Goal: Task Accomplishment & Management: Complete application form

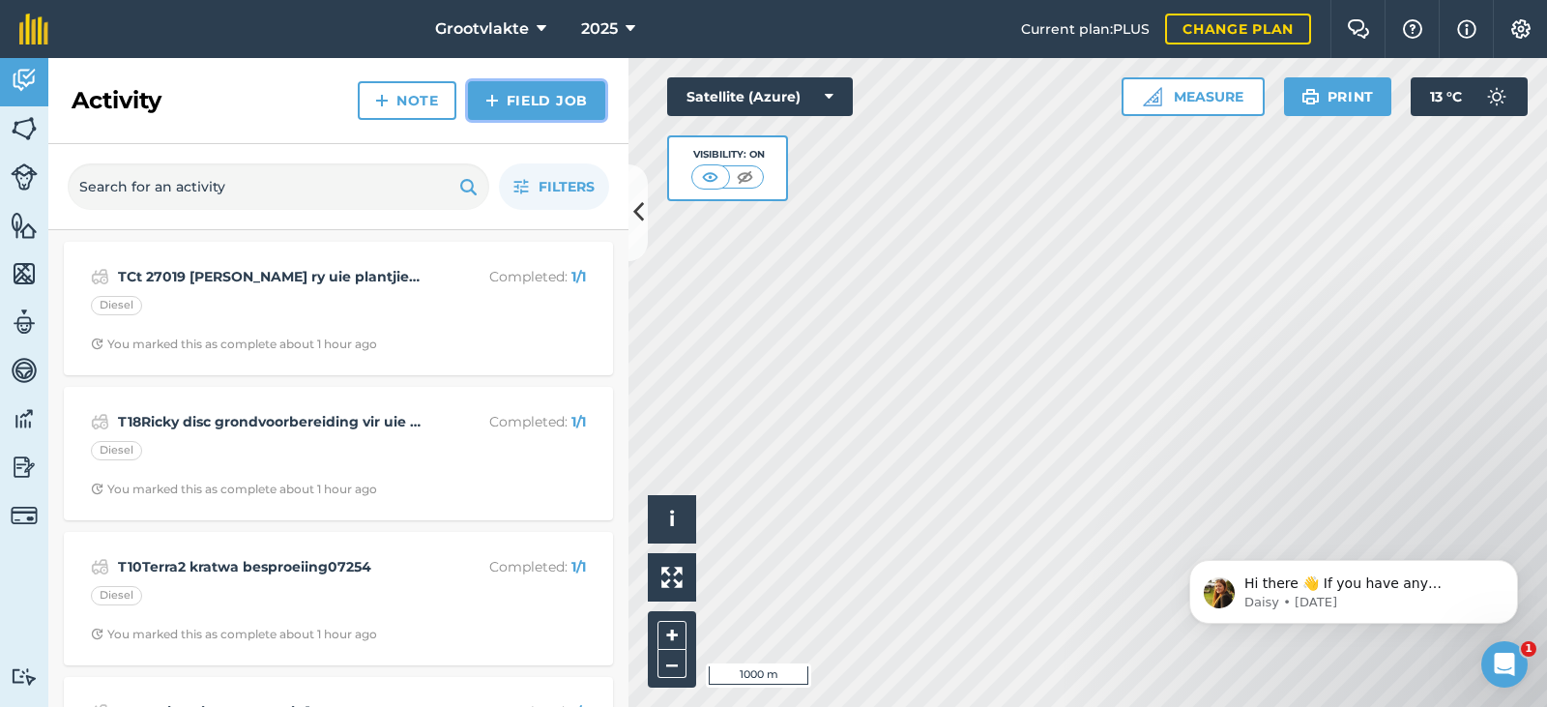
click at [514, 113] on link "Field Job" at bounding box center [536, 100] width 137 height 39
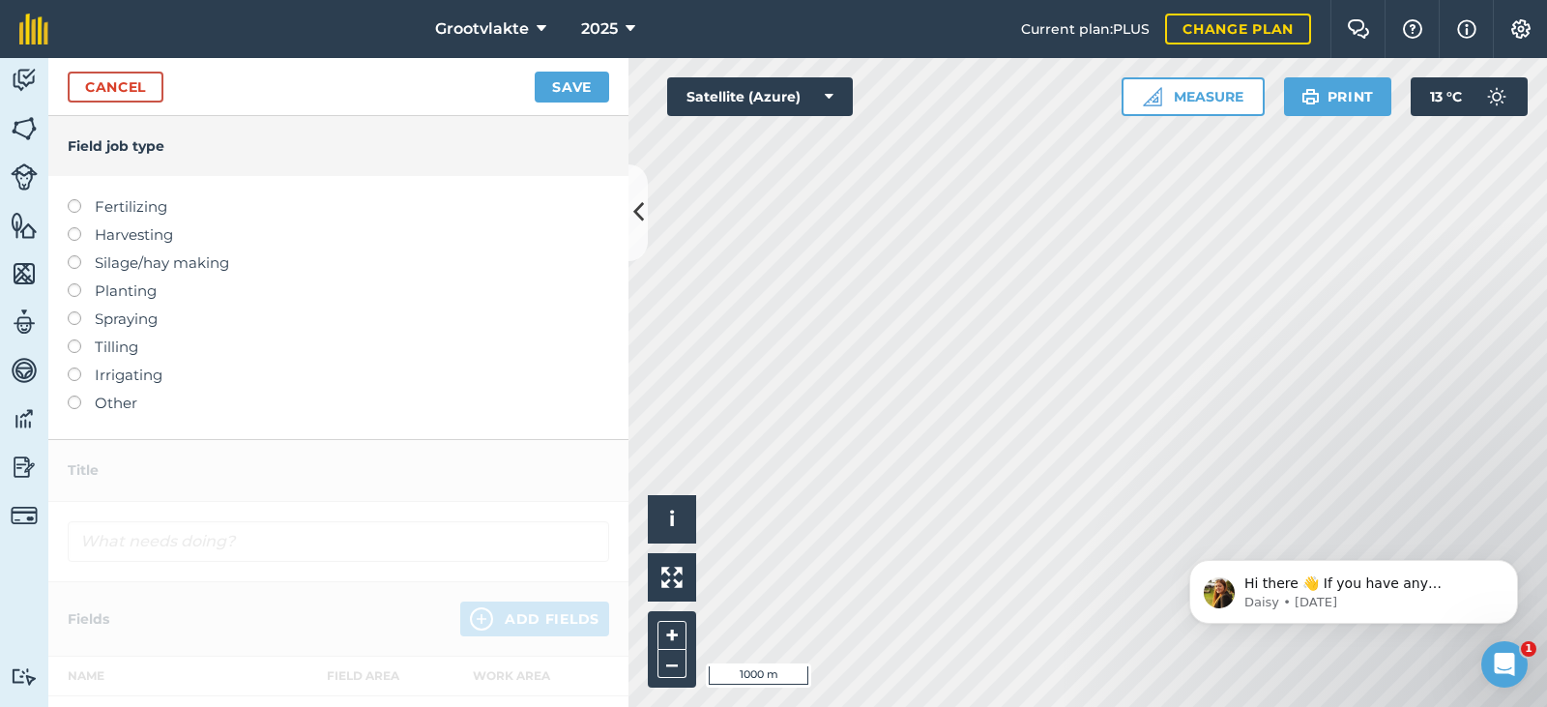
click at [128, 406] on label "Other" at bounding box center [338, 402] width 541 height 23
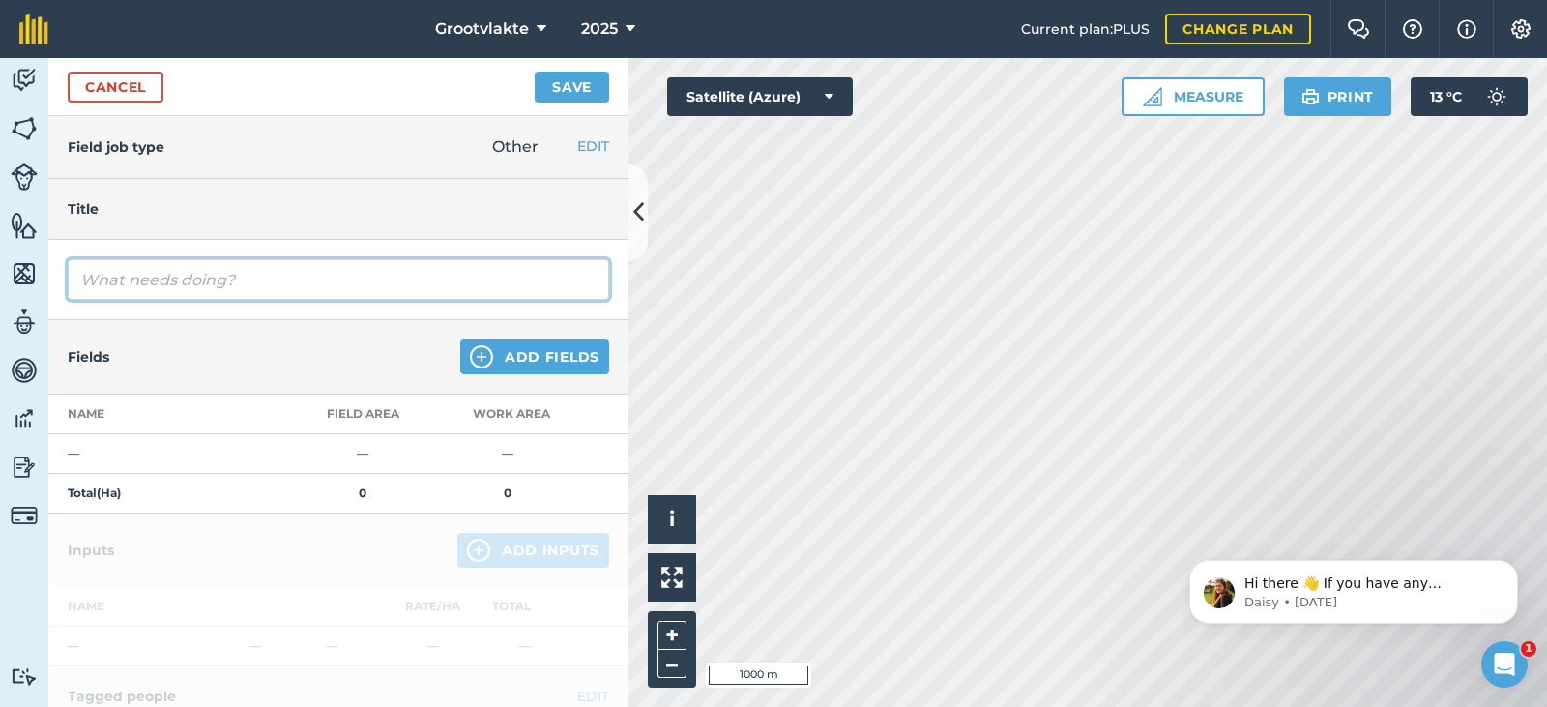
click at [190, 290] on input "text" at bounding box center [338, 279] width 541 height 41
type input "T2Kevin waterwantjie besproeiing03520"
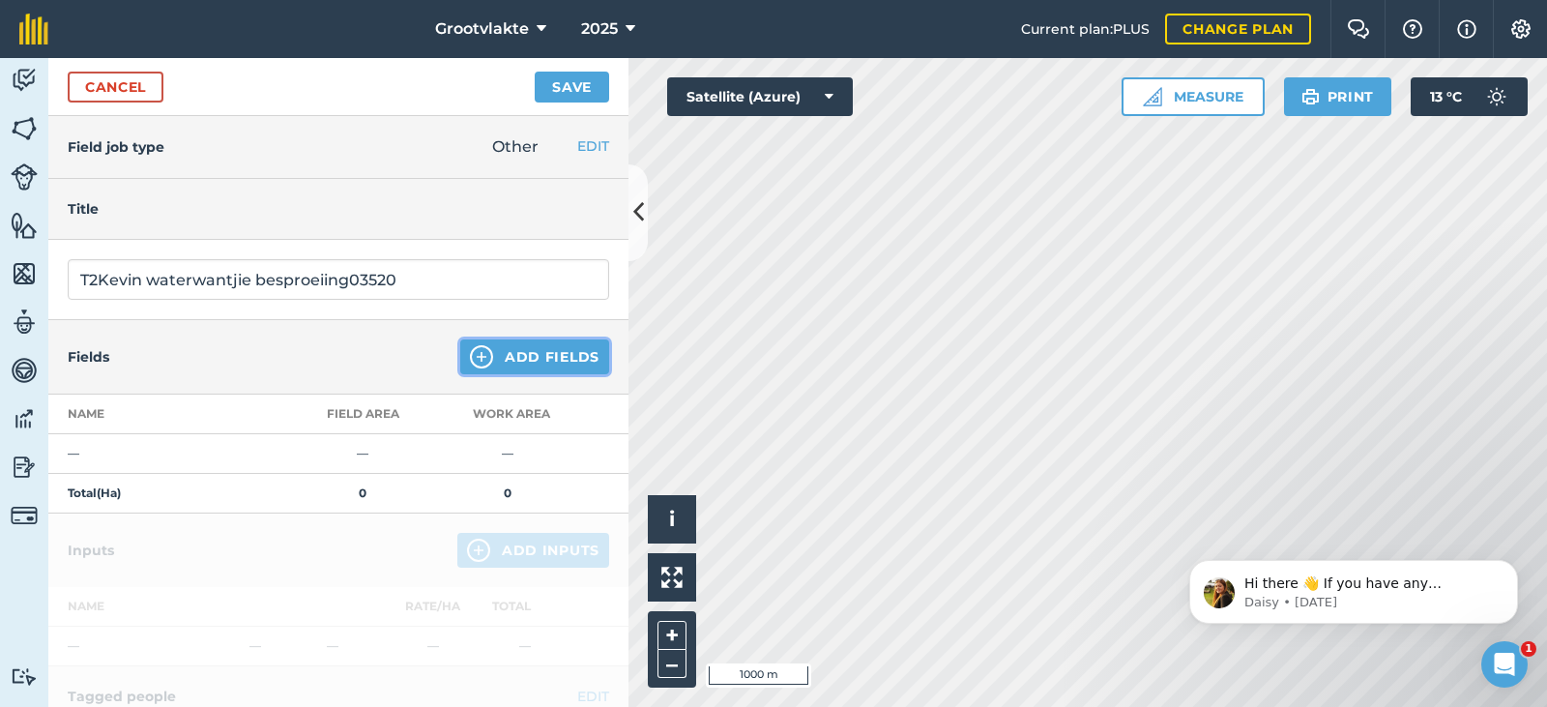
click at [479, 348] on button "Add Fields" at bounding box center [534, 356] width 149 height 35
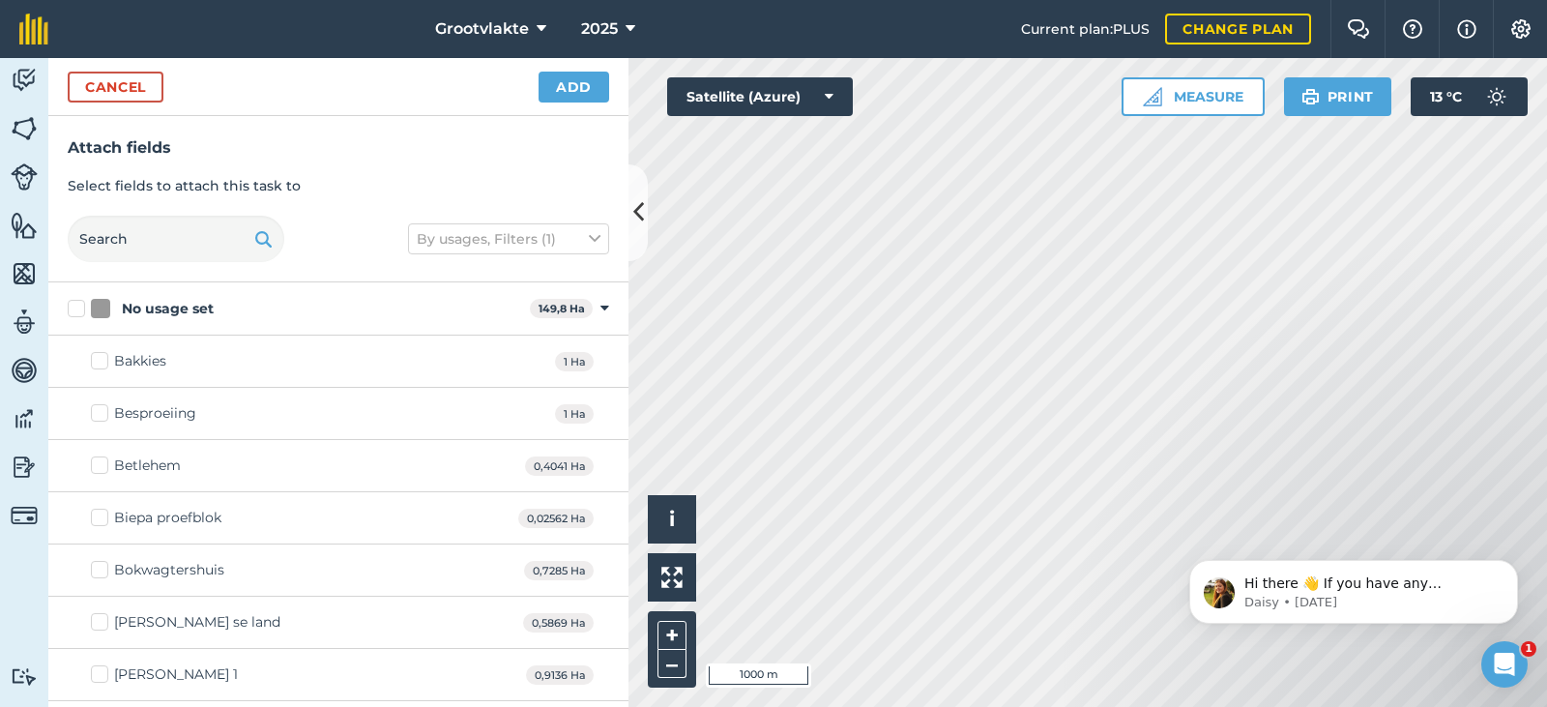
drag, startPoint x: 194, startPoint y: 214, endPoint x: 197, endPoint y: 223, distance: 10.1
click at [196, 223] on div "Attach fields Select fields to attach this task to By usages, Filters (1)" at bounding box center [338, 199] width 580 height 166
click at [178, 230] on input "text" at bounding box center [176, 239] width 217 height 46
click at [186, 239] on input "text" at bounding box center [176, 239] width 217 height 46
click at [187, 252] on input "text" at bounding box center [176, 239] width 217 height 46
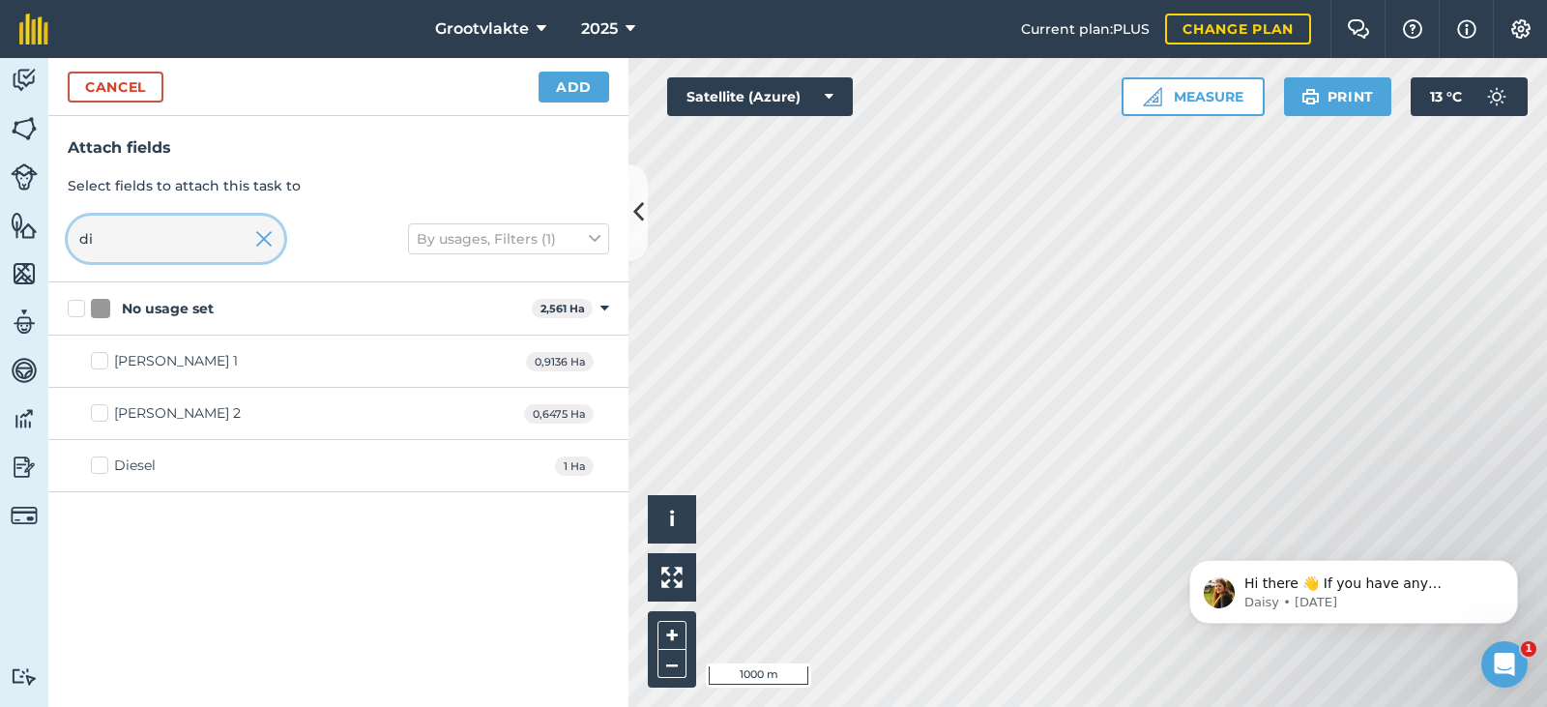
type input "di"
drag, startPoint x: 130, startPoint y: 464, endPoint x: 207, endPoint y: 350, distance: 137.3
click at [130, 463] on div "Diesel" at bounding box center [135, 465] width 42 height 20
click at [103, 463] on input "Diesel" at bounding box center [97, 461] width 13 height 13
checkbox input "true"
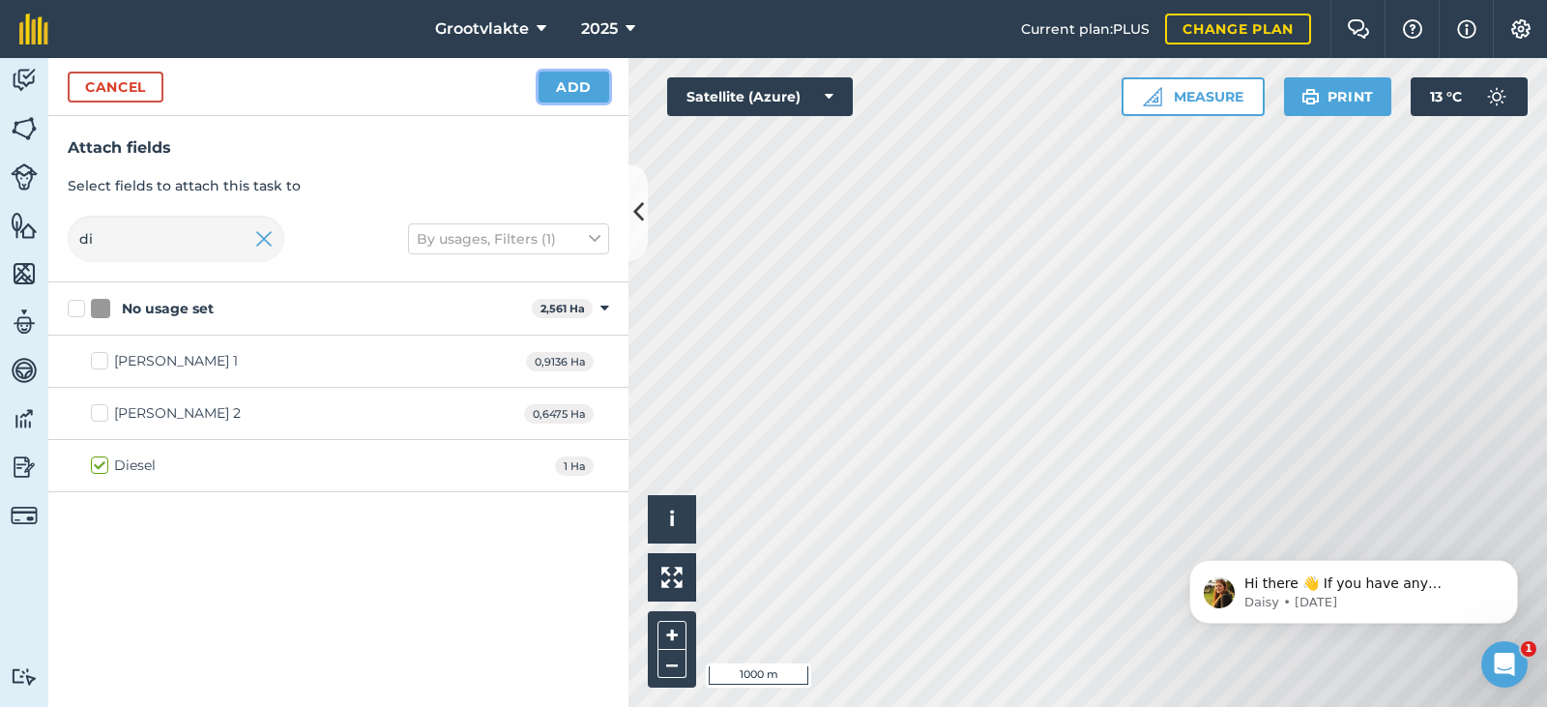
click at [576, 86] on button "Add" at bounding box center [573, 87] width 71 height 31
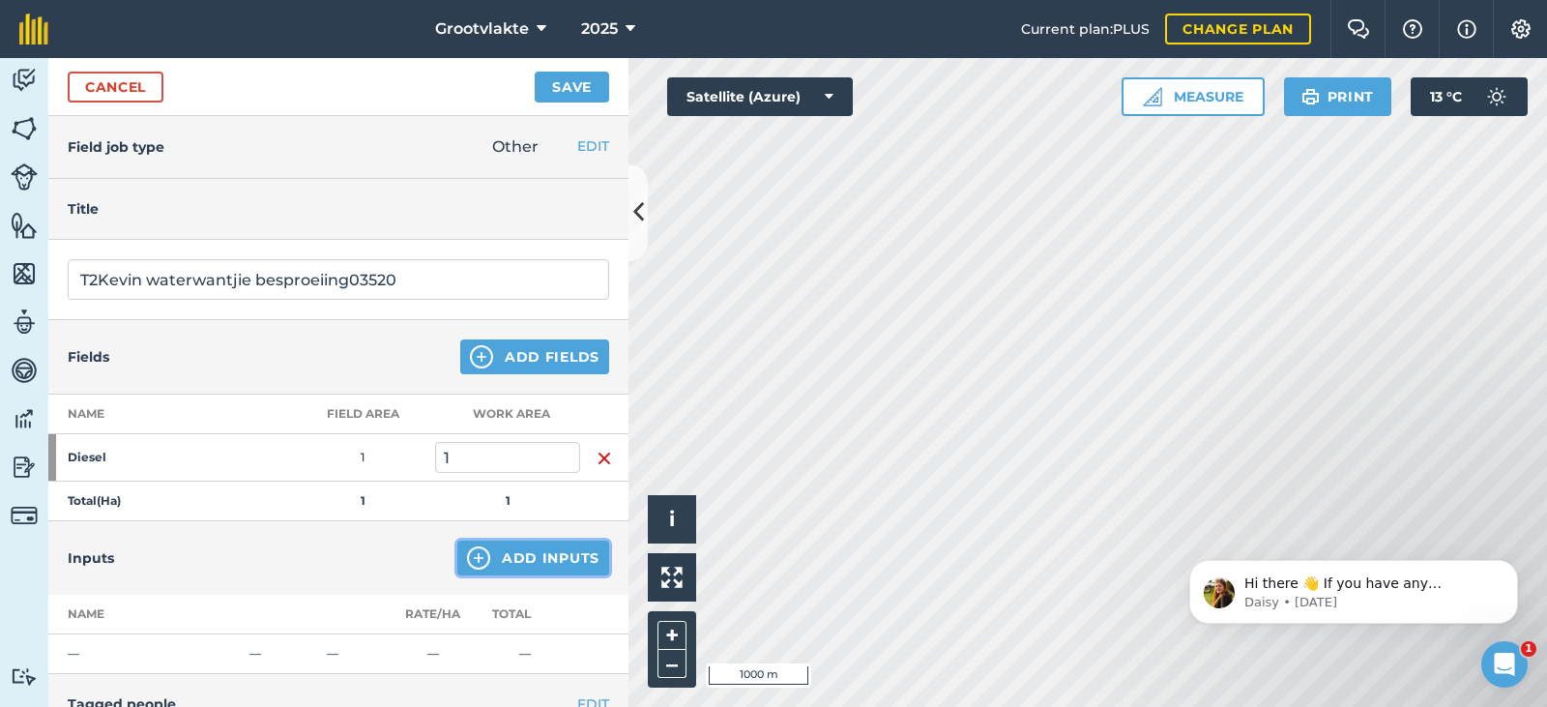
click at [485, 546] on button "Add Inputs" at bounding box center [533, 557] width 152 height 35
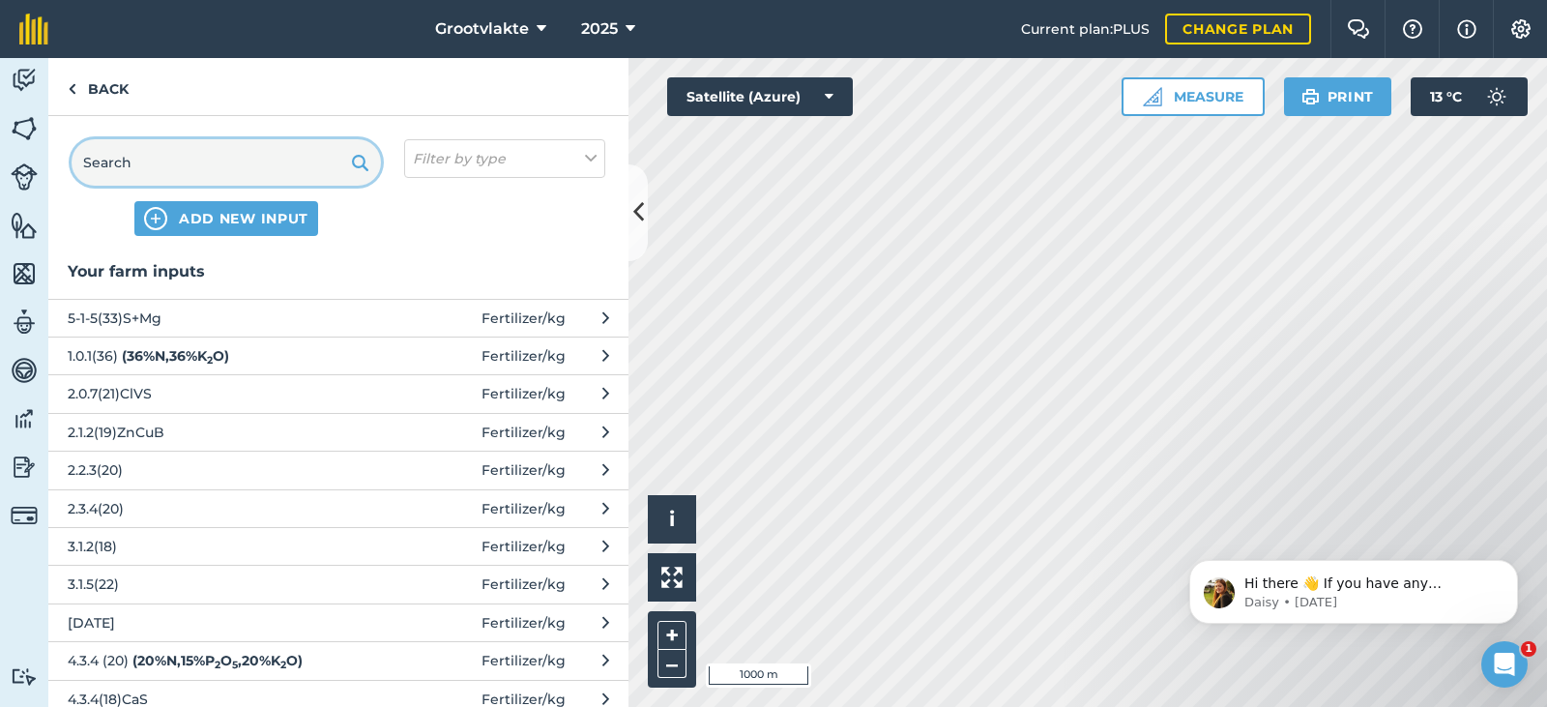
click at [196, 161] on input "text" at bounding box center [226, 162] width 309 height 46
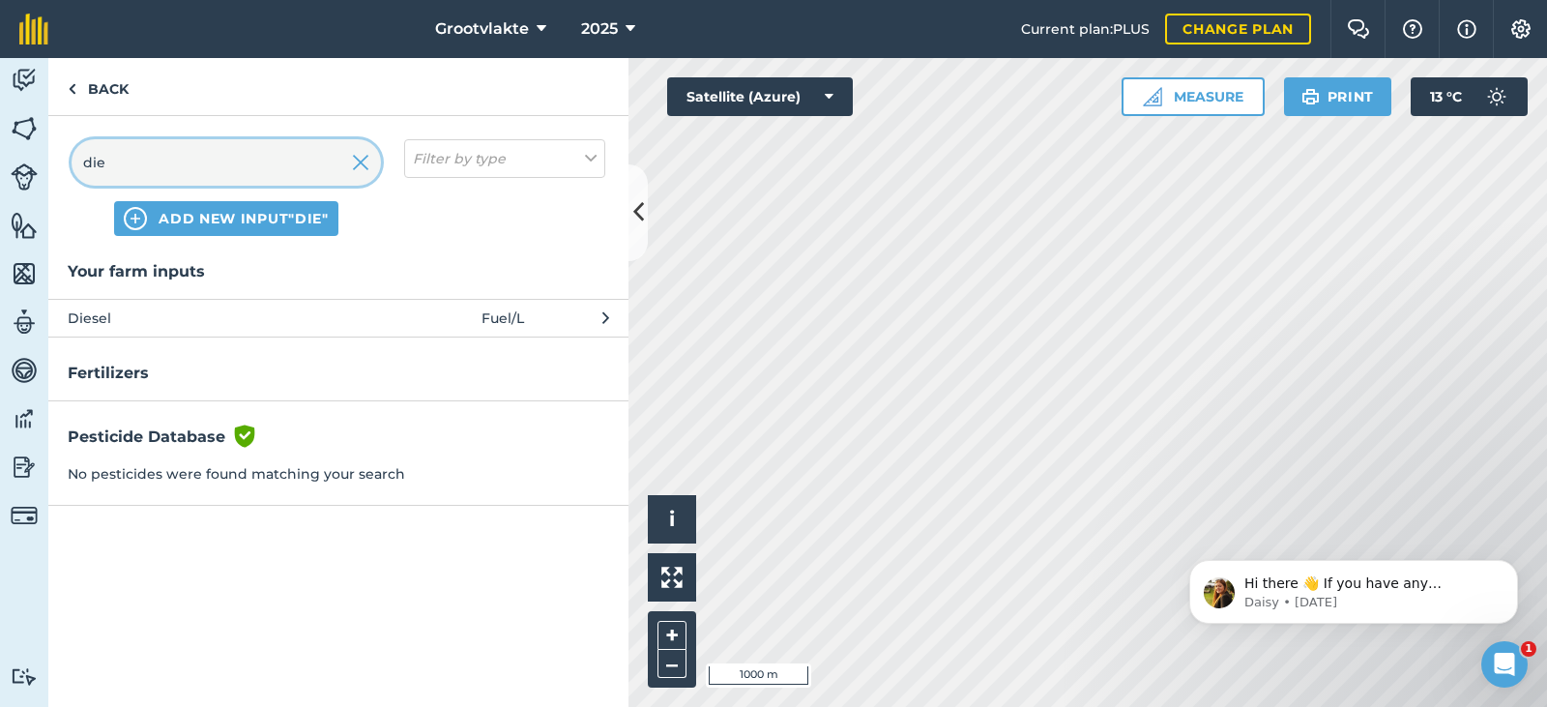
type input "die"
click at [140, 327] on span "Diesel" at bounding box center [226, 317] width 316 height 21
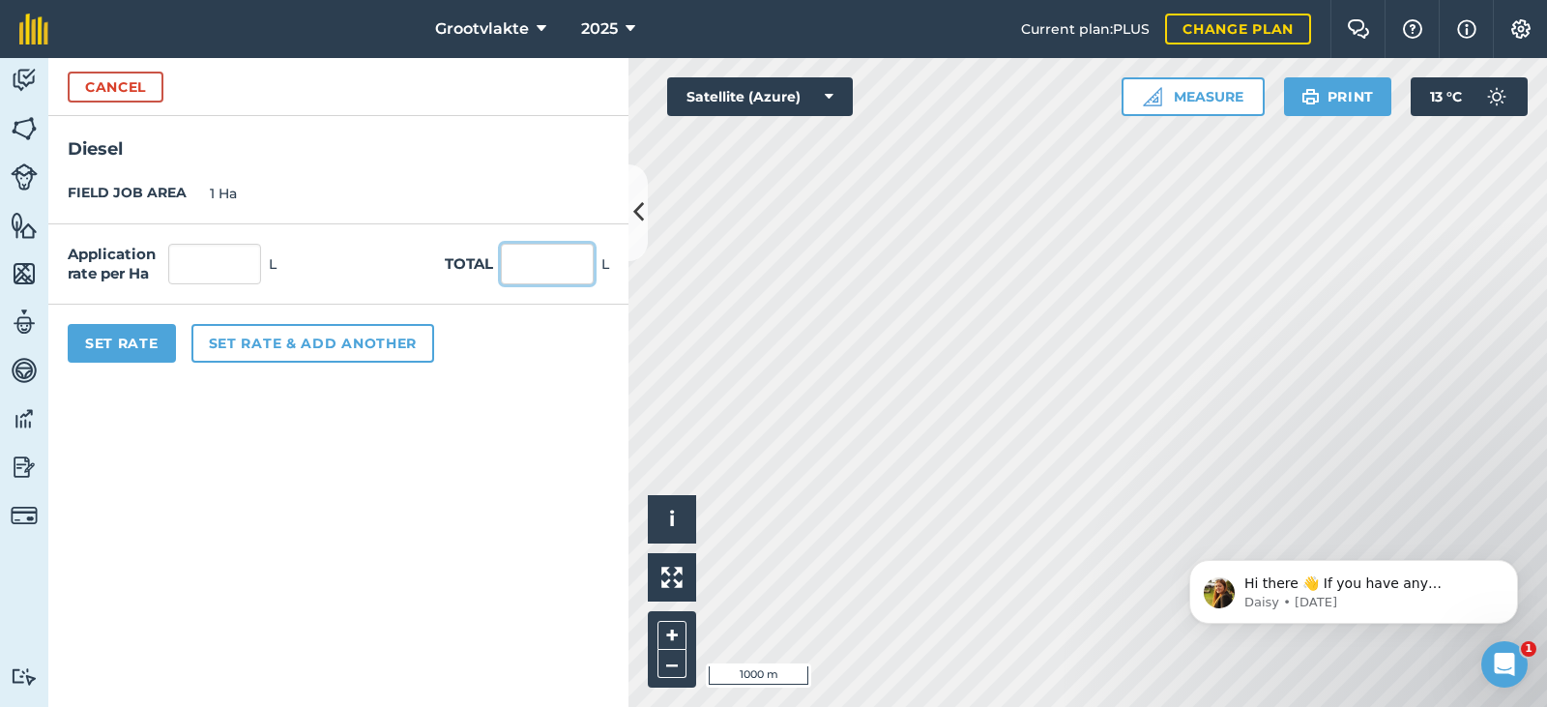
click at [515, 270] on input "text" at bounding box center [547, 264] width 93 height 41
type input "43"
click at [156, 337] on button "Set Rate" at bounding box center [122, 343] width 108 height 39
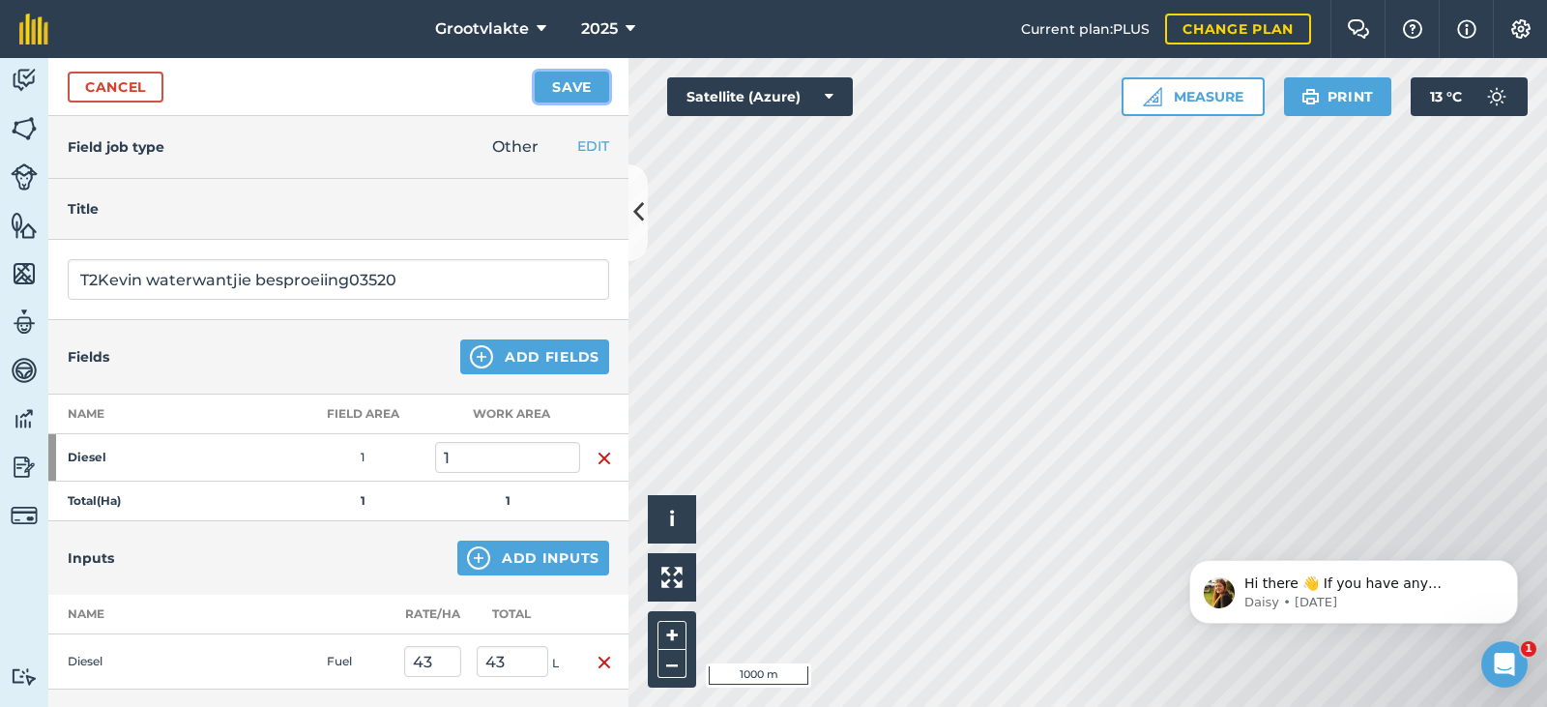
click at [557, 88] on button "Save" at bounding box center [572, 87] width 74 height 31
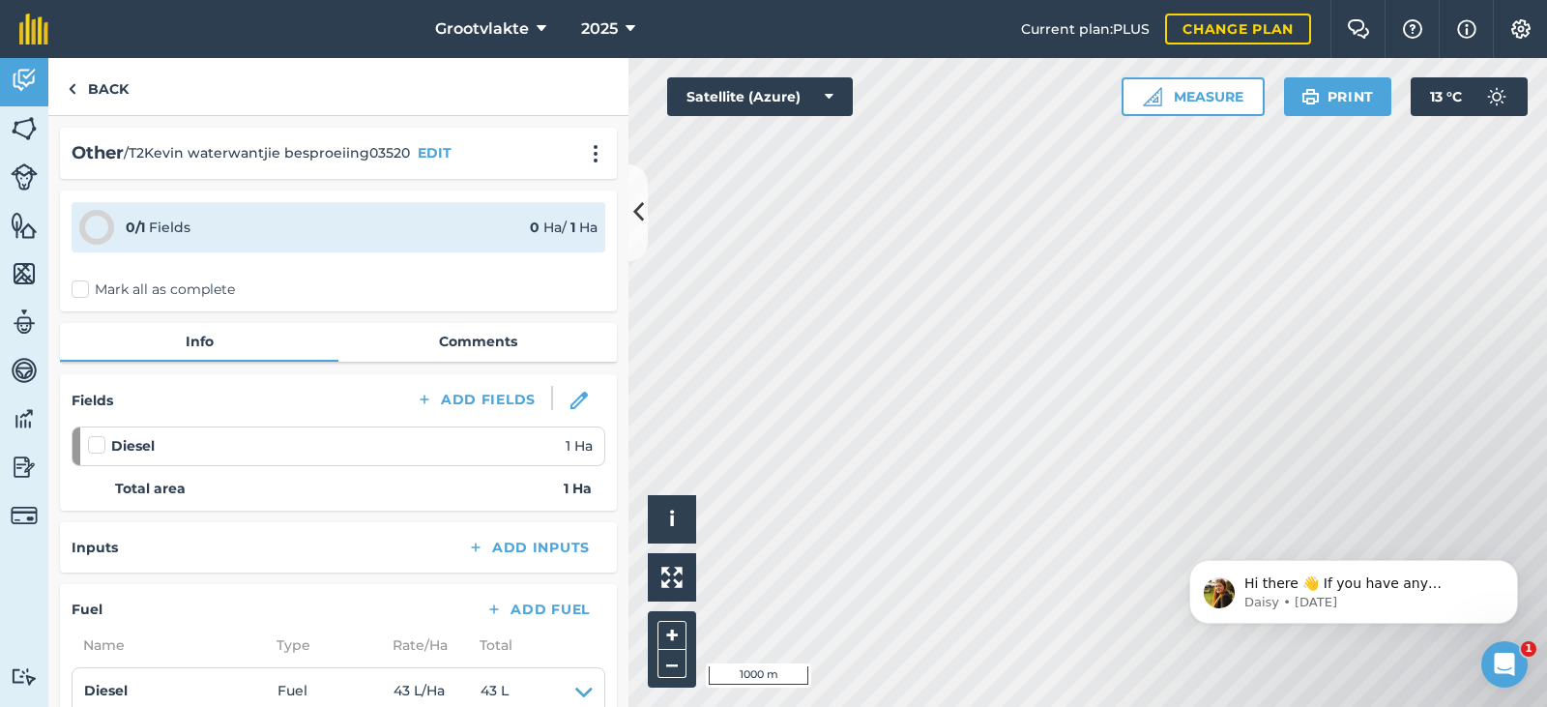
click at [93, 293] on label "Mark all as complete" at bounding box center [153, 289] width 163 height 20
click at [84, 292] on input "Mark all as complete" at bounding box center [78, 285] width 13 height 13
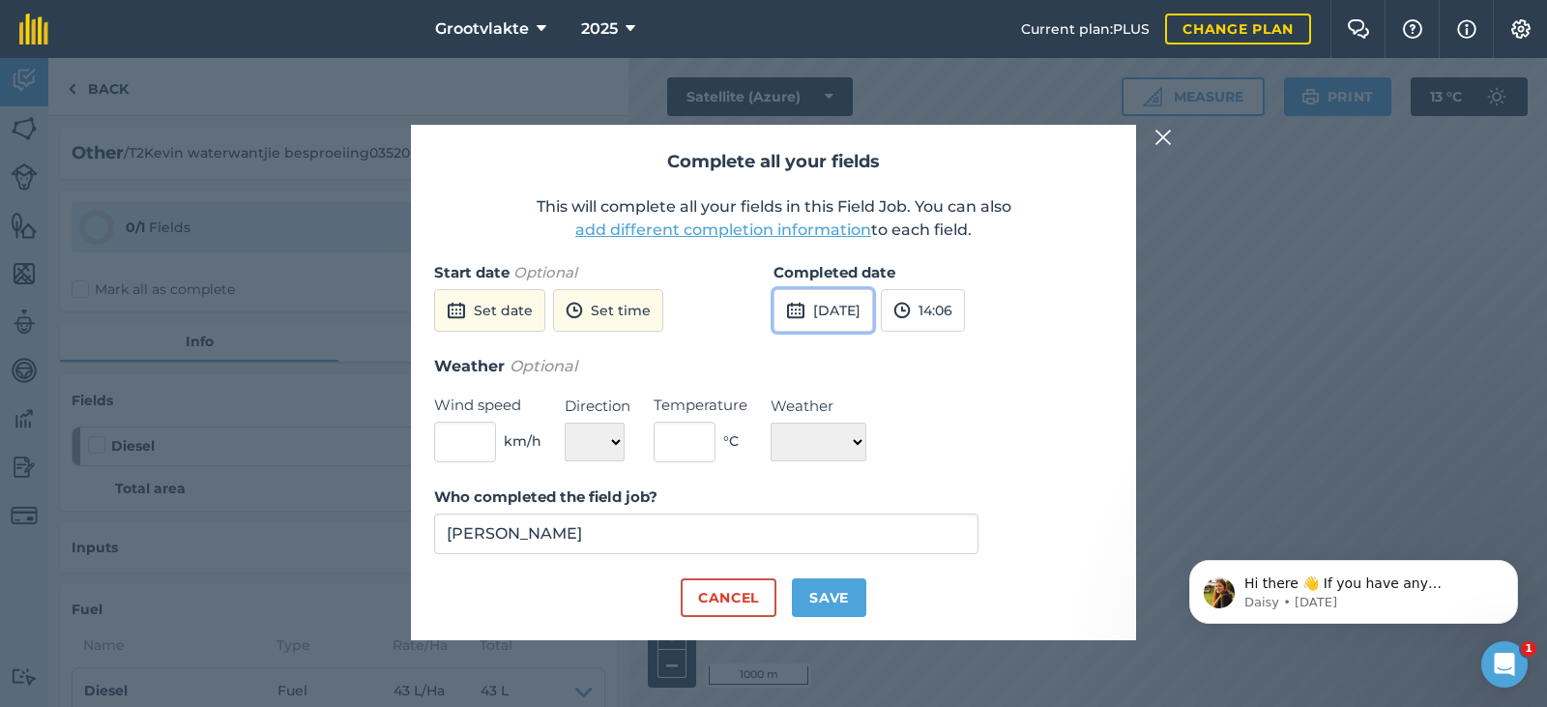
click at [790, 323] on button "[DATE]" at bounding box center [823, 310] width 100 height 43
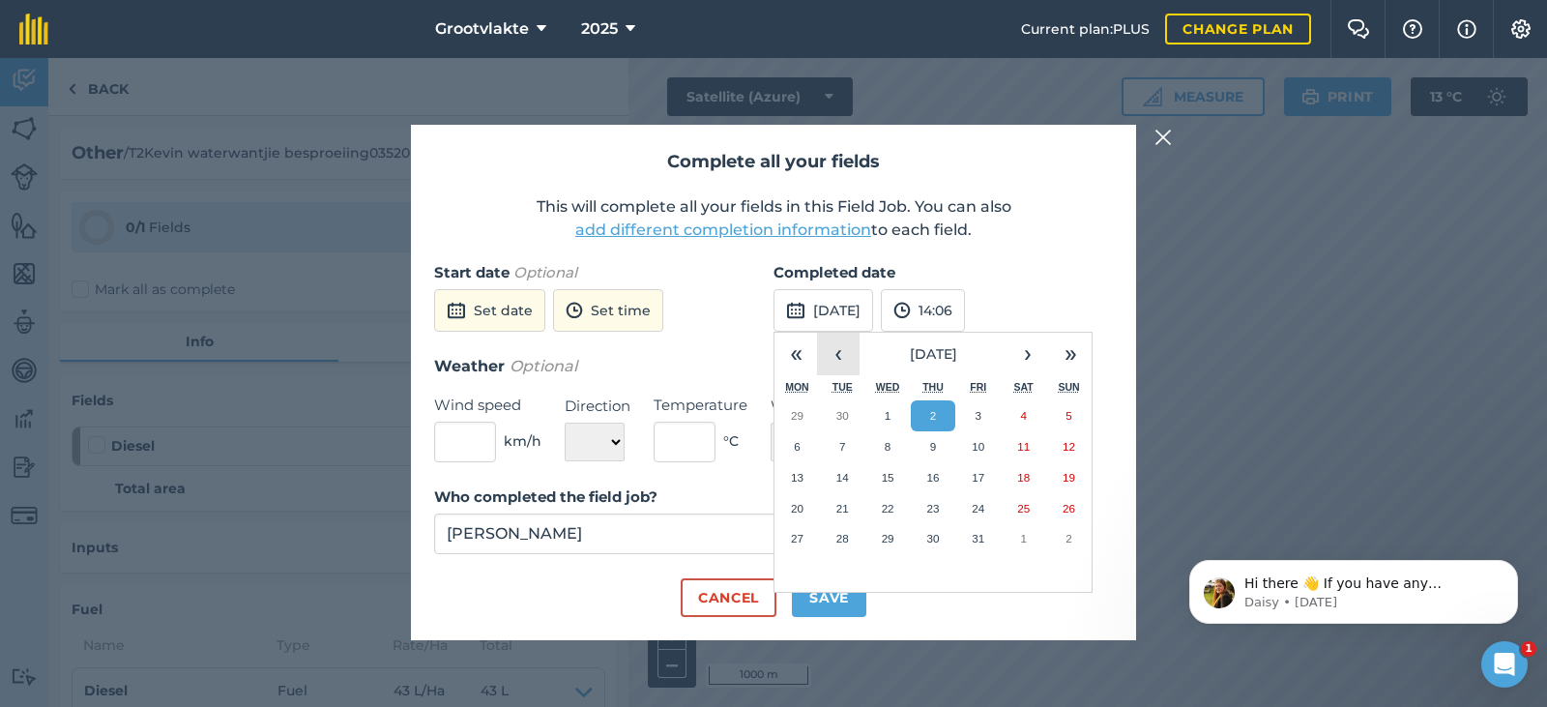
click at [835, 364] on button "‹" at bounding box center [838, 354] width 43 height 43
drag, startPoint x: 804, startPoint y: 500, endPoint x: 819, endPoint y: 600, distance: 101.6
click at [797, 523] on div "1 2 3 4 5 6 7 8 9 10 11 12 13 14 15 16 17 18 19 20 21 22 23 24 25 26 27 28 29 3…" at bounding box center [932, 477] width 317 height 154
click at [805, 503] on button "22" at bounding box center [796, 508] width 45 height 31
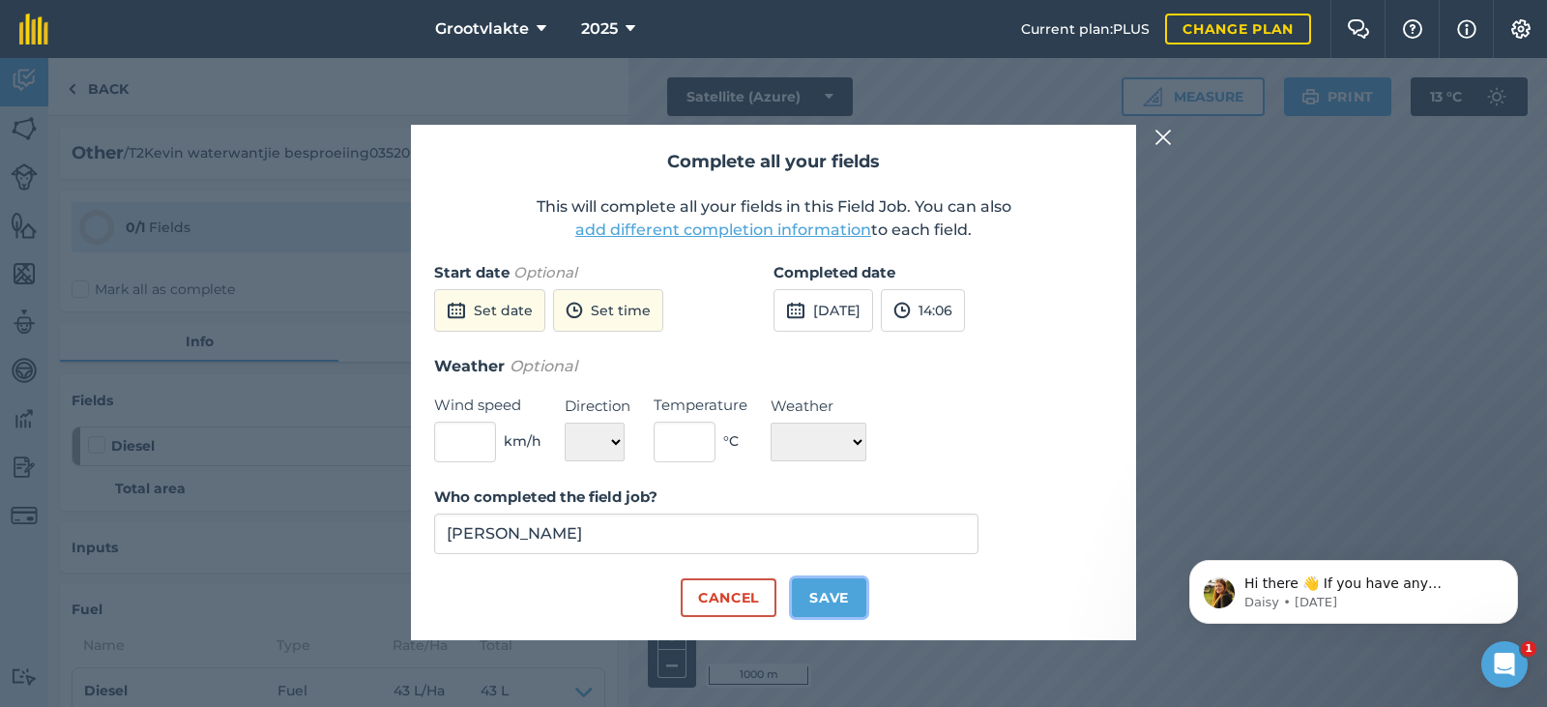
click at [820, 587] on button "Save" at bounding box center [829, 597] width 74 height 39
checkbox input "true"
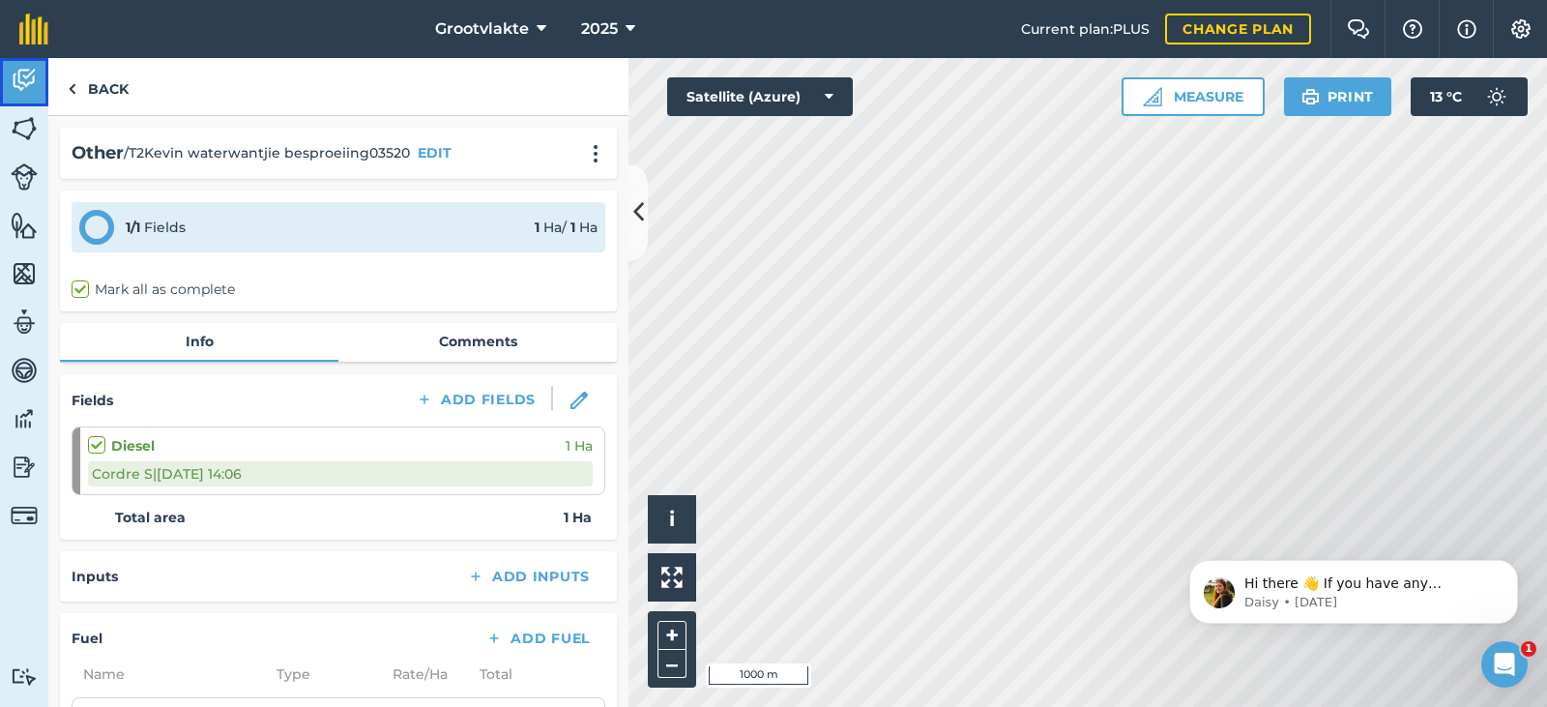
click at [38, 95] on link "Activity" at bounding box center [24, 82] width 48 height 48
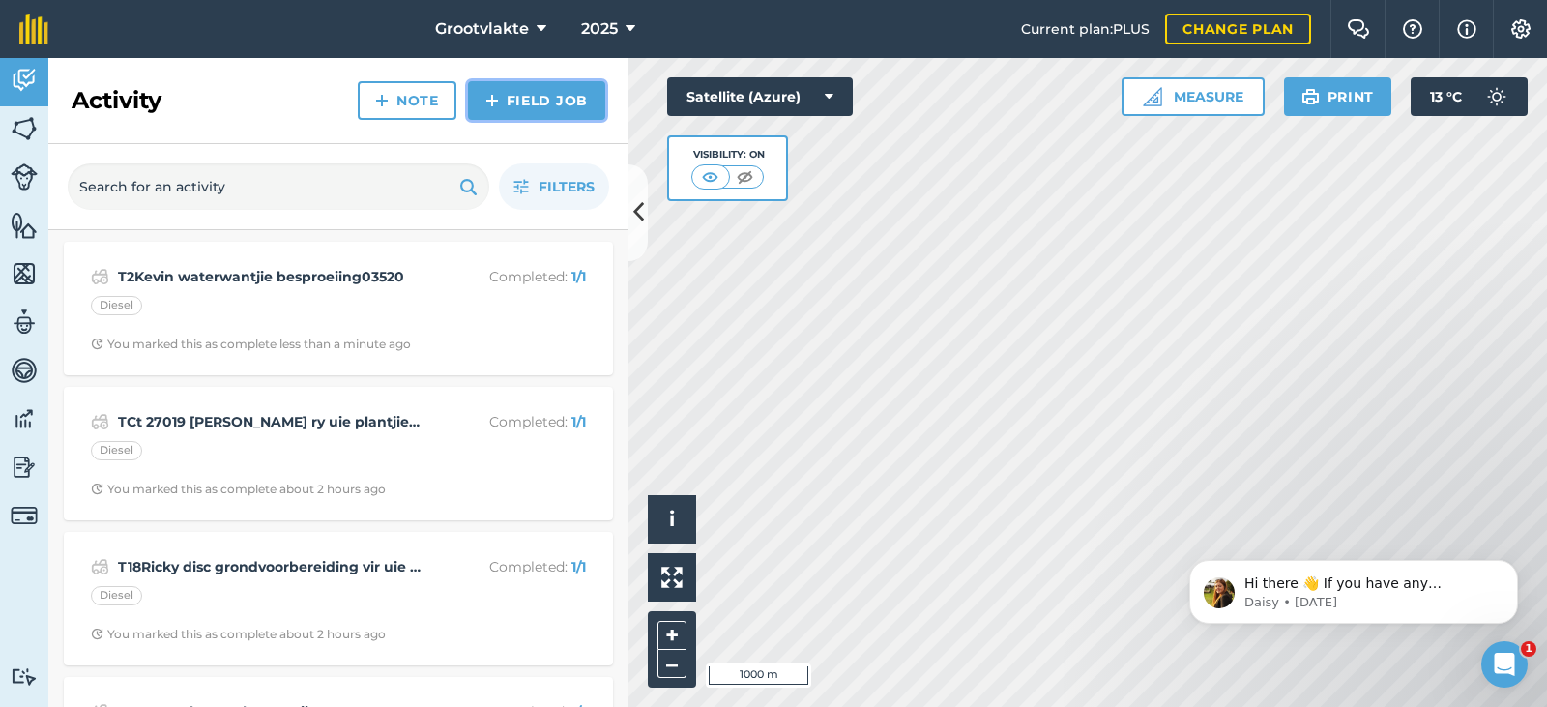
click at [508, 109] on link "Field Job" at bounding box center [536, 100] width 137 height 39
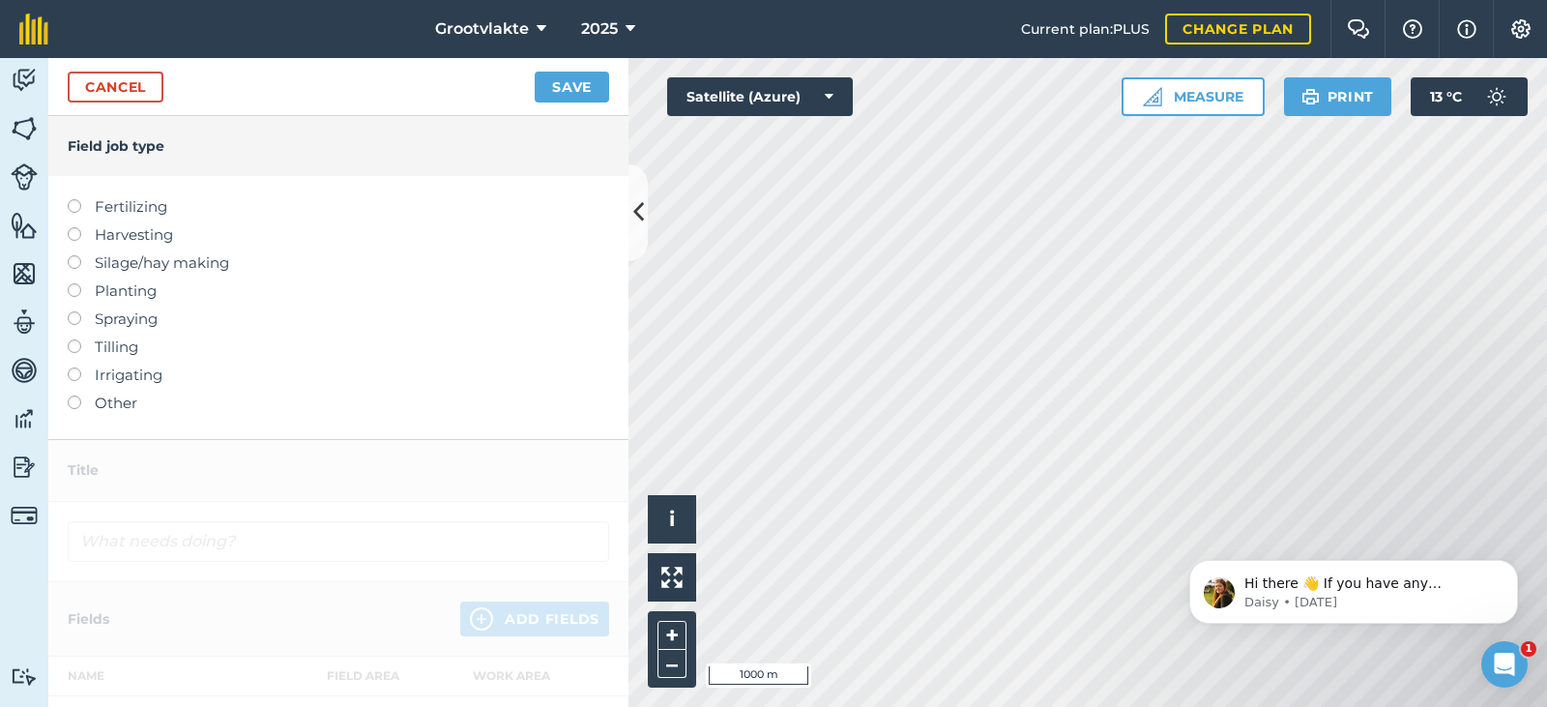
click at [122, 401] on label "Other" at bounding box center [338, 402] width 541 height 23
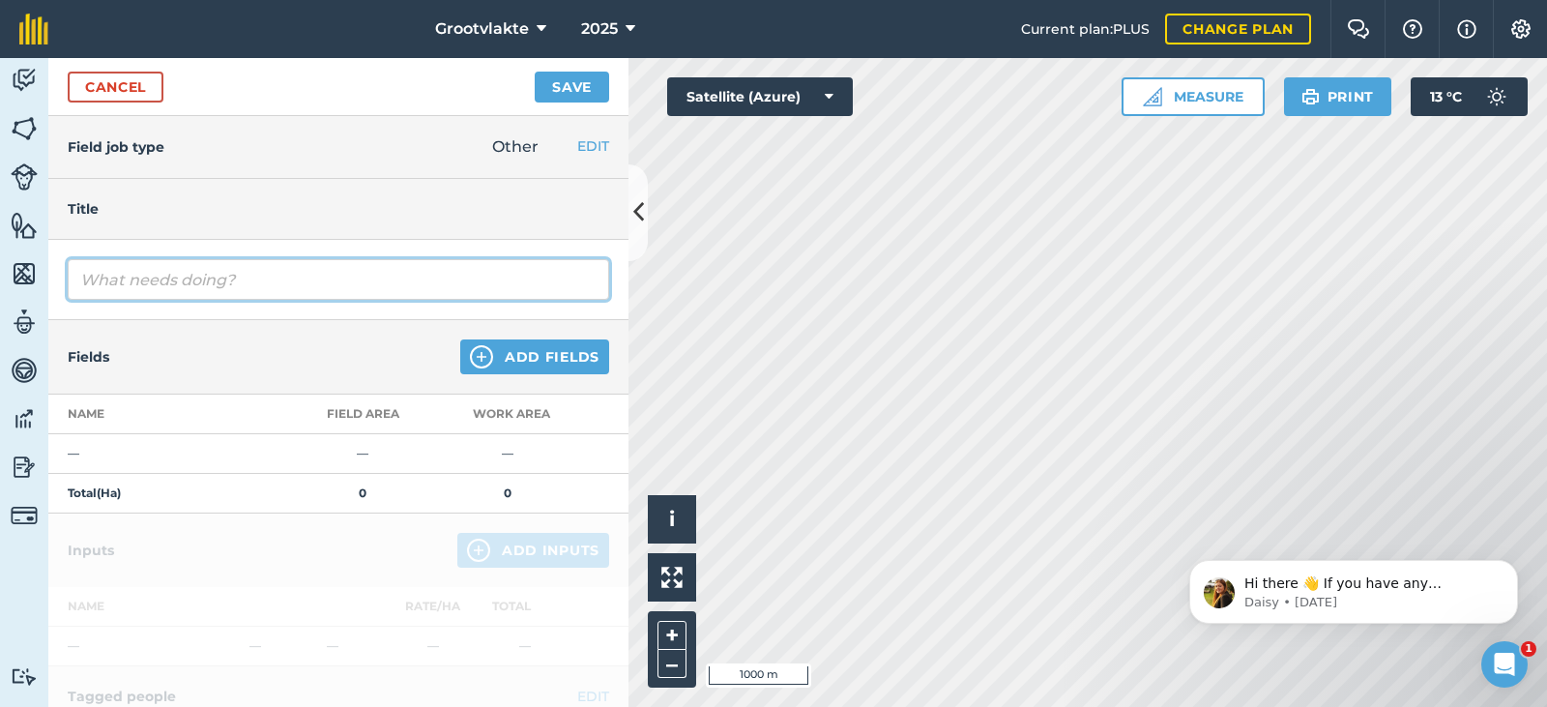
click at [229, 263] on input "text" at bounding box center [338, 279] width 541 height 41
click at [117, 288] on input "T" at bounding box center [338, 279] width 541 height 41
click at [189, 283] on input "T4Serg roller e" at bounding box center [338, 279] width 541 height 41
click at [132, 278] on input "T4Serg roller" at bounding box center [338, 279] width 541 height 41
click at [144, 277] on input "T4Serge roller" at bounding box center [338, 279] width 541 height 41
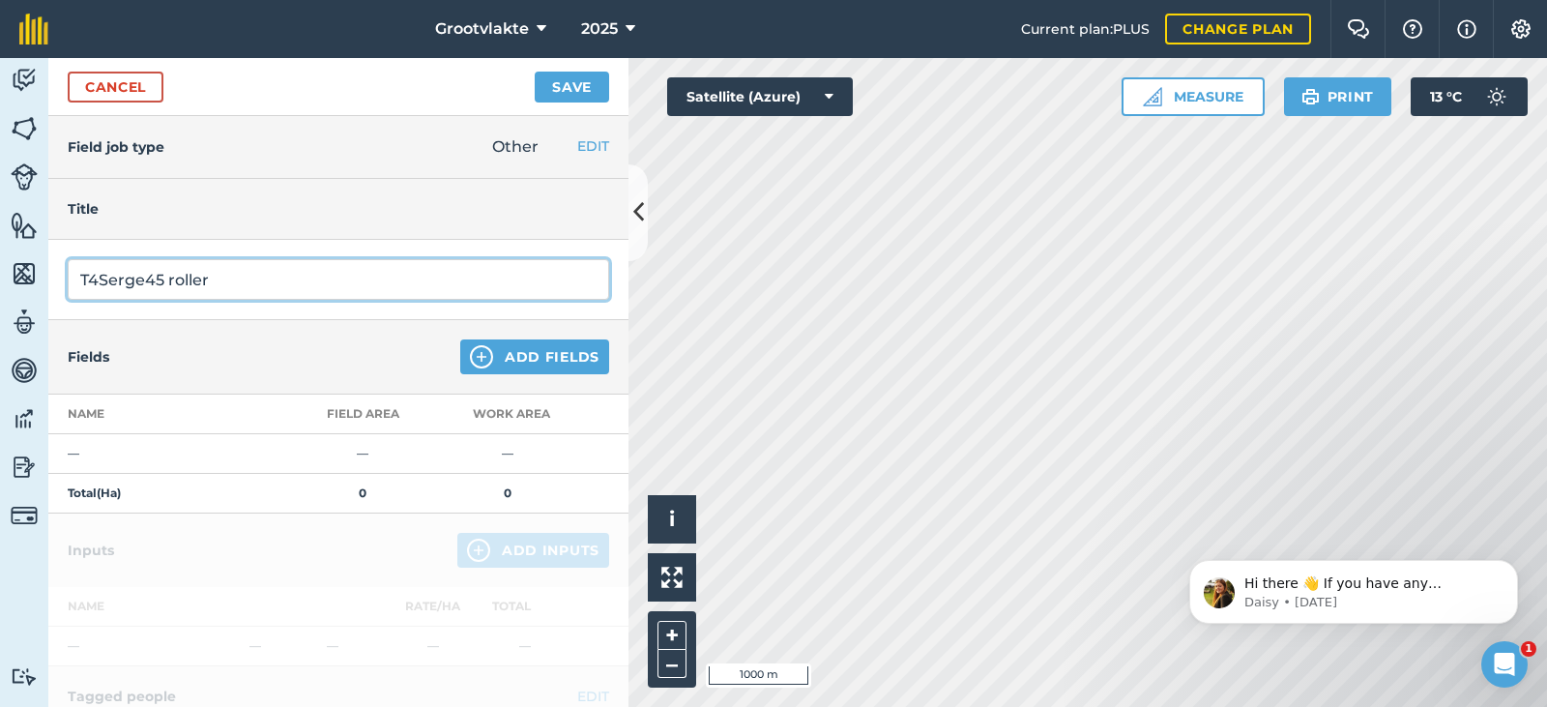
click at [217, 283] on input "T4Serge45 roller" at bounding box center [338, 279] width 541 height 41
click at [449, 275] on input "T4Serge45 roller maak gaaitjies vir uie plant044102" at bounding box center [338, 279] width 541 height 41
click at [471, 278] on input "T4Serge45 roller maak gaaitjies vir uie plant04102" at bounding box center [338, 279] width 541 height 41
type input "T4Serge45 roller maak gaaitjies vir uie plant04102.7"
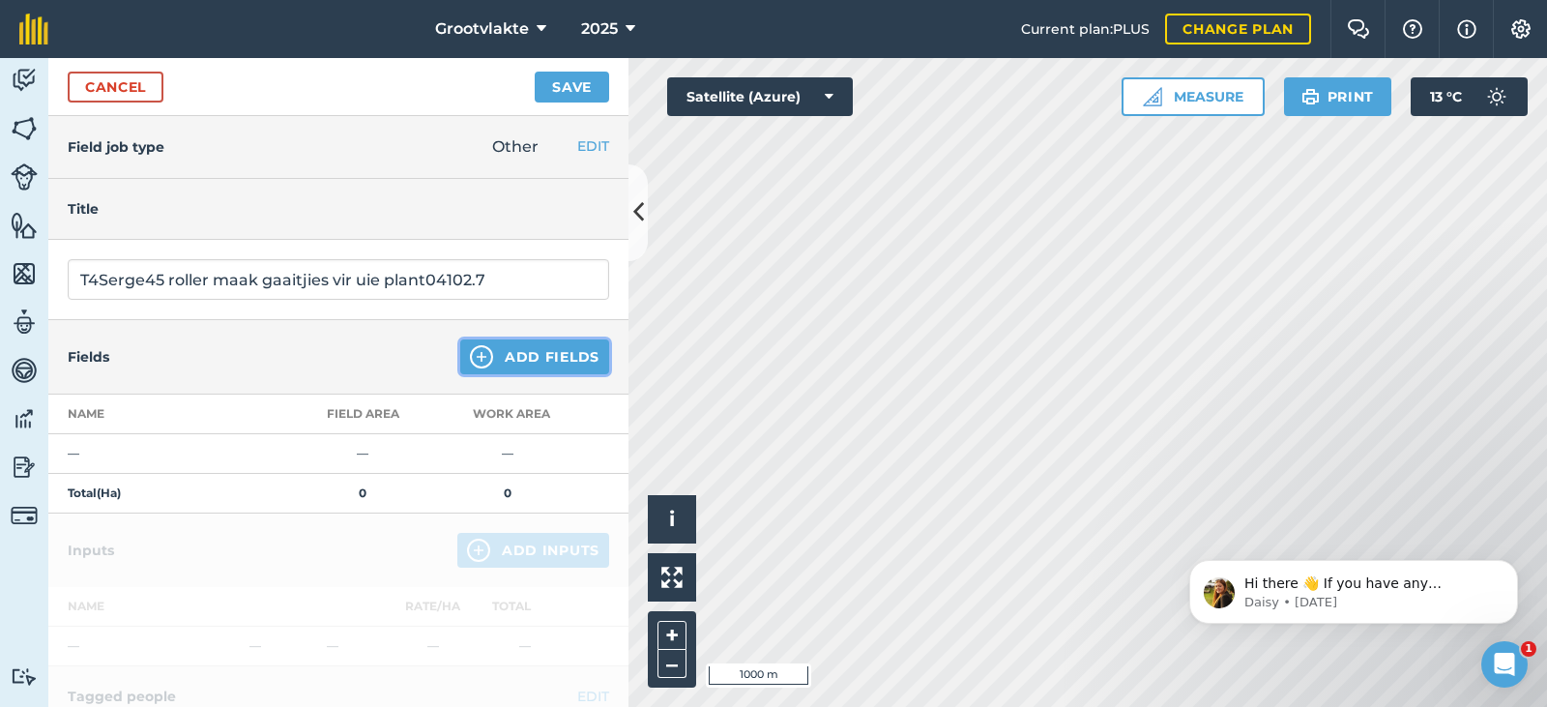
click at [516, 353] on button "Add Fields" at bounding box center [534, 356] width 149 height 35
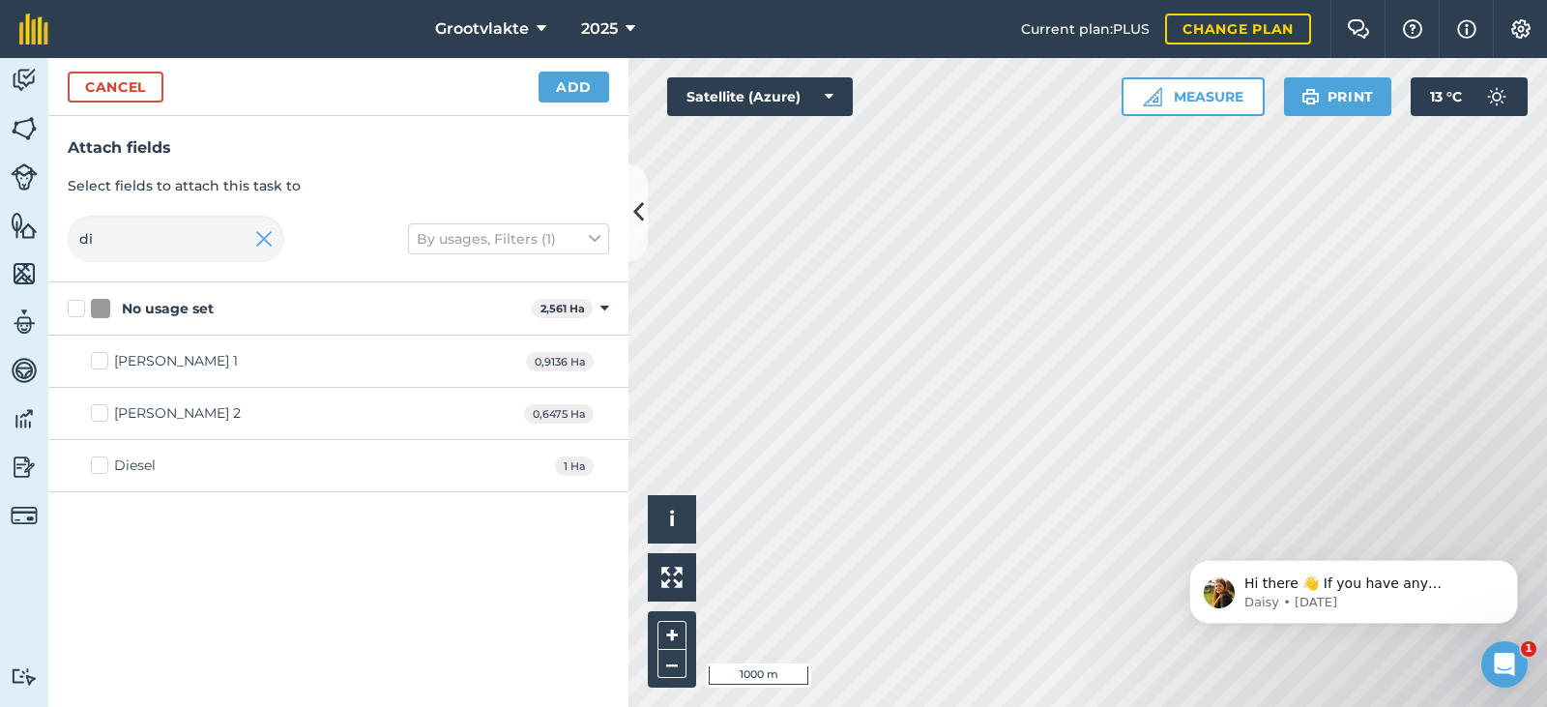
click at [137, 475] on div "Diesel" at bounding box center [135, 465] width 42 height 20
click at [103, 468] on input "Diesel" at bounding box center [97, 461] width 13 height 13
checkbox input "true"
click at [561, 82] on button "Add" at bounding box center [573, 87] width 71 height 31
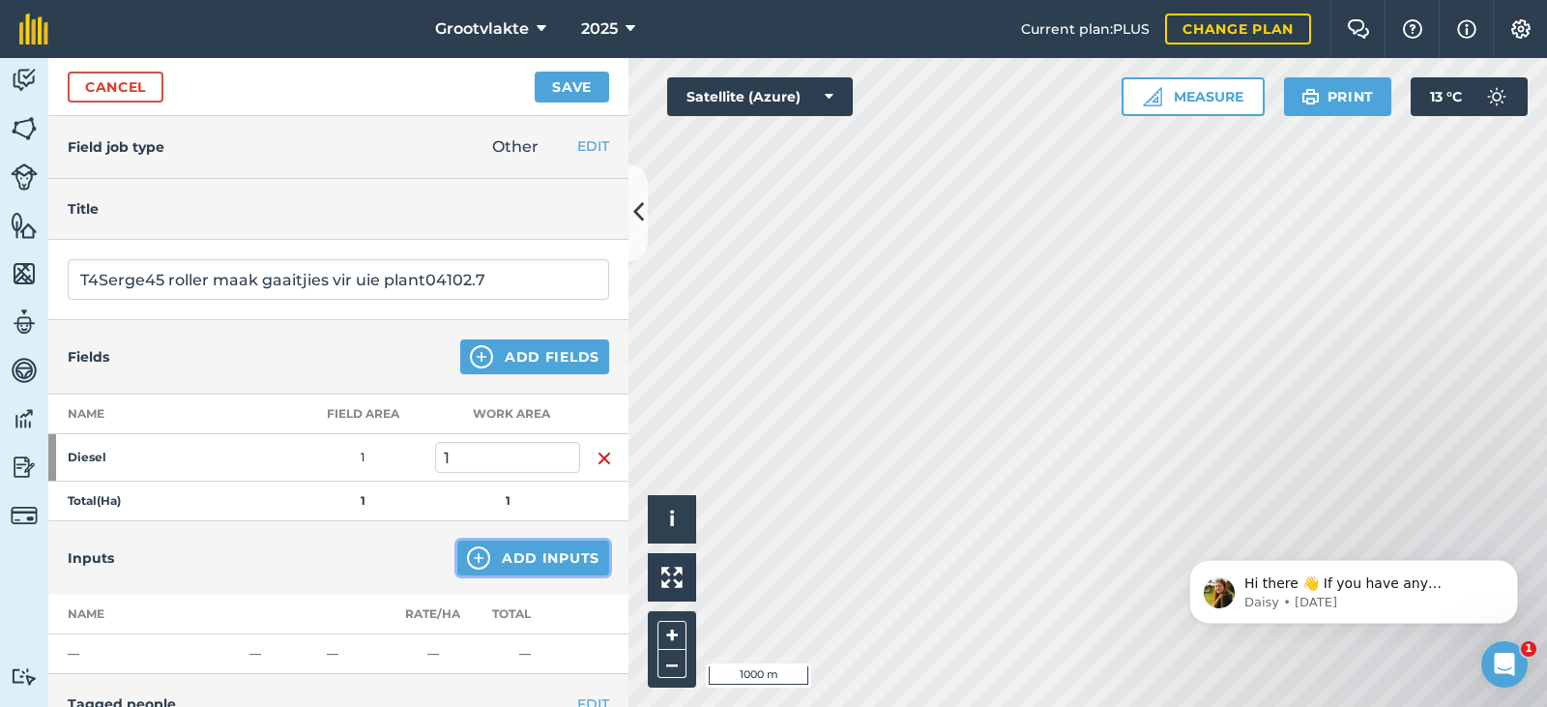
click at [490, 548] on button "Add Inputs" at bounding box center [533, 557] width 152 height 35
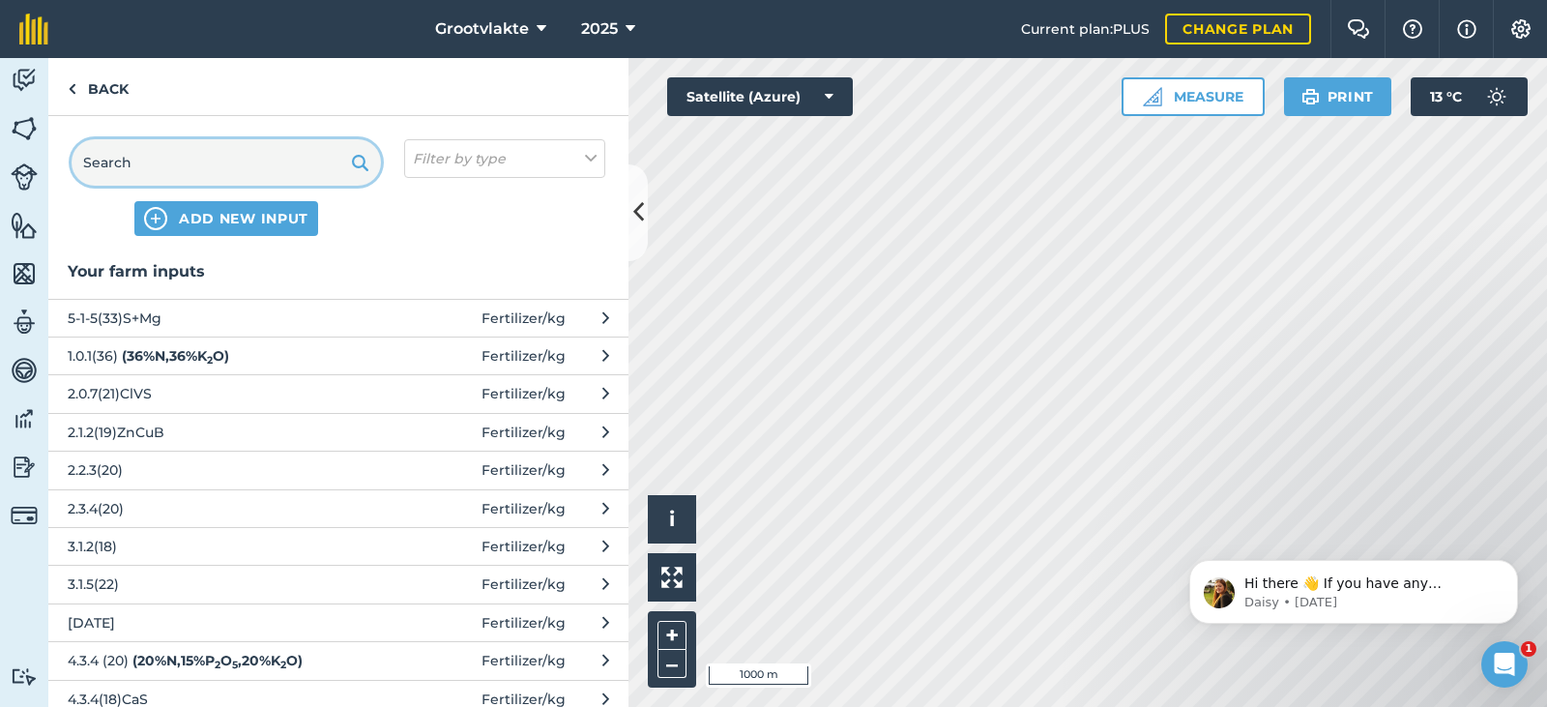
click at [114, 159] on input "text" at bounding box center [226, 162] width 309 height 46
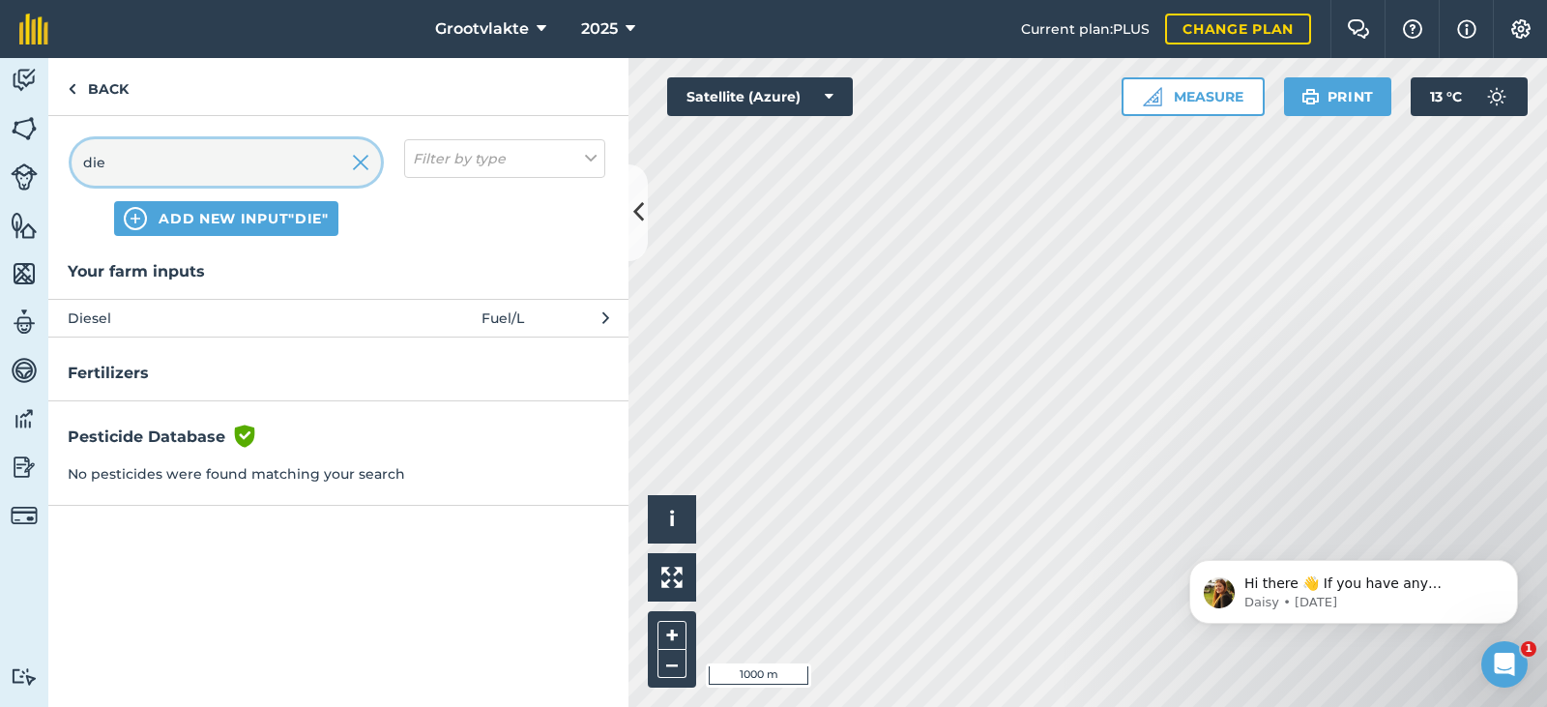
type input "die"
click at [135, 312] on span "Diesel" at bounding box center [226, 317] width 316 height 21
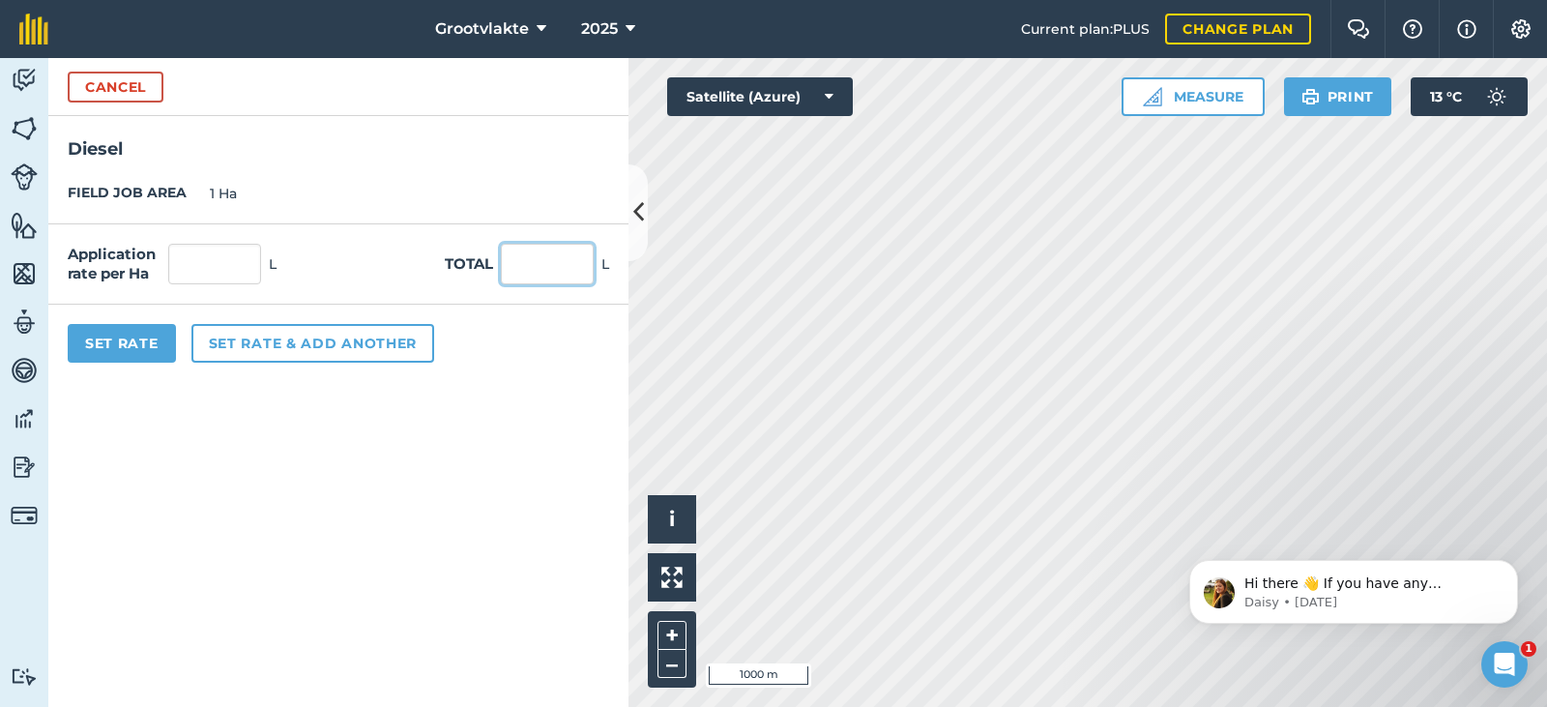
click at [538, 254] on input "text" at bounding box center [547, 264] width 93 height 41
type input "46"
click at [110, 340] on button "Set Rate" at bounding box center [122, 343] width 108 height 39
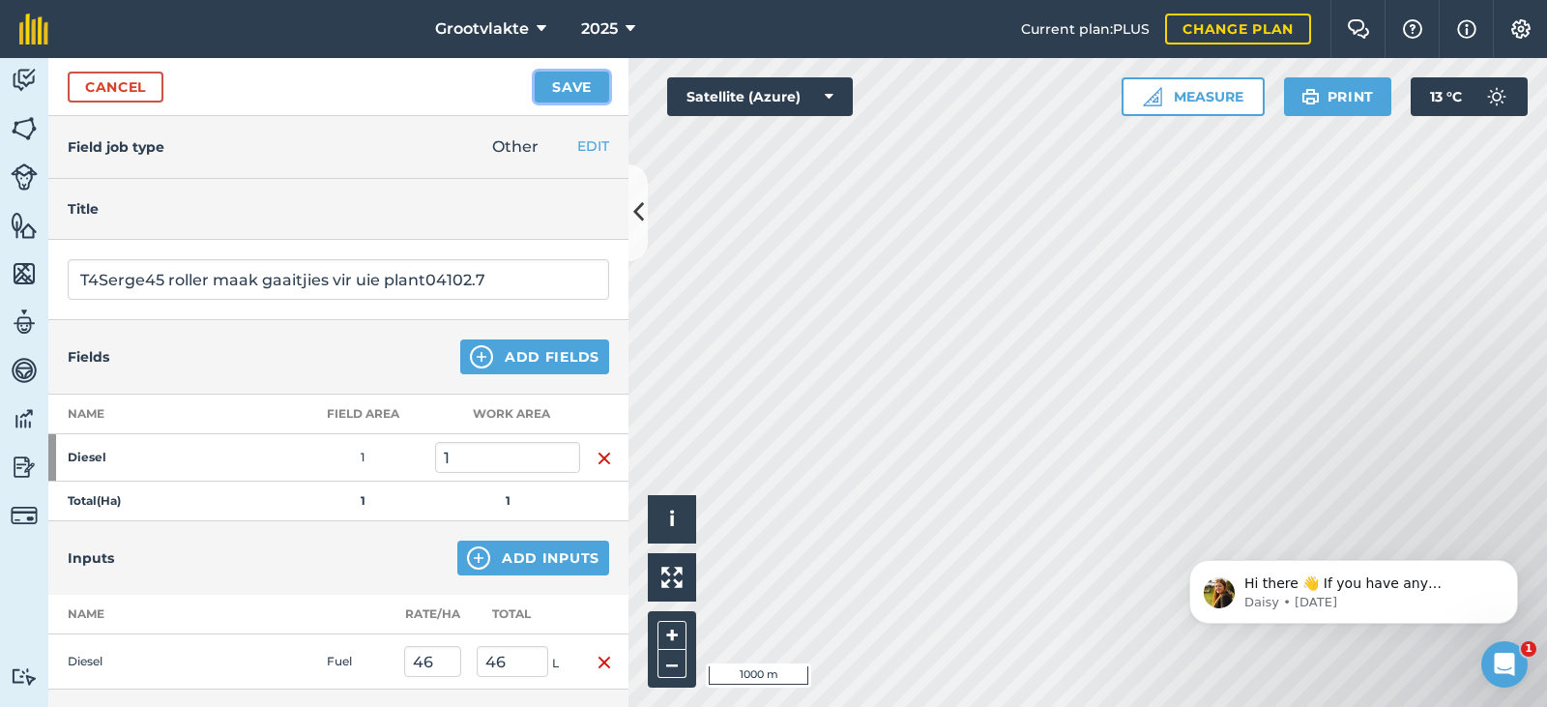
click at [581, 94] on button "Save" at bounding box center [572, 87] width 74 height 31
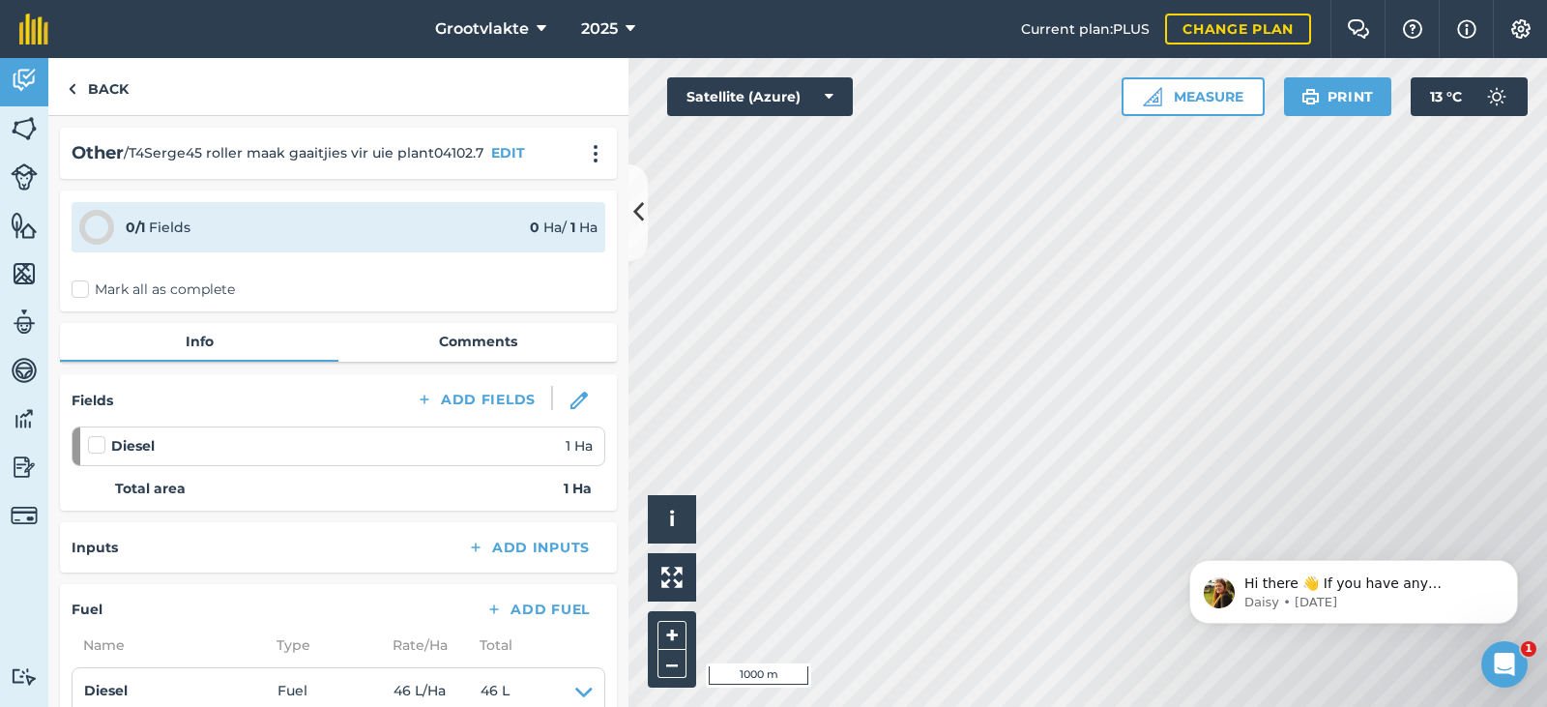
click at [79, 299] on label "Mark all as complete" at bounding box center [153, 289] width 163 height 20
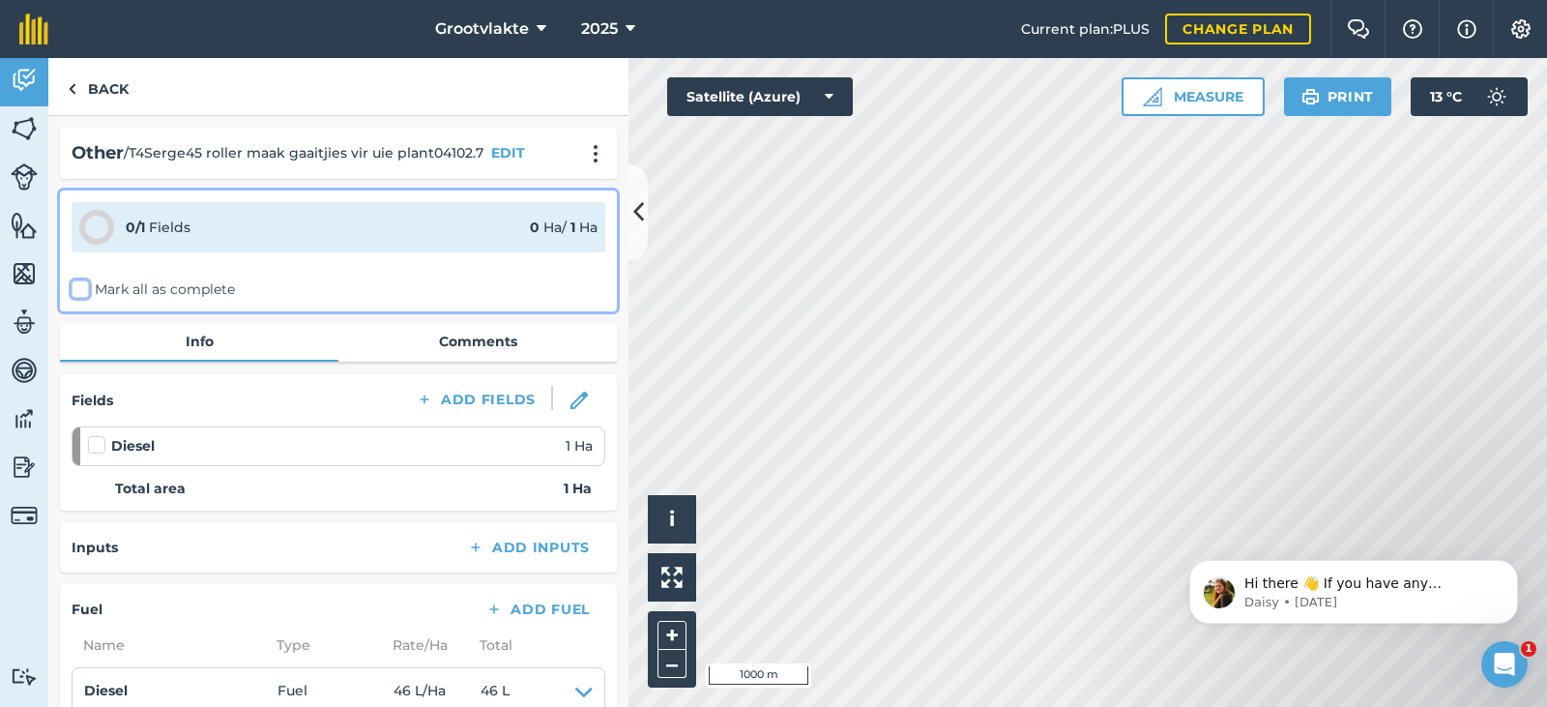
click at [79, 292] on input "Mark all as complete" at bounding box center [78, 285] width 13 height 13
checkbox input "false"
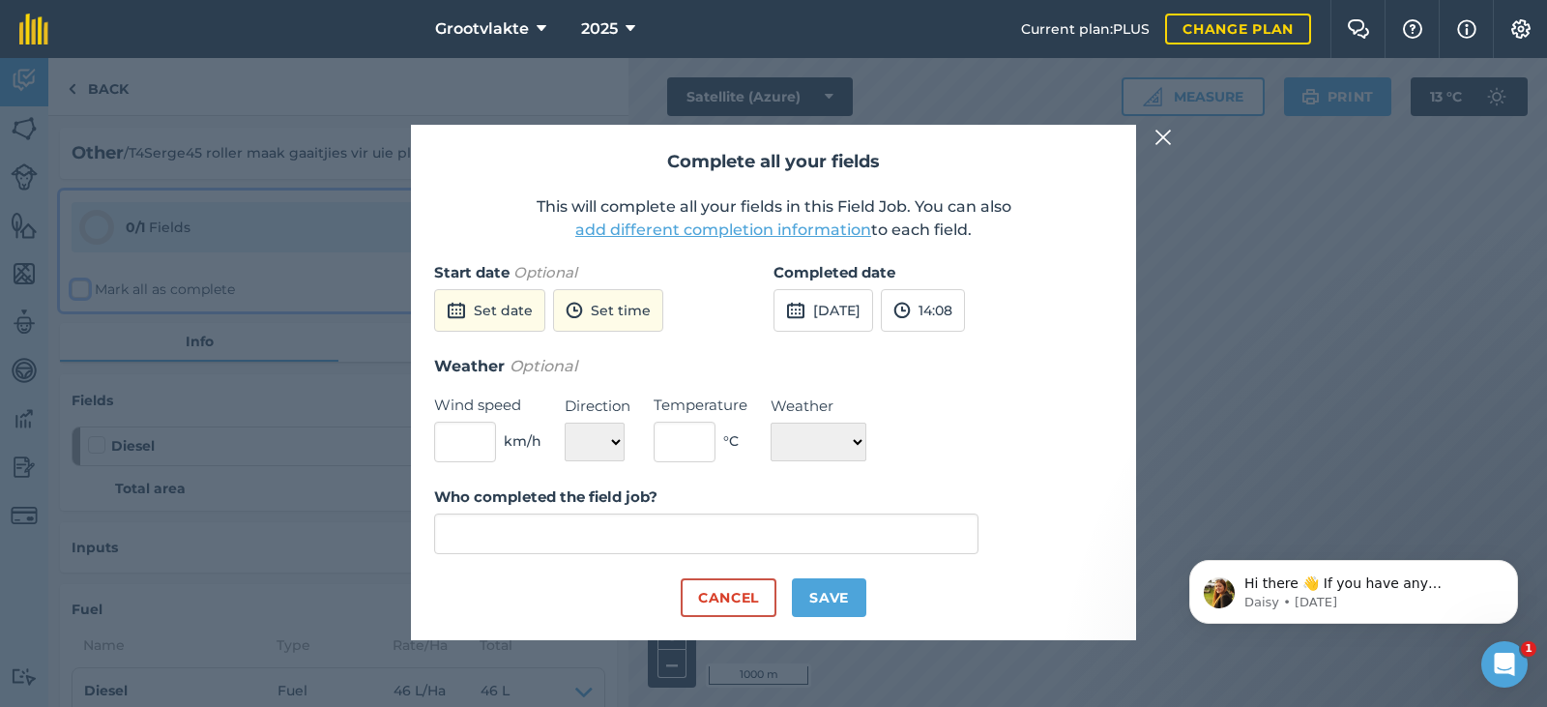
type input "[PERSON_NAME]"
click at [825, 313] on button "[DATE]" at bounding box center [823, 310] width 100 height 43
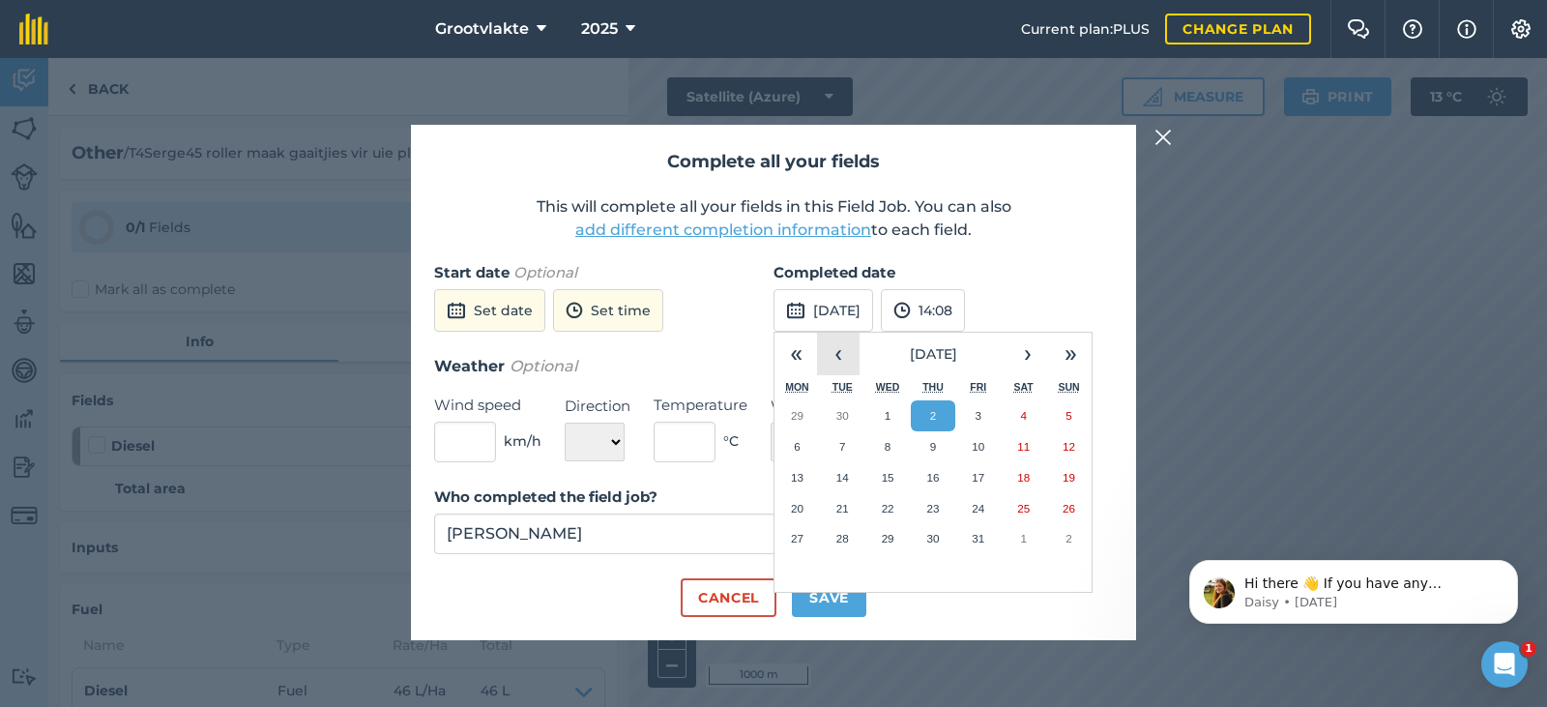
click at [838, 340] on button "‹" at bounding box center [838, 354] width 43 height 43
click at [801, 501] on button "22" at bounding box center [796, 508] width 45 height 31
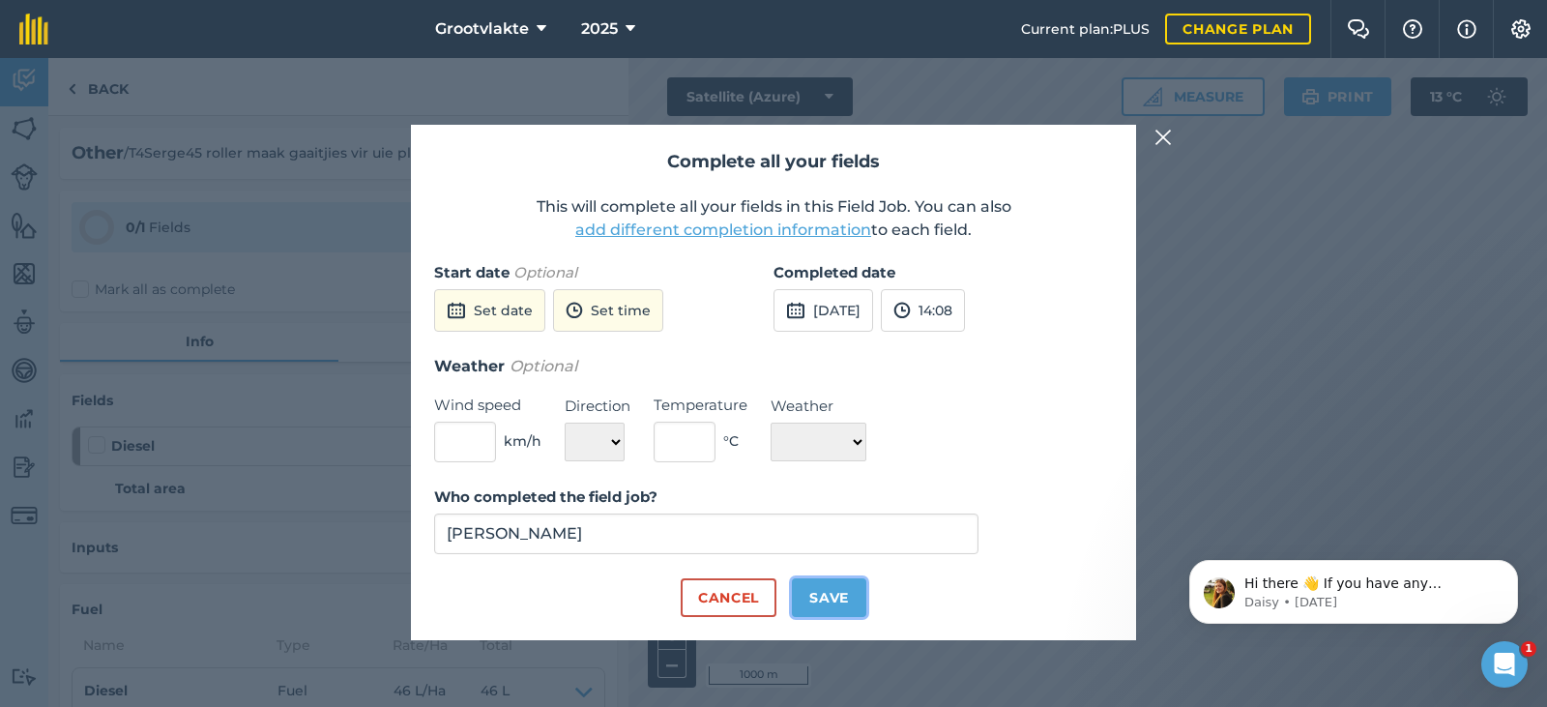
click at [840, 602] on button "Save" at bounding box center [829, 597] width 74 height 39
checkbox input "true"
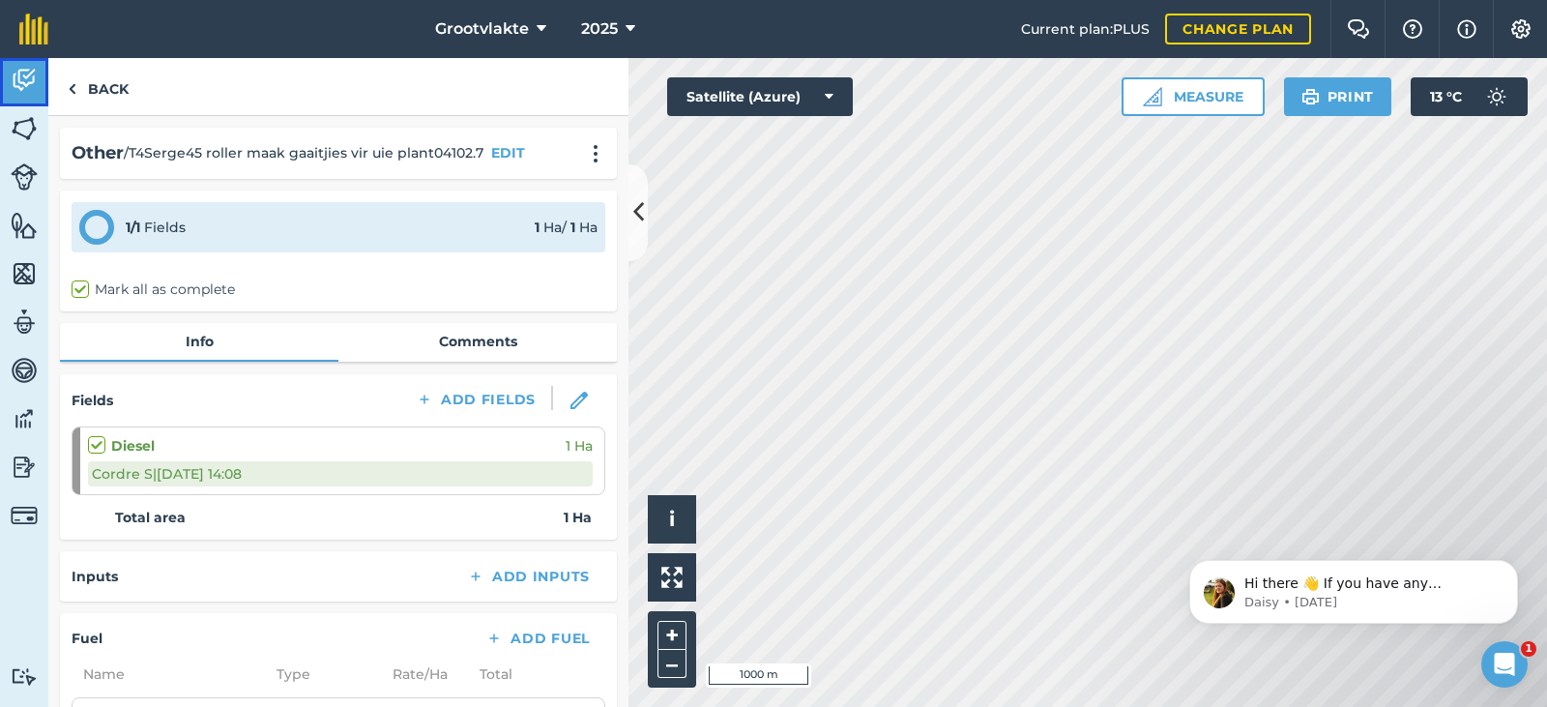
click at [30, 96] on link "Activity" at bounding box center [24, 82] width 48 height 48
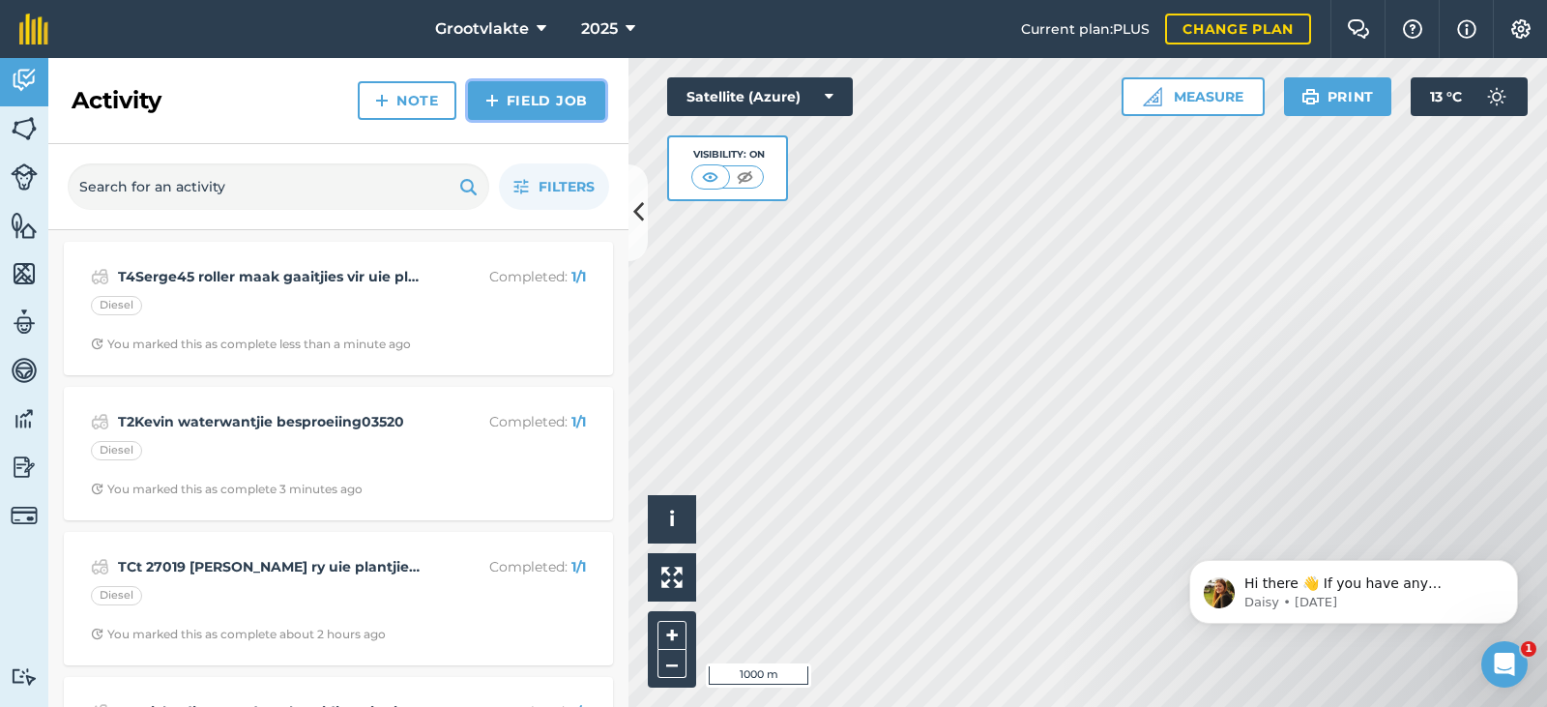
click at [483, 93] on link "Field Job" at bounding box center [536, 100] width 137 height 39
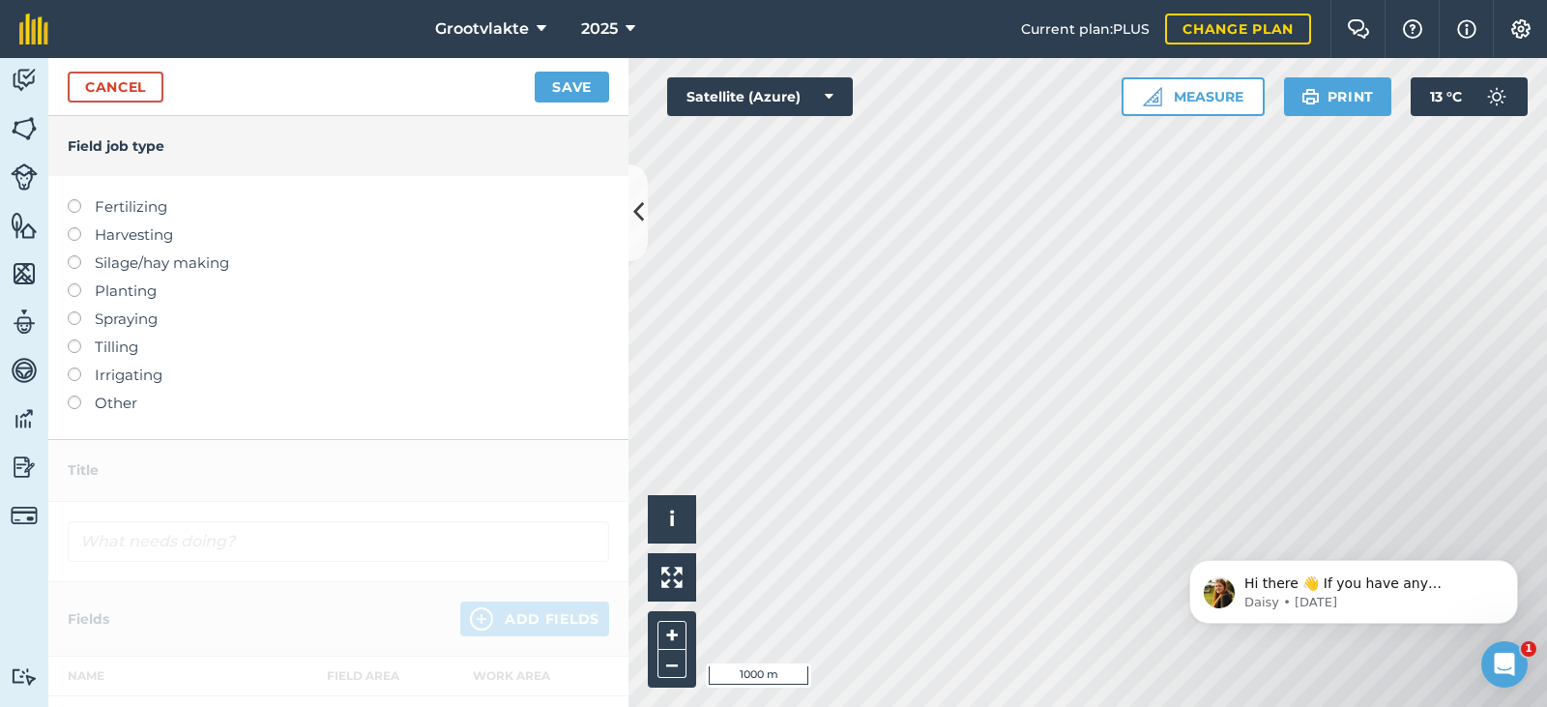
click at [111, 401] on label "Other" at bounding box center [338, 402] width 541 height 23
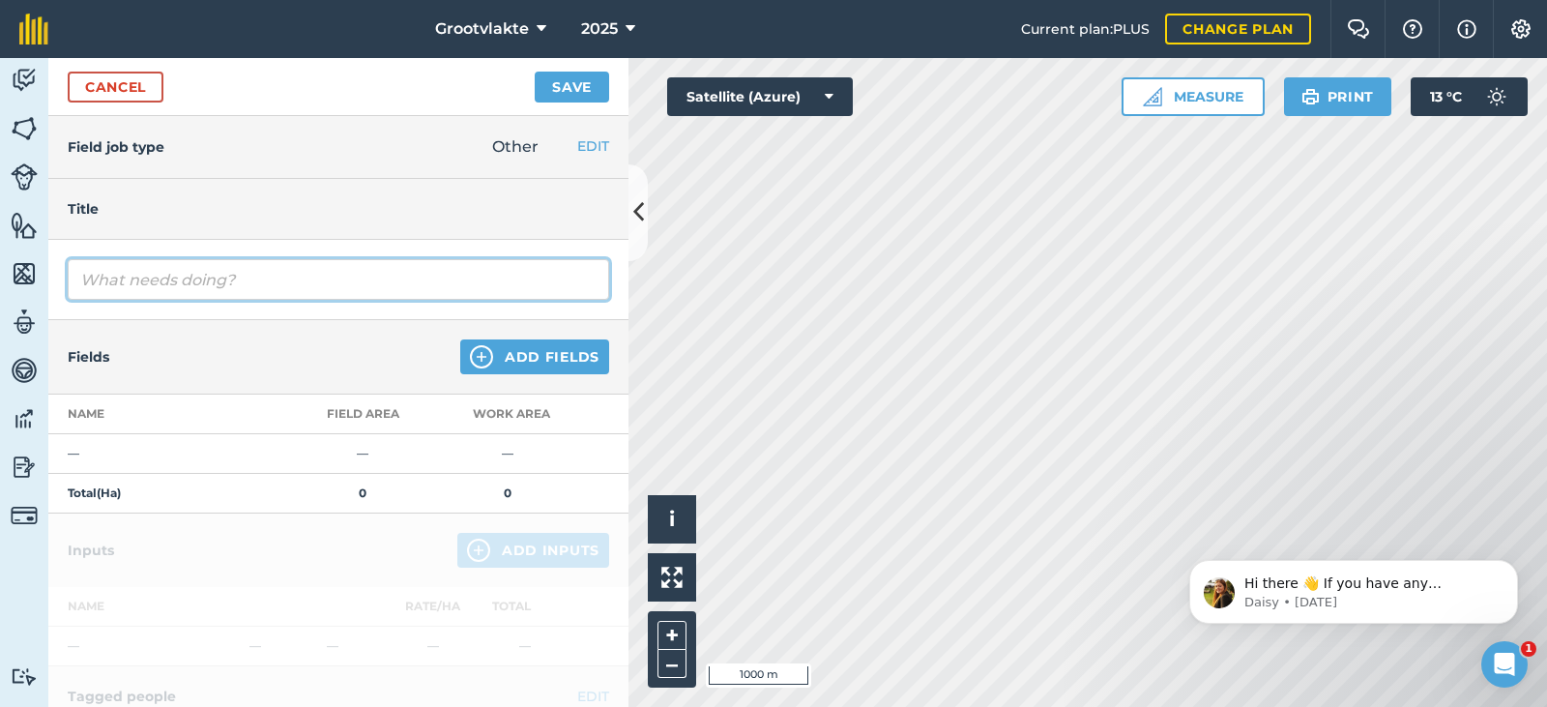
click at [183, 281] on input "text" at bounding box center [338, 279] width 541 height 41
type input "T9Kito19 wa ryy uie plantjies1728.1"
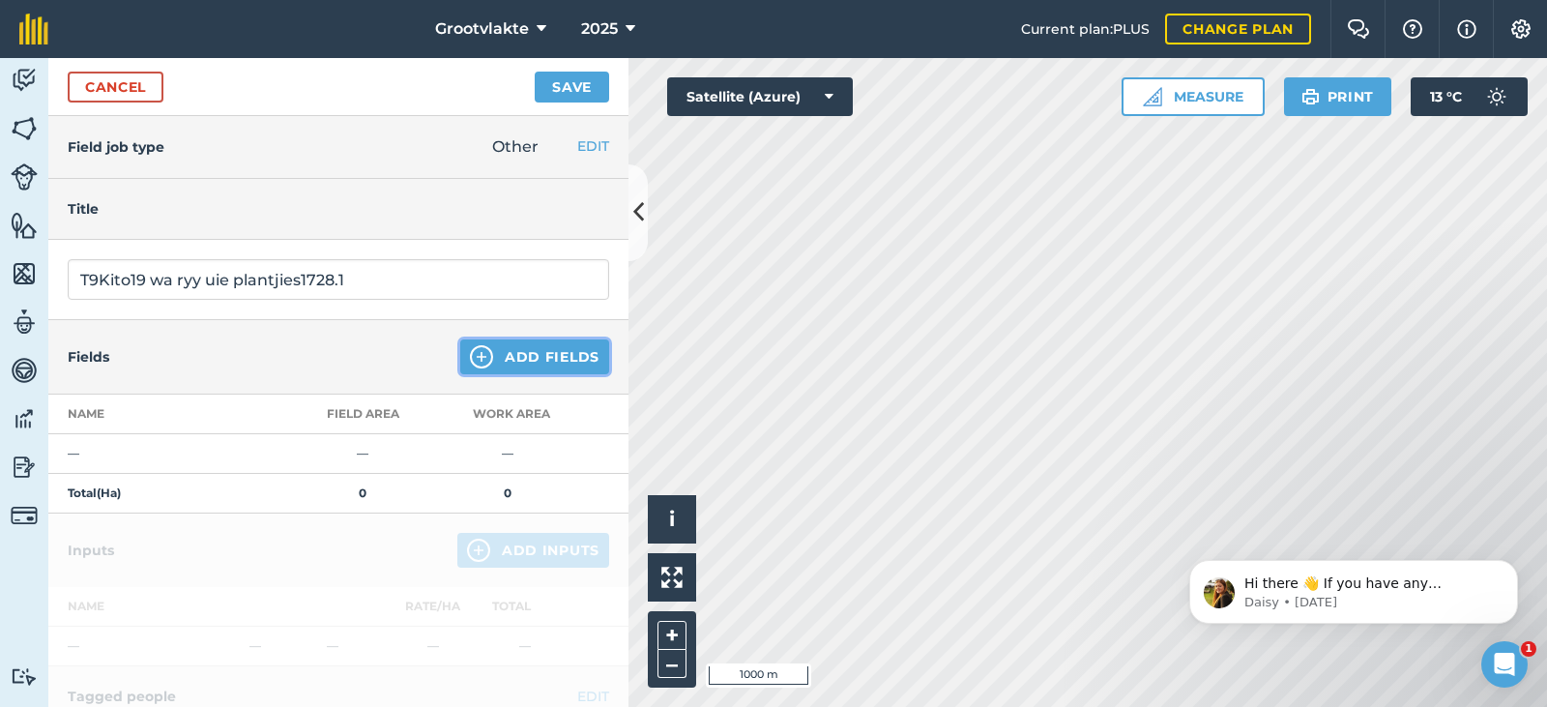
click at [475, 348] on img at bounding box center [481, 356] width 23 height 23
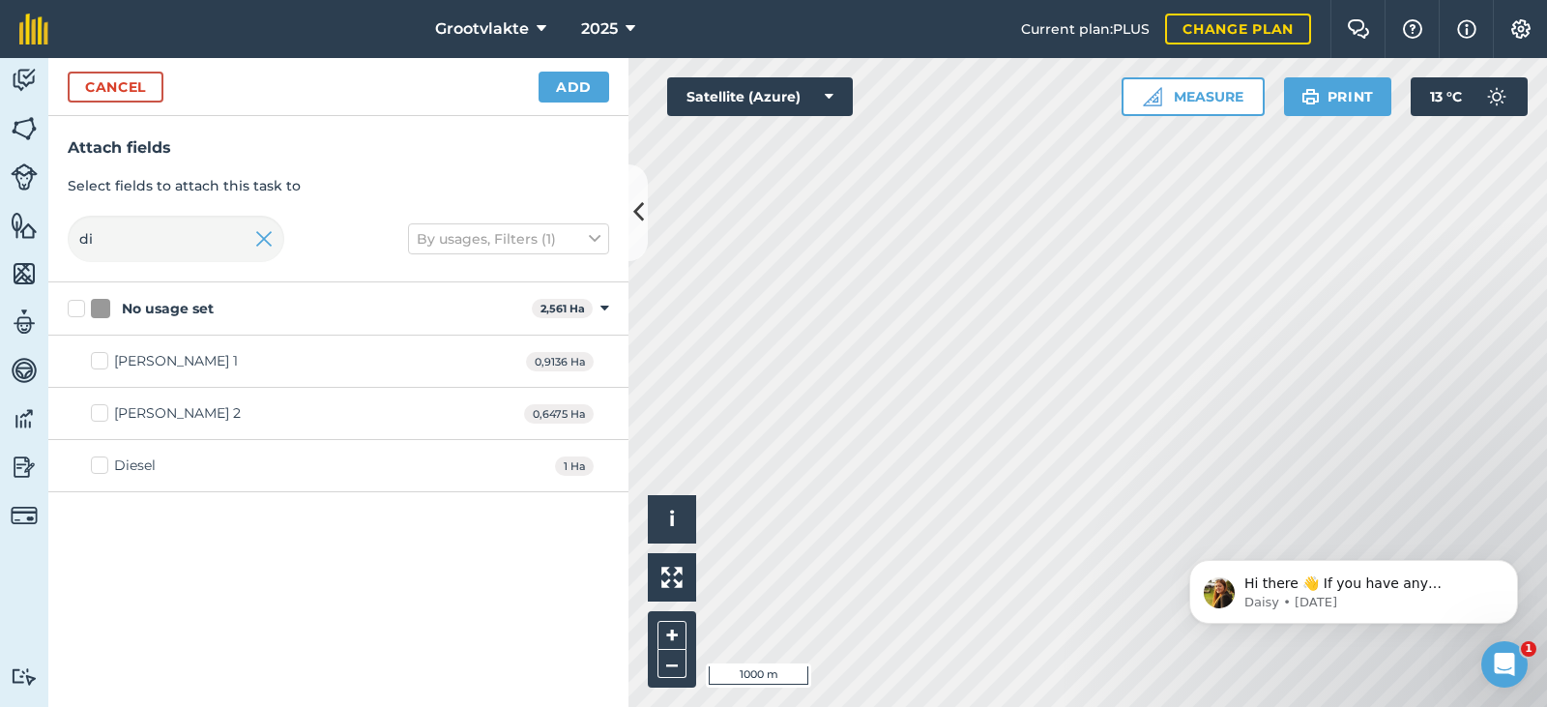
click at [117, 460] on div "Diesel" at bounding box center [135, 465] width 42 height 20
click at [103, 460] on input "Diesel" at bounding box center [97, 461] width 13 height 13
checkbox input "true"
click at [591, 87] on button "Add" at bounding box center [573, 87] width 71 height 31
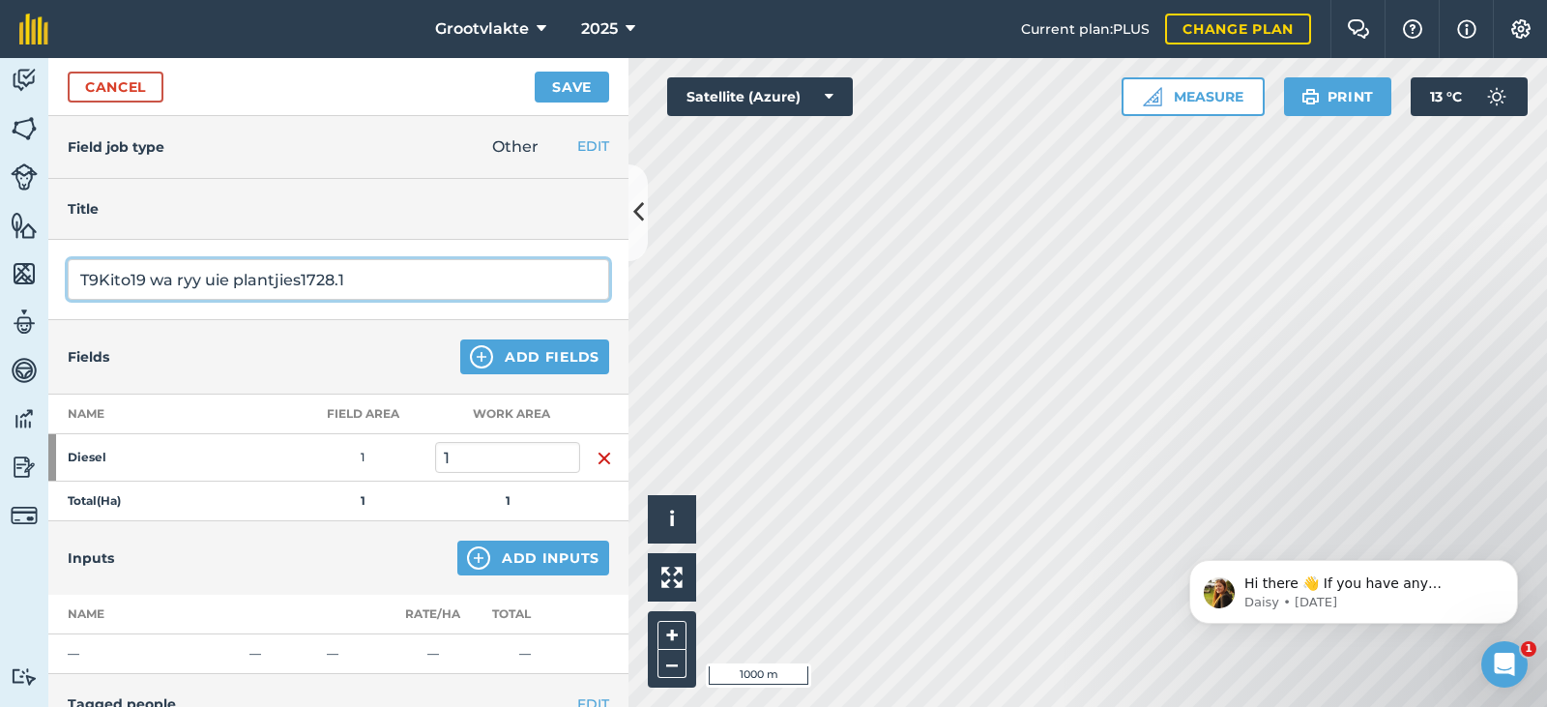
click at [199, 275] on input "T9Kito19 wa ryy uie plantjies1728.1" at bounding box center [338, 279] width 541 height 41
type input "T9Kito19 wa ry uie plantjies1728.1"
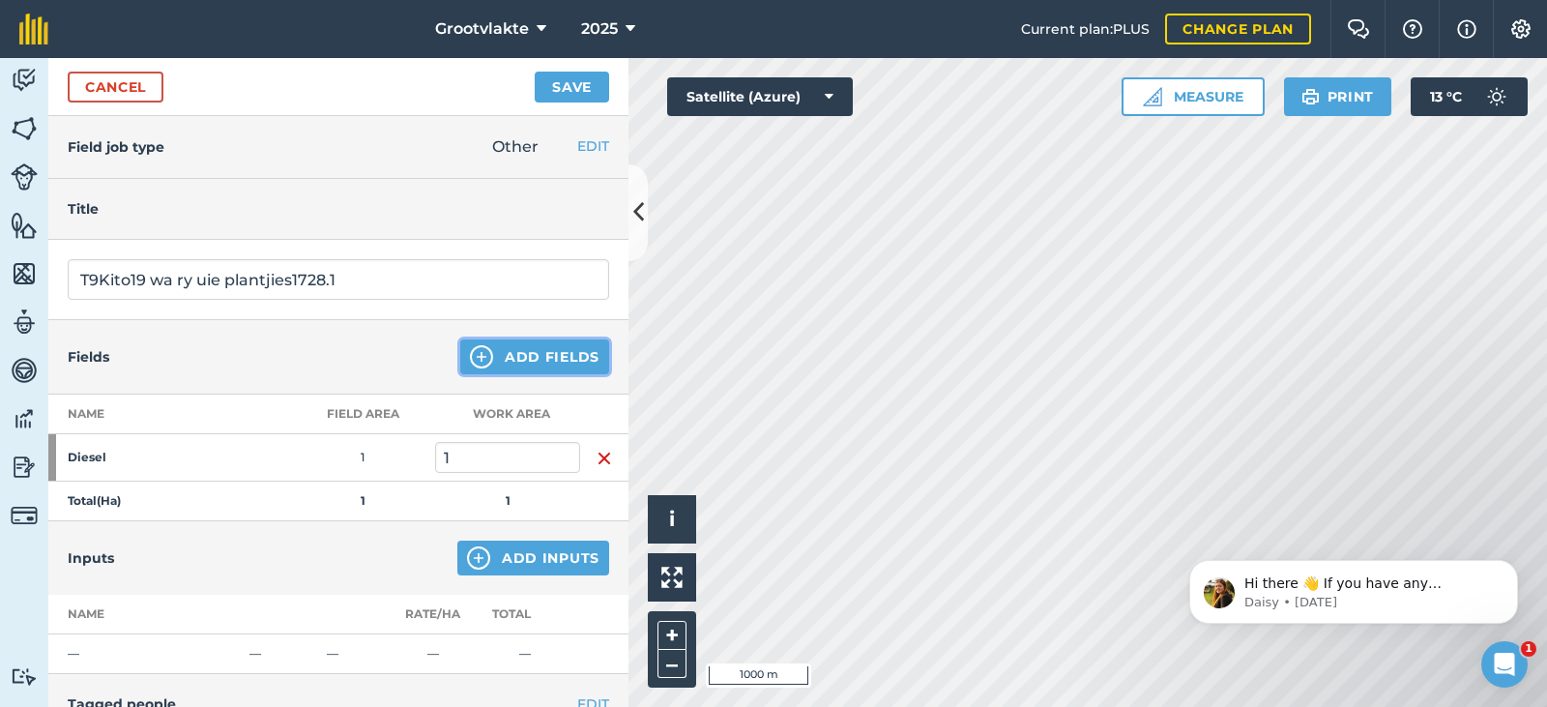
click at [505, 362] on button "Add Fields" at bounding box center [534, 356] width 149 height 35
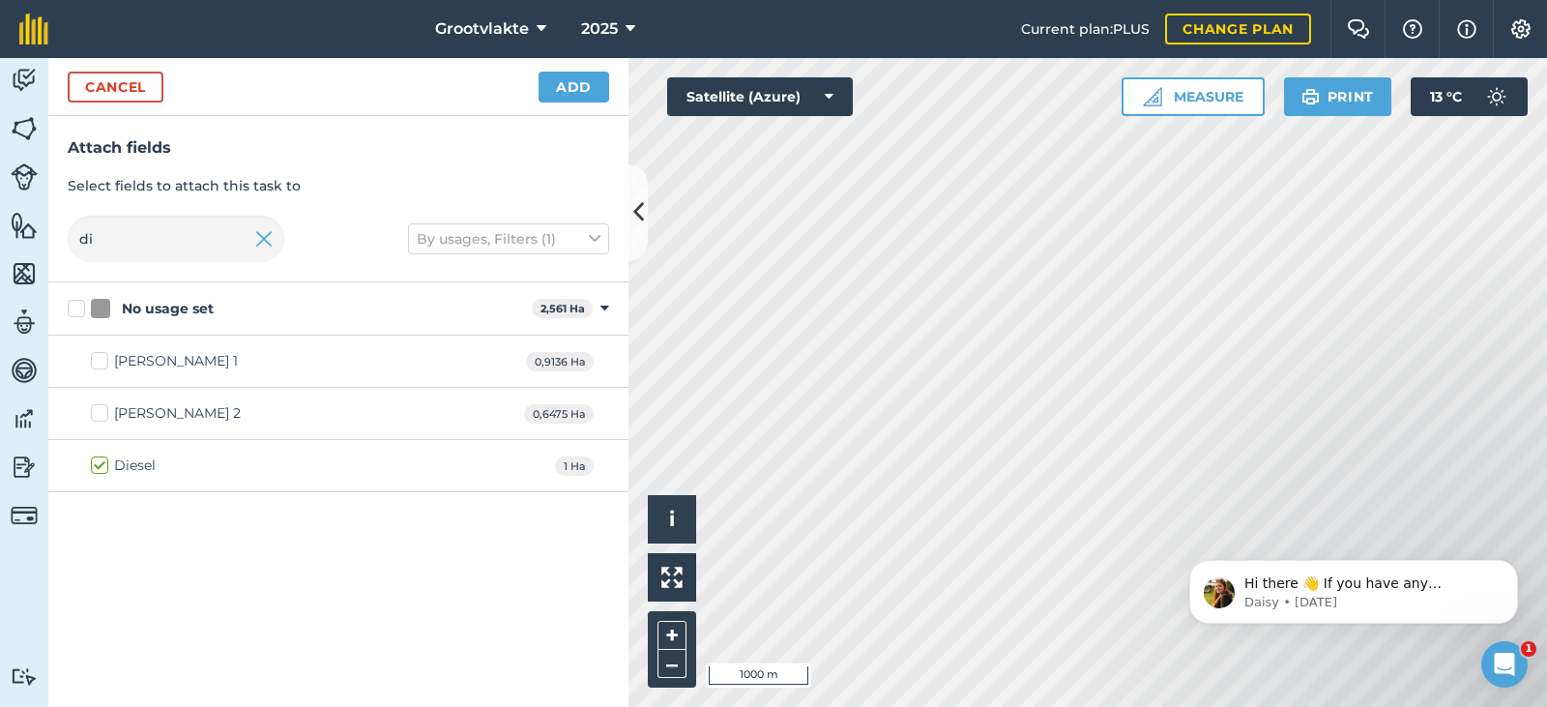
click at [597, 68] on div "Cancel Add" at bounding box center [338, 87] width 580 height 58
click at [594, 93] on button "Add" at bounding box center [573, 87] width 71 height 31
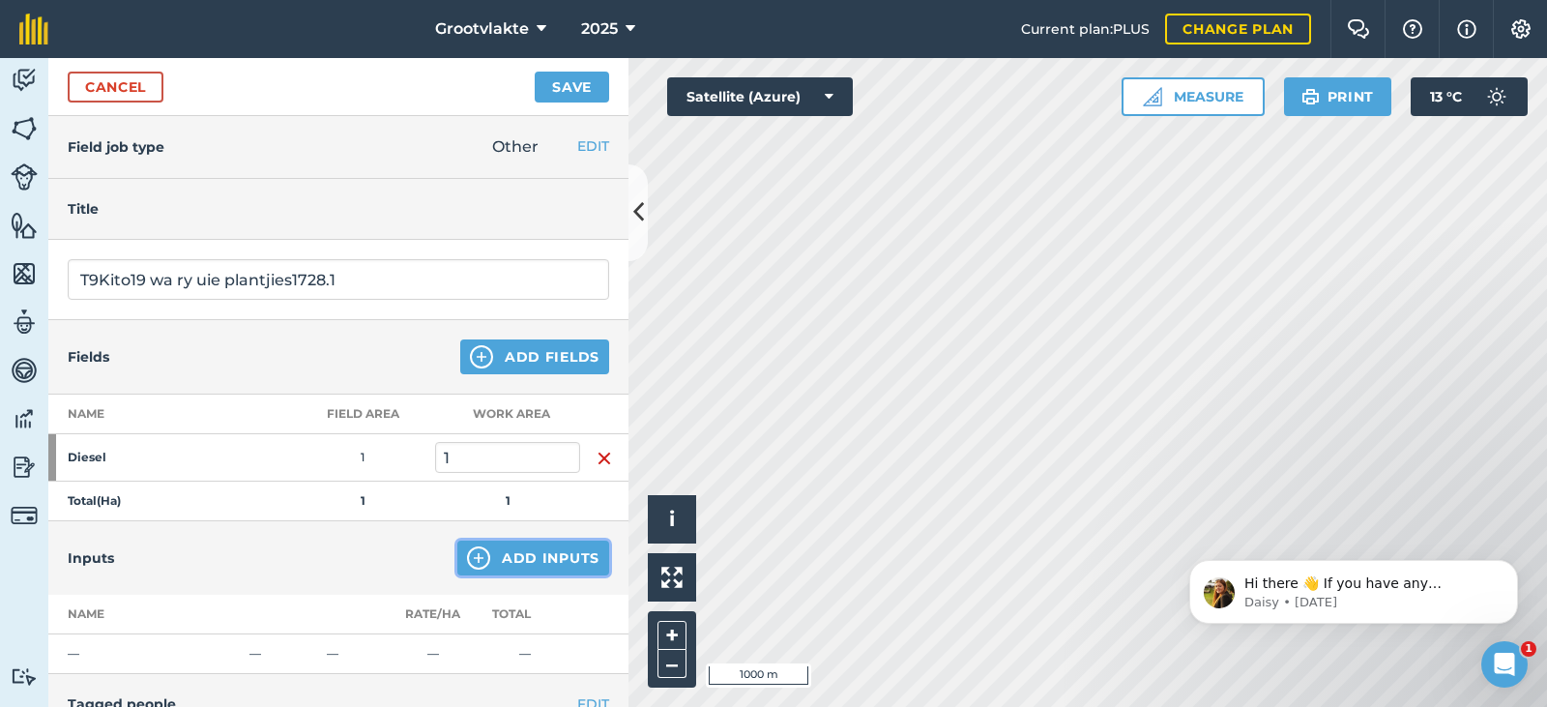
click at [525, 548] on button "Add Inputs" at bounding box center [533, 557] width 152 height 35
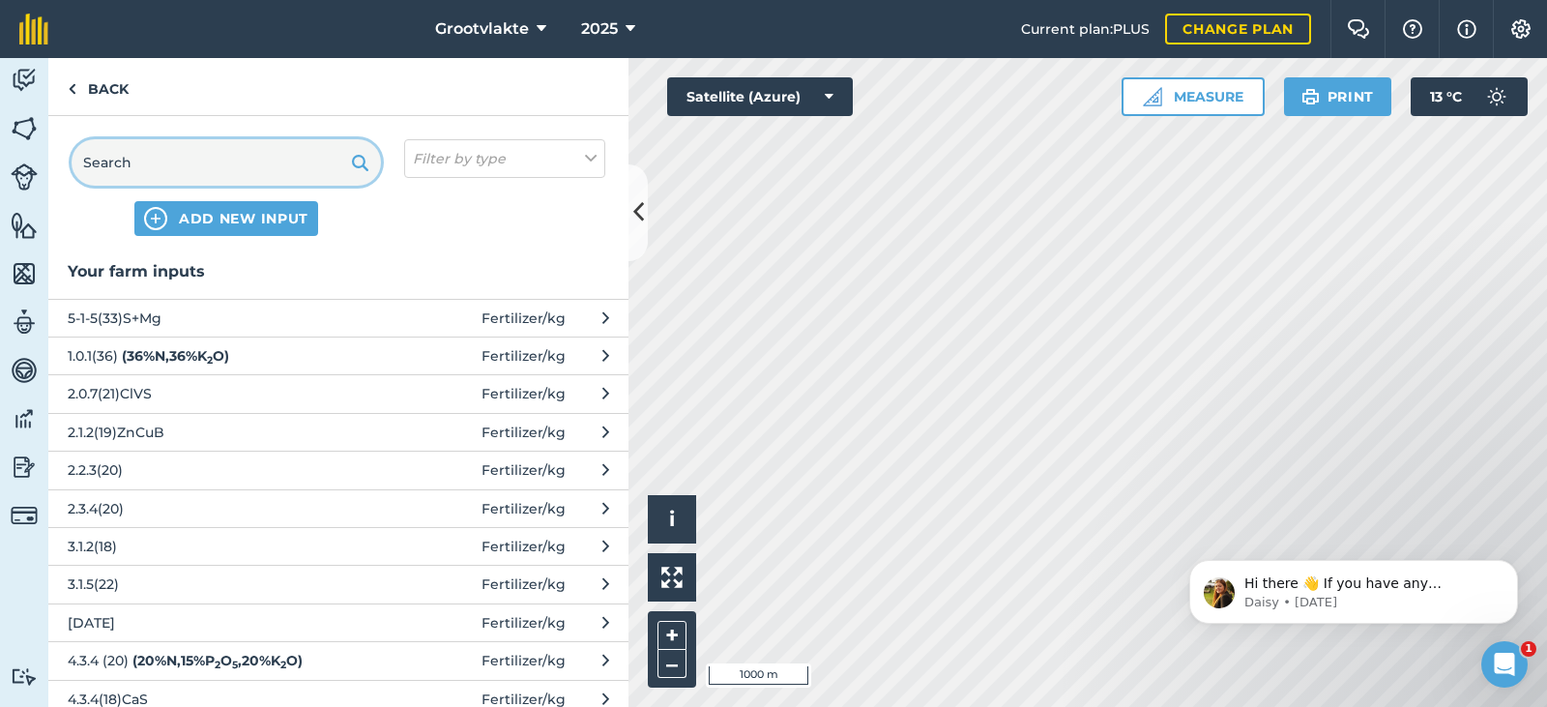
click at [213, 168] on input "text" at bounding box center [226, 162] width 309 height 46
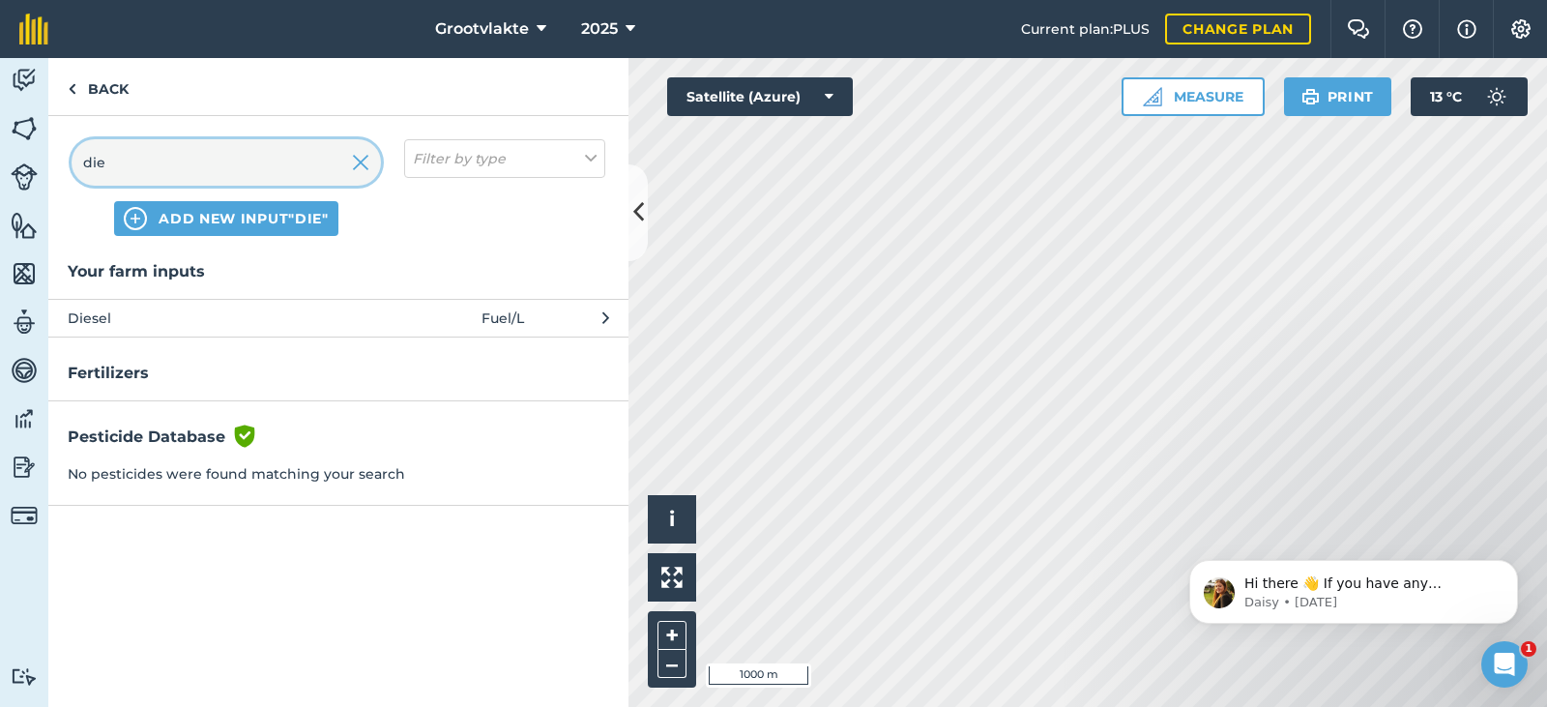
type input "die"
click at [166, 307] on span "Diesel" at bounding box center [226, 317] width 316 height 21
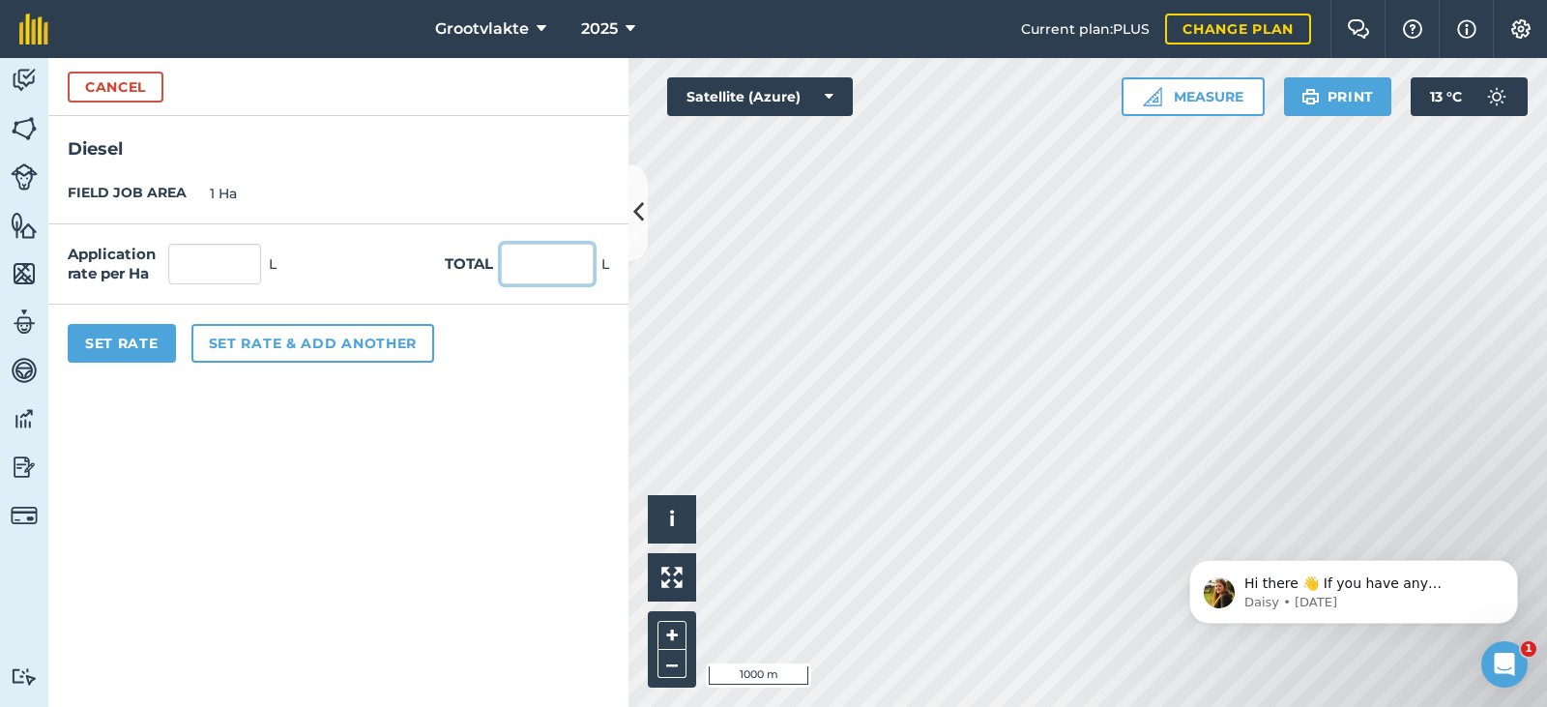
click at [527, 261] on input "text" at bounding box center [547, 264] width 93 height 41
type input "50"
click at [113, 347] on button "Set Rate" at bounding box center [122, 343] width 108 height 39
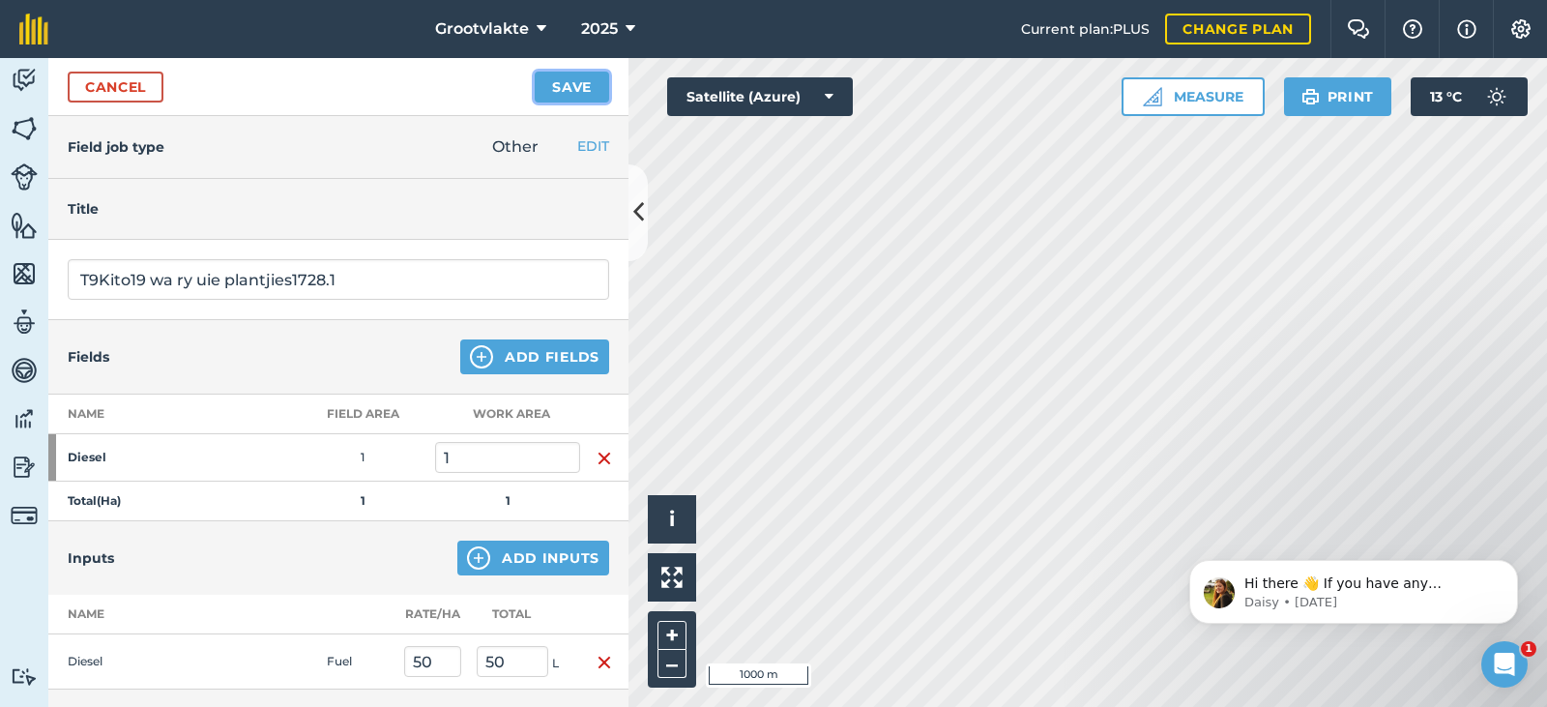
click at [593, 87] on button "Save" at bounding box center [572, 87] width 74 height 31
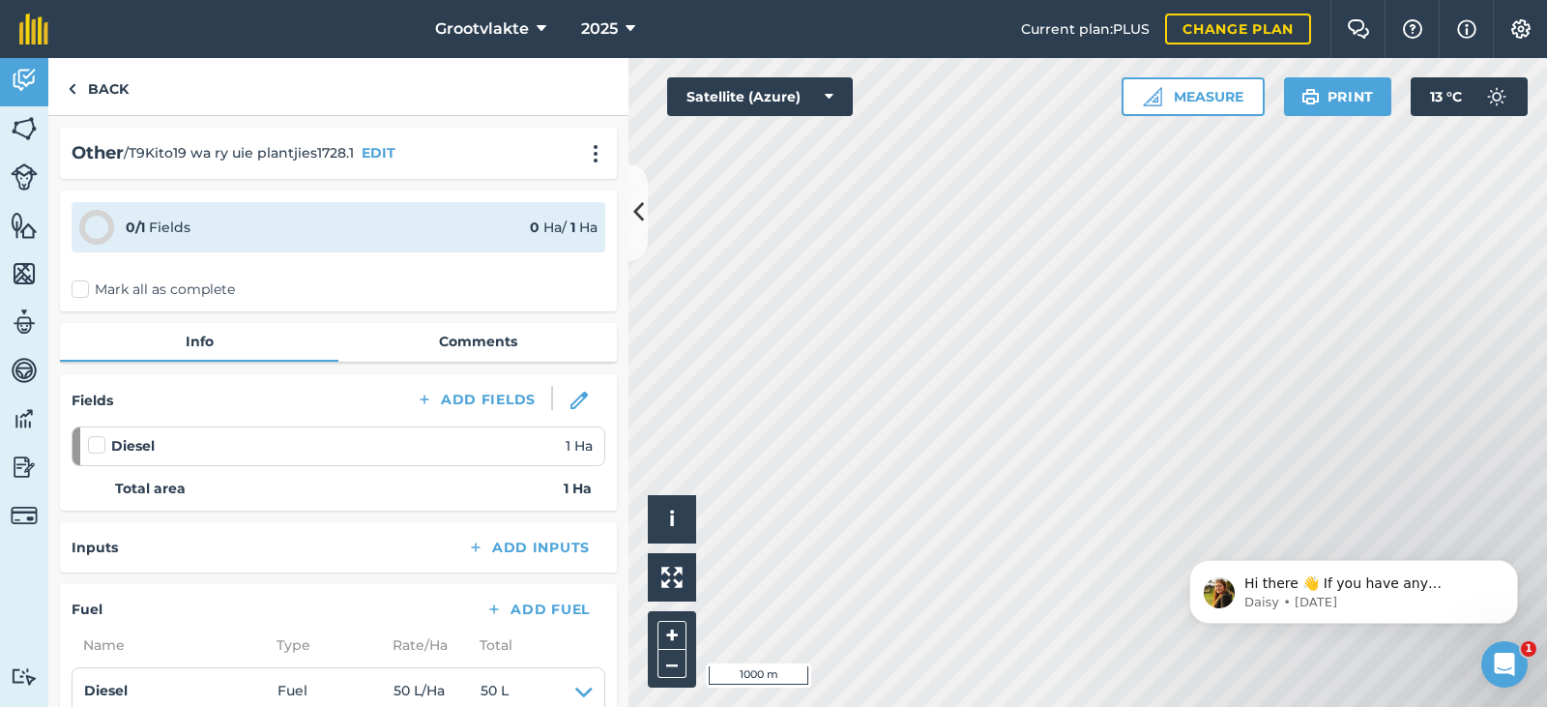
click at [82, 283] on label "Mark all as complete" at bounding box center [153, 289] width 163 height 20
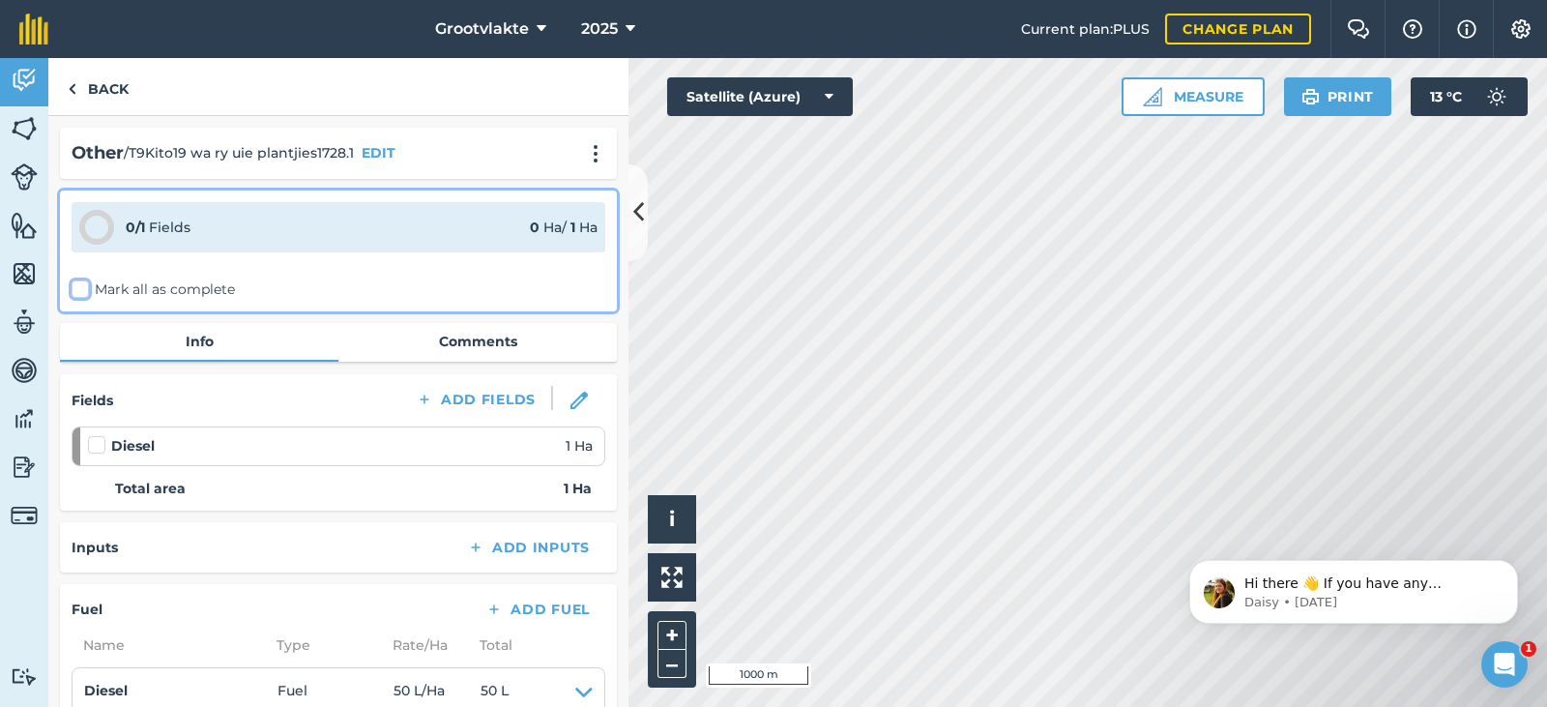
click at [82, 283] on input "Mark all as complete" at bounding box center [78, 285] width 13 height 13
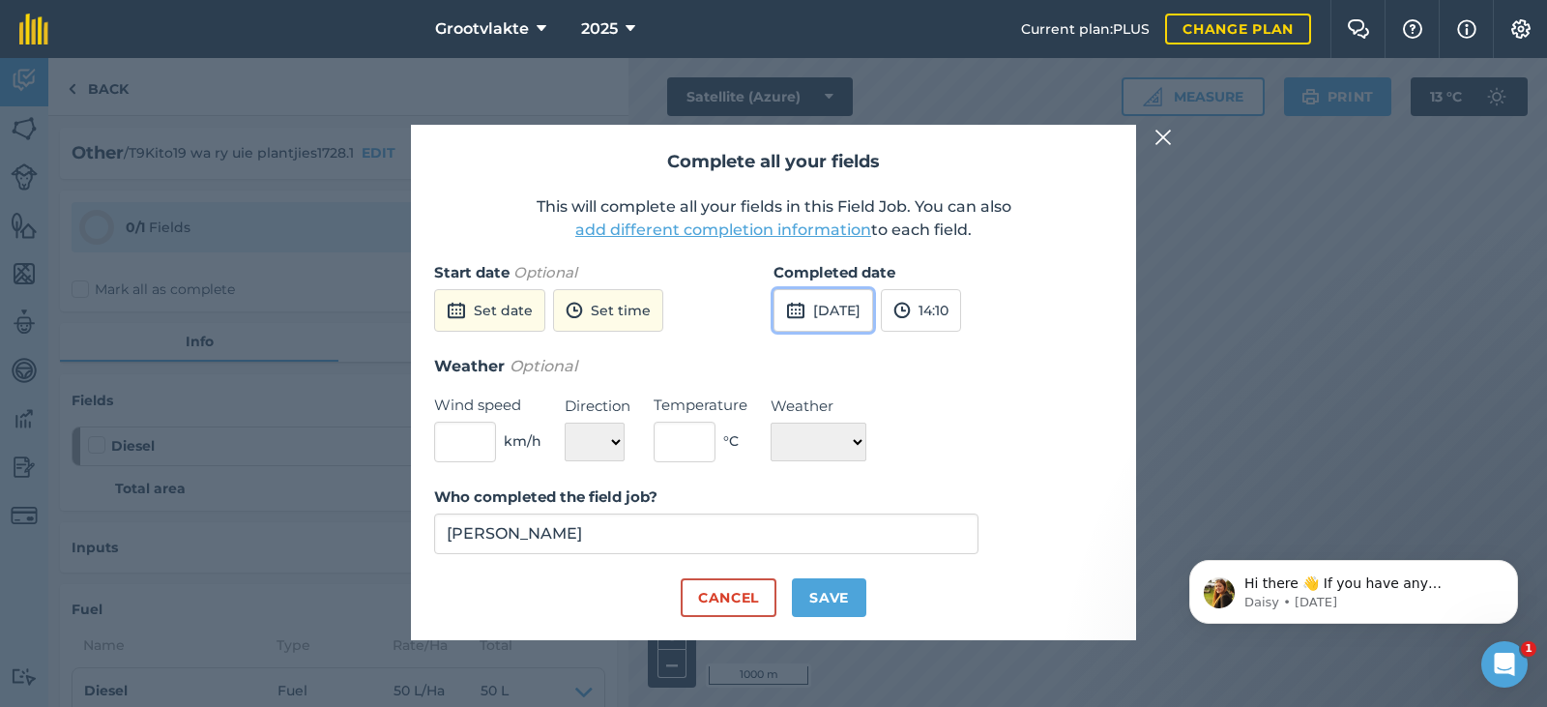
click at [843, 318] on button "[DATE]" at bounding box center [823, 310] width 100 height 43
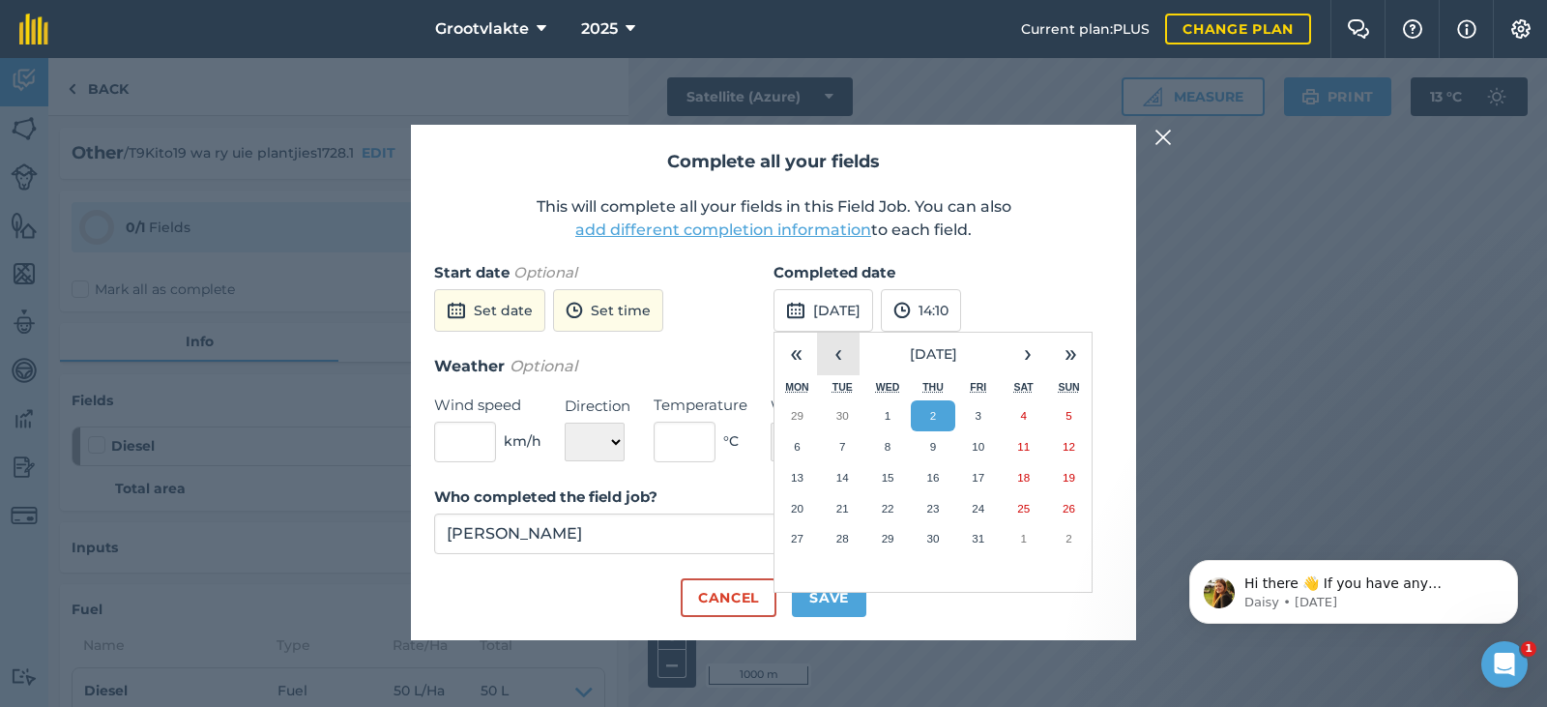
click at [839, 352] on button "‹" at bounding box center [838, 354] width 43 height 43
click at [800, 504] on button "22" at bounding box center [796, 508] width 45 height 31
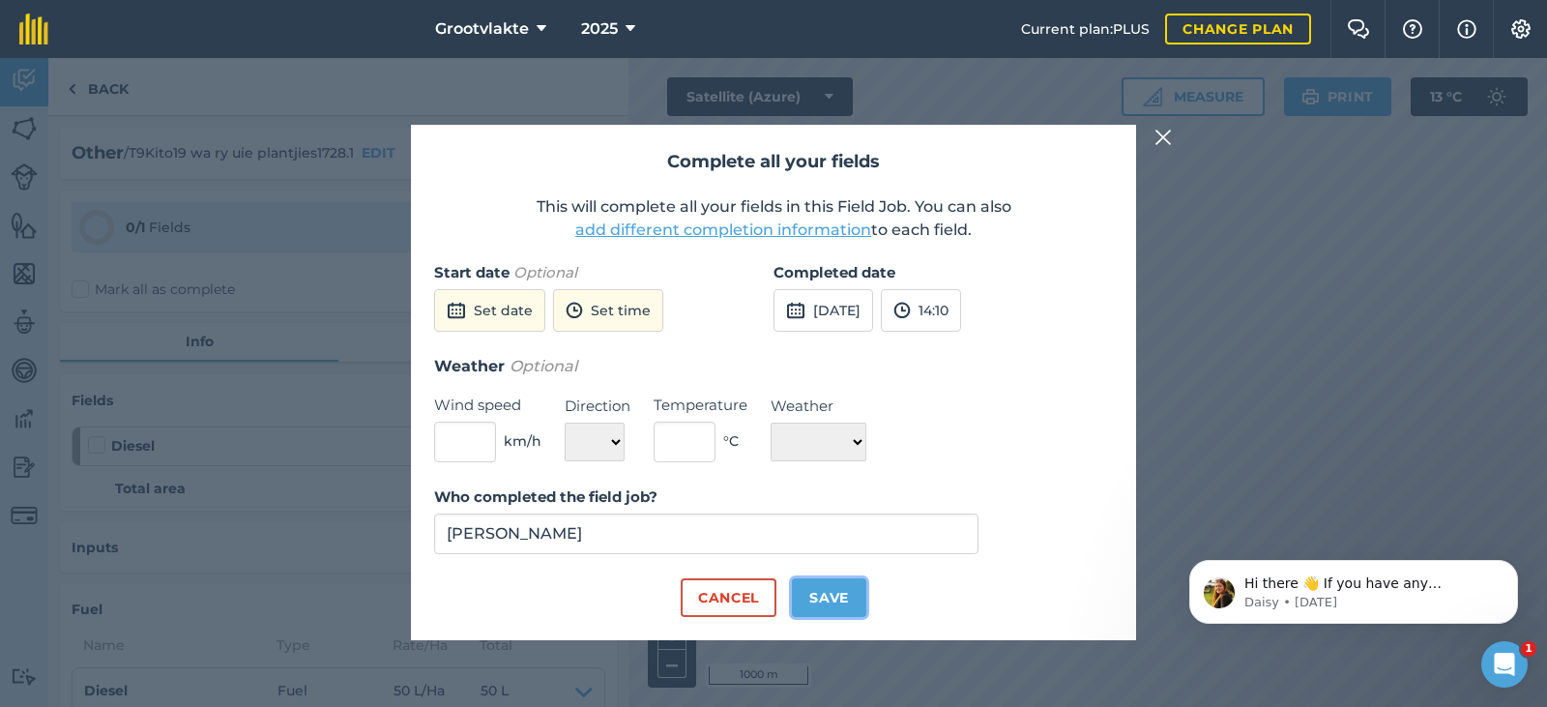
click at [820, 600] on button "Save" at bounding box center [829, 597] width 74 height 39
checkbox input "true"
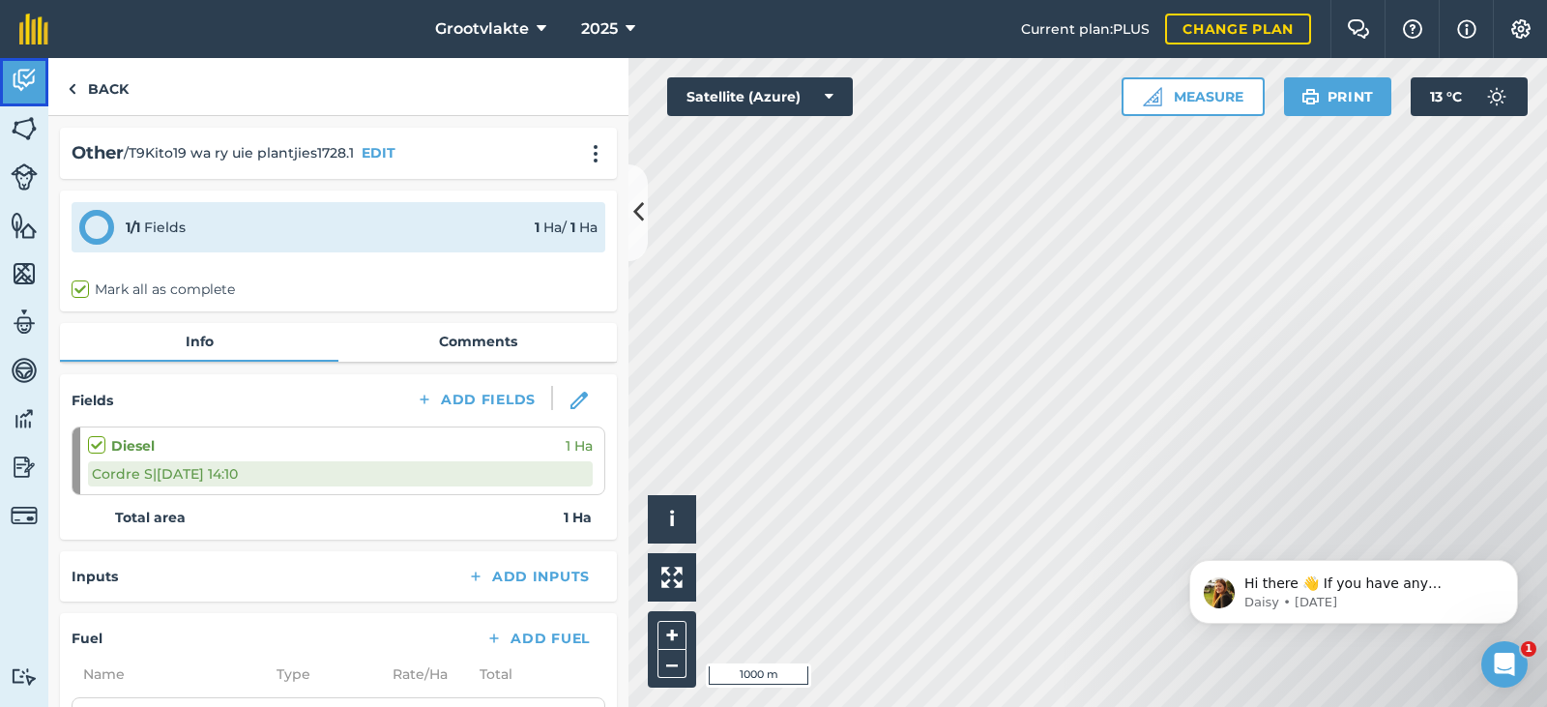
click at [35, 89] on img at bounding box center [24, 80] width 27 height 29
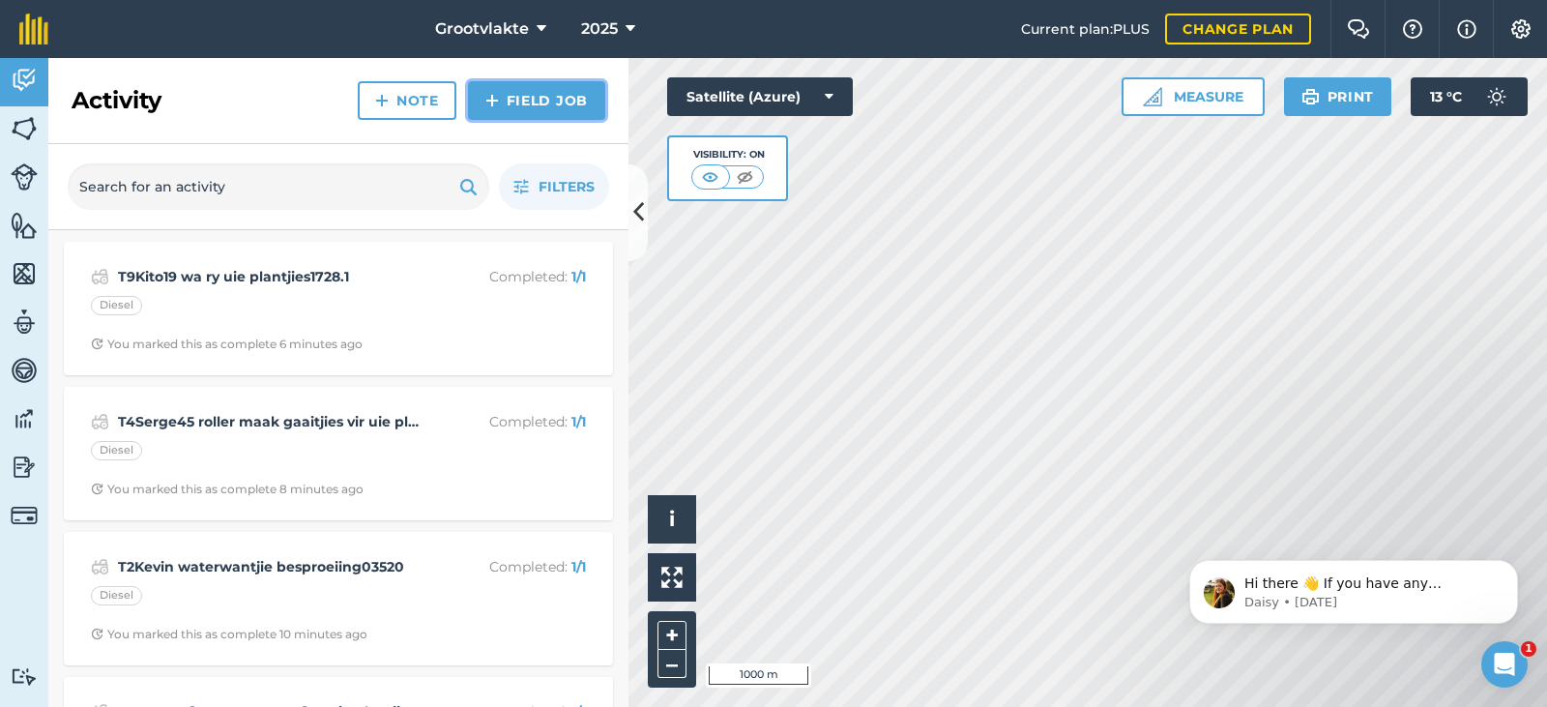
click at [529, 114] on link "Field Job" at bounding box center [536, 100] width 137 height 39
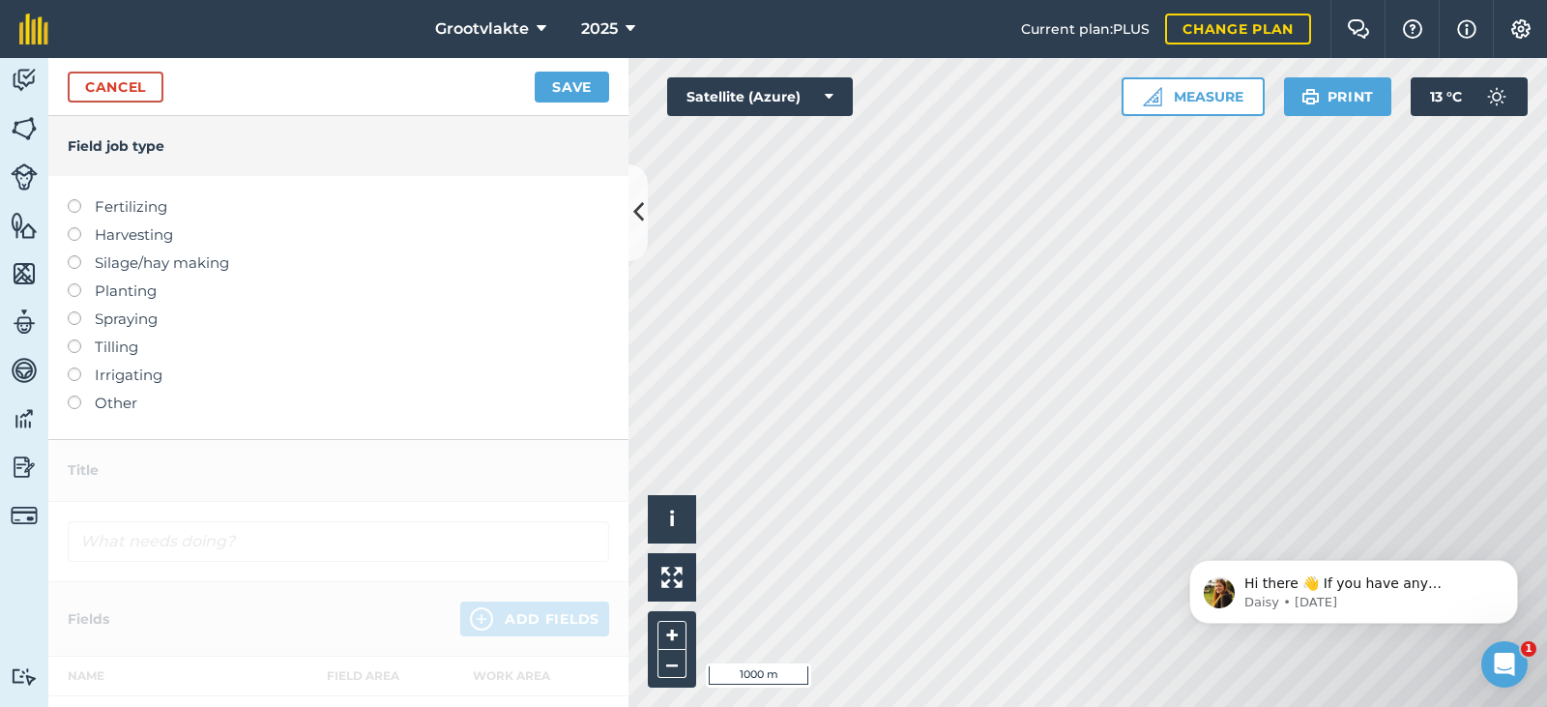
click at [90, 403] on label "Other" at bounding box center [338, 402] width 541 height 23
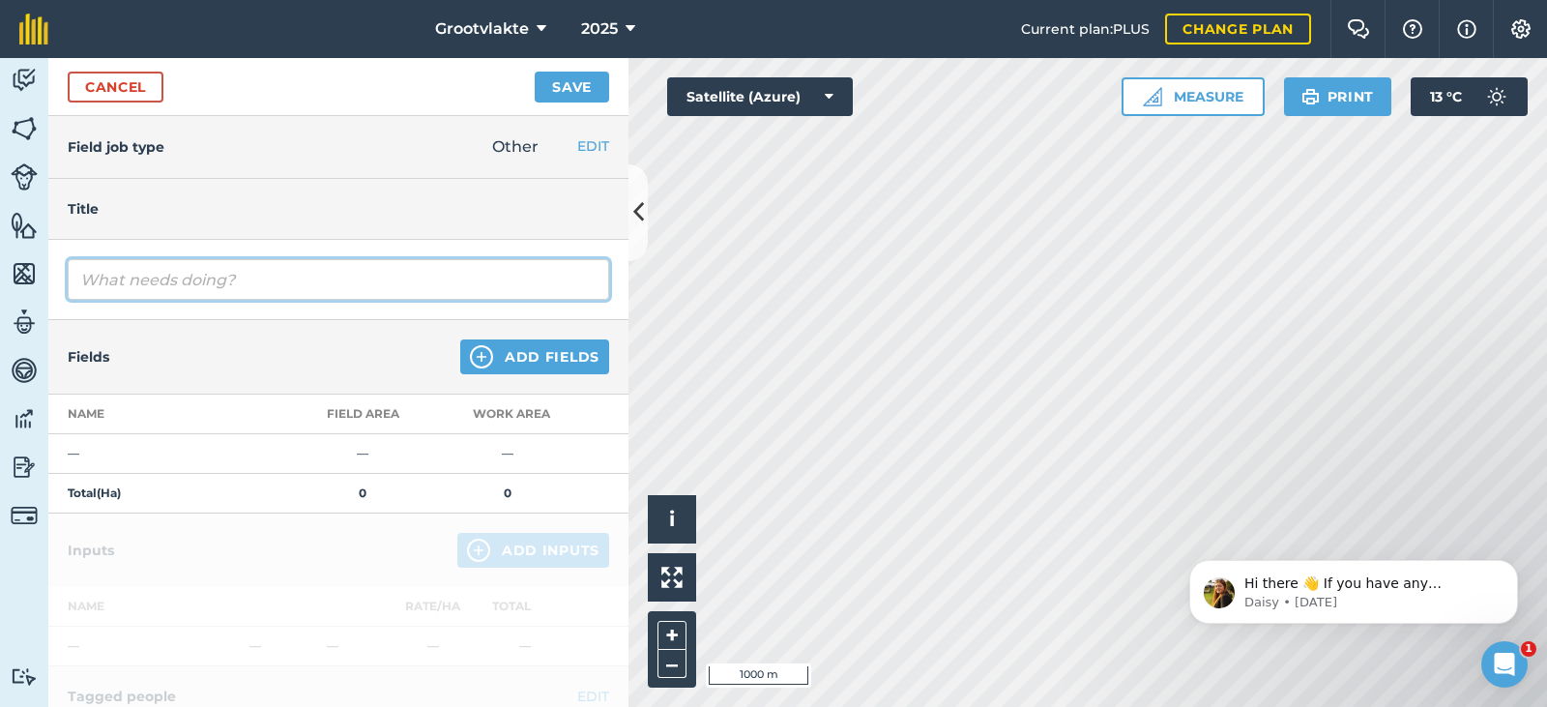
click at [223, 264] on input "text" at bounding box center [338, 279] width 541 height 41
click at [111, 284] on input "T" at bounding box center [338, 279] width 541 height 41
click at [154, 282] on input "T14Lukas" at bounding box center [338, 279] width 541 height 41
click at [332, 281] on input "T14Lukas7 wa ry uie plantjies vie uie plant" at bounding box center [338, 279] width 541 height 41
click at [412, 280] on input "T14Lukas7 wa ry uie plantjies vir uie plant" at bounding box center [338, 279] width 541 height 41
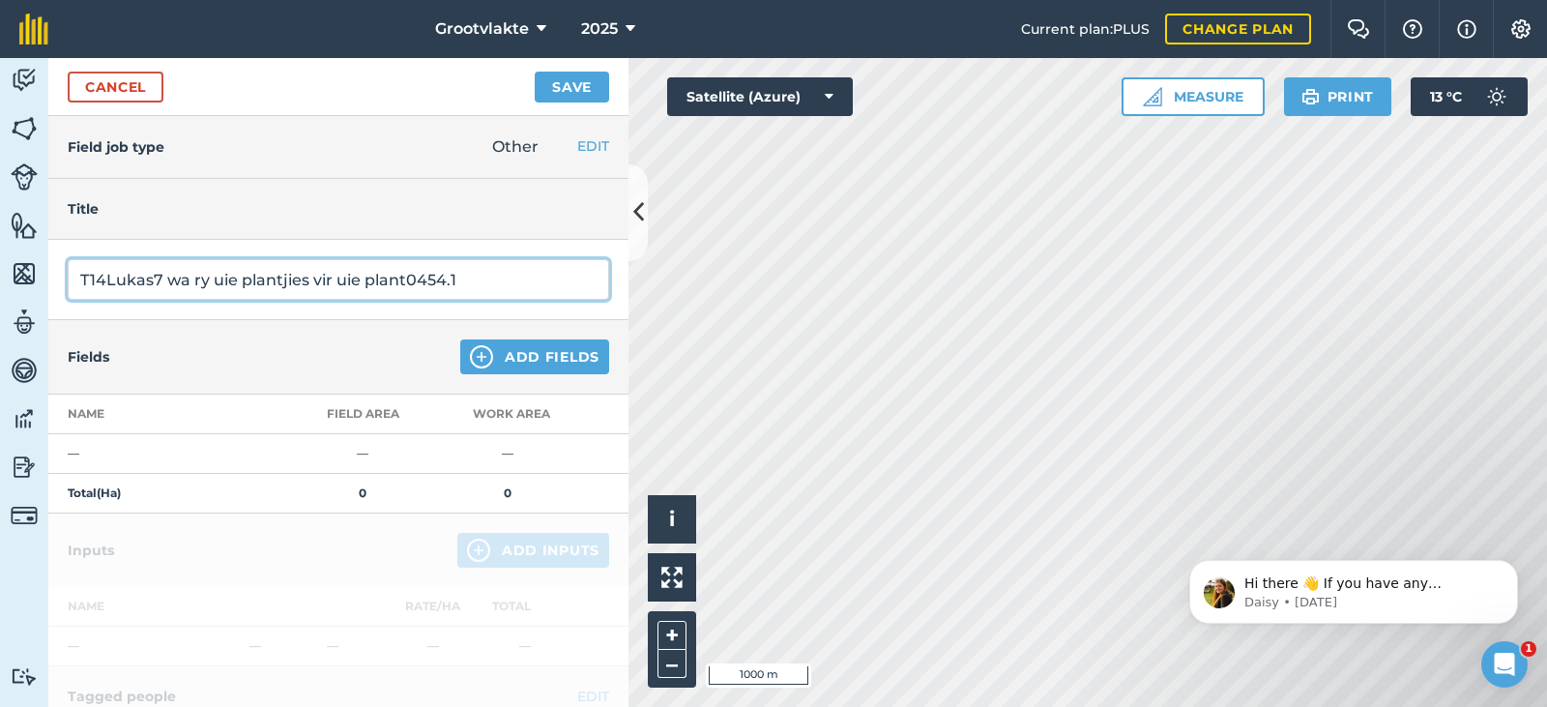
type input "T14Lukas7 wa ry uie plantjies vir uie plant0454.1"
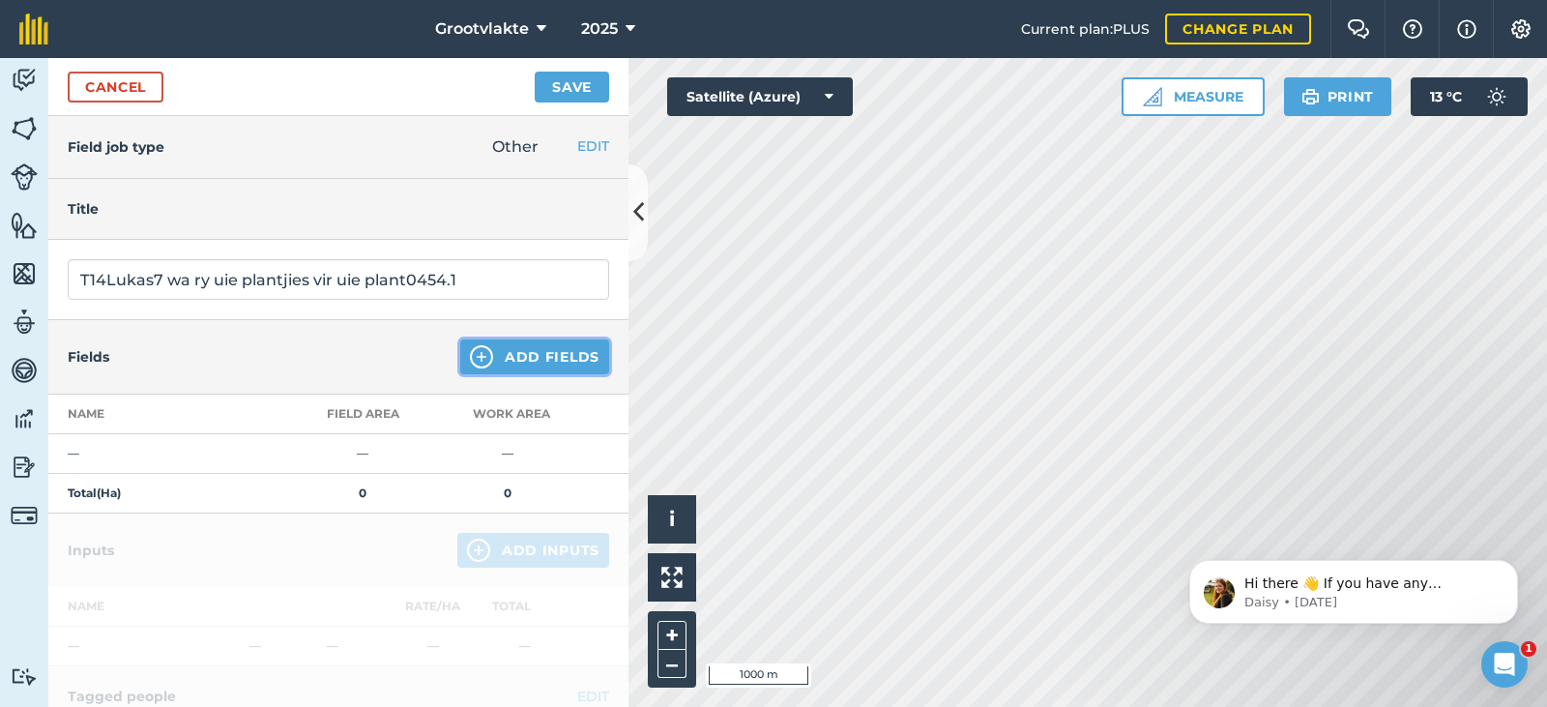
click at [470, 362] on img at bounding box center [481, 356] width 23 height 23
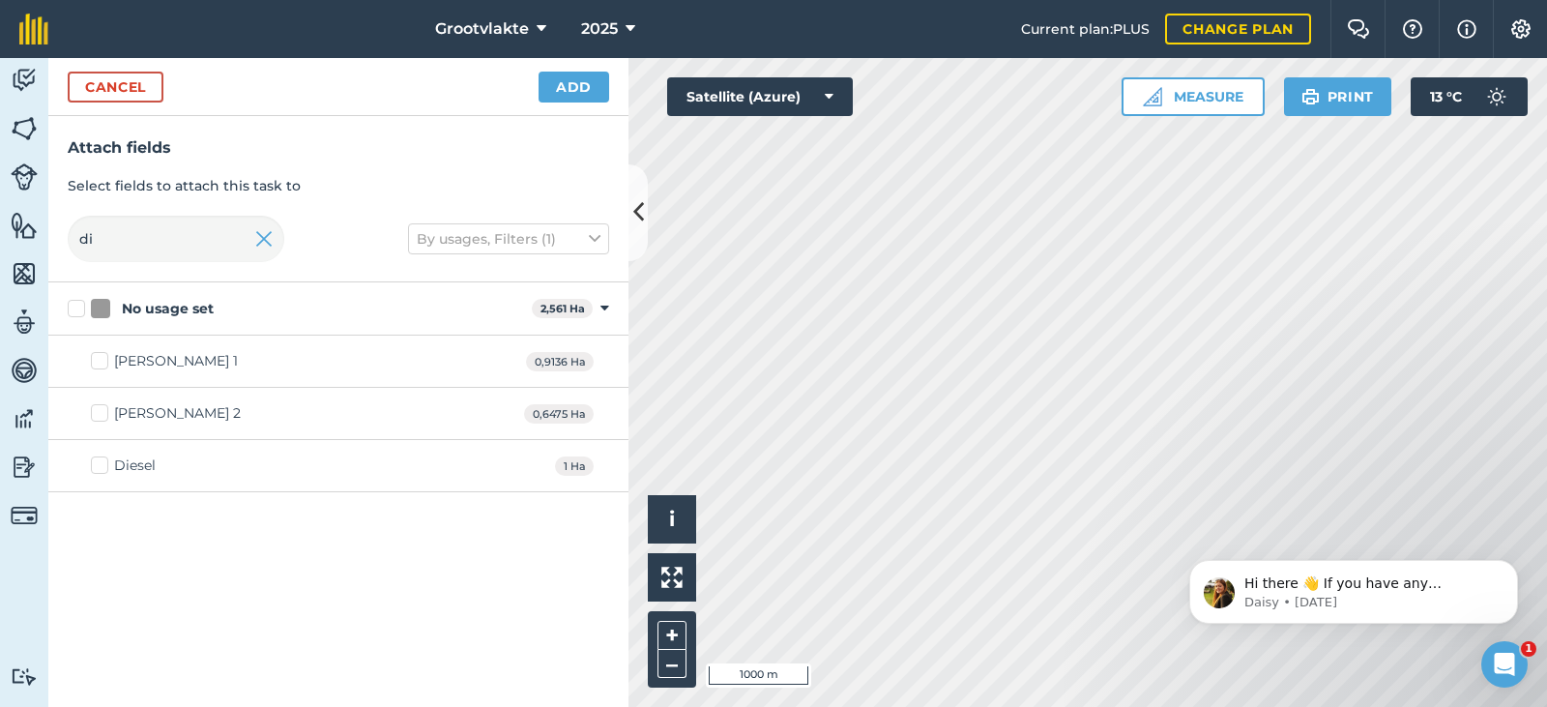
click at [145, 469] on div "Diesel" at bounding box center [135, 465] width 42 height 20
click at [103, 468] on input "Diesel" at bounding box center [97, 461] width 13 height 13
checkbox input "true"
click at [605, 81] on button "Add" at bounding box center [573, 87] width 71 height 31
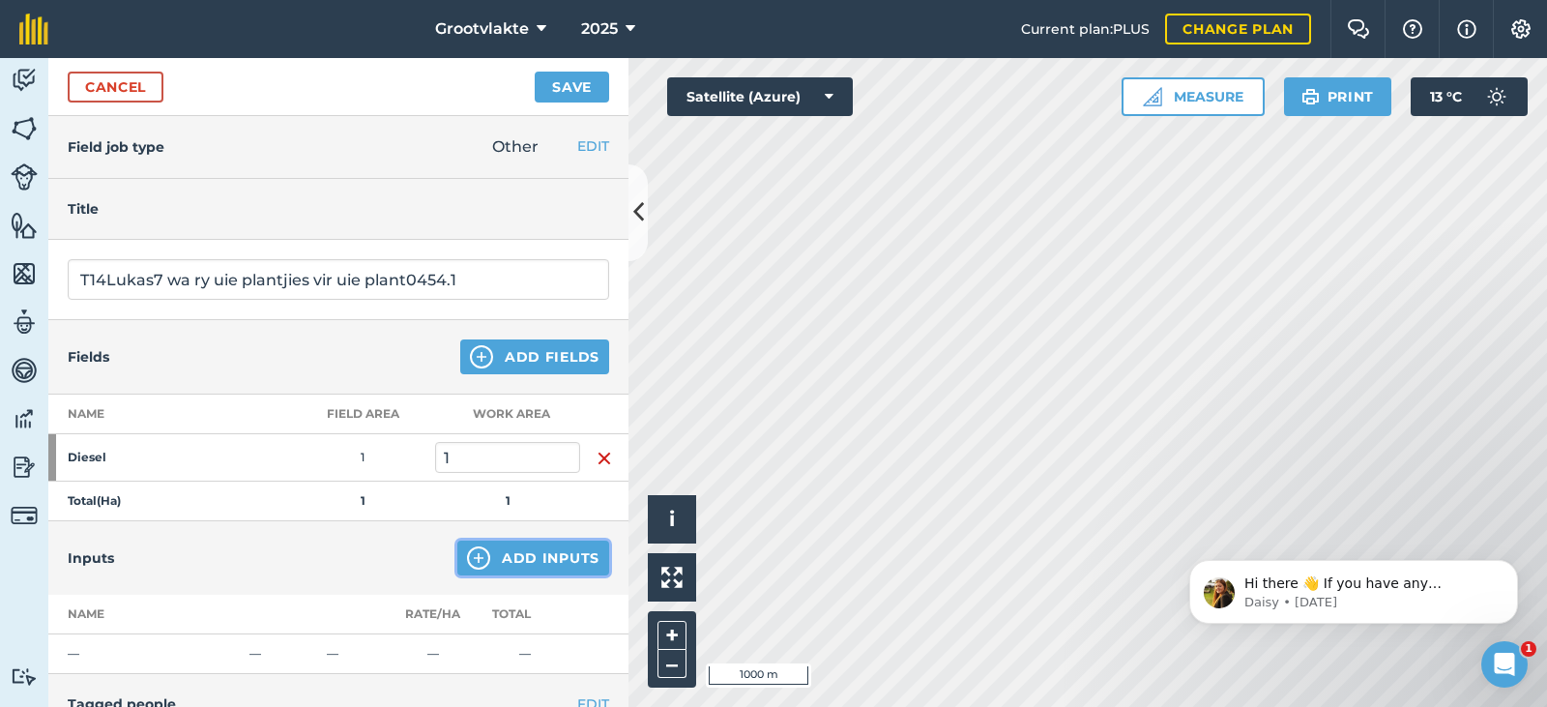
drag, startPoint x: 513, startPoint y: 570, endPoint x: 1, endPoint y: 243, distance: 608.1
click at [513, 569] on button "Add Inputs" at bounding box center [533, 557] width 152 height 35
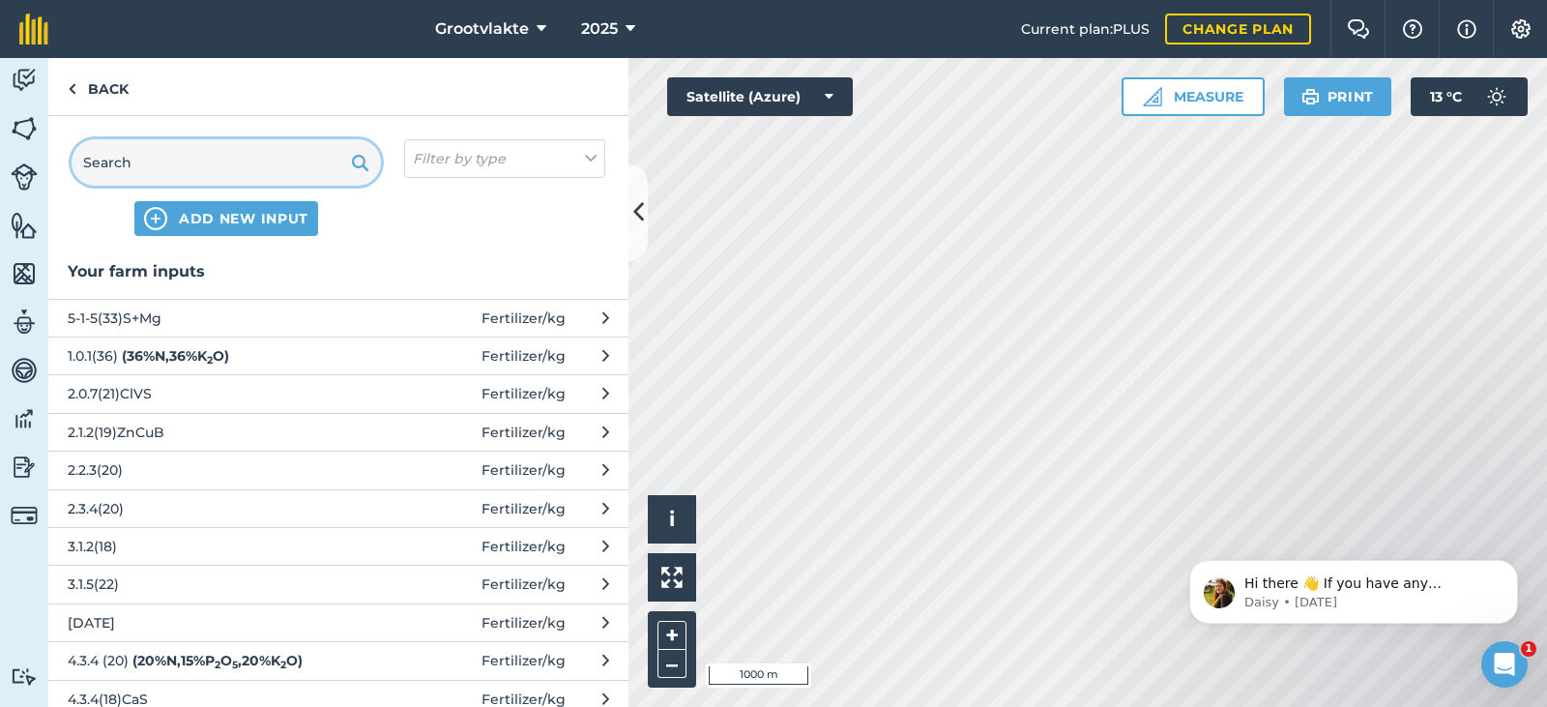
click at [140, 157] on input "text" at bounding box center [226, 162] width 309 height 46
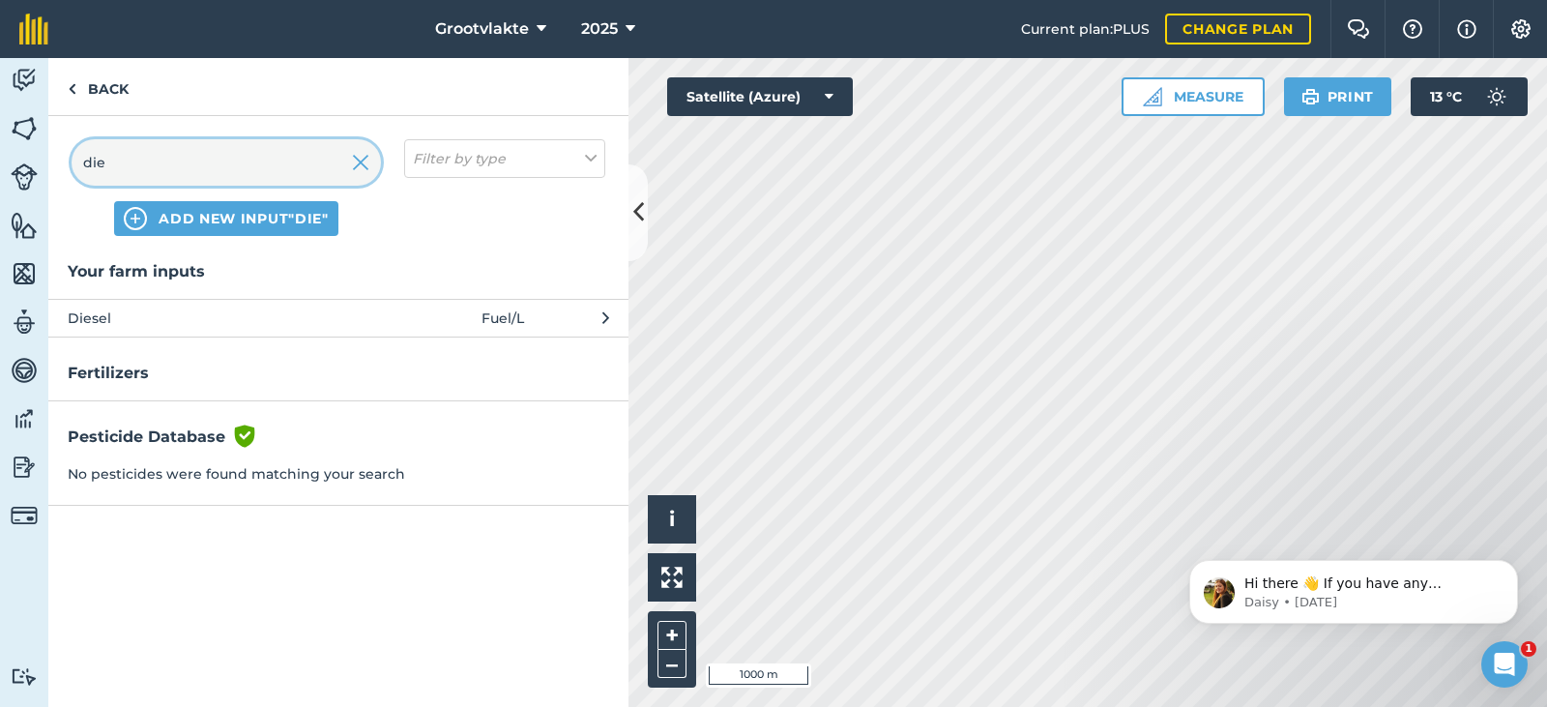
type input "die"
click at [98, 310] on span "Diesel" at bounding box center [226, 317] width 316 height 21
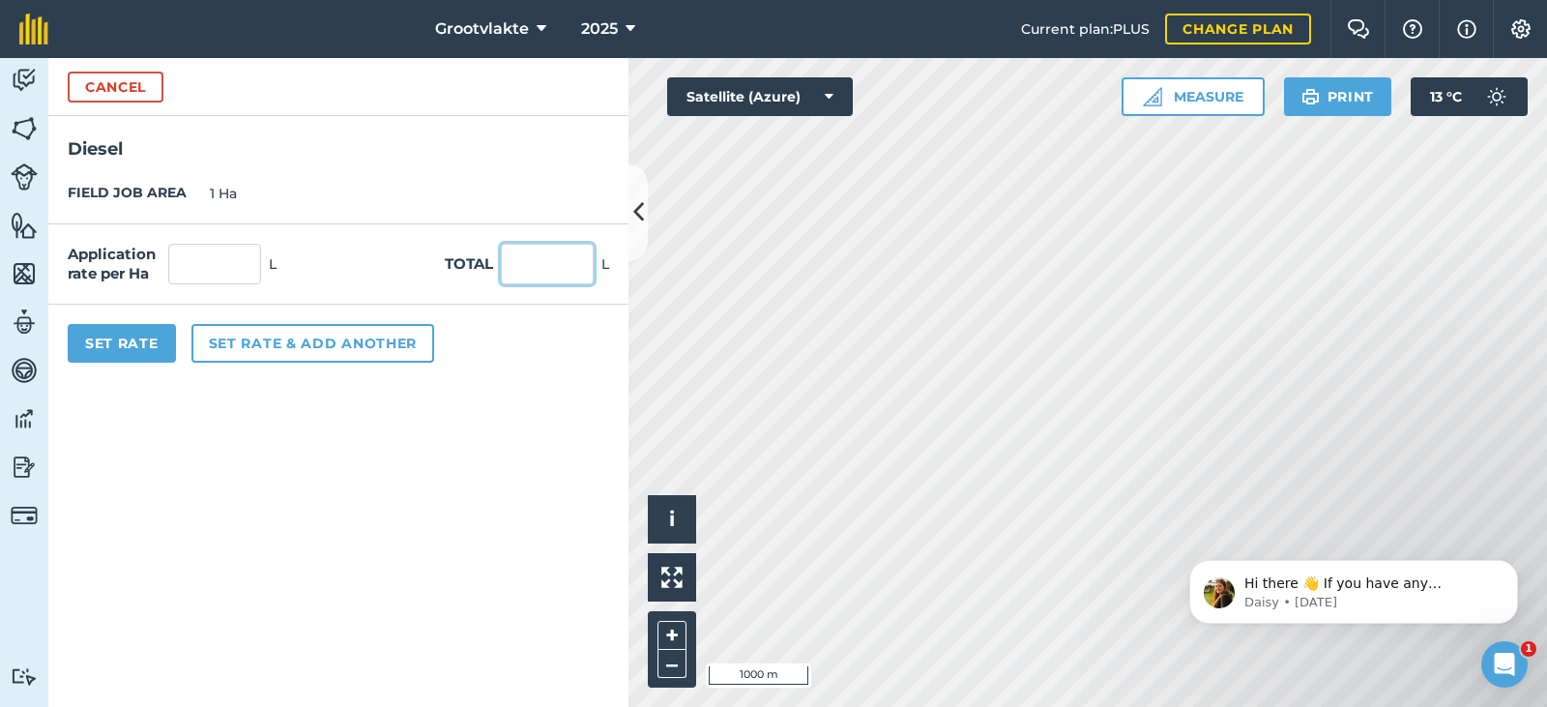
click at [558, 264] on input "text" at bounding box center [547, 264] width 93 height 41
type input "51"
click at [119, 336] on button "Set Rate" at bounding box center [122, 343] width 108 height 39
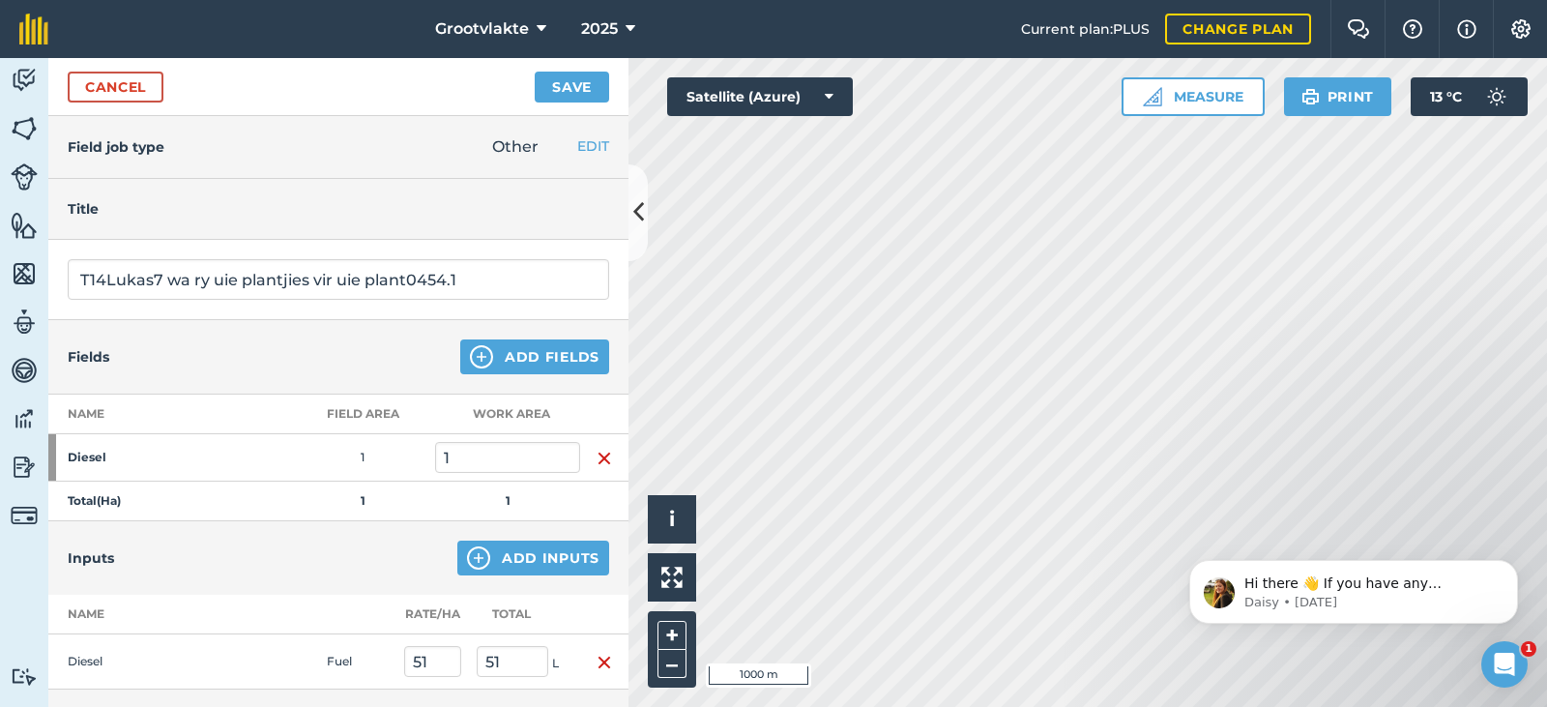
click at [584, 102] on div "Cancel Save" at bounding box center [338, 87] width 580 height 58
click at [577, 92] on button "Save" at bounding box center [572, 87] width 74 height 31
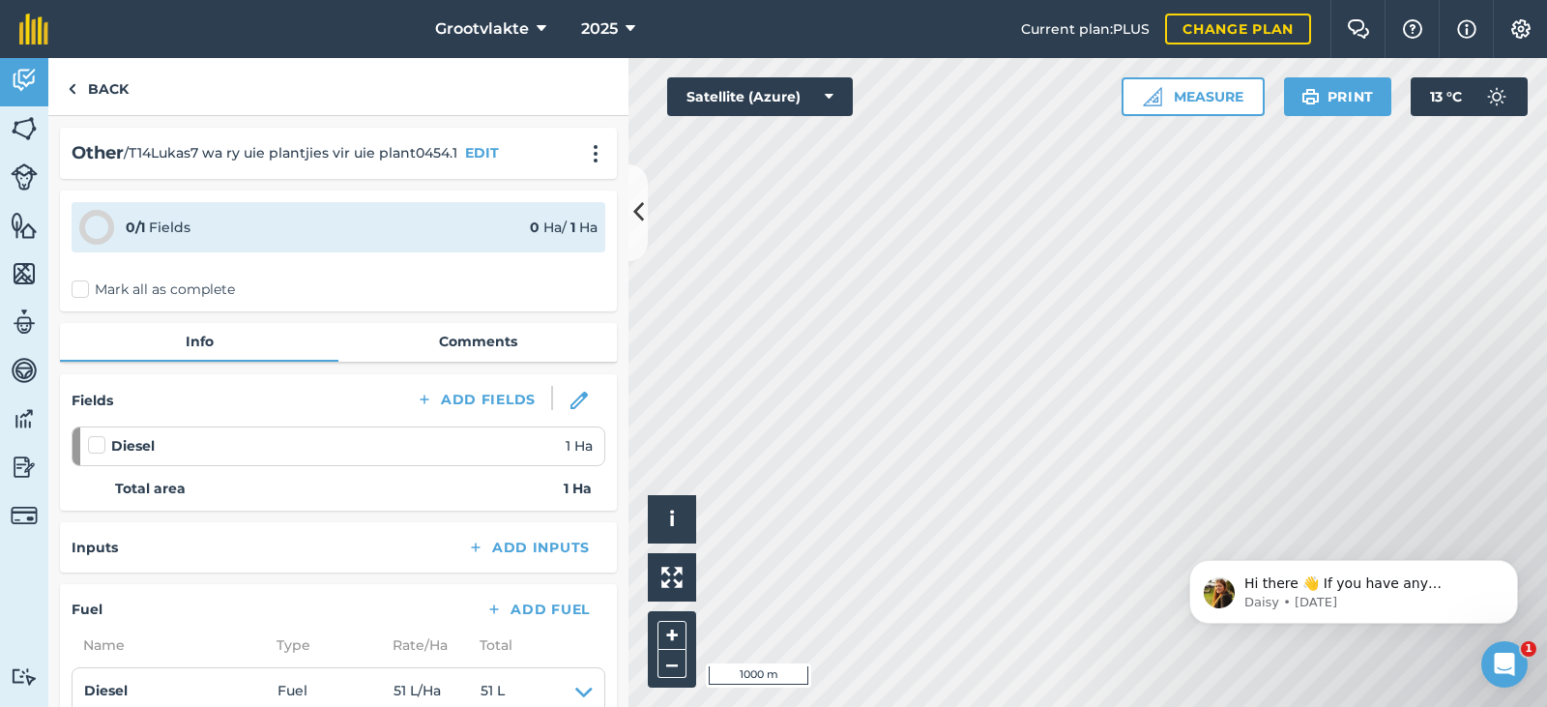
click at [90, 288] on label "Mark all as complete" at bounding box center [153, 289] width 163 height 20
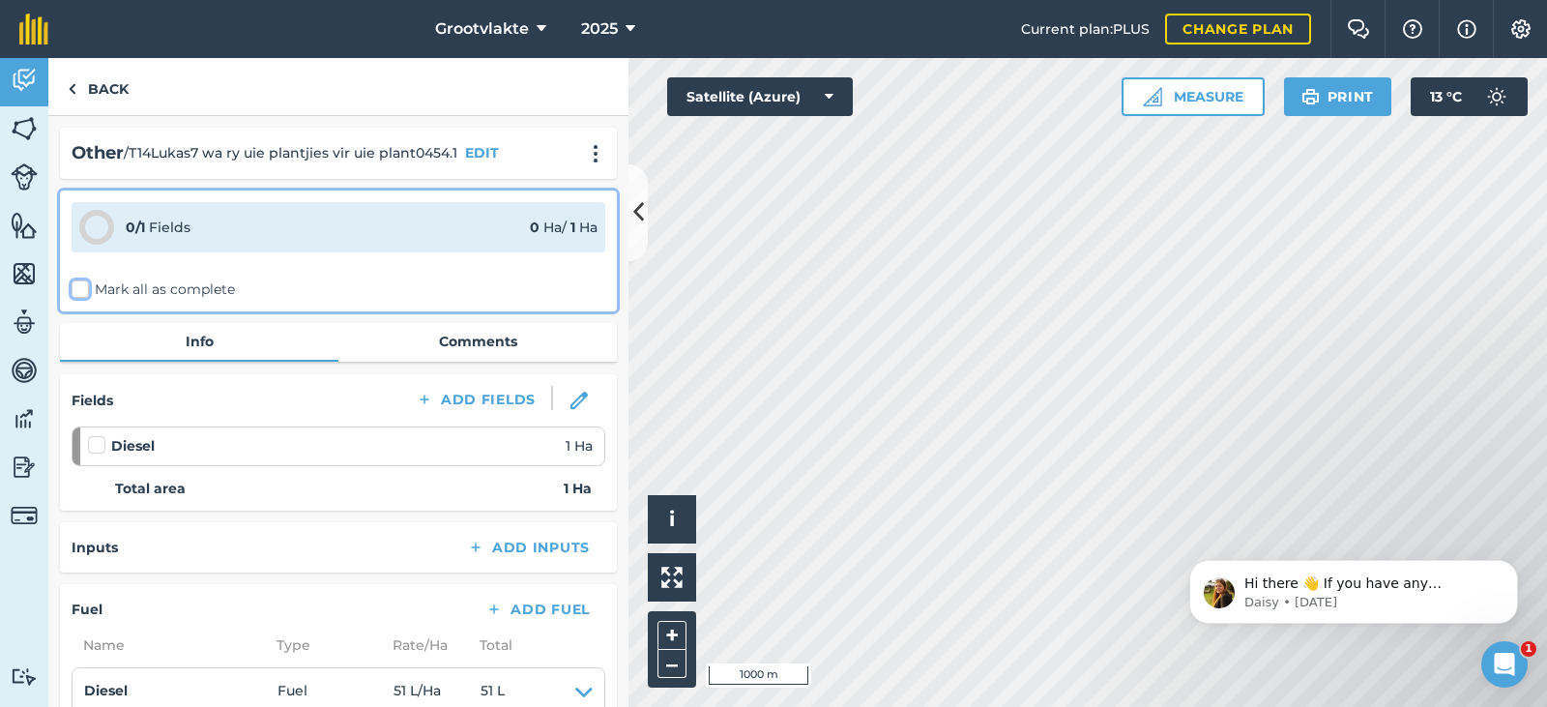
click at [84, 288] on input "Mark all as complete" at bounding box center [78, 285] width 13 height 13
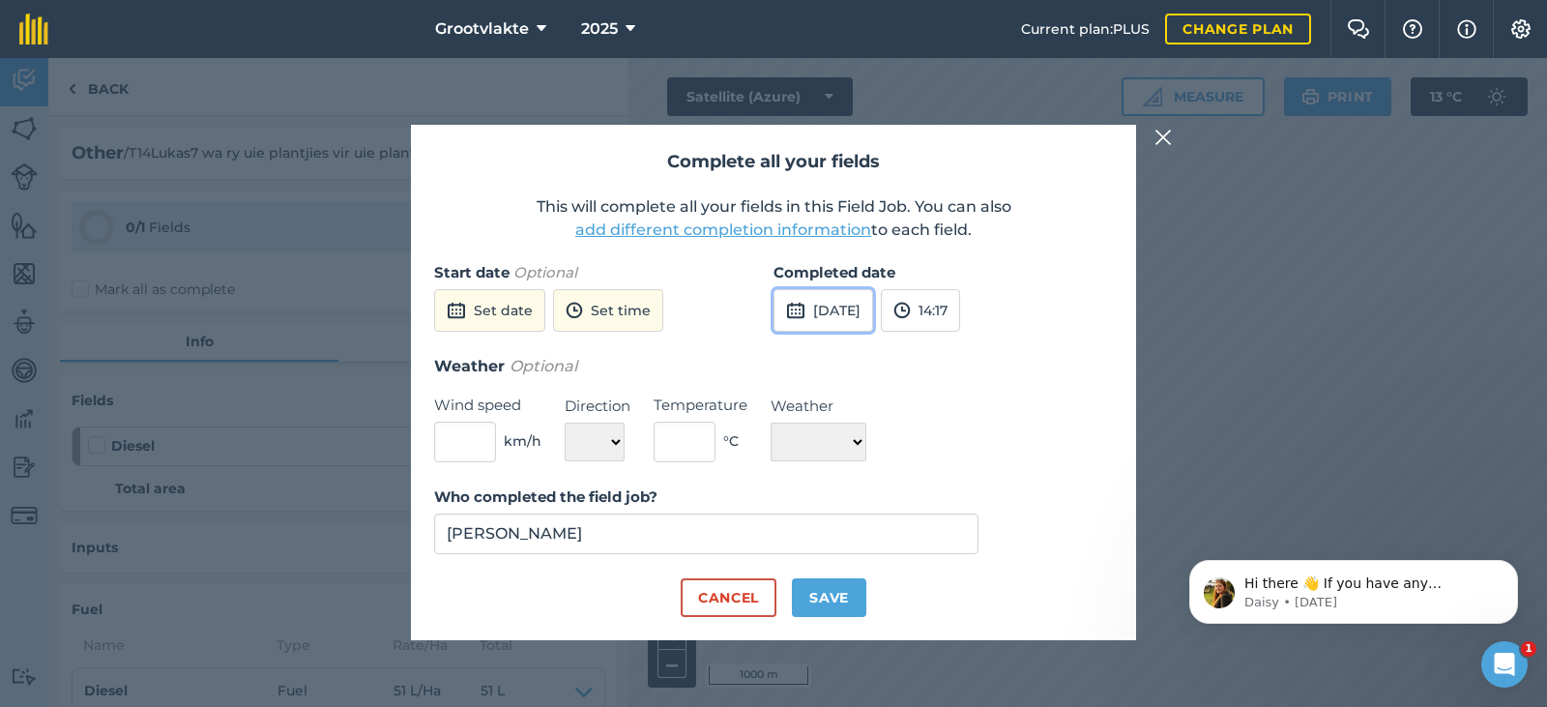
click at [873, 311] on button "[DATE]" at bounding box center [823, 310] width 100 height 43
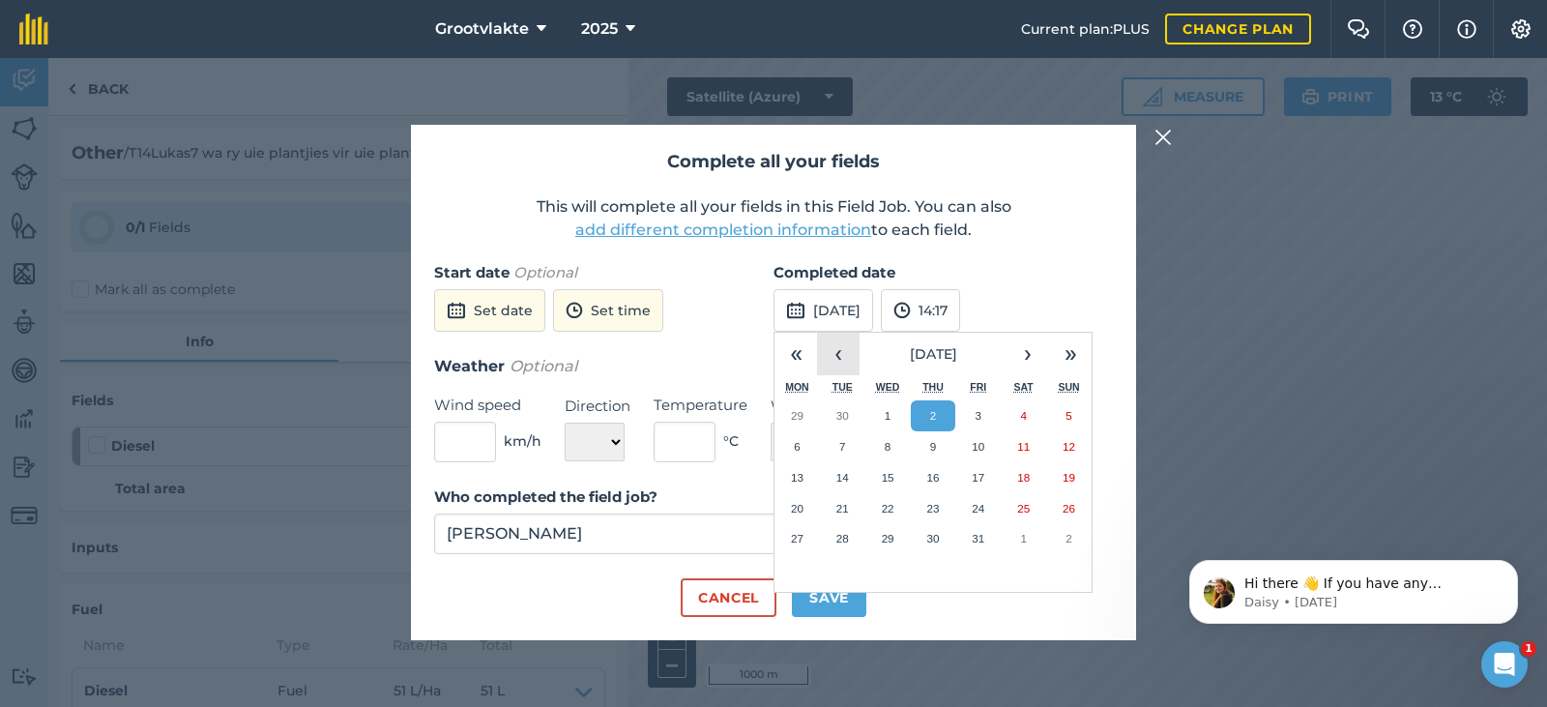
click at [833, 354] on button "‹" at bounding box center [838, 354] width 43 height 43
click at [792, 504] on abbr "22" at bounding box center [797, 508] width 13 height 13
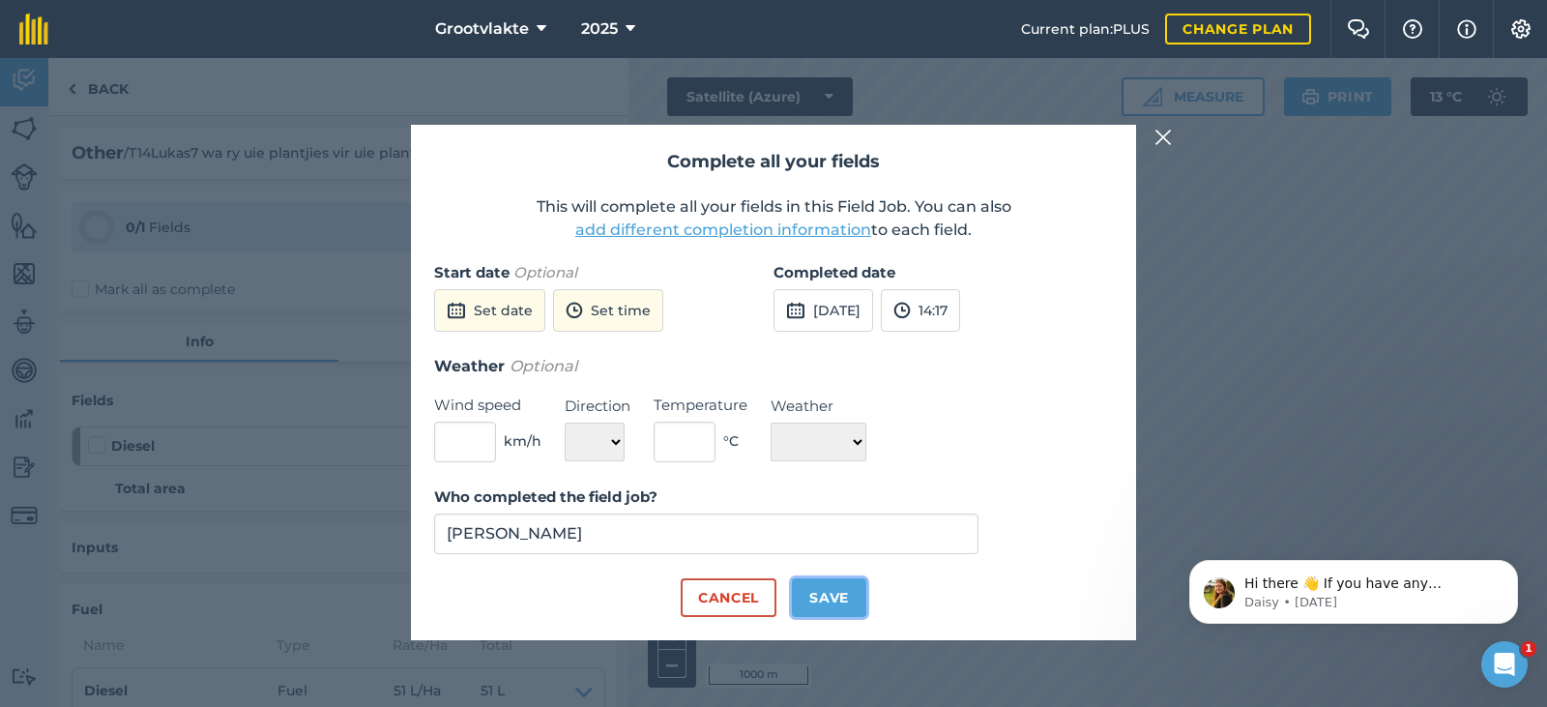
click at [827, 580] on button "Save" at bounding box center [829, 597] width 74 height 39
checkbox input "true"
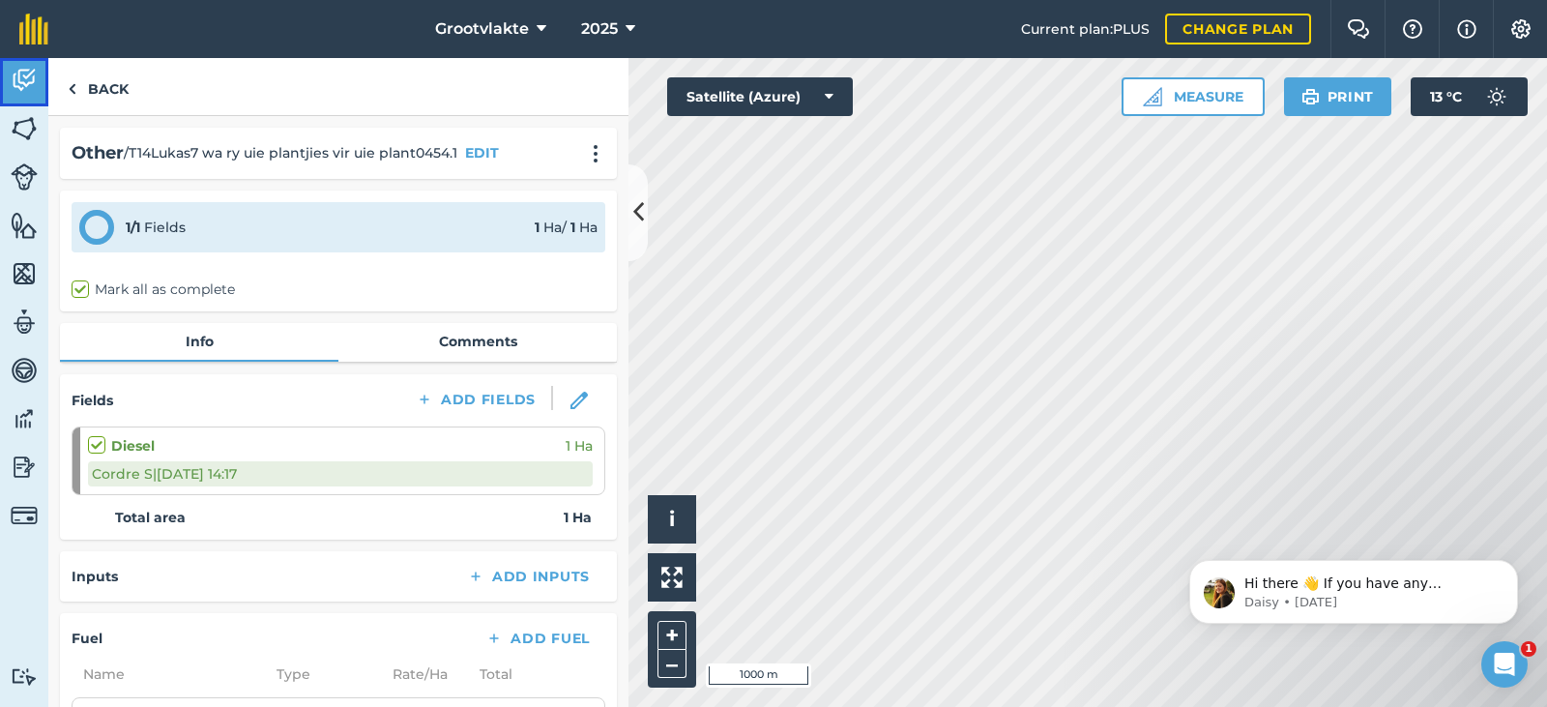
click at [33, 75] on img at bounding box center [24, 80] width 27 height 29
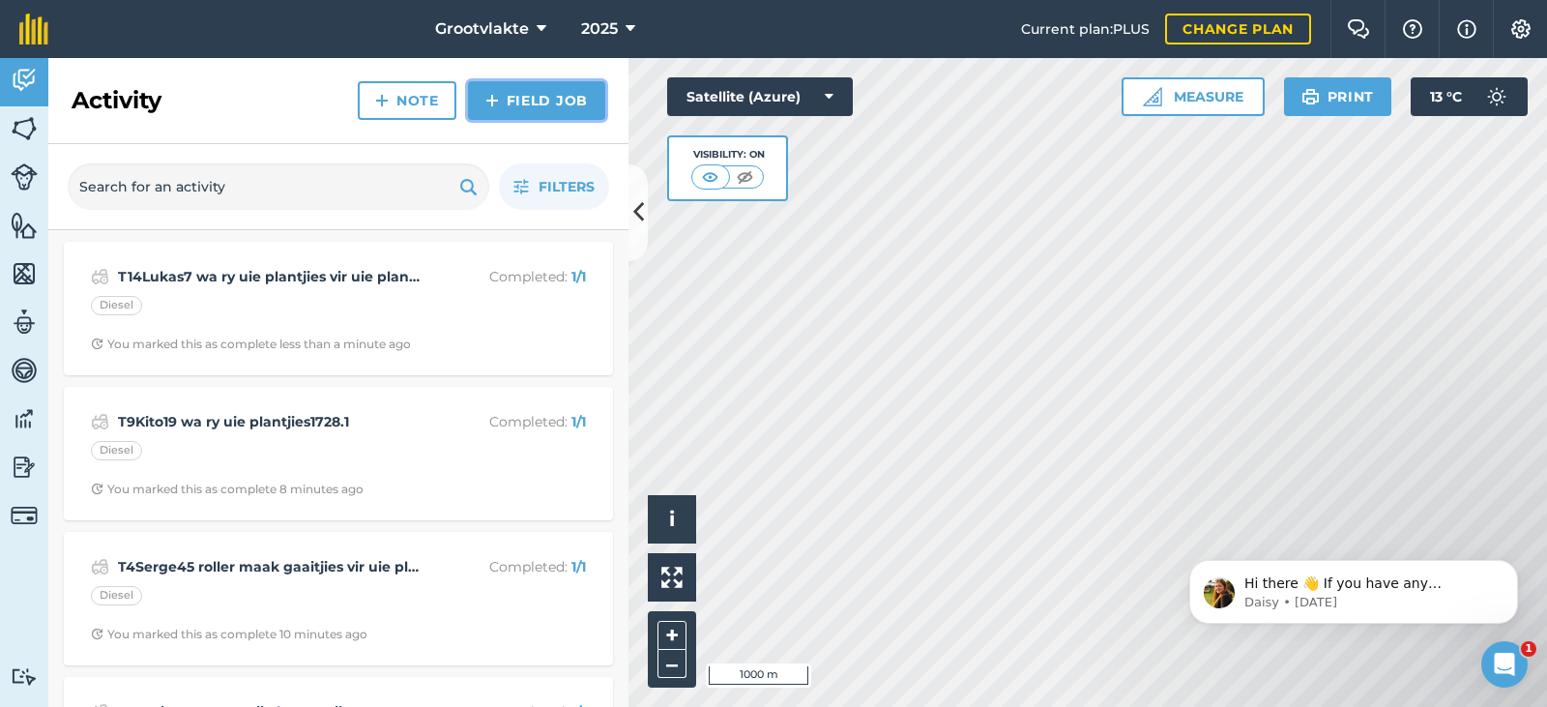
click at [470, 90] on link "Field Job" at bounding box center [536, 100] width 137 height 39
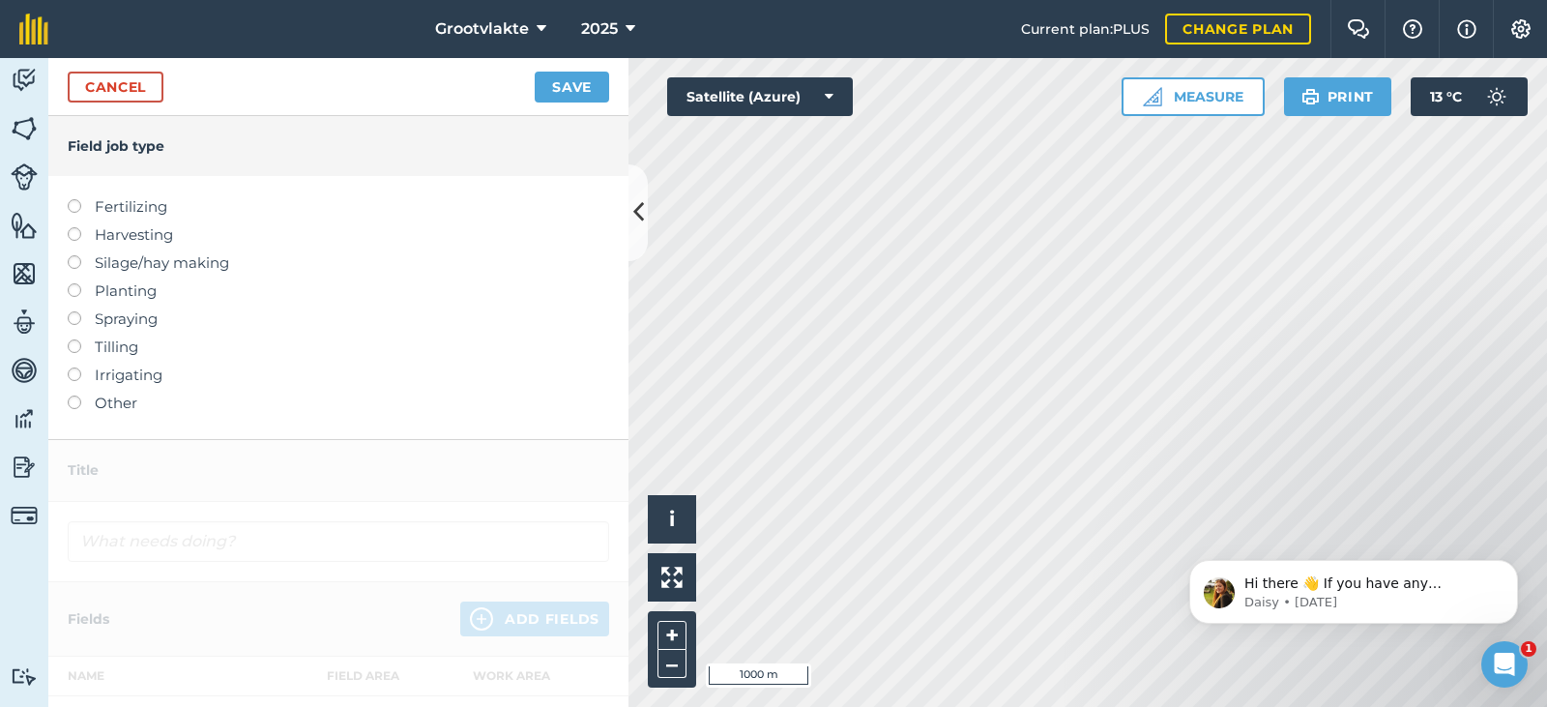
click at [113, 408] on label "Other" at bounding box center [338, 402] width 541 height 23
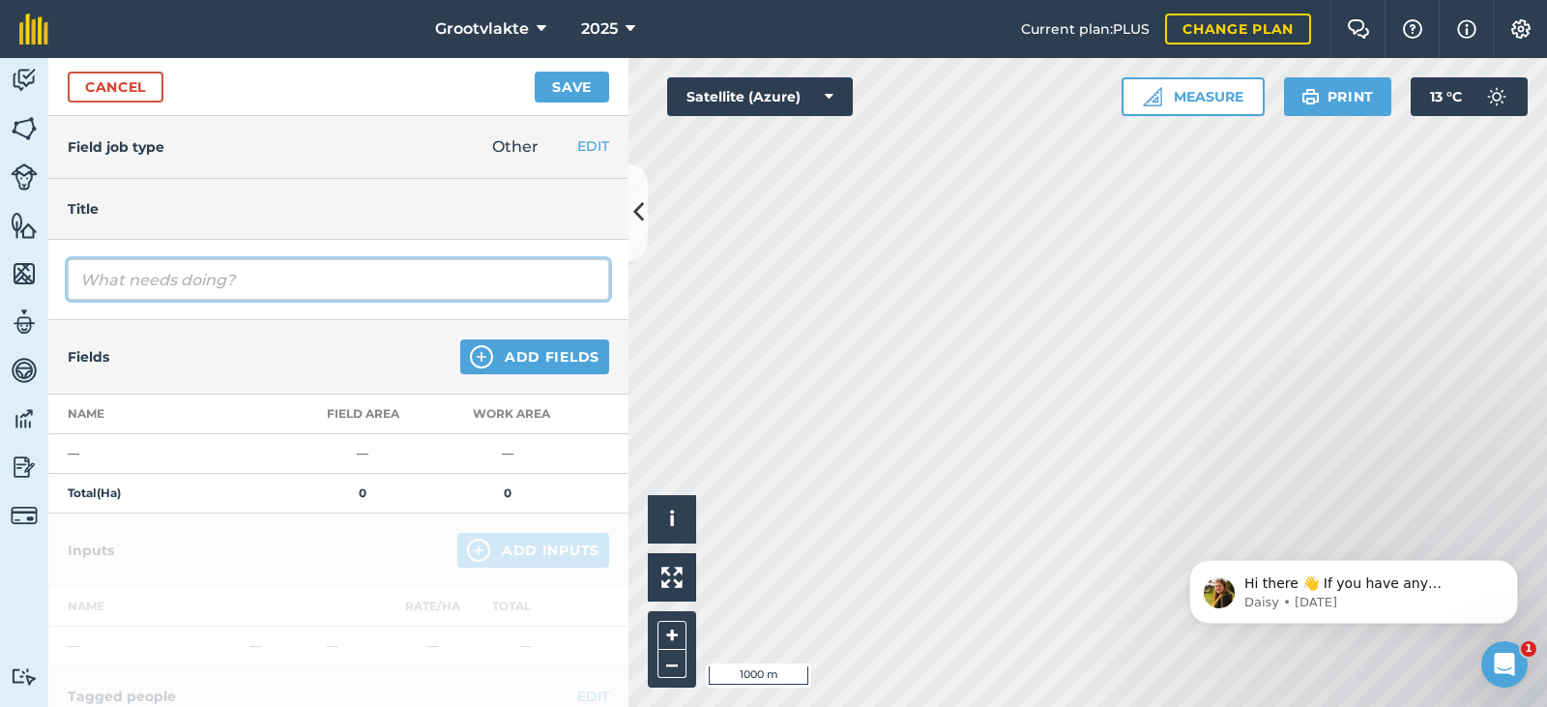
click at [150, 275] on input "text" at bounding box center [338, 279] width 541 height 41
type input "T17Ellen degania2 spuit uie lande4336.4"
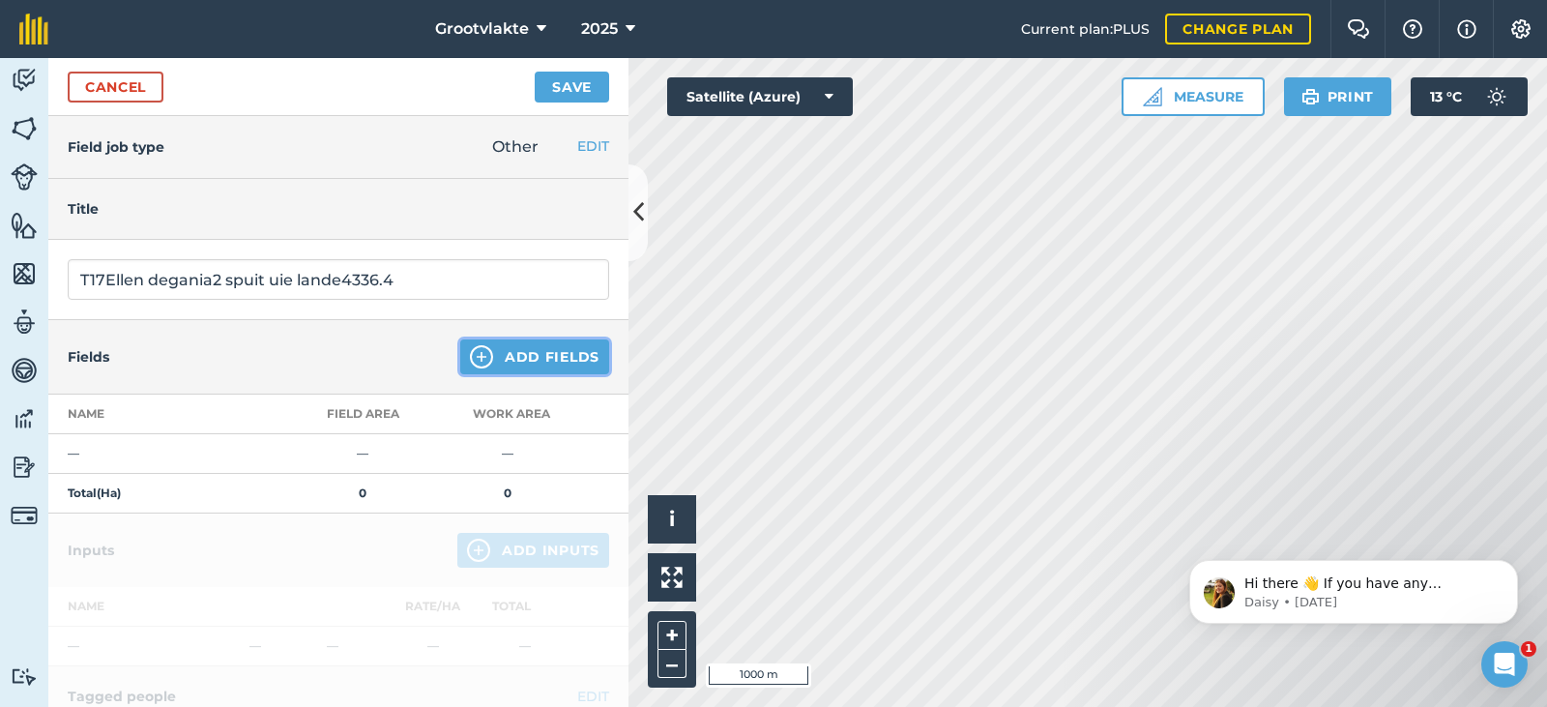
click at [495, 364] on button "Add Fields" at bounding box center [534, 356] width 149 height 35
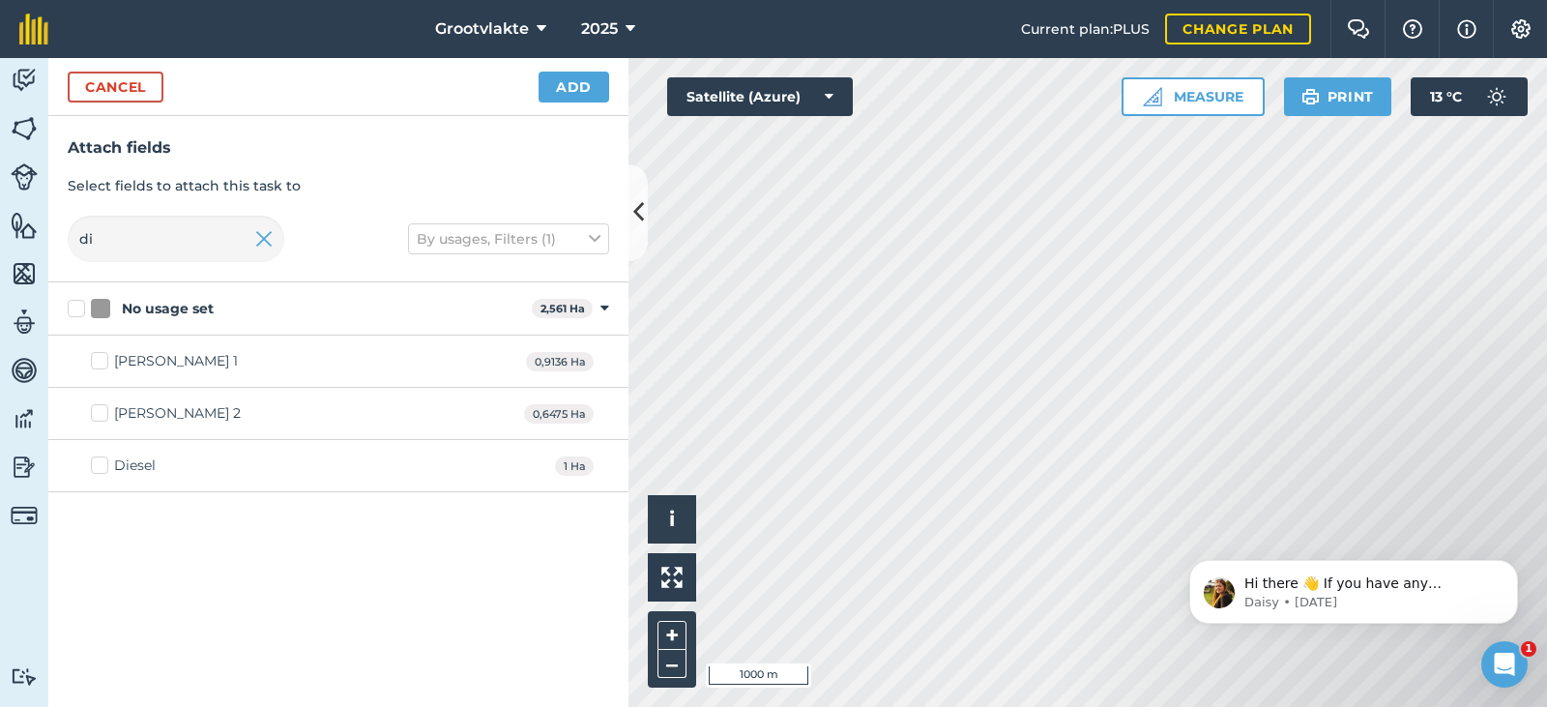
click at [118, 468] on div "Diesel" at bounding box center [135, 465] width 42 height 20
click at [103, 468] on input "Diesel" at bounding box center [97, 461] width 13 height 13
checkbox input "true"
click at [574, 85] on button "Add" at bounding box center [573, 87] width 71 height 31
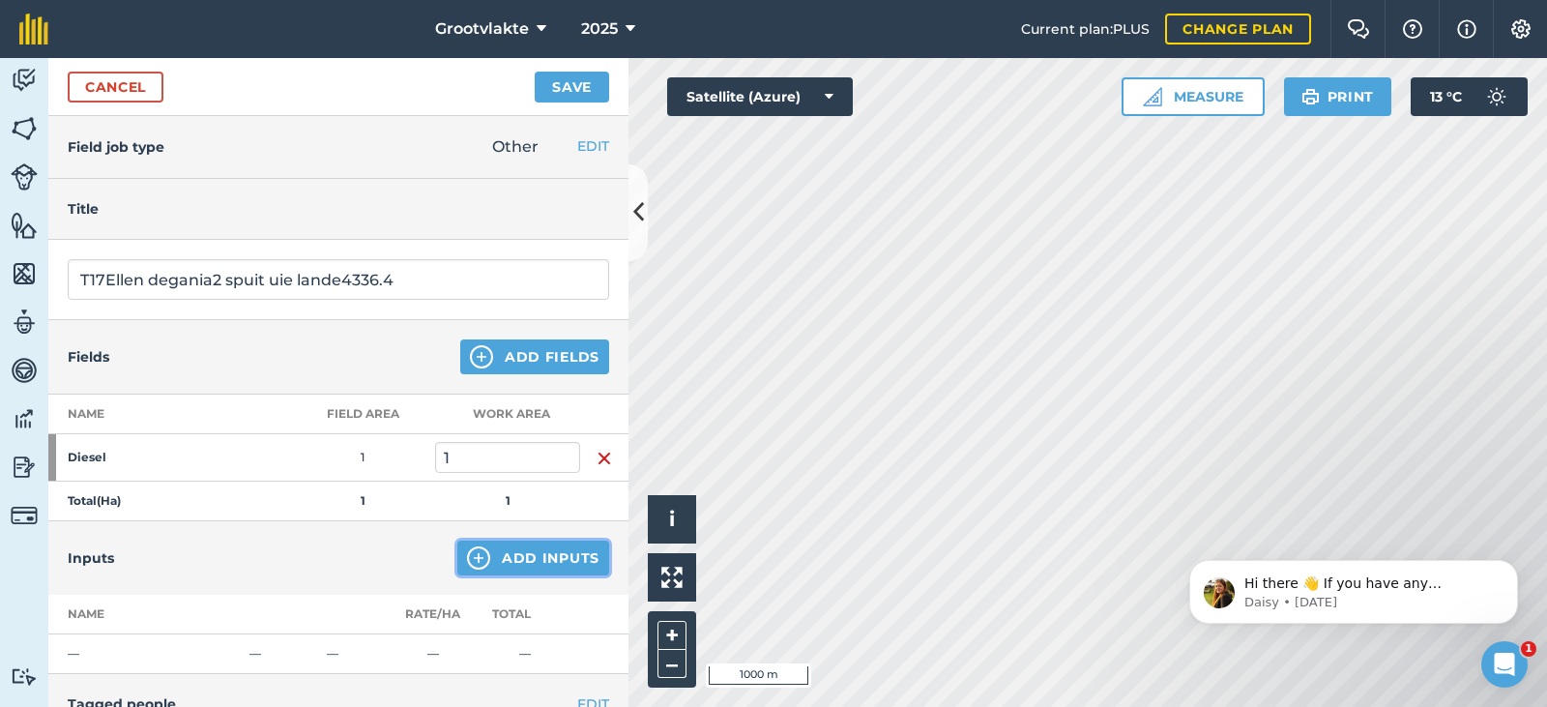
click at [482, 571] on button "Add Inputs" at bounding box center [533, 557] width 152 height 35
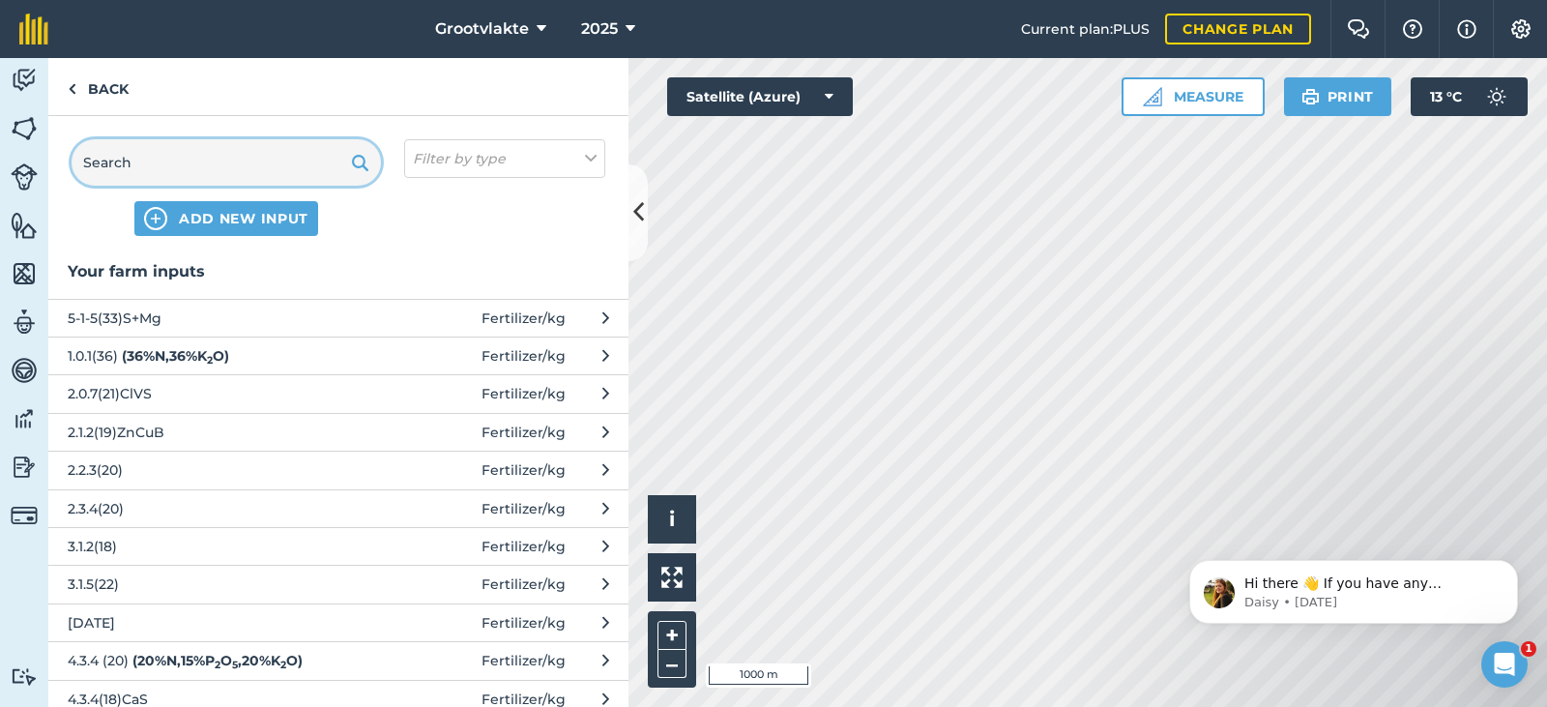
click at [158, 155] on input "text" at bounding box center [226, 162] width 309 height 46
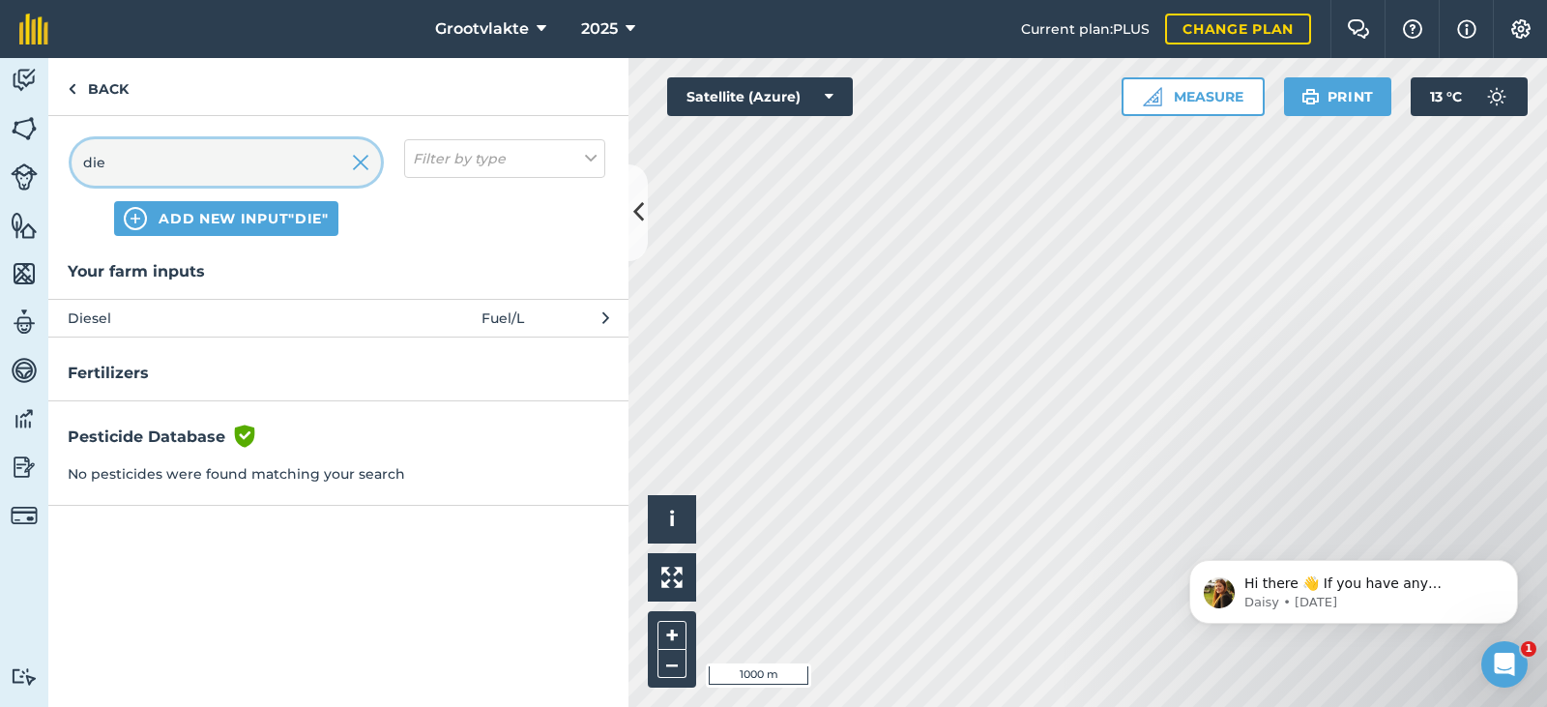
type input "die"
click at [166, 322] on span "Diesel" at bounding box center [226, 317] width 316 height 21
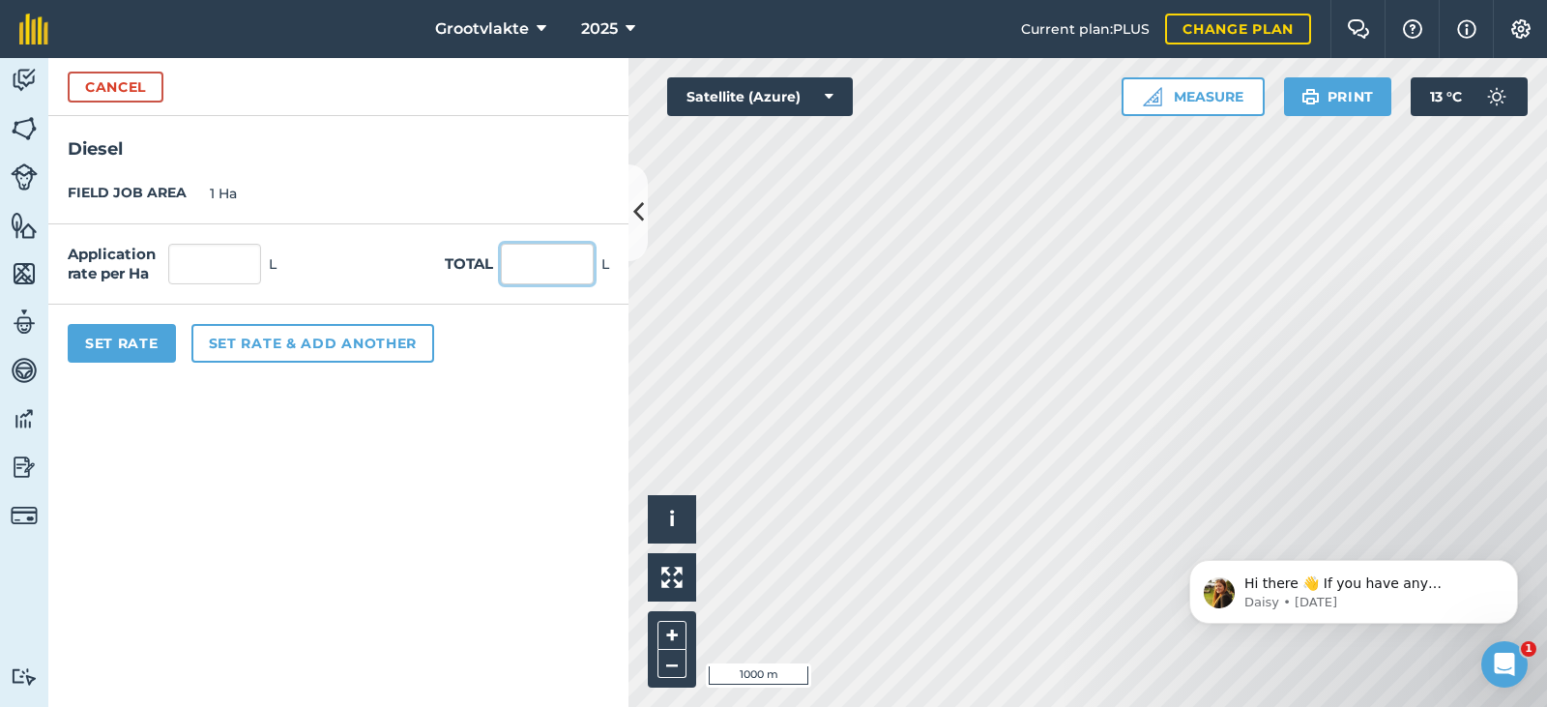
click at [565, 264] on input "text" at bounding box center [547, 264] width 93 height 41
type input "53"
click at [146, 351] on button "Set Rate" at bounding box center [122, 343] width 108 height 39
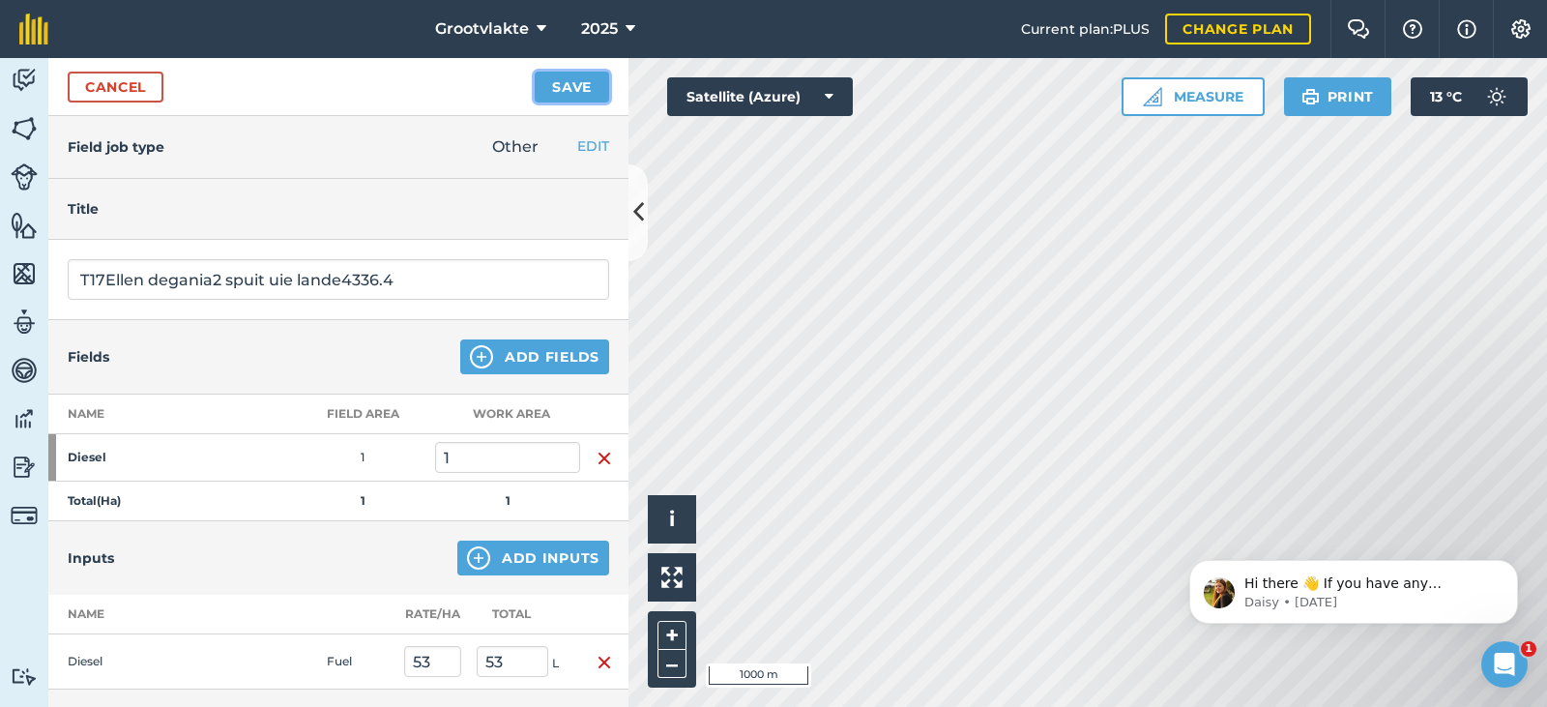
click at [567, 86] on button "Save" at bounding box center [572, 87] width 74 height 31
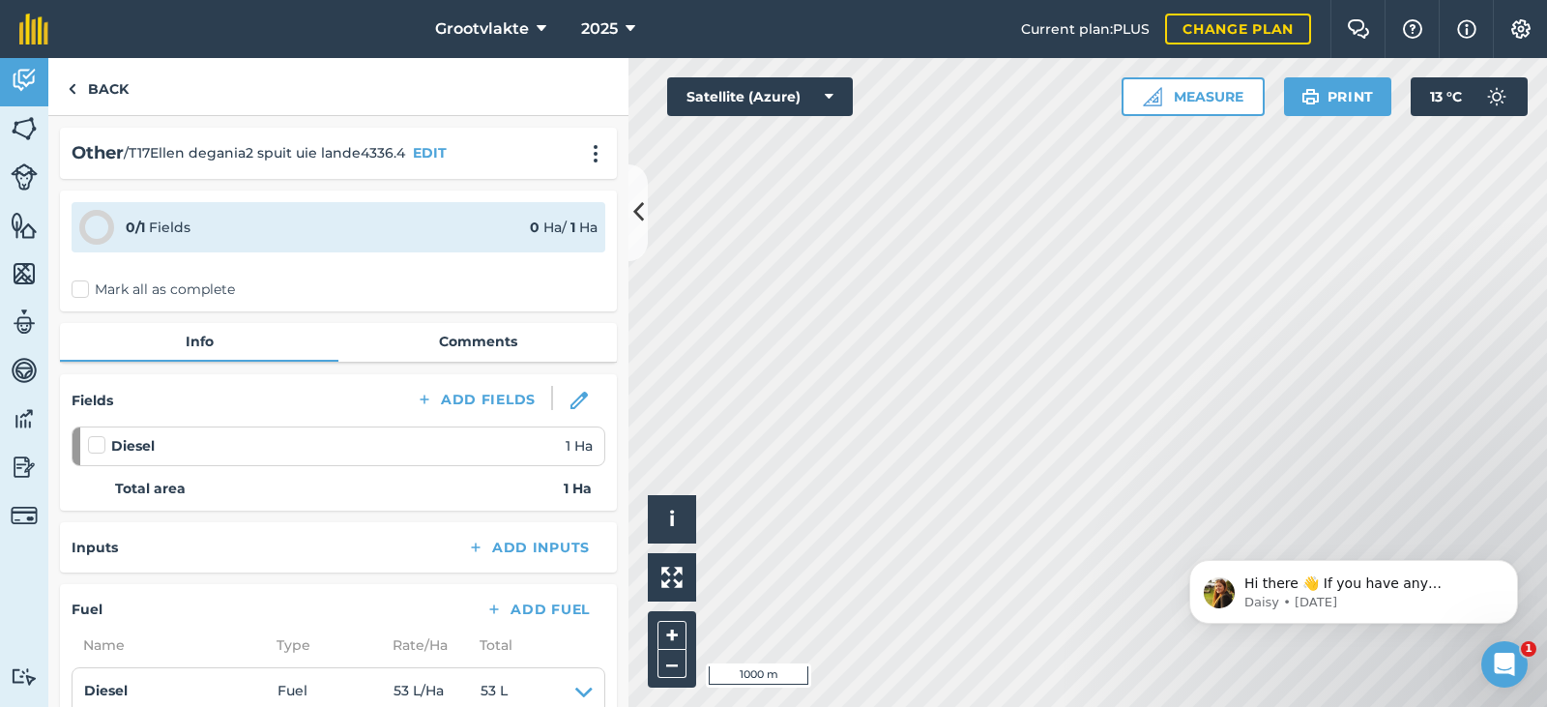
click at [89, 291] on label "Mark all as complete" at bounding box center [153, 289] width 163 height 20
click at [84, 291] on input "Mark all as complete" at bounding box center [78, 285] width 13 height 13
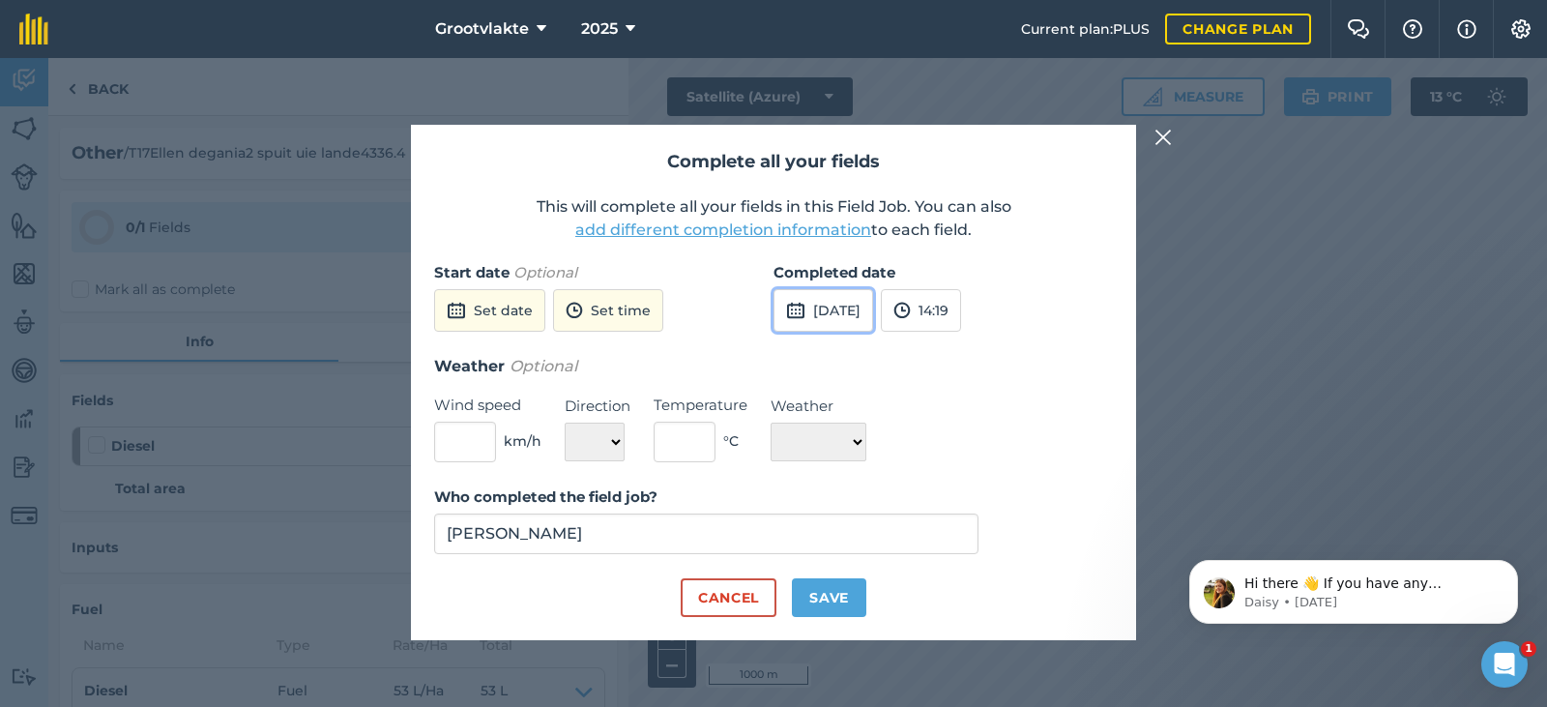
click at [822, 311] on button "[DATE]" at bounding box center [823, 310] width 100 height 43
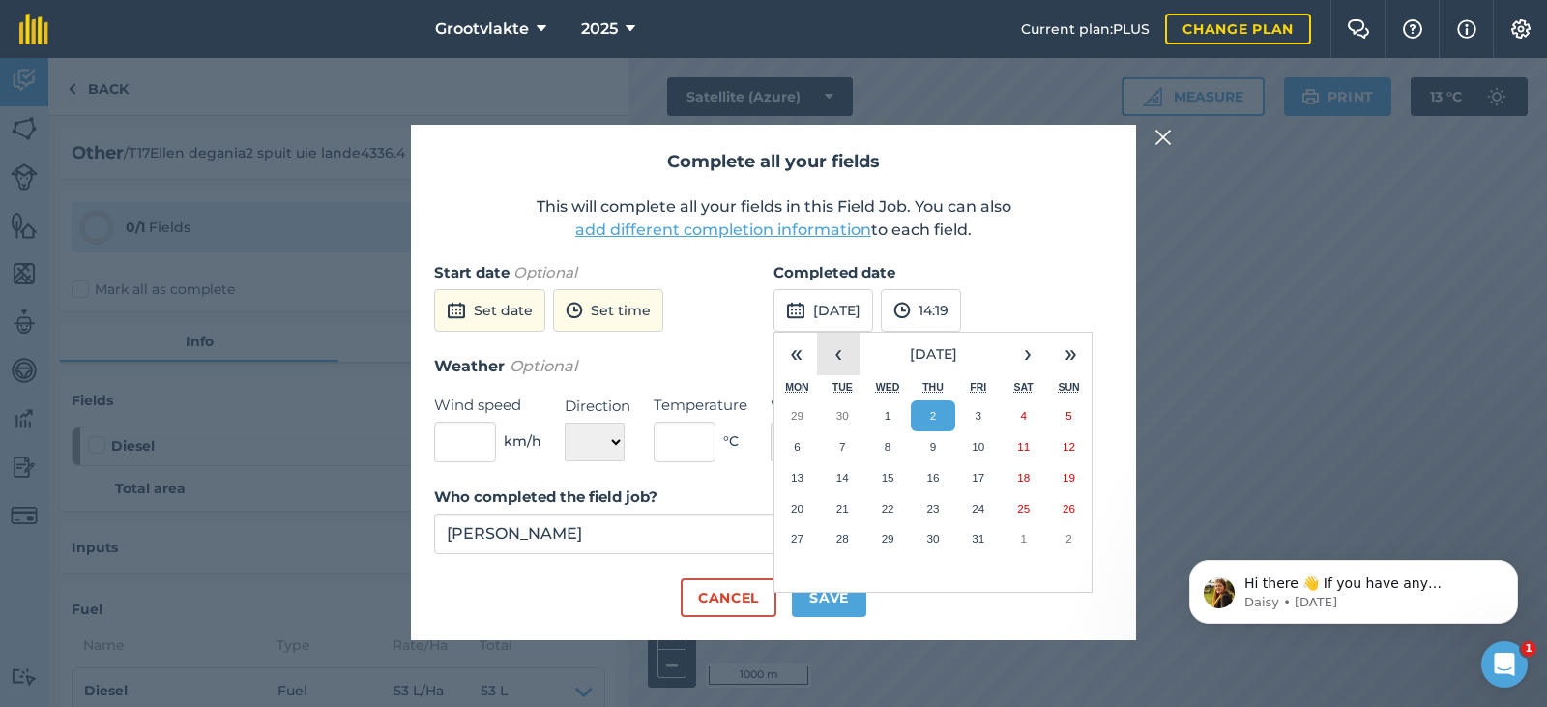
drag, startPoint x: 835, startPoint y: 359, endPoint x: 835, endPoint y: 385, distance: 26.1
click at [835, 358] on button "‹" at bounding box center [838, 354] width 43 height 43
click at [804, 511] on button "22" at bounding box center [796, 508] width 45 height 31
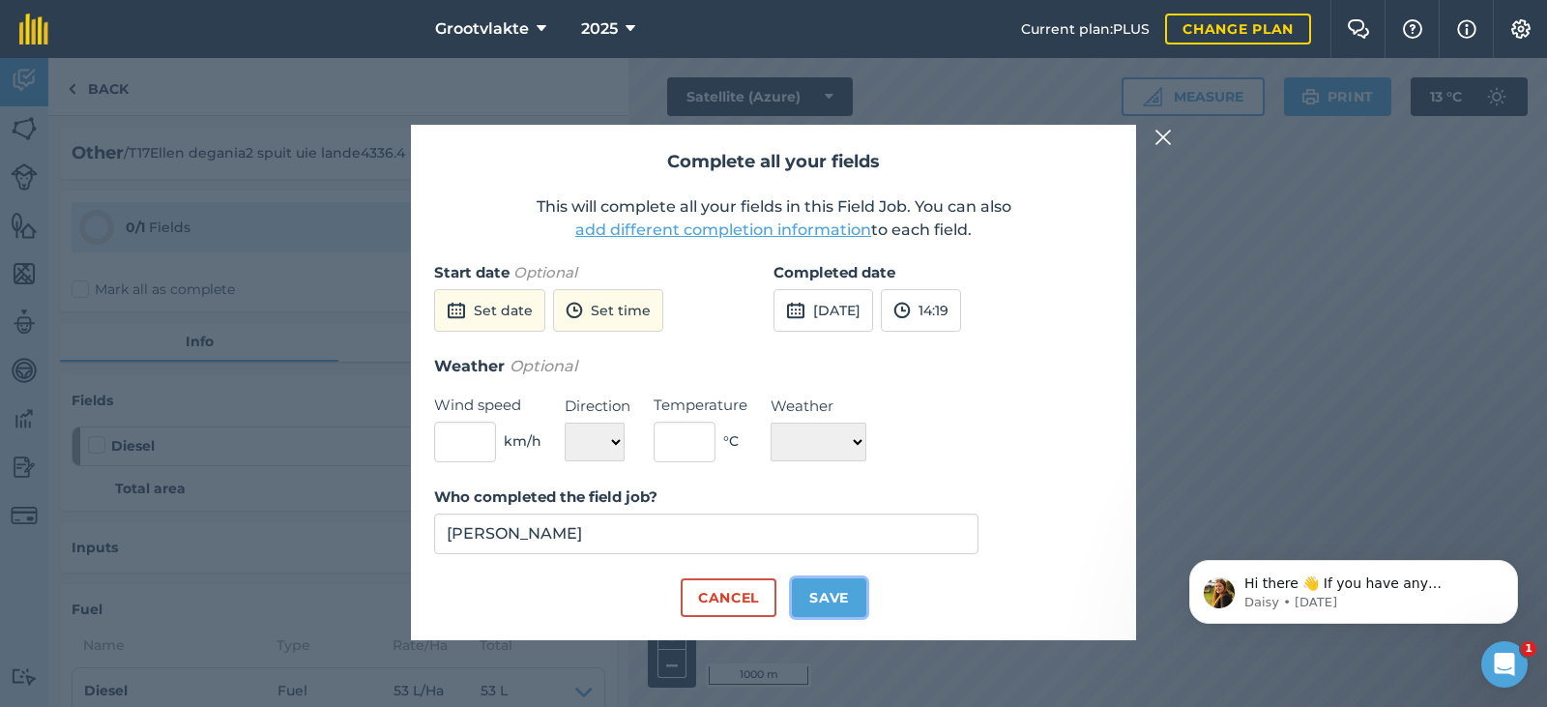
click at [832, 589] on button "Save" at bounding box center [829, 597] width 74 height 39
checkbox input "true"
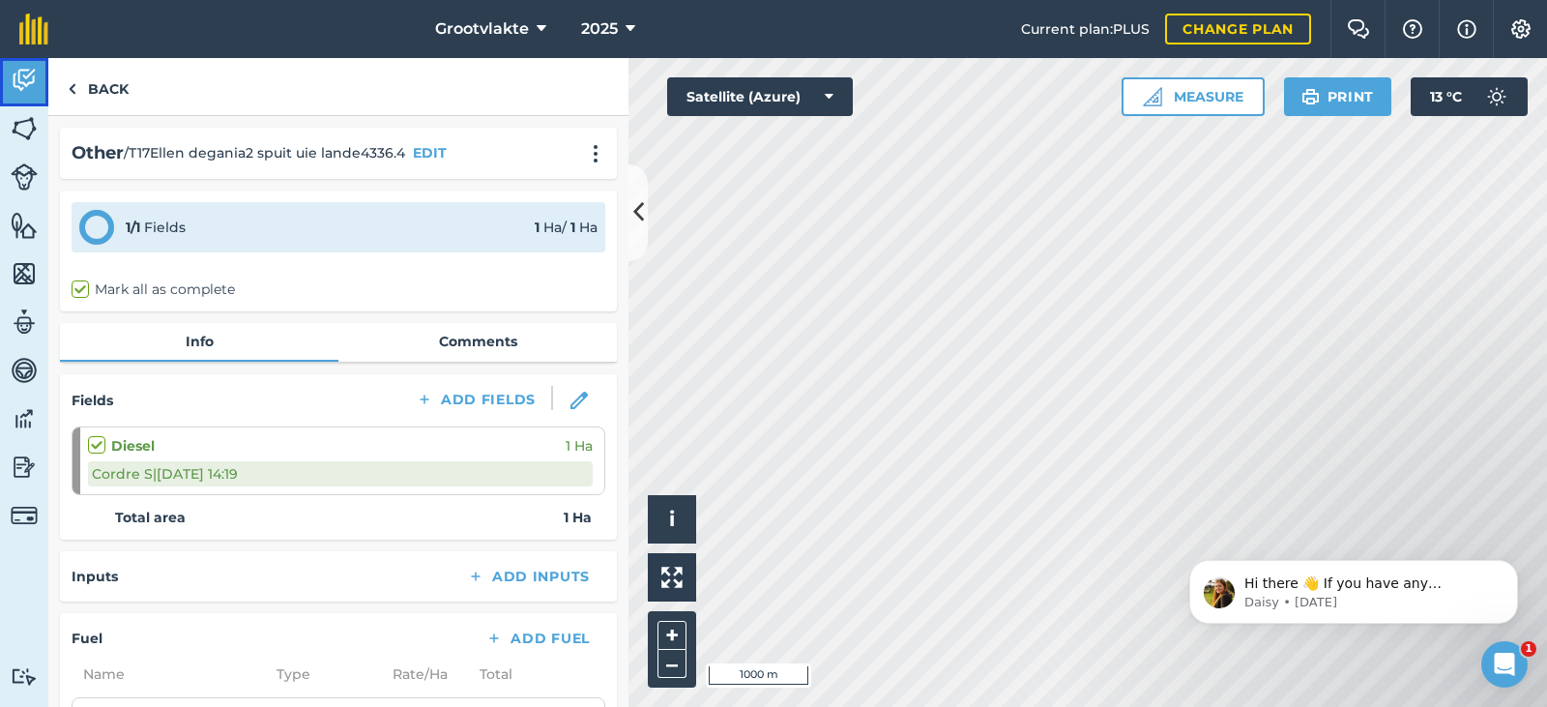
click at [10, 92] on link "Activity" at bounding box center [24, 82] width 48 height 48
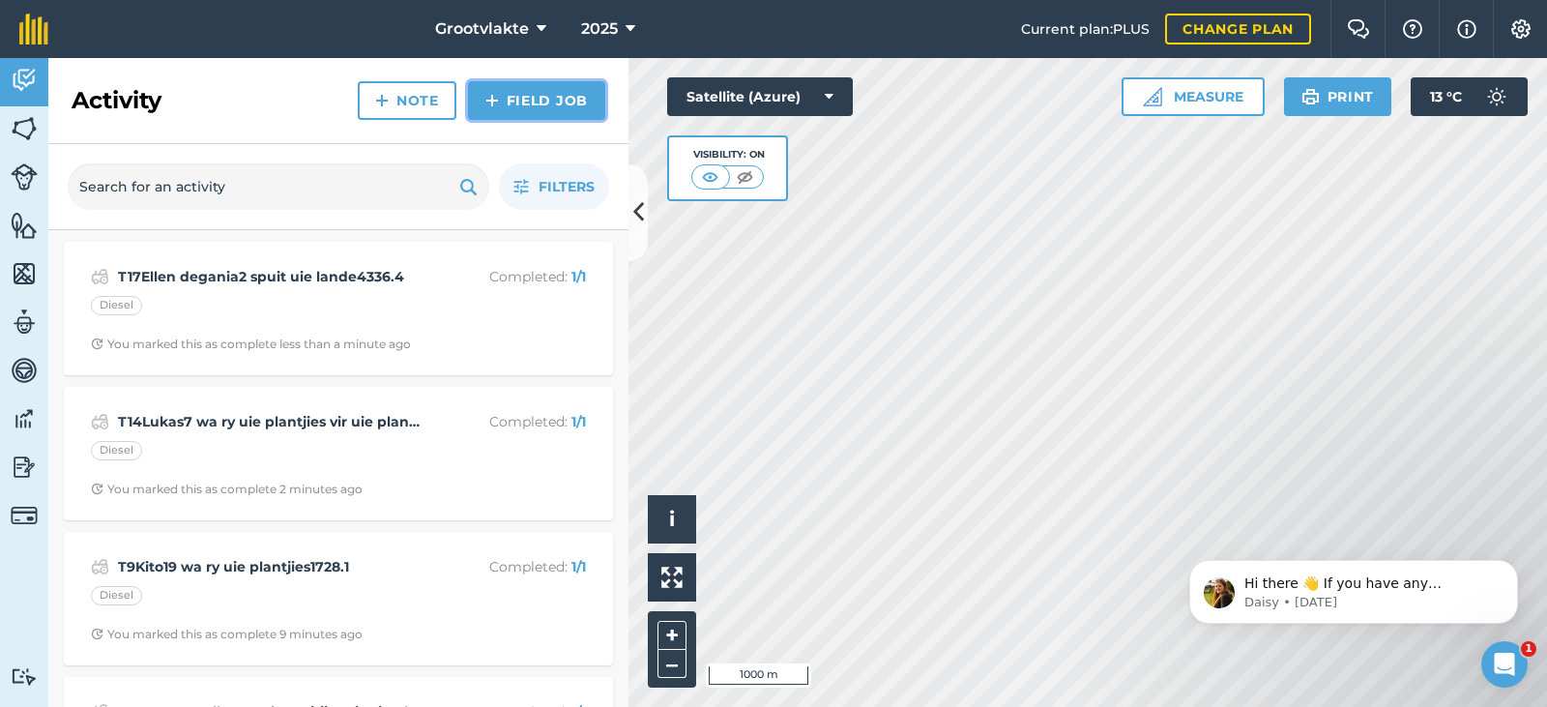
click at [574, 94] on link "Field Job" at bounding box center [536, 100] width 137 height 39
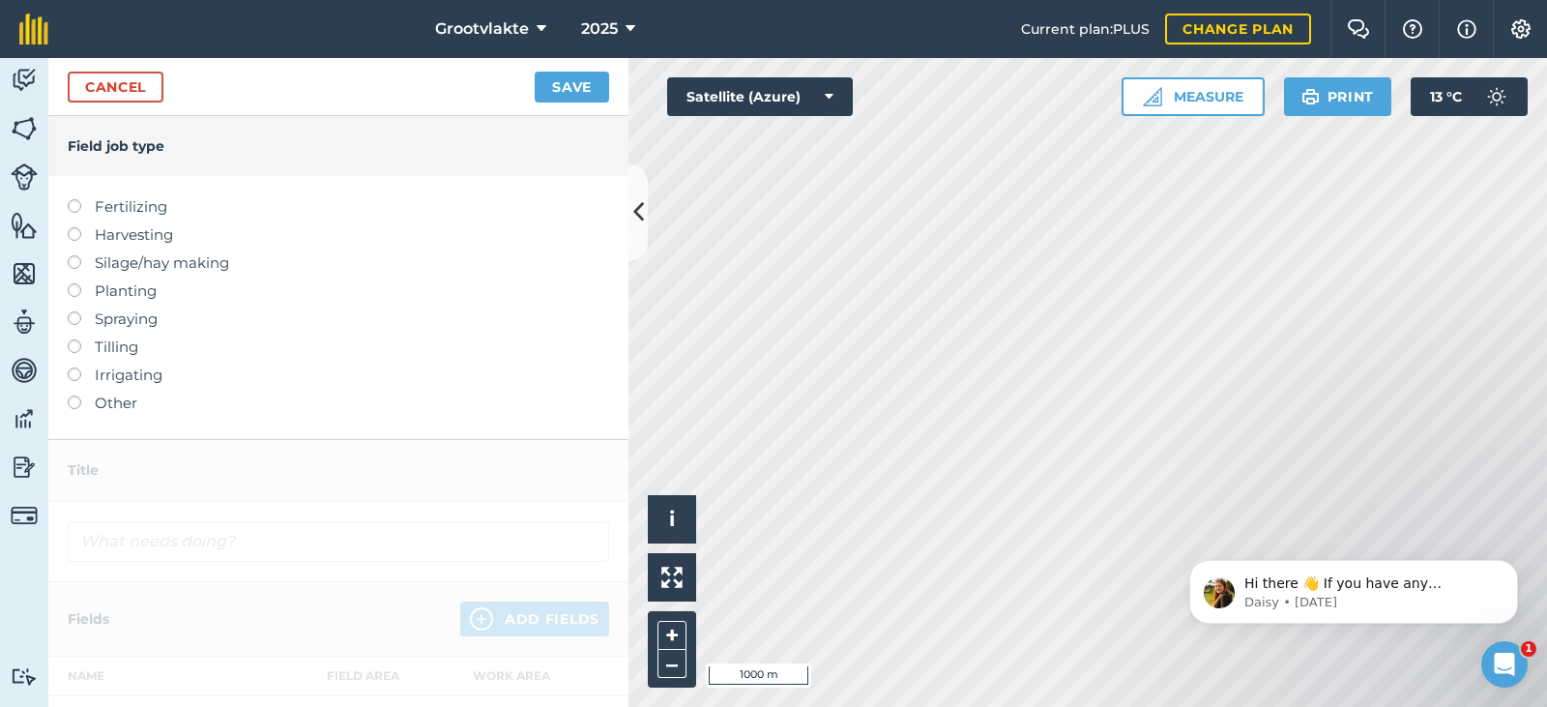
click at [103, 407] on label "Other" at bounding box center [338, 402] width 541 height 23
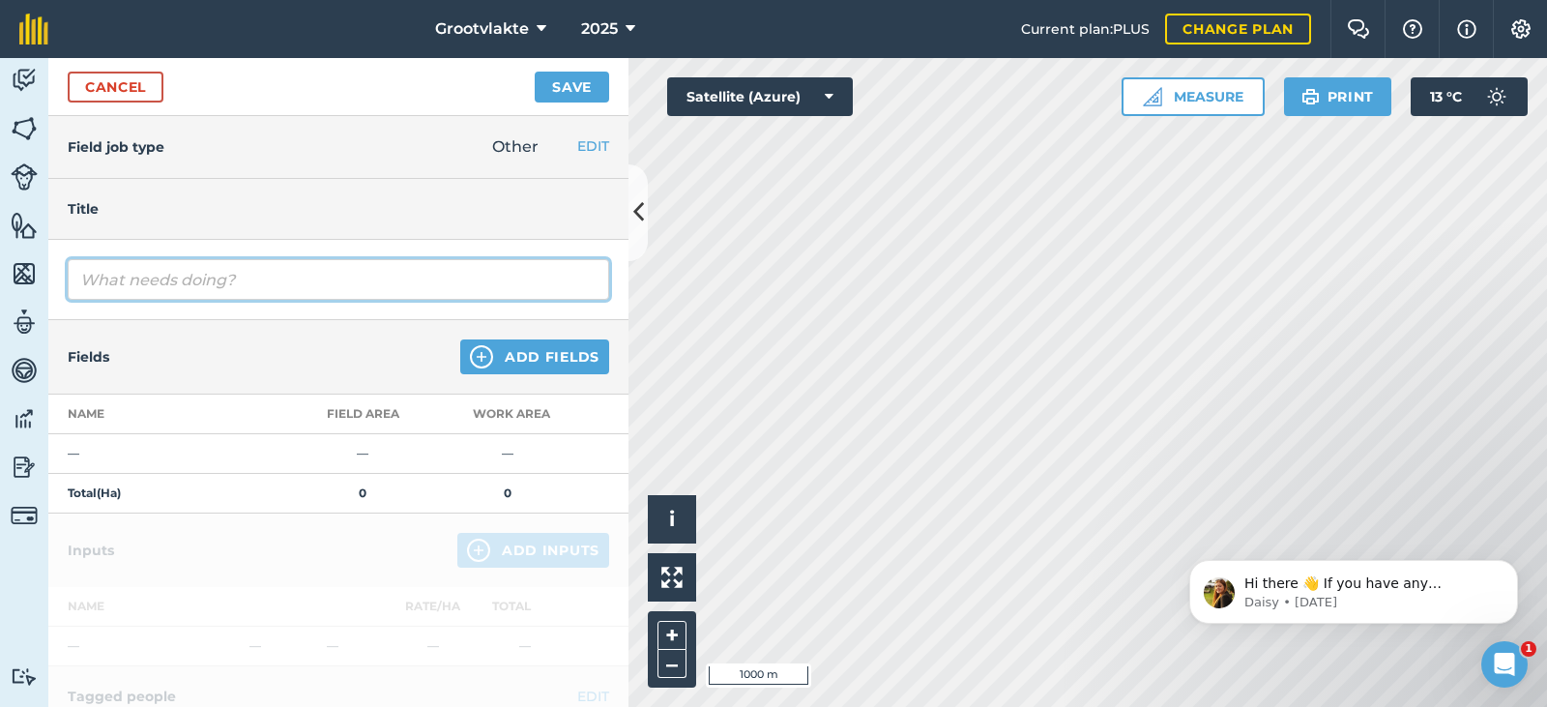
click at [136, 289] on input "text" at bounding box center [338, 279] width 541 height 41
click at [100, 280] on input "T" at bounding box center [338, 279] width 541 height 41
click at [76, 267] on input "T" at bounding box center [338, 279] width 541 height 41
click at [93, 279] on input "T" at bounding box center [338, 279] width 541 height 41
click at [398, 277] on input "T18Ricky disc grondvoorbereiding vir uieplant" at bounding box center [338, 279] width 541 height 41
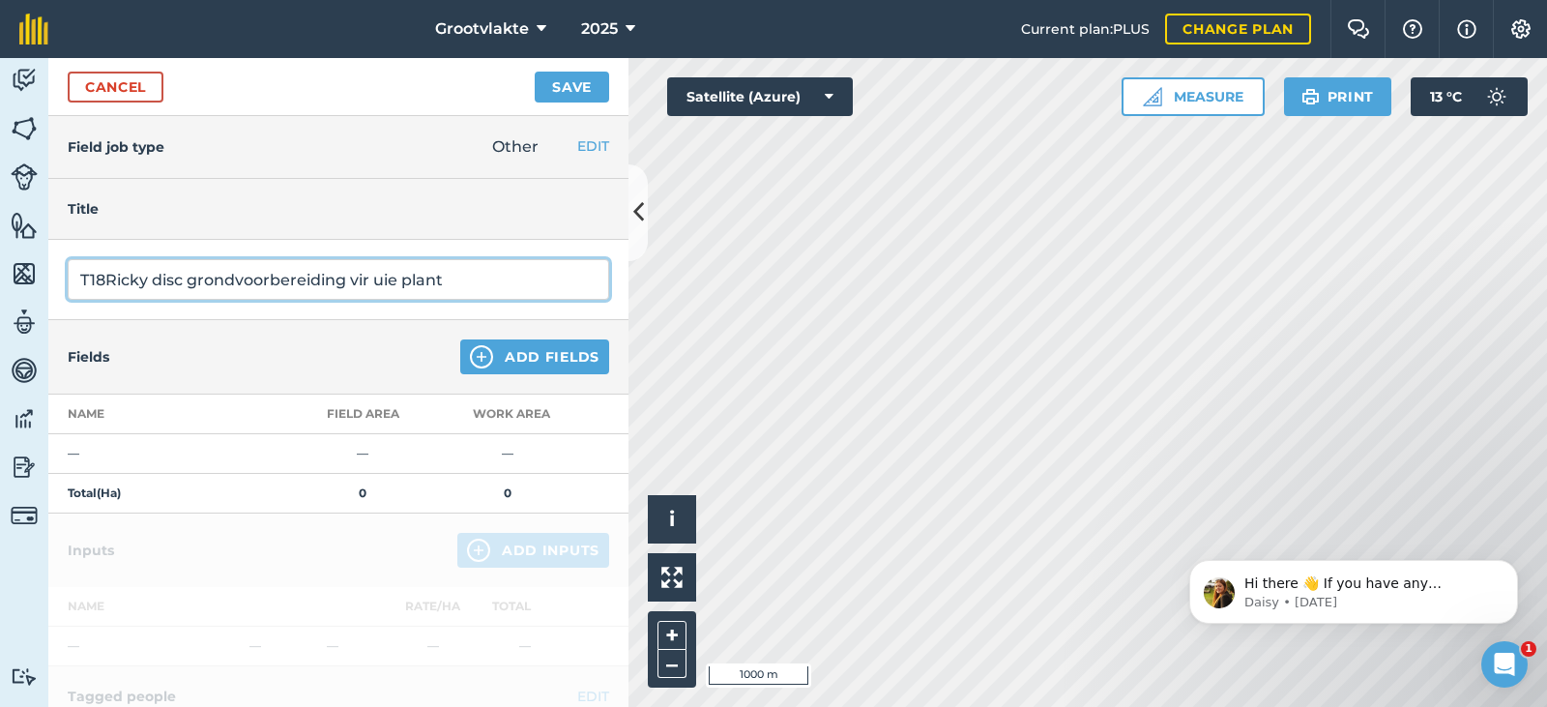
click at [442, 277] on input "T18Ricky disc grondvoorbereiding vir uie plant" at bounding box center [338, 279] width 541 height 41
type input "T18Ricky disc grondvoorbereiding vir uie plant15628.4"
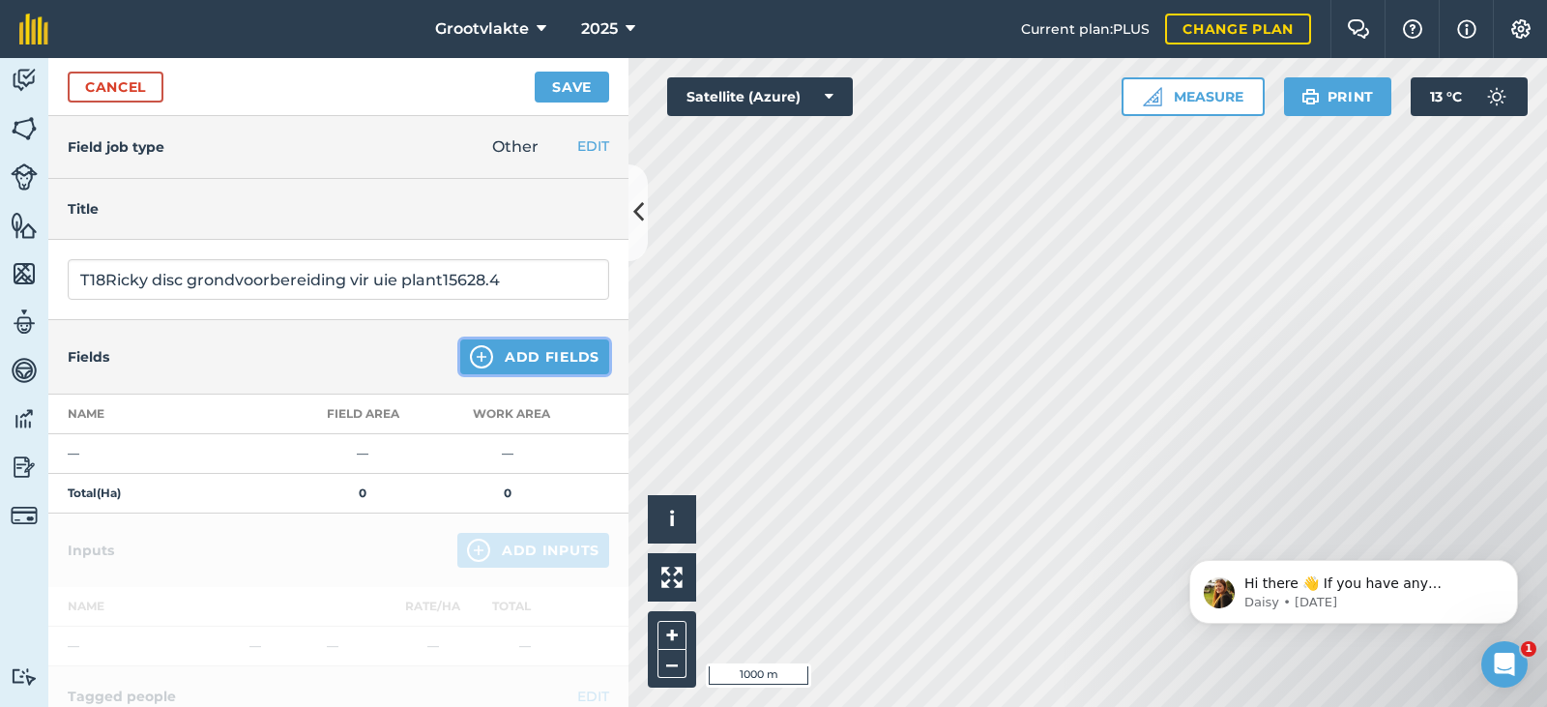
click at [493, 362] on button "Add Fields" at bounding box center [534, 356] width 149 height 35
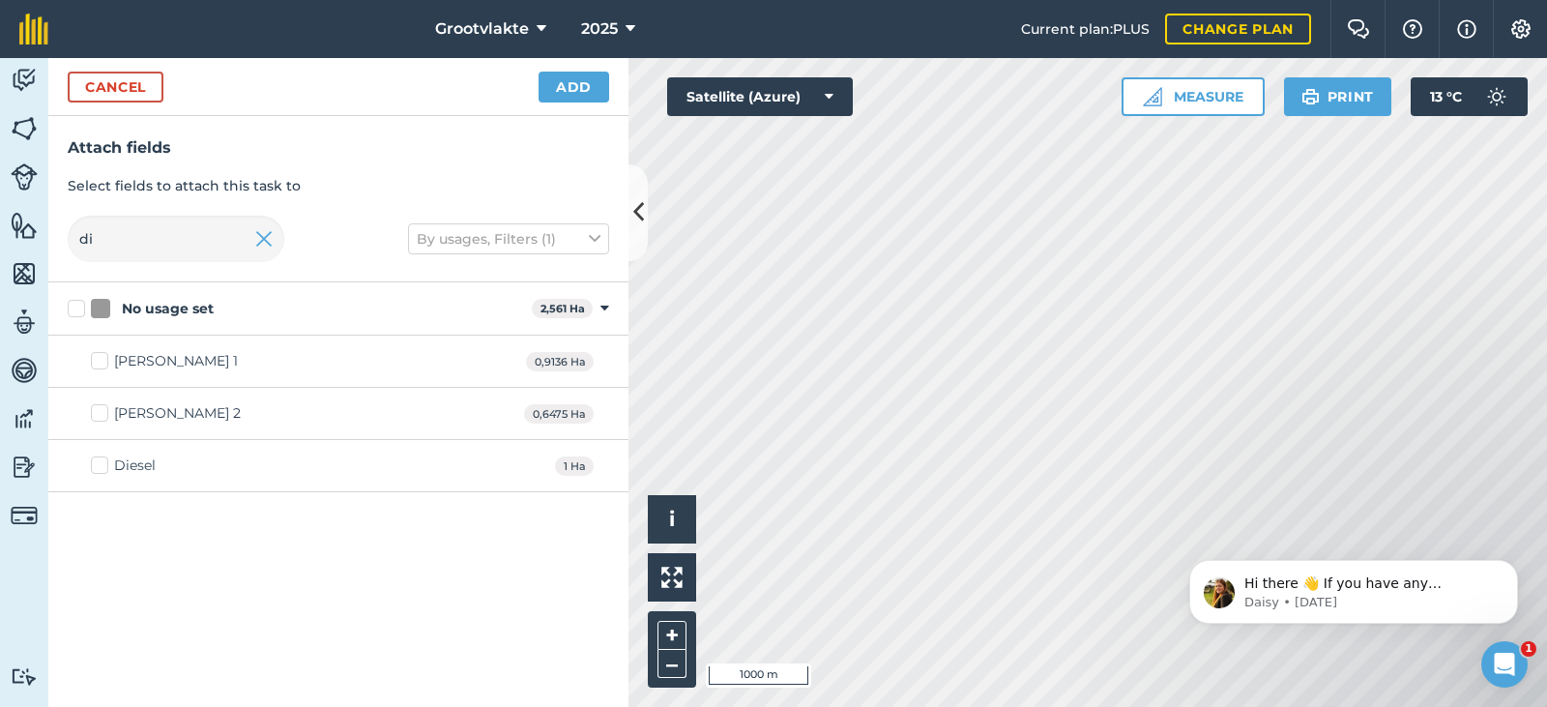
click at [86, 460] on div "Diesel 1 Ha" at bounding box center [338, 466] width 580 height 52
click at [123, 461] on div "Diesel" at bounding box center [135, 465] width 42 height 20
click at [103, 461] on input "Diesel" at bounding box center [97, 461] width 13 height 13
checkbox input "true"
click at [599, 95] on button "Add" at bounding box center [573, 87] width 71 height 31
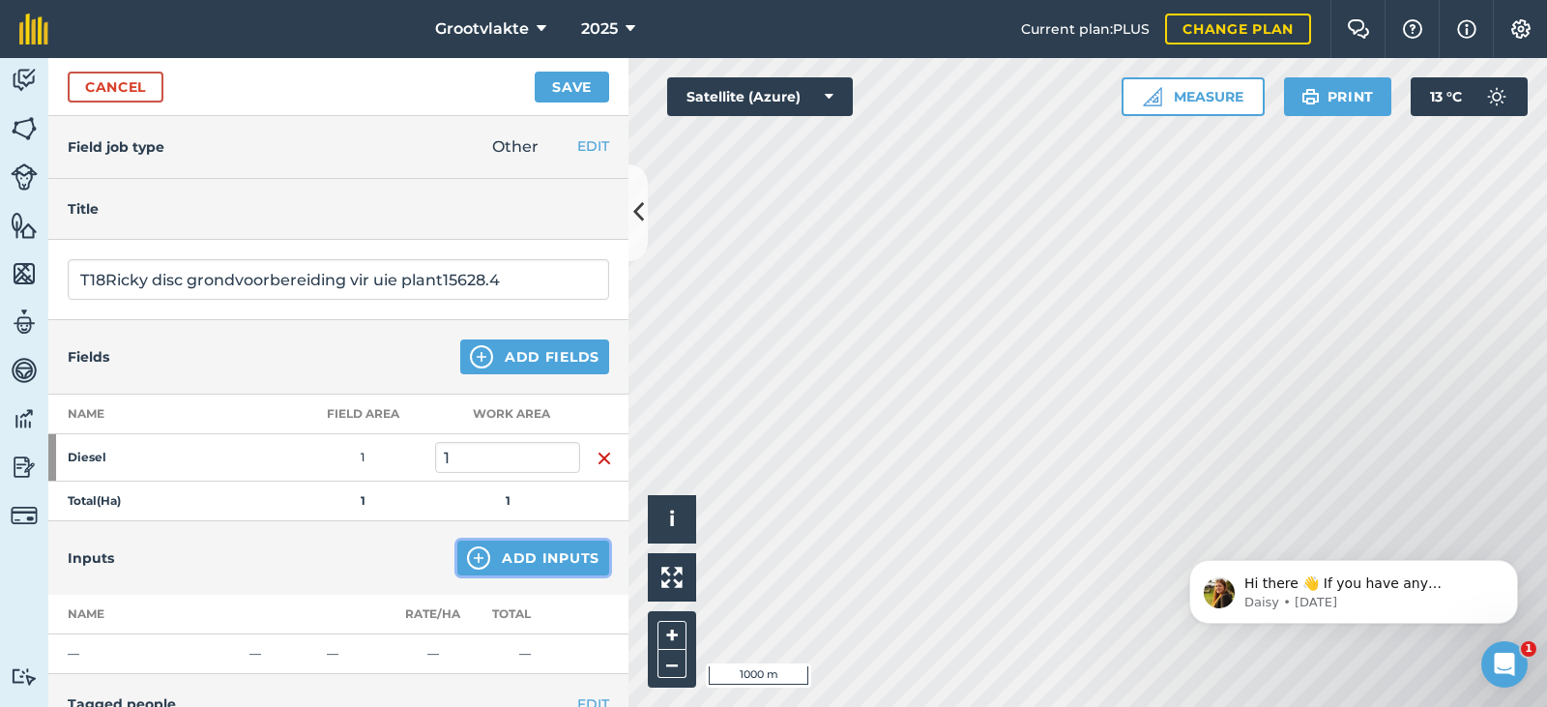
click at [524, 560] on button "Add Inputs" at bounding box center [533, 557] width 152 height 35
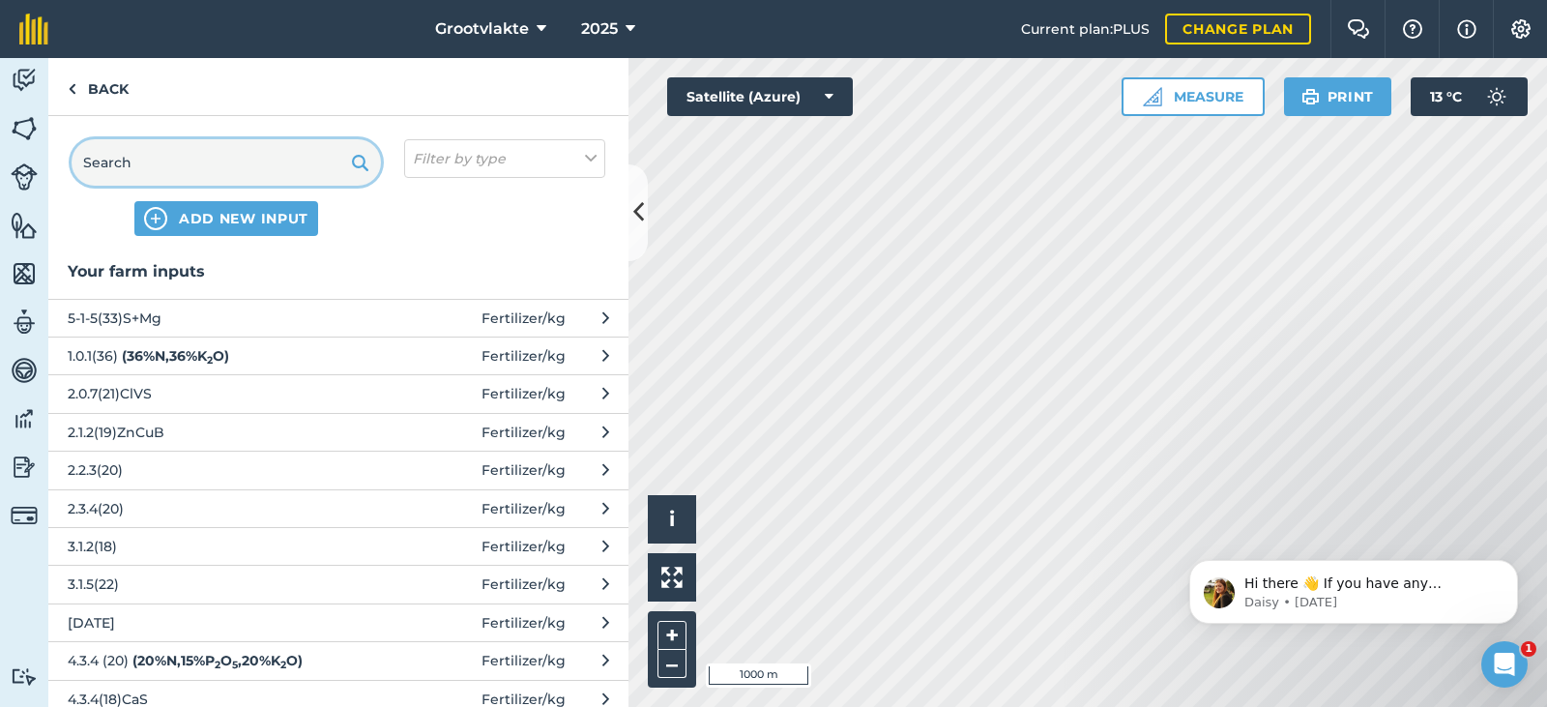
click at [133, 165] on input "text" at bounding box center [226, 162] width 309 height 46
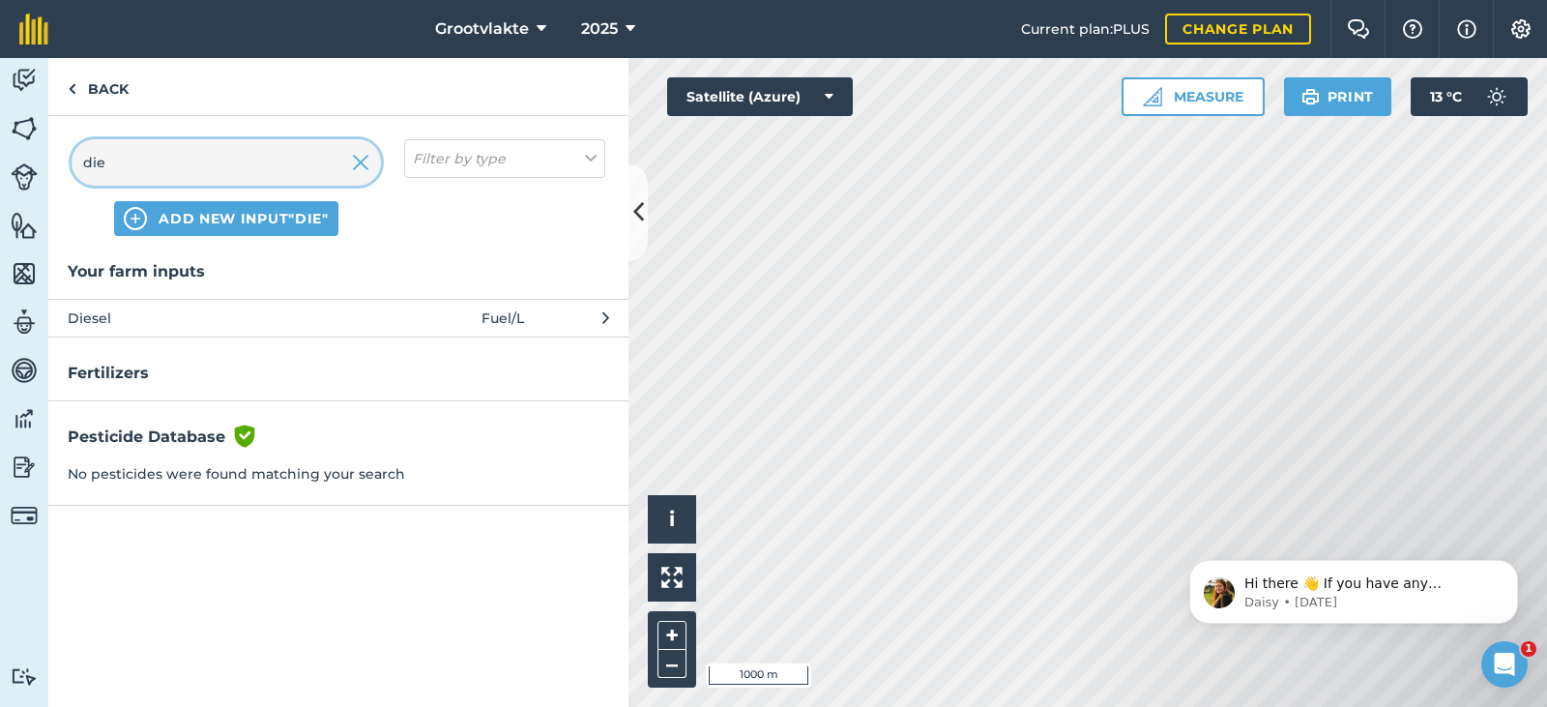
type input "die"
click at [103, 323] on span "Diesel" at bounding box center [226, 317] width 316 height 21
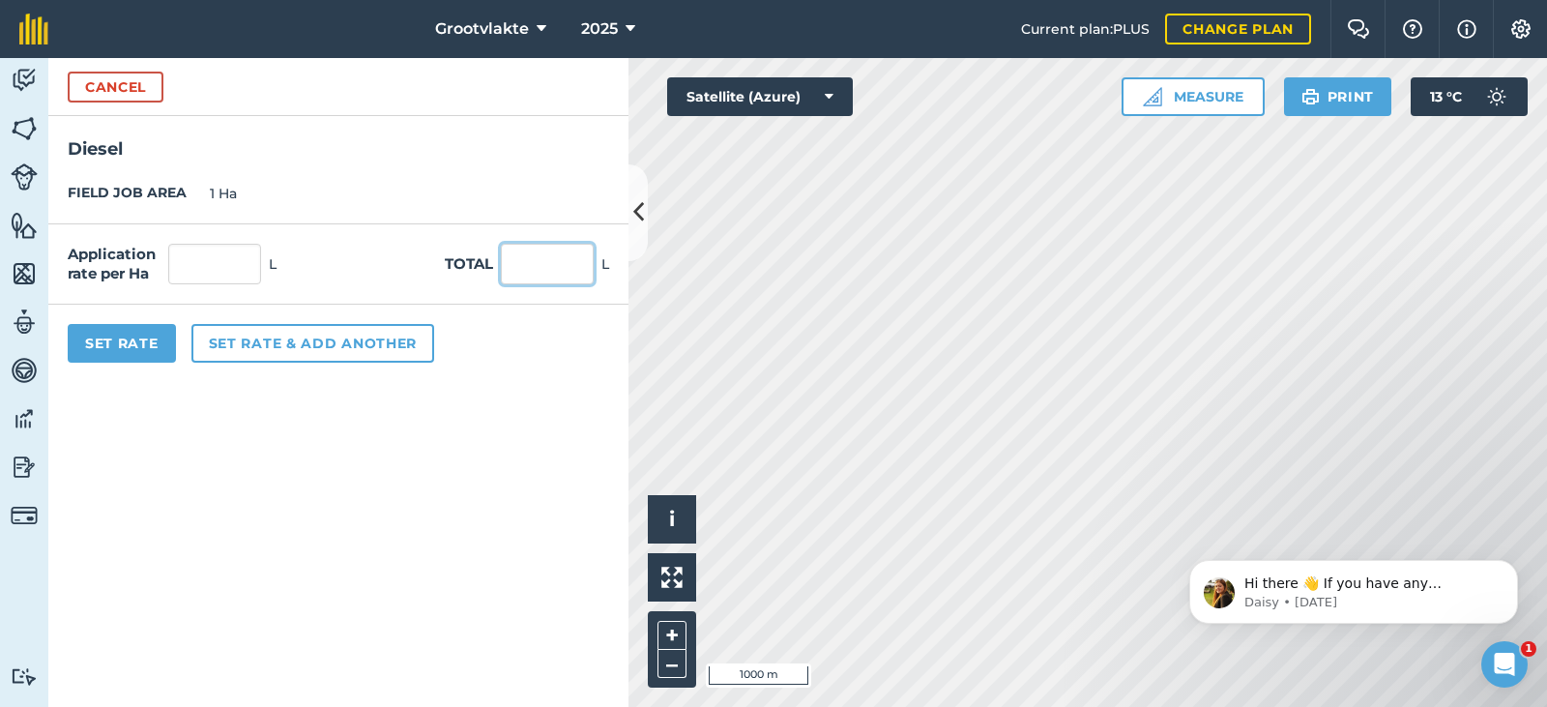
click at [545, 269] on input "text" at bounding box center [547, 264] width 93 height 41
type input "37"
click at [145, 333] on button "Set Rate" at bounding box center [122, 343] width 108 height 39
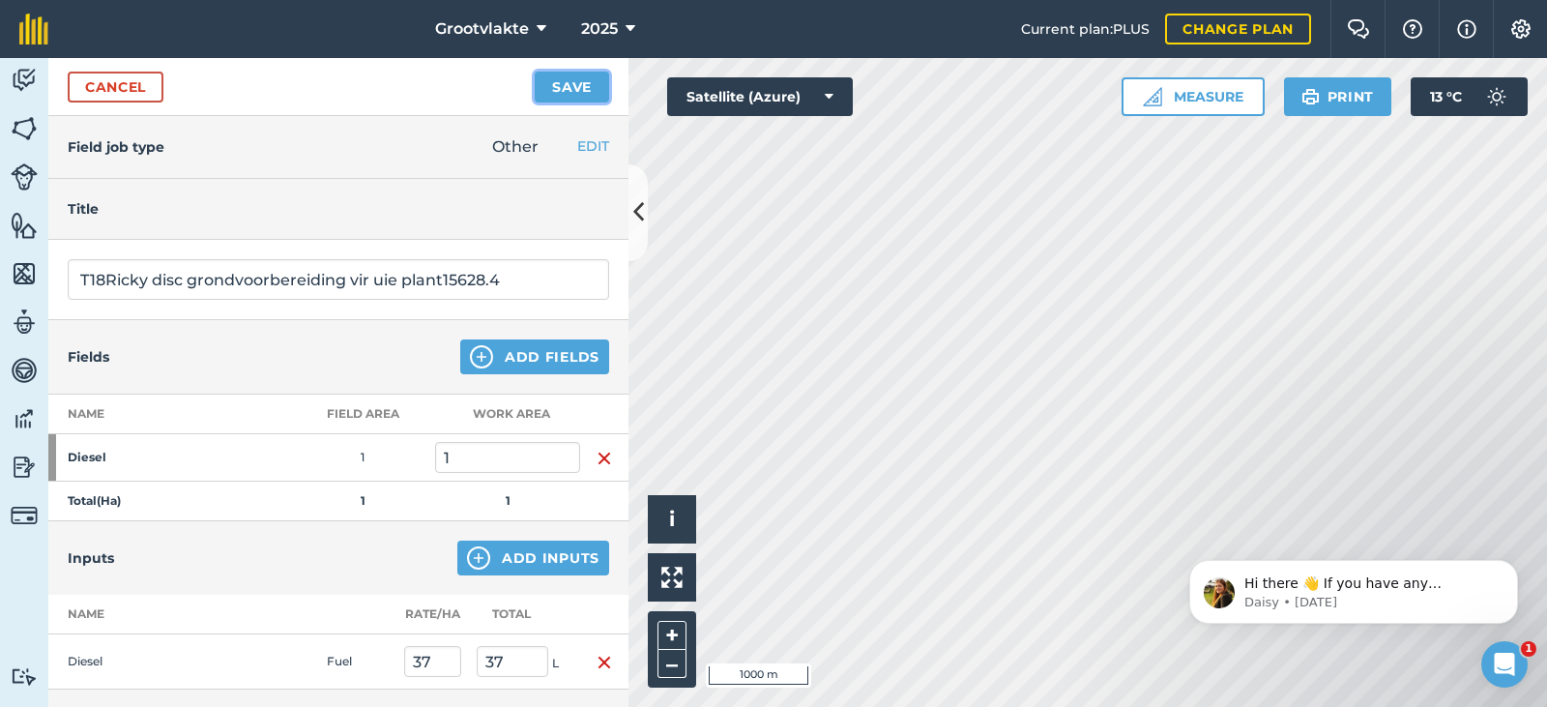
click at [556, 91] on button "Save" at bounding box center [572, 87] width 74 height 31
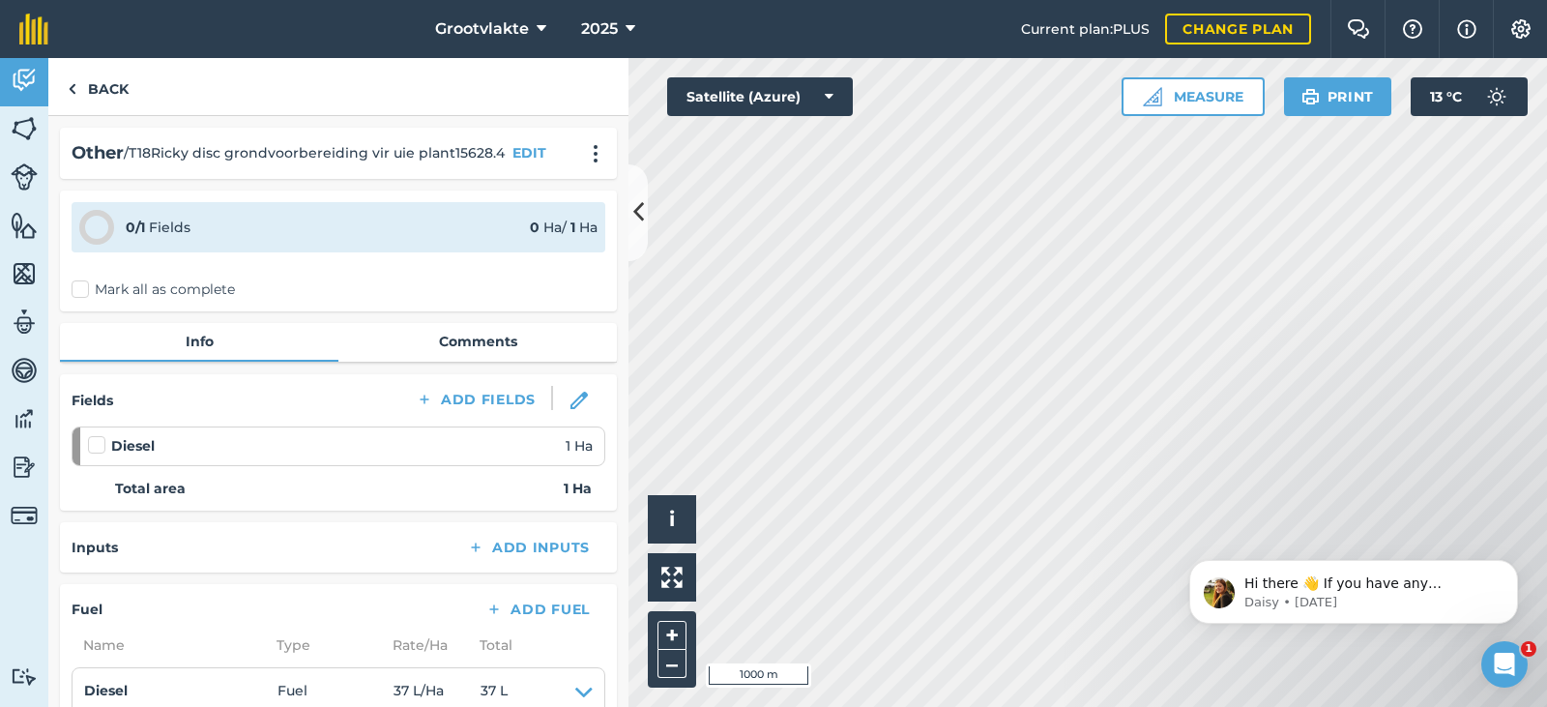
click at [86, 289] on label "Mark all as complete" at bounding box center [153, 289] width 163 height 20
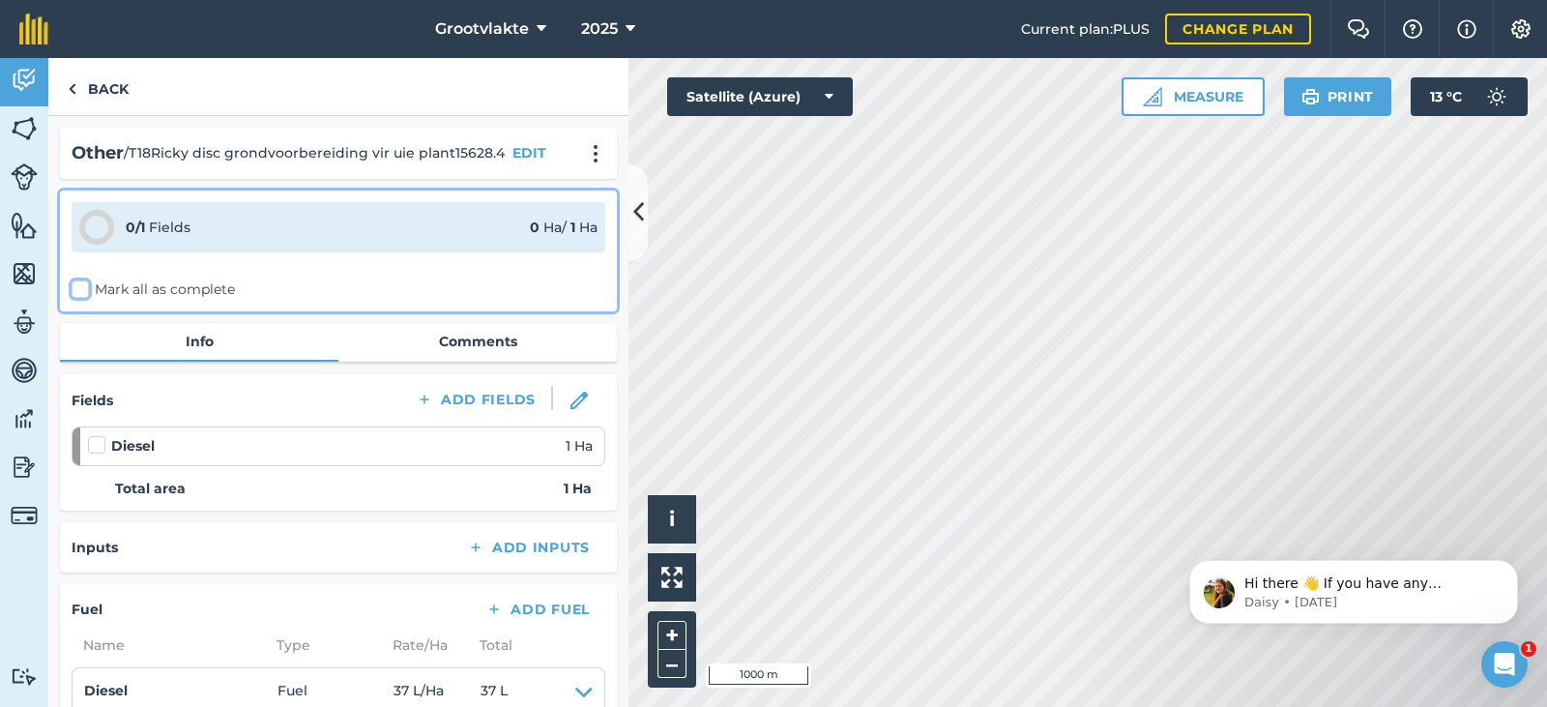
click at [84, 289] on input "Mark all as complete" at bounding box center [78, 285] width 13 height 13
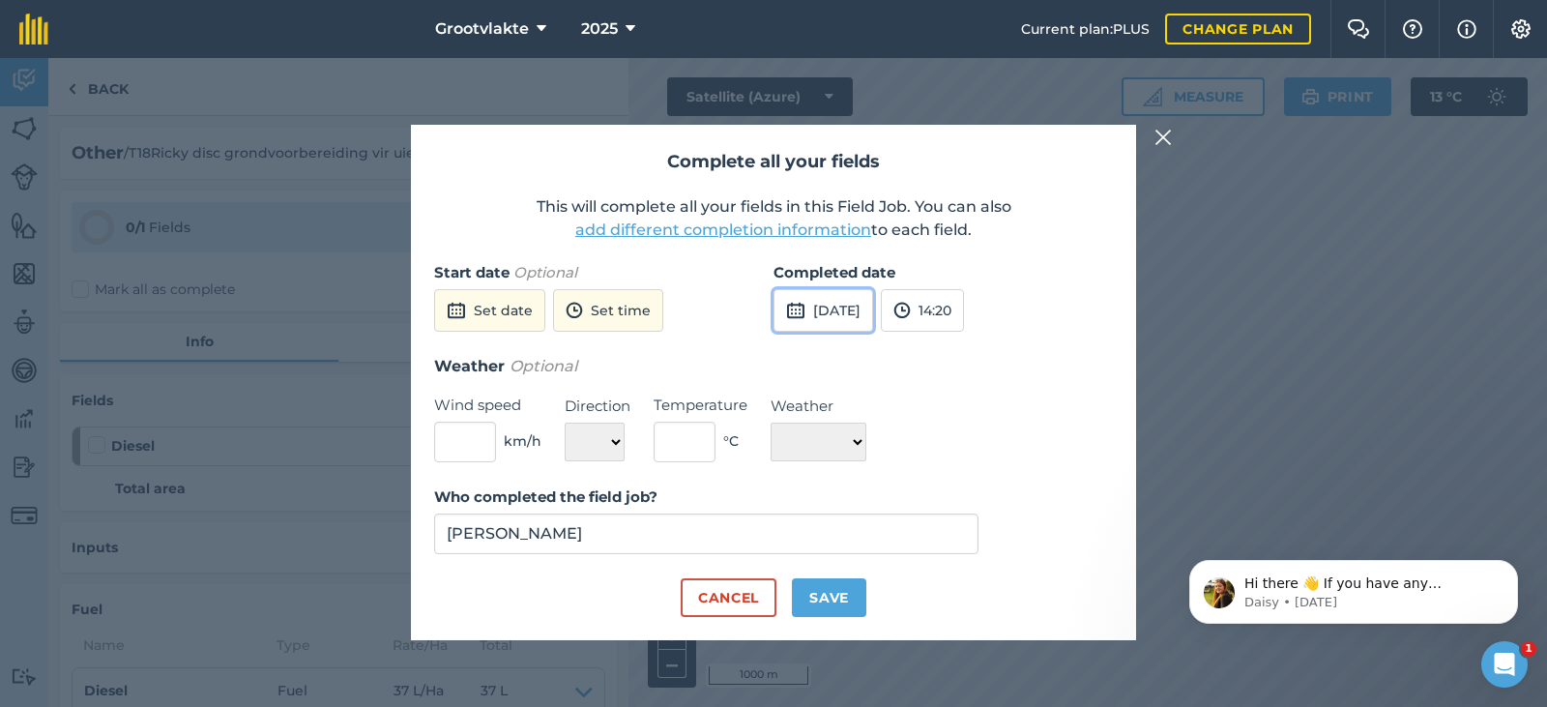
click at [873, 313] on button "[DATE]" at bounding box center [823, 310] width 100 height 43
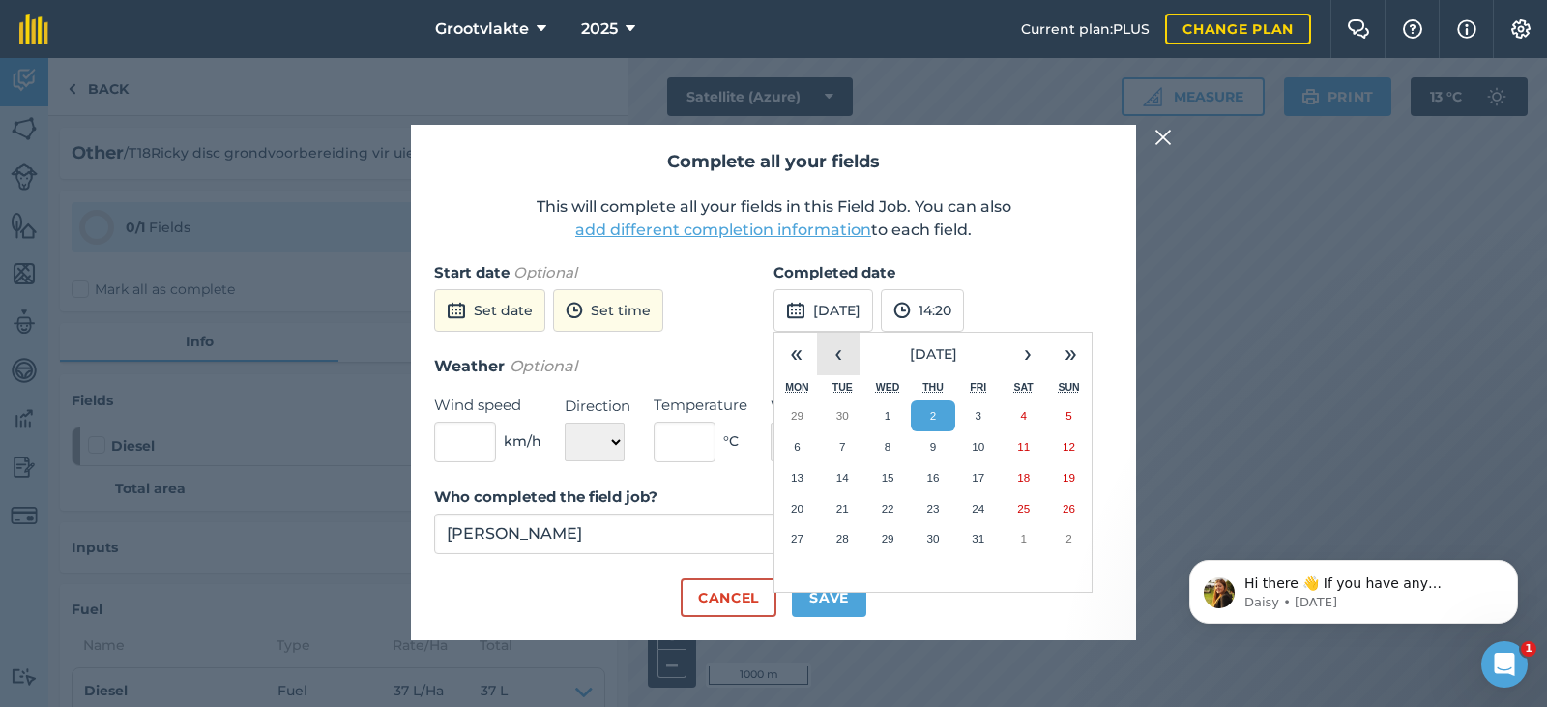
click at [840, 360] on button "‹" at bounding box center [838, 354] width 43 height 43
click at [788, 506] on button "22" at bounding box center [796, 508] width 45 height 31
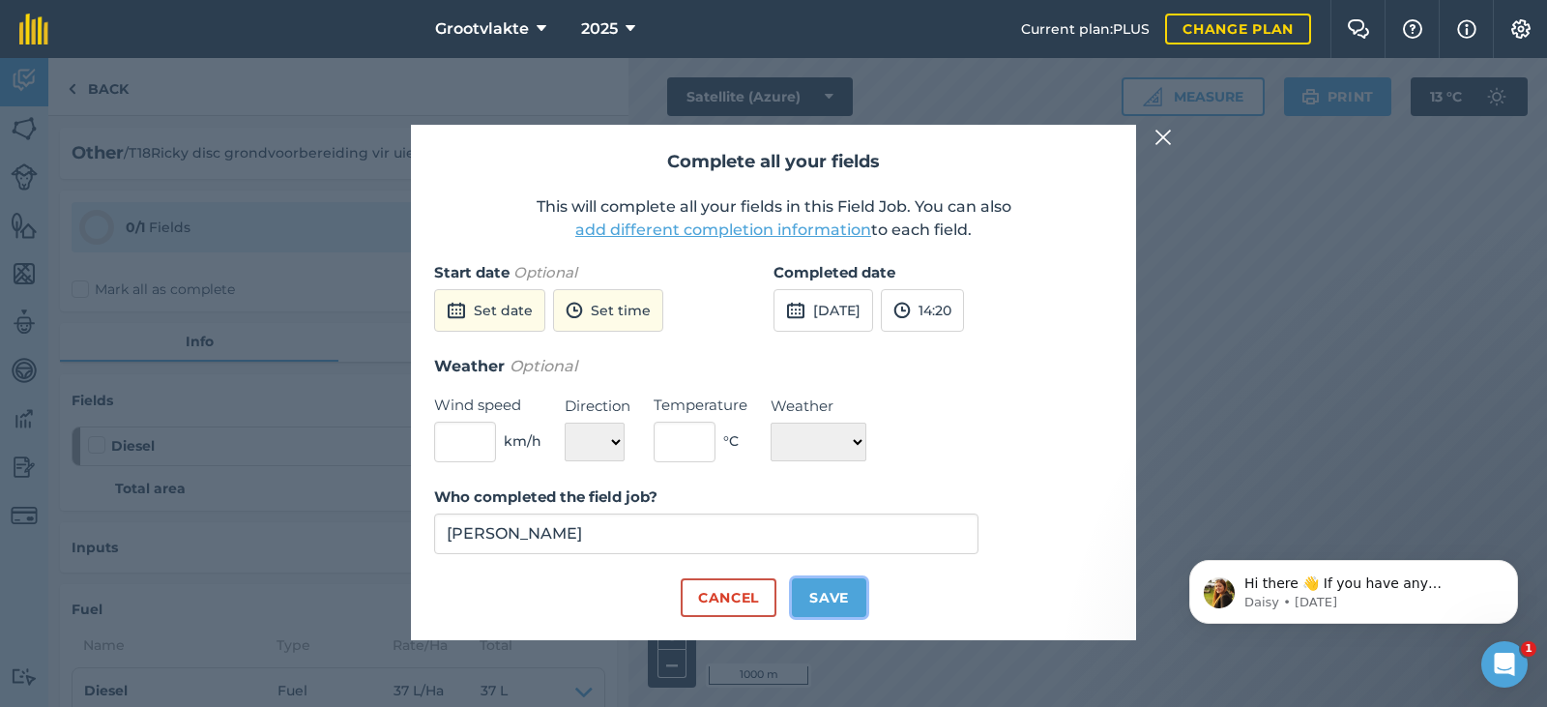
click at [811, 599] on button "Save" at bounding box center [829, 597] width 74 height 39
checkbox input "true"
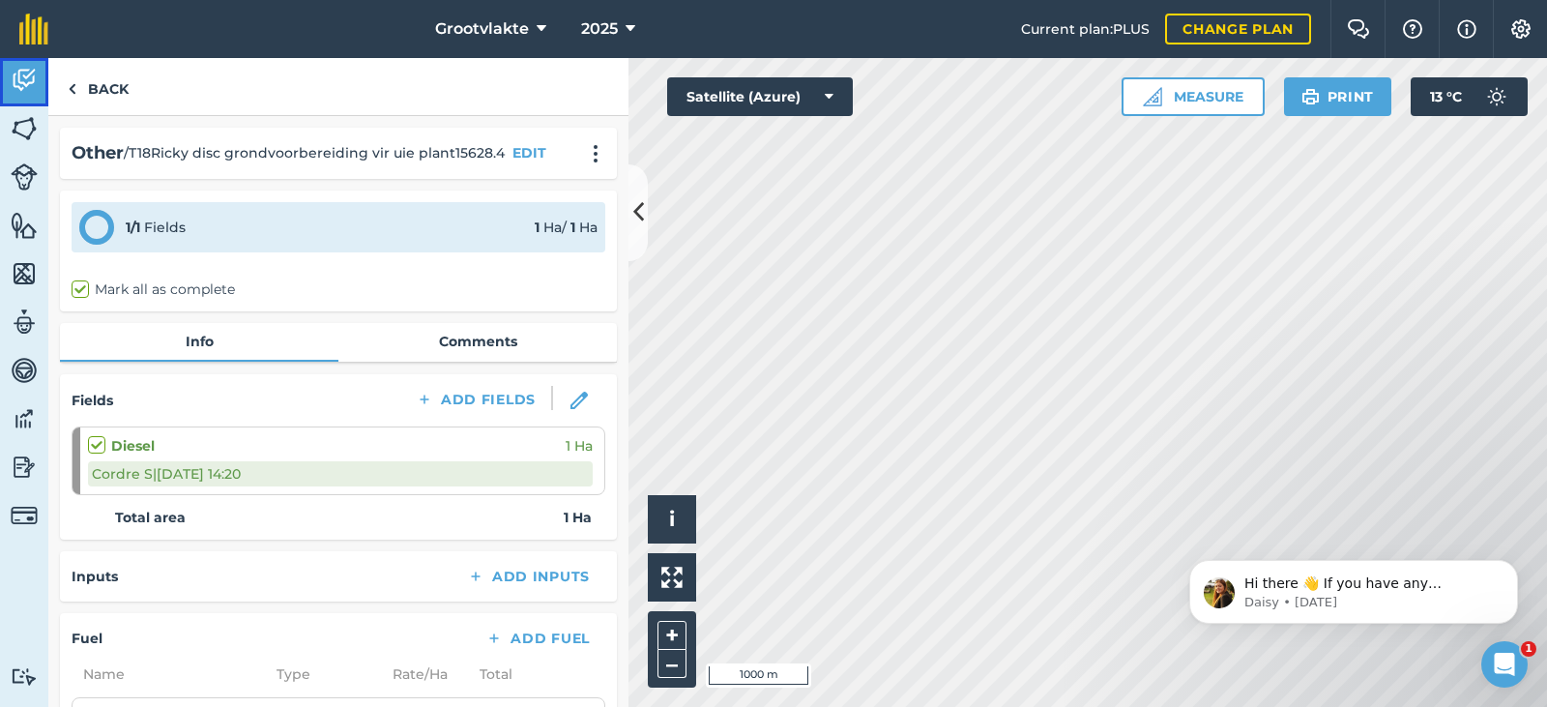
drag, startPoint x: 21, startPoint y: 87, endPoint x: 634, endPoint y: 181, distance: 620.0
click at [21, 87] on img at bounding box center [24, 80] width 27 height 29
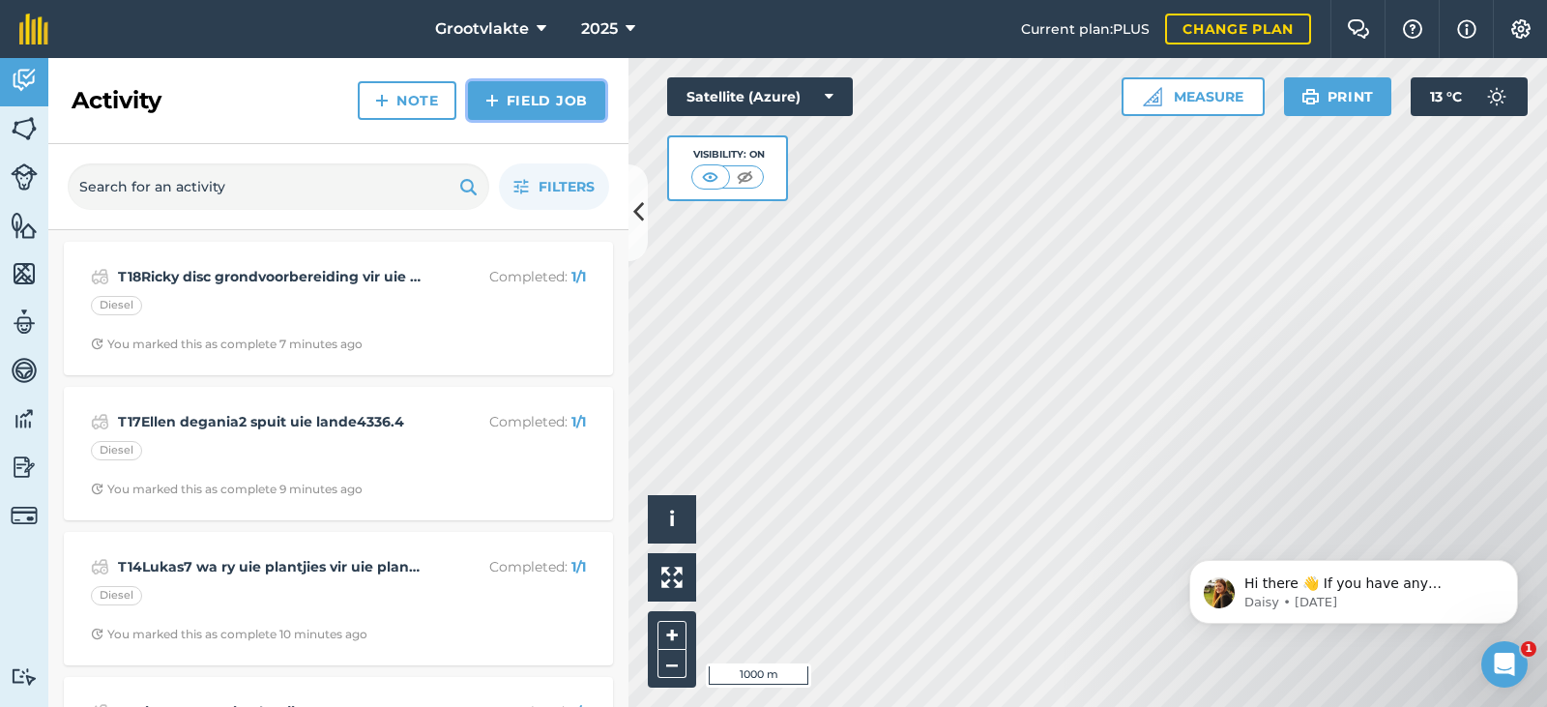
click at [552, 90] on link "Field Job" at bounding box center [536, 100] width 137 height 39
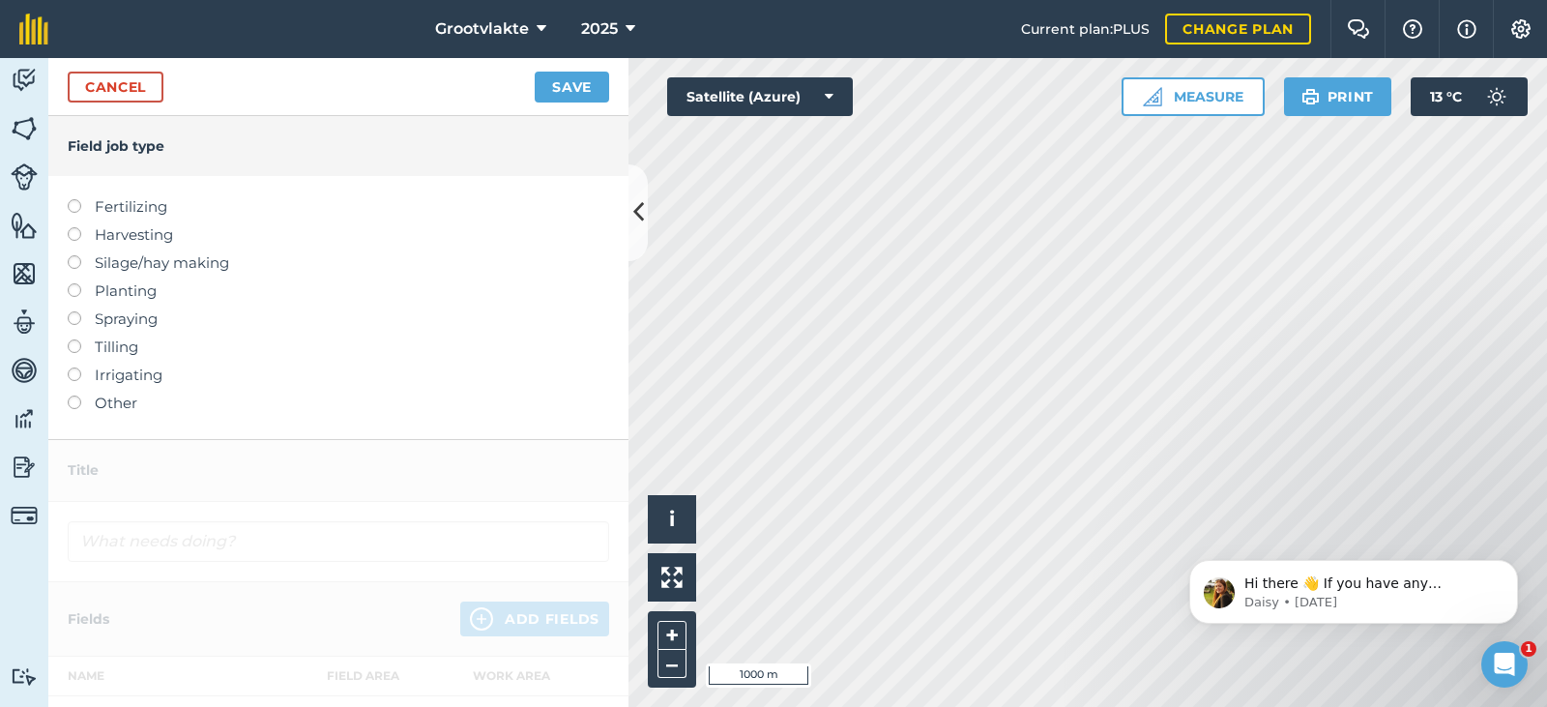
drag, startPoint x: 120, startPoint y: 401, endPoint x: 151, endPoint y: 368, distance: 45.1
click at [125, 398] on label "Other" at bounding box center [338, 402] width 541 height 23
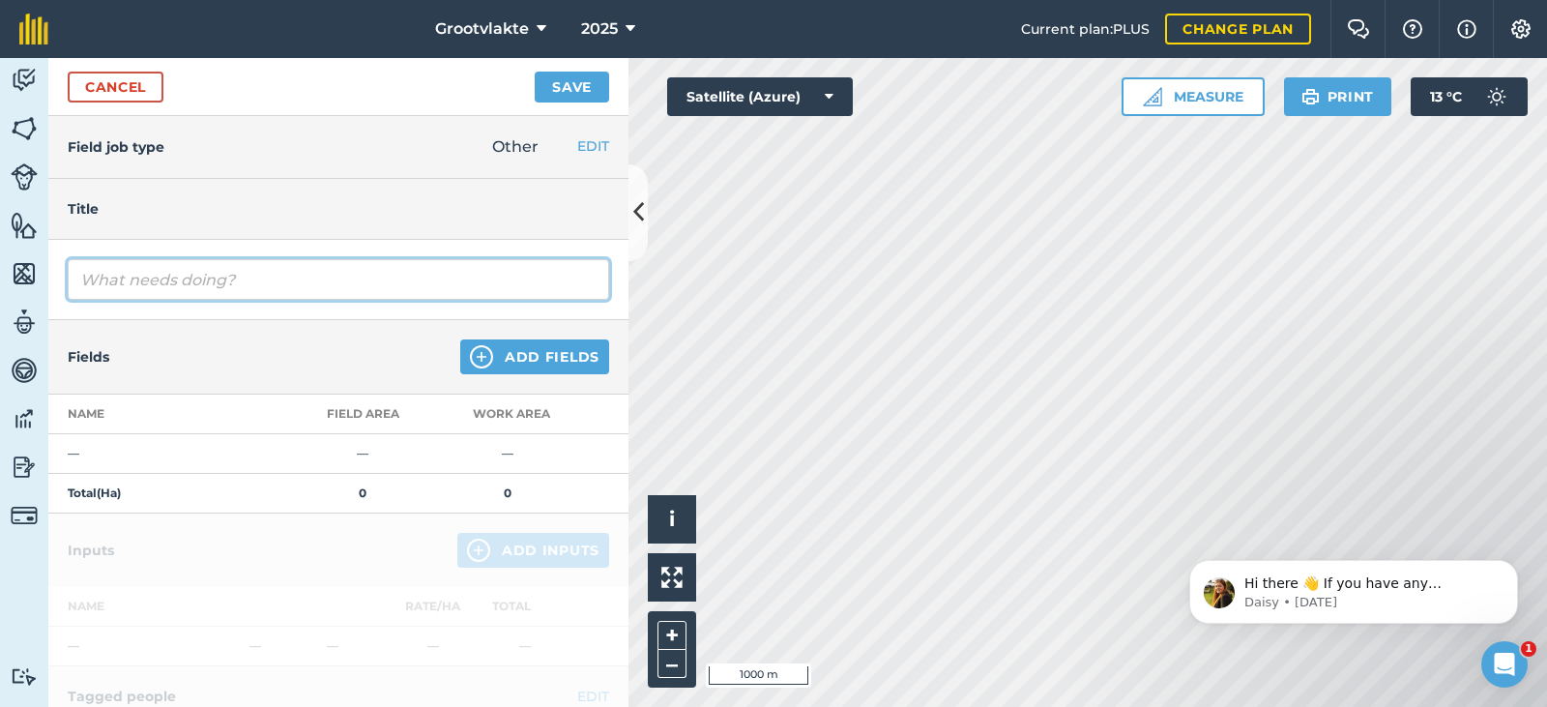
click at [277, 279] on input "text" at bounding box center [338, 279] width 541 height 41
click at [155, 282] on input "T19Amhle" at bounding box center [338, 279] width 541 height 41
type input "T19Amhle56 saaibak saai kunmis op uie lande734.2"
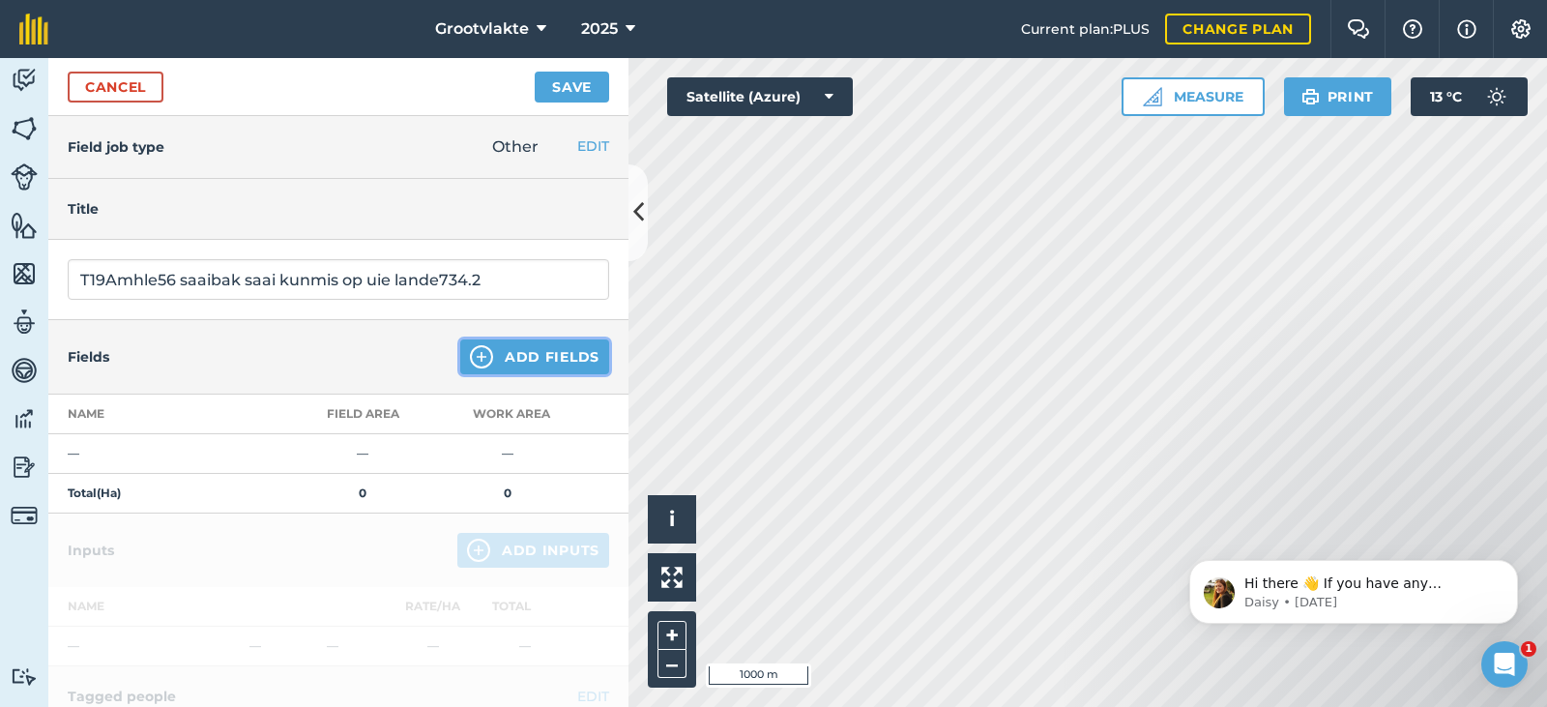
click at [506, 358] on button "Add Fields" at bounding box center [534, 356] width 149 height 35
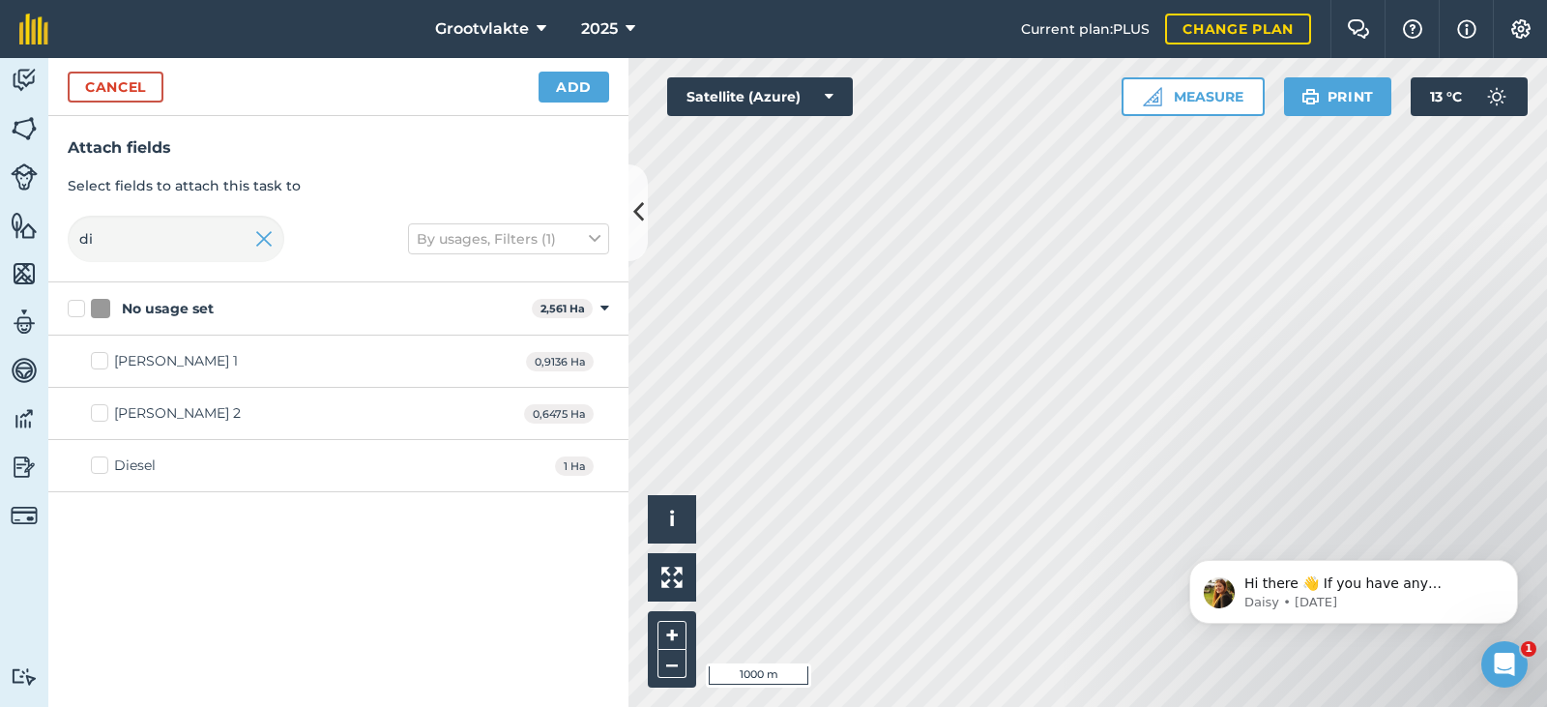
drag, startPoint x: 132, startPoint y: 462, endPoint x: 163, endPoint y: 422, distance: 50.3
click at [134, 462] on div "Diesel" at bounding box center [135, 465] width 42 height 20
click at [97, 458] on label "Diesel" at bounding box center [123, 465] width 65 height 20
click at [97, 458] on input "Diesel" at bounding box center [97, 461] width 13 height 13
checkbox input "true"
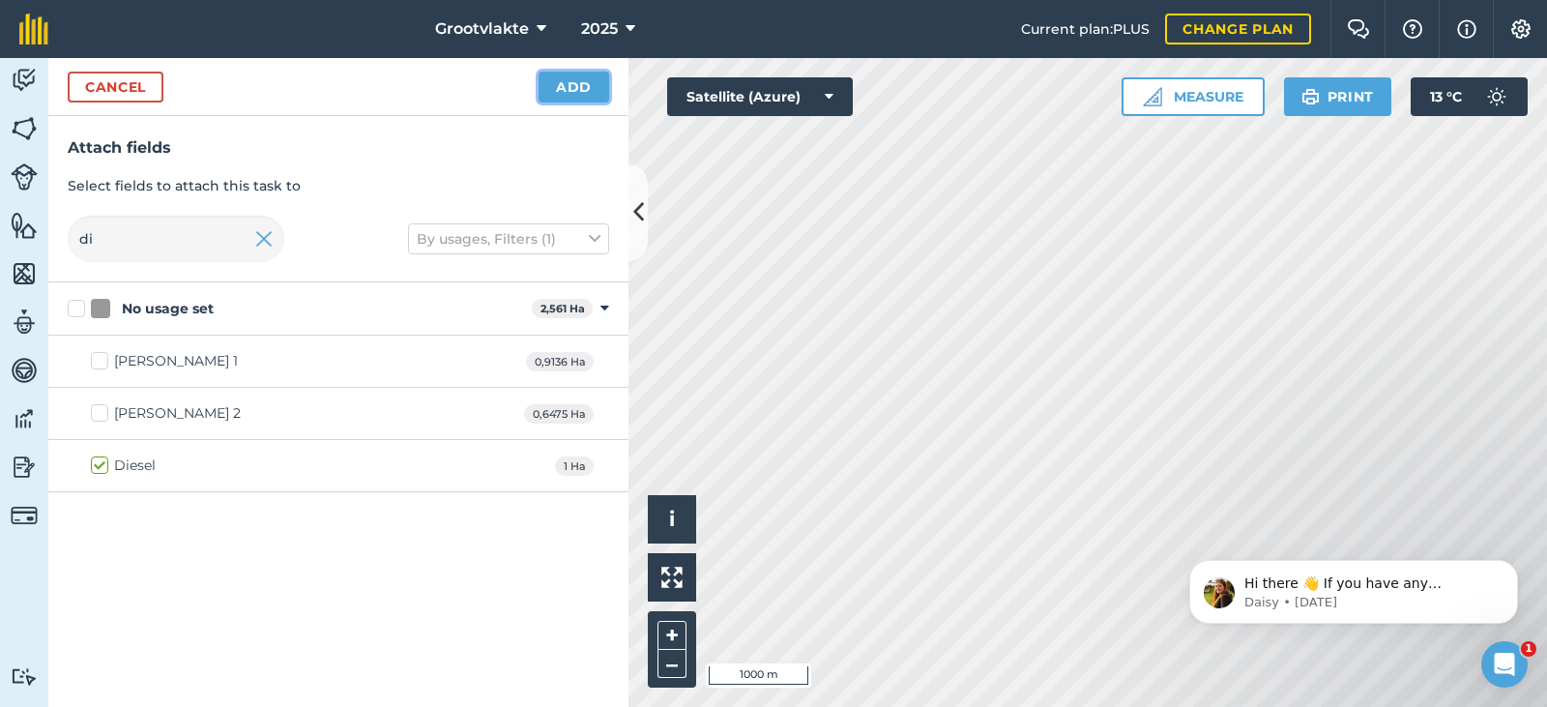
click at [569, 89] on button "Add" at bounding box center [573, 87] width 71 height 31
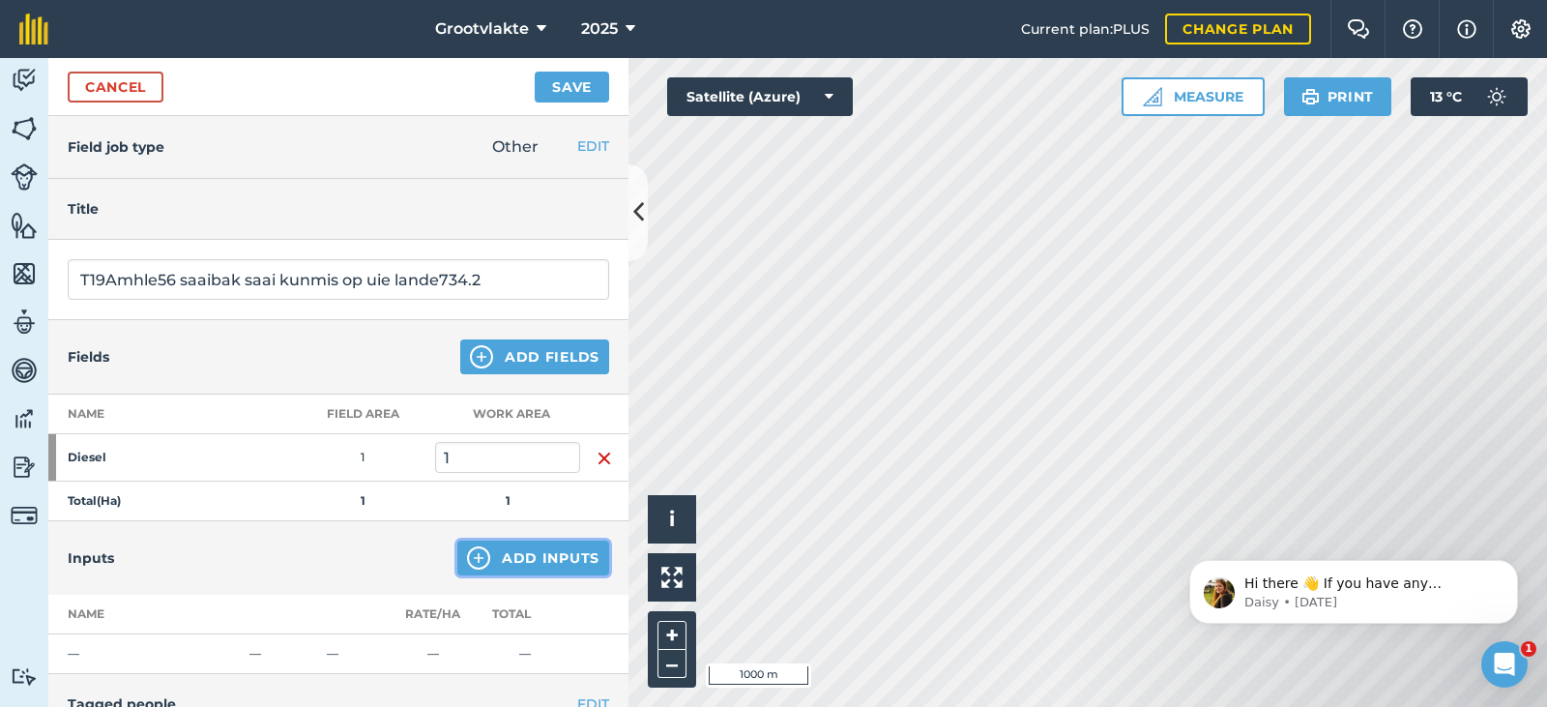
click at [532, 546] on button "Add Inputs" at bounding box center [533, 557] width 152 height 35
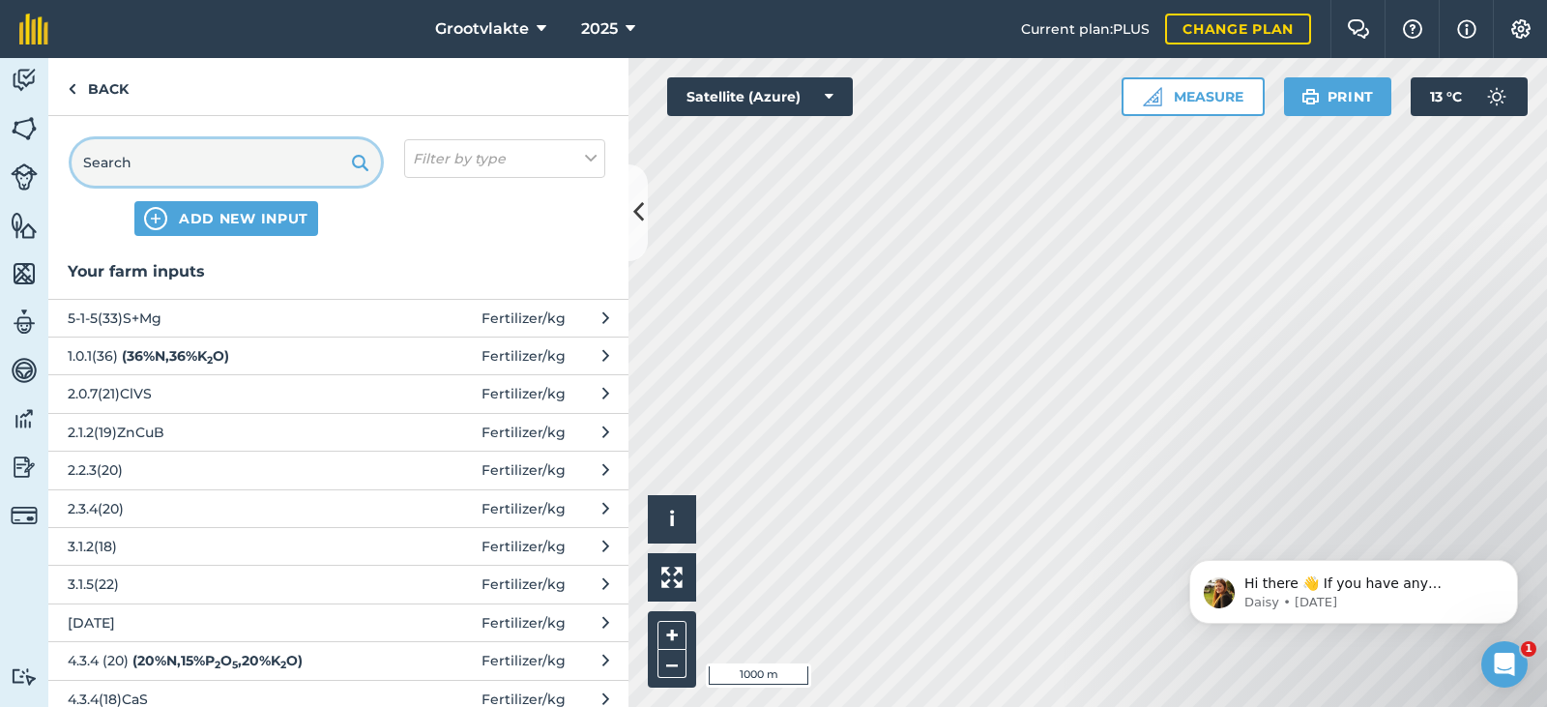
click at [167, 159] on input "text" at bounding box center [226, 162] width 309 height 46
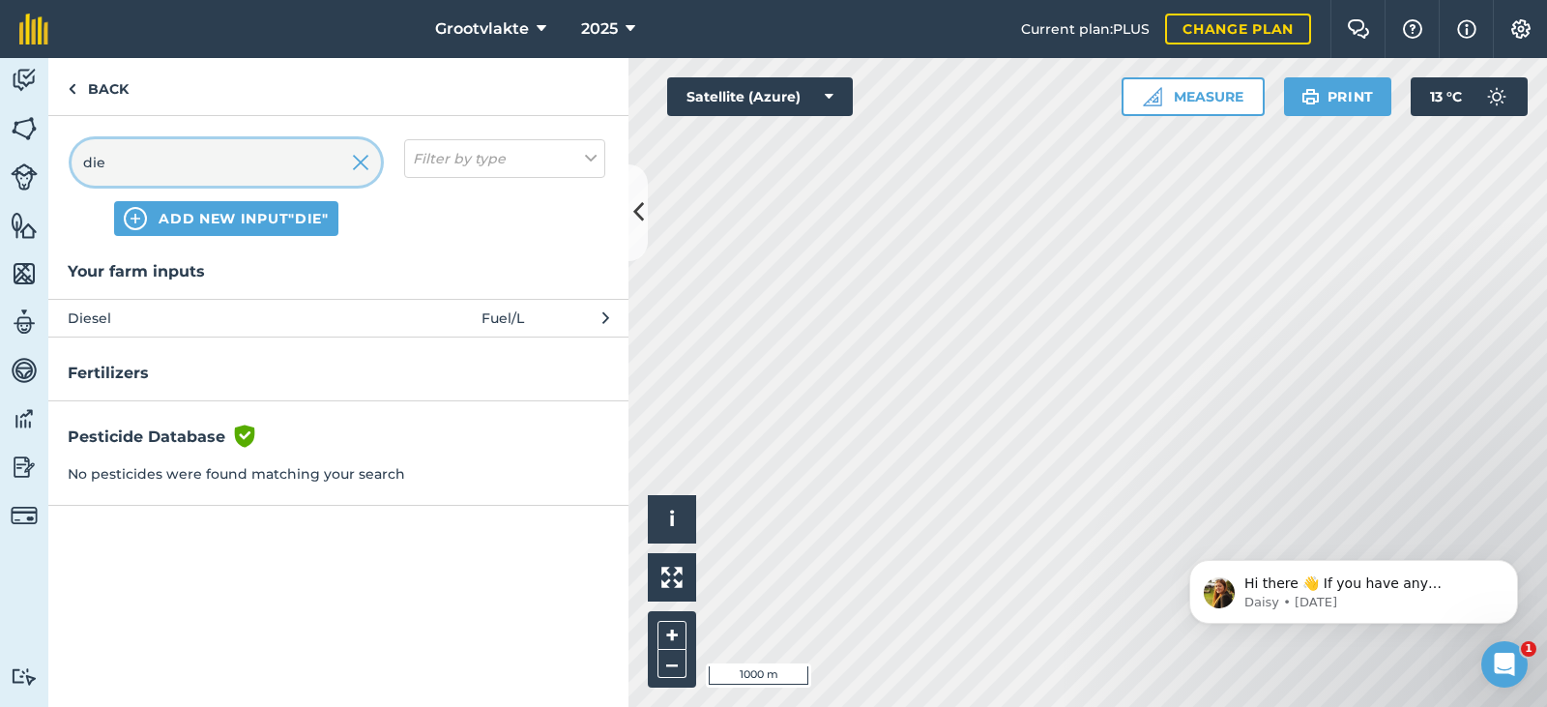
type input "die"
click at [247, 321] on span "Diesel" at bounding box center [226, 317] width 316 height 21
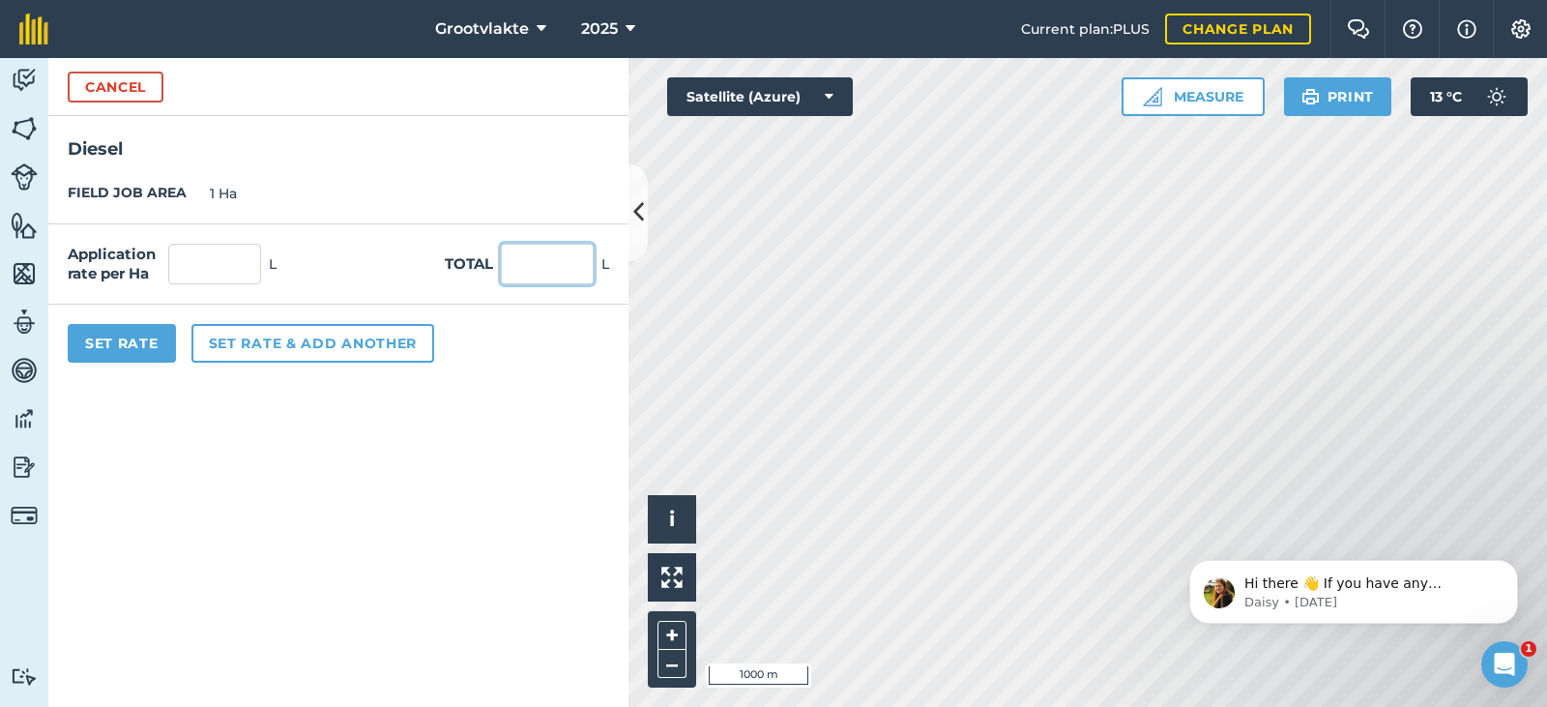
click at [548, 274] on input "text" at bounding box center [547, 264] width 93 height 41
type input "34"
click at [140, 344] on button "Set Rate" at bounding box center [122, 343] width 108 height 39
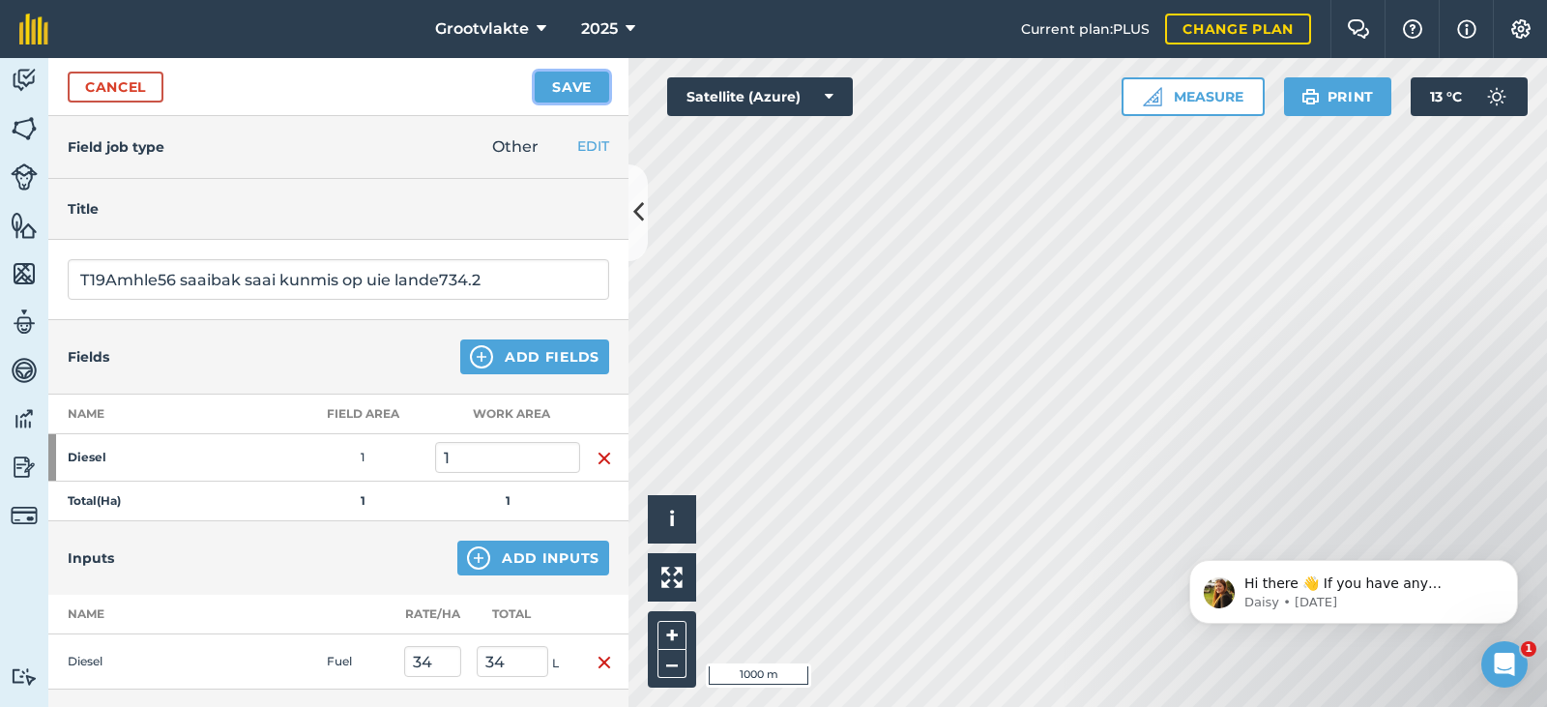
click at [561, 75] on button "Save" at bounding box center [572, 87] width 74 height 31
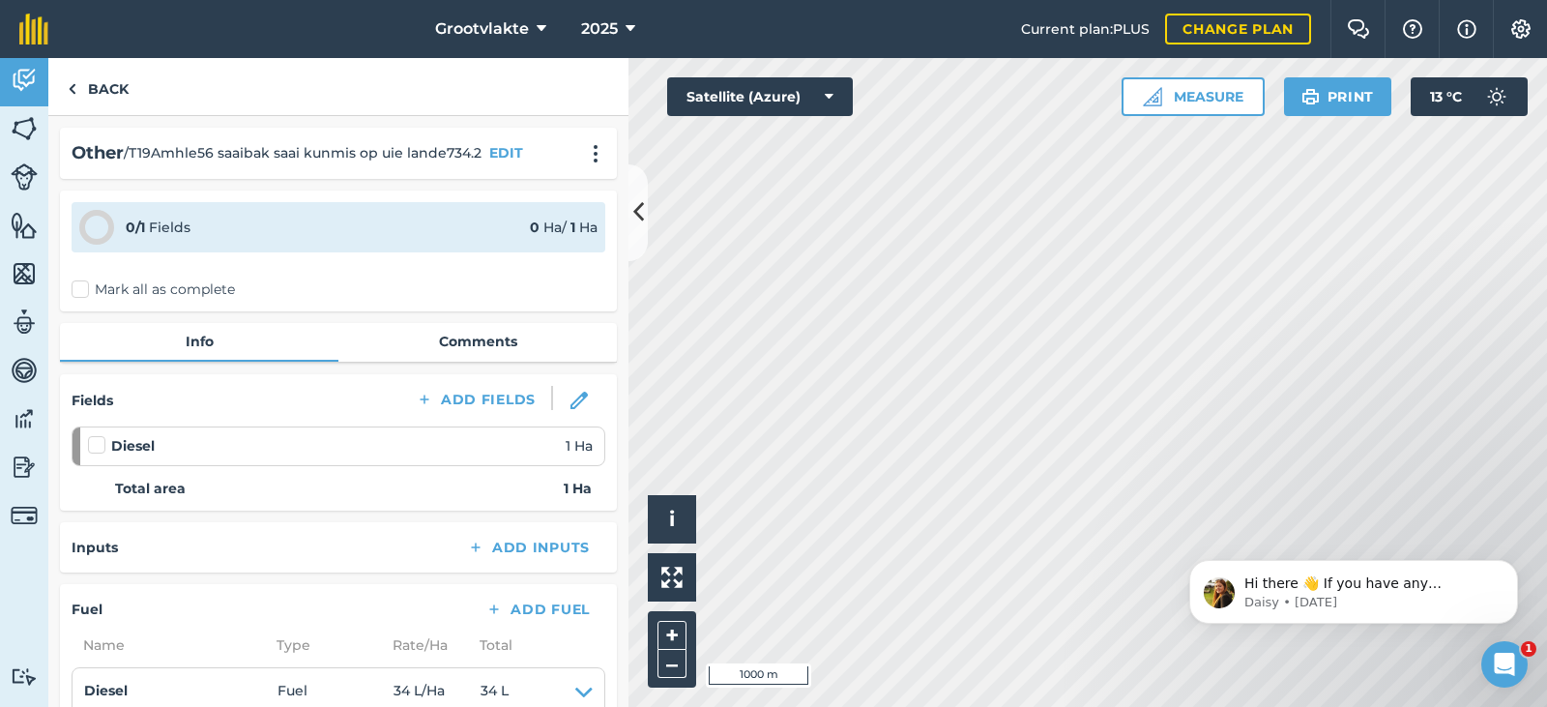
click at [81, 291] on label "Mark all as complete" at bounding box center [153, 289] width 163 height 20
click at [81, 291] on input "Mark all as complete" at bounding box center [78, 285] width 13 height 13
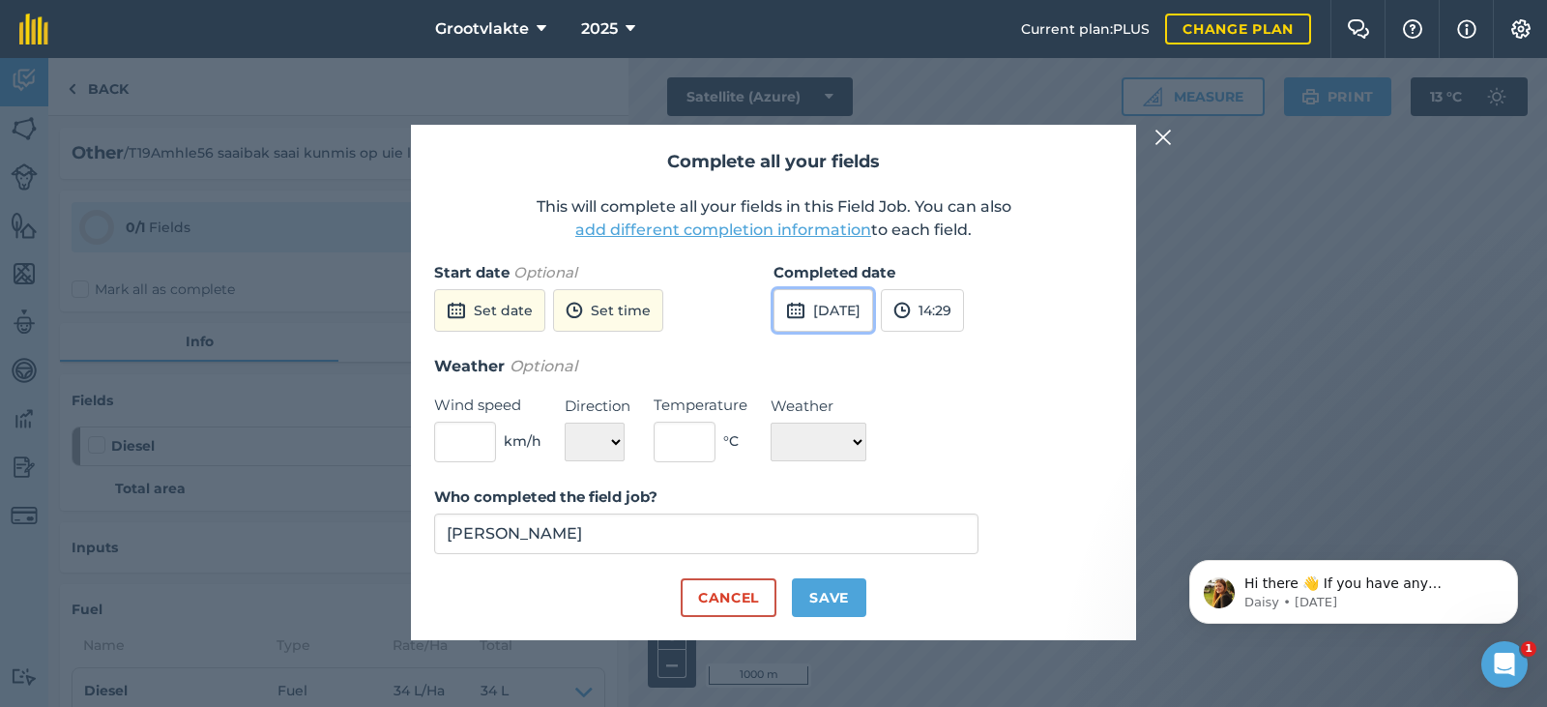
click at [830, 312] on button "[DATE]" at bounding box center [823, 310] width 100 height 43
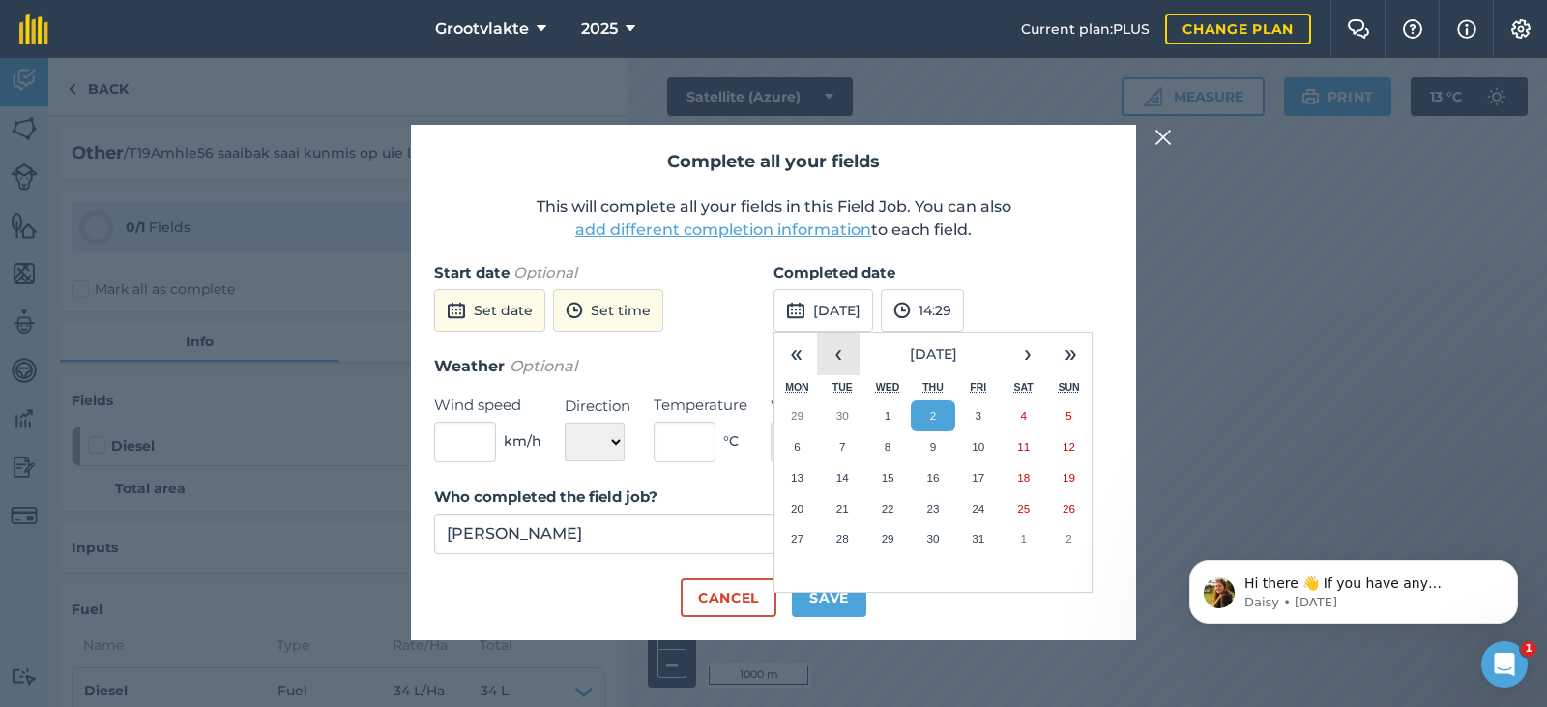
drag, startPoint x: 837, startPoint y: 354, endPoint x: 843, endPoint y: 376, distance: 23.0
click at [836, 352] on button "‹" at bounding box center [838, 354] width 43 height 43
click at [799, 517] on button "22" at bounding box center [796, 508] width 45 height 31
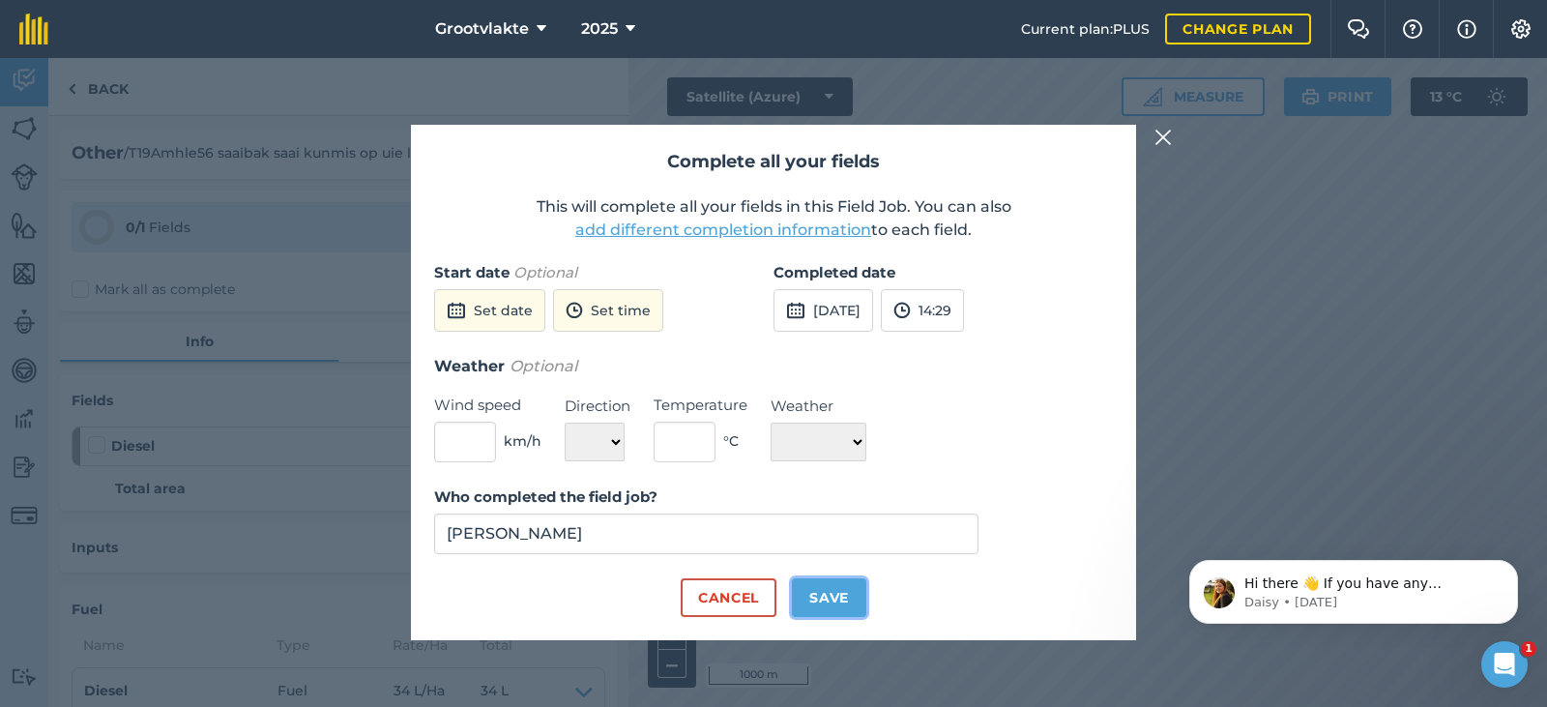
click at [832, 594] on button "Save" at bounding box center [829, 597] width 74 height 39
checkbox input "true"
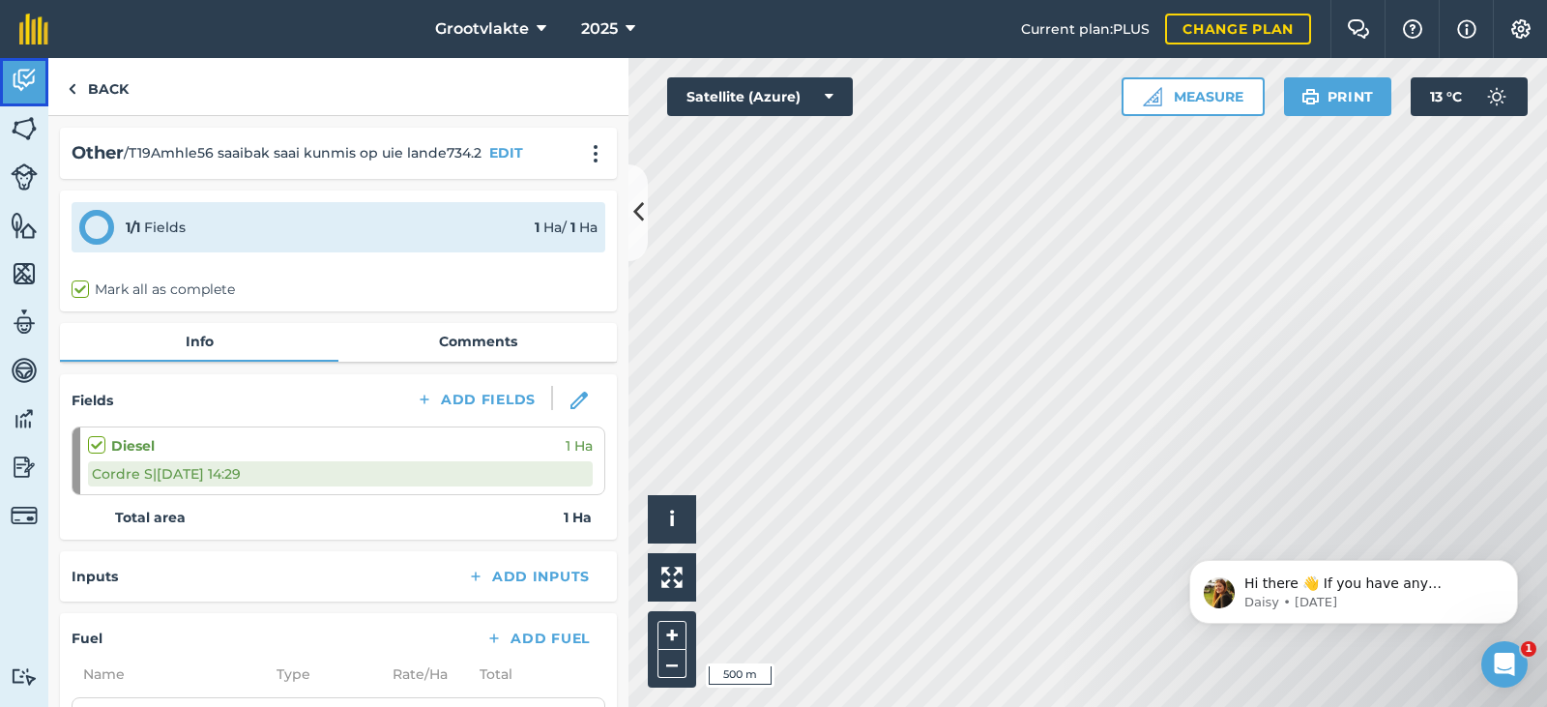
click at [33, 94] on img at bounding box center [24, 80] width 27 height 29
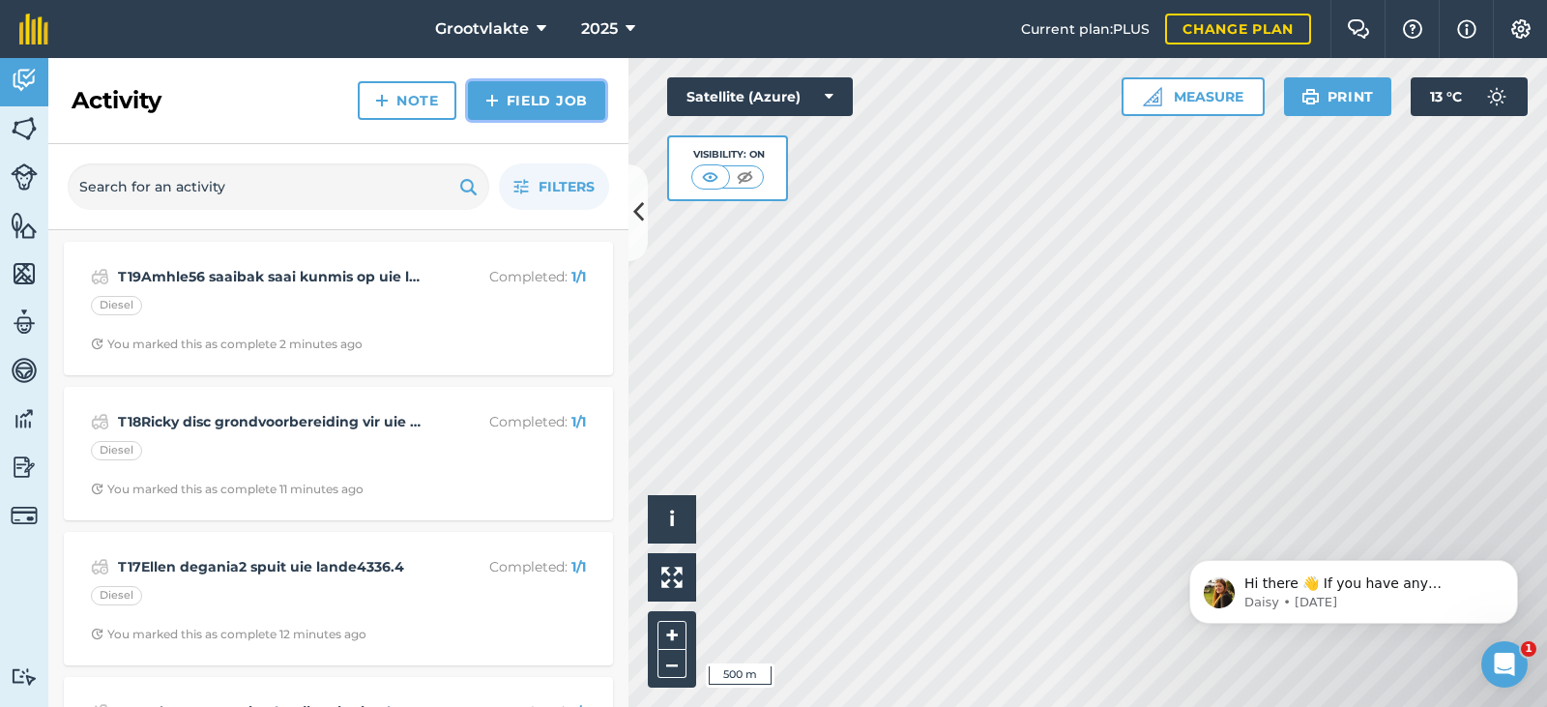
click at [582, 99] on link "Field Job" at bounding box center [536, 100] width 137 height 39
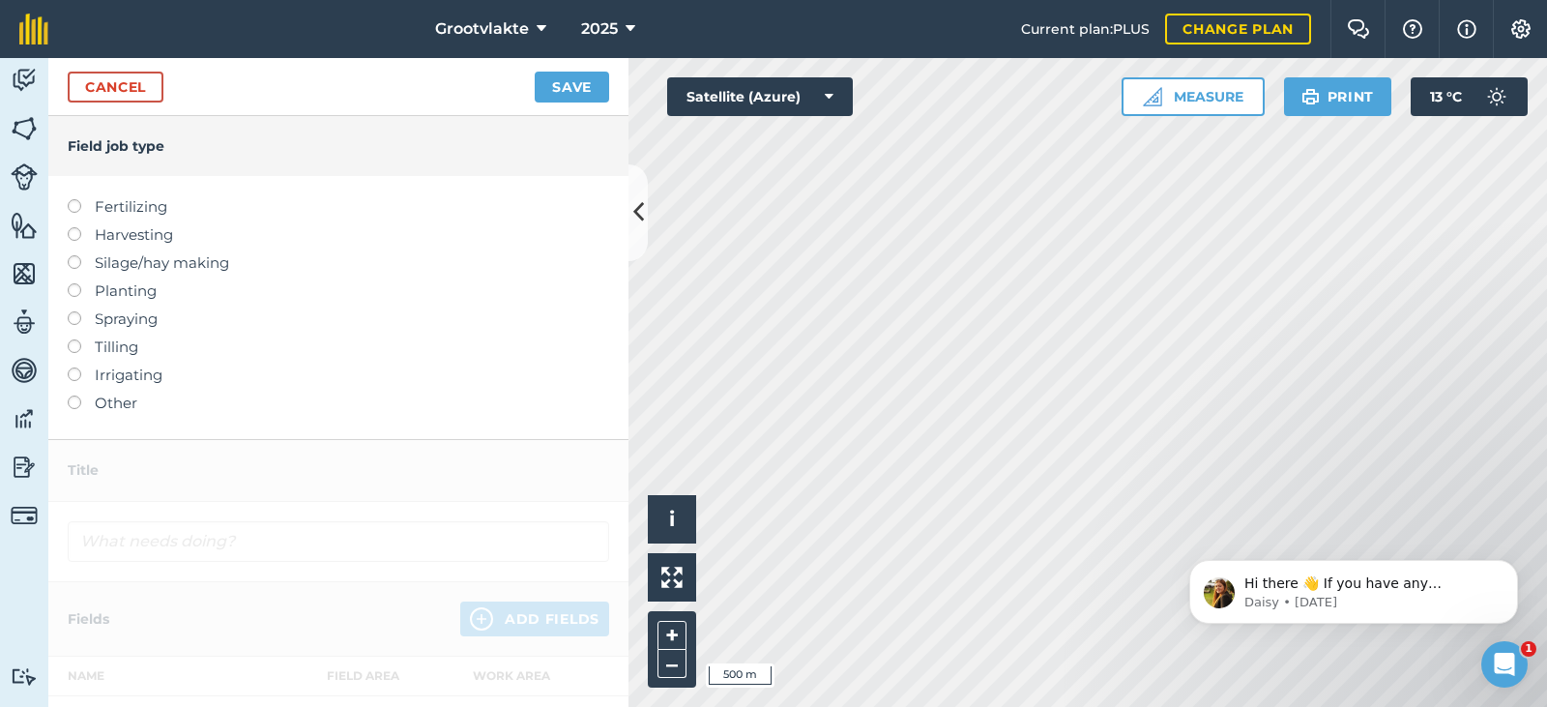
click at [120, 408] on label "Other" at bounding box center [338, 402] width 541 height 23
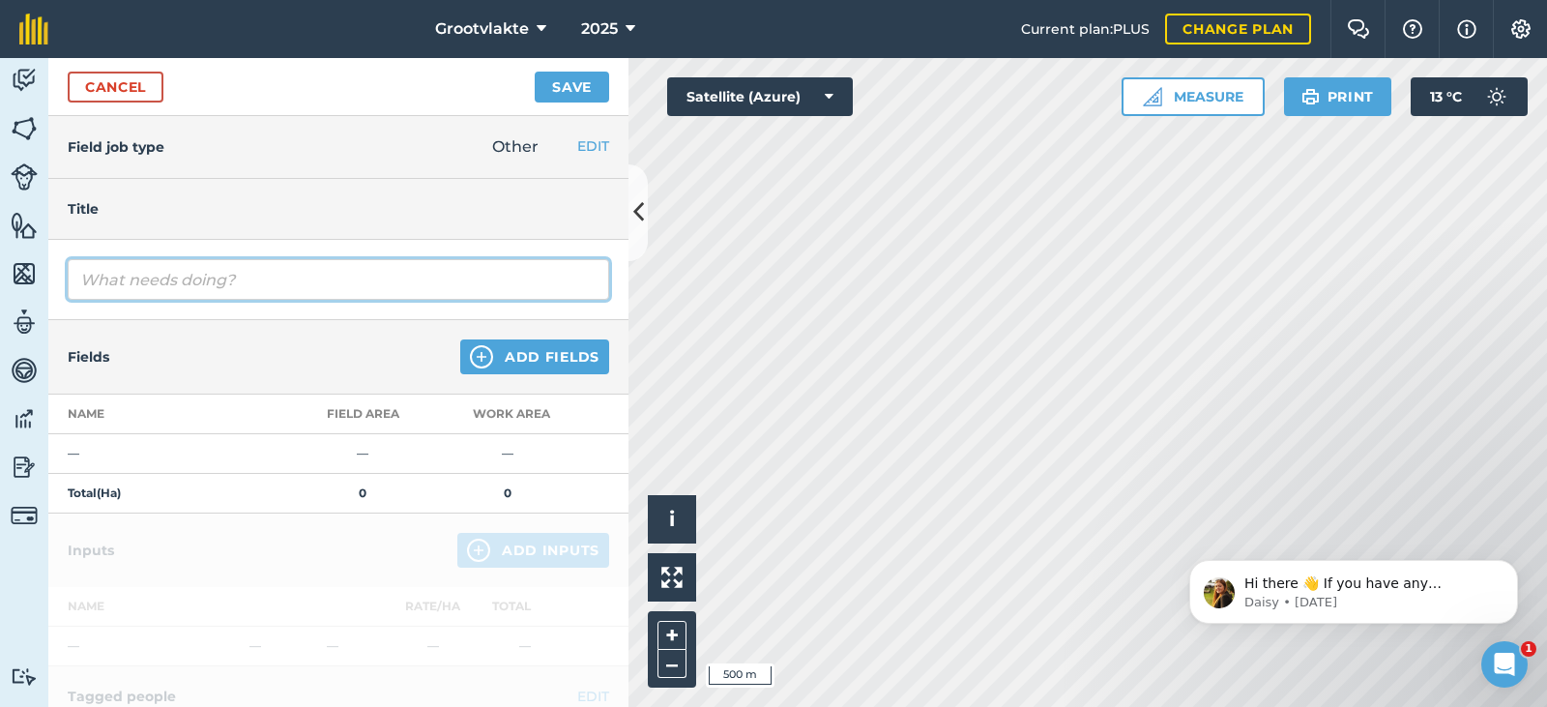
click at [180, 283] on input "text" at bounding box center [338, 279] width 541 height 41
type input "T8Sello20 spuitpomp4 spuit jong boorde006207"
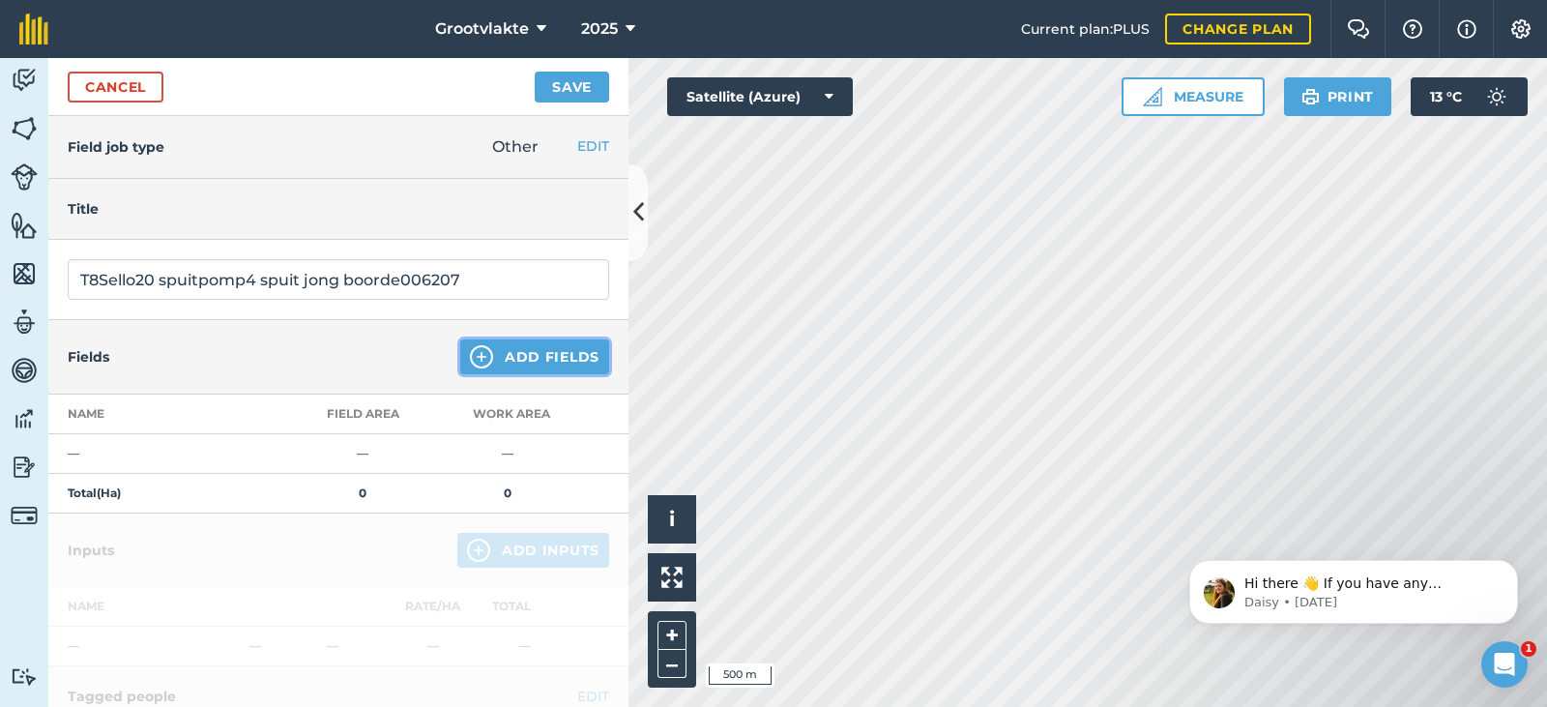
click at [517, 357] on button "Add Fields" at bounding box center [534, 356] width 149 height 35
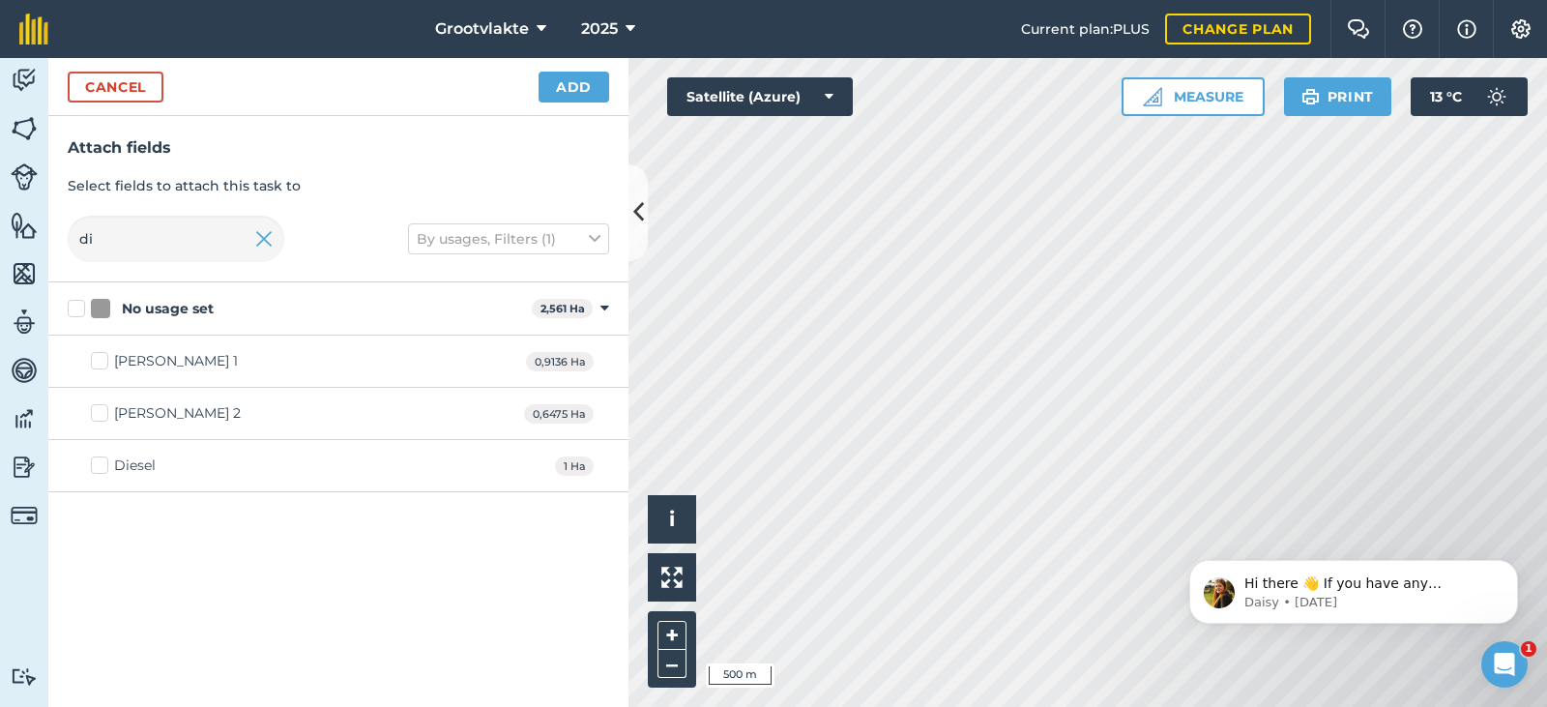
click at [115, 467] on div "Diesel" at bounding box center [135, 465] width 42 height 20
click at [103, 467] on input "Diesel" at bounding box center [97, 461] width 13 height 13
checkbox input "true"
click at [571, 83] on button "Add" at bounding box center [573, 87] width 71 height 31
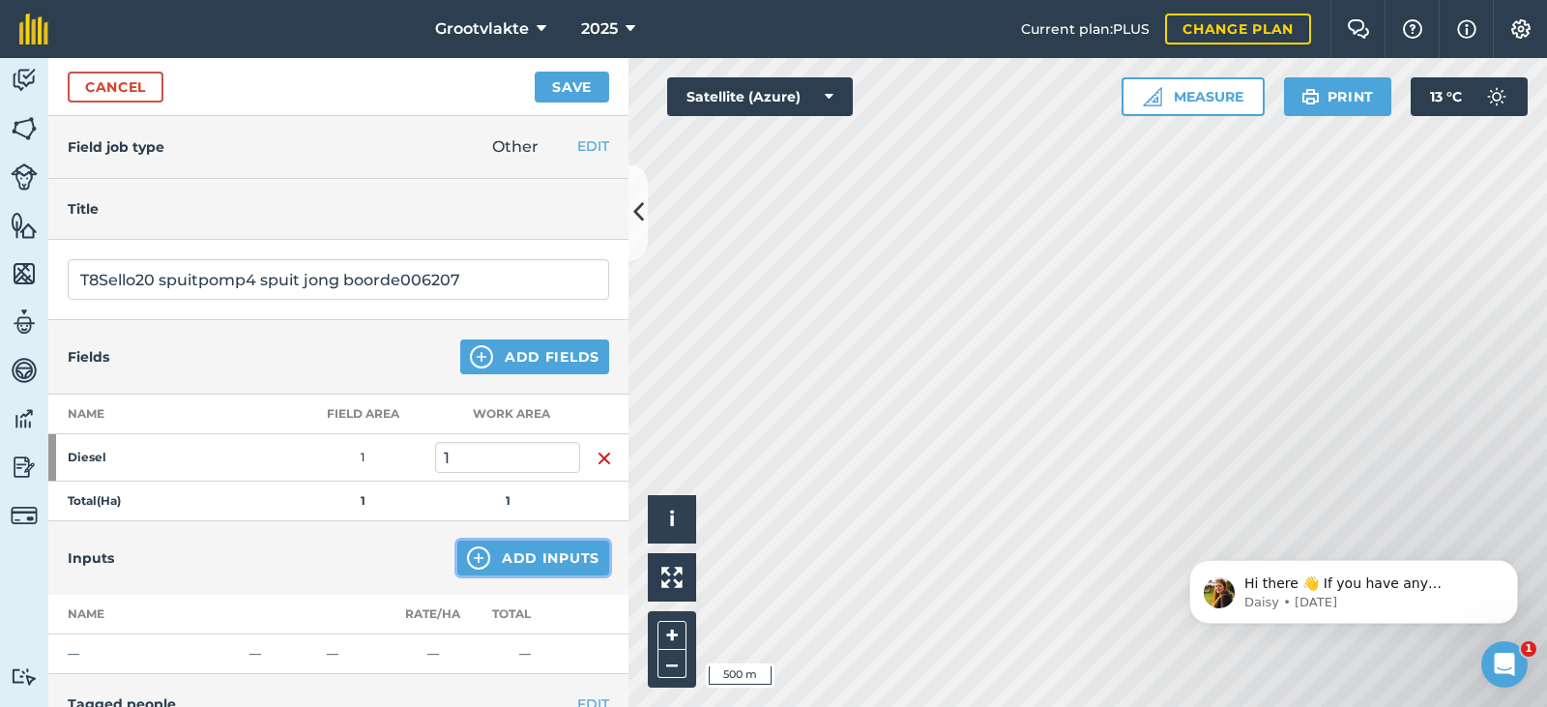
click at [511, 559] on button "Add Inputs" at bounding box center [533, 557] width 152 height 35
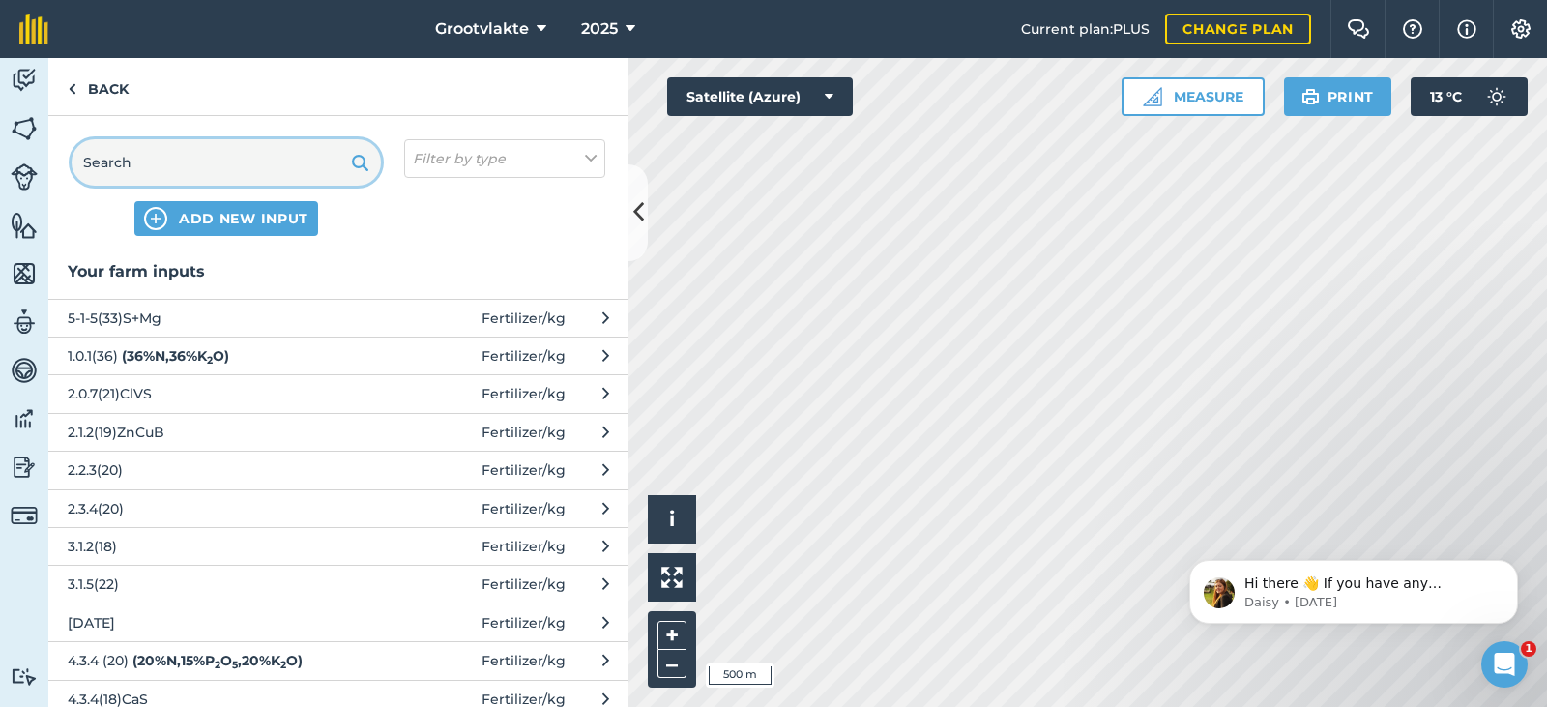
click at [200, 159] on input "text" at bounding box center [226, 162] width 309 height 46
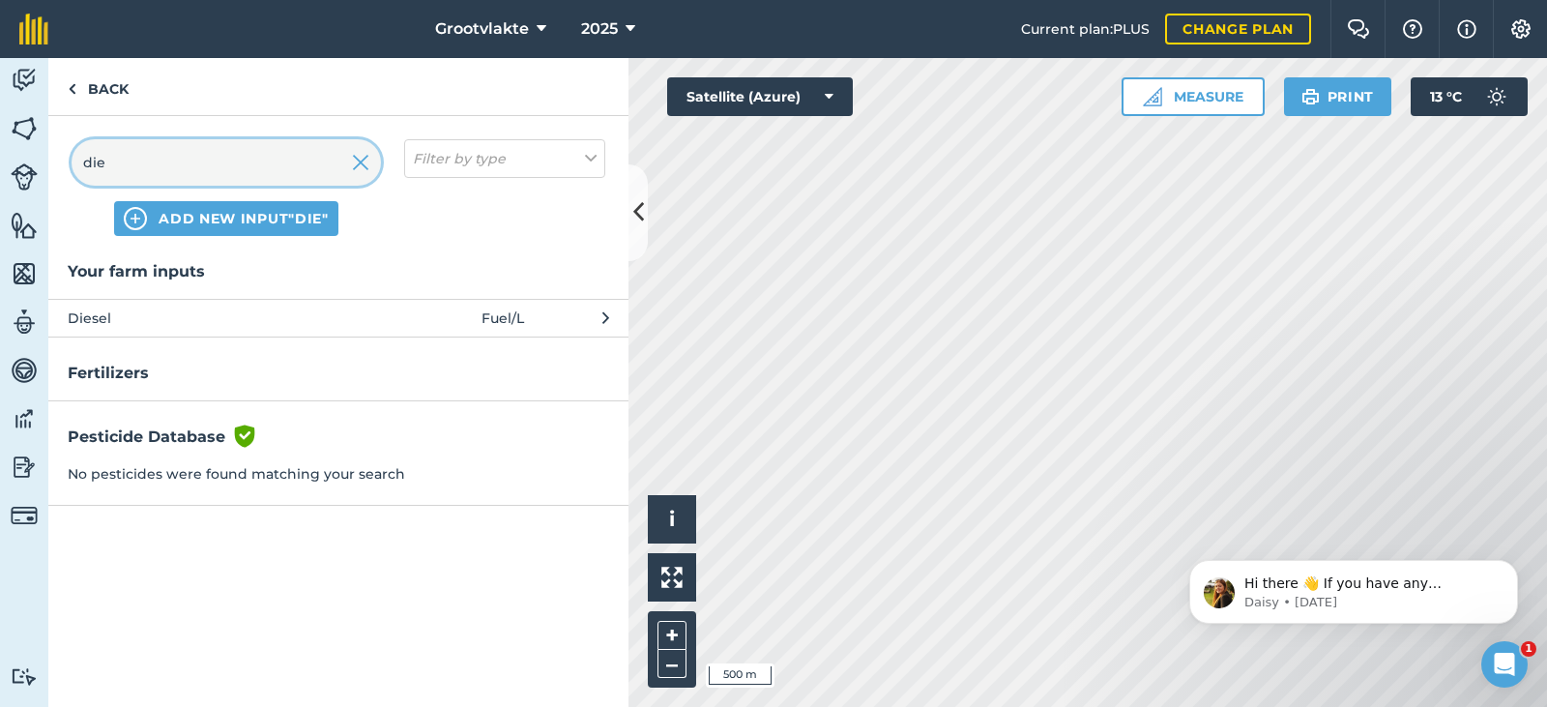
type input "die"
click at [152, 306] on button "Diesel Fuel / L" at bounding box center [338, 318] width 580 height 38
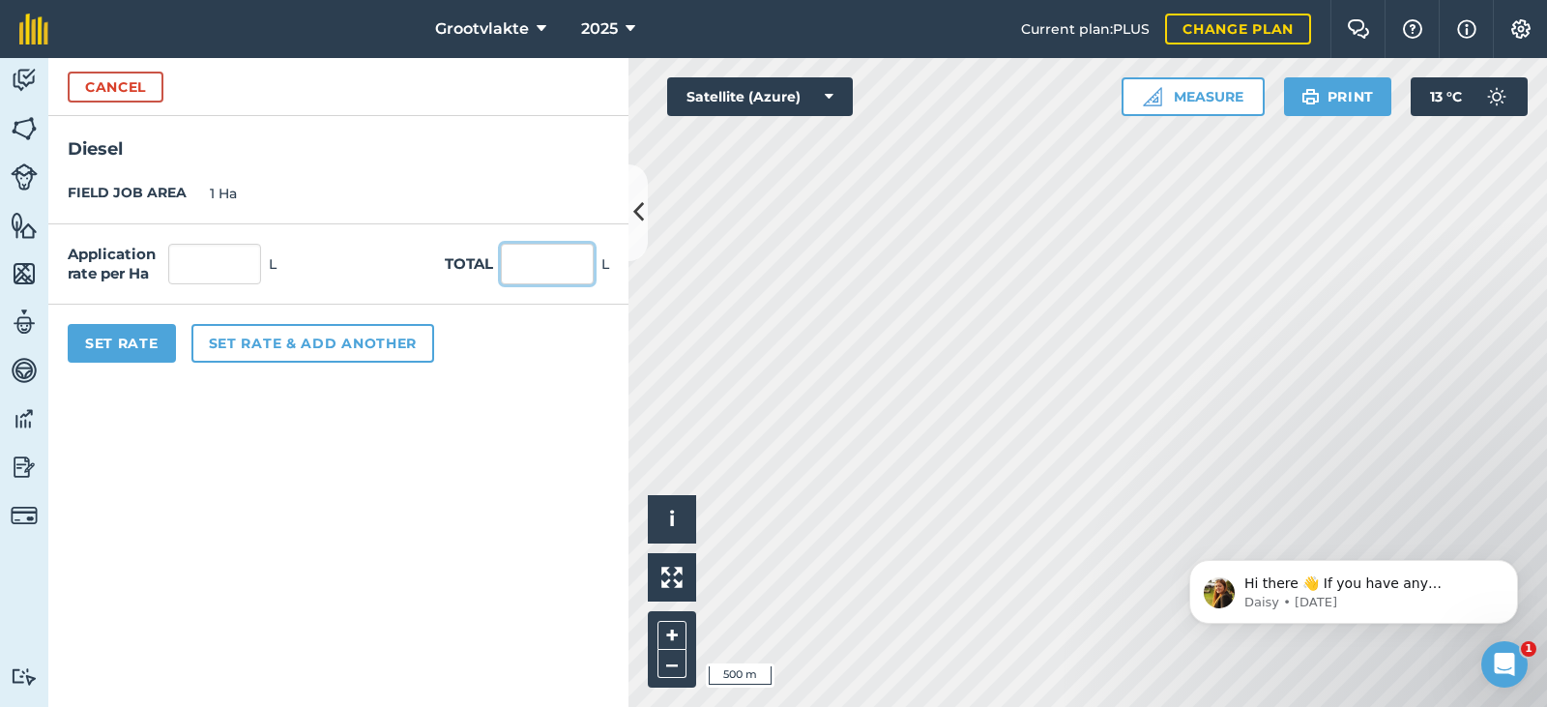
click at [545, 274] on input "text" at bounding box center [547, 264] width 93 height 41
type input "12"
click at [125, 347] on button "Set Rate" at bounding box center [122, 343] width 108 height 39
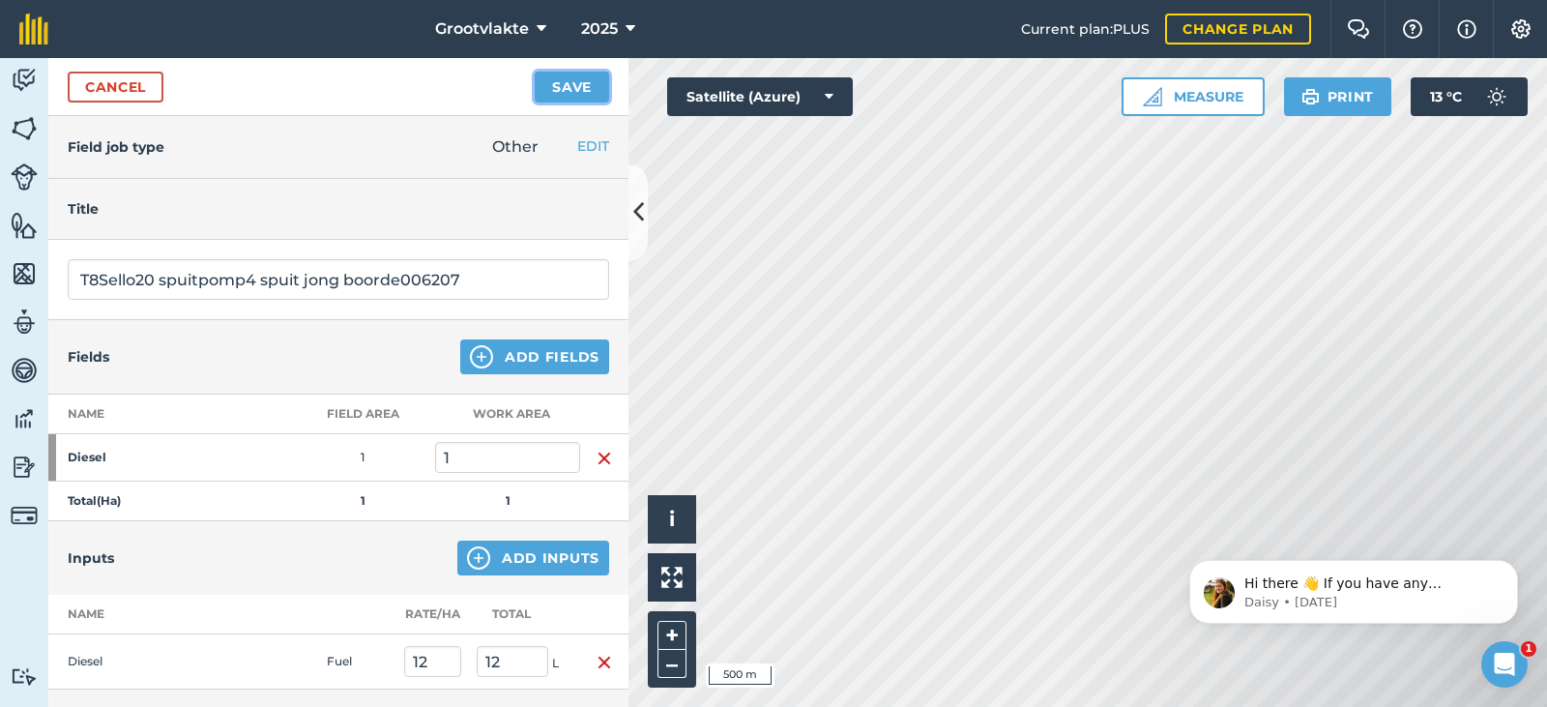
click at [577, 100] on button "Save" at bounding box center [572, 87] width 74 height 31
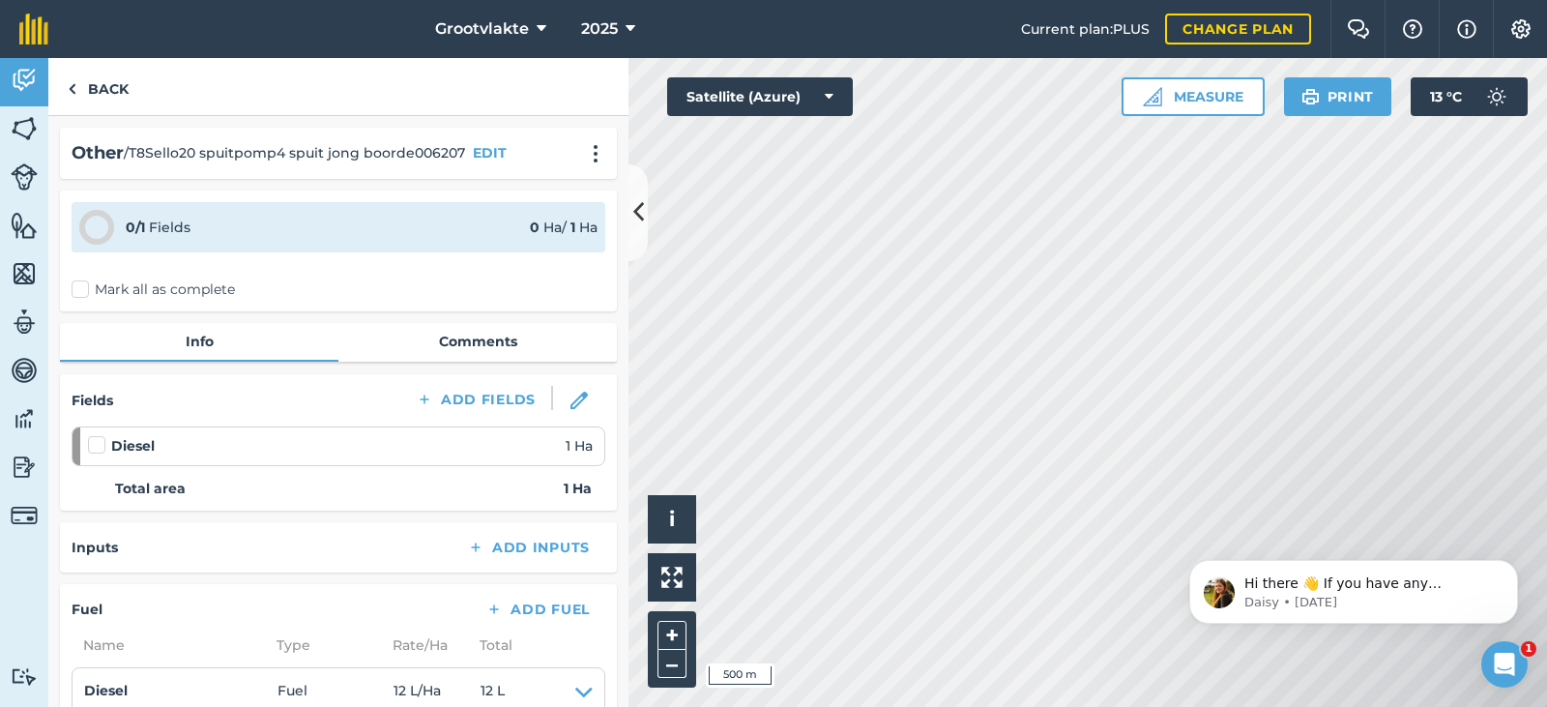
click at [82, 283] on label "Mark all as complete" at bounding box center [153, 289] width 163 height 20
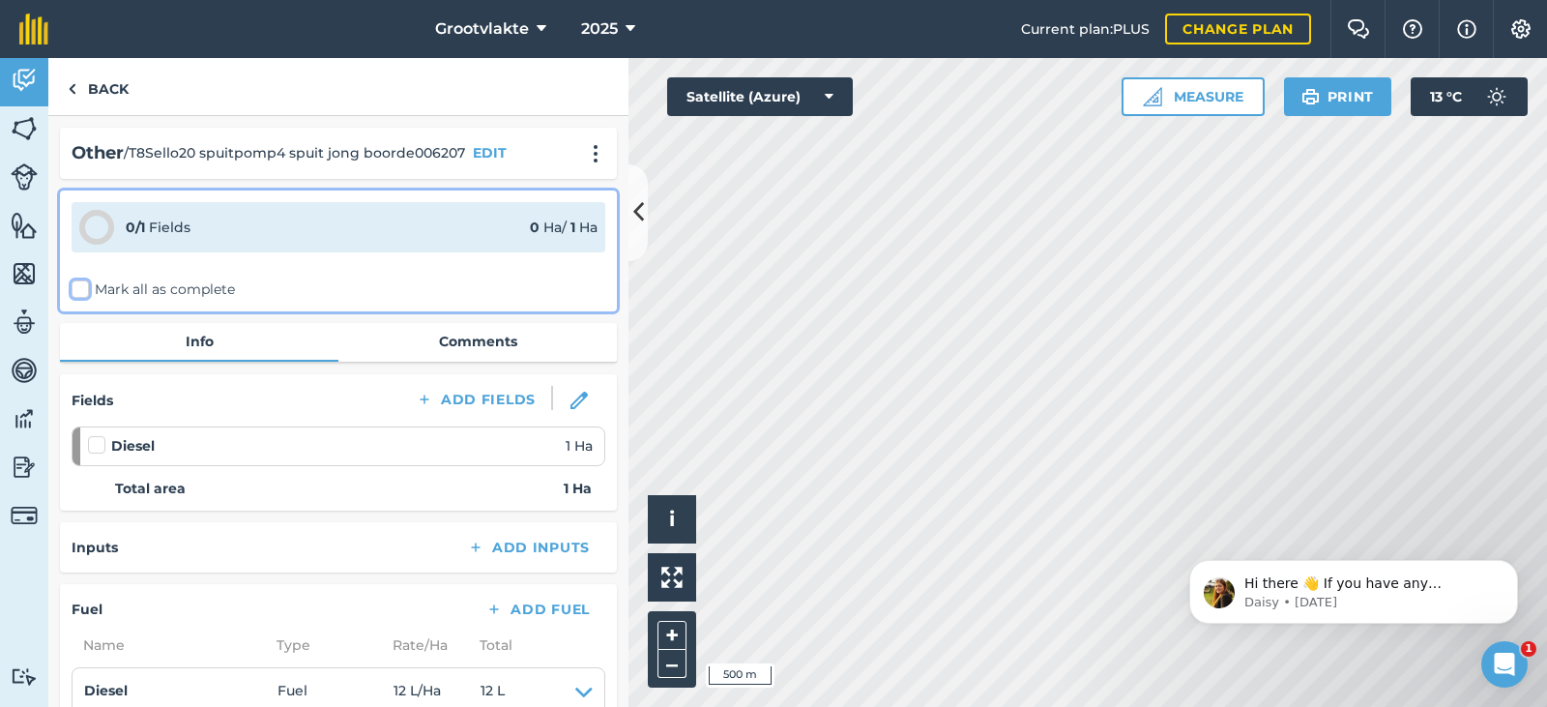
click at [82, 283] on input "Mark all as complete" at bounding box center [78, 285] width 13 height 13
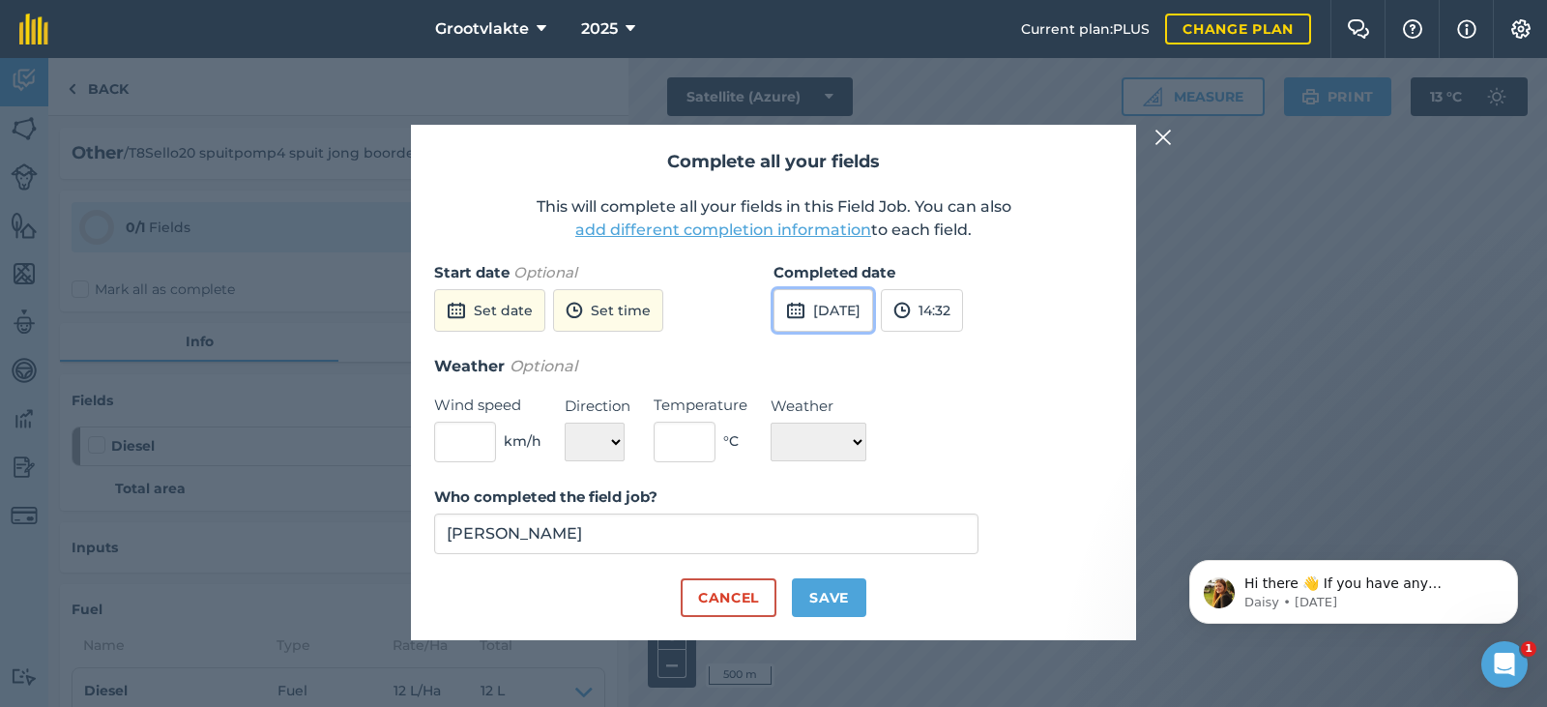
click at [800, 304] on img at bounding box center [795, 310] width 19 height 23
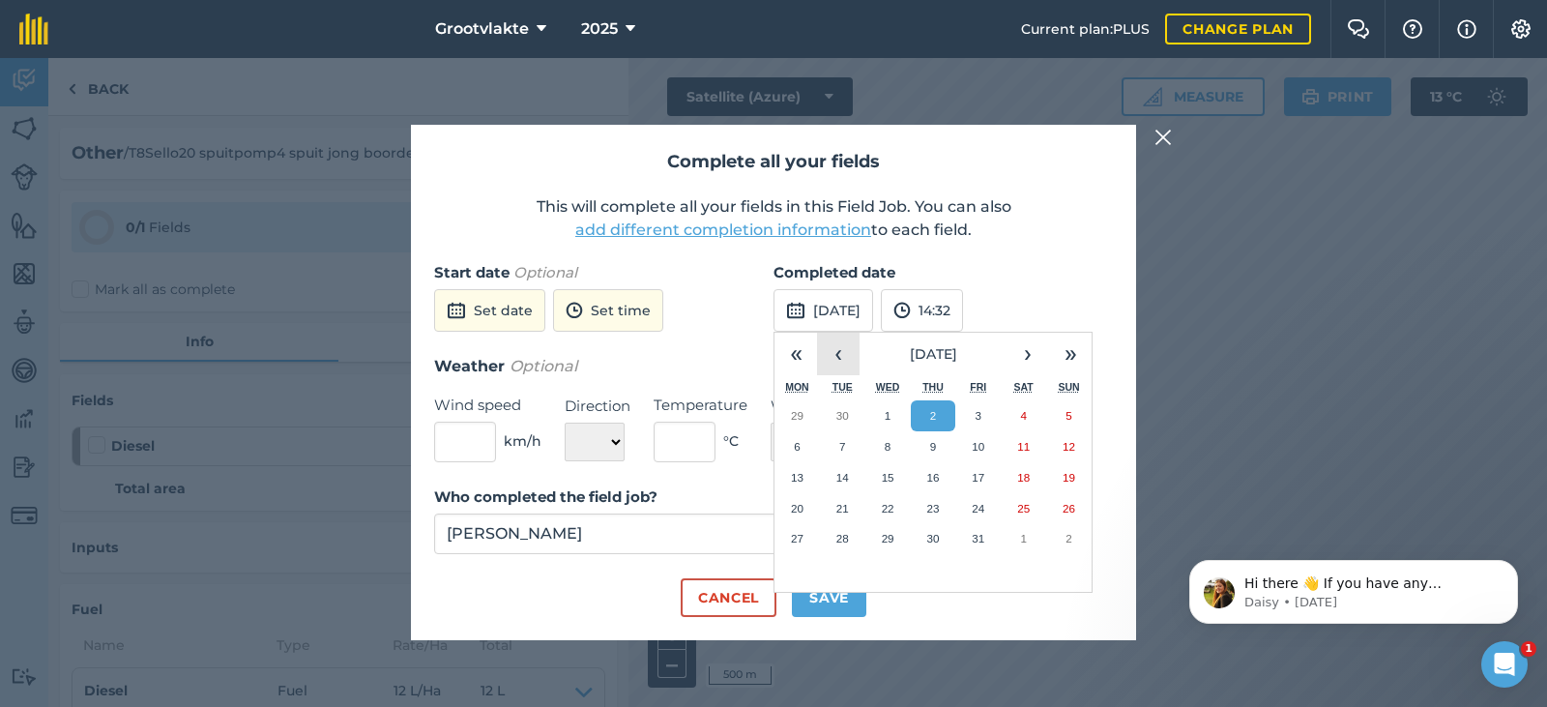
click at [831, 346] on button "‹" at bounding box center [838, 354] width 43 height 43
drag, startPoint x: 835, startPoint y: 505, endPoint x: 829, endPoint y: 627, distance: 122.9
click at [836, 505] on abbr "23" at bounding box center [842, 508] width 13 height 13
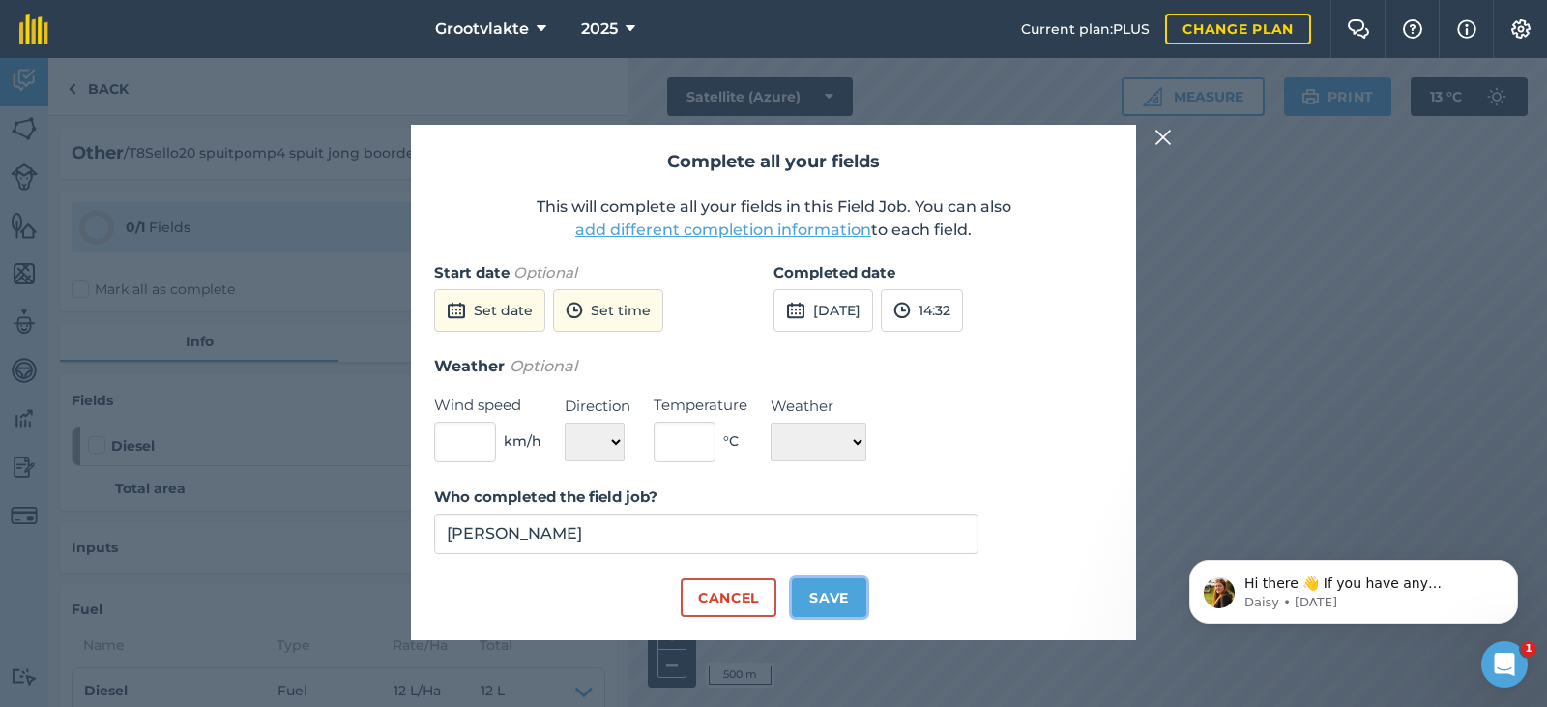
click at [842, 601] on button "Save" at bounding box center [829, 597] width 74 height 39
checkbox input "true"
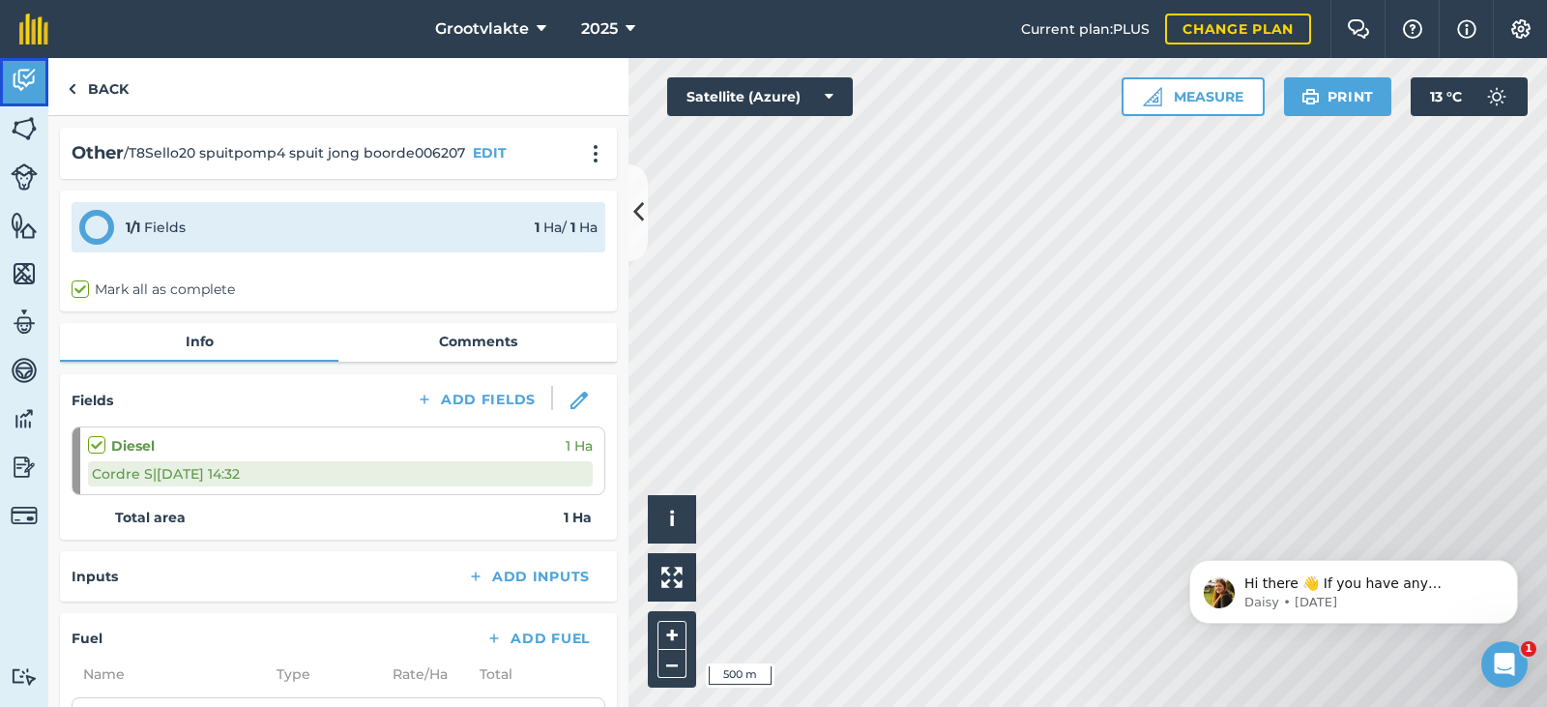
click at [26, 100] on link "Activity" at bounding box center [24, 82] width 48 height 48
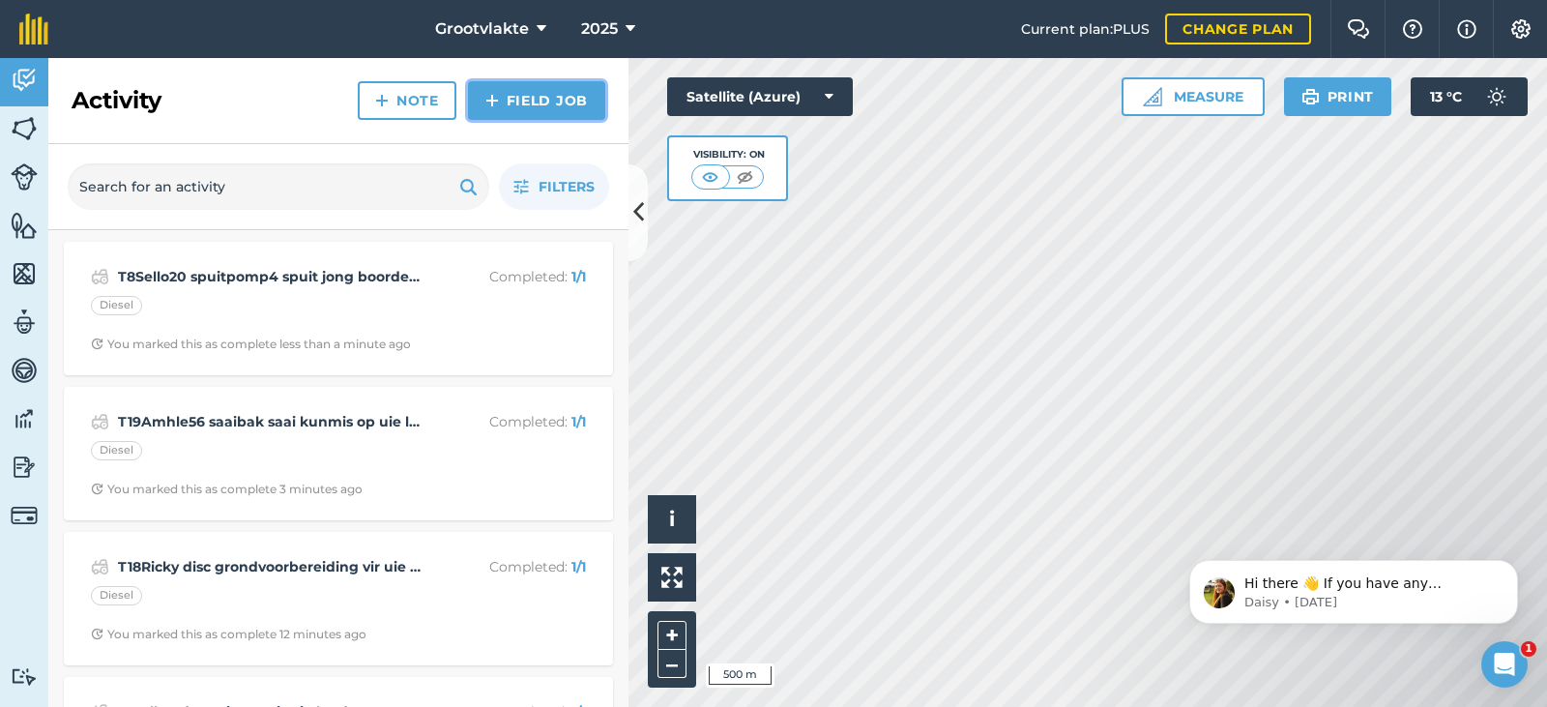
click at [525, 95] on link "Field Job" at bounding box center [536, 100] width 137 height 39
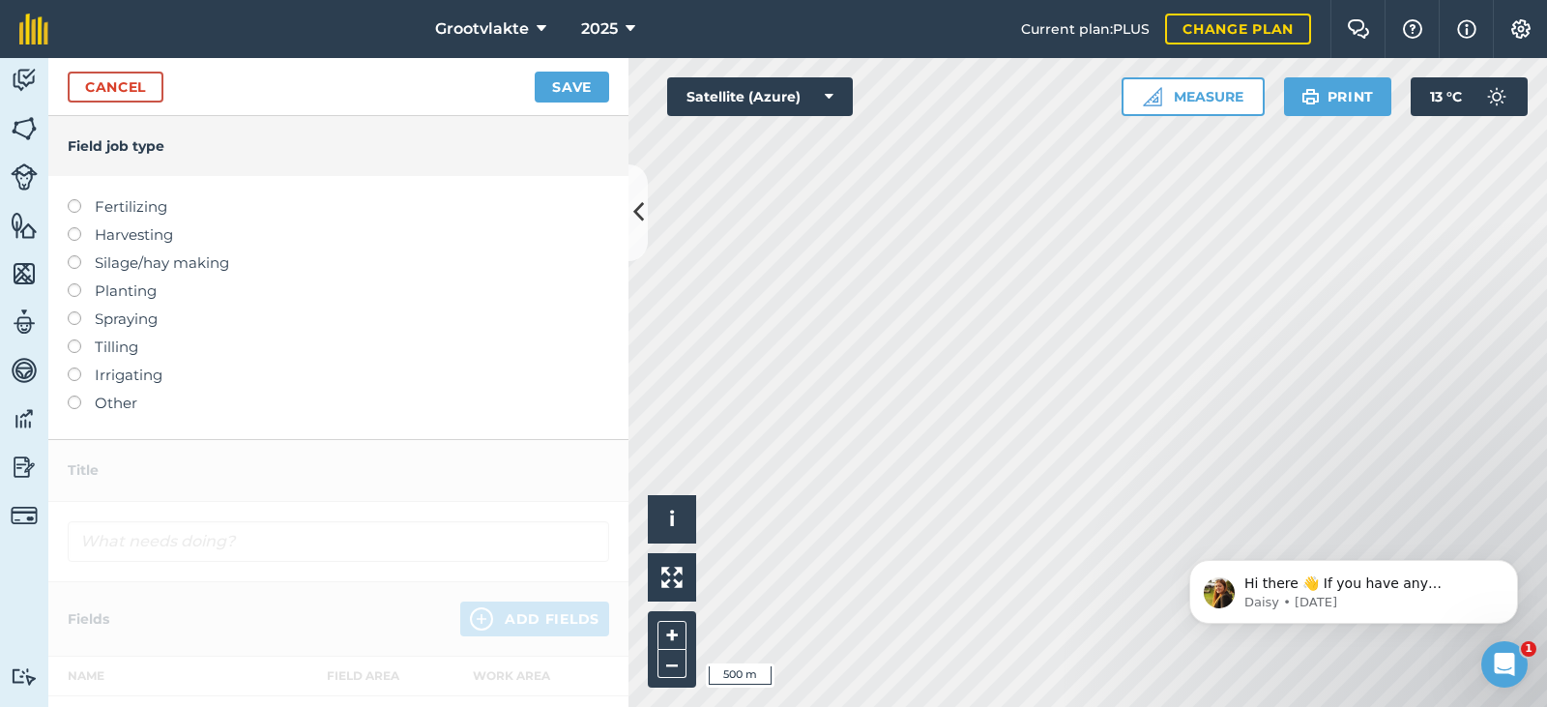
click at [135, 403] on label "Other" at bounding box center [338, 402] width 541 height 23
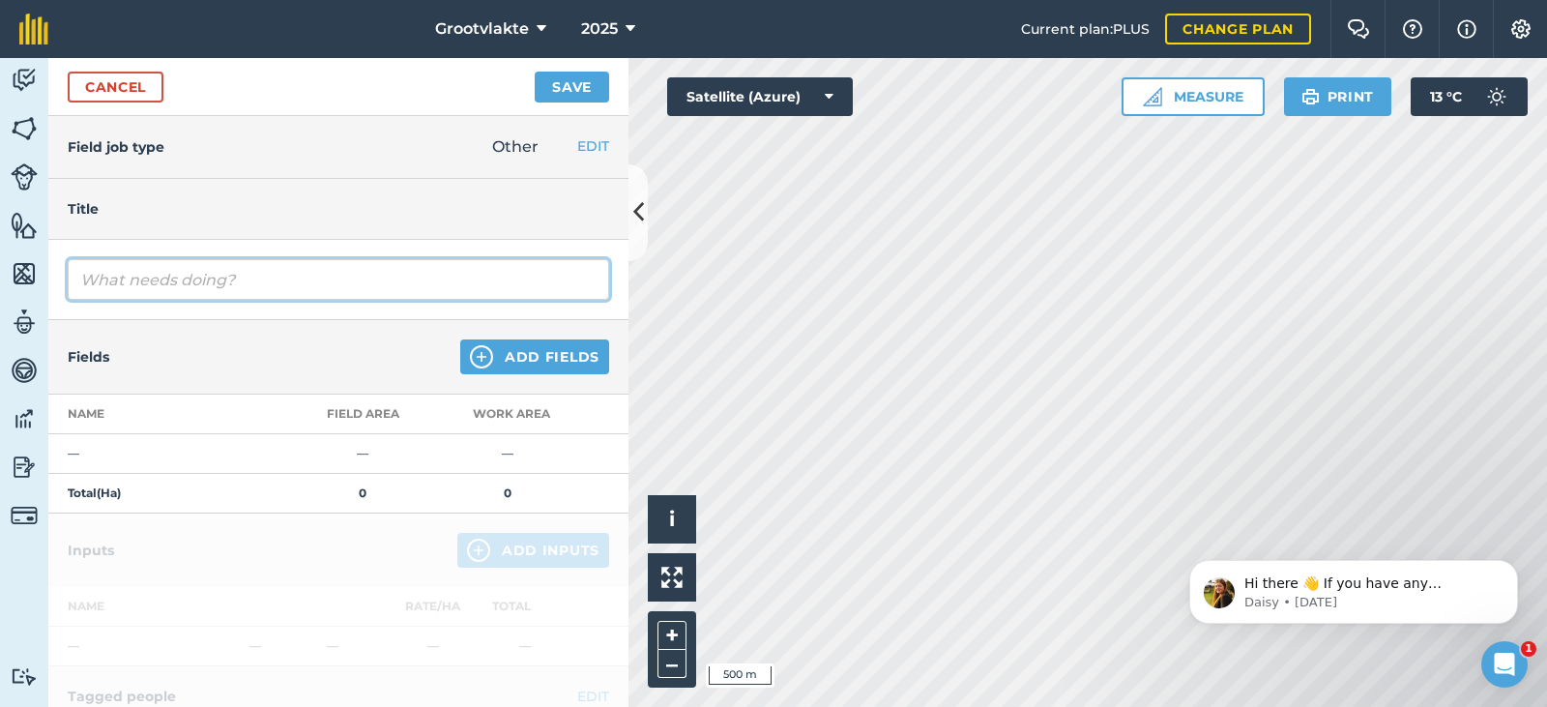
click at [193, 259] on input "text" at bounding box center [338, 279] width 541 height 41
click at [122, 288] on input "T" at bounding box center [338, 279] width 541 height 41
type input "T8Sello20 spuitpomp4 spuit jong boorde00628"
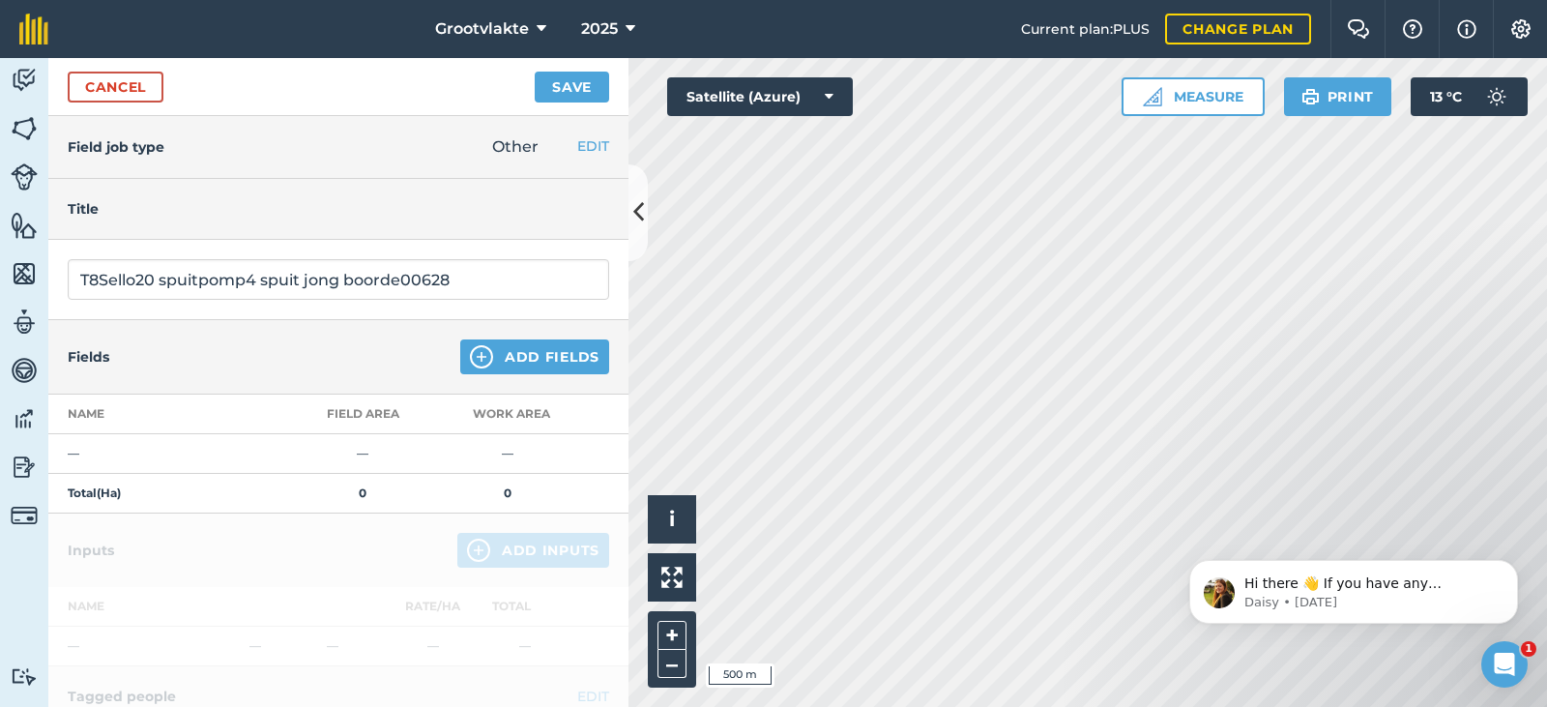
click at [445, 367] on div "Fields Add Fields" at bounding box center [338, 357] width 580 height 74
drag, startPoint x: 479, startPoint y: 365, endPoint x: 483, endPoint y: 354, distance: 12.2
click at [483, 354] on button "Add Fields" at bounding box center [534, 356] width 149 height 35
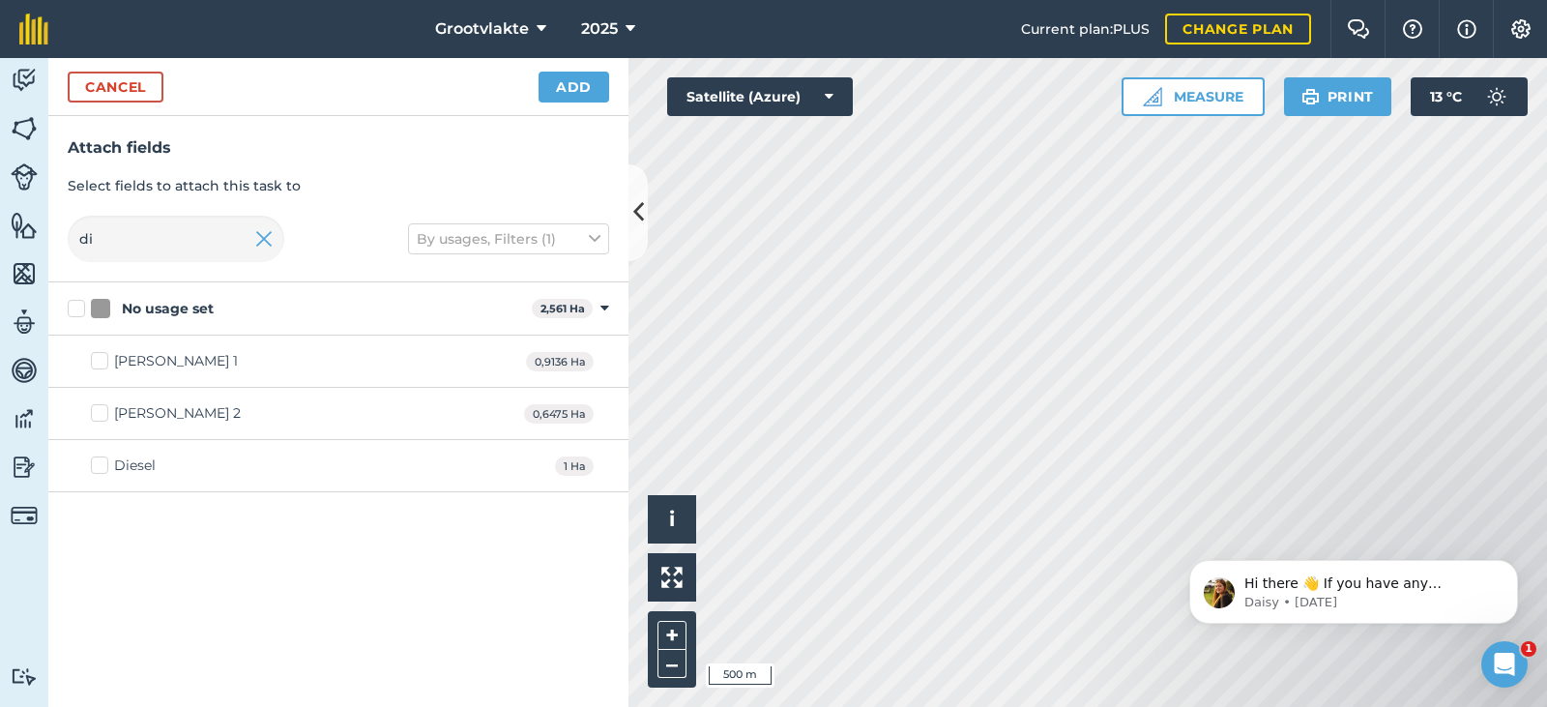
click at [126, 457] on div "Diesel 1 Ha" at bounding box center [338, 466] width 580 height 52
click at [127, 461] on div "Diesel" at bounding box center [135, 465] width 42 height 20
click at [103, 461] on input "Diesel" at bounding box center [97, 461] width 13 height 13
checkbox input "true"
click at [582, 94] on button "Add" at bounding box center [573, 87] width 71 height 31
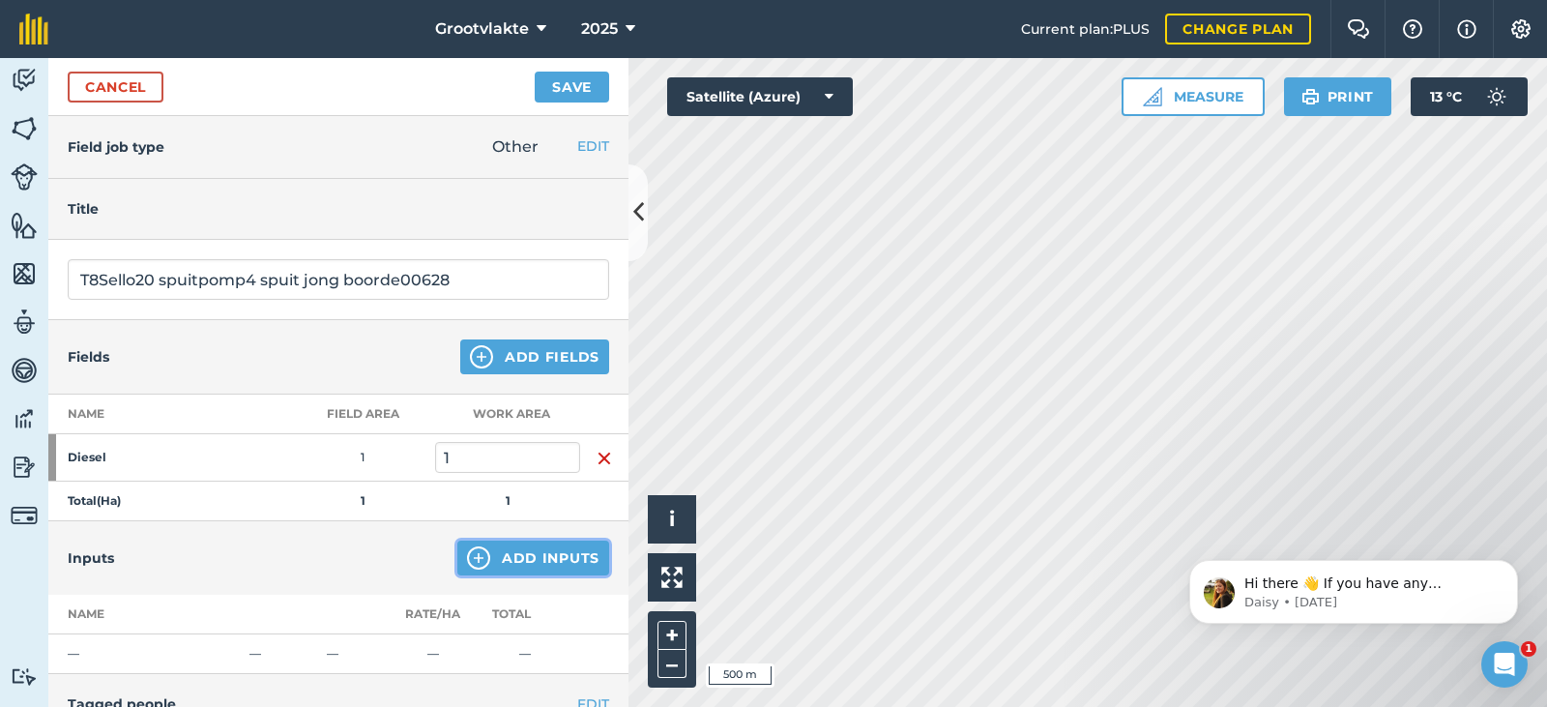
click at [508, 547] on button "Add Inputs" at bounding box center [533, 557] width 152 height 35
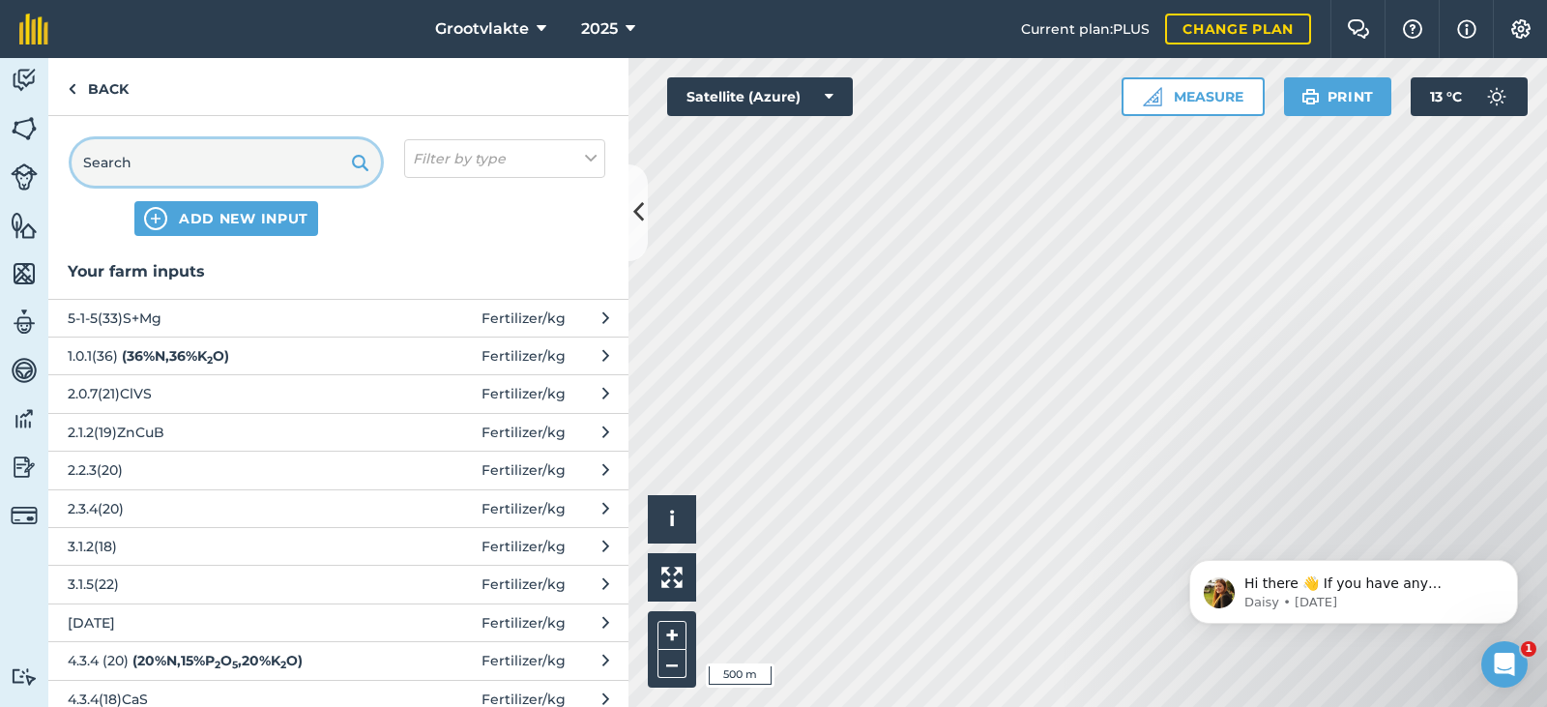
click at [169, 167] on input "text" at bounding box center [226, 162] width 309 height 46
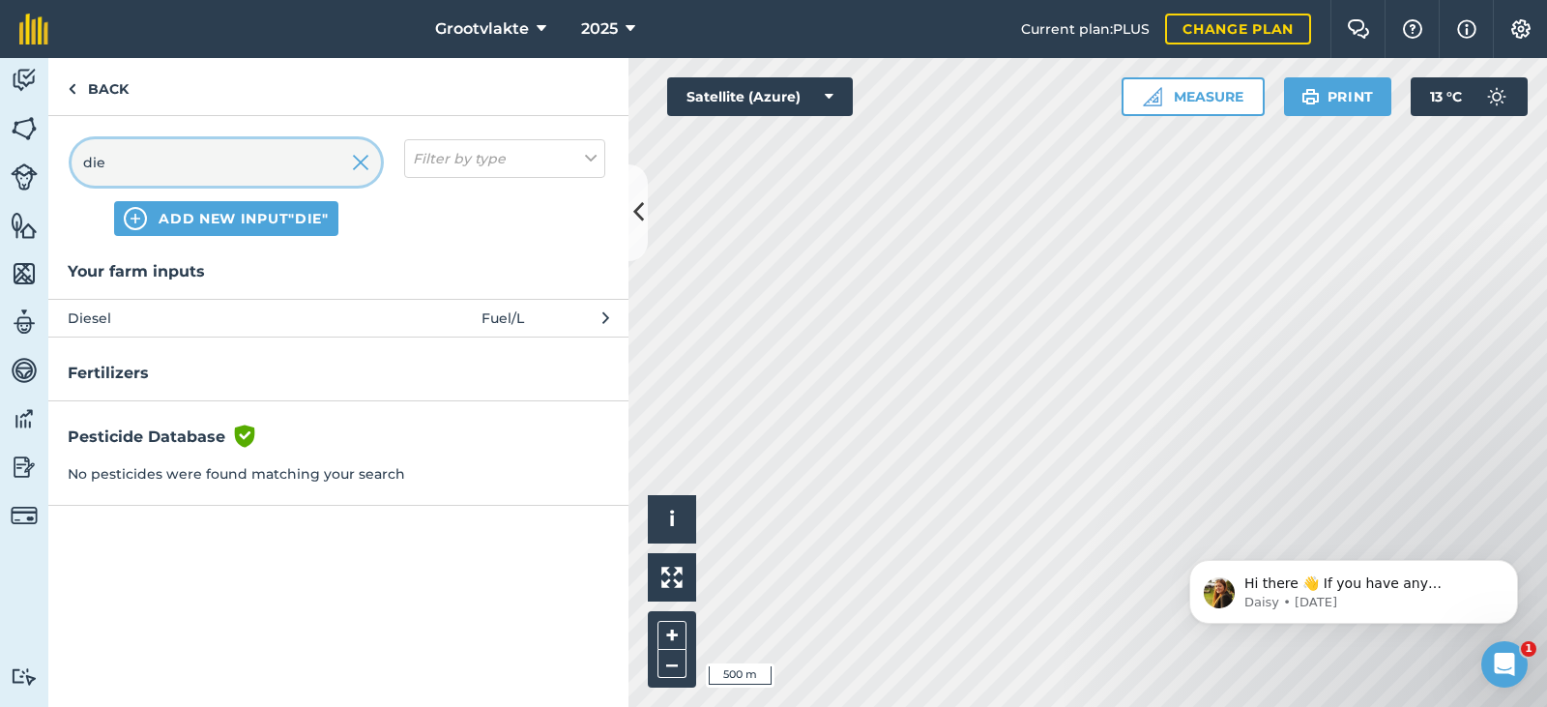
type input "die"
click at [160, 318] on span "Diesel" at bounding box center [226, 317] width 316 height 21
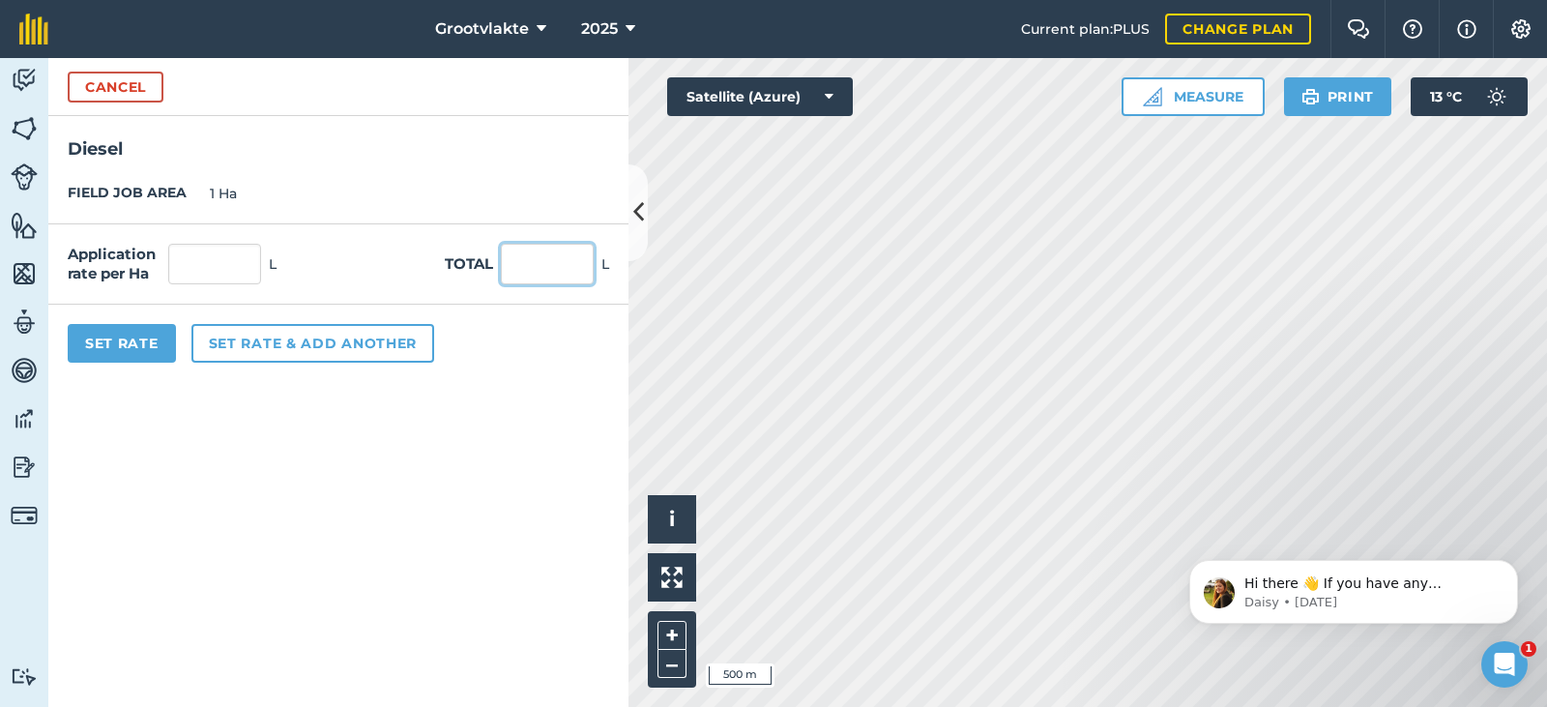
click at [519, 274] on input "text" at bounding box center [547, 264] width 93 height 41
type input "3"
type input "23"
click at [114, 349] on button "Set Rate" at bounding box center [122, 343] width 108 height 39
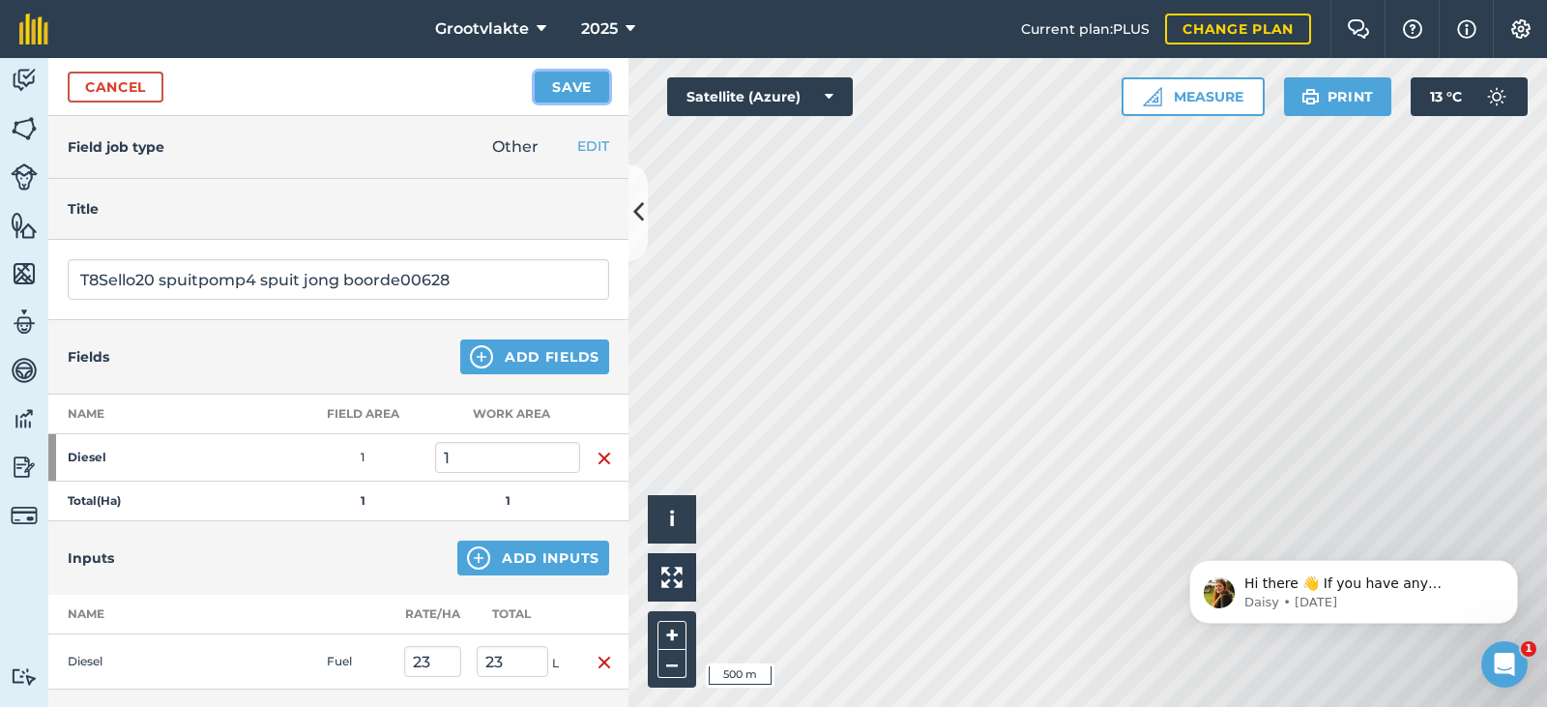
click at [557, 83] on button "Save" at bounding box center [572, 87] width 74 height 31
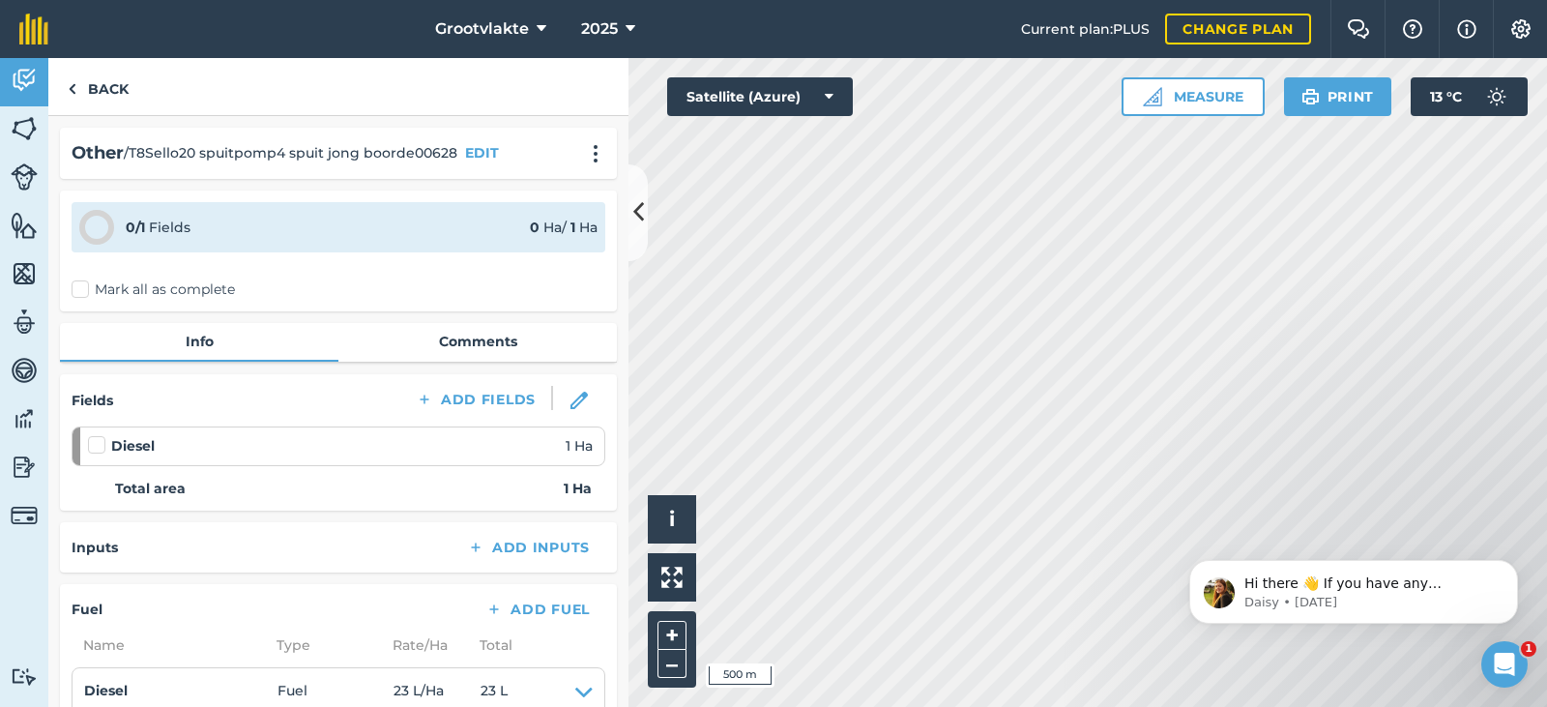
click at [88, 283] on label "Mark all as complete" at bounding box center [153, 289] width 163 height 20
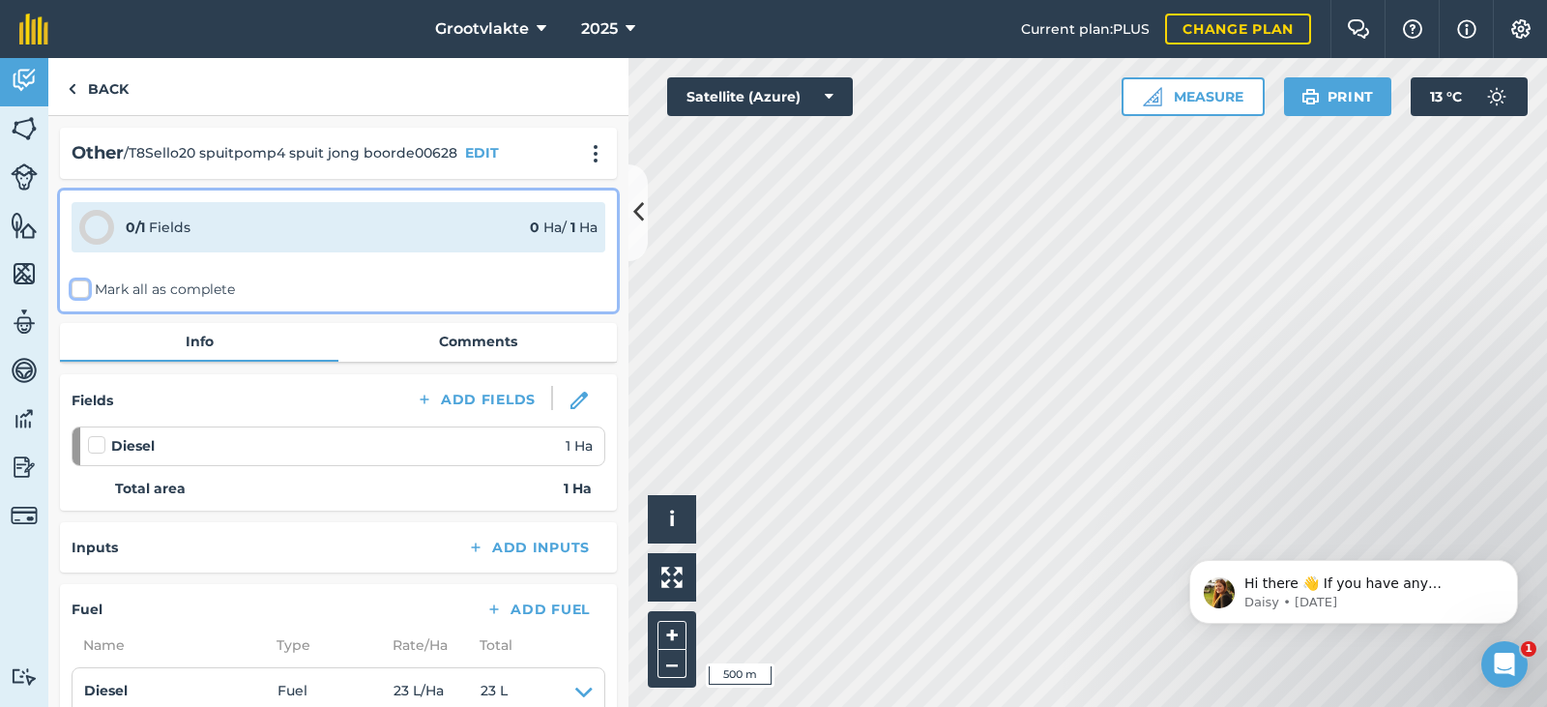
click at [84, 283] on input "Mark all as complete" at bounding box center [78, 285] width 13 height 13
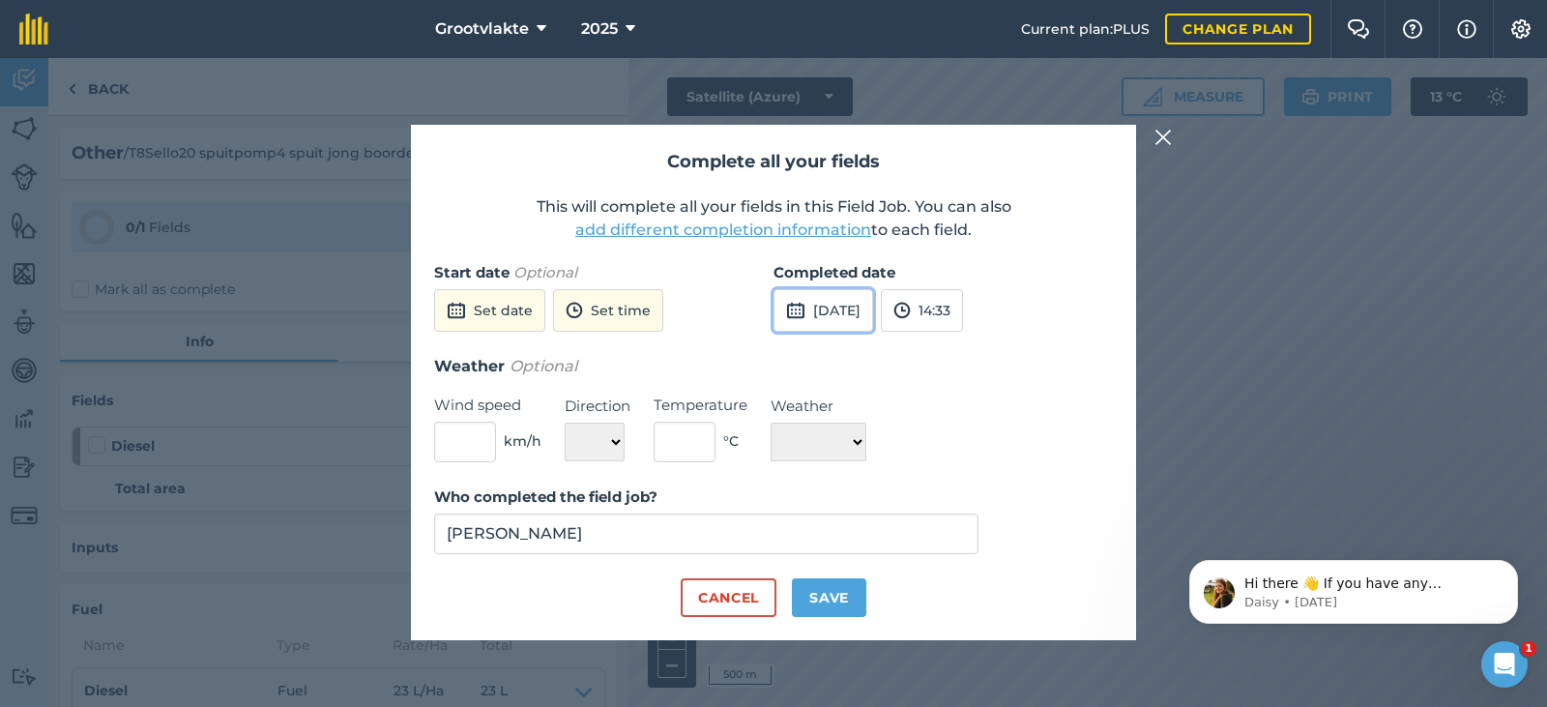
click at [846, 293] on button "[DATE]" at bounding box center [823, 310] width 100 height 43
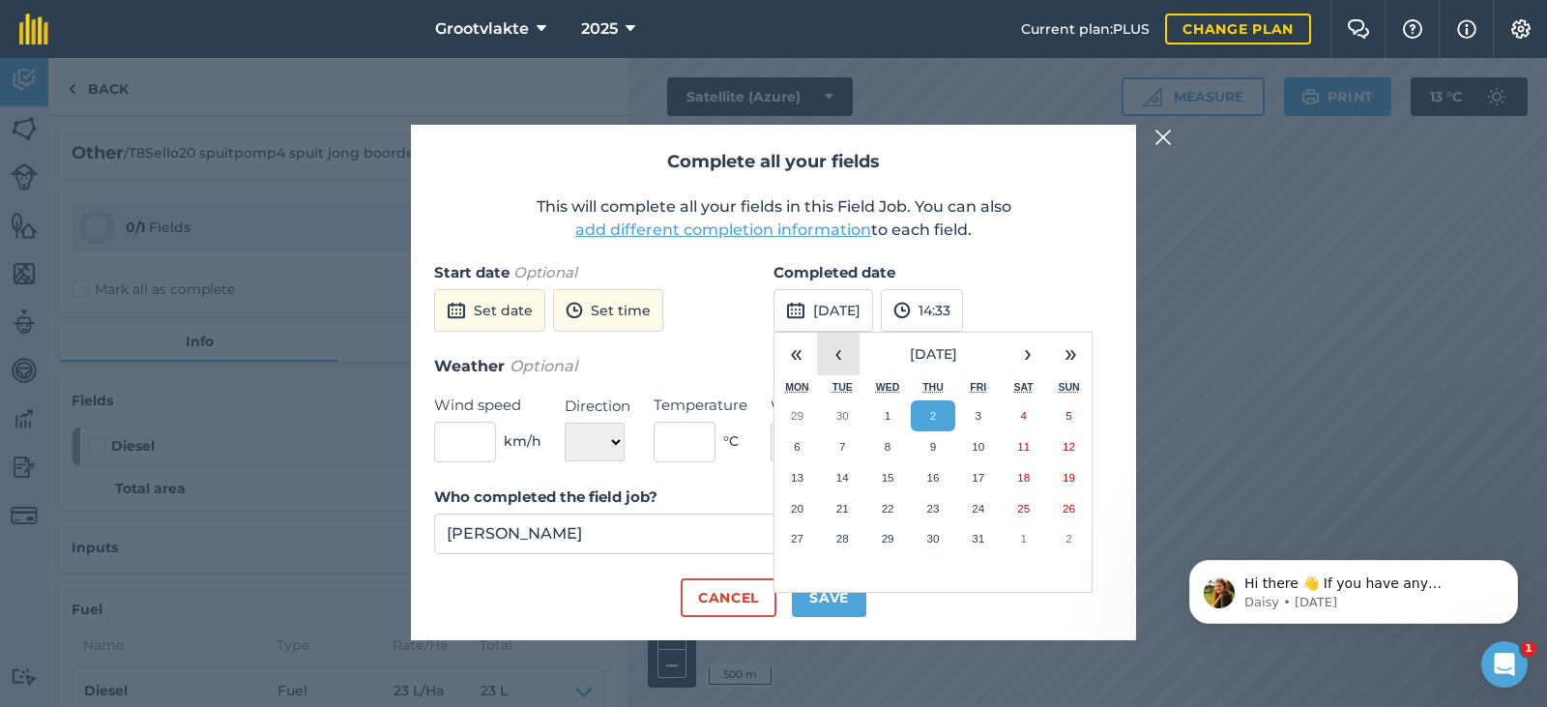
click at [844, 346] on button "‹" at bounding box center [838, 354] width 43 height 43
click at [853, 511] on button "23" at bounding box center [842, 508] width 45 height 31
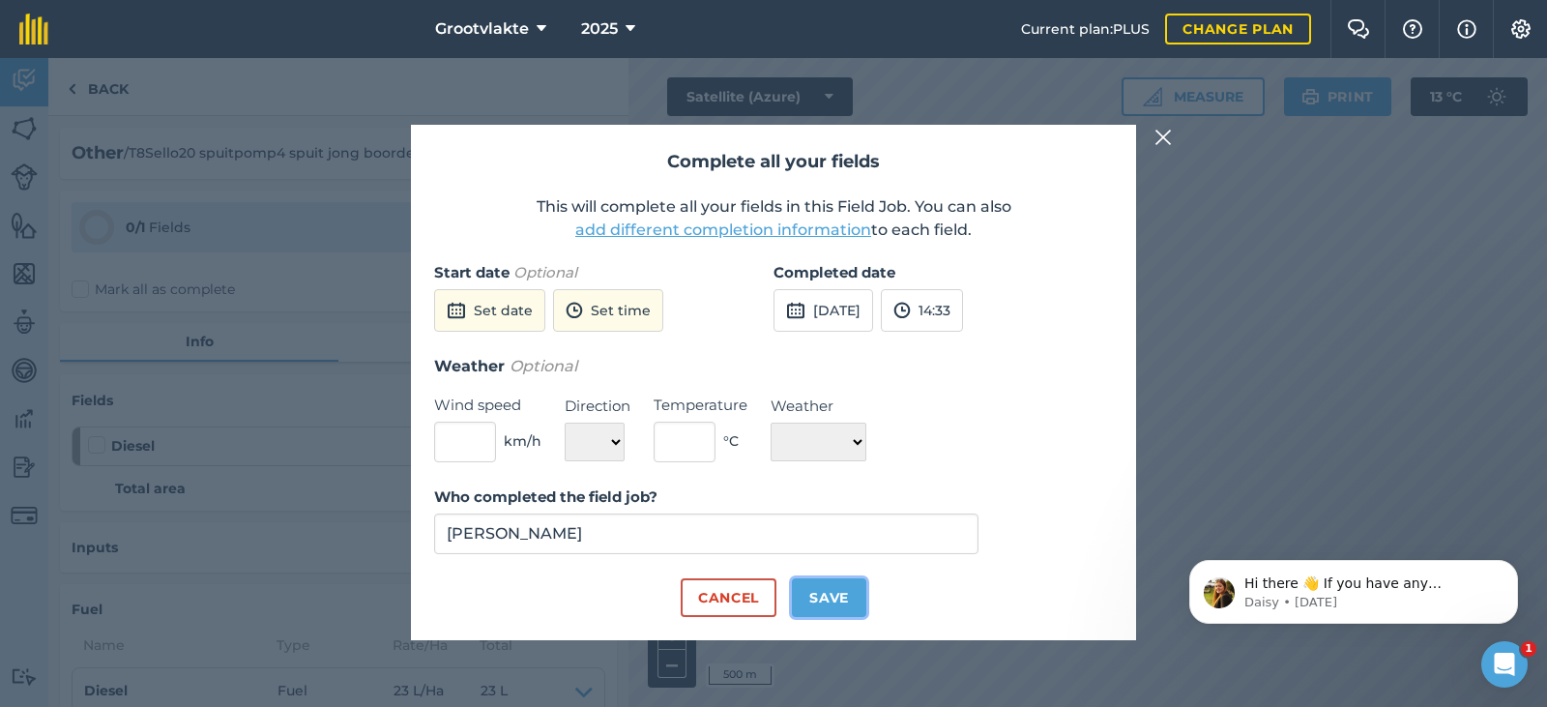
click at [825, 593] on button "Save" at bounding box center [829, 597] width 74 height 39
checkbox input "true"
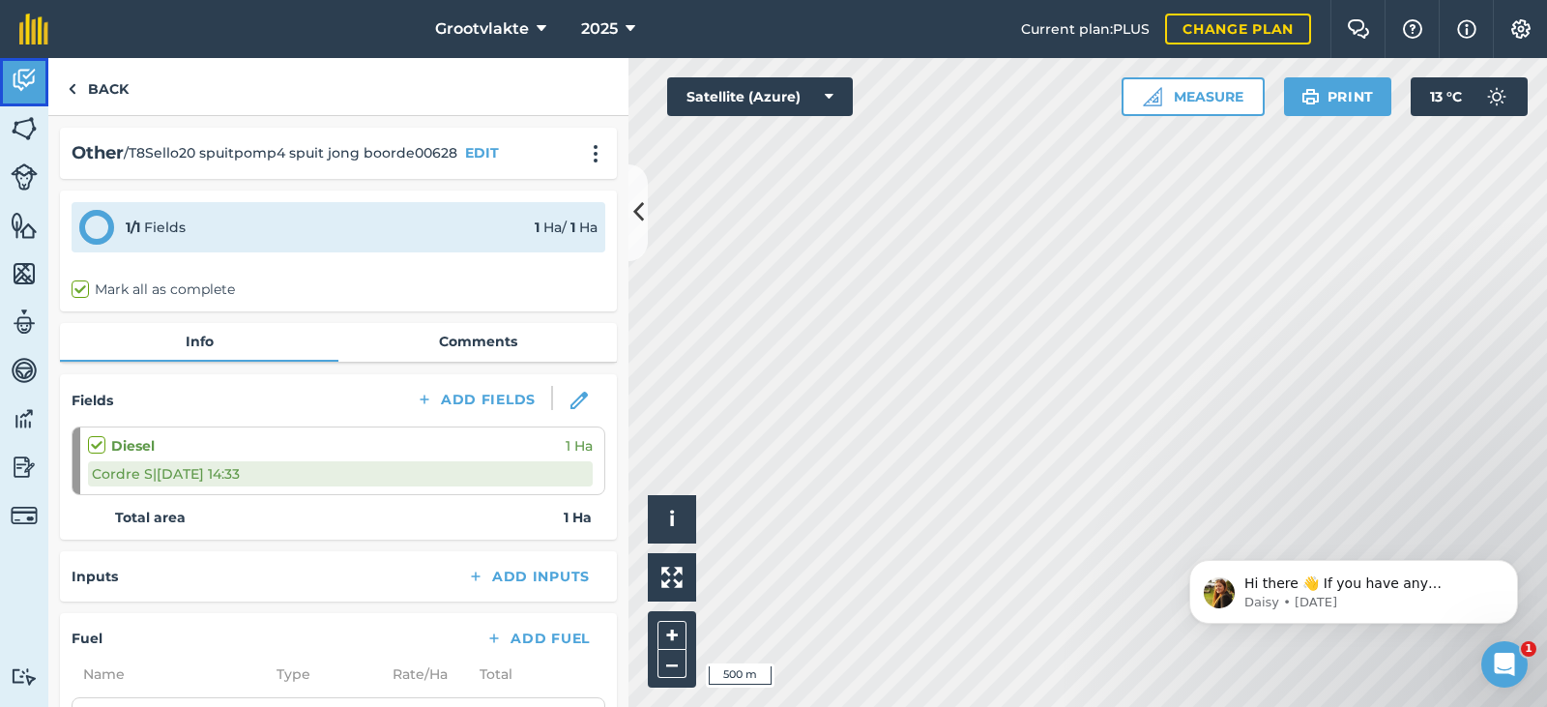
click at [25, 83] on img at bounding box center [24, 80] width 27 height 29
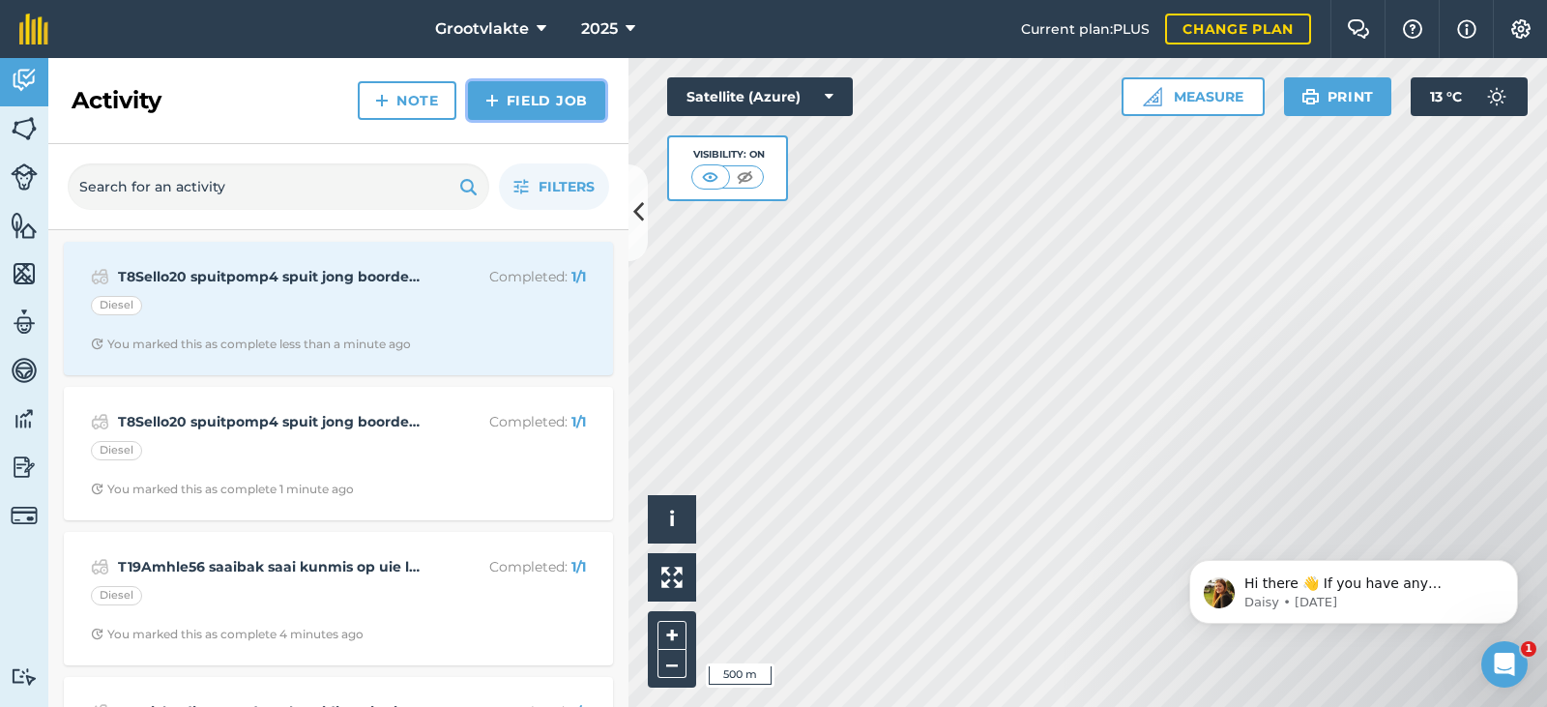
click at [527, 112] on link "Field Job" at bounding box center [536, 100] width 137 height 39
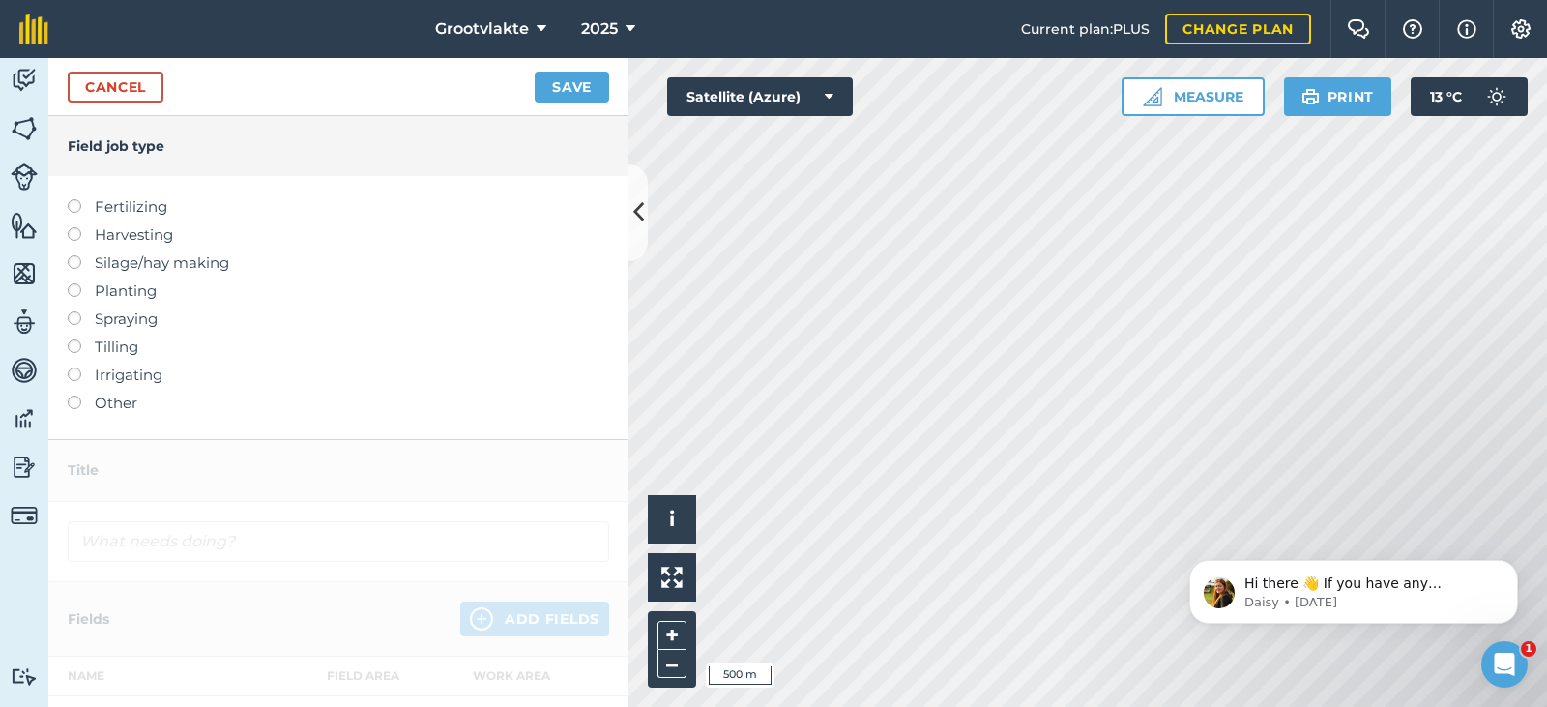
click at [108, 404] on label "Other" at bounding box center [338, 402] width 541 height 23
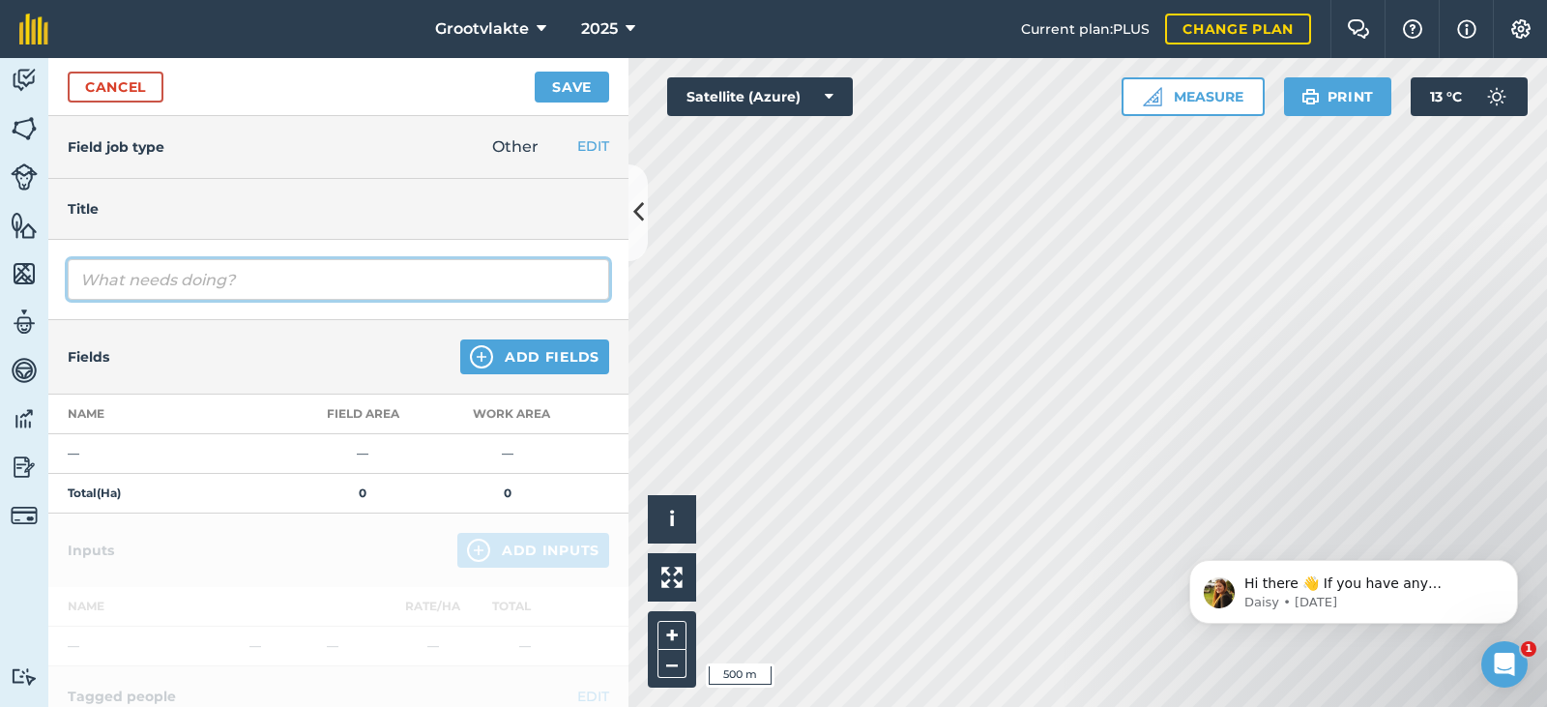
click at [184, 284] on input "text" at bounding box center [338, 279] width 541 height 41
type input "T18Ricky rolgrop grondvoorbereiding vir uie plant15632.9"
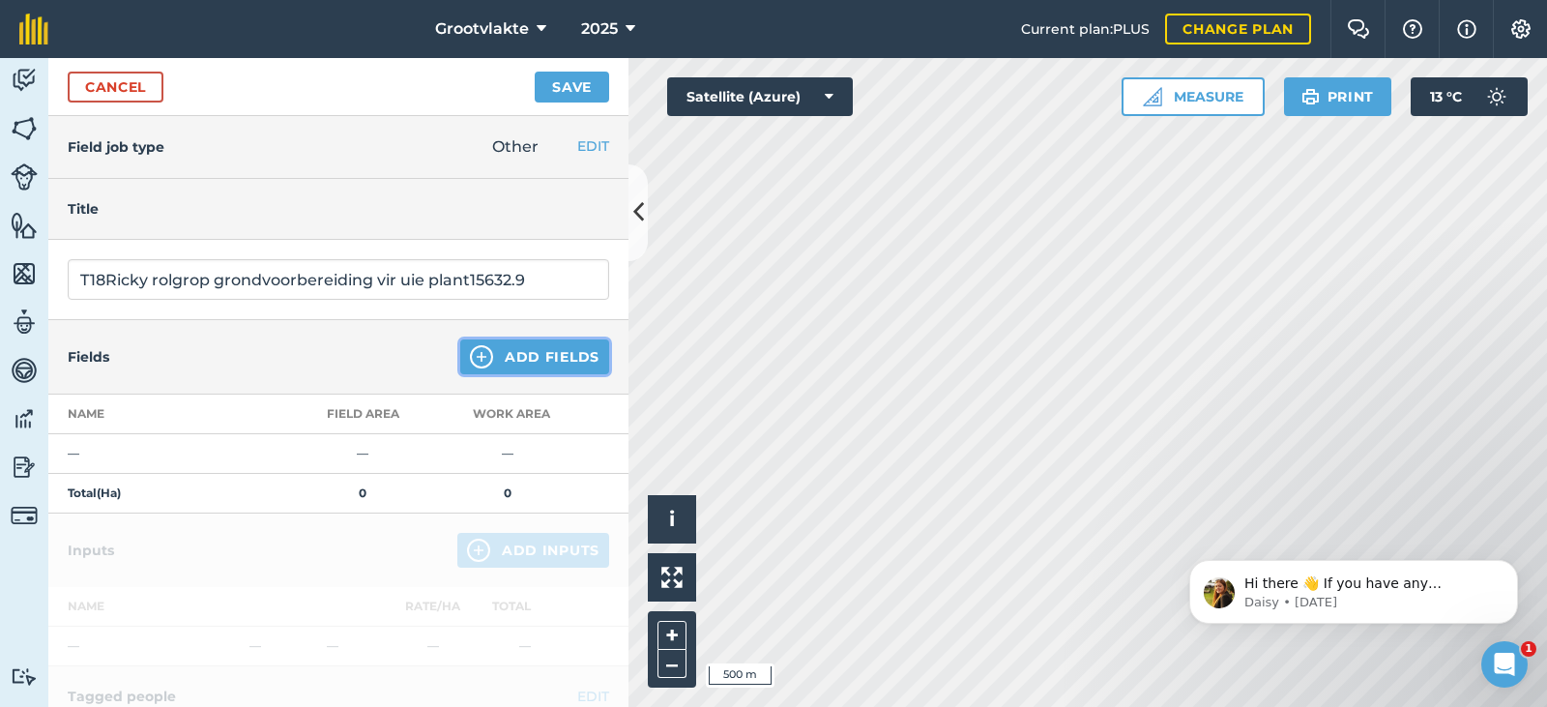
click at [493, 353] on button "Add Fields" at bounding box center [534, 356] width 149 height 35
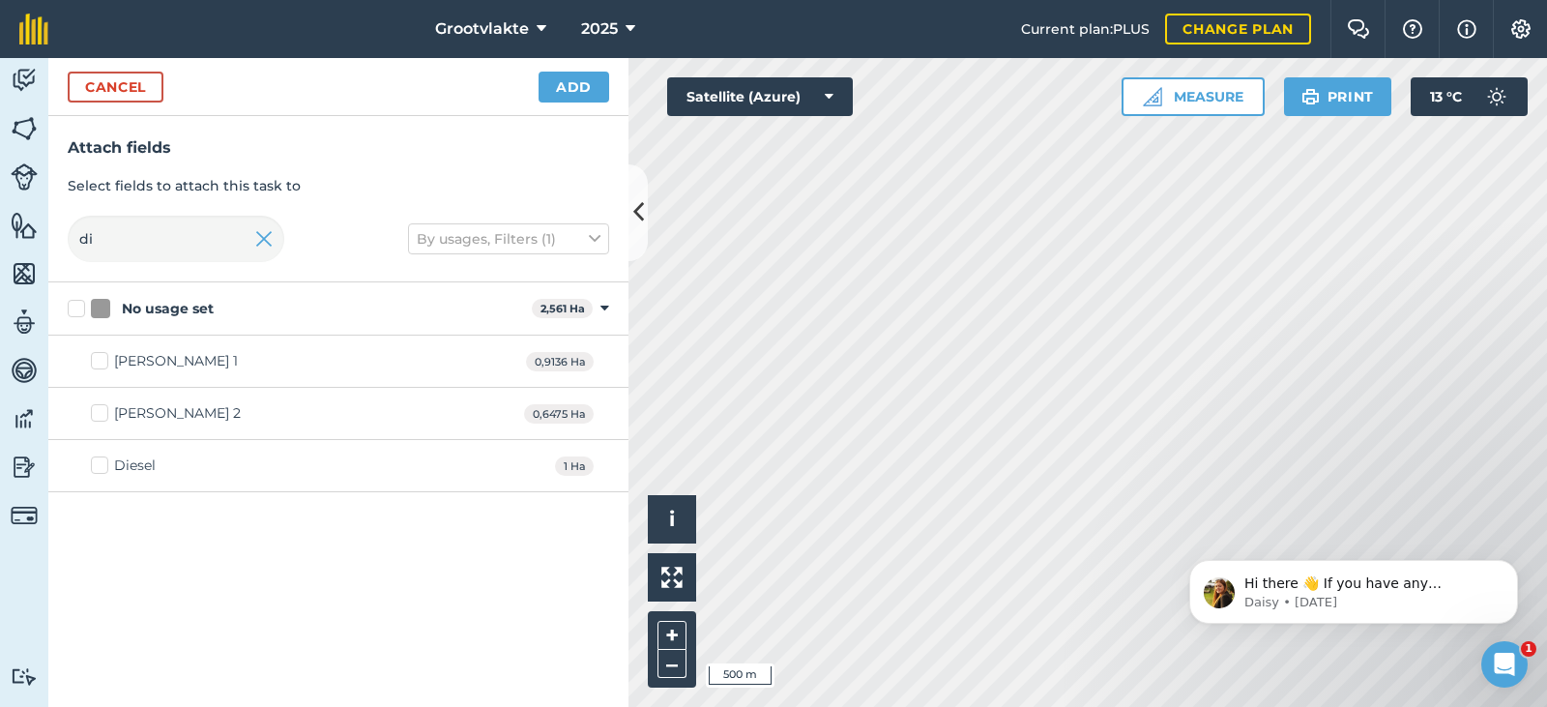
click at [139, 471] on div "Diesel" at bounding box center [135, 465] width 42 height 20
click at [103, 468] on input "Diesel" at bounding box center [97, 461] width 13 height 13
checkbox input "true"
click at [548, 88] on button "Add" at bounding box center [573, 87] width 71 height 31
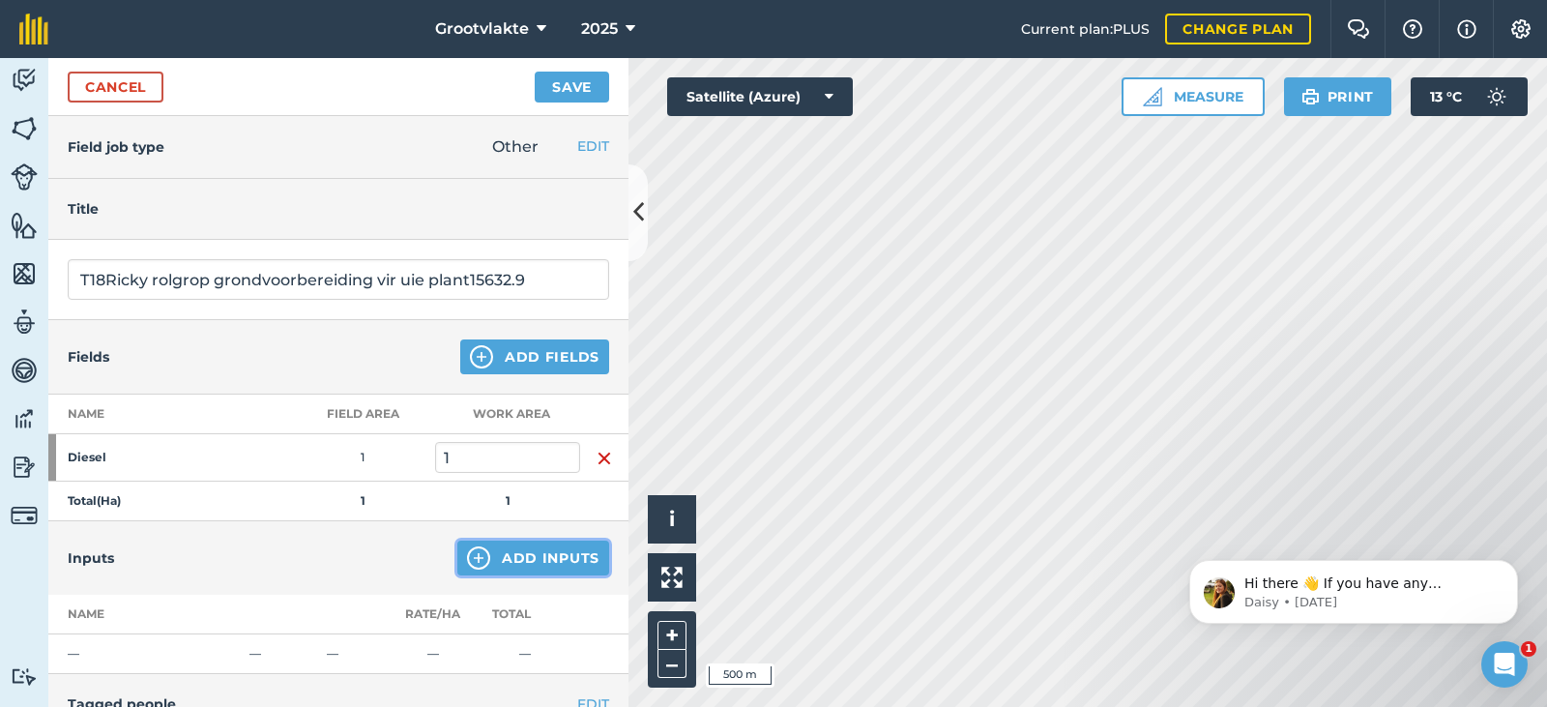
click at [512, 552] on button "Add Inputs" at bounding box center [533, 557] width 152 height 35
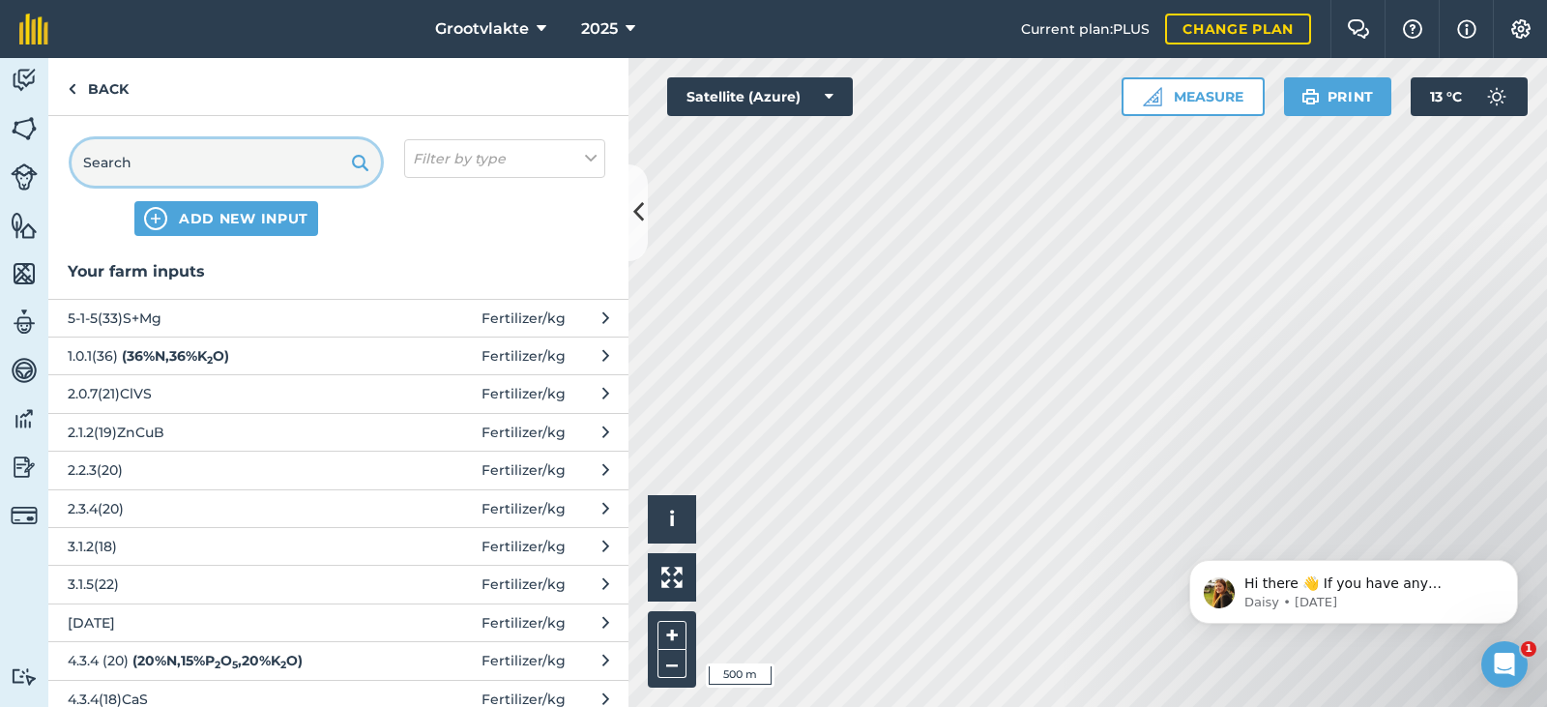
click at [158, 158] on input "text" at bounding box center [226, 162] width 309 height 46
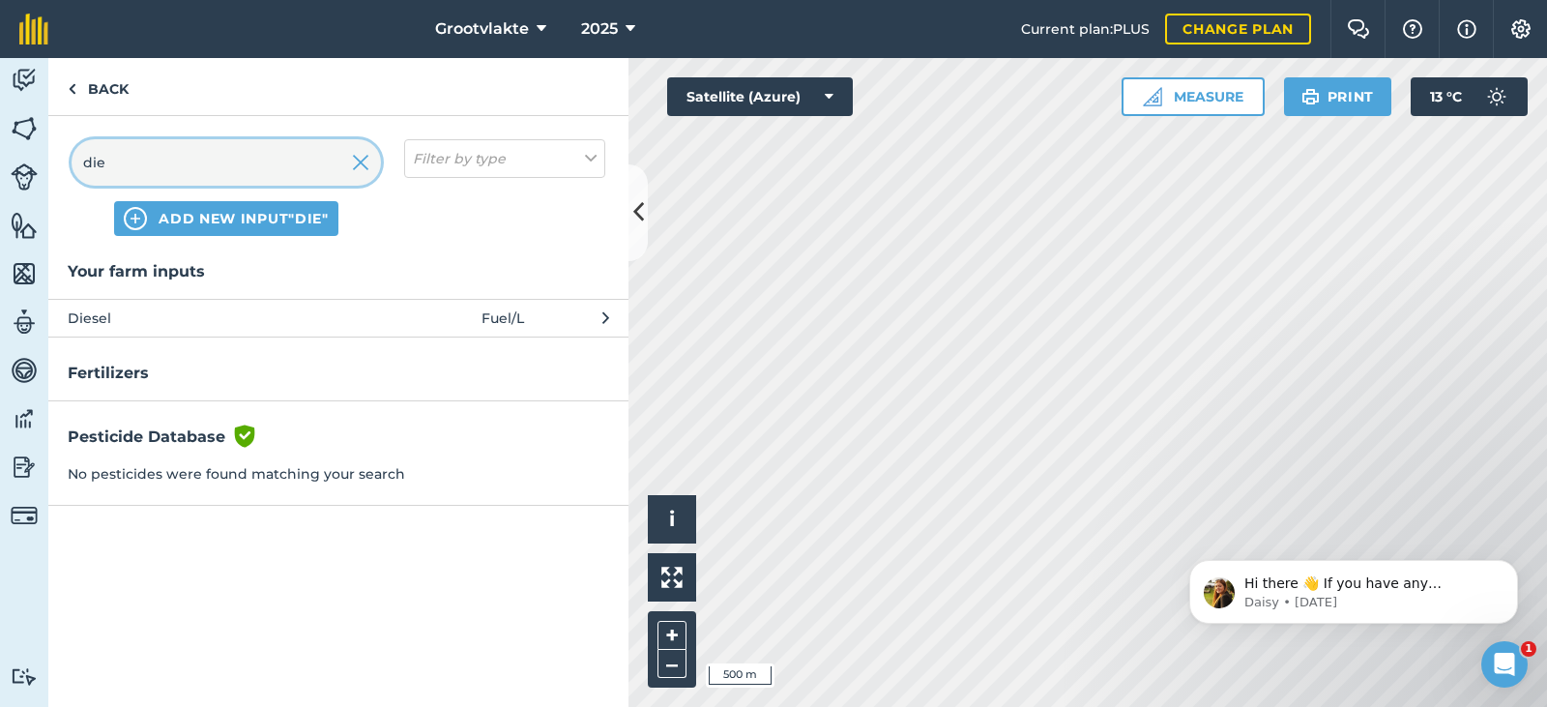
type input "die"
click at [184, 322] on span "Diesel" at bounding box center [226, 317] width 316 height 21
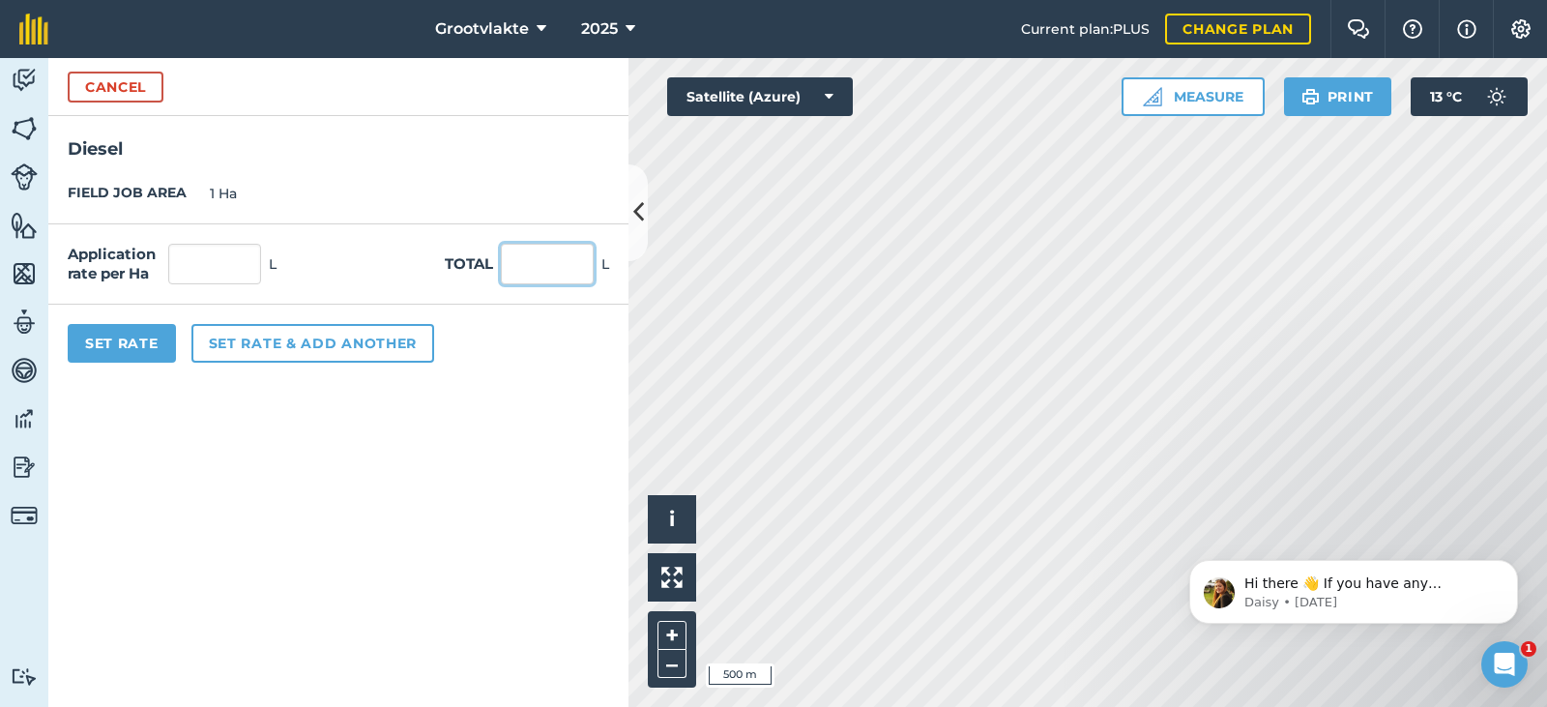
click at [535, 258] on input "text" at bounding box center [547, 264] width 93 height 41
type input "48"
click at [149, 343] on button "Set Rate" at bounding box center [122, 343] width 108 height 39
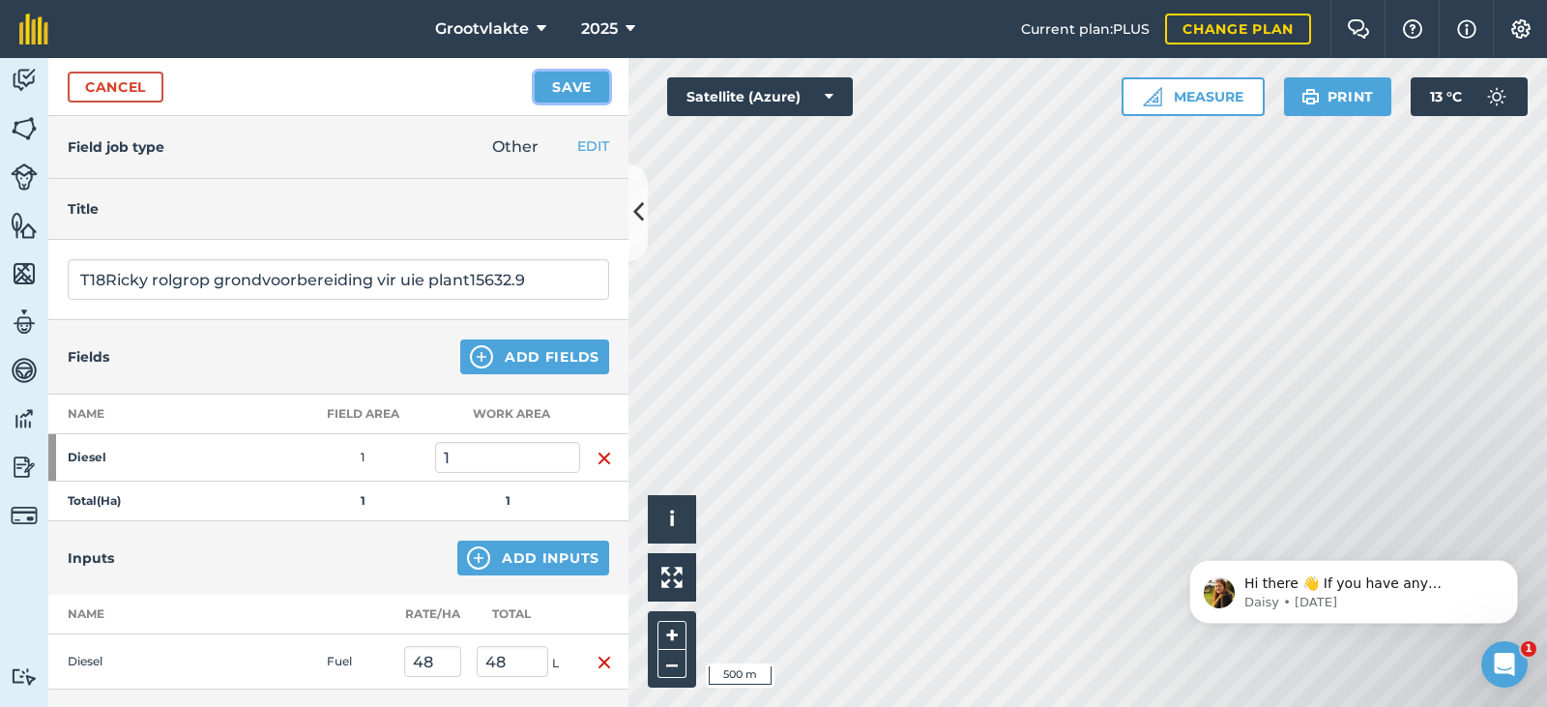
click at [565, 86] on button "Save" at bounding box center [572, 87] width 74 height 31
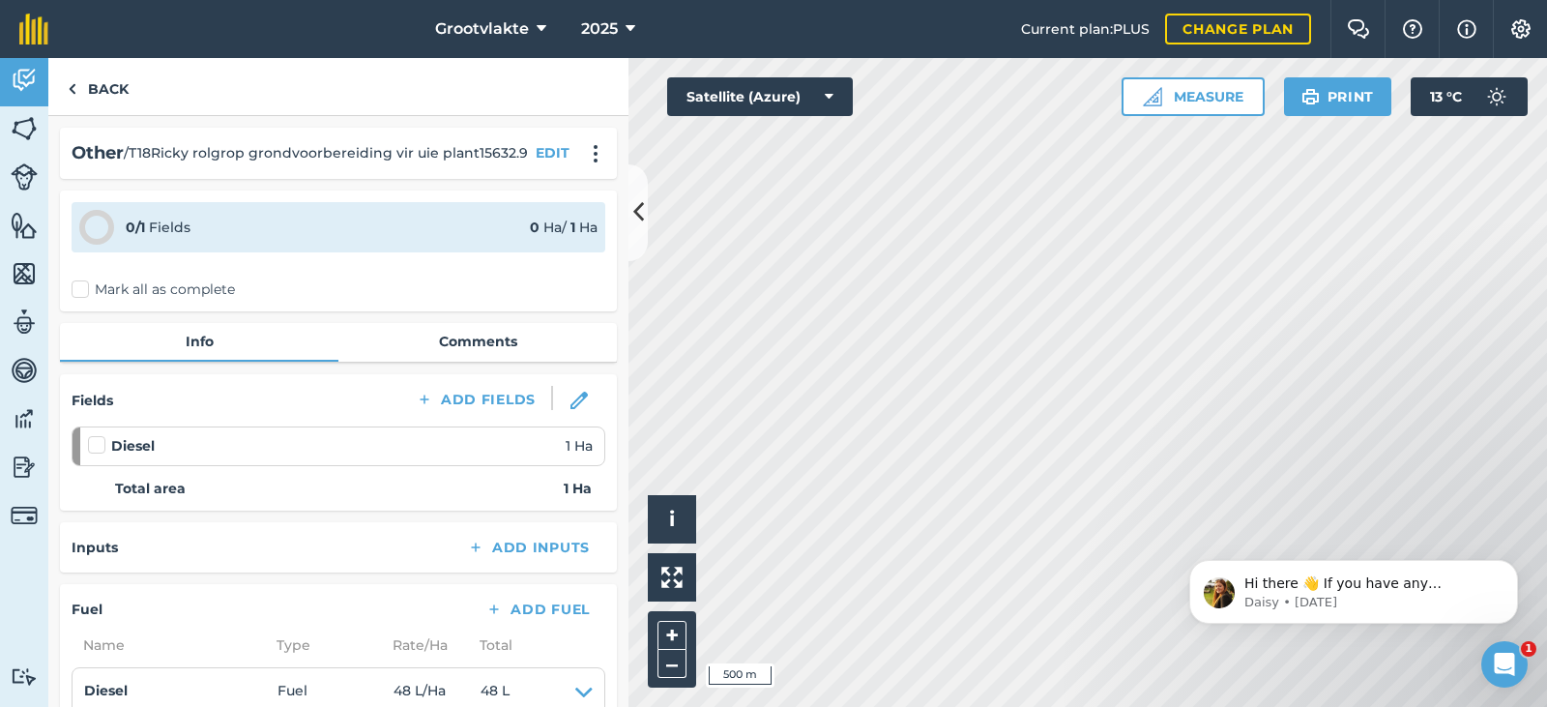
click at [128, 285] on label "Mark all as complete" at bounding box center [153, 289] width 163 height 20
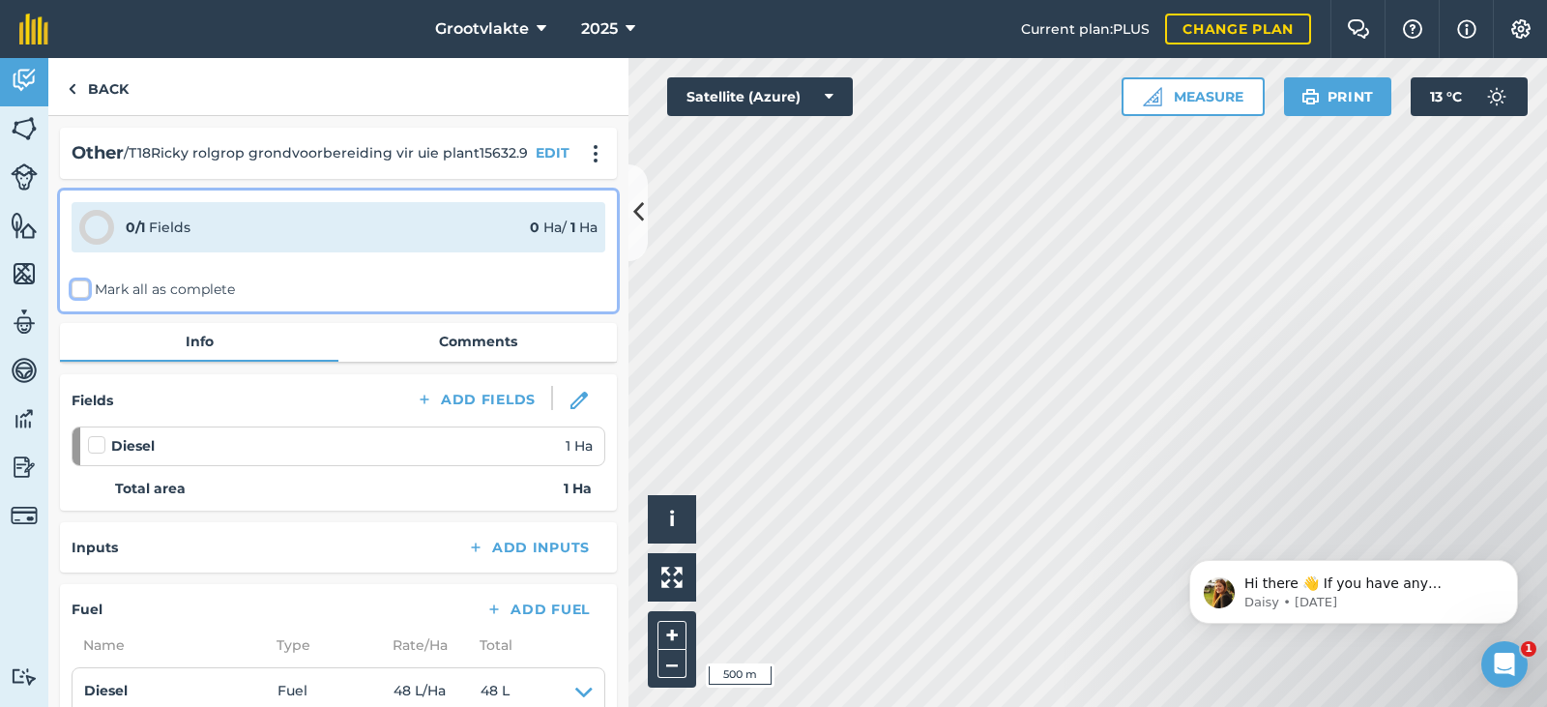
click at [84, 285] on input "Mark all as complete" at bounding box center [78, 285] width 13 height 13
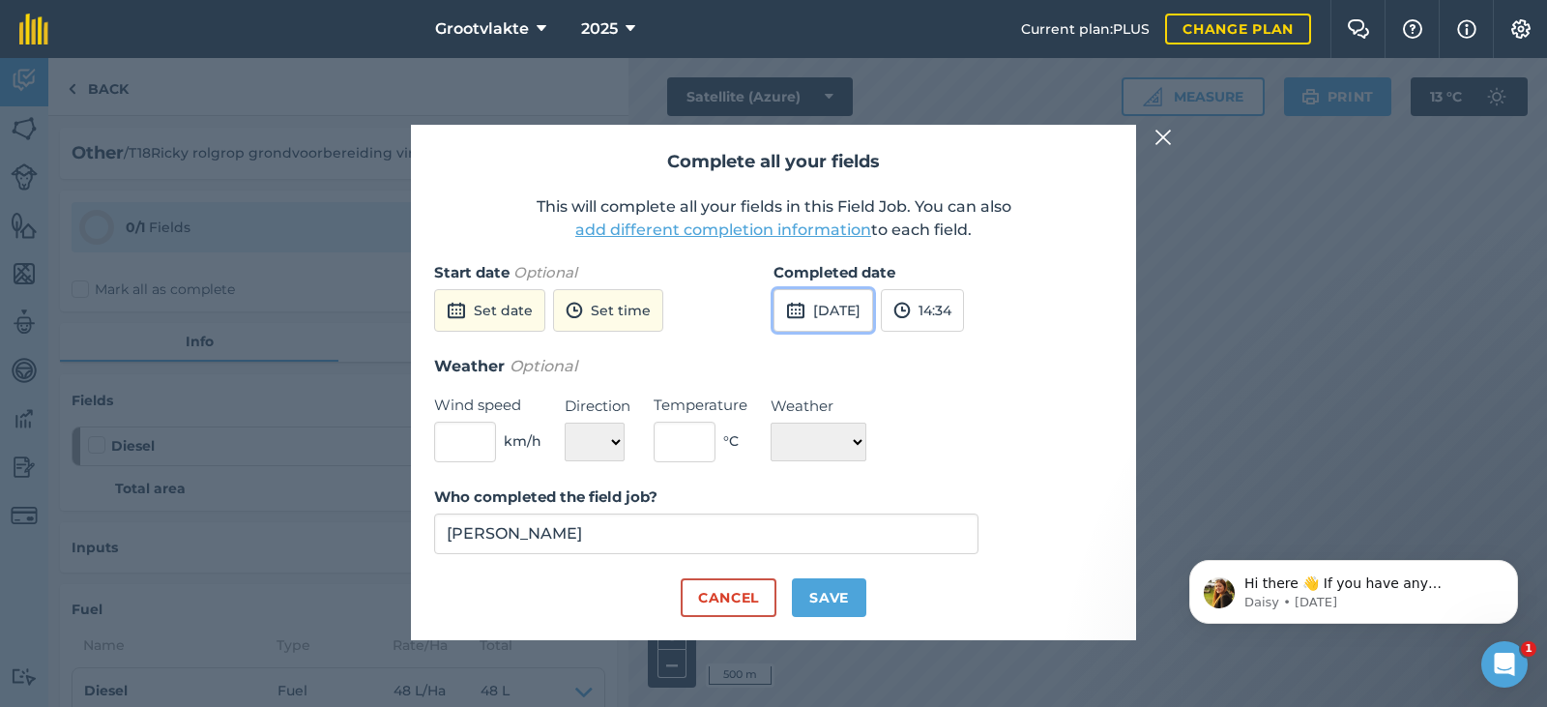
click at [858, 305] on button "[DATE]" at bounding box center [823, 310] width 100 height 43
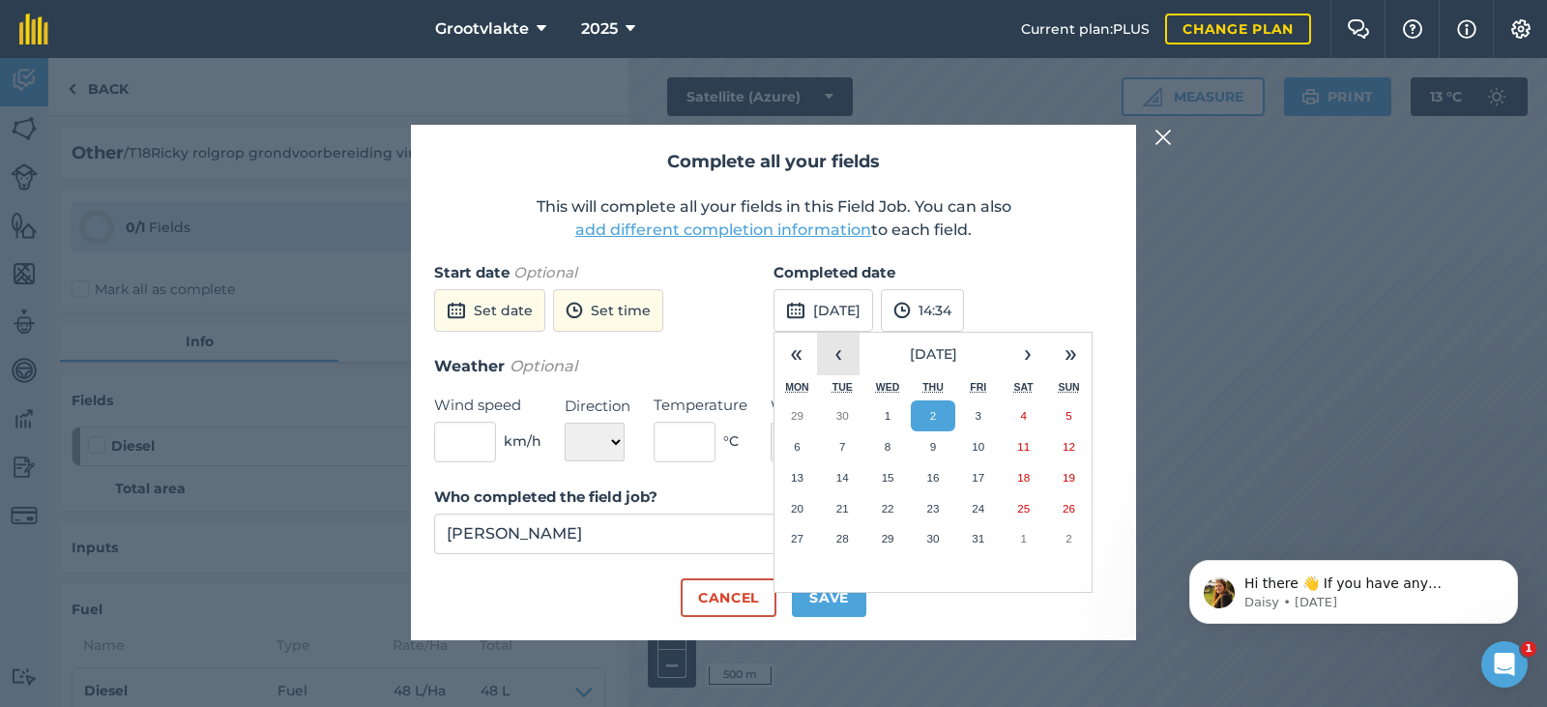
click at [844, 362] on button "‹" at bounding box center [838, 354] width 43 height 43
click at [843, 496] on button "23" at bounding box center [842, 508] width 45 height 31
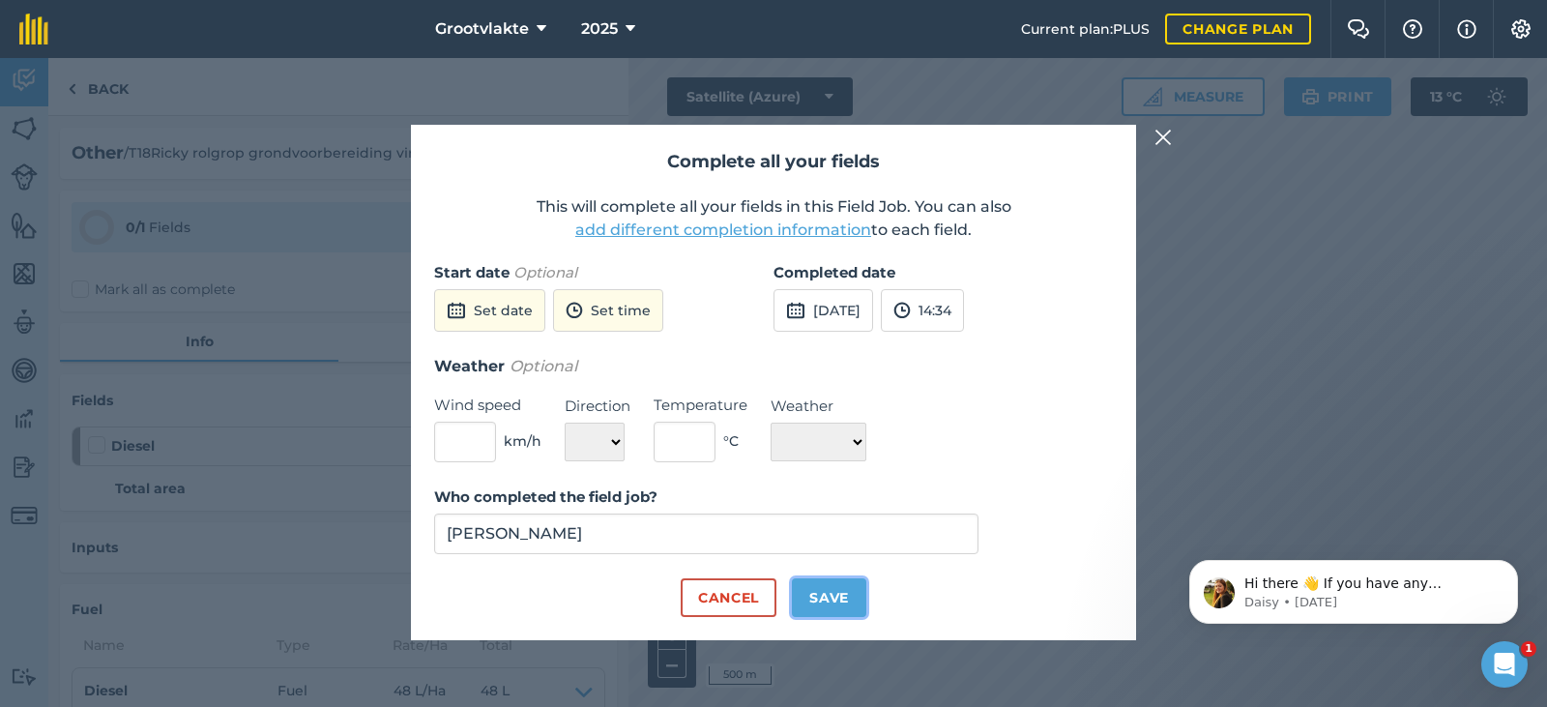
click at [840, 594] on button "Save" at bounding box center [829, 597] width 74 height 39
checkbox input "true"
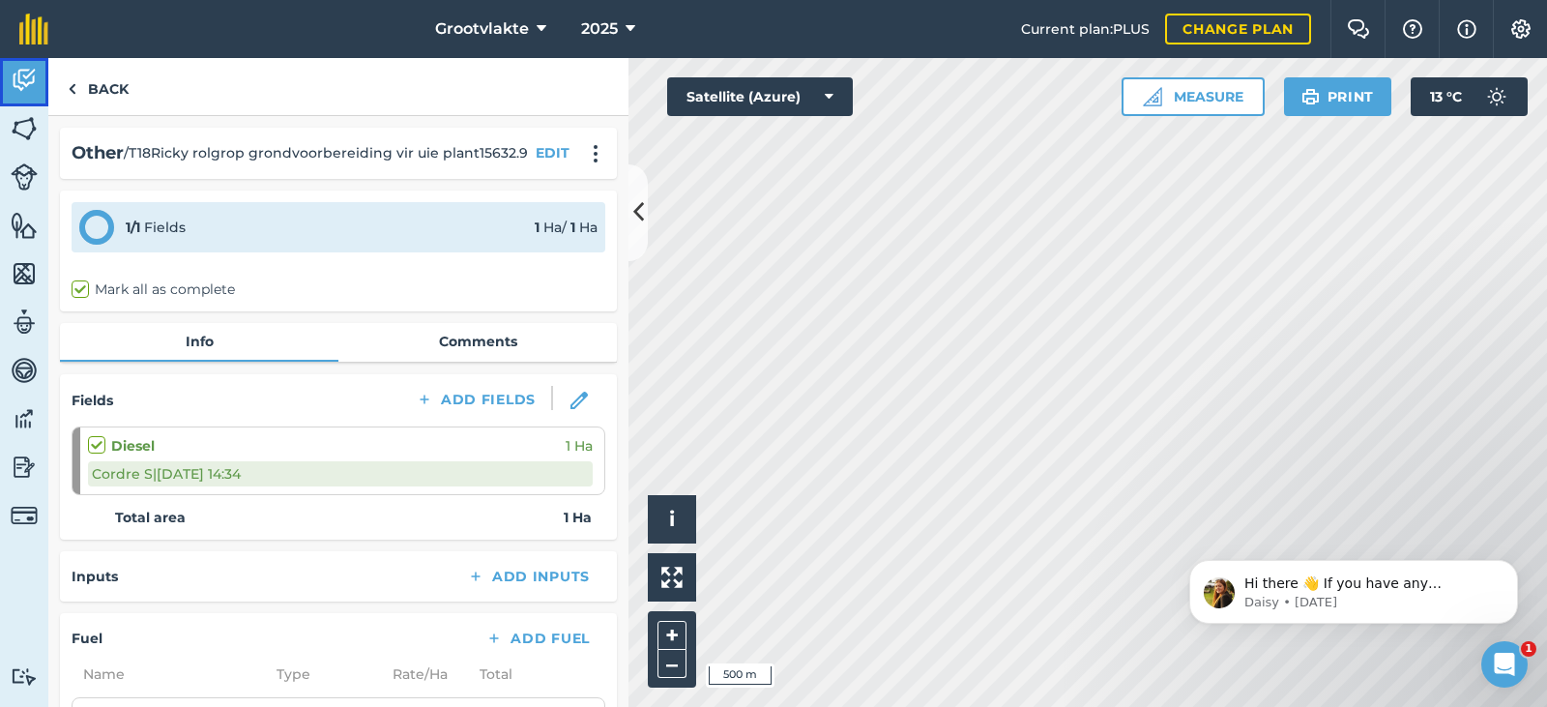
click at [32, 85] on img at bounding box center [24, 80] width 27 height 29
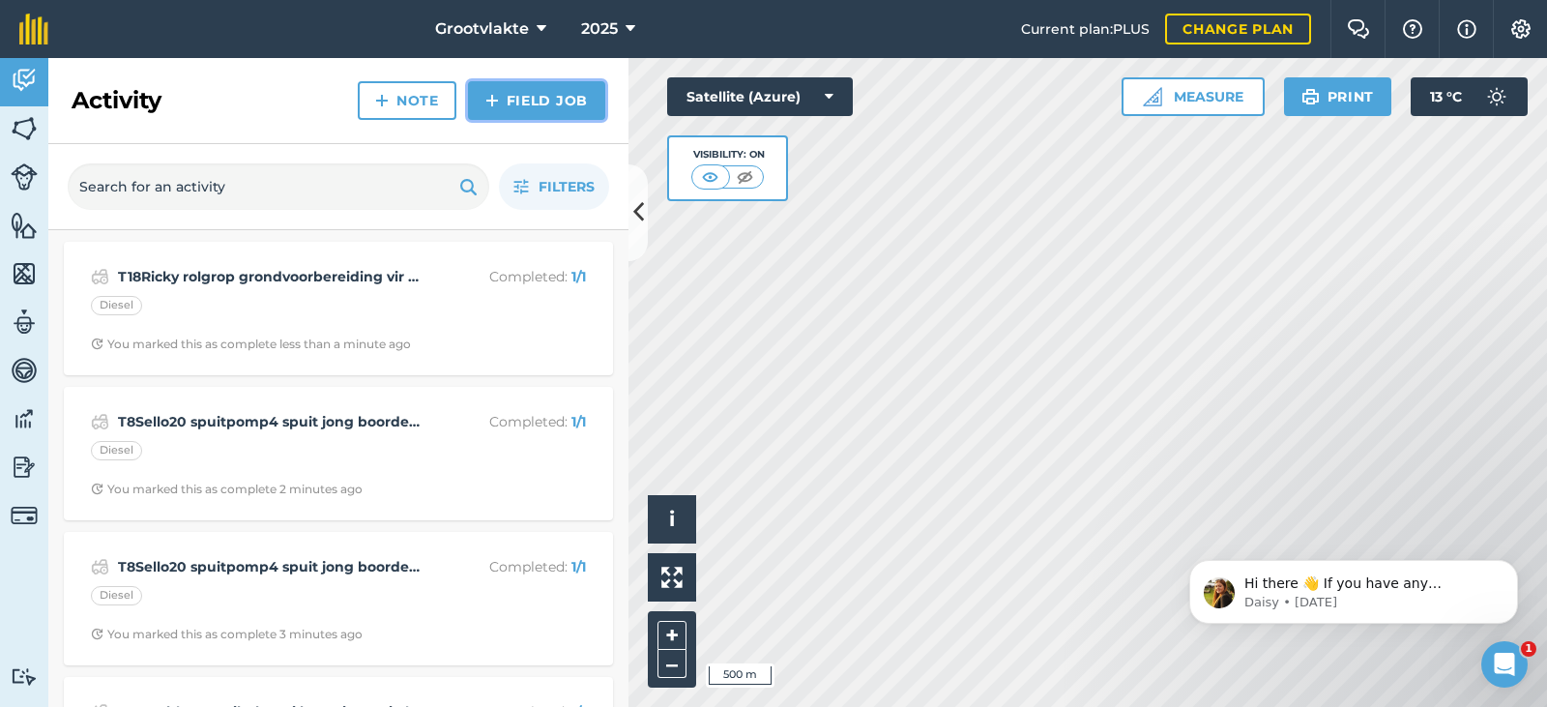
click at [495, 105] on img at bounding box center [492, 100] width 14 height 23
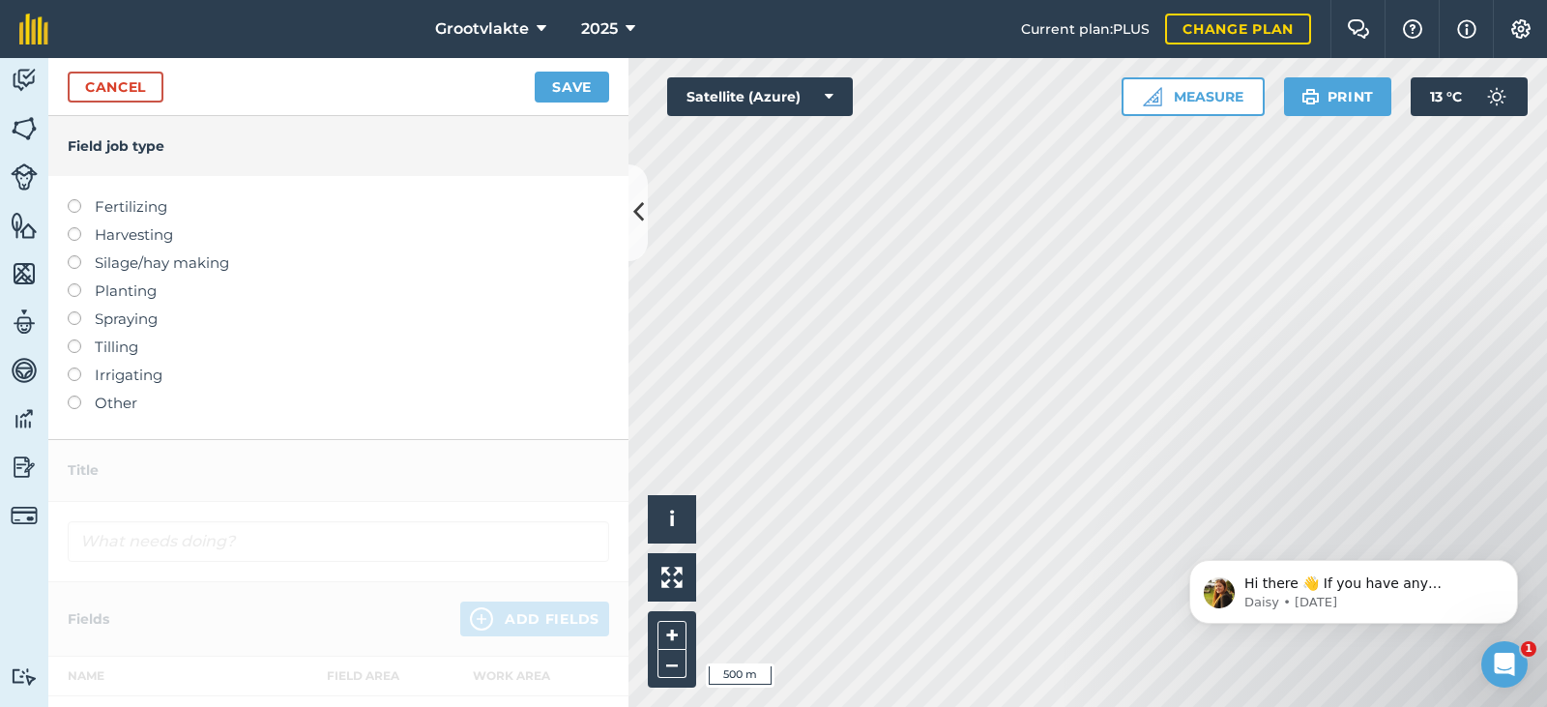
click at [119, 407] on label "Other" at bounding box center [338, 402] width 541 height 23
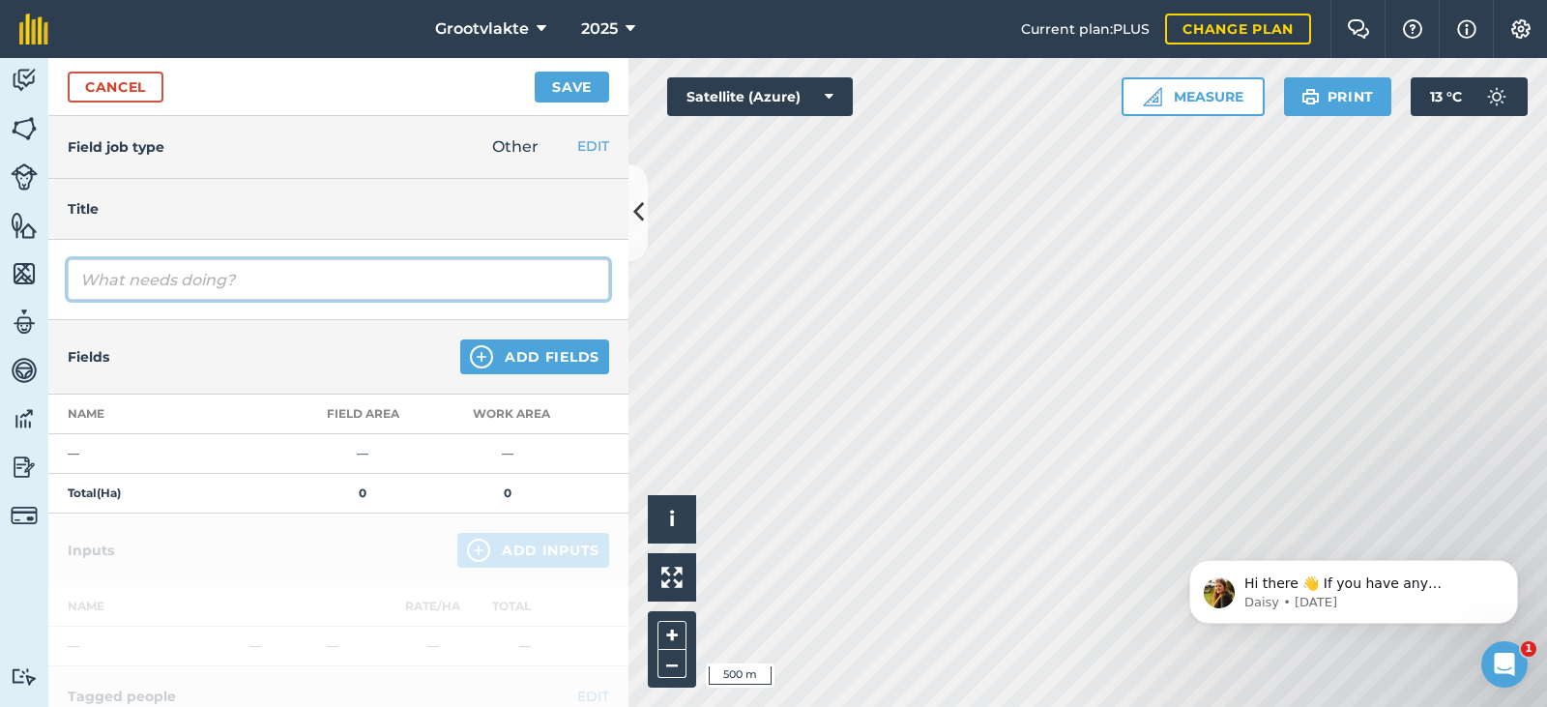
click at [175, 281] on input "text" at bounding box center [338, 279] width 541 height 41
click at [418, 276] on input "T19Willem spuitpomp1 spuit [PERSON_NAME] boorde" at bounding box center [338, 279] width 541 height 41
type input "T19Willem spuitpomp1 spuit [PERSON_NAME] boorde737.9"
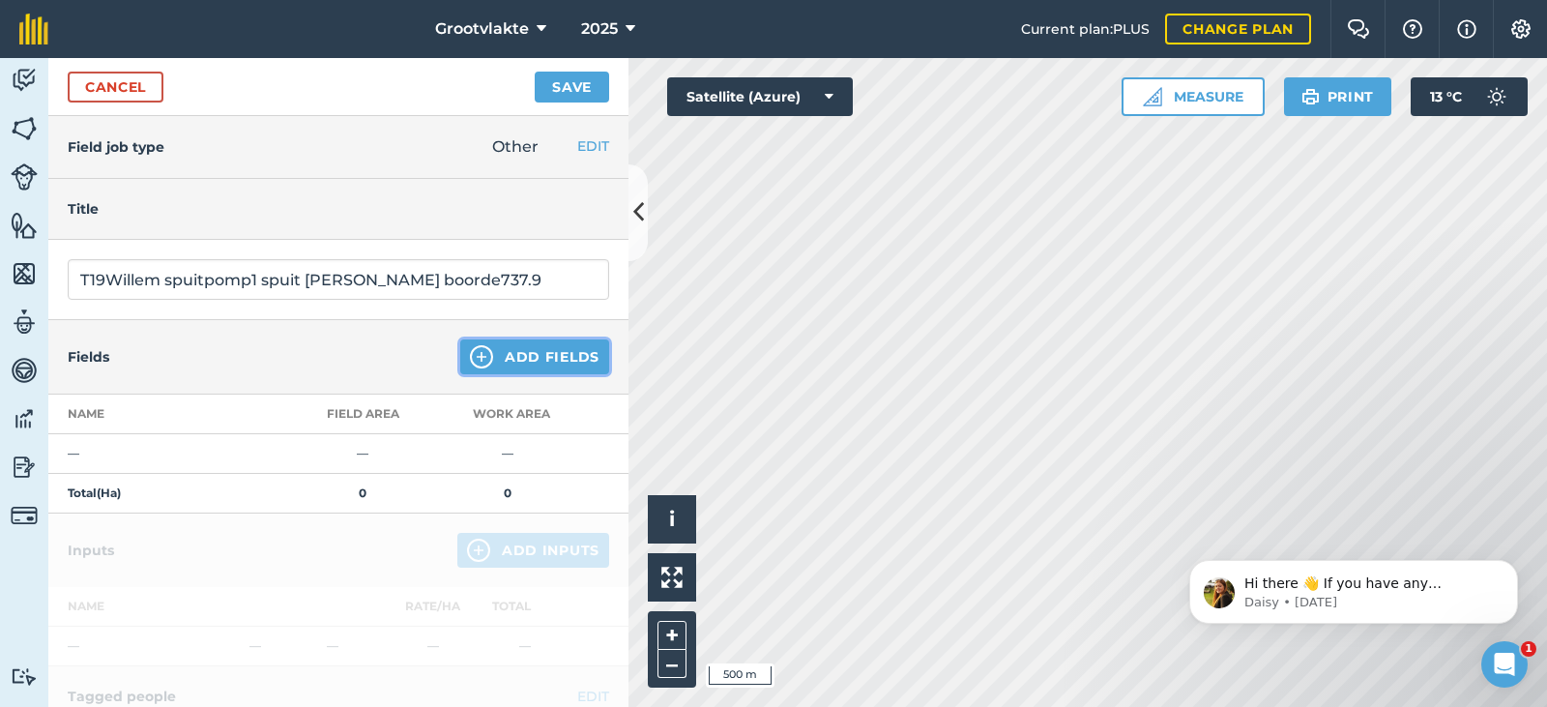
click at [549, 354] on button "Add Fields" at bounding box center [534, 356] width 149 height 35
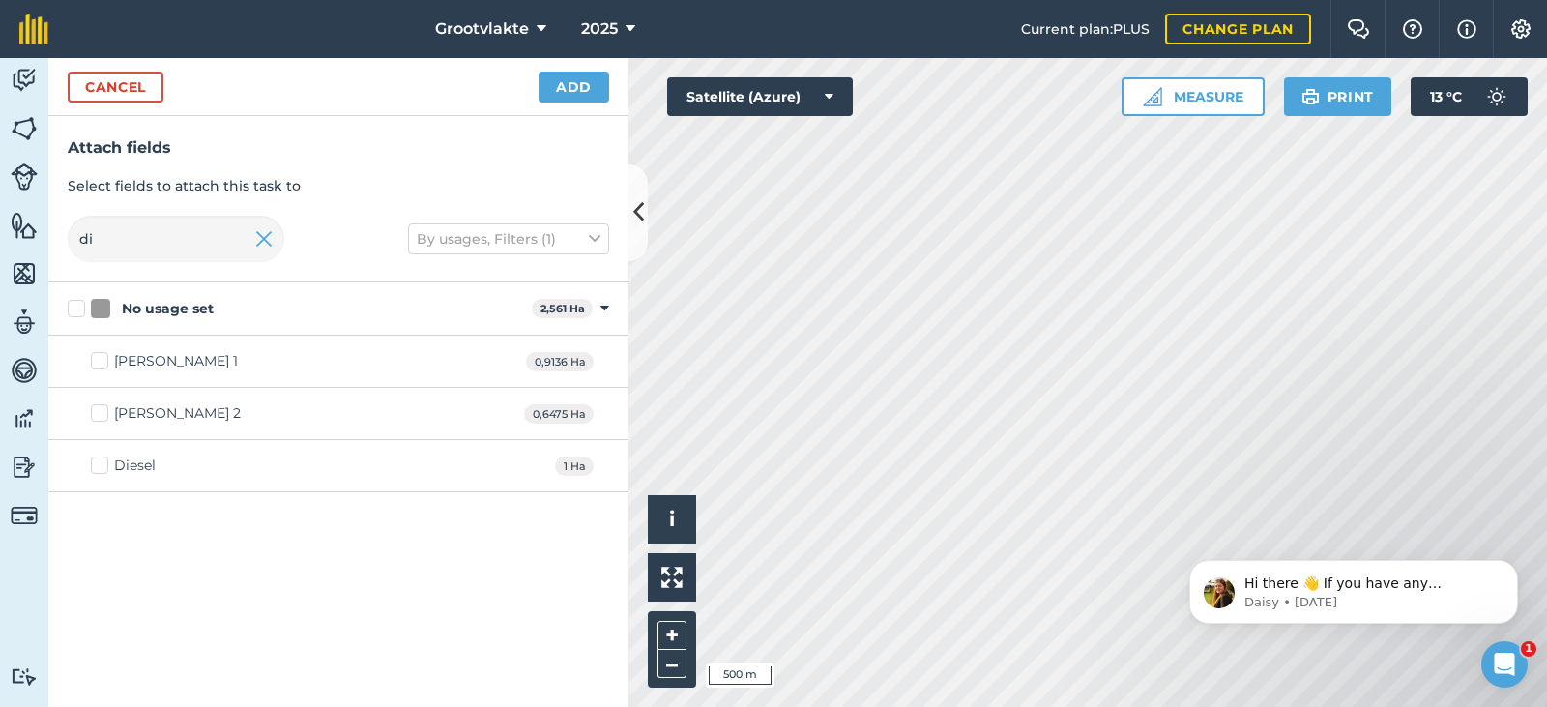
click at [136, 461] on div "Diesel" at bounding box center [135, 465] width 42 height 20
click at [103, 461] on input "Diesel" at bounding box center [97, 461] width 13 height 13
checkbox input "true"
click at [572, 74] on button "Add" at bounding box center [573, 87] width 71 height 31
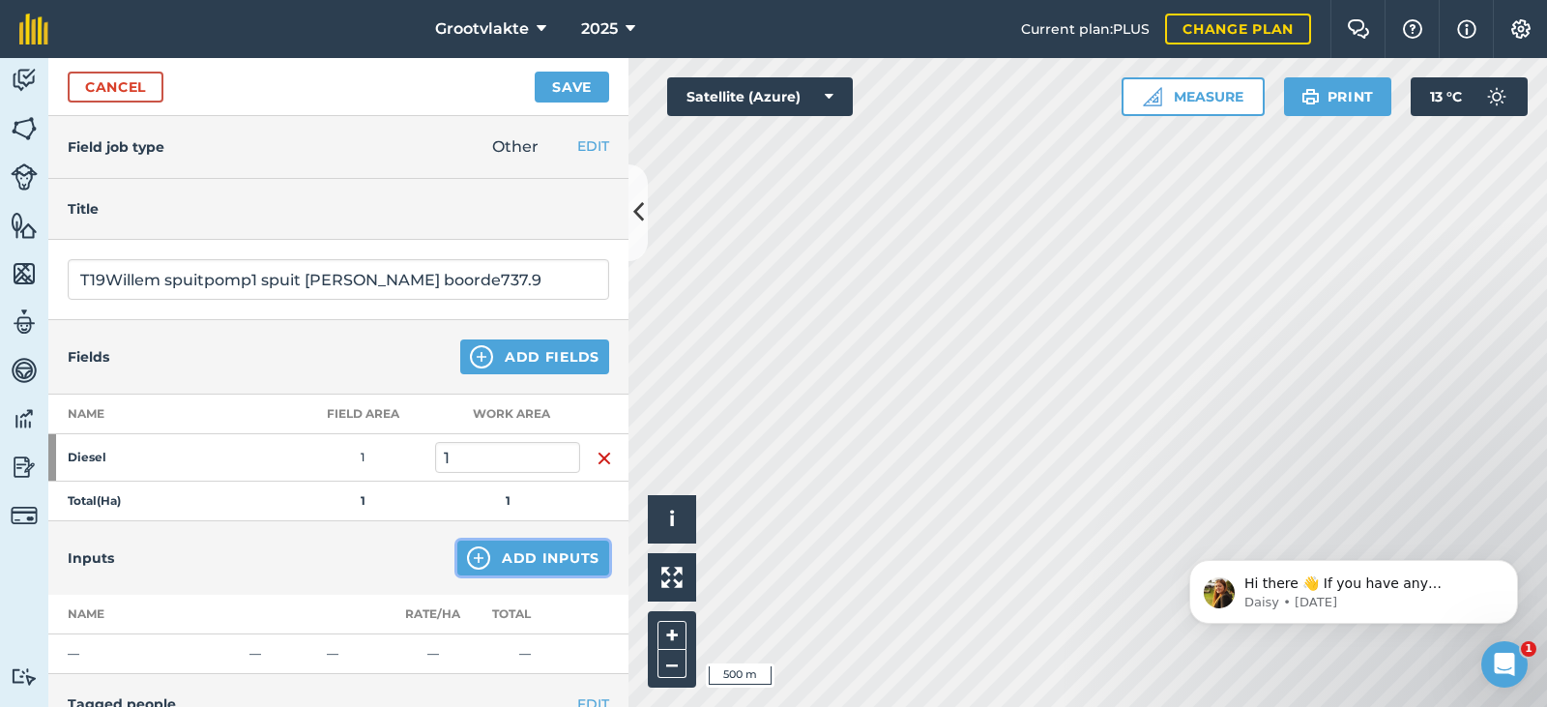
click at [512, 562] on button "Add Inputs" at bounding box center [533, 557] width 152 height 35
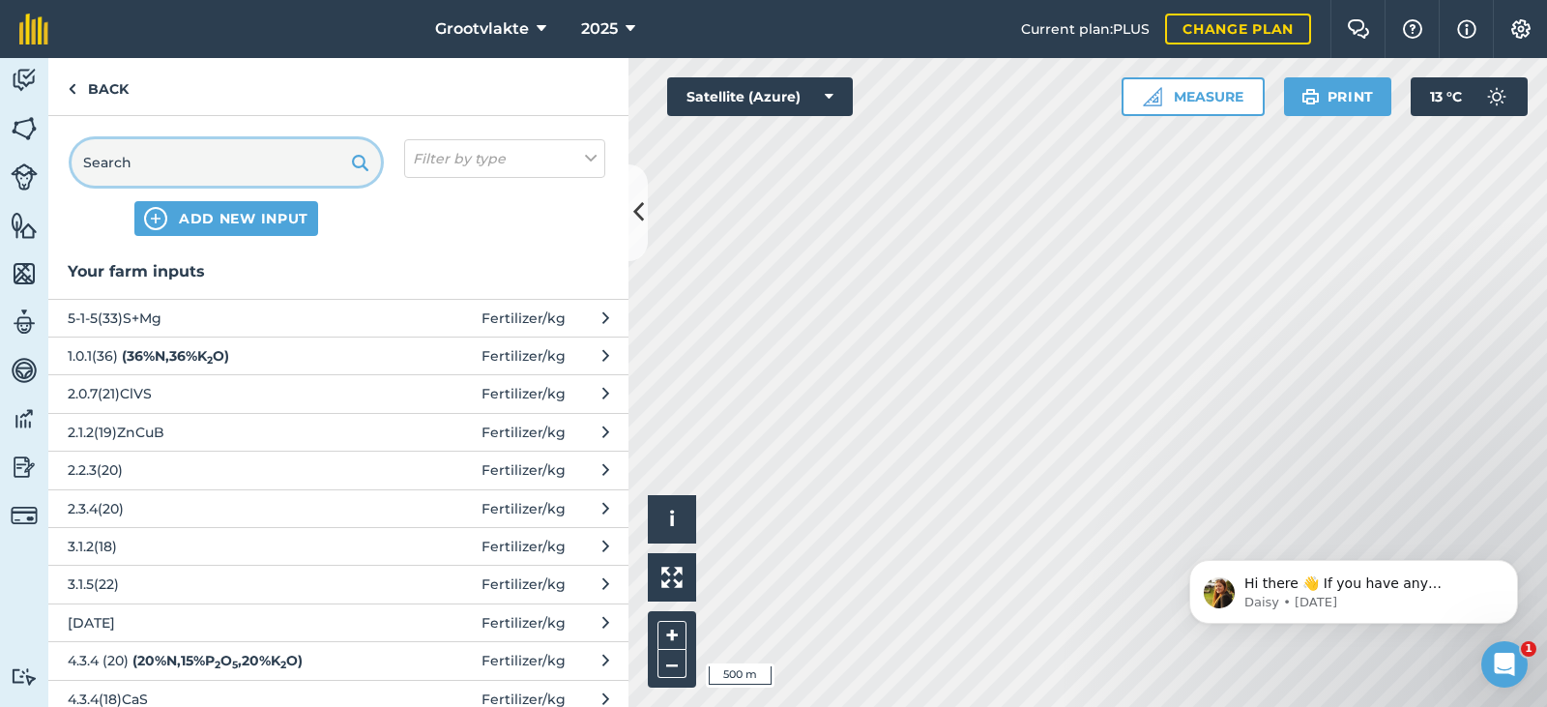
click at [180, 159] on input "text" at bounding box center [226, 162] width 309 height 46
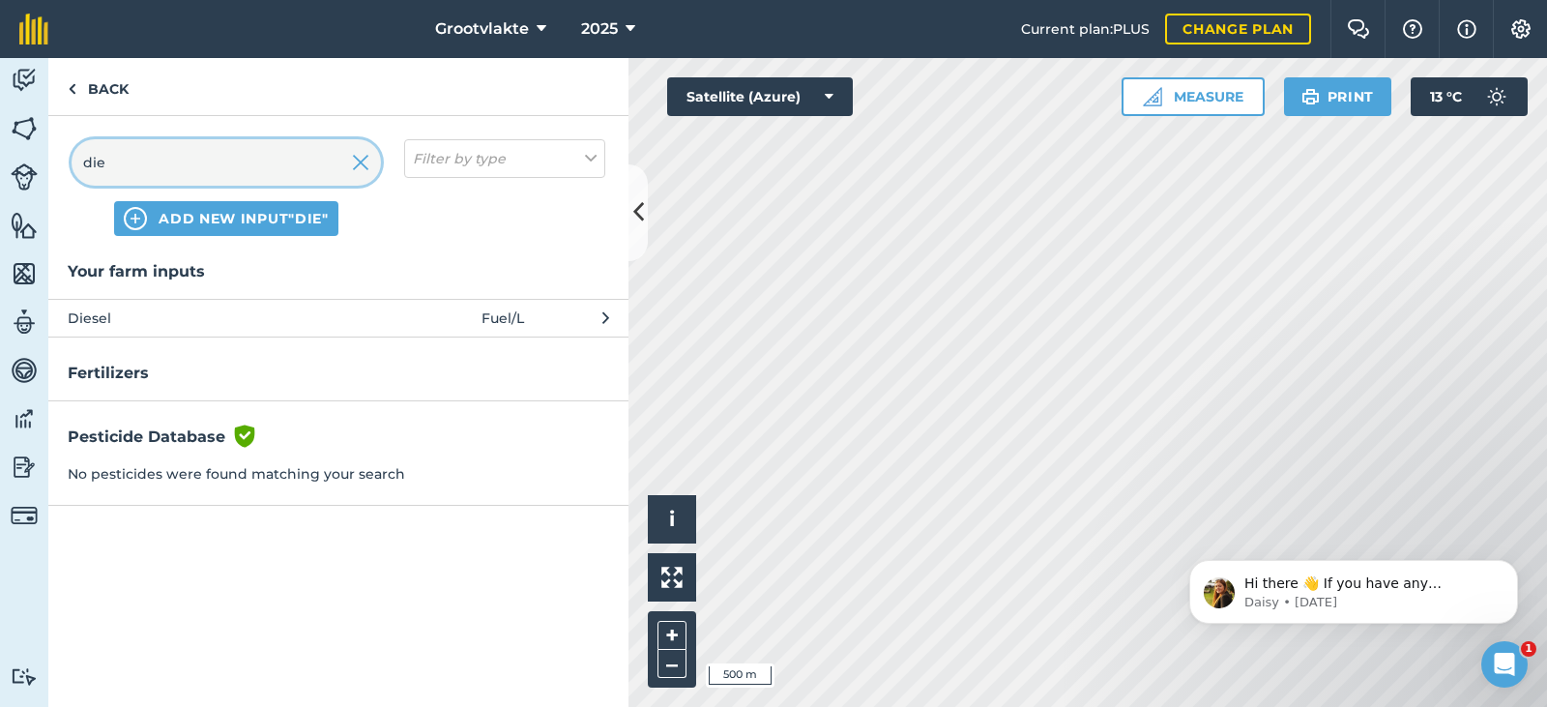
type input "die"
click at [133, 317] on span "Diesel" at bounding box center [226, 317] width 316 height 21
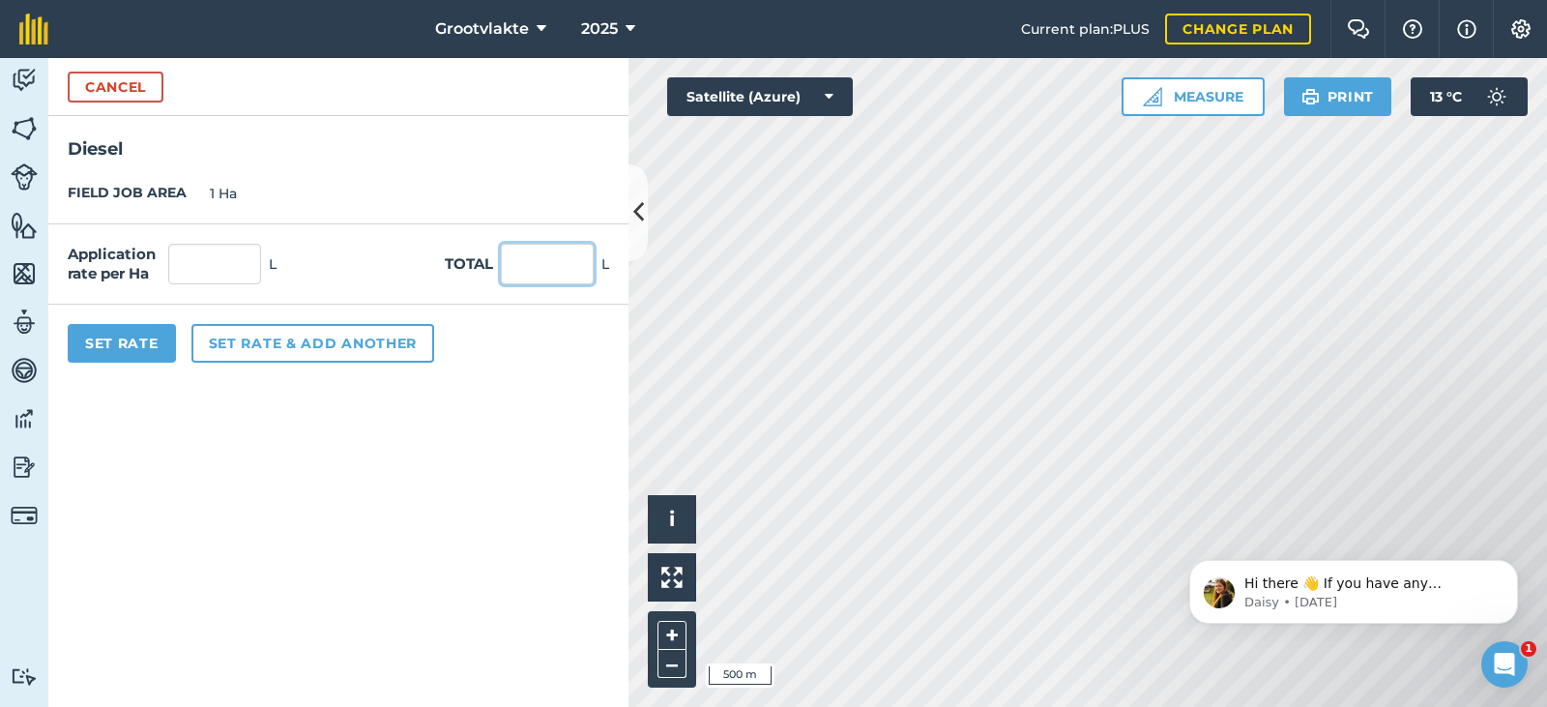
click at [527, 275] on input "text" at bounding box center [547, 264] width 93 height 41
type input "16"
click at [131, 349] on button "Set Rate" at bounding box center [122, 343] width 108 height 39
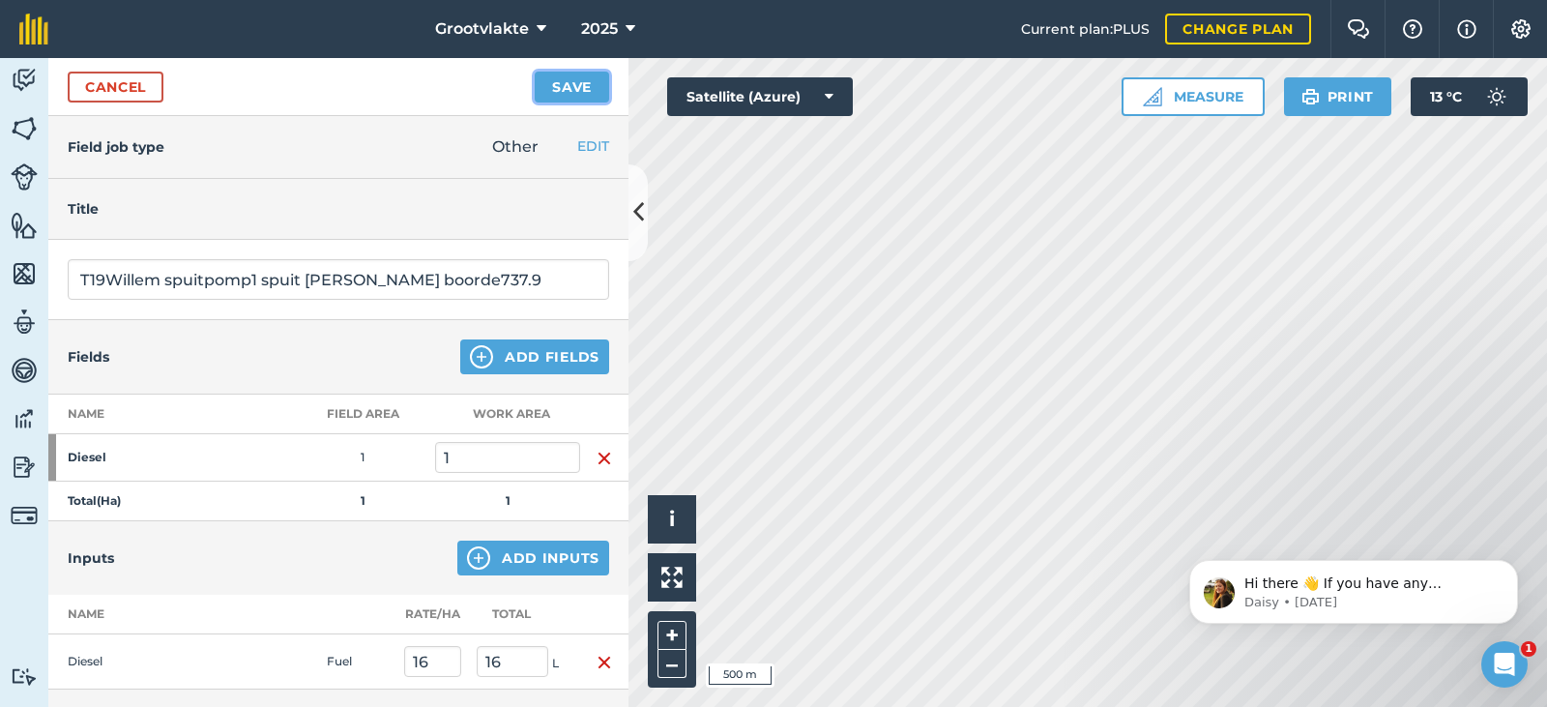
click at [548, 94] on button "Save" at bounding box center [572, 87] width 74 height 31
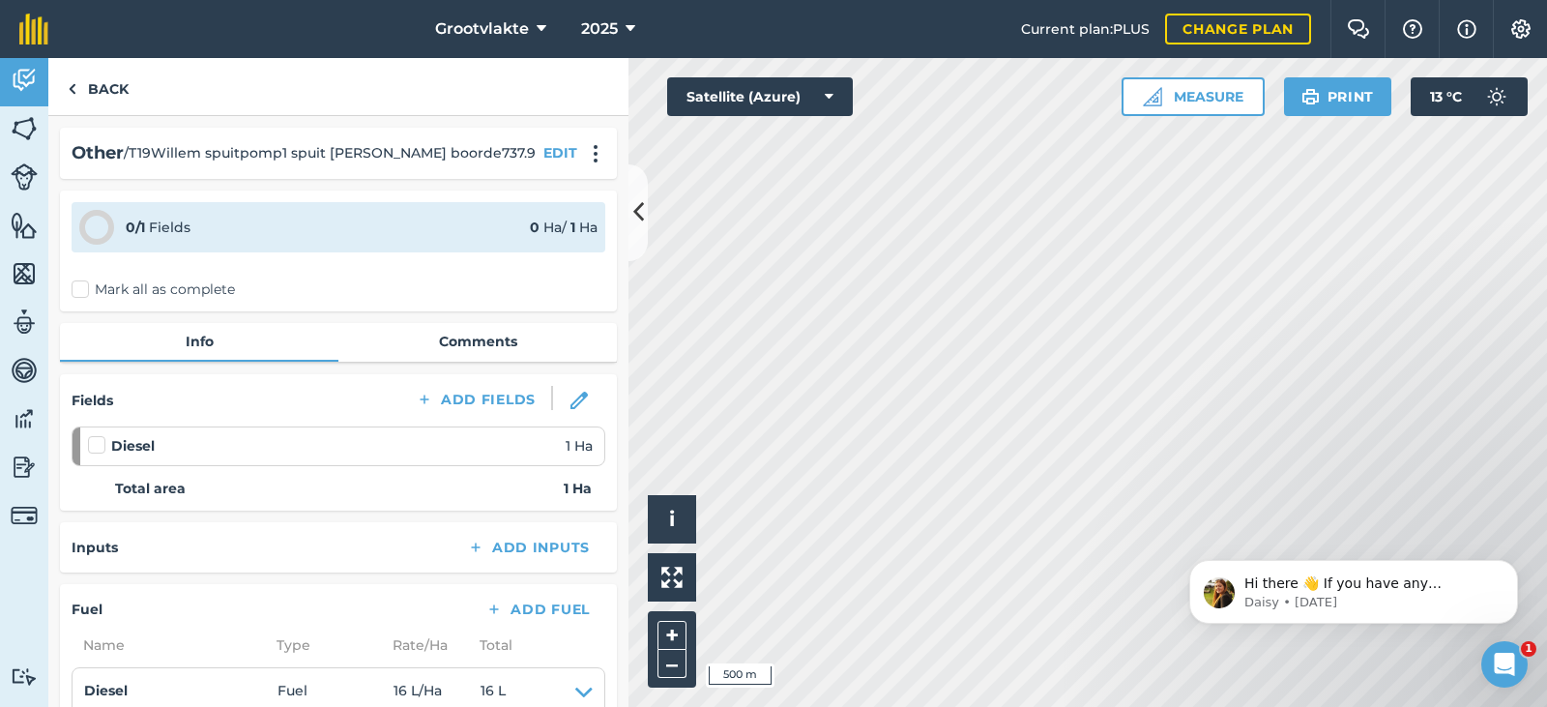
click at [85, 289] on label "Mark all as complete" at bounding box center [153, 289] width 163 height 20
click at [84, 289] on input "Mark all as complete" at bounding box center [78, 285] width 13 height 13
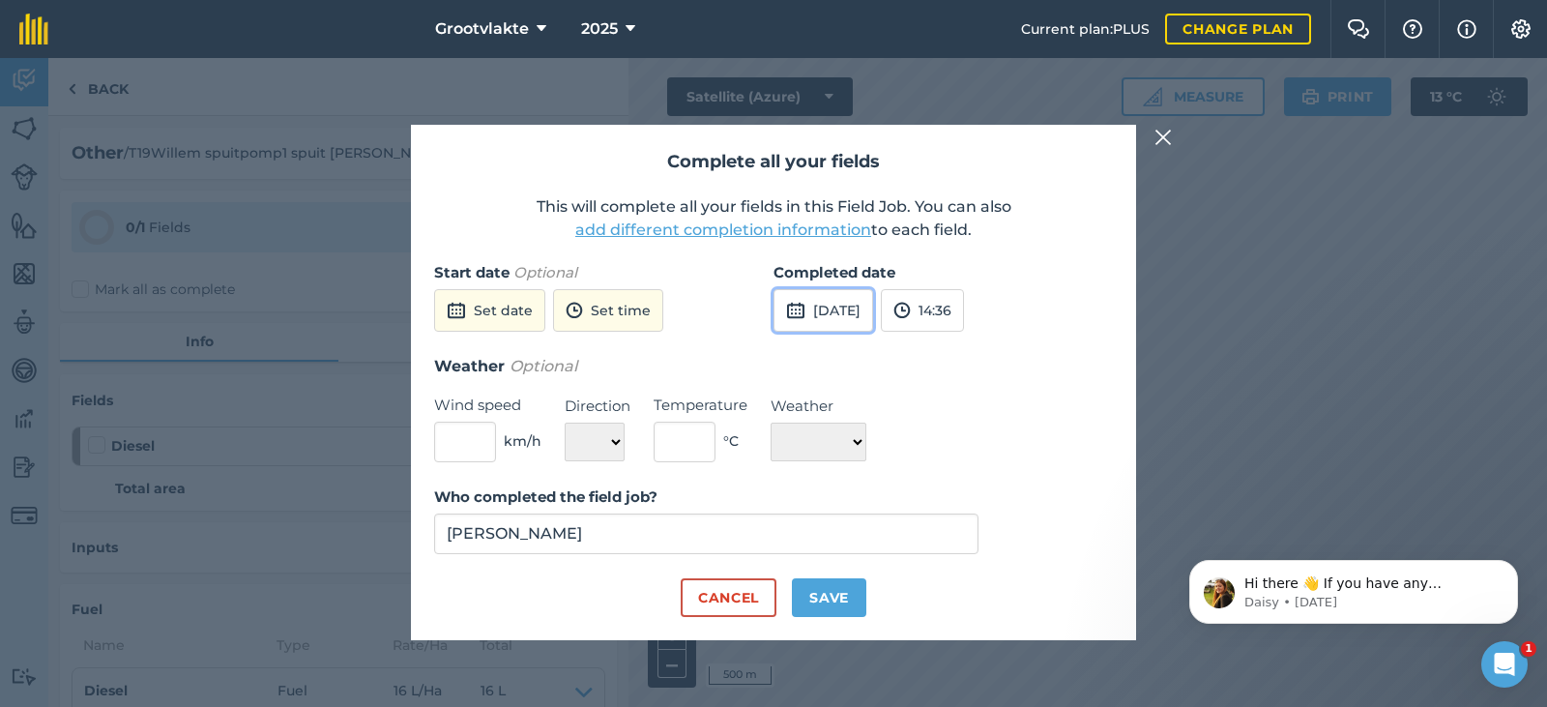
click at [823, 315] on button "[DATE]" at bounding box center [823, 310] width 100 height 43
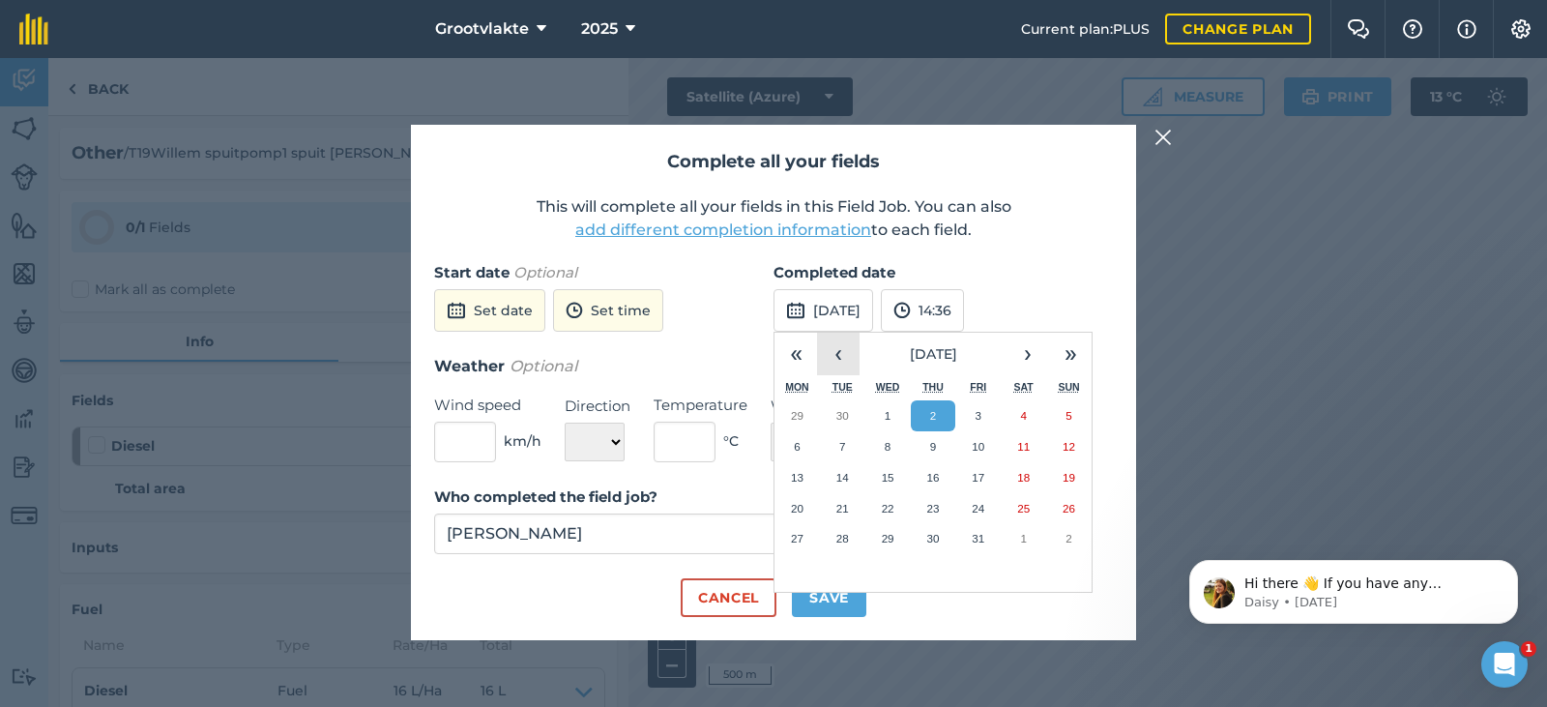
drag, startPoint x: 840, startPoint y: 354, endPoint x: 843, endPoint y: 392, distance: 38.8
click at [840, 357] on button "‹" at bounding box center [838, 354] width 43 height 43
click at [843, 510] on abbr "23" at bounding box center [842, 508] width 13 height 13
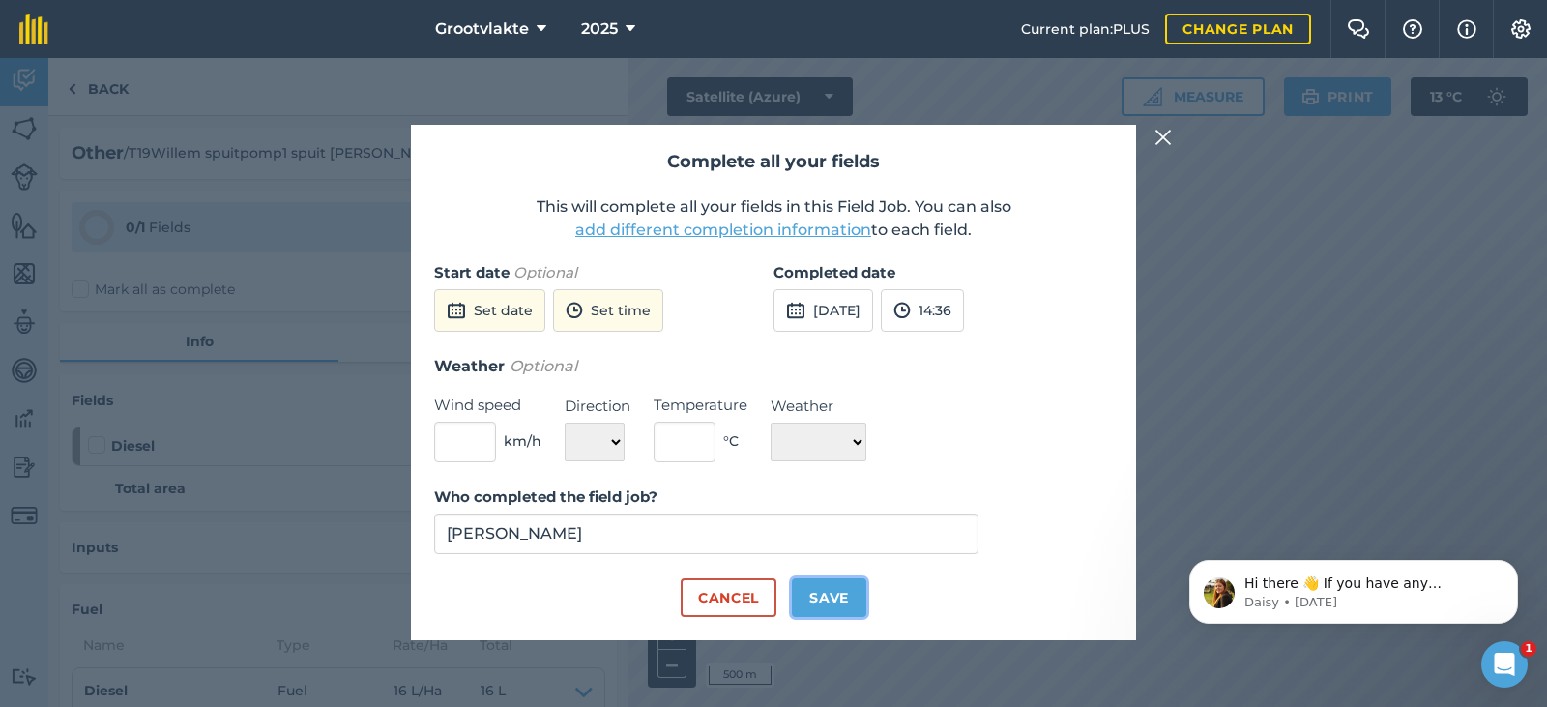
click at [834, 596] on button "Save" at bounding box center [829, 597] width 74 height 39
checkbox input "true"
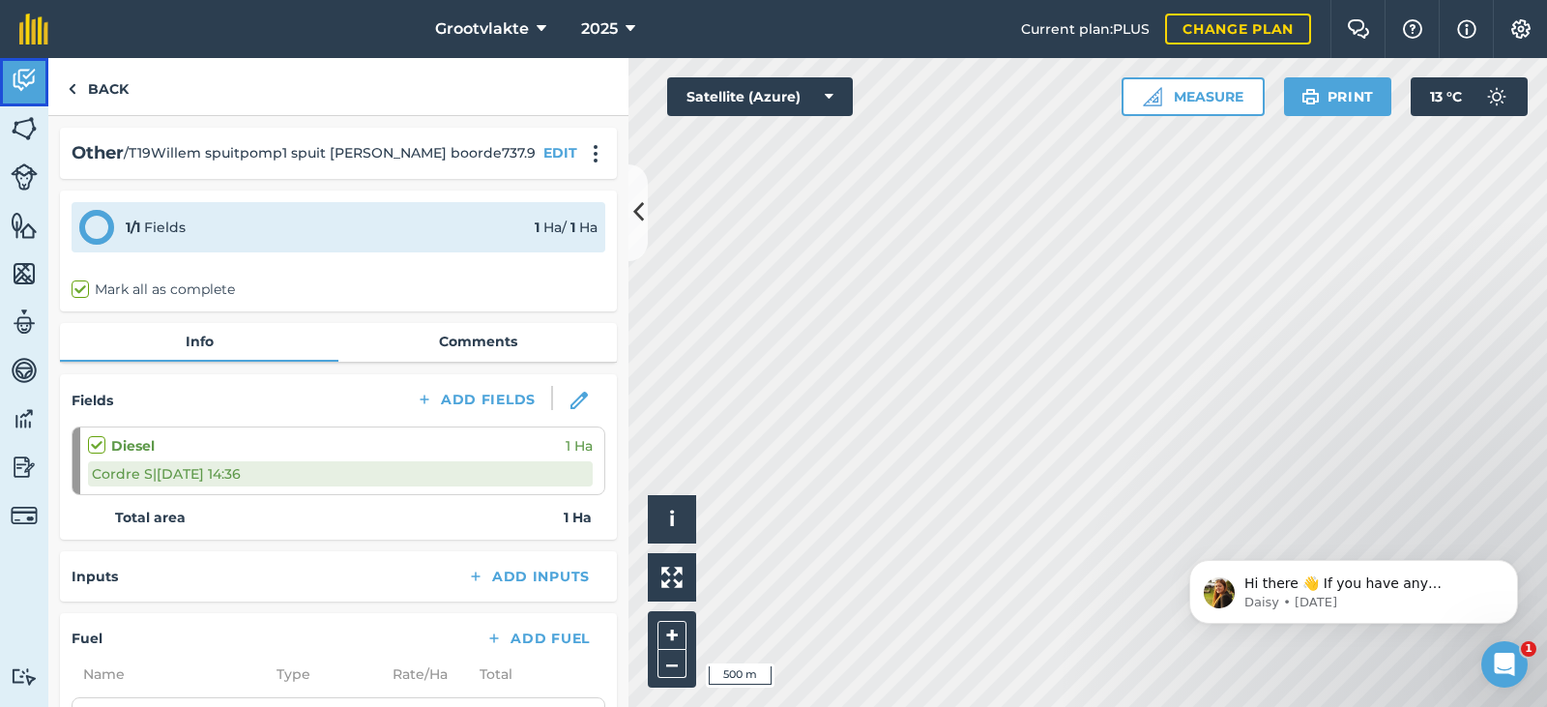
click at [34, 78] on img at bounding box center [24, 80] width 27 height 29
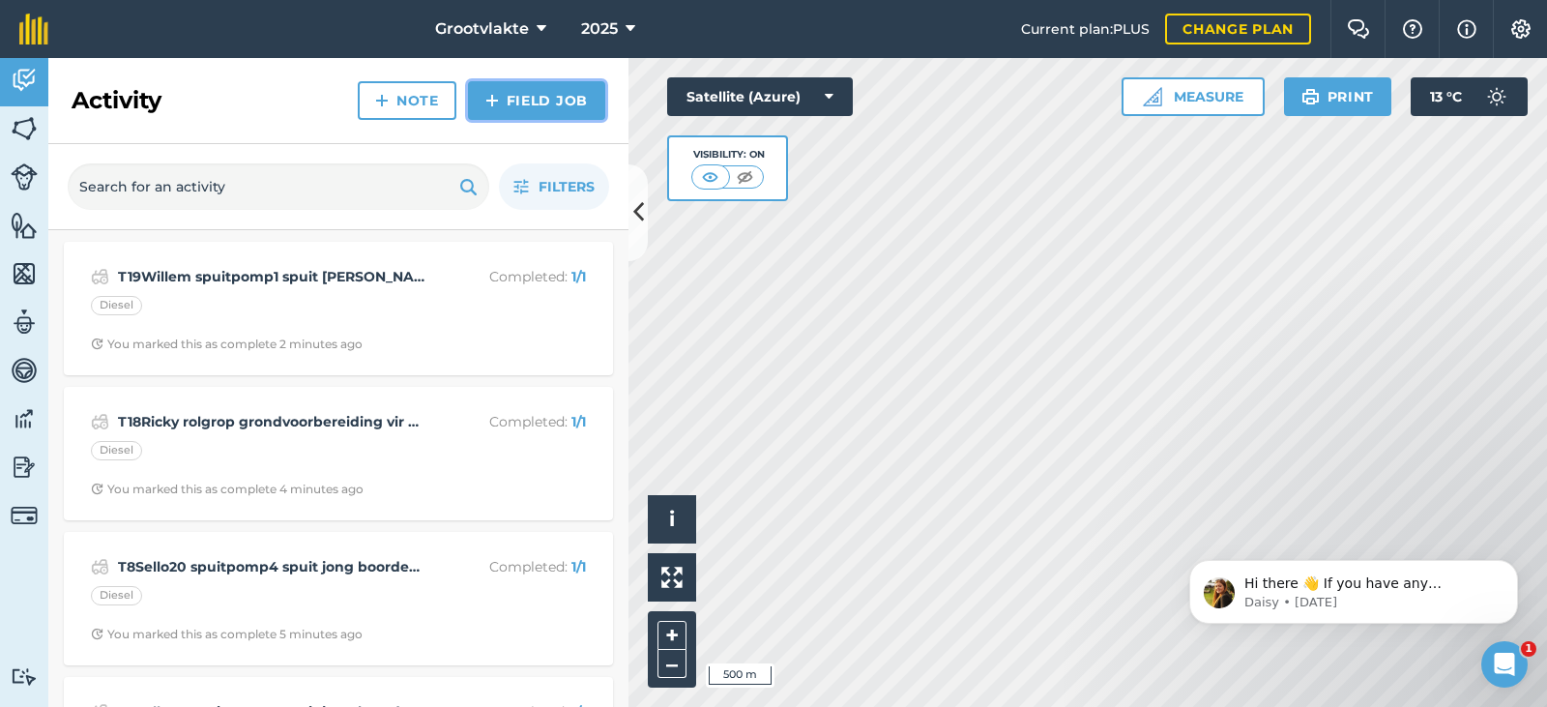
click at [556, 100] on link "Field Job" at bounding box center [536, 100] width 137 height 39
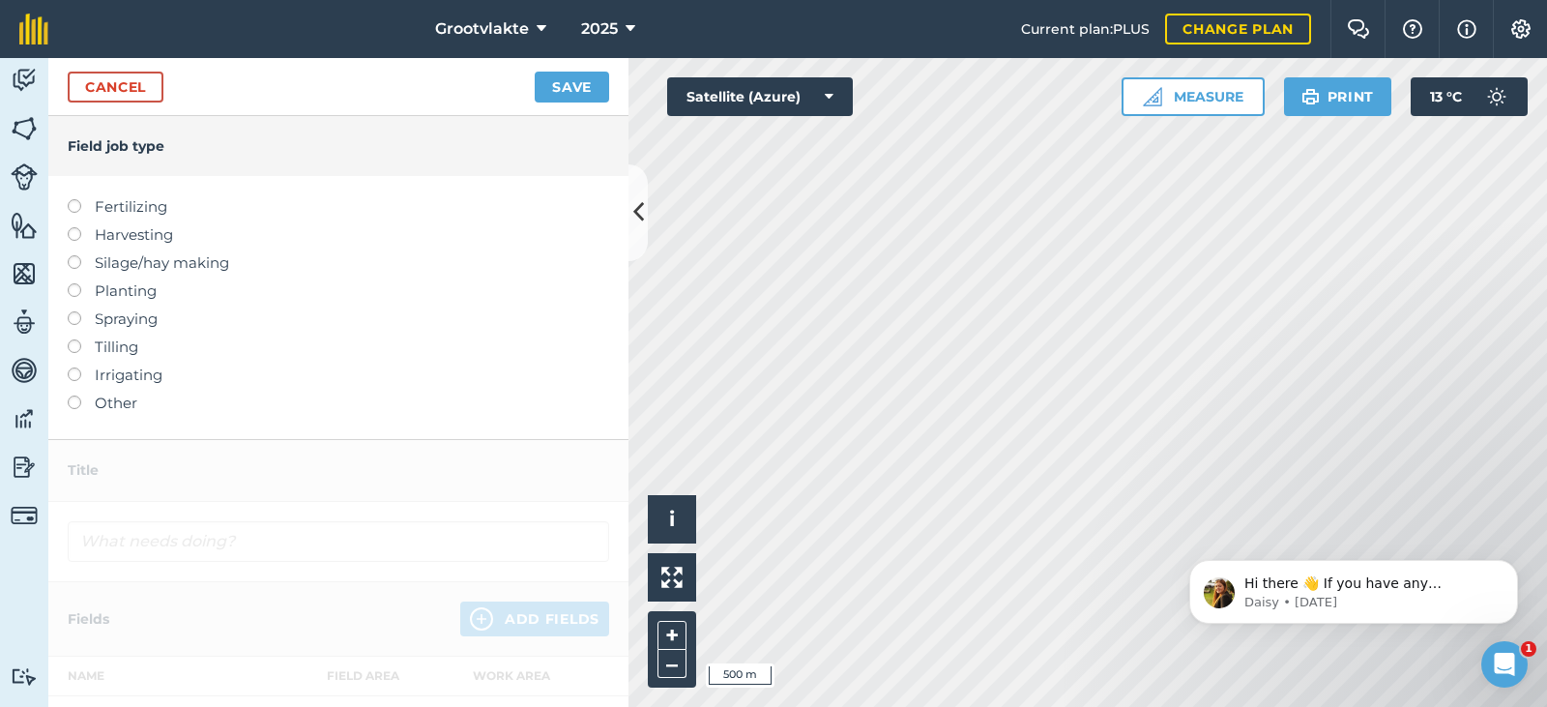
click at [109, 399] on label "Other" at bounding box center [338, 402] width 541 height 23
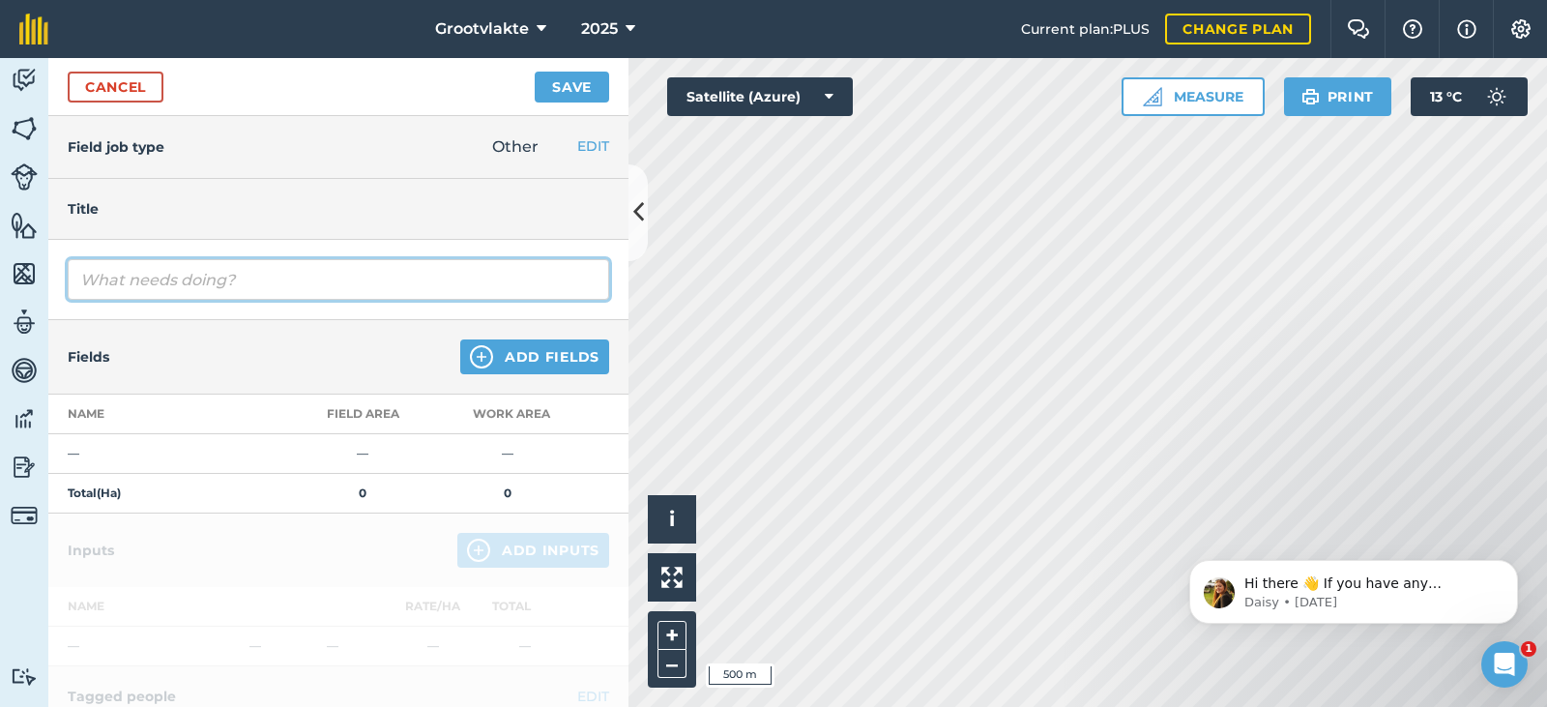
click at [178, 280] on input "text" at bounding box center [338, 279] width 541 height 41
type input "T21Booi spuitpomp3 spuit peer boorde01645"
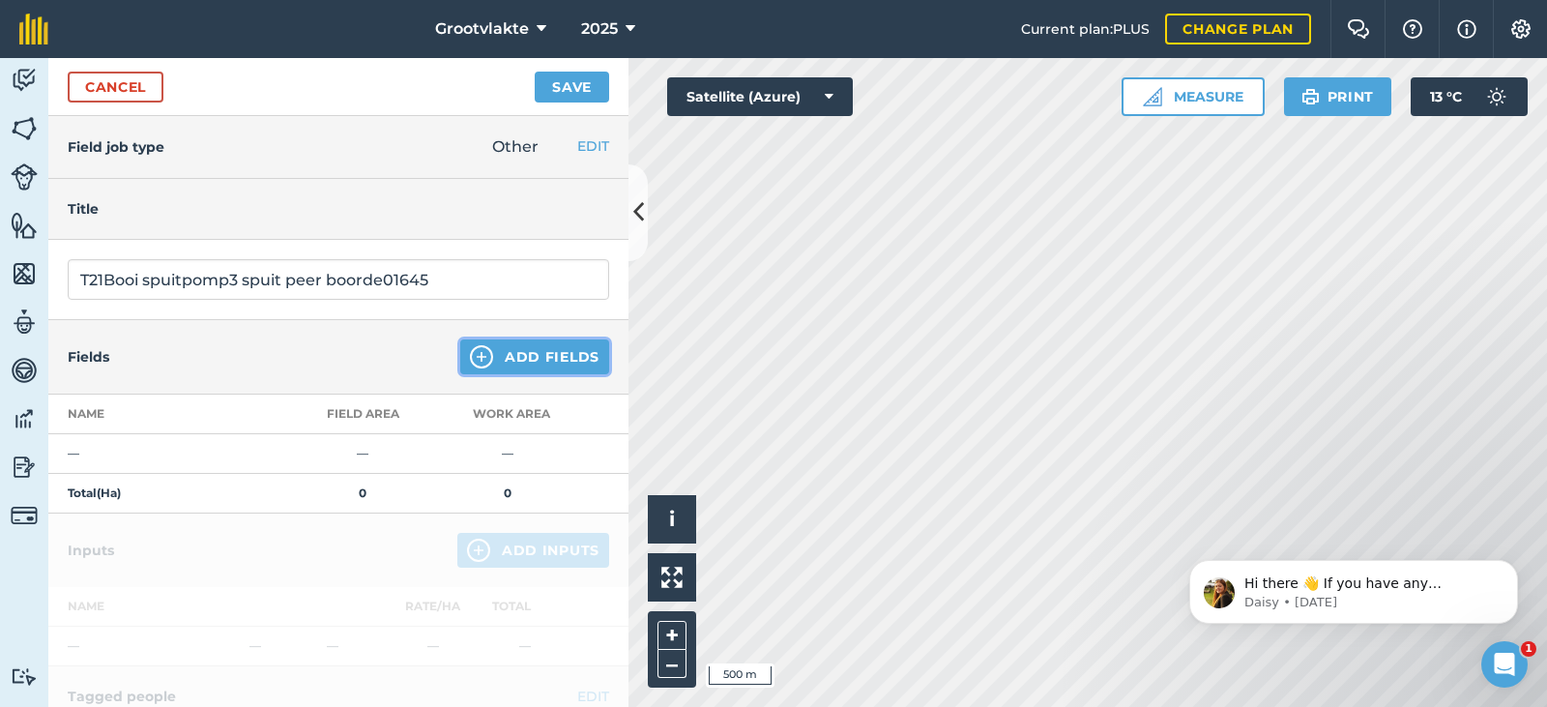
click at [511, 362] on button "Add Fields" at bounding box center [534, 356] width 149 height 35
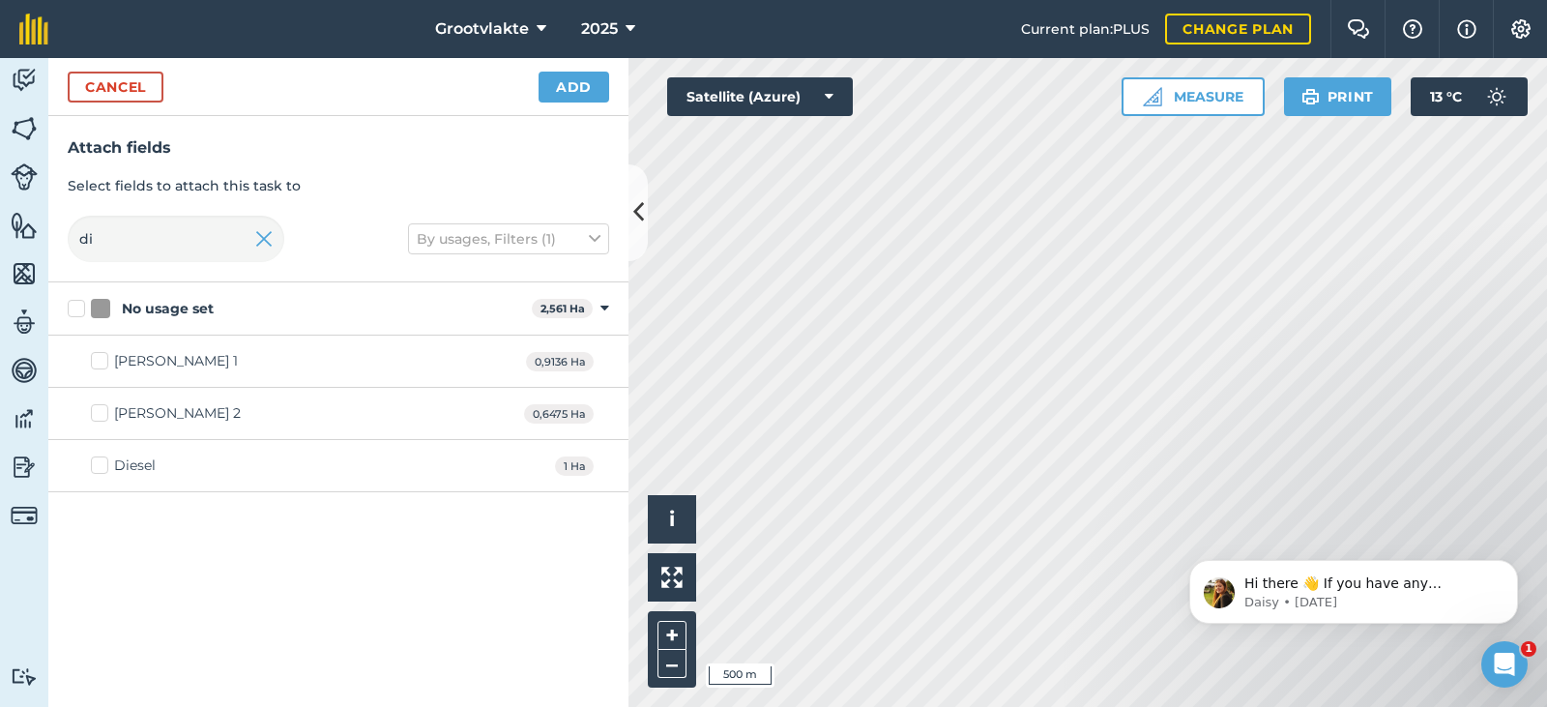
click at [142, 476] on div "Diesel" at bounding box center [135, 465] width 42 height 20
click at [103, 468] on input "Diesel" at bounding box center [97, 461] width 13 height 13
checkbox input "true"
click at [596, 74] on button "Add" at bounding box center [573, 87] width 71 height 31
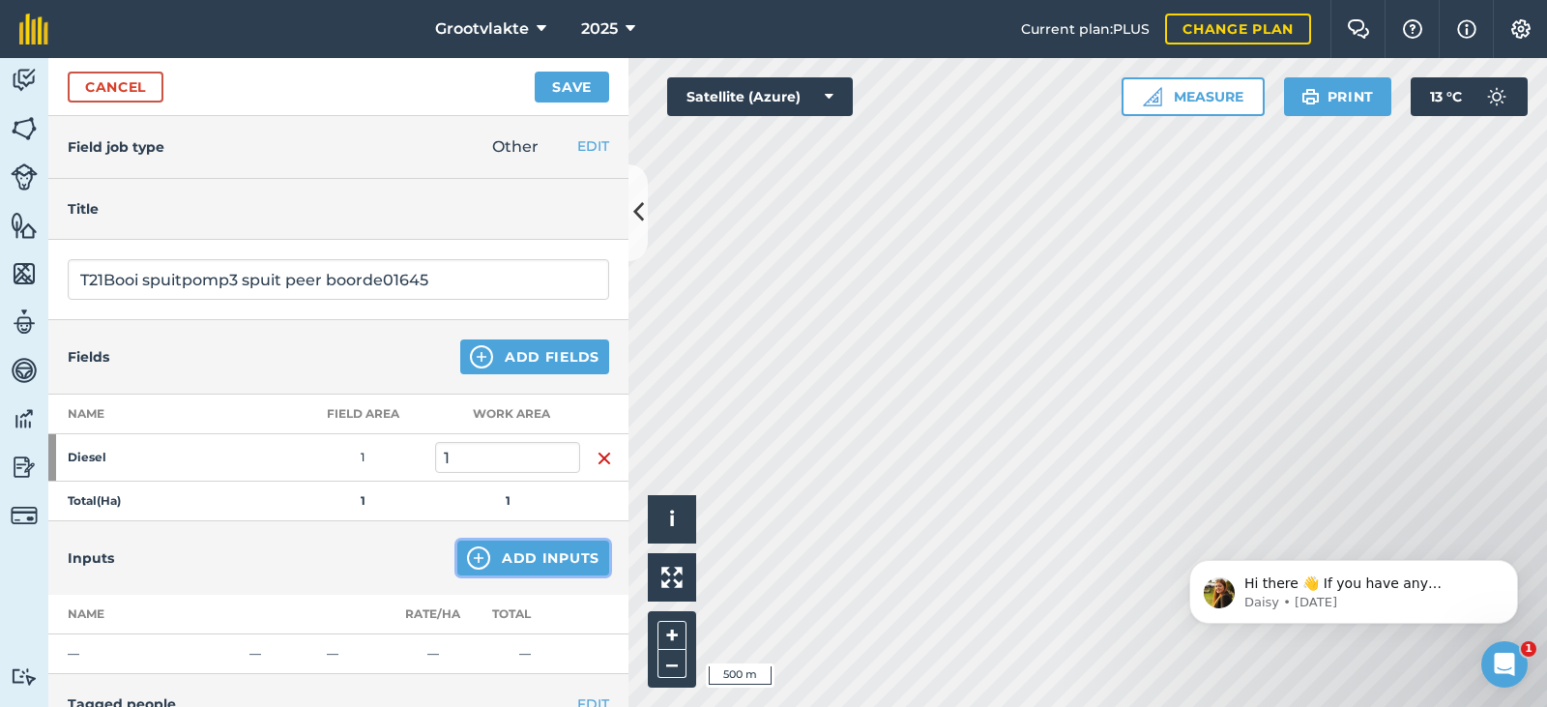
click at [520, 561] on button "Add Inputs" at bounding box center [533, 557] width 152 height 35
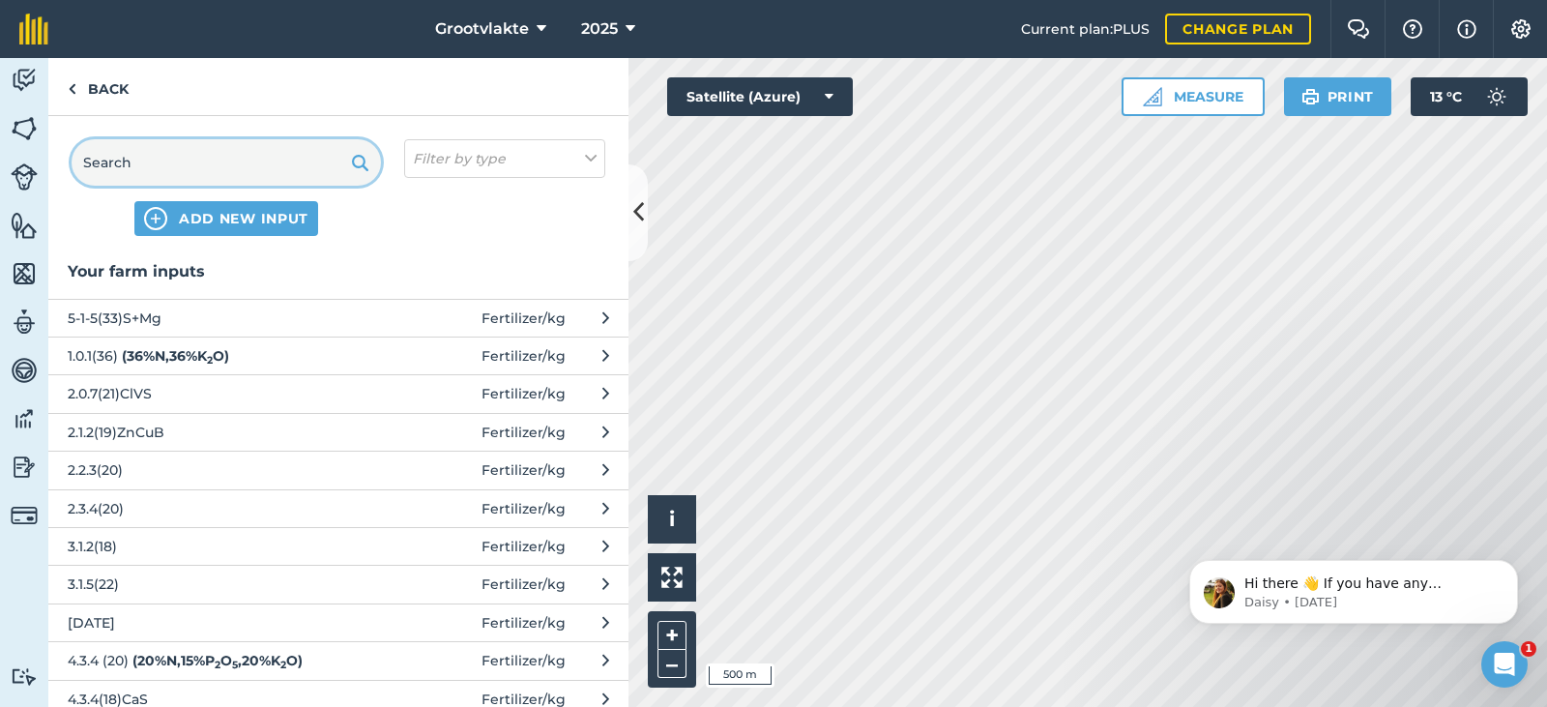
click at [231, 171] on input "text" at bounding box center [226, 162] width 309 height 46
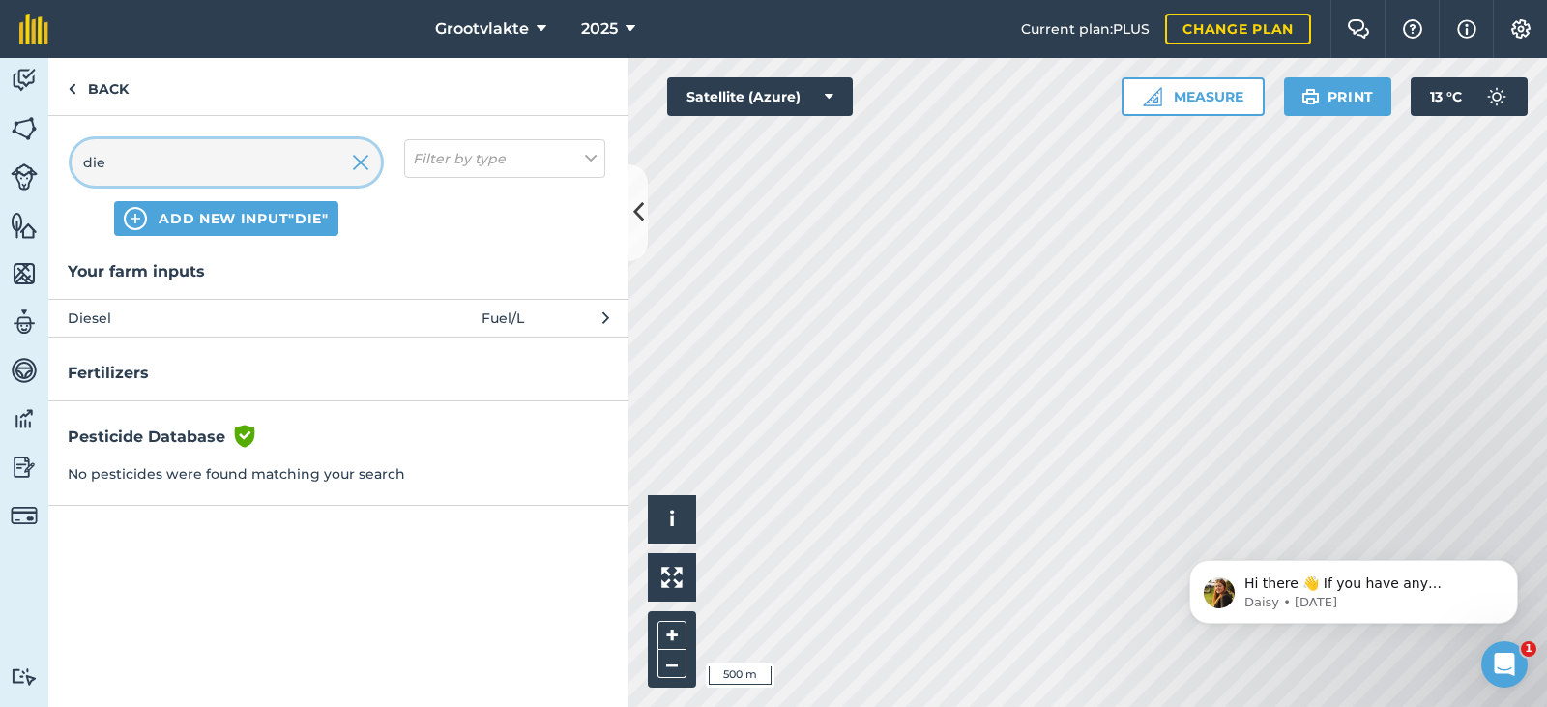
type input "die"
click at [151, 330] on button "Diesel Fuel / L" at bounding box center [338, 318] width 580 height 38
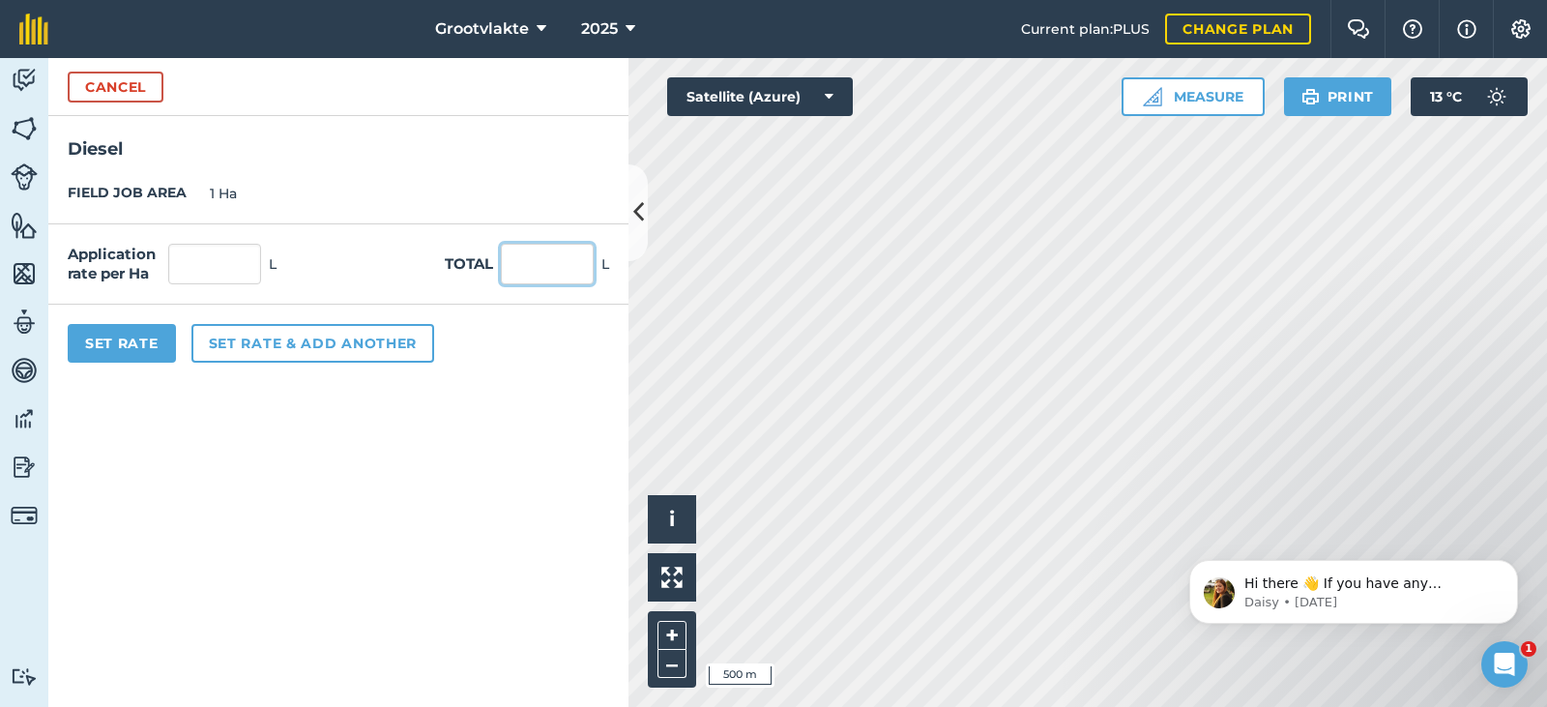
click at [534, 261] on input "text" at bounding box center [547, 264] width 93 height 41
type input "40"
click at [127, 348] on button "Set Rate" at bounding box center [122, 343] width 108 height 39
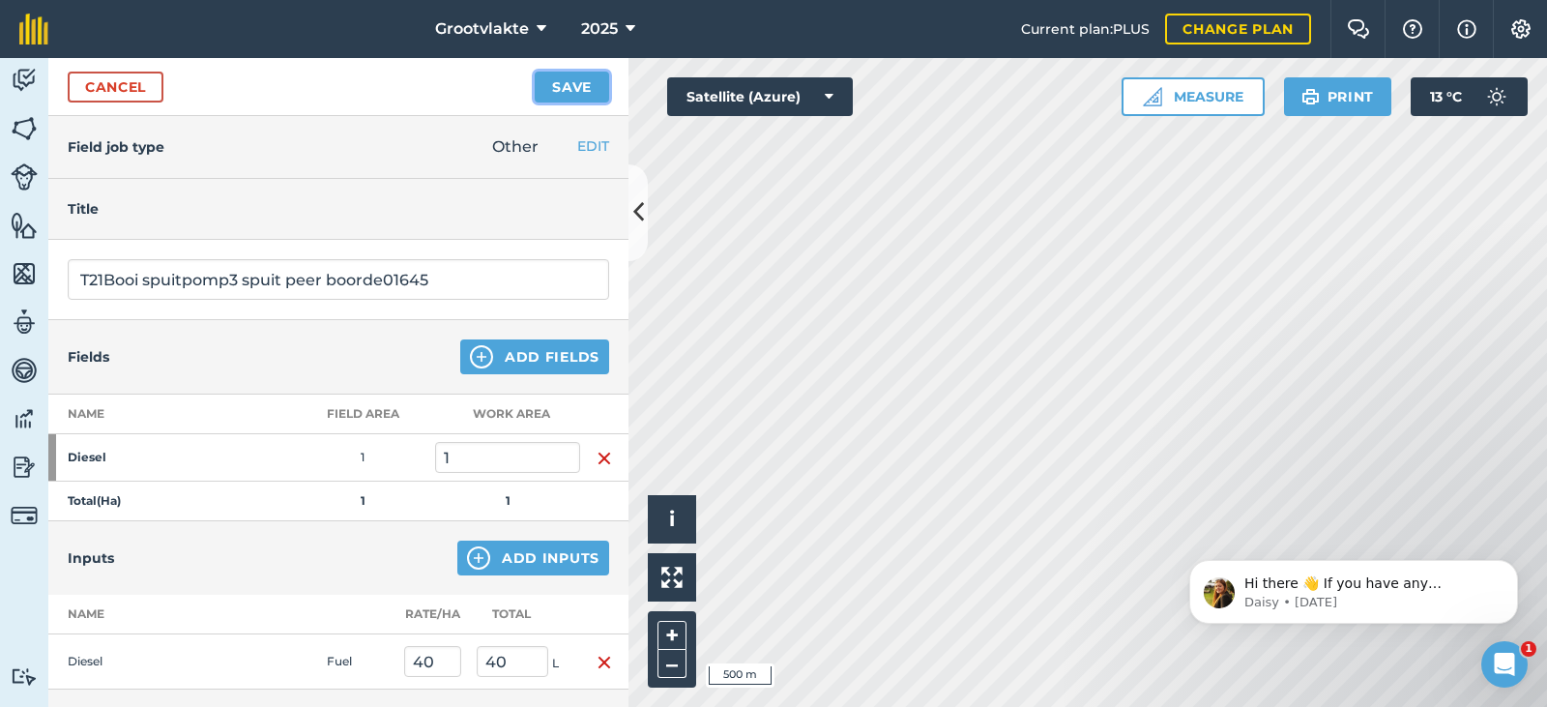
click at [544, 84] on button "Save" at bounding box center [572, 87] width 74 height 31
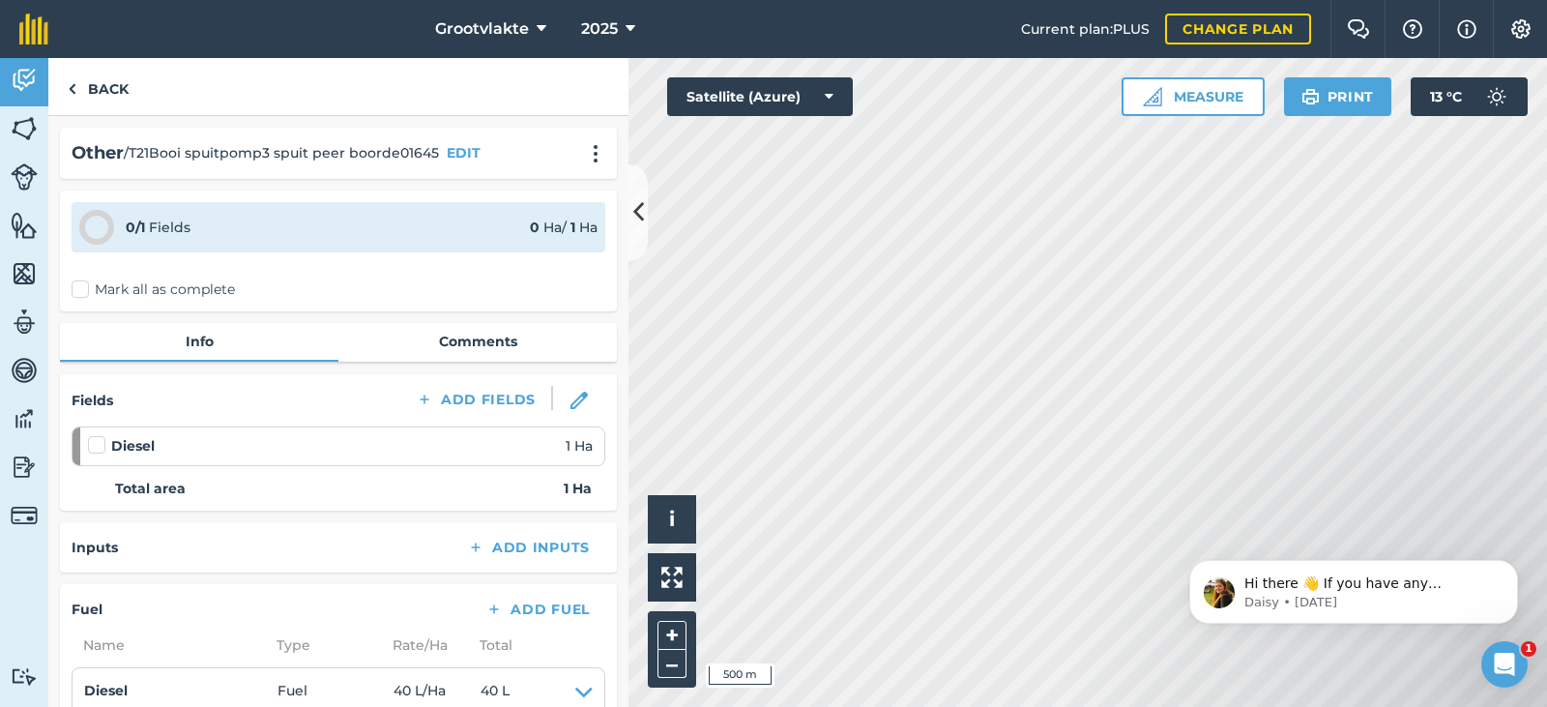
click at [83, 293] on label "Mark all as complete" at bounding box center [153, 289] width 163 height 20
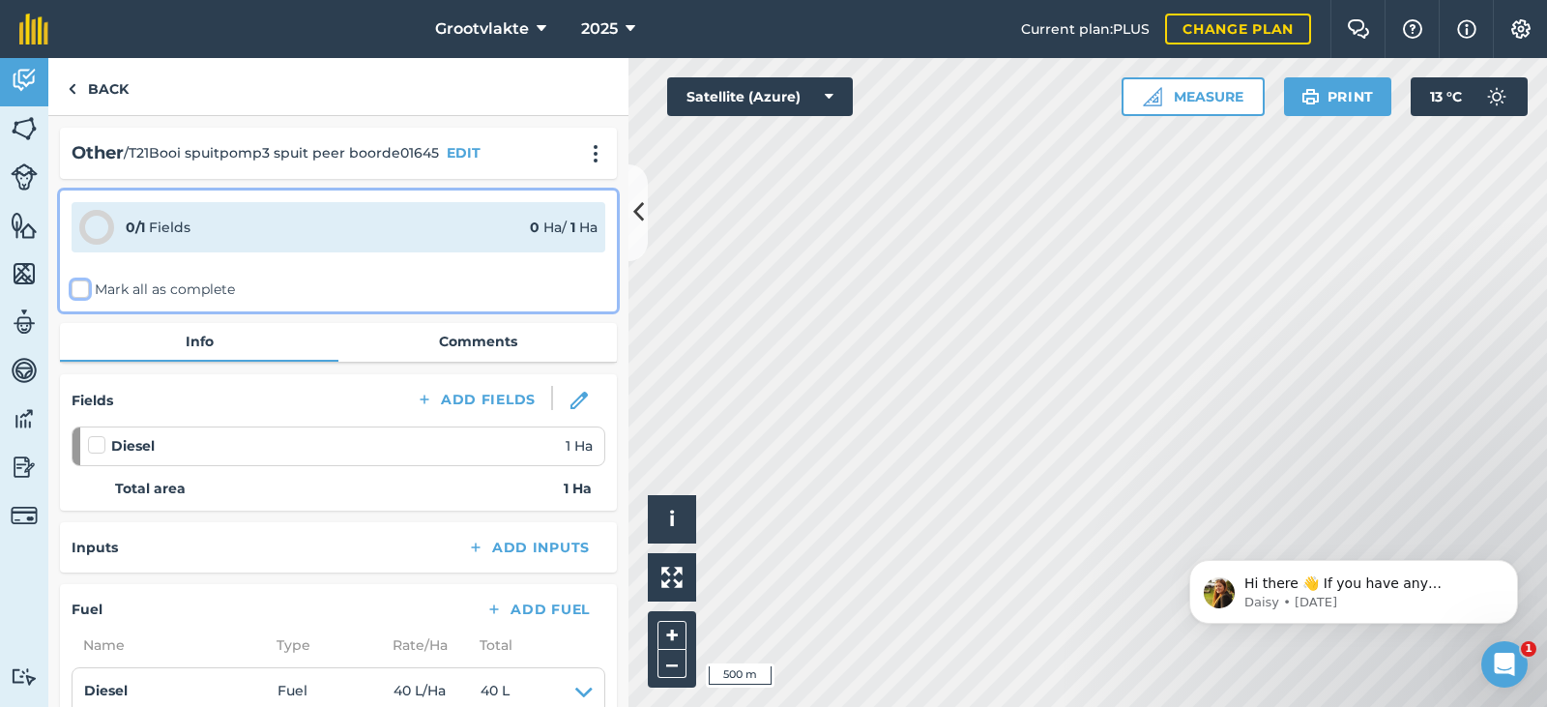
click at [83, 292] on input "Mark all as complete" at bounding box center [78, 285] width 13 height 13
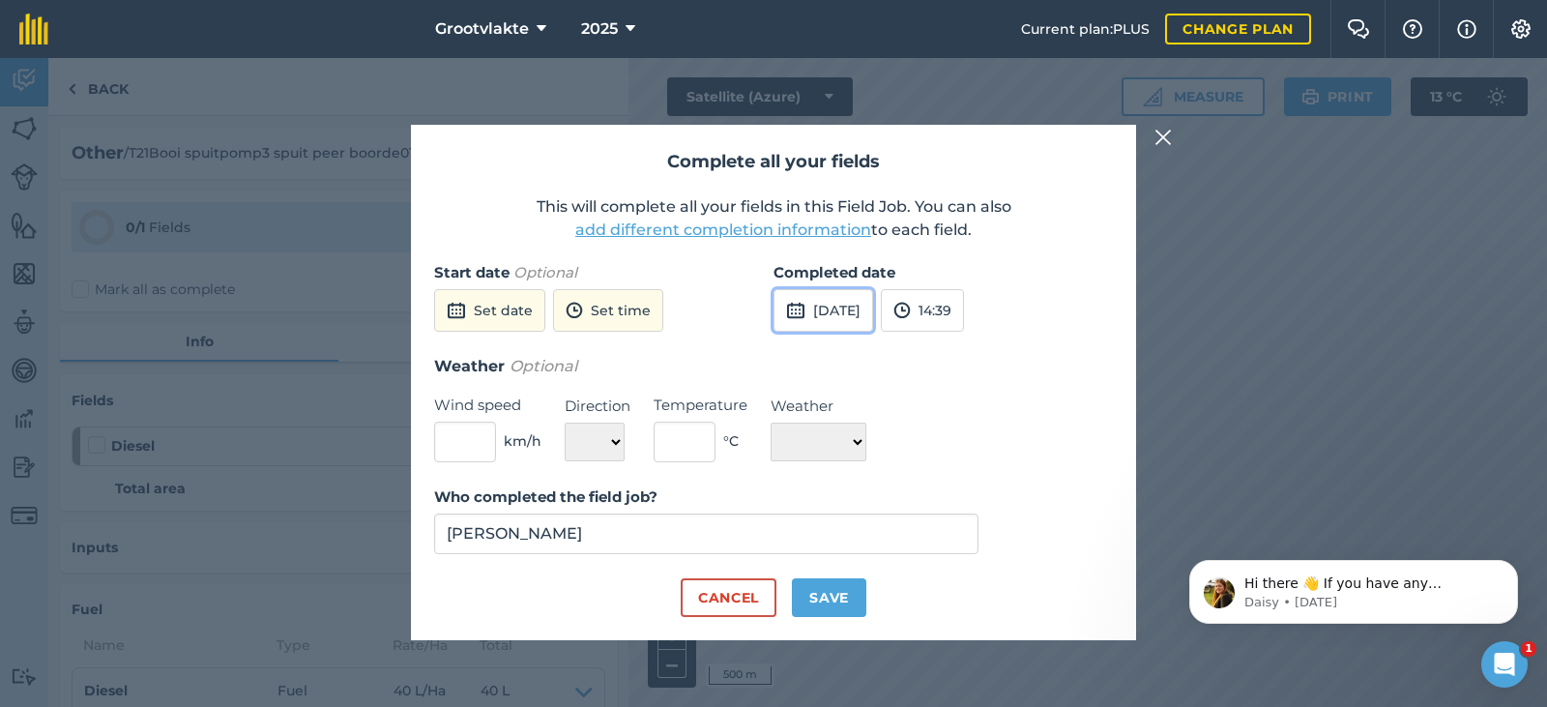
click at [811, 305] on button "[DATE]" at bounding box center [823, 310] width 100 height 43
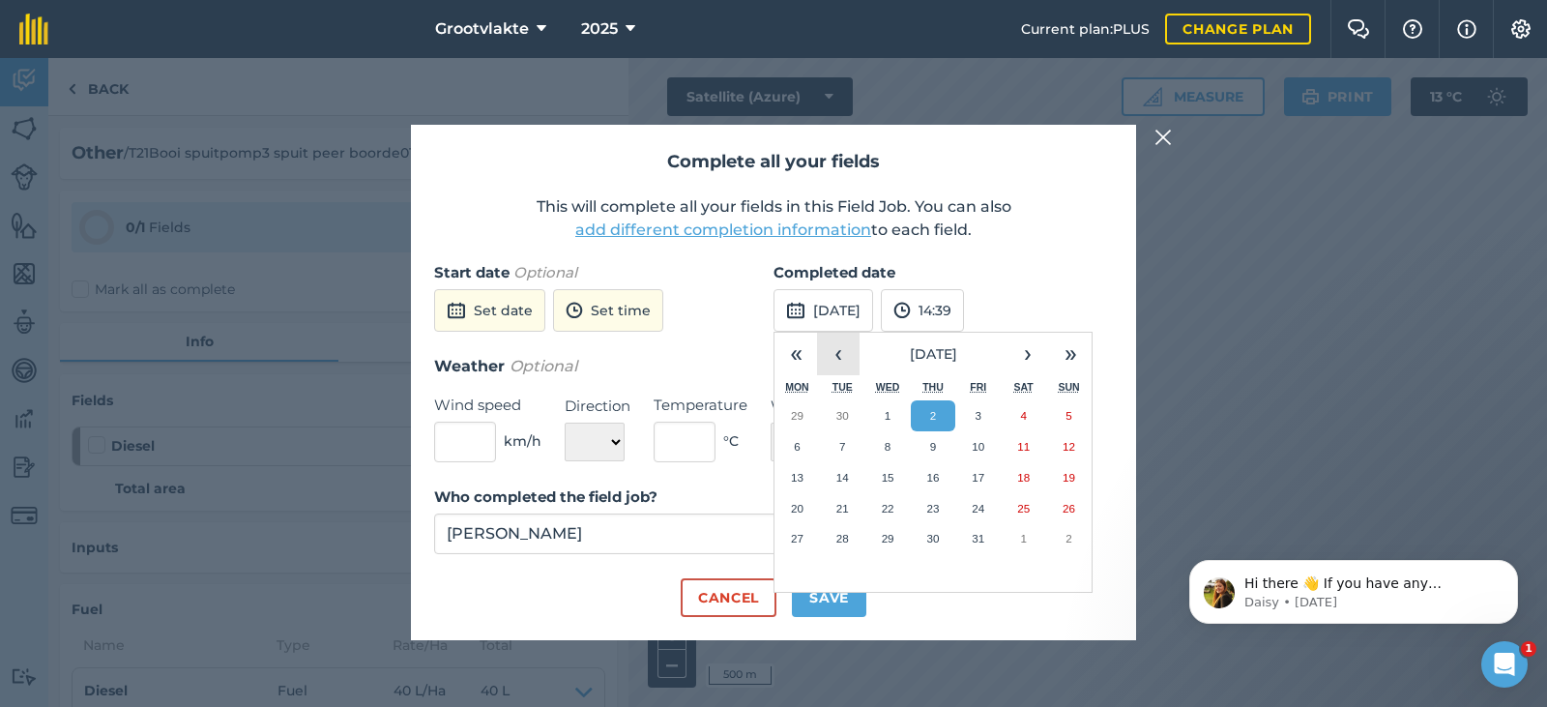
click at [838, 358] on button "‹" at bounding box center [838, 354] width 43 height 43
click at [847, 507] on abbr "23" at bounding box center [842, 508] width 13 height 13
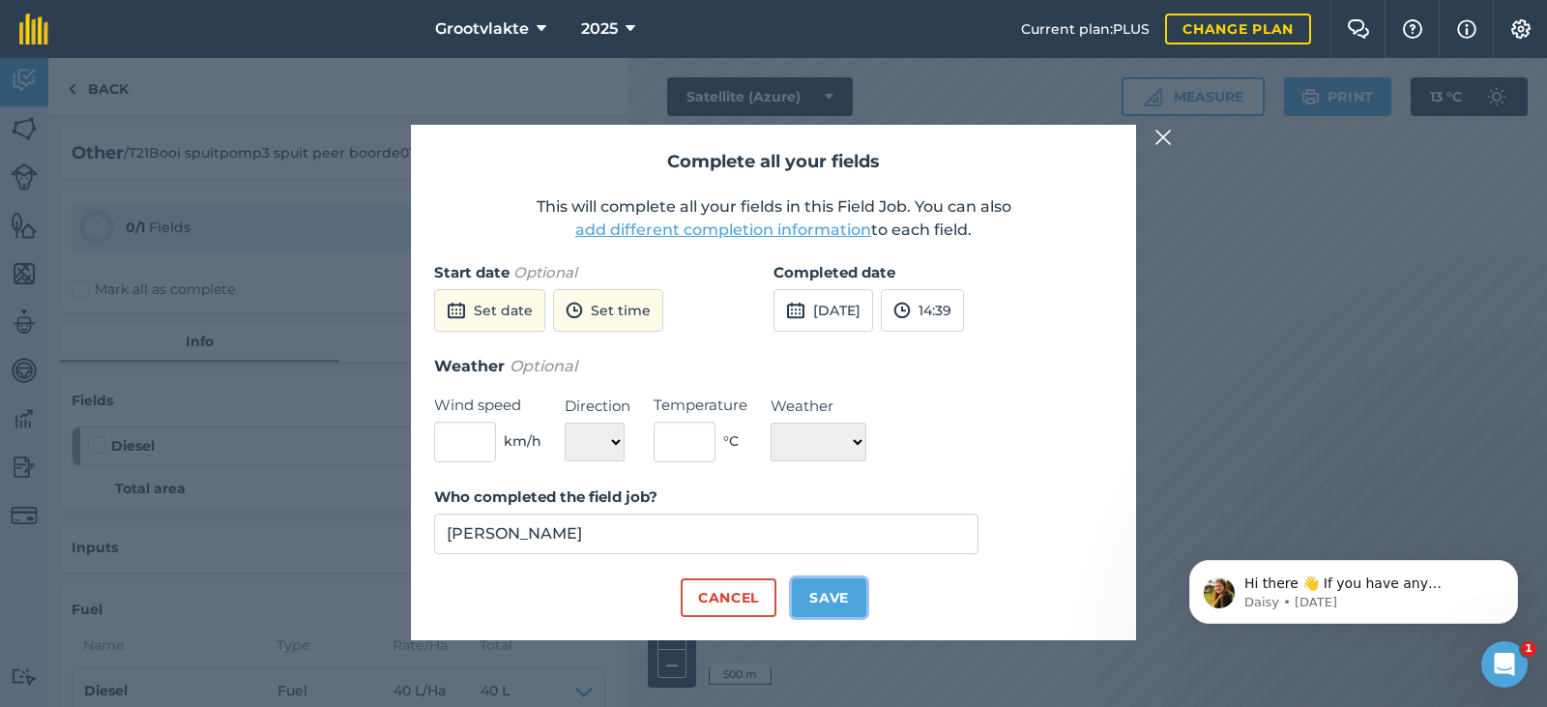
click at [844, 590] on button "Save" at bounding box center [829, 597] width 74 height 39
checkbox input "true"
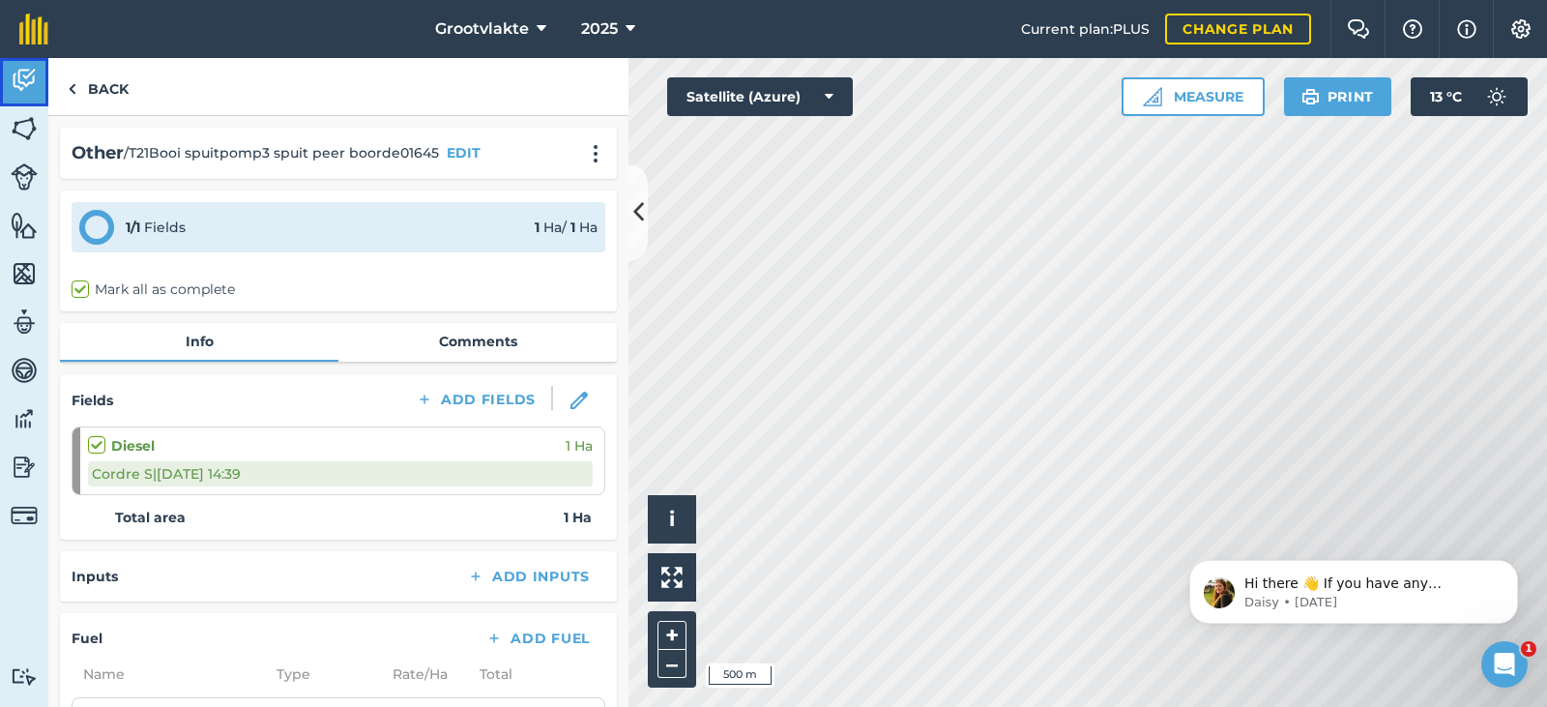
click at [31, 82] on img at bounding box center [24, 80] width 27 height 29
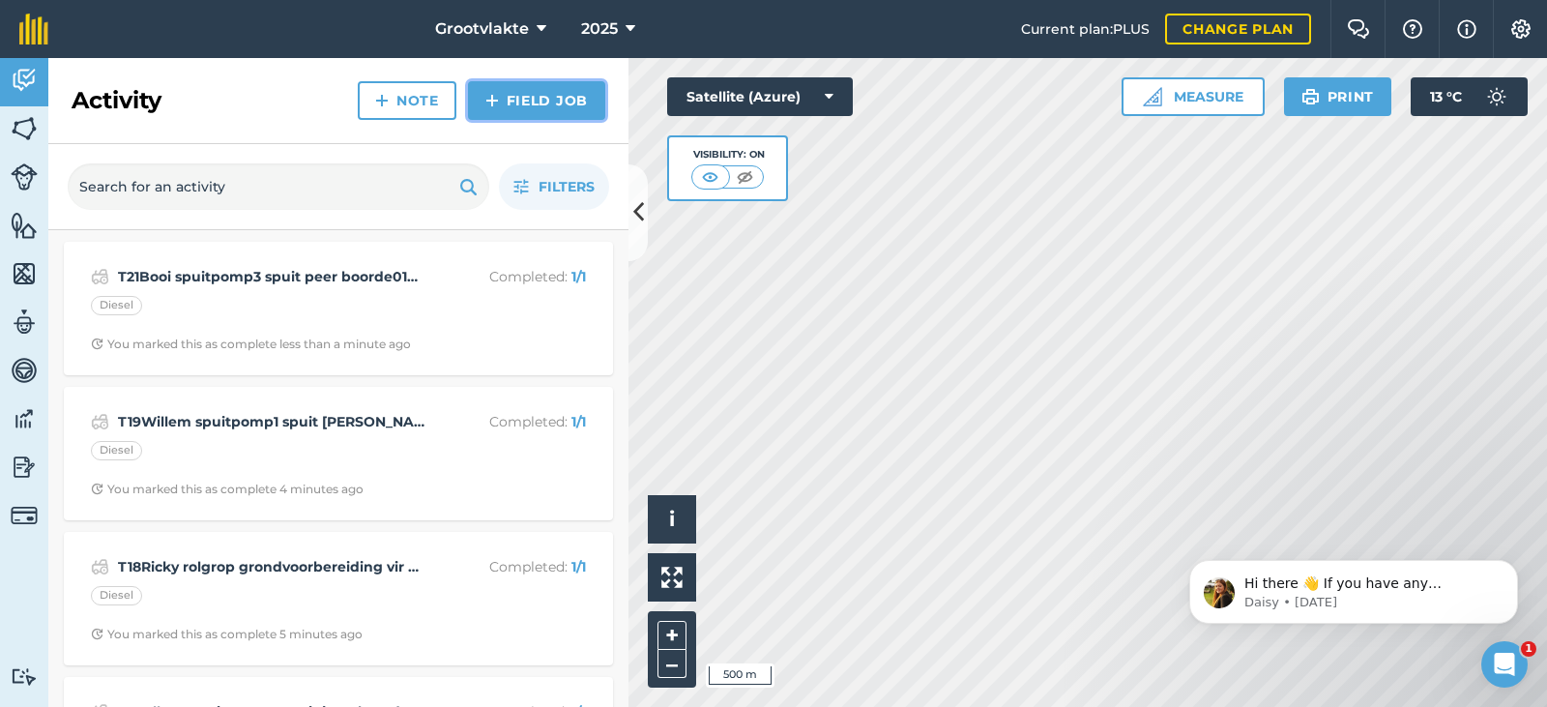
click at [499, 103] on img at bounding box center [492, 100] width 14 height 23
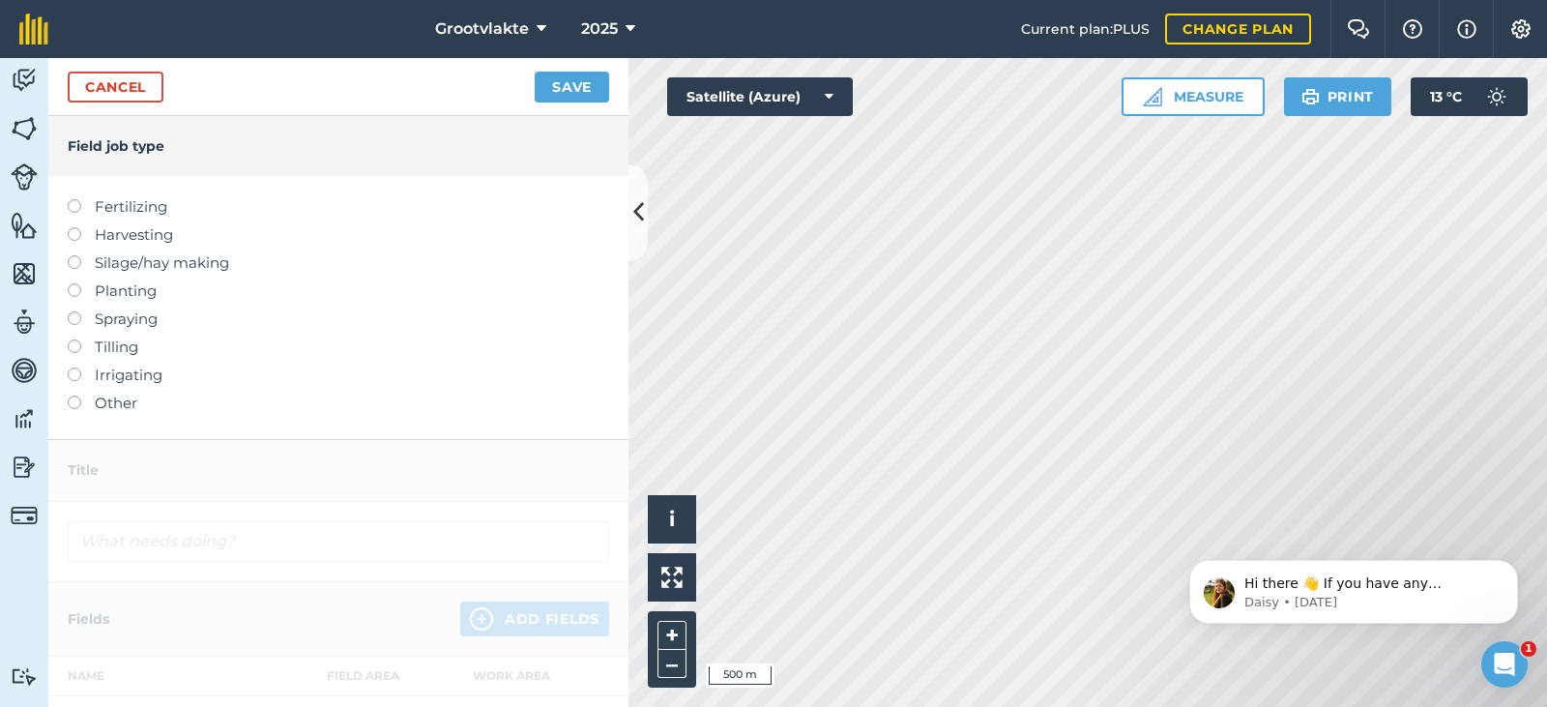
click at [131, 393] on label "Other" at bounding box center [338, 402] width 541 height 23
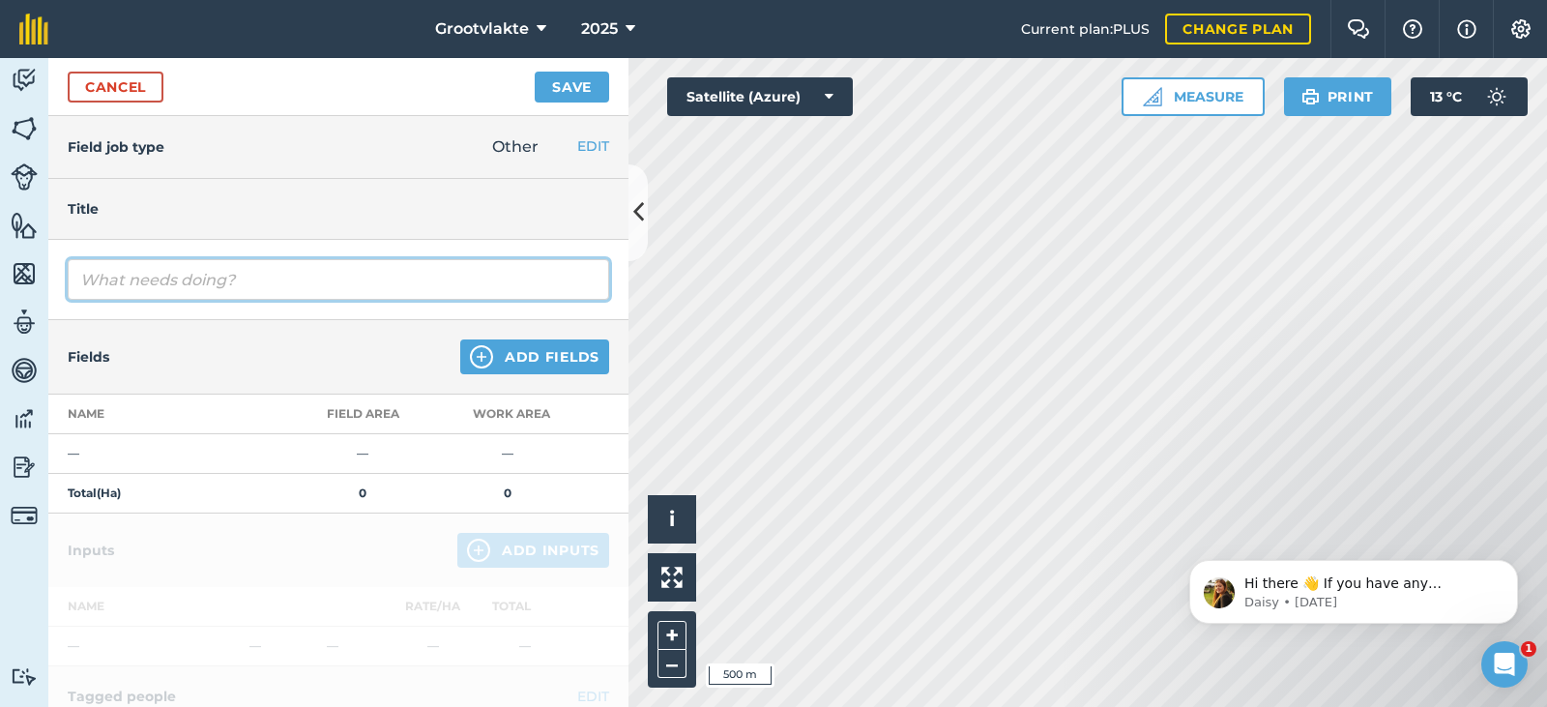
click at [157, 285] on input "text" at bounding box center [338, 279] width 541 height 41
type input "TFord ranger3.0 jan besproeiing402327"
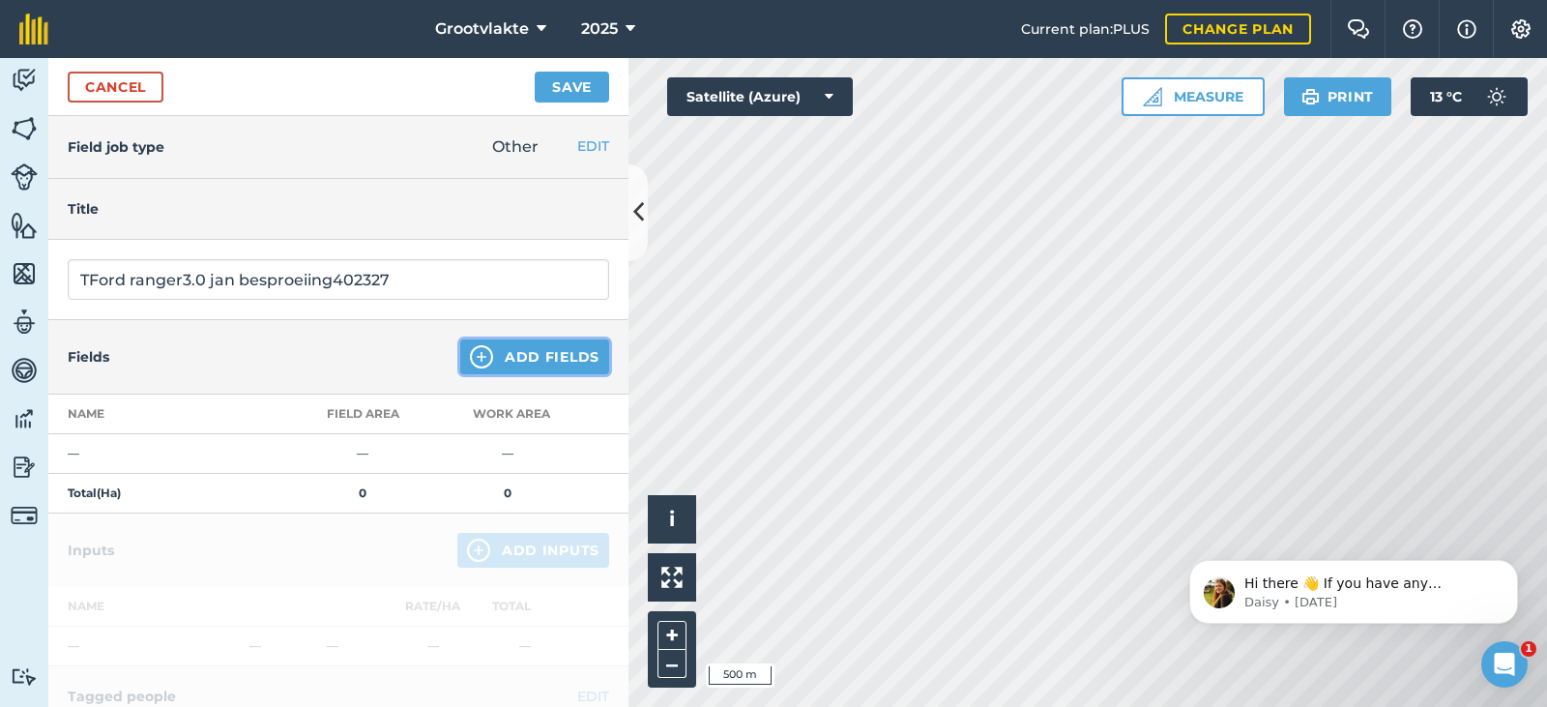
click at [507, 355] on button "Add Fields" at bounding box center [534, 356] width 149 height 35
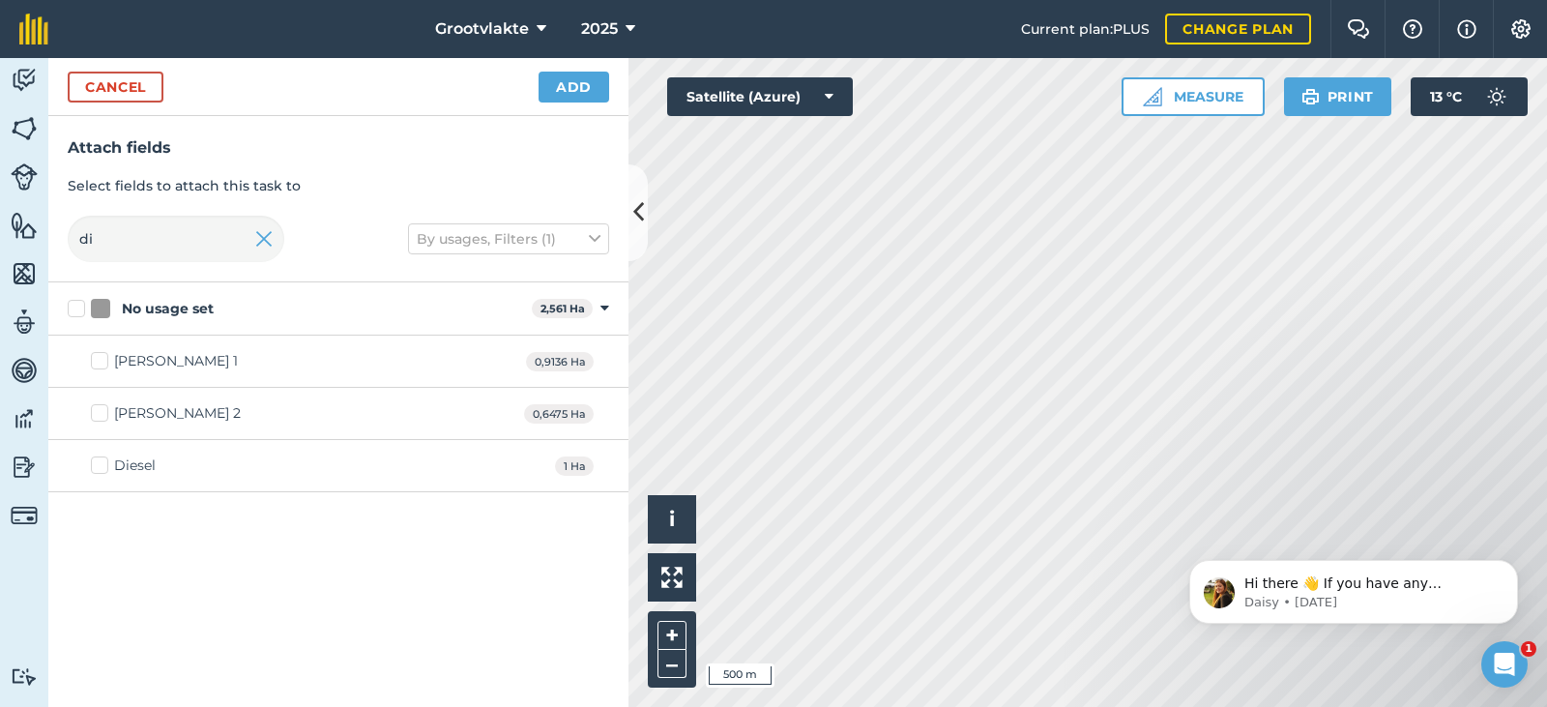
click at [130, 468] on div "Diesel" at bounding box center [135, 465] width 42 height 20
click at [103, 468] on input "Diesel" at bounding box center [97, 461] width 13 height 13
checkbox input "true"
click at [562, 77] on button "Add" at bounding box center [573, 87] width 71 height 31
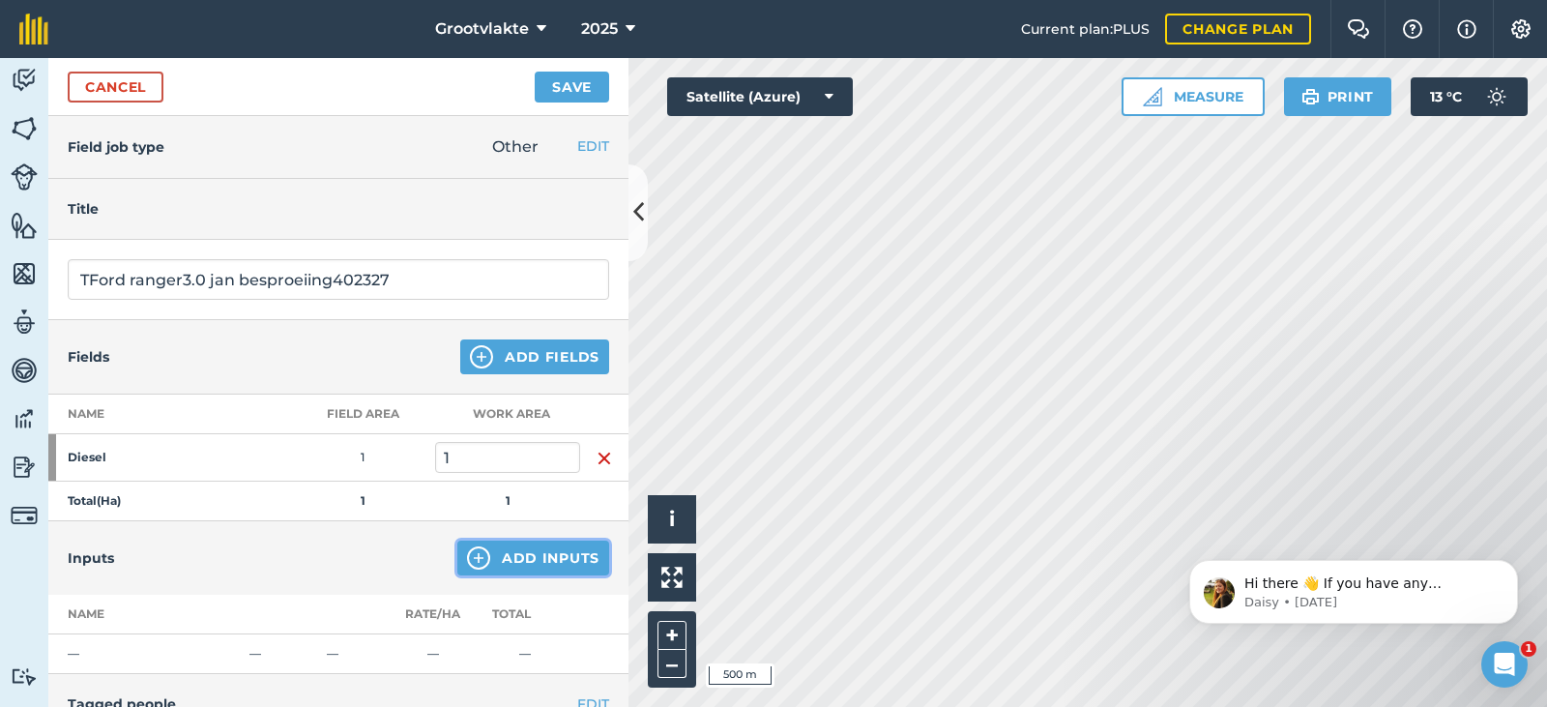
click at [473, 550] on button "Add Inputs" at bounding box center [533, 557] width 152 height 35
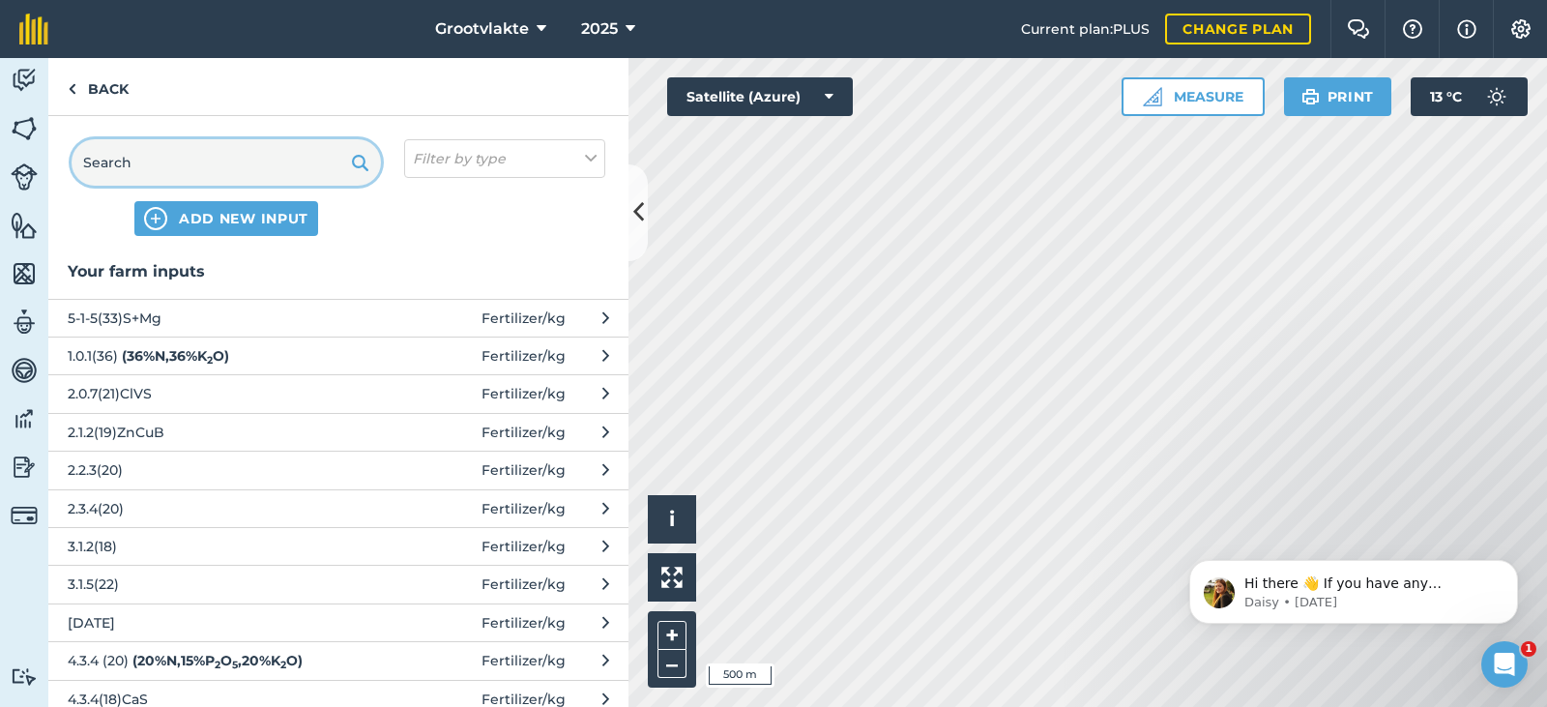
click at [161, 162] on input "text" at bounding box center [226, 162] width 309 height 46
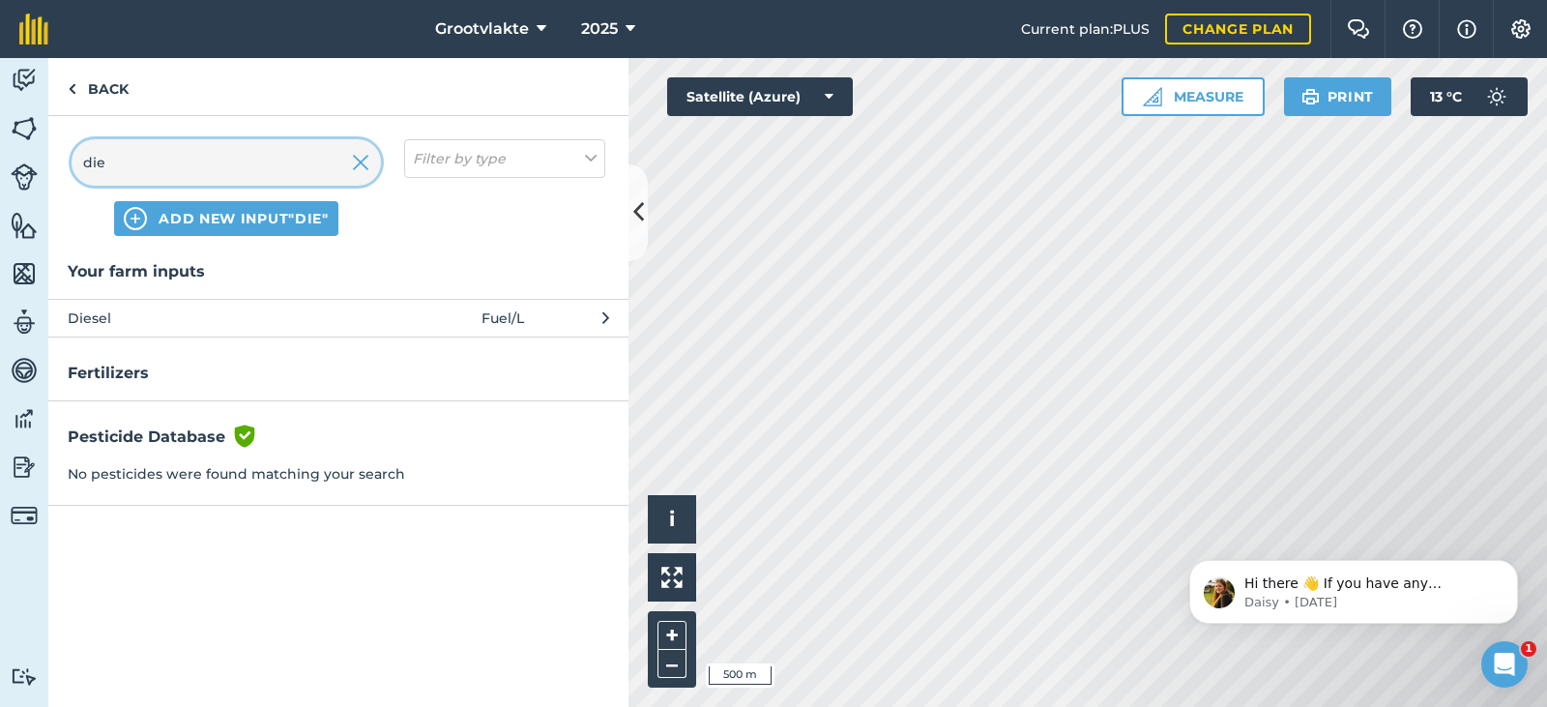
type input "die"
click at [138, 317] on span "Diesel" at bounding box center [226, 317] width 316 height 21
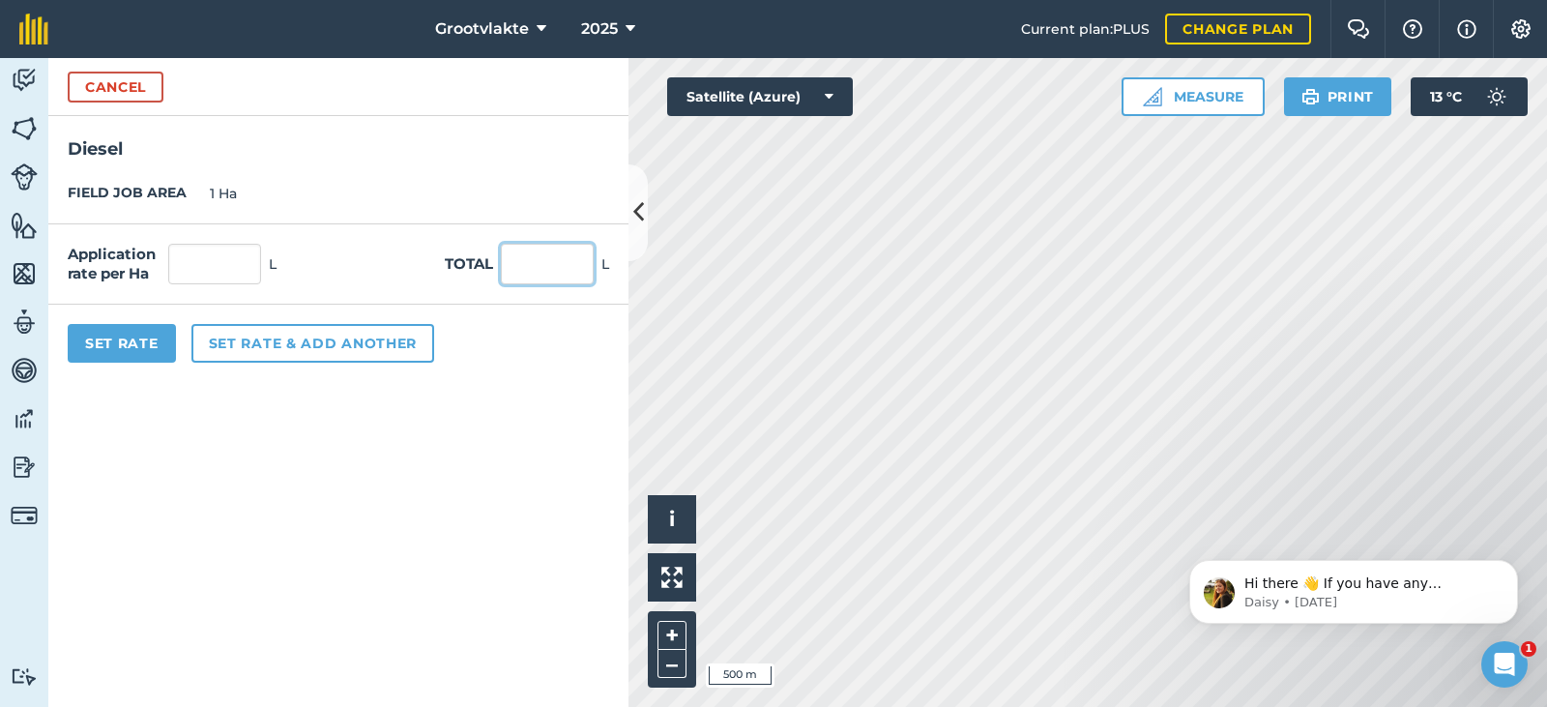
click at [528, 266] on input "text" at bounding box center [547, 264] width 93 height 41
type input "75"
click at [125, 346] on button "Set Rate" at bounding box center [122, 343] width 108 height 39
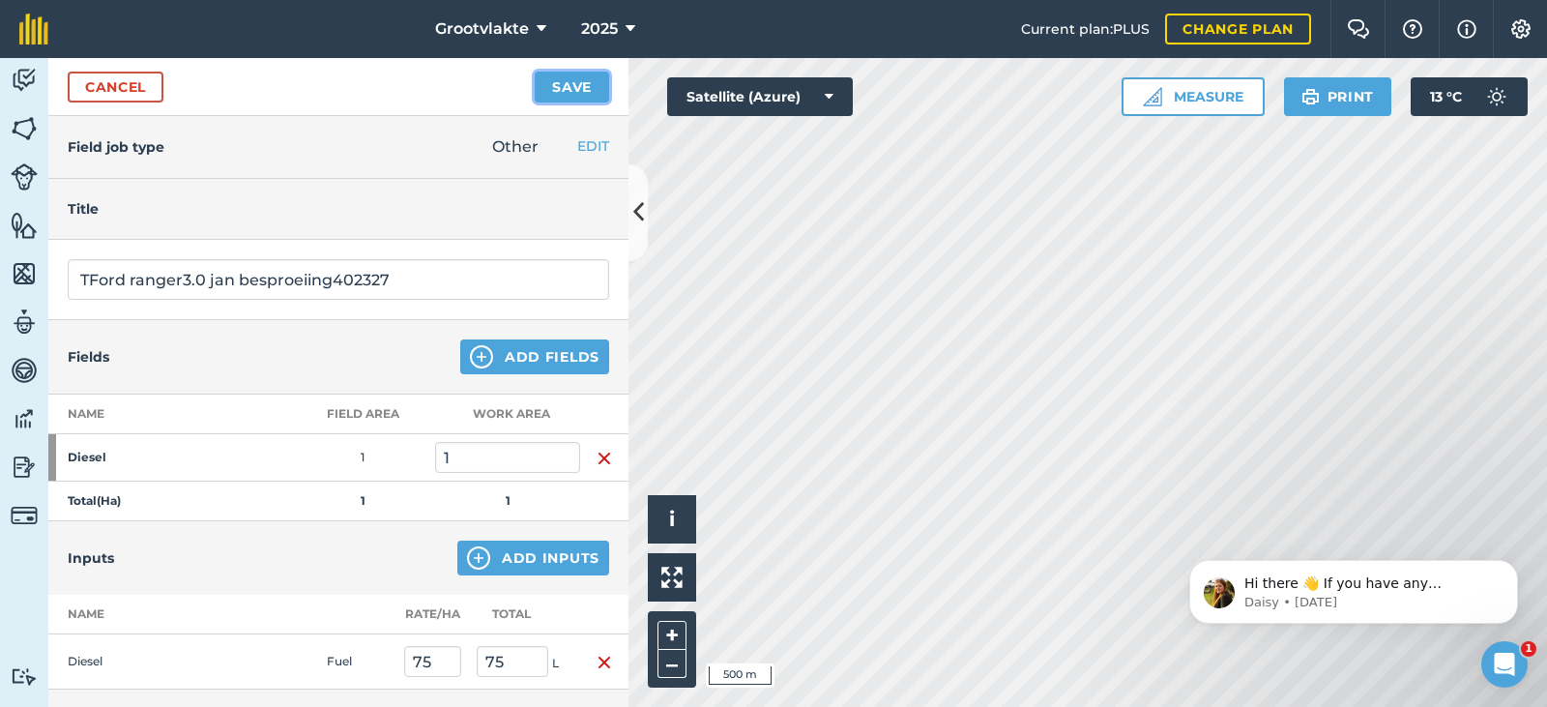
click at [590, 88] on button "Save" at bounding box center [572, 87] width 74 height 31
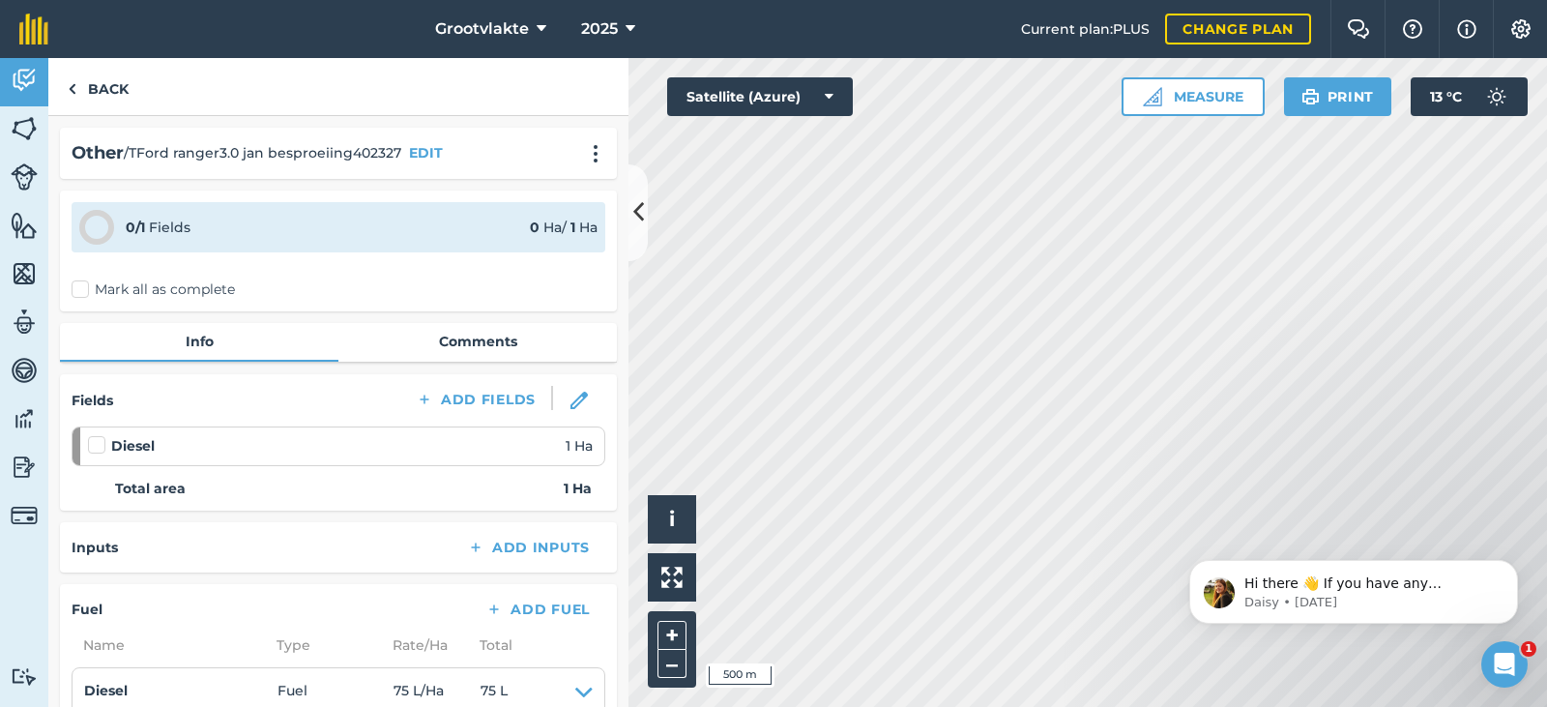
click at [104, 288] on label "Mark all as complete" at bounding box center [153, 289] width 163 height 20
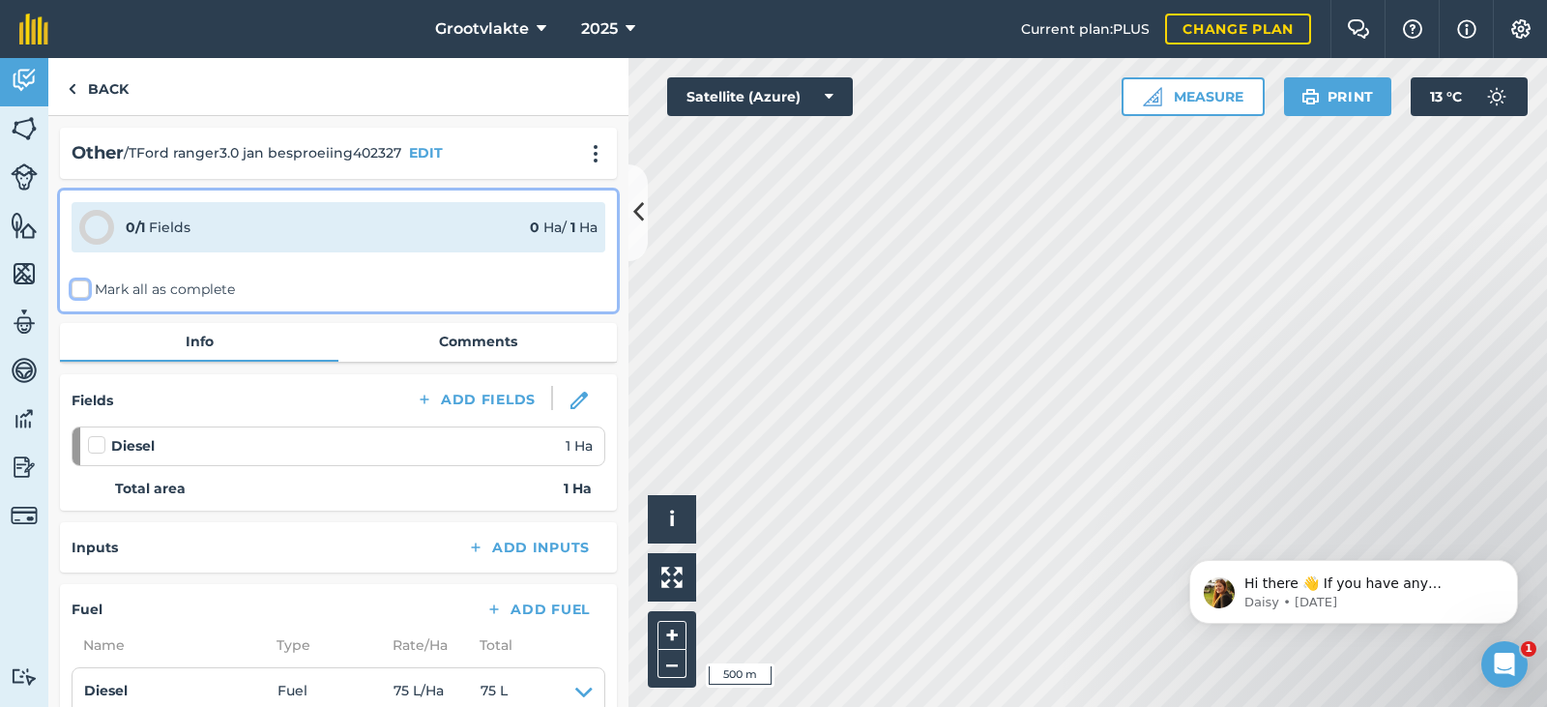
click at [84, 288] on input "Mark all as complete" at bounding box center [78, 285] width 13 height 13
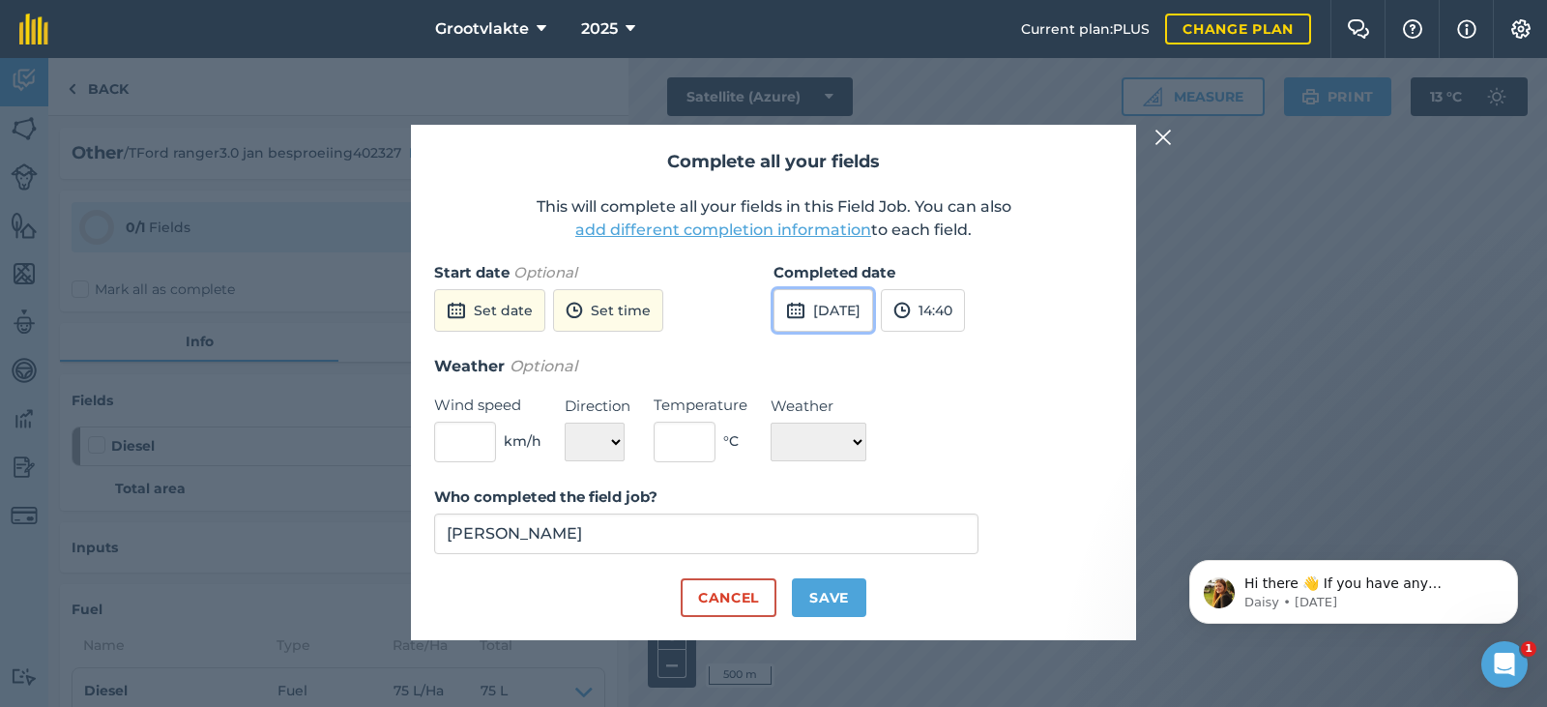
click at [858, 312] on button "[DATE]" at bounding box center [823, 310] width 100 height 43
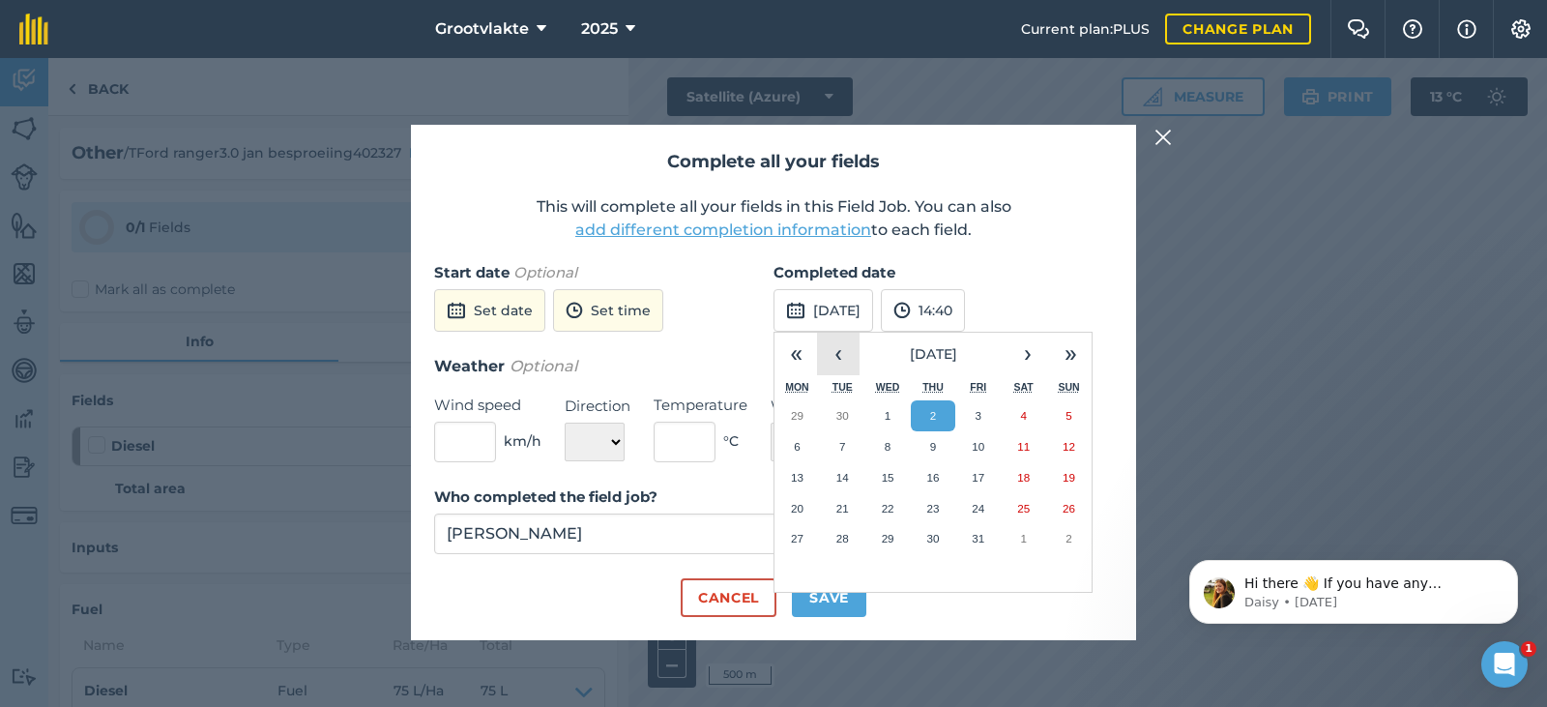
click at [847, 351] on button "‹" at bounding box center [838, 354] width 43 height 43
click at [849, 514] on button "23" at bounding box center [842, 508] width 45 height 31
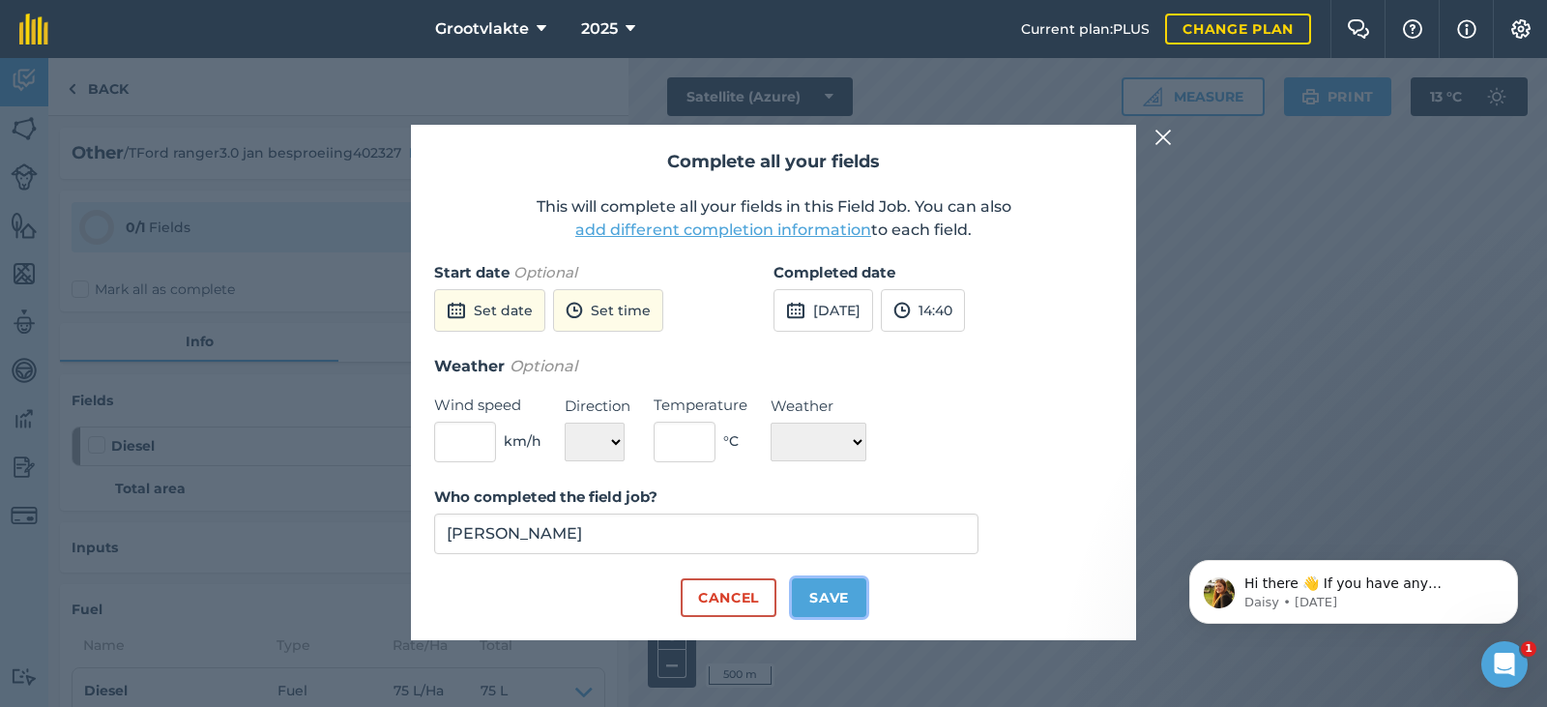
click at [833, 591] on button "Save" at bounding box center [829, 597] width 74 height 39
checkbox input "true"
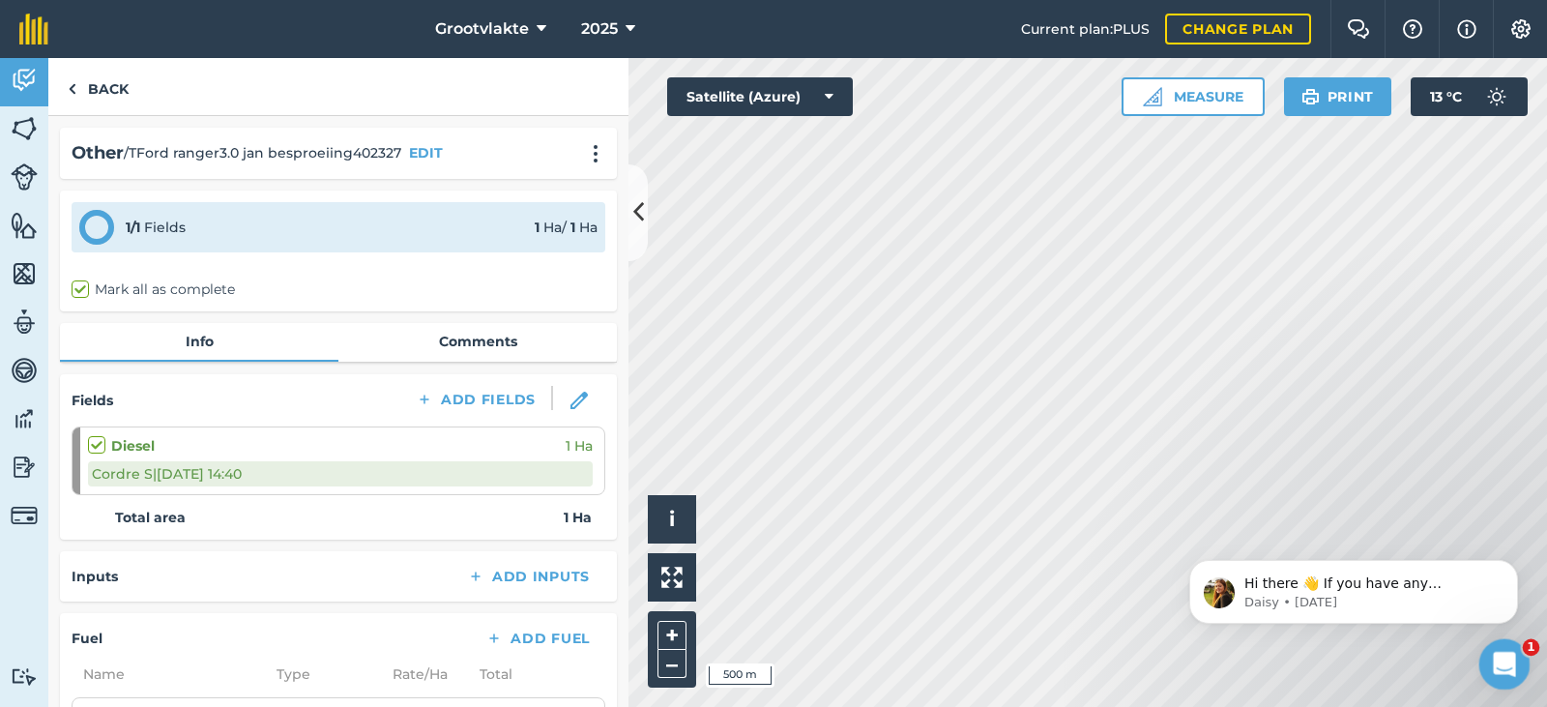
click at [1498, 678] on div "Open Intercom Messenger" at bounding box center [1501, 661] width 64 height 64
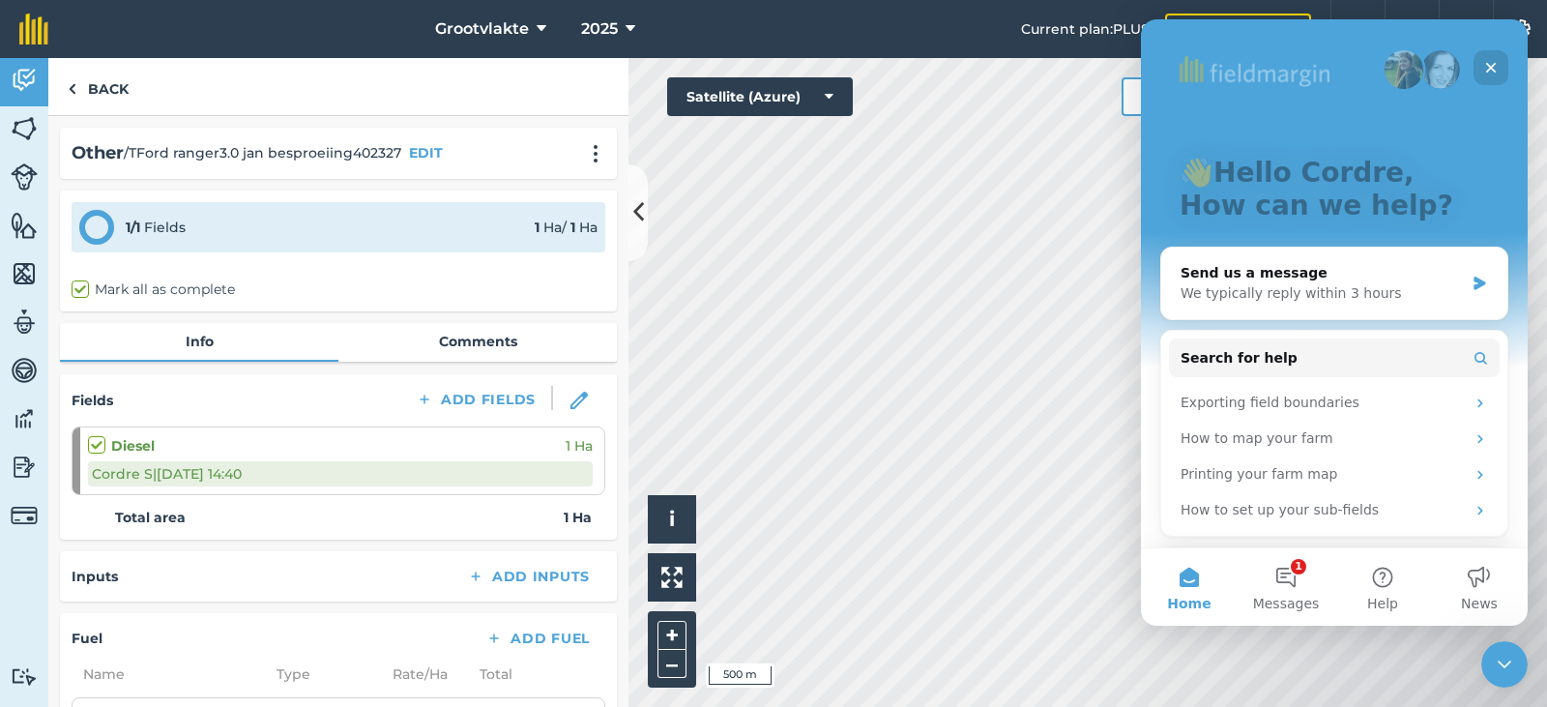
scroll to position [254, 0]
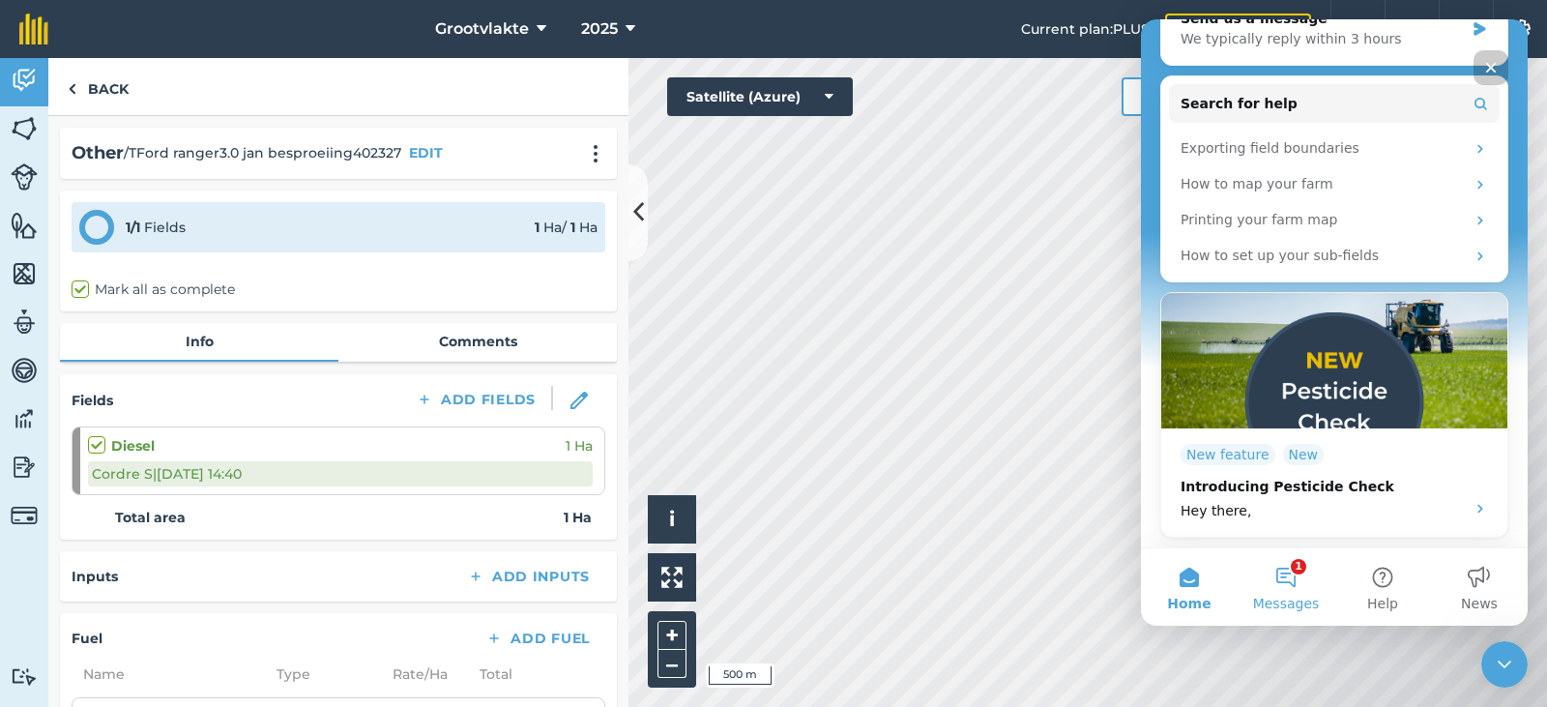
click at [1276, 572] on button "1 Messages" at bounding box center [1285, 586] width 97 height 77
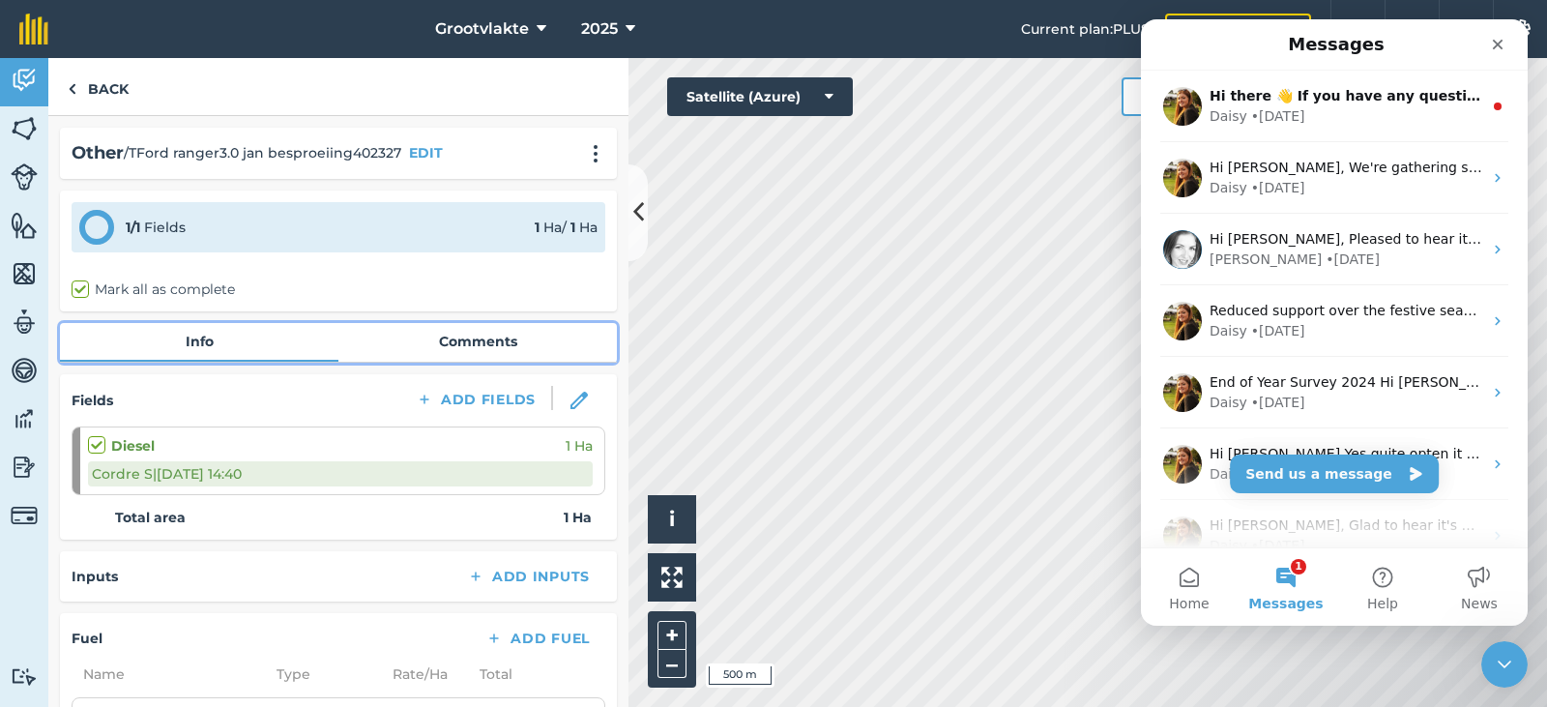
click at [558, 331] on link "Comments" at bounding box center [477, 341] width 278 height 37
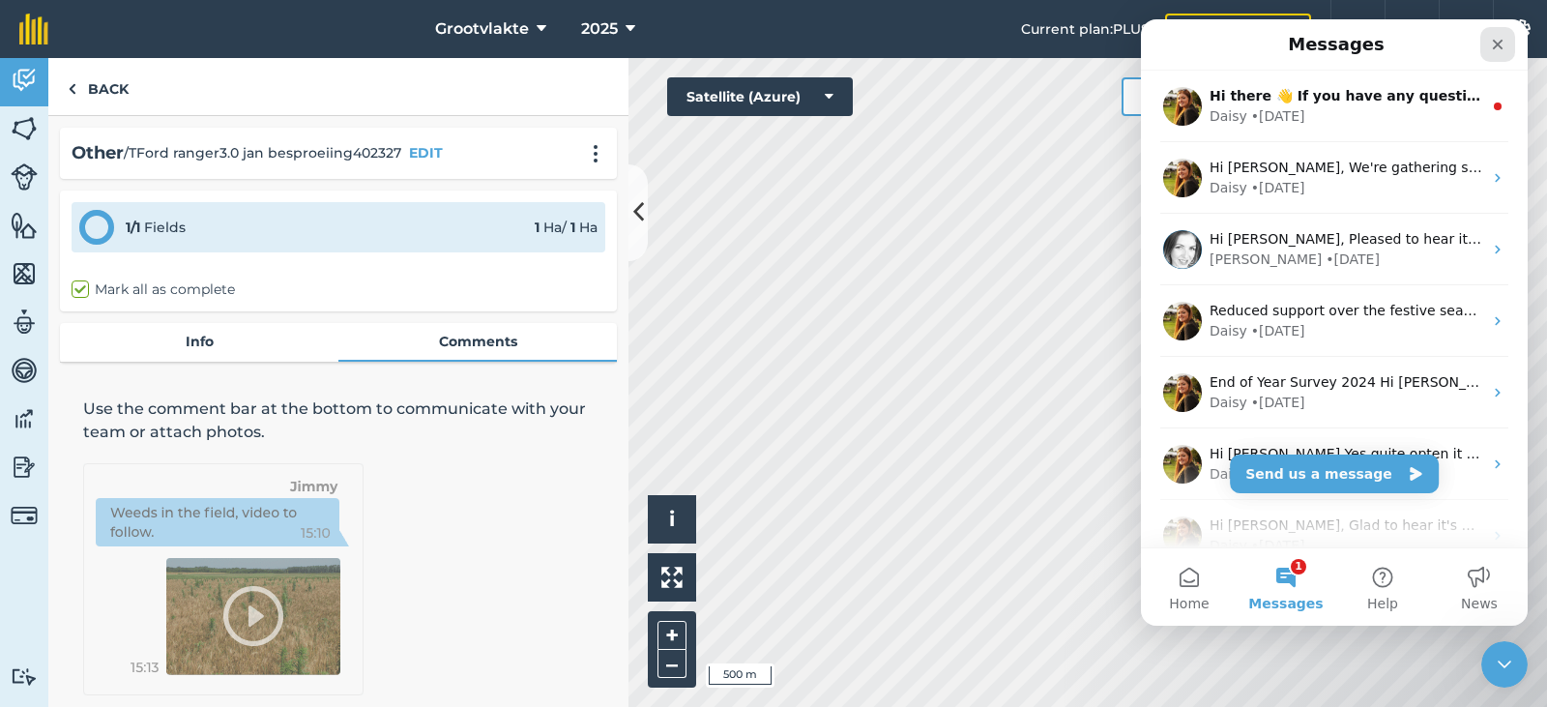
click at [1494, 45] on icon "Close" at bounding box center [1497, 44] width 15 height 15
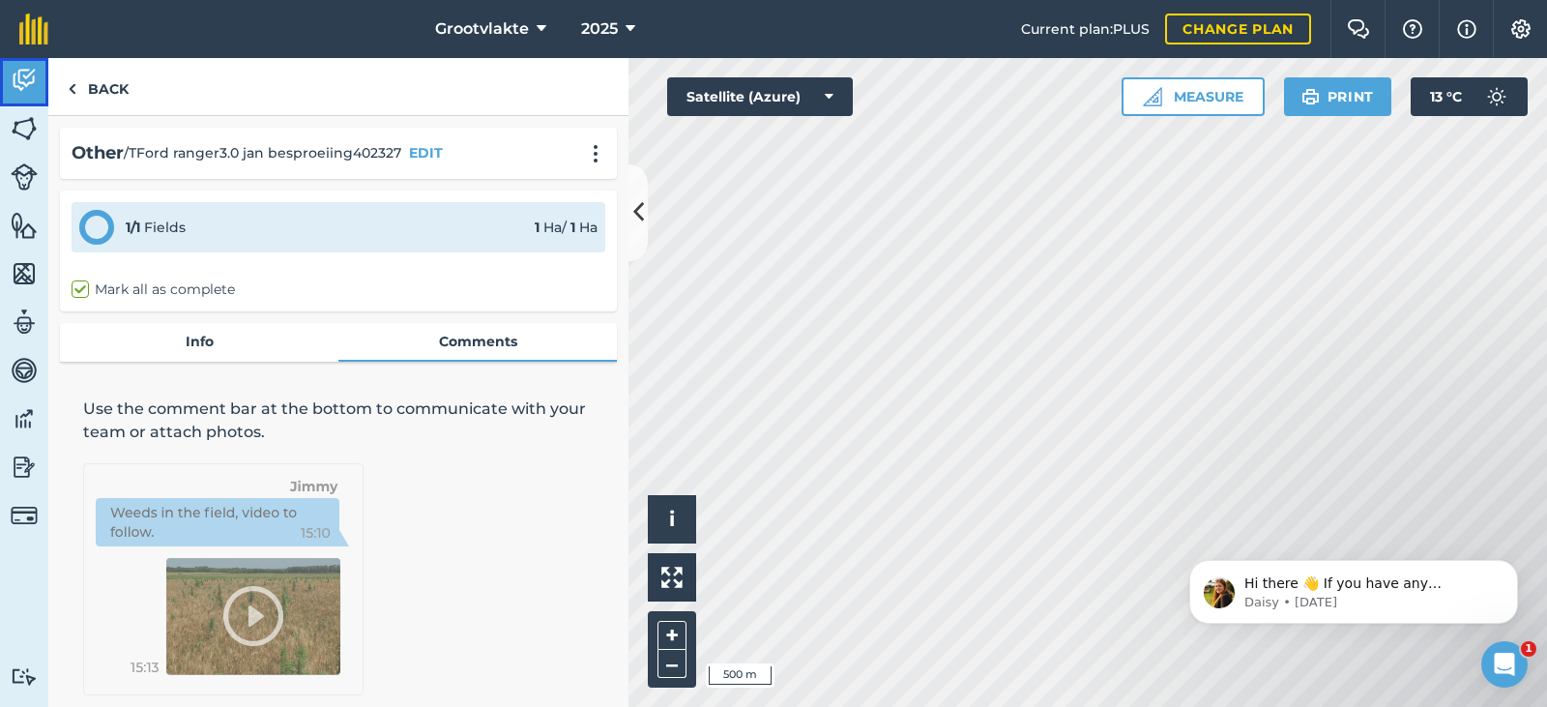
click at [19, 86] on img at bounding box center [24, 80] width 27 height 29
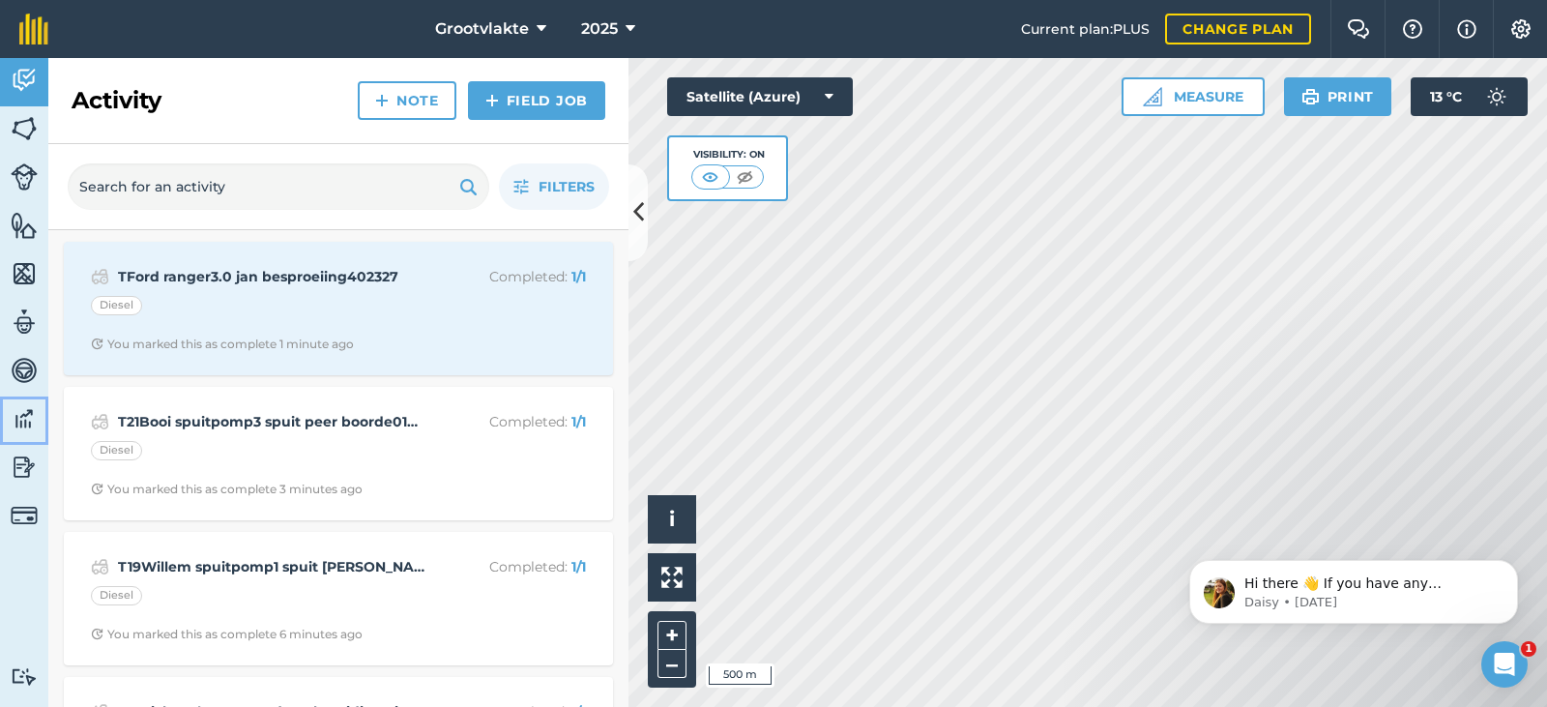
click at [26, 408] on img at bounding box center [24, 418] width 27 height 29
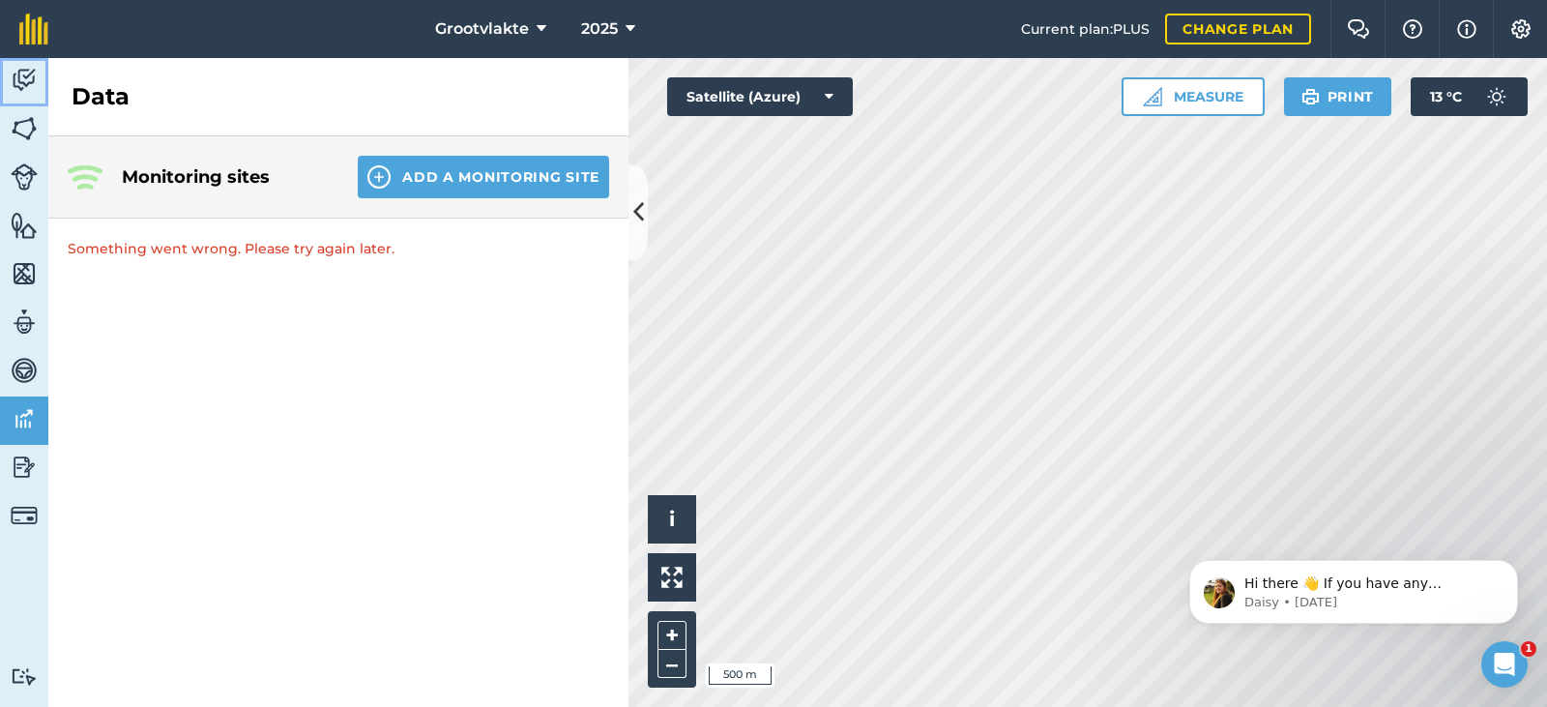
click at [34, 78] on img at bounding box center [24, 80] width 27 height 29
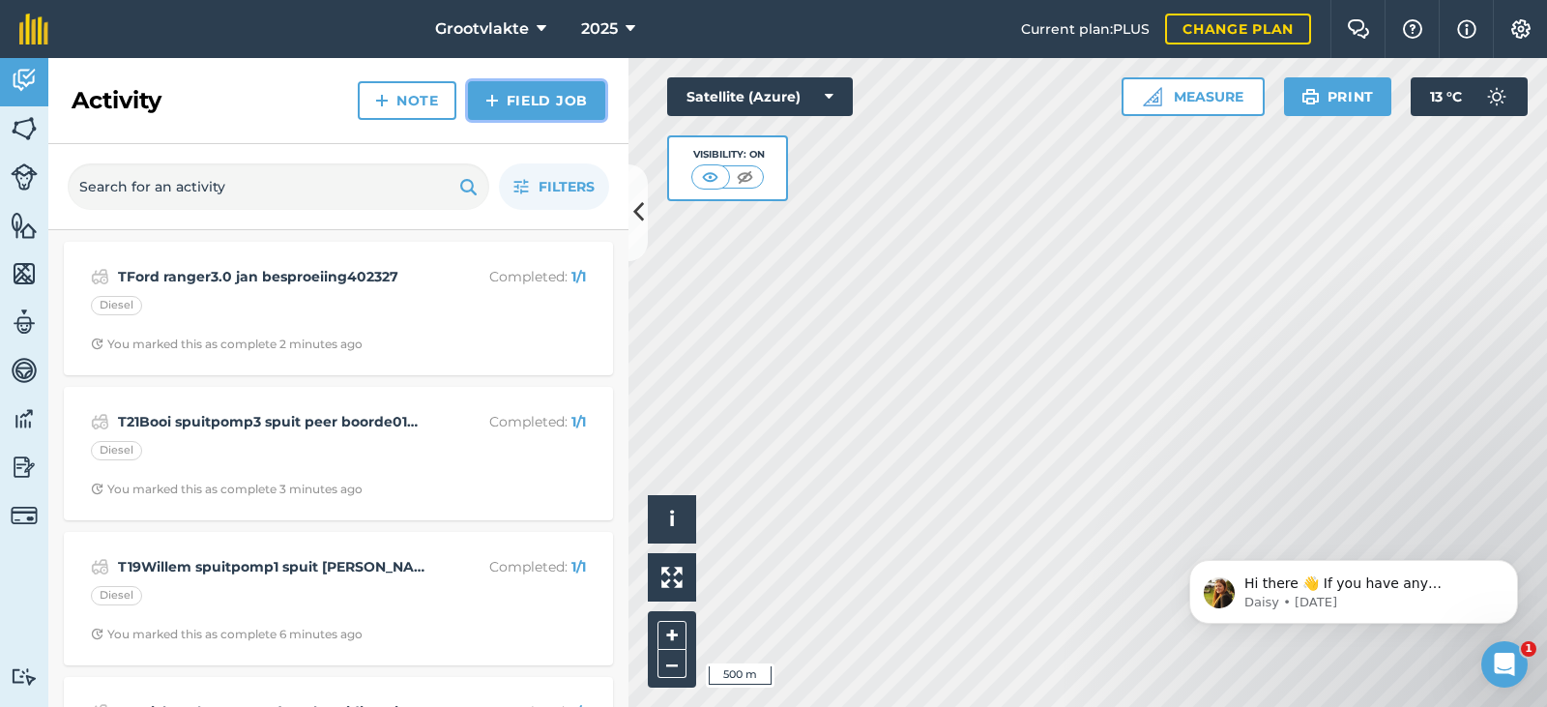
click at [497, 109] on img at bounding box center [492, 100] width 14 height 23
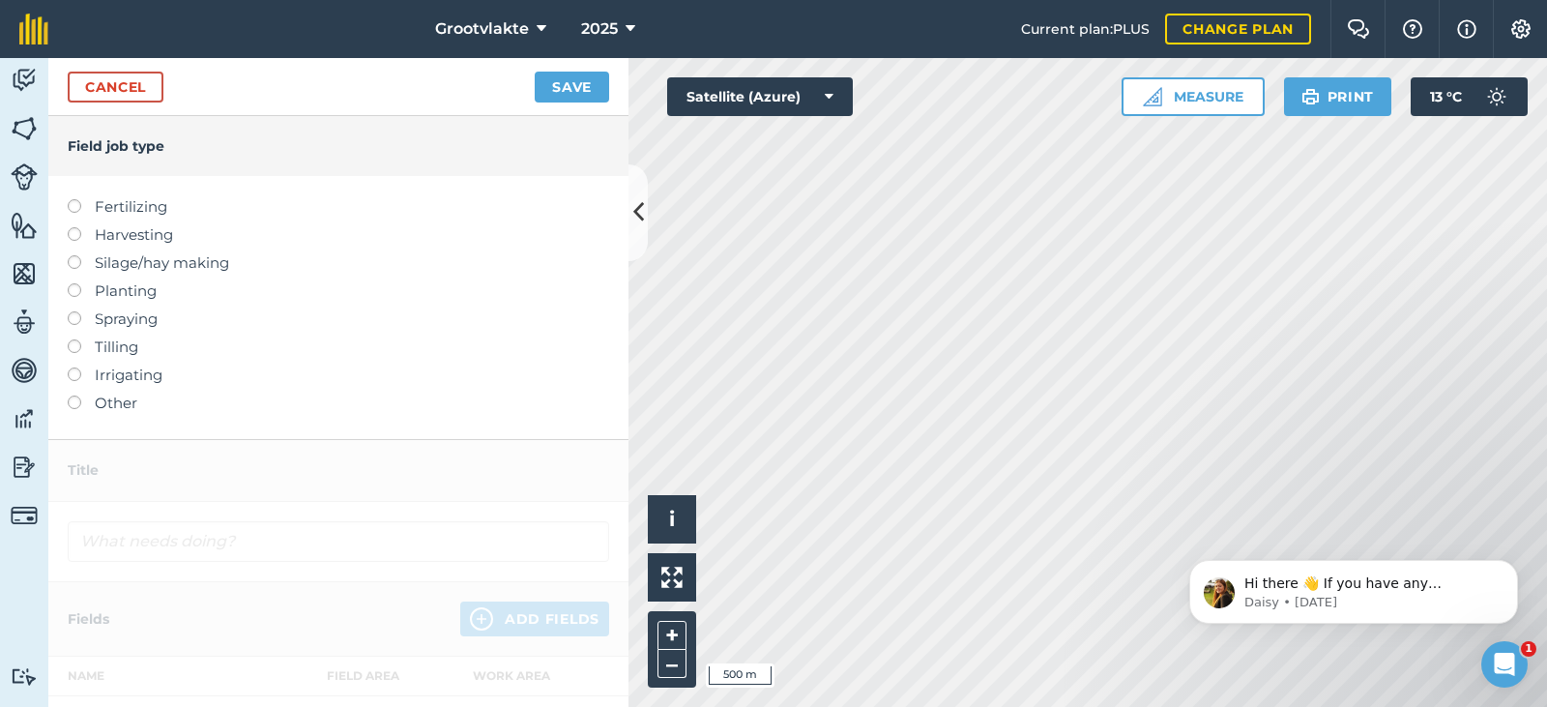
click at [101, 401] on label "Other" at bounding box center [338, 402] width 541 height 23
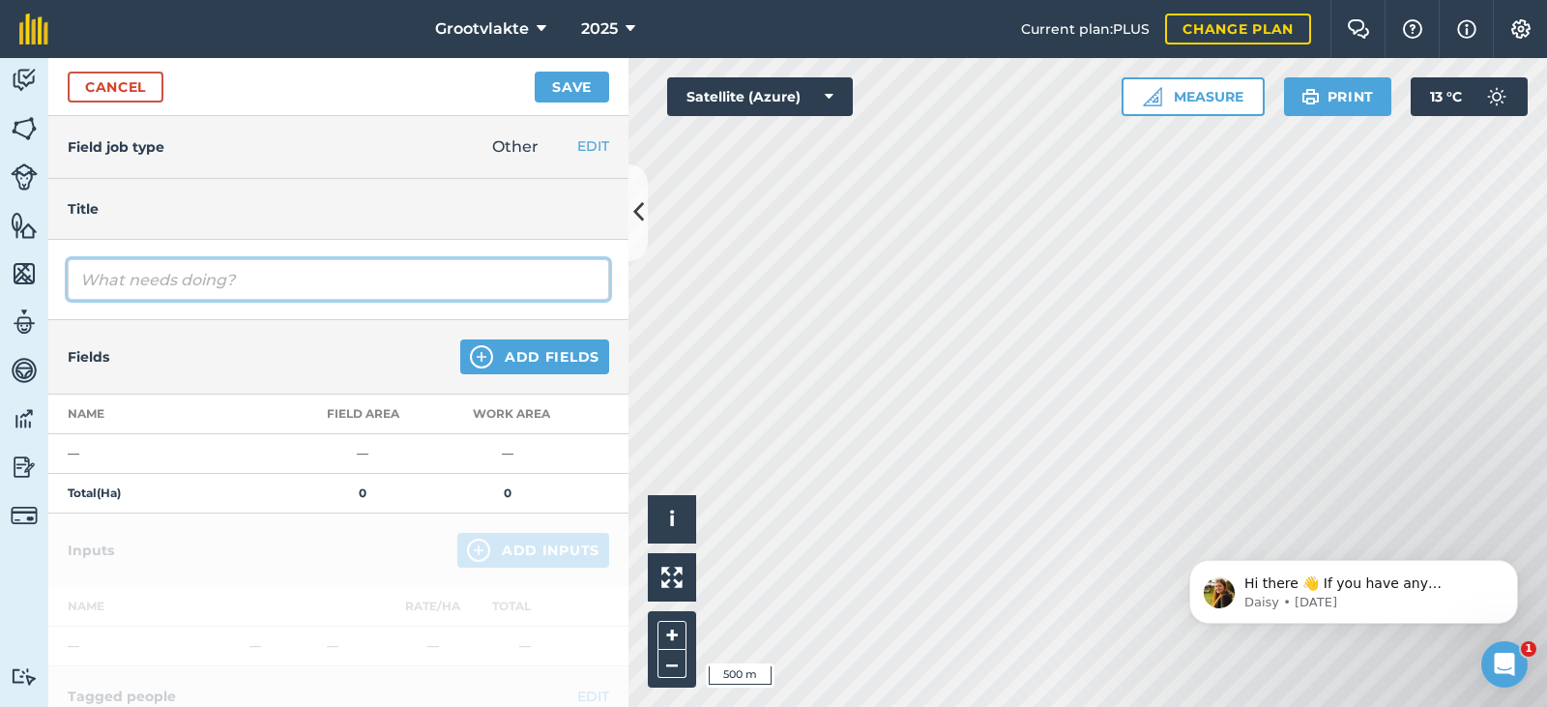
click at [148, 288] on input "text" at bounding box center [338, 279] width 541 height 41
type input "T18Ricky rolgrop grondvoorbereidingvir uie plant15638.6"
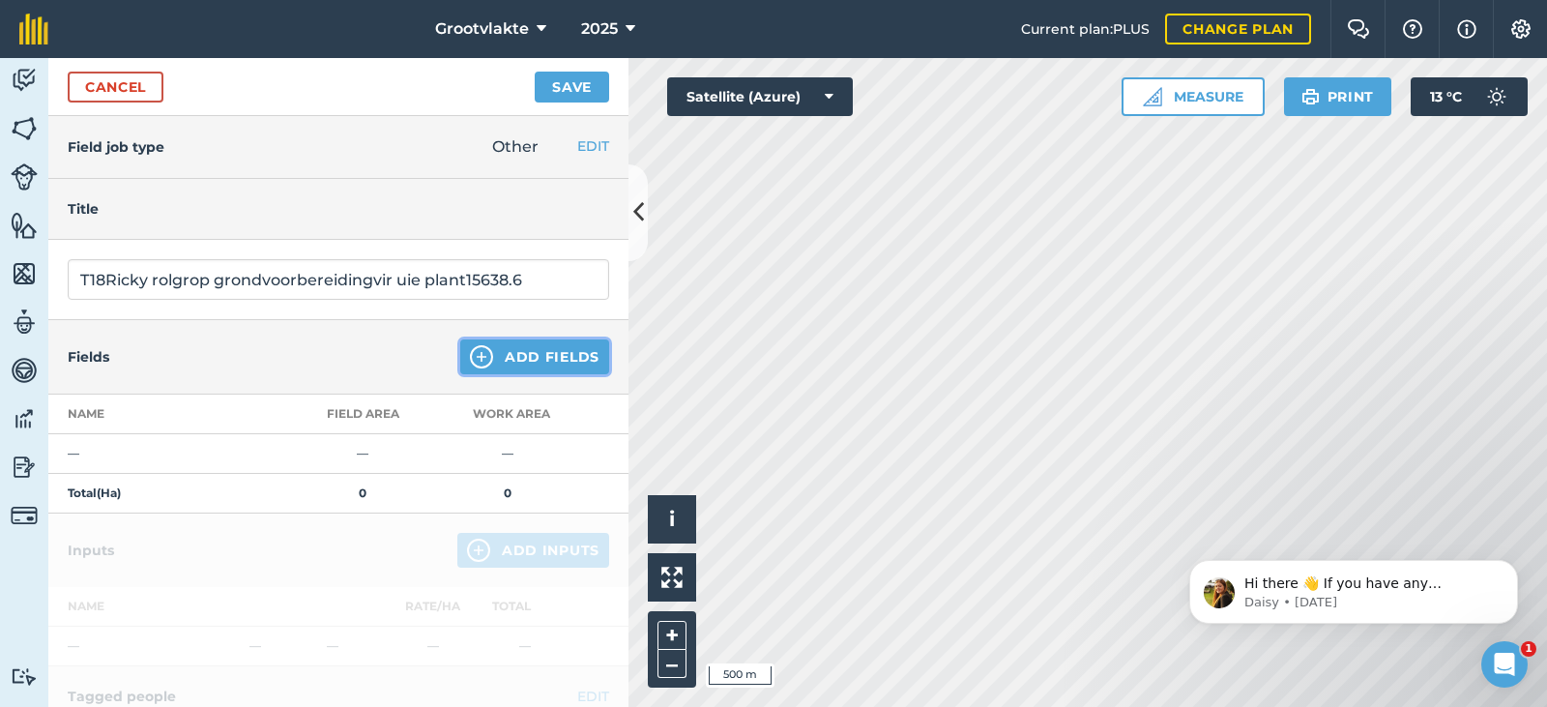
click at [483, 356] on button "Add Fields" at bounding box center [534, 356] width 149 height 35
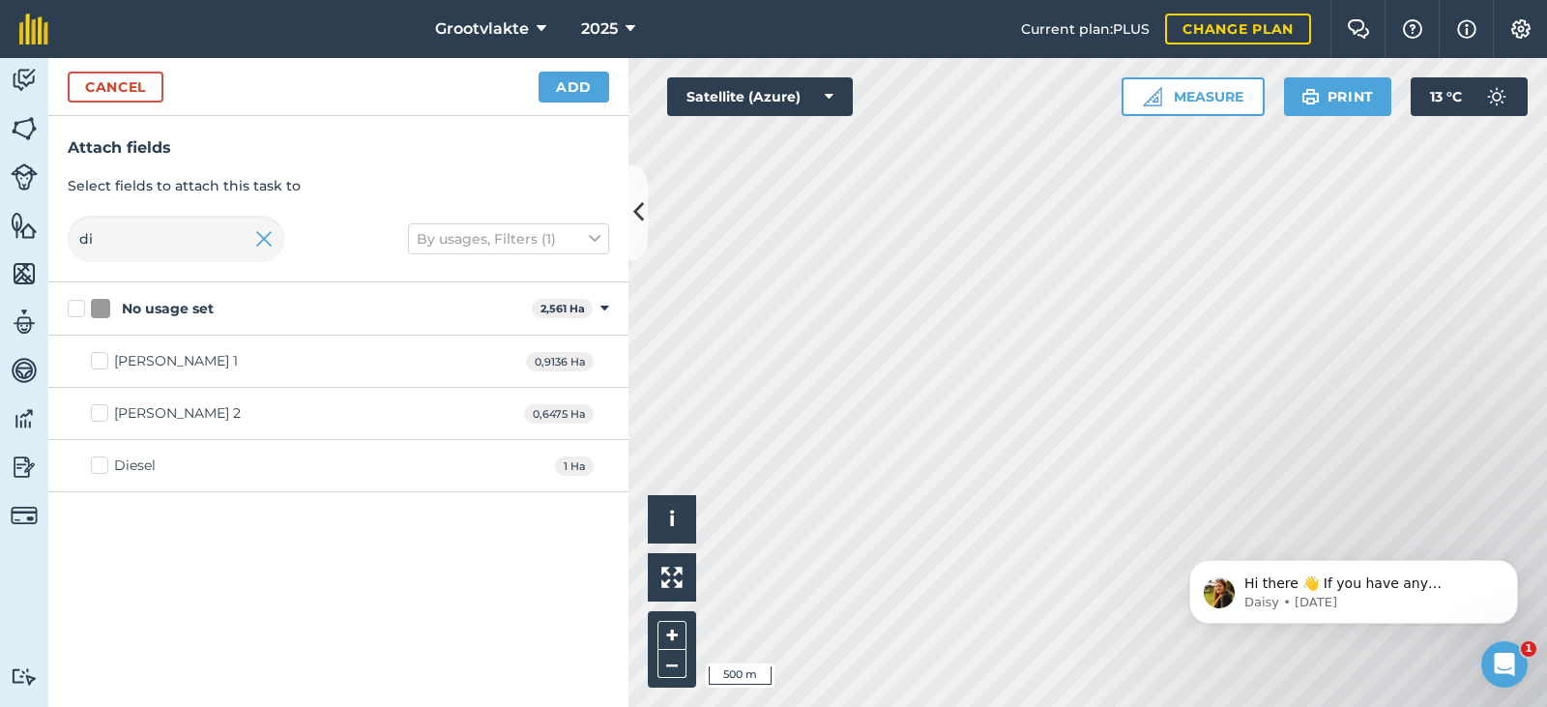
click at [154, 461] on div "Diesel" at bounding box center [135, 465] width 42 height 20
click at [103, 461] on input "Diesel" at bounding box center [97, 461] width 13 height 13
checkbox input "true"
click at [575, 82] on button "Add" at bounding box center [573, 87] width 71 height 31
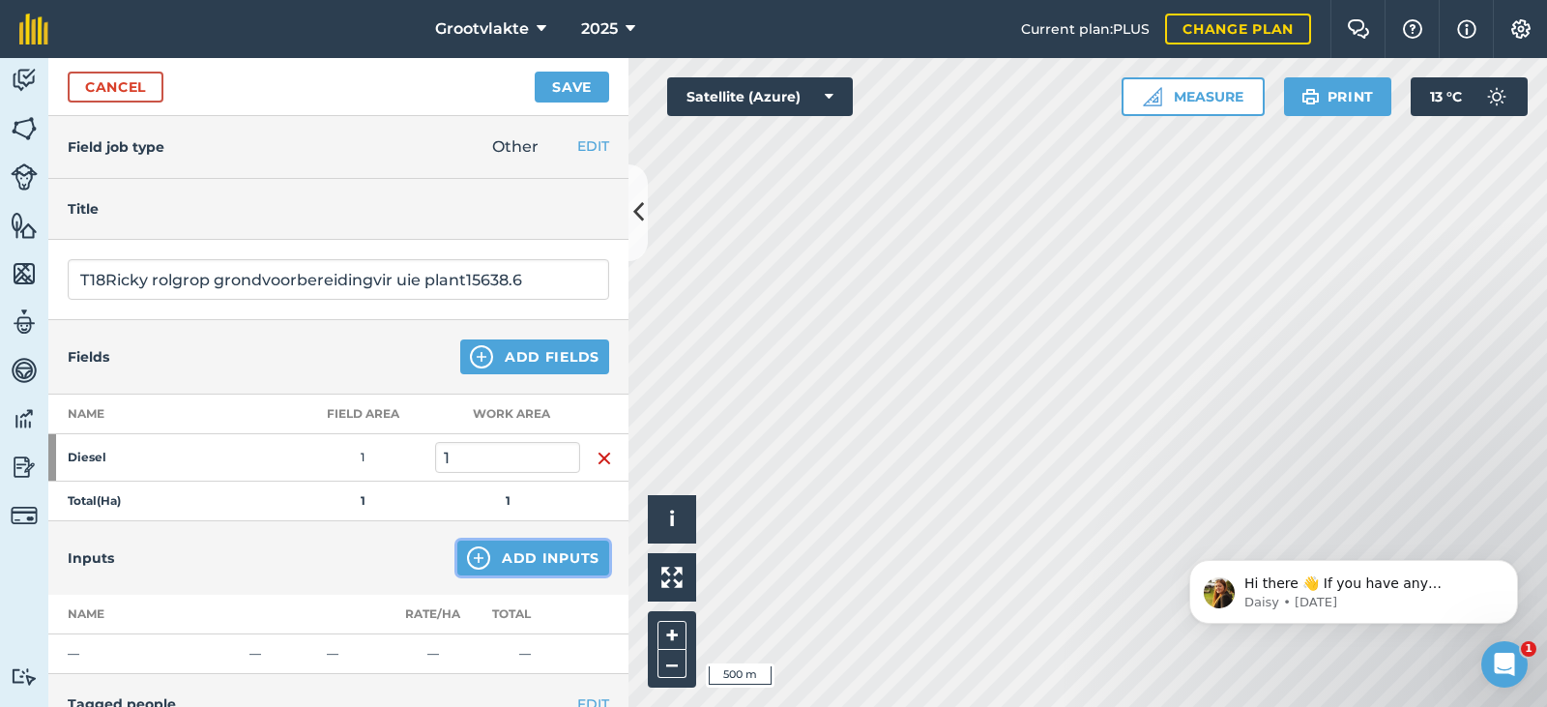
click at [493, 561] on button "Add Inputs" at bounding box center [533, 557] width 152 height 35
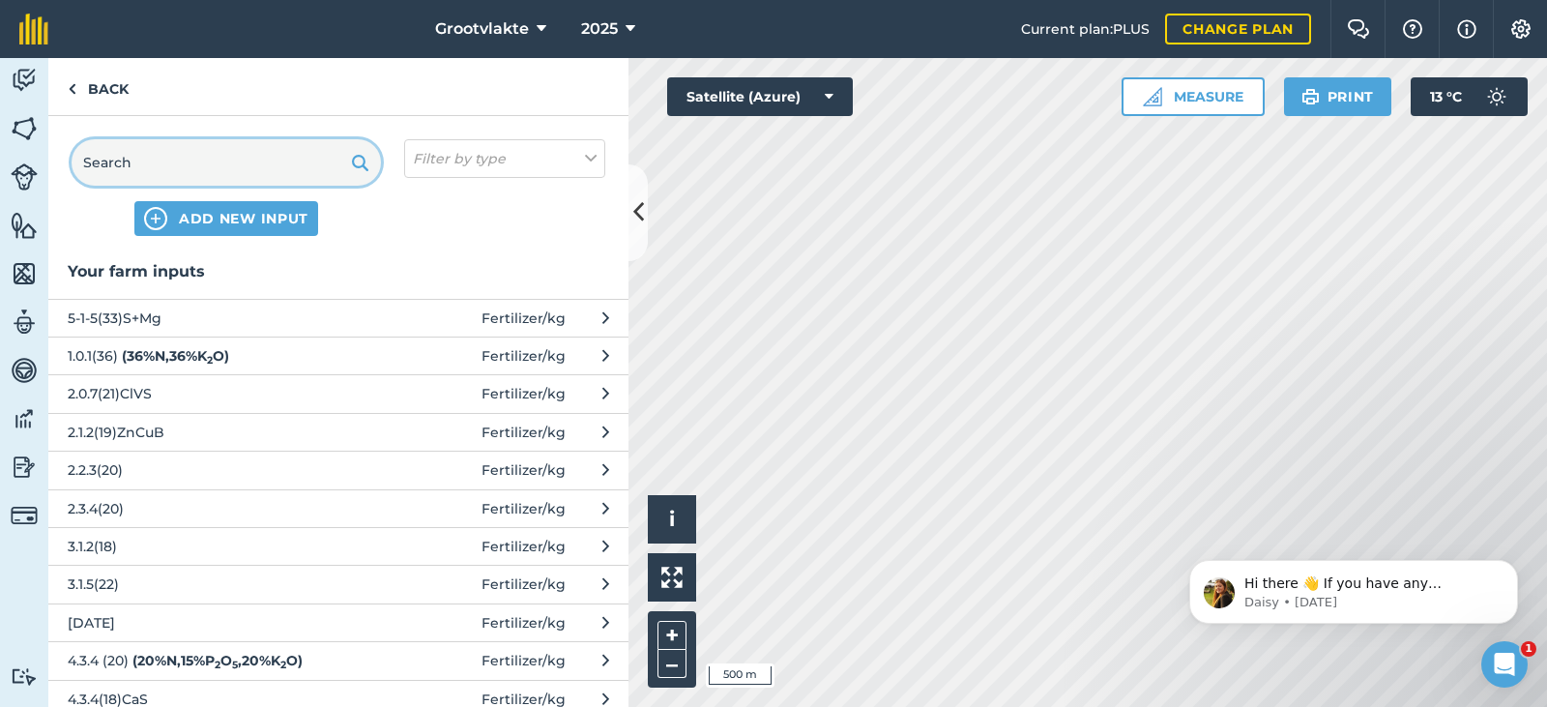
click at [177, 159] on input "text" at bounding box center [226, 162] width 309 height 46
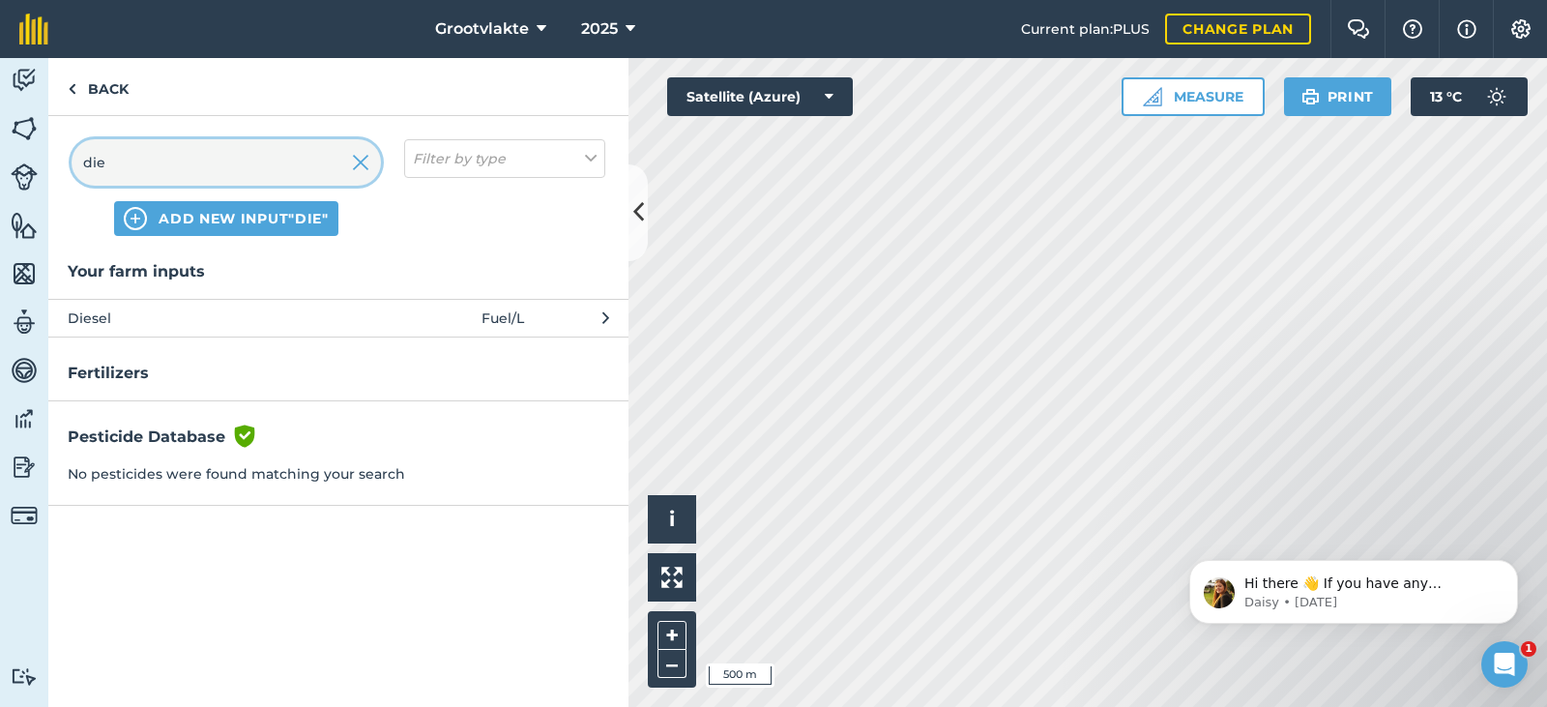
type input "die"
click at [106, 315] on span "Diesel" at bounding box center [226, 317] width 316 height 21
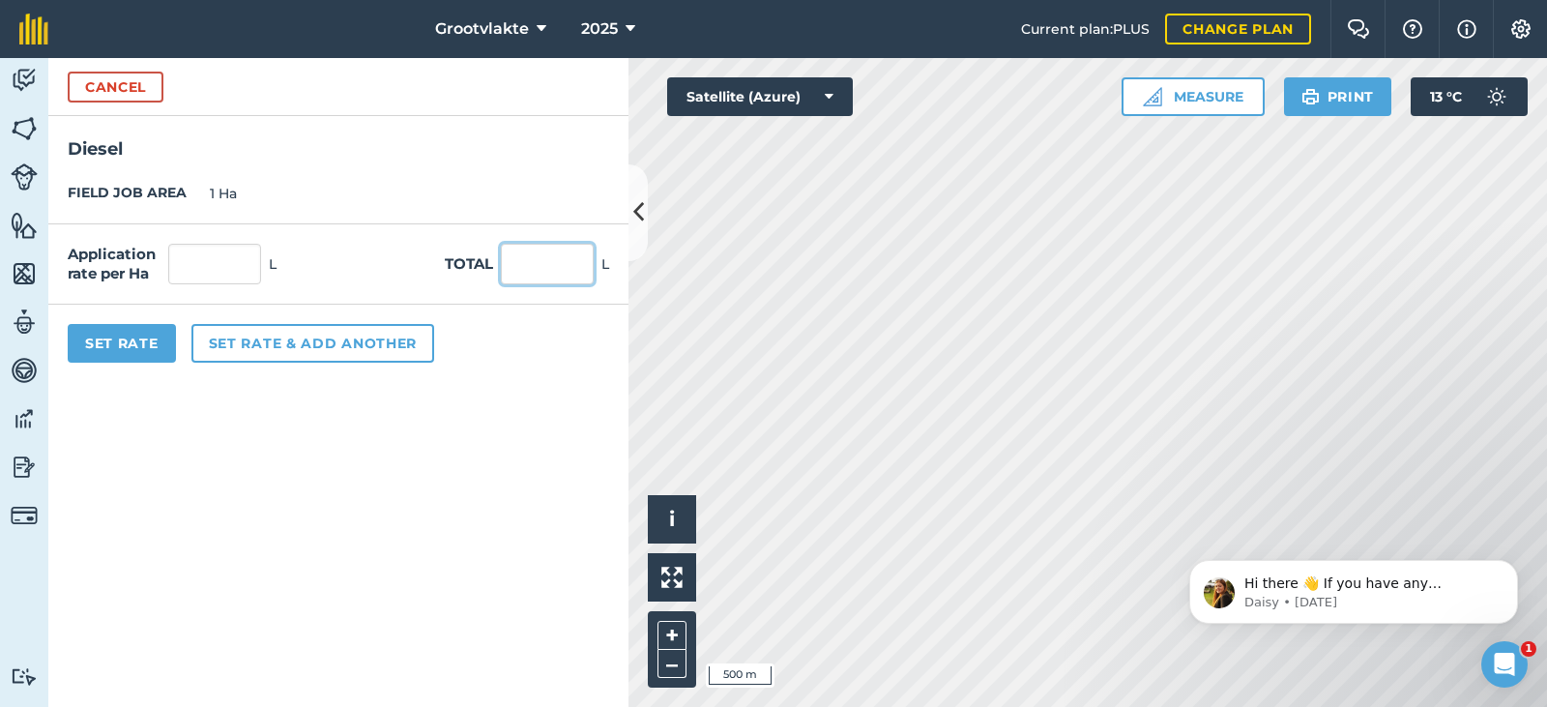
click at [556, 265] on input "text" at bounding box center [547, 264] width 93 height 41
type input "48"
click at [134, 342] on button "Set Rate" at bounding box center [122, 343] width 108 height 39
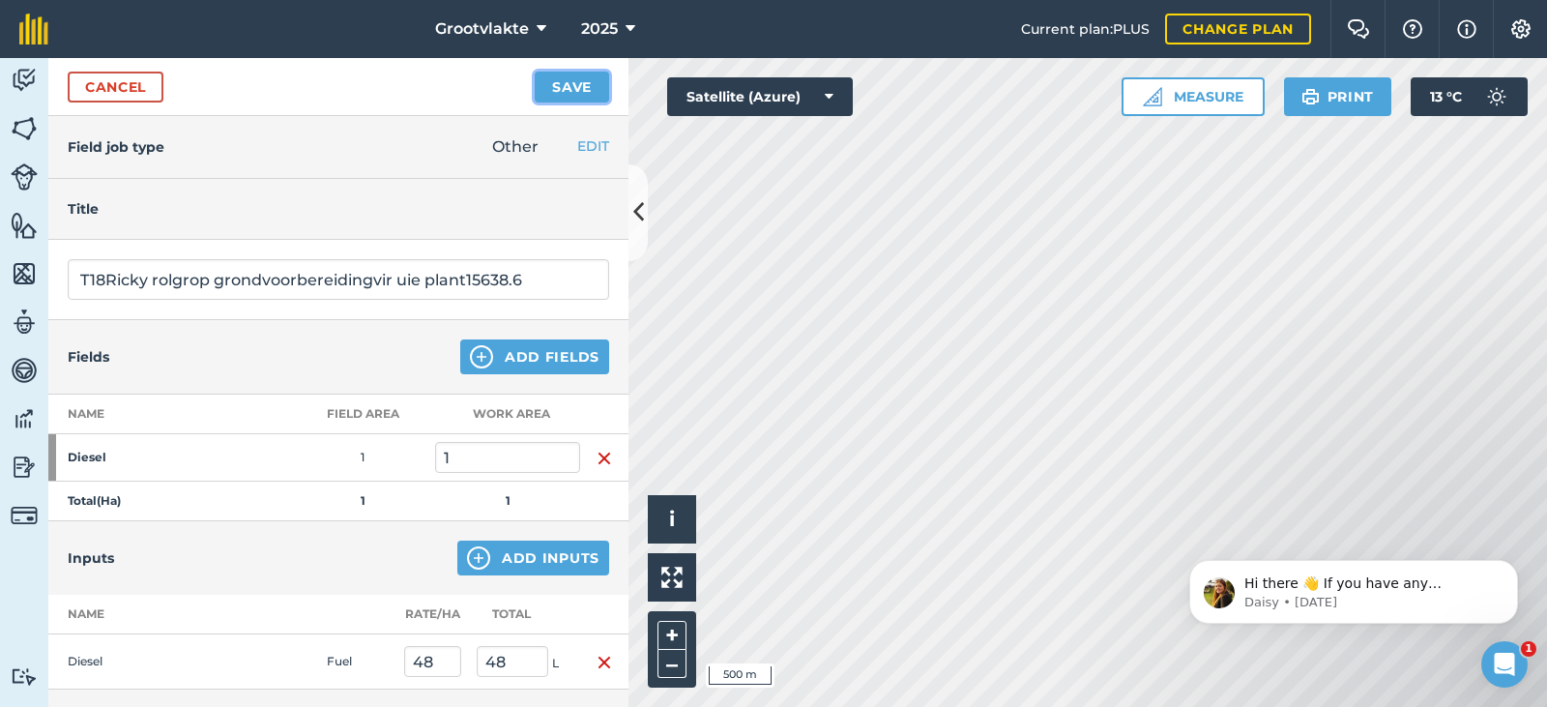
click at [569, 93] on button "Save" at bounding box center [572, 87] width 74 height 31
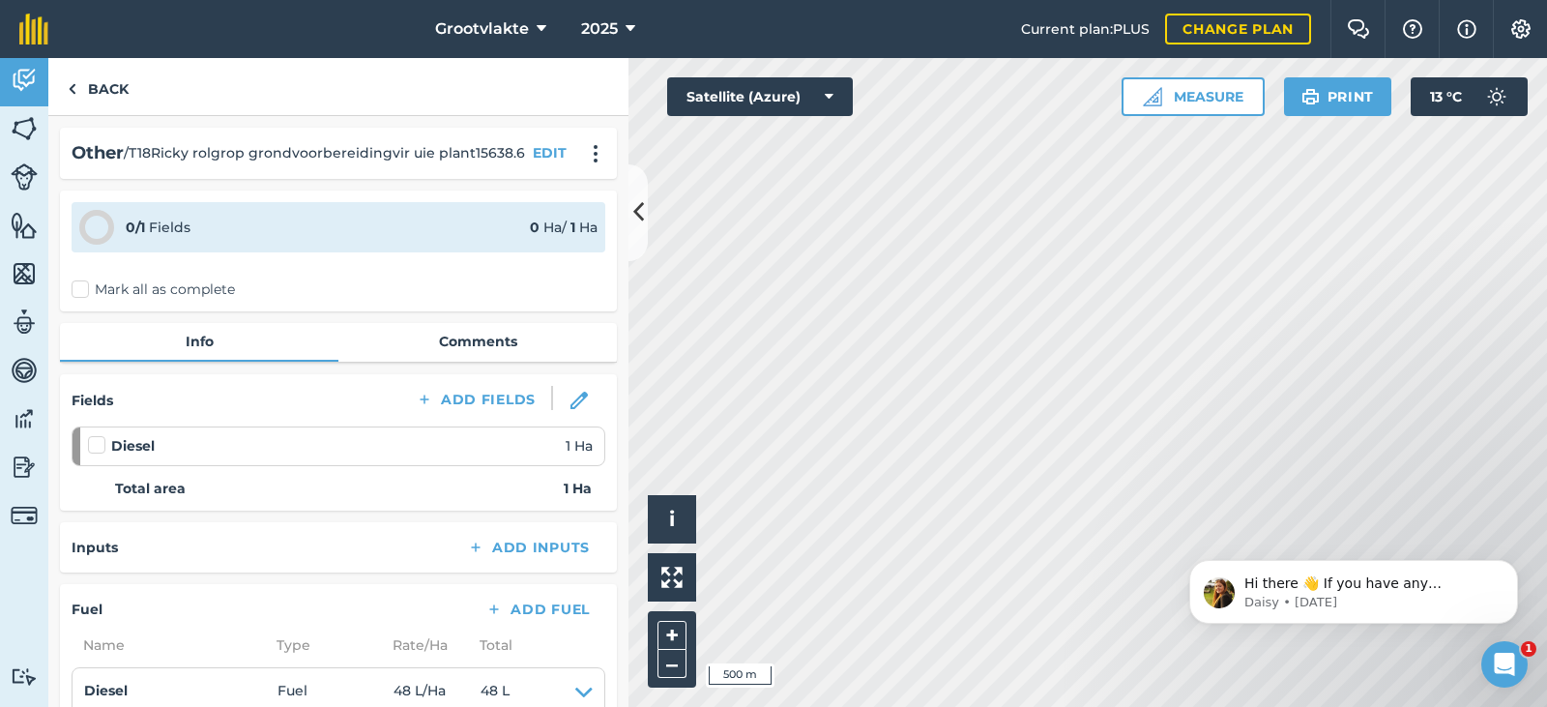
click at [113, 288] on label "Mark all as complete" at bounding box center [153, 289] width 163 height 20
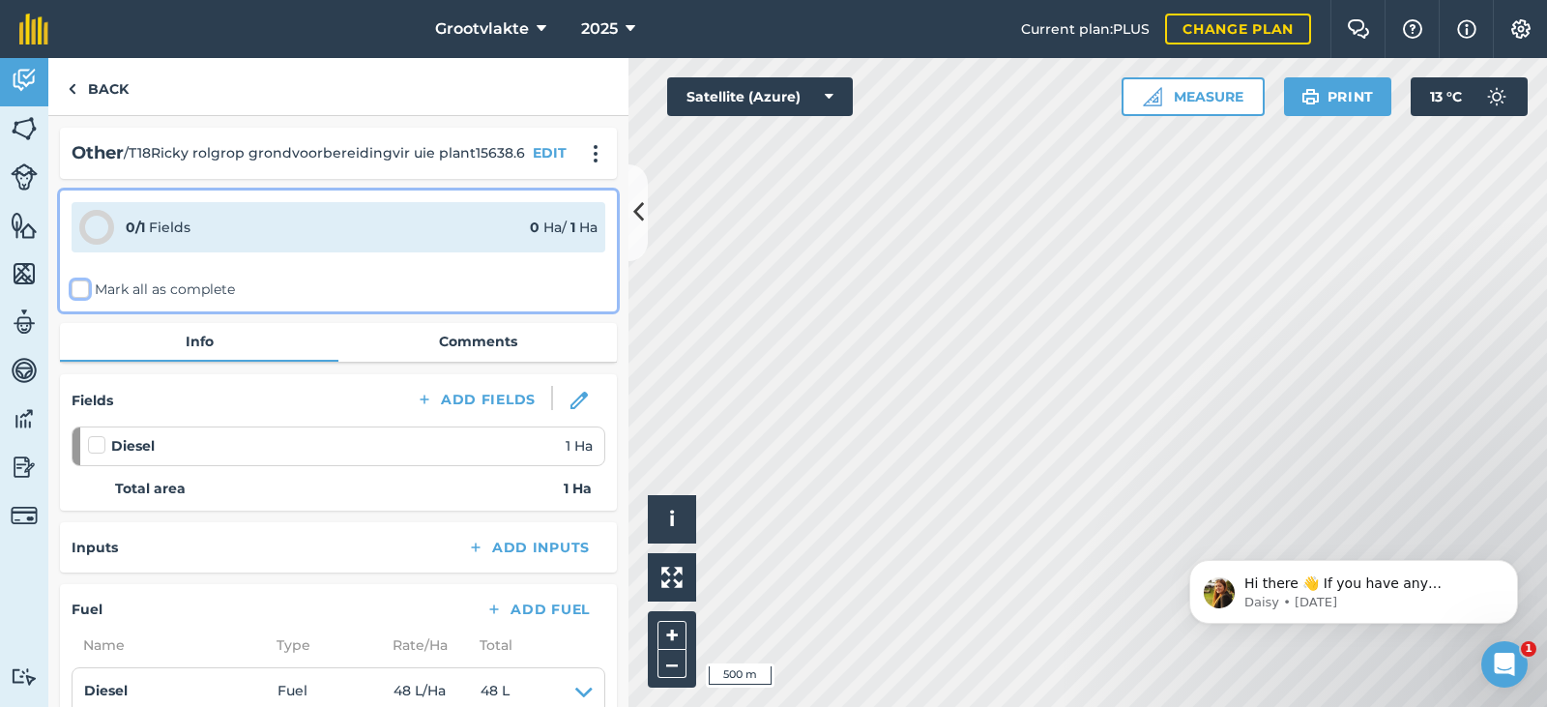
click at [84, 288] on input "Mark all as complete" at bounding box center [78, 285] width 13 height 13
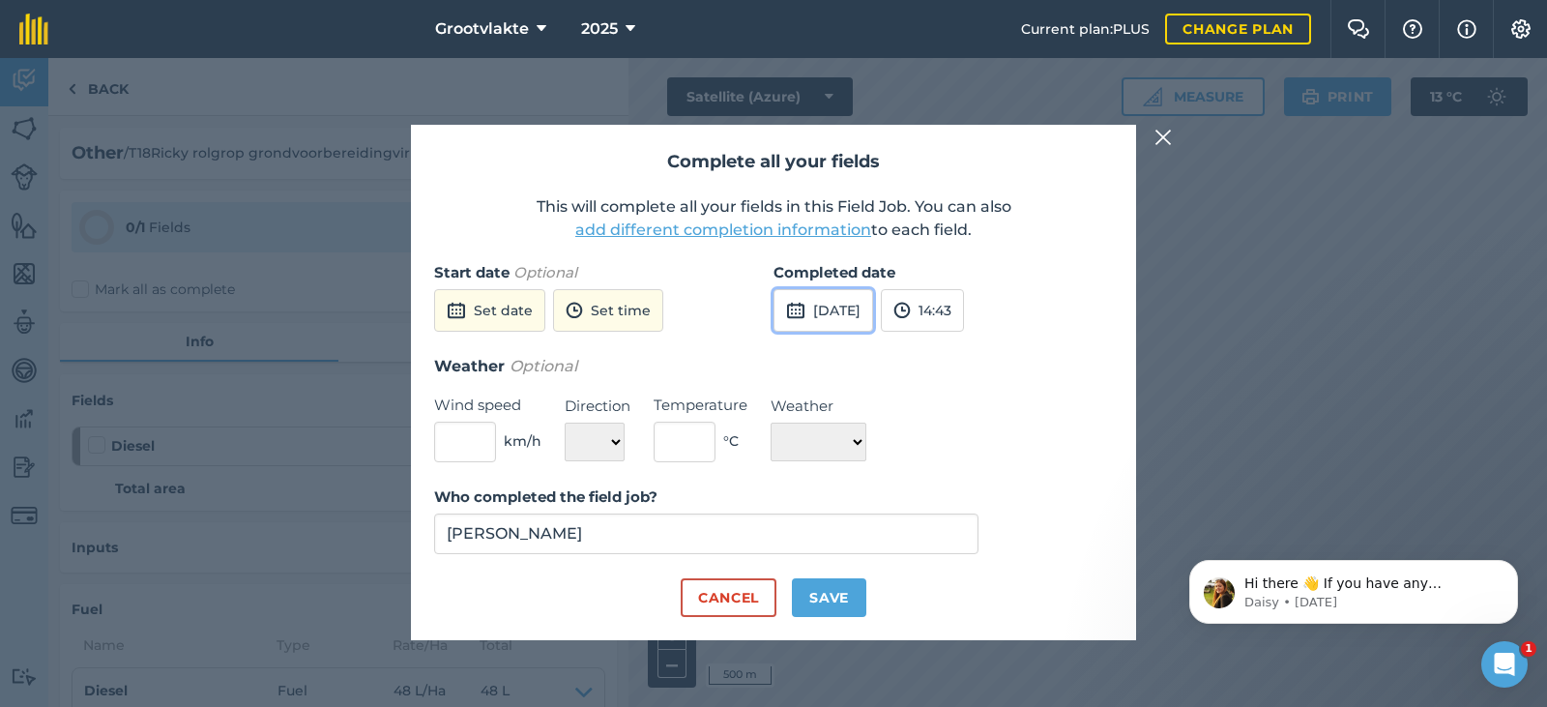
click at [842, 319] on button "[DATE]" at bounding box center [823, 310] width 100 height 43
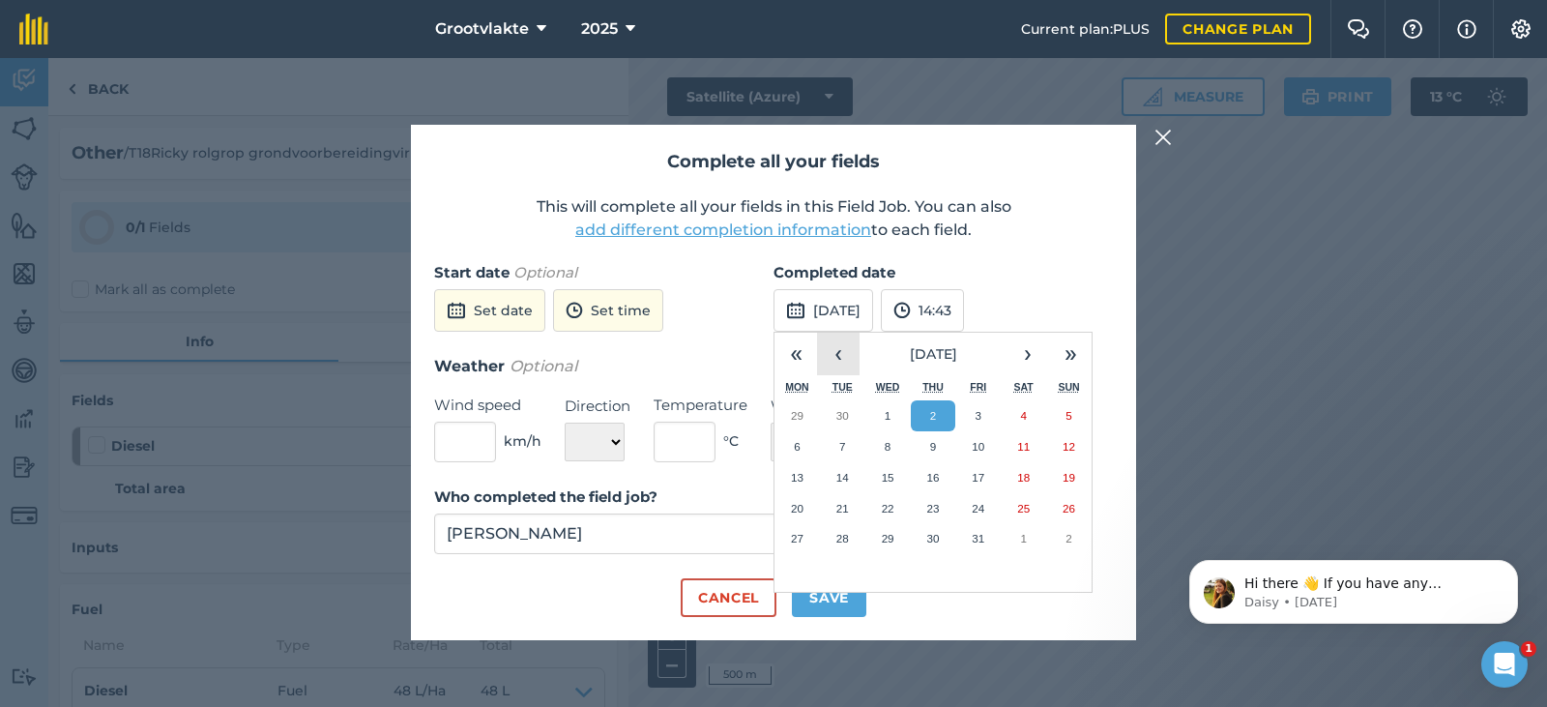
click at [833, 350] on button "‹" at bounding box center [838, 354] width 43 height 43
drag, startPoint x: 883, startPoint y: 508, endPoint x: 863, endPoint y: 615, distance: 108.2
click at [891, 515] on button "24" at bounding box center [887, 508] width 45 height 31
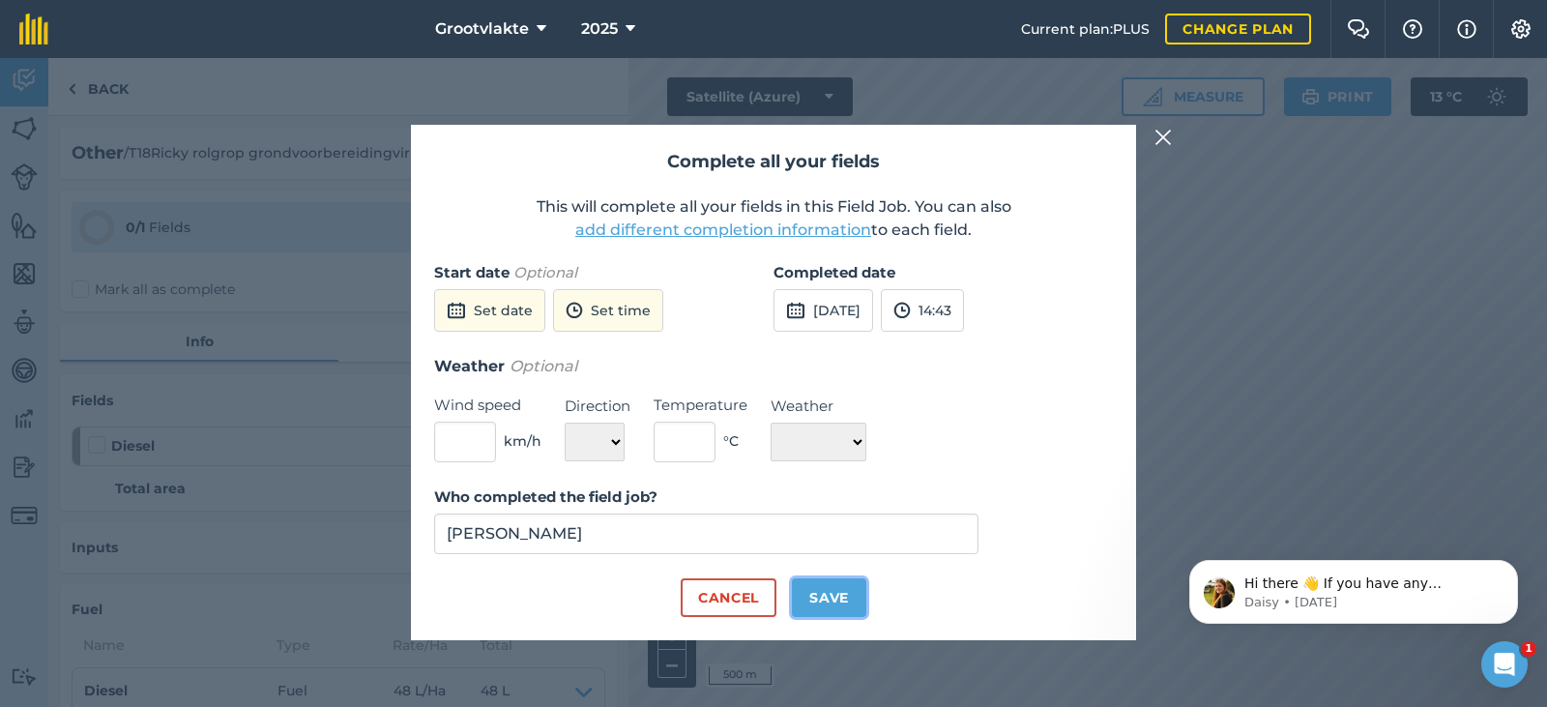
drag, startPoint x: 863, startPoint y: 616, endPoint x: 863, endPoint y: 605, distance: 10.6
click at [863, 613] on button "Save" at bounding box center [829, 597] width 74 height 39
checkbox input "true"
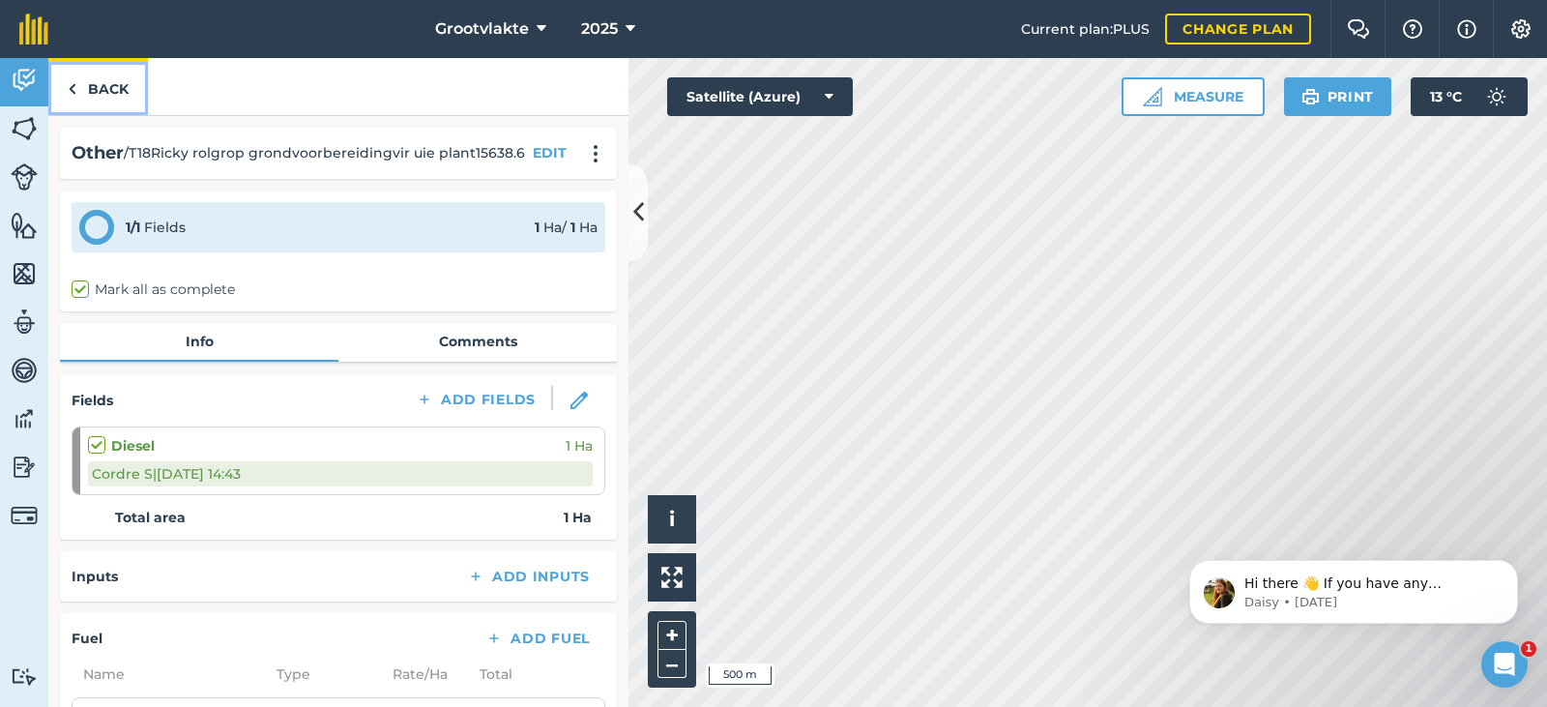
click at [49, 94] on link "Back" at bounding box center [98, 86] width 100 height 57
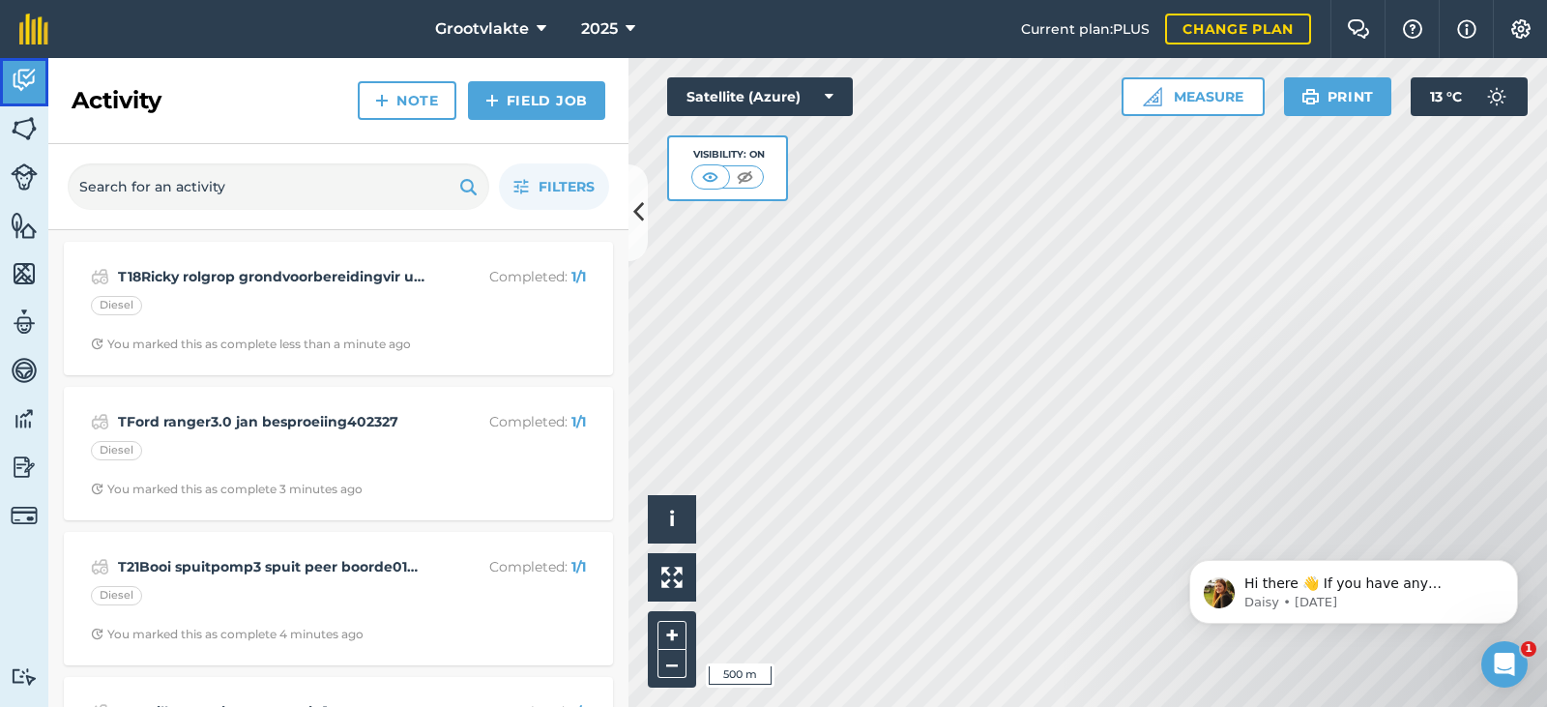
click at [14, 74] on img at bounding box center [24, 80] width 27 height 29
click at [553, 112] on div "Activity Note Field Job" at bounding box center [338, 101] width 580 height 86
click at [553, 108] on link "Field Job" at bounding box center [536, 100] width 137 height 39
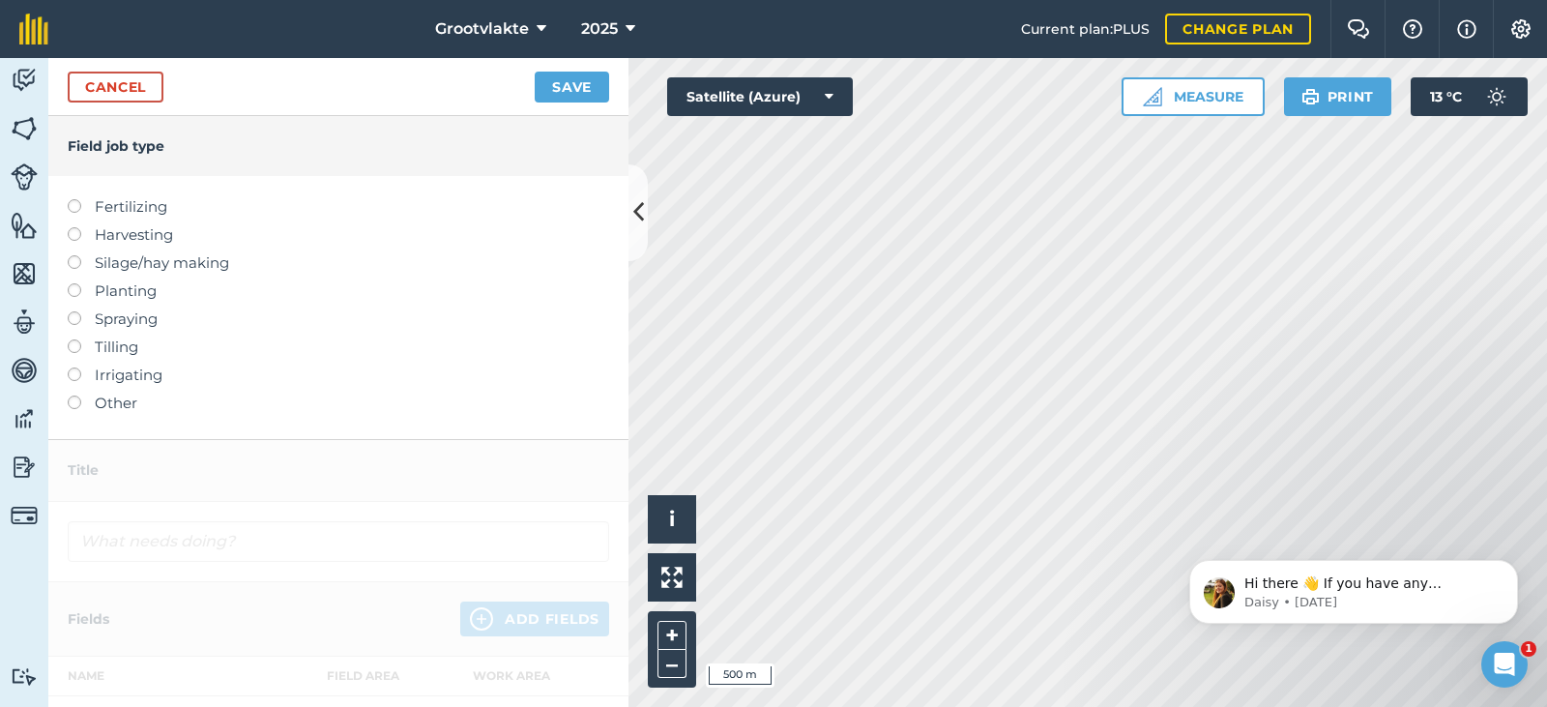
click at [110, 393] on label "Other" at bounding box center [338, 402] width 541 height 23
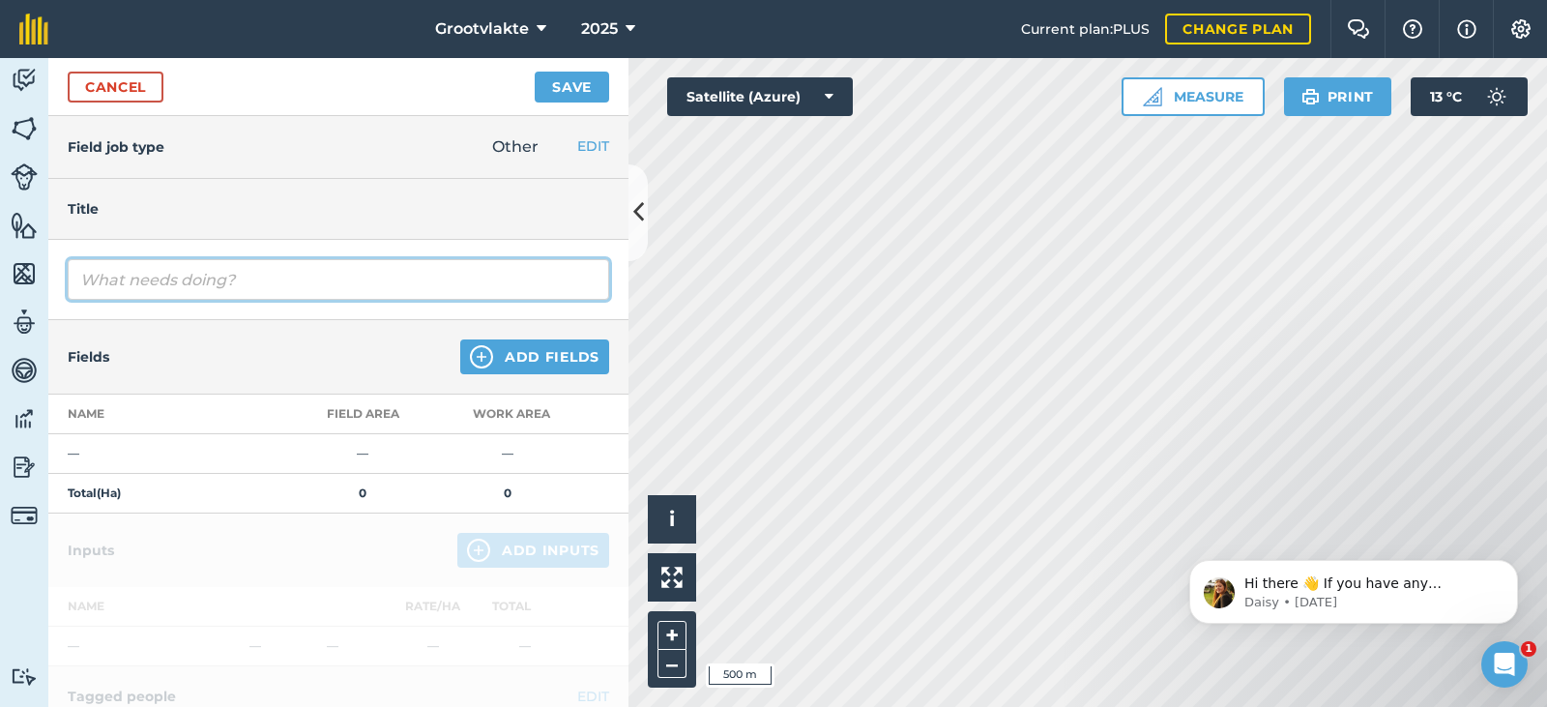
click at [185, 291] on input "text" at bounding box center [338, 279] width 541 height 41
type input "T21Booi spuitpom3 spuit [PERSON_NAME] boorde1648.7"
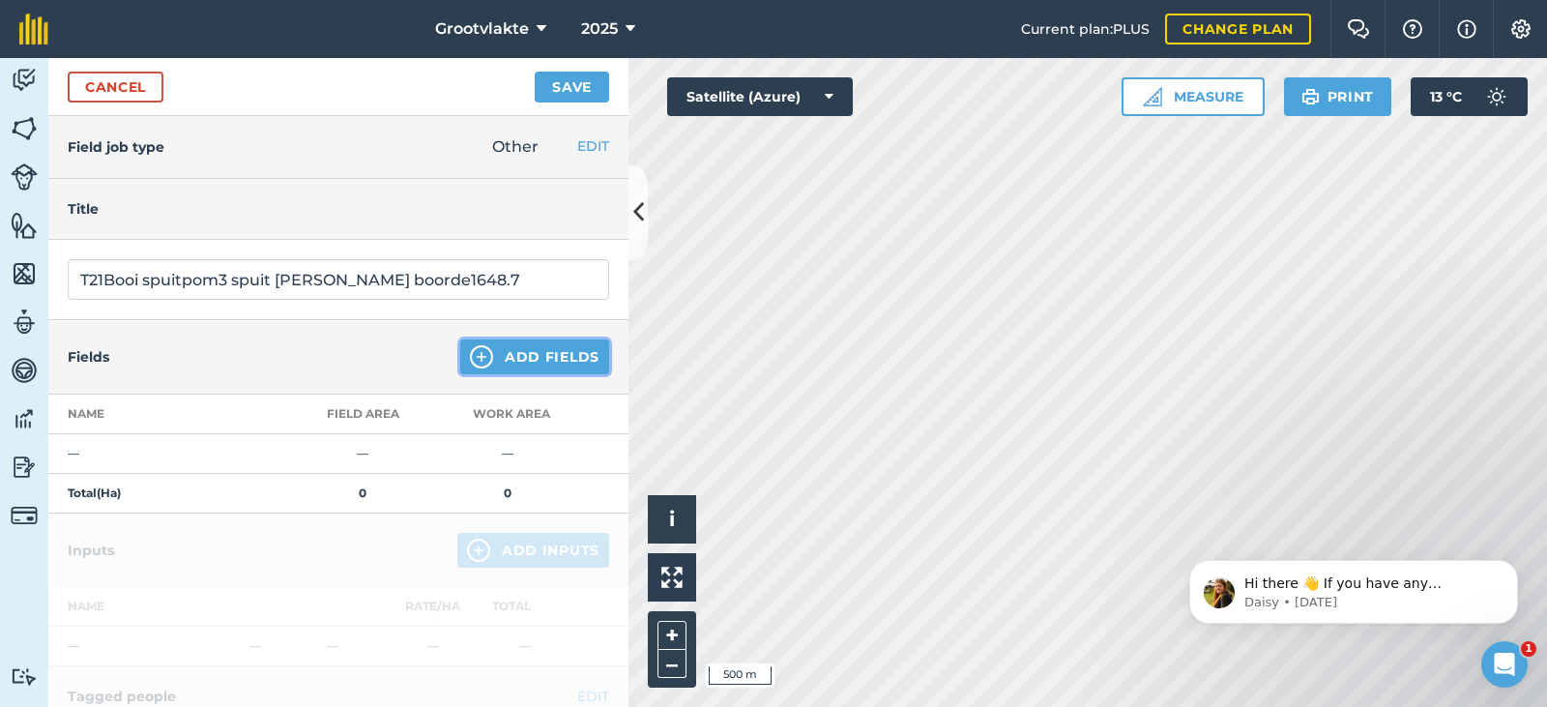
click at [508, 356] on button "Add Fields" at bounding box center [534, 356] width 149 height 35
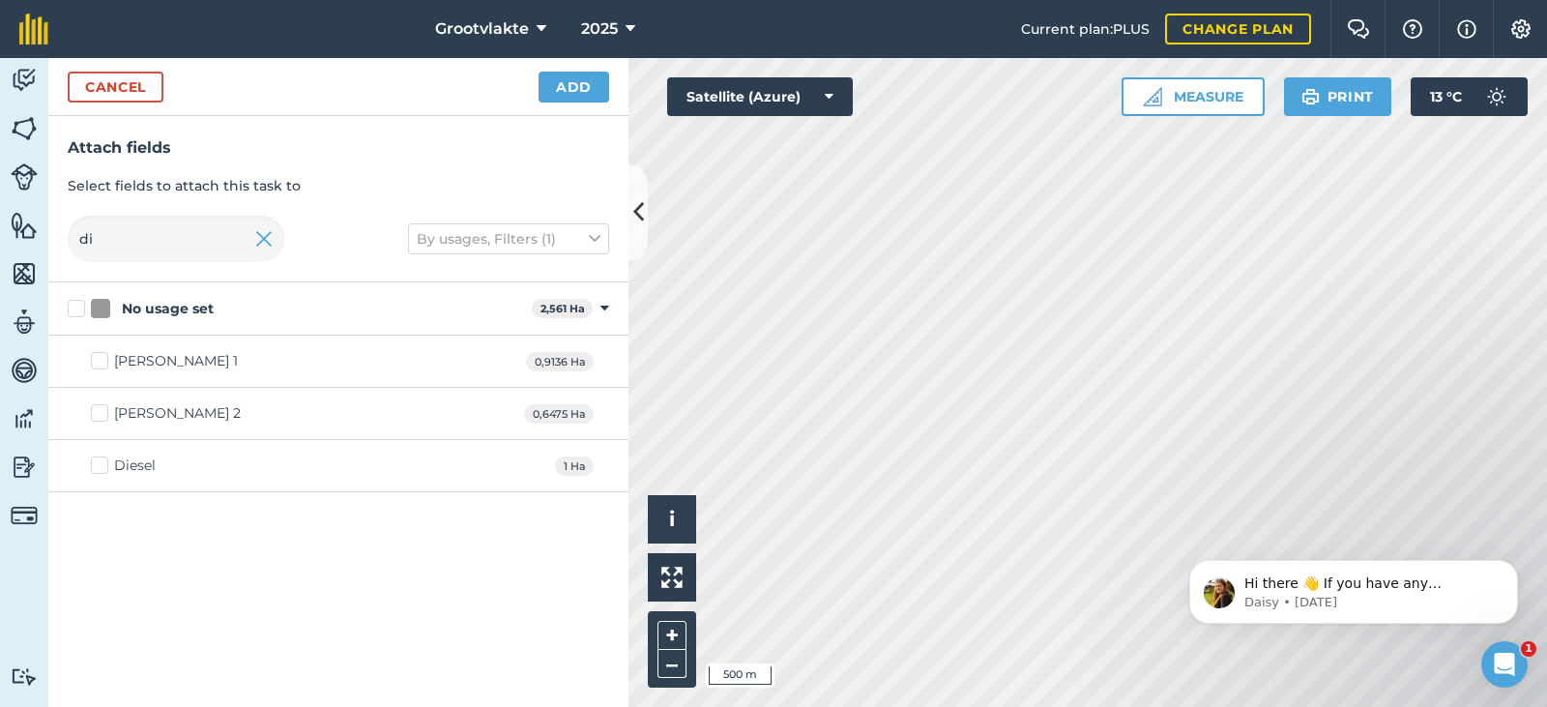
click at [135, 469] on div "Diesel" at bounding box center [135, 465] width 42 height 20
click at [103, 468] on input "Diesel" at bounding box center [97, 461] width 13 height 13
checkbox input "true"
click at [559, 79] on button "Add" at bounding box center [573, 87] width 71 height 31
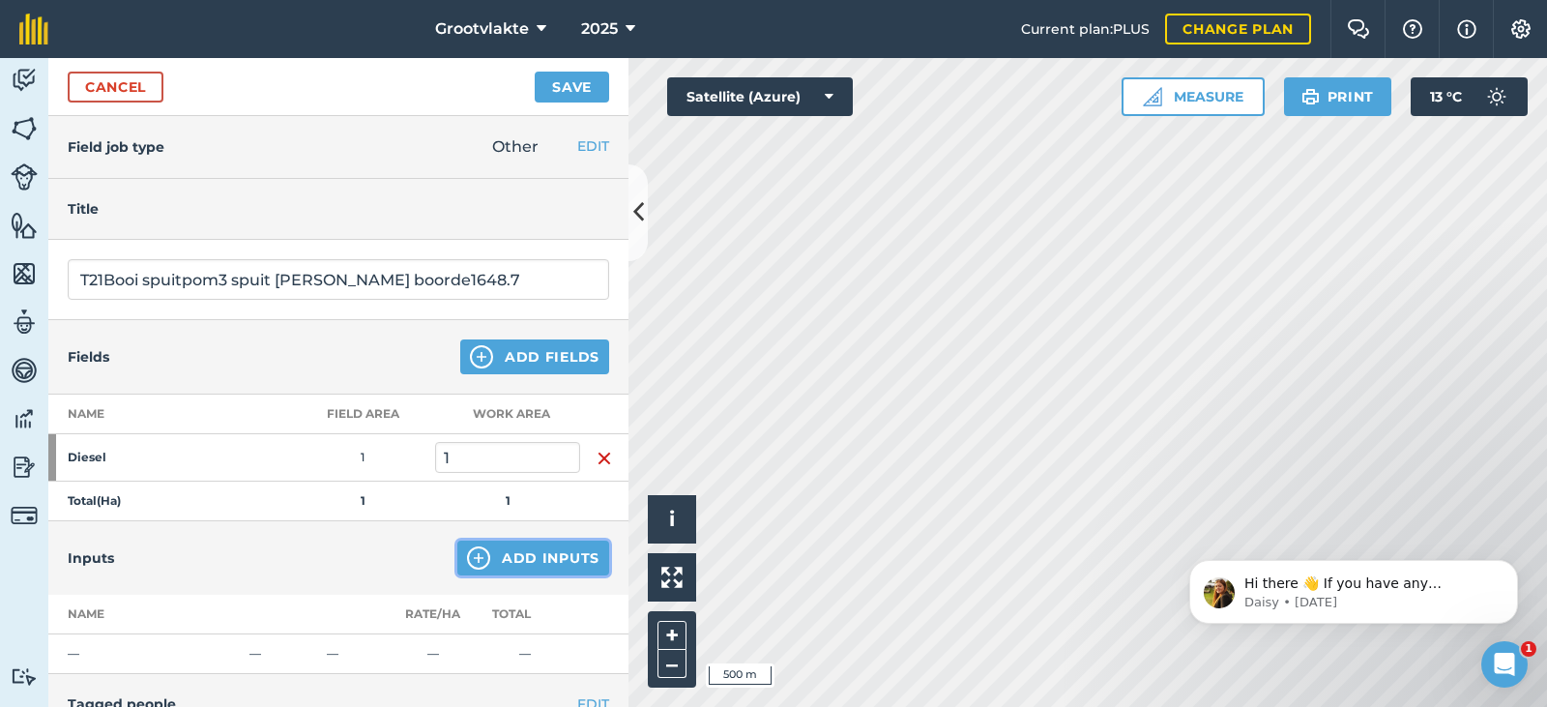
click at [486, 561] on button "Add Inputs" at bounding box center [533, 557] width 152 height 35
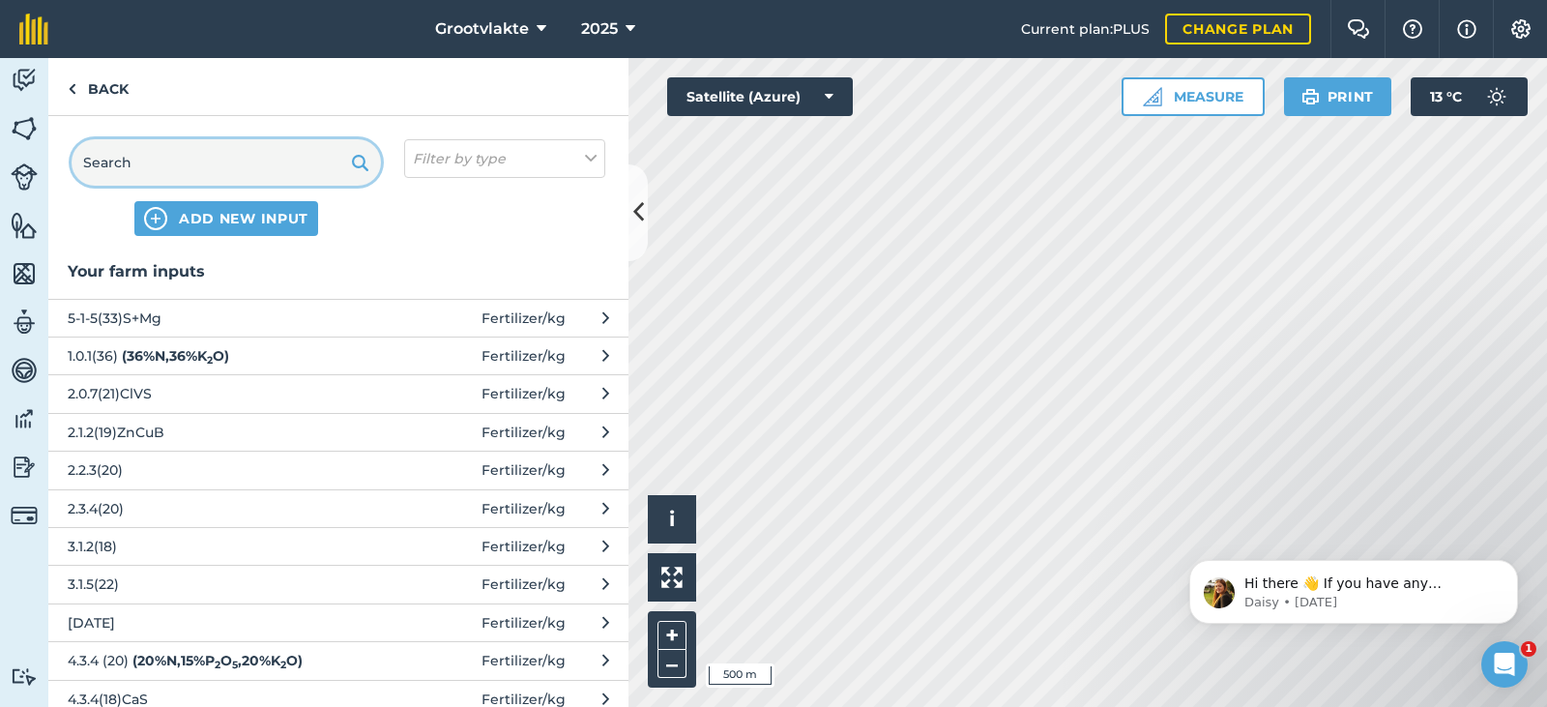
click at [226, 167] on input "text" at bounding box center [226, 162] width 309 height 46
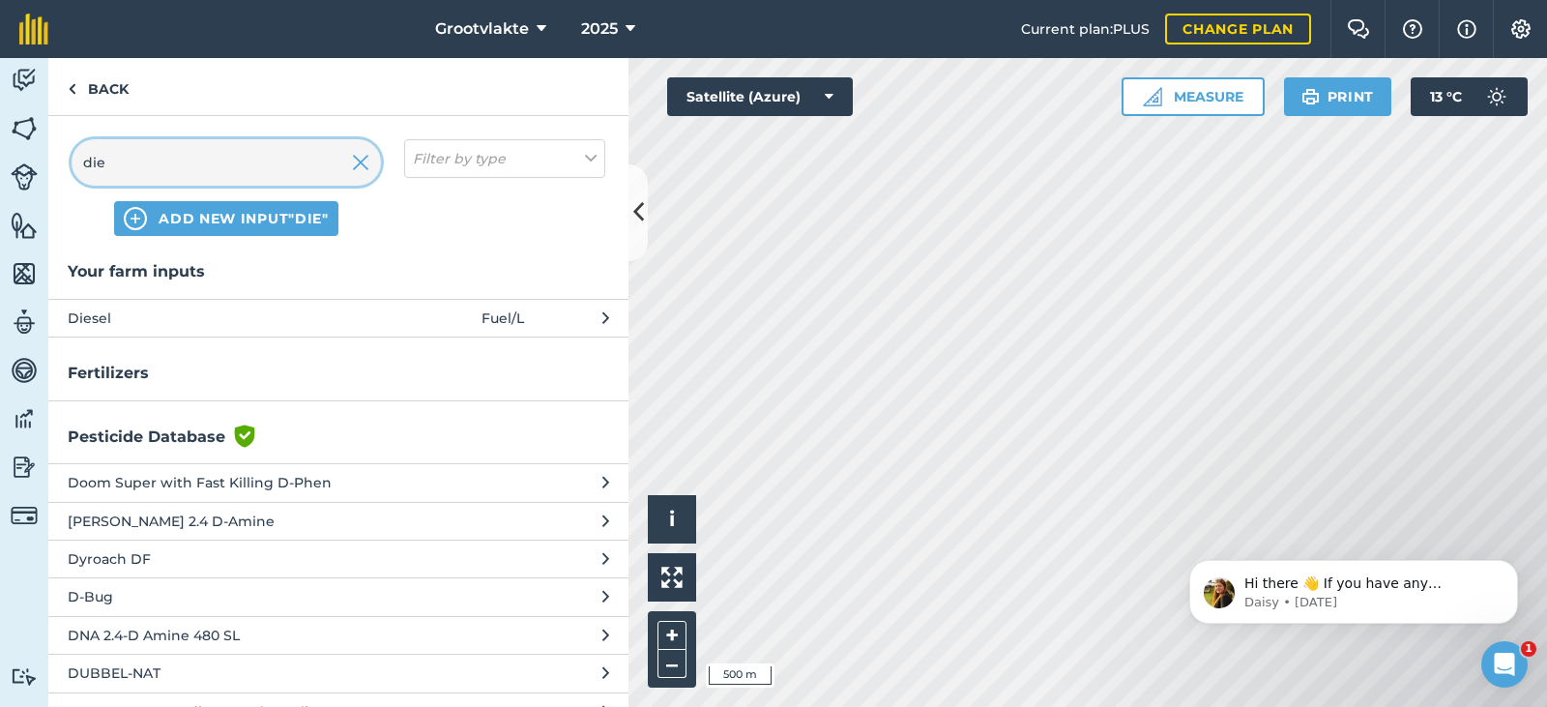
type input "die"
click at [181, 309] on span "Diesel" at bounding box center [226, 317] width 316 height 21
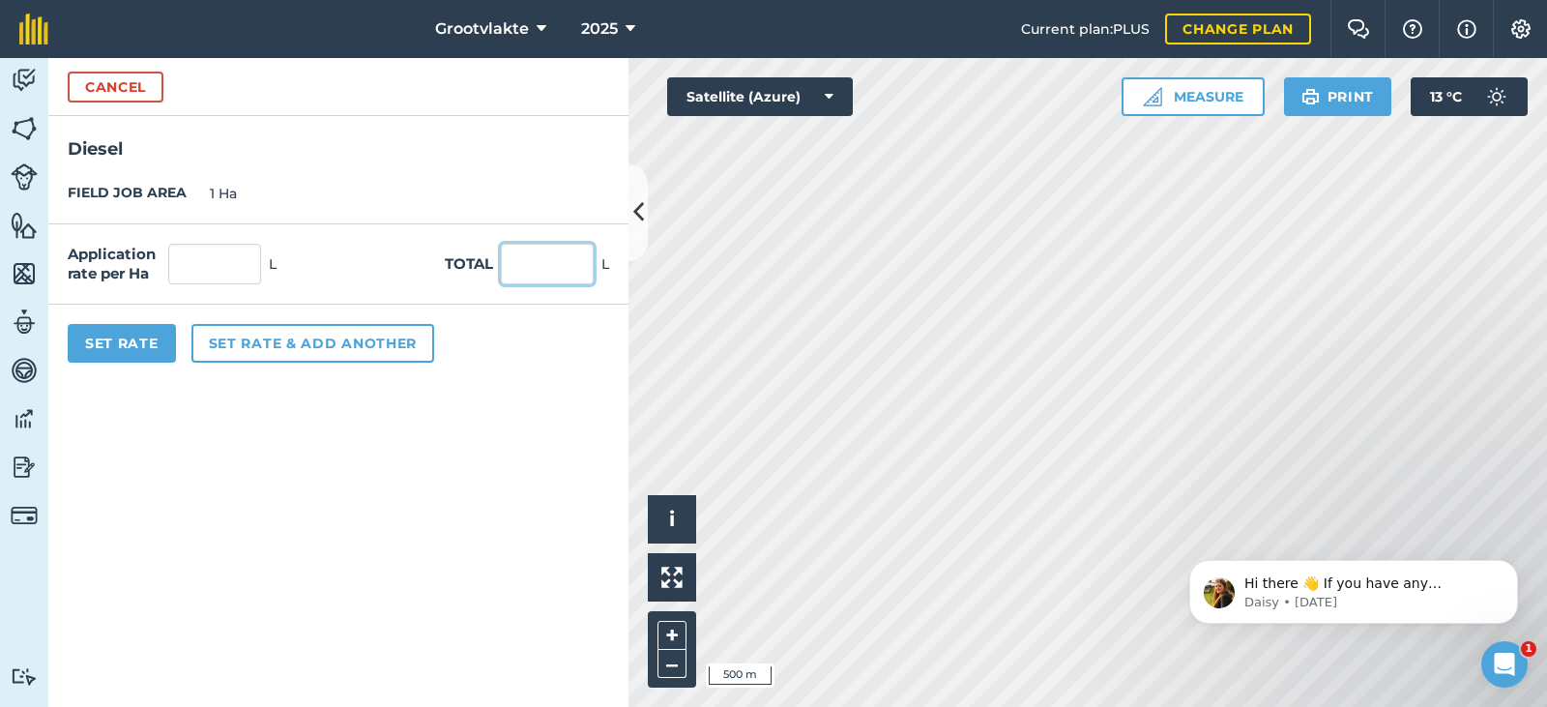
click at [531, 261] on input "text" at bounding box center [547, 264] width 93 height 41
type input "20"
click at [127, 323] on div "Set Rate Set rate & add another" at bounding box center [338, 342] width 580 height 77
click at [127, 333] on button "Set Rate" at bounding box center [122, 343] width 108 height 39
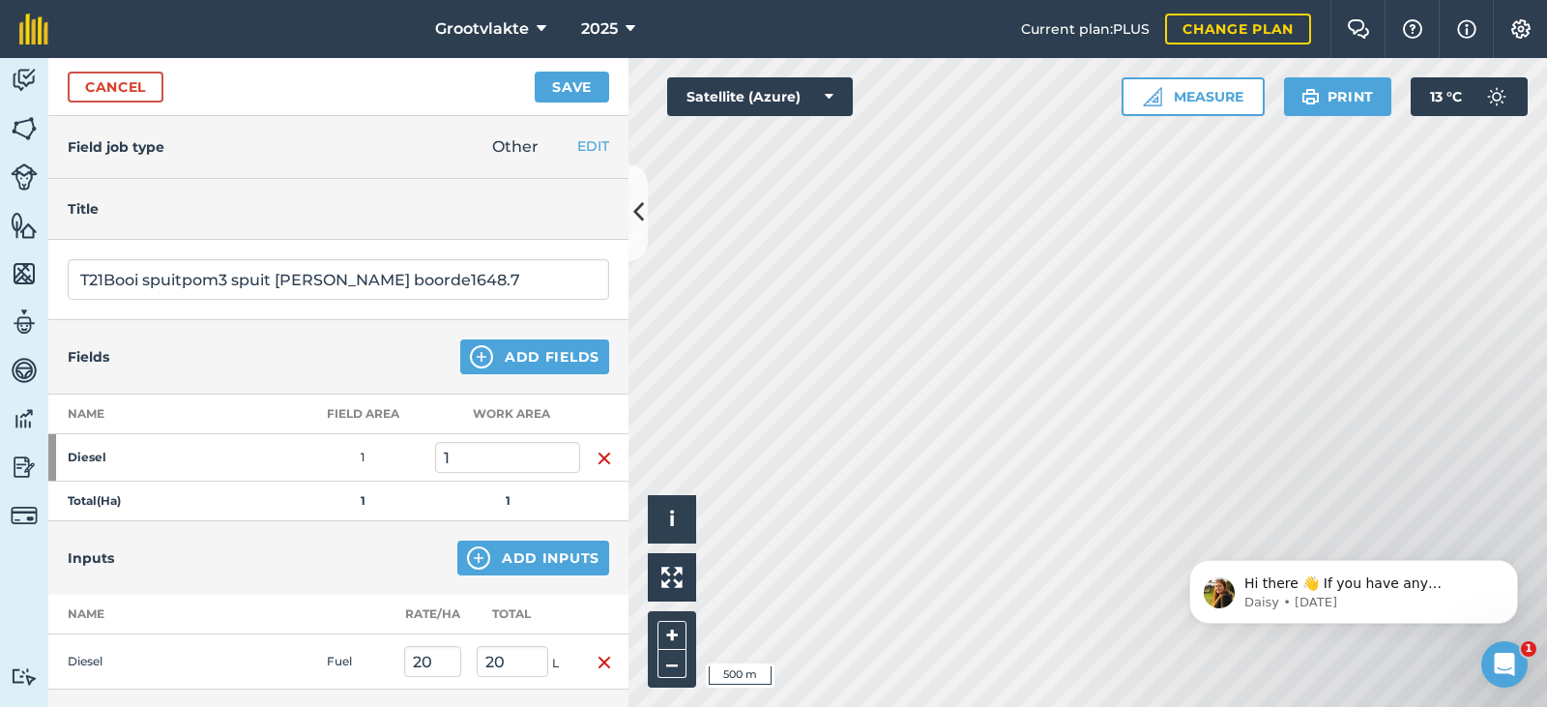
click at [615, 74] on div "Cancel Save" at bounding box center [338, 87] width 580 height 58
click at [588, 81] on button "Save" at bounding box center [572, 87] width 74 height 31
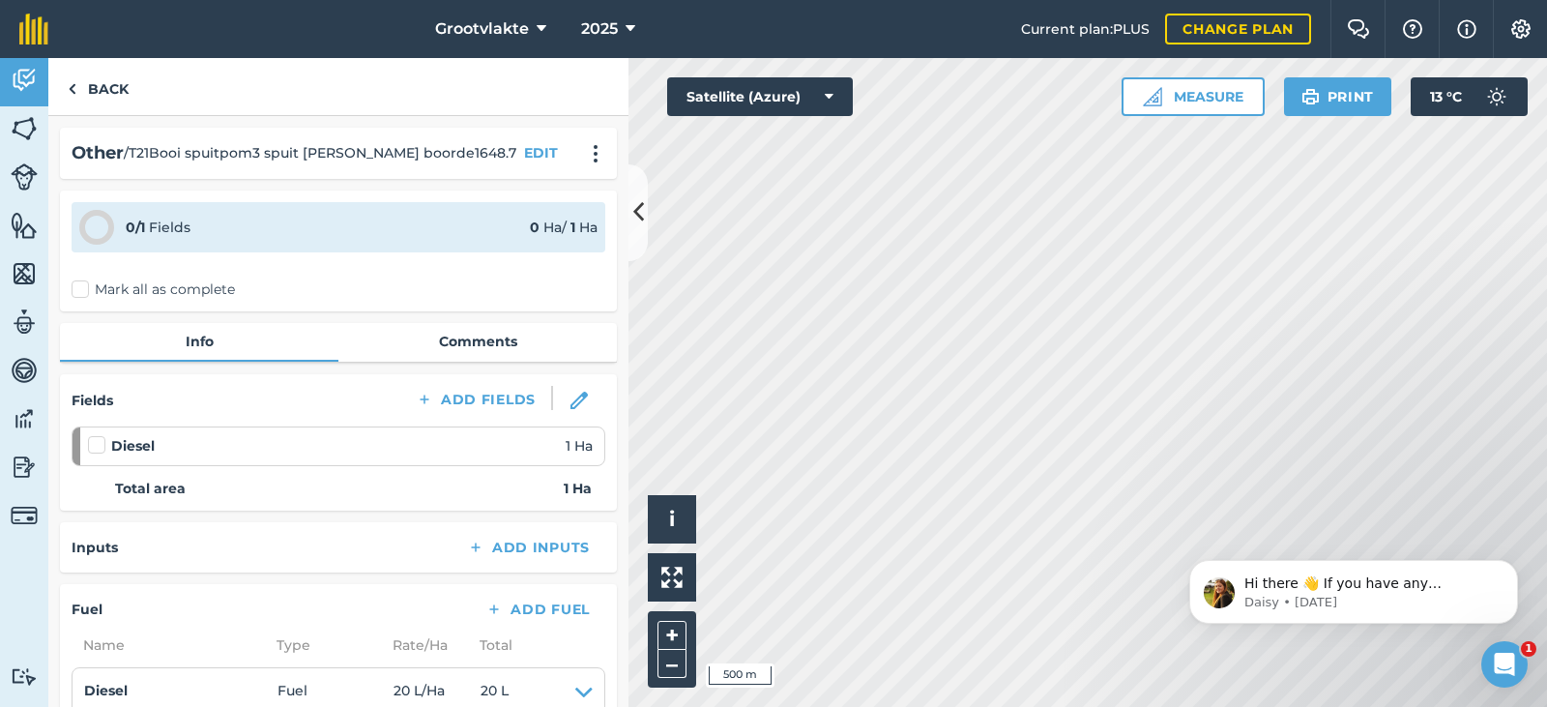
click at [83, 275] on div "0 / 1 Fields 0 Ha / 1 [PERSON_NAME] all as complete" at bounding box center [338, 250] width 557 height 121
click at [83, 281] on label "Mark all as complete" at bounding box center [153, 289] width 163 height 20
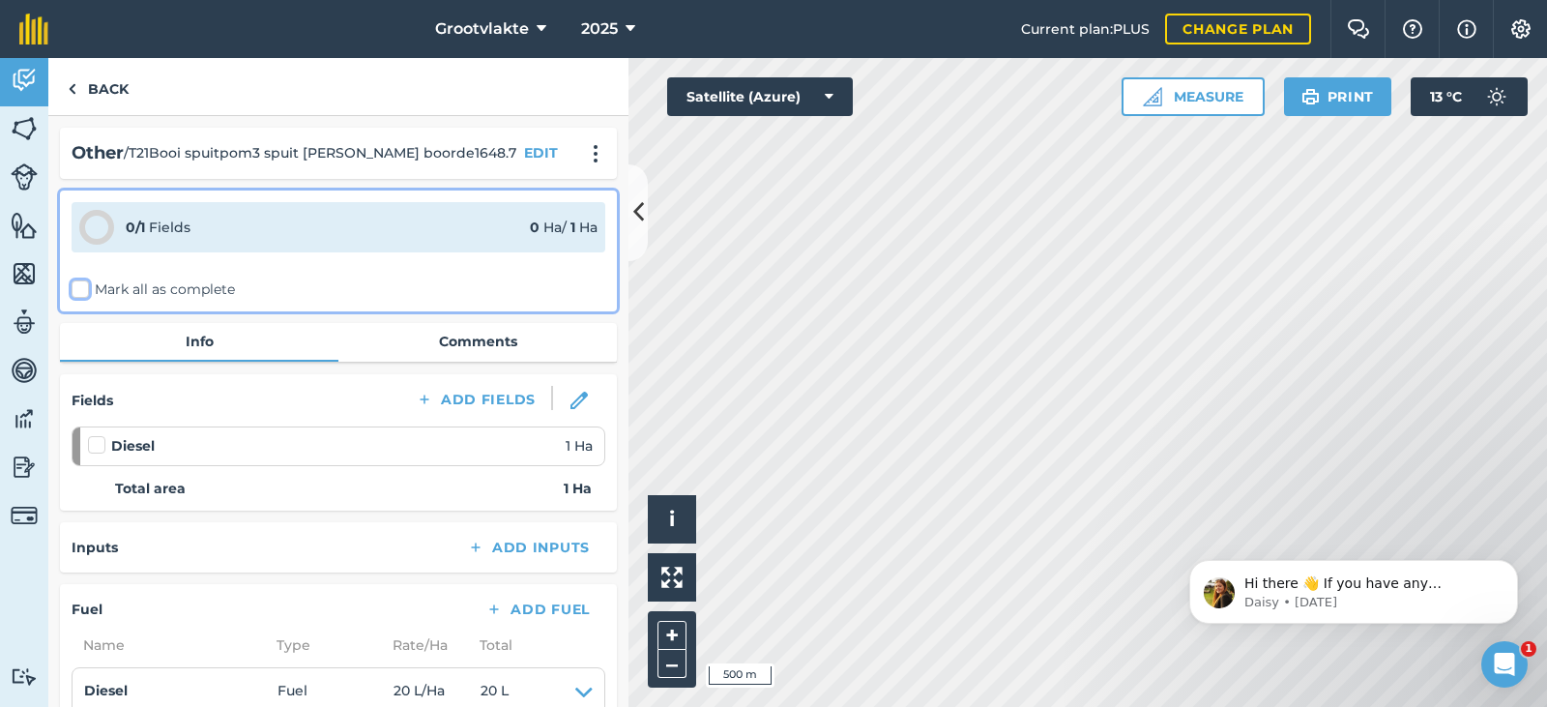
click at [83, 281] on input "Mark all as complete" at bounding box center [78, 285] width 13 height 13
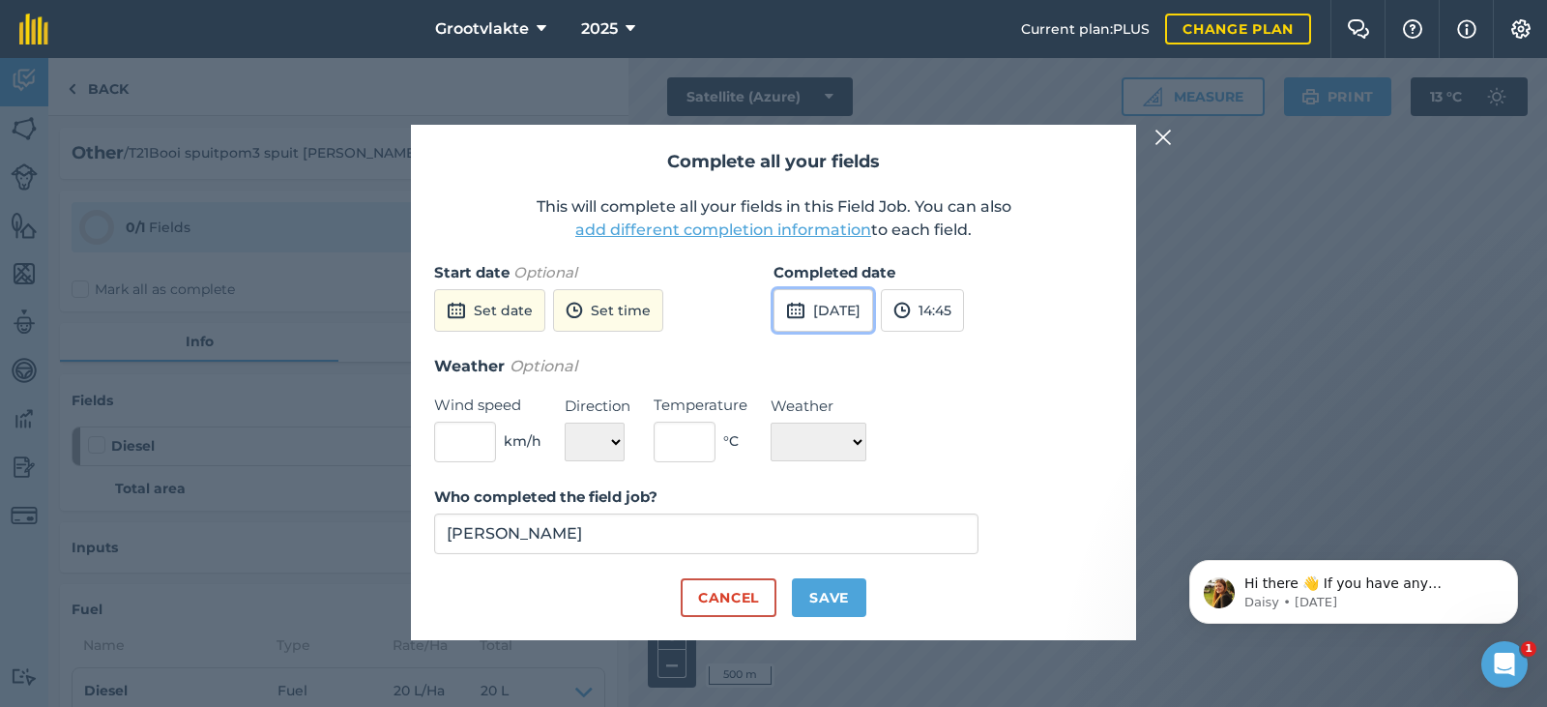
click at [858, 312] on button "[DATE]" at bounding box center [823, 310] width 100 height 43
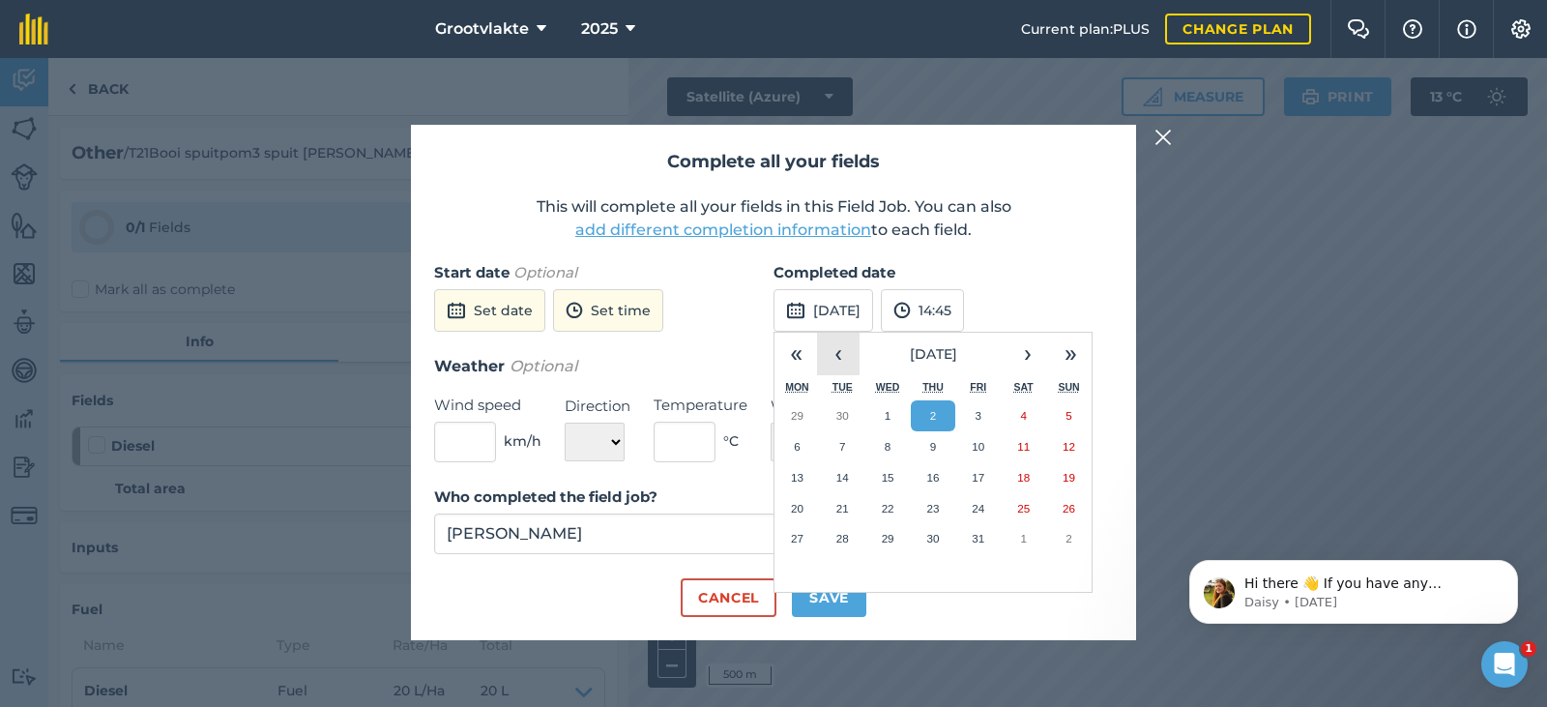
click at [829, 354] on button "‹" at bounding box center [838, 354] width 43 height 43
click at [883, 513] on abbr "24" at bounding box center [888, 508] width 13 height 13
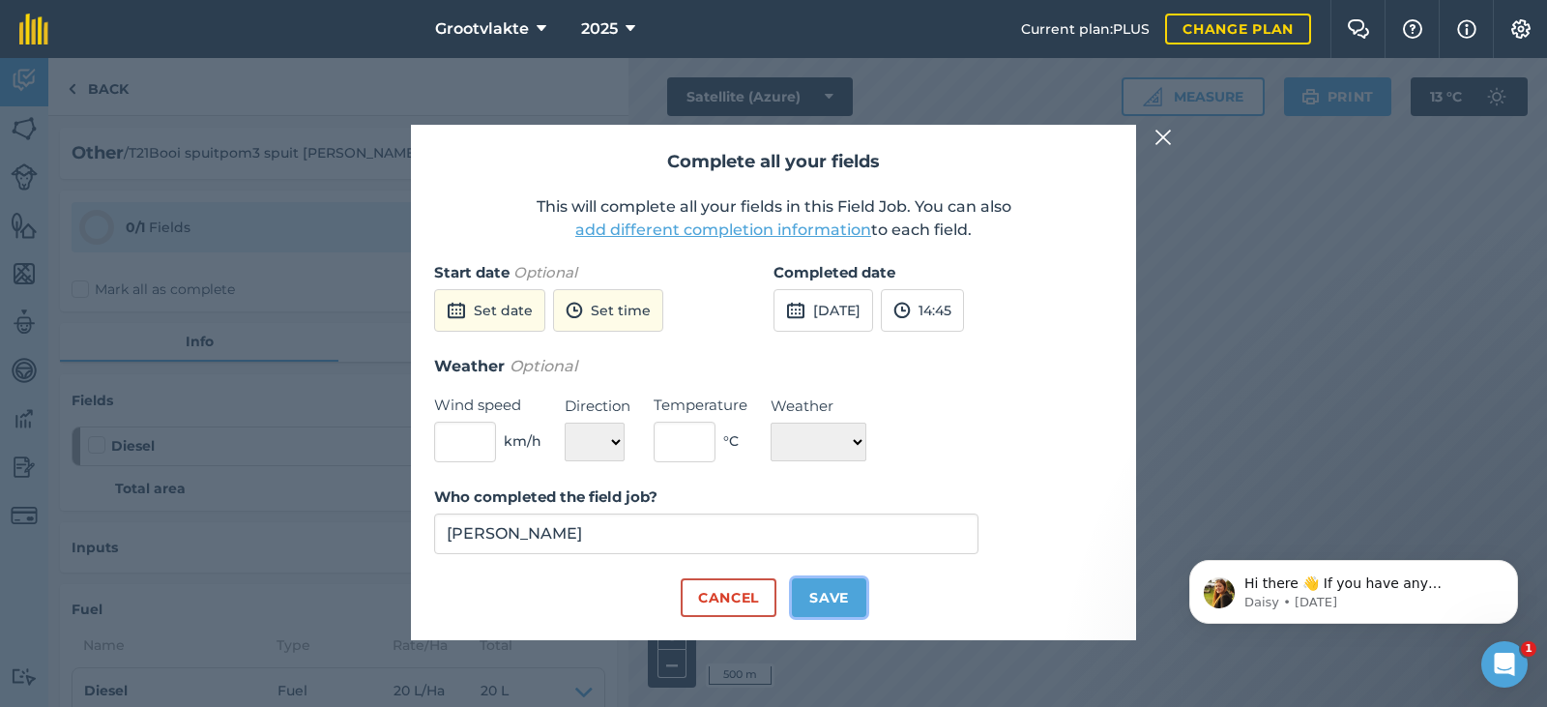
click at [849, 588] on button "Save" at bounding box center [829, 597] width 74 height 39
checkbox input "true"
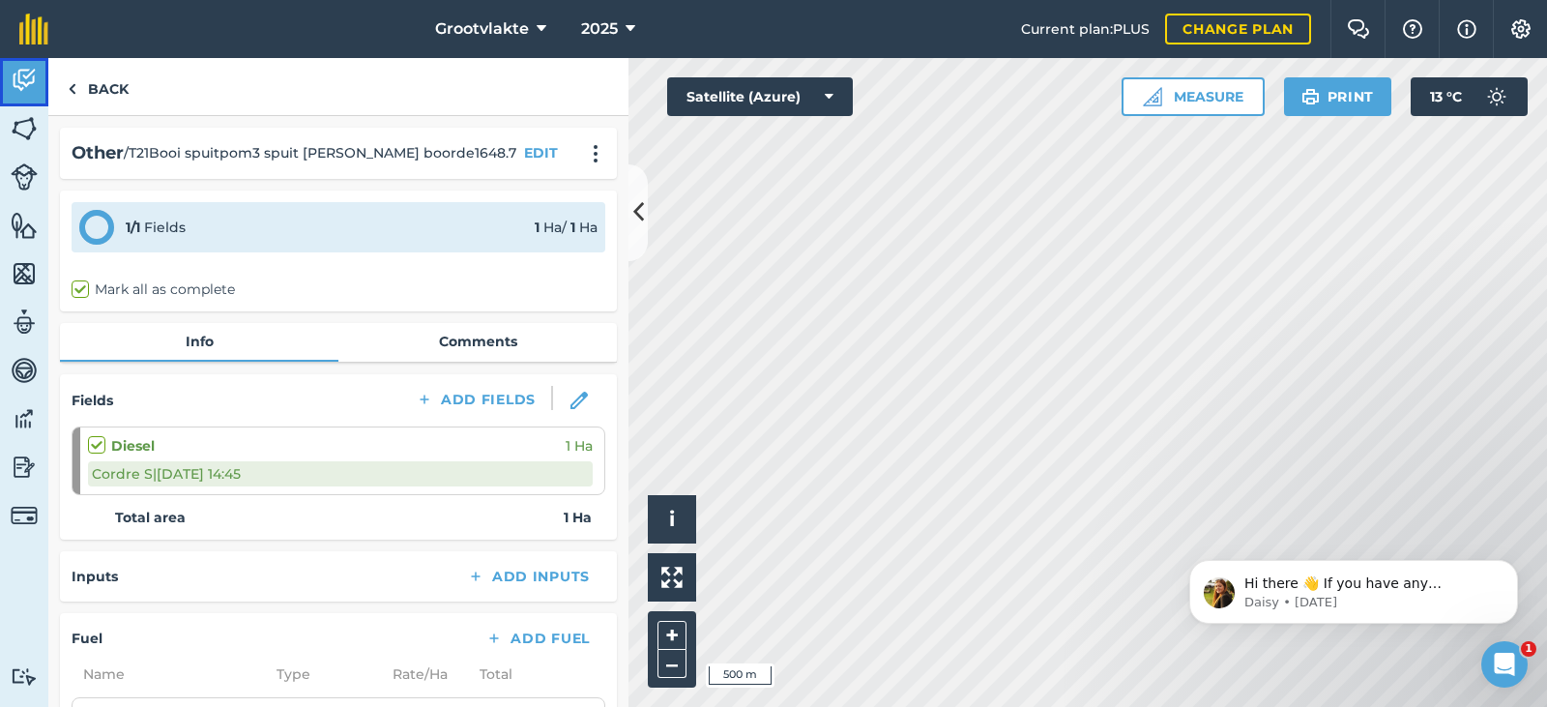
click at [15, 100] on link "Activity" at bounding box center [24, 82] width 48 height 48
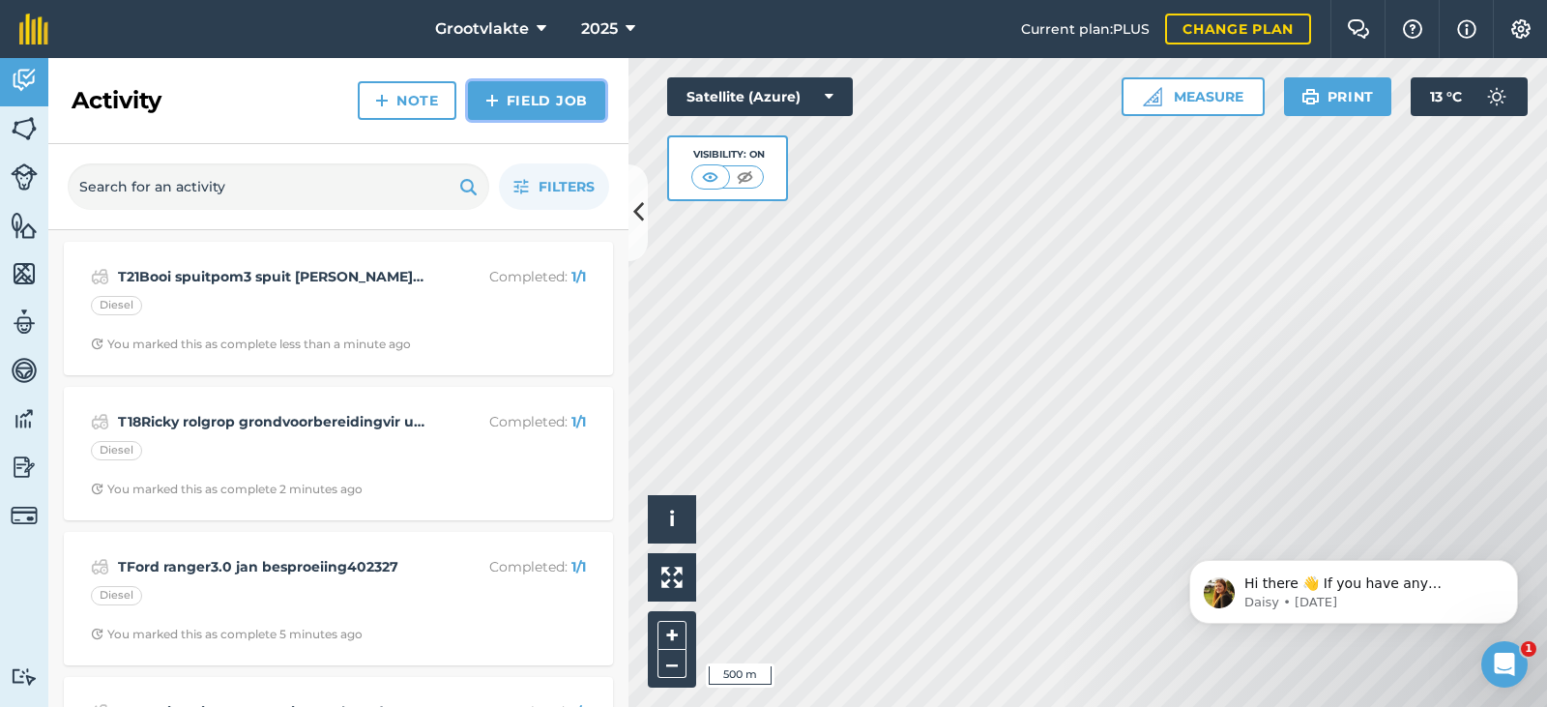
click at [538, 107] on link "Field Job" at bounding box center [536, 100] width 137 height 39
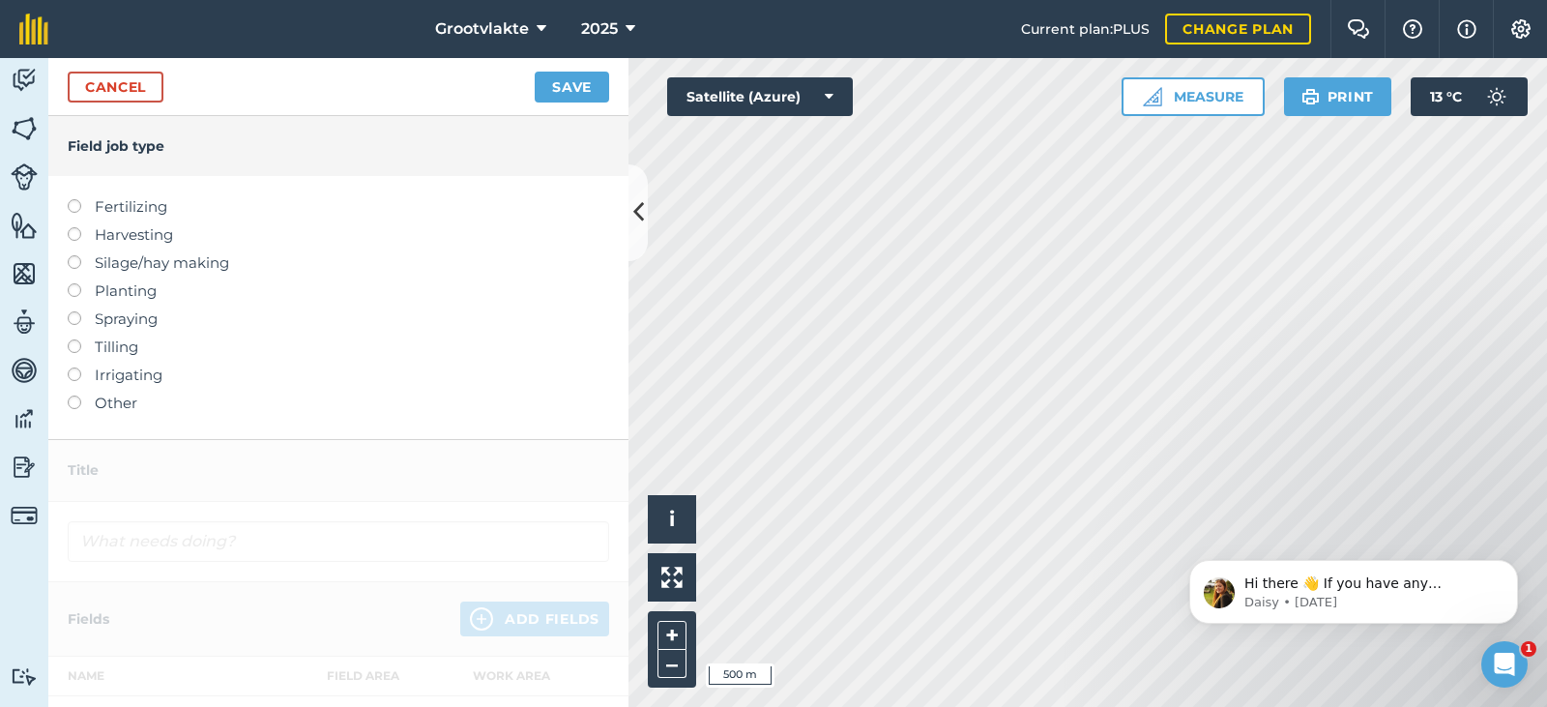
click at [119, 408] on label "Other" at bounding box center [338, 402] width 541 height 23
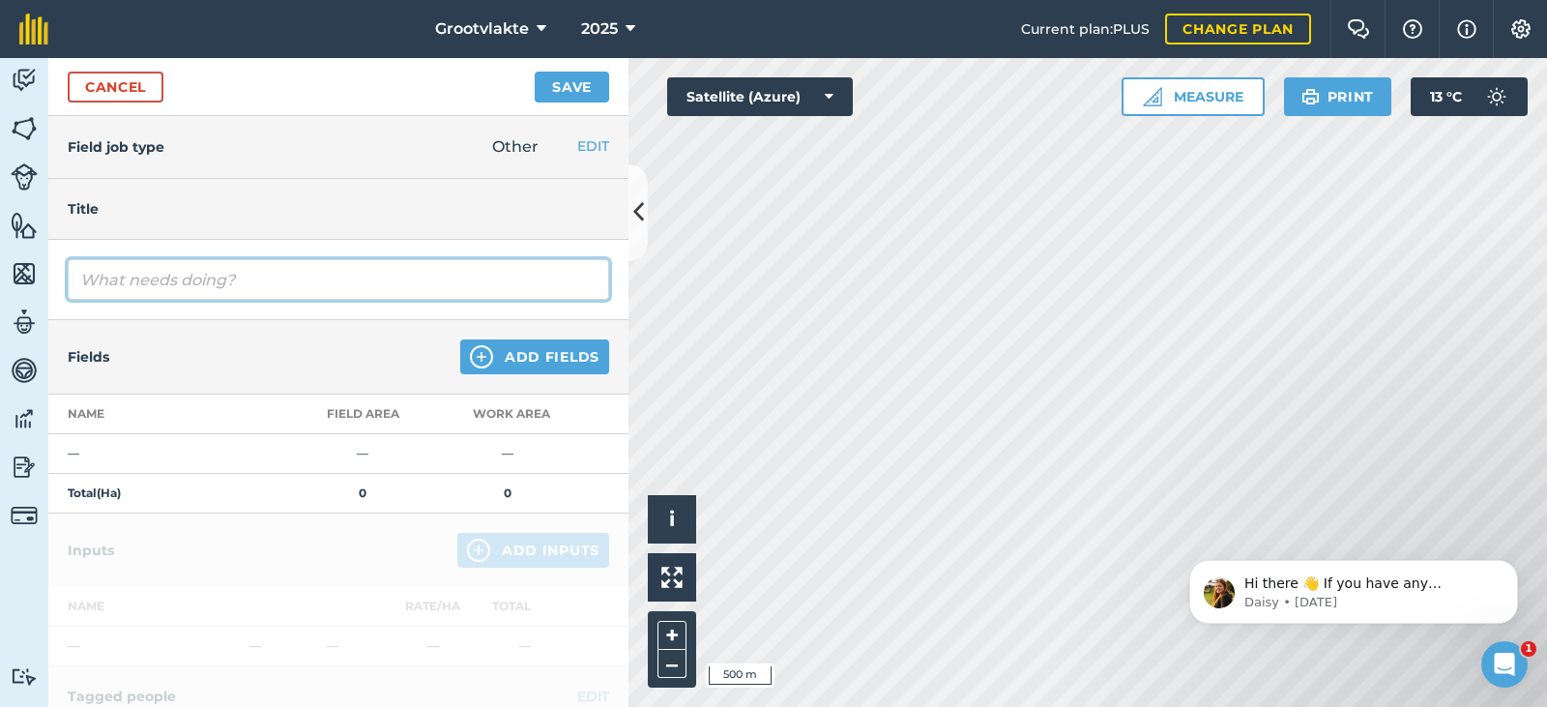
click at [176, 287] on input "text" at bounding box center [338, 279] width 541 height 41
type input "TFord ranger3.2 biepa privaat322391"
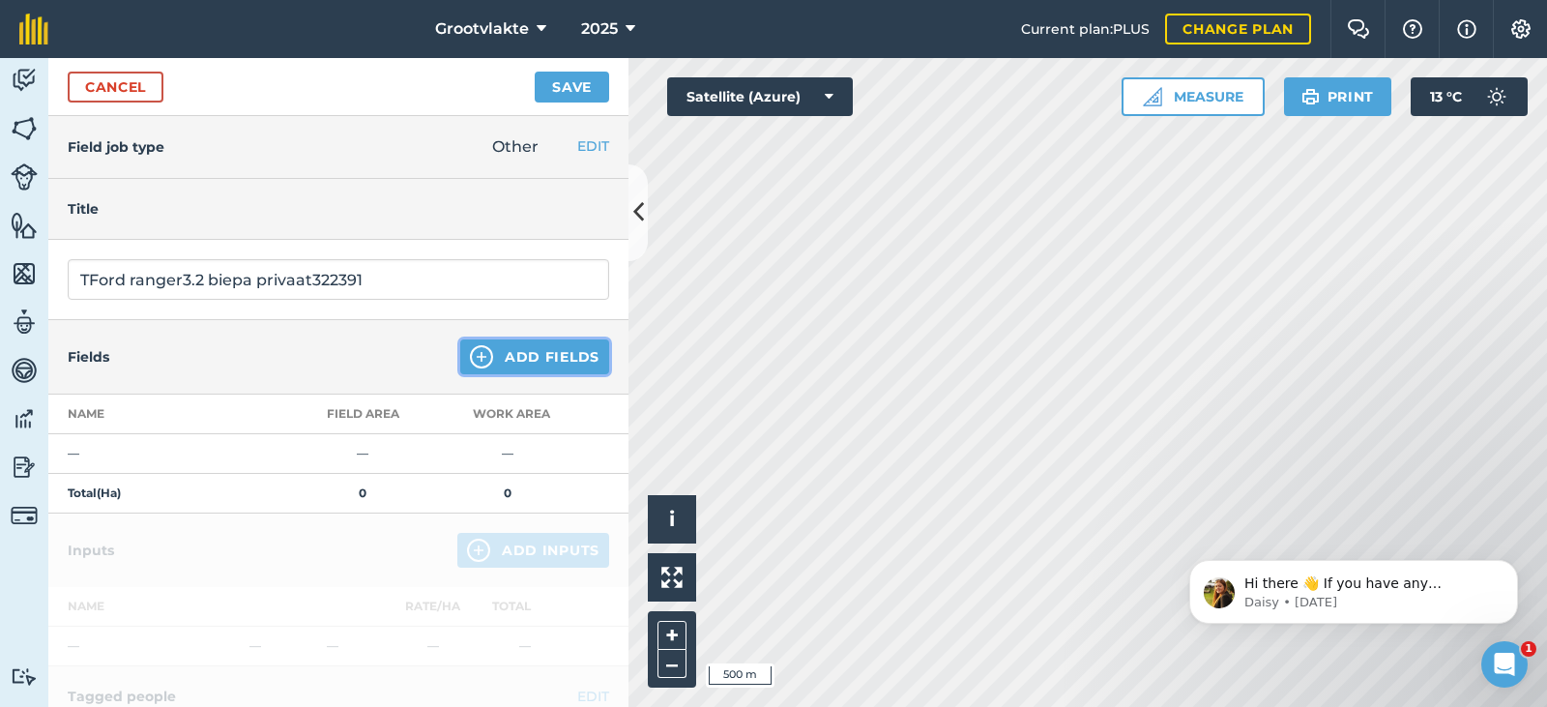
click at [509, 343] on button "Add Fields" at bounding box center [534, 356] width 149 height 35
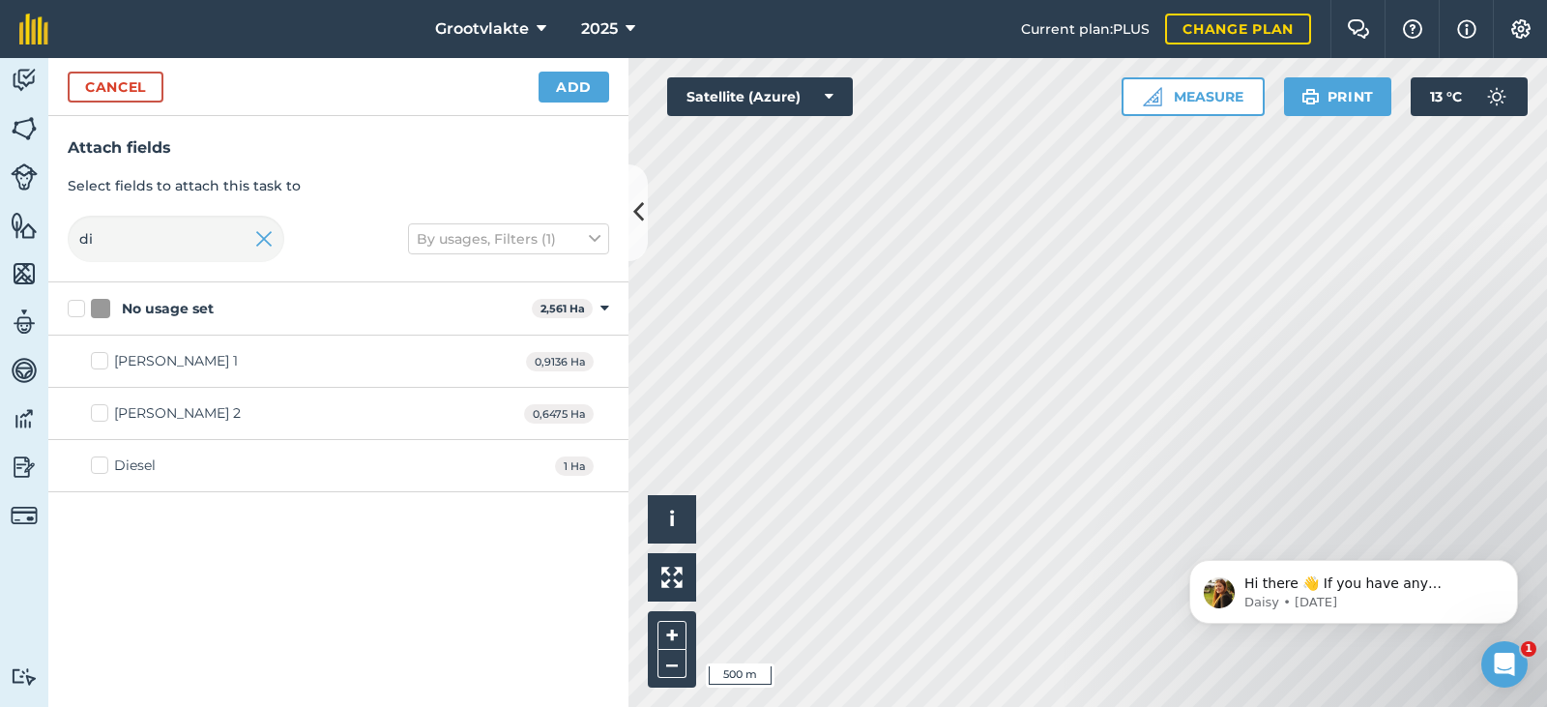
click at [118, 467] on div "Diesel" at bounding box center [135, 465] width 42 height 20
click at [103, 467] on input "Diesel" at bounding box center [97, 461] width 13 height 13
checkbox input "true"
click at [567, 78] on button "Add" at bounding box center [573, 87] width 71 height 31
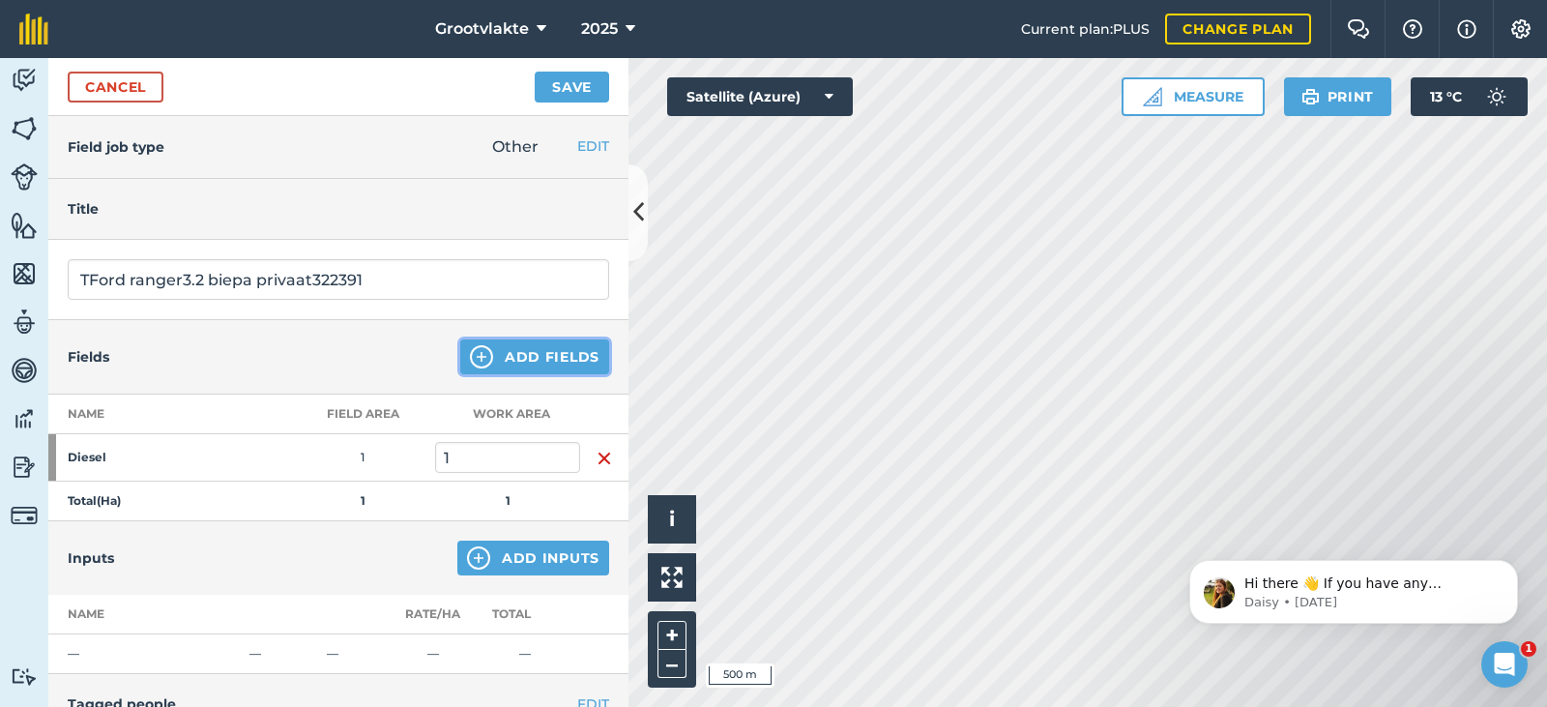
click at [492, 366] on button "Add Fields" at bounding box center [534, 356] width 149 height 35
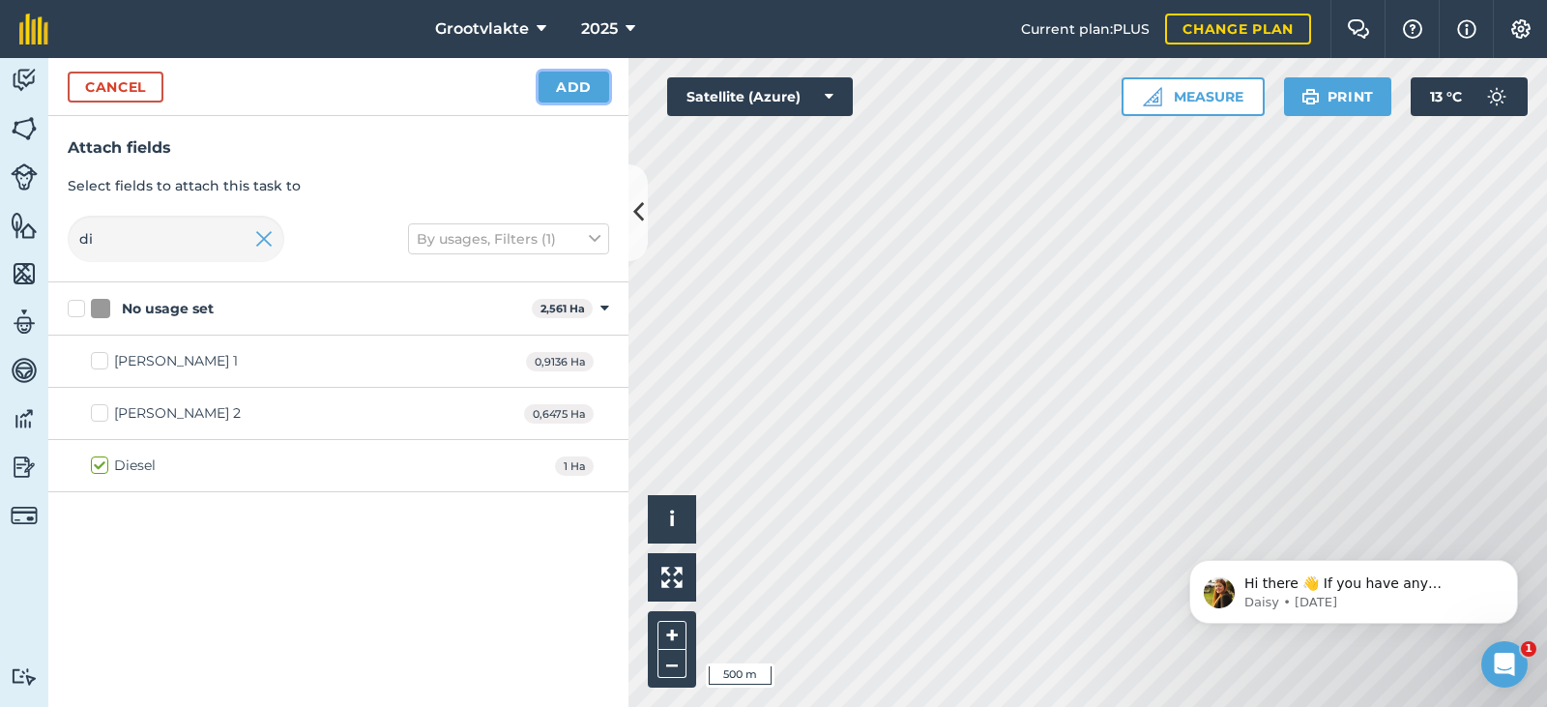
click at [564, 82] on button "Add" at bounding box center [573, 87] width 71 height 31
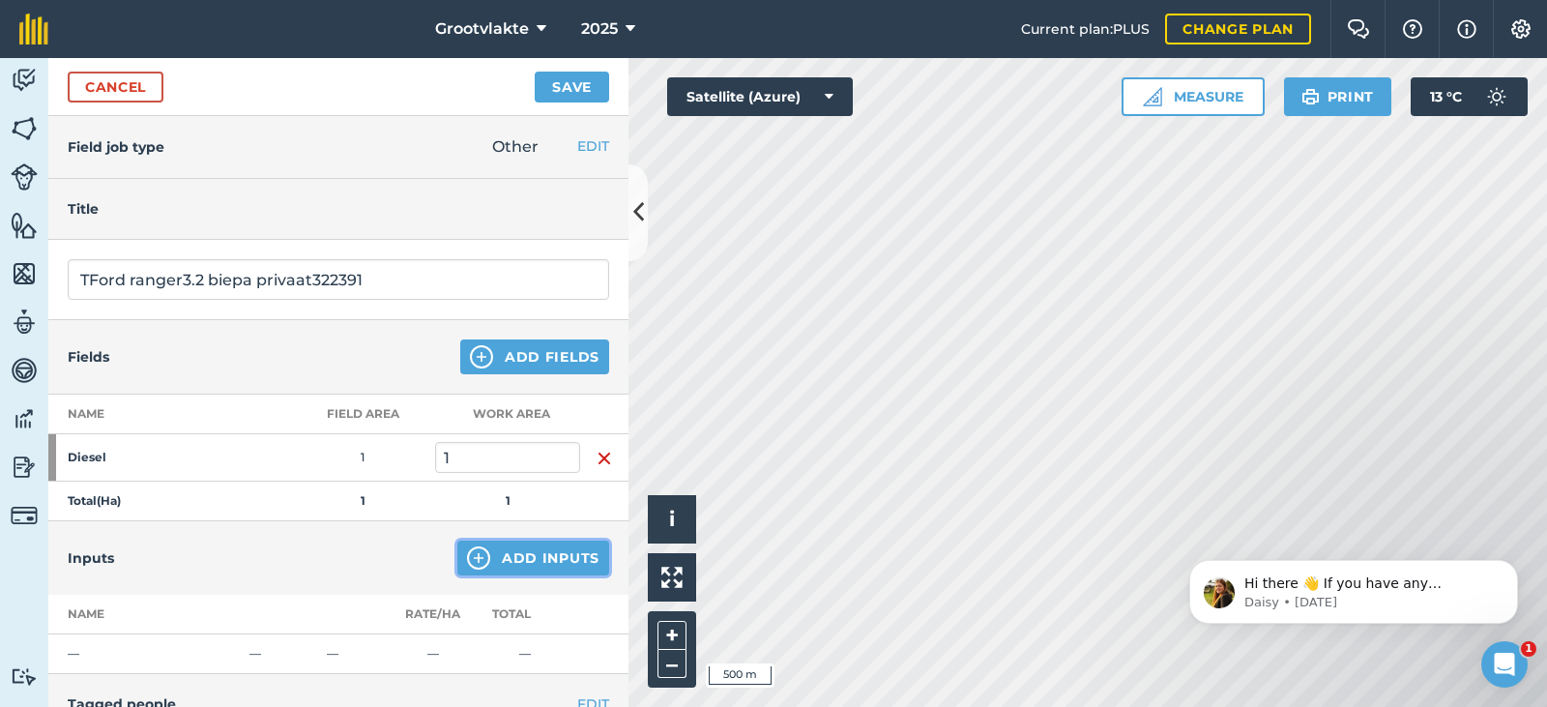
click at [516, 553] on button "Add Inputs" at bounding box center [533, 557] width 152 height 35
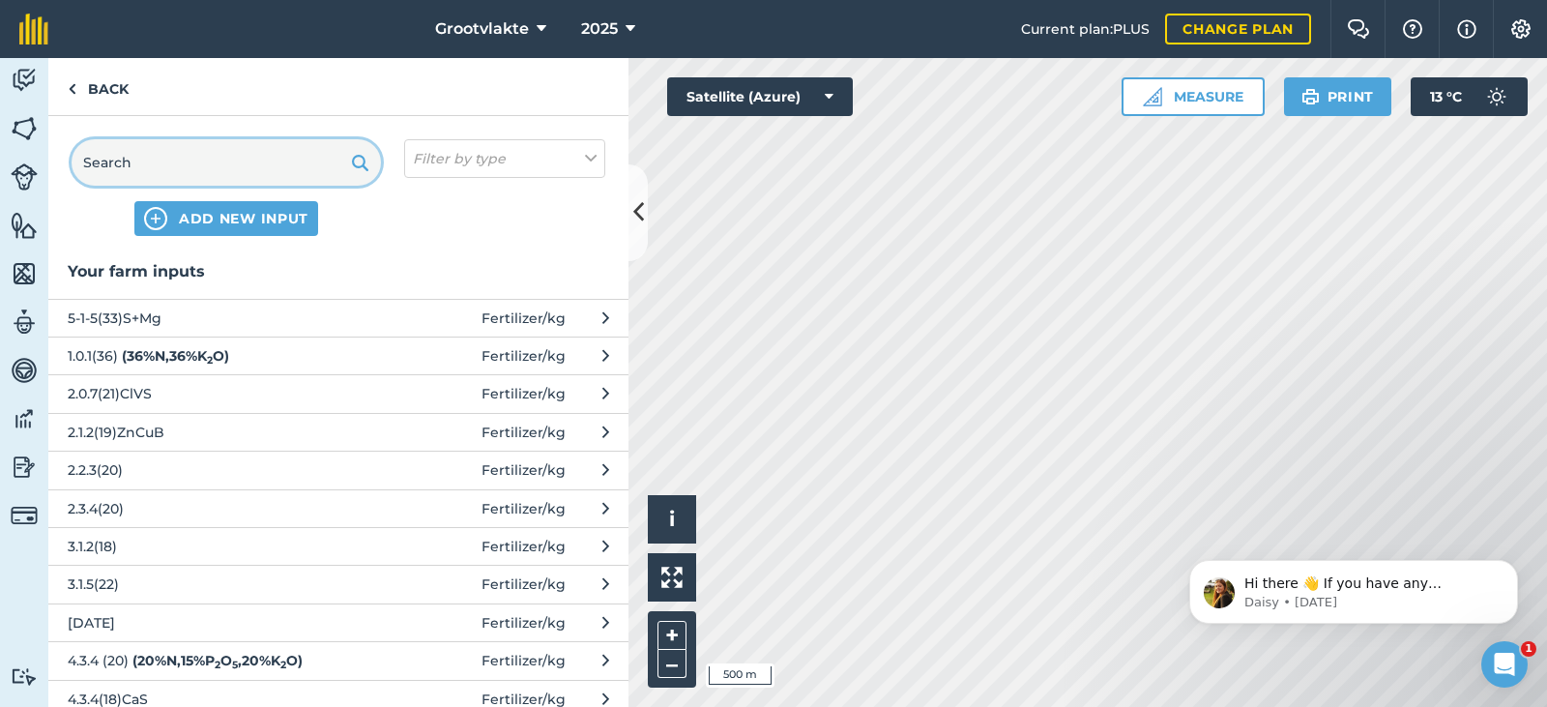
click at [196, 165] on input "text" at bounding box center [226, 162] width 309 height 46
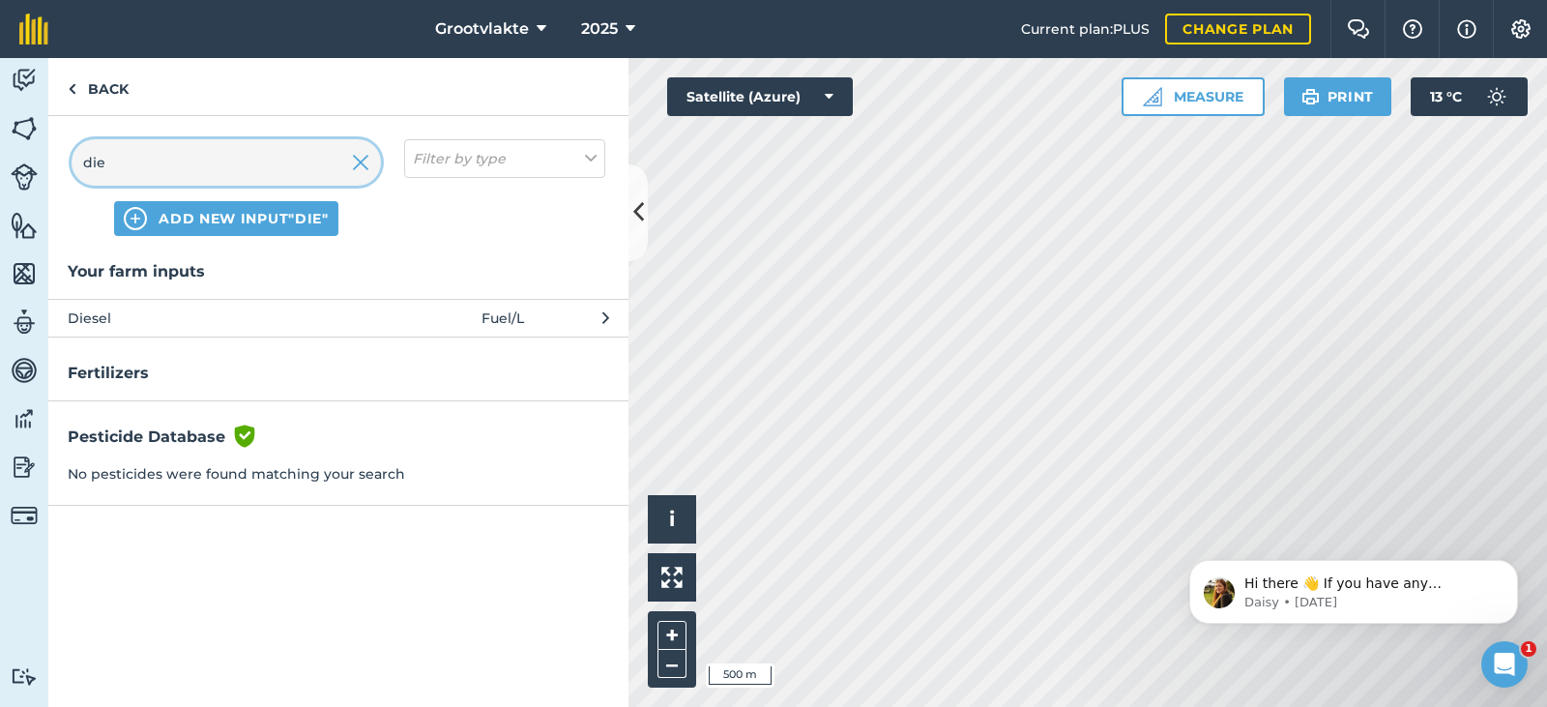
type input "die"
click at [169, 314] on span "Diesel" at bounding box center [226, 317] width 316 height 21
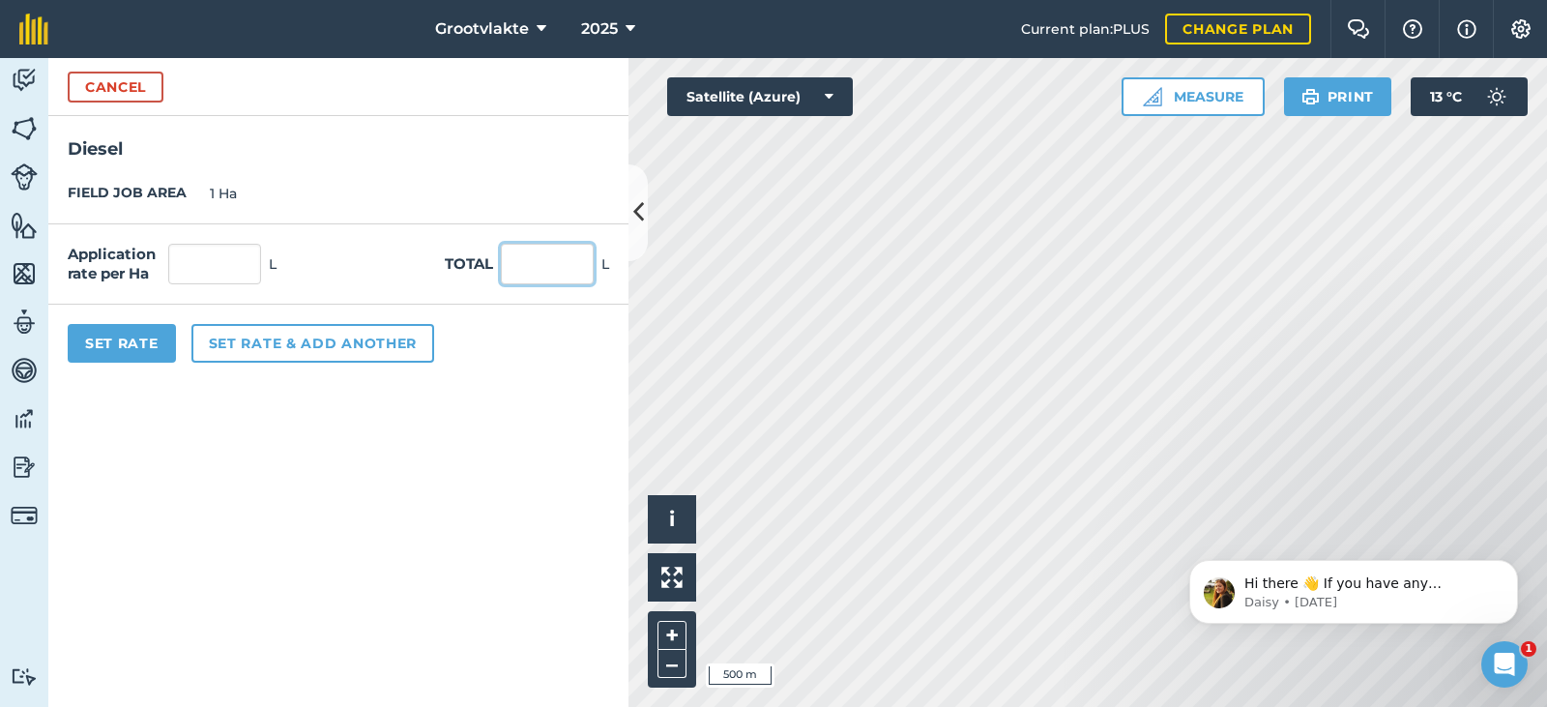
click at [505, 264] on input "text" at bounding box center [547, 264] width 93 height 41
type input "63"
click at [138, 332] on button "Set Rate" at bounding box center [122, 343] width 108 height 39
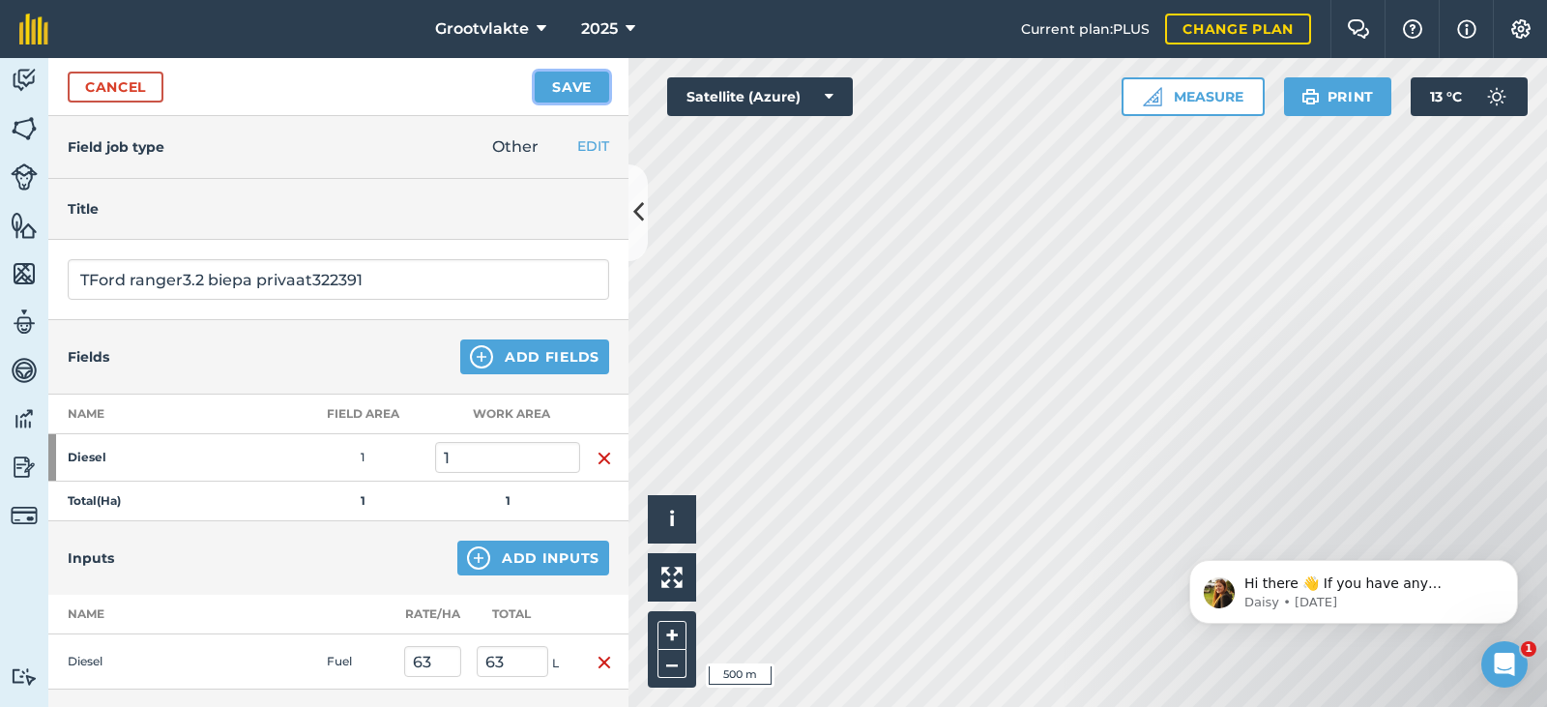
click at [569, 101] on button "Save" at bounding box center [572, 87] width 74 height 31
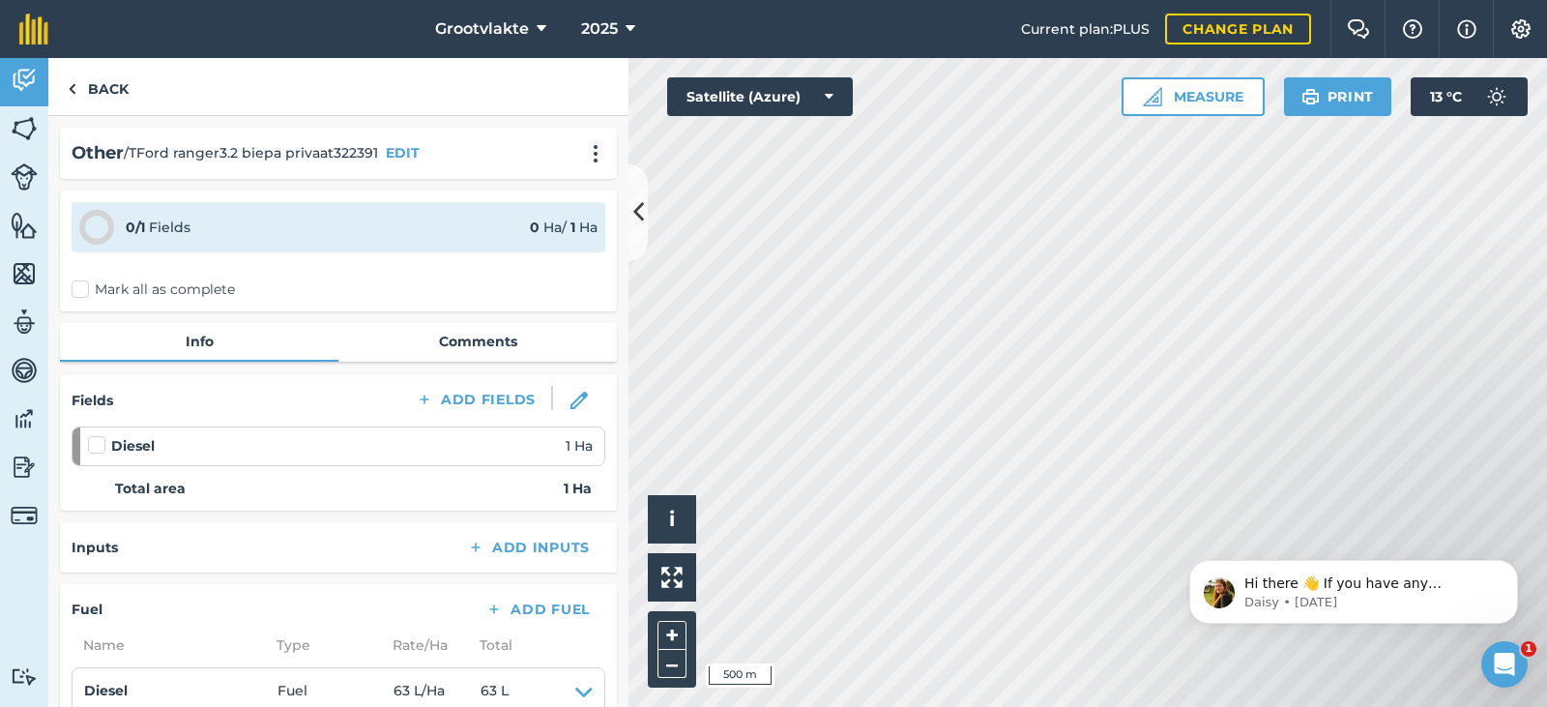
click at [99, 288] on label "Mark all as complete" at bounding box center [153, 289] width 163 height 20
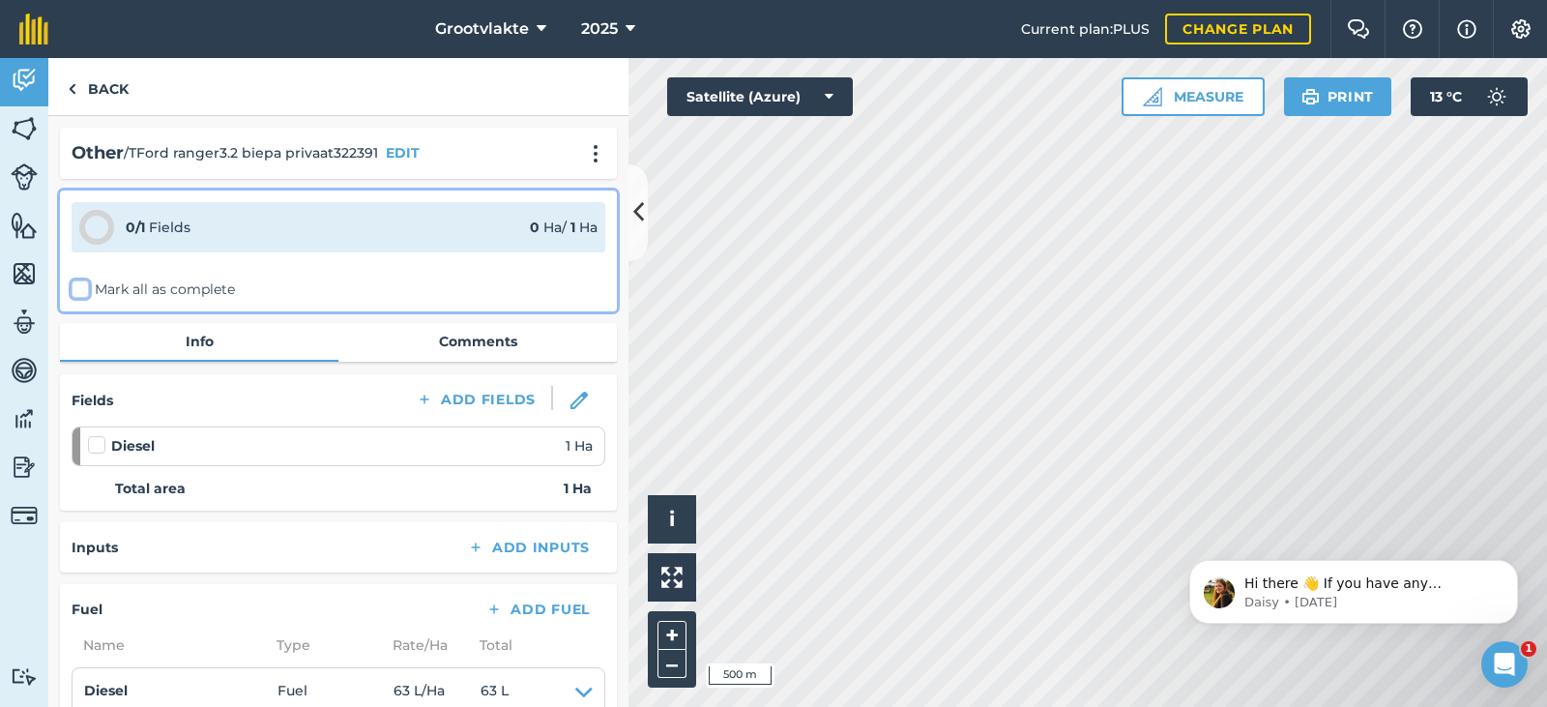
click at [84, 288] on input "Mark all as complete" at bounding box center [78, 285] width 13 height 13
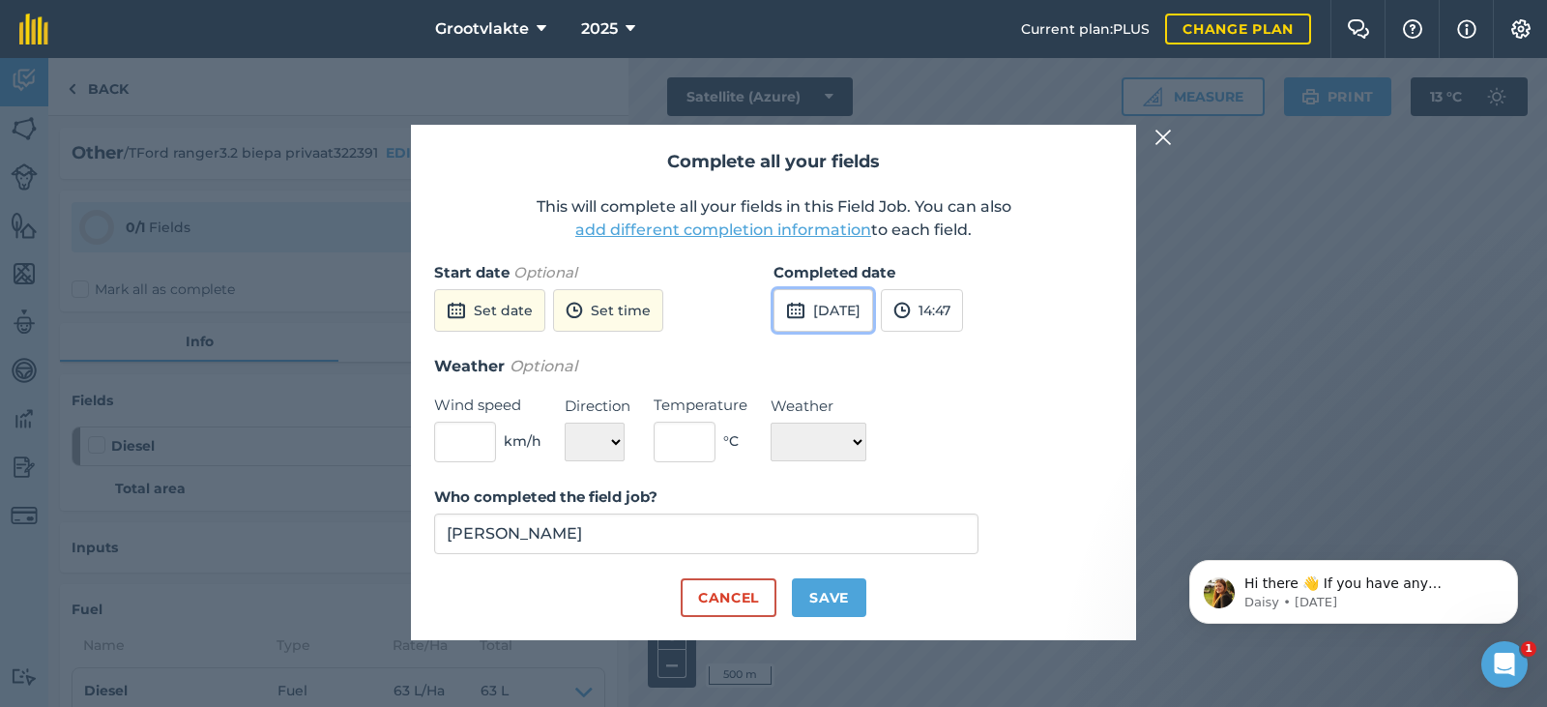
click at [830, 326] on button "[DATE]" at bounding box center [823, 310] width 100 height 43
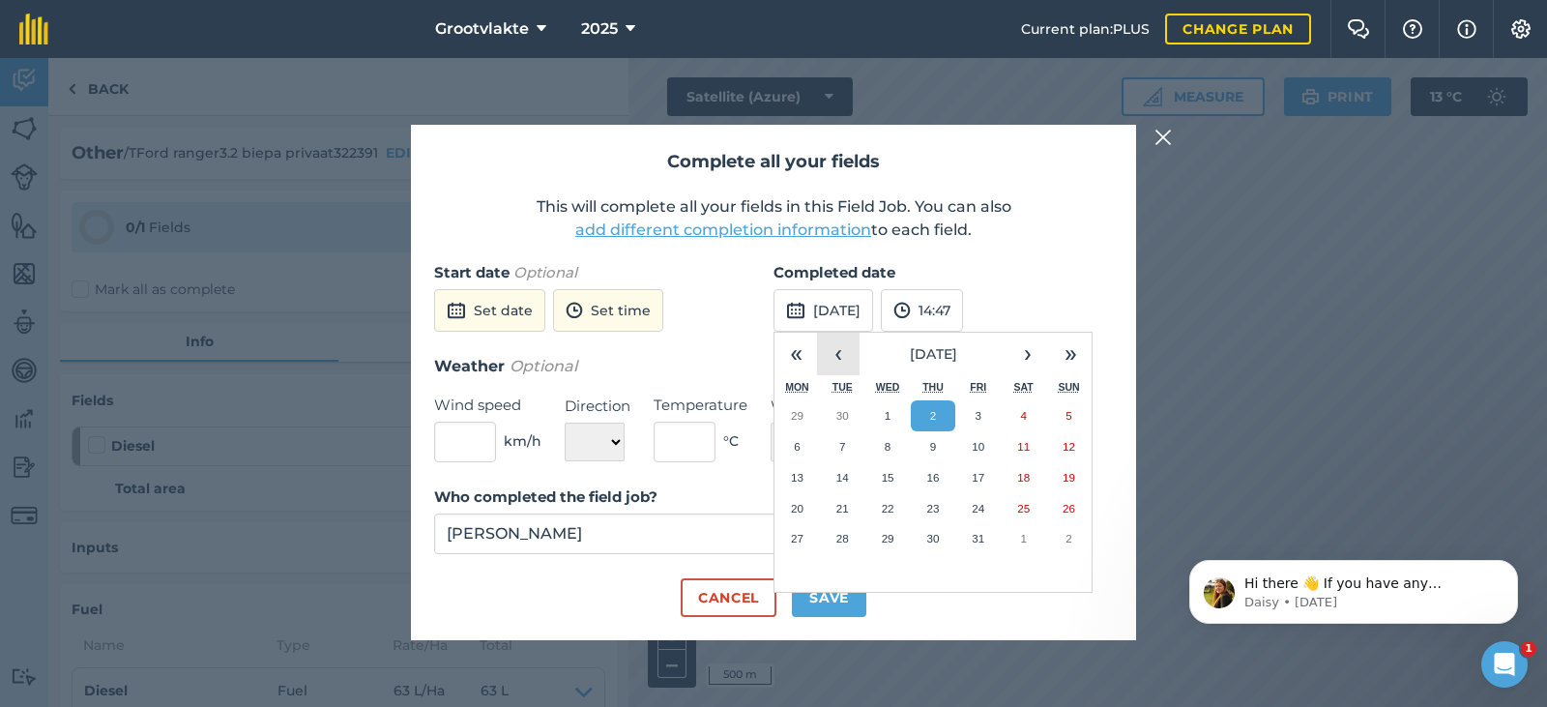
click at [843, 351] on button "‹" at bounding box center [838, 354] width 43 height 43
click at [876, 498] on button "24" at bounding box center [887, 508] width 45 height 31
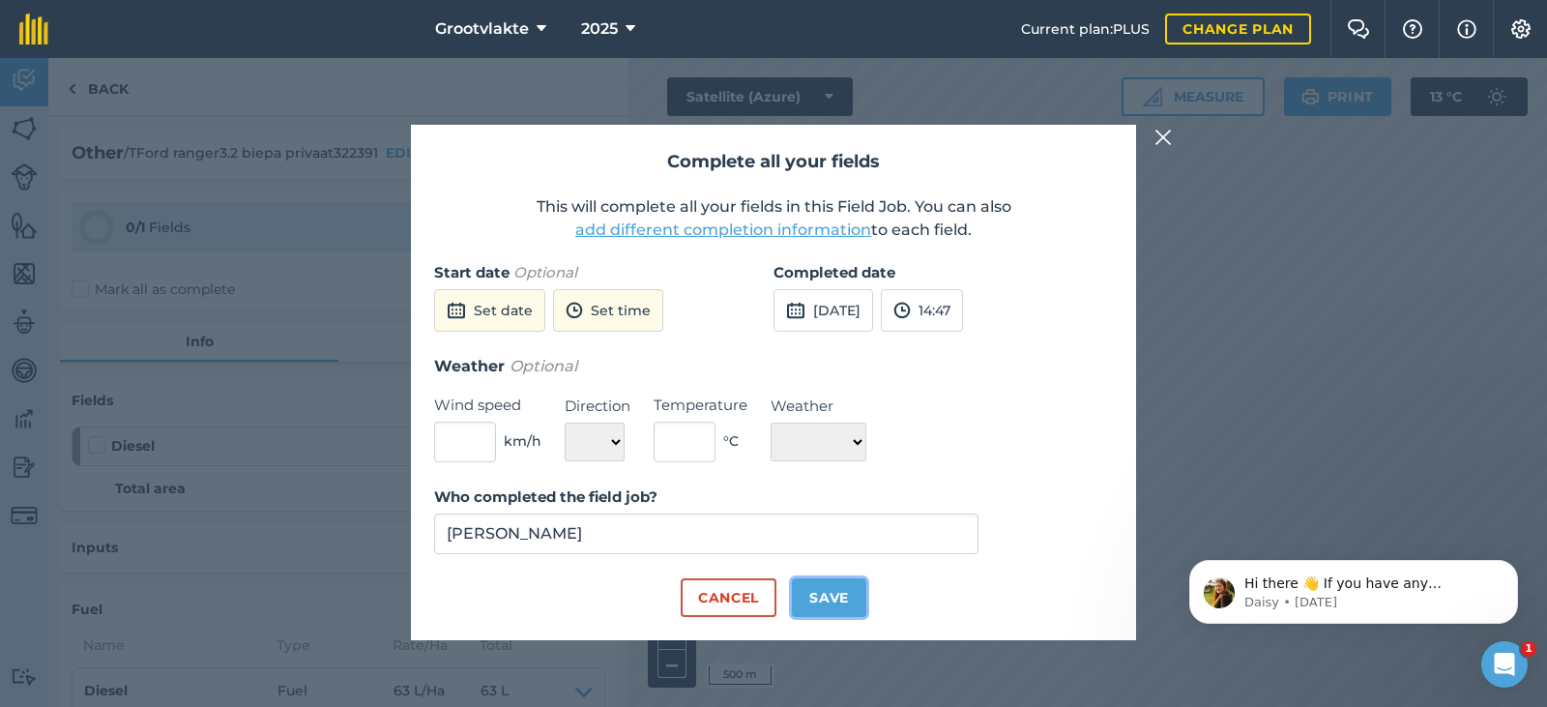
click at [839, 586] on button "Save" at bounding box center [829, 597] width 74 height 39
checkbox input "true"
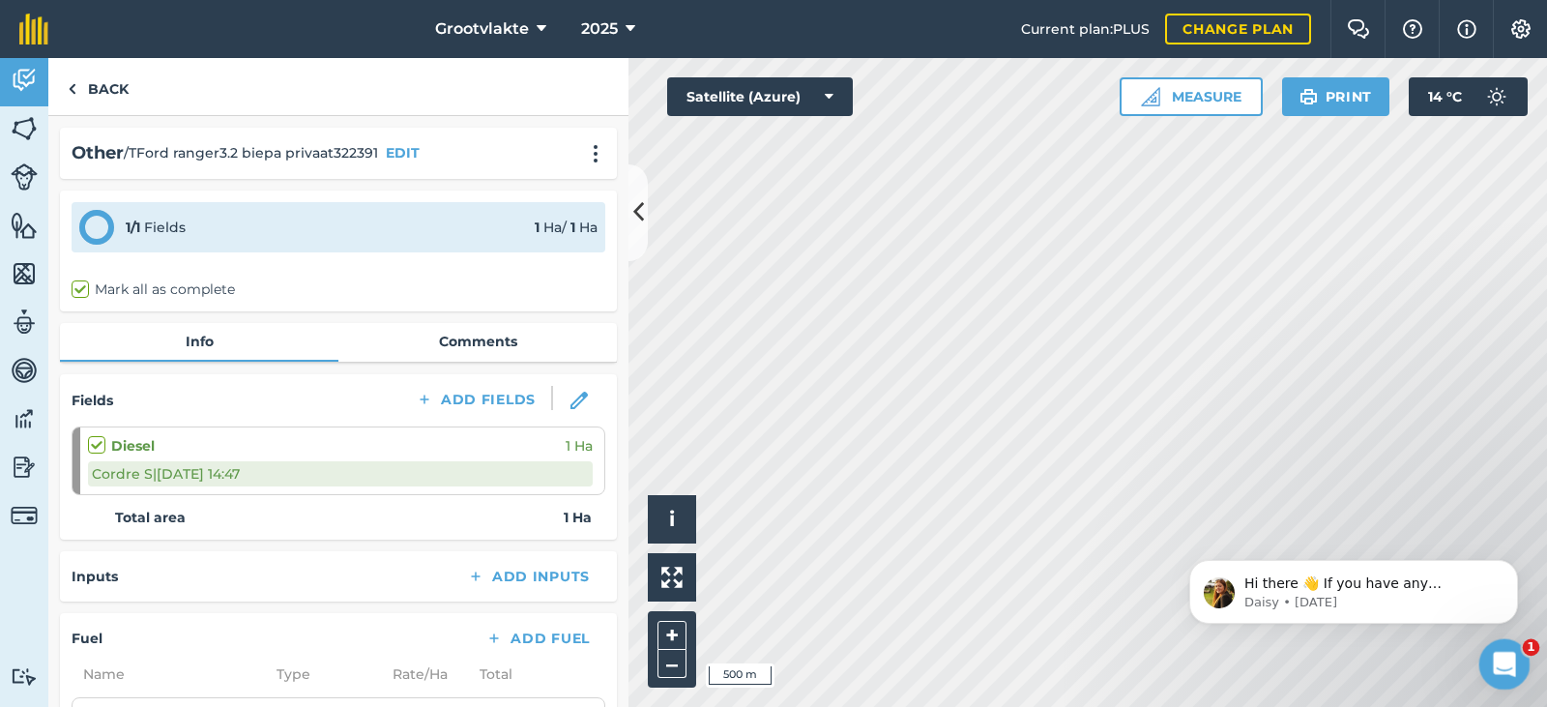
click at [1506, 640] on div "Open Intercom Messenger" at bounding box center [1501, 661] width 64 height 64
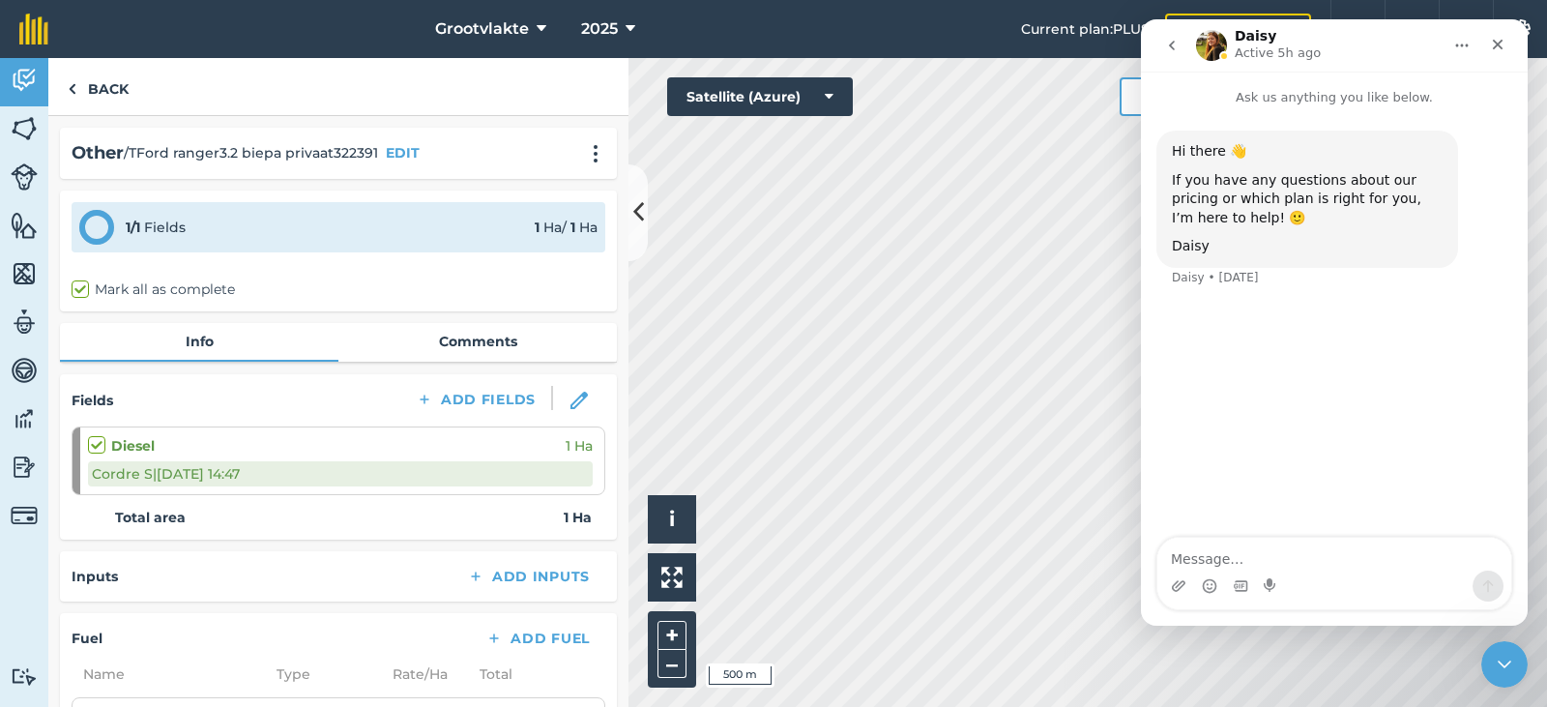
click at [1486, 63] on div "Intercom messenger" at bounding box center [1497, 45] width 35 height 37
click at [1493, 45] on icon "Close" at bounding box center [1497, 44] width 15 height 15
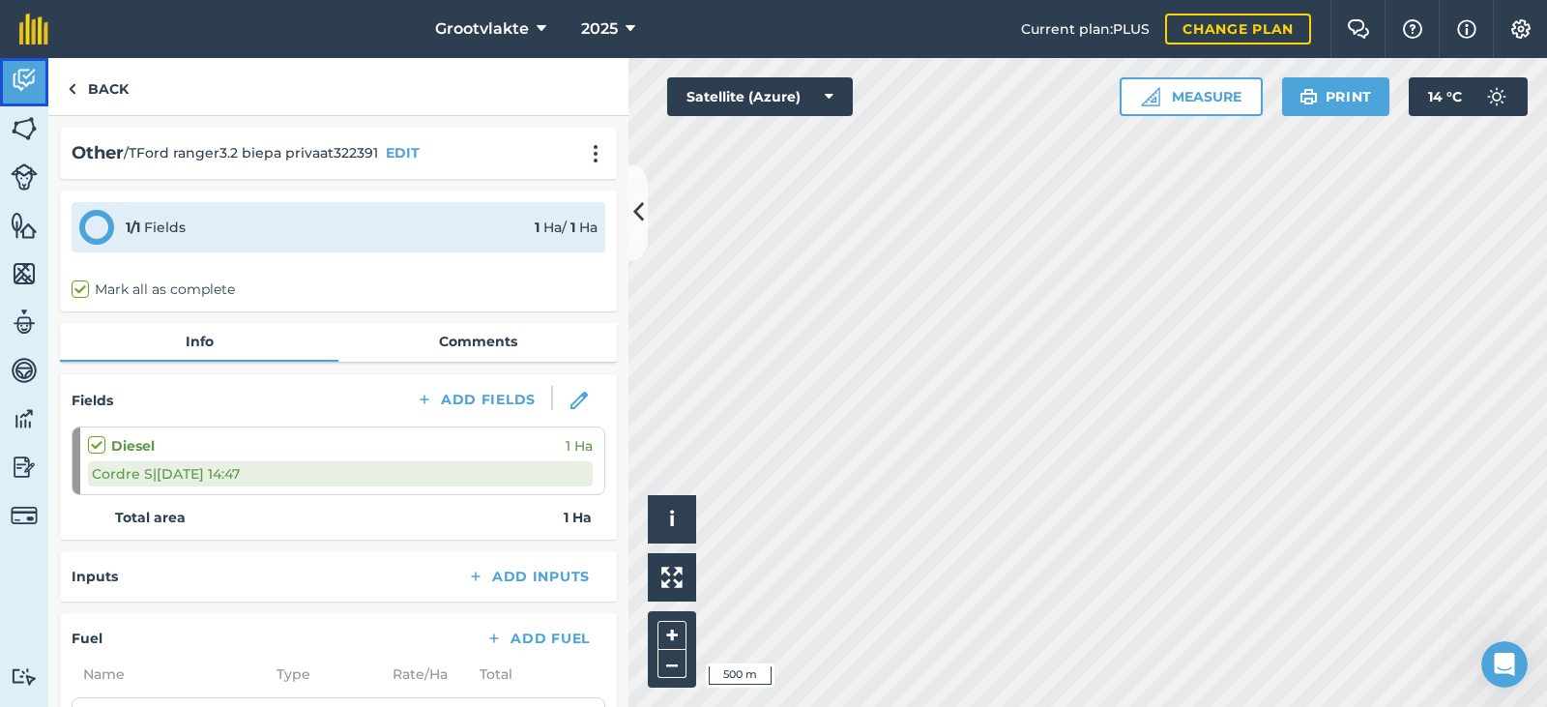
click at [33, 66] on img at bounding box center [24, 80] width 27 height 29
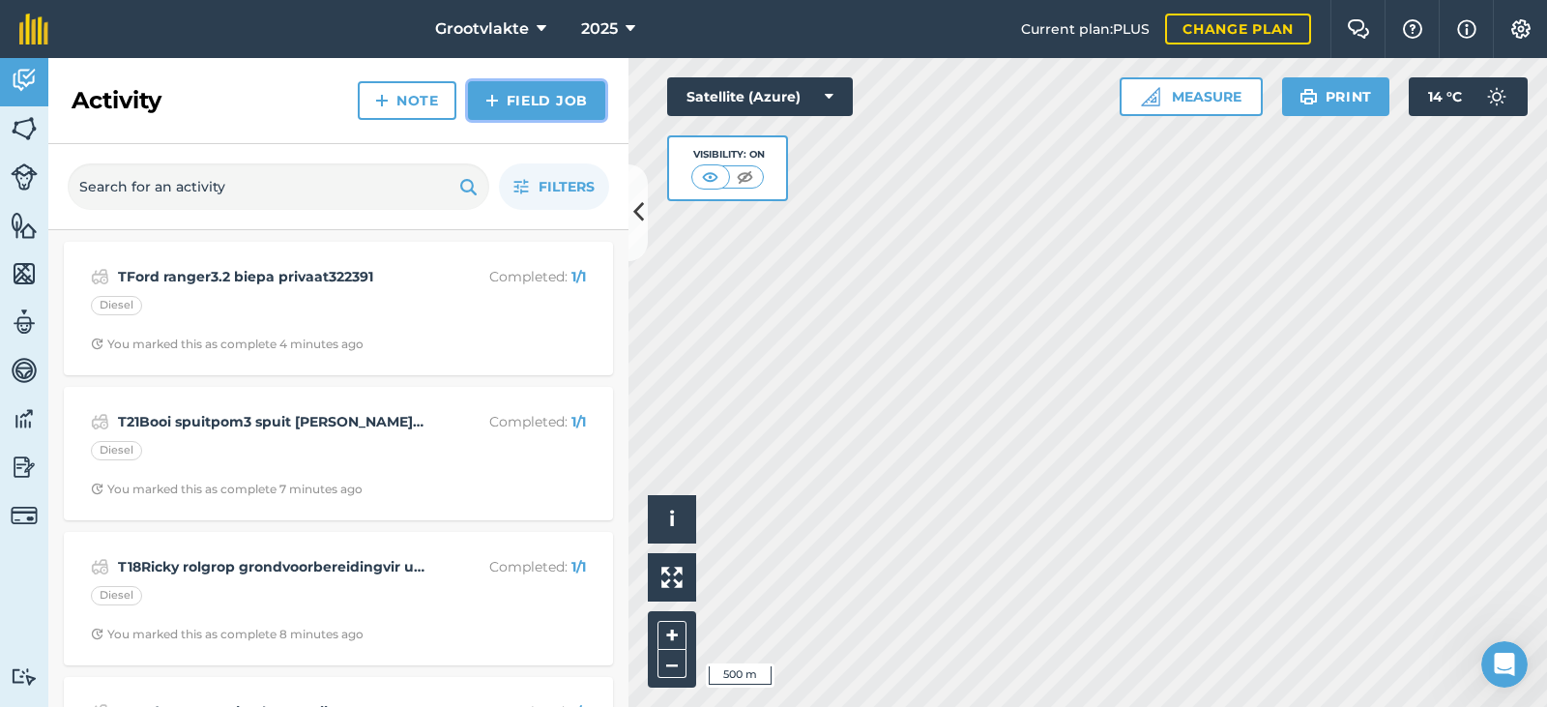
click at [510, 109] on link "Field Job" at bounding box center [536, 100] width 137 height 39
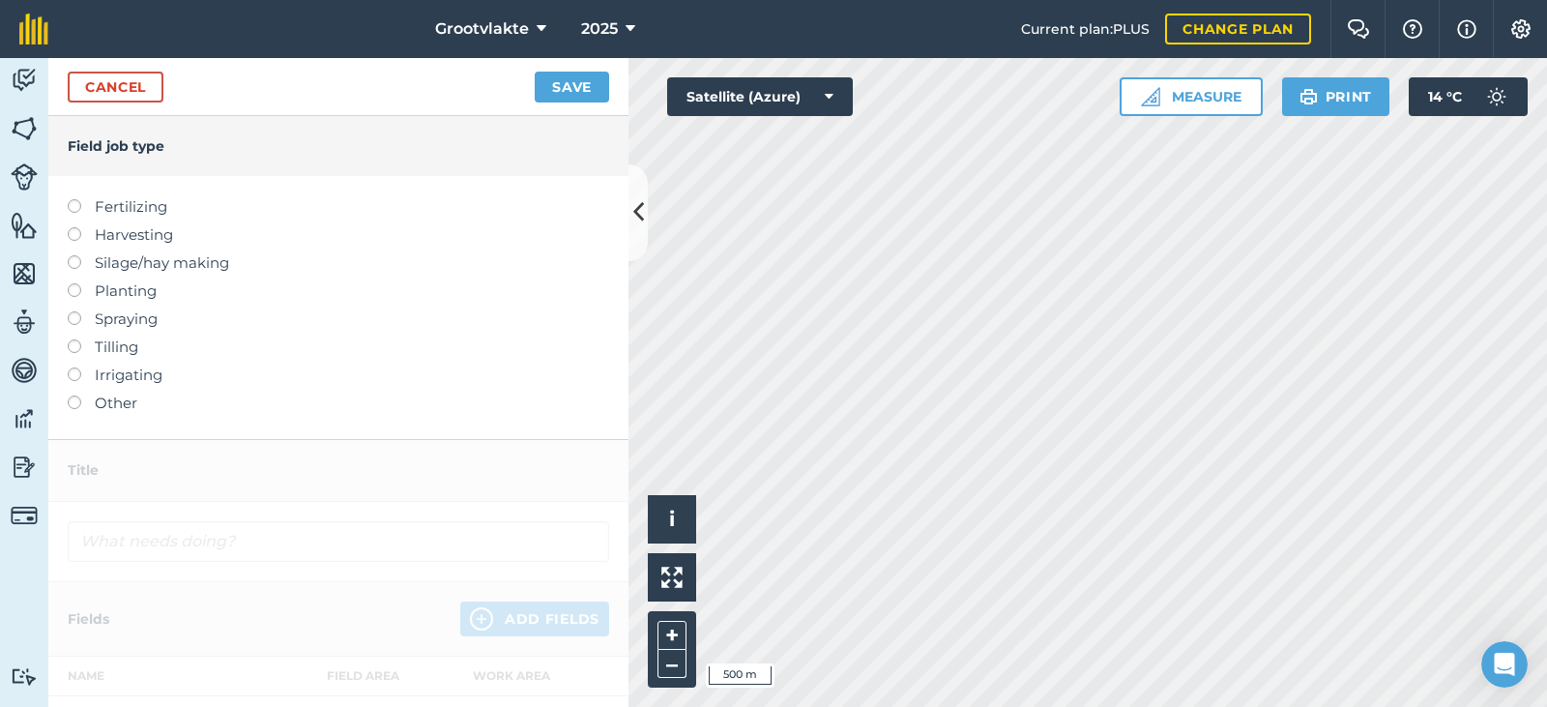
click at [82, 397] on label "Other" at bounding box center [338, 402] width 541 height 23
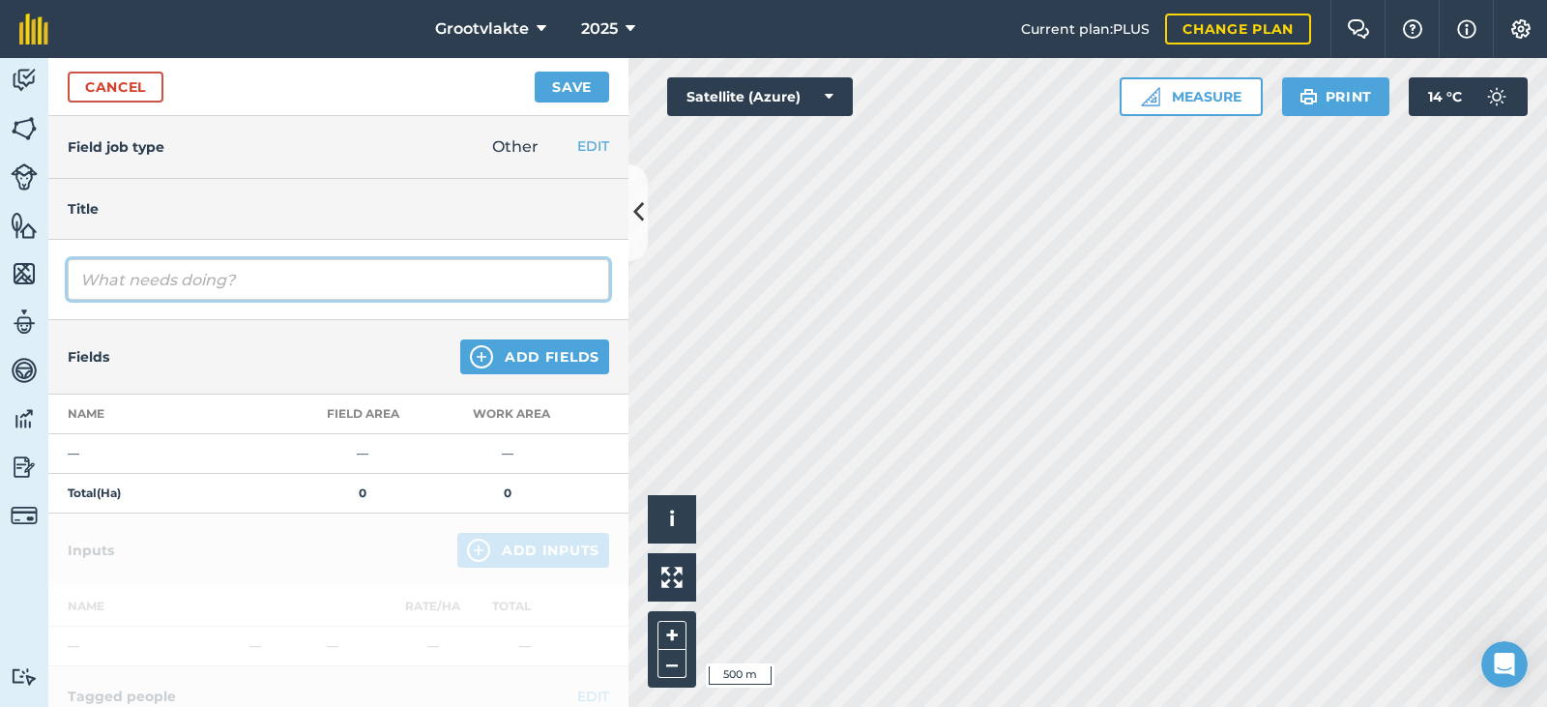
click at [178, 277] on input "text" at bounding box center [338, 279] width 541 height 41
type input "T4Serge45 roller maak gaaitjies vir uie palnt04109.7"
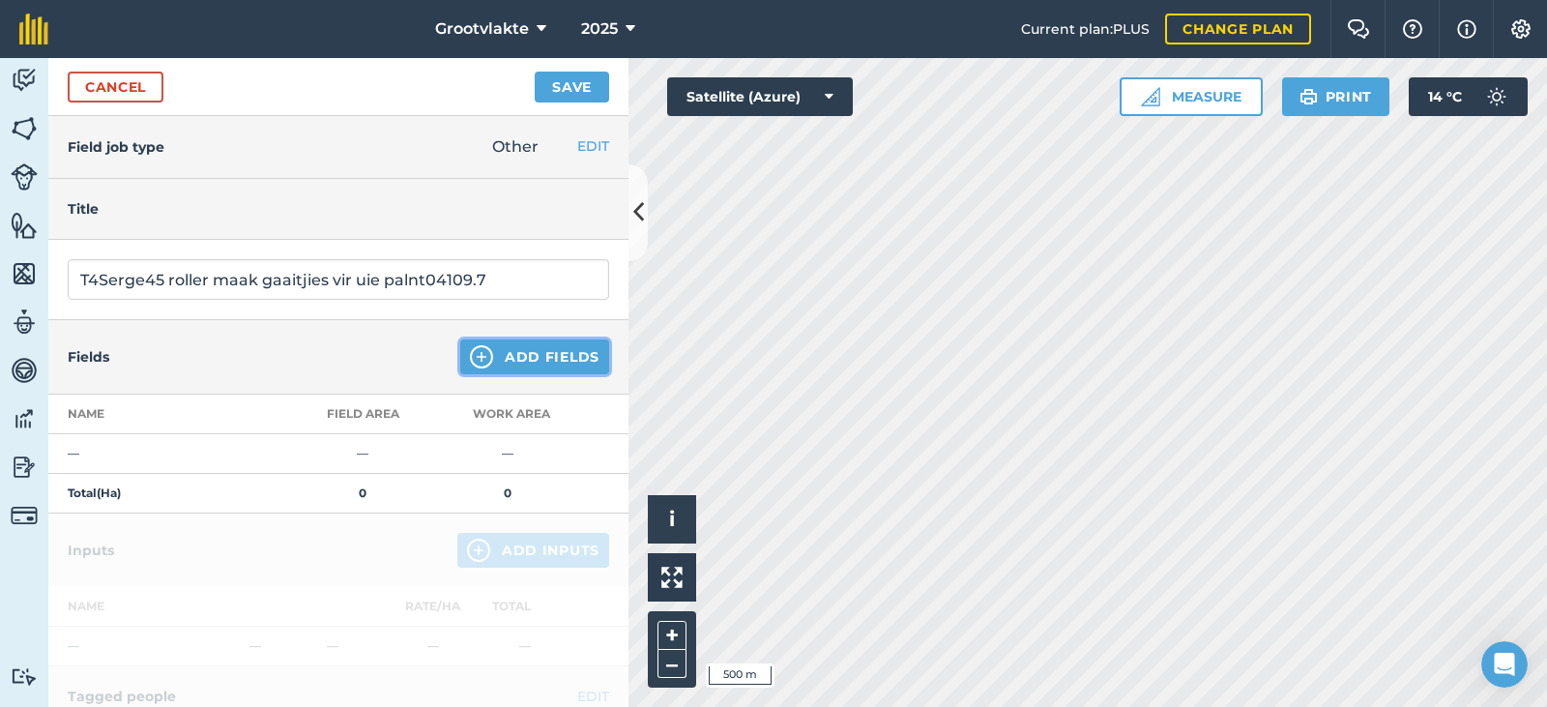
click at [478, 353] on img at bounding box center [481, 356] width 23 height 23
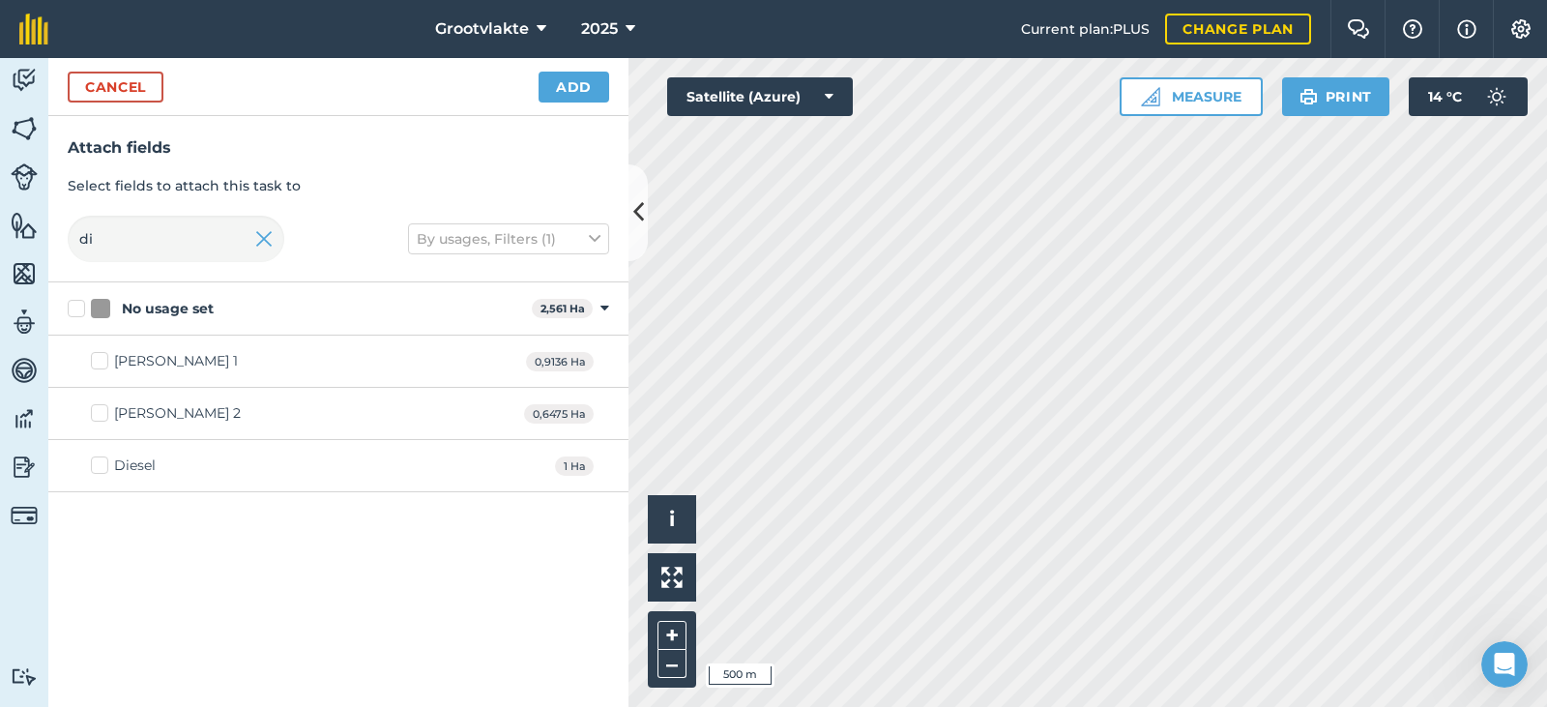
click at [136, 455] on div "Diesel" at bounding box center [135, 465] width 42 height 20
click at [103, 455] on input "Diesel" at bounding box center [97, 461] width 13 height 13
checkbox input "true"
click at [565, 89] on button "Add" at bounding box center [573, 87] width 71 height 31
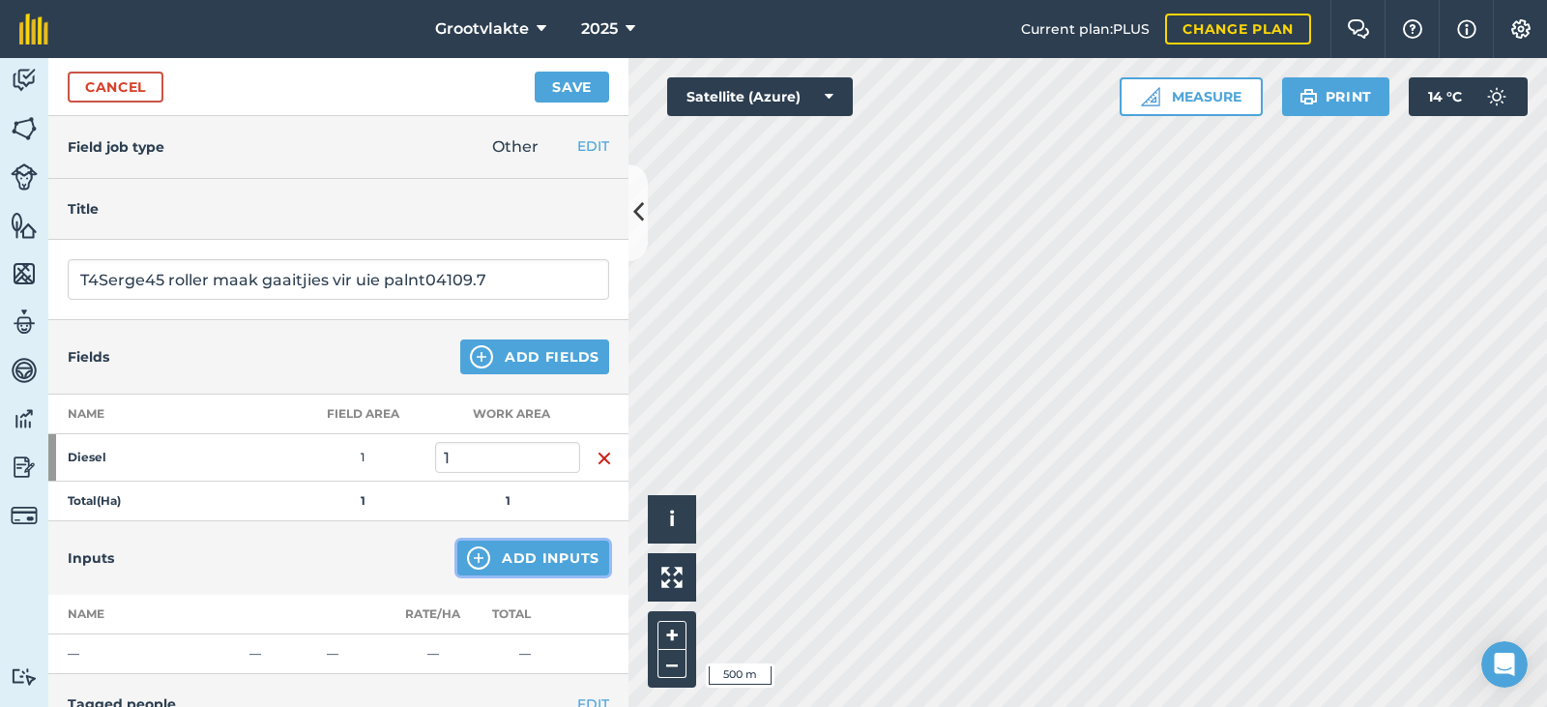
click at [528, 544] on button "Add Inputs" at bounding box center [533, 557] width 152 height 35
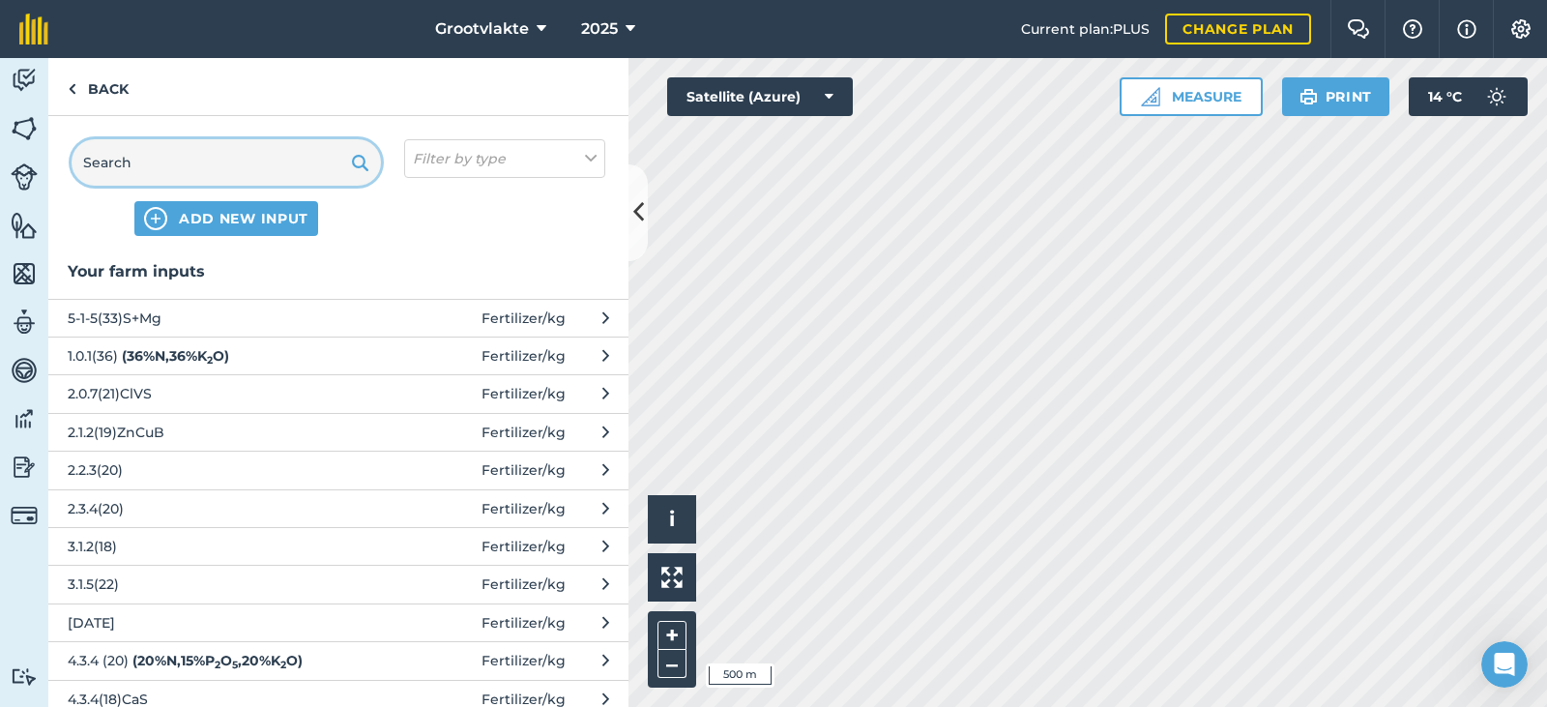
click at [134, 157] on input "text" at bounding box center [226, 162] width 309 height 46
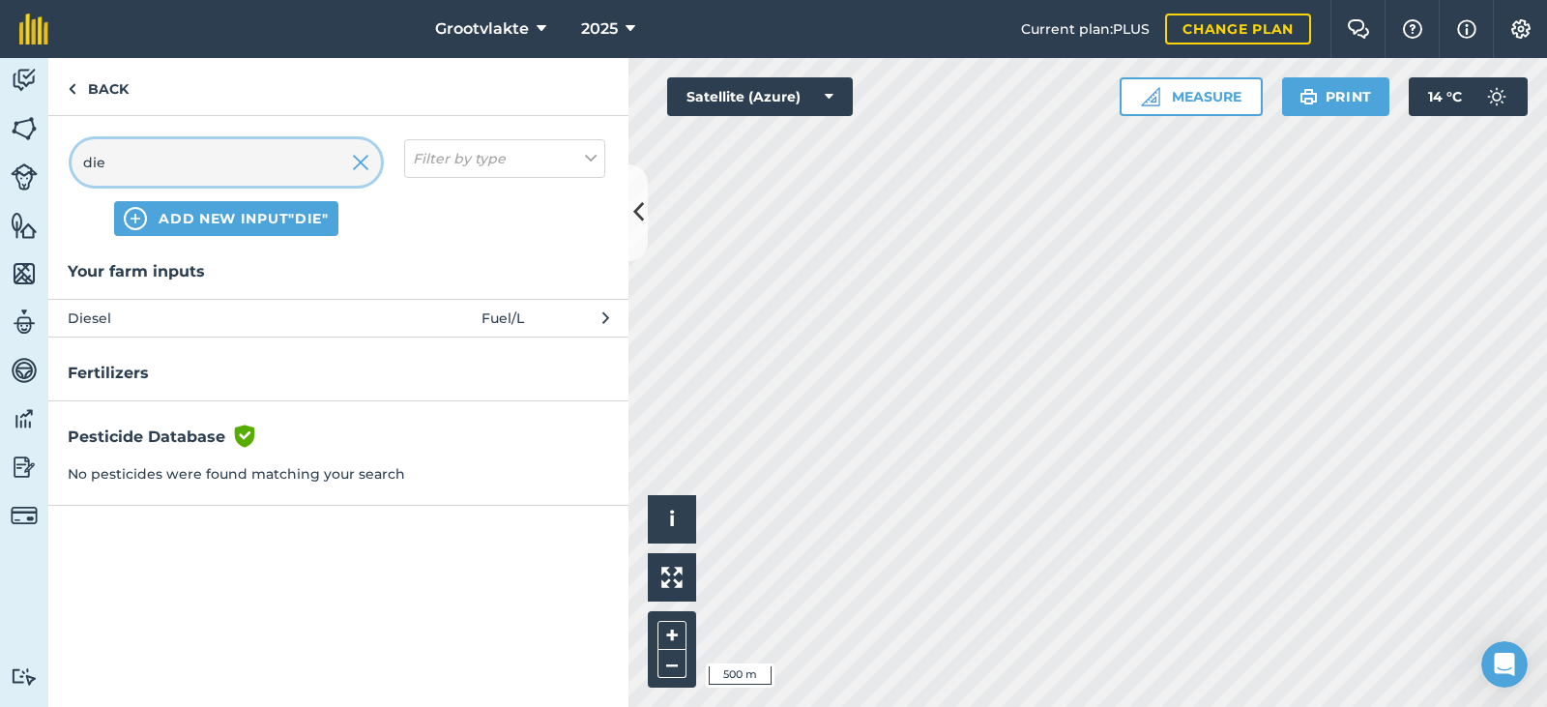
type input "die"
click at [80, 318] on span "Diesel" at bounding box center [226, 317] width 316 height 21
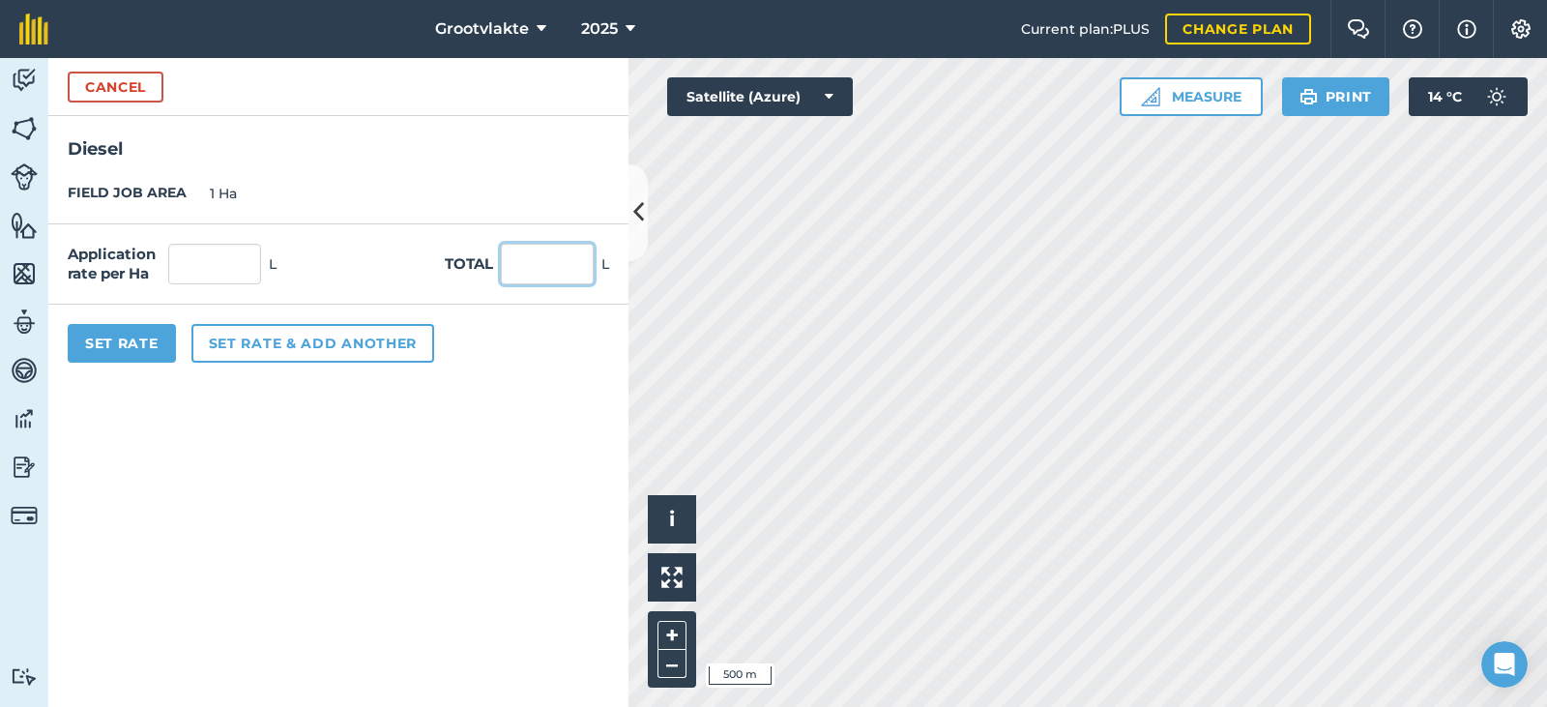
click at [502, 268] on input "text" at bounding box center [547, 264] width 93 height 41
type input "44"
click at [157, 349] on button "Set Rate" at bounding box center [122, 343] width 108 height 39
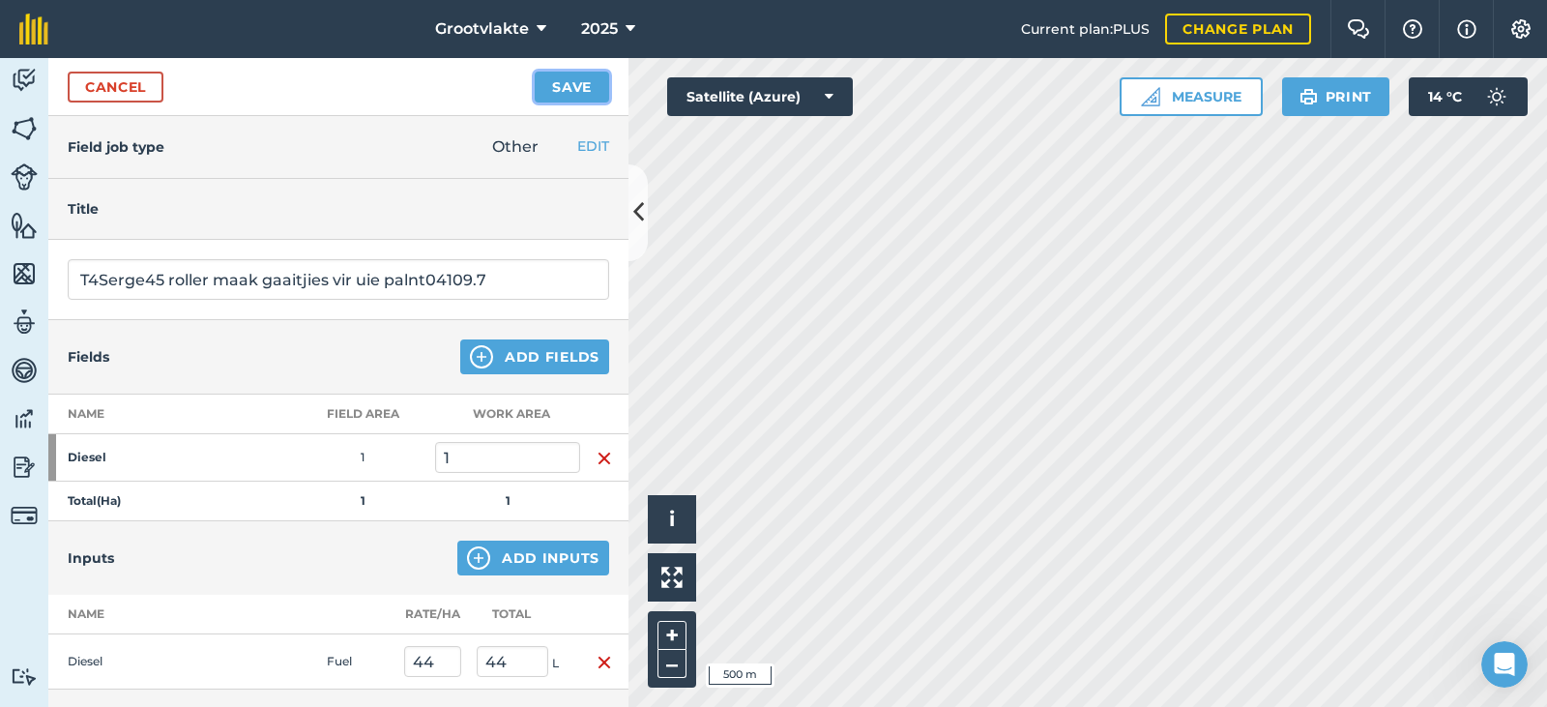
click at [549, 78] on button "Save" at bounding box center [572, 87] width 74 height 31
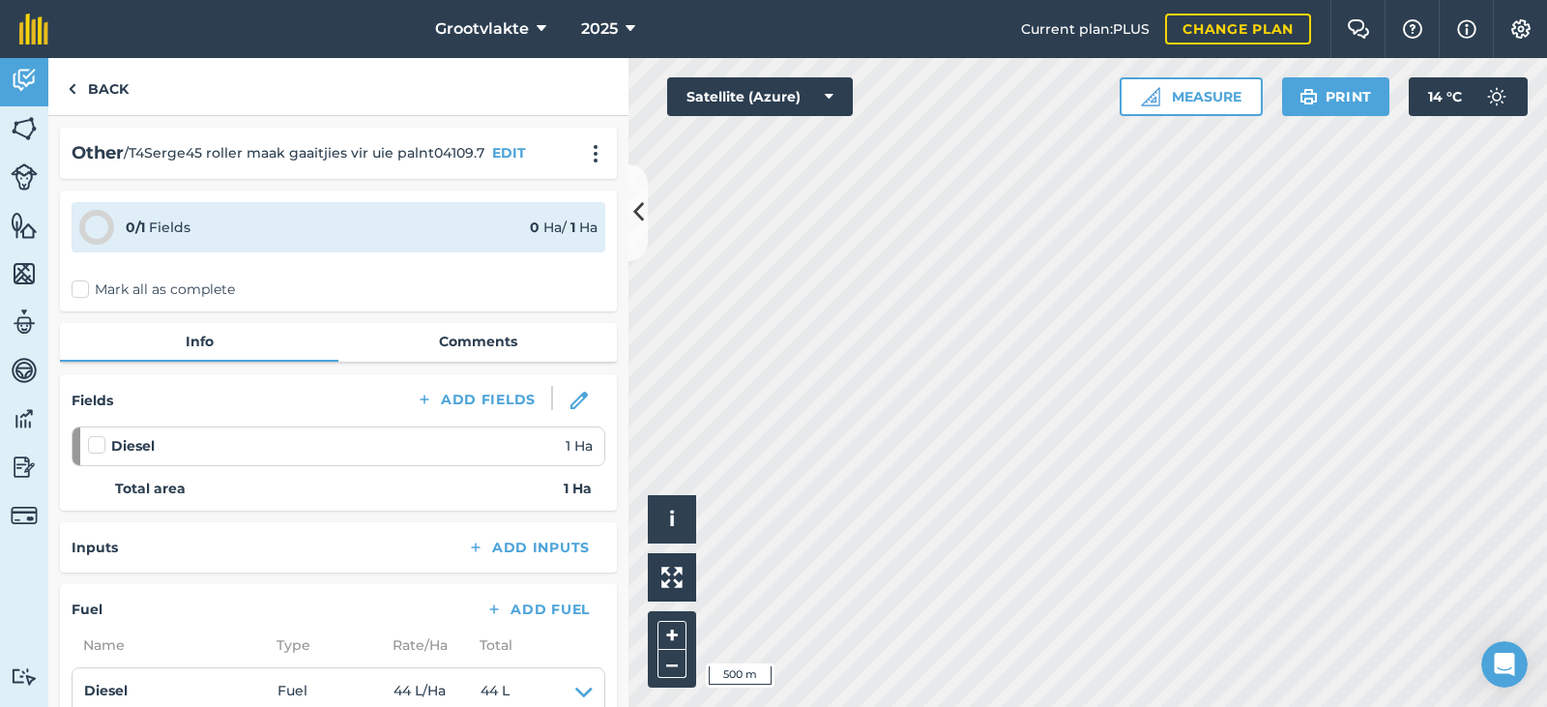
click at [96, 290] on label "Mark all as complete" at bounding box center [153, 289] width 163 height 20
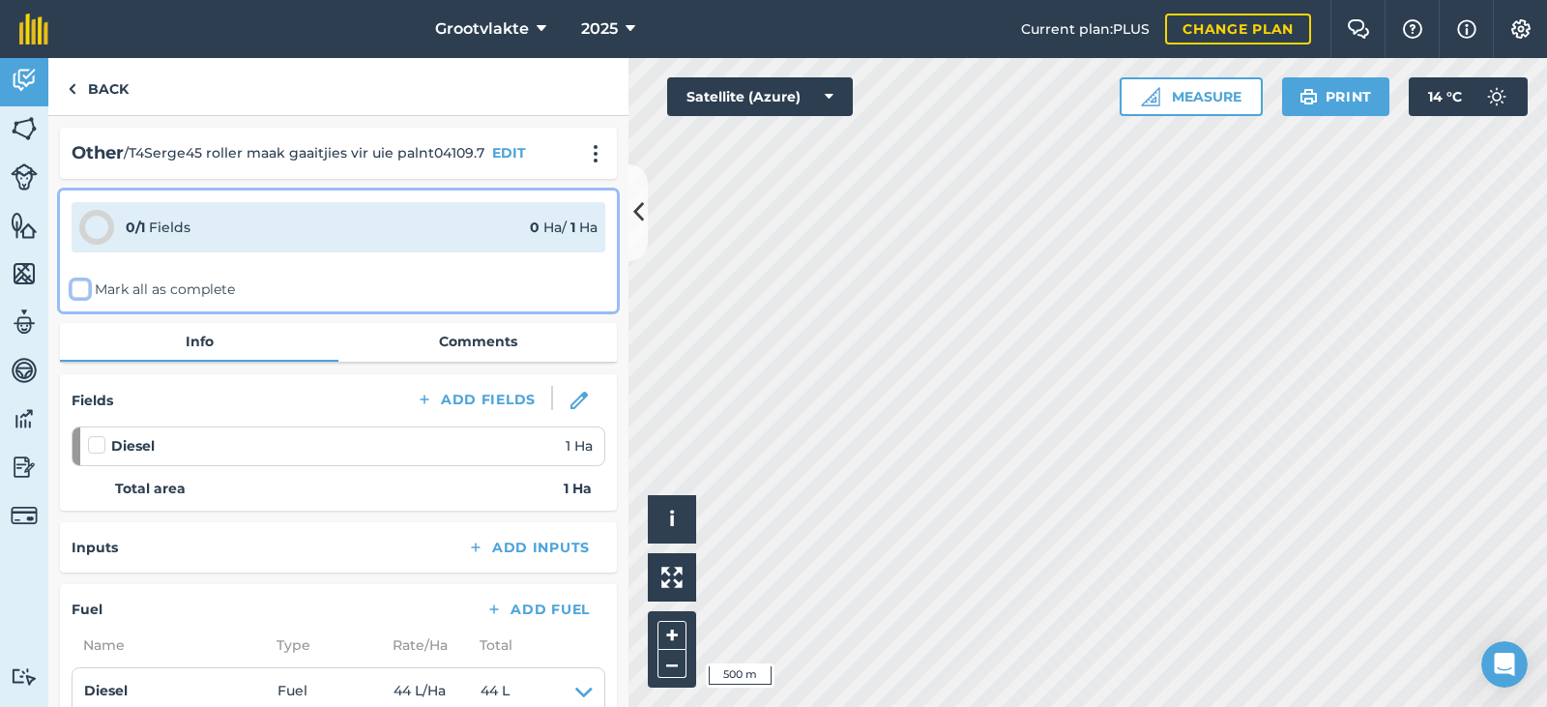
click at [84, 290] on input "Mark all as complete" at bounding box center [78, 285] width 13 height 13
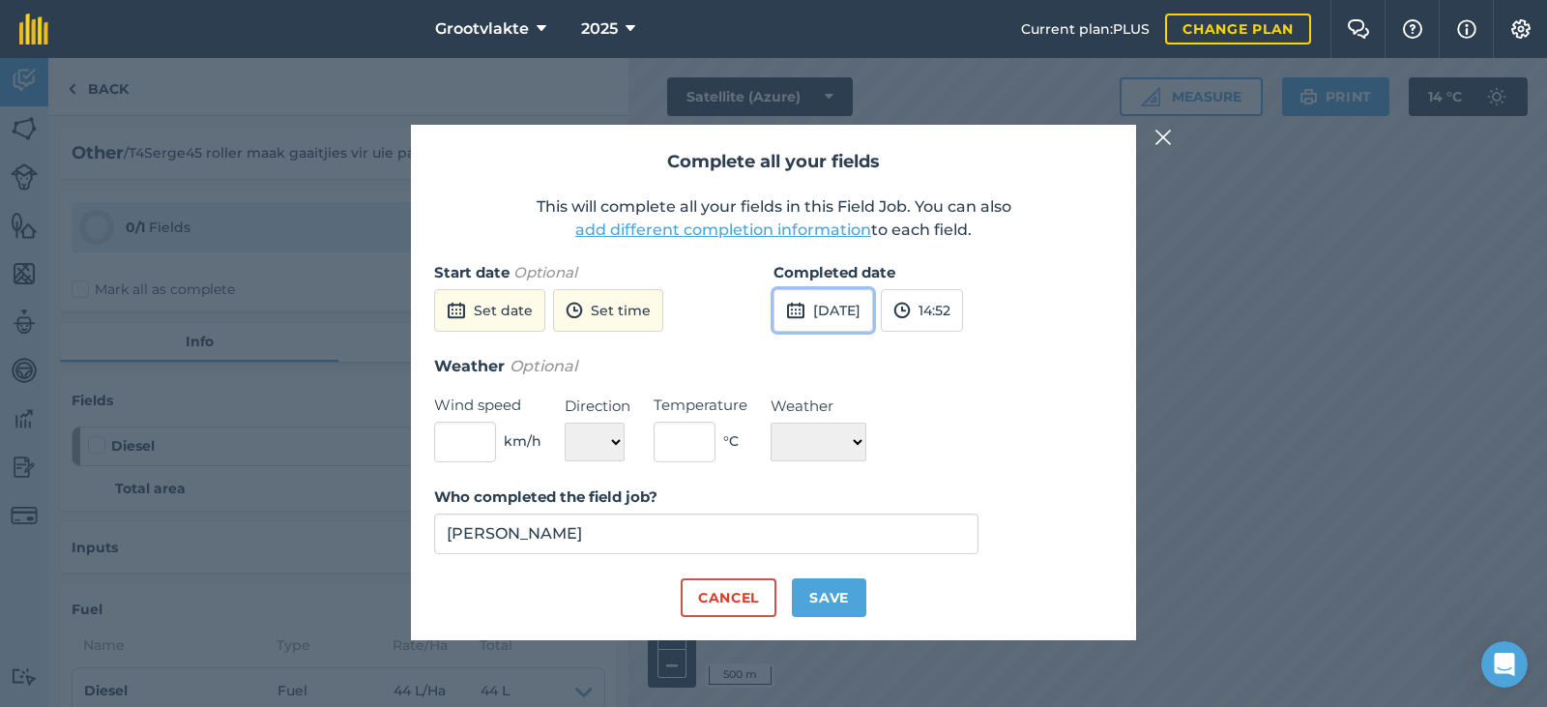
click at [833, 309] on button "[DATE]" at bounding box center [823, 310] width 100 height 43
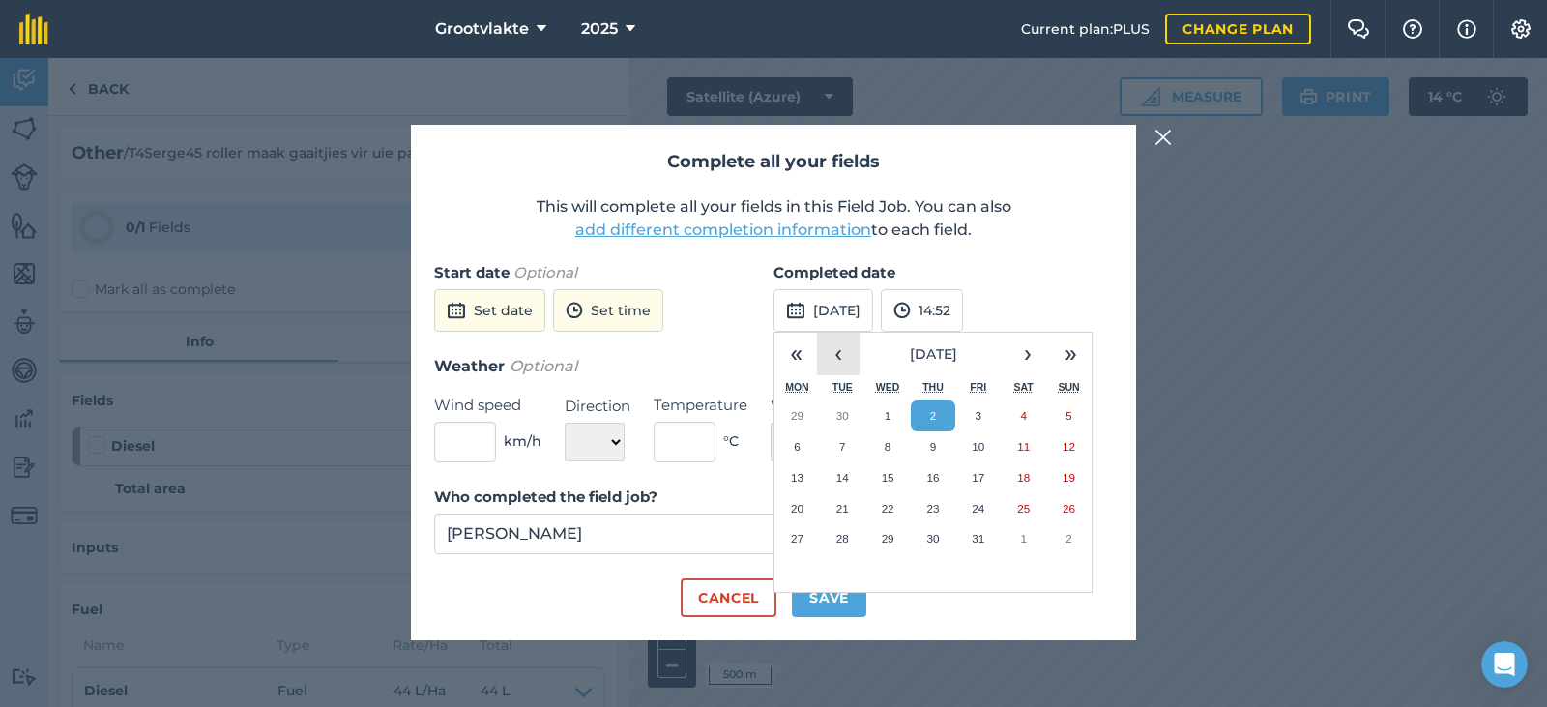
click at [845, 360] on button "‹" at bounding box center [838, 354] width 43 height 43
drag, startPoint x: 931, startPoint y: 512, endPoint x: 903, endPoint y: 584, distance: 76.8
click at [933, 512] on abbr "25" at bounding box center [932, 508] width 13 height 13
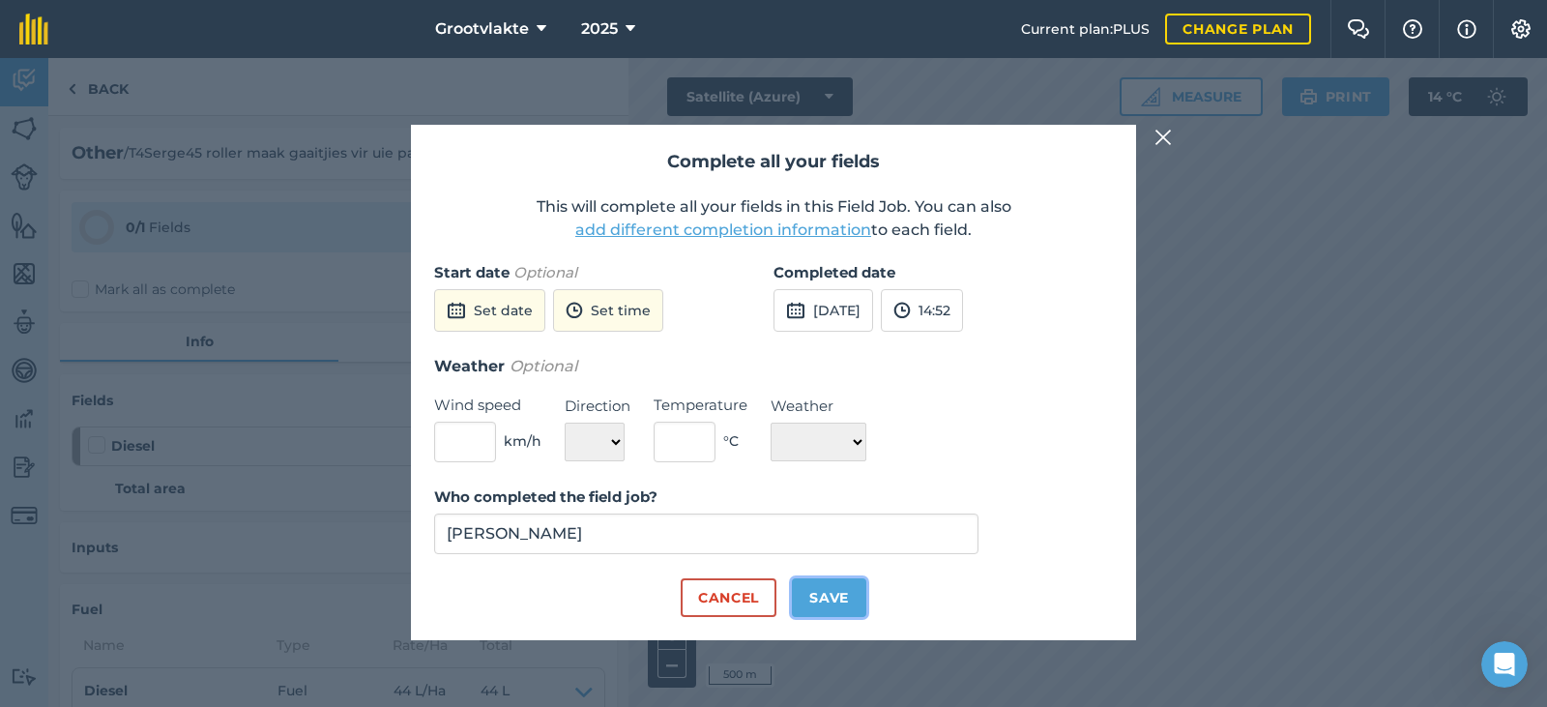
click at [859, 590] on button "Save" at bounding box center [829, 597] width 74 height 39
checkbox input "true"
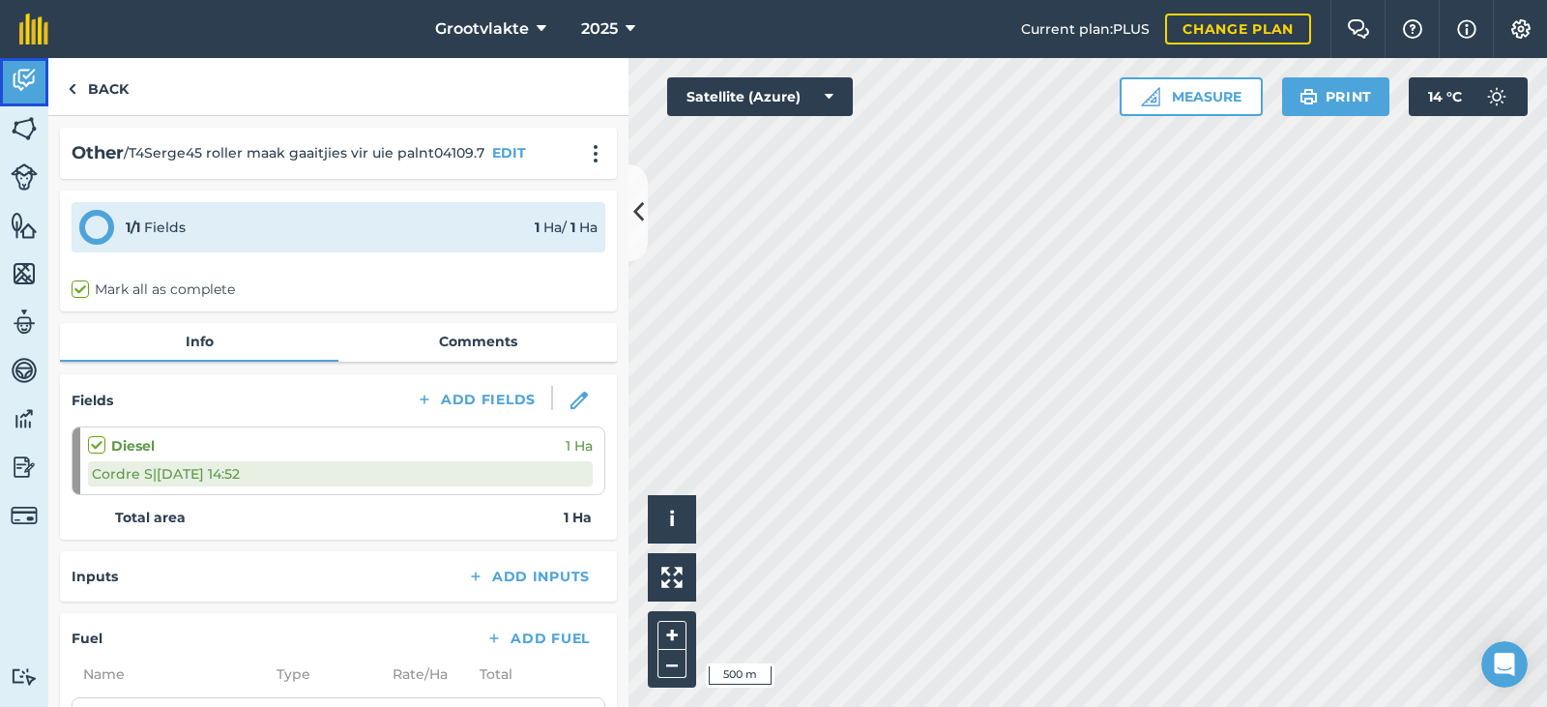
click at [26, 89] on img at bounding box center [24, 80] width 27 height 29
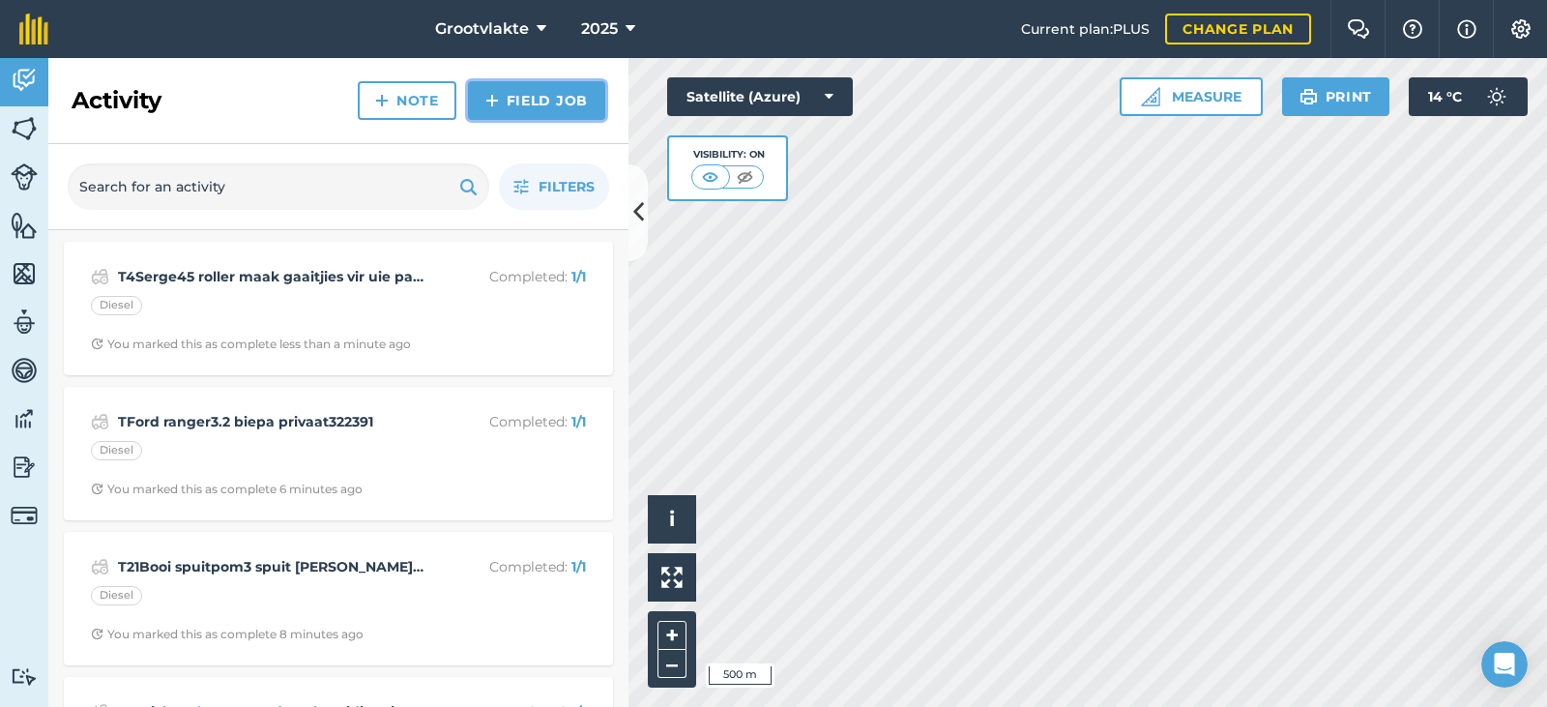
click at [490, 110] on img at bounding box center [492, 100] width 14 height 23
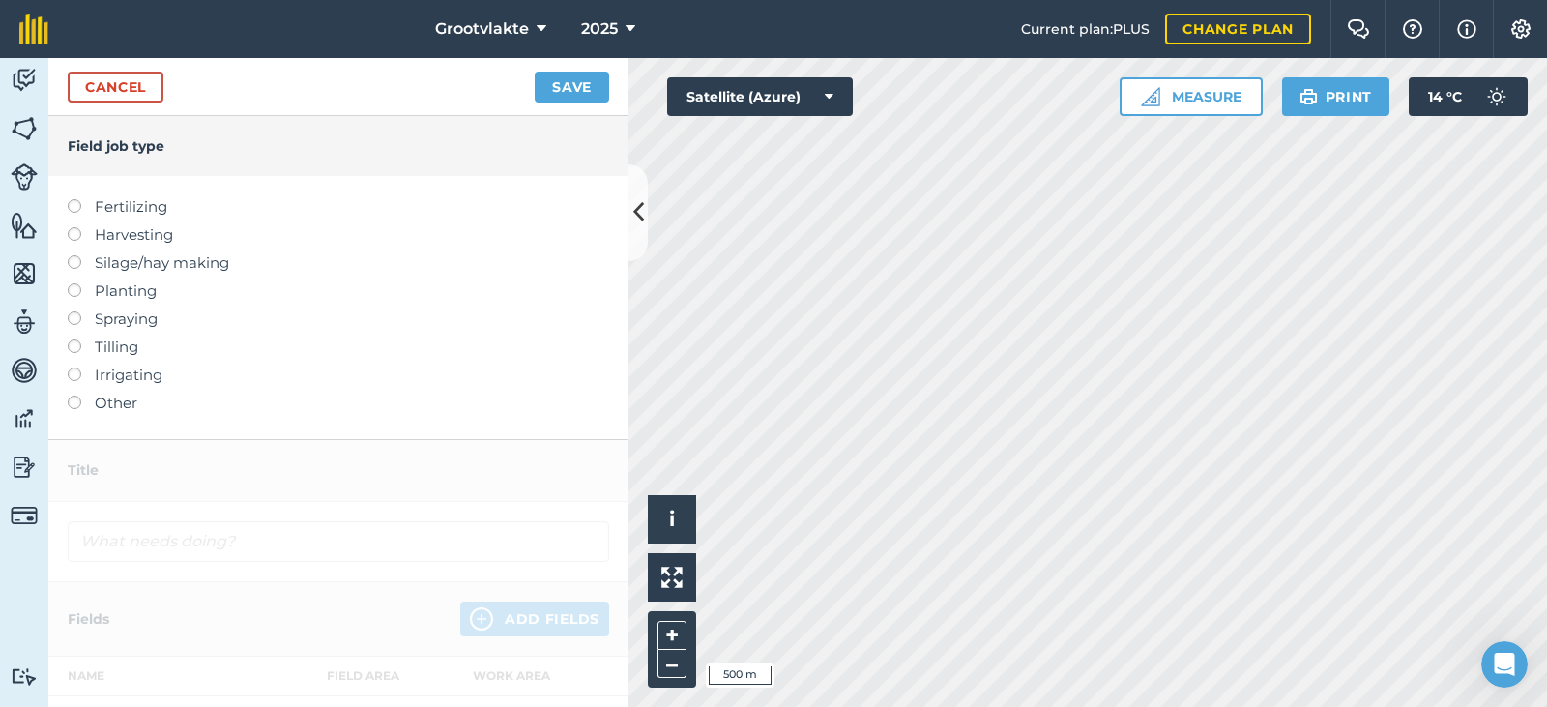
click at [115, 410] on label "Other" at bounding box center [338, 402] width 541 height 23
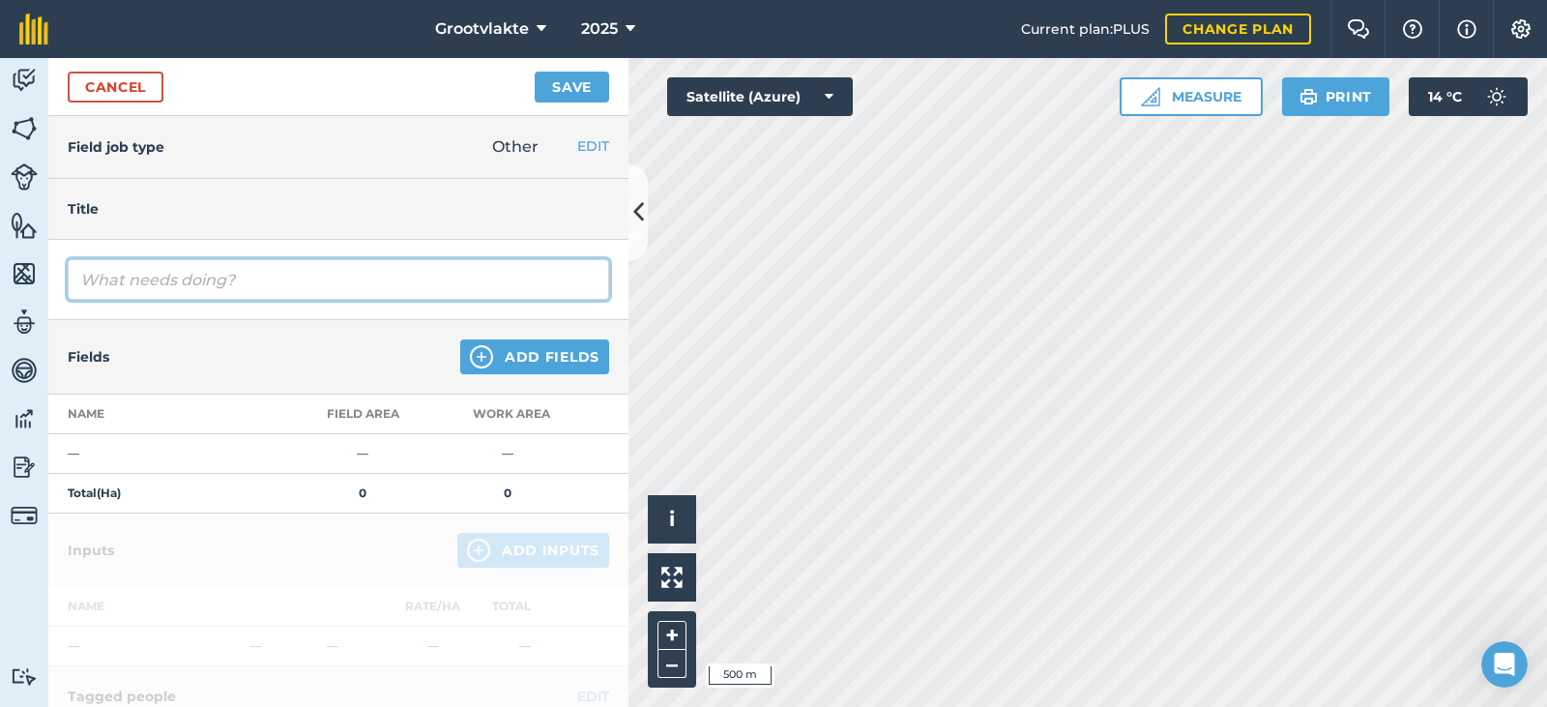
click at [165, 292] on input "text" at bounding box center [338, 279] width 541 height 41
type input "T8Sello20 spuitpomp4 spuit jong boorde00633"
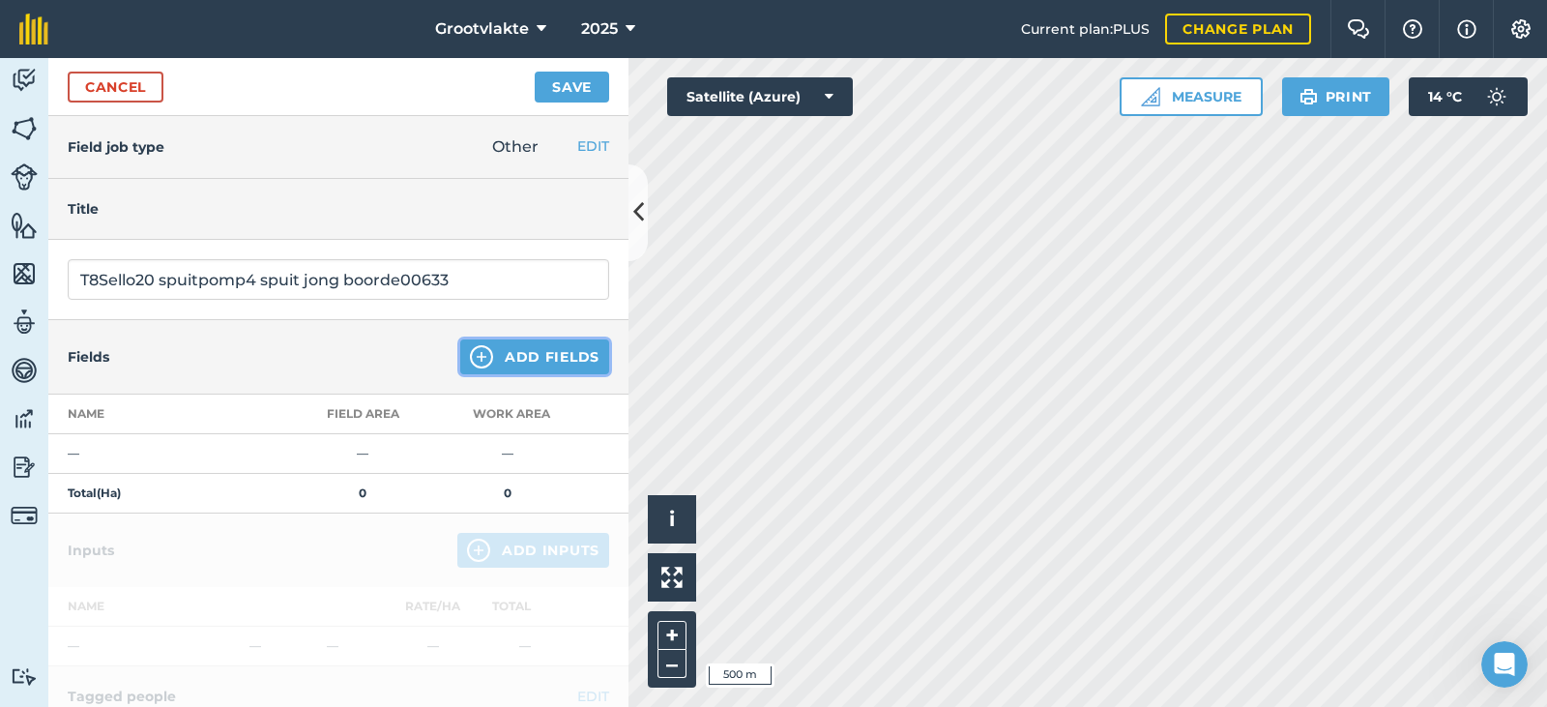
click at [563, 355] on button "Add Fields" at bounding box center [534, 356] width 149 height 35
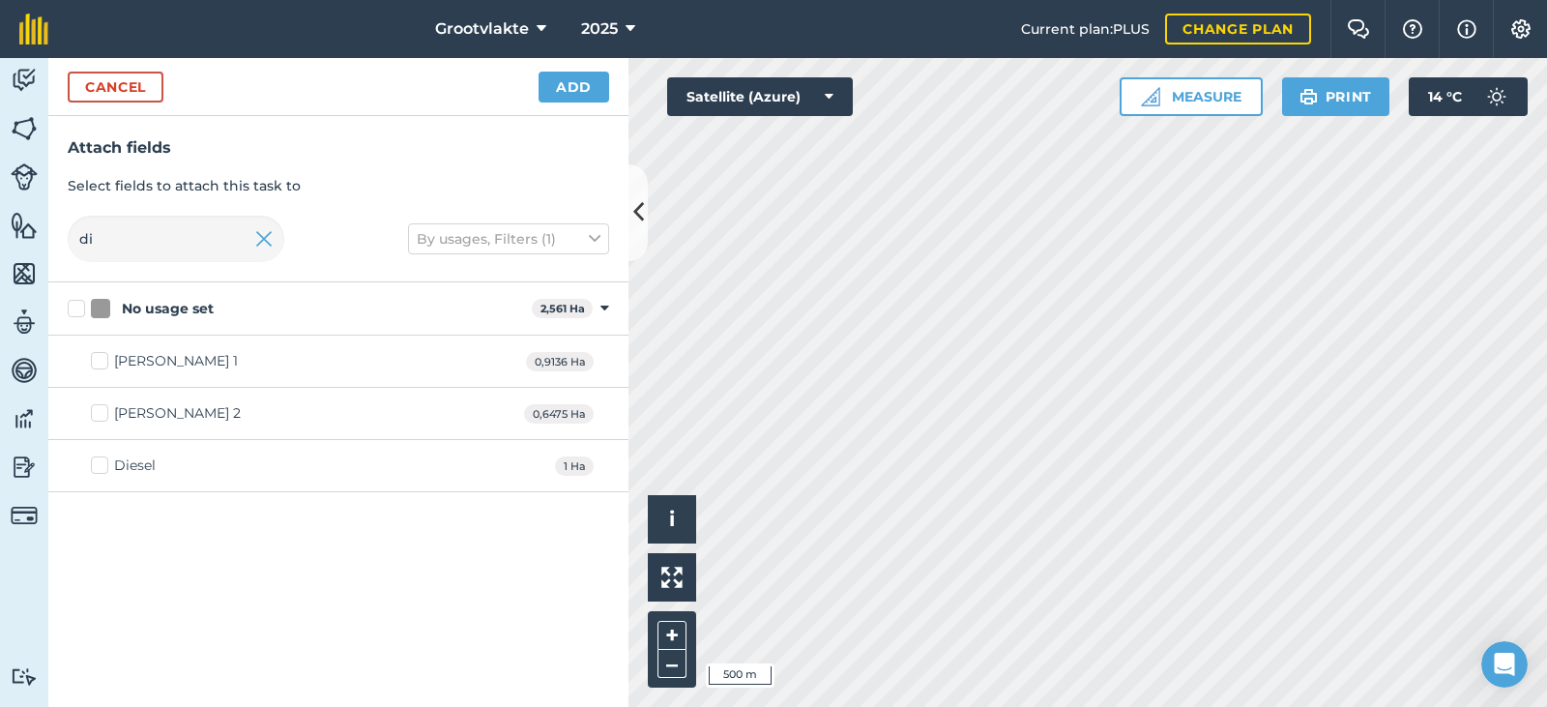
click at [139, 448] on div "Diesel 1 Ha" at bounding box center [338, 466] width 580 height 52
click at [148, 464] on div "Diesel" at bounding box center [135, 465] width 42 height 20
click at [103, 464] on input "Diesel" at bounding box center [97, 461] width 13 height 13
checkbox input "true"
click at [583, 78] on button "Add" at bounding box center [573, 87] width 71 height 31
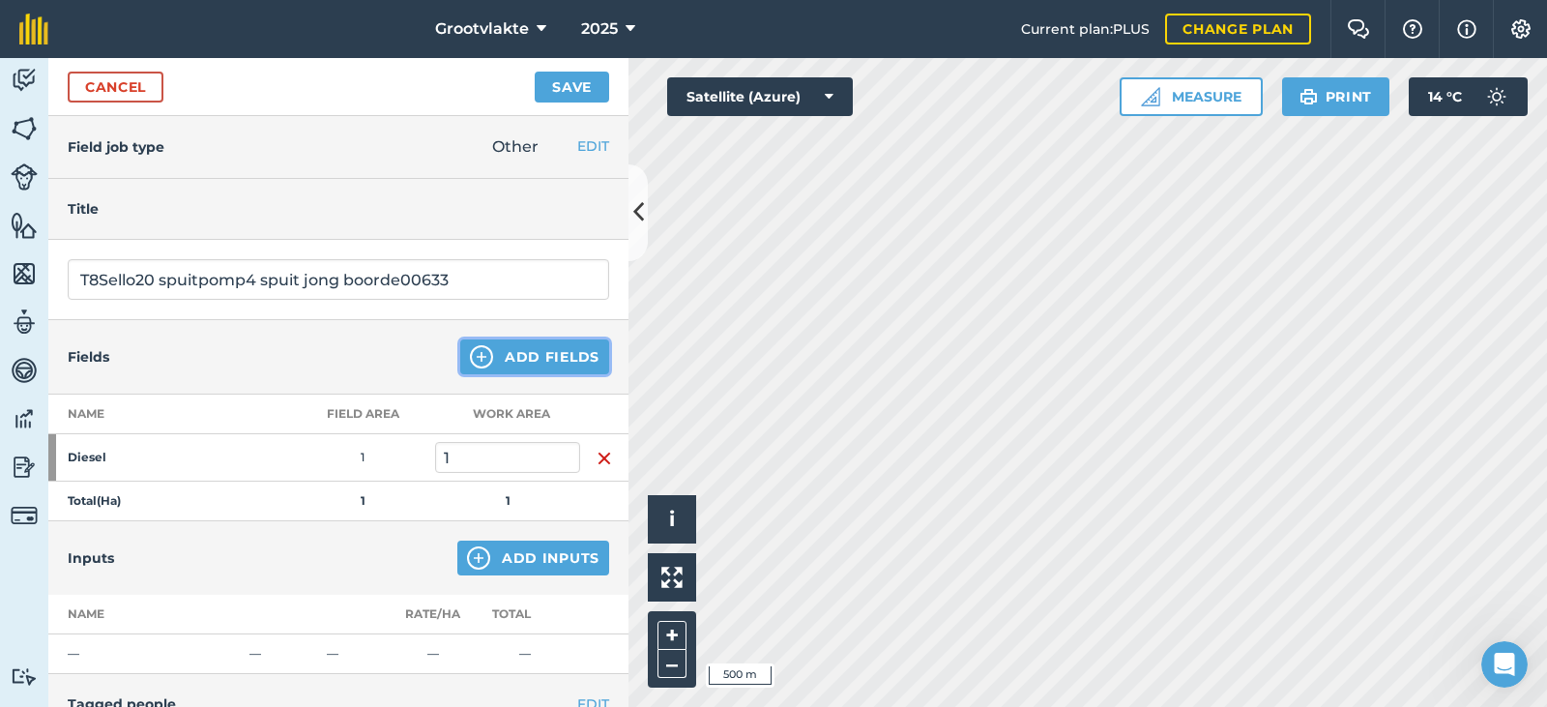
click at [517, 353] on button "Add Fields" at bounding box center [534, 356] width 149 height 35
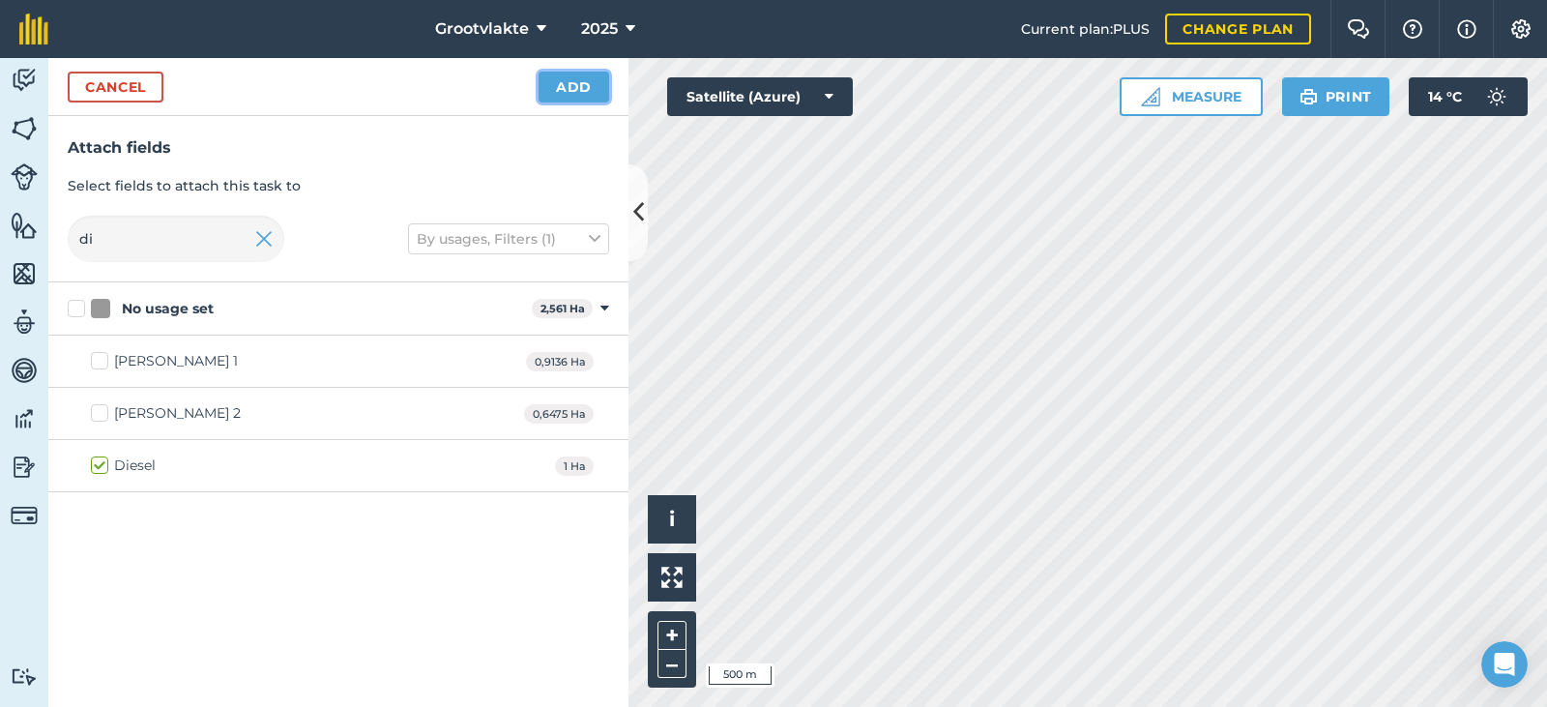
drag, startPoint x: 552, startPoint y: 79, endPoint x: 522, endPoint y: 194, distance: 118.9
click at [552, 86] on button "Add" at bounding box center [573, 87] width 71 height 31
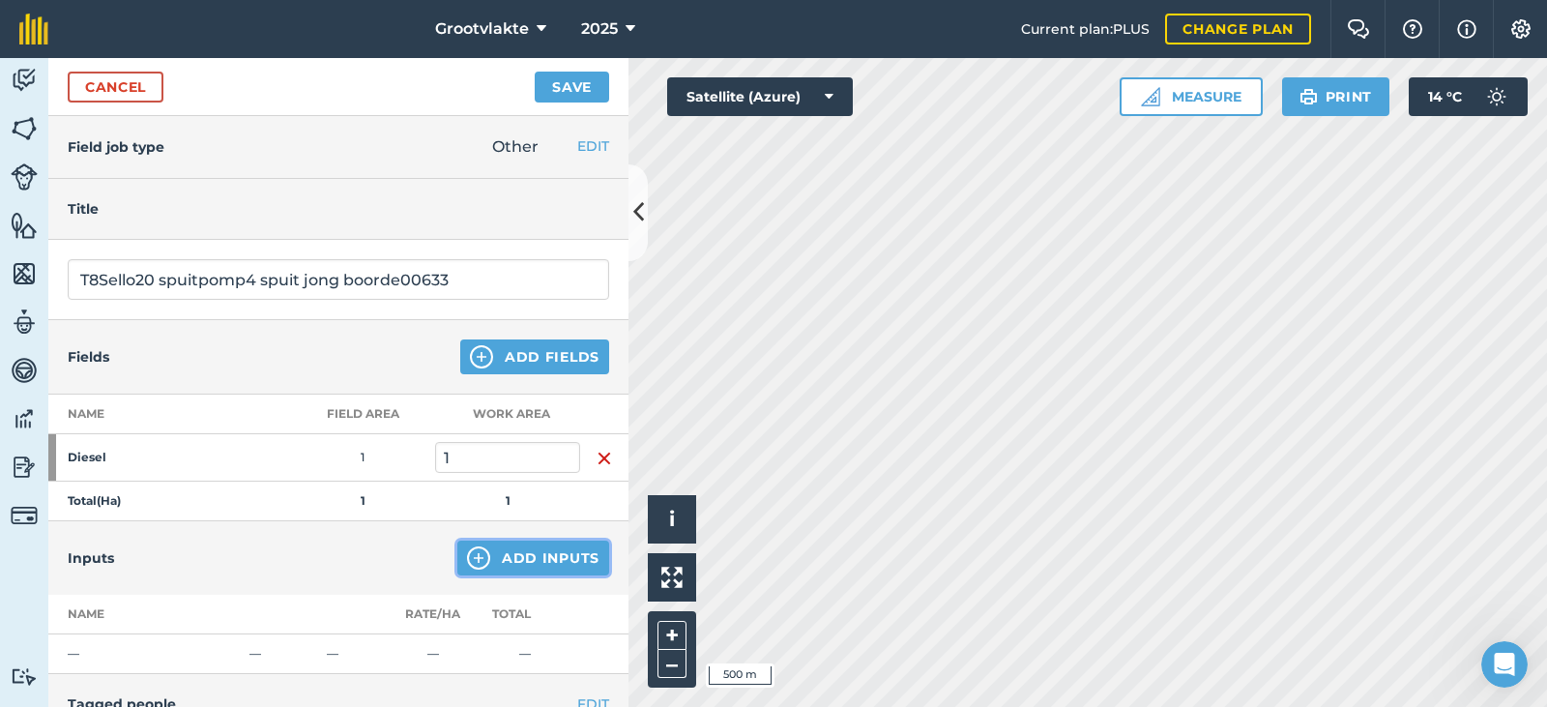
click at [524, 556] on button "Add Inputs" at bounding box center [533, 557] width 152 height 35
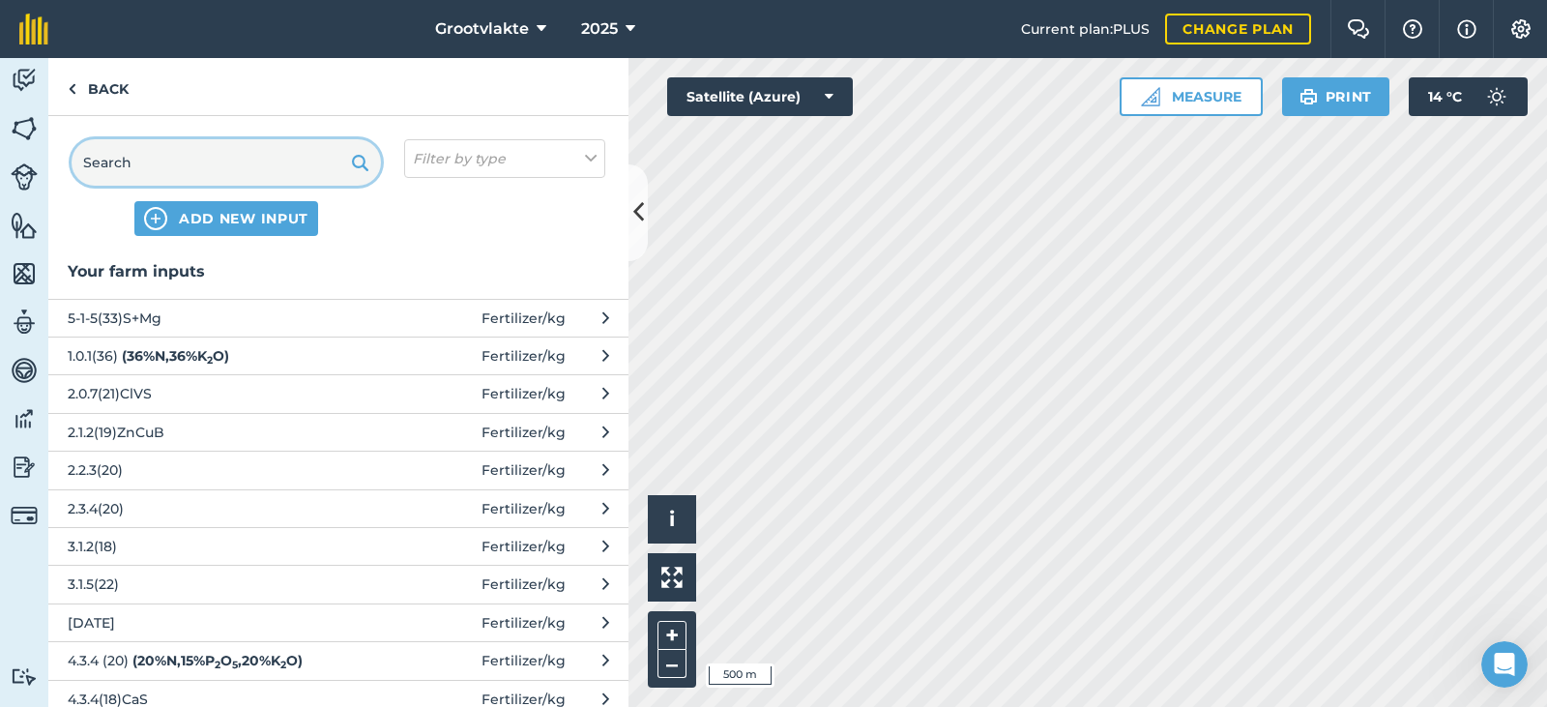
click at [120, 156] on input "text" at bounding box center [226, 162] width 309 height 46
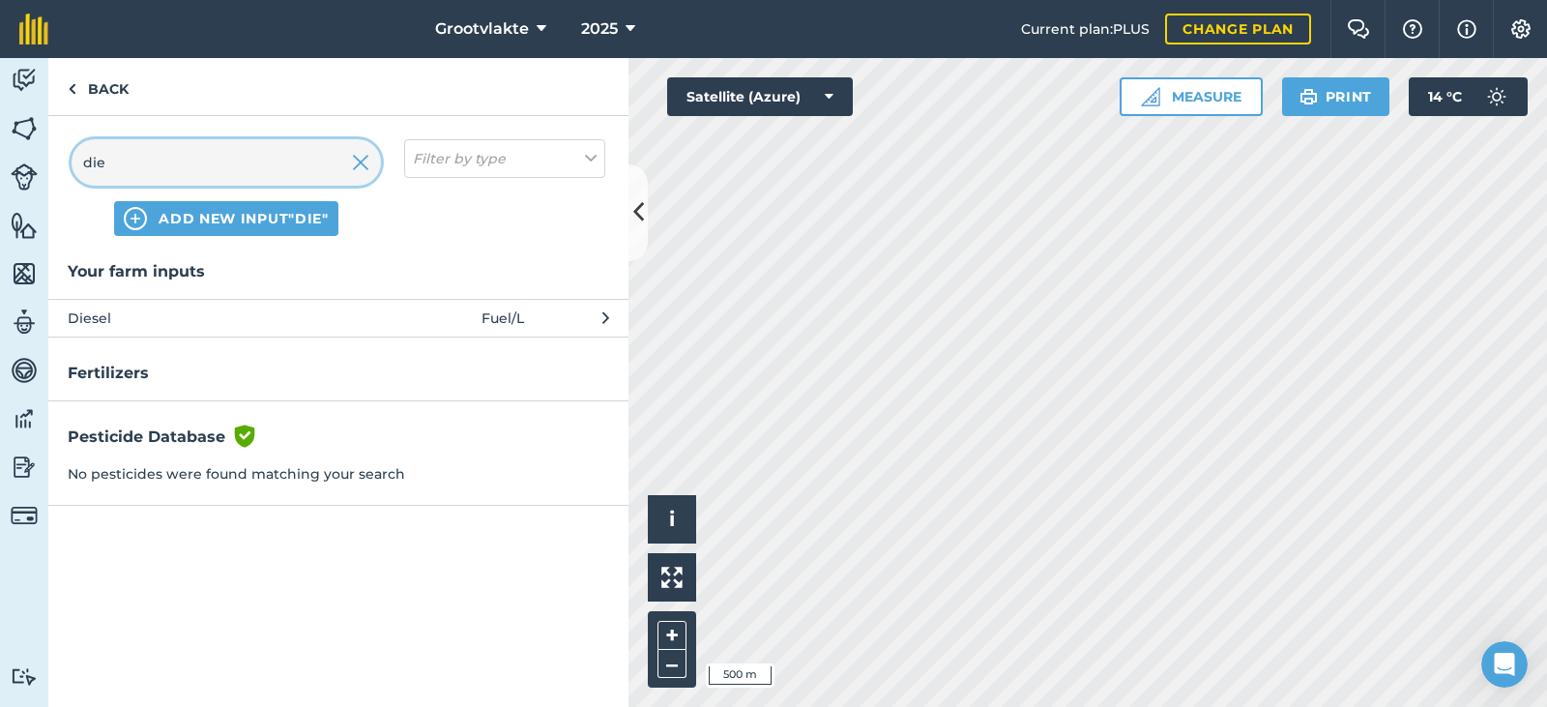
type input "die"
click at [158, 316] on span "Diesel" at bounding box center [226, 317] width 316 height 21
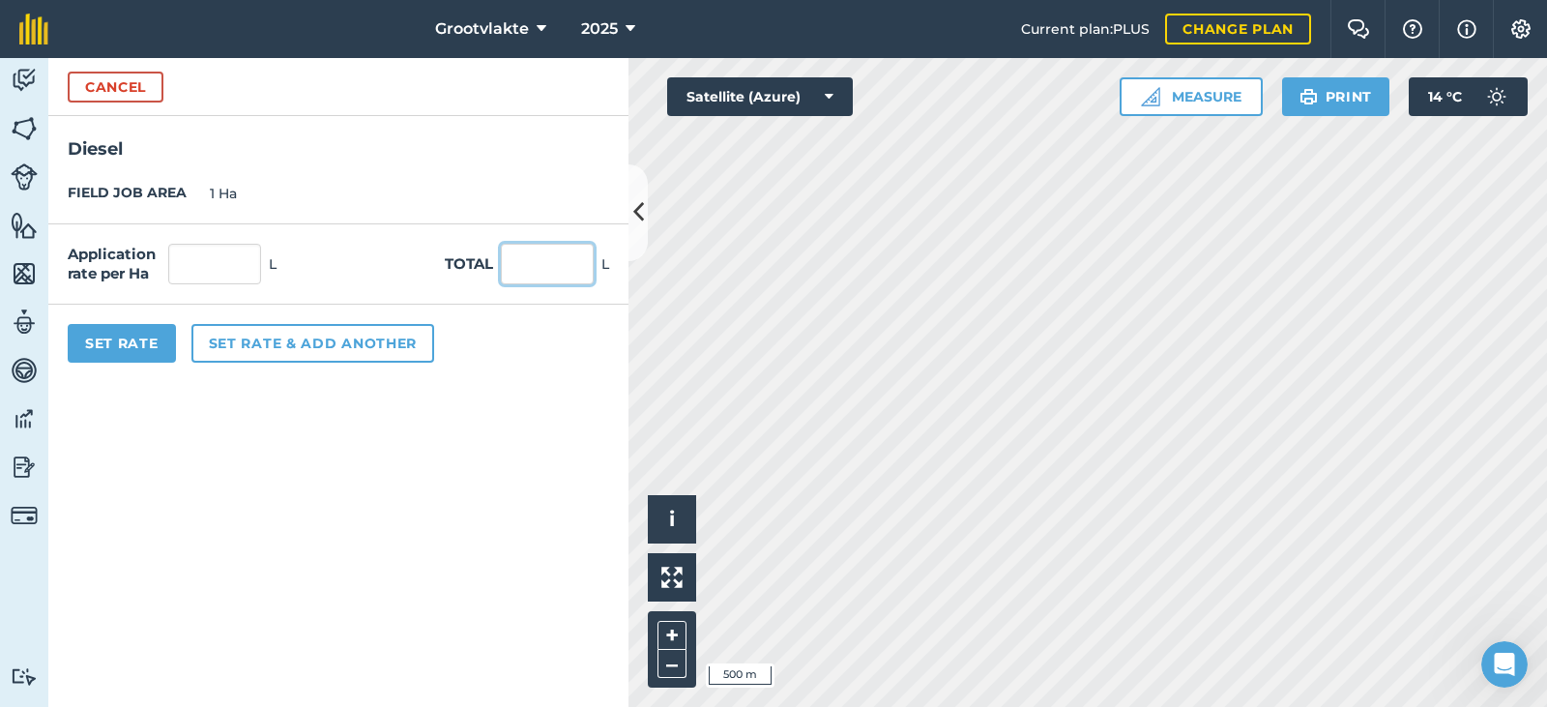
click at [520, 259] on input "text" at bounding box center [547, 264] width 93 height 41
type input "17"
click at [134, 359] on button "Set Rate" at bounding box center [122, 343] width 108 height 39
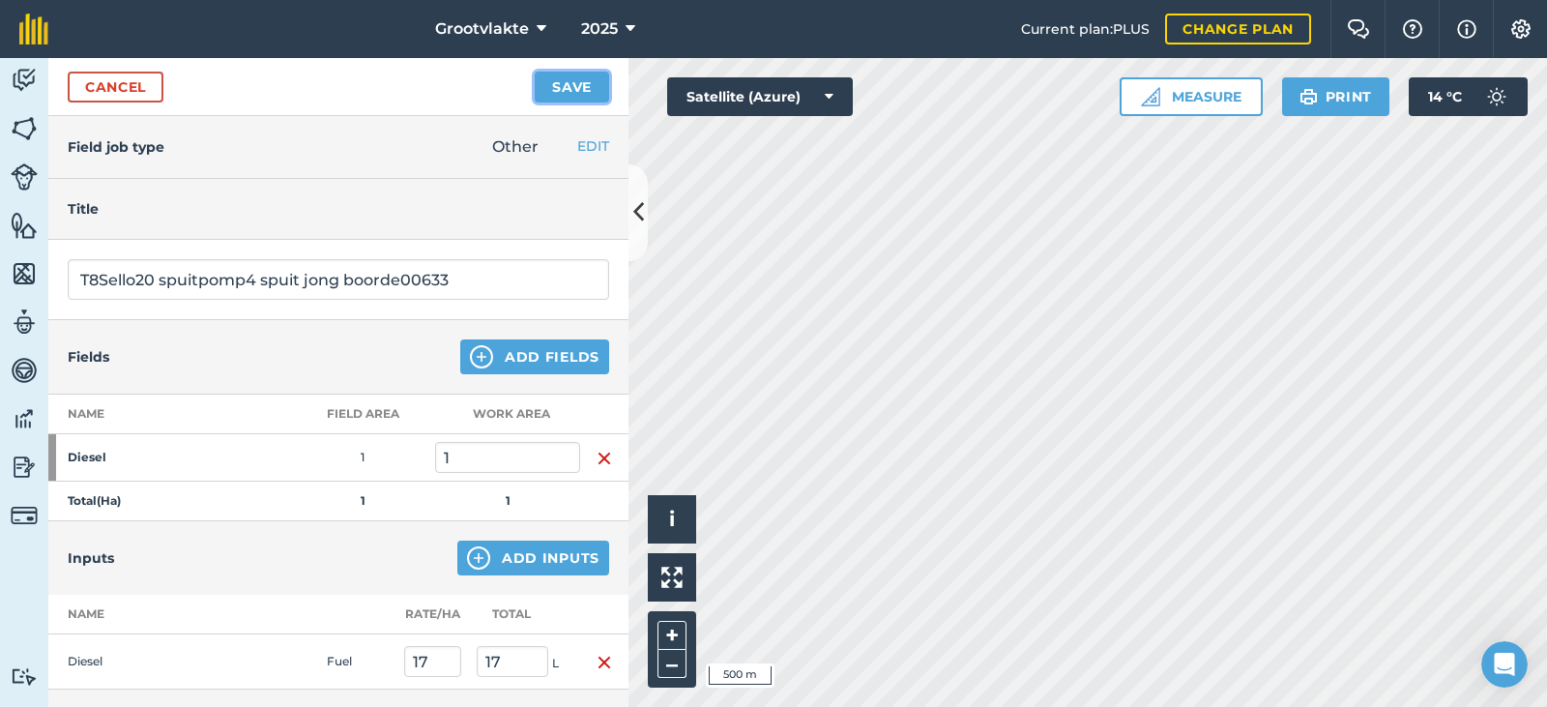
click at [570, 78] on button "Save" at bounding box center [572, 87] width 74 height 31
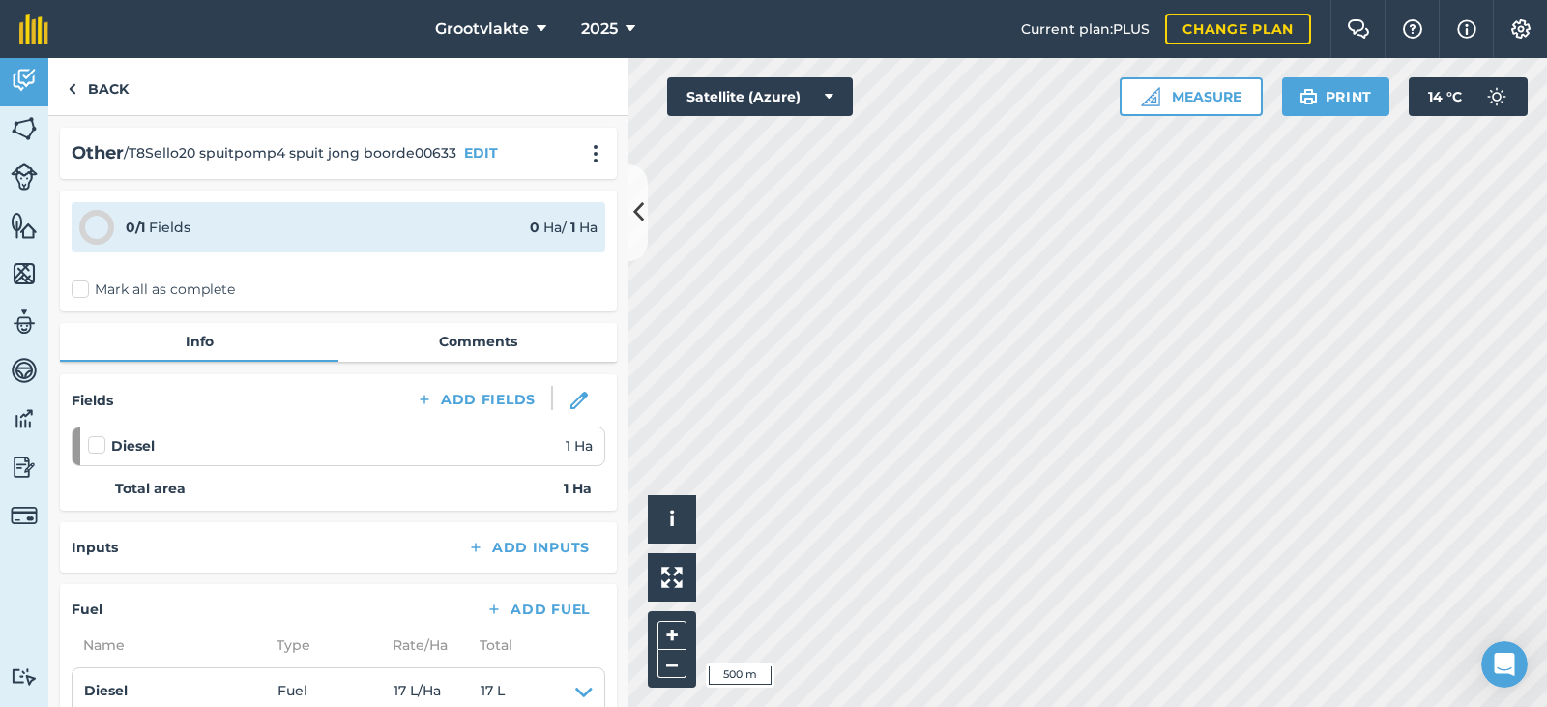
click at [86, 282] on label "Mark all as complete" at bounding box center [153, 289] width 163 height 20
click at [84, 282] on input "Mark all as complete" at bounding box center [78, 285] width 13 height 13
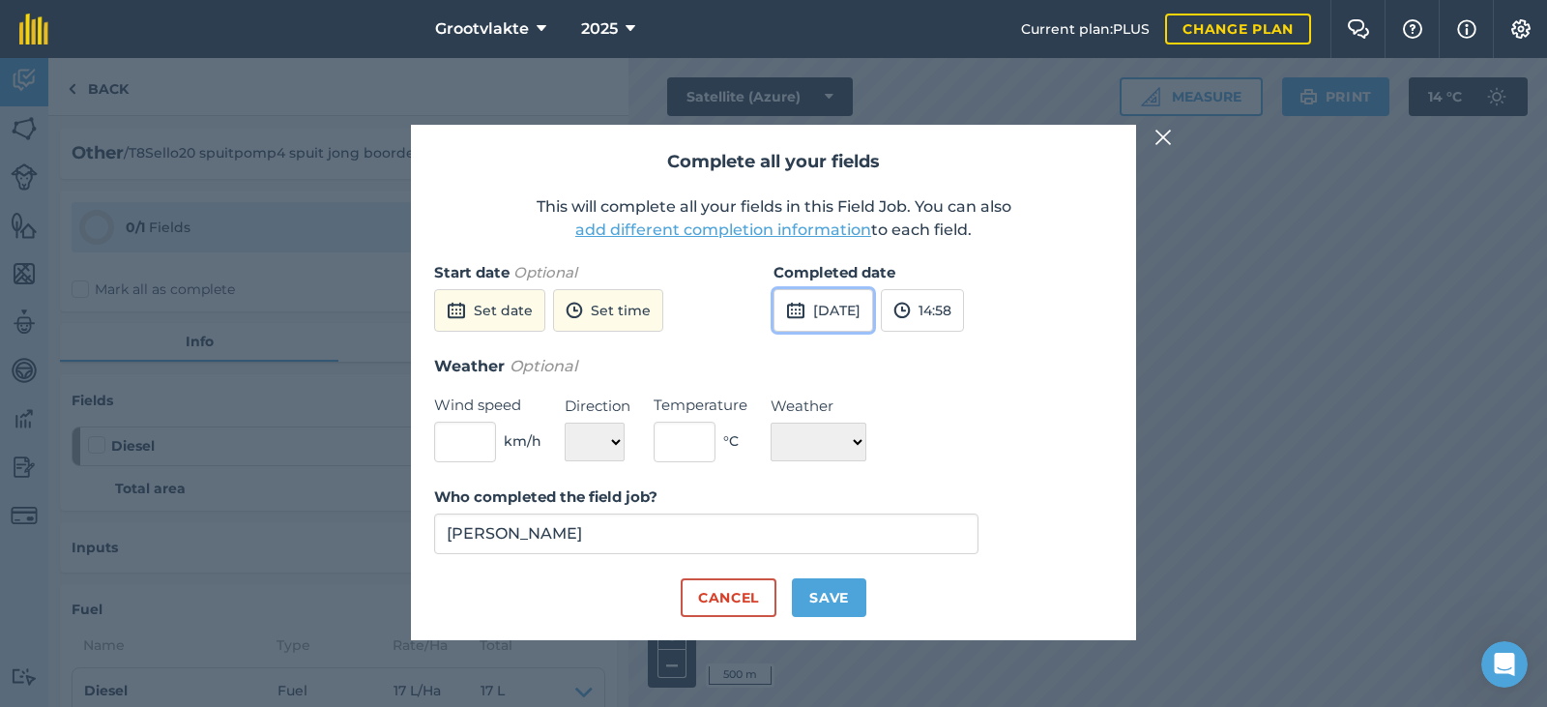
click at [873, 316] on button "[DATE]" at bounding box center [823, 310] width 100 height 43
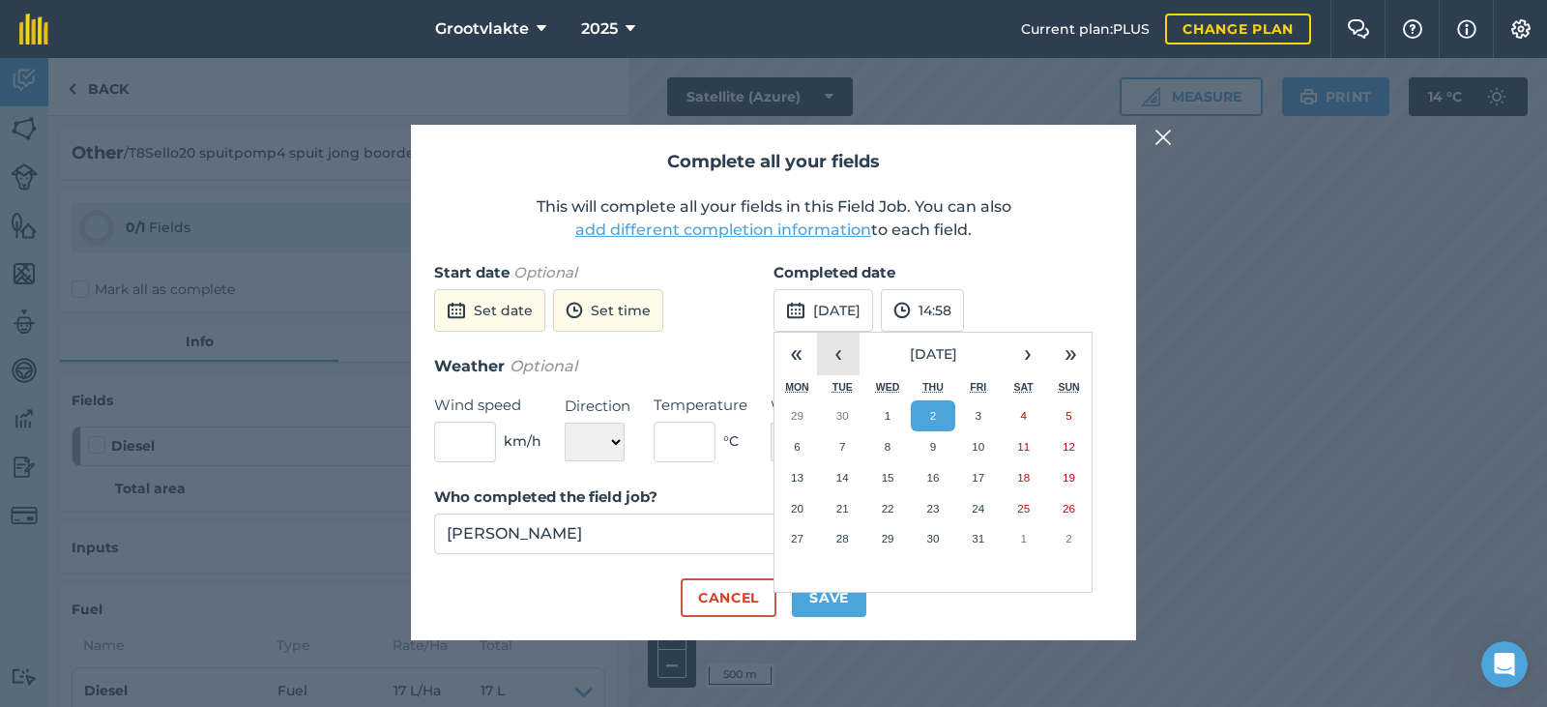
click at [838, 357] on button "‹" at bounding box center [838, 354] width 43 height 43
click at [932, 502] on button "25" at bounding box center [933, 508] width 45 height 31
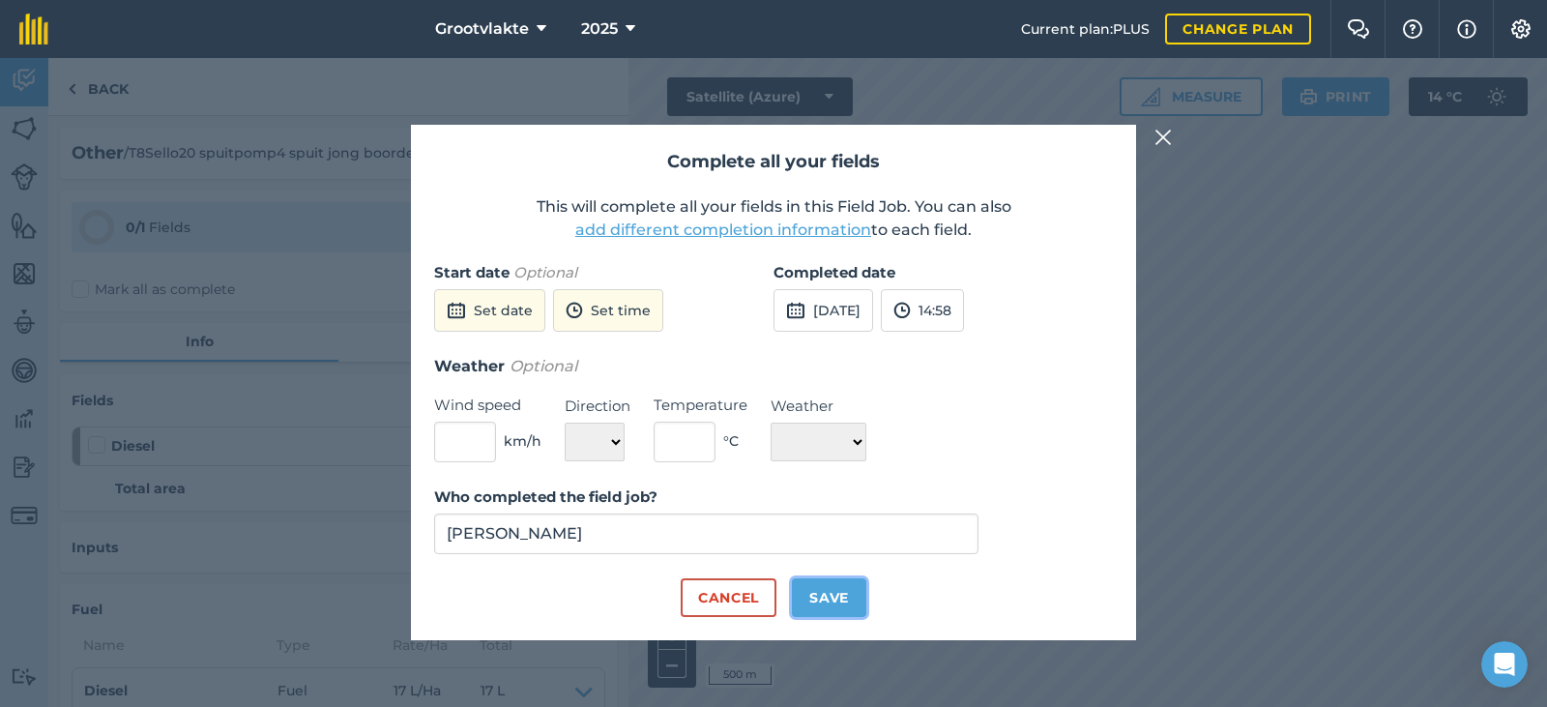
click at [863, 586] on button "Save" at bounding box center [829, 597] width 74 height 39
checkbox input "true"
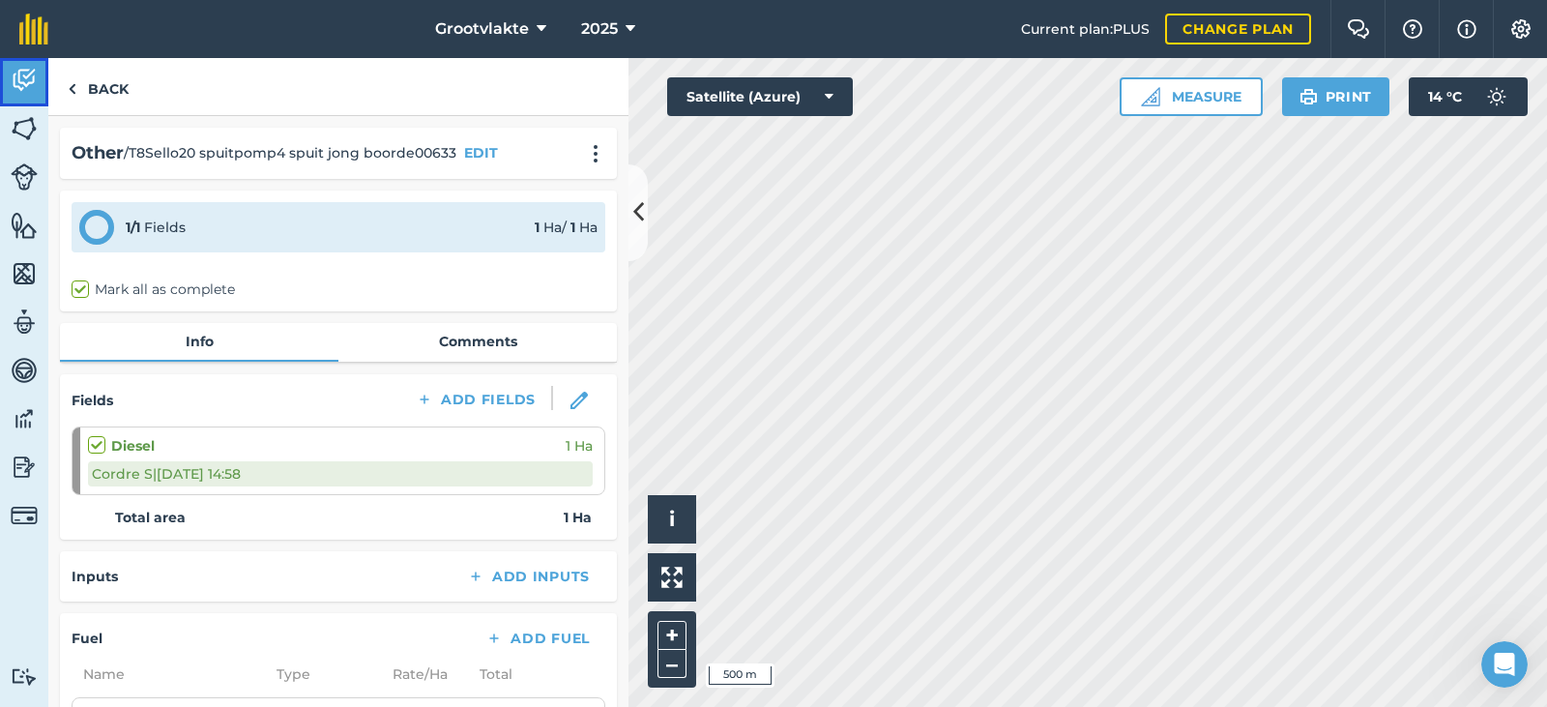
click at [21, 83] on img at bounding box center [24, 80] width 27 height 29
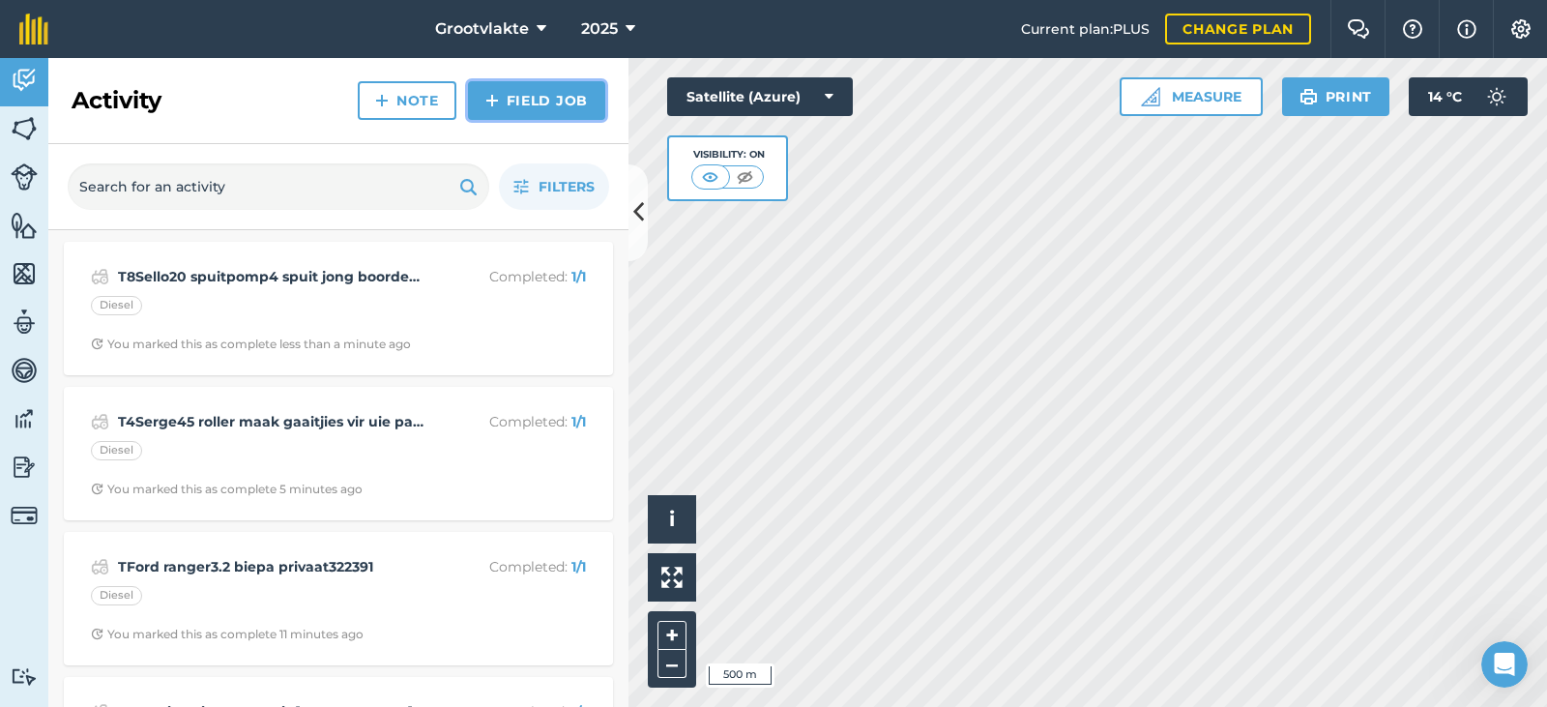
click at [507, 97] on link "Field Job" at bounding box center [536, 100] width 137 height 39
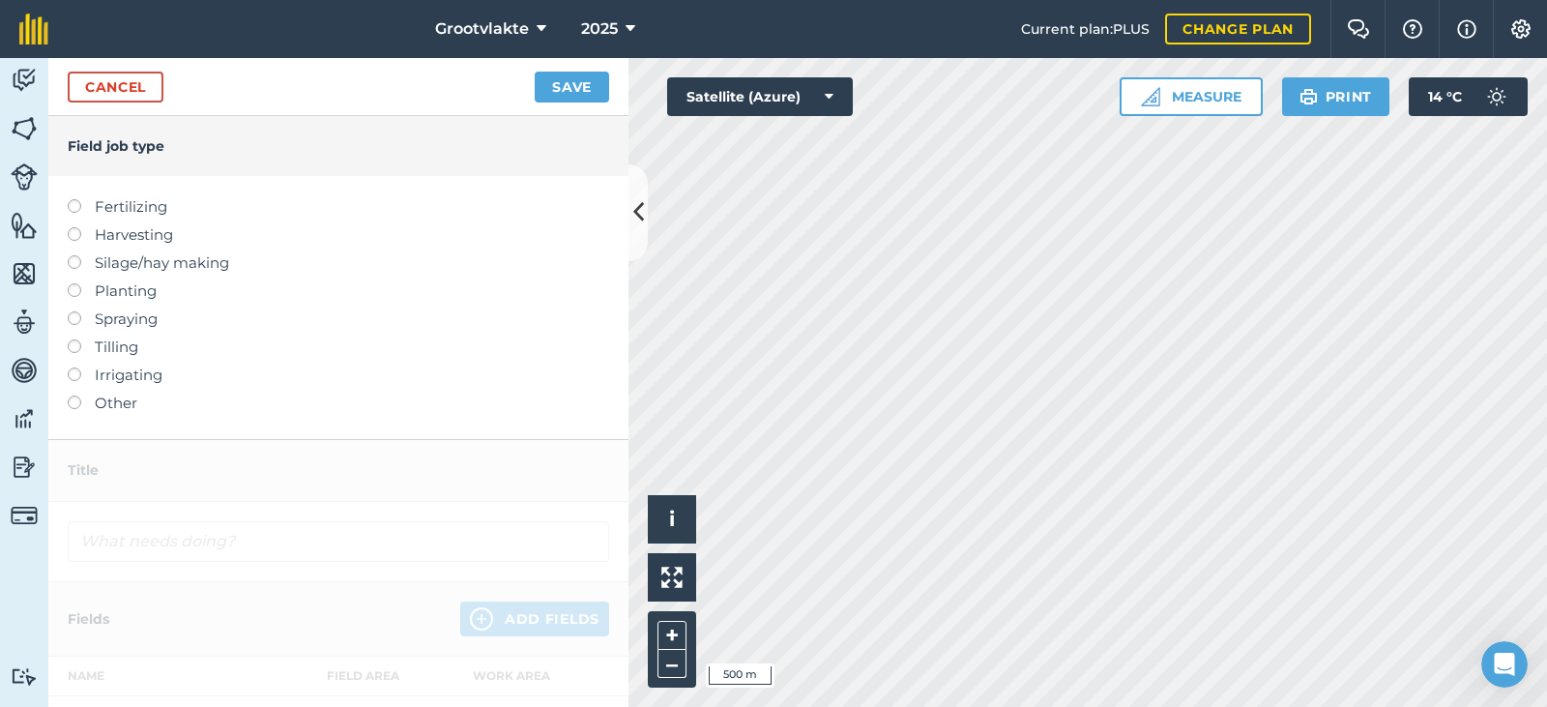
click at [130, 401] on label "Other" at bounding box center [338, 402] width 541 height 23
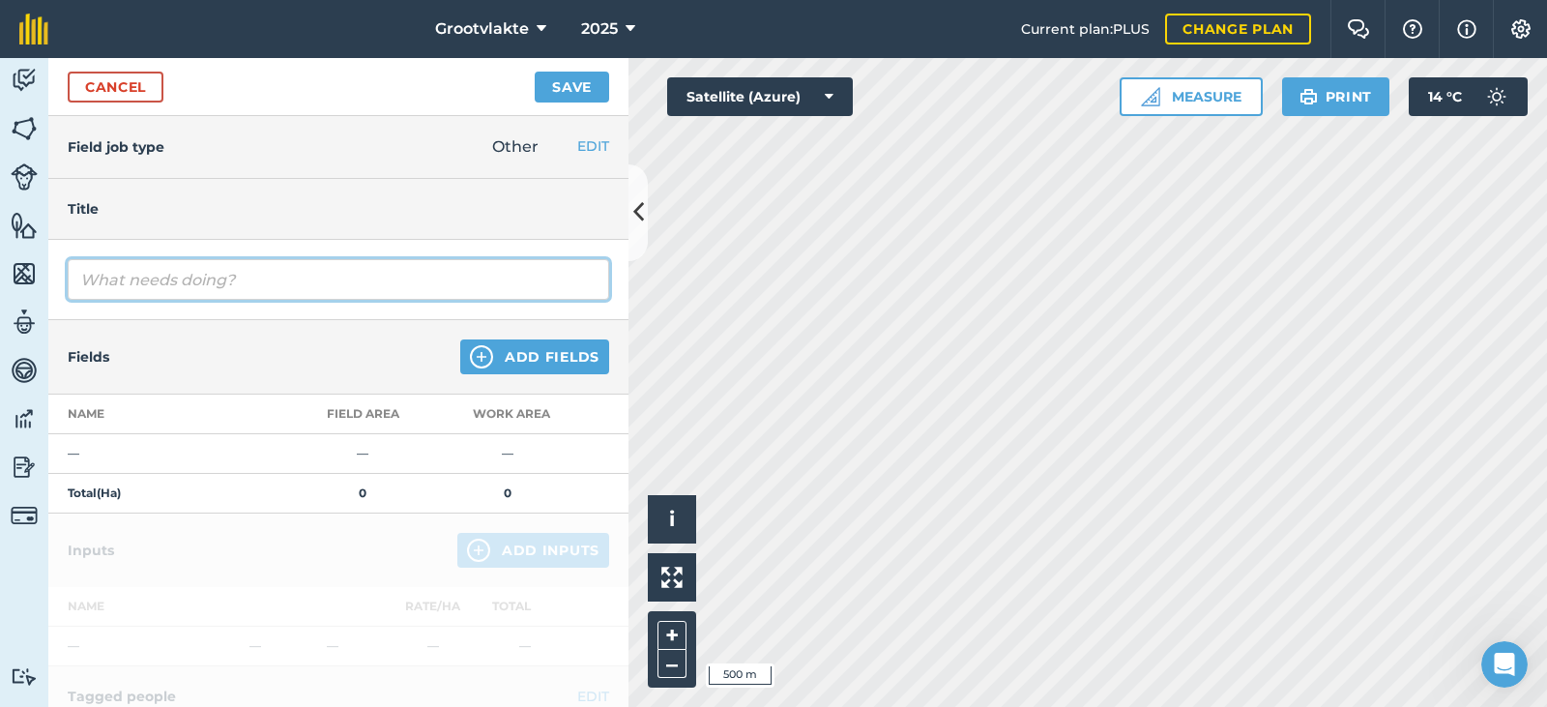
click at [167, 269] on input "text" at bounding box center [338, 279] width 541 height 41
type input "T11Kito19 wa ry uie plantjies vir uie plant04481.8"
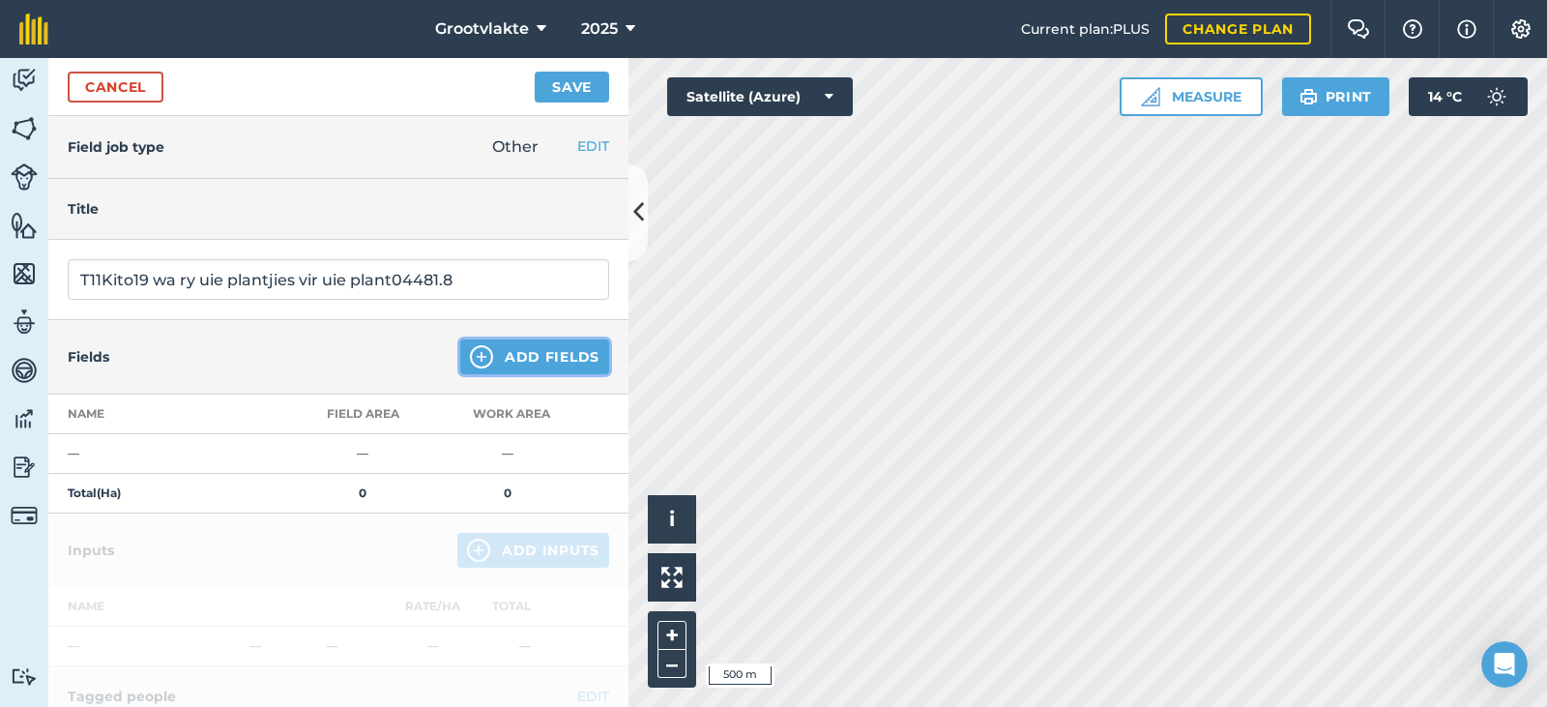
click at [510, 351] on button "Add Fields" at bounding box center [534, 356] width 149 height 35
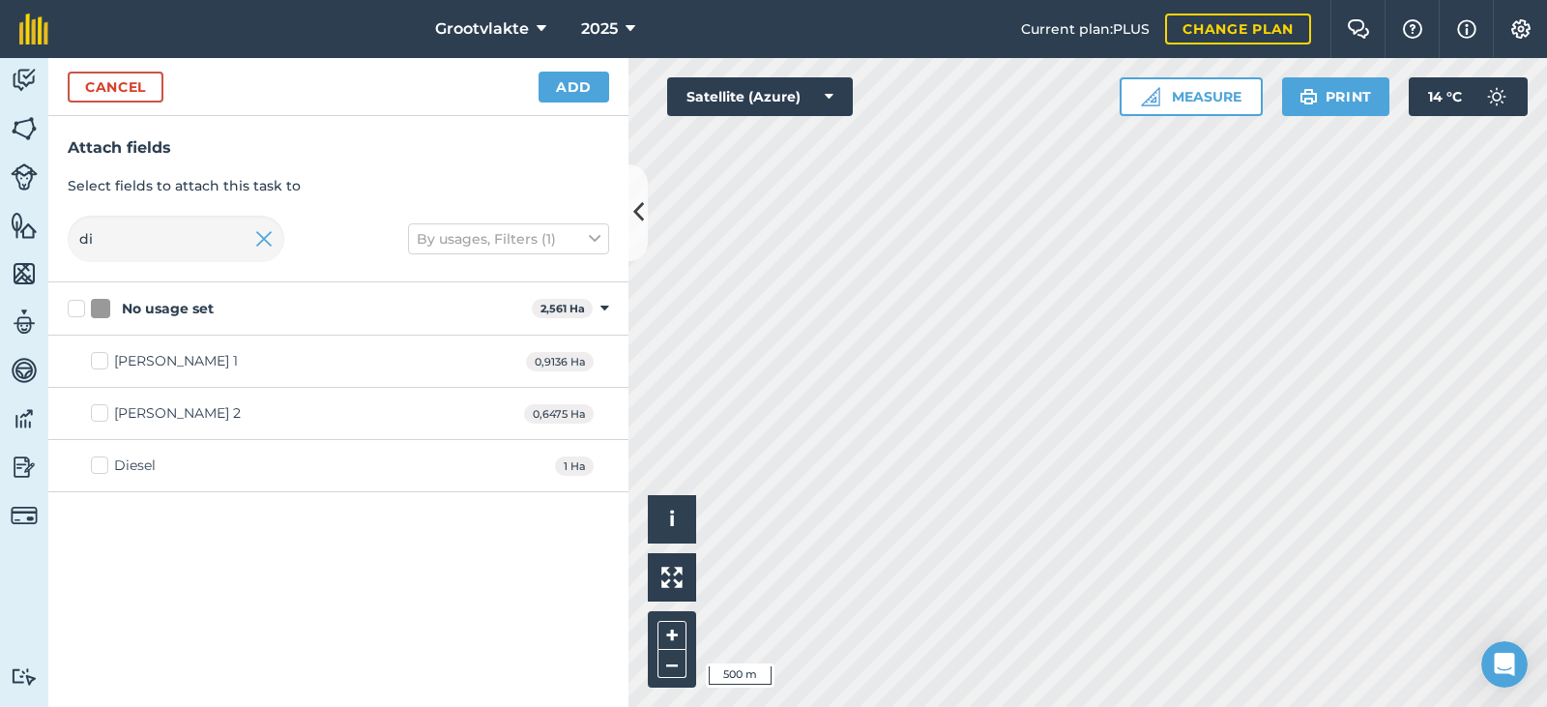
drag, startPoint x: 130, startPoint y: 463, endPoint x: 331, endPoint y: 322, distance: 245.6
click at [140, 459] on div "Diesel" at bounding box center [135, 465] width 42 height 20
click at [576, 82] on button "Add" at bounding box center [573, 87] width 71 height 31
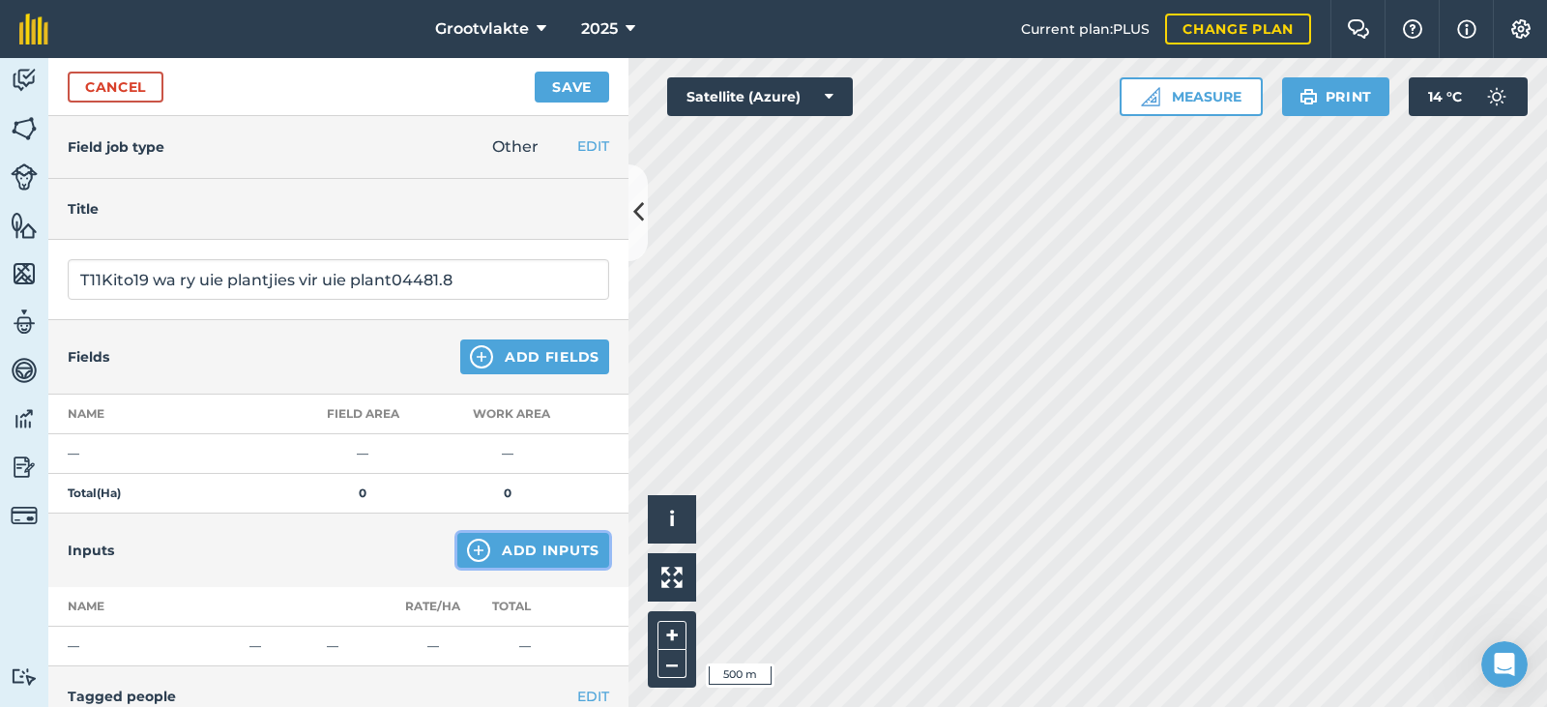
click at [498, 540] on button "Add Inputs" at bounding box center [533, 550] width 152 height 35
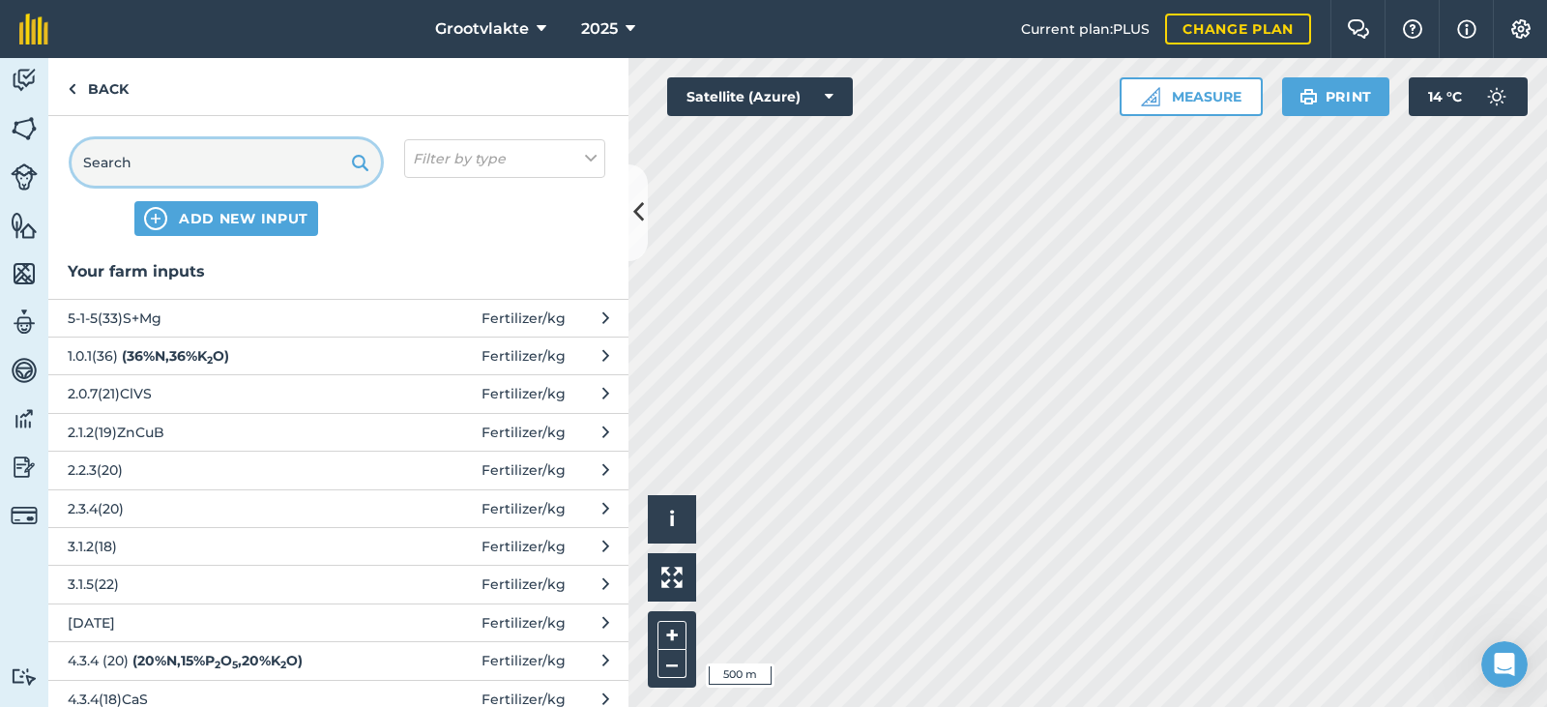
click at [228, 161] on input "text" at bounding box center [226, 162] width 309 height 46
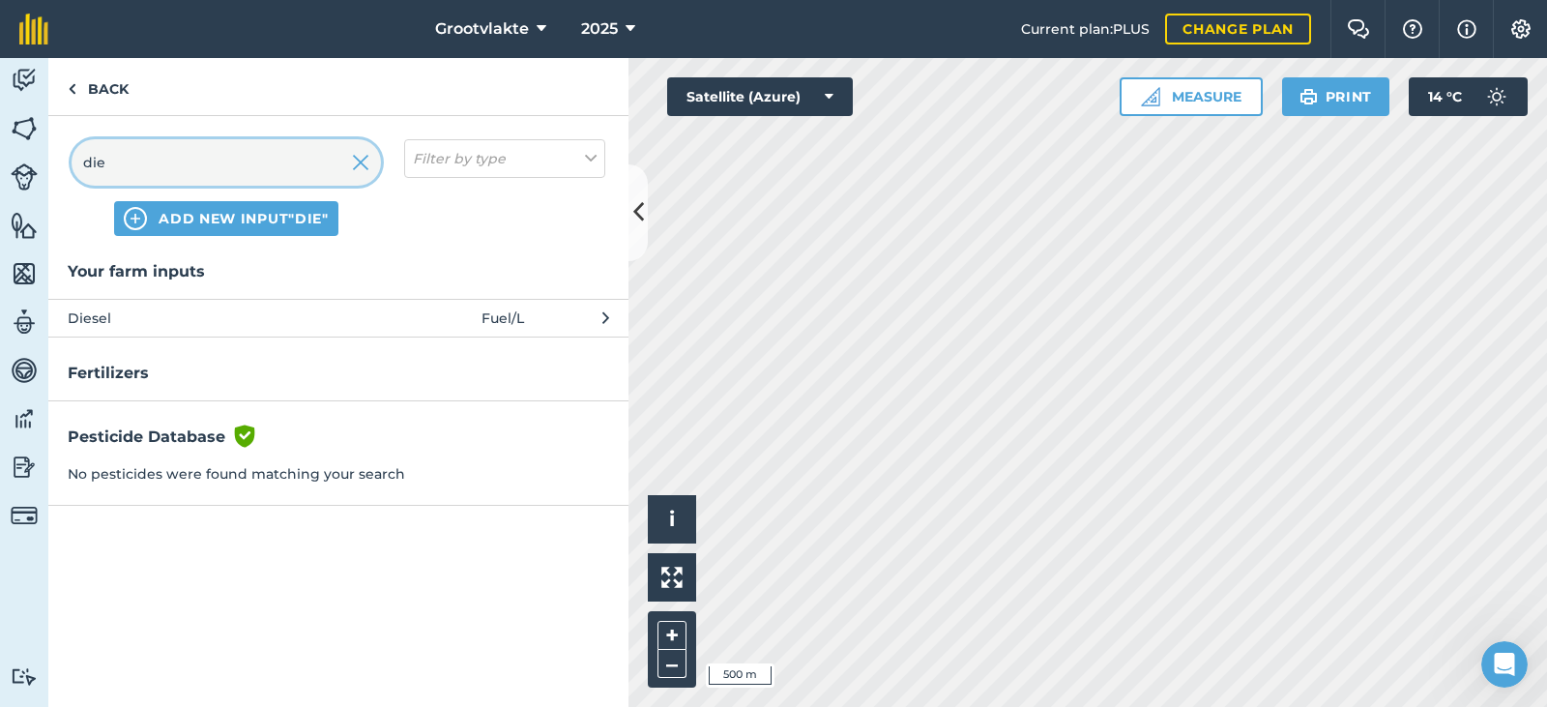
type input "die"
click at [149, 303] on button "Diesel Fuel / L" at bounding box center [338, 318] width 580 height 38
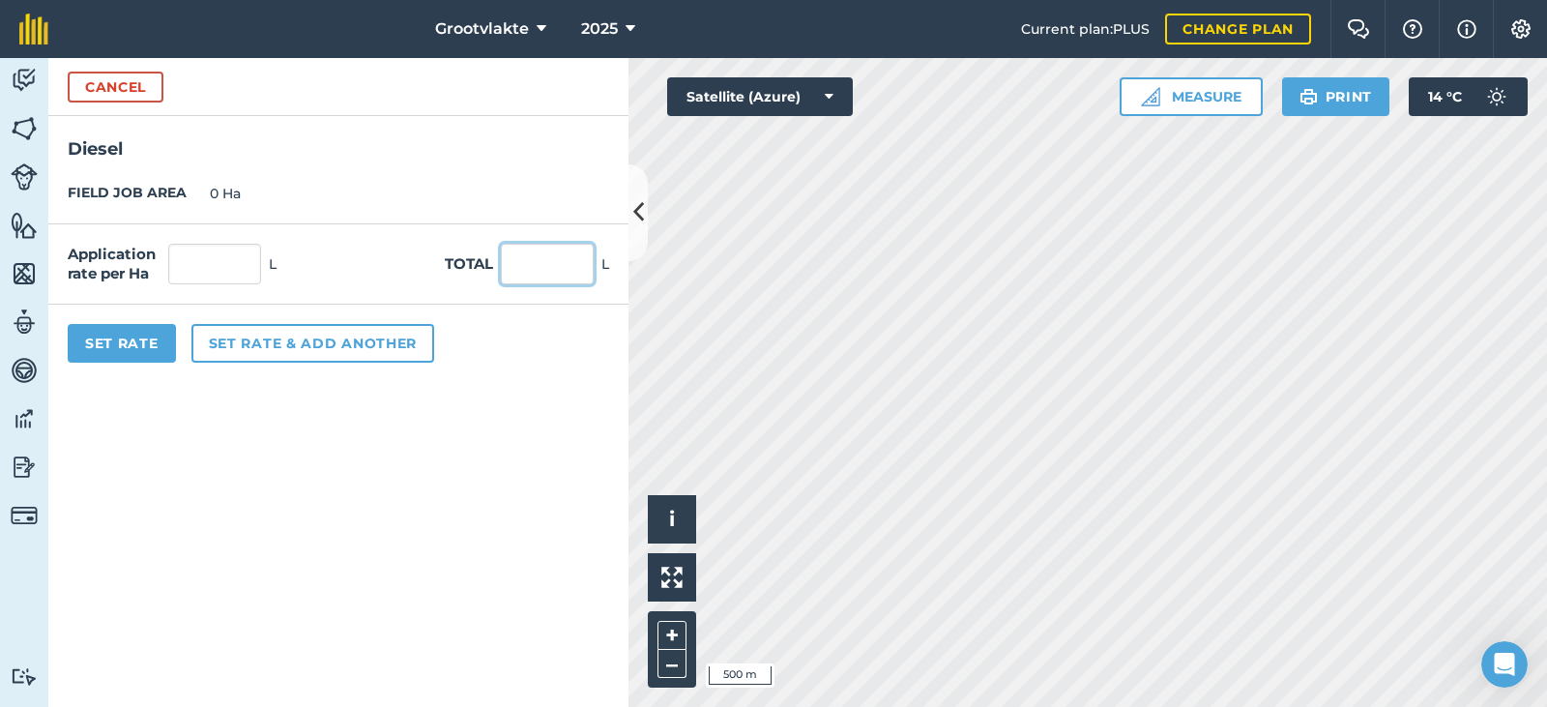
click at [570, 253] on input "text" at bounding box center [547, 264] width 93 height 41
type input "36"
click at [132, 354] on button "Set Rate" at bounding box center [122, 343] width 108 height 39
click at [140, 344] on button "Set Rate" at bounding box center [122, 343] width 108 height 39
click at [143, 344] on button "Set Rate" at bounding box center [122, 343] width 108 height 39
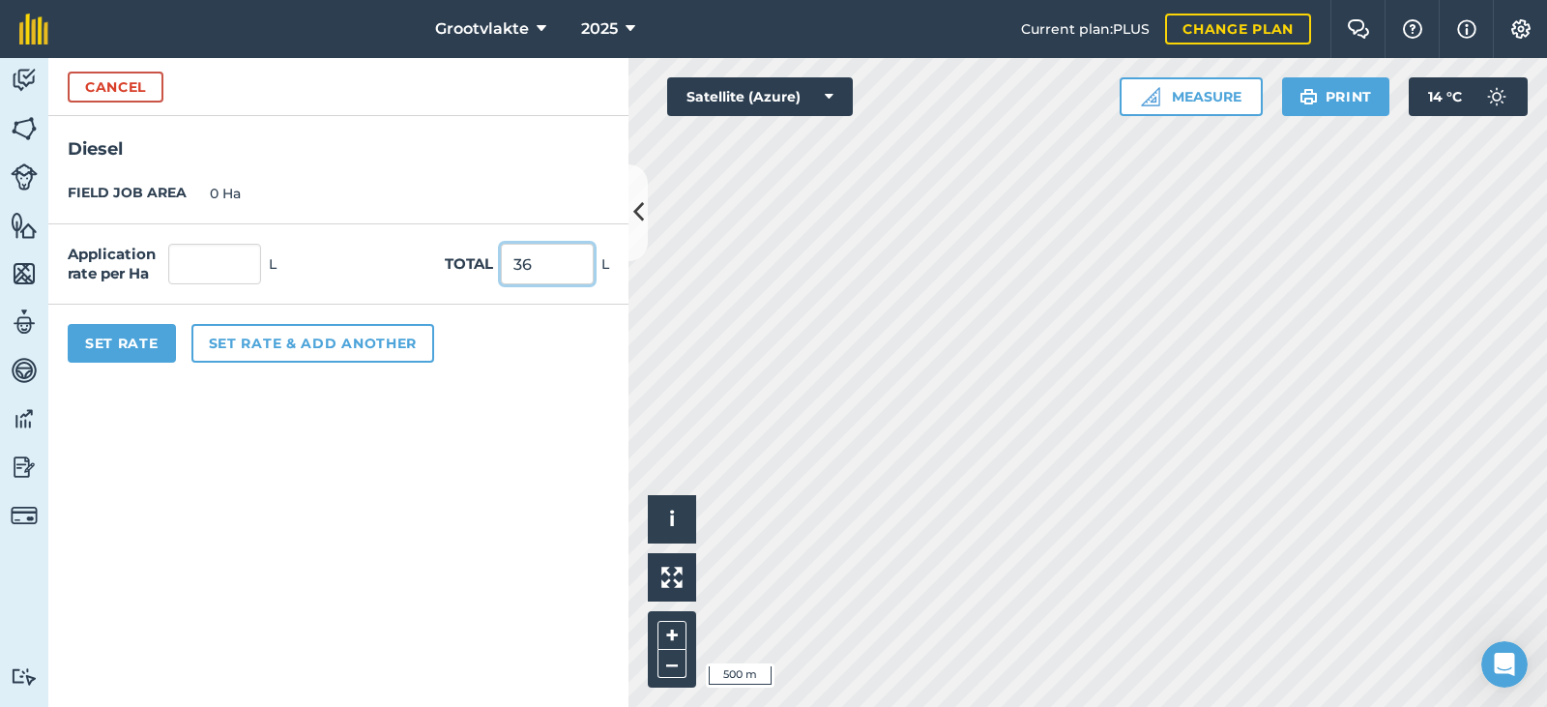
click at [588, 255] on input "36" at bounding box center [547, 264] width 93 height 41
click at [129, 322] on div "Set Rate Set rate & add another" at bounding box center [338, 342] width 580 height 77
click at [130, 347] on button "Set Rate" at bounding box center [122, 343] width 108 height 39
click at [142, 90] on button "Cancel" at bounding box center [116, 87] width 96 height 31
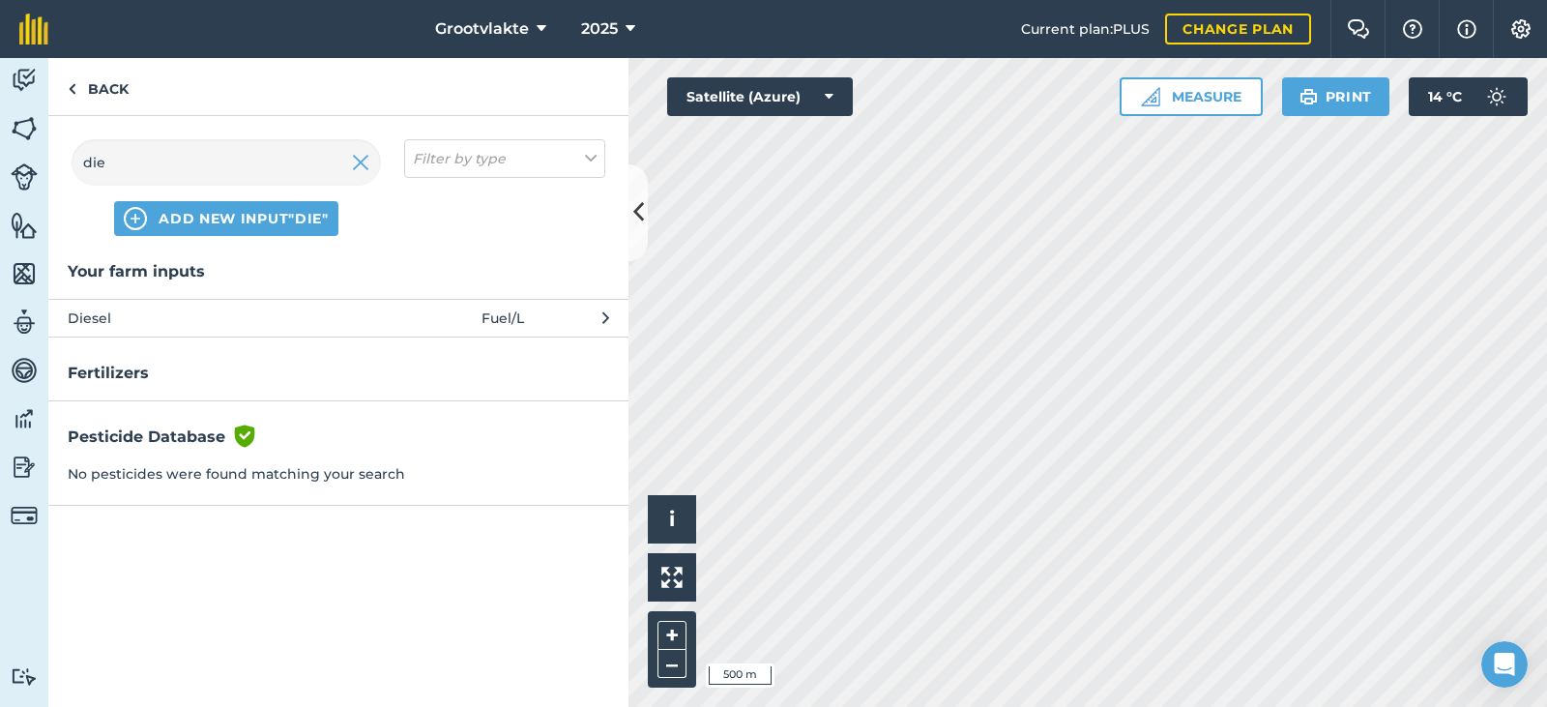
click at [164, 308] on span "Diesel" at bounding box center [226, 317] width 316 height 21
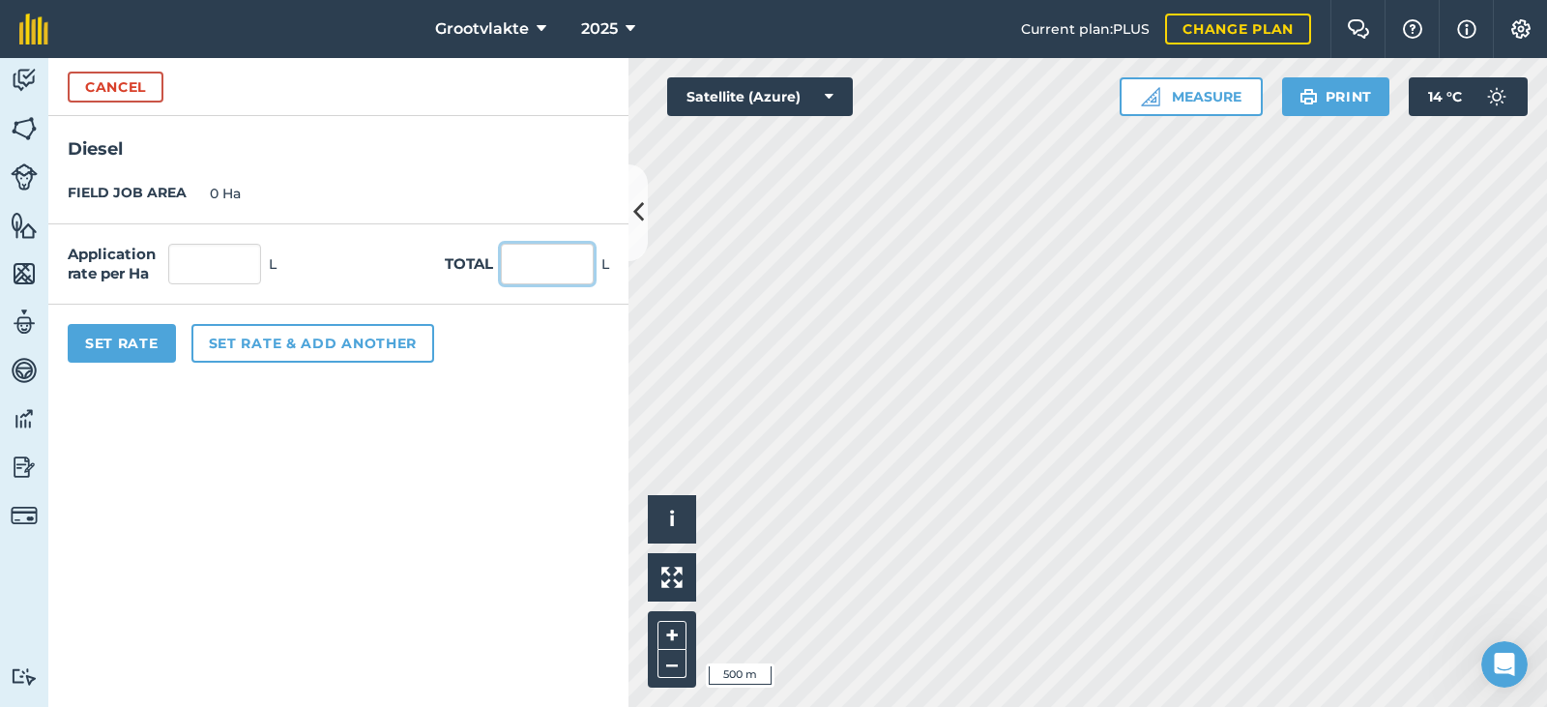
click at [511, 251] on input "text" at bounding box center [547, 264] width 93 height 41
type input "36"
click at [168, 339] on button "Set Rate" at bounding box center [122, 343] width 108 height 39
click at [149, 343] on button "Set Rate" at bounding box center [122, 343] width 108 height 39
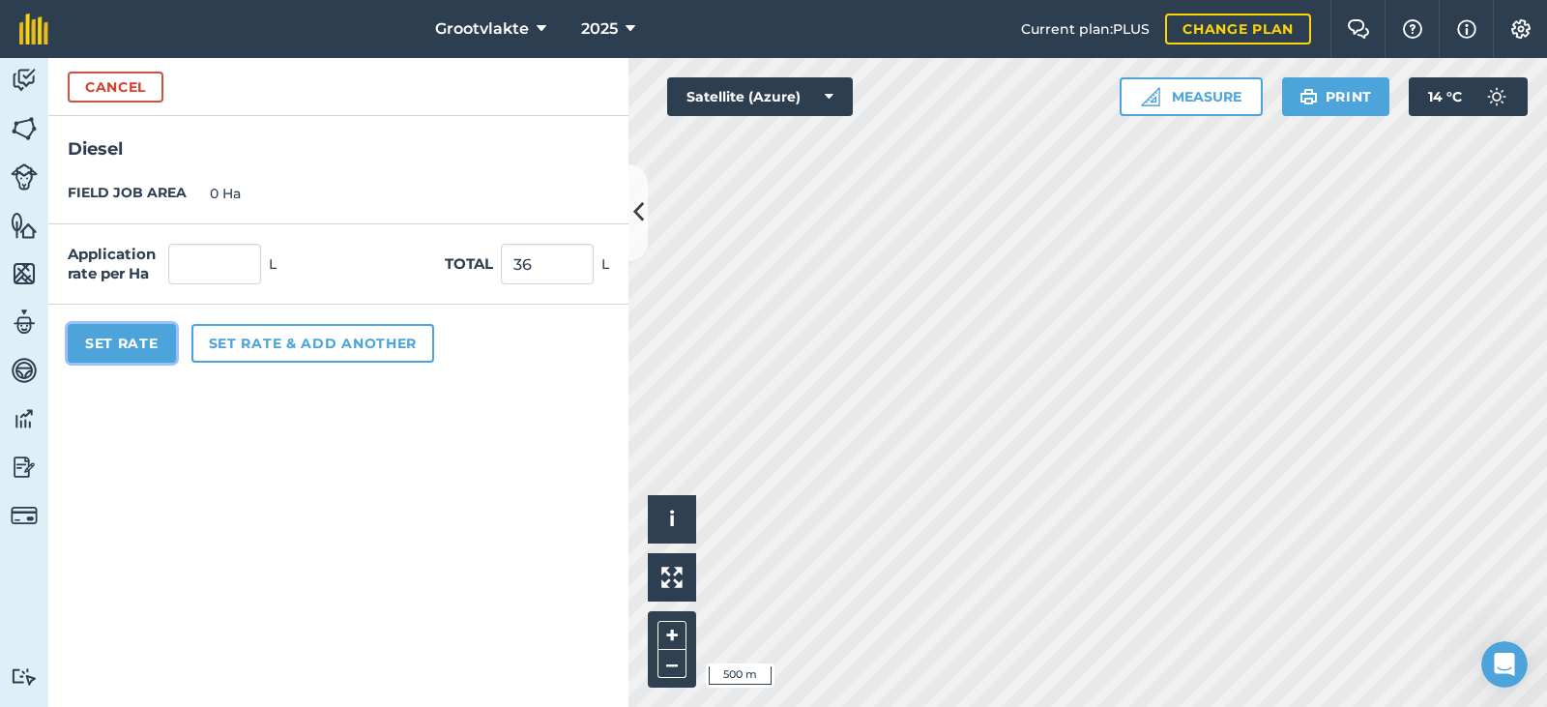
click at [133, 333] on button "Set Rate" at bounding box center [122, 343] width 108 height 39
click at [132, 333] on button "Set Rate" at bounding box center [122, 343] width 108 height 39
click at [128, 72] on button "Cancel" at bounding box center [116, 87] width 96 height 31
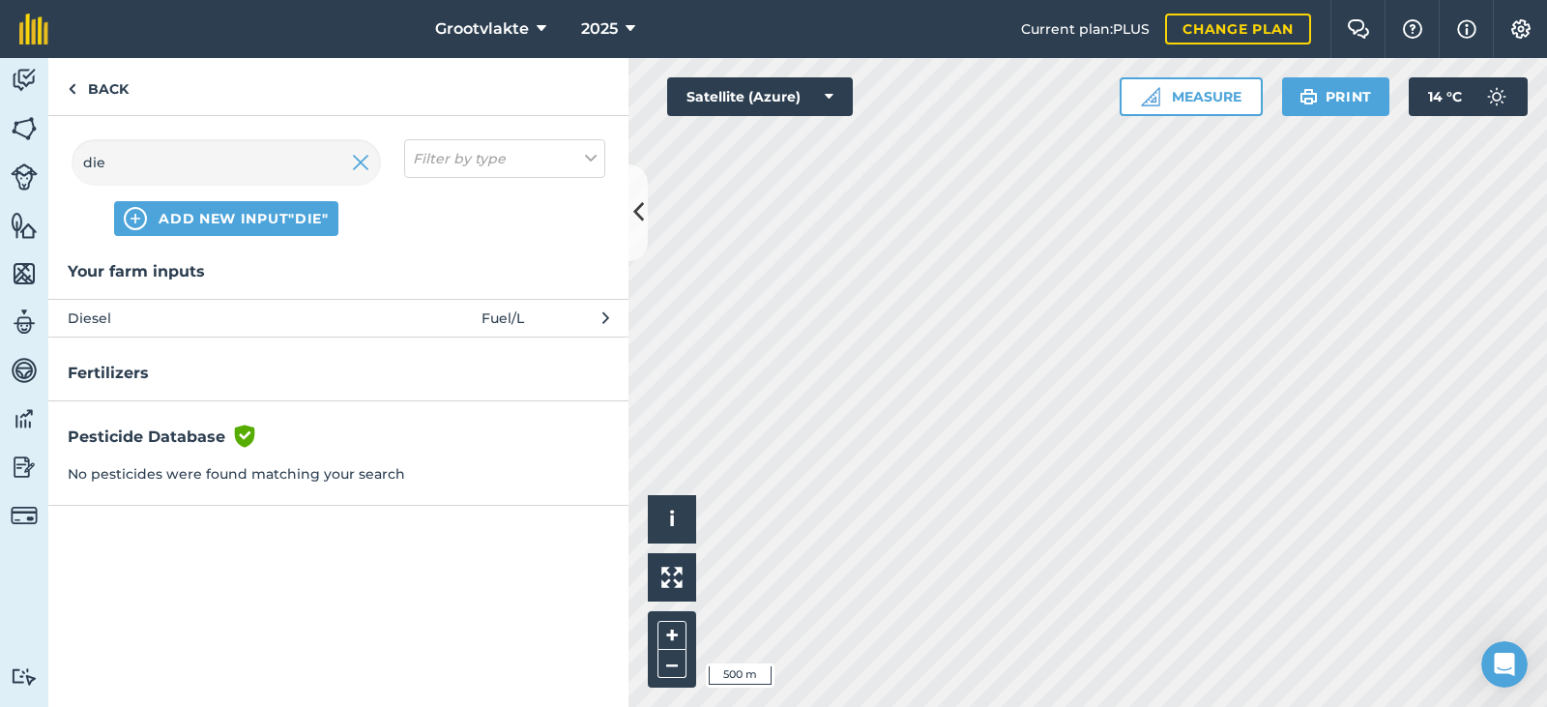
click at [126, 315] on span "Diesel" at bounding box center [226, 317] width 316 height 21
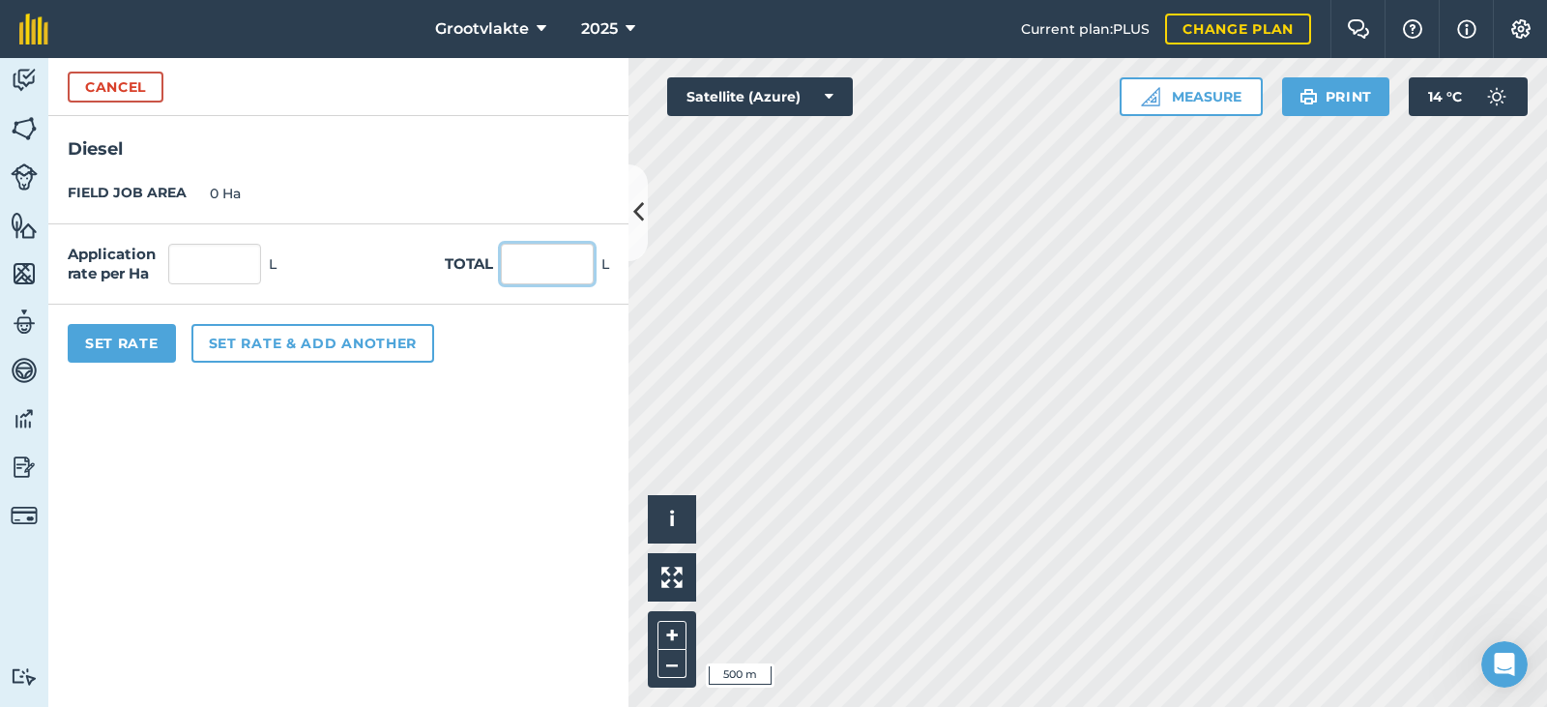
click at [561, 282] on input "text" at bounding box center [547, 264] width 93 height 41
click at [571, 255] on input "text" at bounding box center [547, 264] width 93 height 41
type input "36"
click at [126, 342] on button "Set Rate" at bounding box center [122, 343] width 108 height 39
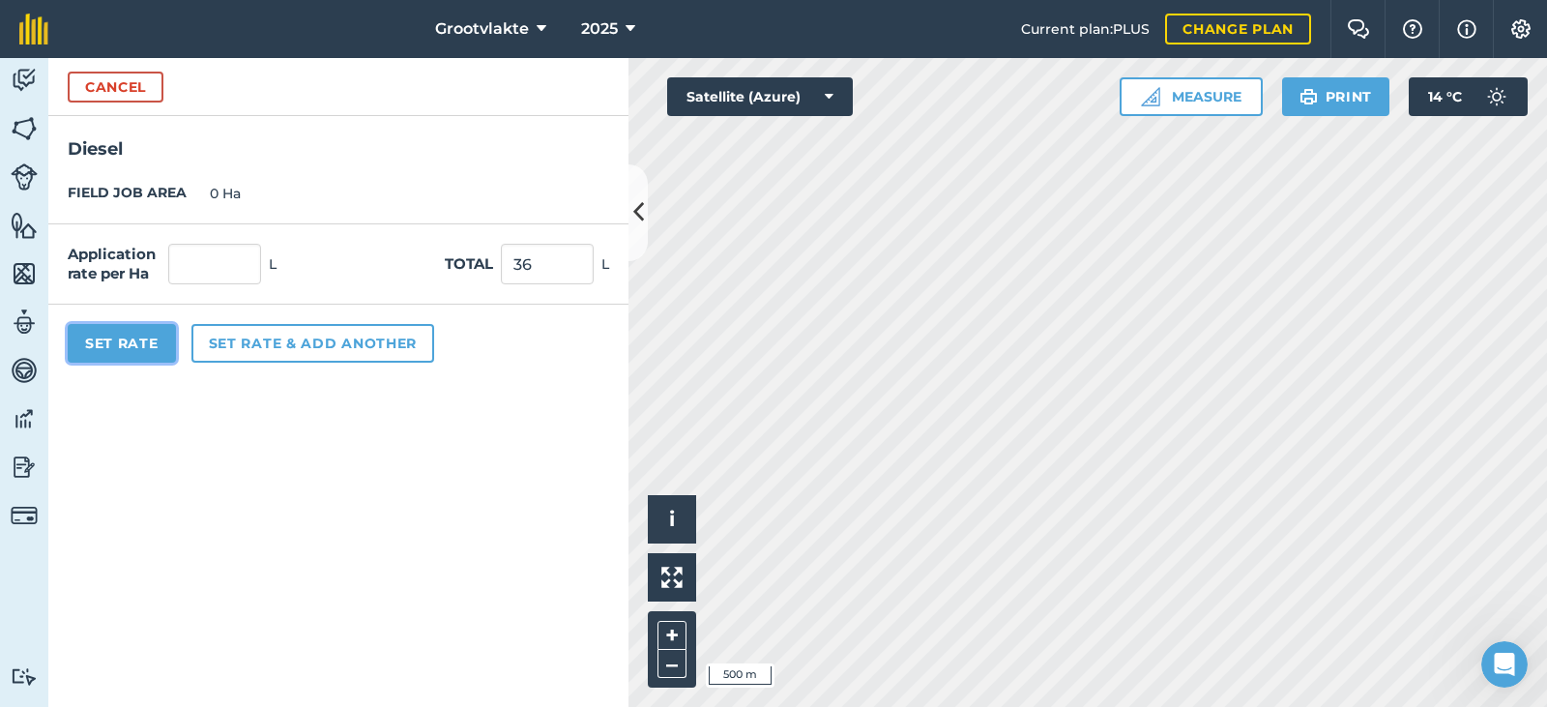
click at [126, 342] on button "Set Rate" at bounding box center [122, 343] width 108 height 39
click at [107, 361] on button "Set Rate" at bounding box center [122, 343] width 108 height 39
click at [117, 351] on button "Set Rate" at bounding box center [122, 343] width 108 height 39
click at [117, 349] on button "Set Rate" at bounding box center [122, 343] width 108 height 39
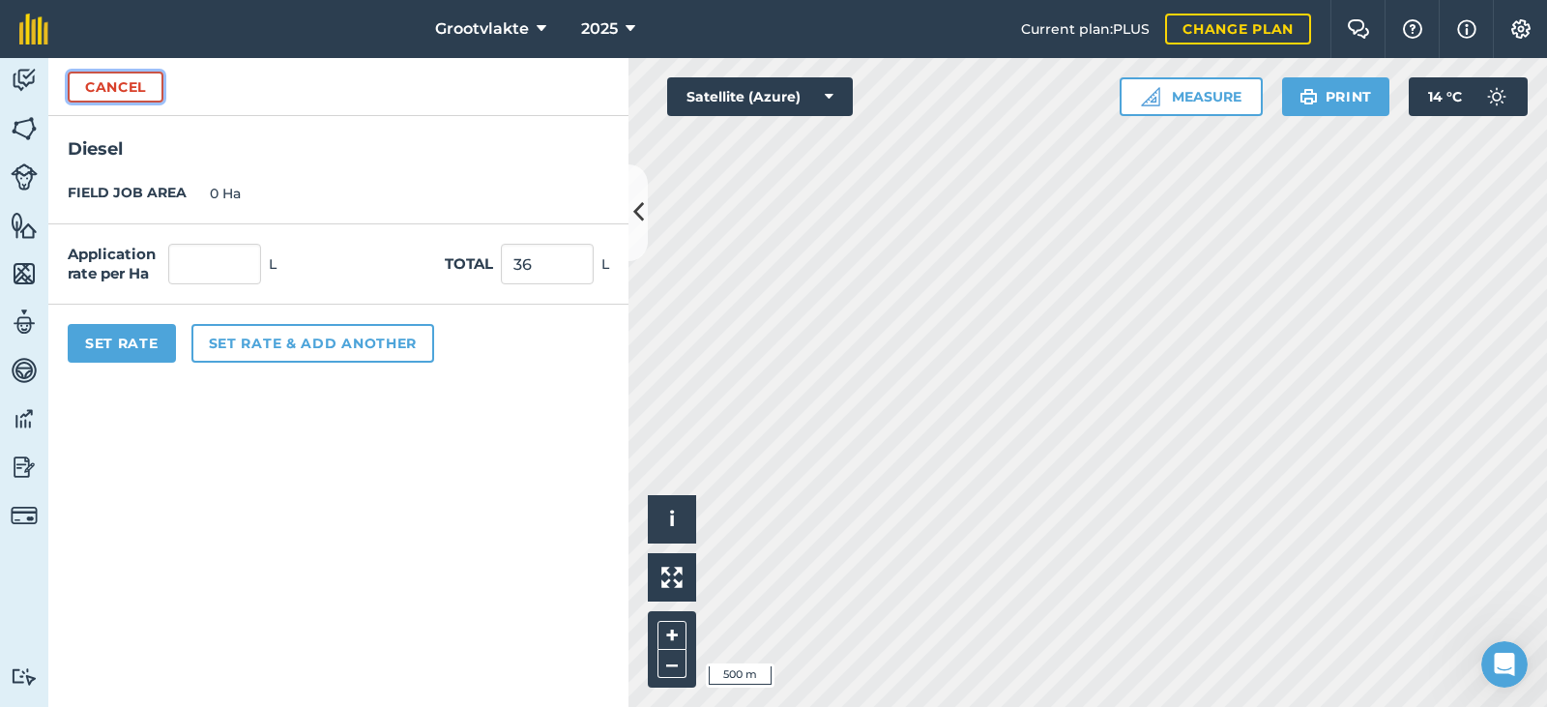
click at [101, 98] on button "Cancel" at bounding box center [116, 87] width 96 height 31
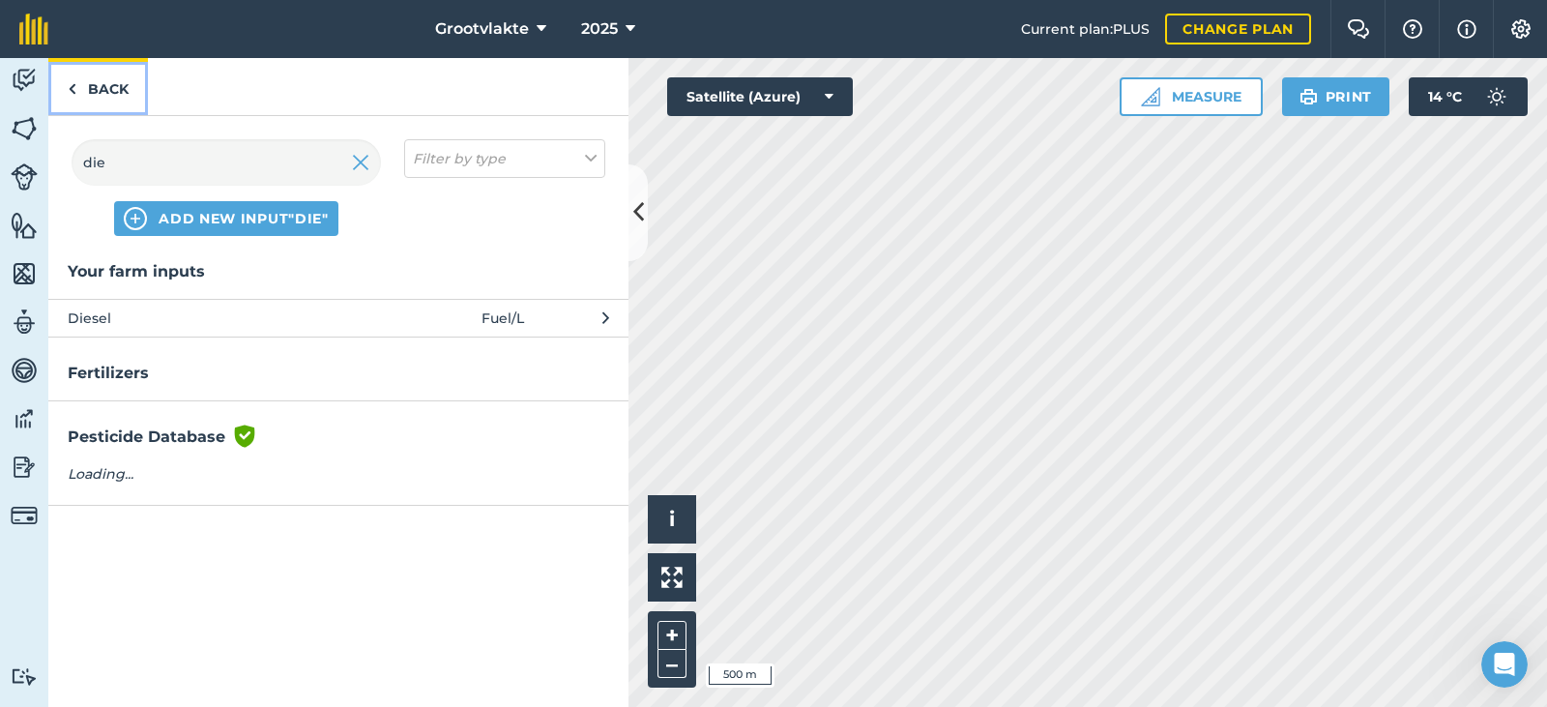
click at [101, 98] on link "Back" at bounding box center [98, 86] width 100 height 57
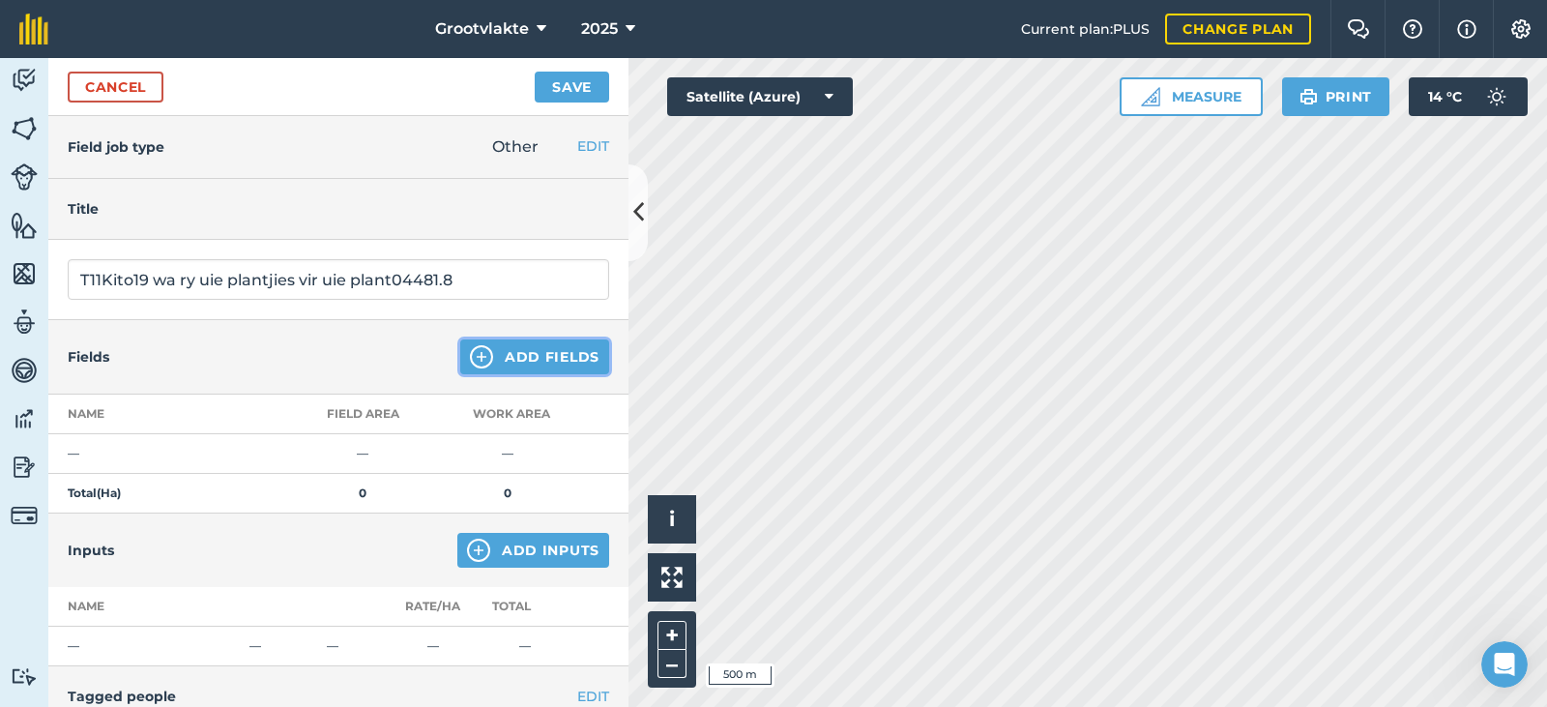
click at [498, 370] on button "Add Fields" at bounding box center [534, 356] width 149 height 35
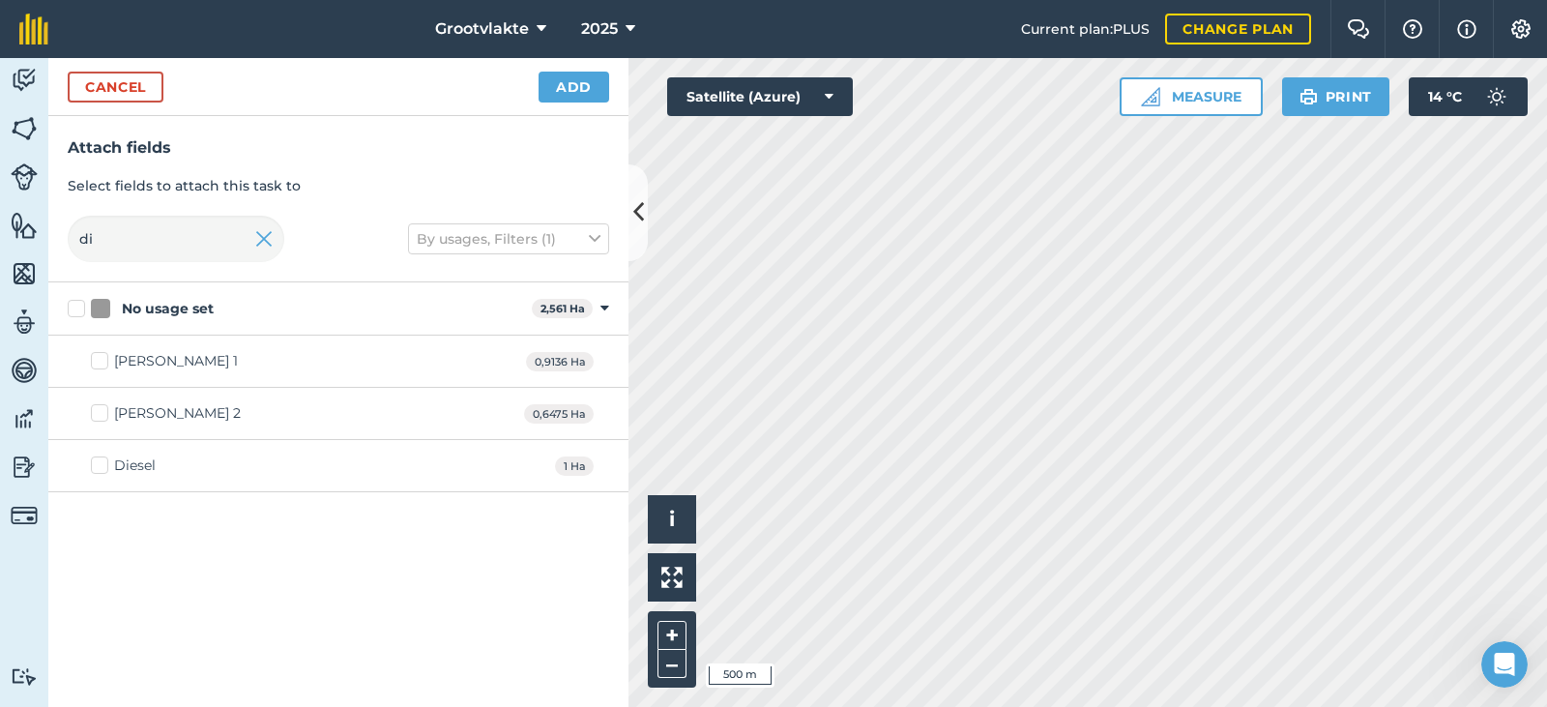
click at [132, 467] on div "Diesel" at bounding box center [135, 465] width 42 height 20
click at [103, 467] on input "Diesel" at bounding box center [97, 461] width 13 height 13
checkbox input "true"
click at [591, 84] on button "Add" at bounding box center [573, 87] width 71 height 31
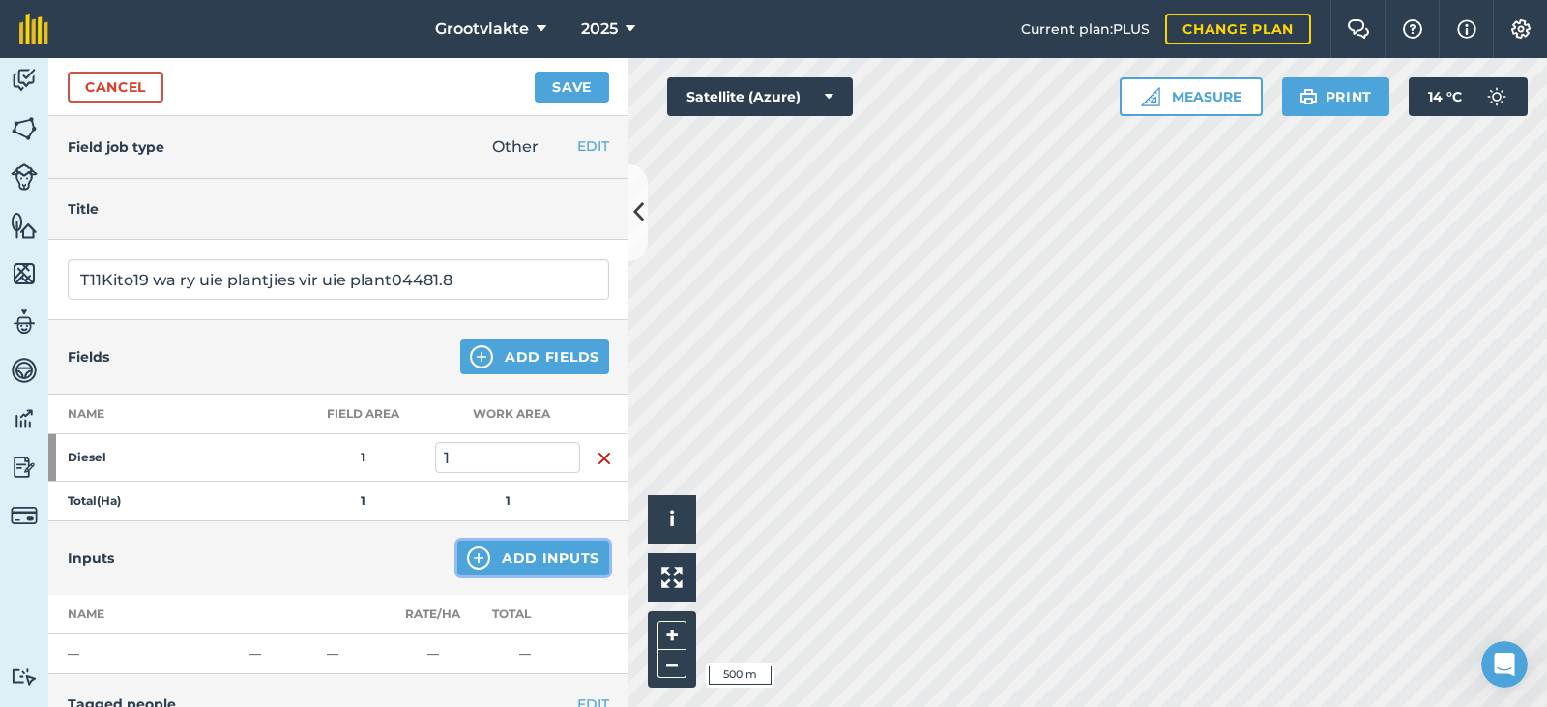
click at [497, 559] on button "Add Inputs" at bounding box center [533, 557] width 152 height 35
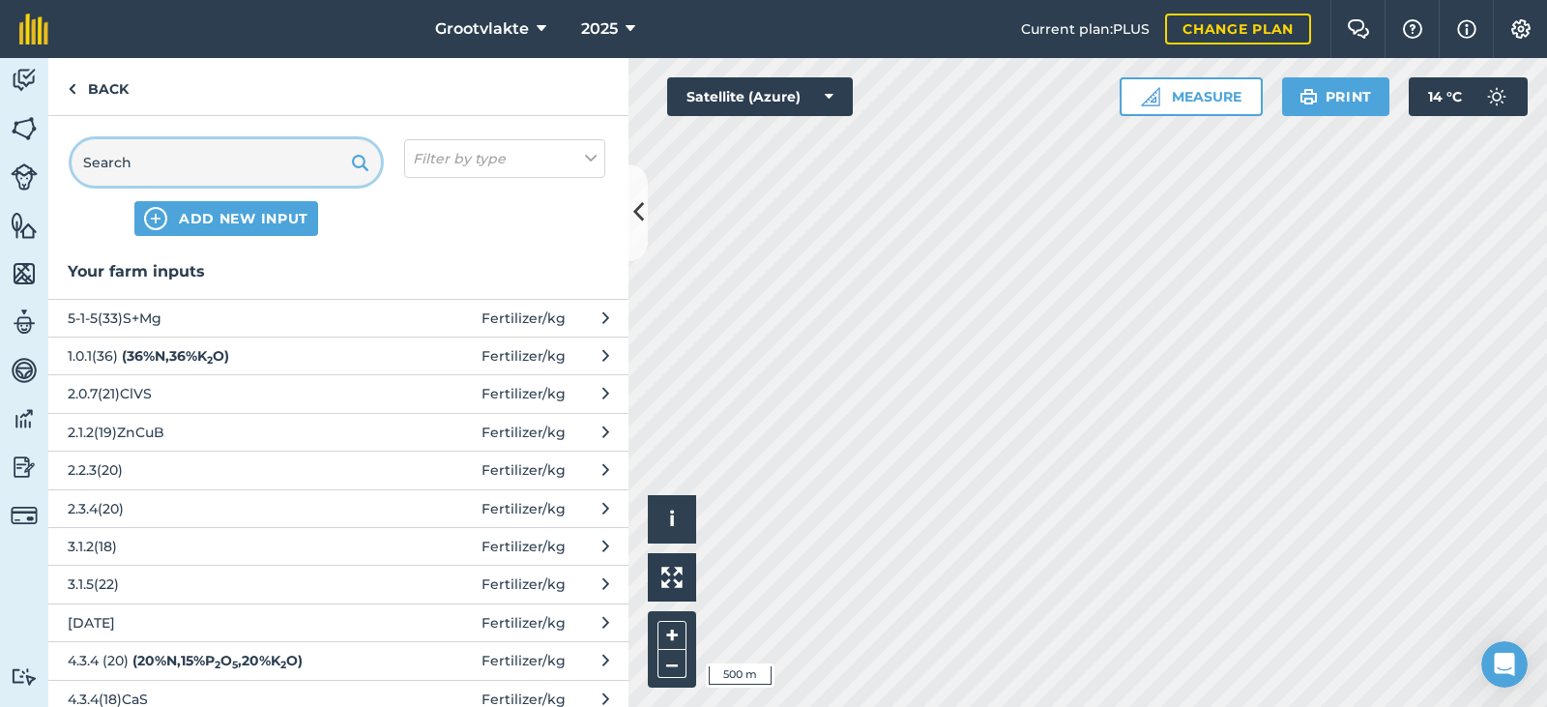
click at [263, 170] on input "text" at bounding box center [226, 162] width 309 height 46
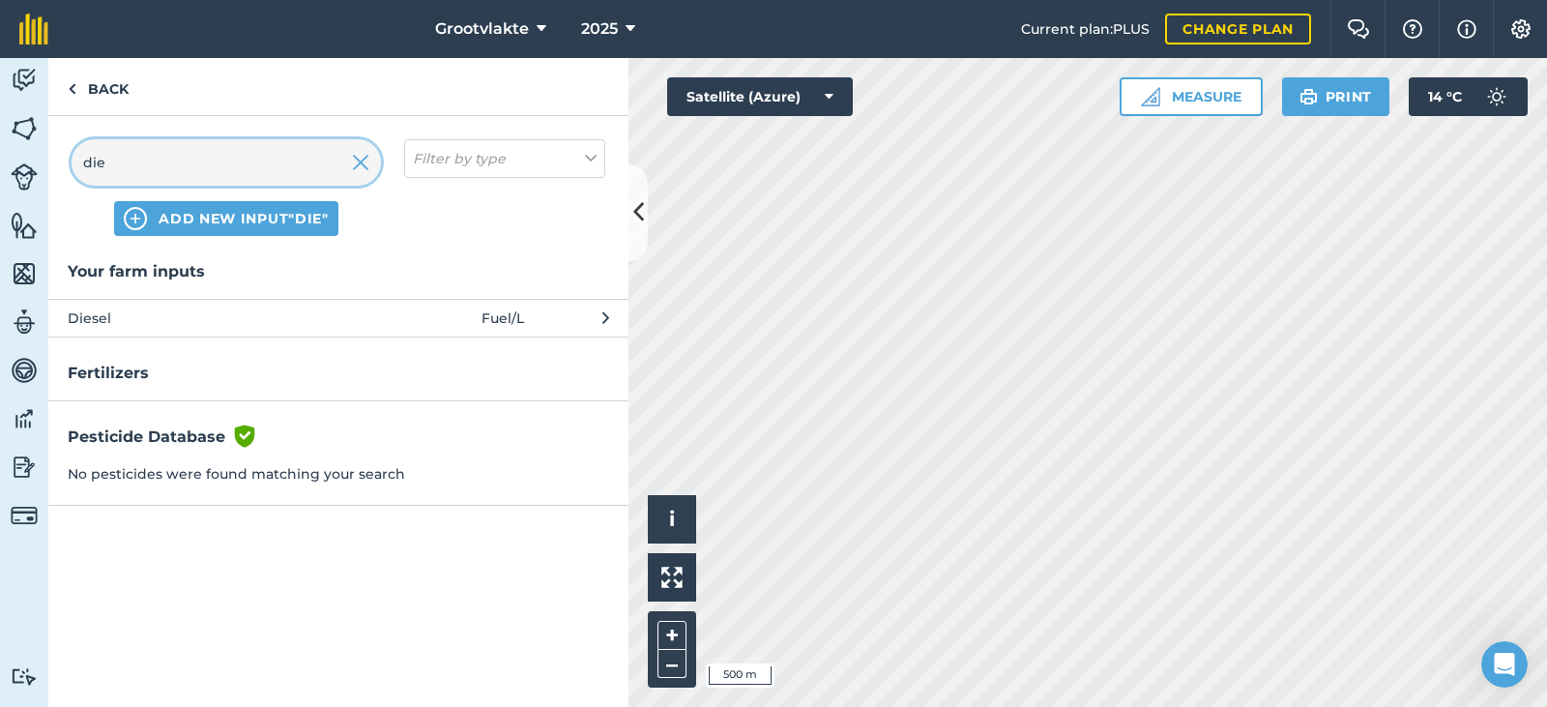
type input "die"
click at [246, 303] on button "Diesel Fuel / L" at bounding box center [338, 318] width 580 height 38
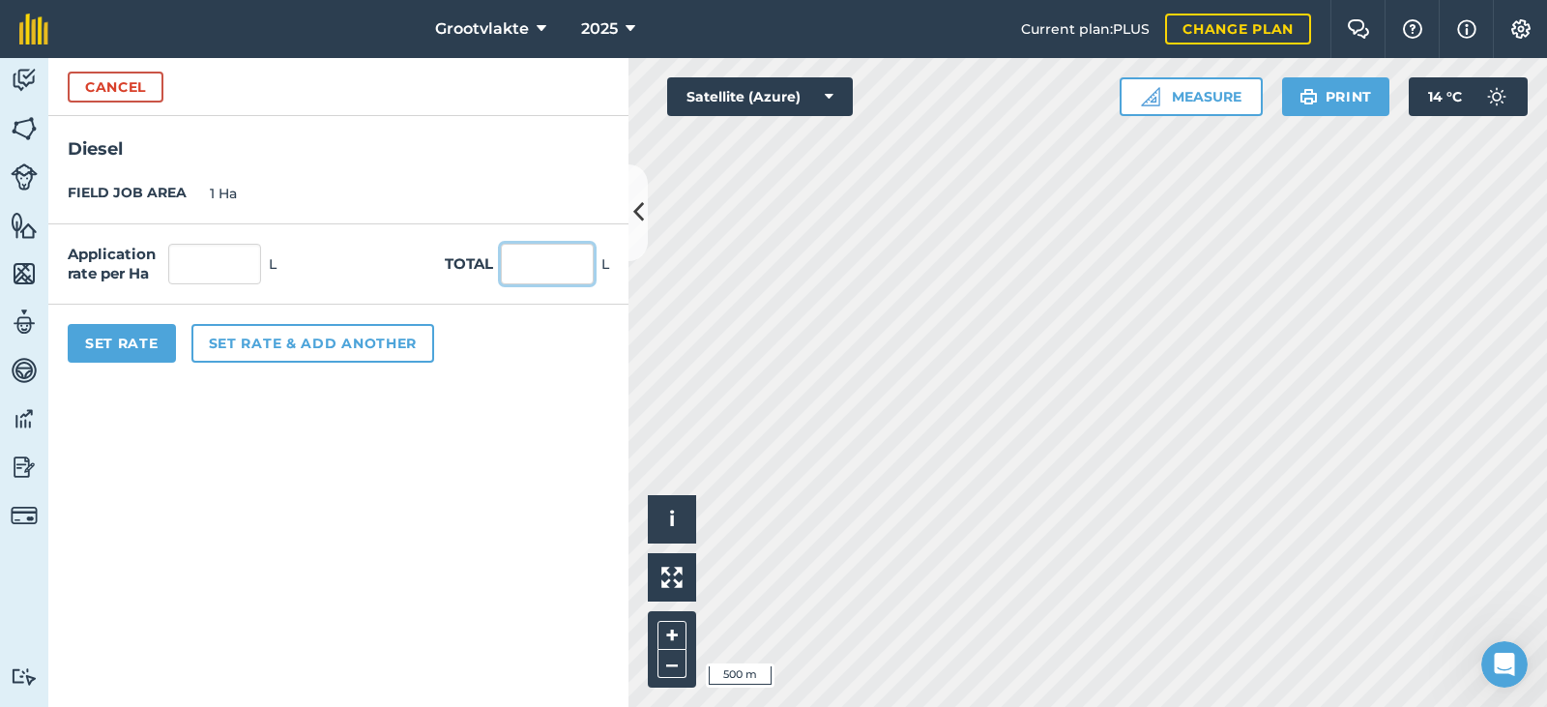
click at [563, 270] on input "text" at bounding box center [547, 264] width 93 height 41
type input "0"
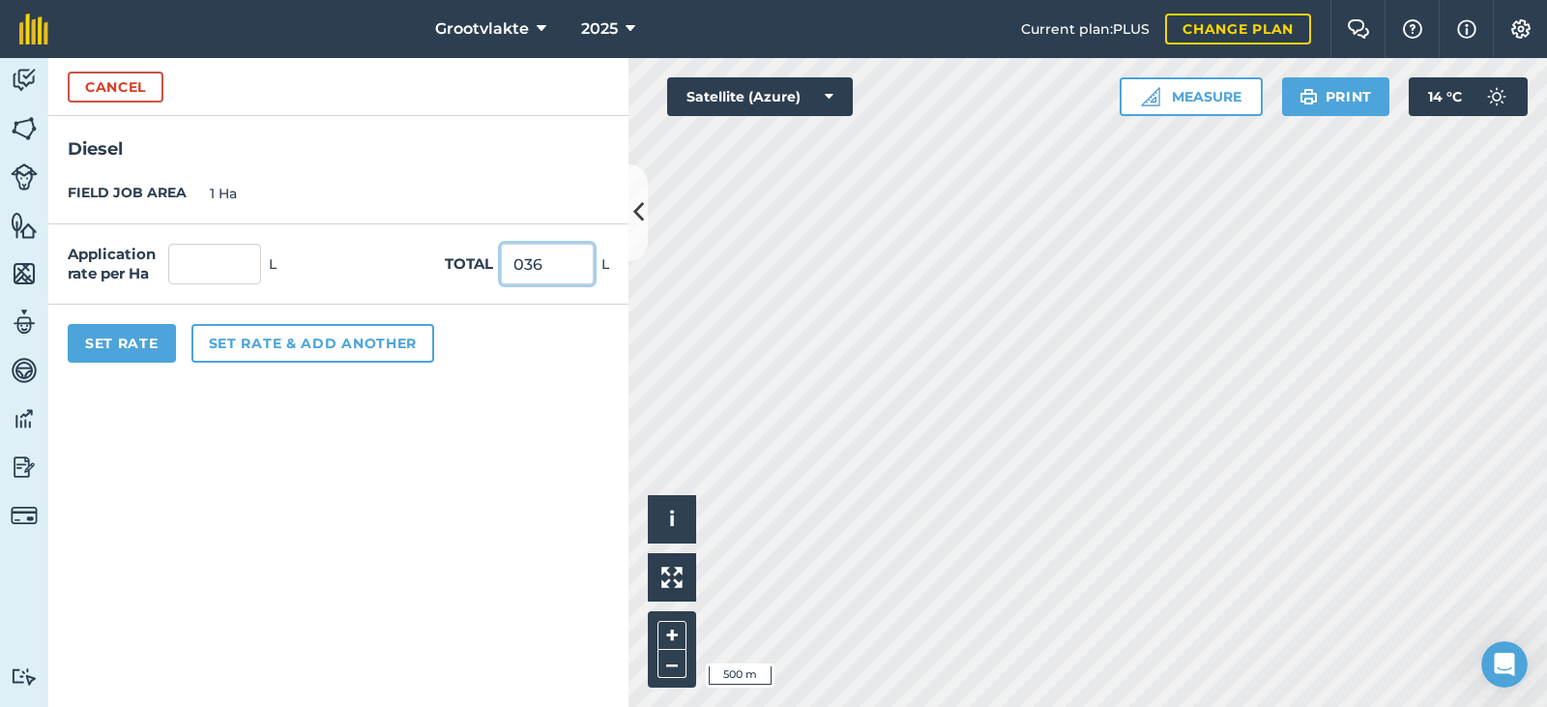
click at [526, 261] on input "036" at bounding box center [547, 264] width 93 height 41
type input "36"
click at [154, 344] on button "Set Rate" at bounding box center [122, 343] width 108 height 39
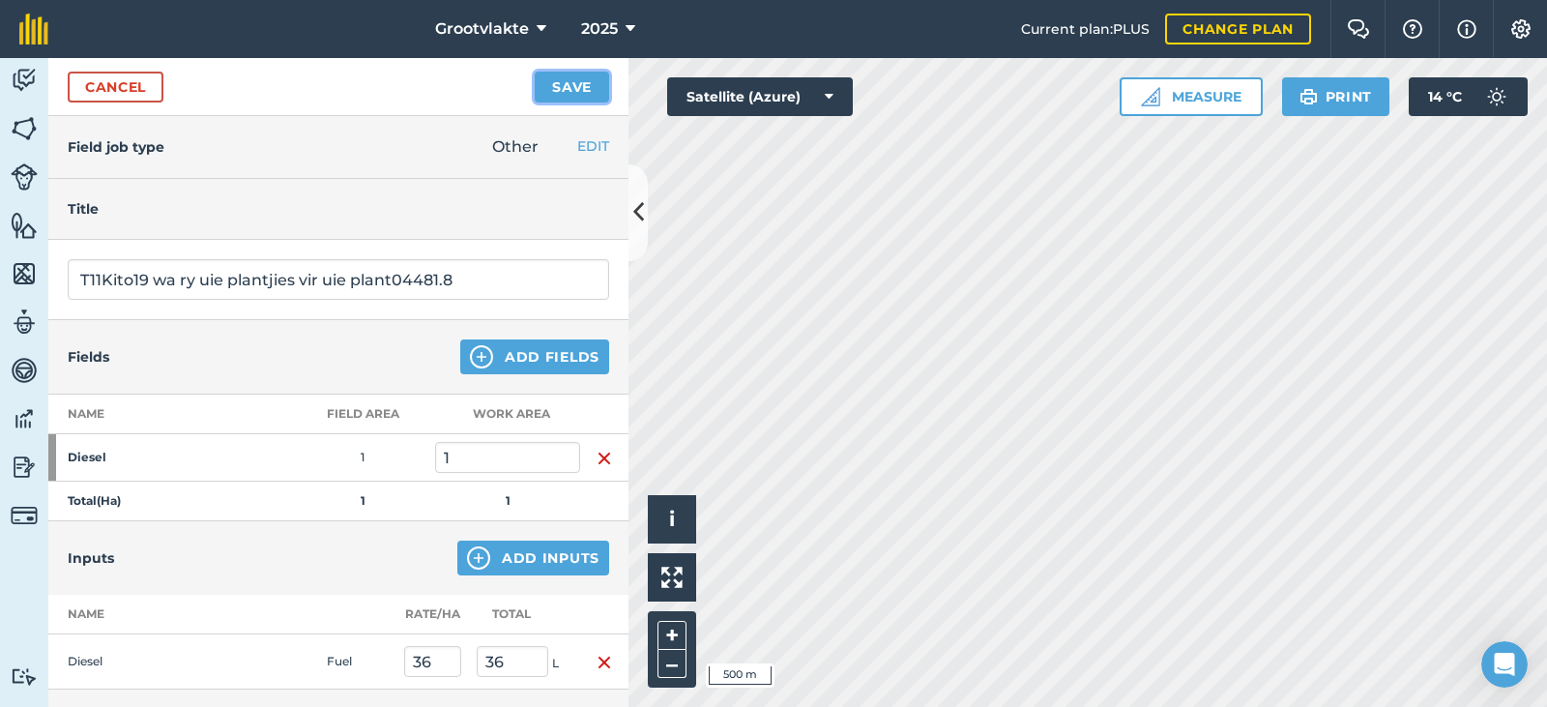
click at [535, 80] on button "Save" at bounding box center [572, 87] width 74 height 31
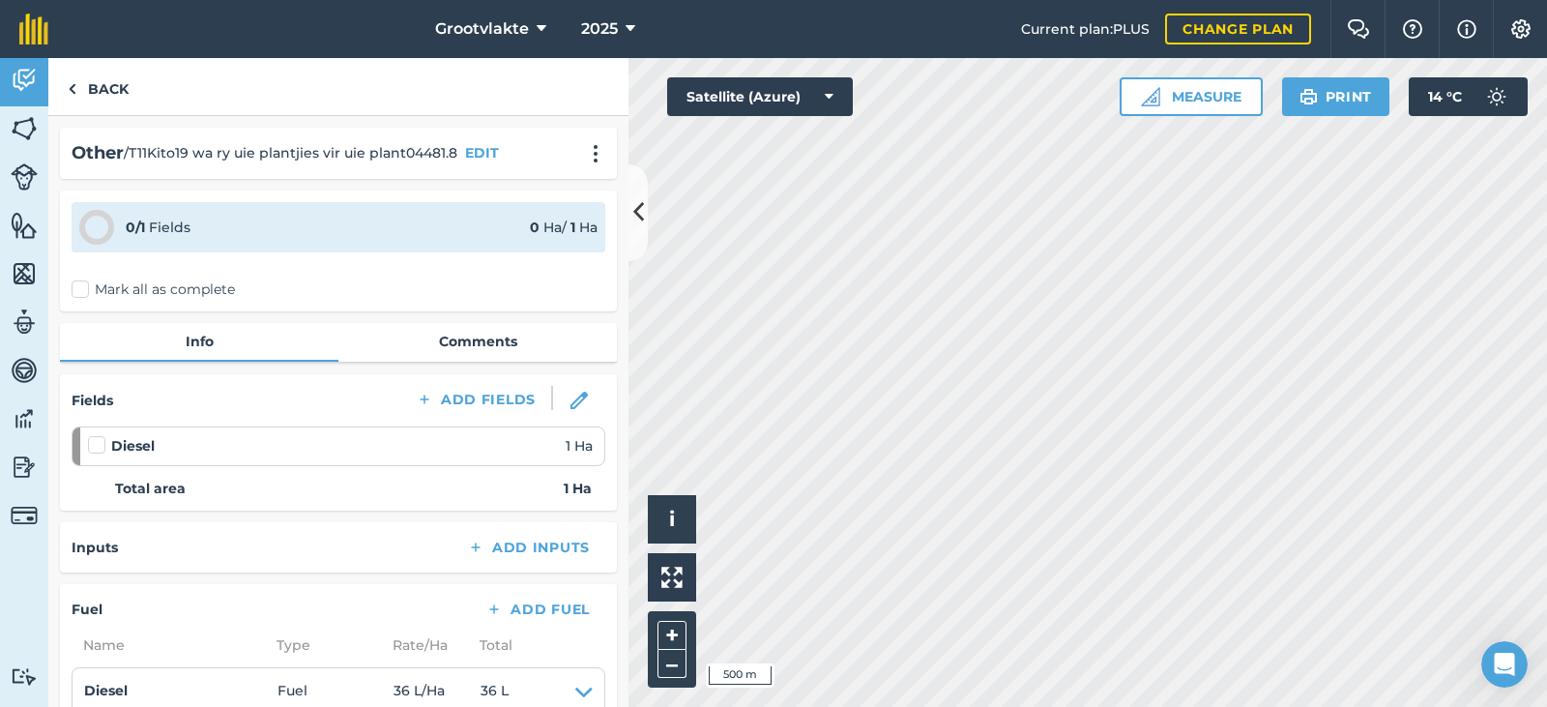
click at [77, 297] on label "Mark all as complete" at bounding box center [153, 289] width 163 height 20
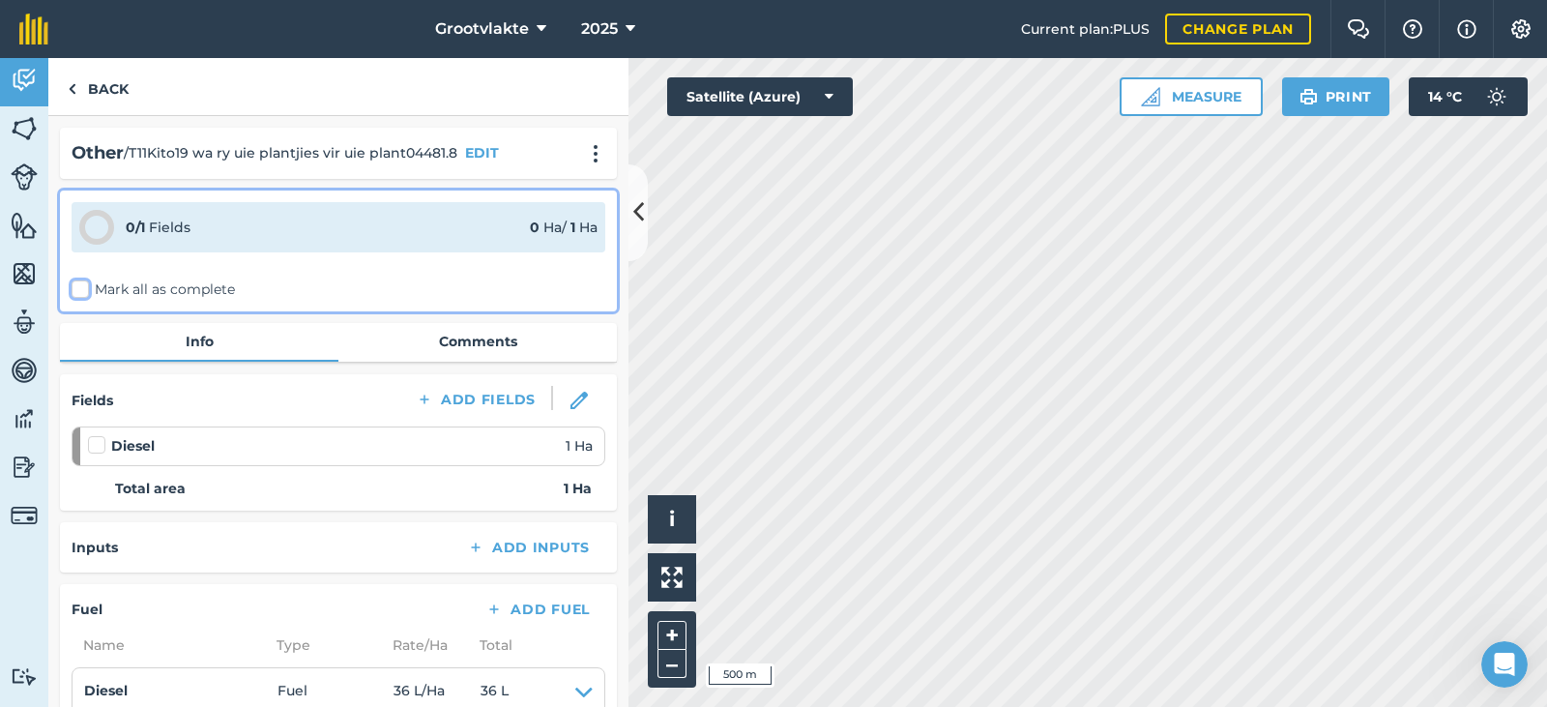
click at [77, 292] on input "Mark all as complete" at bounding box center [78, 285] width 13 height 13
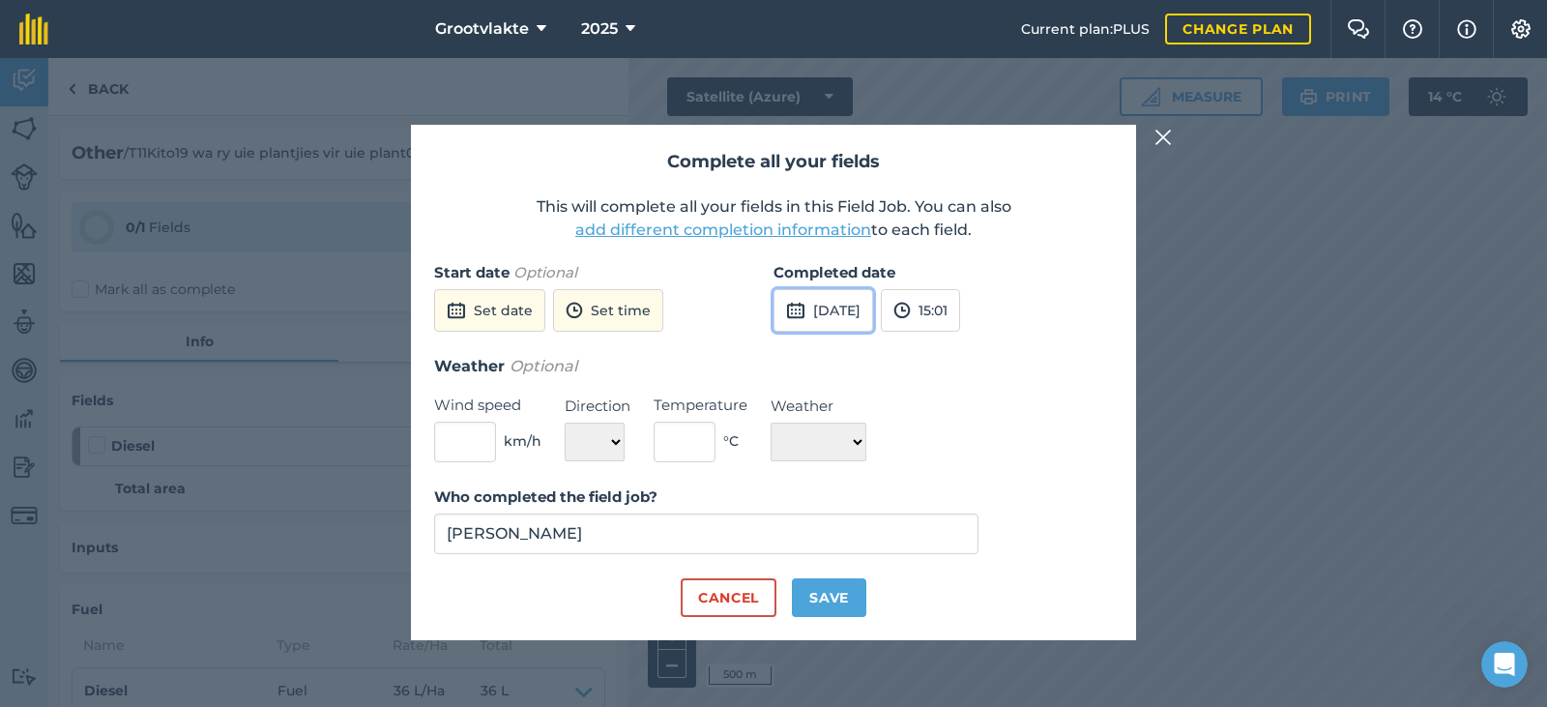
click at [835, 321] on button "[DATE]" at bounding box center [823, 310] width 100 height 43
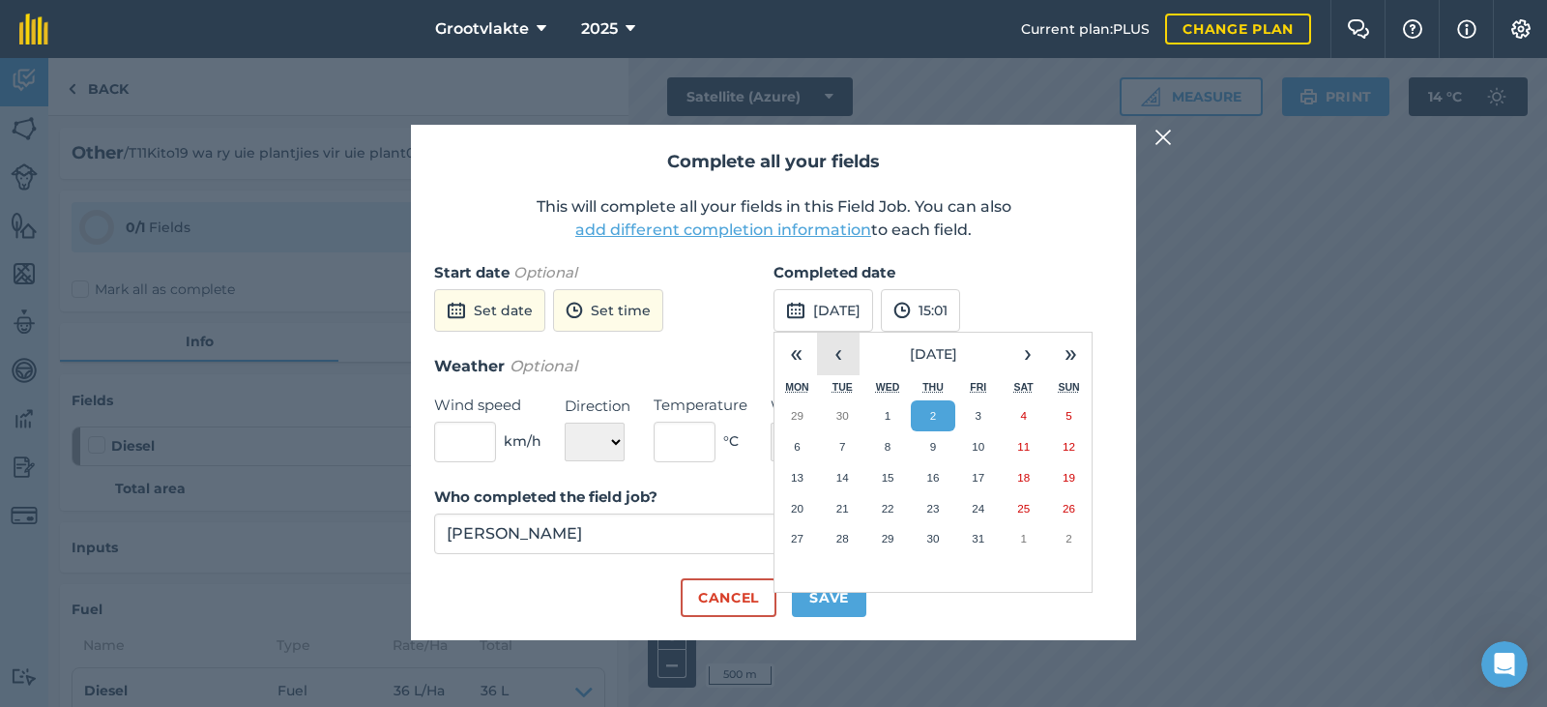
click at [838, 359] on button "‹" at bounding box center [838, 354] width 43 height 43
click at [924, 501] on button "25" at bounding box center [933, 508] width 45 height 31
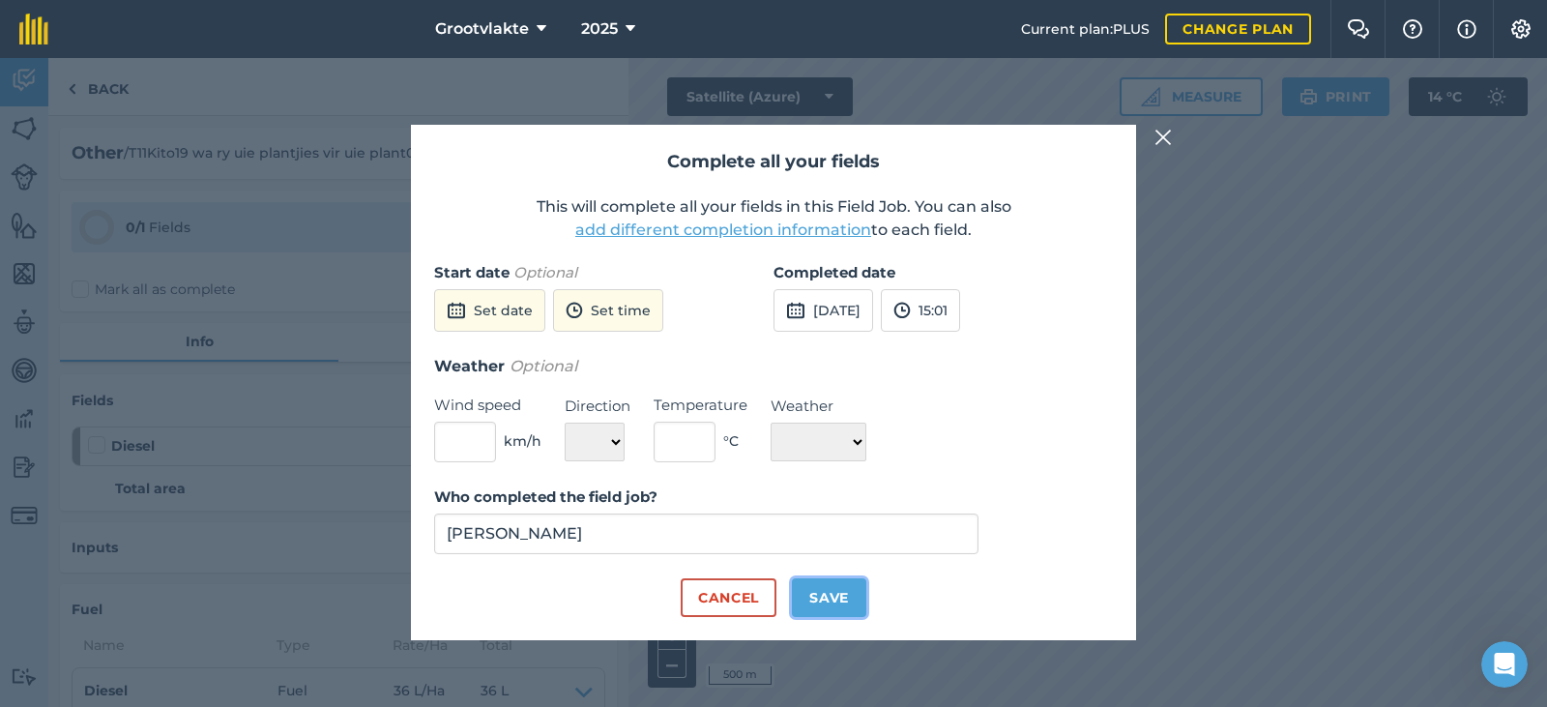
click at [839, 586] on button "Save" at bounding box center [829, 597] width 74 height 39
checkbox input "true"
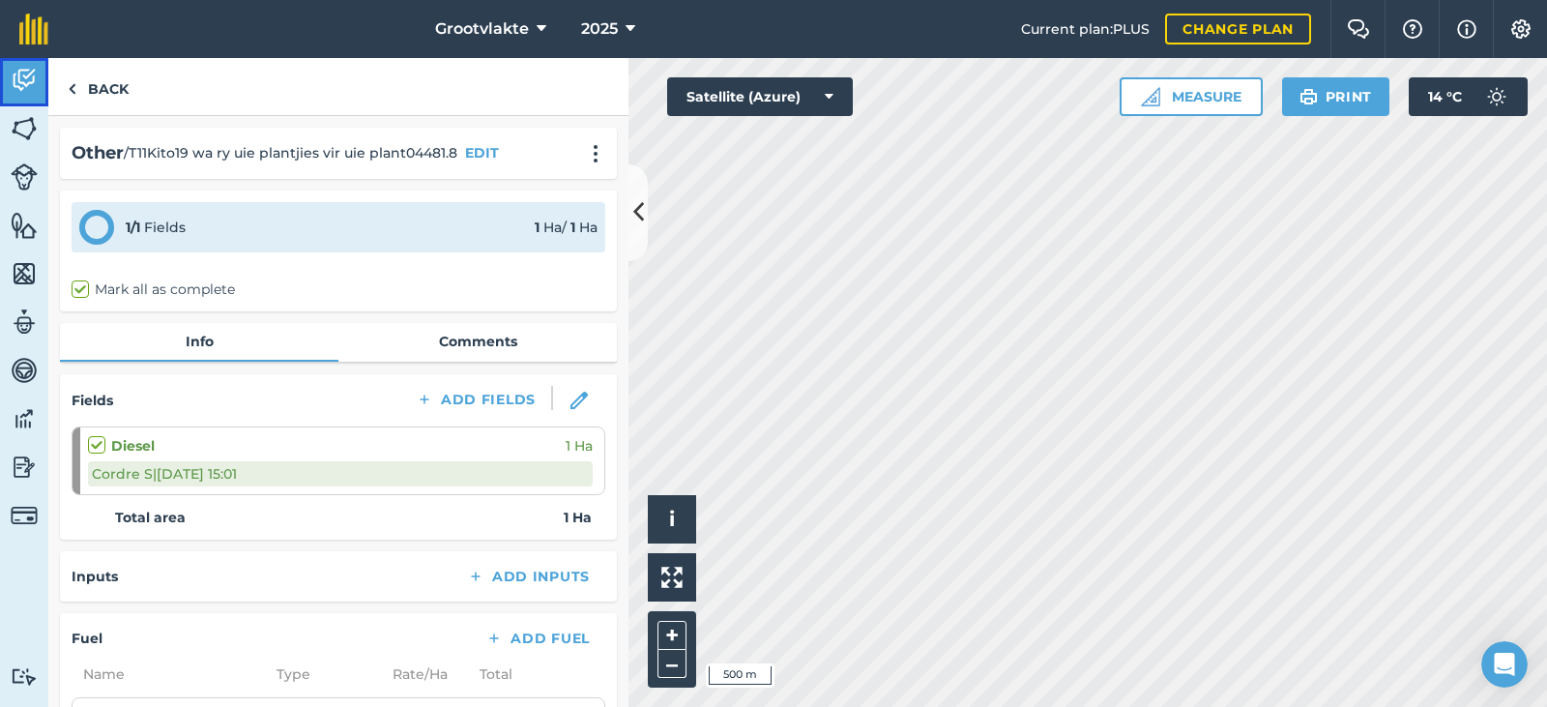
click at [29, 77] on img at bounding box center [24, 80] width 27 height 29
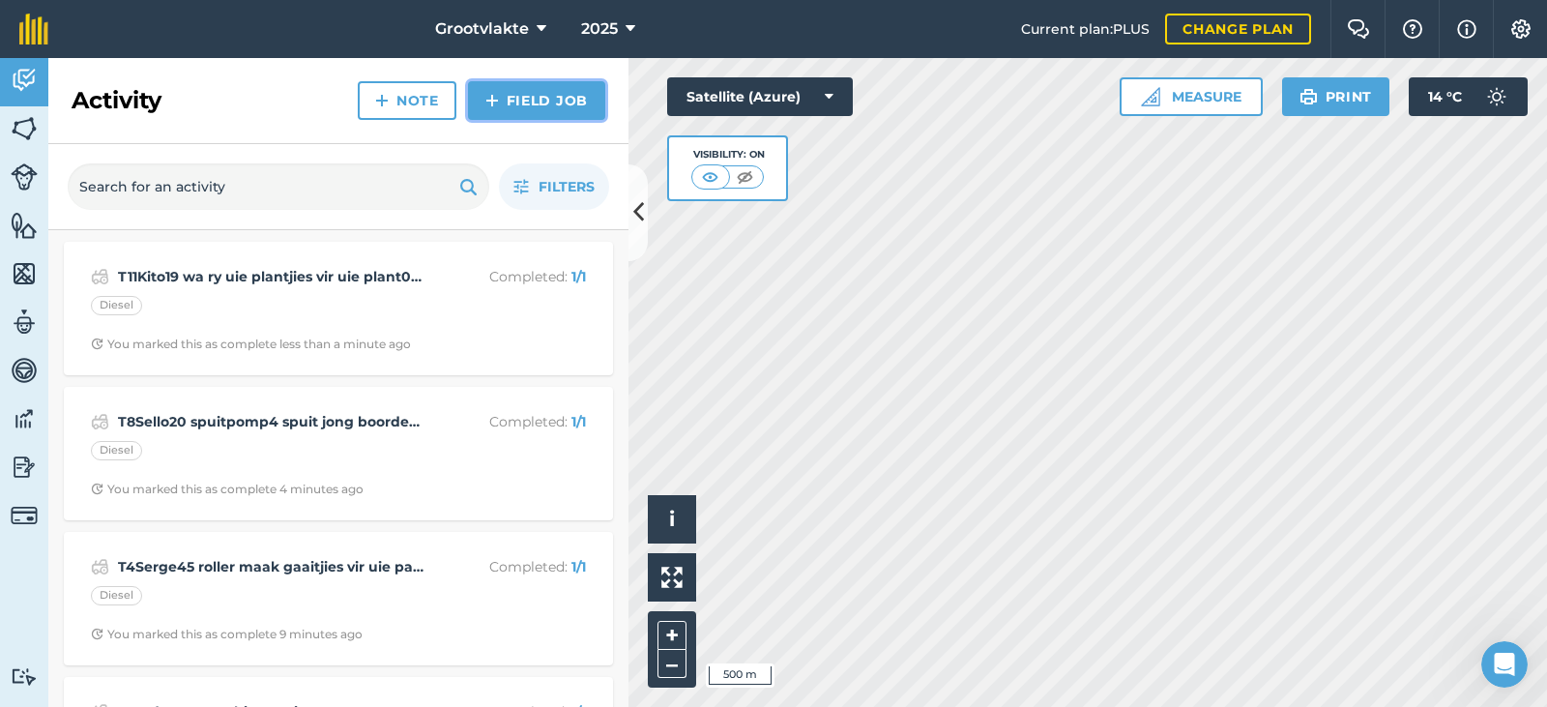
click at [519, 95] on link "Field Job" at bounding box center [536, 100] width 137 height 39
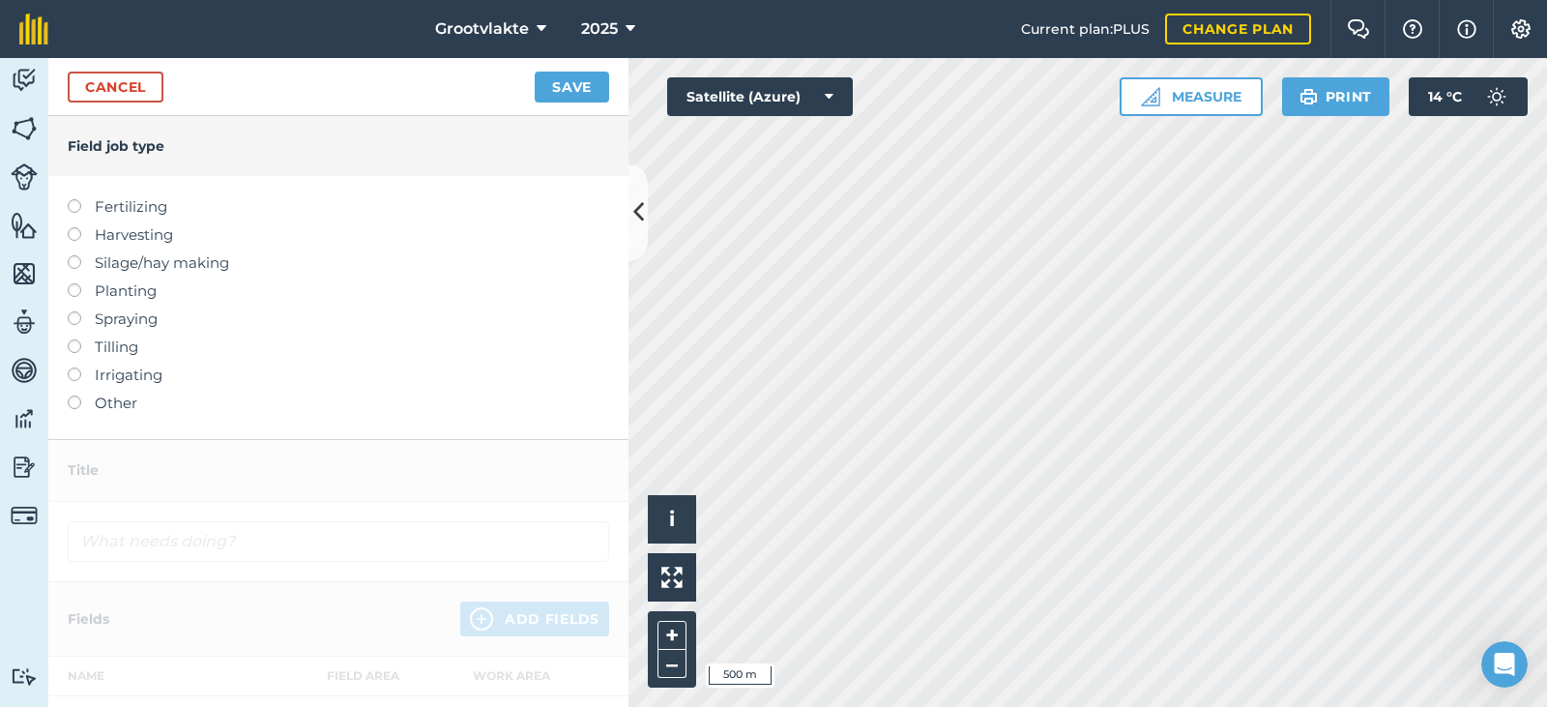
click at [96, 392] on label "Other" at bounding box center [338, 402] width 541 height 23
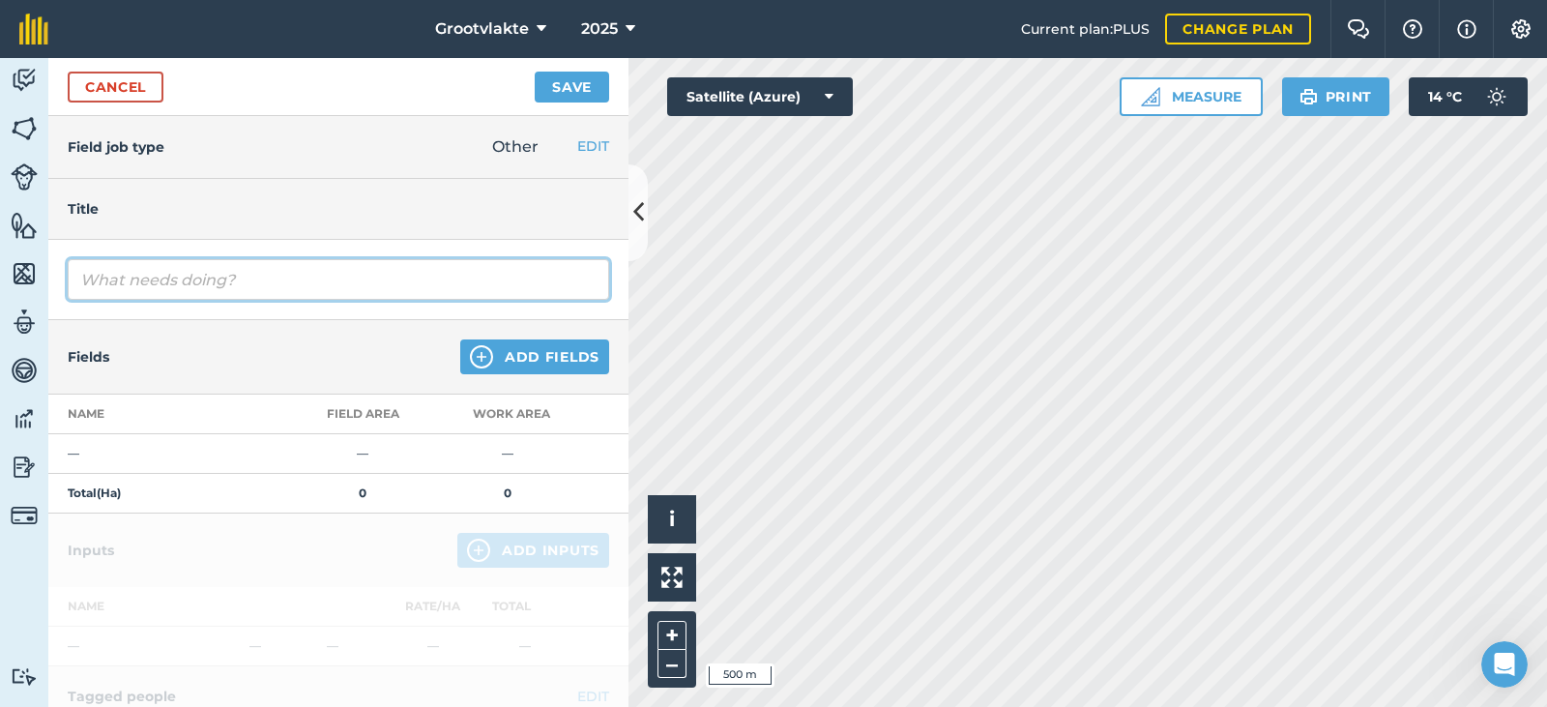
click at [116, 284] on input "text" at bounding box center [338, 279] width 541 height 41
type input "T13Frederico waterwantjie besproeiing02738.5"
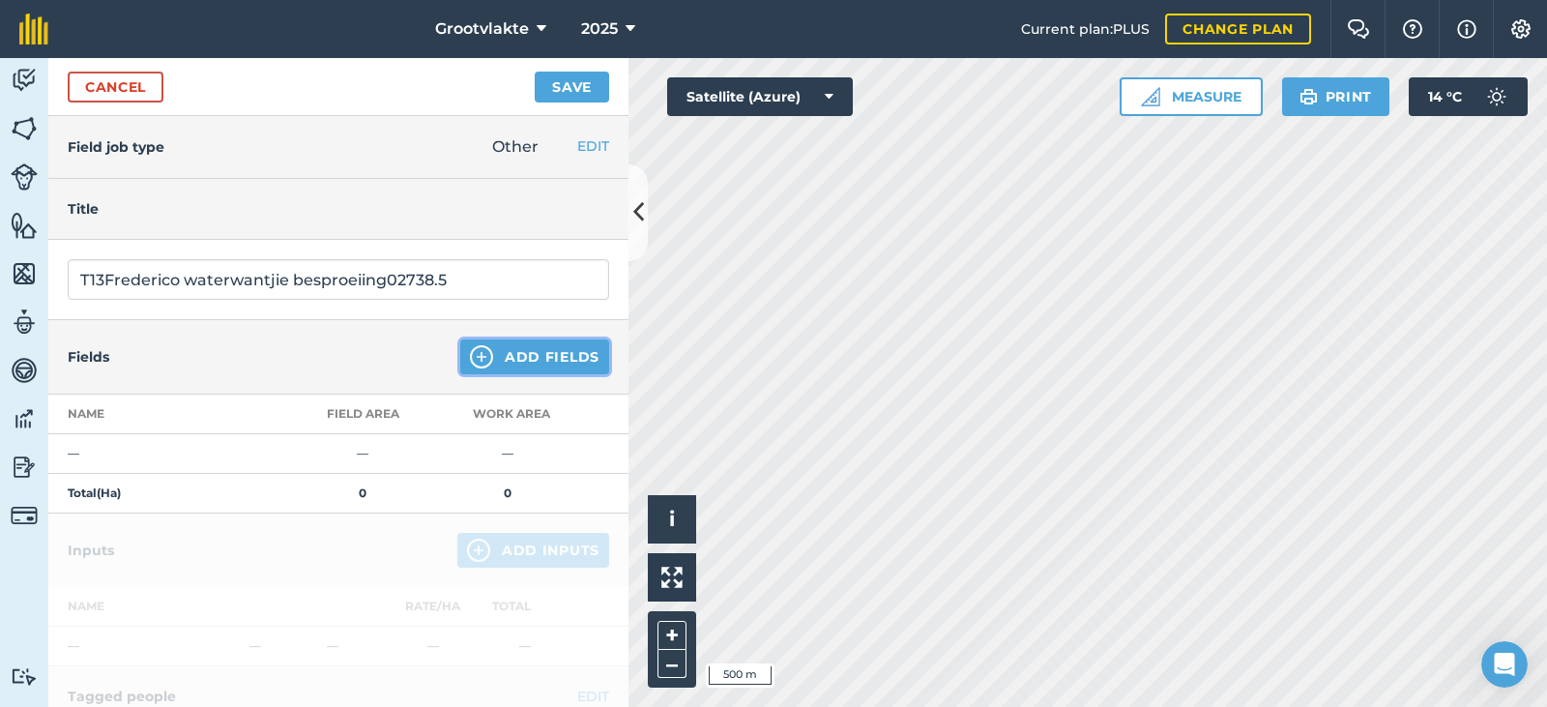
click at [565, 358] on button "Add Fields" at bounding box center [534, 356] width 149 height 35
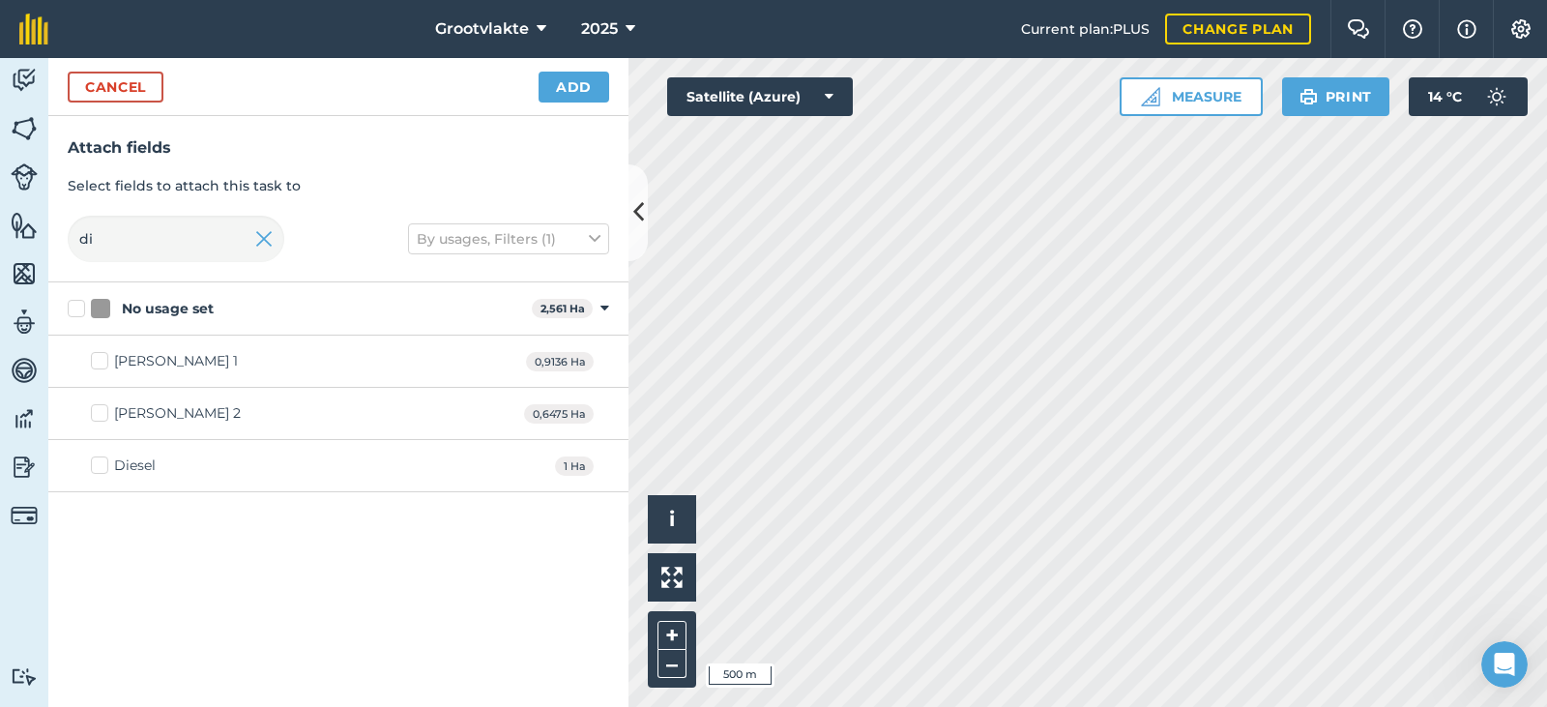
click at [104, 464] on label "Diesel" at bounding box center [123, 465] width 65 height 20
click at [103, 464] on input "Diesel" at bounding box center [97, 461] width 13 height 13
checkbox input "true"
click at [547, 88] on button "Add" at bounding box center [573, 87] width 71 height 31
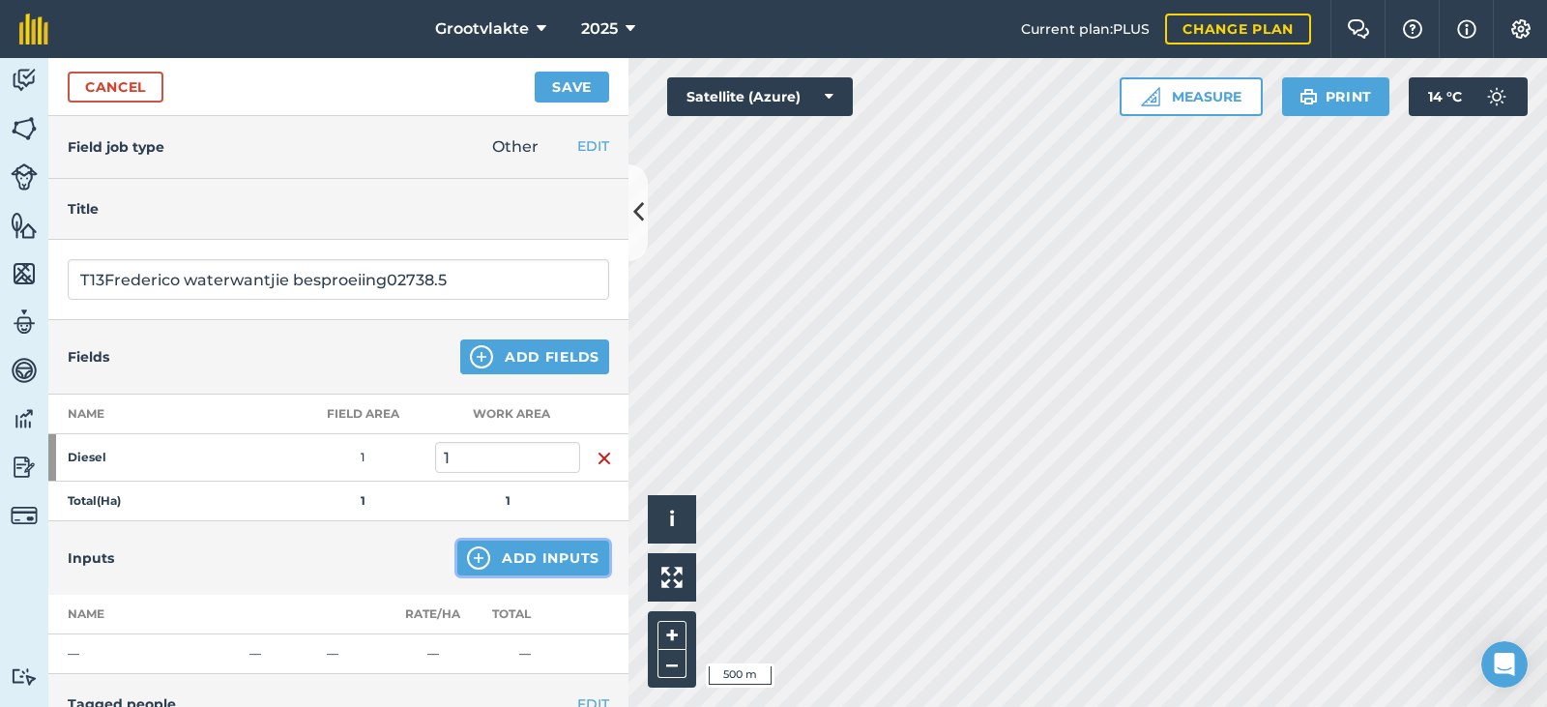
click at [521, 551] on button "Add Inputs" at bounding box center [533, 557] width 152 height 35
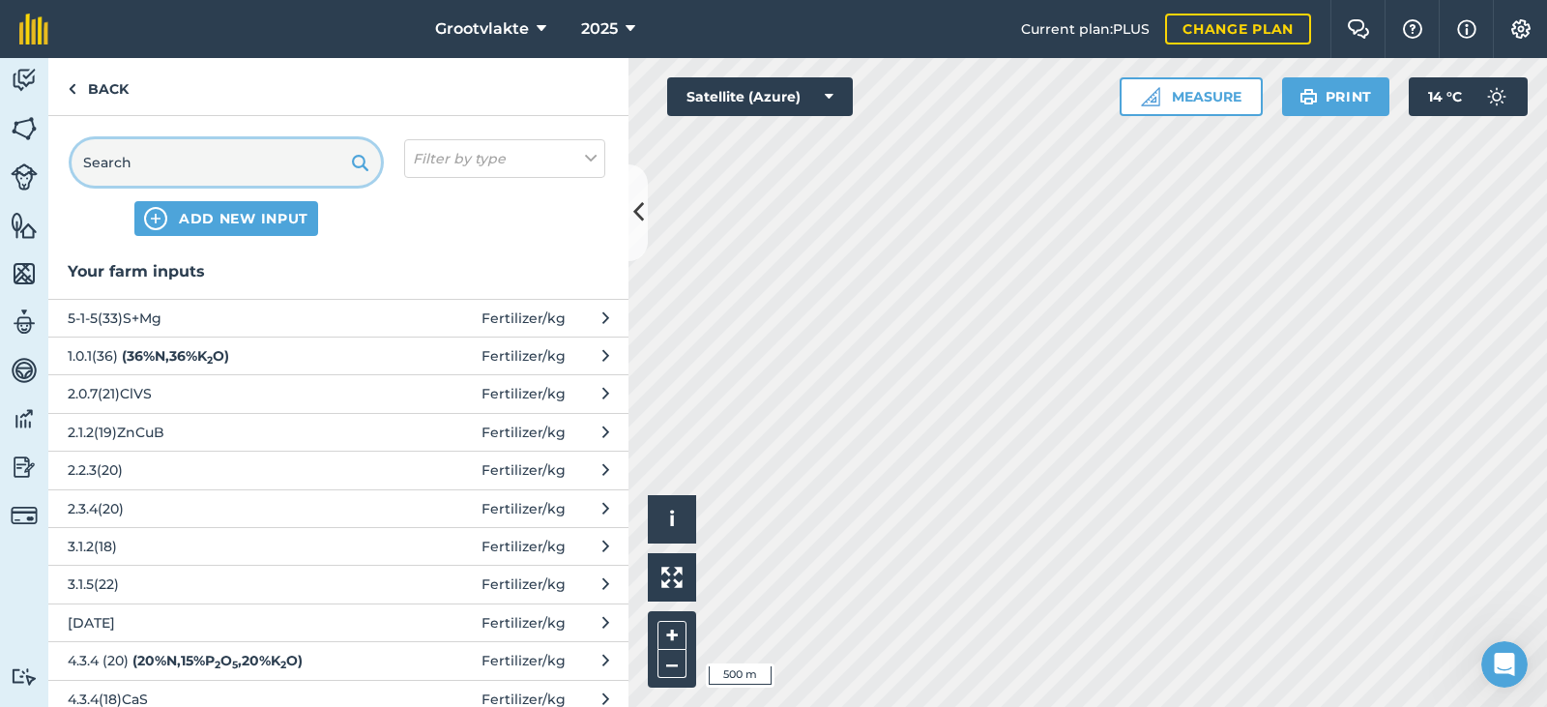
click at [202, 150] on input "text" at bounding box center [226, 162] width 309 height 46
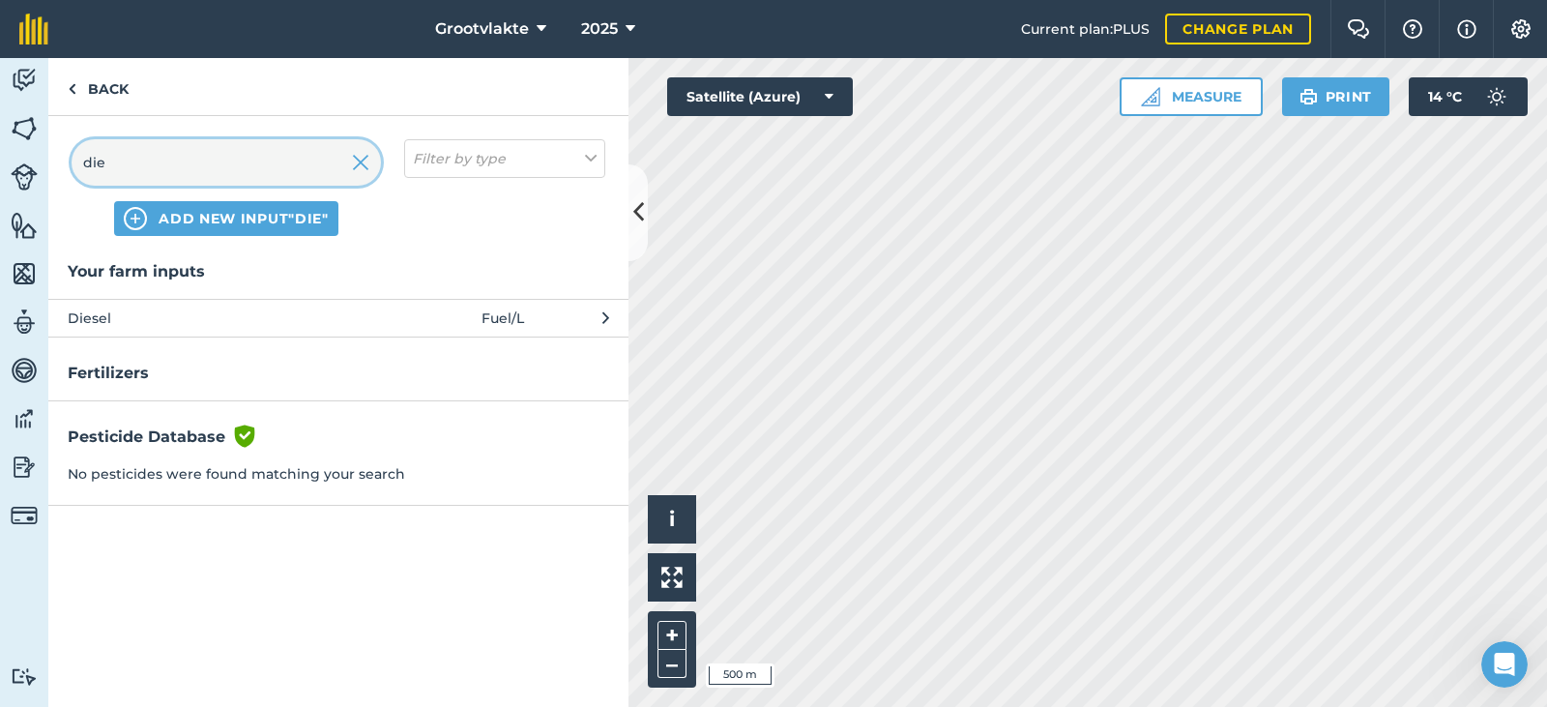
type input "die"
click at [198, 309] on span "Diesel" at bounding box center [226, 317] width 316 height 21
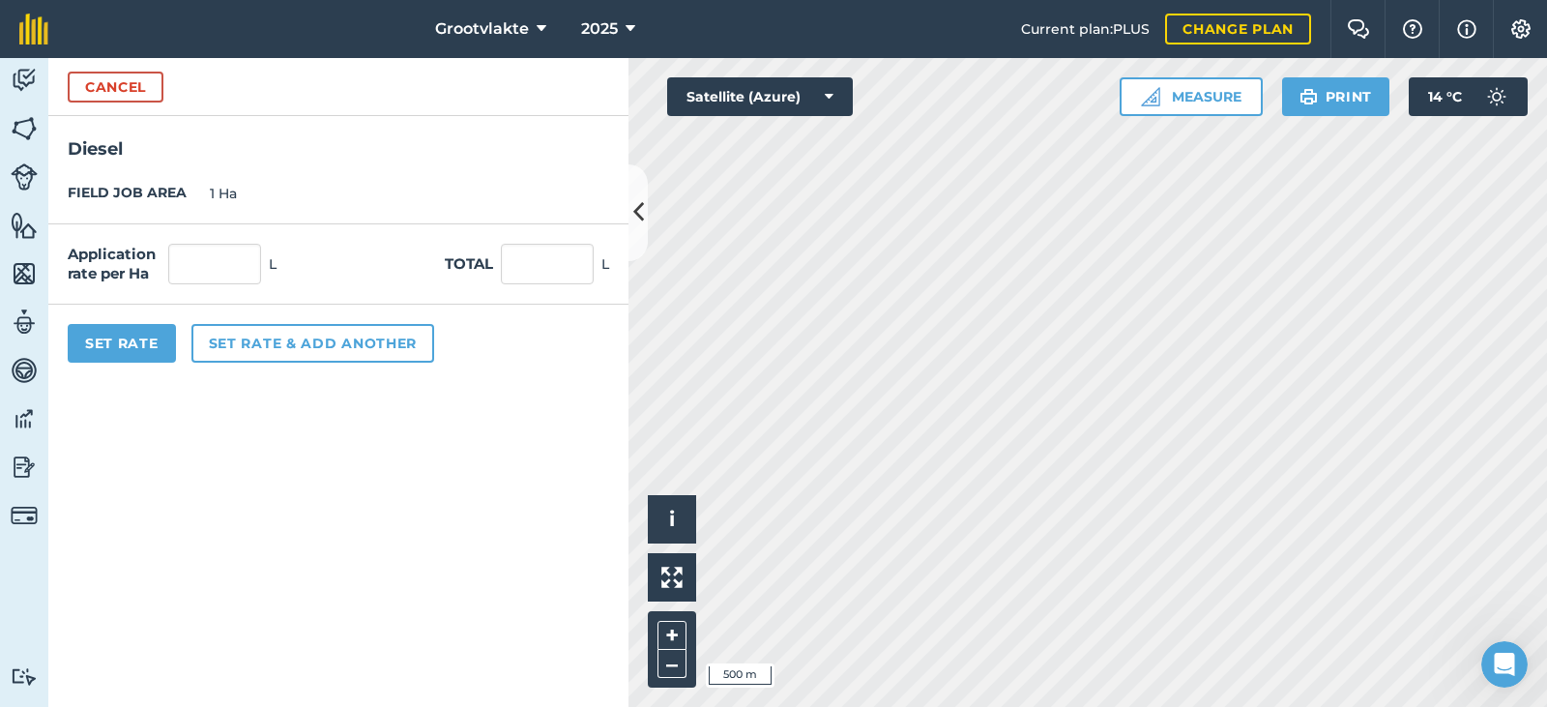
click at [565, 286] on div "Application rate per Ha L Total L" at bounding box center [338, 264] width 580 height 80
click at [564, 278] on input "text" at bounding box center [547, 264] width 93 height 41
type input "4"
type input "34"
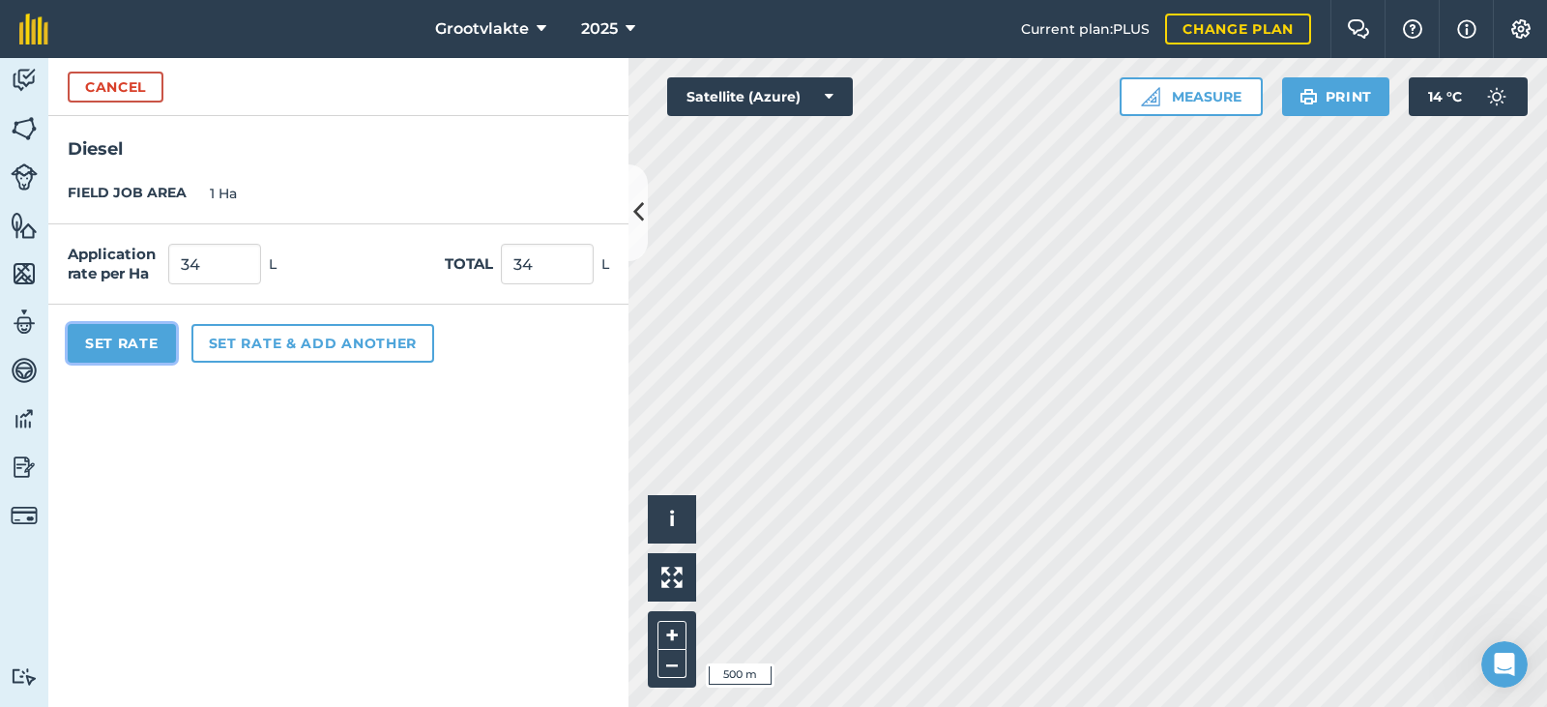
click at [119, 333] on button "Set Rate" at bounding box center [122, 343] width 108 height 39
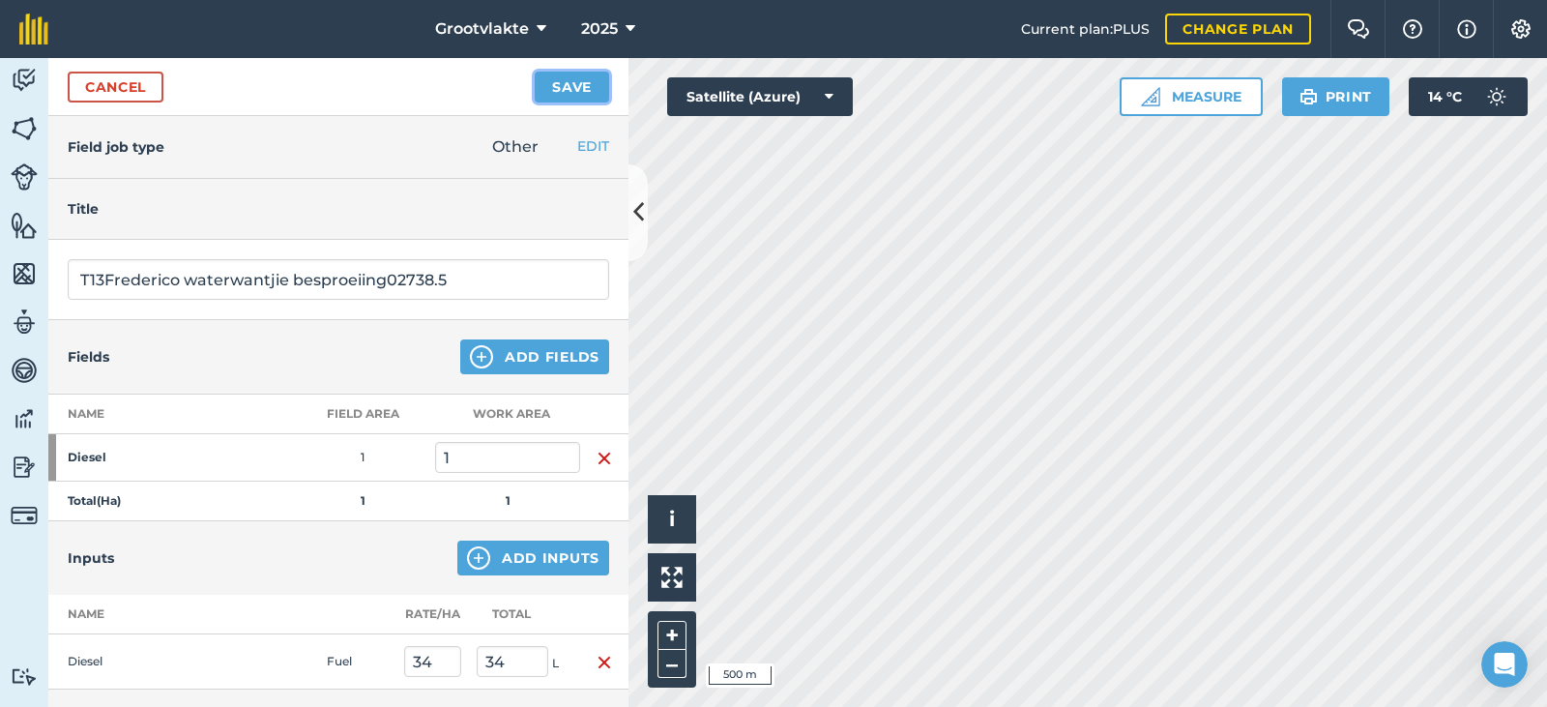
click at [595, 87] on button "Save" at bounding box center [572, 87] width 74 height 31
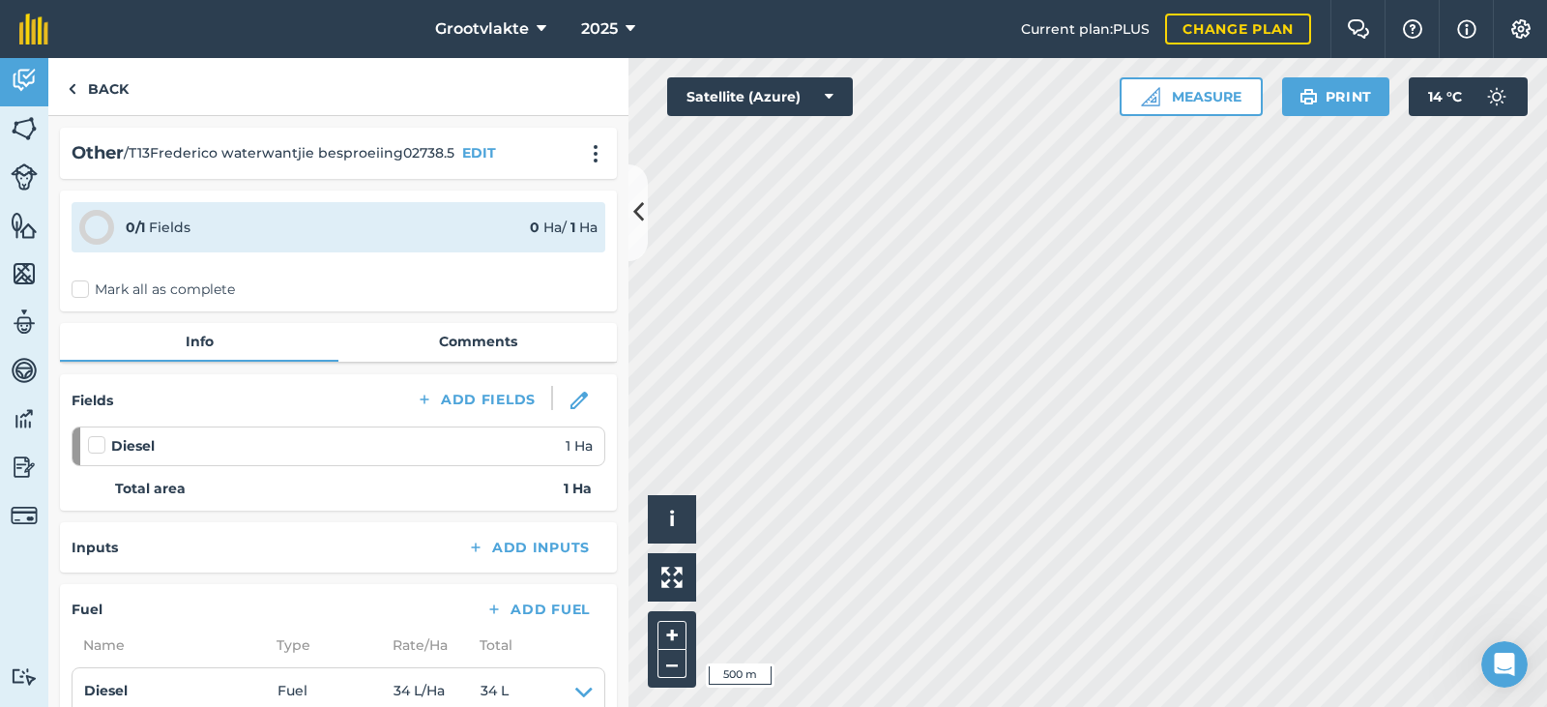
click at [99, 290] on label "Mark all as complete" at bounding box center [153, 289] width 163 height 20
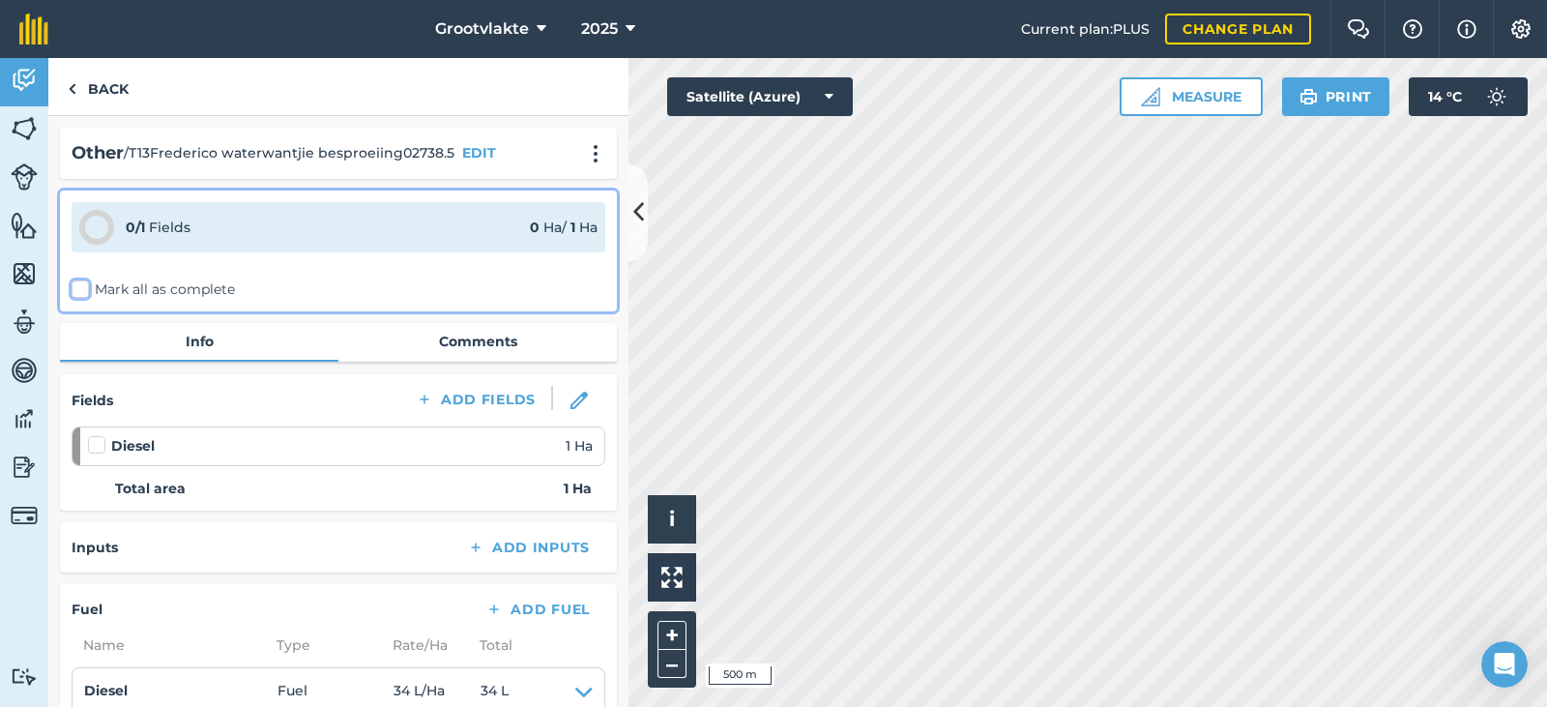
click at [84, 290] on input "Mark all as complete" at bounding box center [78, 285] width 13 height 13
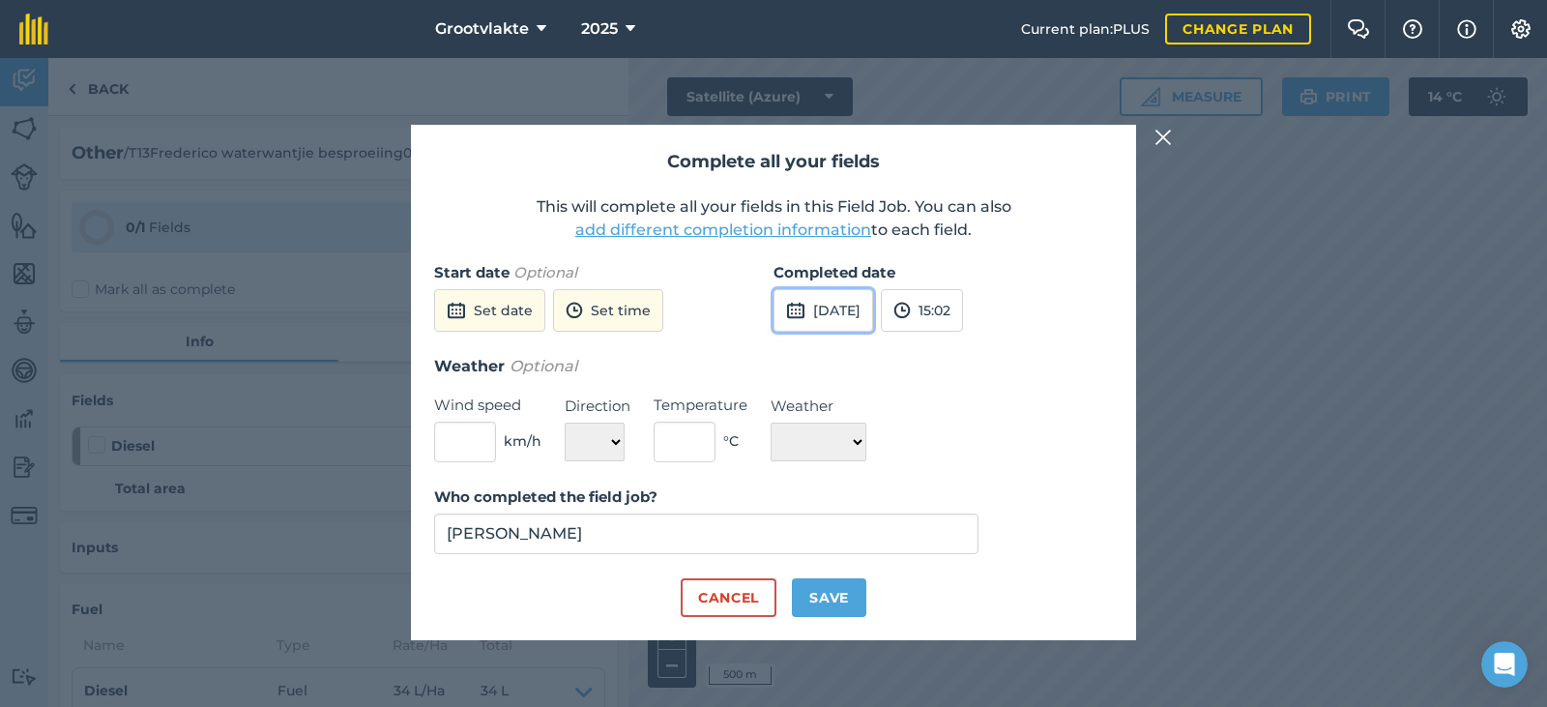
click at [873, 307] on button "[DATE]" at bounding box center [823, 310] width 100 height 43
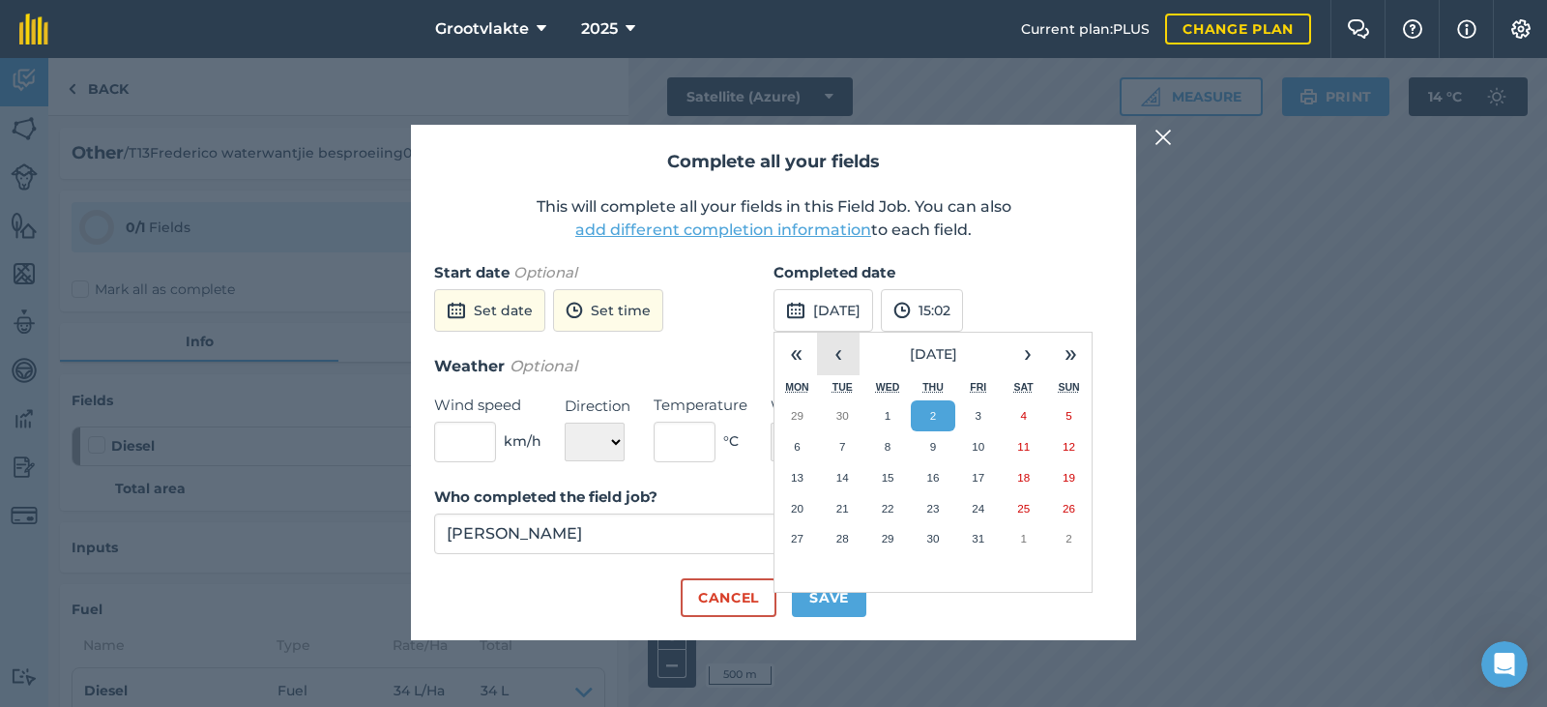
click at [834, 350] on button "‹" at bounding box center [838, 354] width 43 height 43
click at [933, 495] on button "25" at bounding box center [933, 508] width 45 height 31
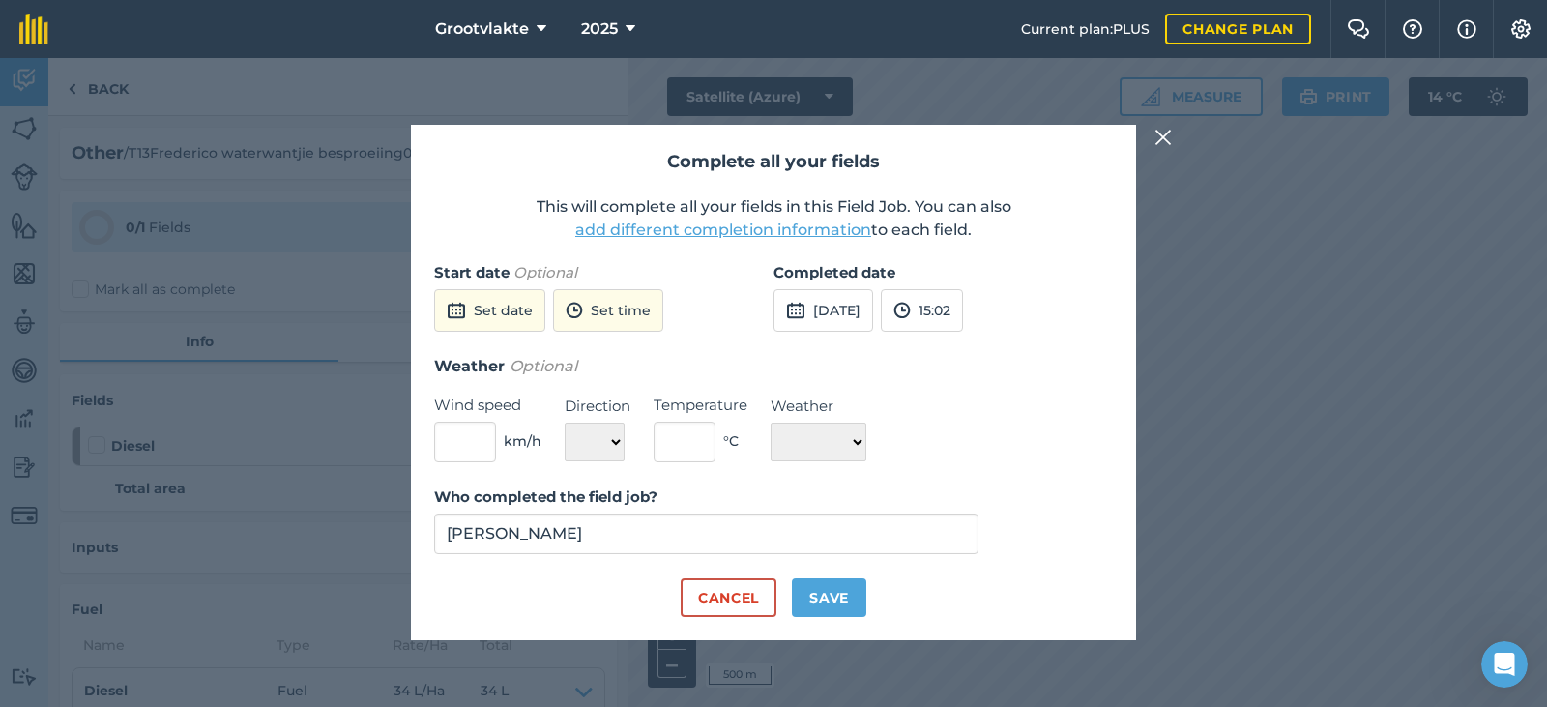
click at [853, 568] on div "Who completed the field job? [PERSON_NAME]" at bounding box center [773, 531] width 679 height 93
click at [860, 599] on button "Save" at bounding box center [829, 597] width 74 height 39
checkbox input "true"
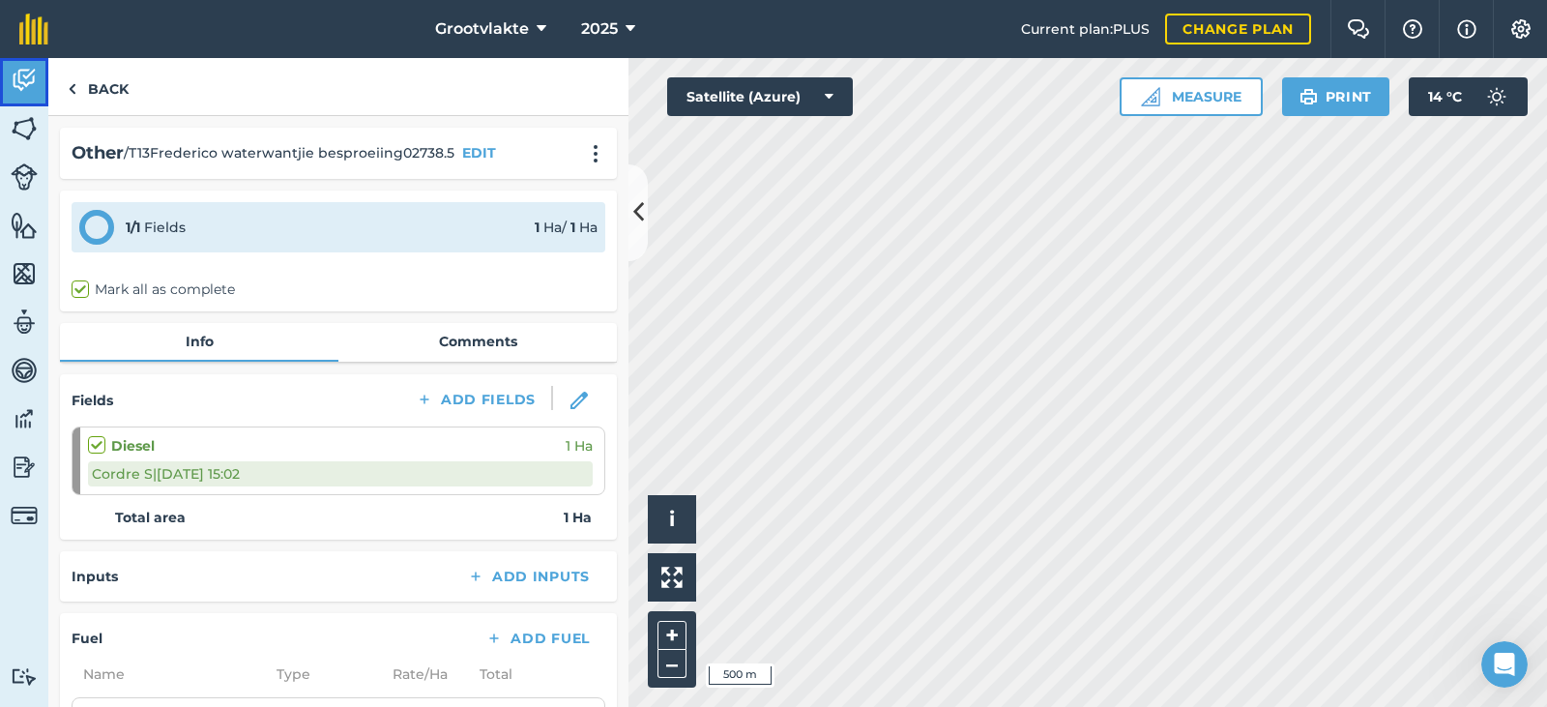
click at [34, 79] on img at bounding box center [24, 80] width 27 height 29
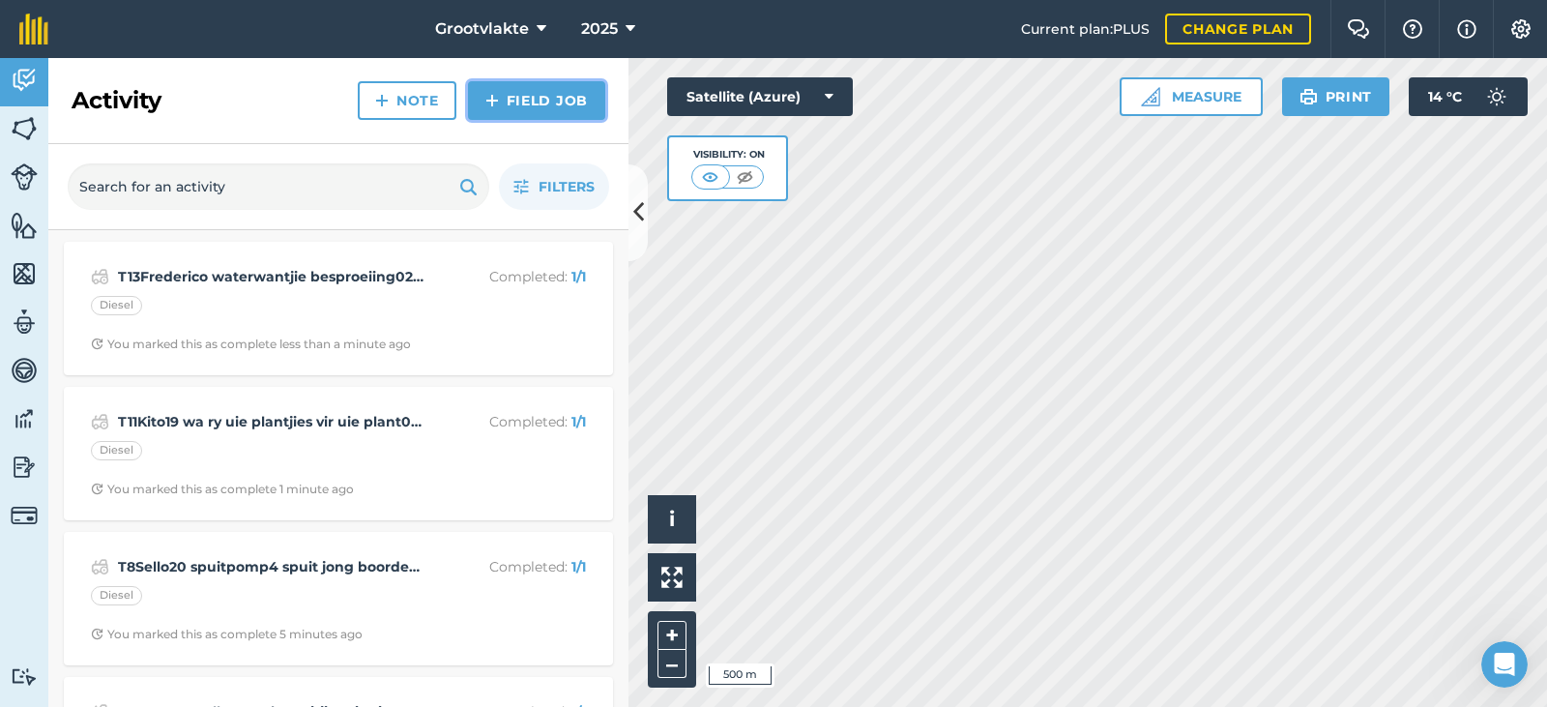
click at [515, 95] on link "Field Job" at bounding box center [536, 100] width 137 height 39
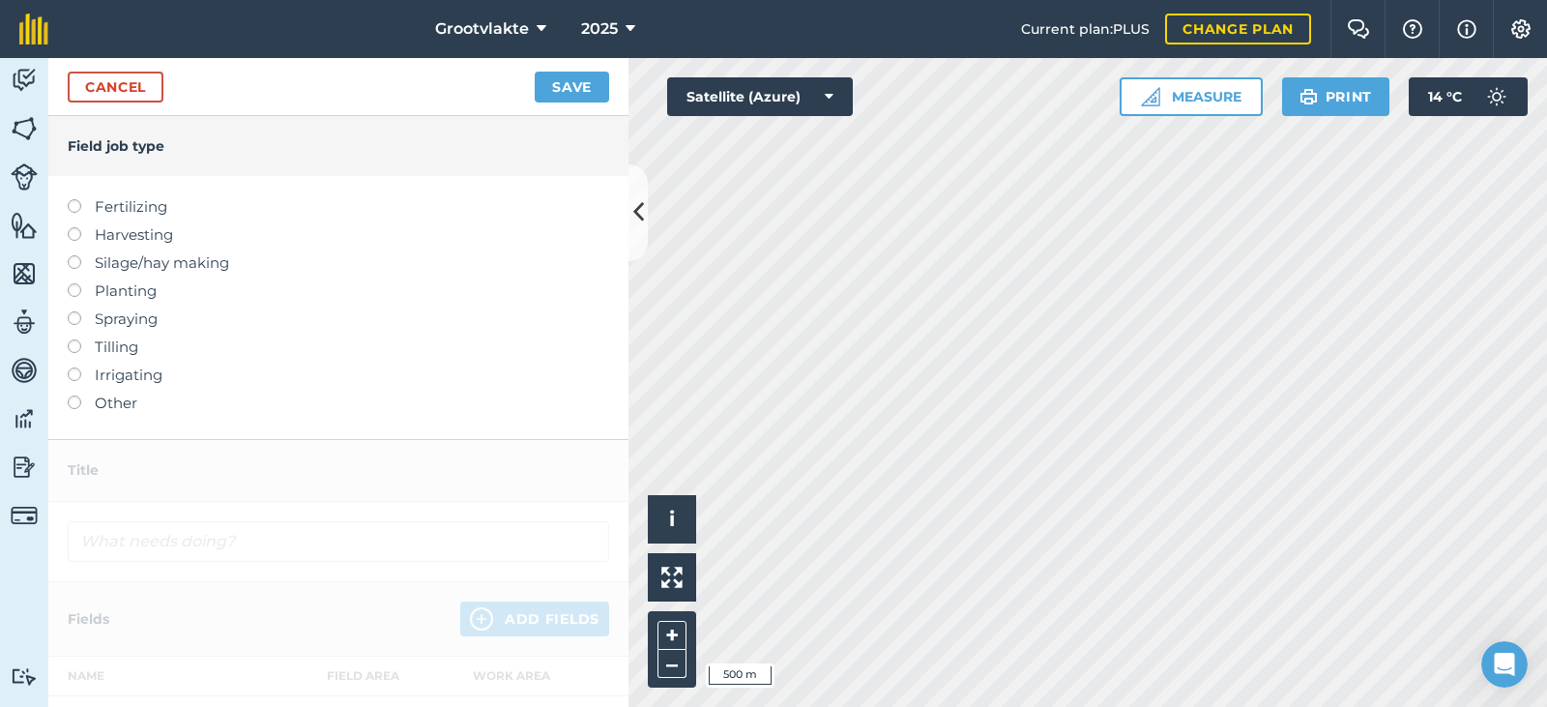
click at [98, 391] on label "Other" at bounding box center [338, 402] width 541 height 23
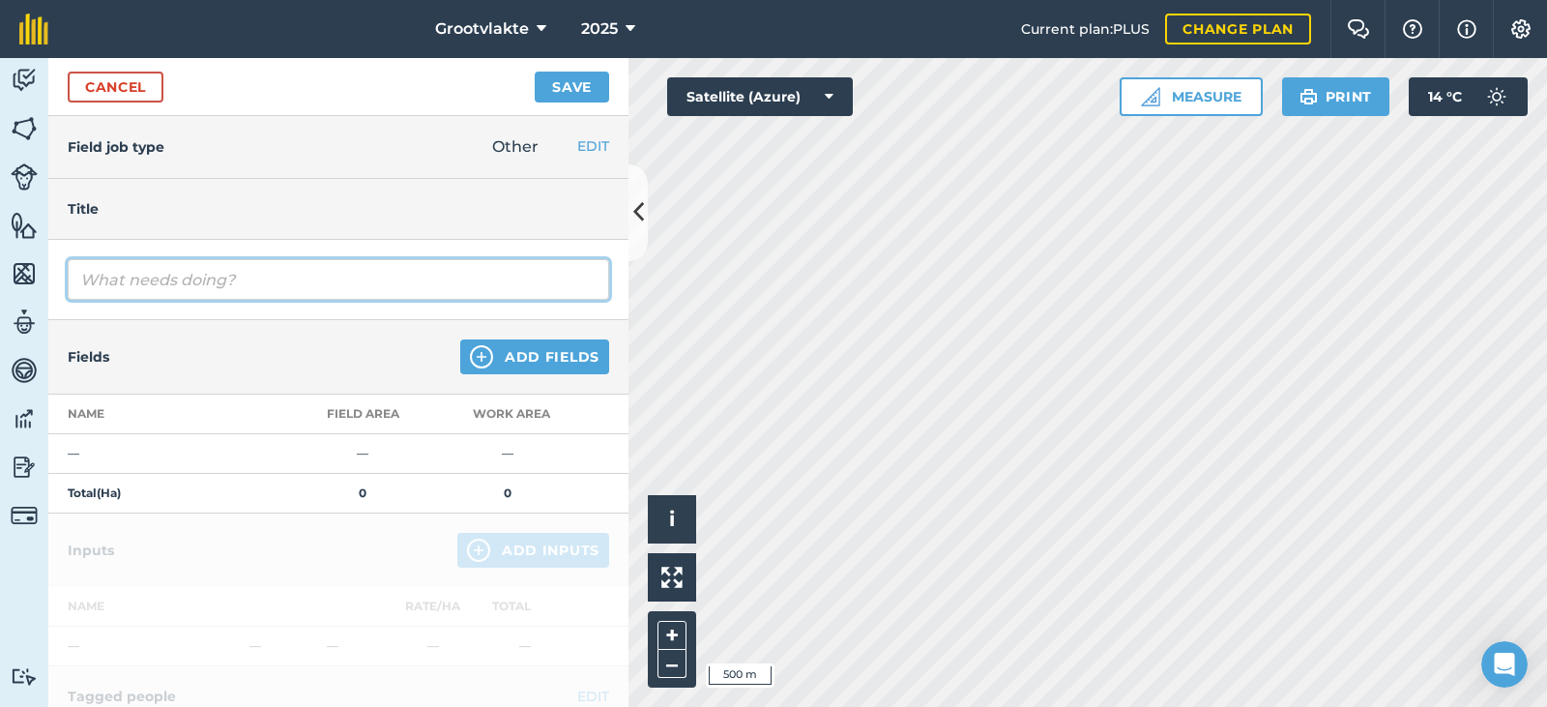
click at [132, 276] on input "text" at bounding box center [338, 279] width 541 height 41
type input "T17Ellen degania2 spuit uie lande4351.6"
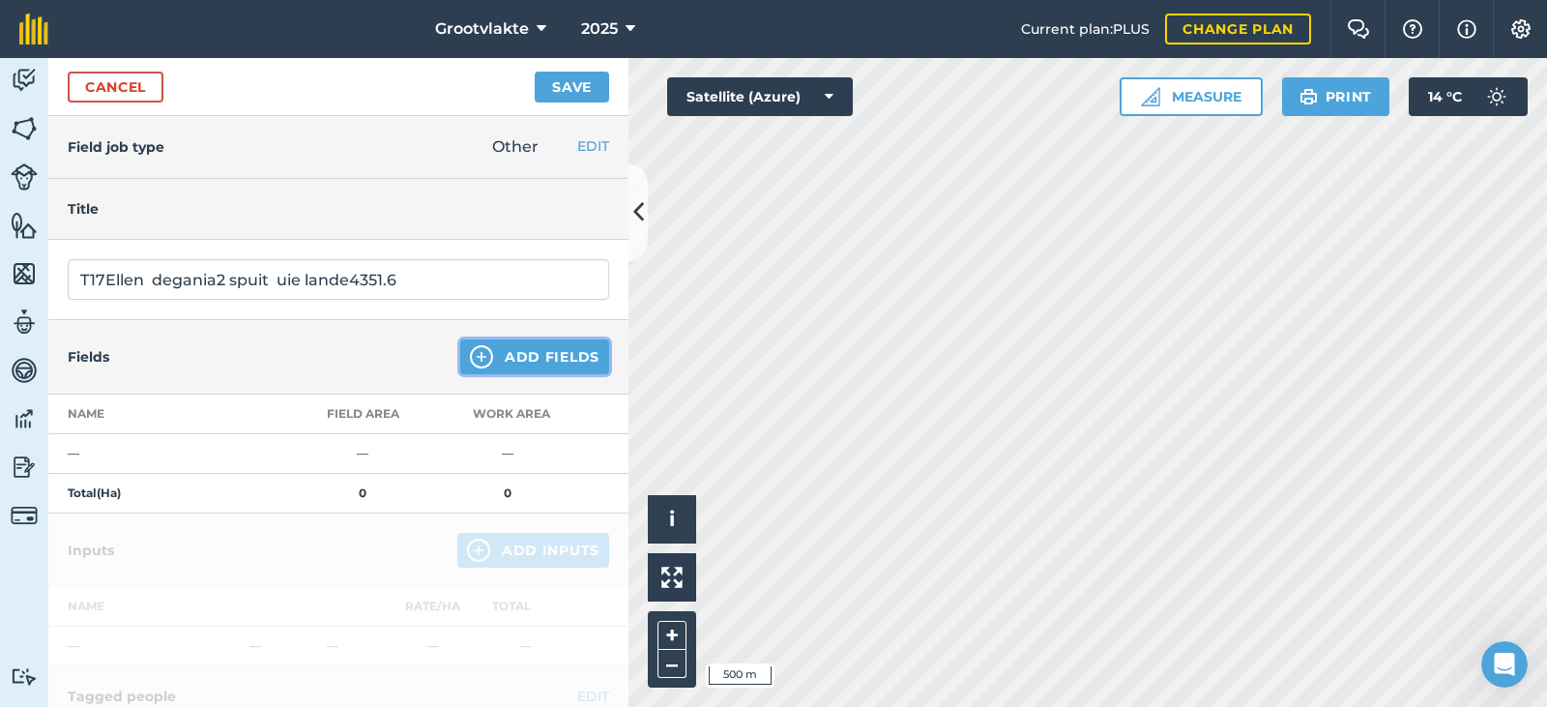
click at [518, 351] on button "Add Fields" at bounding box center [534, 356] width 149 height 35
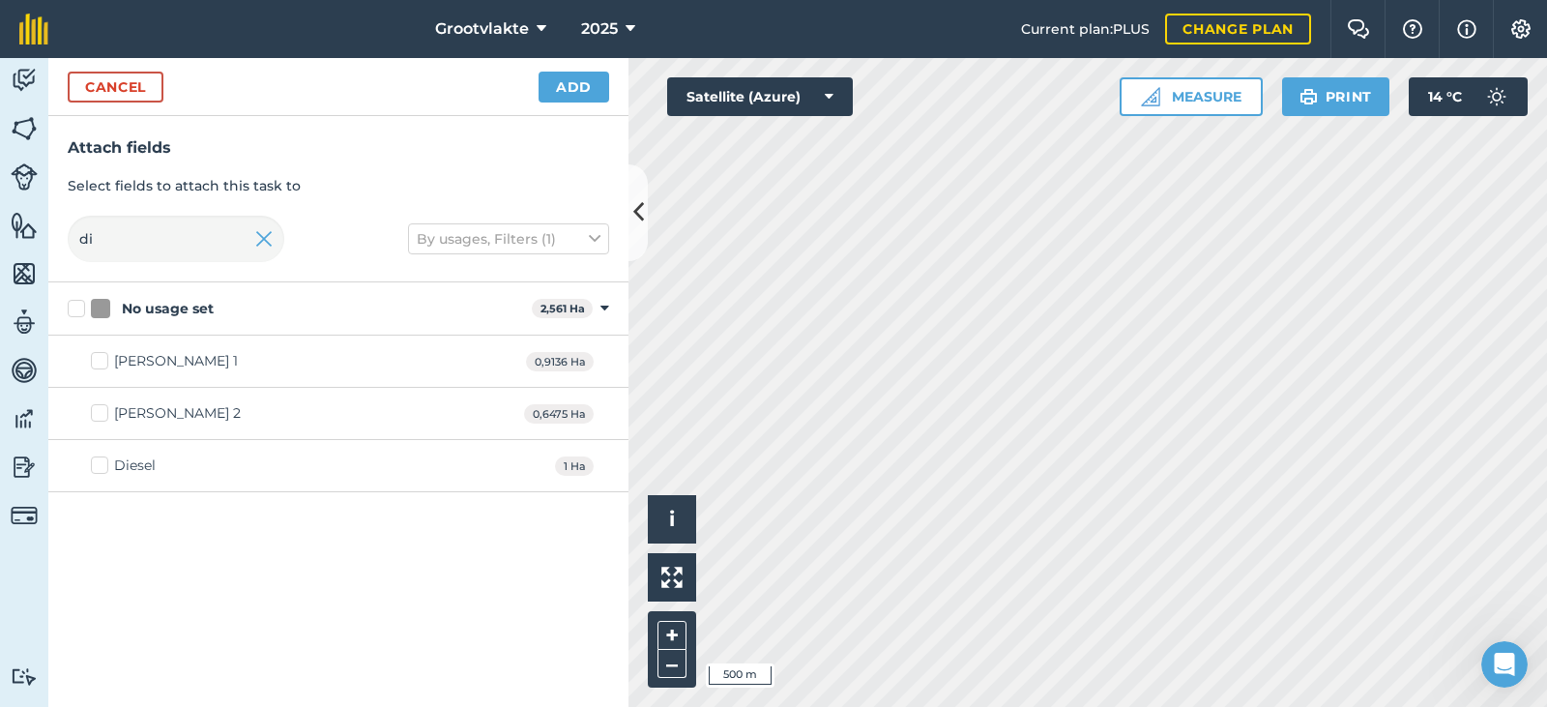
drag, startPoint x: 114, startPoint y: 462, endPoint x: 408, endPoint y: 318, distance: 327.3
click at [153, 457] on div "Diesel" at bounding box center [135, 465] width 42 height 20
click at [132, 464] on div "Diesel" at bounding box center [135, 465] width 42 height 20
click at [103, 464] on input "Diesel" at bounding box center [97, 461] width 13 height 13
checkbox input "true"
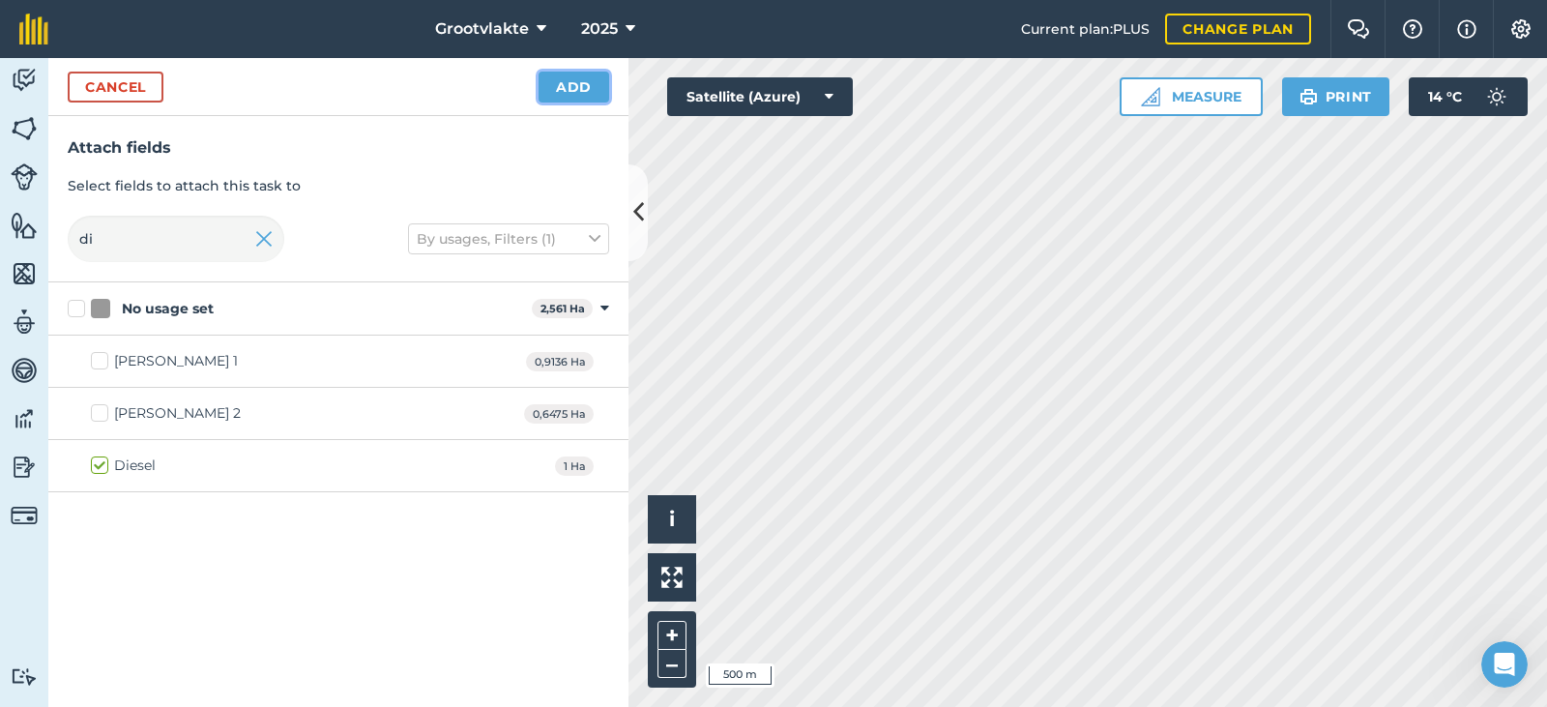
click at [560, 90] on button "Add" at bounding box center [573, 87] width 71 height 31
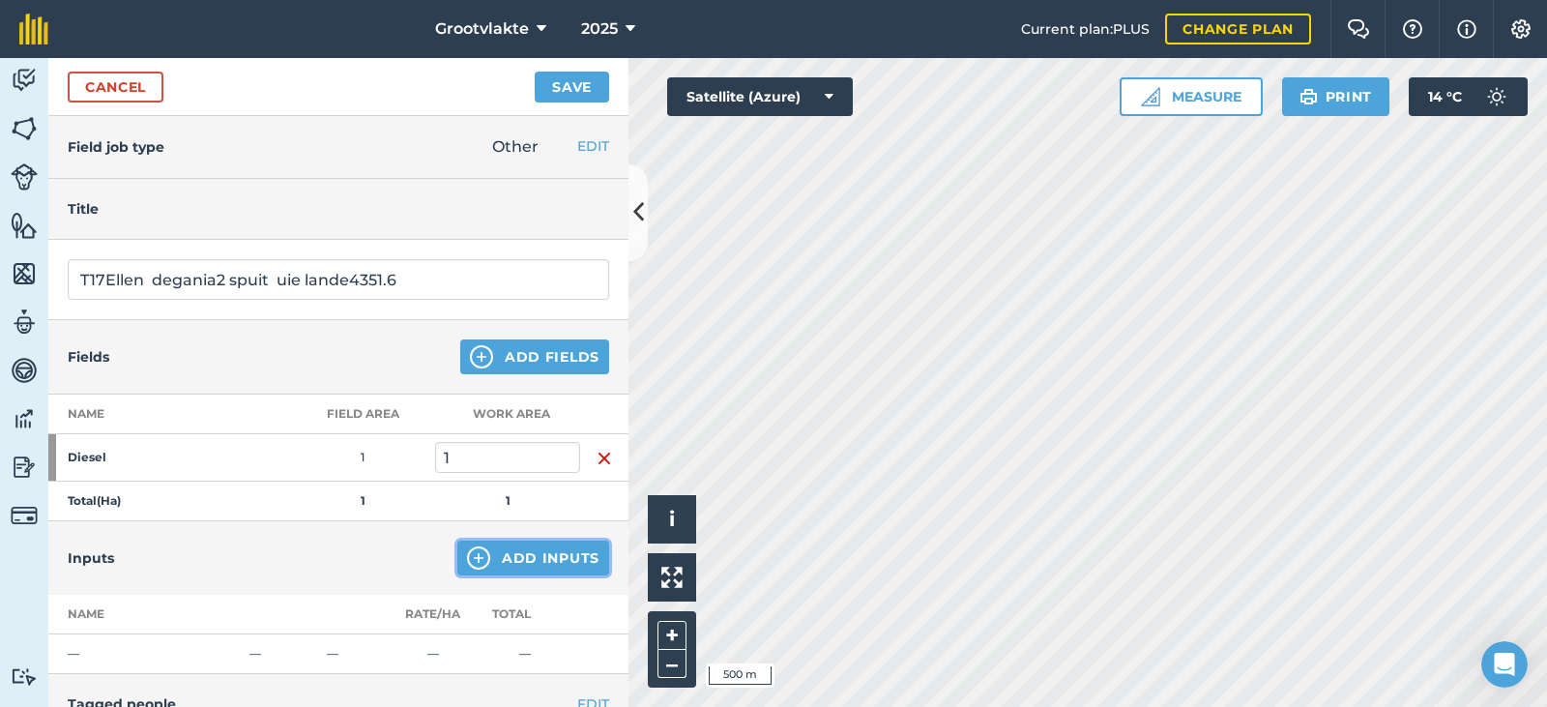
click at [506, 540] on button "Add Inputs" at bounding box center [533, 557] width 152 height 35
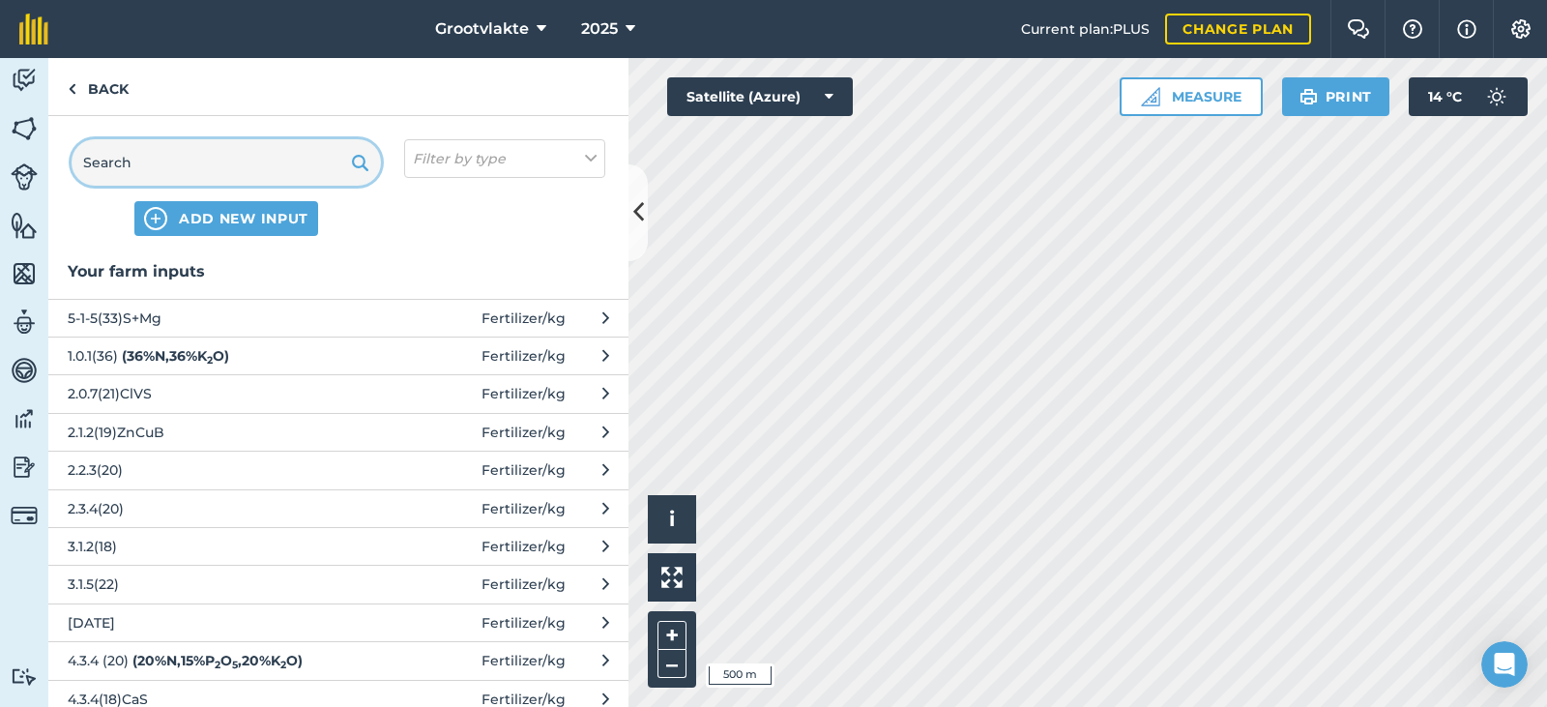
click at [107, 157] on input "text" at bounding box center [226, 162] width 309 height 46
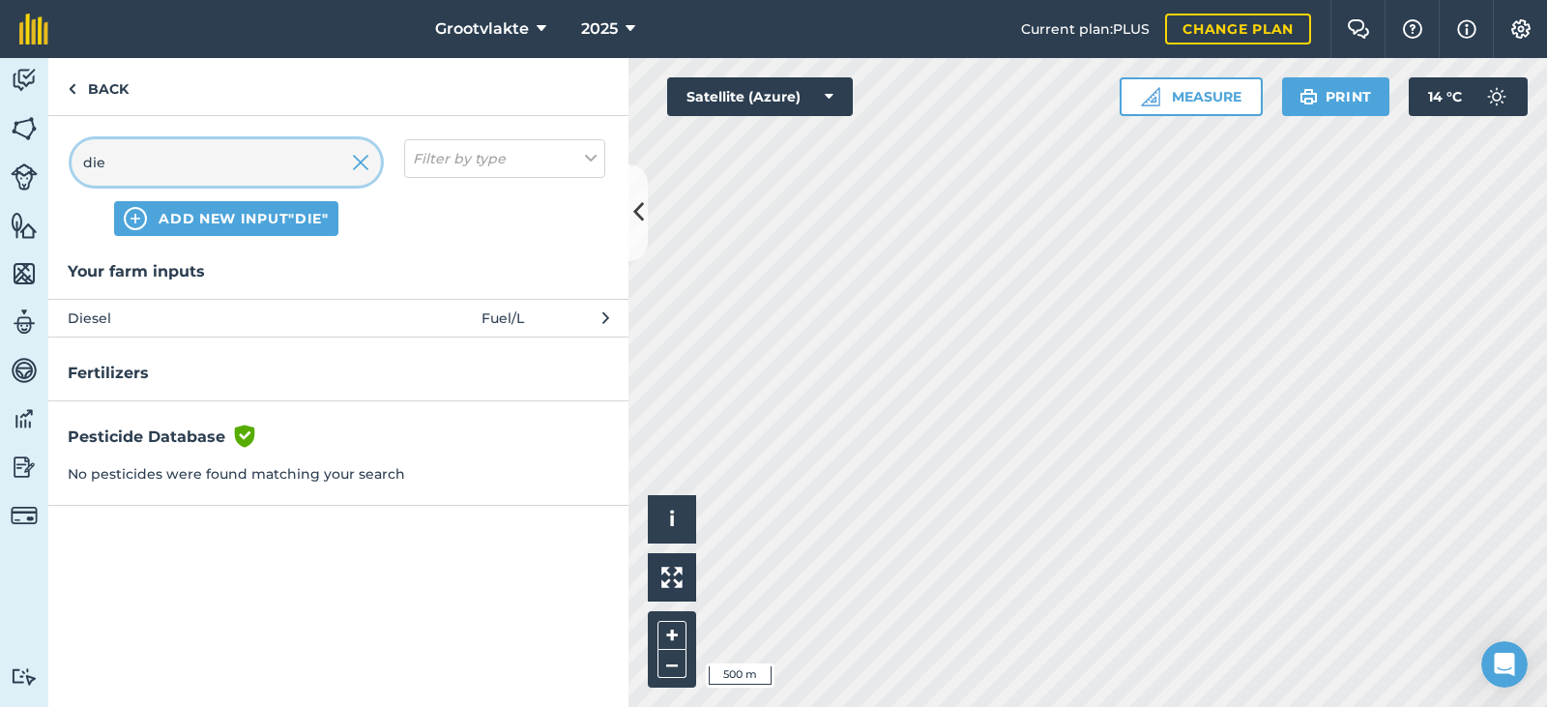
type input "die"
drag, startPoint x: 126, startPoint y: 312, endPoint x: 143, endPoint y: 317, distance: 18.1
click at [143, 317] on span "Diesel" at bounding box center [226, 317] width 316 height 21
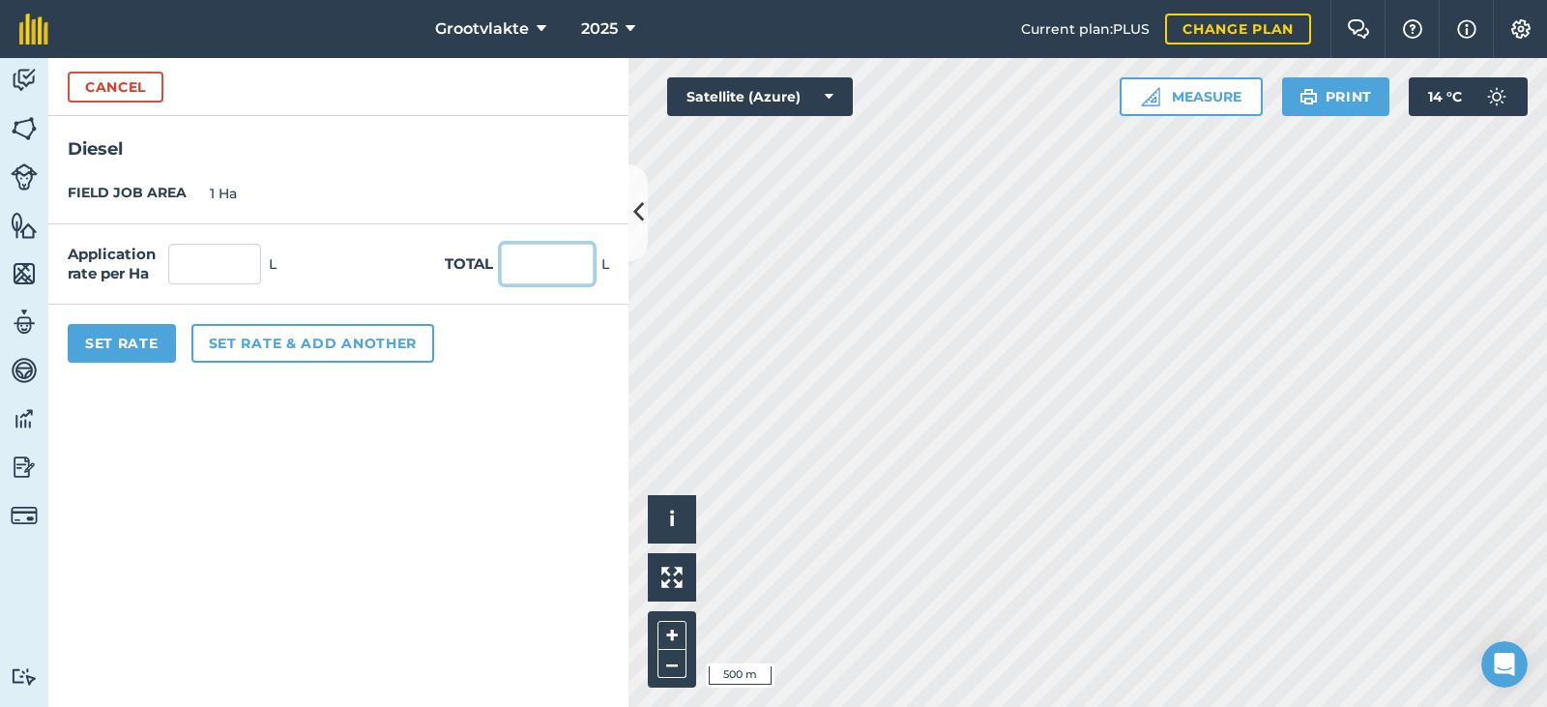
click at [566, 276] on input "text" at bounding box center [547, 264] width 93 height 41
type input "74"
click at [93, 349] on button "Set Rate" at bounding box center [122, 343] width 108 height 39
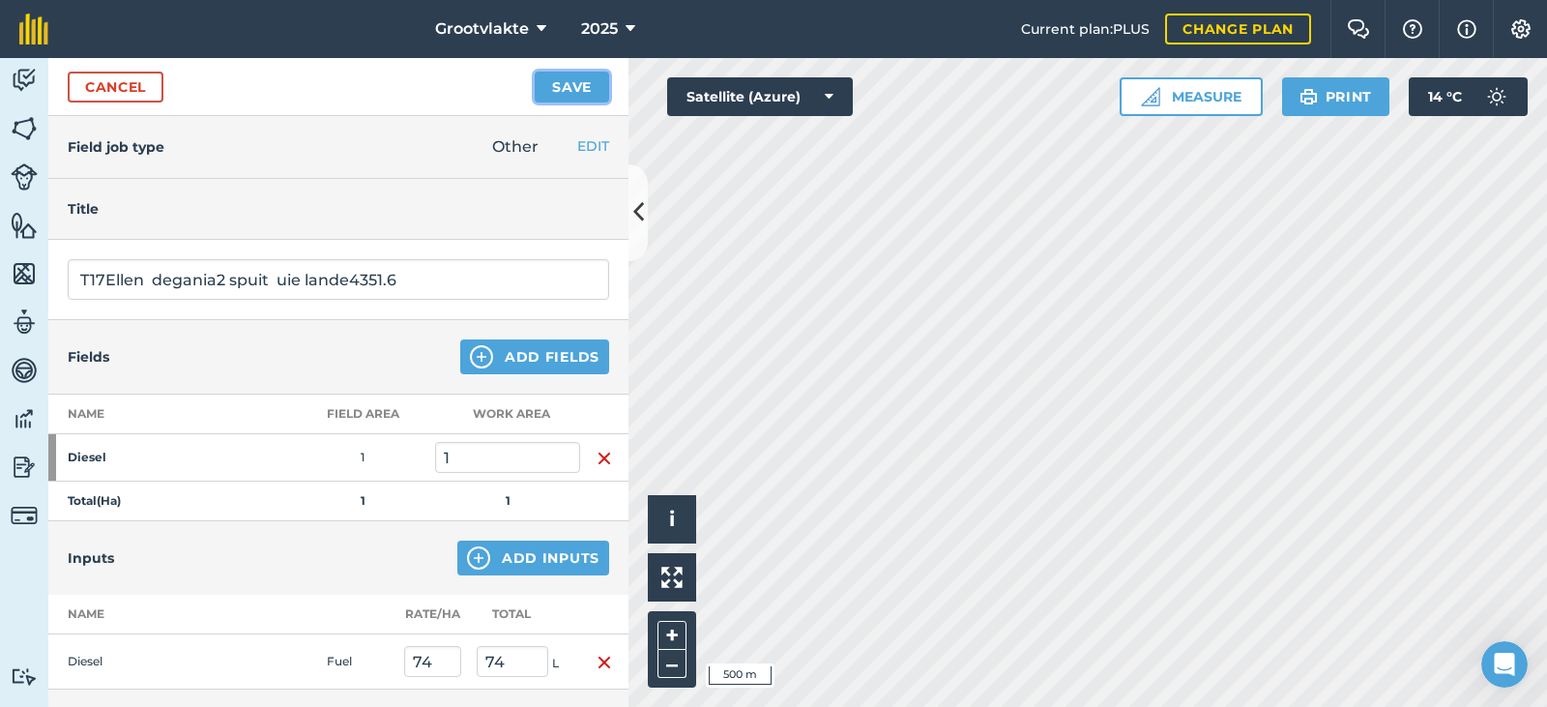
click at [572, 82] on button "Save" at bounding box center [572, 87] width 74 height 31
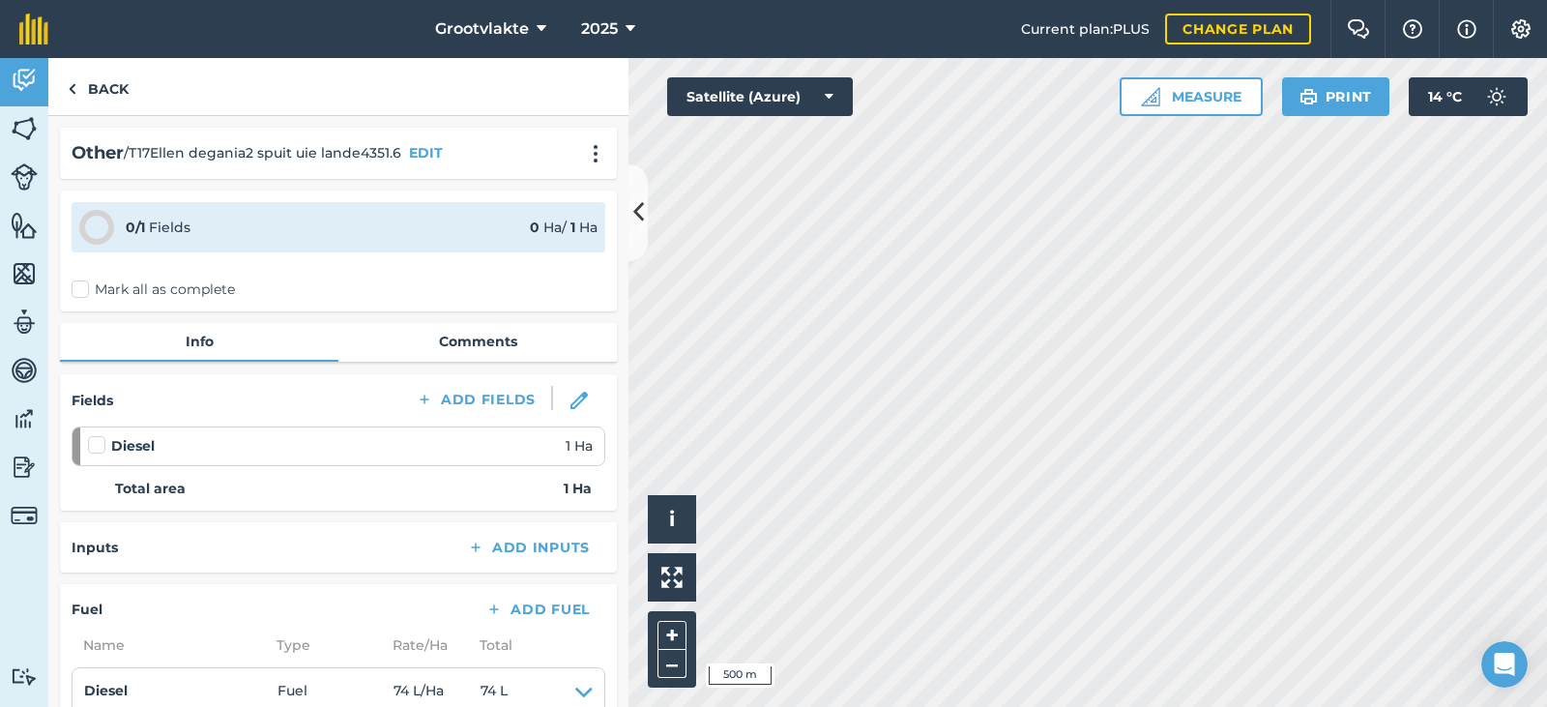
click at [93, 287] on label "Mark all as complete" at bounding box center [153, 289] width 163 height 20
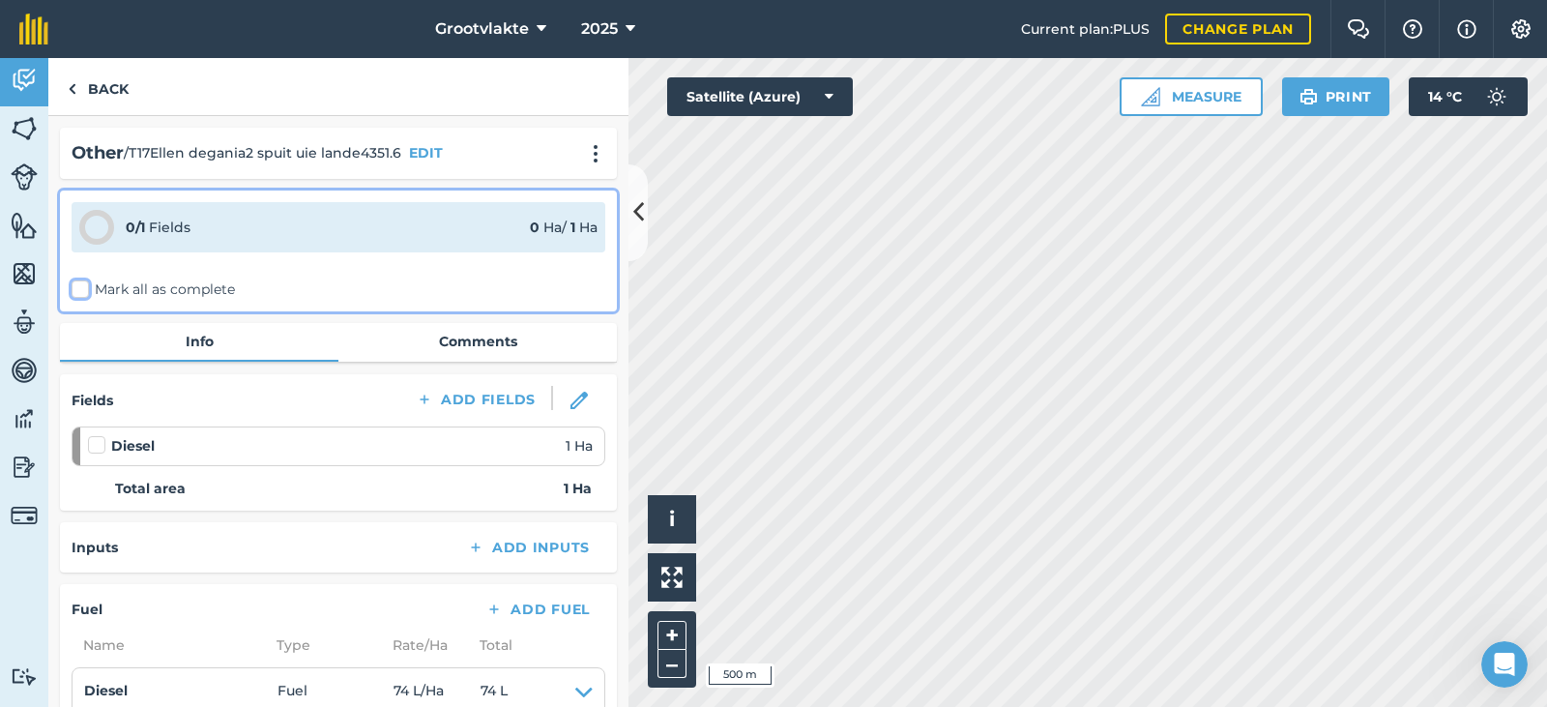
click at [84, 287] on input "Mark all as complete" at bounding box center [78, 285] width 13 height 13
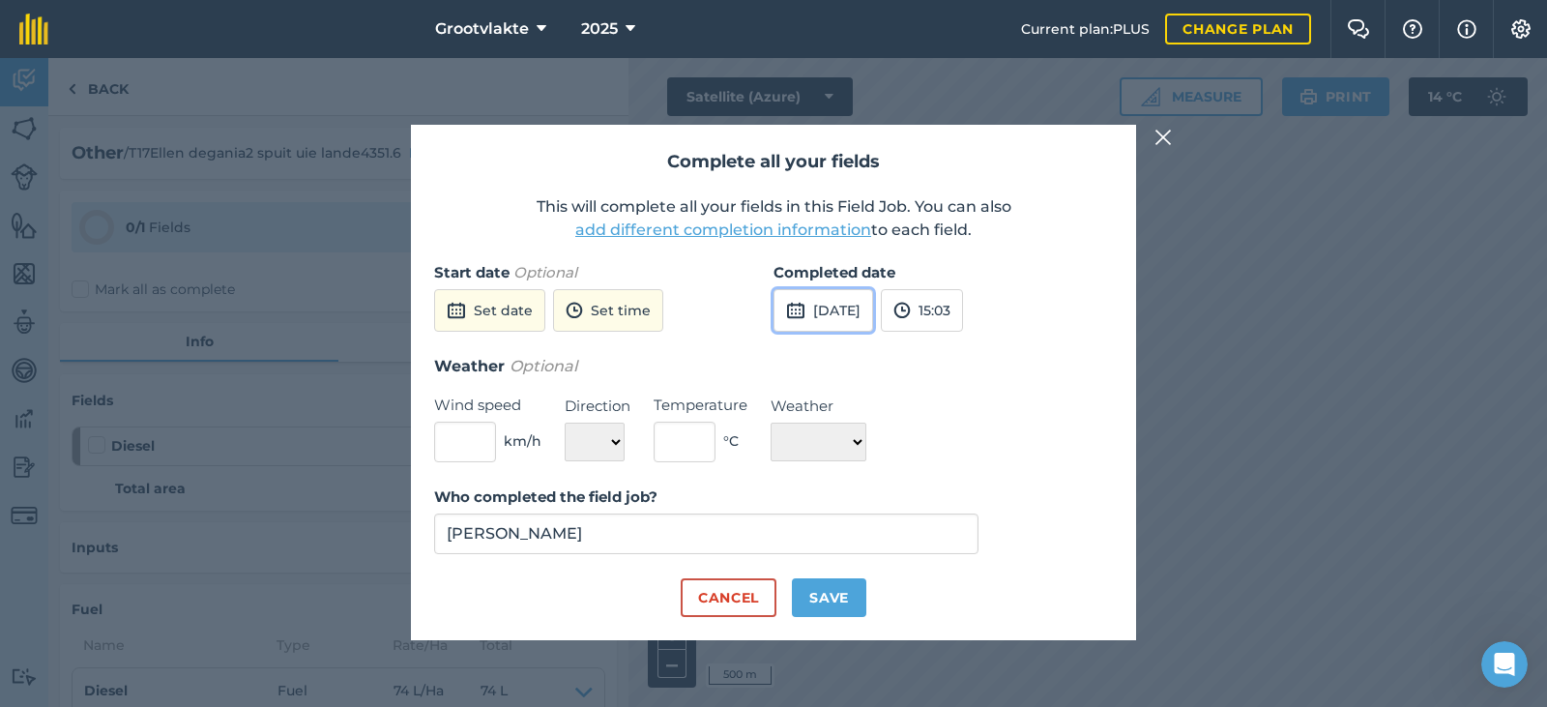
click at [856, 313] on button "[DATE]" at bounding box center [823, 310] width 100 height 43
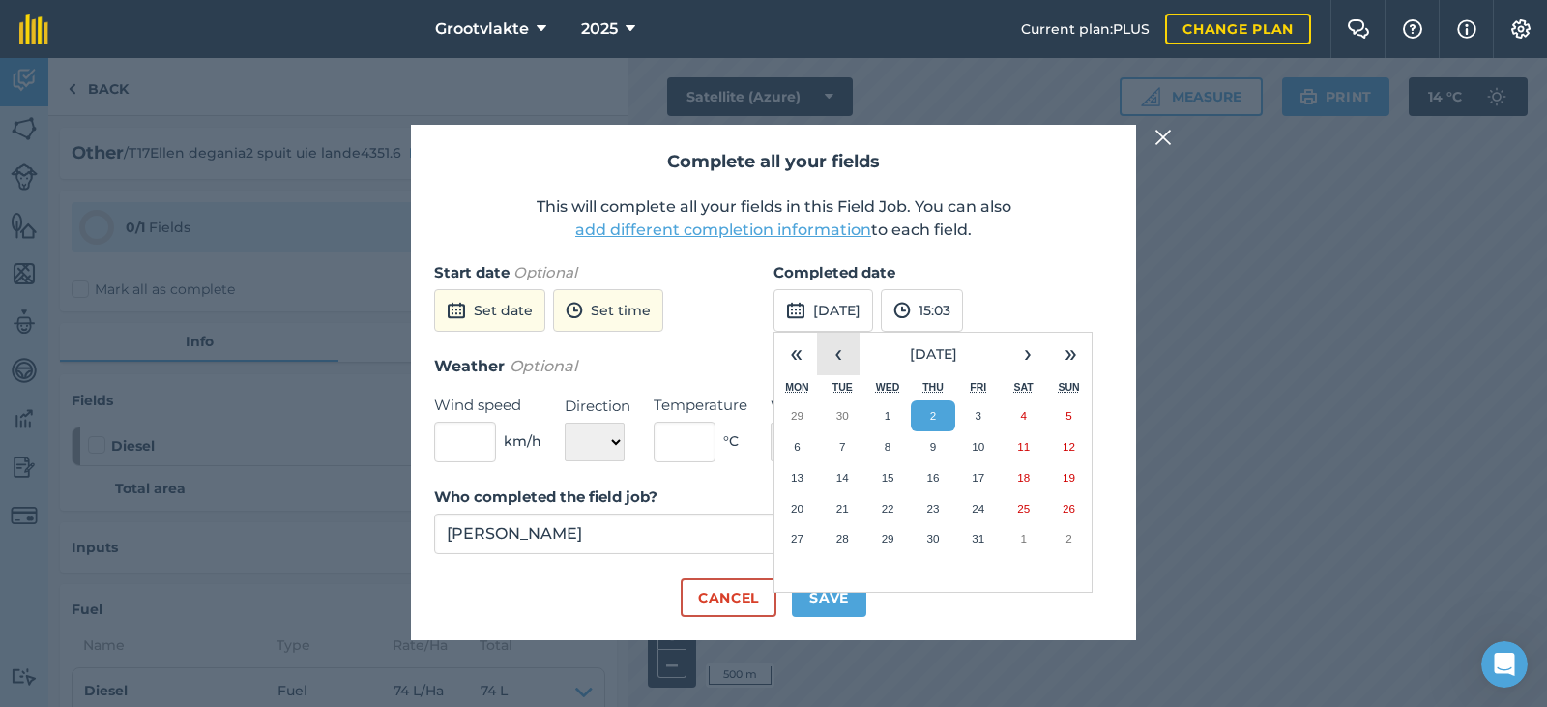
click at [838, 356] on button "‹" at bounding box center [838, 354] width 43 height 43
drag, startPoint x: 929, startPoint y: 504, endPoint x: 920, endPoint y: 515, distance: 14.5
click at [929, 503] on abbr "25" at bounding box center [932, 508] width 13 height 13
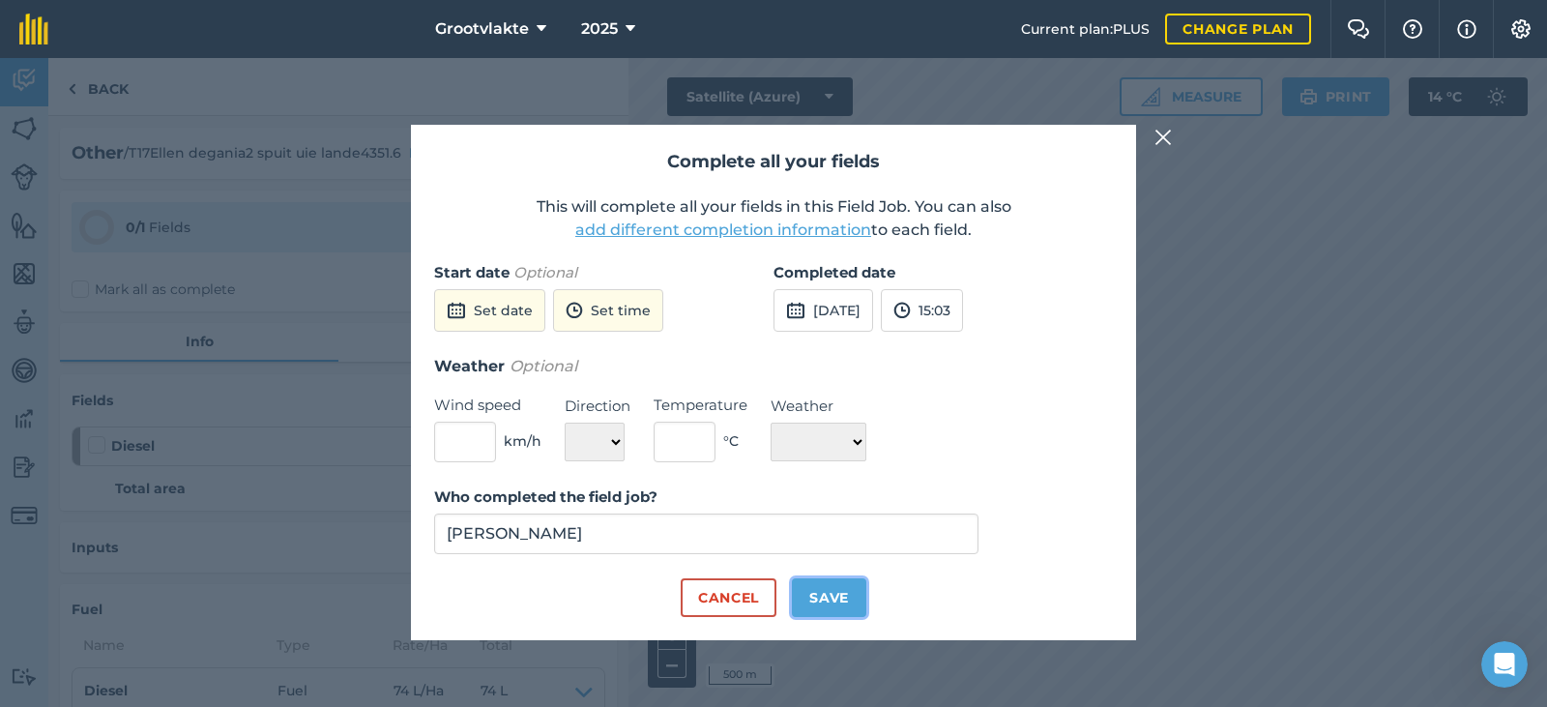
click at [837, 592] on button "Save" at bounding box center [829, 597] width 74 height 39
checkbox input "true"
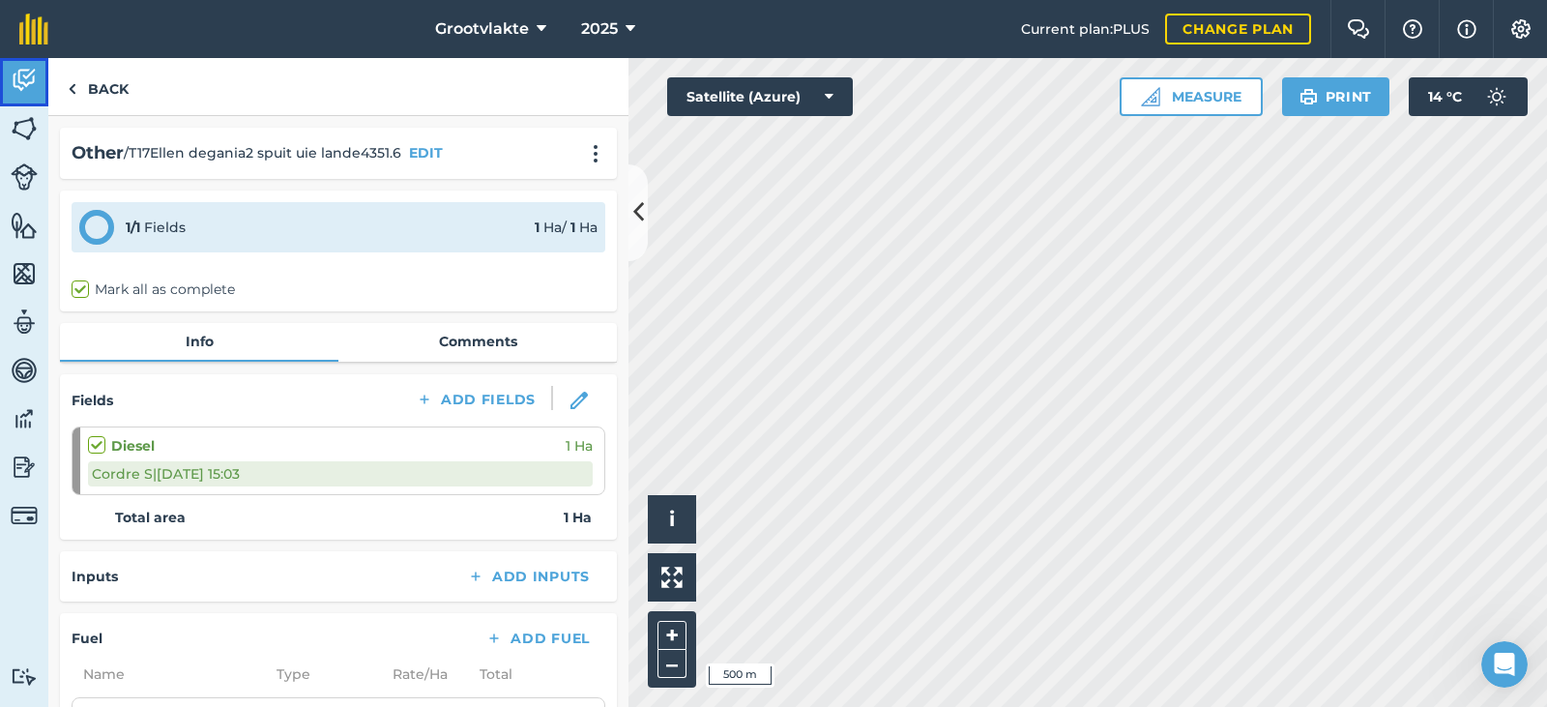
click at [30, 98] on link "Activity" at bounding box center [24, 82] width 48 height 48
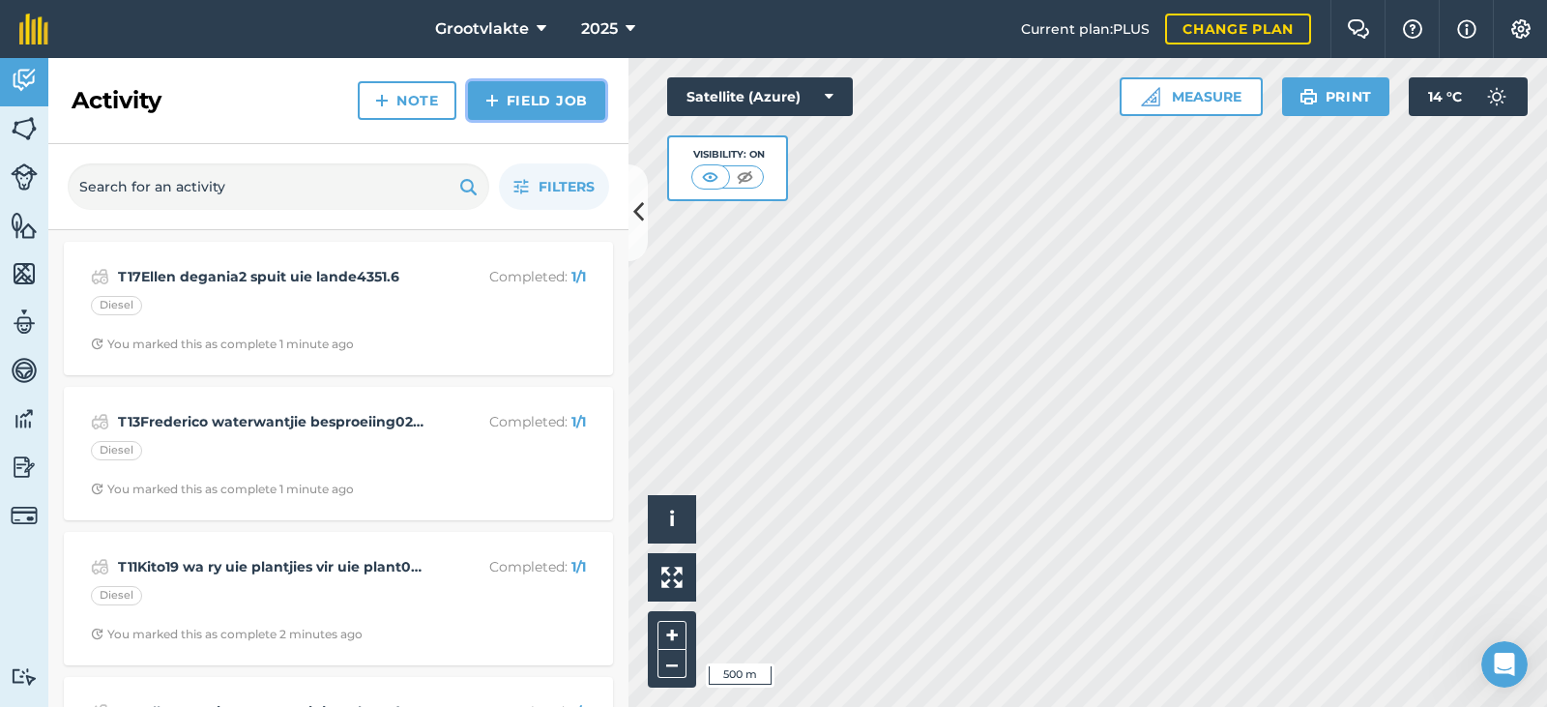
click at [541, 104] on link "Field Job" at bounding box center [536, 100] width 137 height 39
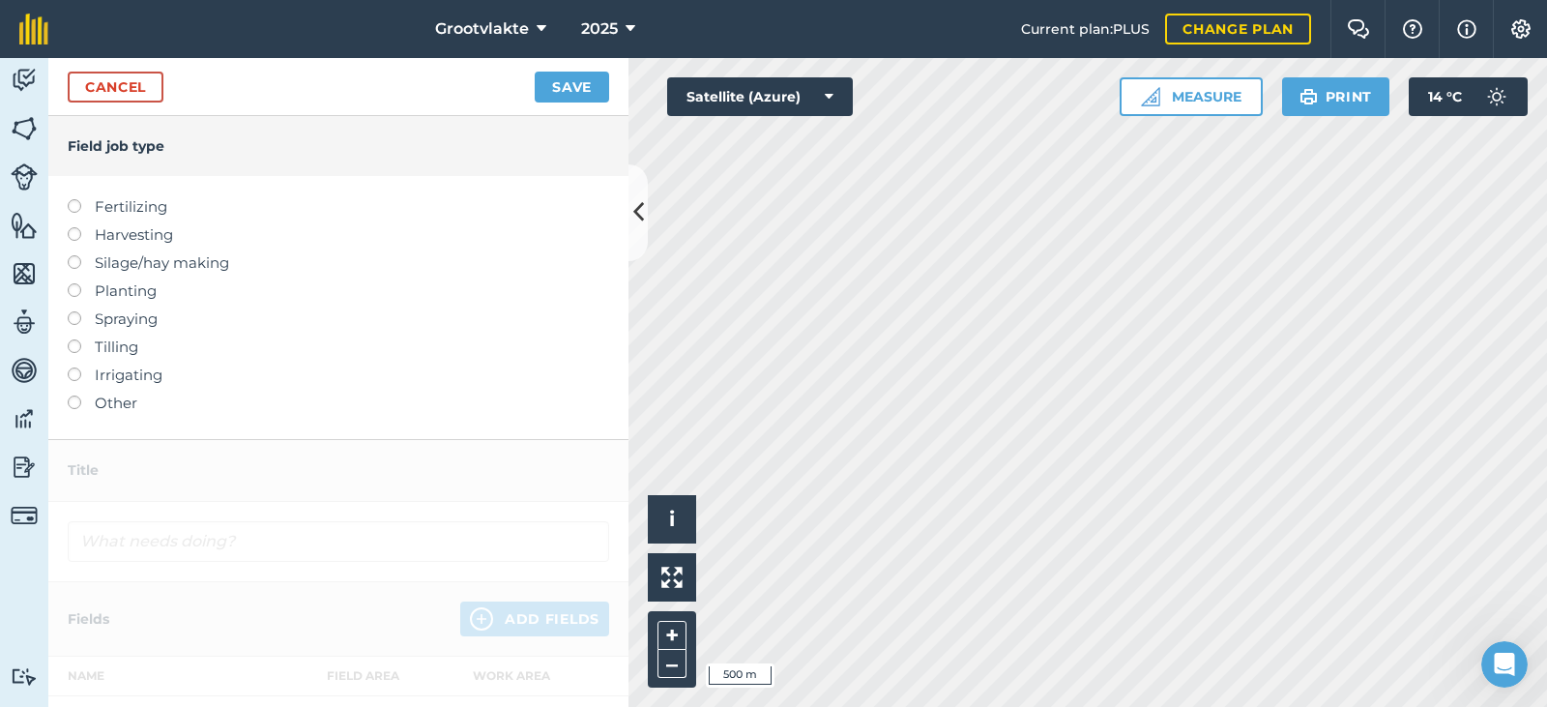
click at [127, 396] on label "Other" at bounding box center [338, 402] width 541 height 23
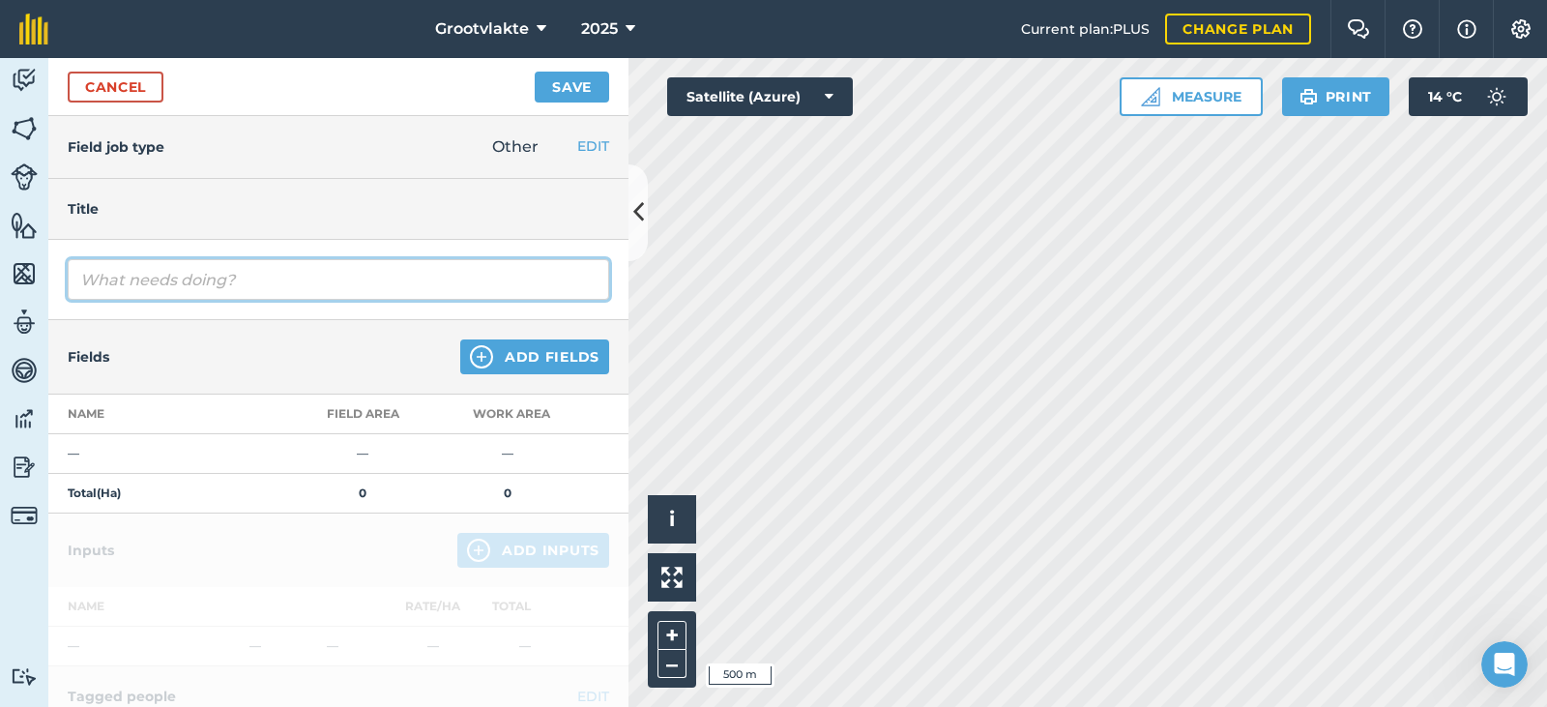
click at [156, 283] on input "text" at bounding box center [338, 279] width 541 height 41
type input "T18Ricky disc grondvoorbereiding vir uie15648.3"
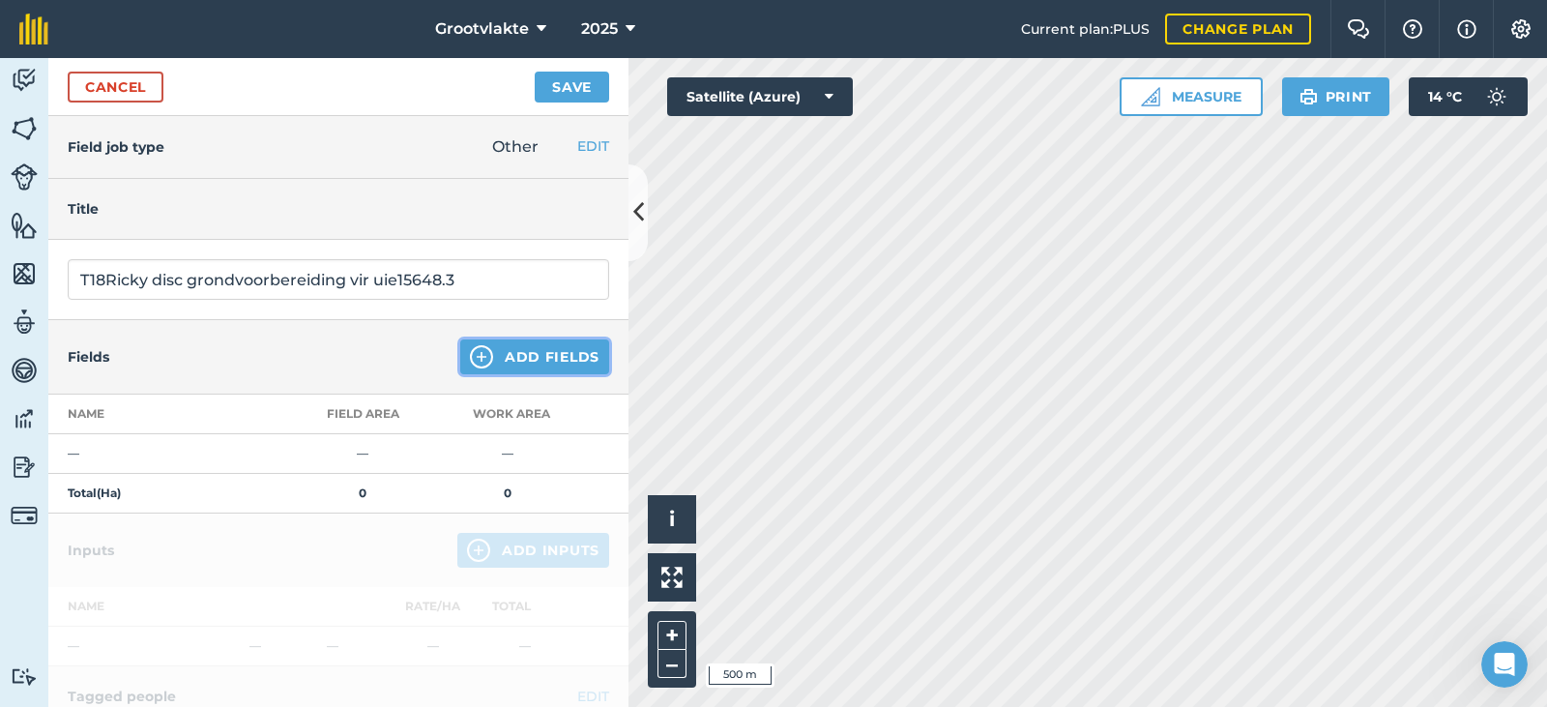
click at [531, 358] on button "Add Fields" at bounding box center [534, 356] width 149 height 35
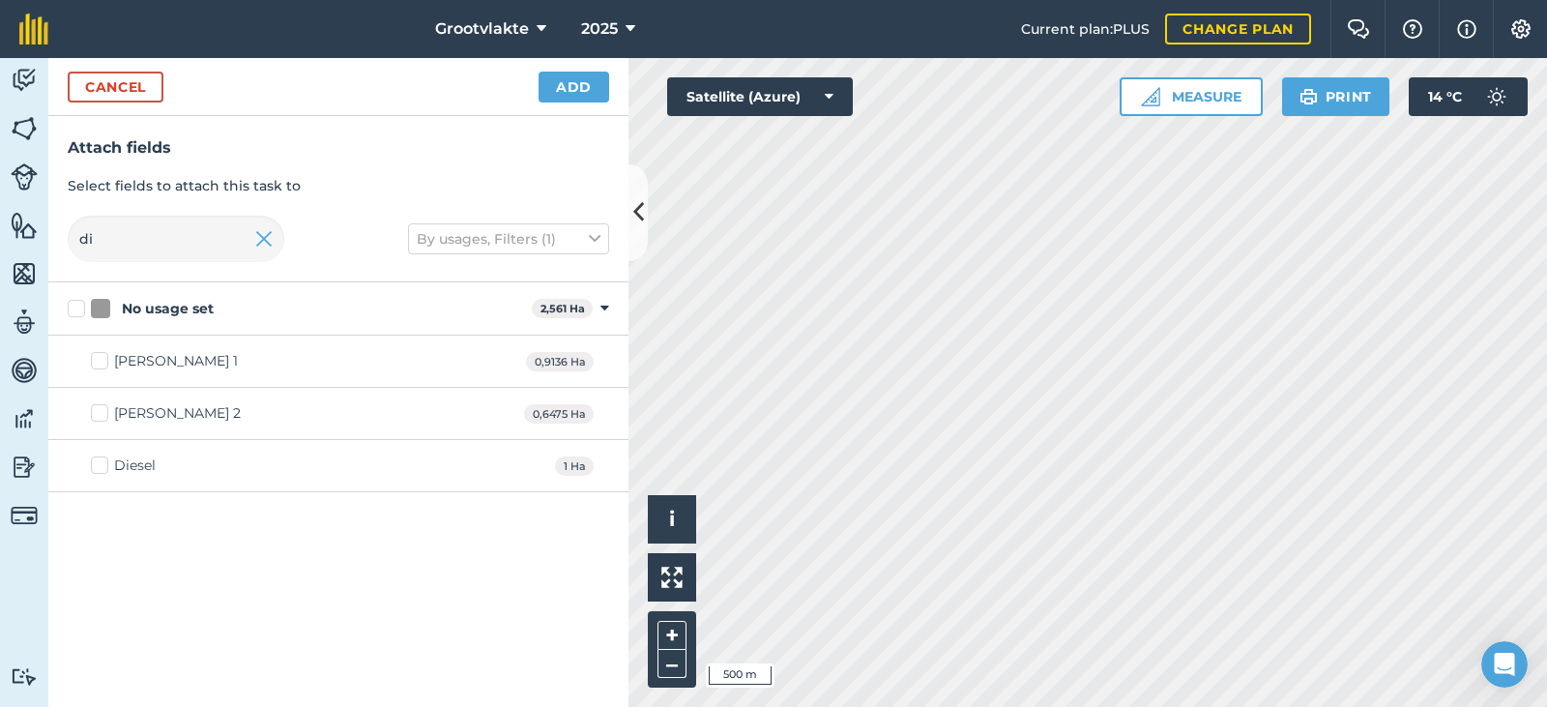
click at [133, 457] on div "Diesel" at bounding box center [135, 465] width 42 height 20
click at [103, 457] on input "Diesel" at bounding box center [97, 461] width 13 height 13
checkbox input "true"
click at [555, 94] on button "Add" at bounding box center [573, 87] width 71 height 31
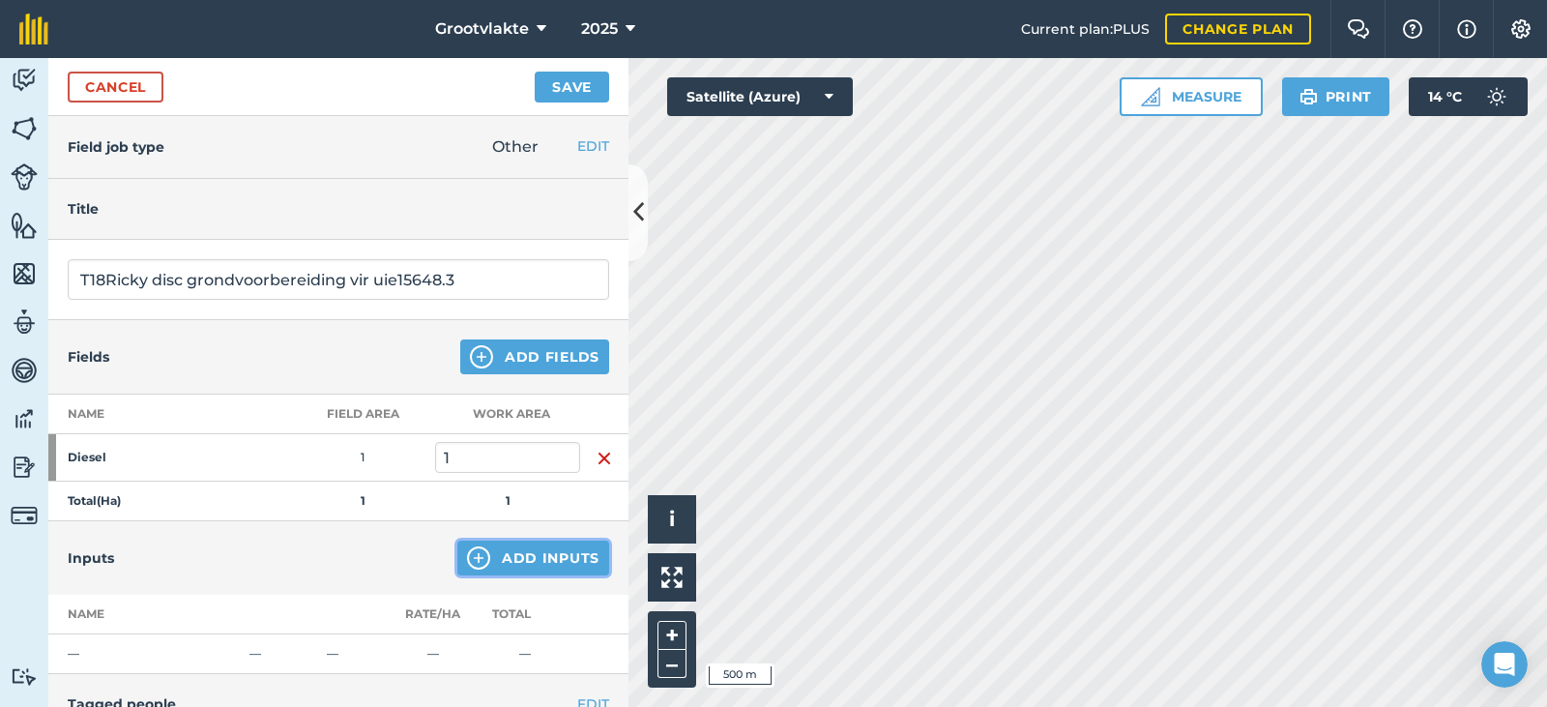
click at [517, 565] on button "Add Inputs" at bounding box center [533, 557] width 152 height 35
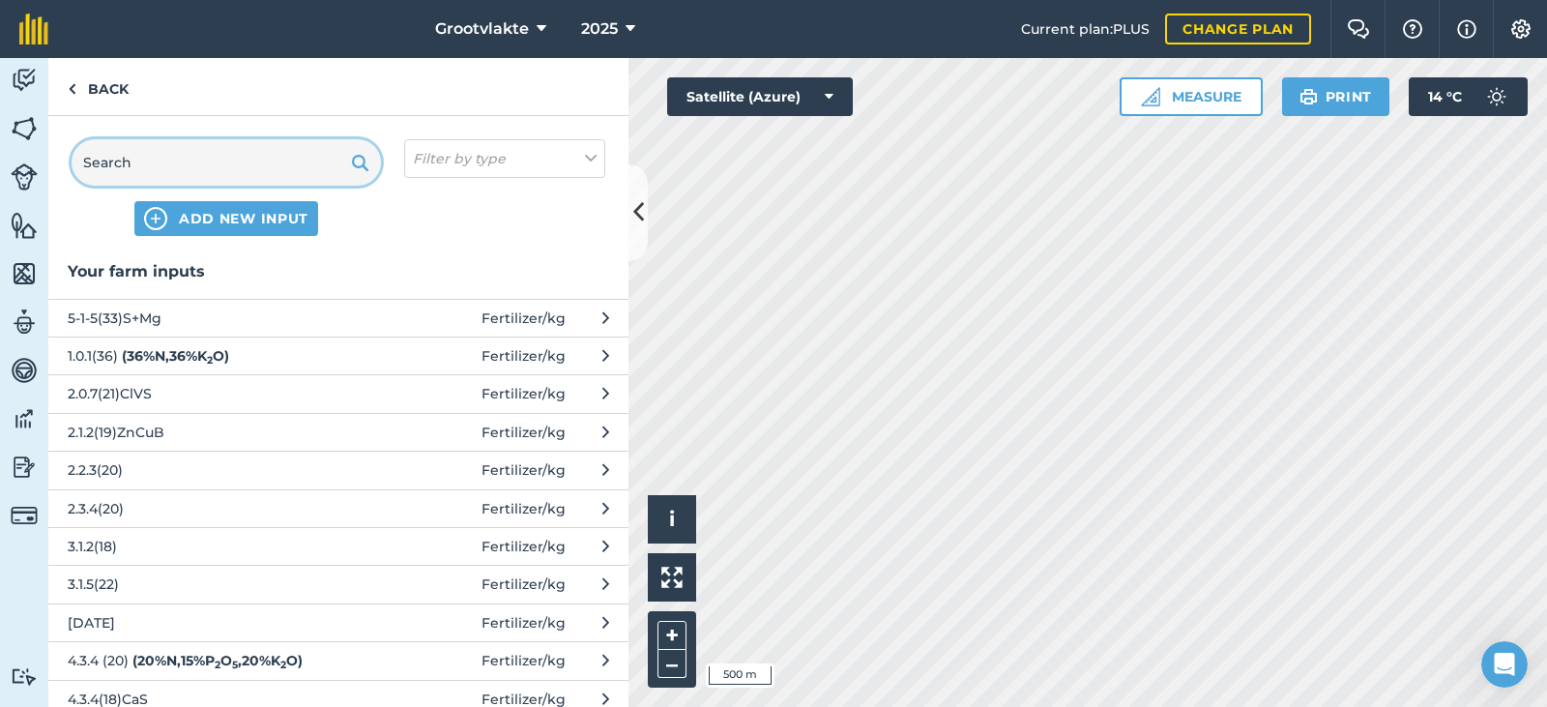
click at [201, 156] on input "text" at bounding box center [226, 162] width 309 height 46
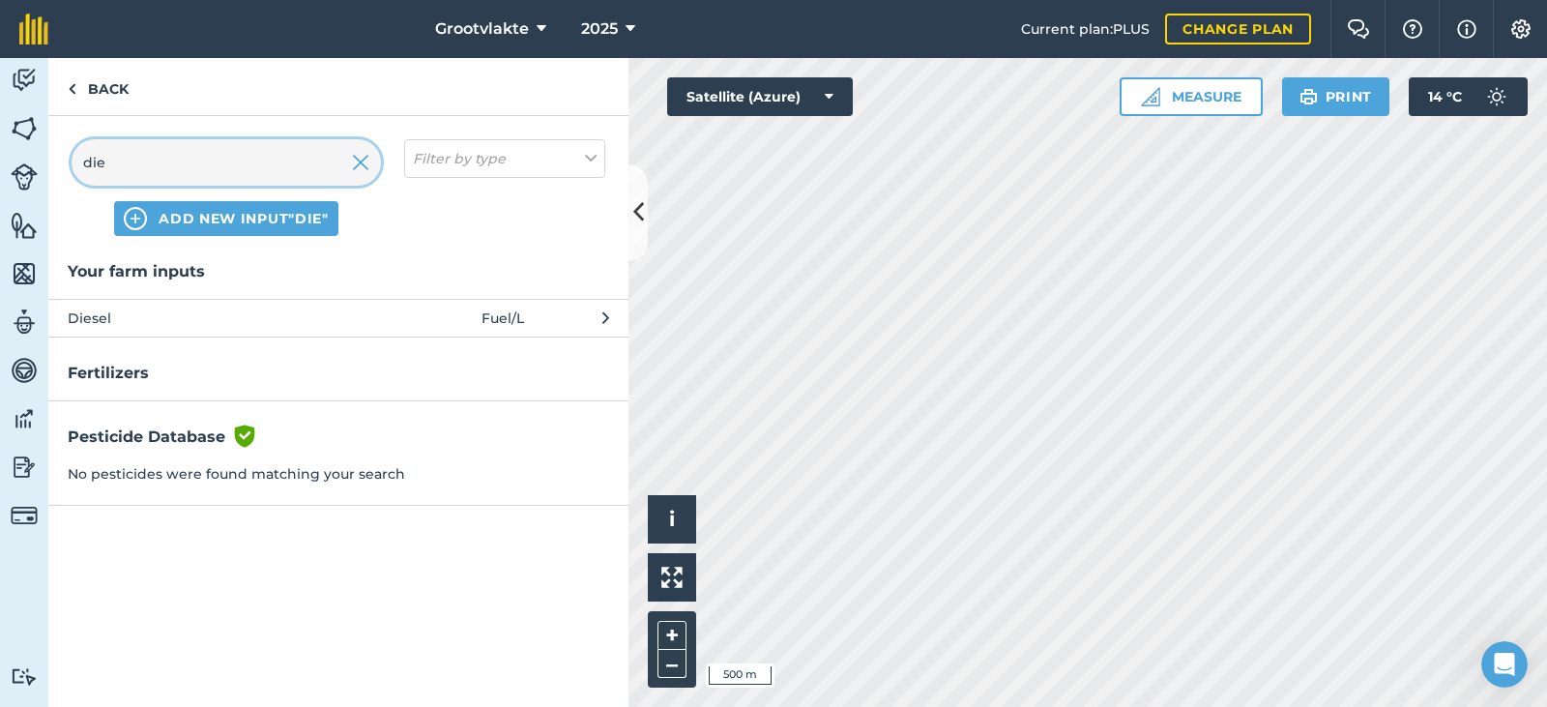
type input "die"
click at [149, 310] on span "Diesel" at bounding box center [226, 317] width 316 height 21
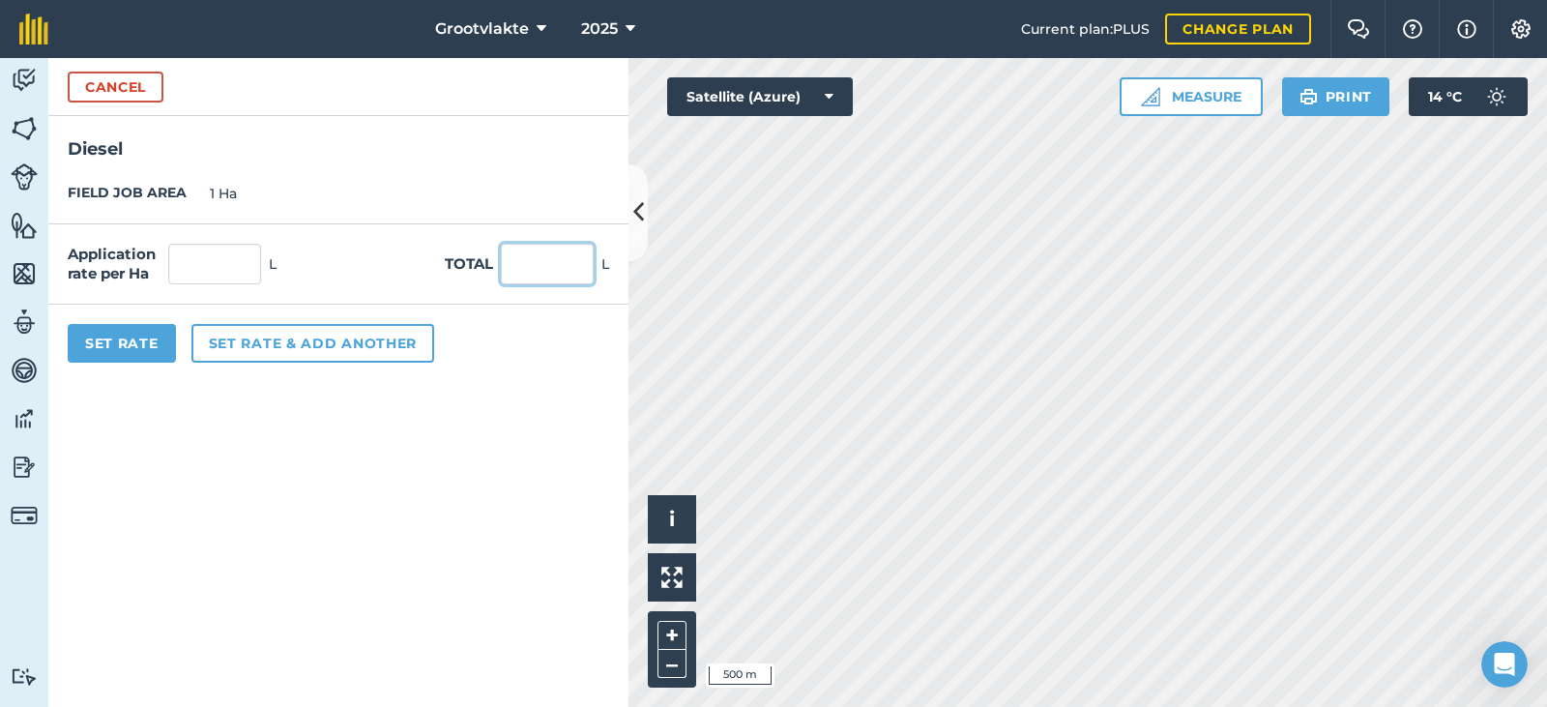
click at [532, 264] on input "text" at bounding box center [547, 264] width 93 height 41
type input "85"
click at [112, 350] on button "Set Rate" at bounding box center [122, 343] width 108 height 39
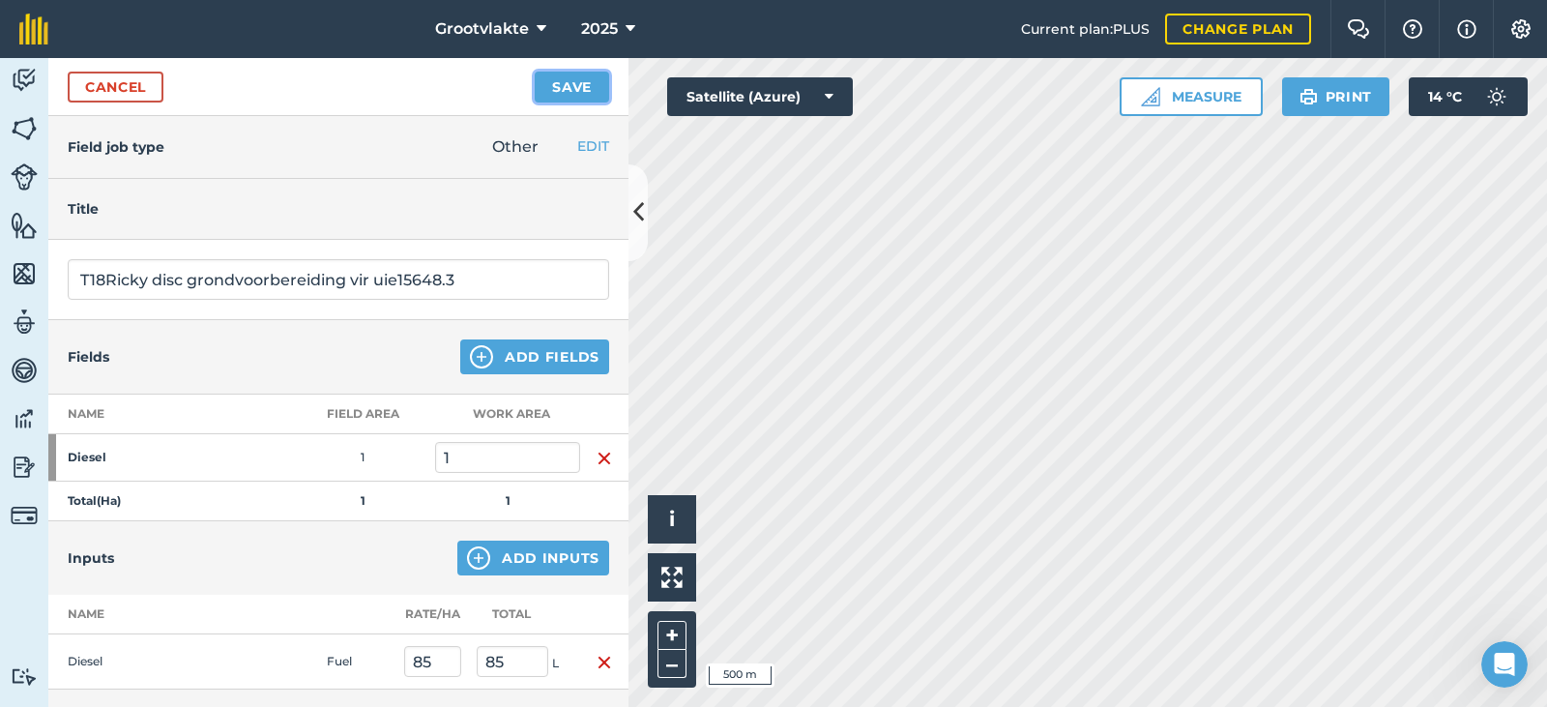
click at [560, 74] on button "Save" at bounding box center [572, 87] width 74 height 31
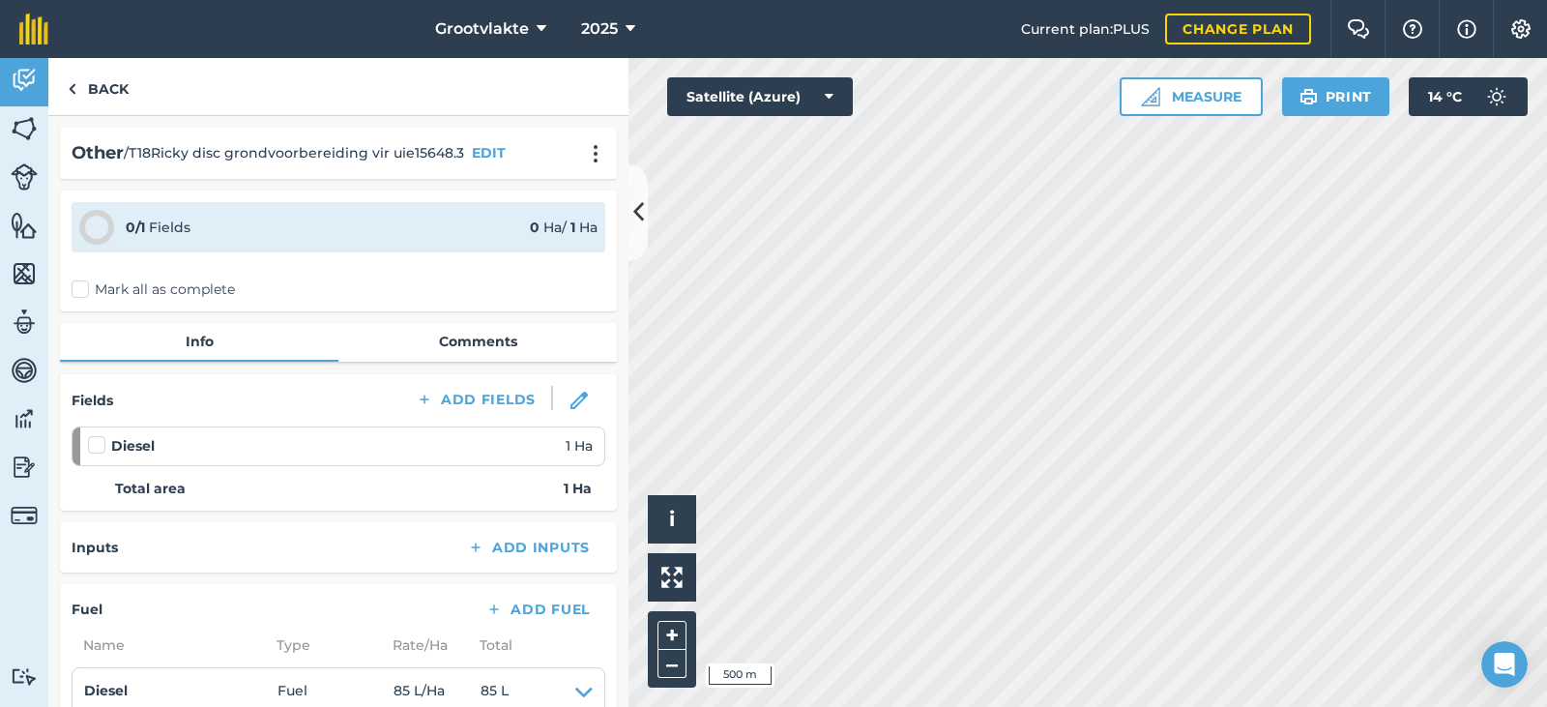
click at [88, 291] on label "Mark all as complete" at bounding box center [153, 289] width 163 height 20
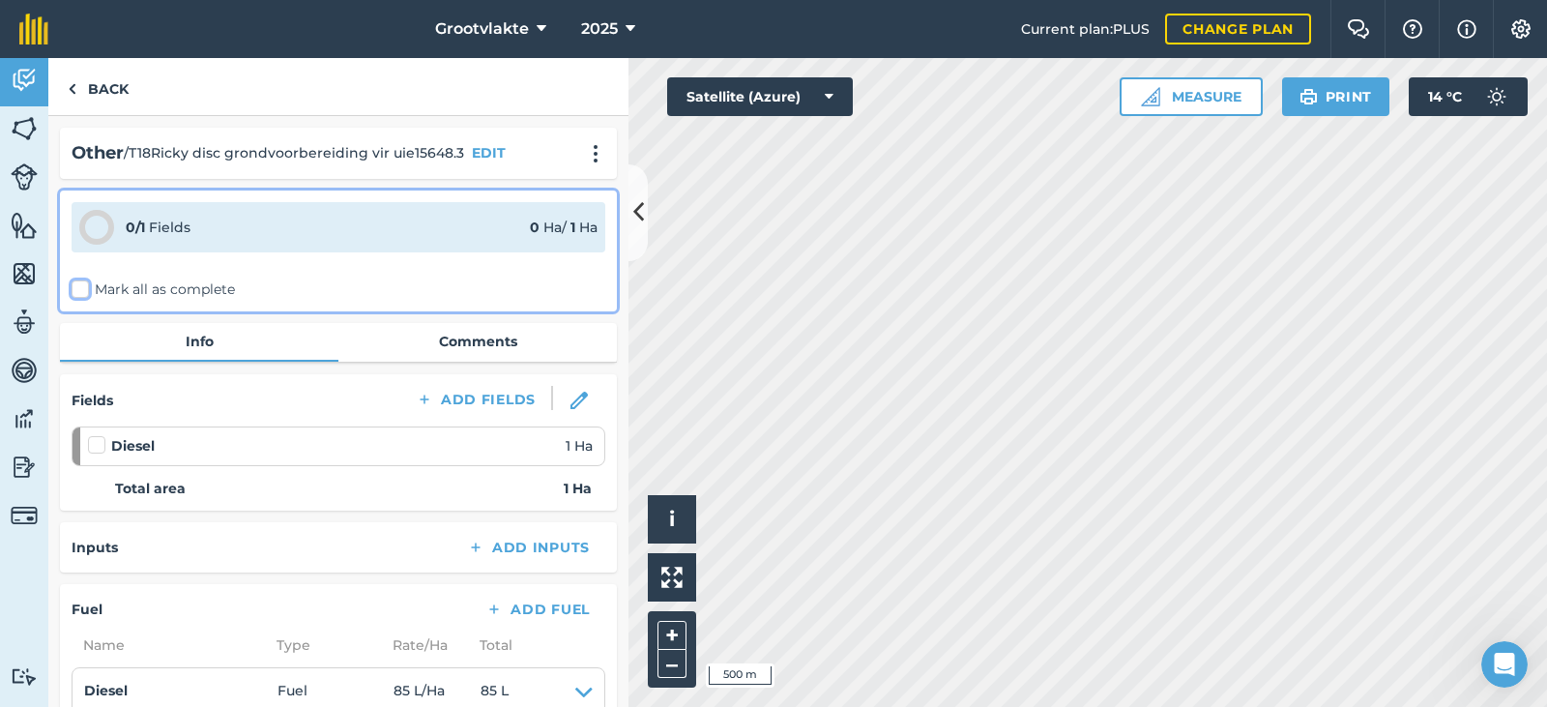
click at [84, 291] on input "Mark all as complete" at bounding box center [78, 285] width 13 height 13
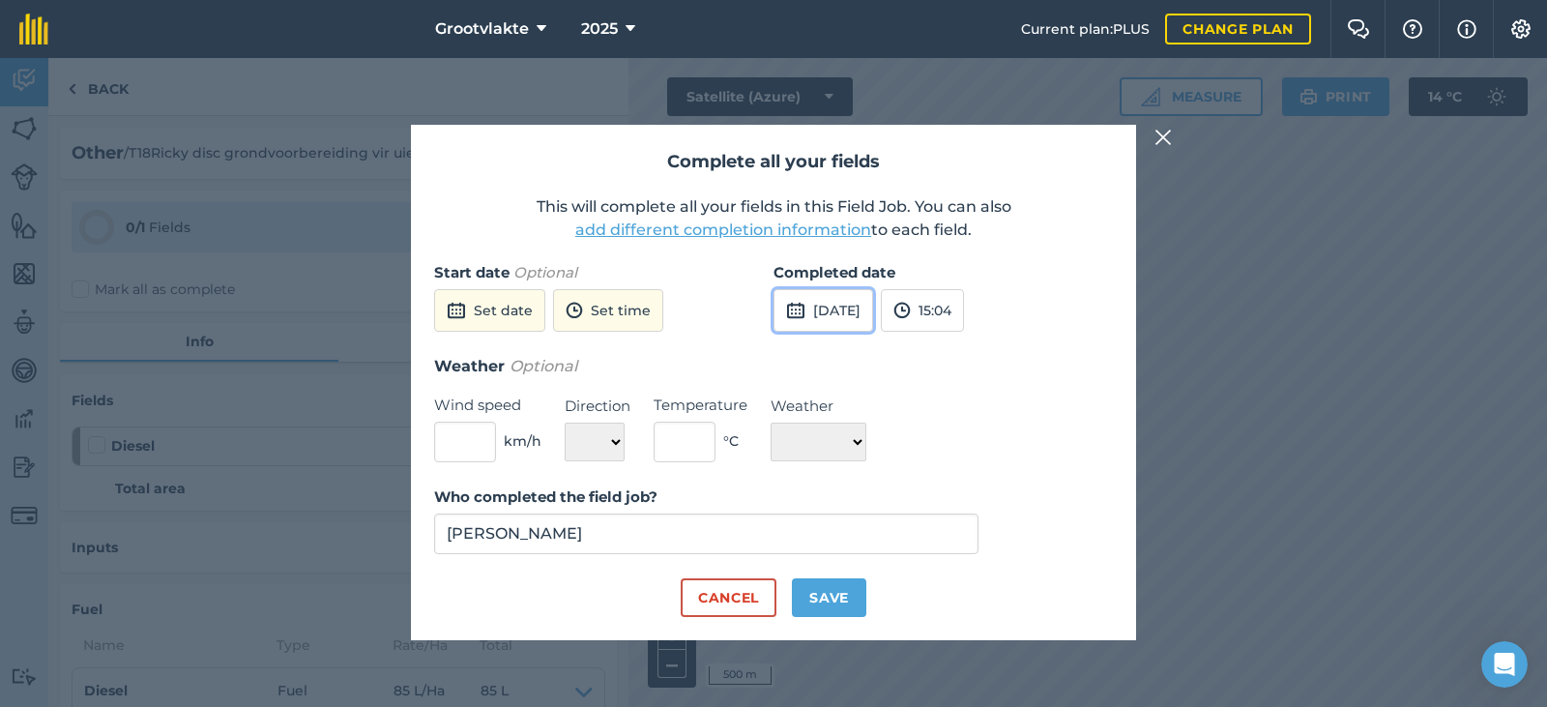
click at [849, 308] on button "[DATE]" at bounding box center [823, 310] width 100 height 43
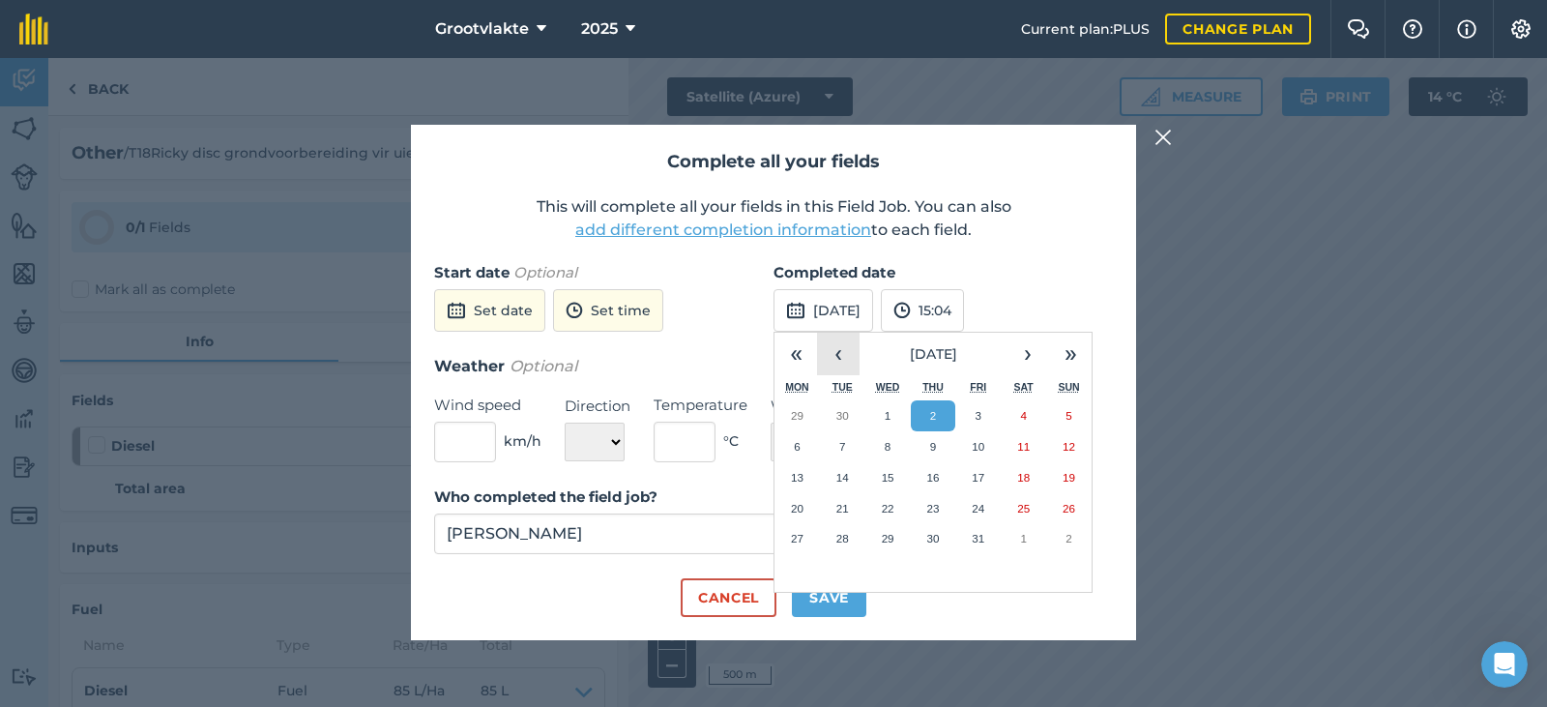
click at [833, 354] on button "‹" at bounding box center [838, 354] width 43 height 43
click at [935, 505] on abbr "25" at bounding box center [932, 508] width 13 height 13
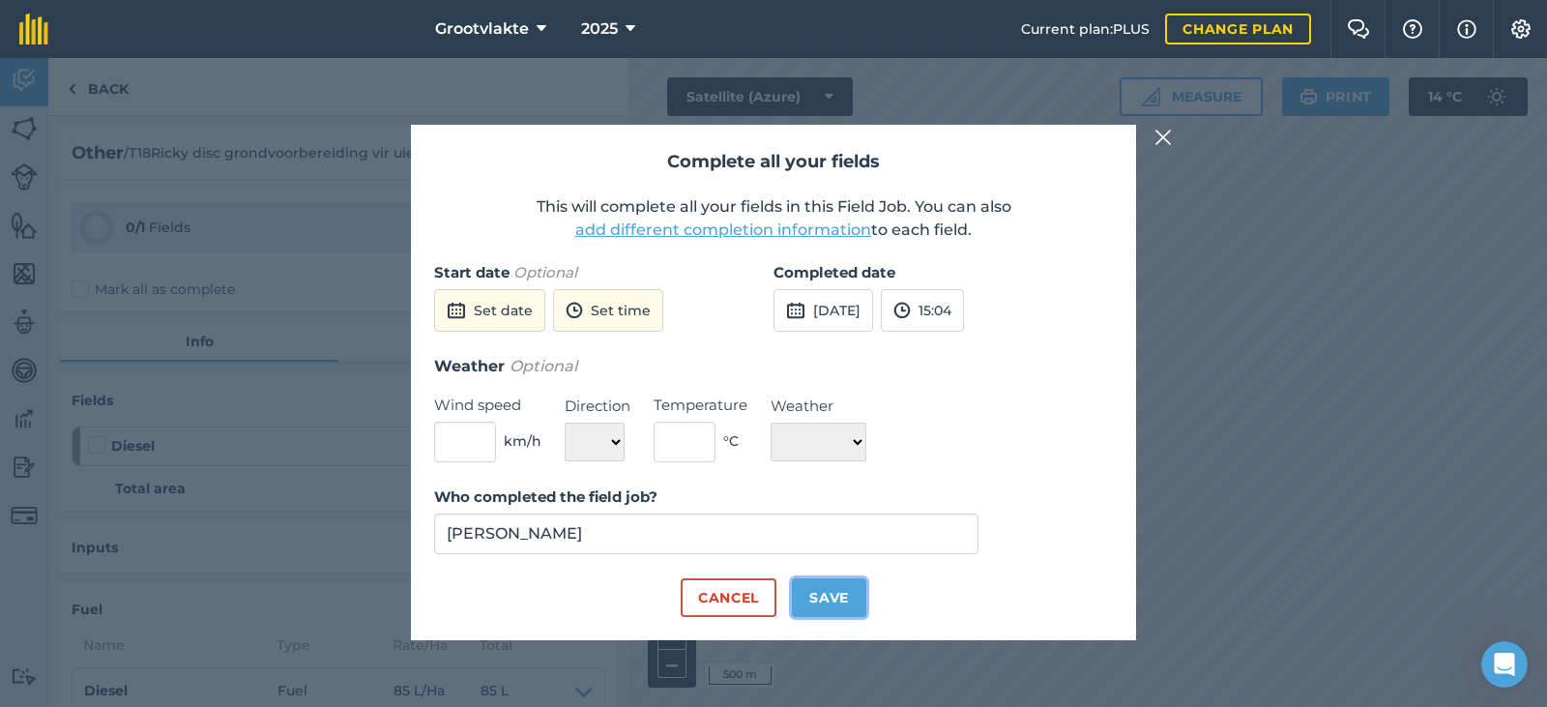
click at [830, 589] on button "Save" at bounding box center [829, 597] width 74 height 39
checkbox input "true"
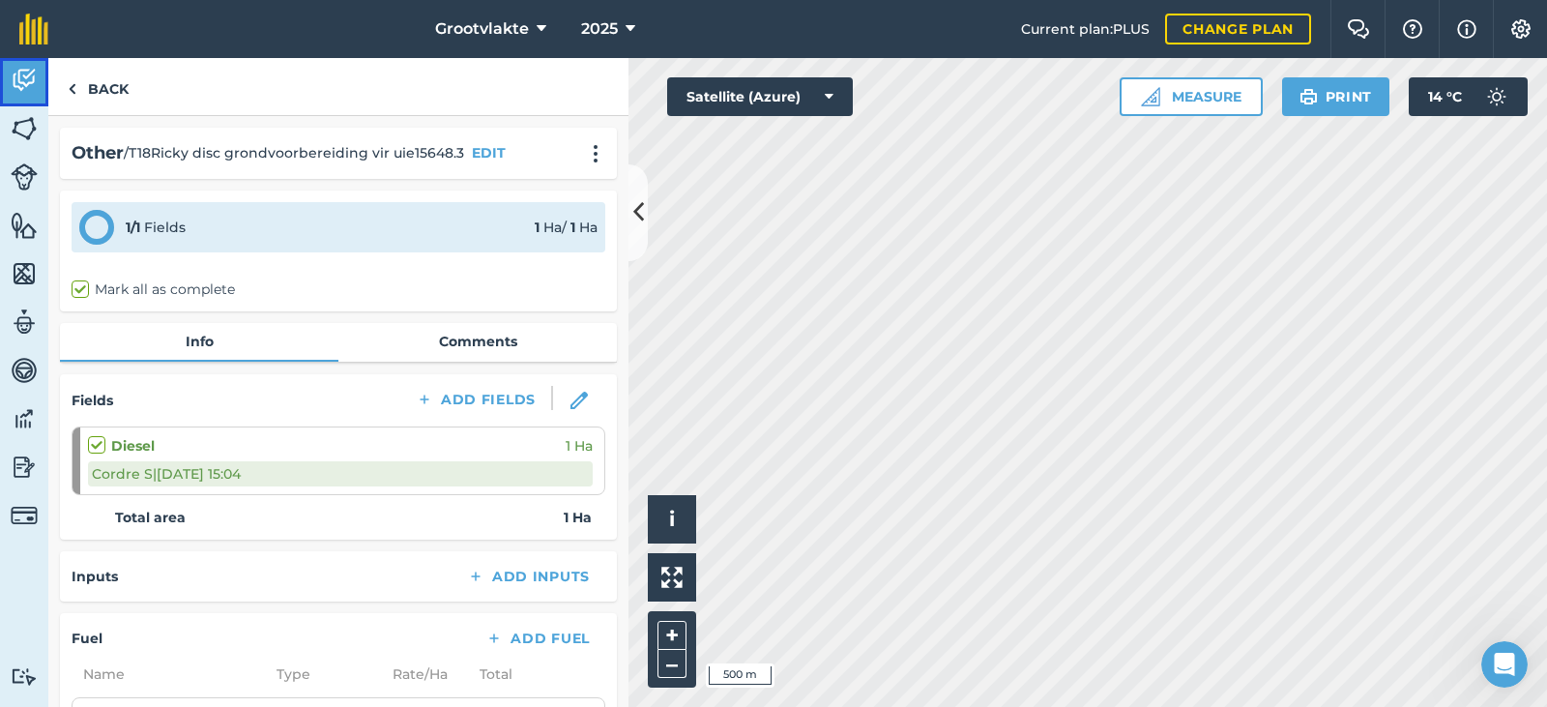
click at [28, 99] on link "Activity" at bounding box center [24, 82] width 48 height 48
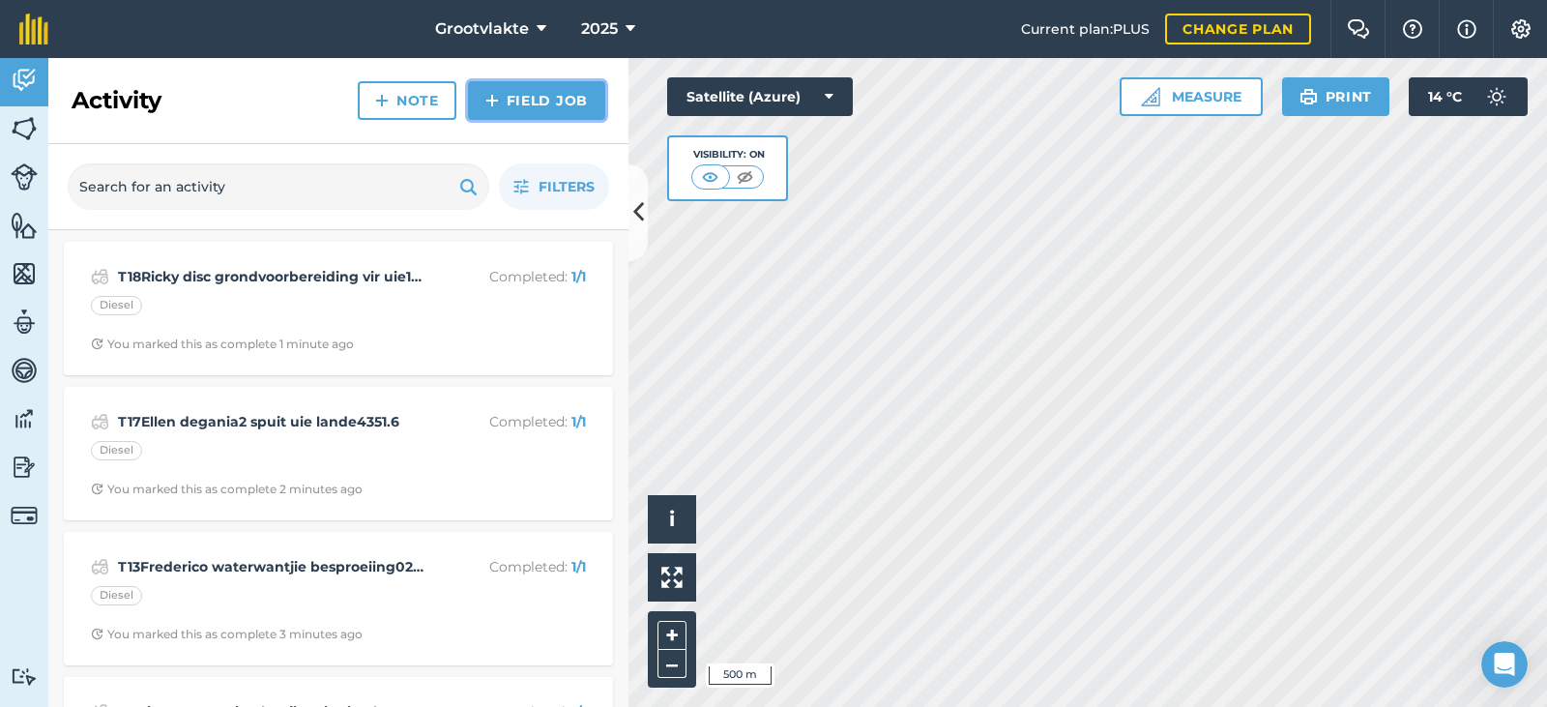
click at [502, 88] on link "Field Job" at bounding box center [536, 100] width 137 height 39
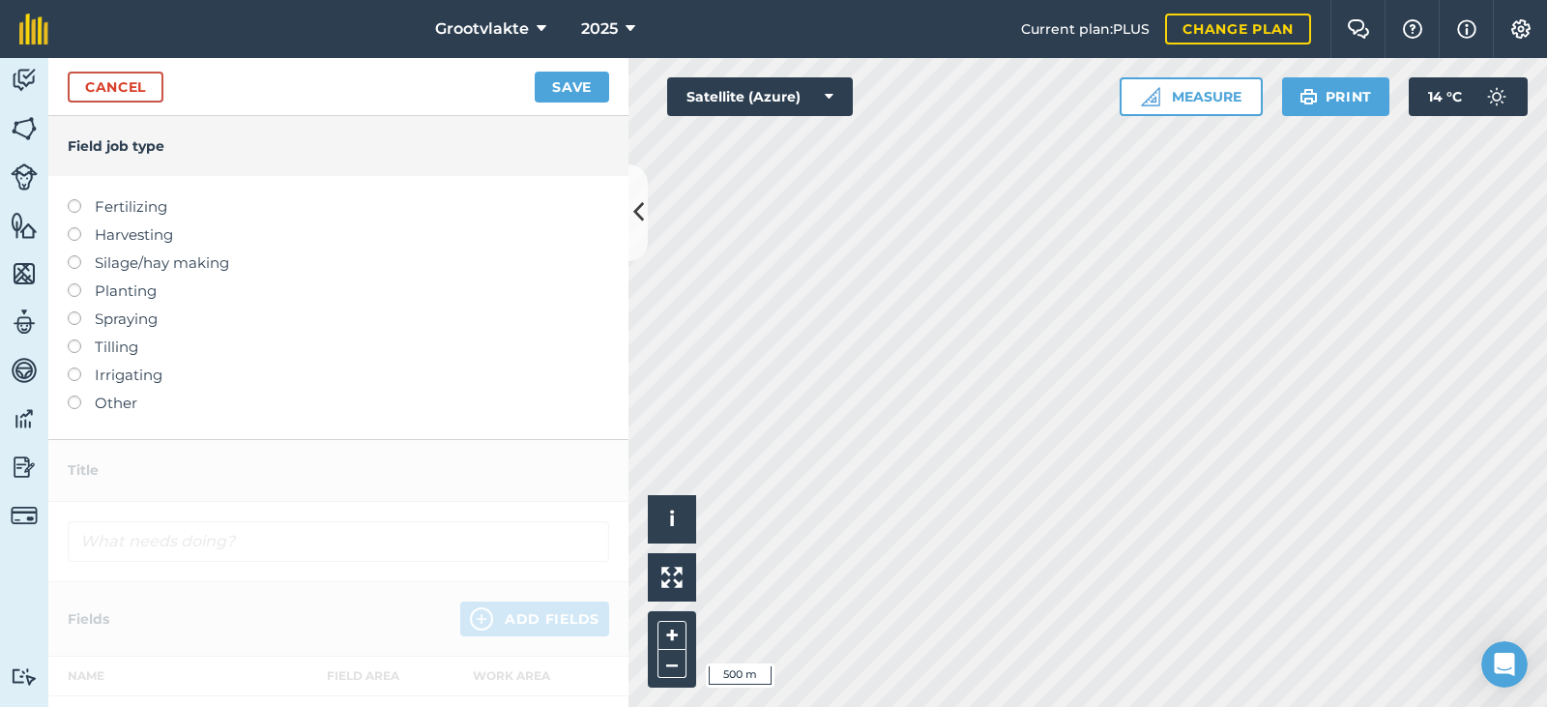
click at [123, 411] on label "Other" at bounding box center [338, 402] width 541 height 23
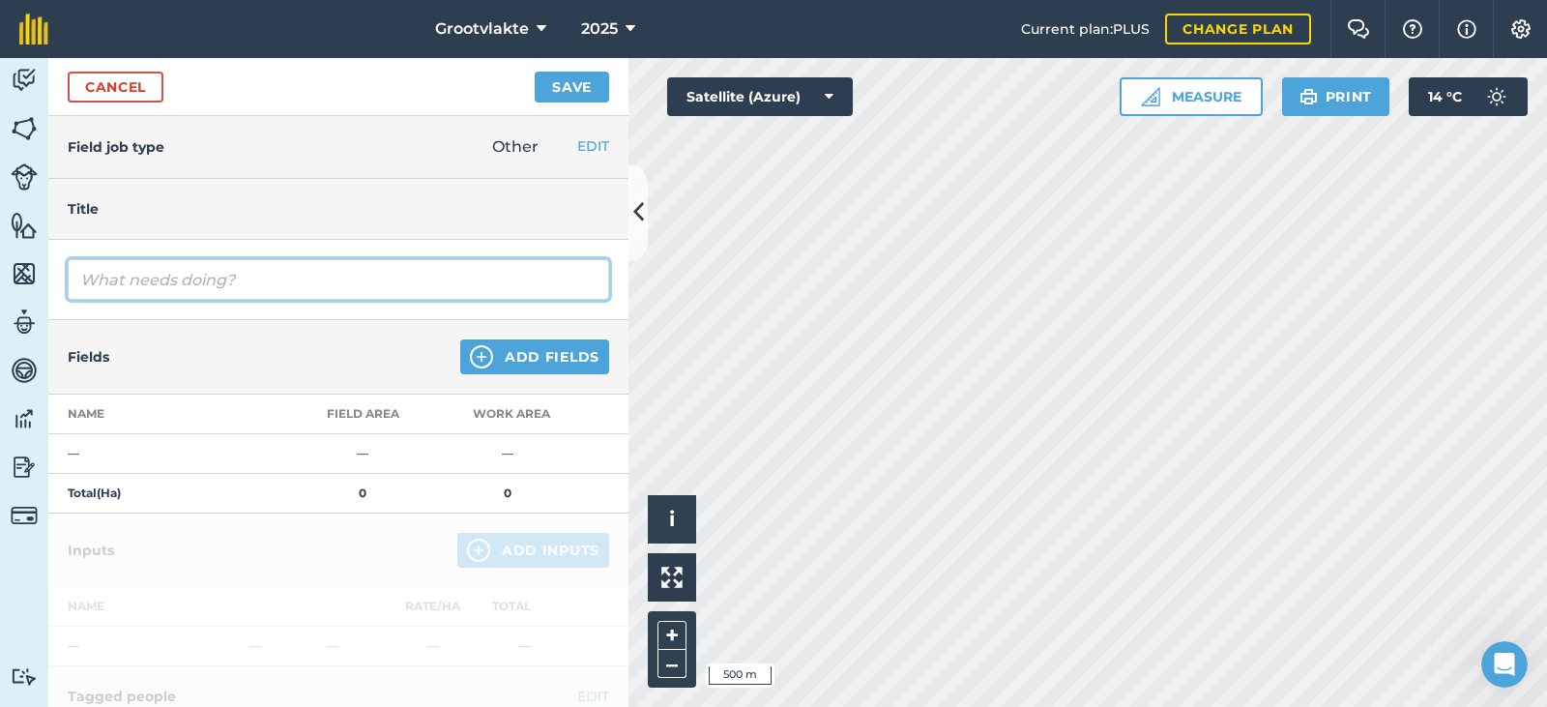
click at [177, 291] on input "text" at bounding box center [338, 279] width 541 height 41
type input "T19Jan saaibak saai kunmis op uie7425"
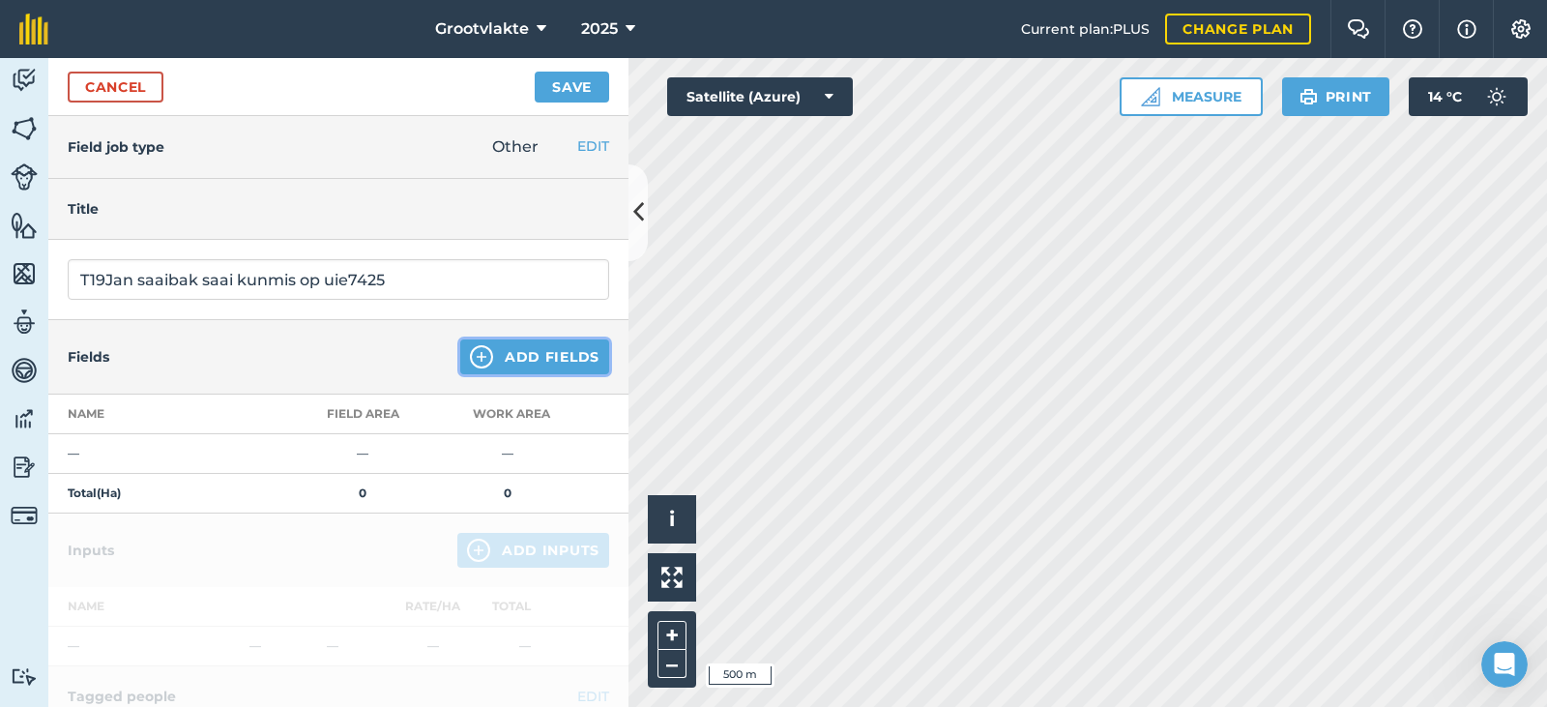
click at [495, 342] on button "Add Fields" at bounding box center [534, 356] width 149 height 35
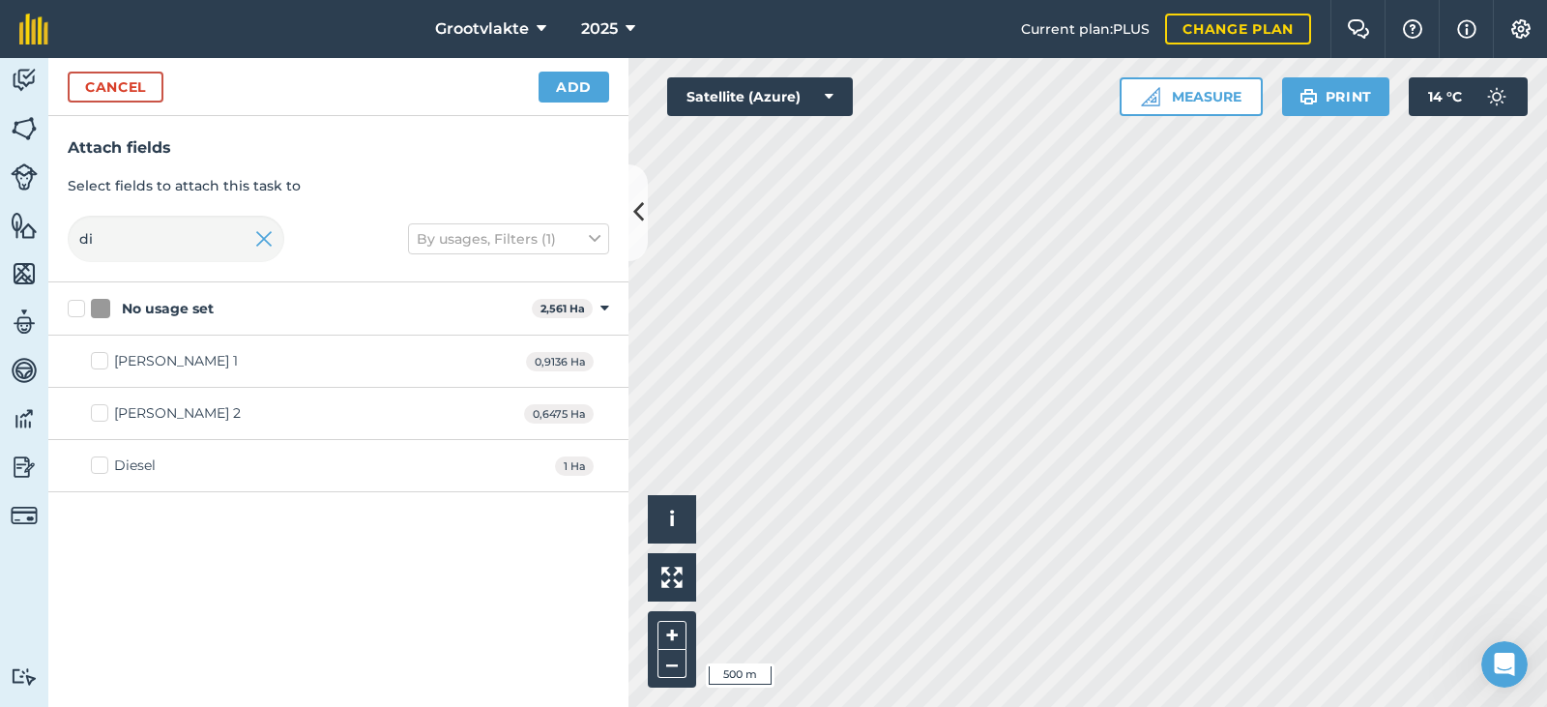
click at [118, 456] on div "Diesel 1 Ha" at bounding box center [338, 466] width 580 height 52
click at [118, 470] on div "Diesel" at bounding box center [135, 465] width 42 height 20
click at [103, 468] on input "Diesel" at bounding box center [97, 461] width 13 height 13
checkbox input "true"
click at [583, 72] on button "Add" at bounding box center [573, 87] width 71 height 31
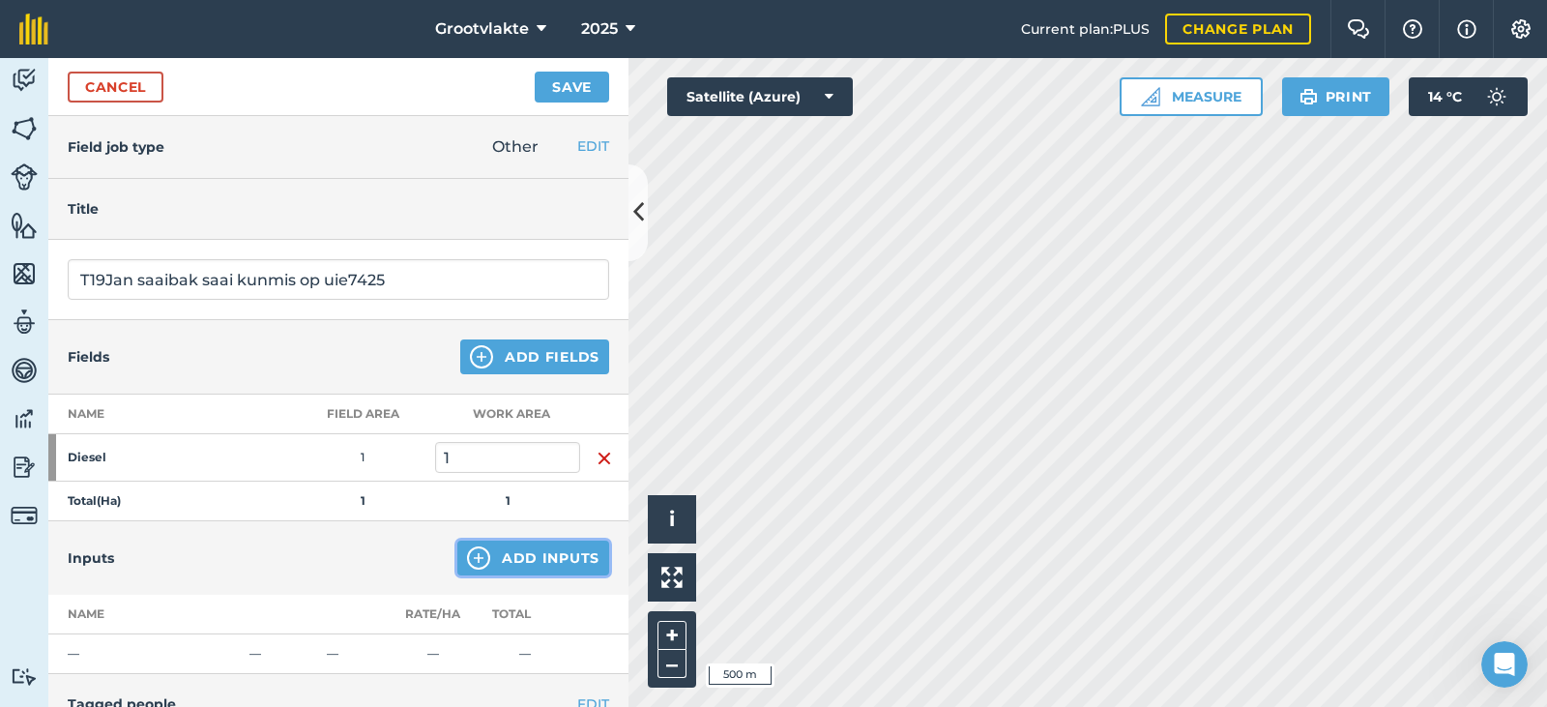
click at [508, 556] on button "Add Inputs" at bounding box center [533, 557] width 152 height 35
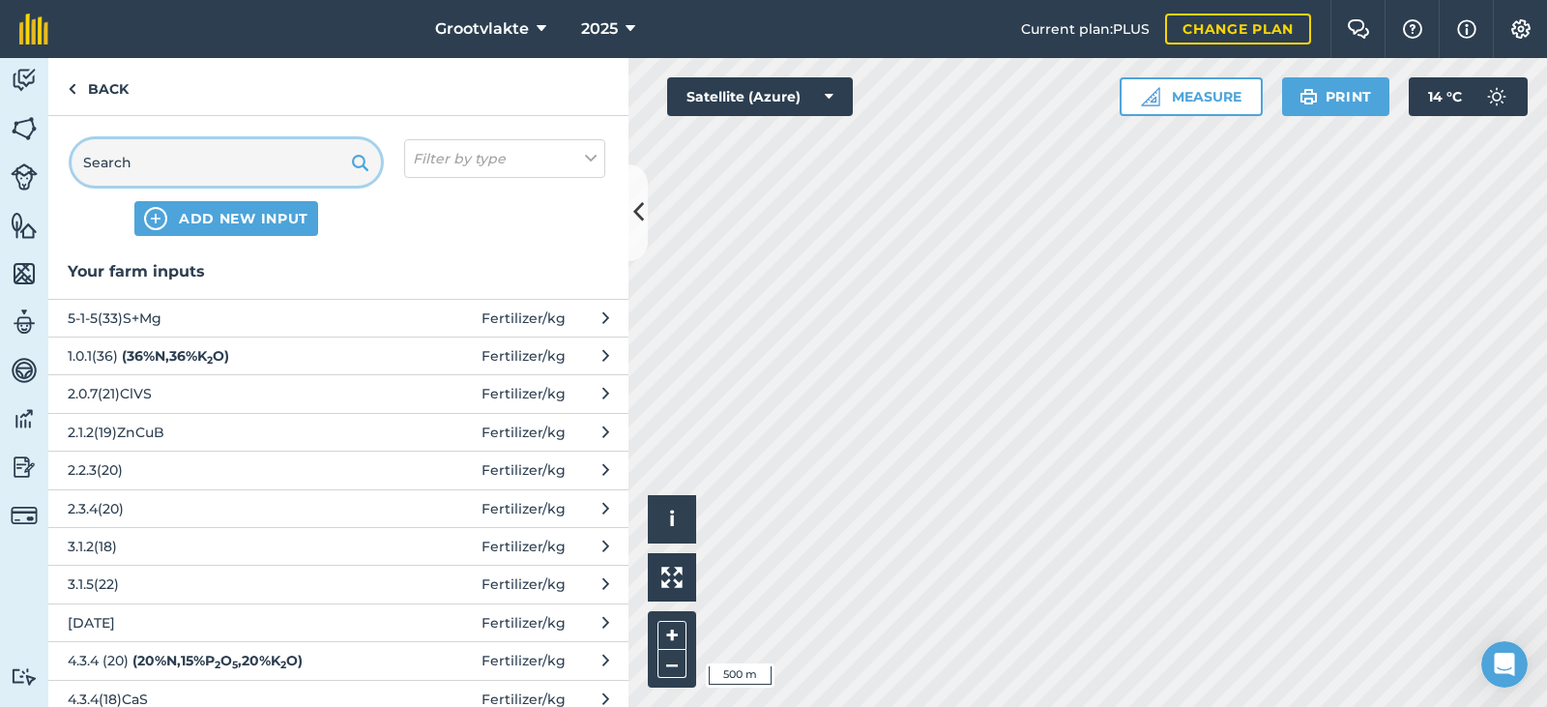
click at [109, 156] on input "text" at bounding box center [226, 162] width 309 height 46
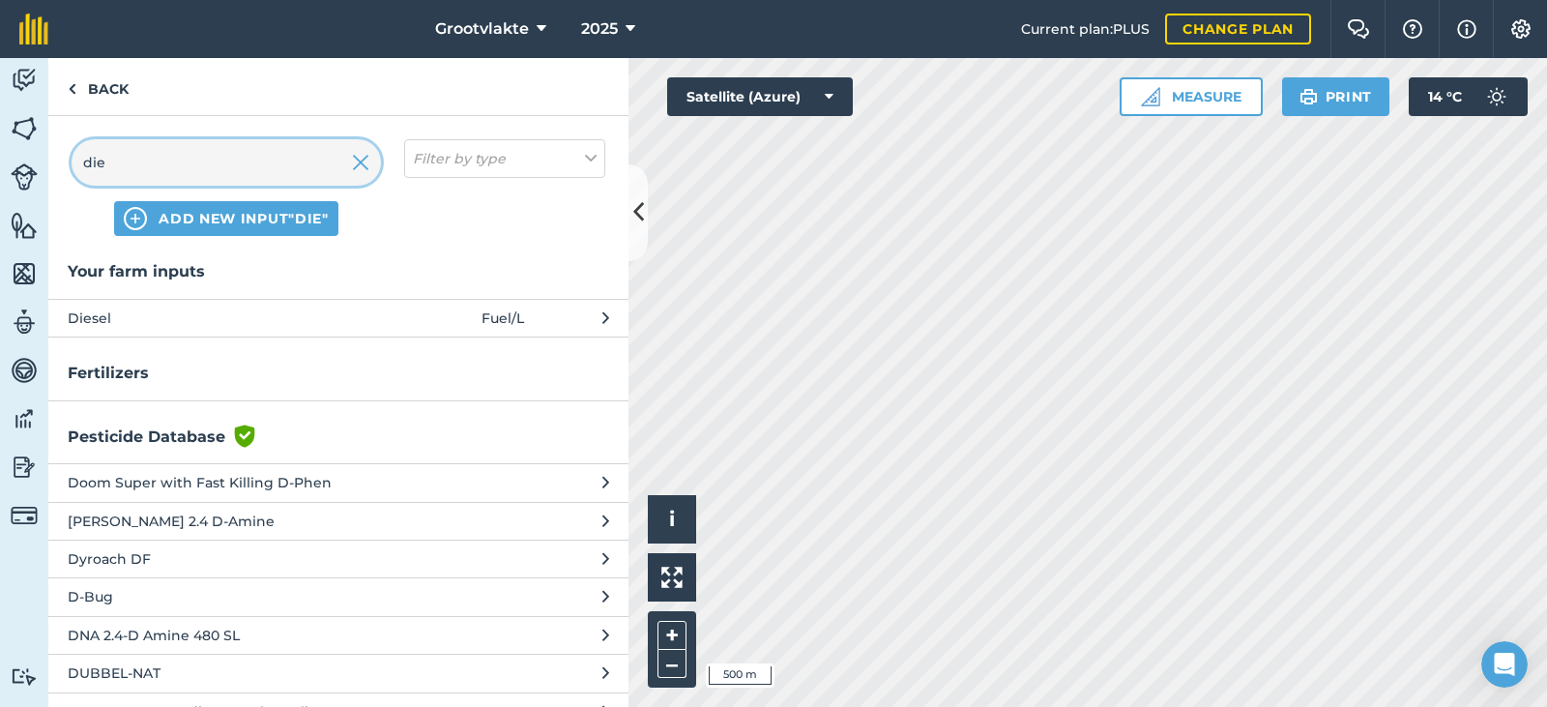
type input "die"
click at [243, 326] on span "Diesel" at bounding box center [226, 317] width 316 height 21
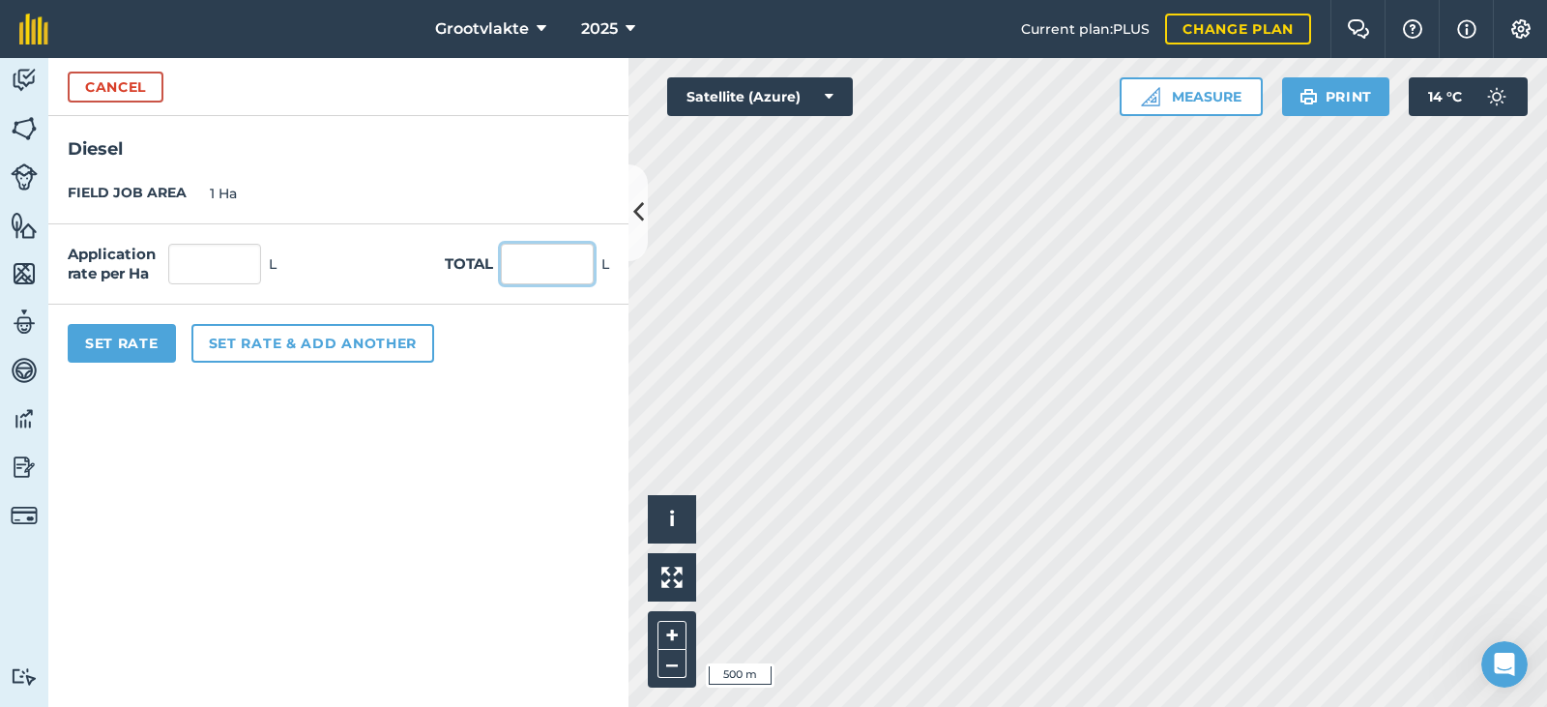
click at [527, 256] on input "text" at bounding box center [547, 264] width 93 height 41
type input "33"
click at [99, 343] on button "Set Rate" at bounding box center [122, 343] width 108 height 39
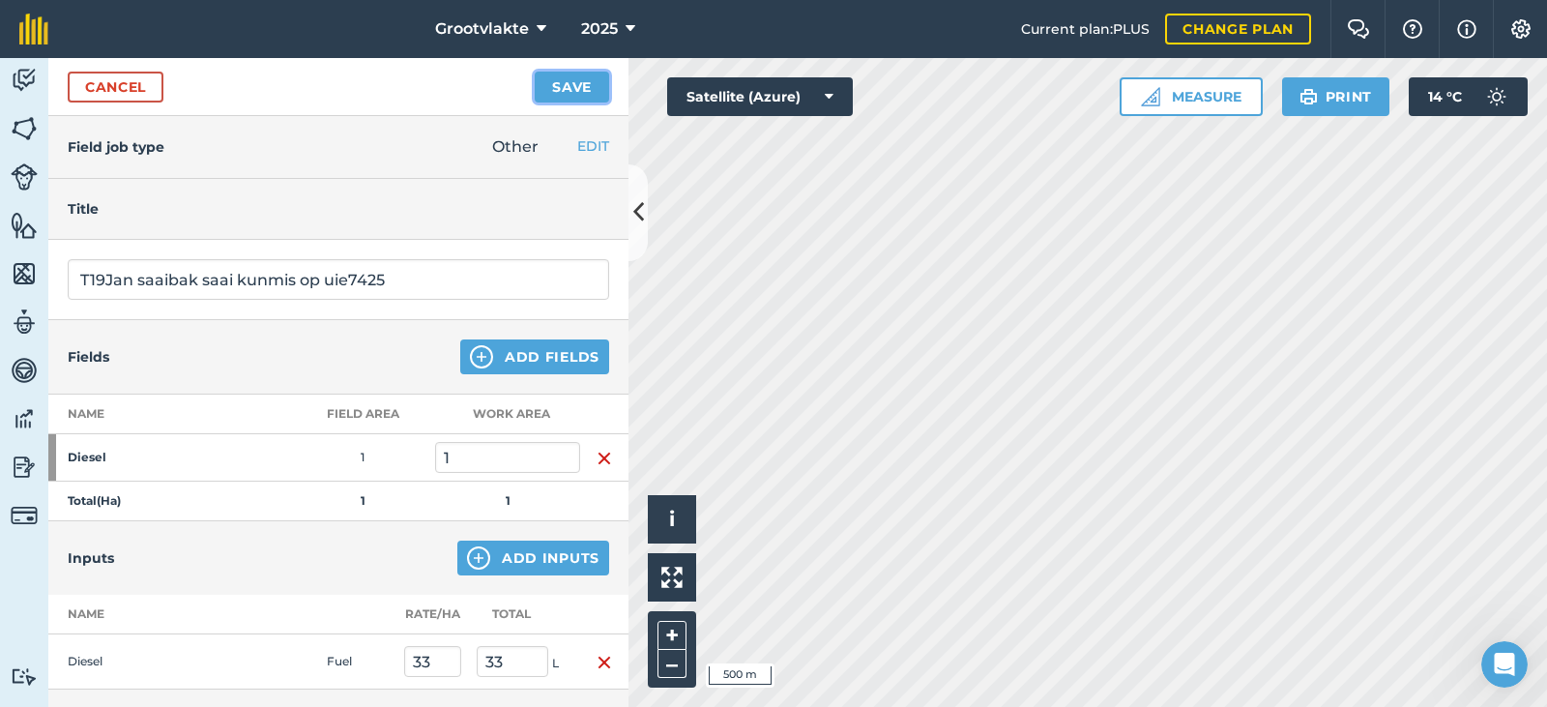
click at [585, 79] on button "Save" at bounding box center [572, 87] width 74 height 31
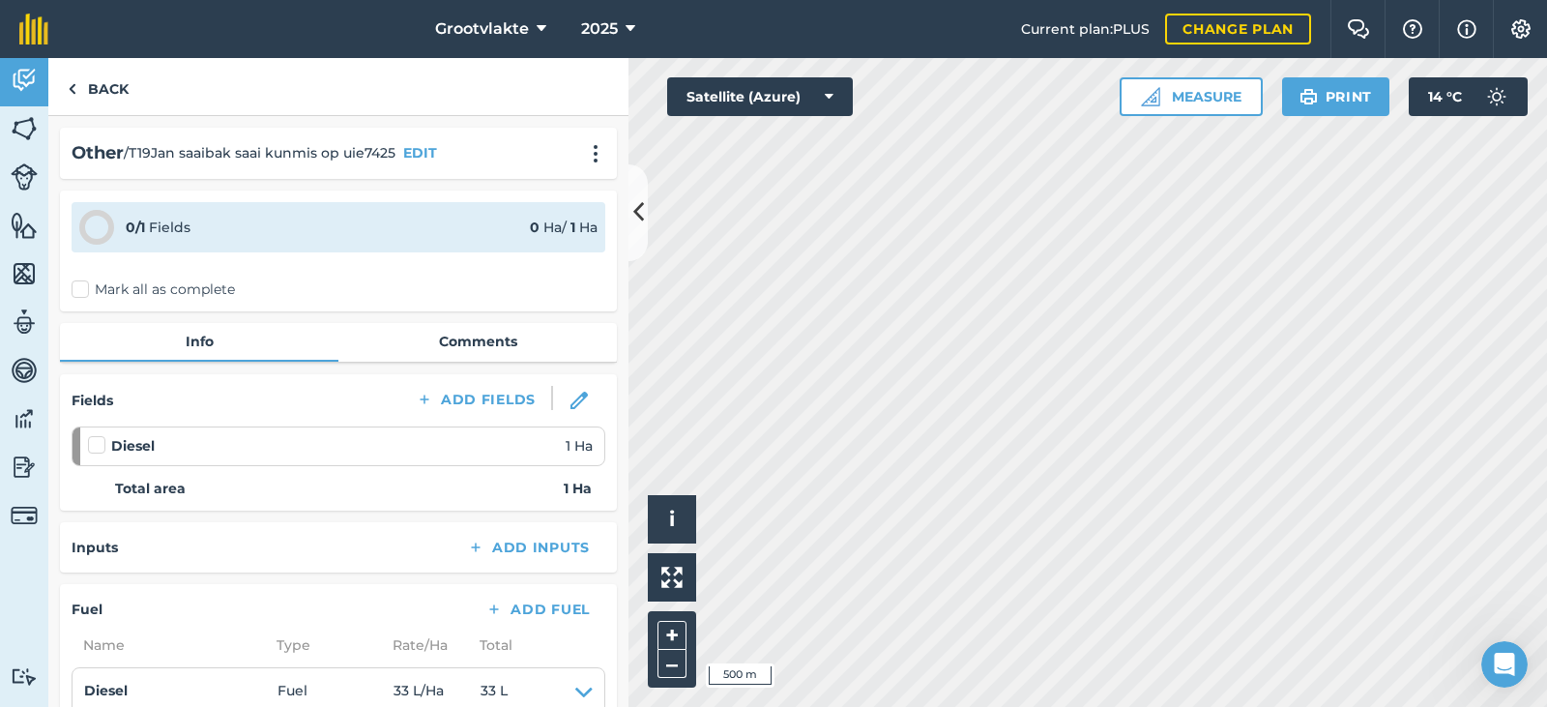
click at [100, 298] on label "Mark all as complete" at bounding box center [153, 289] width 163 height 20
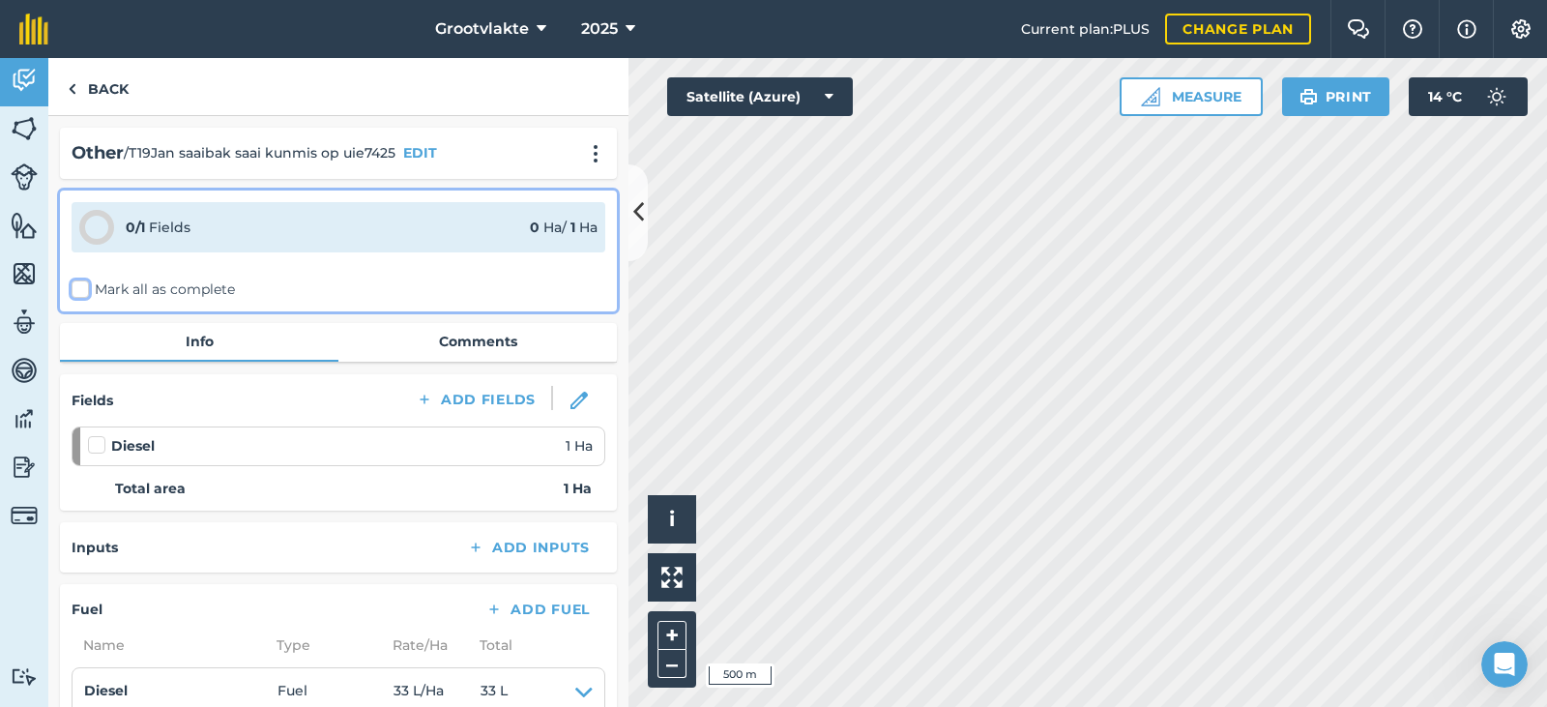
click at [84, 292] on input "Mark all as complete" at bounding box center [78, 285] width 13 height 13
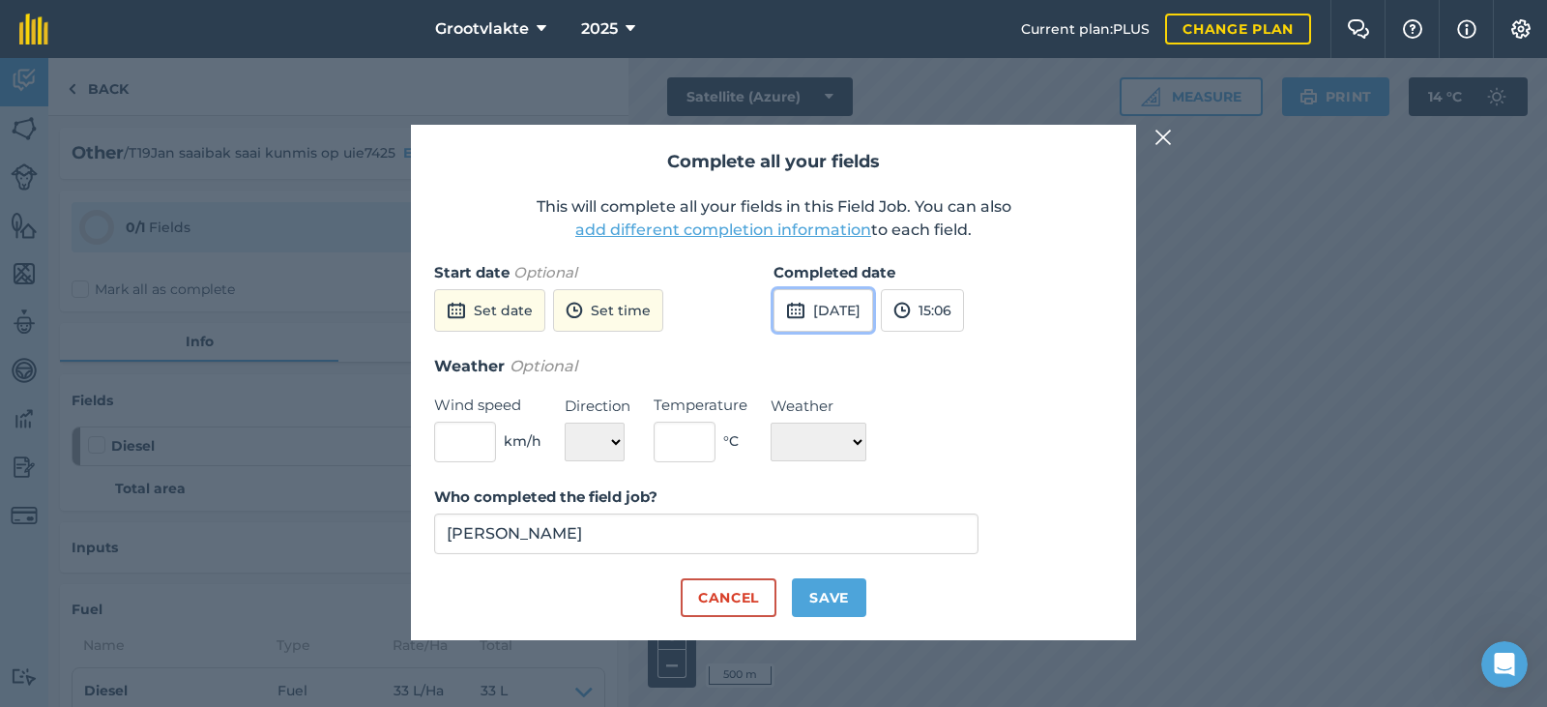
click at [835, 304] on button "[DATE]" at bounding box center [823, 310] width 100 height 43
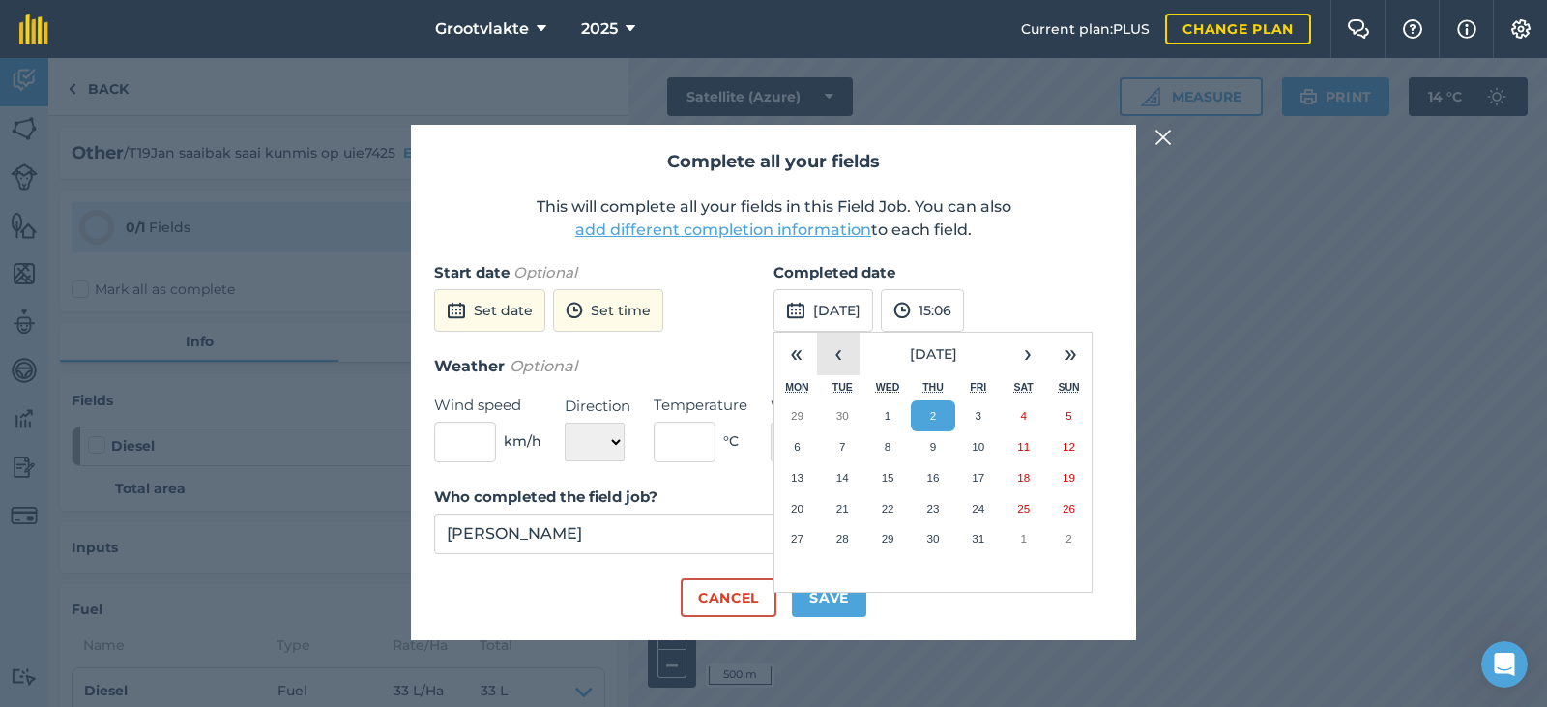
click at [841, 357] on button "‹" at bounding box center [838, 354] width 43 height 43
click at [935, 505] on abbr "25" at bounding box center [932, 508] width 13 height 13
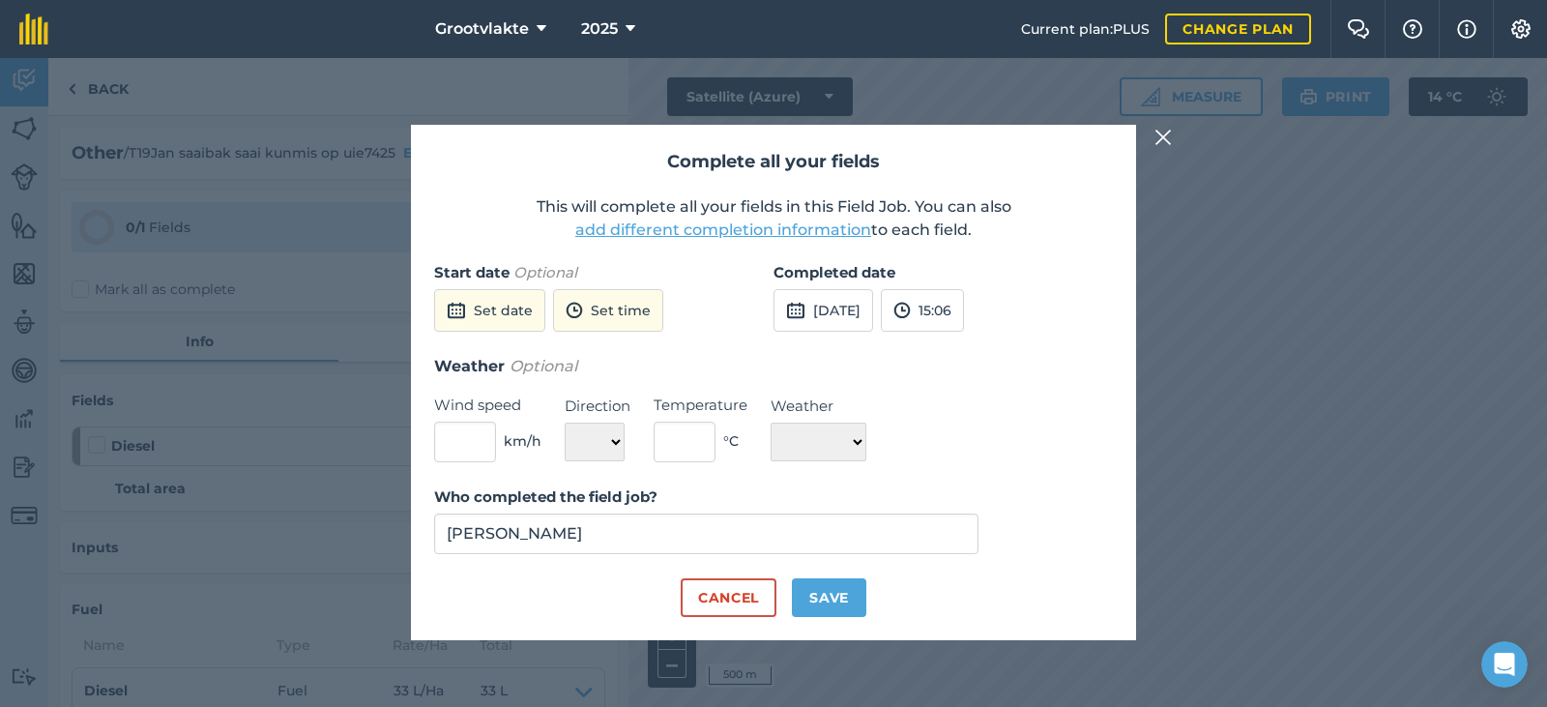
click at [852, 562] on div "Who completed the field job? [PERSON_NAME]" at bounding box center [773, 531] width 679 height 93
click at [835, 592] on button "Save" at bounding box center [829, 597] width 74 height 39
checkbox input "true"
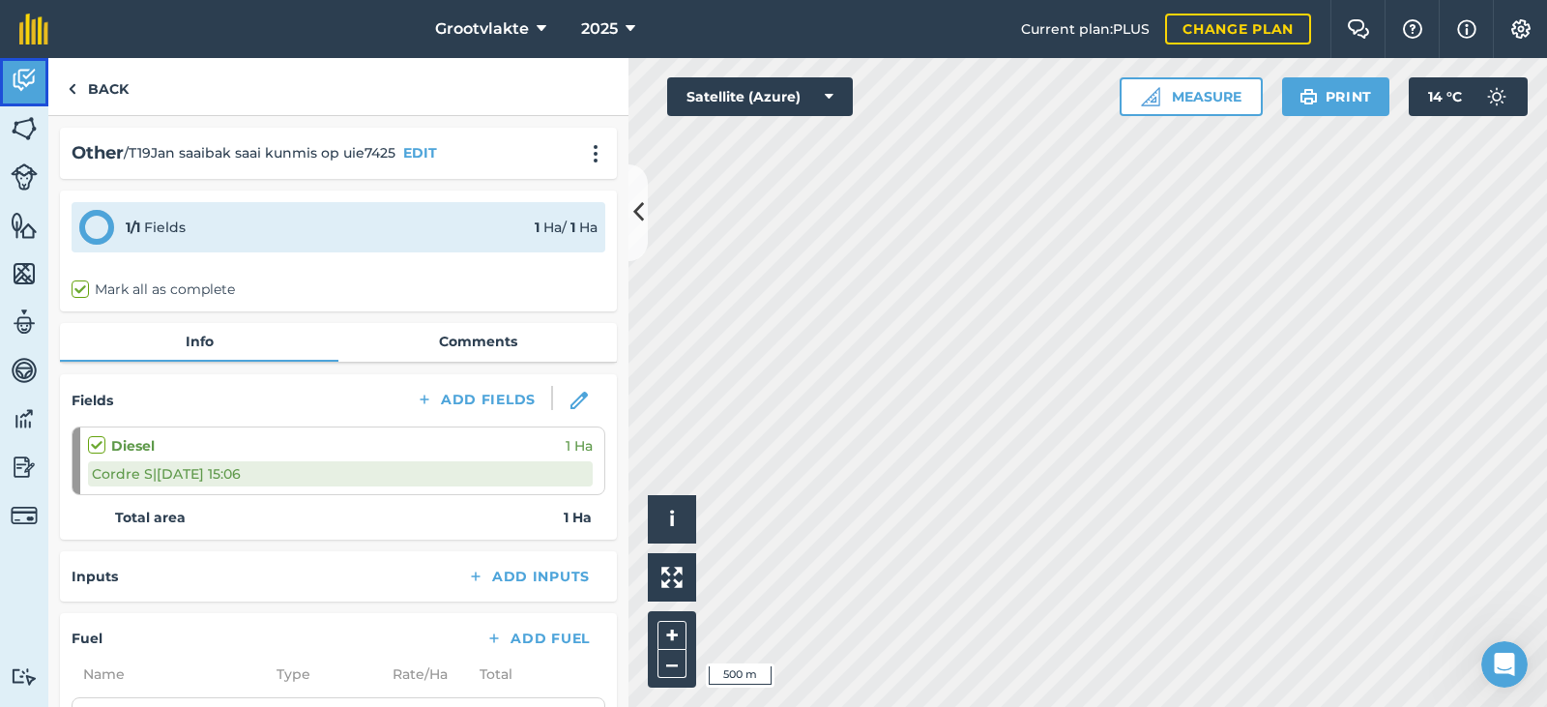
click at [21, 62] on link "Activity" at bounding box center [24, 82] width 48 height 48
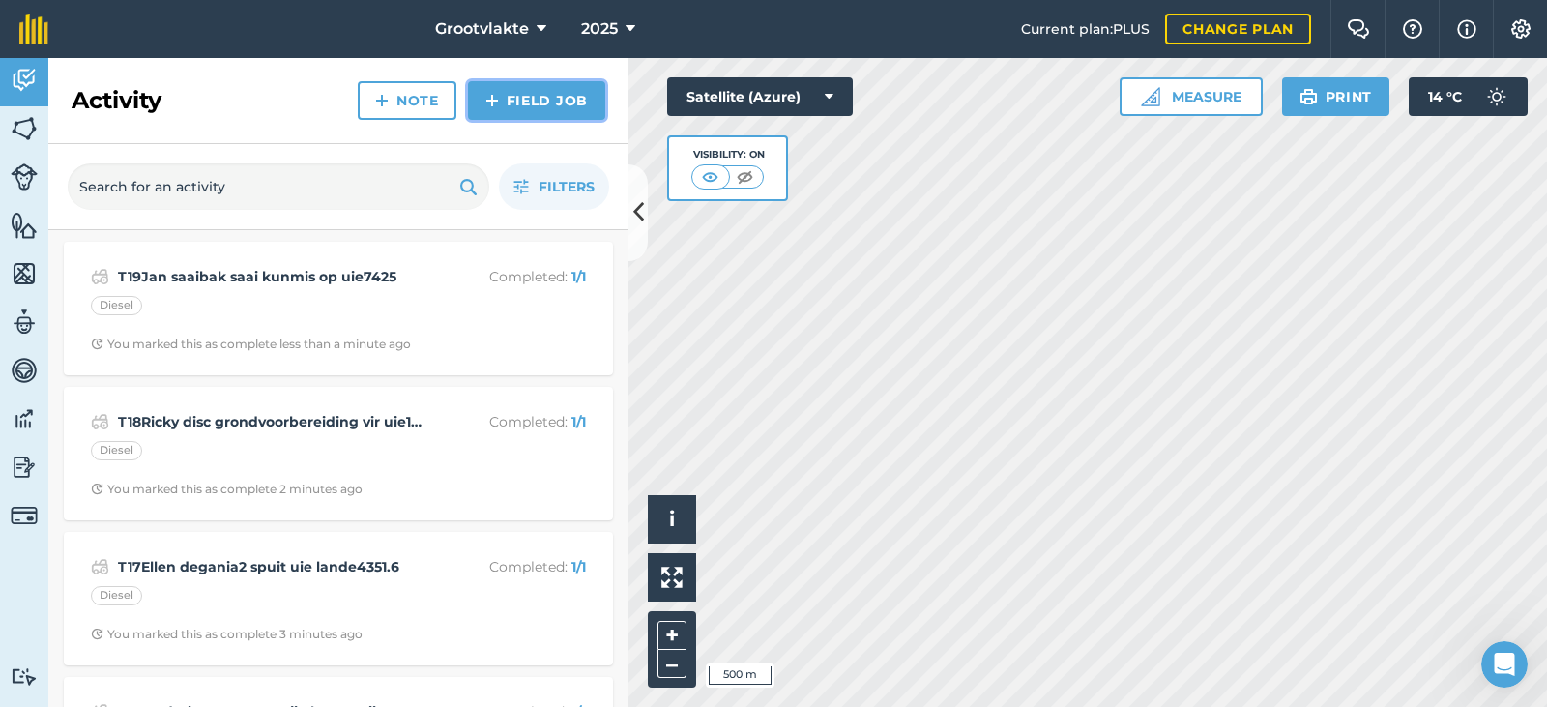
click at [492, 106] on img at bounding box center [492, 100] width 14 height 23
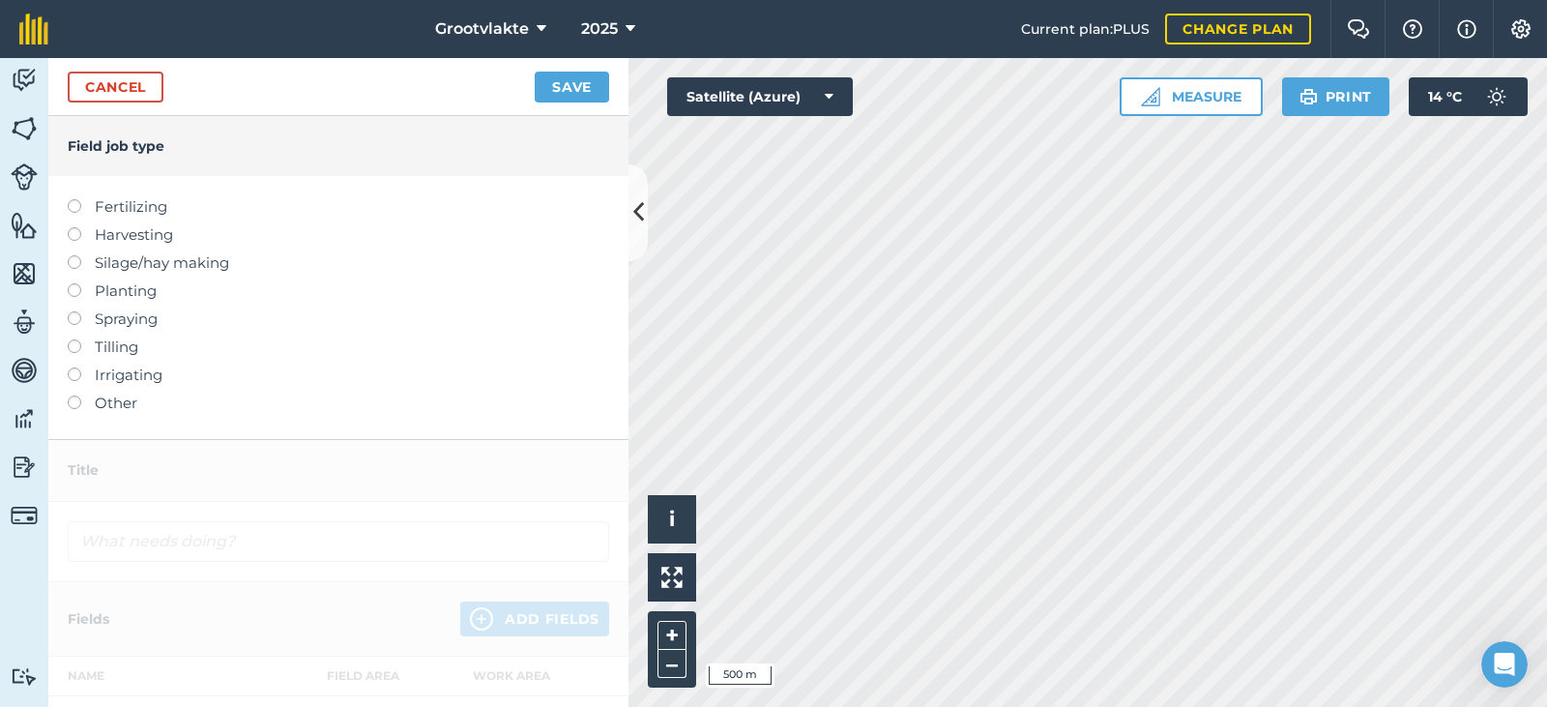
click at [135, 399] on label "Other" at bounding box center [338, 402] width 541 height 23
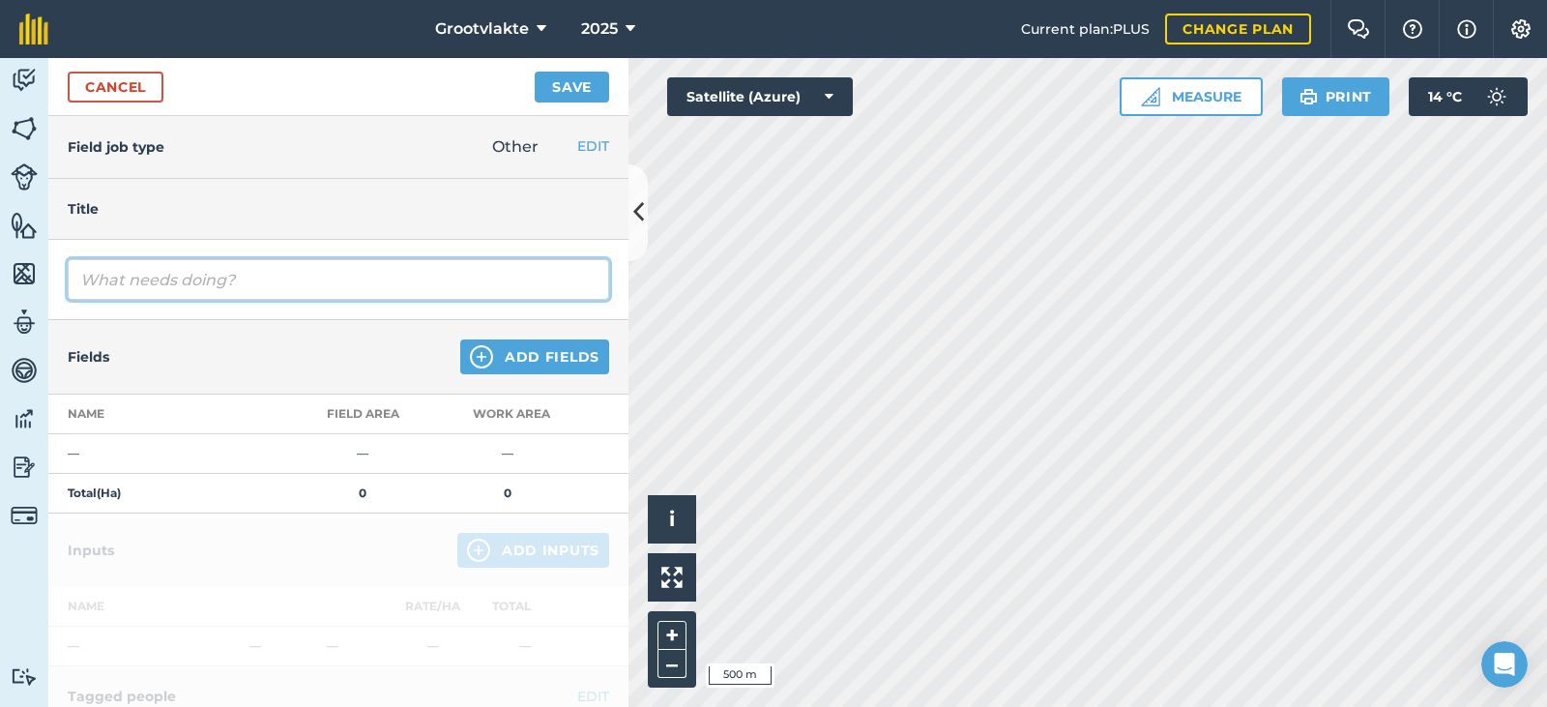
click at [185, 290] on input "text" at bounding box center [338, 279] width 541 height 41
type input "T20Willem spuitpomp1 spuit [PERSON_NAME] boorde8163.5"
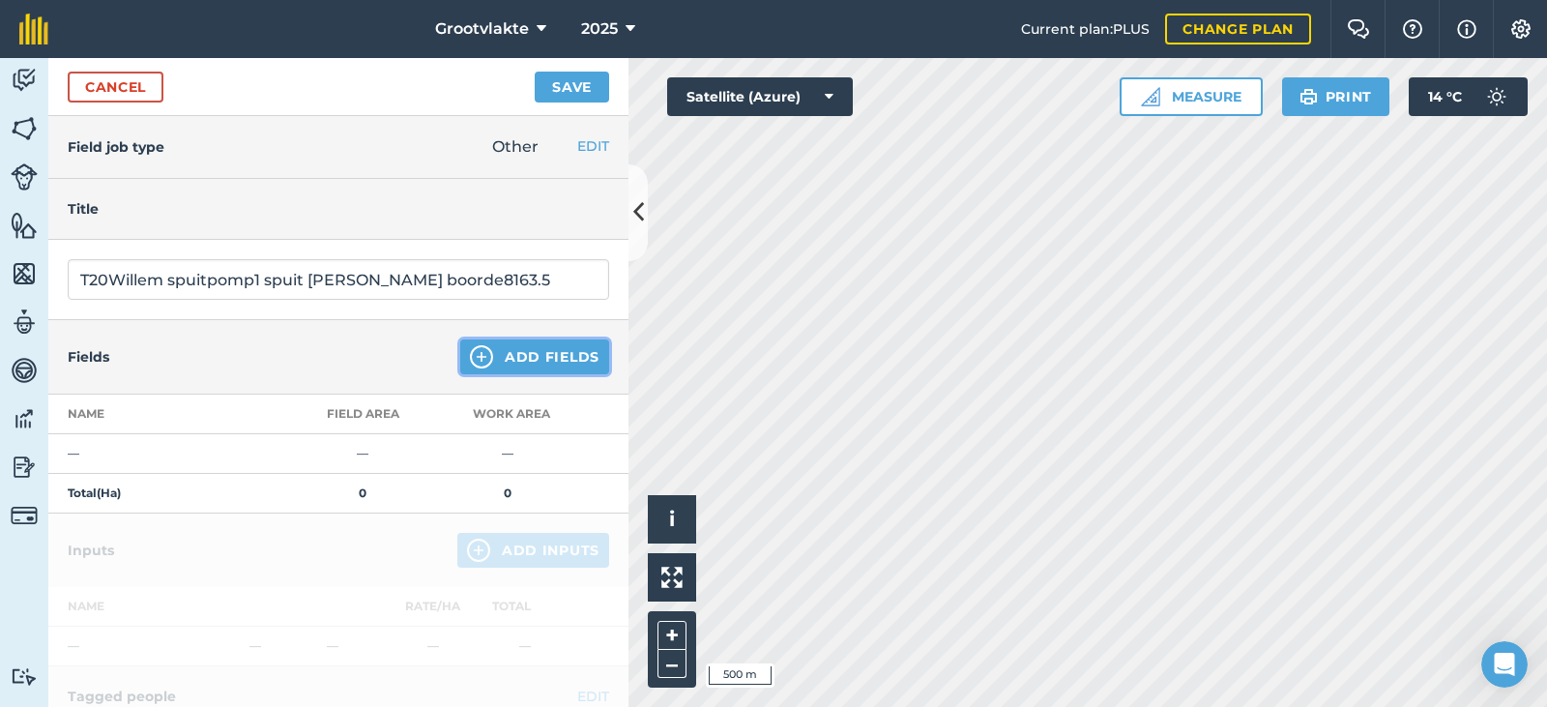
click at [512, 356] on button "Add Fields" at bounding box center [534, 356] width 149 height 35
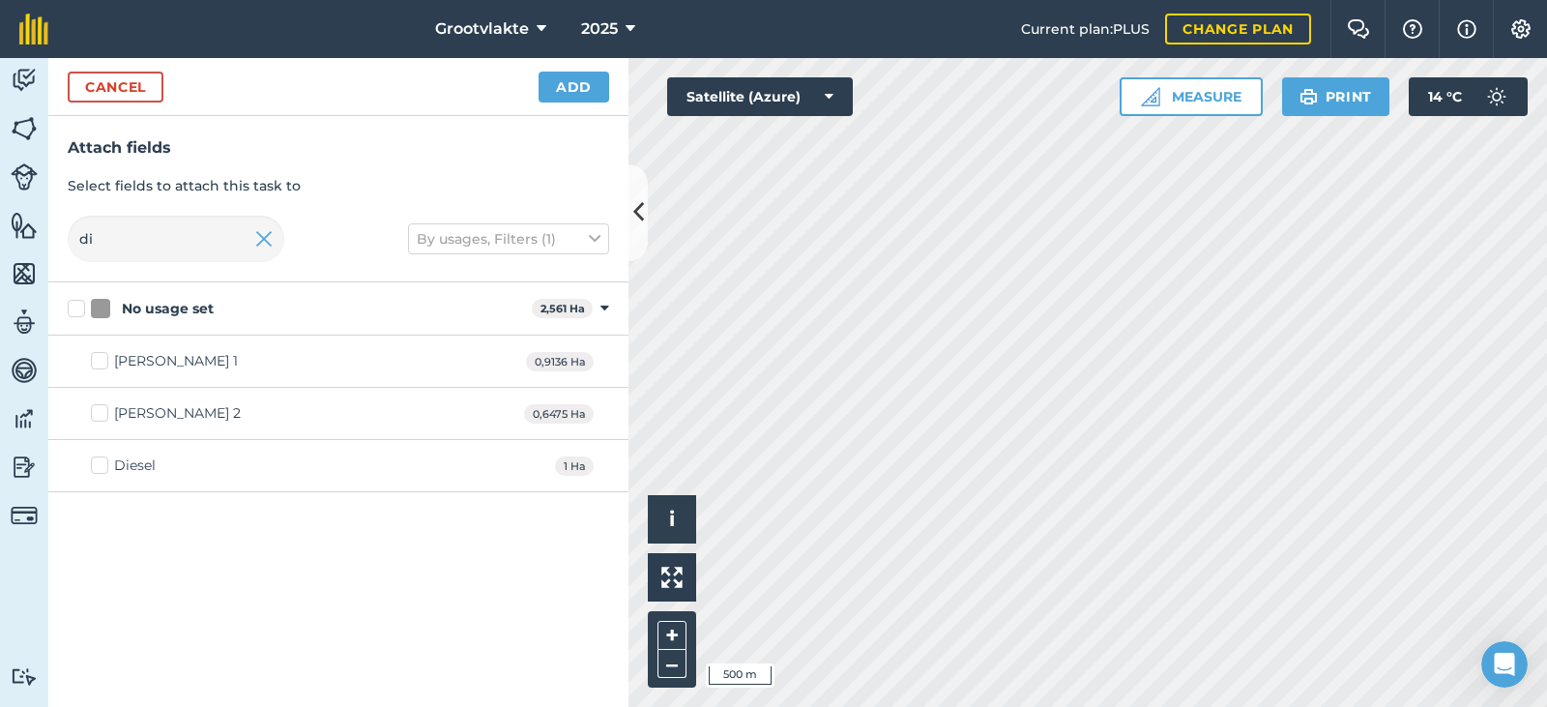
drag, startPoint x: 130, startPoint y: 460, endPoint x: 148, endPoint y: 451, distance: 19.5
click at [130, 458] on div "Diesel" at bounding box center [135, 465] width 42 height 20
click at [103, 458] on input "Diesel" at bounding box center [97, 461] width 13 height 13
checkbox input "true"
click at [587, 84] on button "Add" at bounding box center [573, 87] width 71 height 31
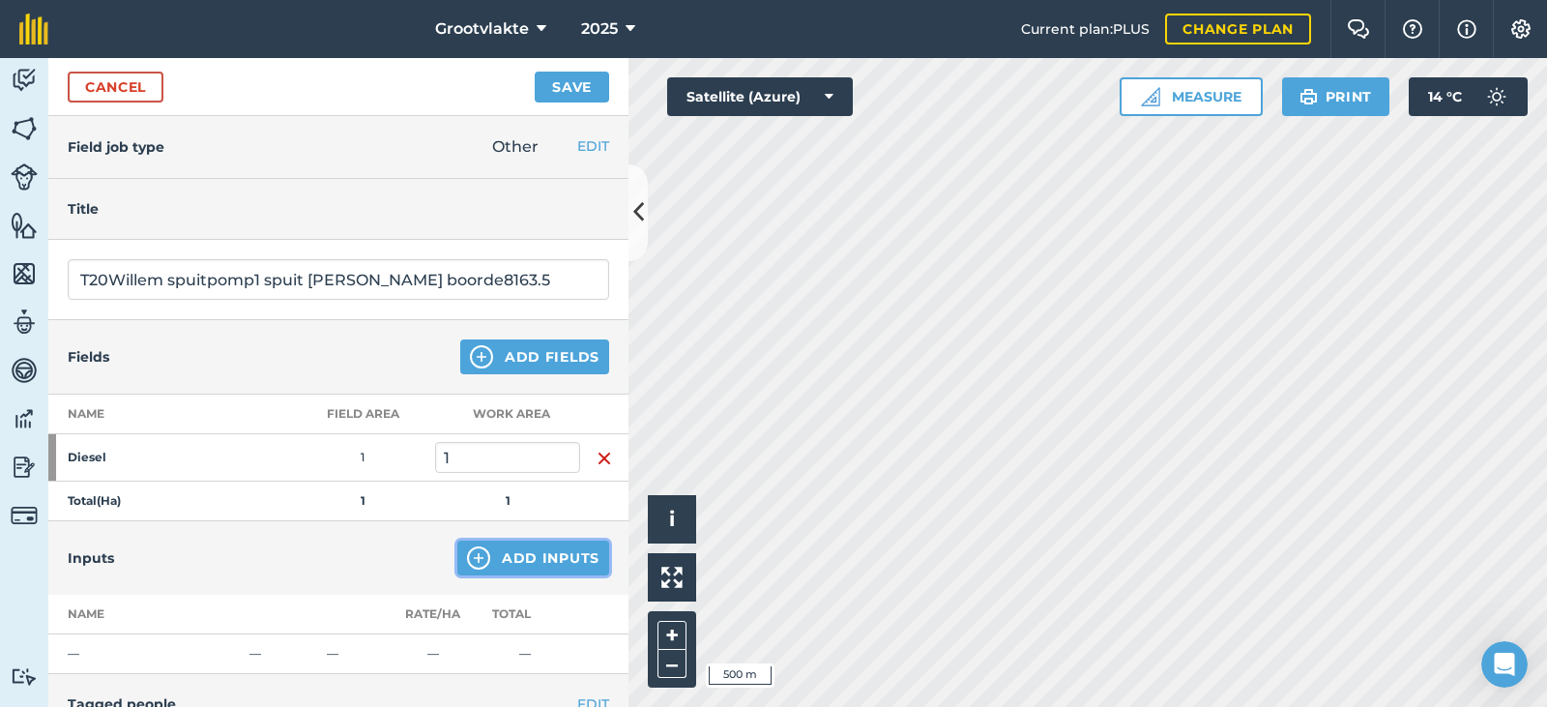
click at [518, 559] on button "Add Inputs" at bounding box center [533, 557] width 152 height 35
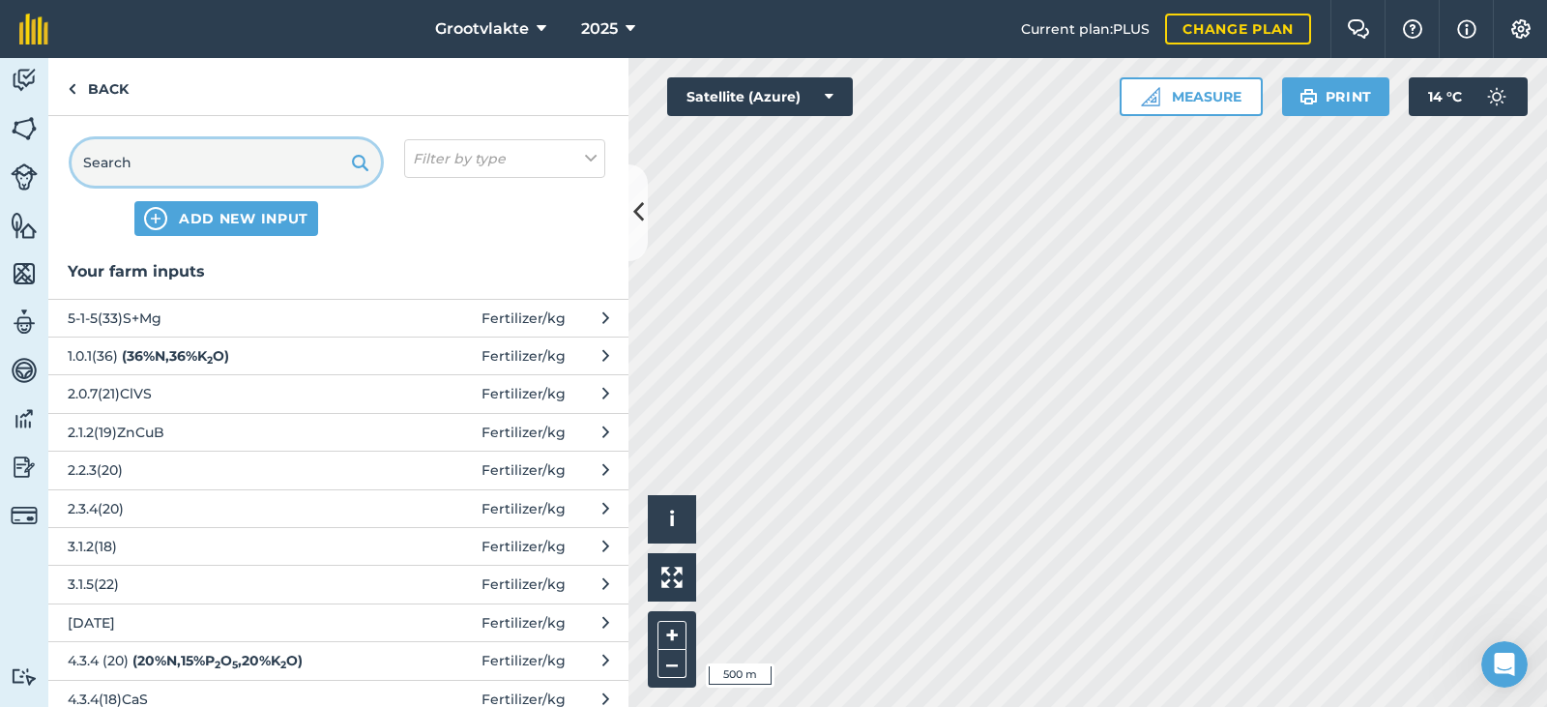
click at [128, 146] on input "text" at bounding box center [226, 162] width 309 height 46
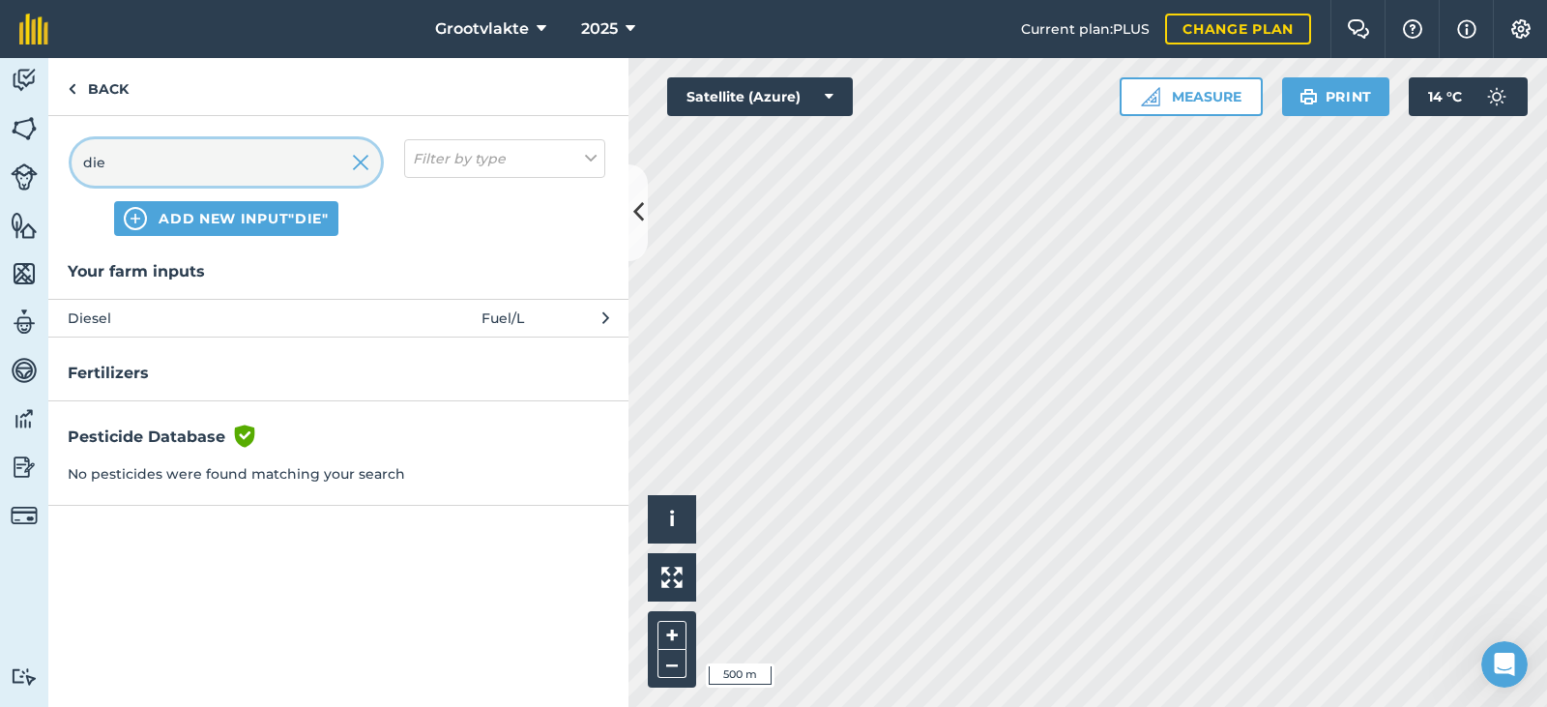
type input "die"
click at [240, 313] on span "Diesel" at bounding box center [226, 317] width 316 height 21
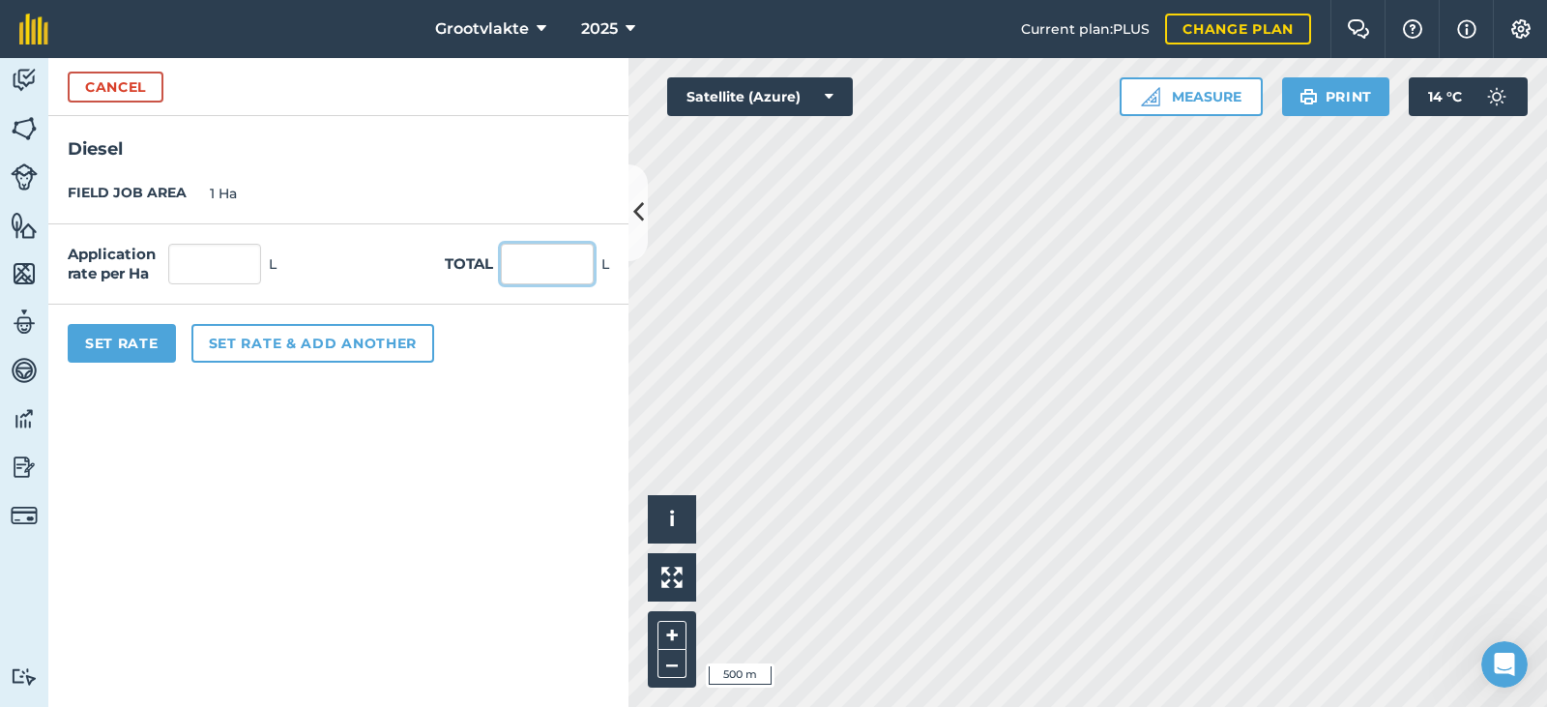
click at [531, 282] on input "text" at bounding box center [547, 264] width 93 height 41
type input "19"
click at [145, 350] on button "Set Rate" at bounding box center [122, 343] width 108 height 39
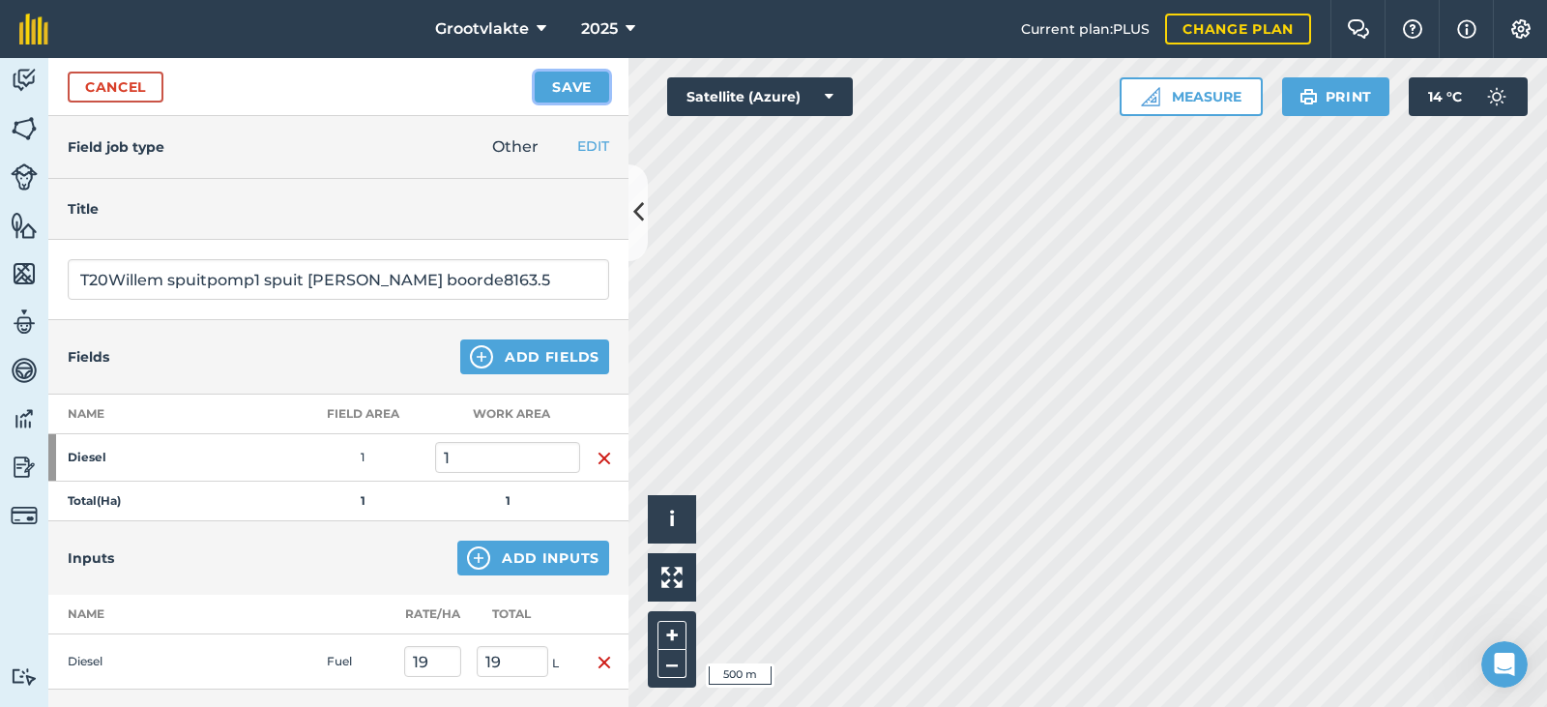
click at [557, 91] on button "Save" at bounding box center [572, 87] width 74 height 31
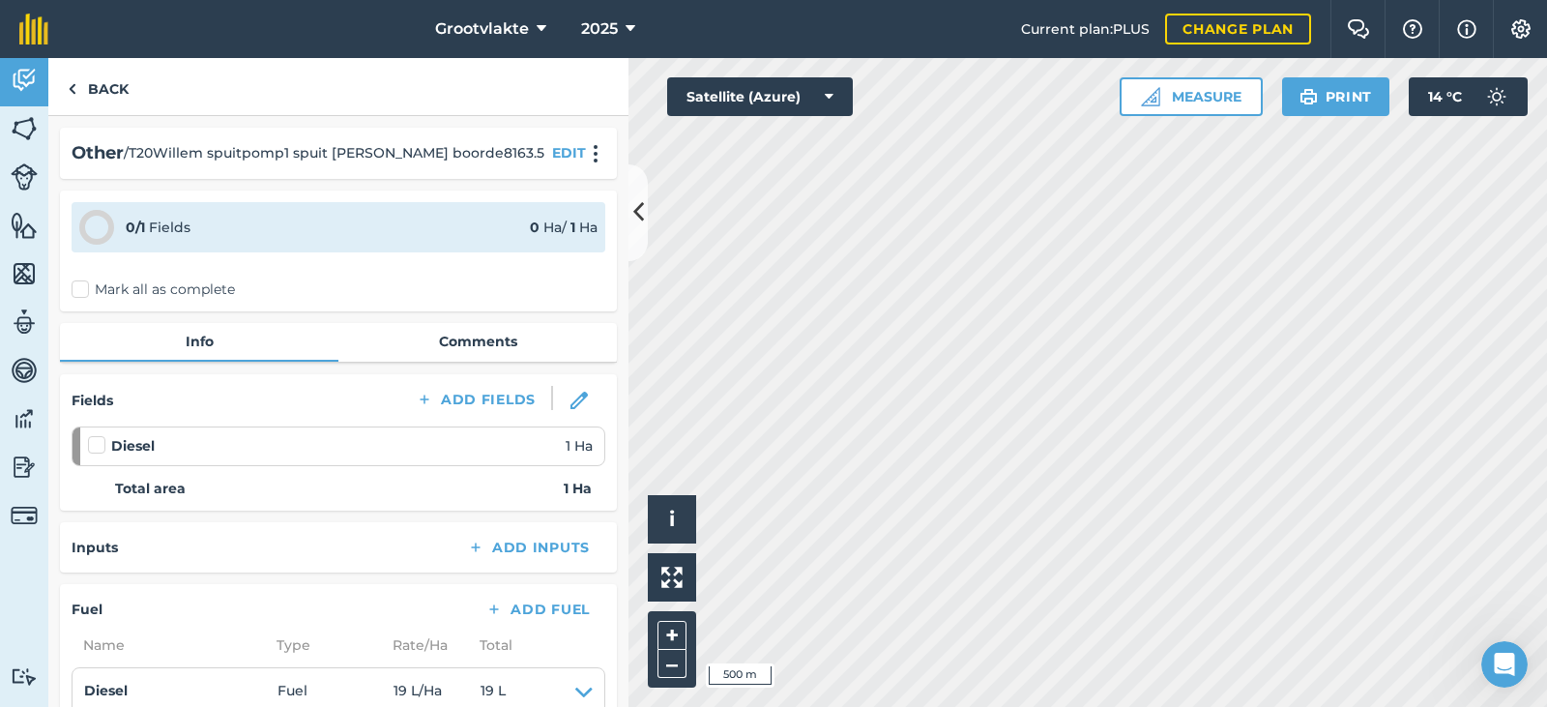
click at [151, 290] on label "Mark all as complete" at bounding box center [153, 289] width 163 height 20
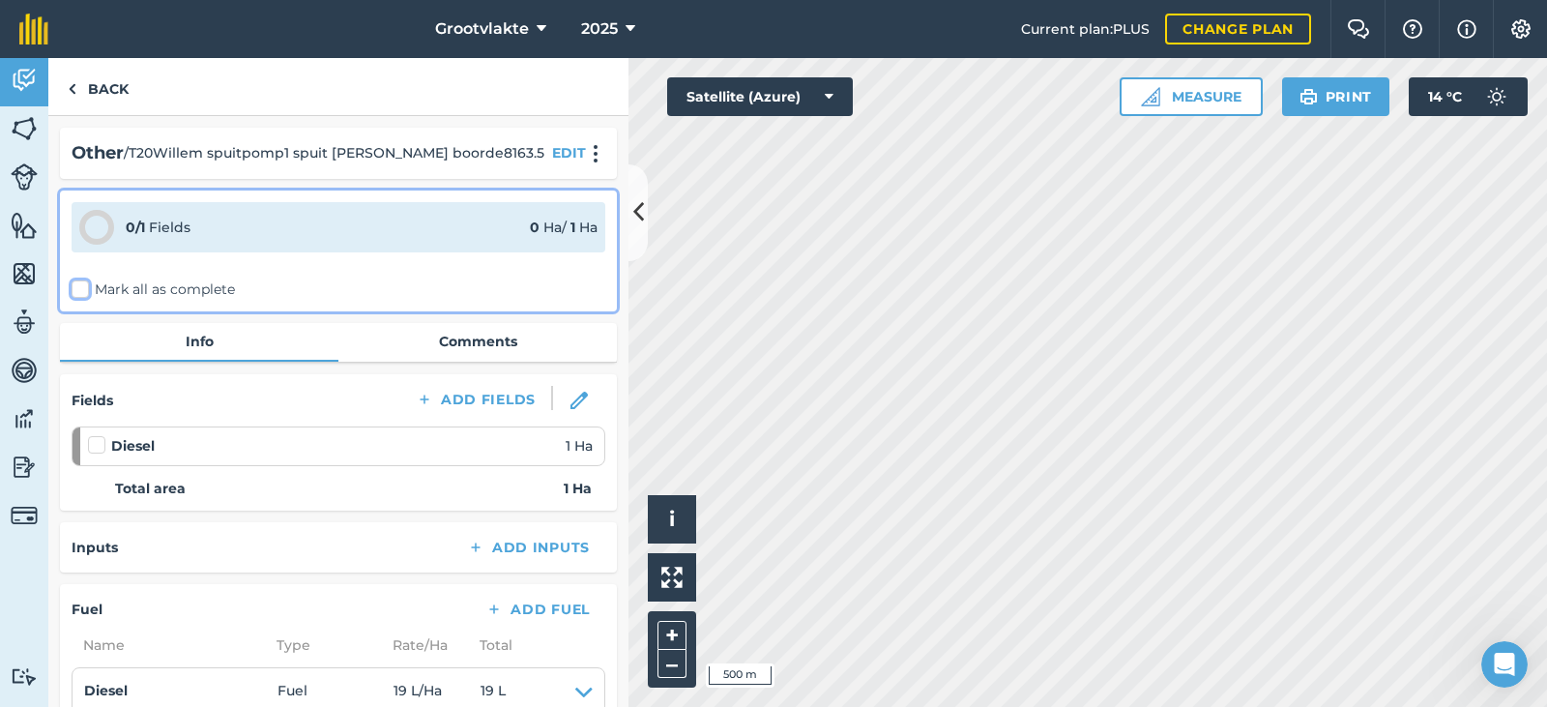
click at [84, 290] on input "Mark all as complete" at bounding box center [78, 285] width 13 height 13
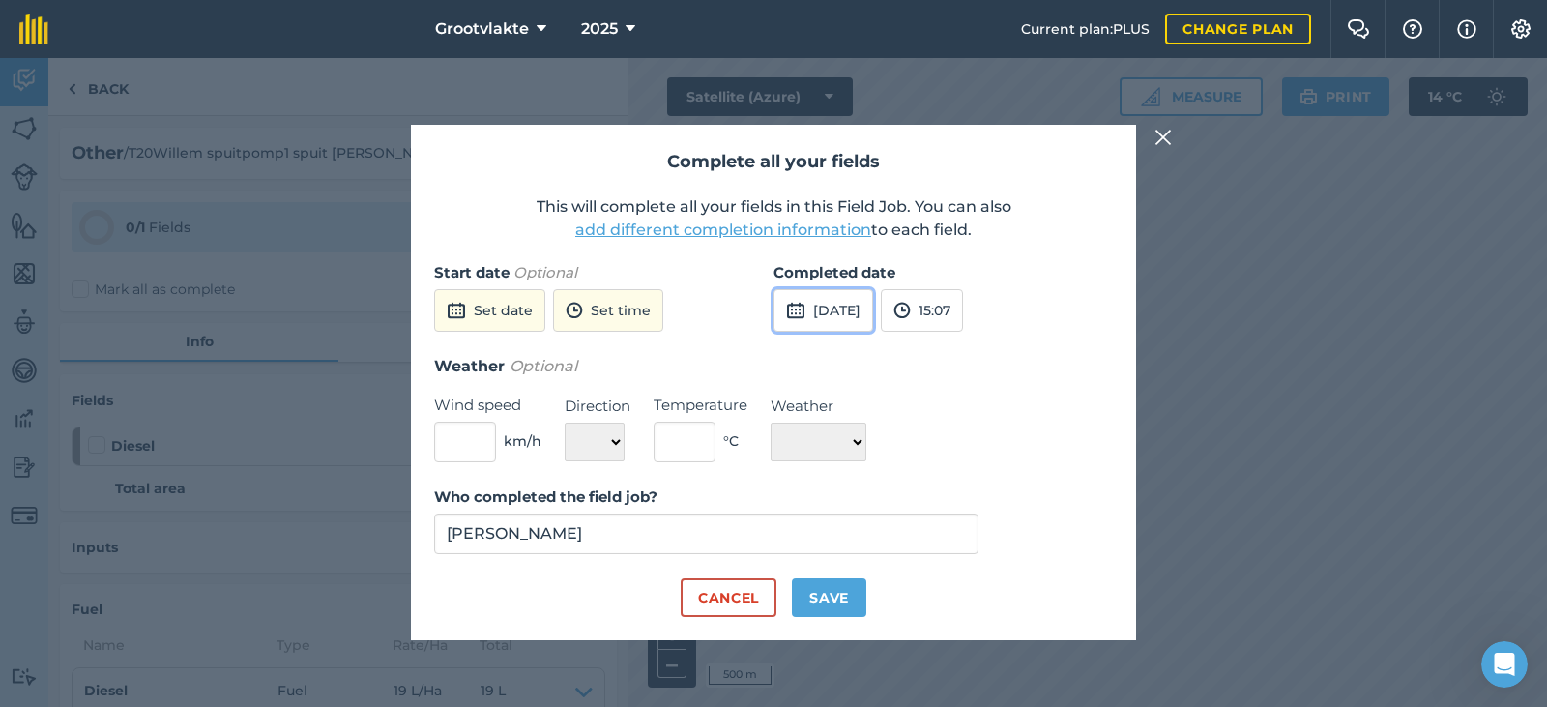
click at [816, 301] on button "[DATE]" at bounding box center [823, 310] width 100 height 43
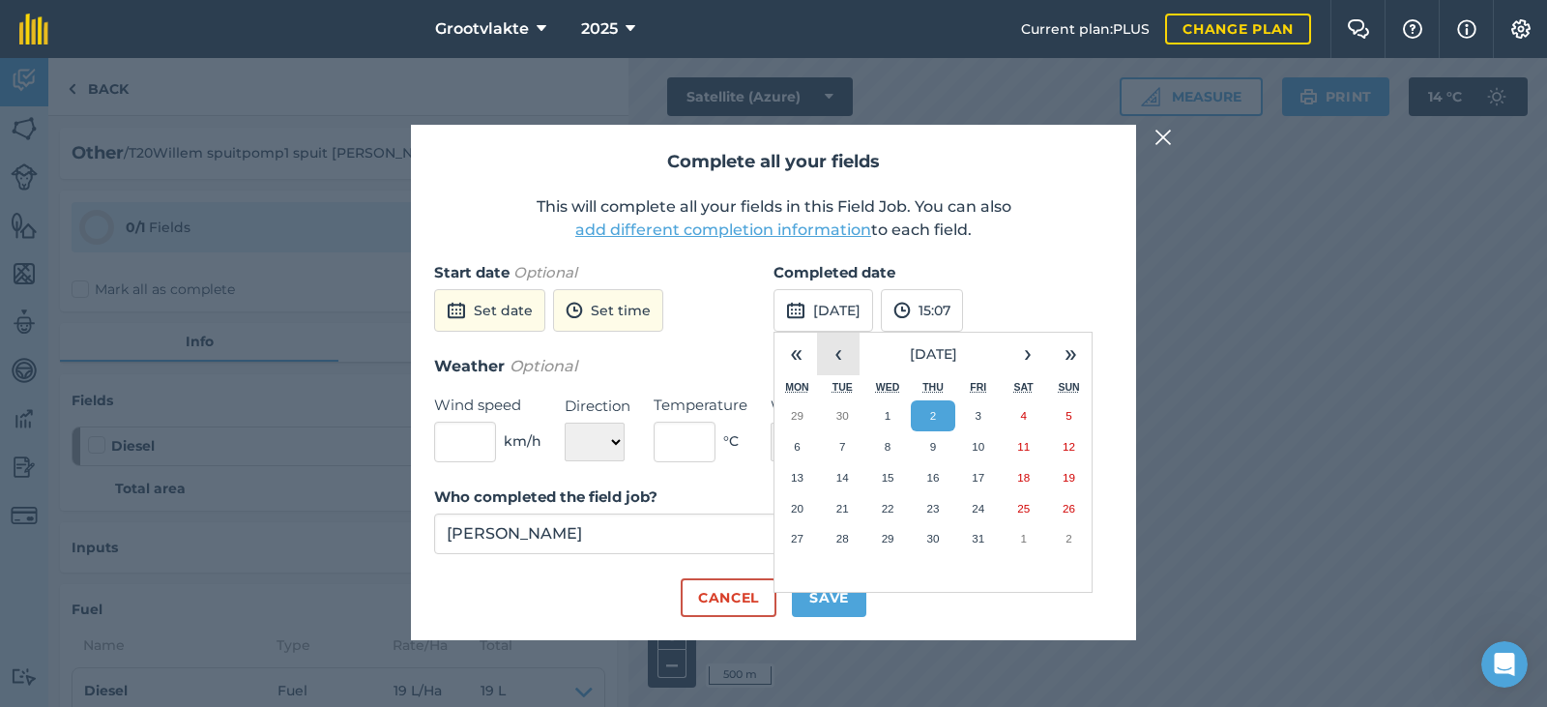
click at [835, 343] on button "‹" at bounding box center [838, 354] width 43 height 43
click at [932, 494] on button "25" at bounding box center [933, 508] width 45 height 31
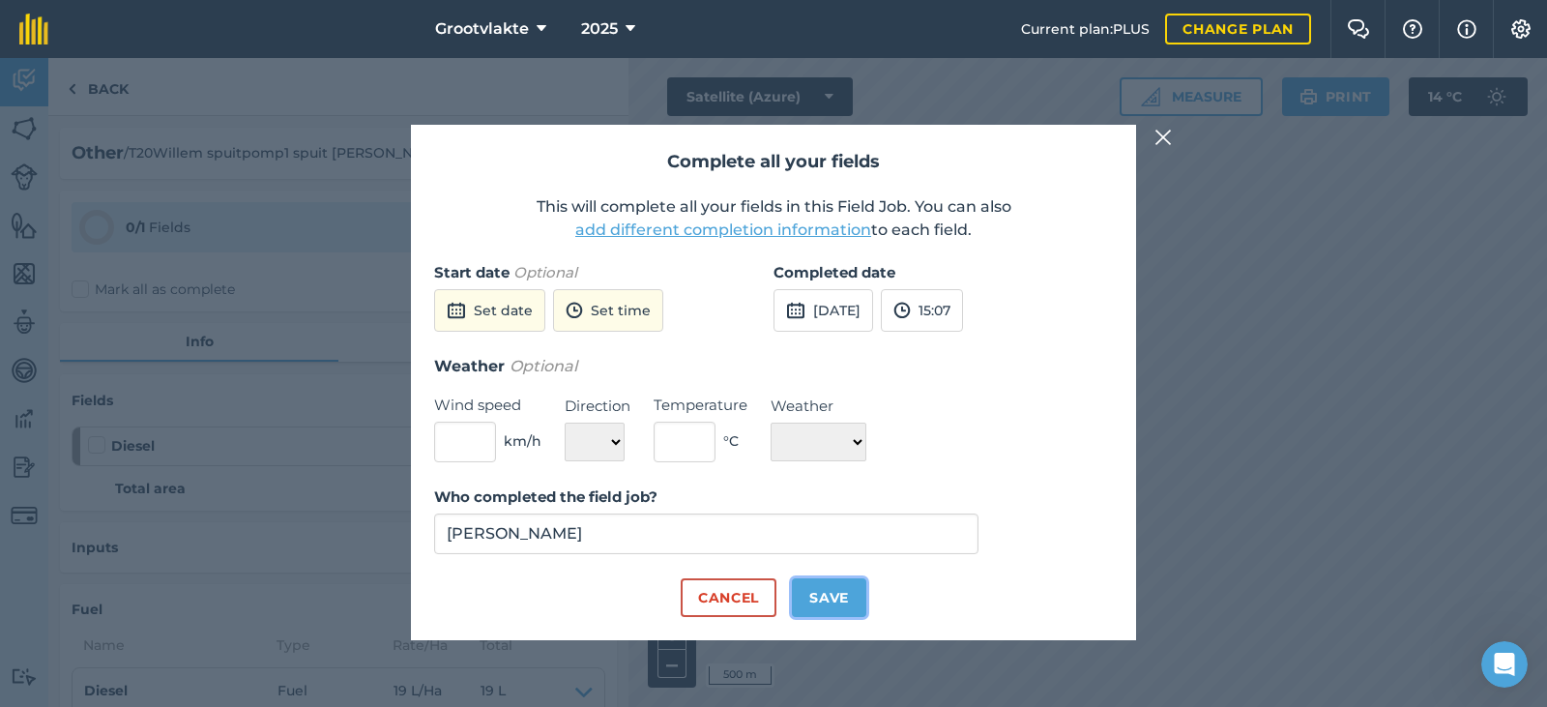
click at [830, 607] on button "Save" at bounding box center [829, 597] width 74 height 39
checkbox input "true"
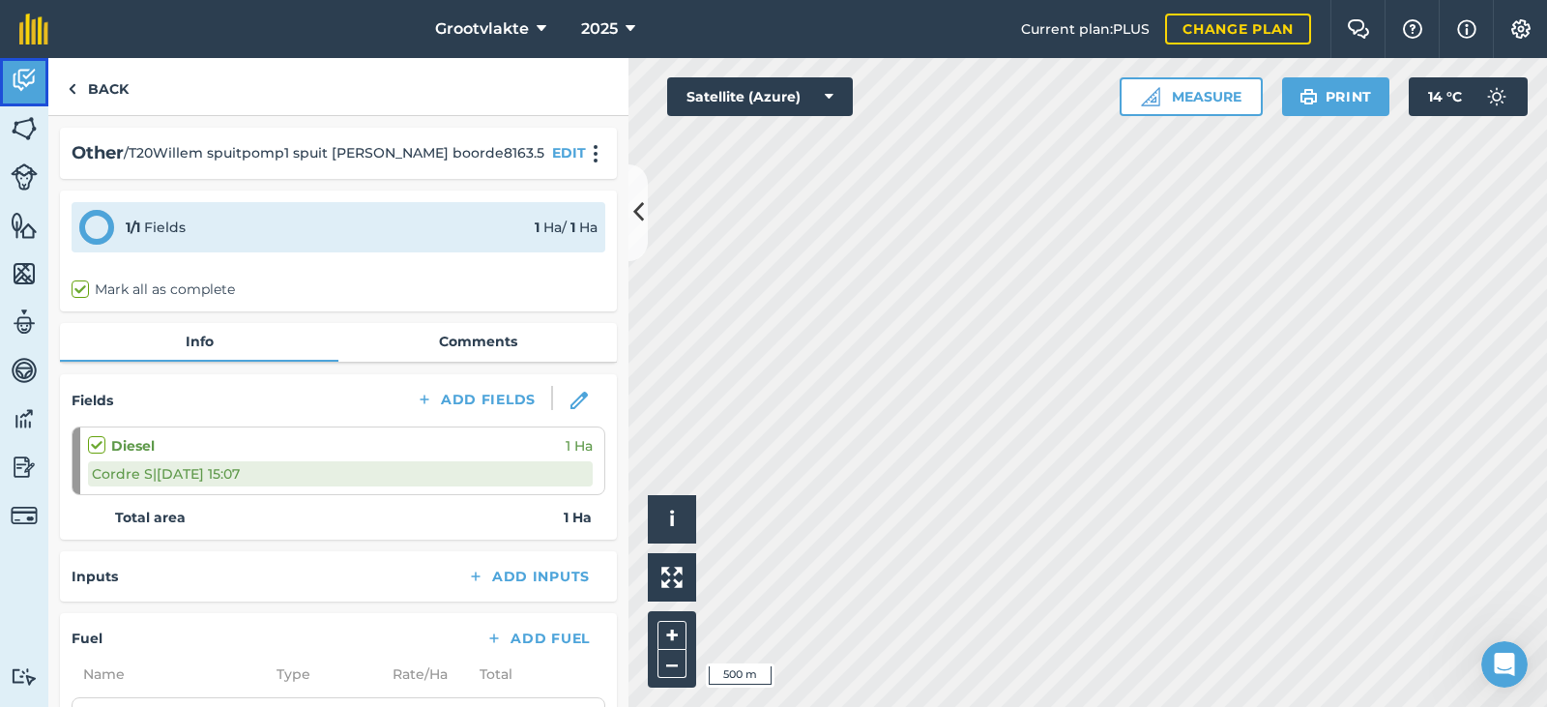
click at [34, 92] on img at bounding box center [24, 80] width 27 height 29
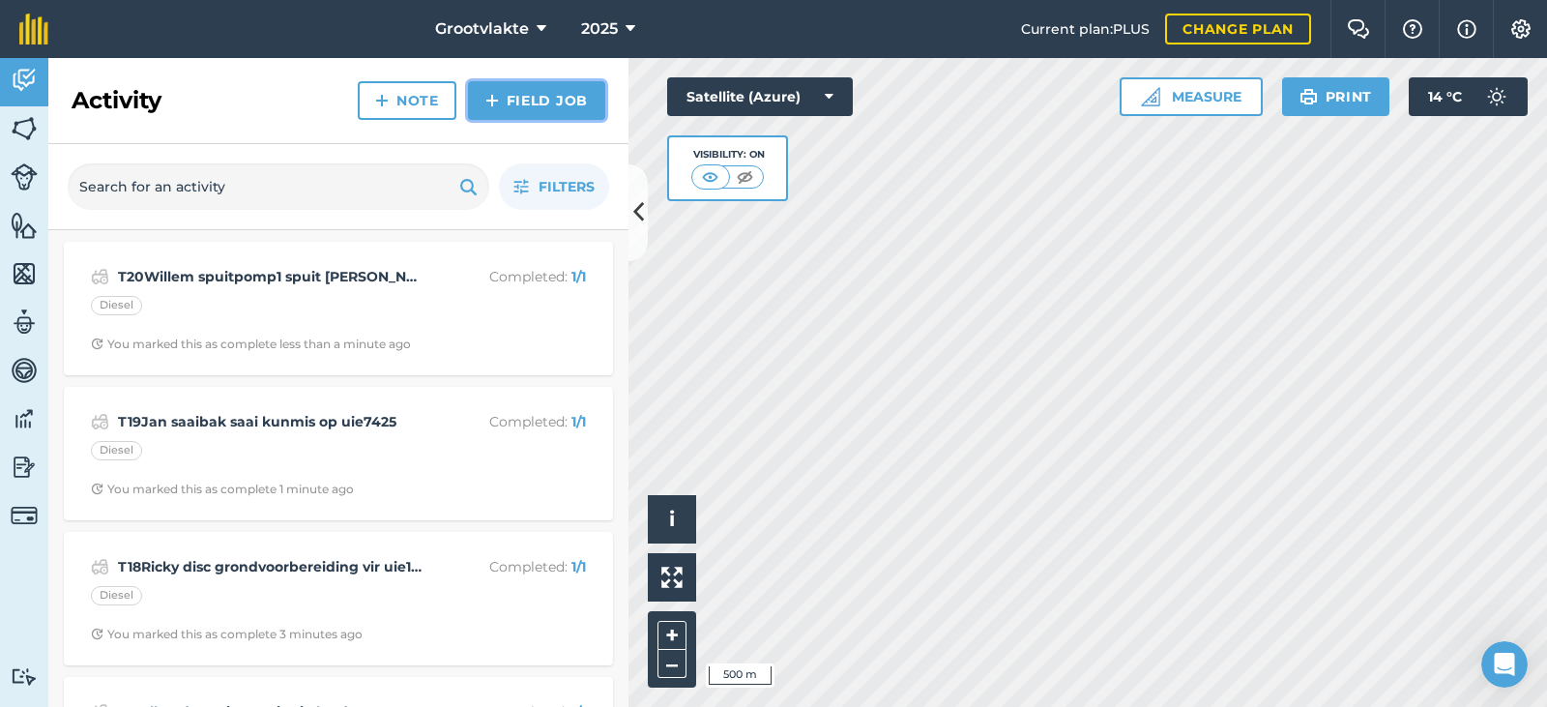
click at [503, 102] on link "Field Job" at bounding box center [536, 100] width 137 height 39
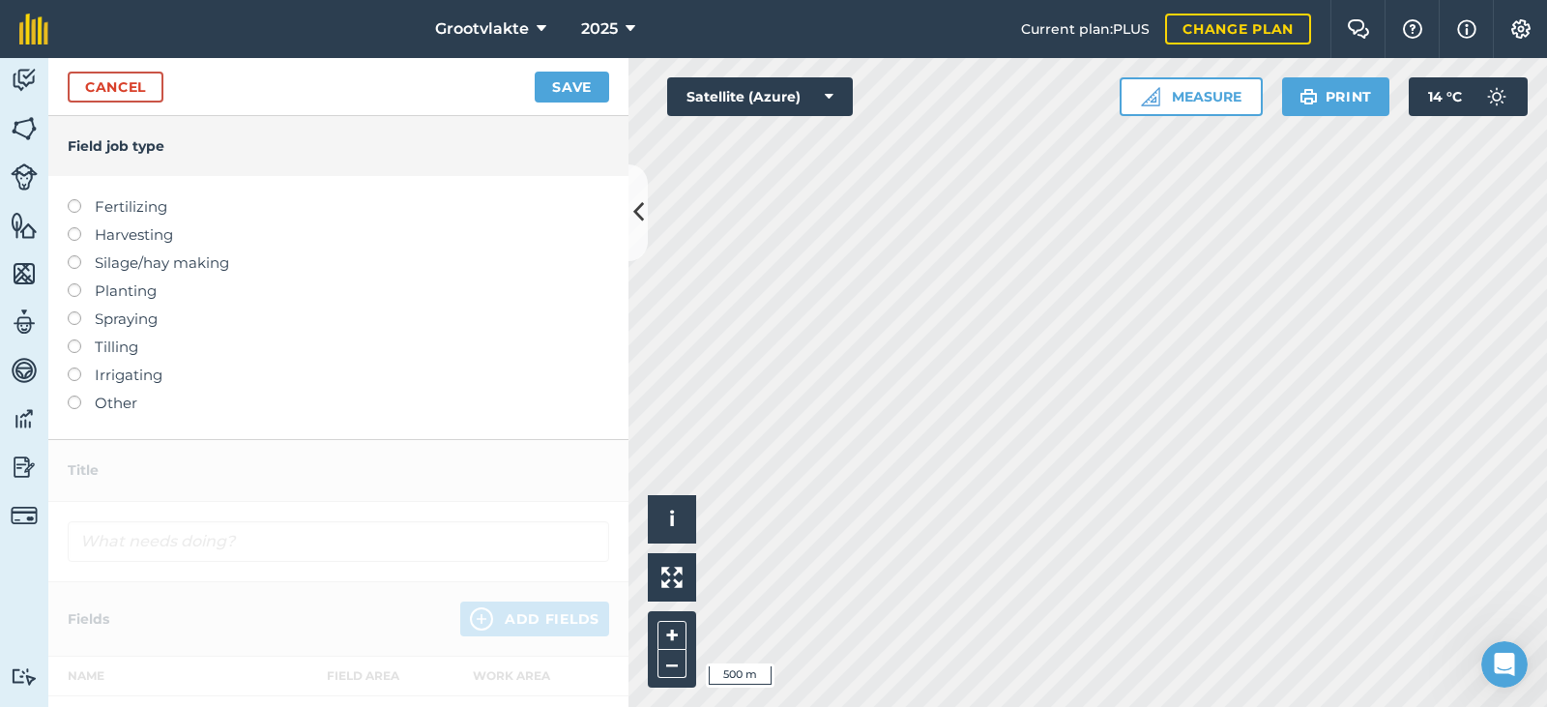
drag, startPoint x: 125, startPoint y: 404, endPoint x: 222, endPoint y: 333, distance: 120.5
click at [126, 404] on label "Other" at bounding box center [338, 402] width 541 height 23
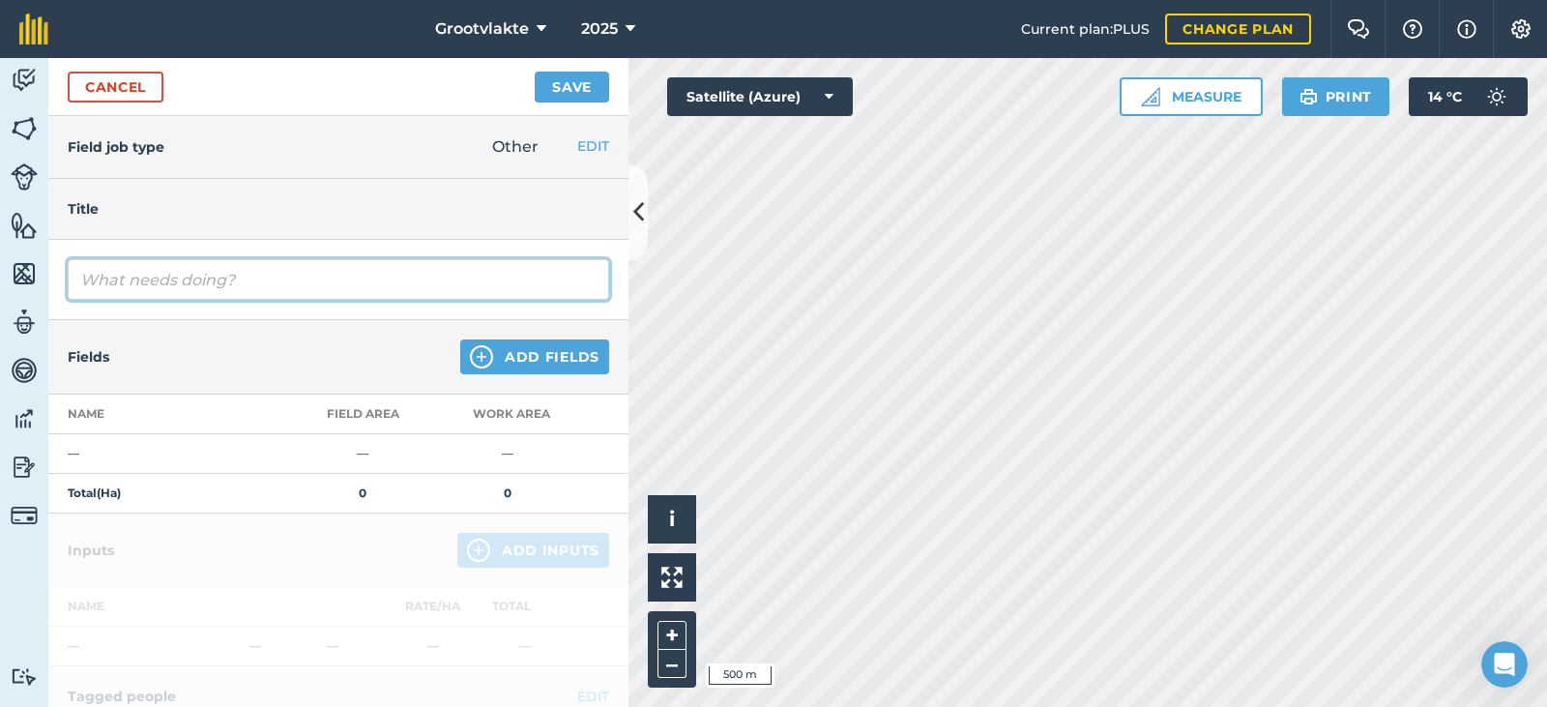
click at [242, 284] on input "text" at bounding box center [338, 279] width 541 height 41
type input "T21Booi spuitpomp3 spuit [PERSON_NAME] boorde1654.4"
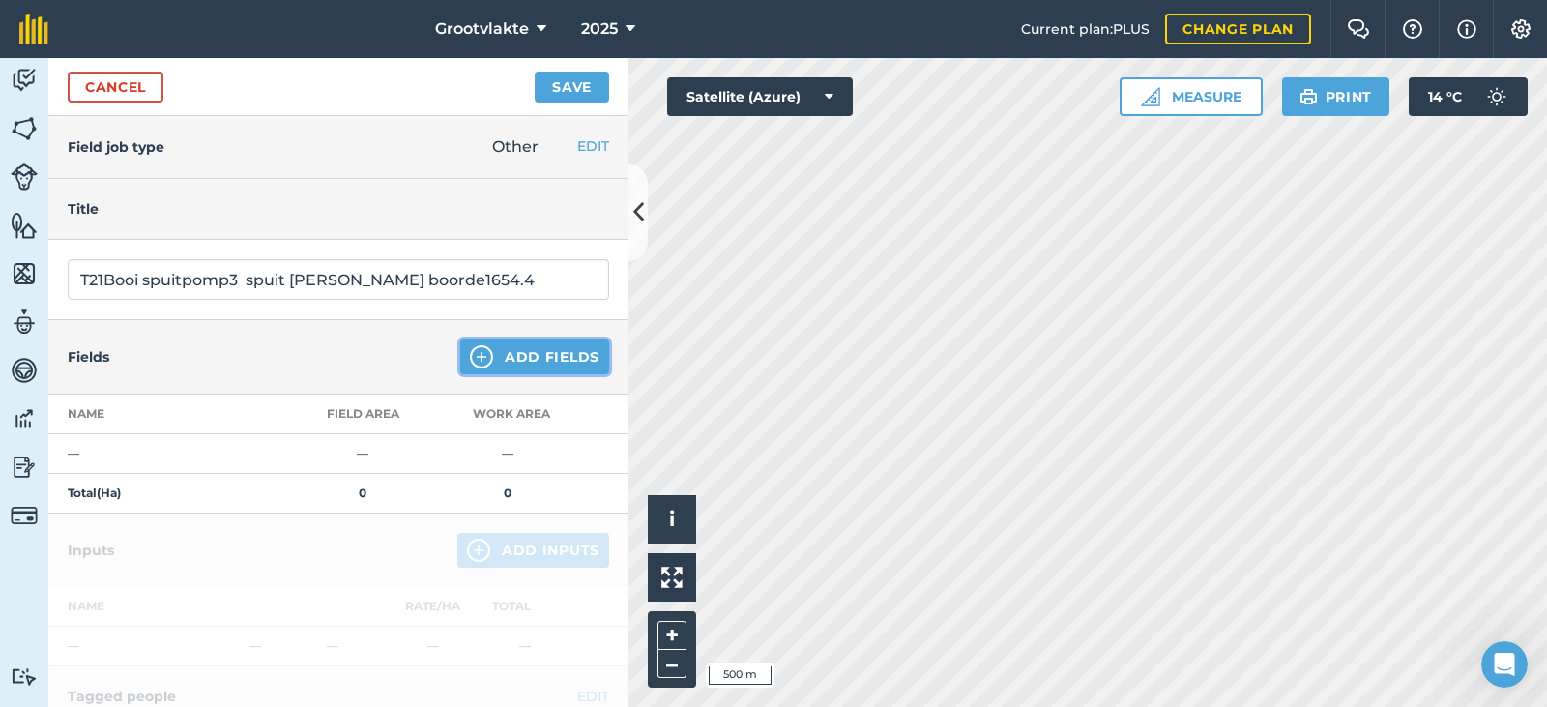
click at [527, 348] on button "Add Fields" at bounding box center [534, 356] width 149 height 35
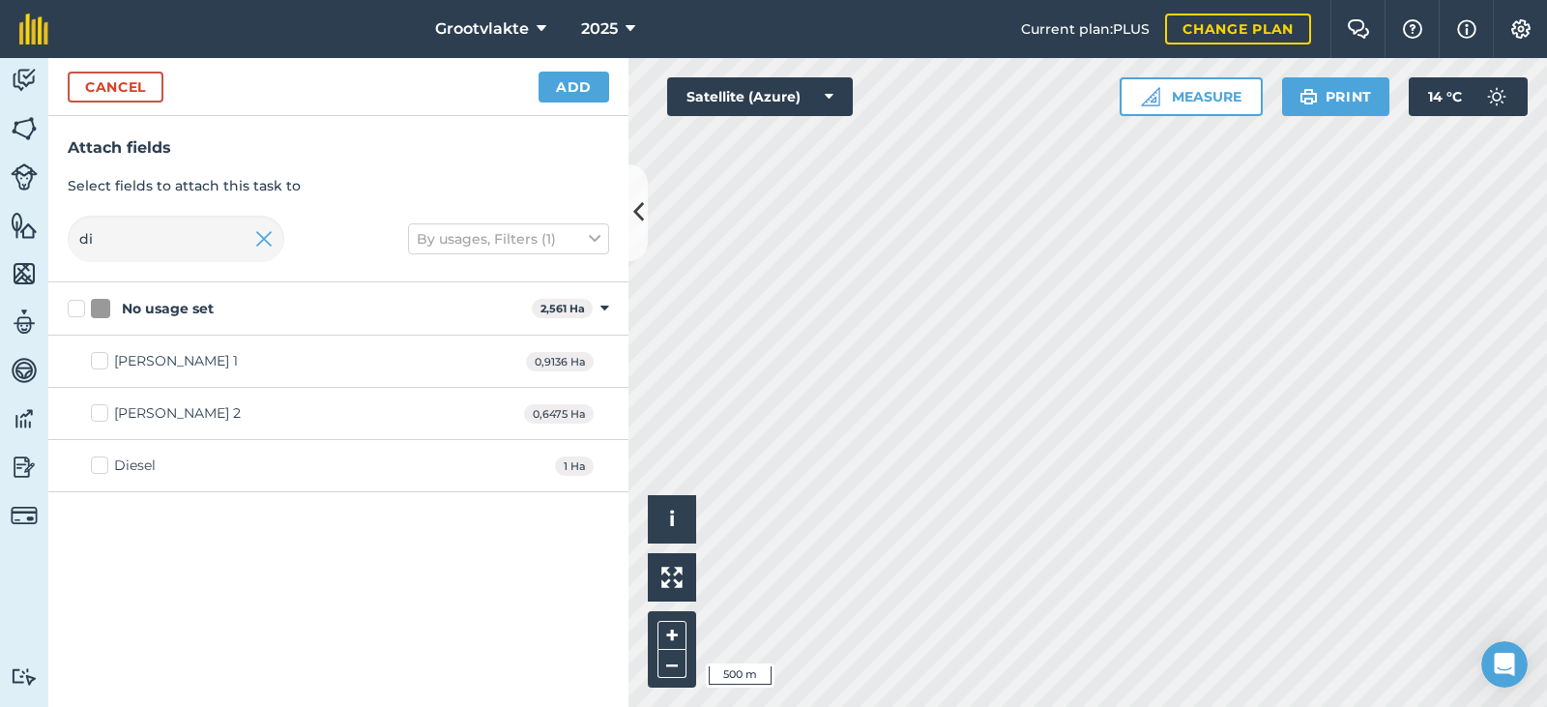
click at [127, 468] on div "Diesel" at bounding box center [135, 465] width 42 height 20
click at [103, 468] on input "Diesel" at bounding box center [97, 461] width 13 height 13
checkbox input "true"
click at [589, 94] on button "Add" at bounding box center [573, 87] width 71 height 31
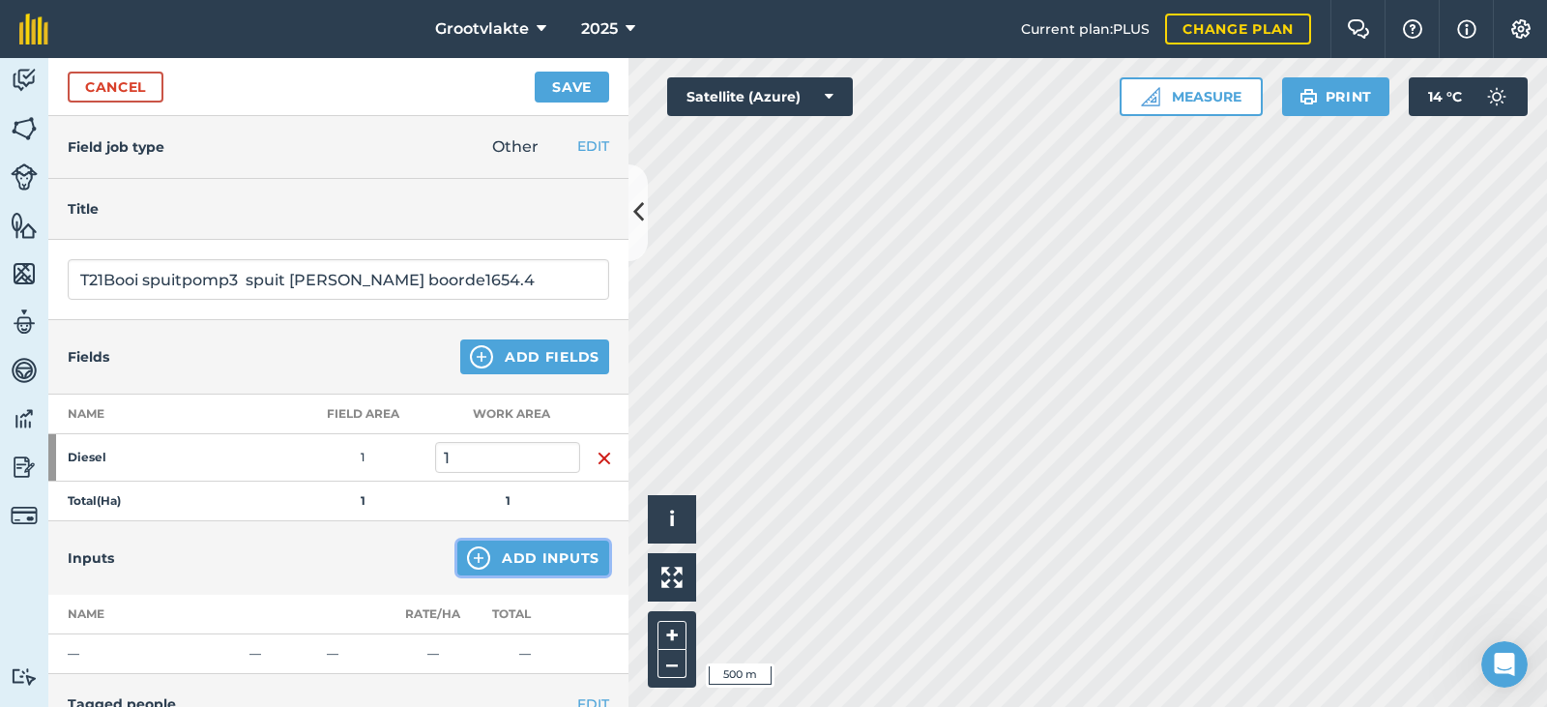
click at [555, 564] on button "Add Inputs" at bounding box center [533, 557] width 152 height 35
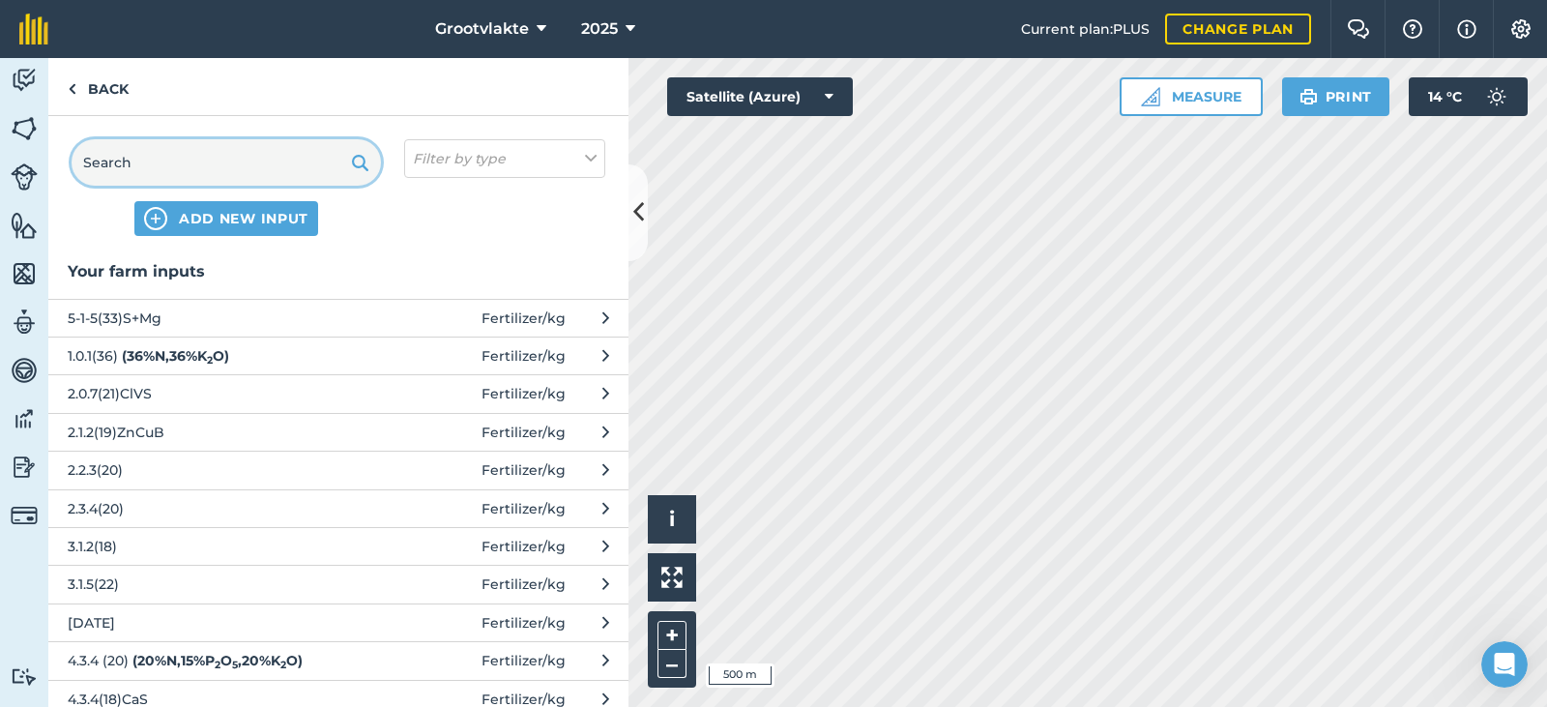
click at [235, 172] on input "text" at bounding box center [226, 162] width 309 height 46
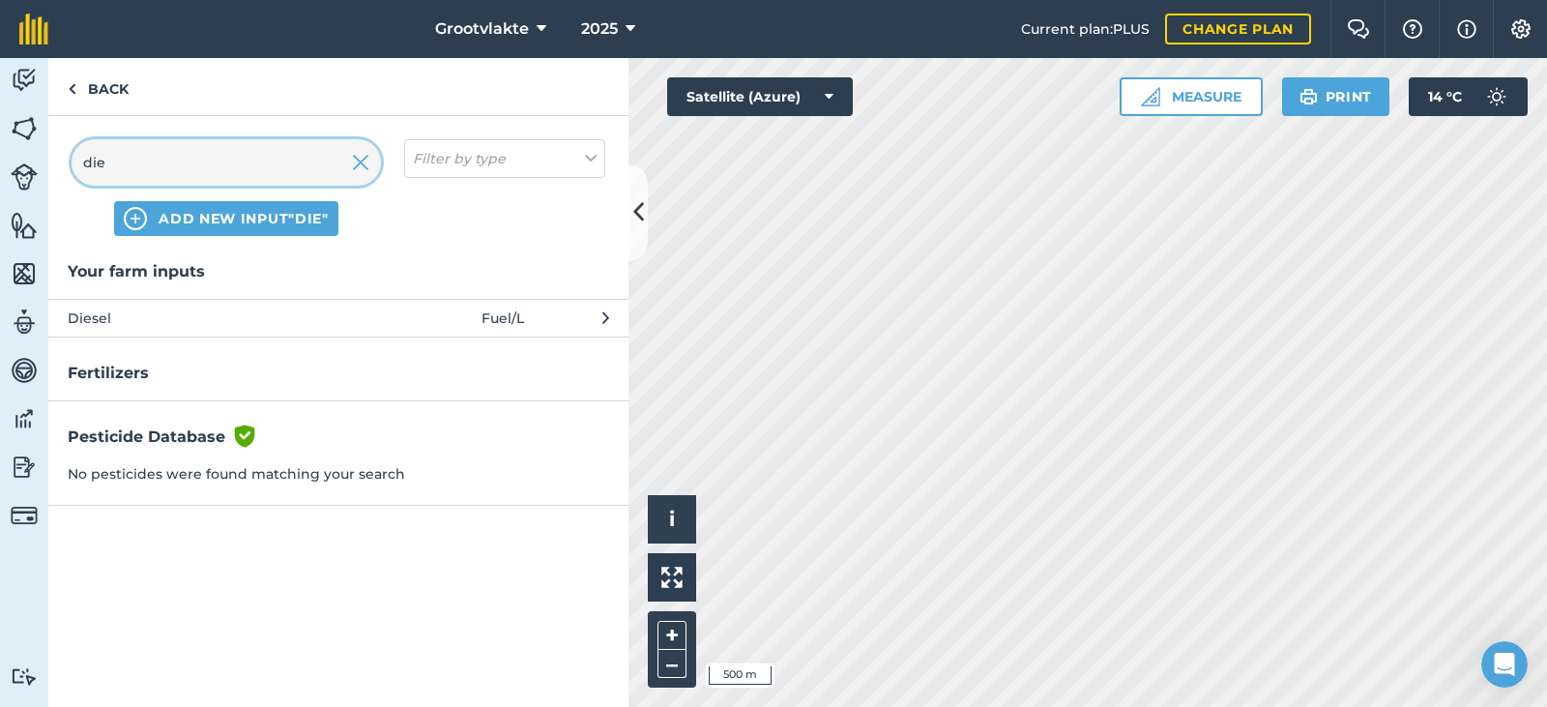
type input "die"
drag, startPoint x: 193, startPoint y: 305, endPoint x: 193, endPoint y: 316, distance: 10.6
click at [193, 316] on button "Diesel Fuel / L" at bounding box center [338, 318] width 580 height 38
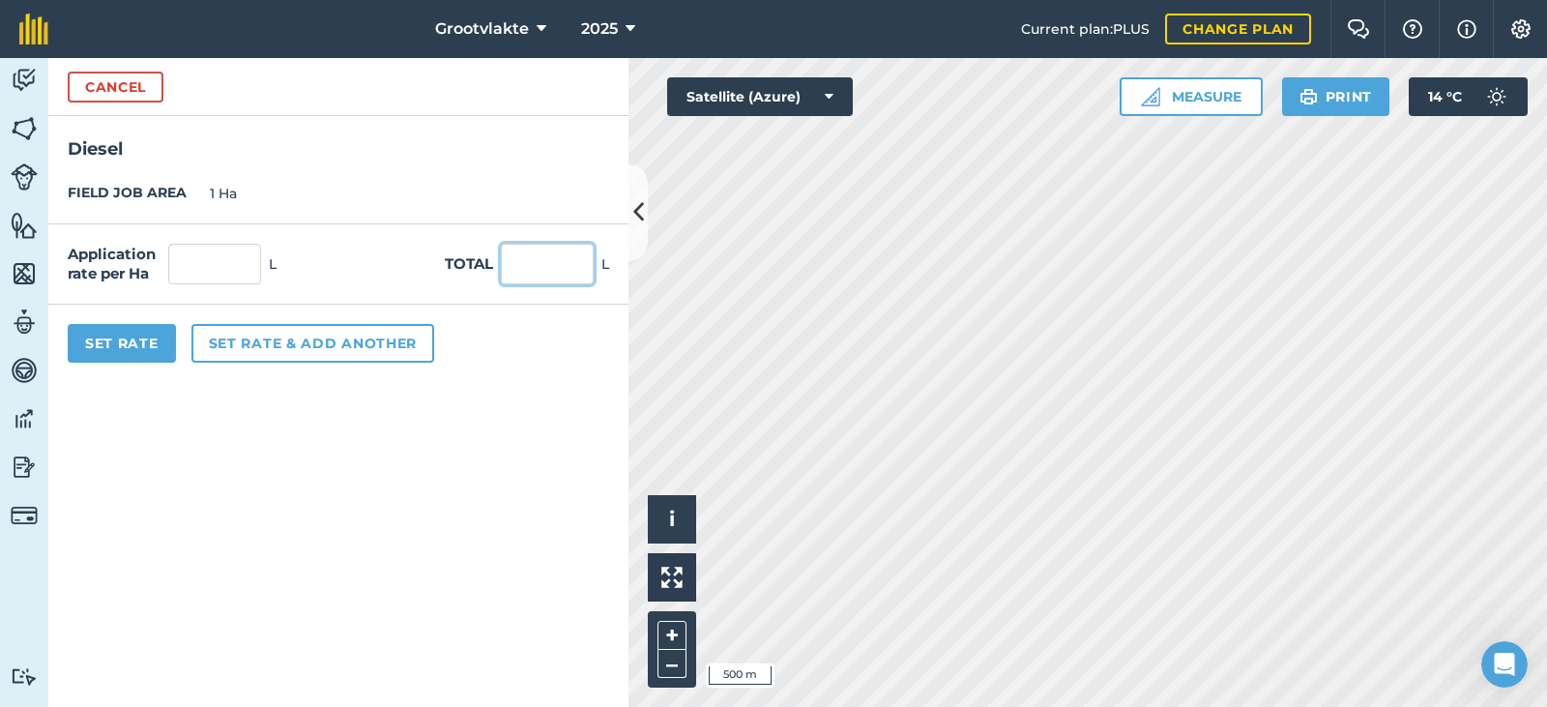
click at [551, 272] on input "text" at bounding box center [547, 264] width 93 height 41
type input "41"
click at [113, 333] on button "Set Rate" at bounding box center [122, 343] width 108 height 39
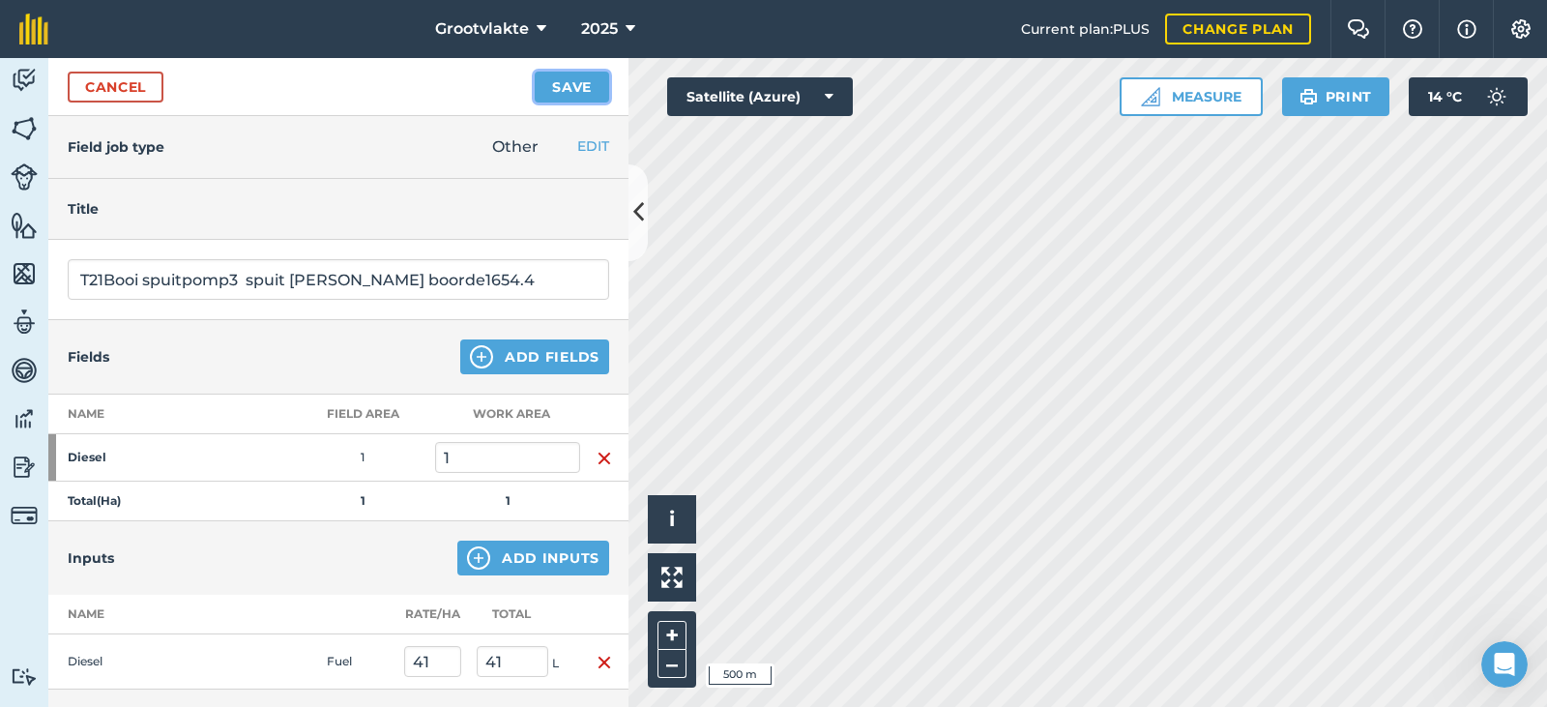
click at [586, 93] on button "Save" at bounding box center [572, 87] width 74 height 31
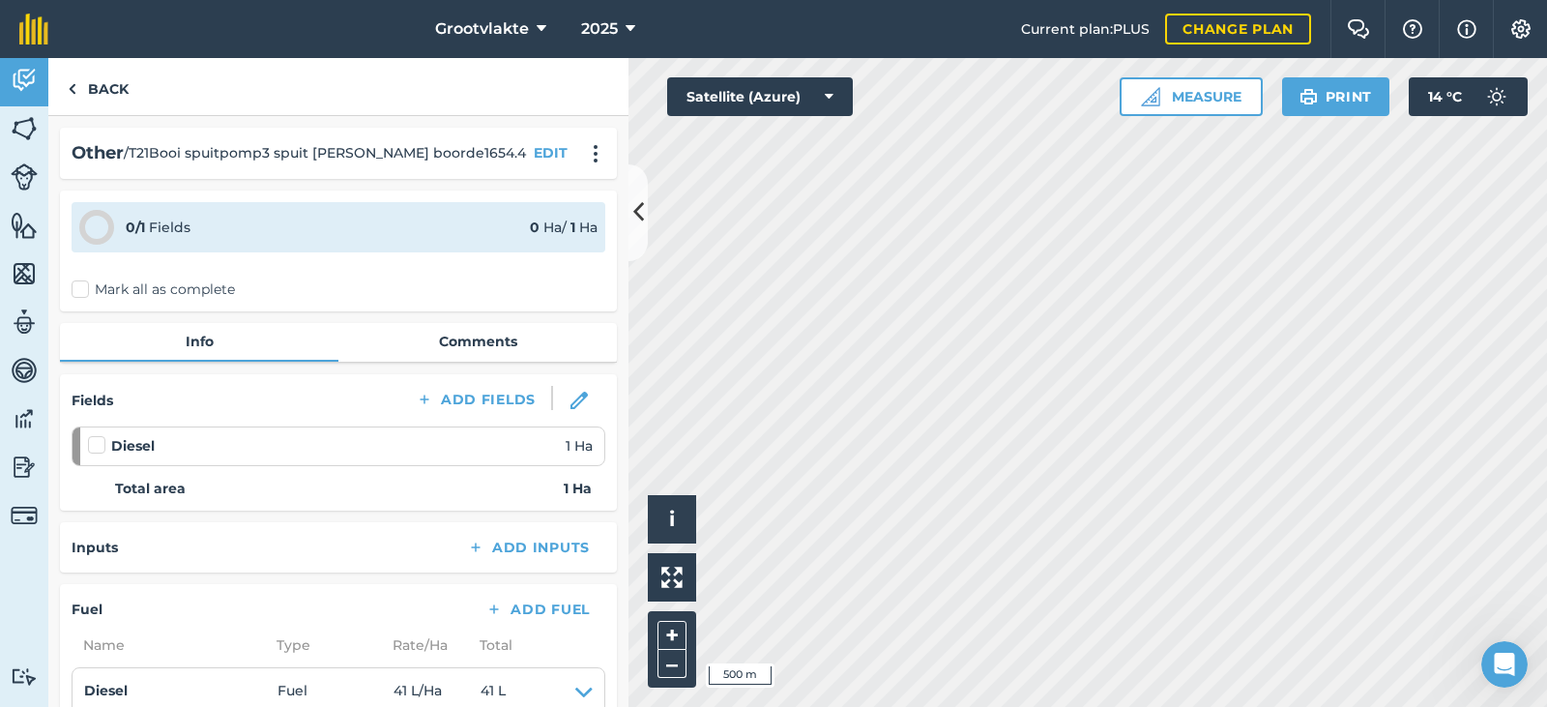
click at [103, 298] on label "Mark all as complete" at bounding box center [153, 289] width 163 height 20
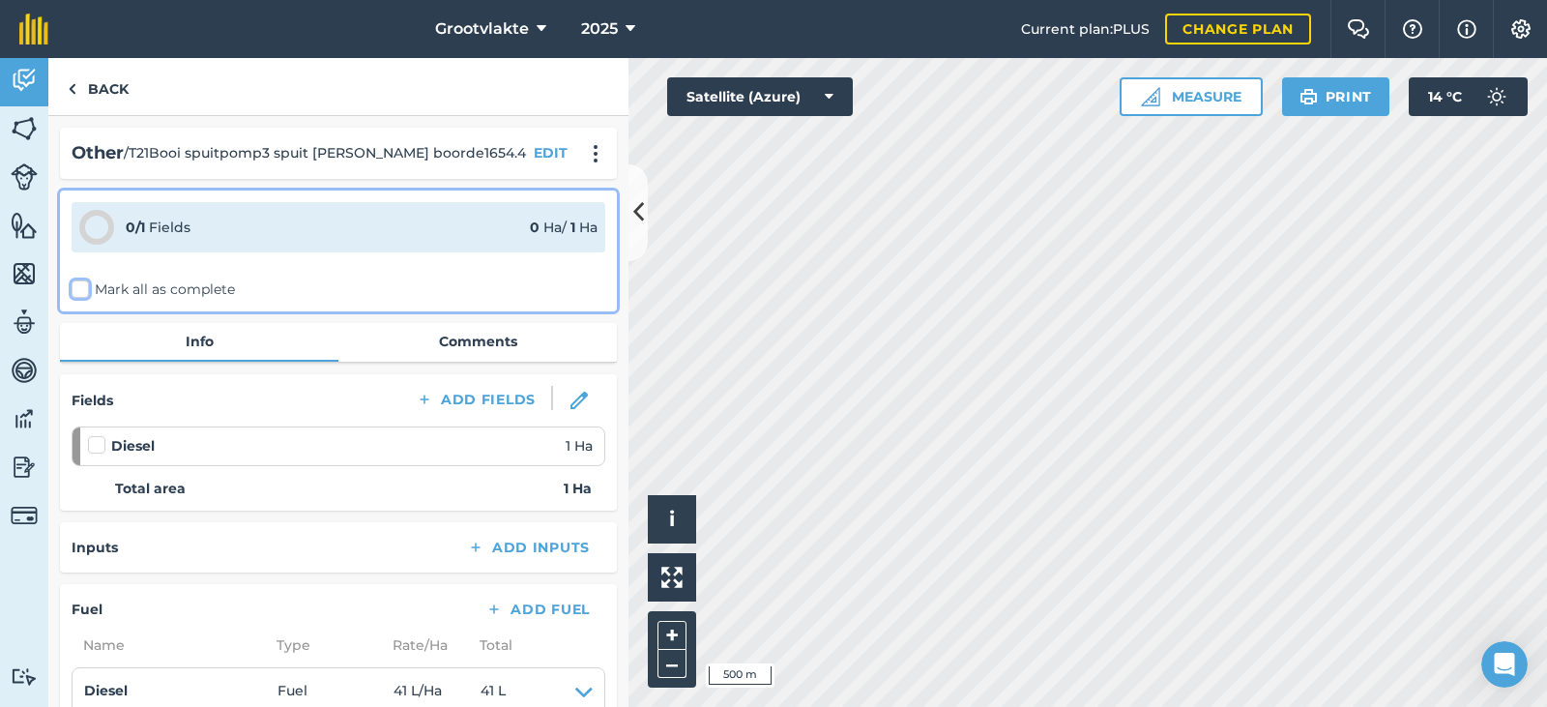
click at [84, 292] on input "Mark all as complete" at bounding box center [78, 285] width 13 height 13
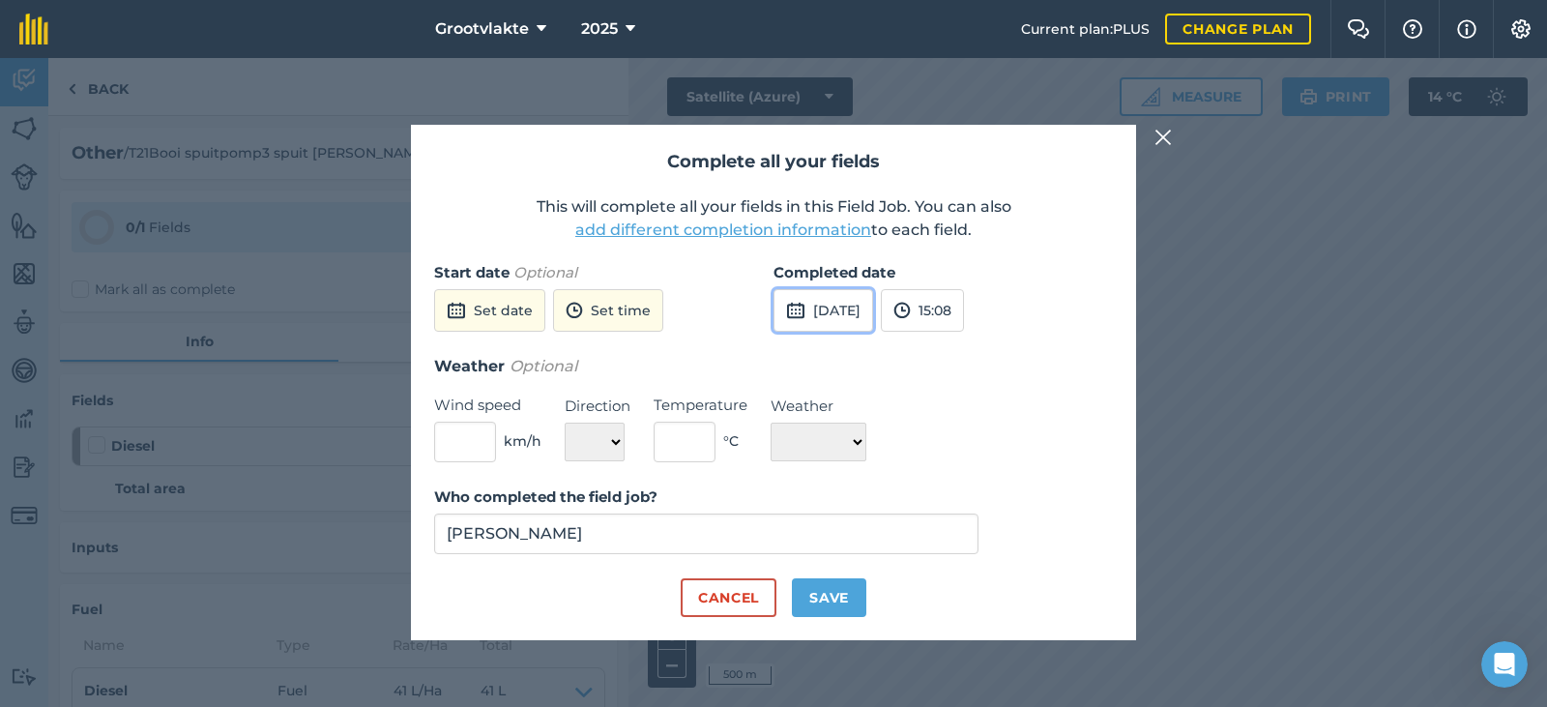
click at [810, 312] on button "[DATE]" at bounding box center [823, 310] width 100 height 43
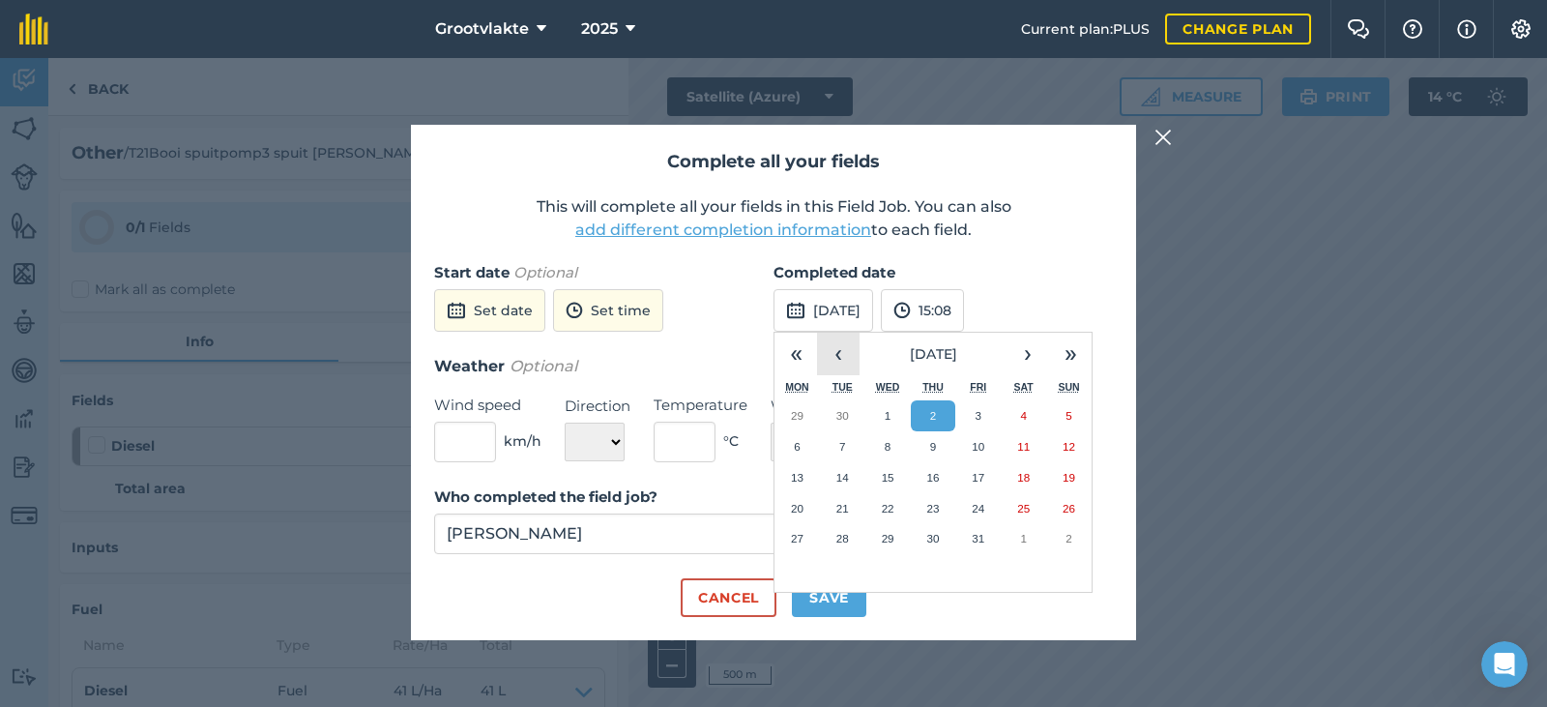
click at [847, 343] on button "‹" at bounding box center [838, 354] width 43 height 43
click at [936, 502] on abbr "25" at bounding box center [932, 508] width 13 height 13
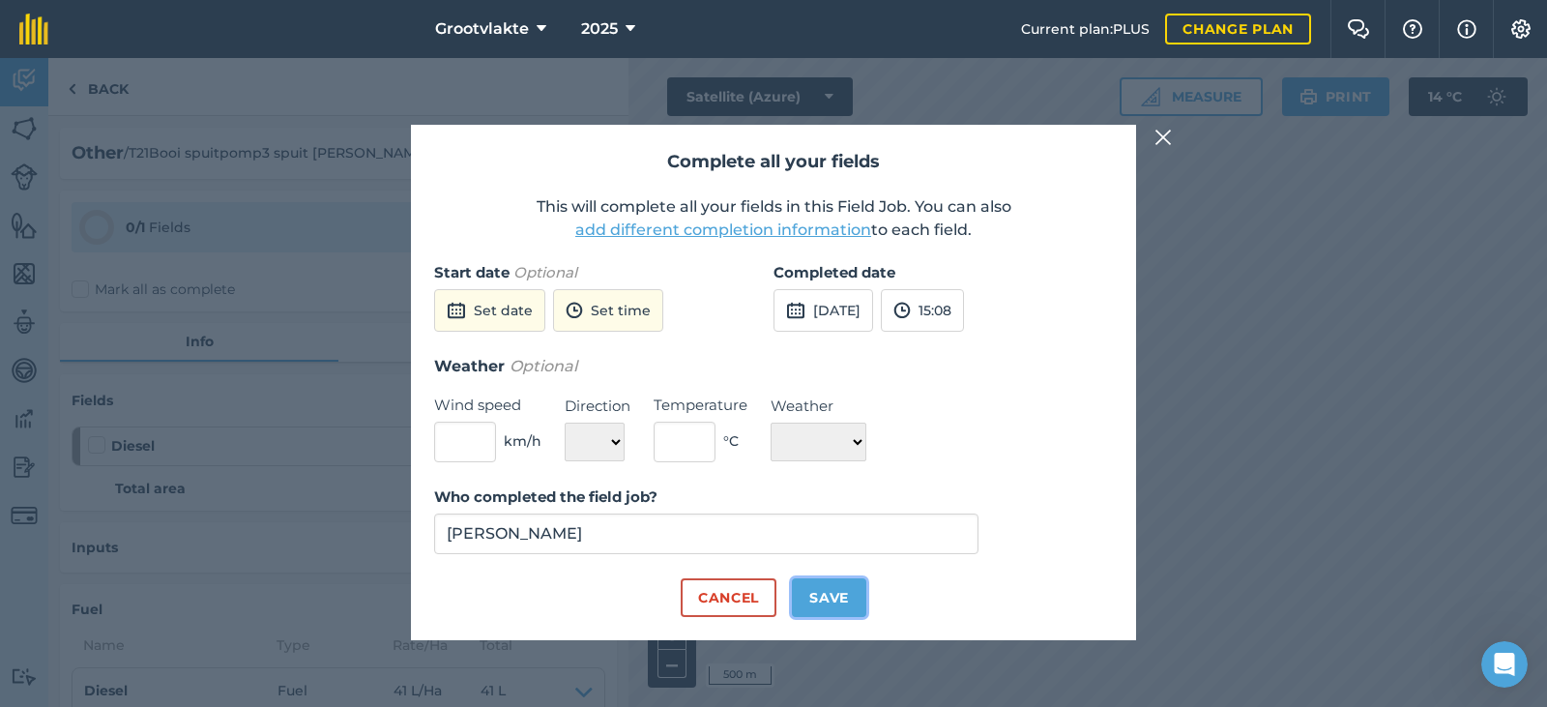
click at [838, 597] on button "Save" at bounding box center [829, 597] width 74 height 39
checkbox input "true"
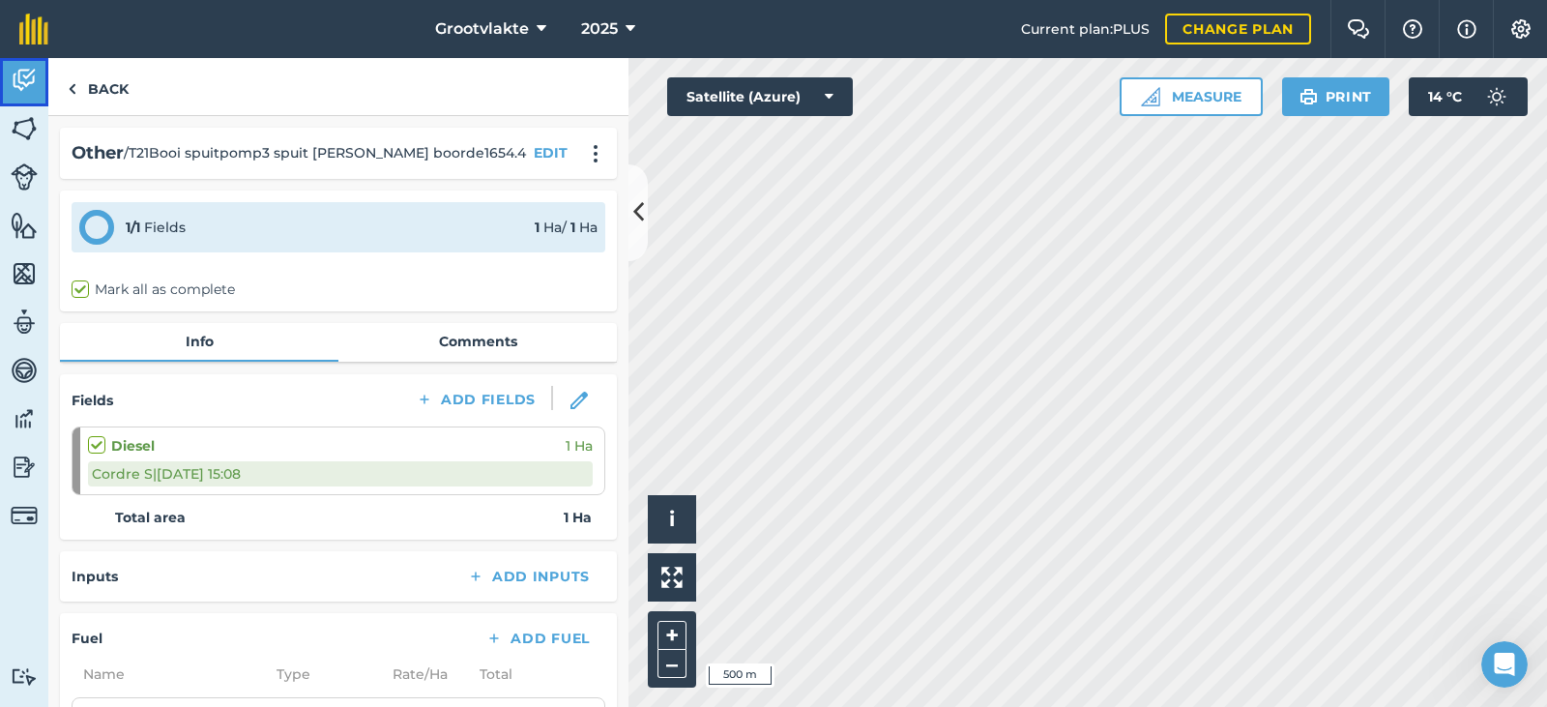
click at [28, 72] on img at bounding box center [24, 80] width 27 height 29
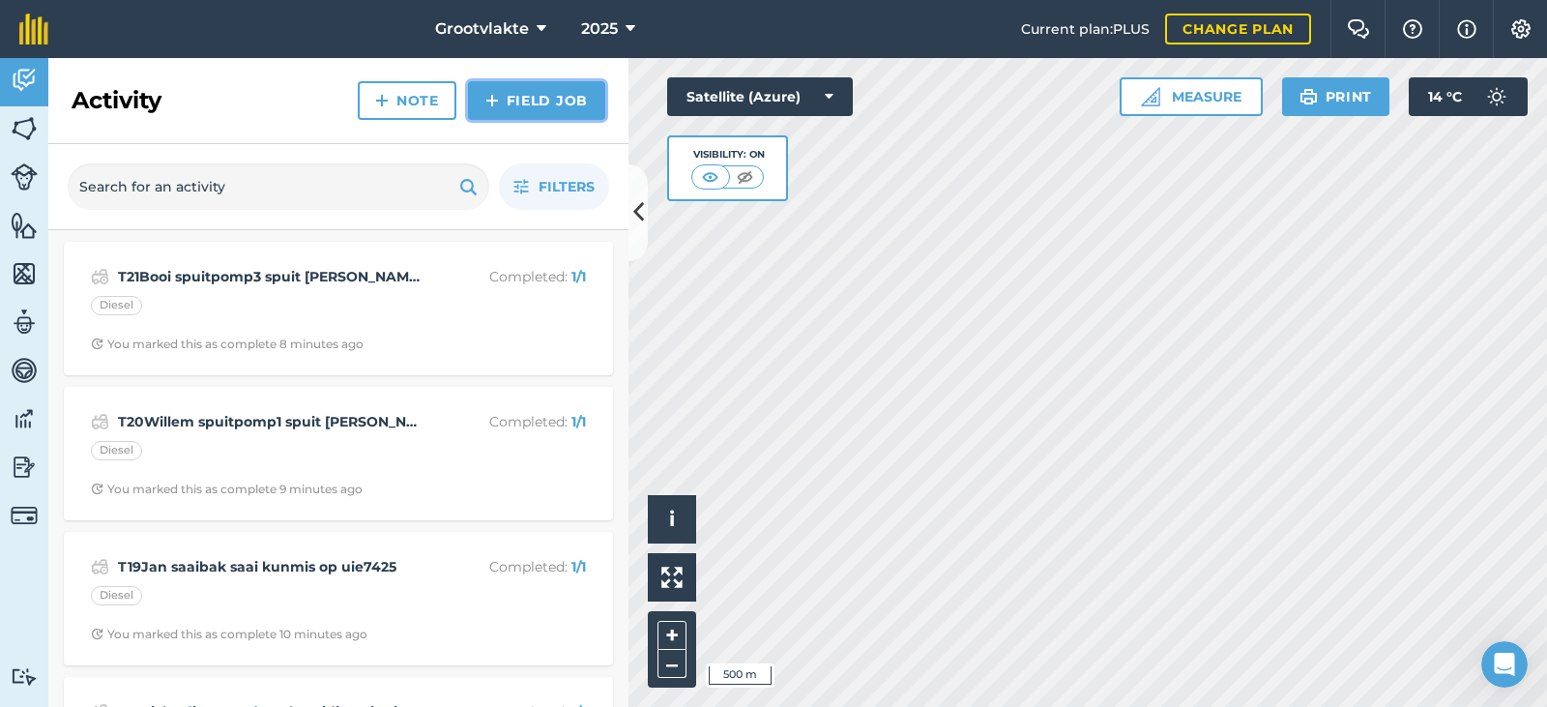
click at [493, 97] on img at bounding box center [492, 100] width 14 height 23
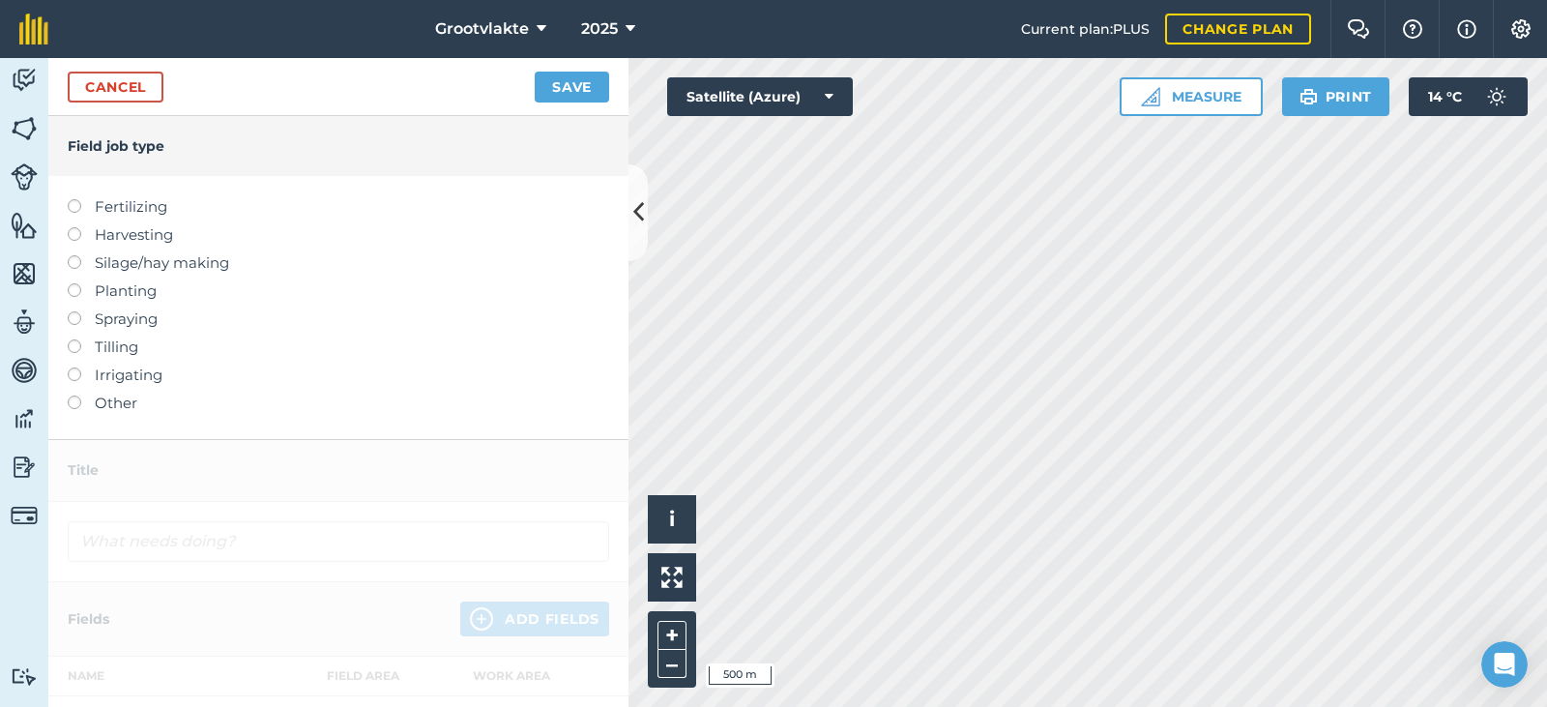
click at [117, 402] on label "Other" at bounding box center [338, 402] width 541 height 23
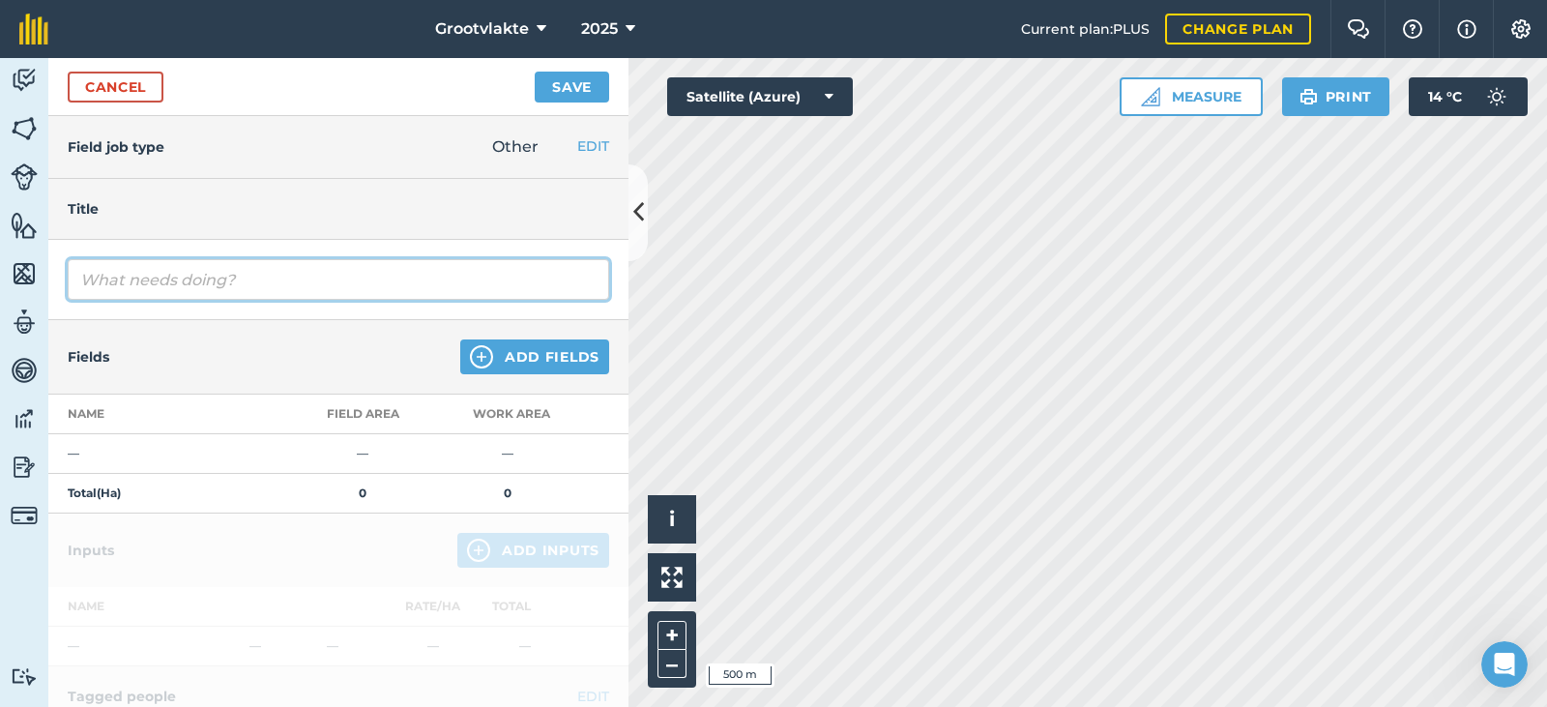
click at [182, 269] on input "text" at bounding box center [338, 279] width 541 height 41
type input "T7Steven11 kratwa ry uie planters25436.2"
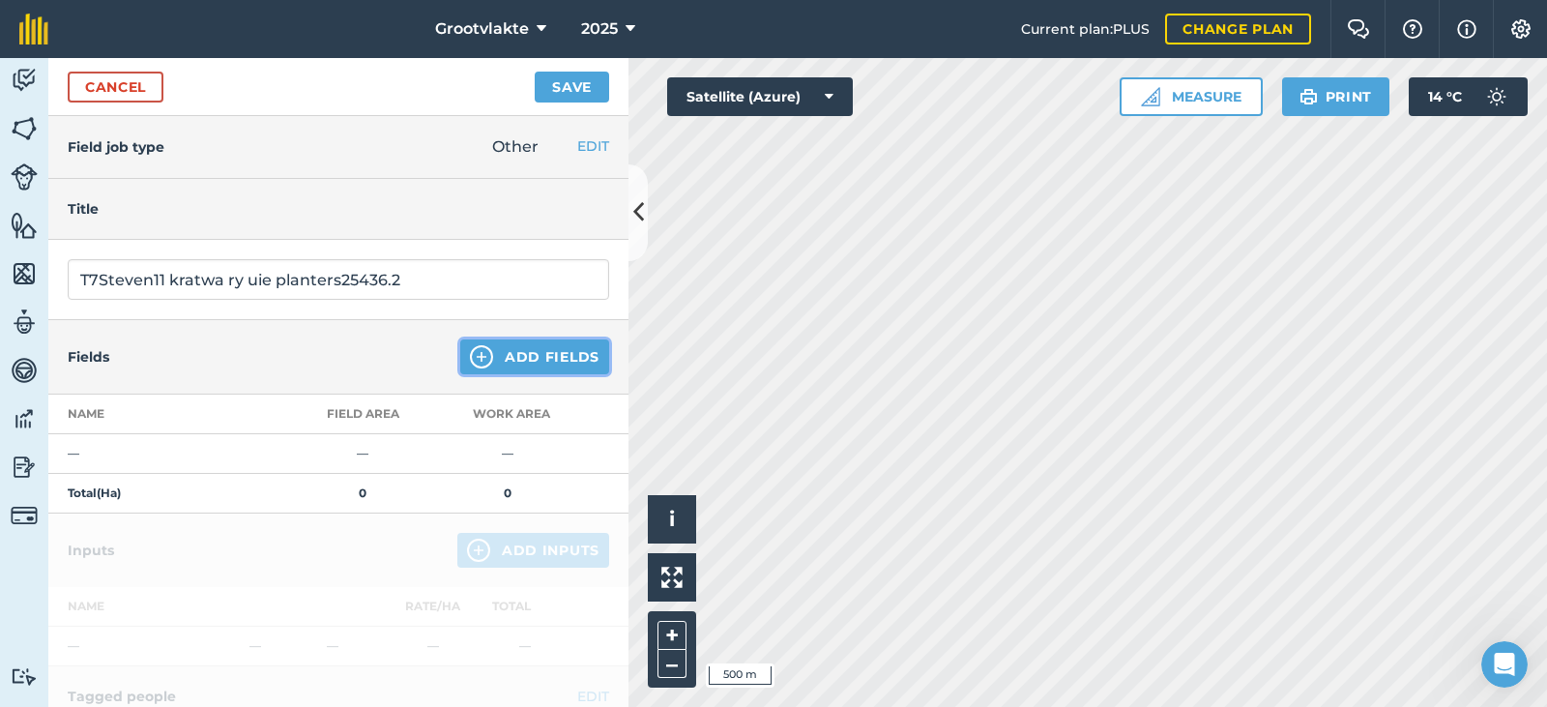
click at [543, 357] on button "Add Fields" at bounding box center [534, 356] width 149 height 35
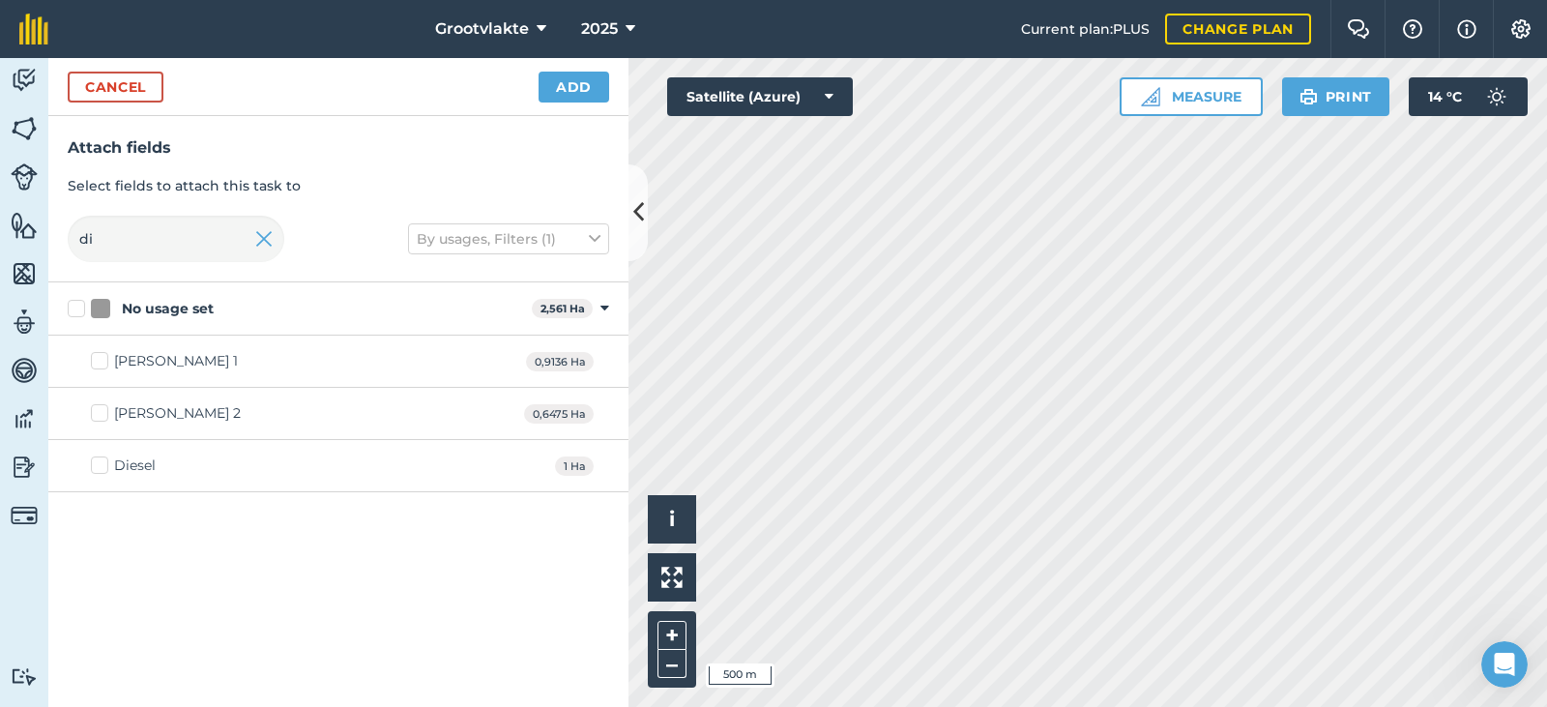
click at [143, 467] on div "Diesel" at bounding box center [135, 465] width 42 height 20
click at [103, 467] on input "Diesel" at bounding box center [97, 461] width 13 height 13
checkbox input "true"
click at [556, 90] on button "Add" at bounding box center [573, 87] width 71 height 31
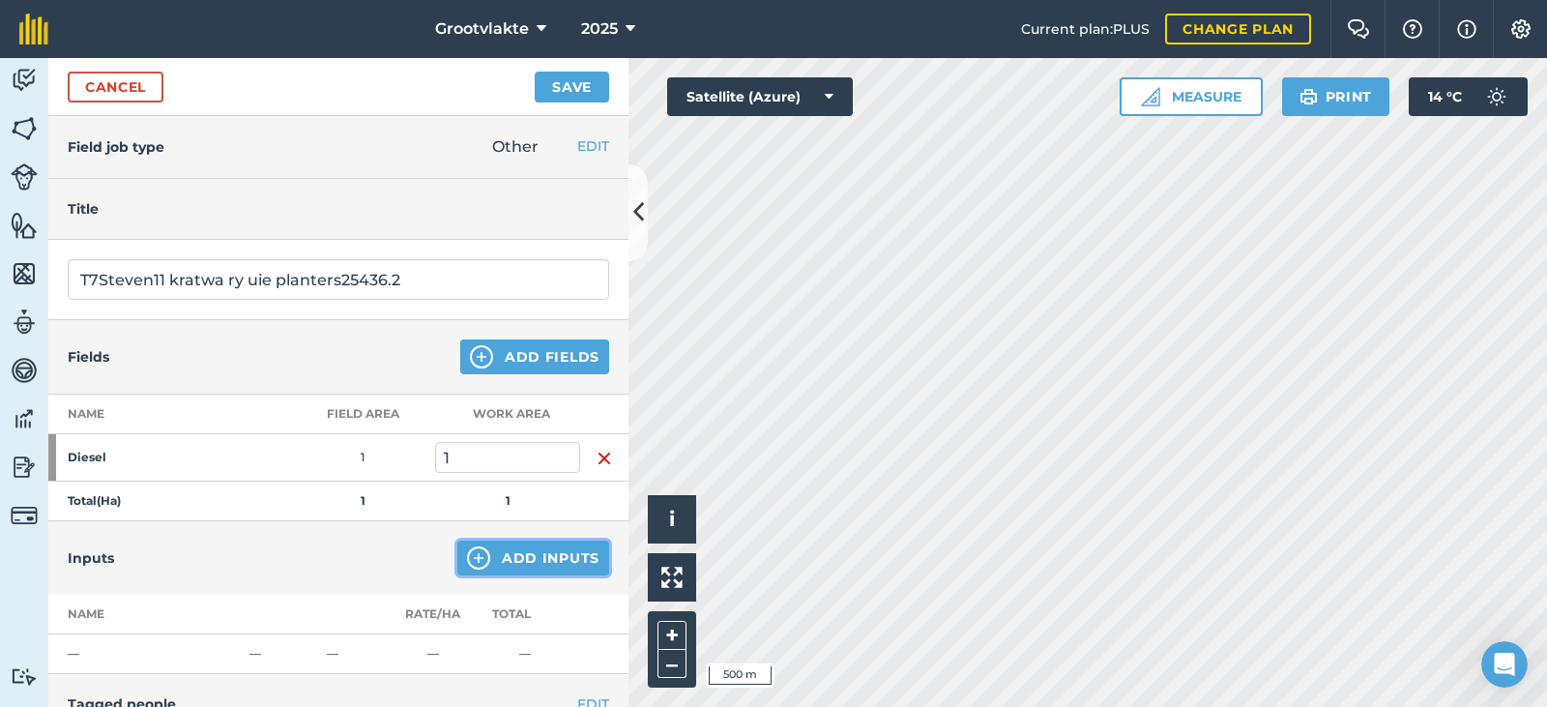
click at [483, 563] on button "Add Inputs" at bounding box center [533, 557] width 152 height 35
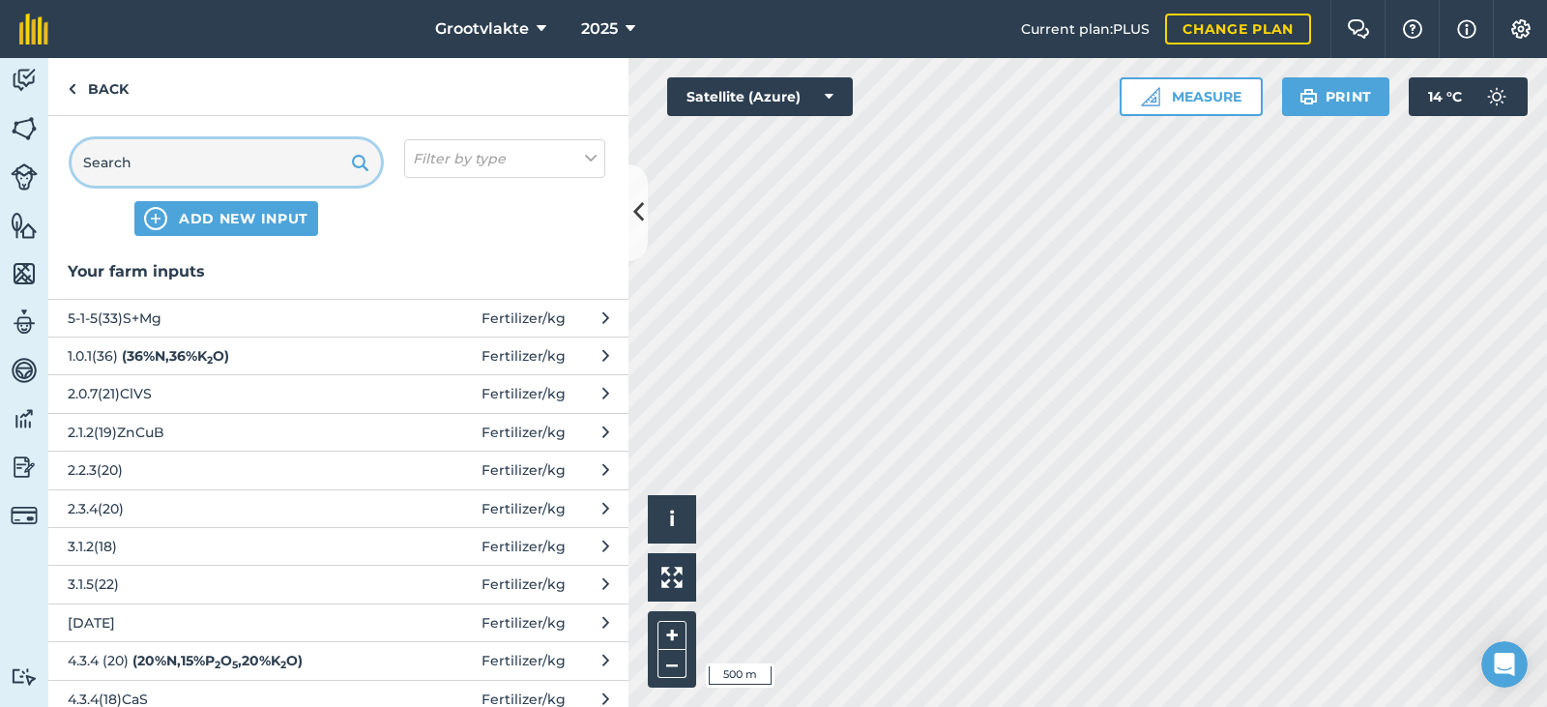
click at [157, 151] on input "text" at bounding box center [226, 162] width 309 height 46
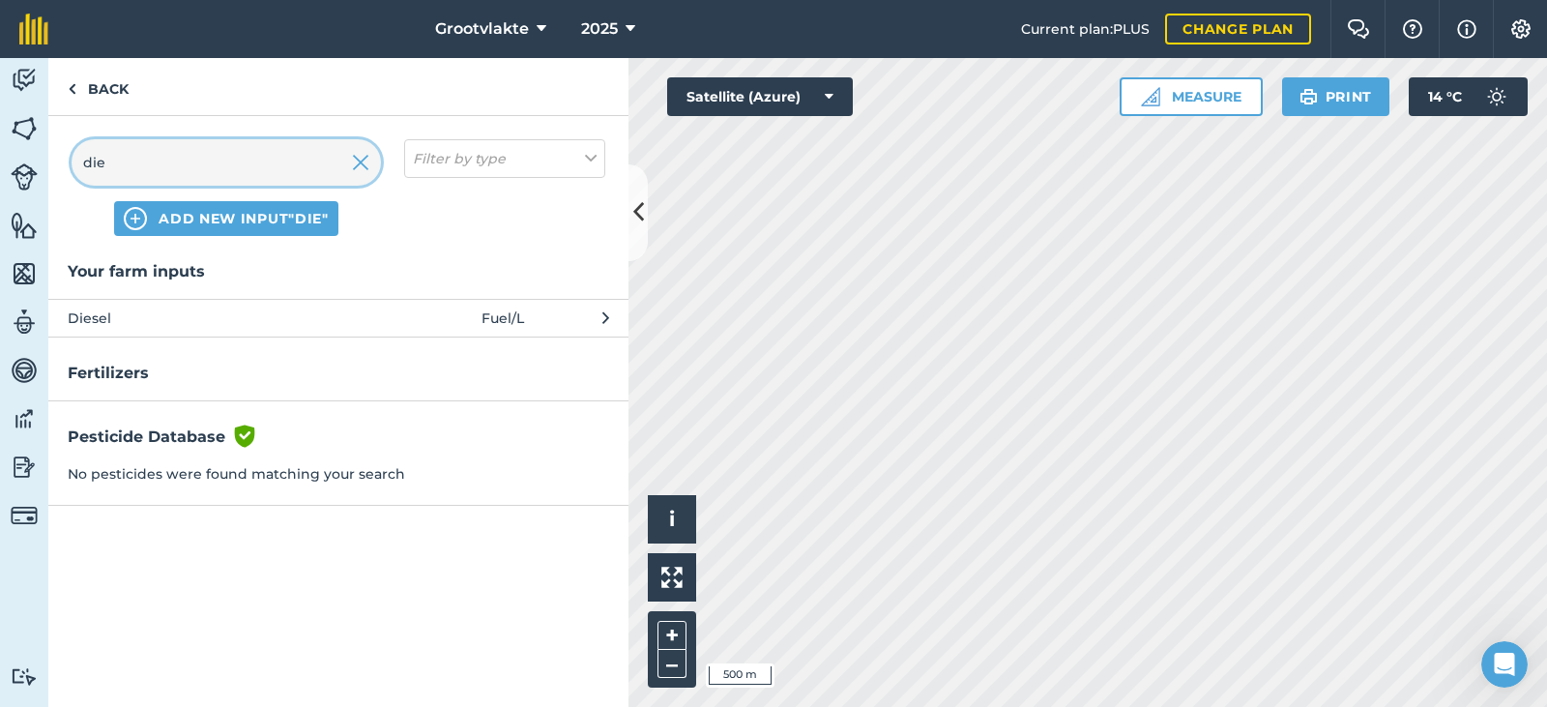
type input "die"
click at [142, 311] on span "Diesel" at bounding box center [226, 317] width 316 height 21
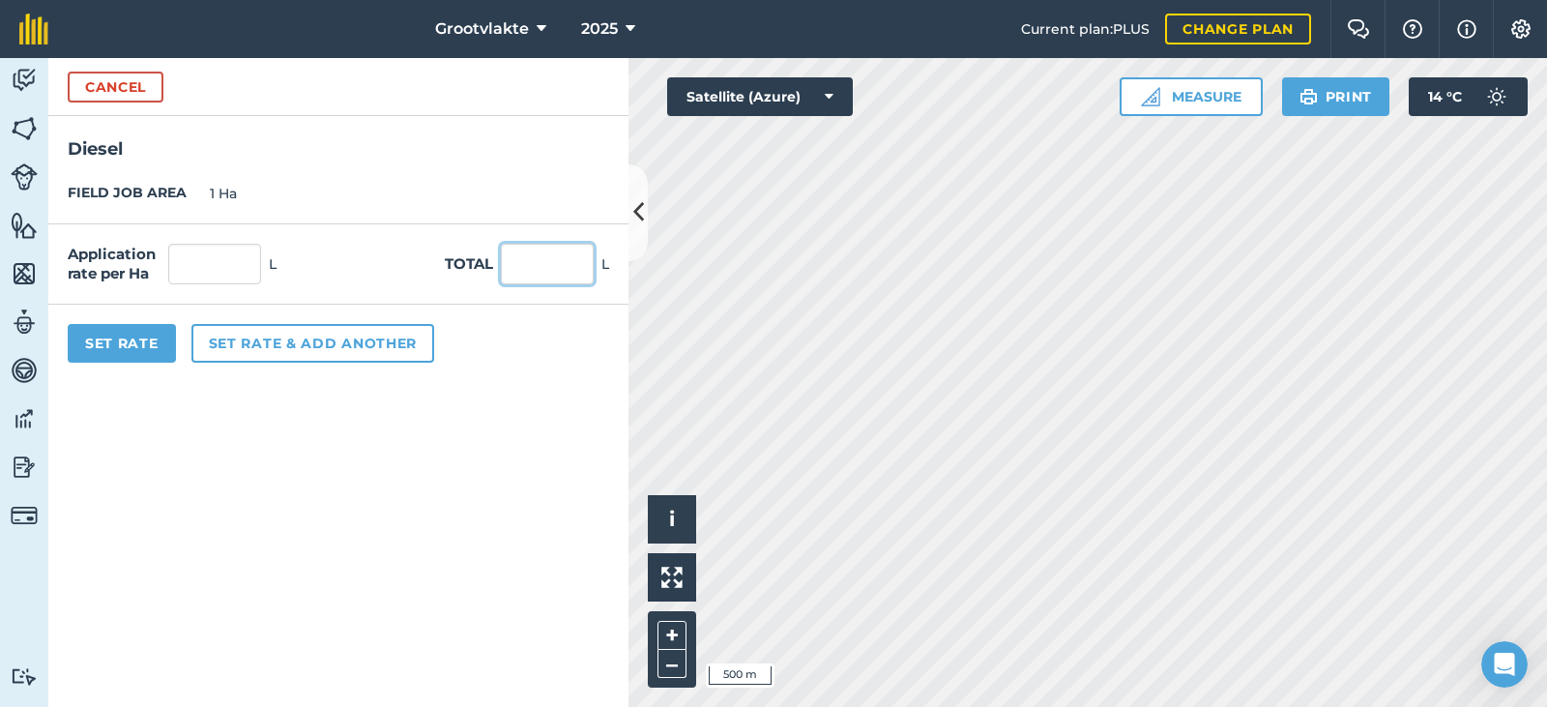
click at [543, 258] on input "text" at bounding box center [547, 264] width 93 height 41
type input "37"
click at [111, 326] on button "Set Rate" at bounding box center [122, 343] width 108 height 39
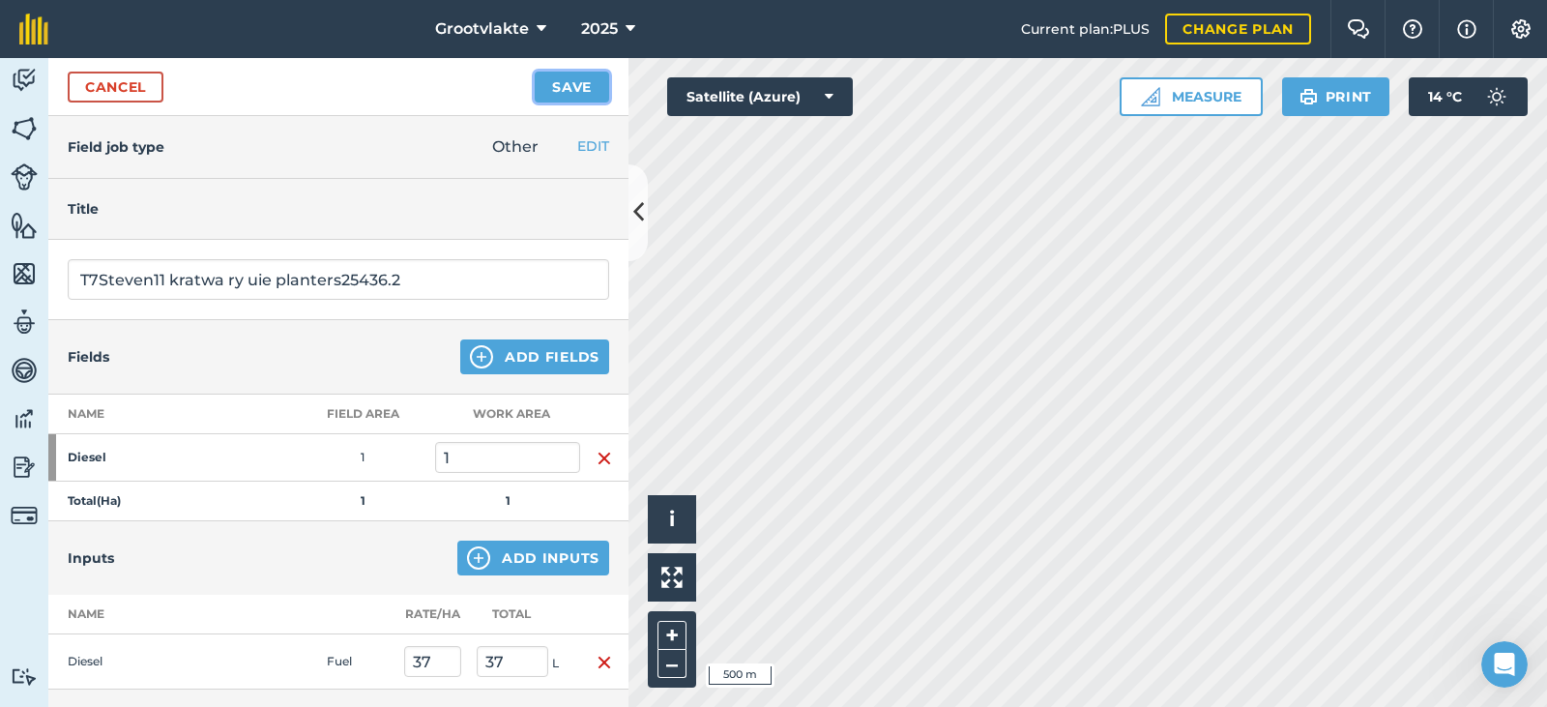
click at [562, 77] on button "Save" at bounding box center [572, 87] width 74 height 31
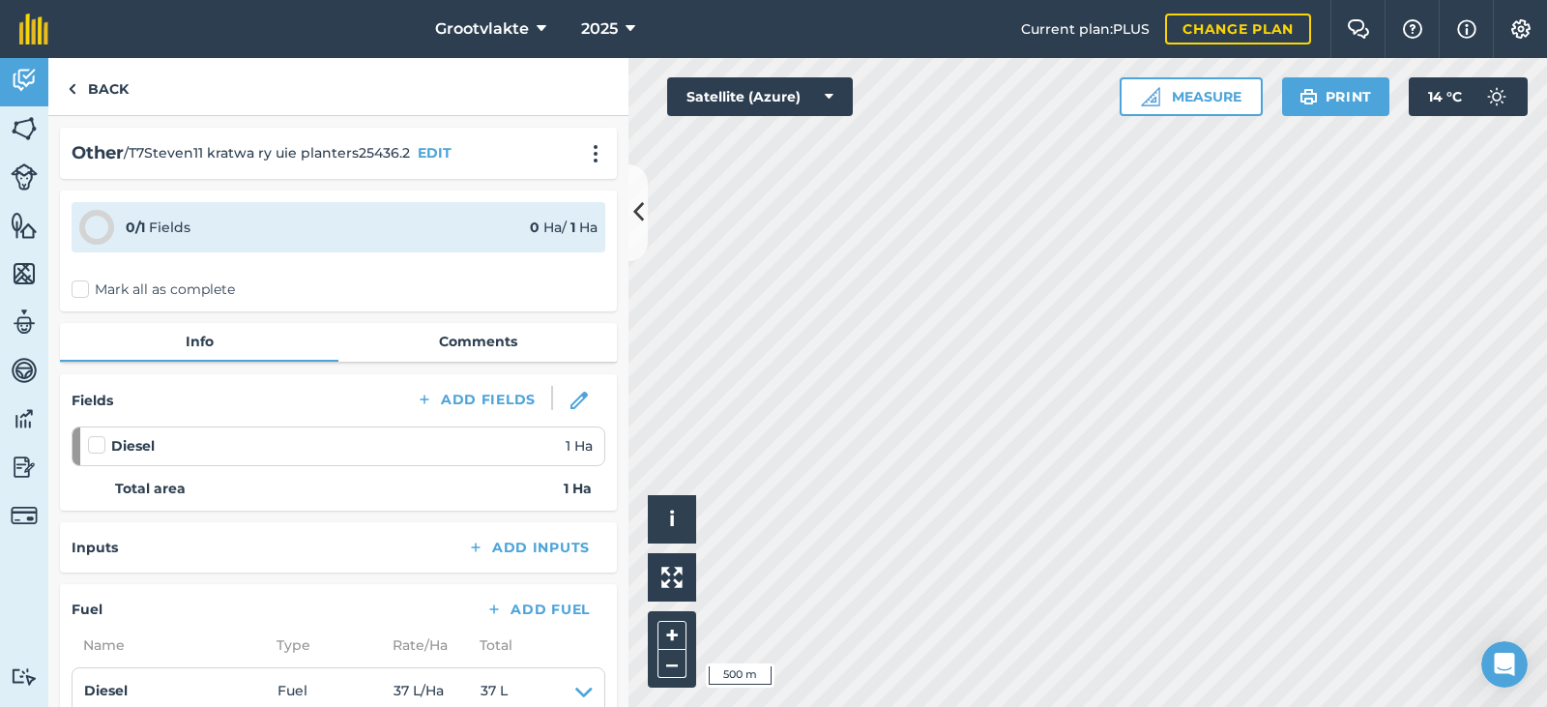
click at [95, 278] on div "0 / 1 Fields 0 Ha / 1 [PERSON_NAME] all as complete" at bounding box center [338, 250] width 557 height 121
click at [95, 301] on div "0 / 1 Fields 0 Ha / 1 [PERSON_NAME] all as complete" at bounding box center [338, 250] width 557 height 121
click at [101, 279] on label "Mark all as complete" at bounding box center [153, 289] width 163 height 20
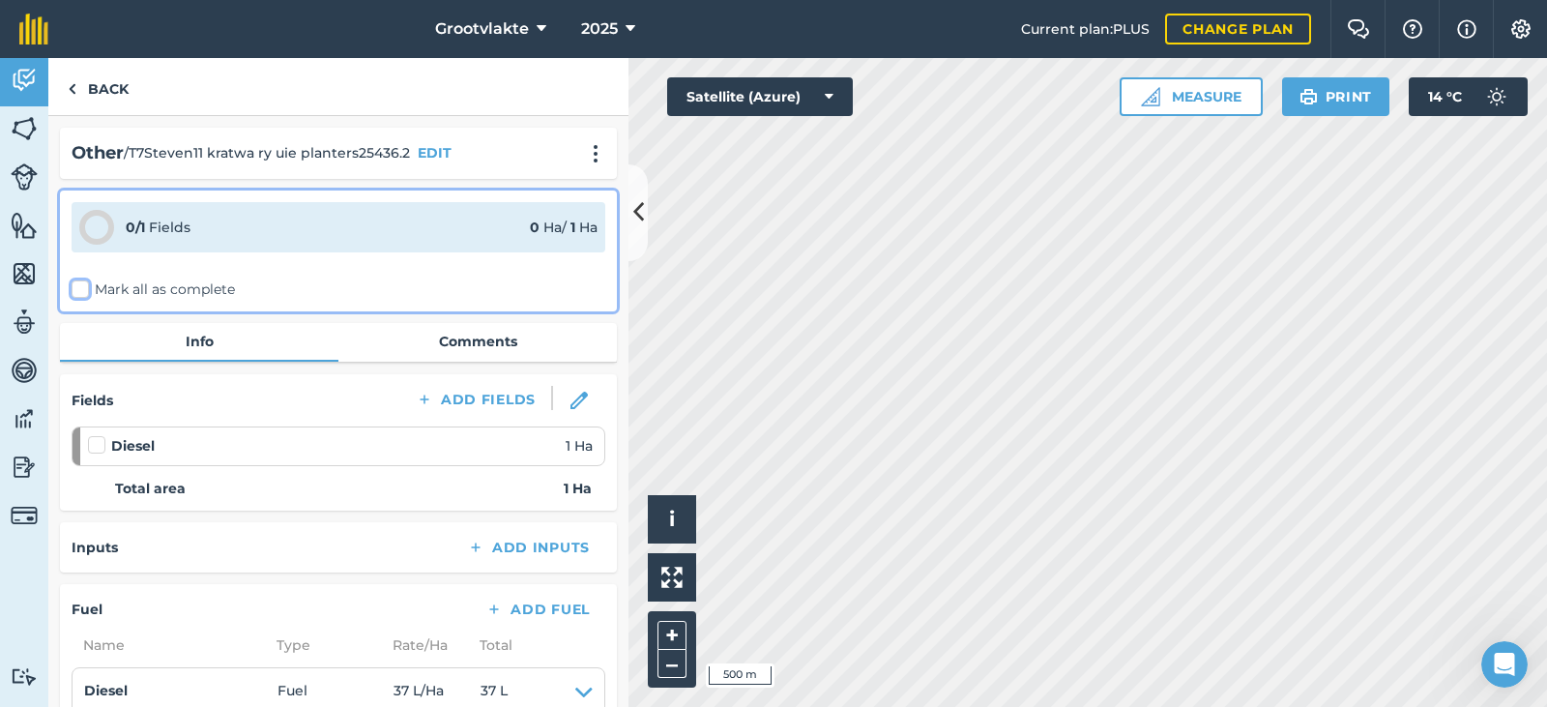
click at [84, 279] on input "Mark all as complete" at bounding box center [78, 285] width 13 height 13
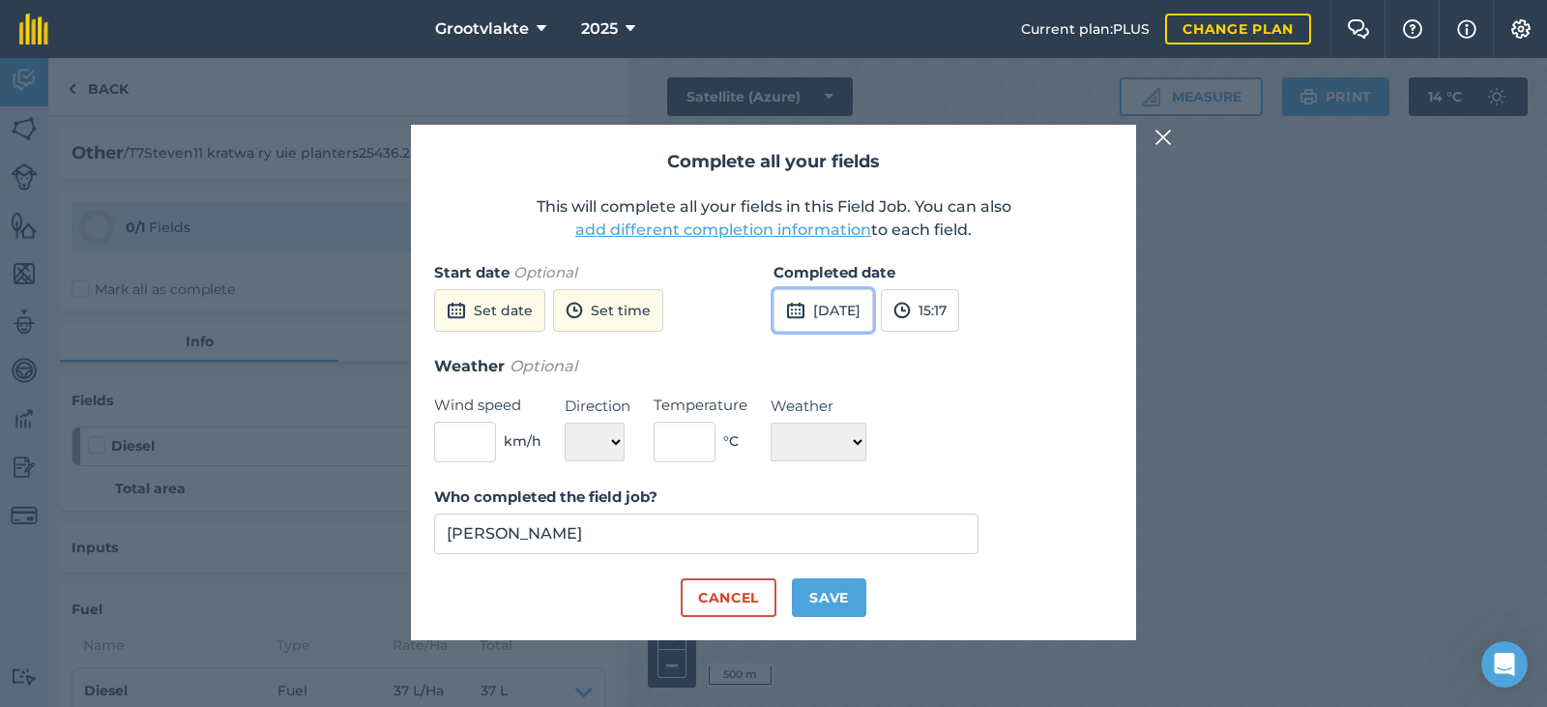
click at [834, 300] on button "[DATE]" at bounding box center [823, 310] width 100 height 43
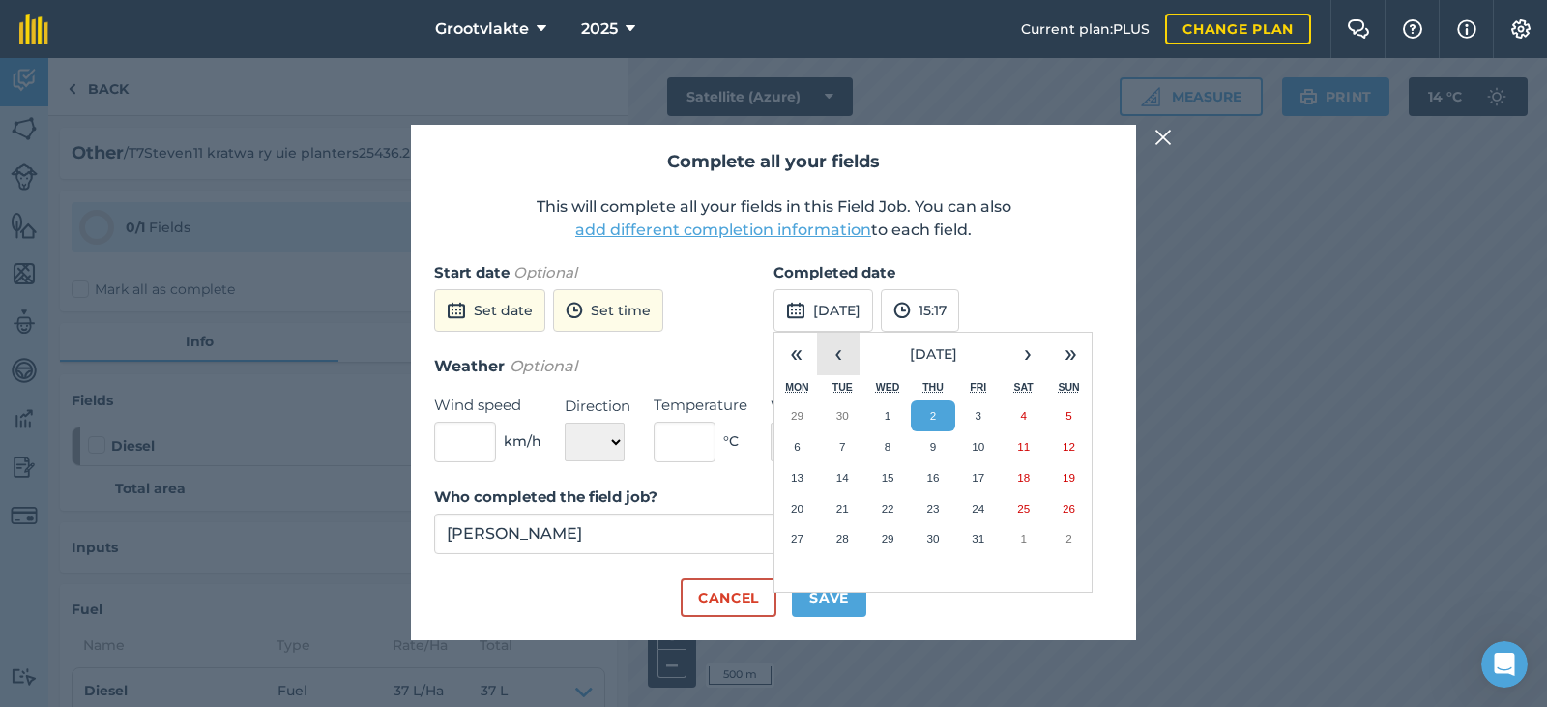
click at [849, 356] on button "‹" at bounding box center [838, 354] width 43 height 43
click at [980, 497] on button "26" at bounding box center [977, 508] width 45 height 31
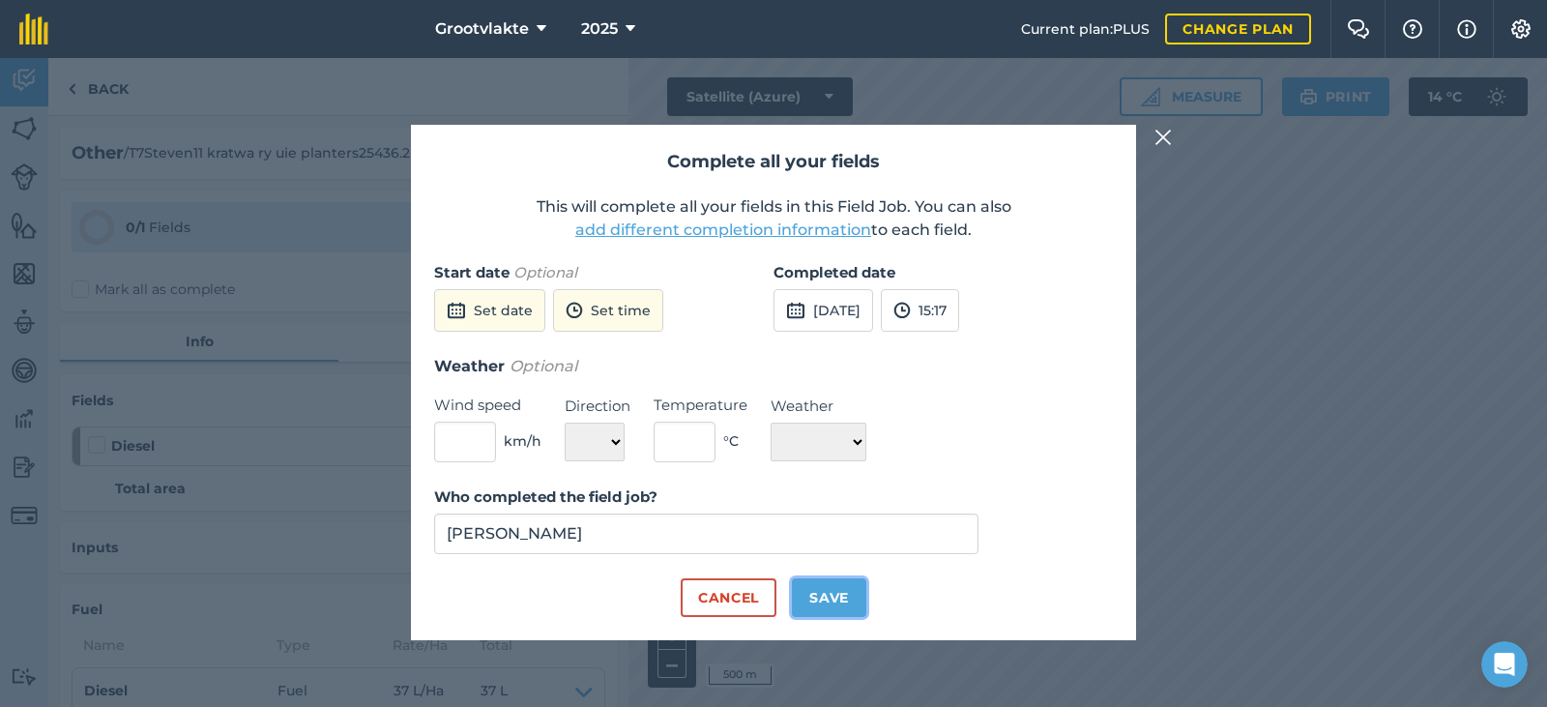
click at [851, 595] on button "Save" at bounding box center [829, 597] width 74 height 39
checkbox input "true"
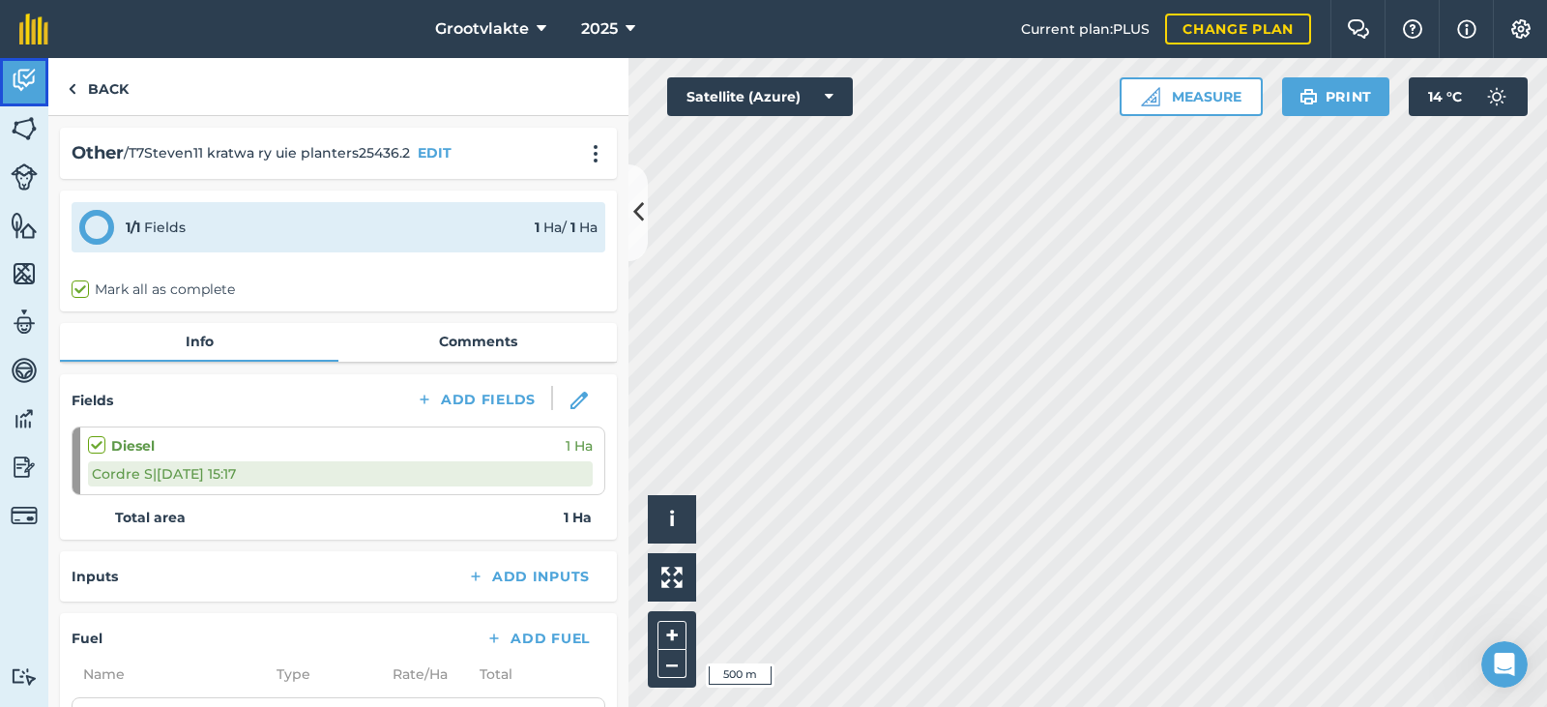
click at [23, 94] on img at bounding box center [24, 80] width 27 height 29
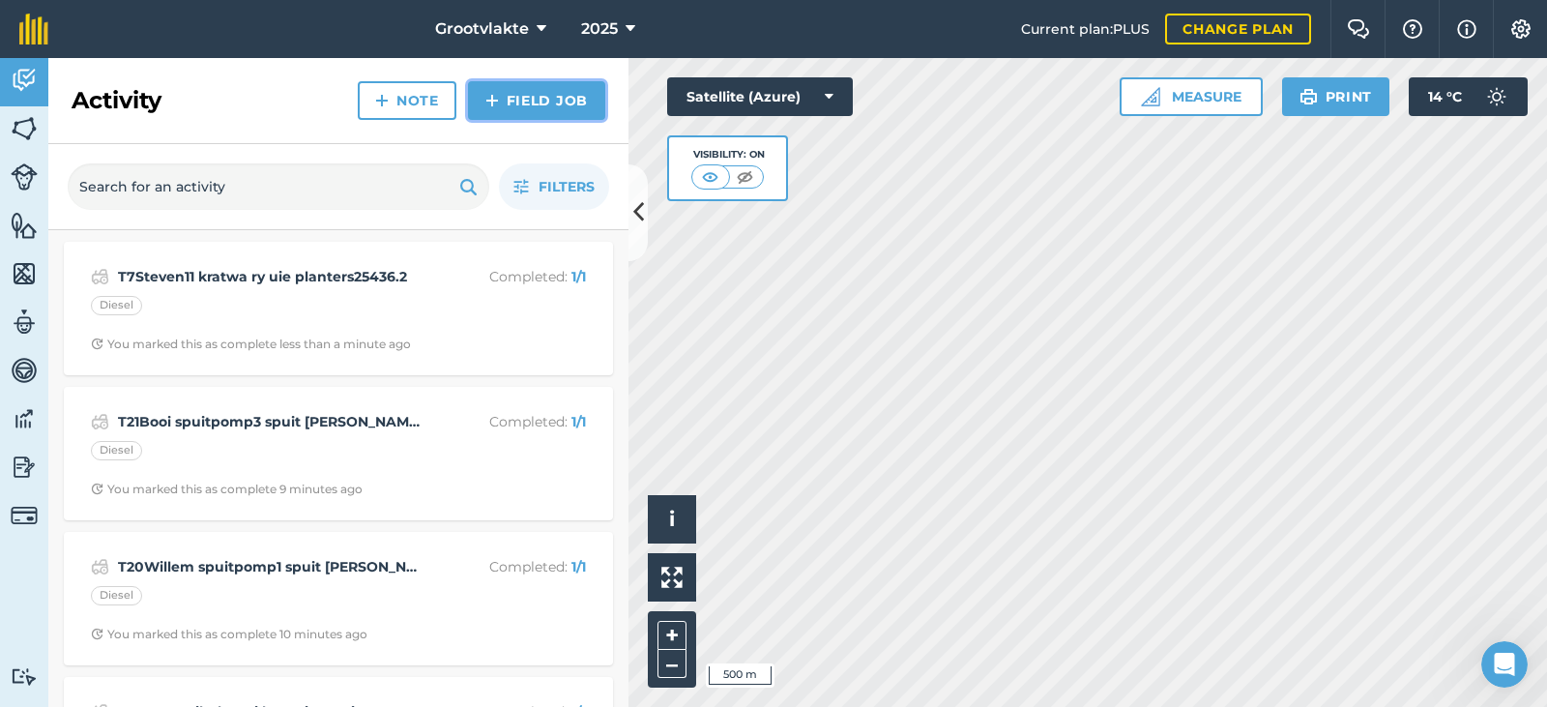
click at [504, 112] on link "Field Job" at bounding box center [536, 100] width 137 height 39
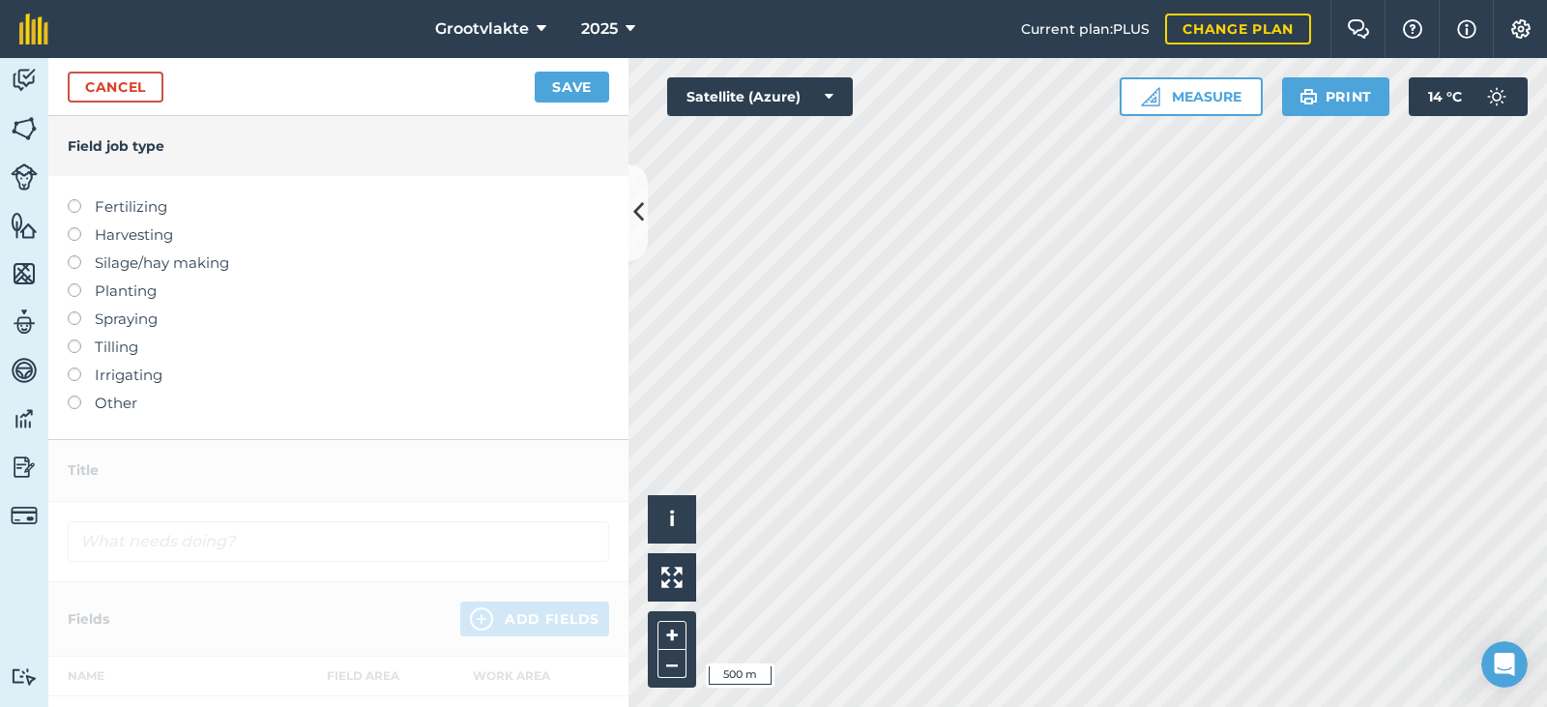
click at [69, 394] on div at bounding box center [81, 393] width 27 height 4
click at [107, 403] on label "Other" at bounding box center [338, 402] width 541 height 23
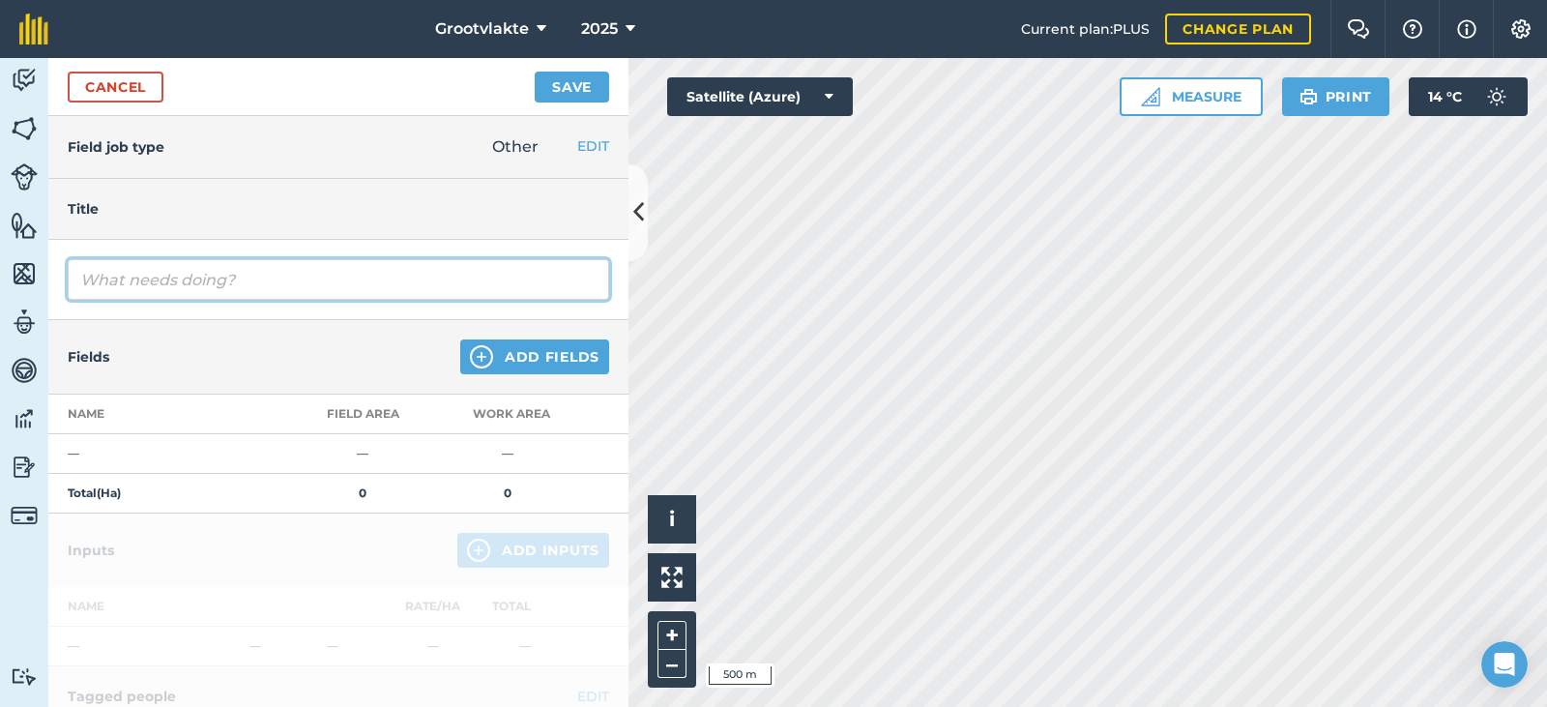
click at [125, 284] on input "text" at bounding box center [338, 279] width 541 height 41
type input "T18Ricky rolgrop grondvoorbereding vir uie plant15655.1"
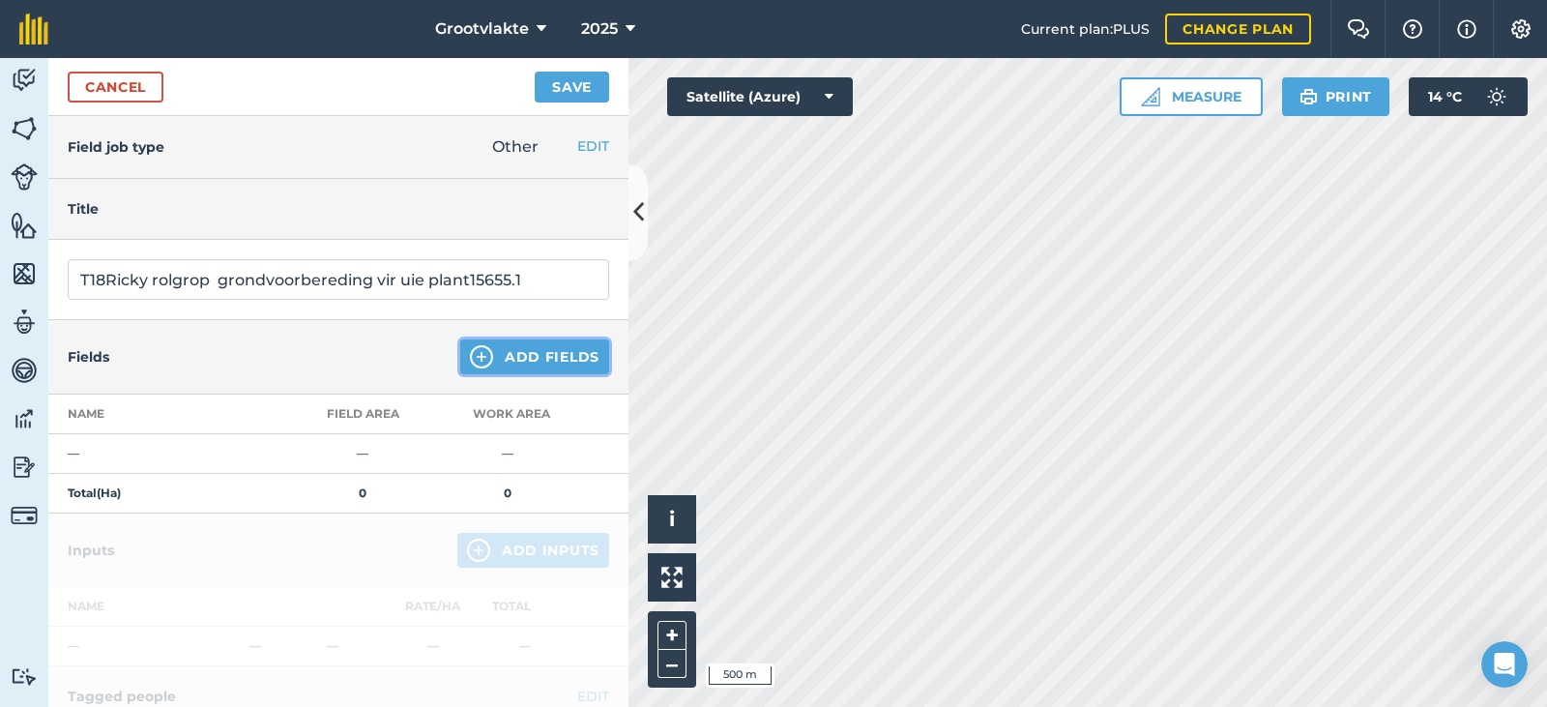
click at [527, 362] on button "Add Fields" at bounding box center [534, 356] width 149 height 35
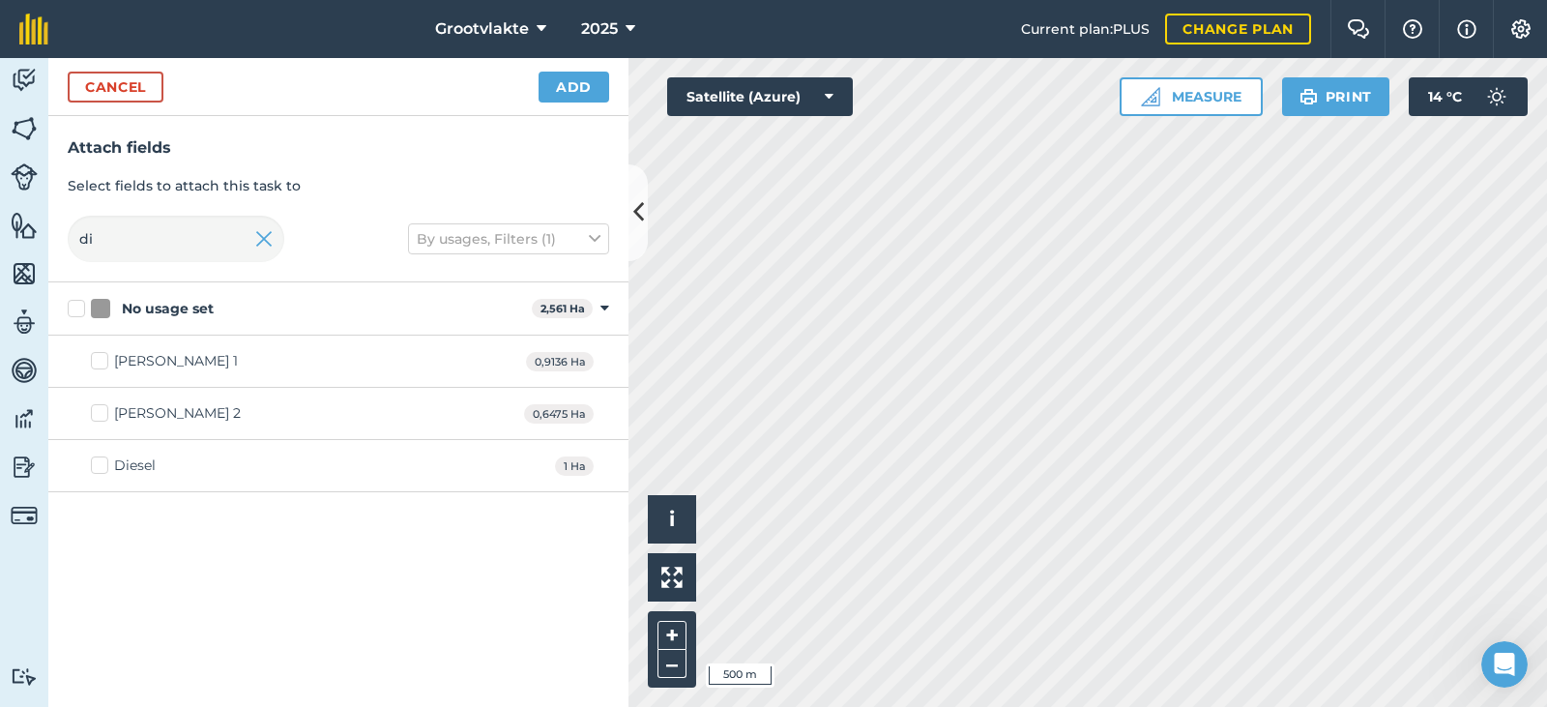
click at [126, 465] on div "Diesel" at bounding box center [135, 465] width 42 height 20
click at [103, 465] on input "Diesel" at bounding box center [97, 461] width 13 height 13
checkbox input "true"
drag, startPoint x: 602, startPoint y: 68, endPoint x: 585, endPoint y: 85, distance: 24.6
click at [595, 72] on div "Cancel Add" at bounding box center [338, 87] width 580 height 58
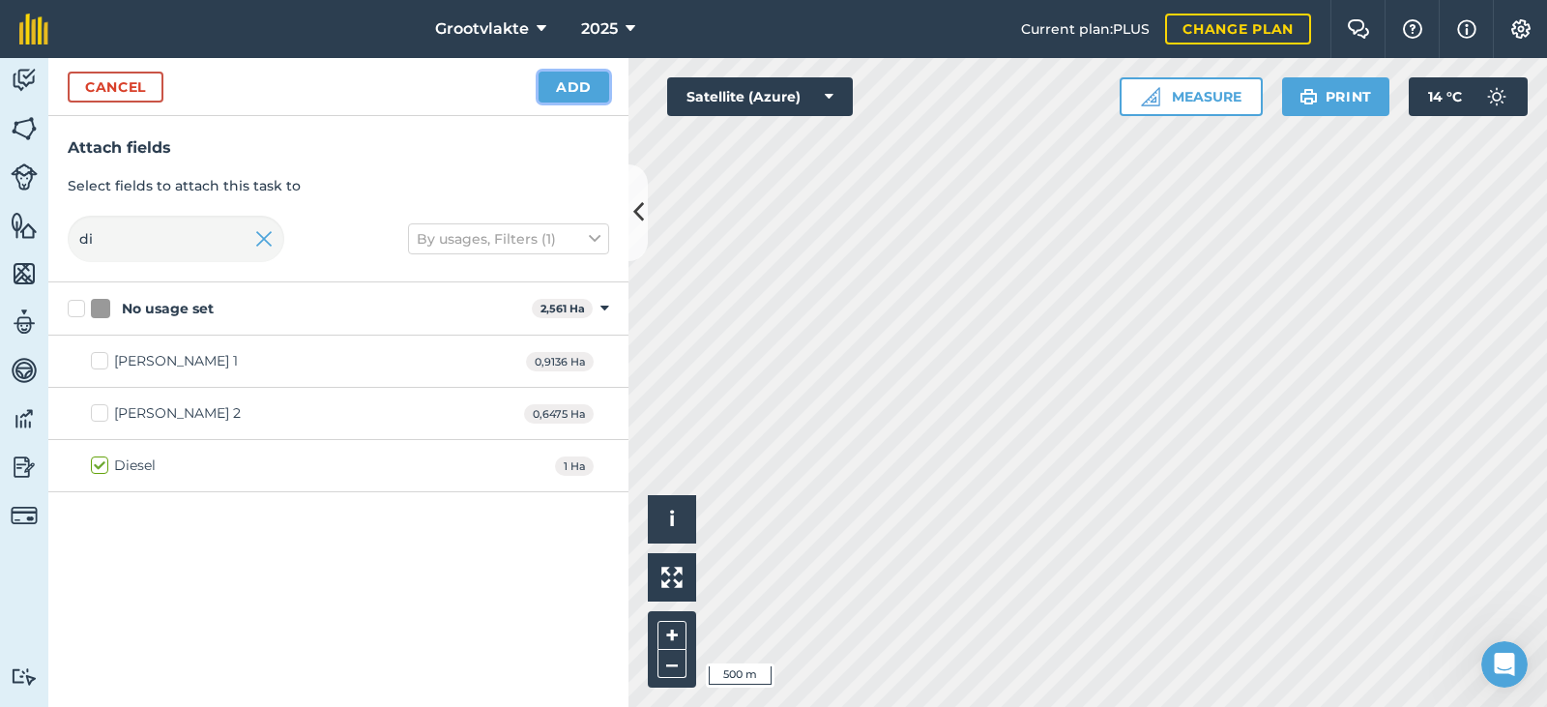
click at [585, 85] on button "Add" at bounding box center [573, 87] width 71 height 31
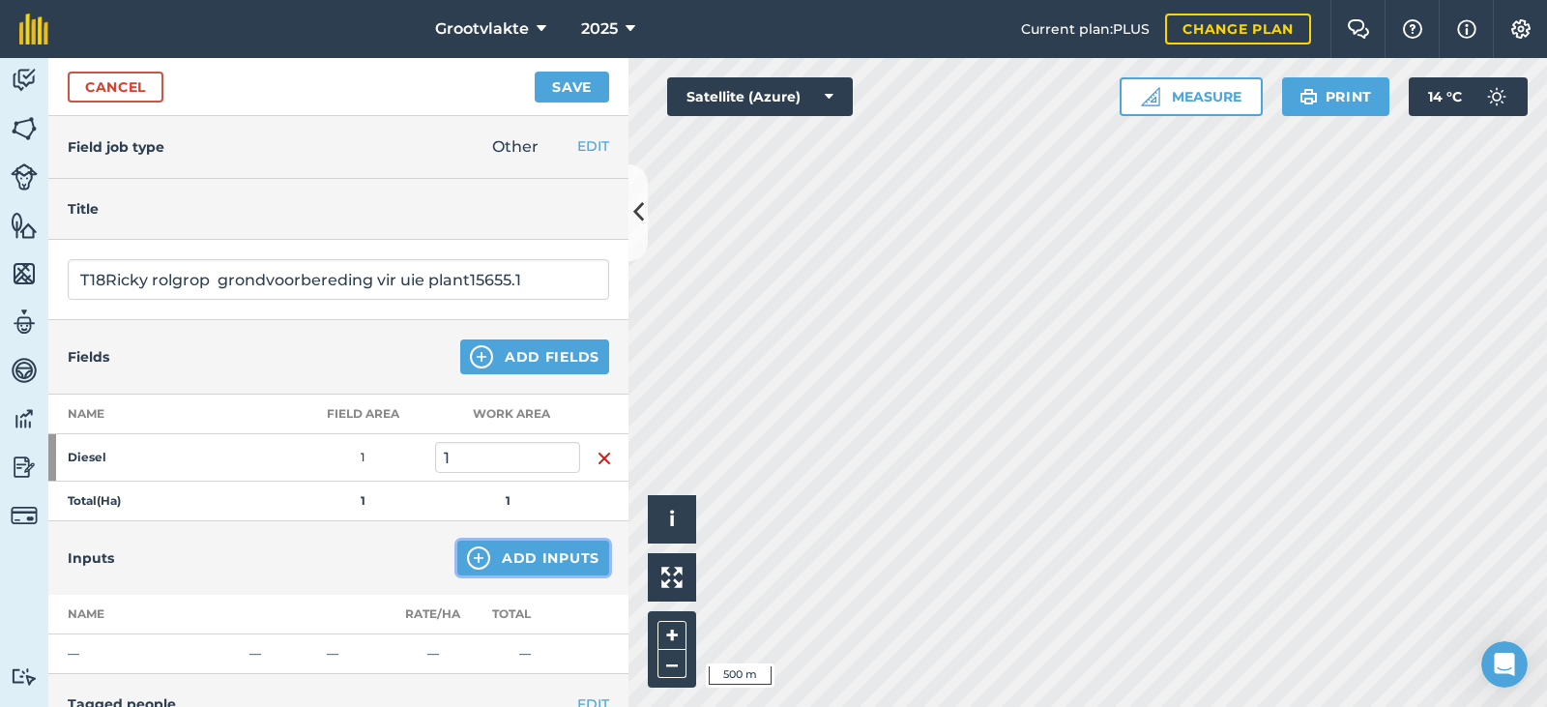
click at [510, 557] on button "Add Inputs" at bounding box center [533, 557] width 152 height 35
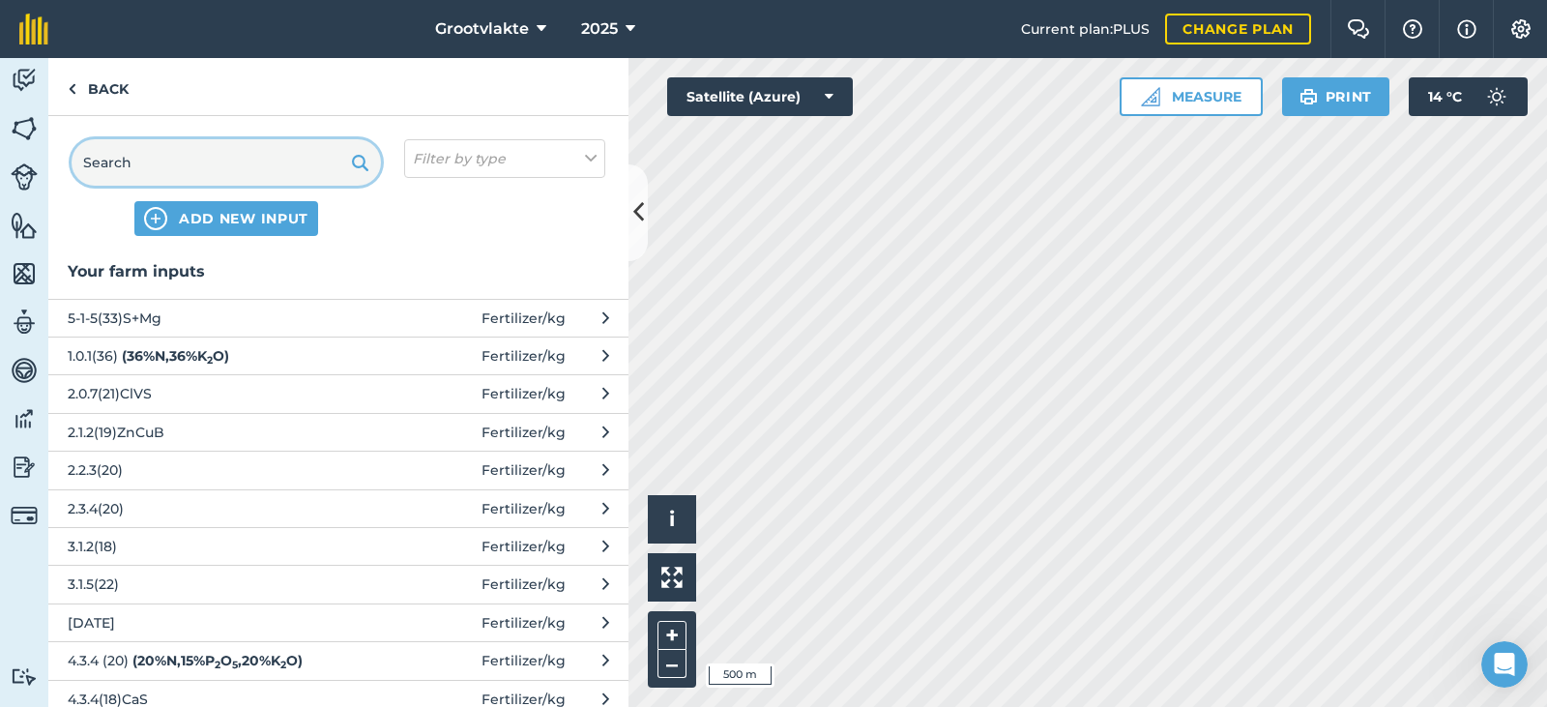
click at [223, 152] on input "text" at bounding box center [226, 162] width 309 height 46
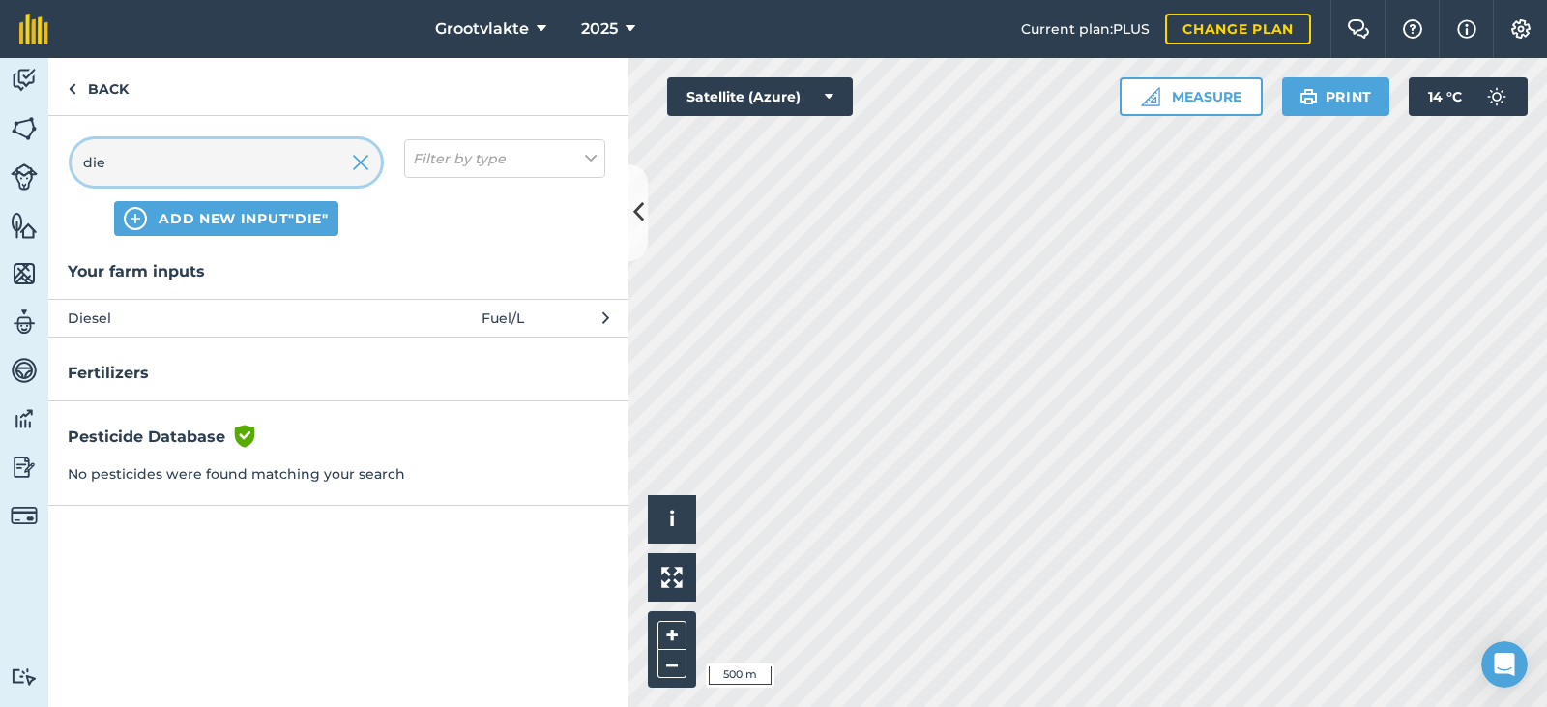
type input "die"
click at [212, 313] on span "Diesel" at bounding box center [226, 317] width 316 height 21
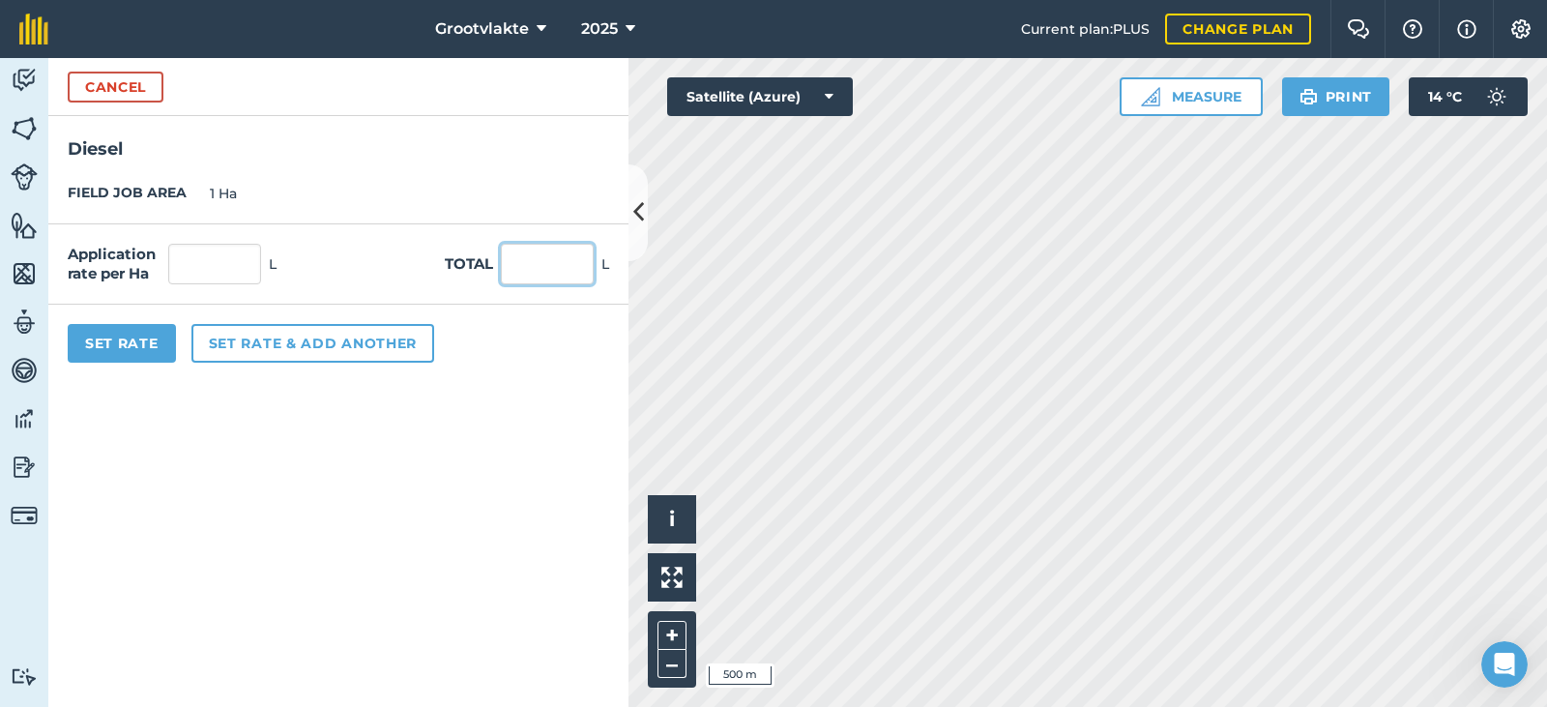
click at [529, 267] on input "text" at bounding box center [547, 264] width 93 height 41
type input "50"
click at [141, 351] on button "Set Rate" at bounding box center [122, 343] width 108 height 39
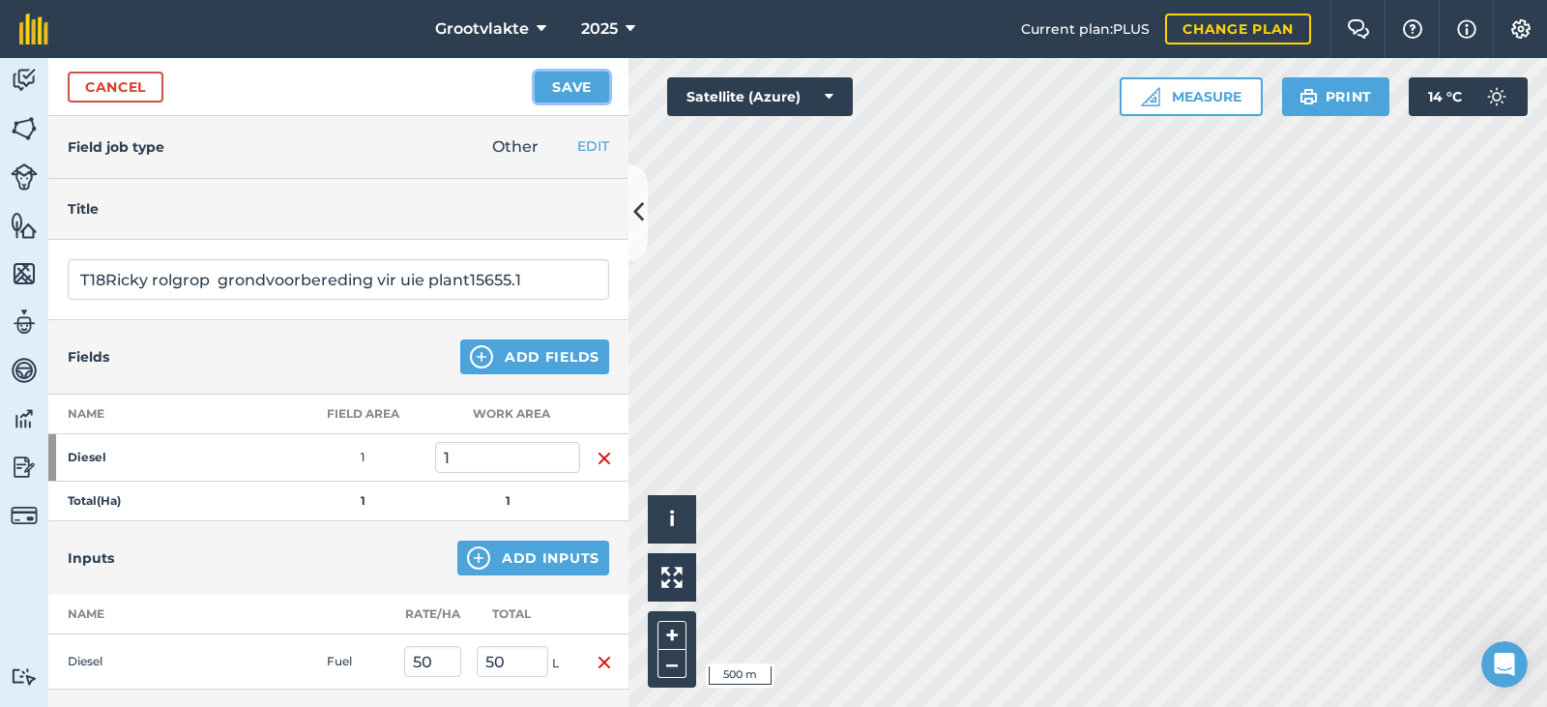
click at [574, 98] on button "Save" at bounding box center [572, 87] width 74 height 31
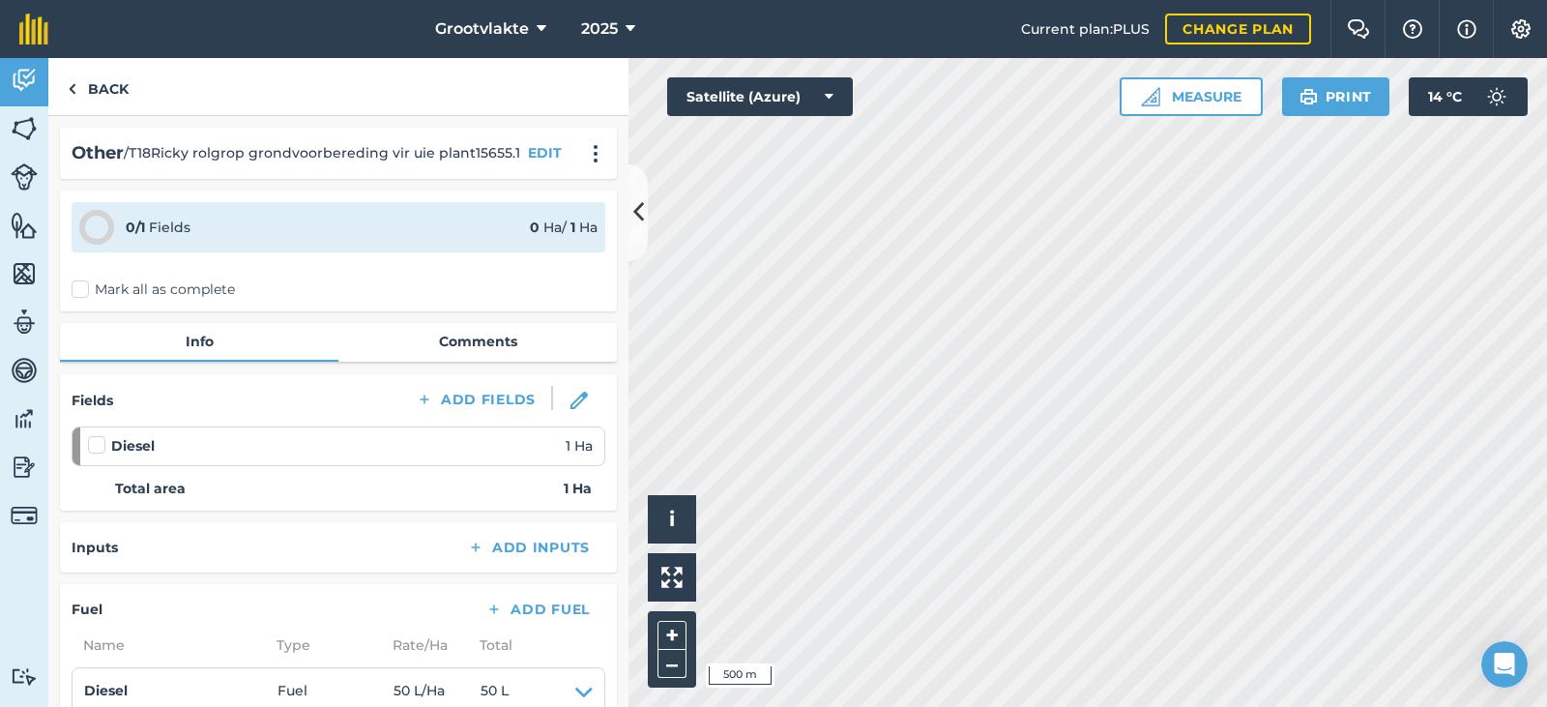
click at [86, 294] on label "Mark all as complete" at bounding box center [153, 289] width 163 height 20
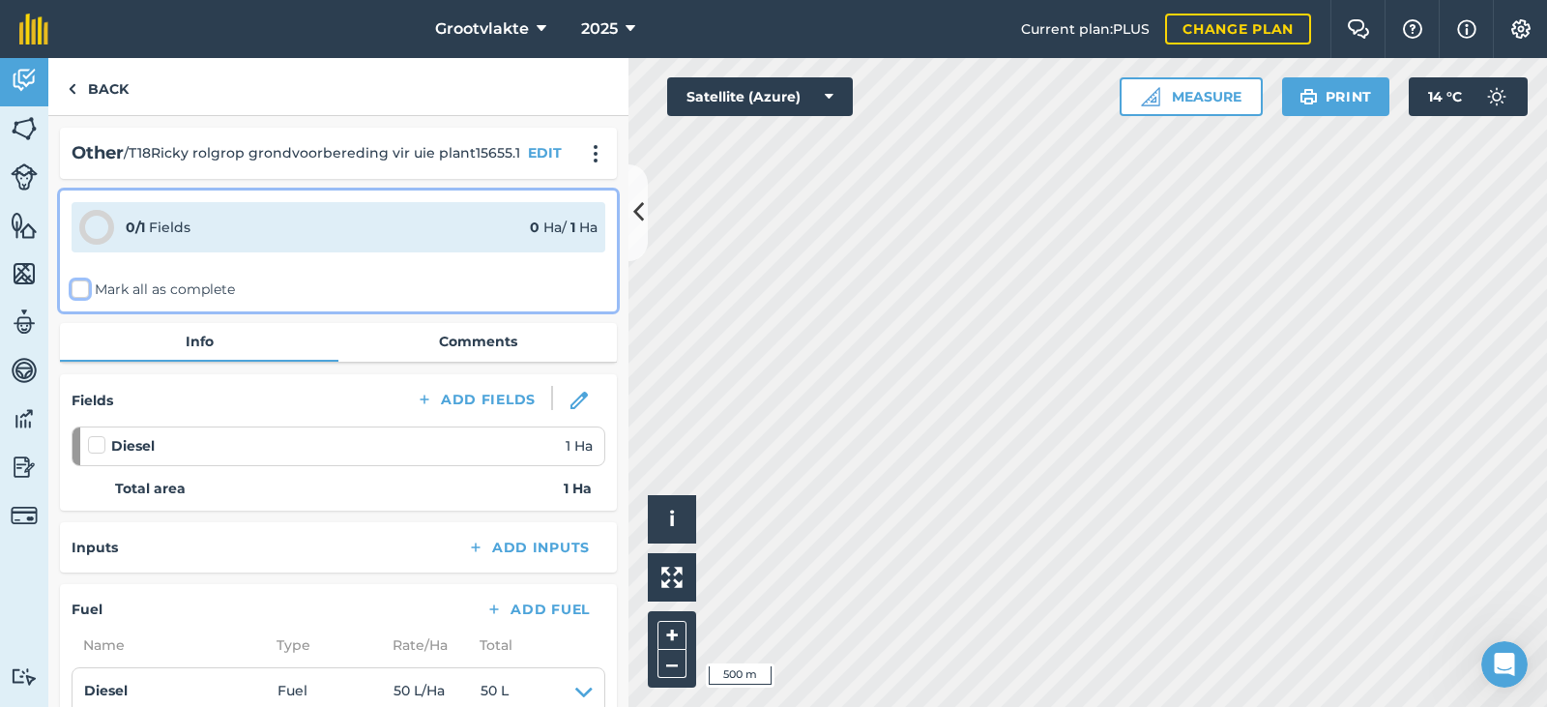
click at [84, 292] on input "Mark all as complete" at bounding box center [78, 285] width 13 height 13
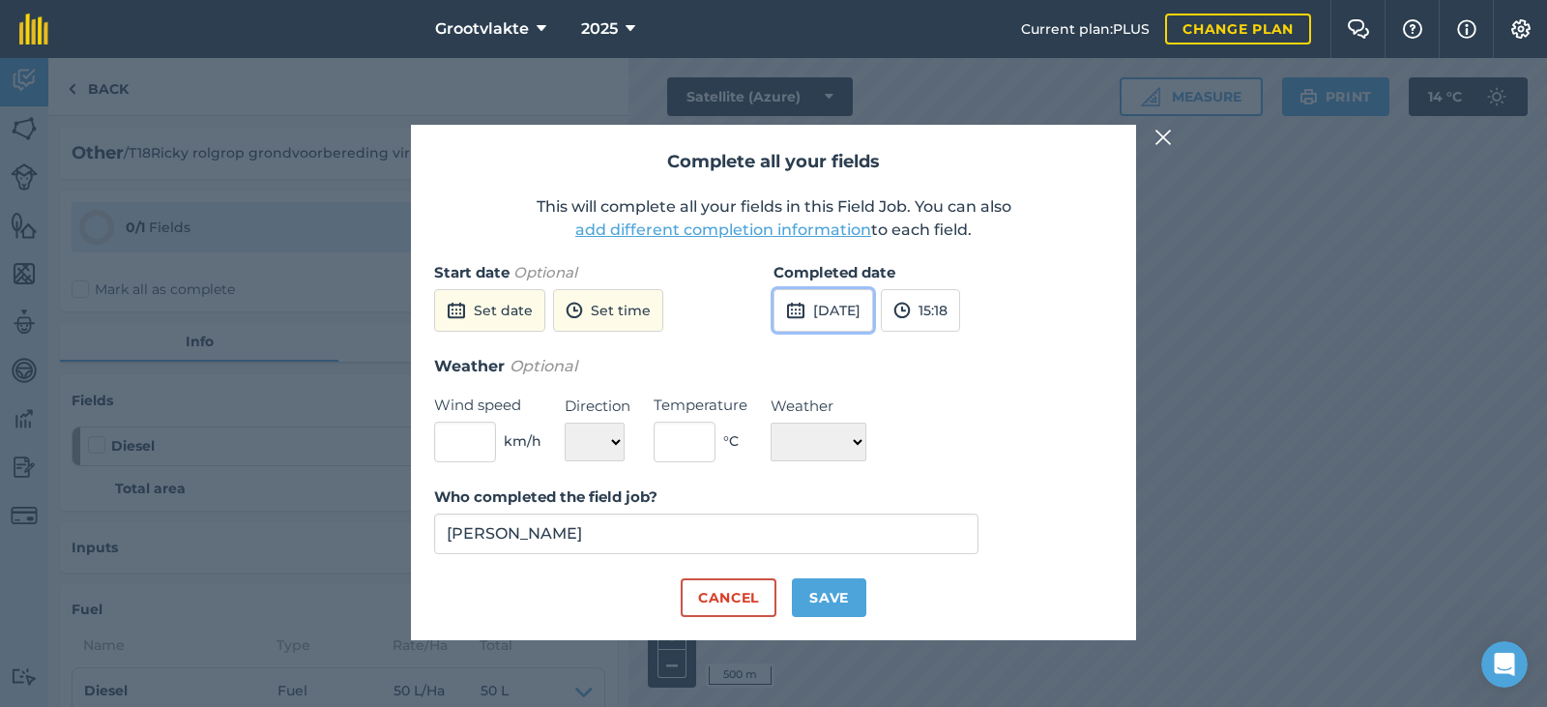
click at [814, 330] on button "[DATE]" at bounding box center [823, 310] width 100 height 43
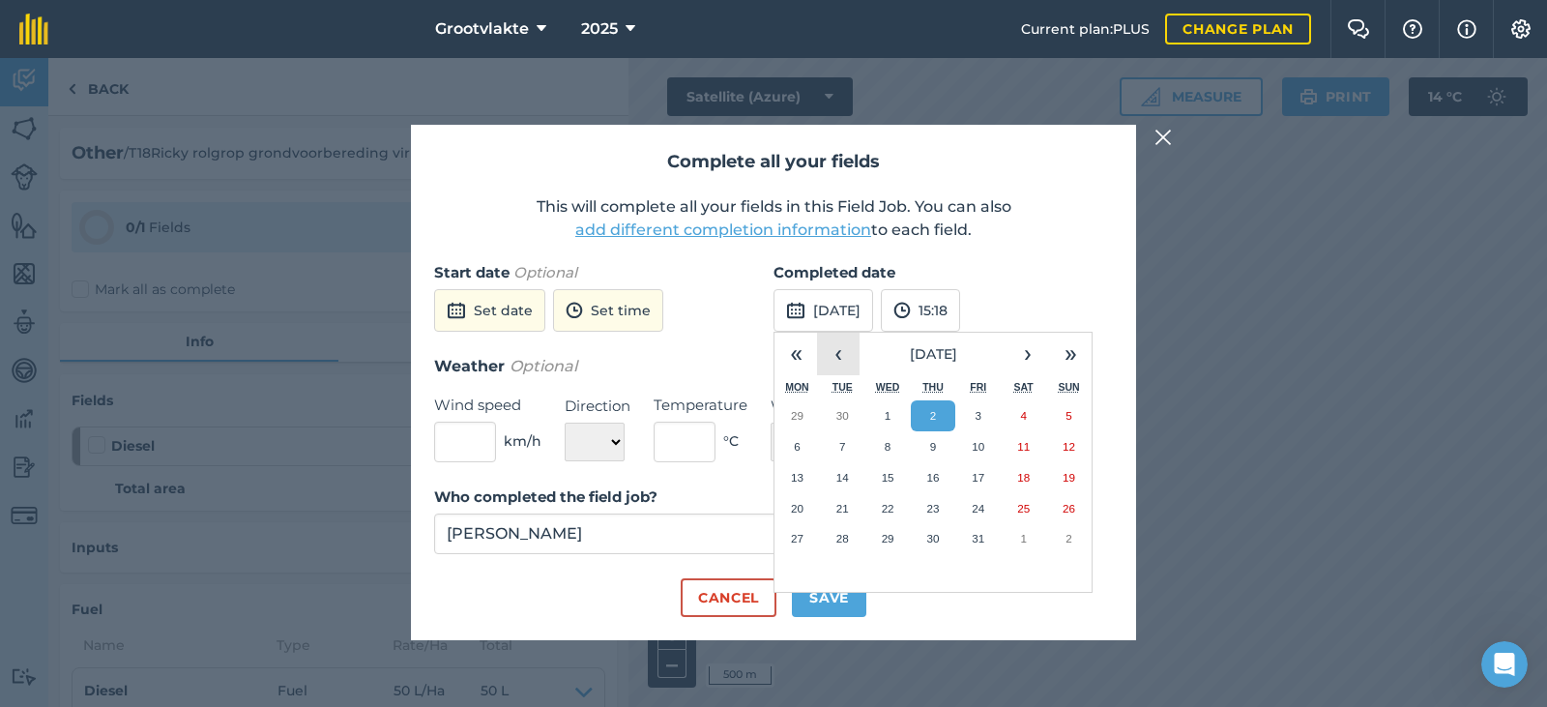
click at [832, 353] on button "‹" at bounding box center [838, 354] width 43 height 43
click at [988, 507] on button "26" at bounding box center [977, 508] width 45 height 31
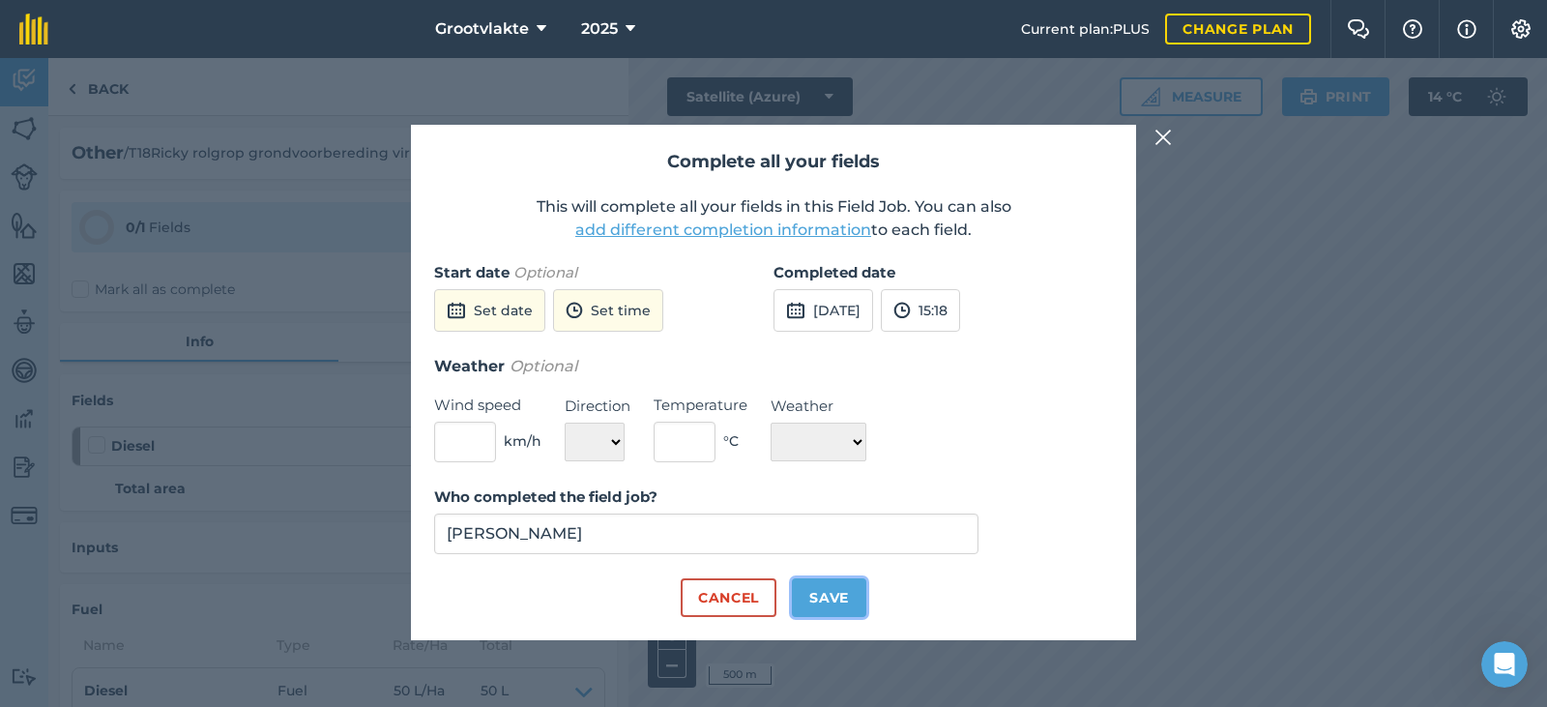
click at [839, 581] on button "Save" at bounding box center [829, 597] width 74 height 39
checkbox input "true"
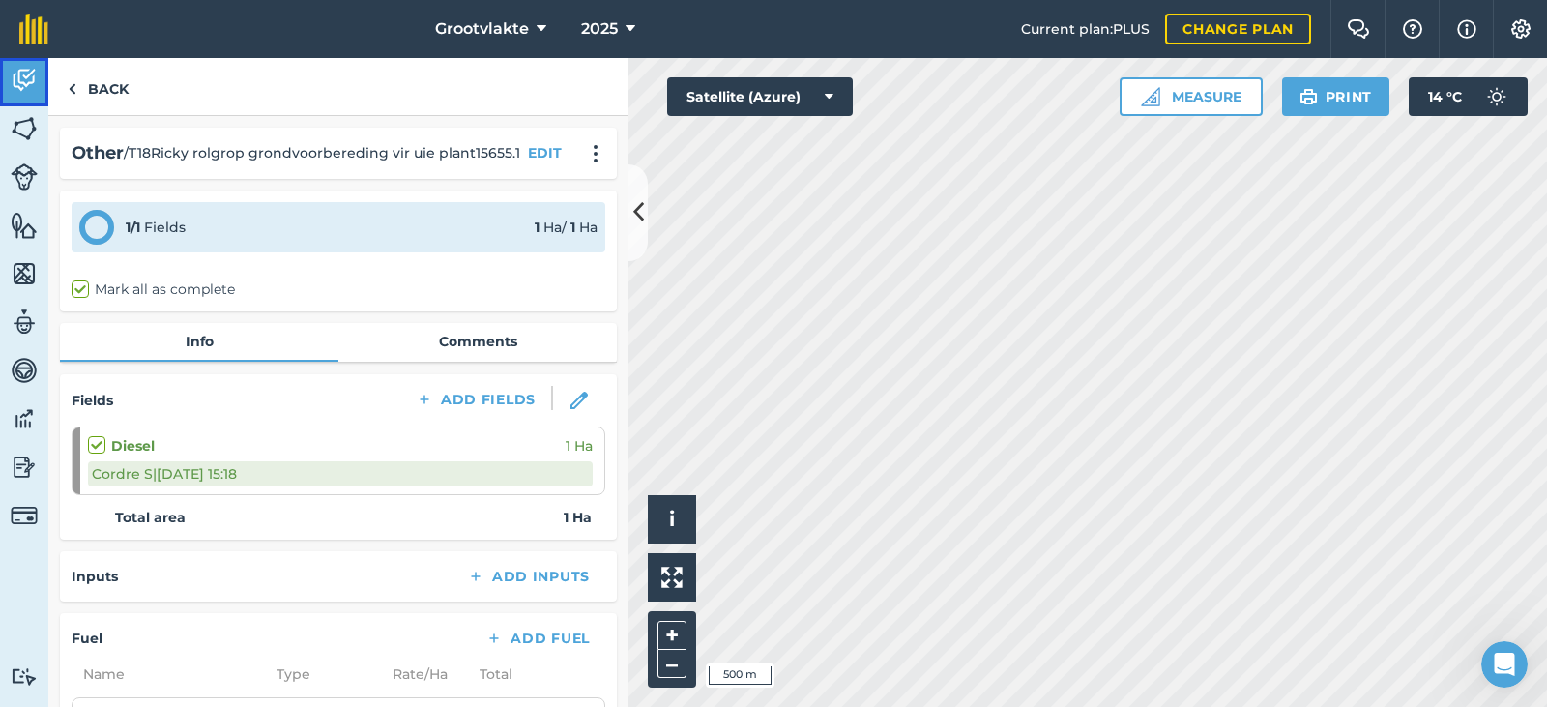
click at [29, 91] on img at bounding box center [24, 80] width 27 height 29
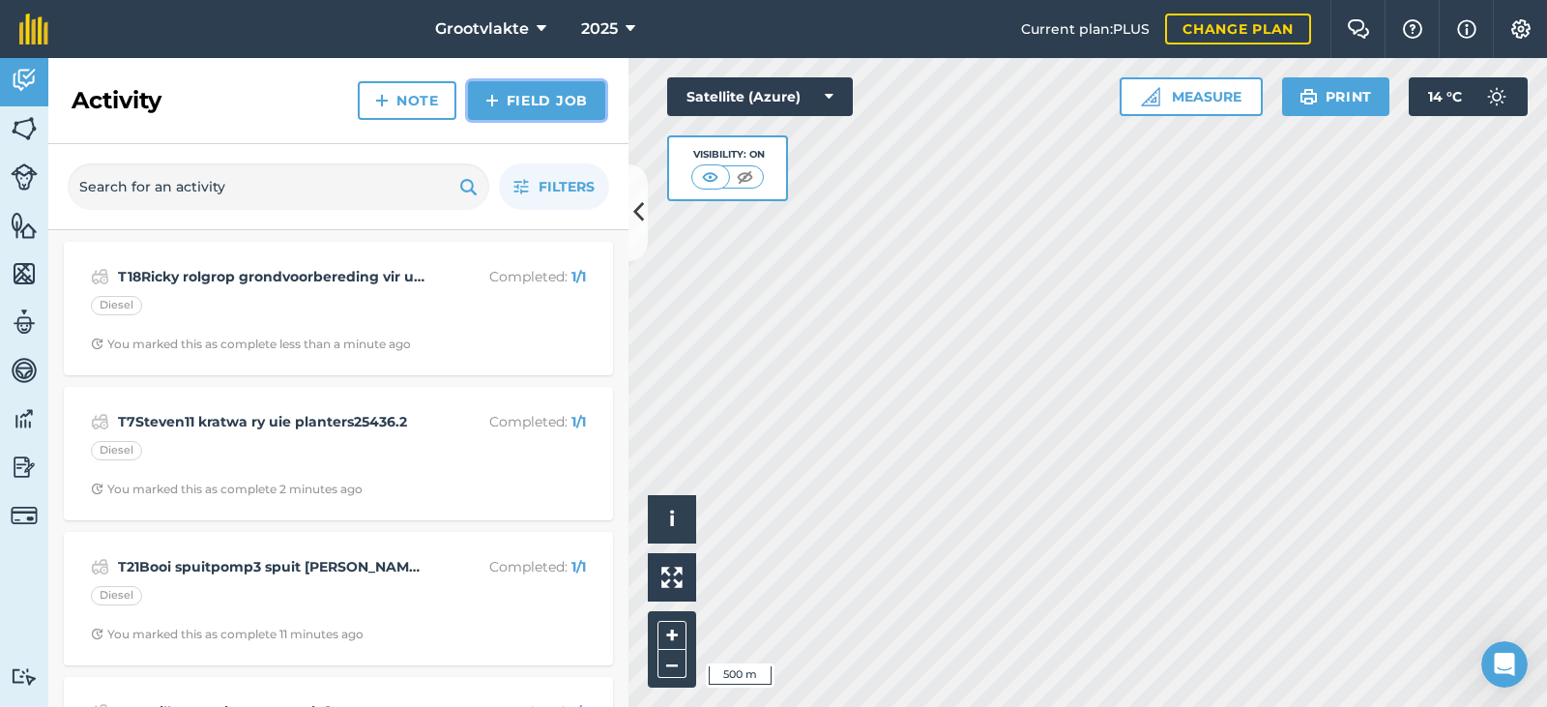
click at [561, 105] on link "Field Job" at bounding box center [536, 100] width 137 height 39
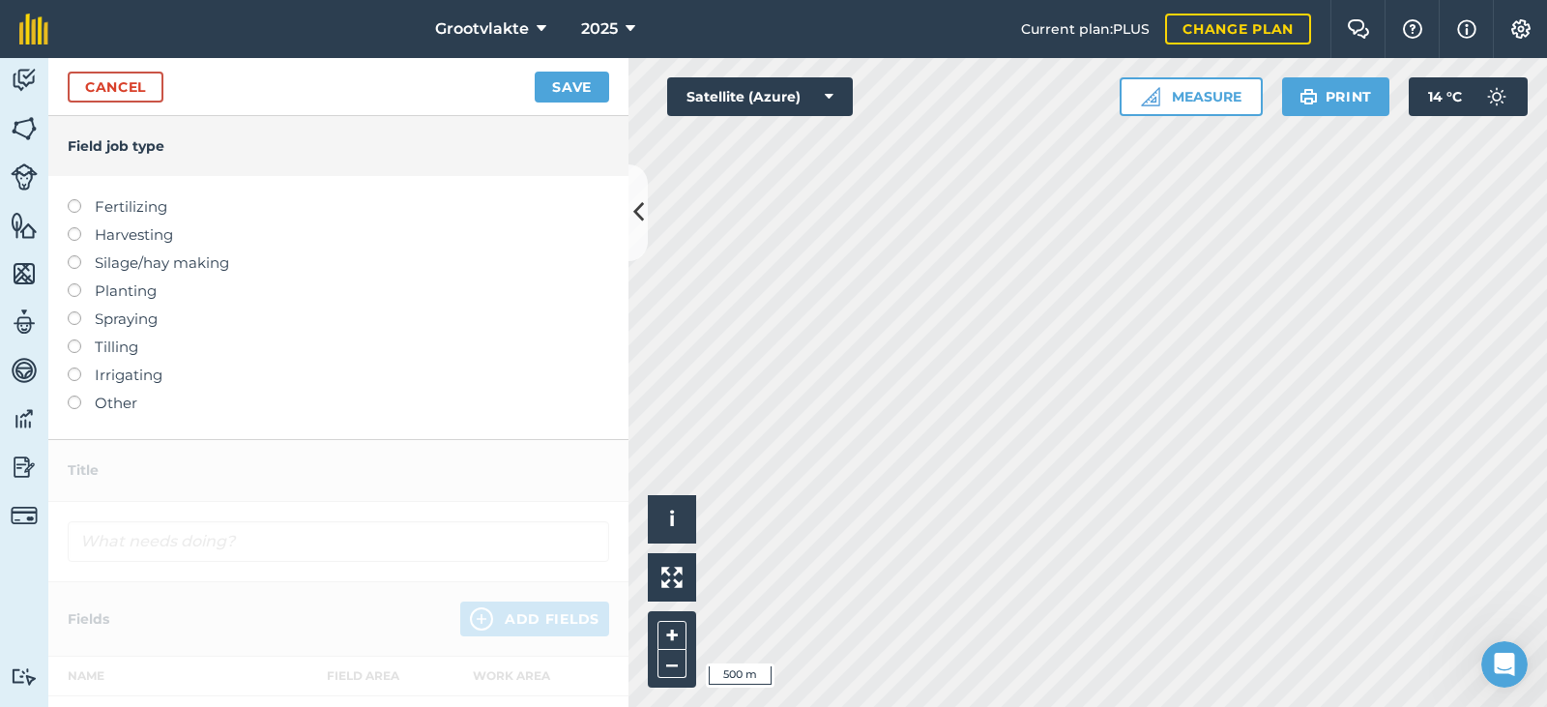
click at [126, 404] on label "Other" at bounding box center [338, 402] width 541 height 23
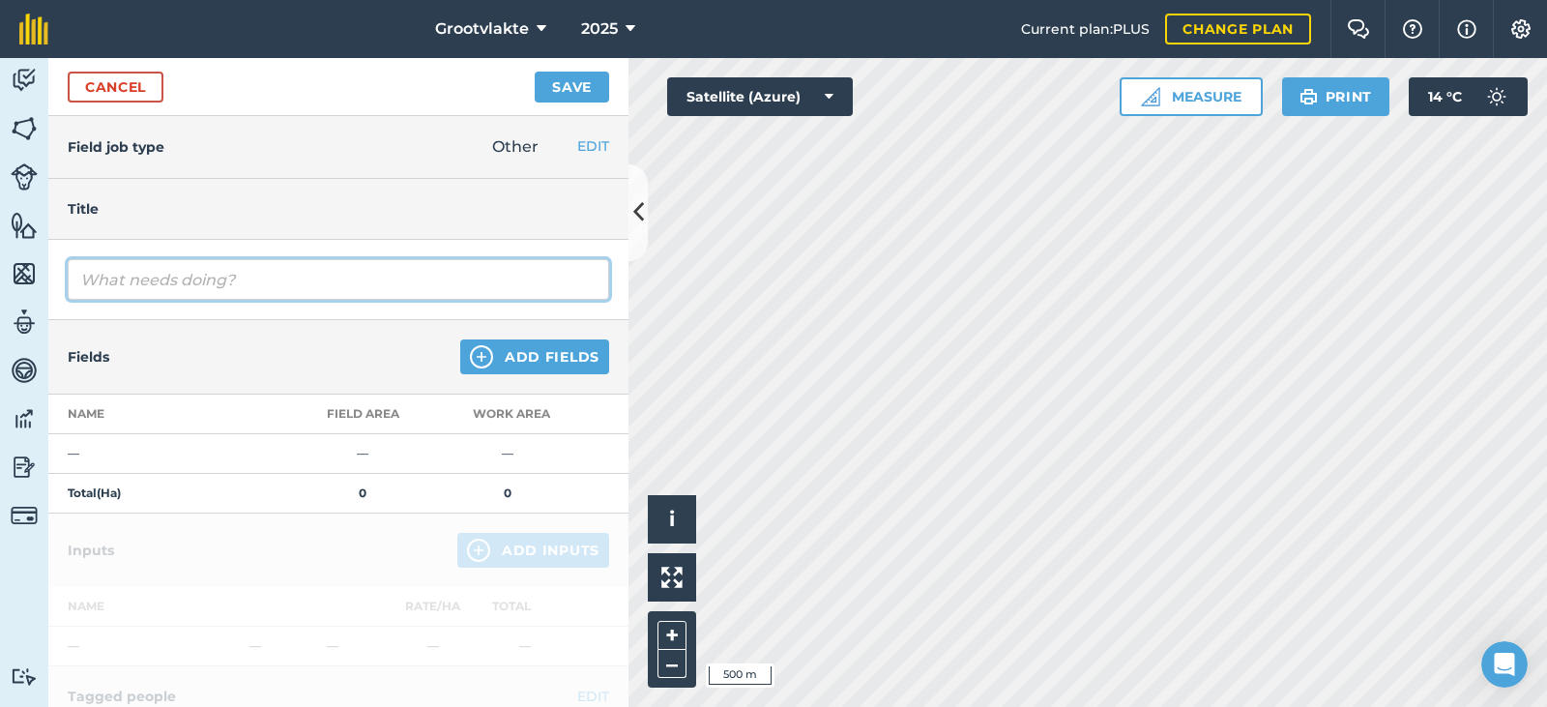
click at [173, 284] on input "text" at bounding box center [338, 279] width 541 height 41
type input "T19Ellen disk grondvoorbereiding vir uie plant750.8"
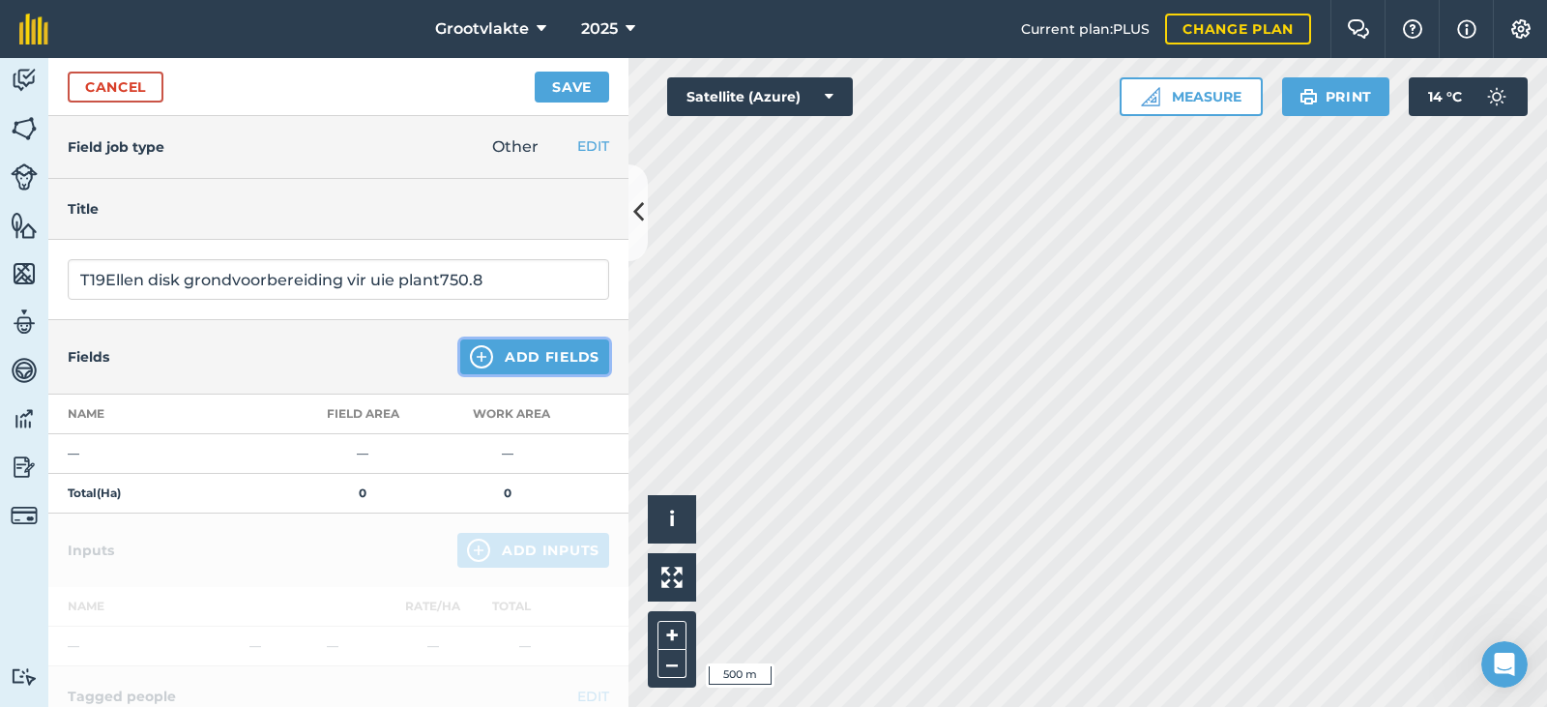
click at [529, 365] on button "Add Fields" at bounding box center [534, 356] width 149 height 35
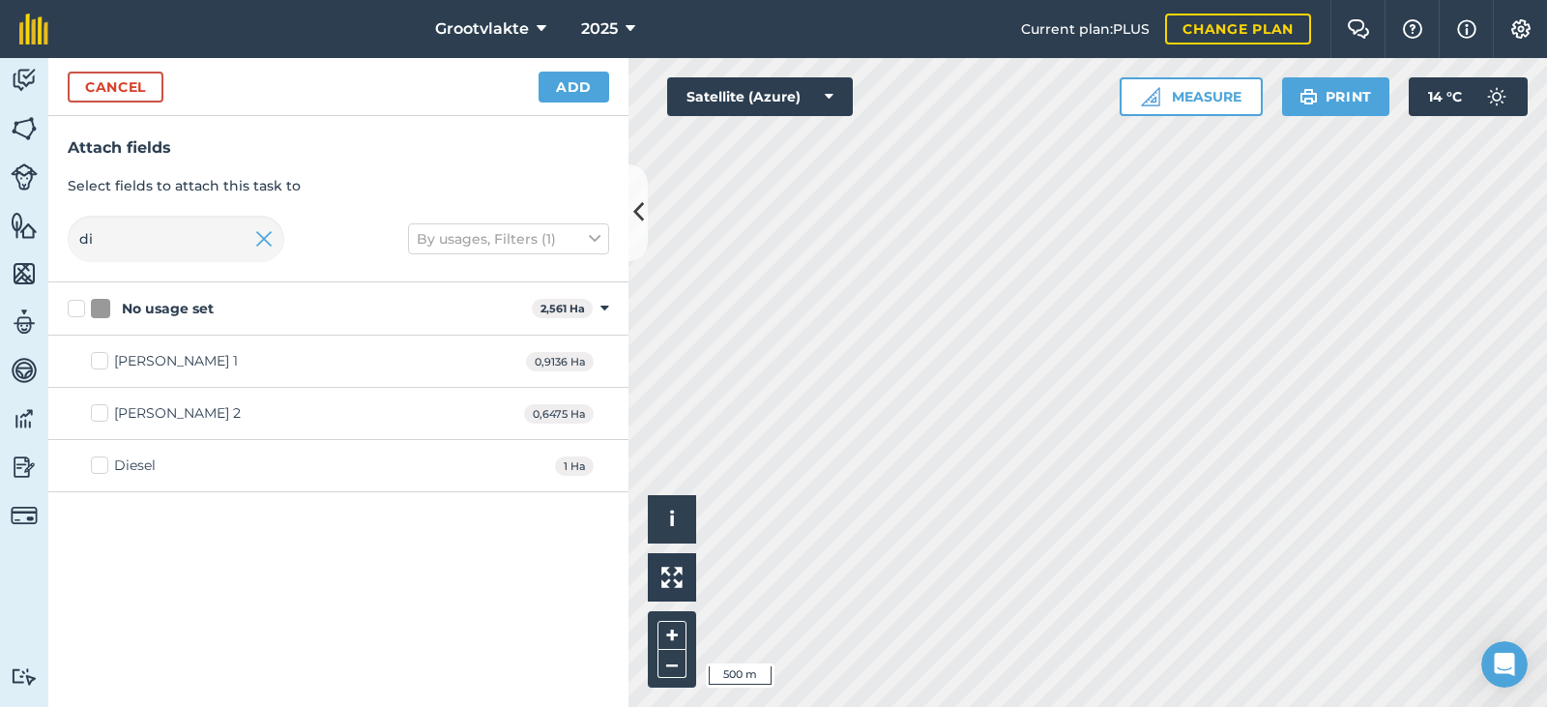
click at [153, 461] on div "Diesel" at bounding box center [135, 465] width 42 height 20
click at [103, 461] on input "Diesel" at bounding box center [97, 461] width 13 height 13
click at [570, 91] on button "Add" at bounding box center [573, 87] width 71 height 31
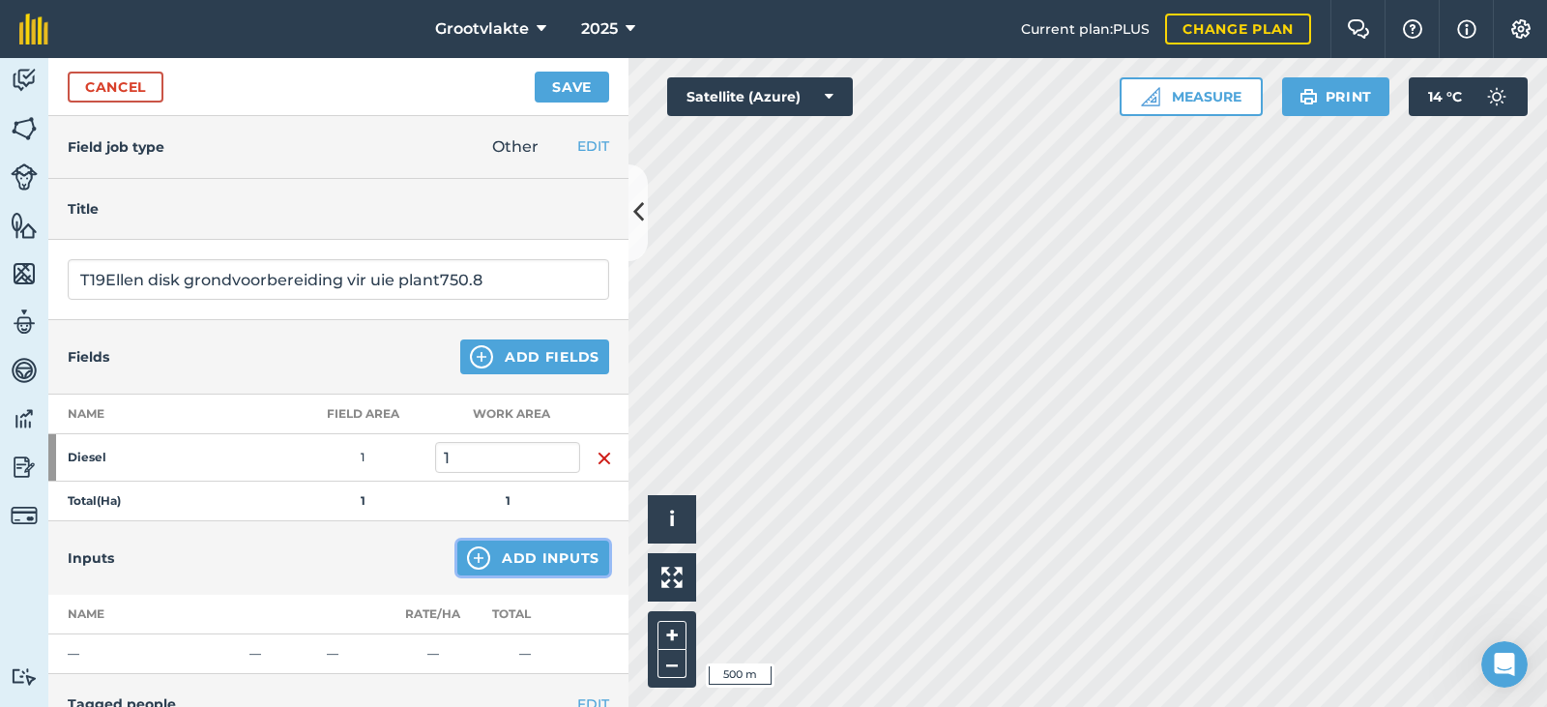
click at [510, 570] on button "Add Inputs" at bounding box center [533, 557] width 152 height 35
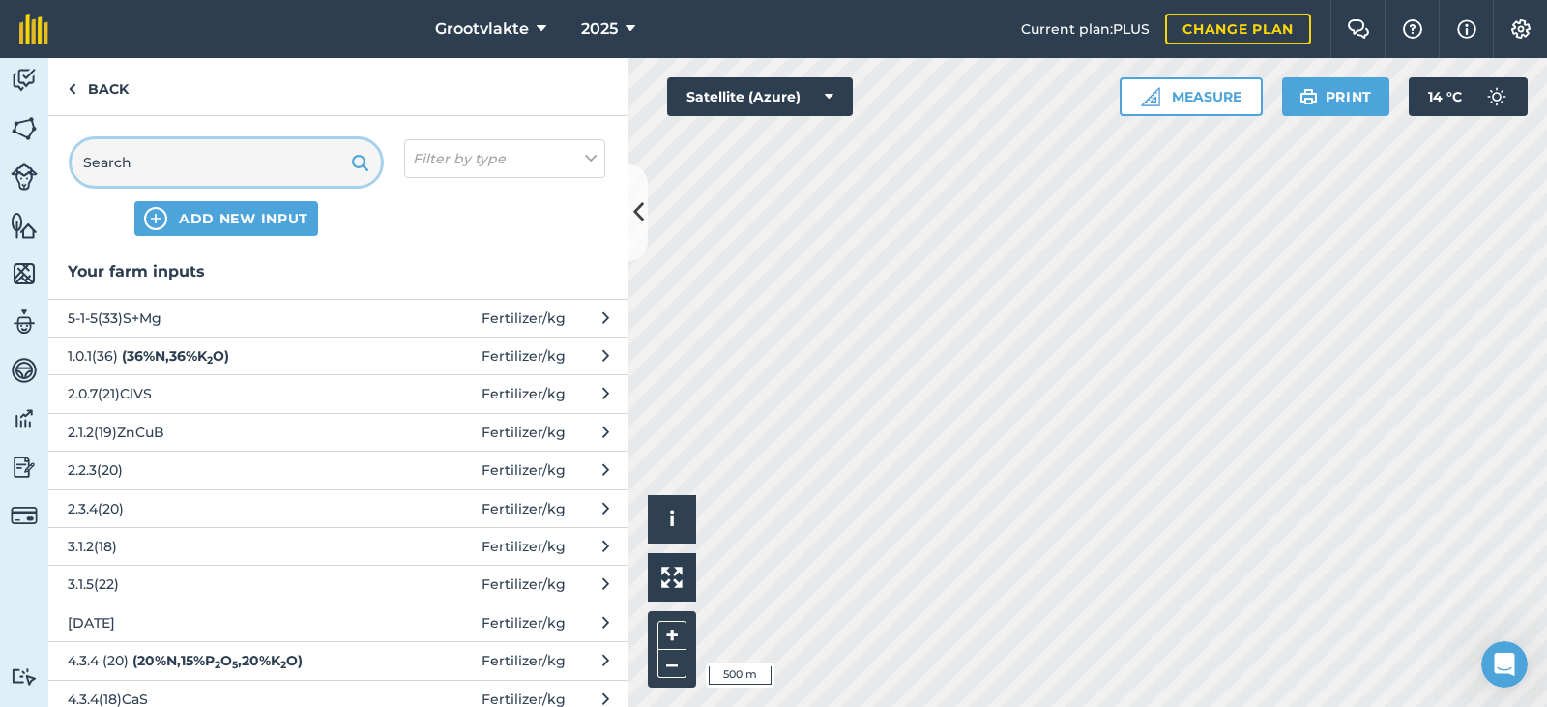
click at [108, 156] on input "text" at bounding box center [226, 162] width 309 height 46
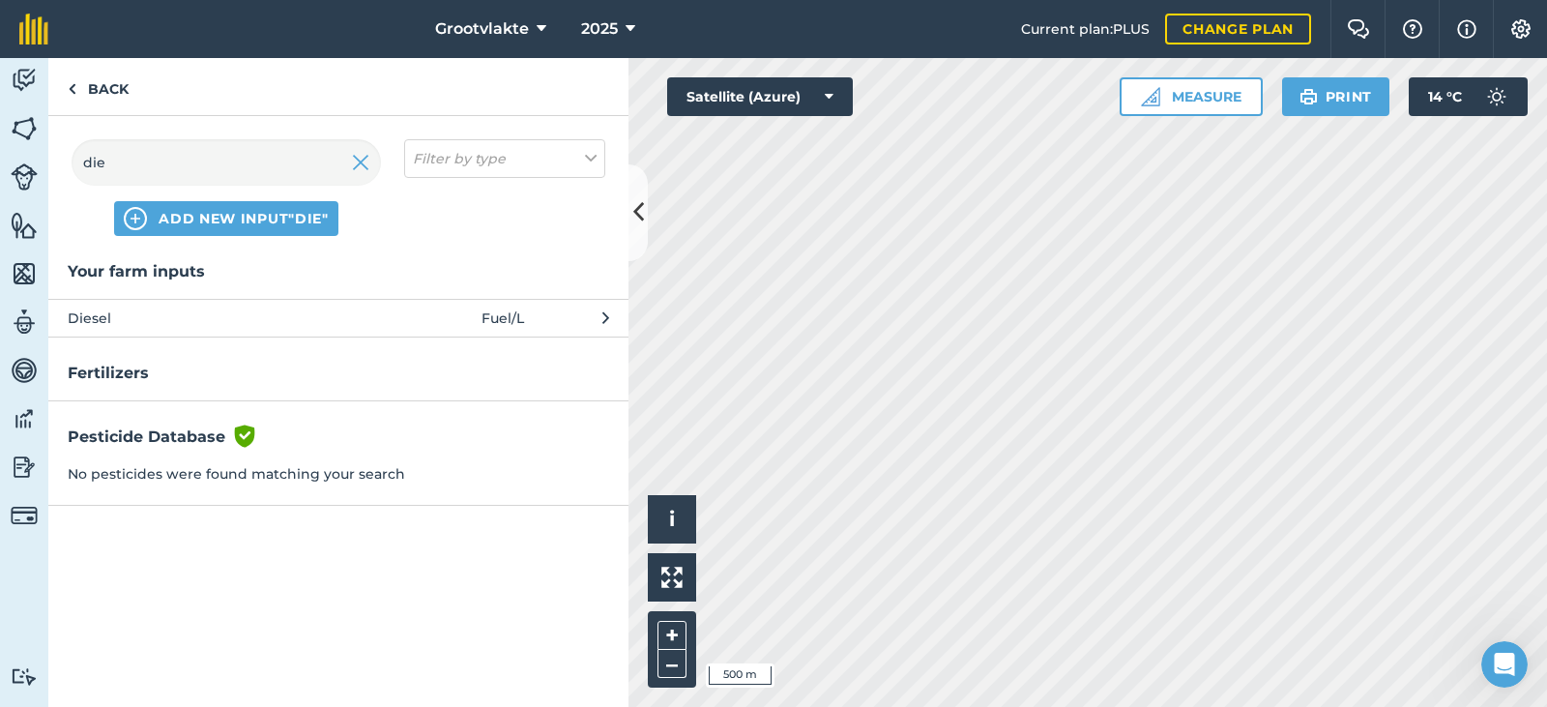
click at [157, 314] on span "Diesel" at bounding box center [226, 317] width 316 height 21
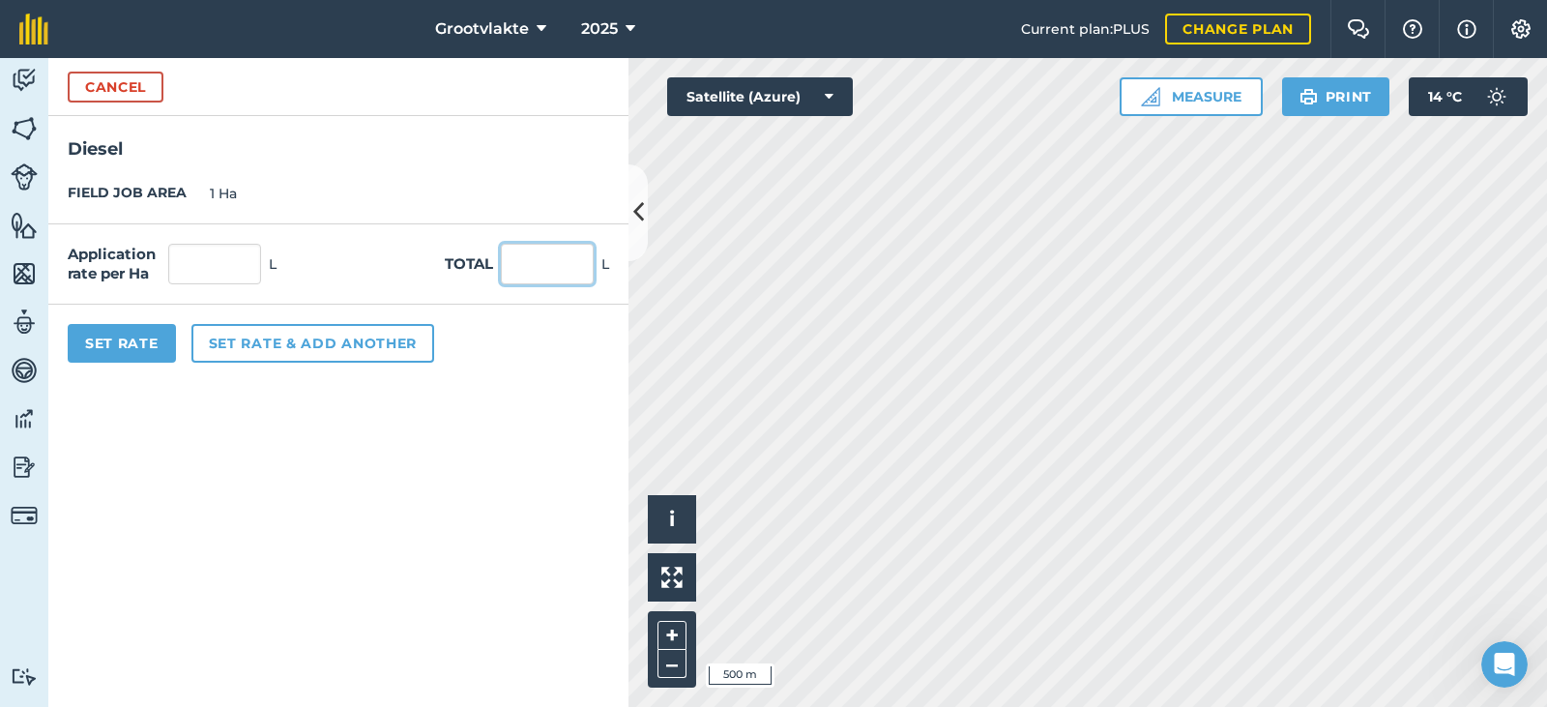
click at [570, 273] on input "text" at bounding box center [547, 264] width 93 height 41
click at [151, 361] on button "Set Rate" at bounding box center [122, 343] width 108 height 39
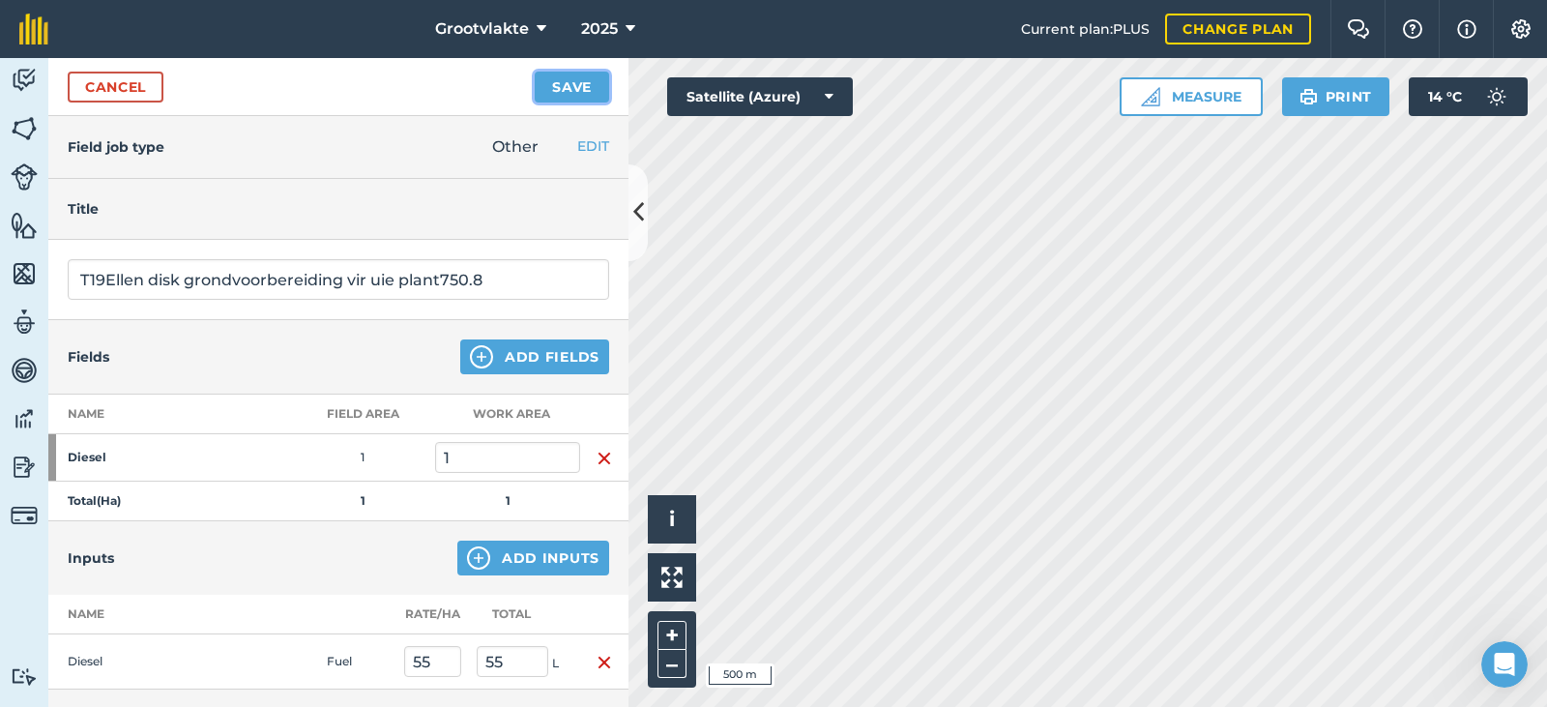
click at [583, 90] on button "Save" at bounding box center [572, 87] width 74 height 31
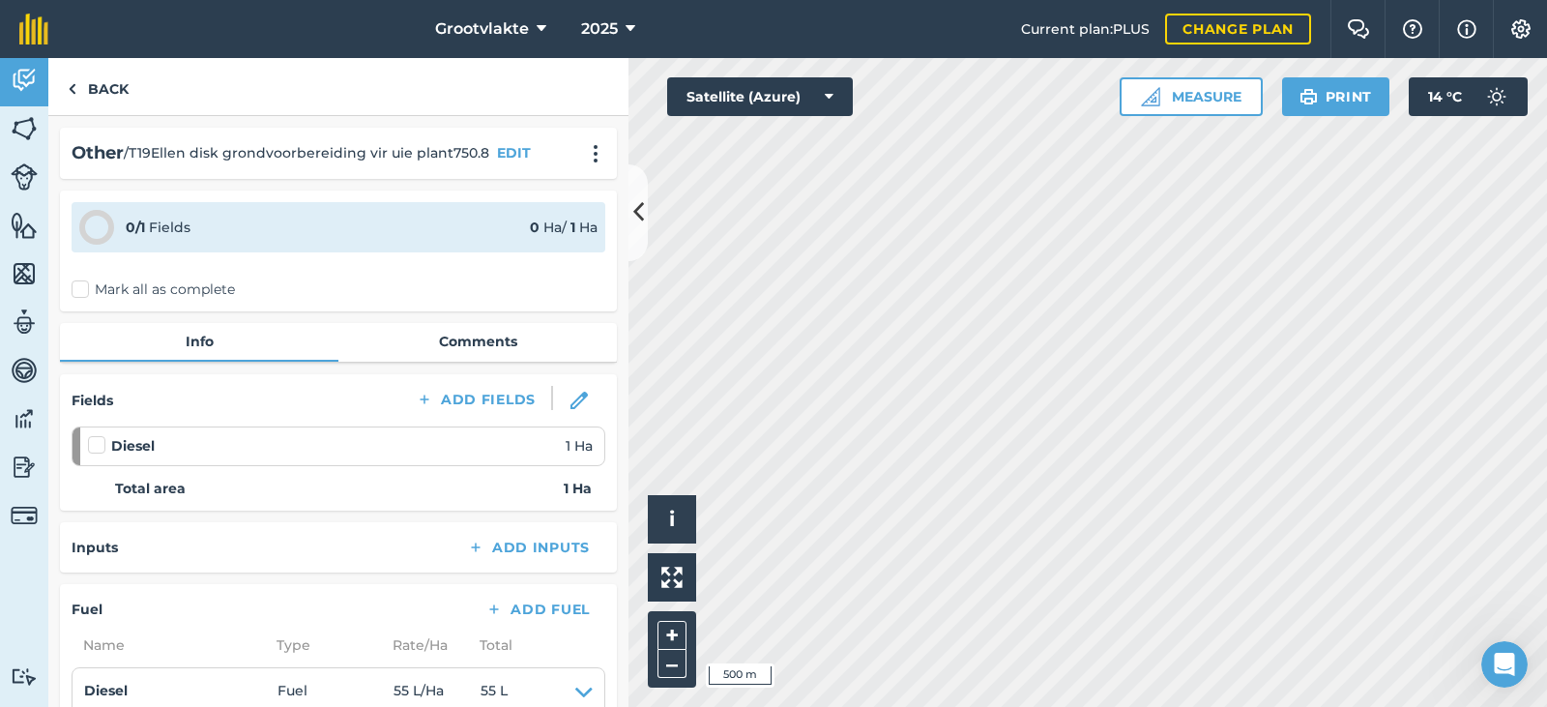
click at [113, 286] on label "Mark all as complete" at bounding box center [153, 289] width 163 height 20
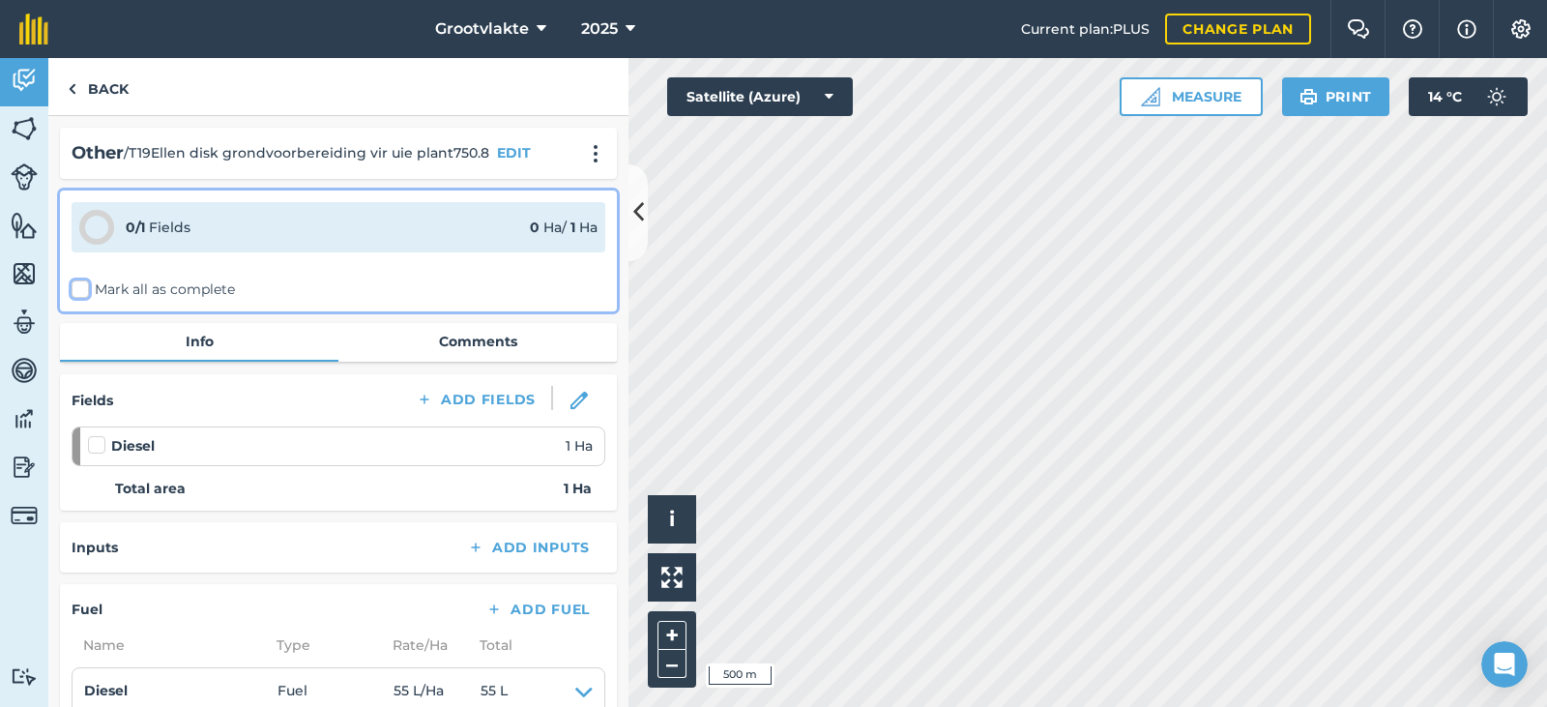
click at [84, 286] on input "Mark all as complete" at bounding box center [78, 285] width 13 height 13
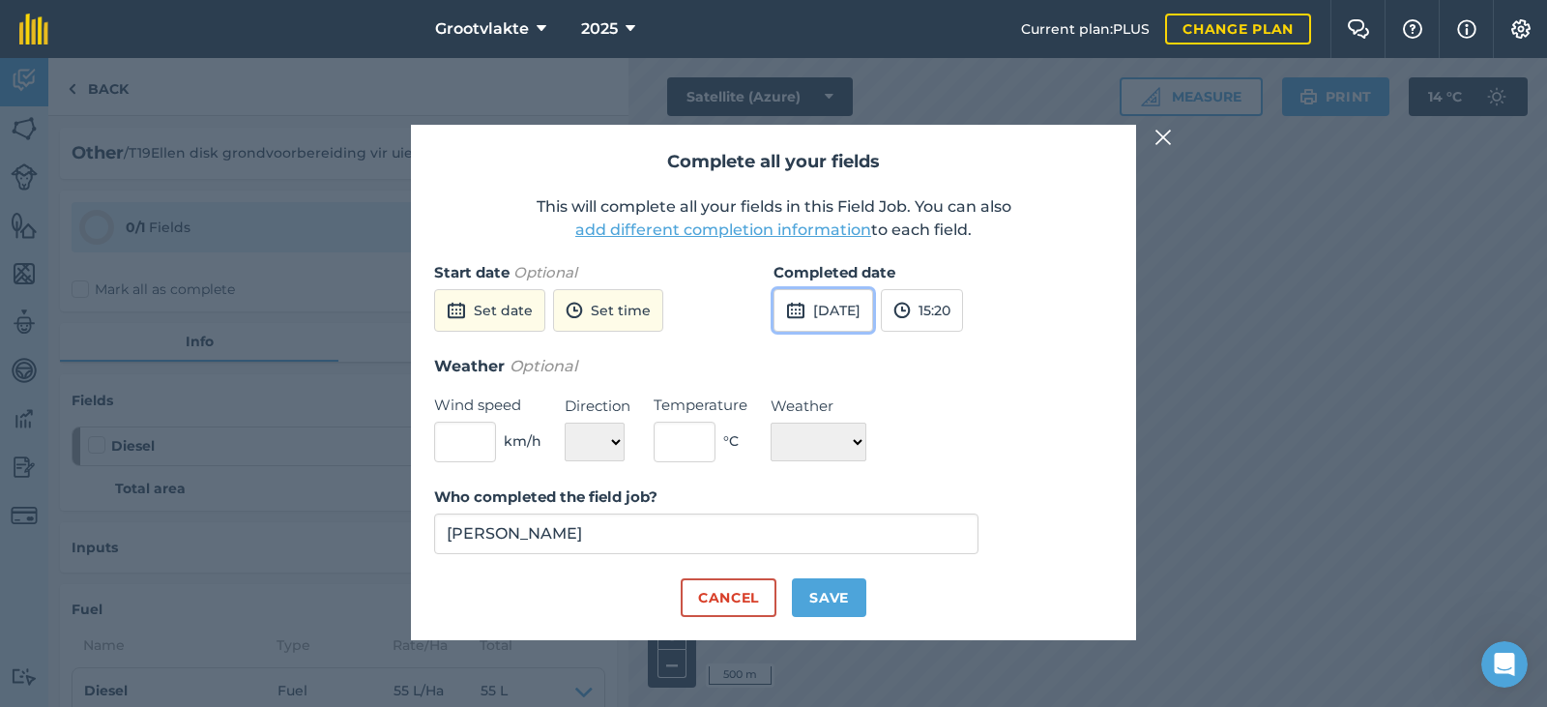
click at [848, 297] on button "[DATE]" at bounding box center [823, 310] width 100 height 43
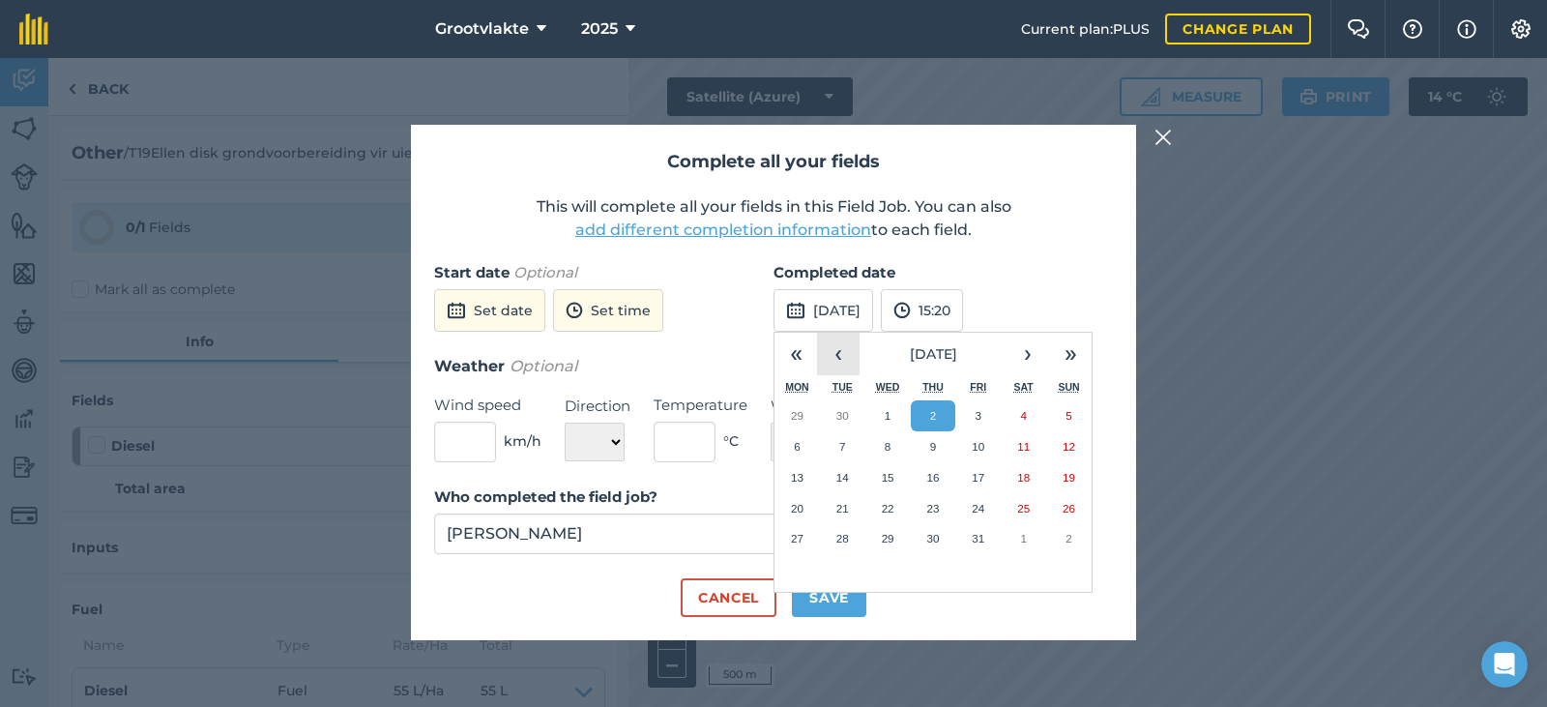
click at [833, 351] on button "‹" at bounding box center [838, 354] width 43 height 43
click at [967, 501] on button "26" at bounding box center [977, 508] width 45 height 31
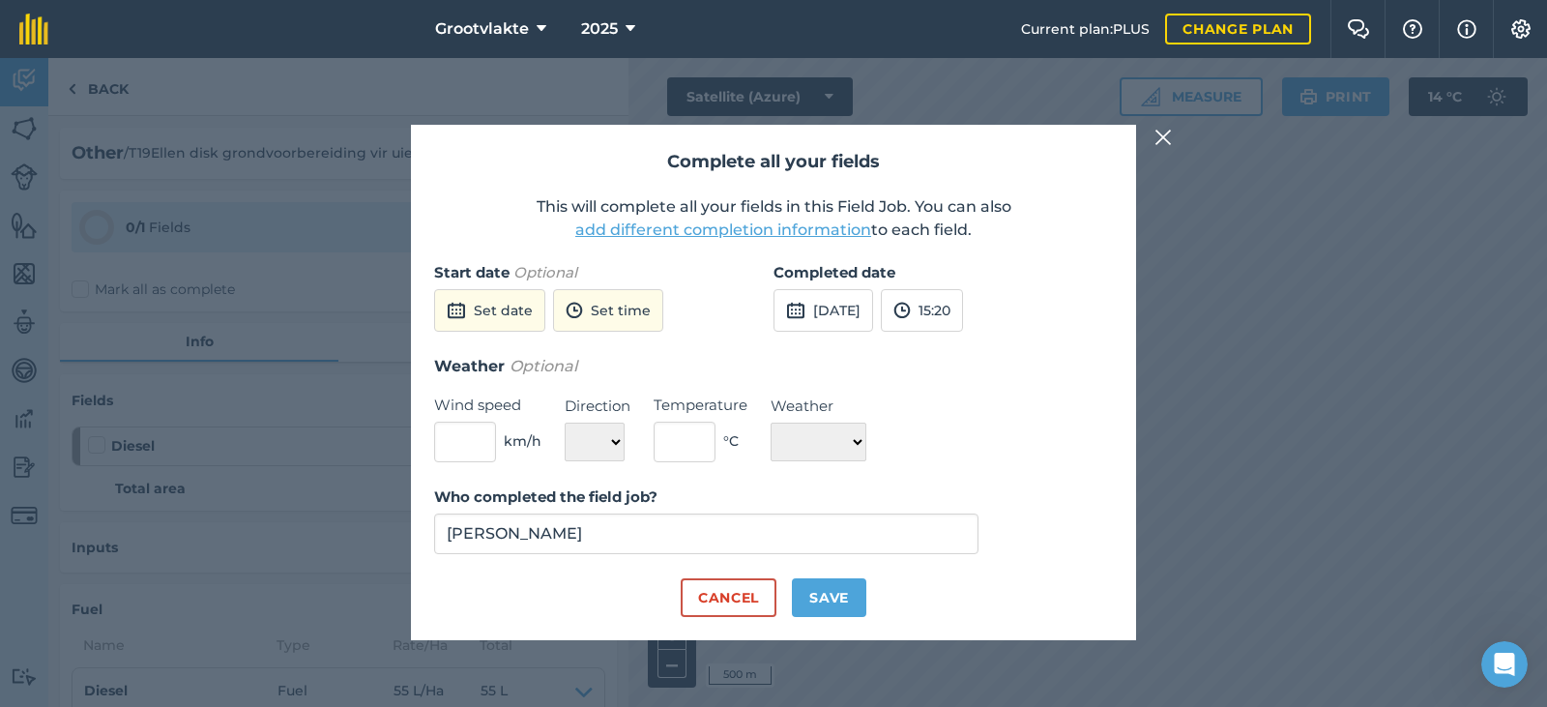
click at [847, 571] on div "Who completed the field job? [PERSON_NAME]" at bounding box center [773, 531] width 679 height 93
click at [846, 572] on div "Who completed the field job? [PERSON_NAME]" at bounding box center [773, 531] width 679 height 93
click at [840, 585] on button "Save" at bounding box center [829, 597] width 74 height 39
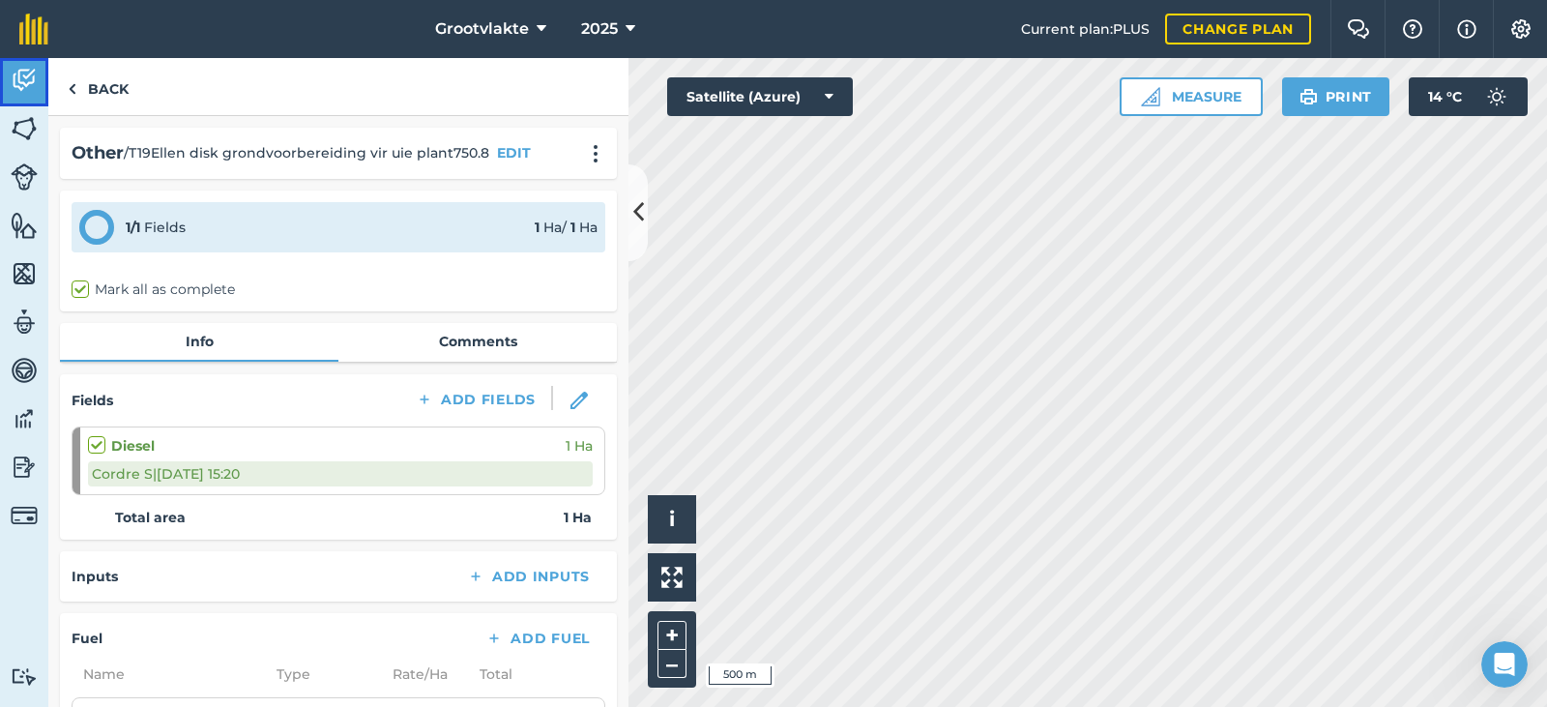
click at [43, 93] on link "Activity" at bounding box center [24, 82] width 48 height 48
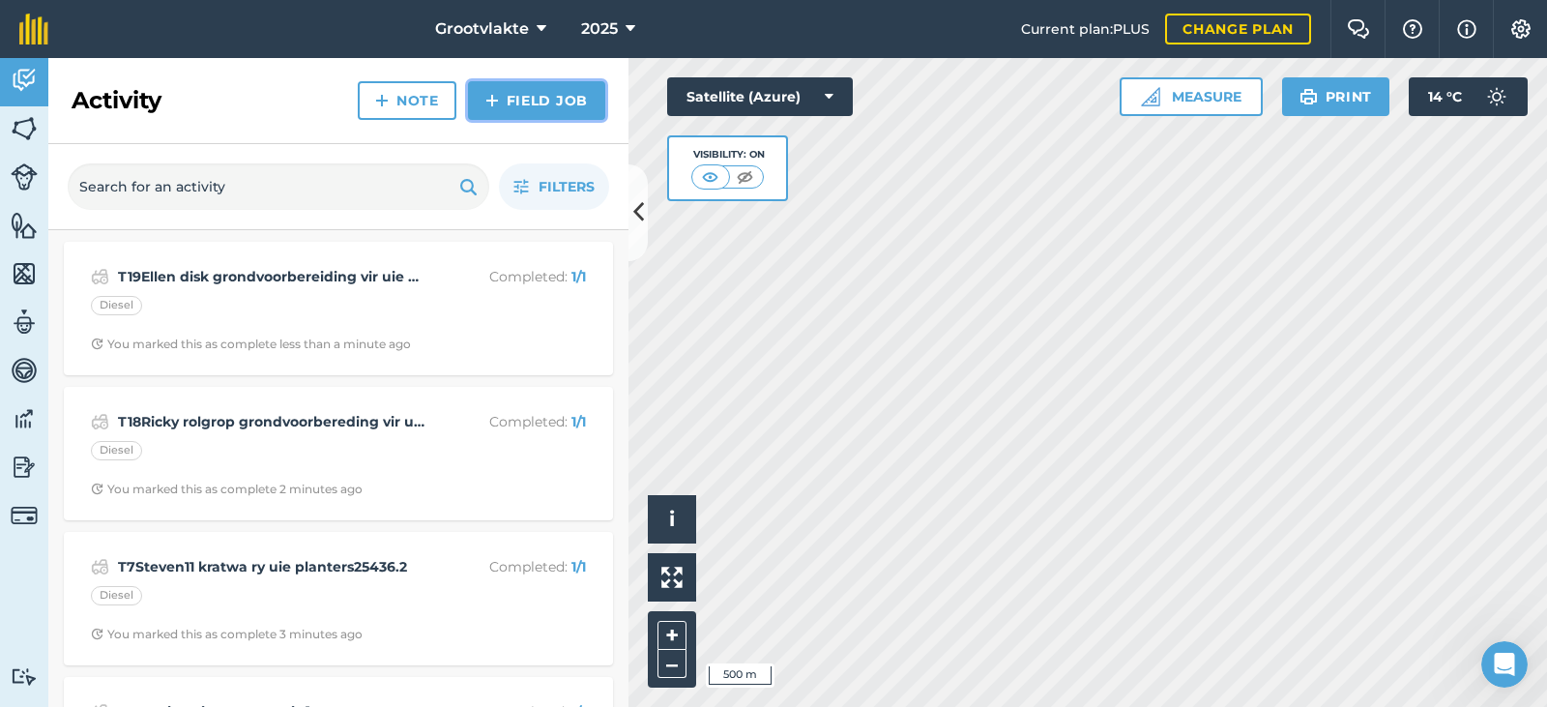
click at [513, 109] on link "Field Job" at bounding box center [536, 100] width 137 height 39
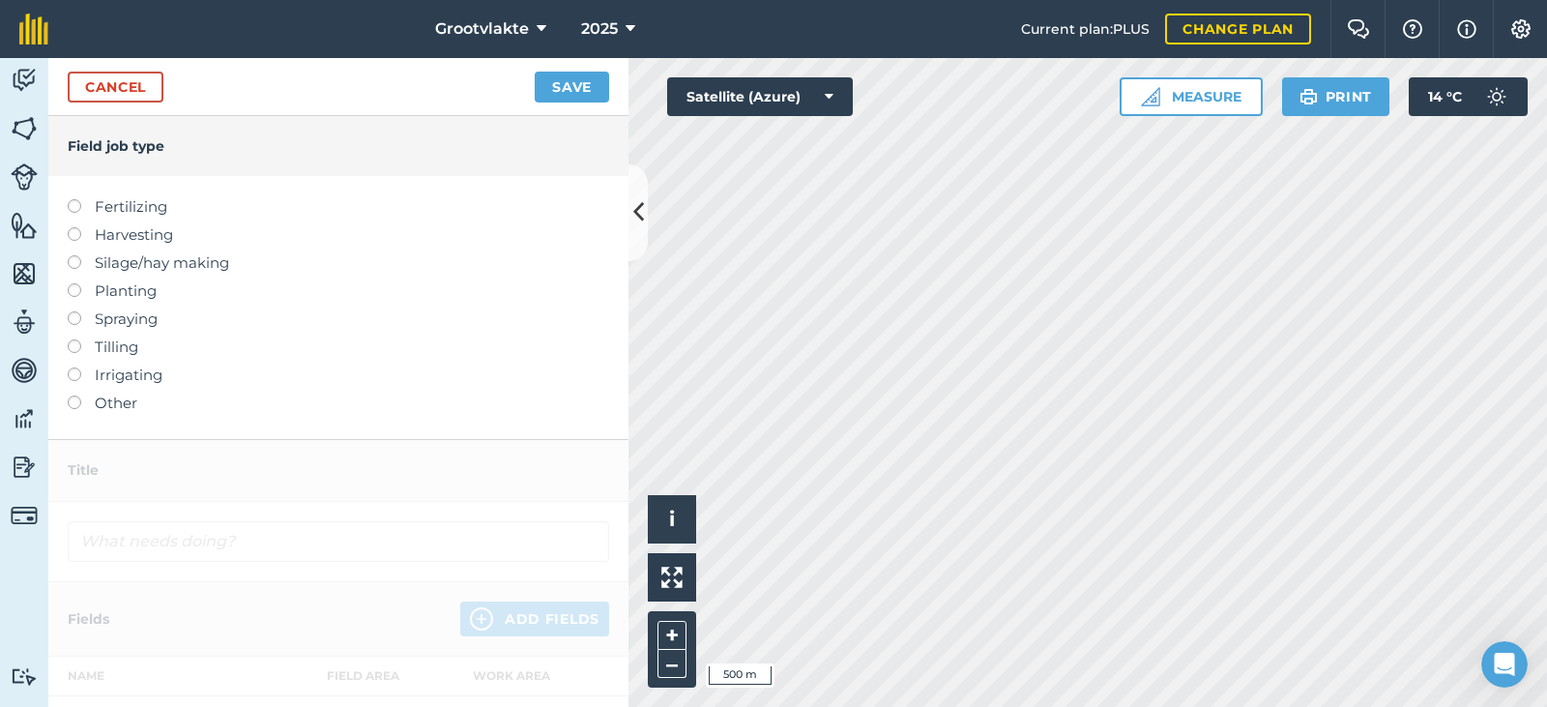
drag, startPoint x: 142, startPoint y: 399, endPoint x: 155, endPoint y: 371, distance: 30.7
click at [141, 400] on label "Other" at bounding box center [338, 402] width 541 height 23
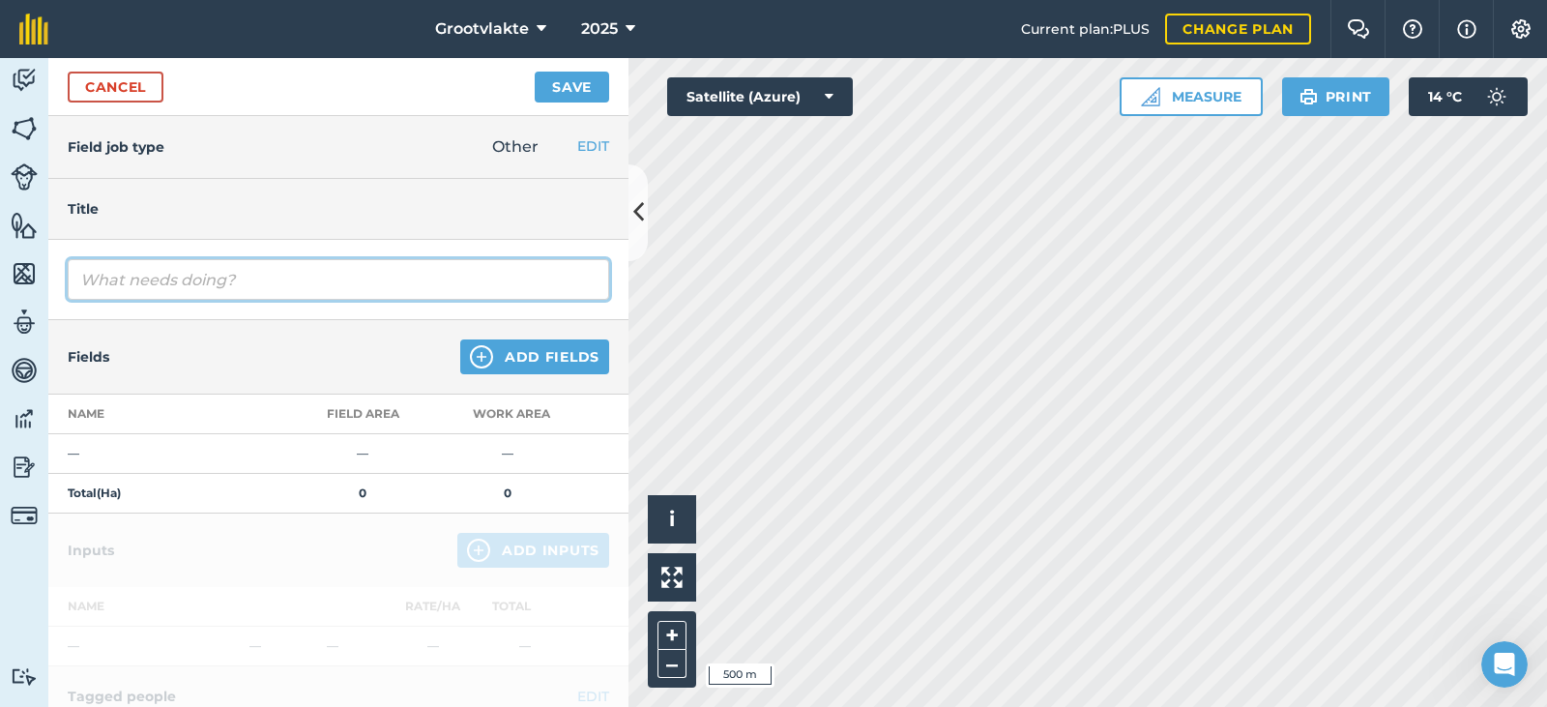
click at [209, 283] on input "text" at bounding box center [338, 279] width 541 height 41
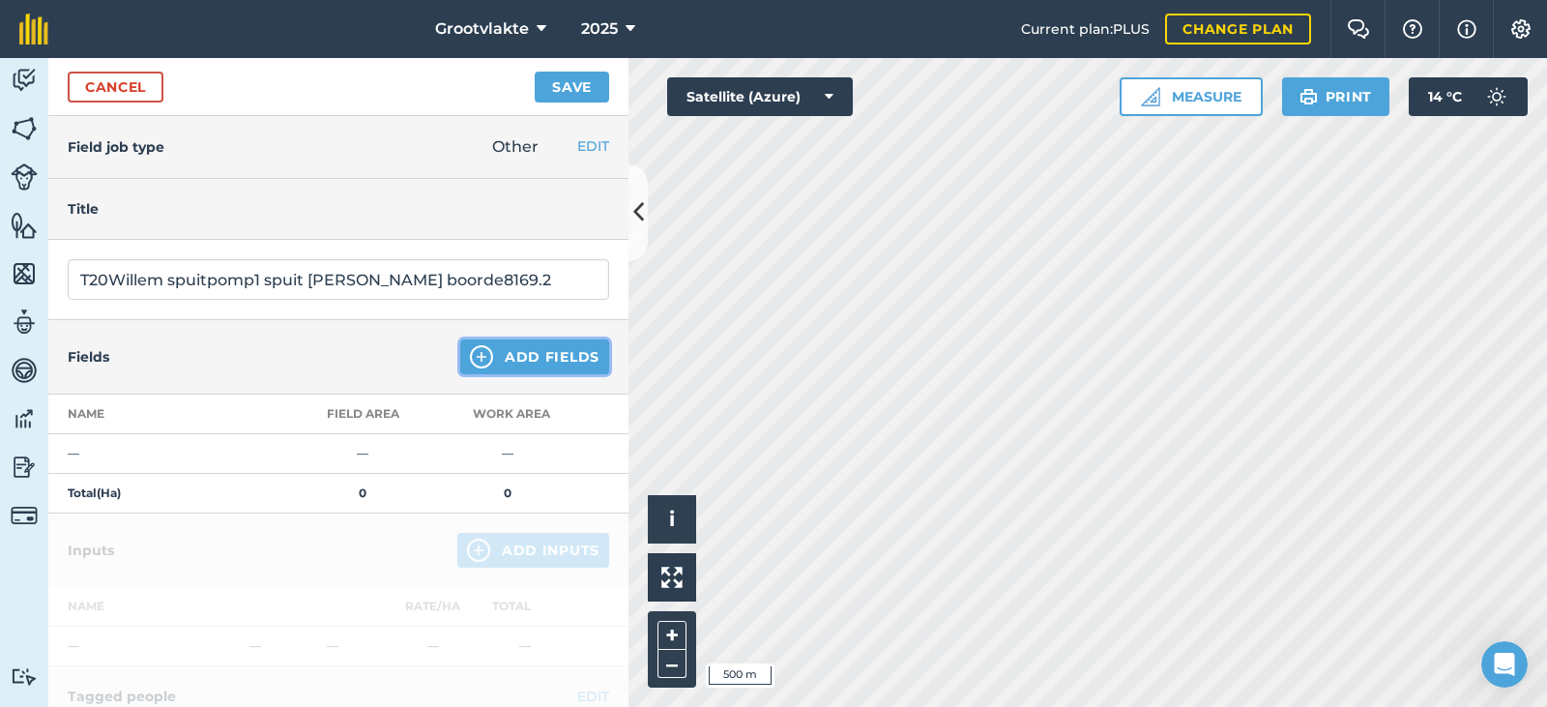
click at [515, 360] on button "Add Fields" at bounding box center [534, 356] width 149 height 35
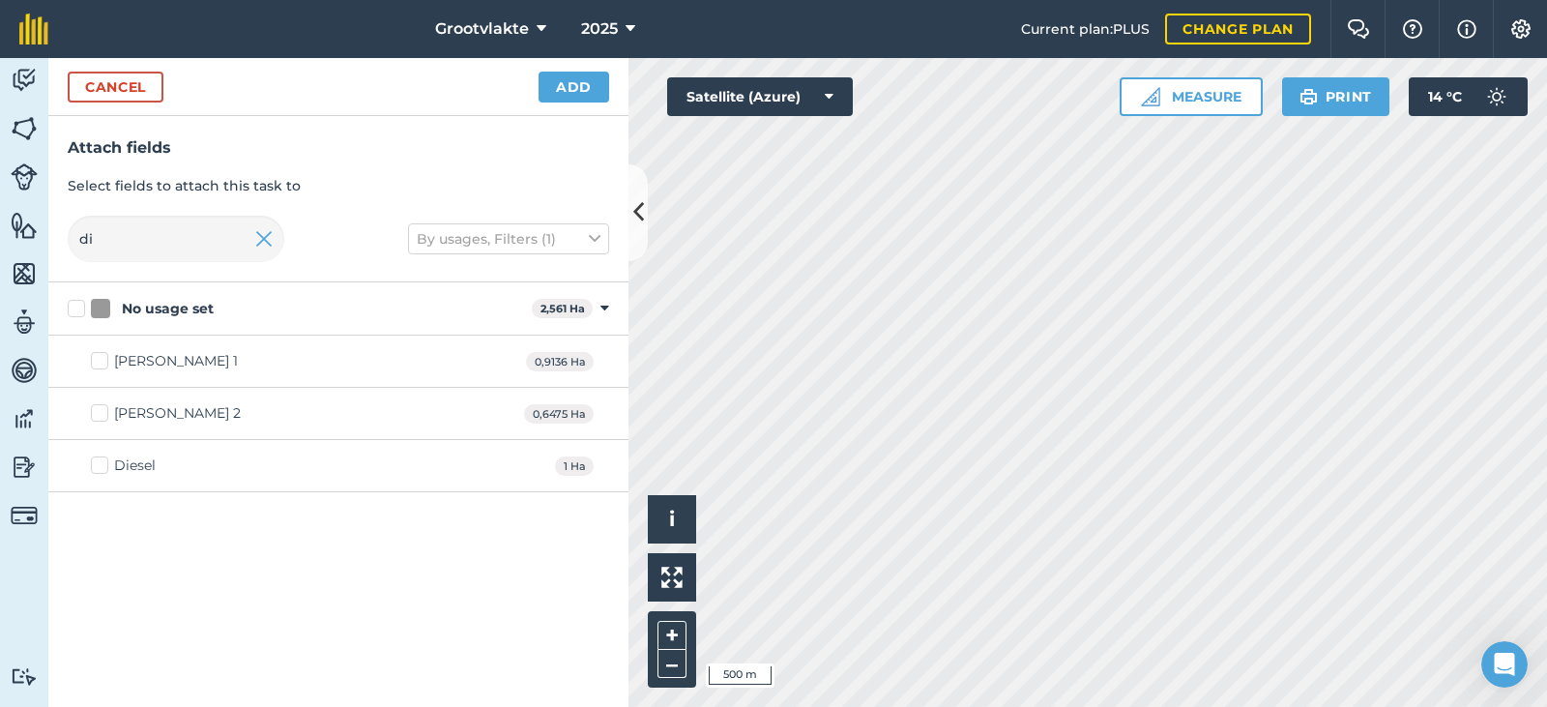
click at [128, 460] on div "Diesel" at bounding box center [135, 465] width 42 height 20
click at [103, 460] on input "Diesel" at bounding box center [97, 461] width 13 height 13
click at [565, 94] on button "Add" at bounding box center [573, 87] width 71 height 31
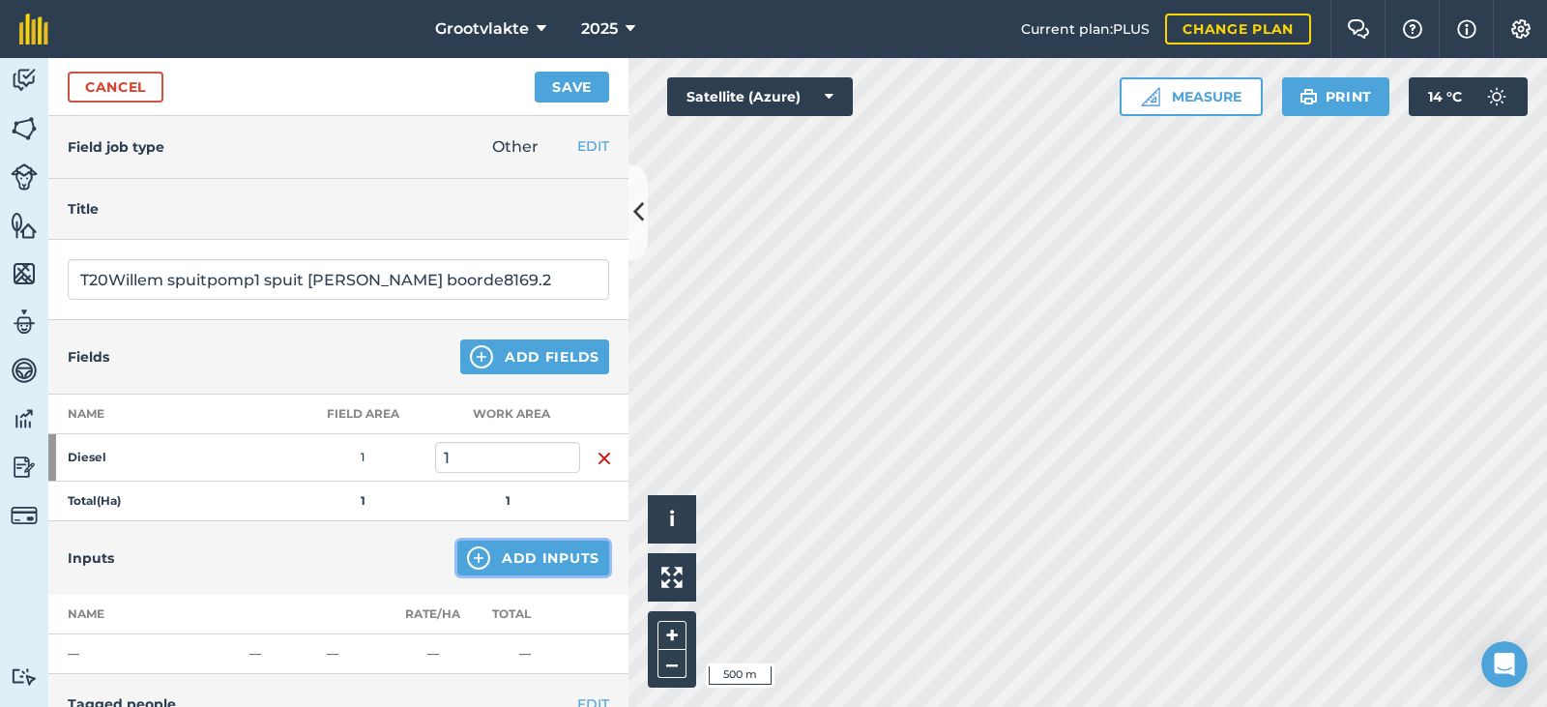
click at [489, 545] on button "Add Inputs" at bounding box center [533, 557] width 152 height 35
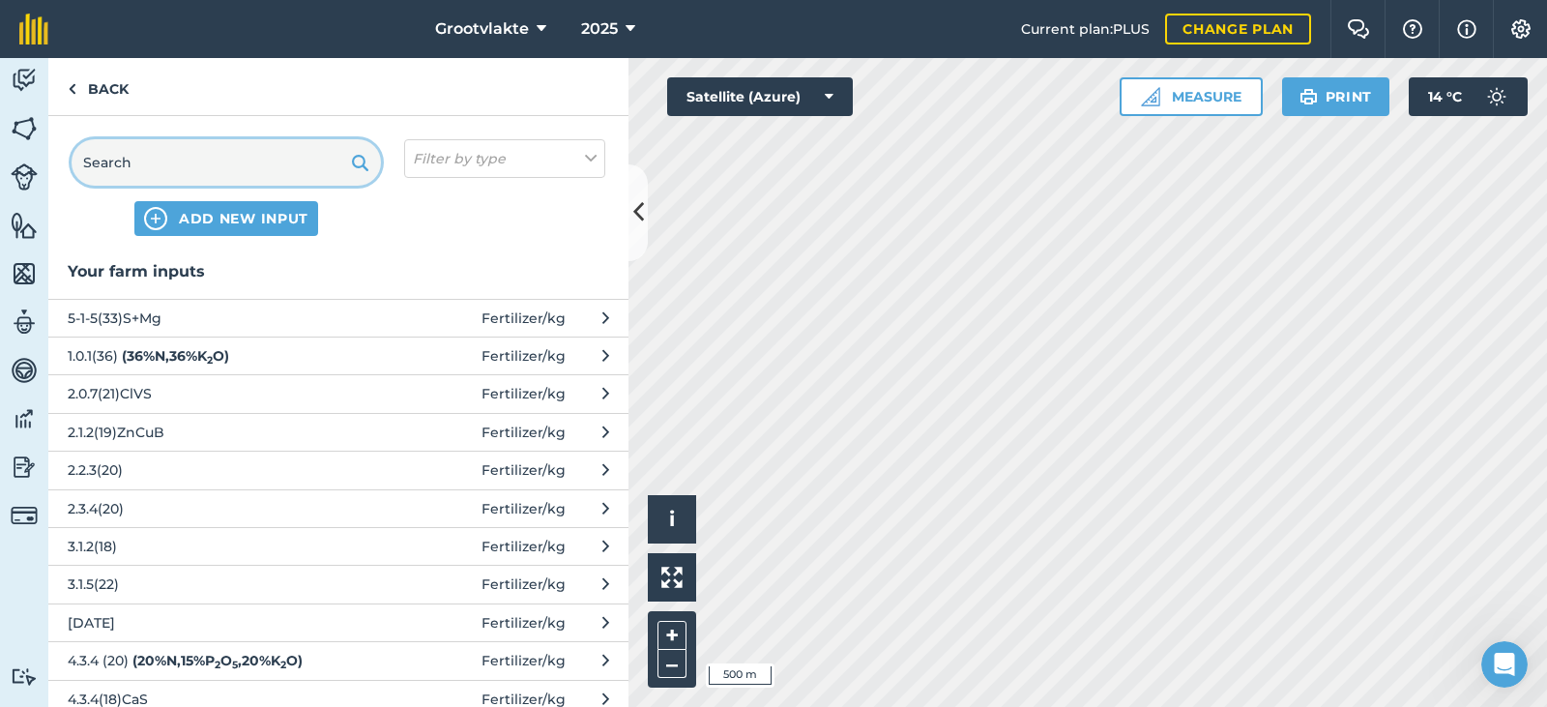
click at [136, 169] on input "text" at bounding box center [226, 162] width 309 height 46
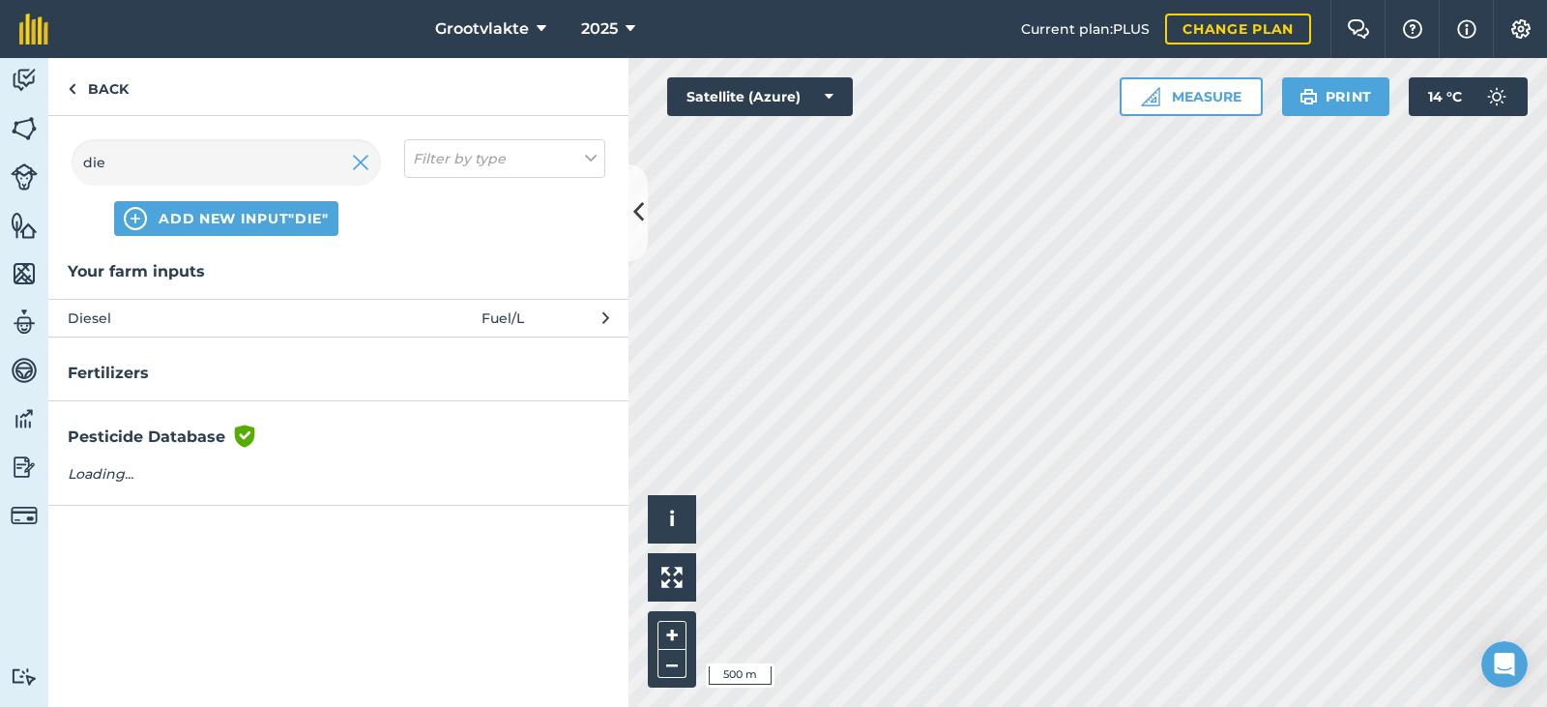
click at [249, 320] on span "Diesel" at bounding box center [226, 317] width 316 height 21
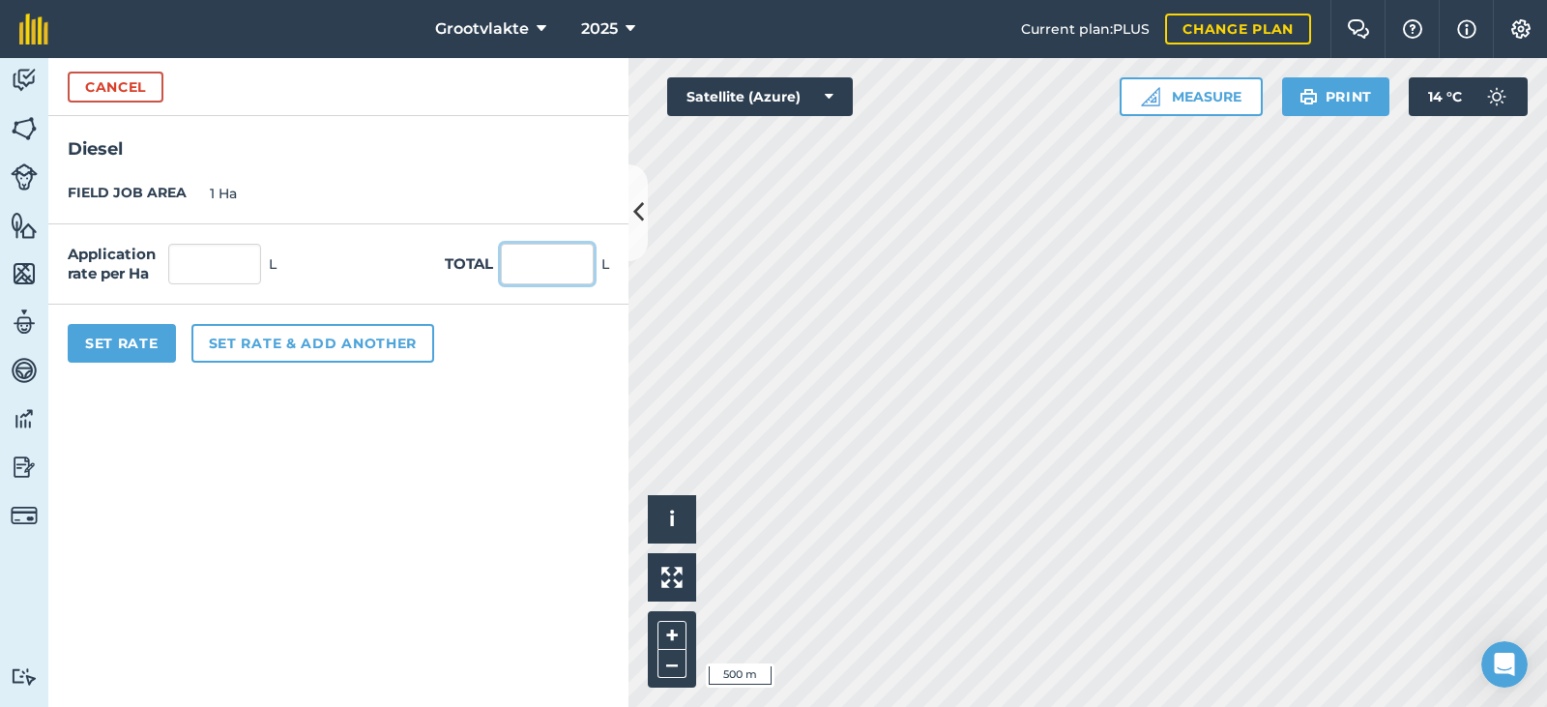
click at [587, 264] on input "text" at bounding box center [547, 264] width 93 height 41
click at [560, 264] on input "text" at bounding box center [547, 264] width 93 height 41
click at [135, 350] on button "Set Rate" at bounding box center [122, 343] width 108 height 39
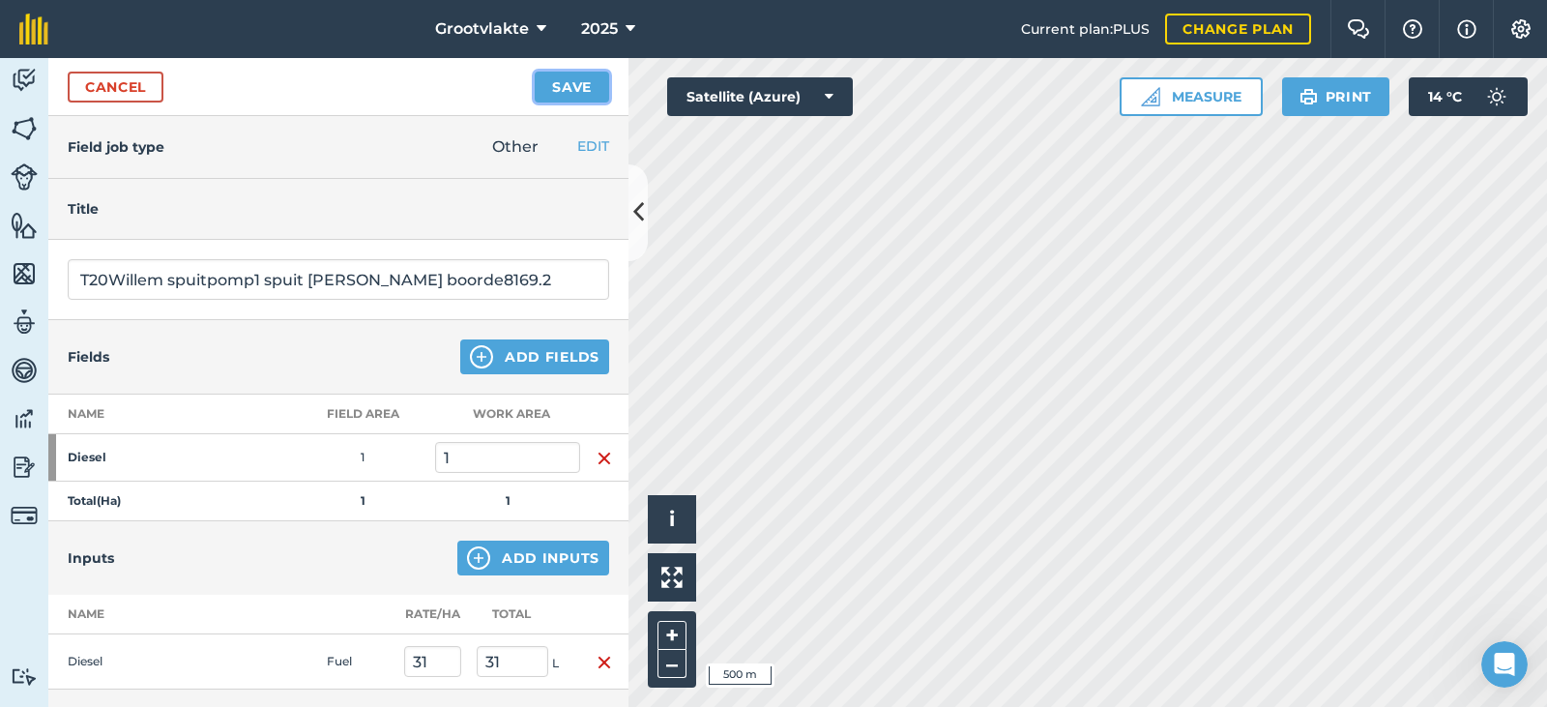
click at [560, 86] on button "Save" at bounding box center [572, 87] width 74 height 31
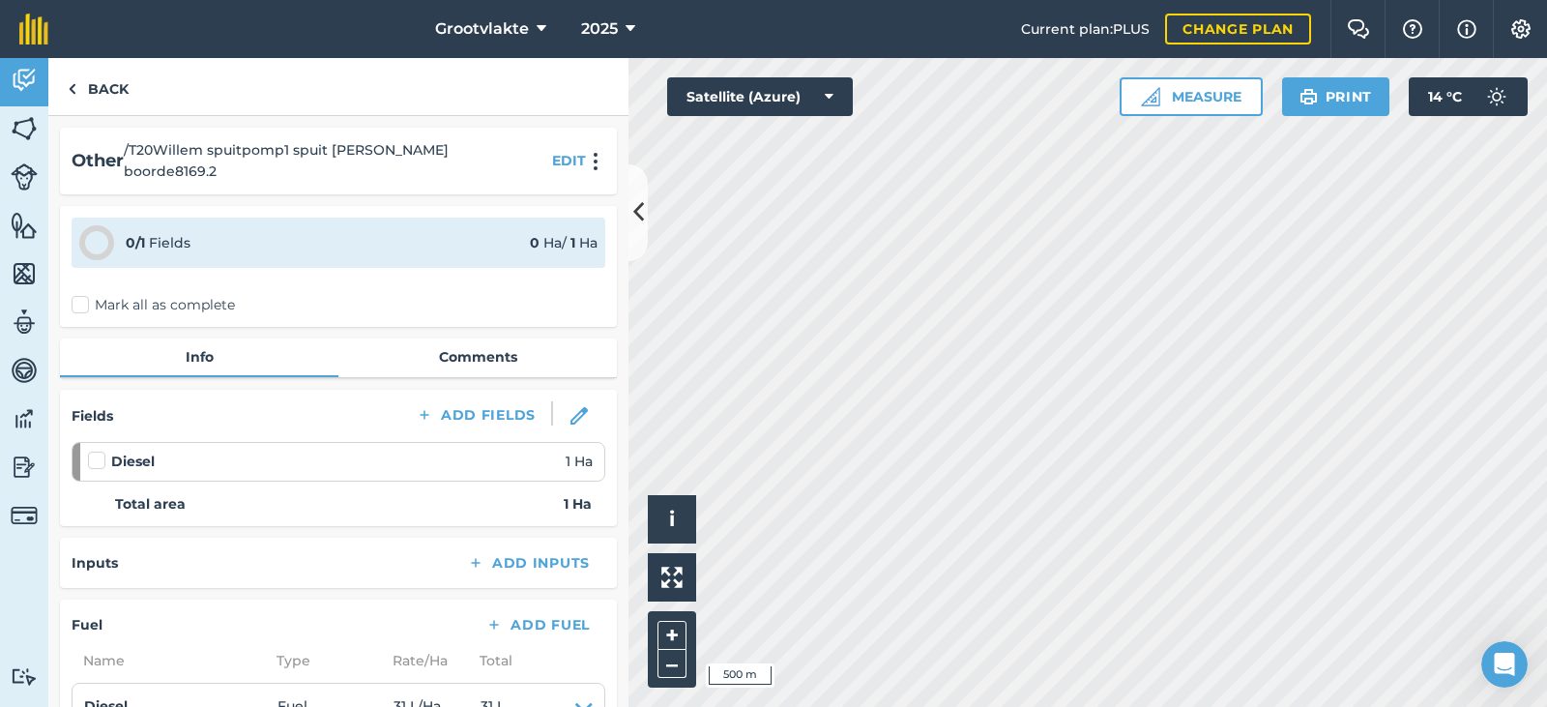
click at [92, 298] on label "Mark all as complete" at bounding box center [153, 305] width 163 height 20
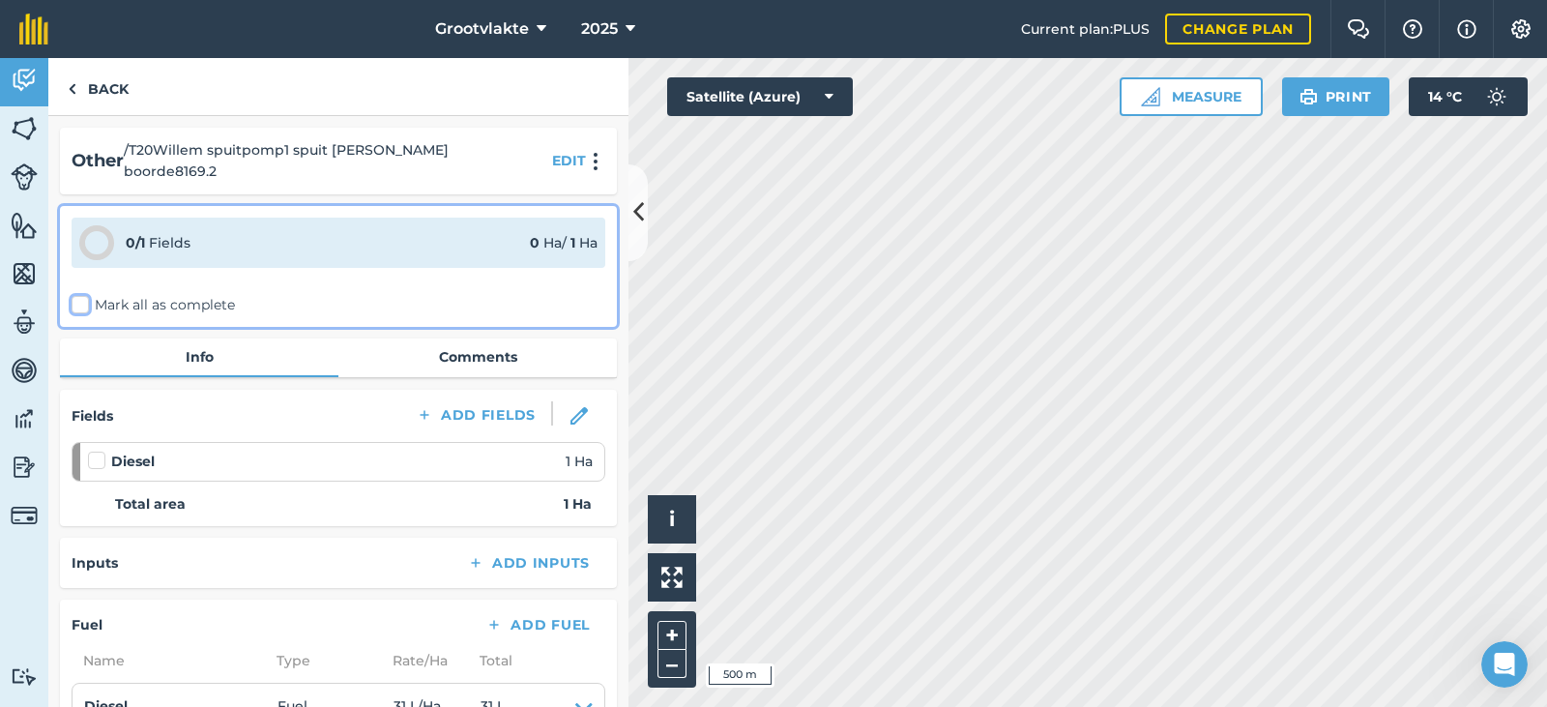
click at [84, 298] on input "Mark all as complete" at bounding box center [78, 301] width 13 height 13
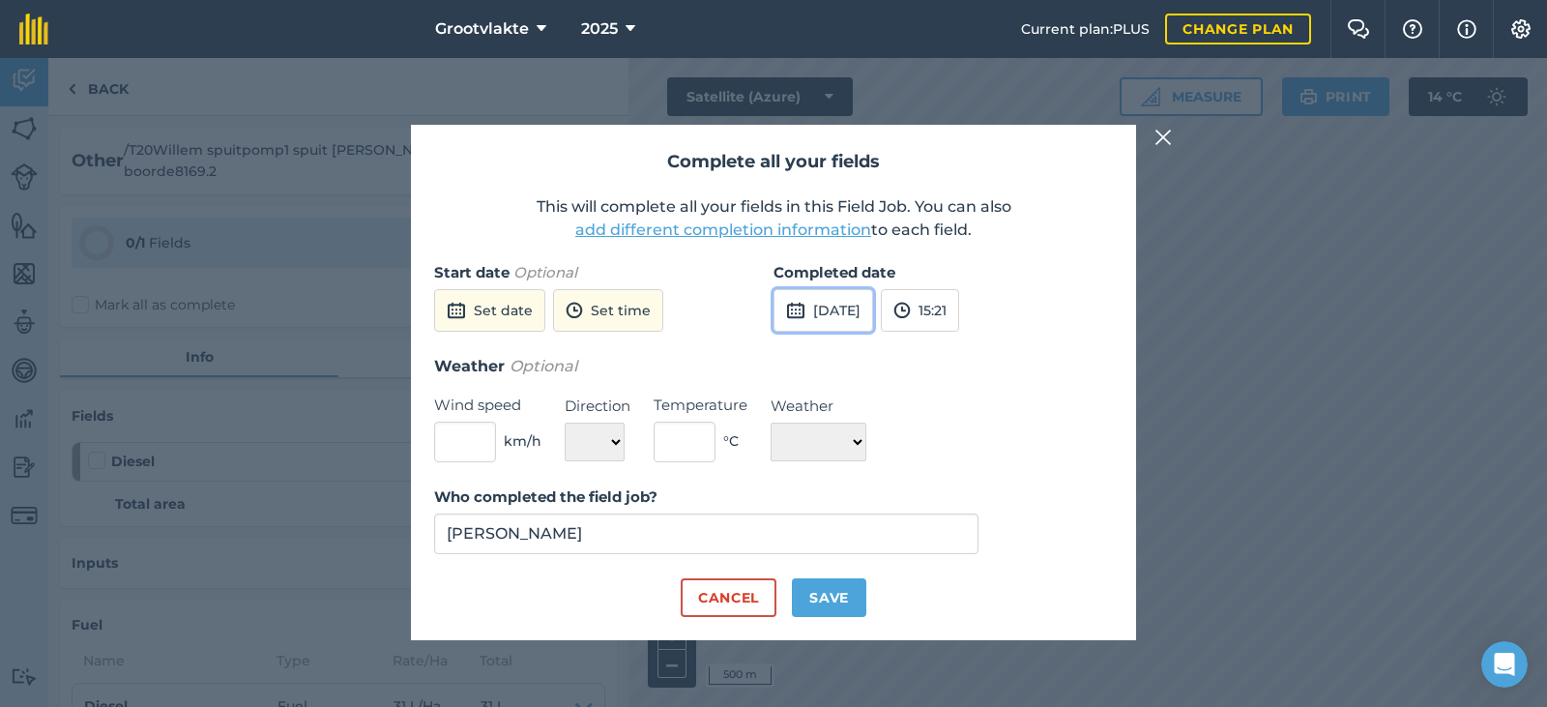
click at [854, 310] on button "[DATE]" at bounding box center [823, 310] width 100 height 43
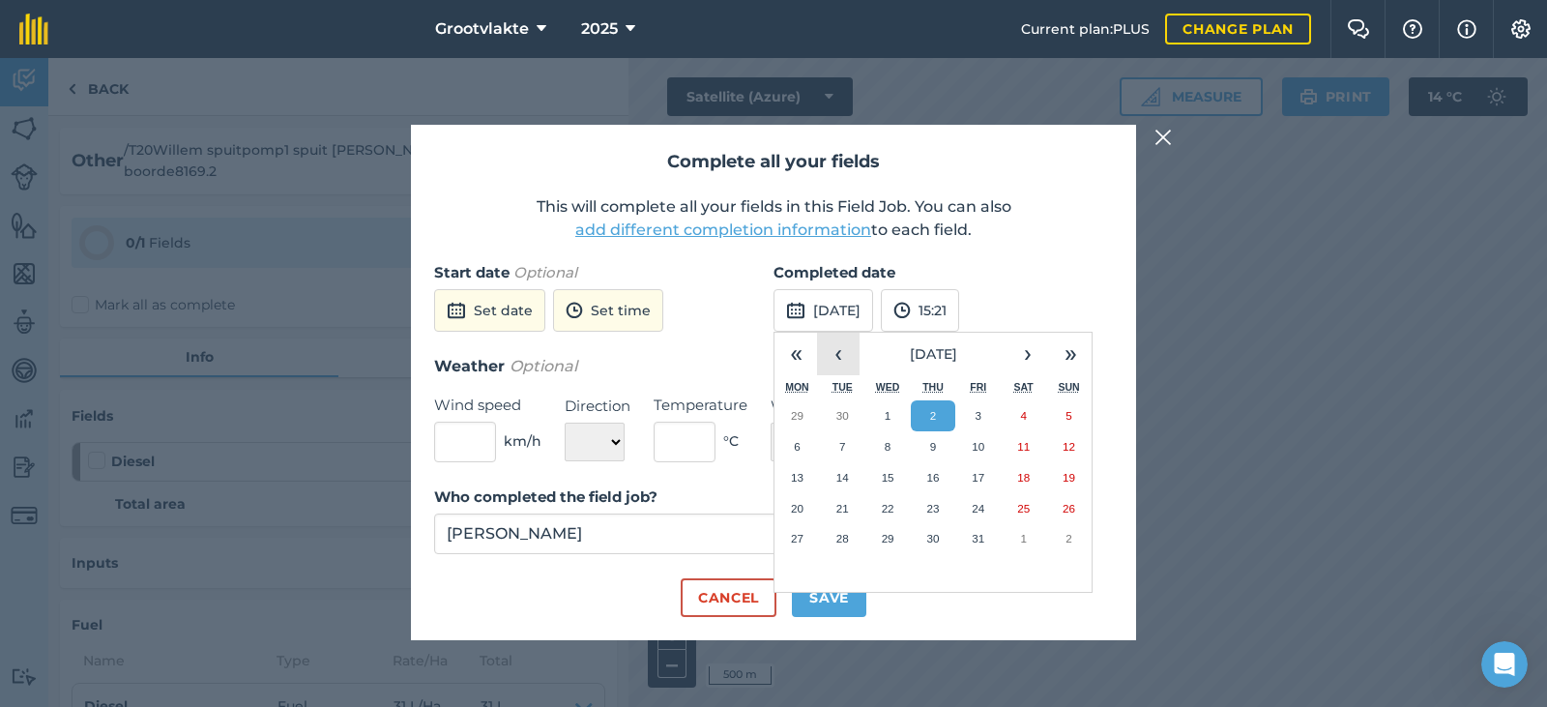
click at [831, 357] on button "‹" at bounding box center [838, 354] width 43 height 43
click at [973, 502] on abbr "26" at bounding box center [977, 508] width 13 height 13
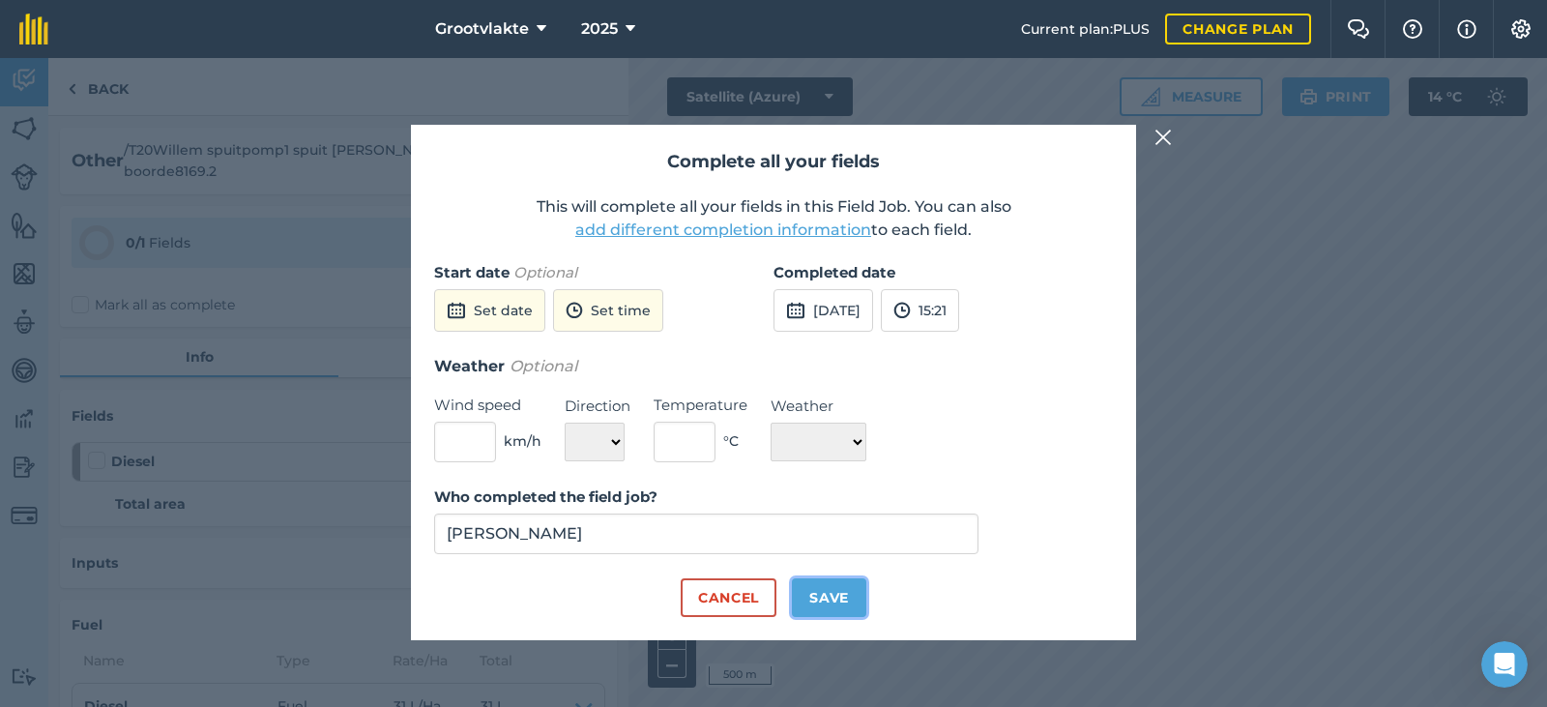
click at [859, 582] on button "Save" at bounding box center [829, 597] width 74 height 39
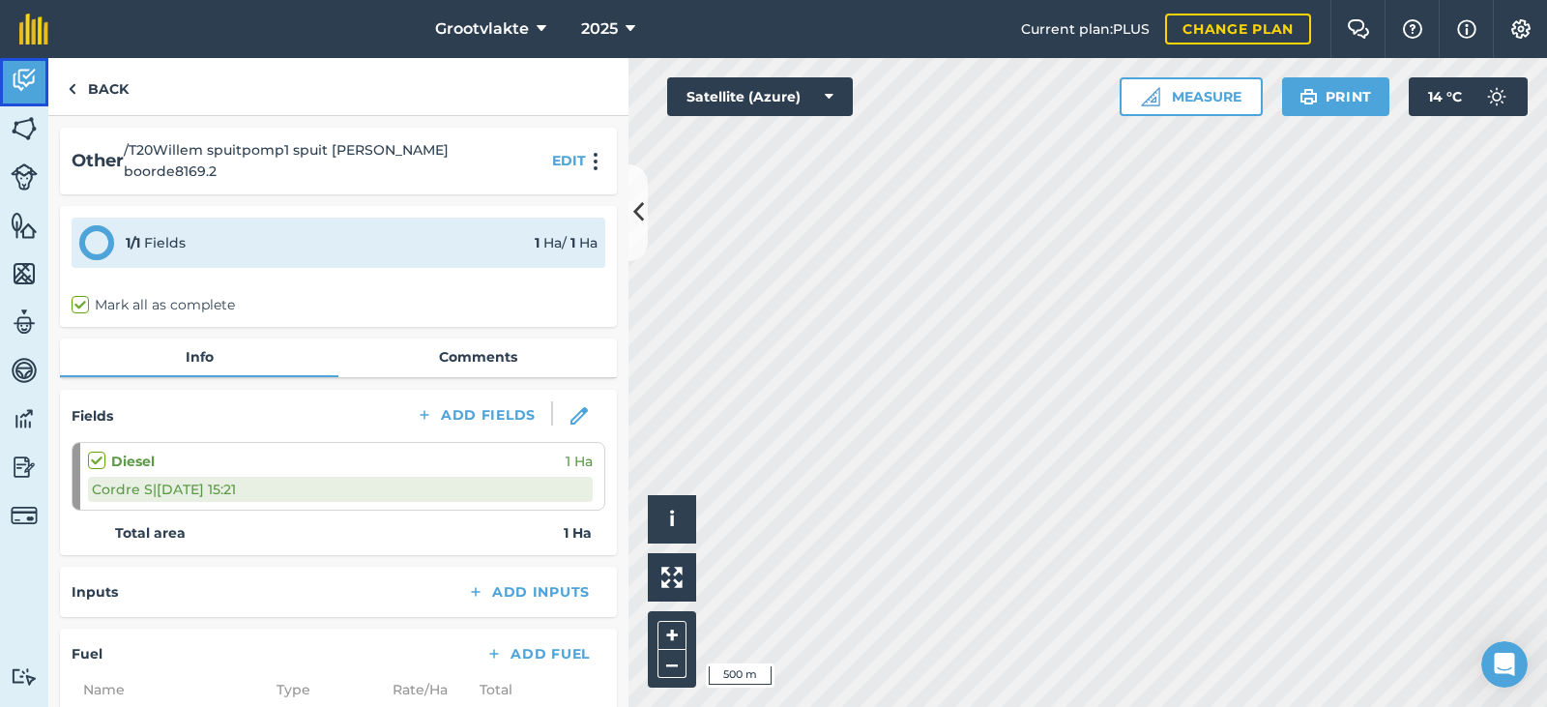
click at [29, 87] on img at bounding box center [24, 80] width 27 height 29
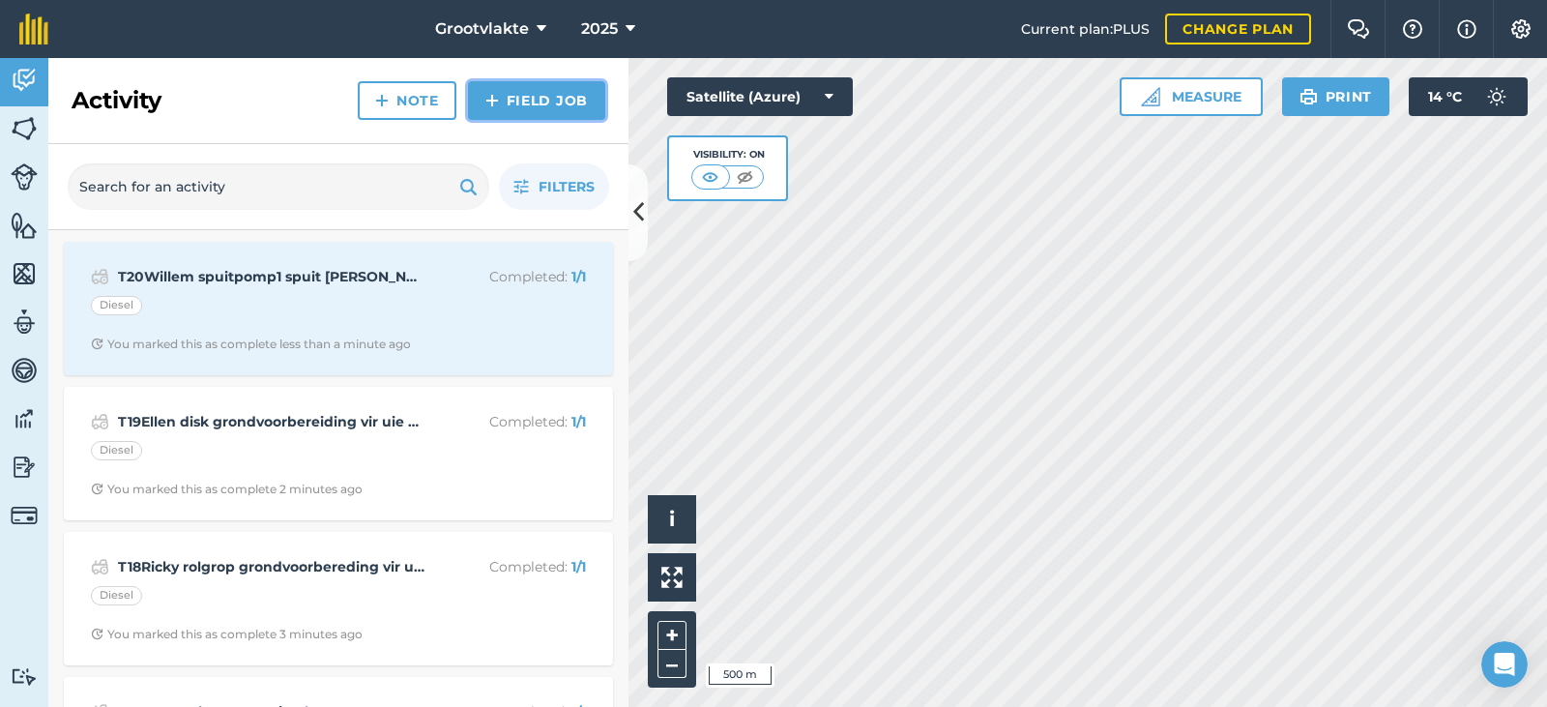
click at [593, 96] on link "Field Job" at bounding box center [536, 100] width 137 height 39
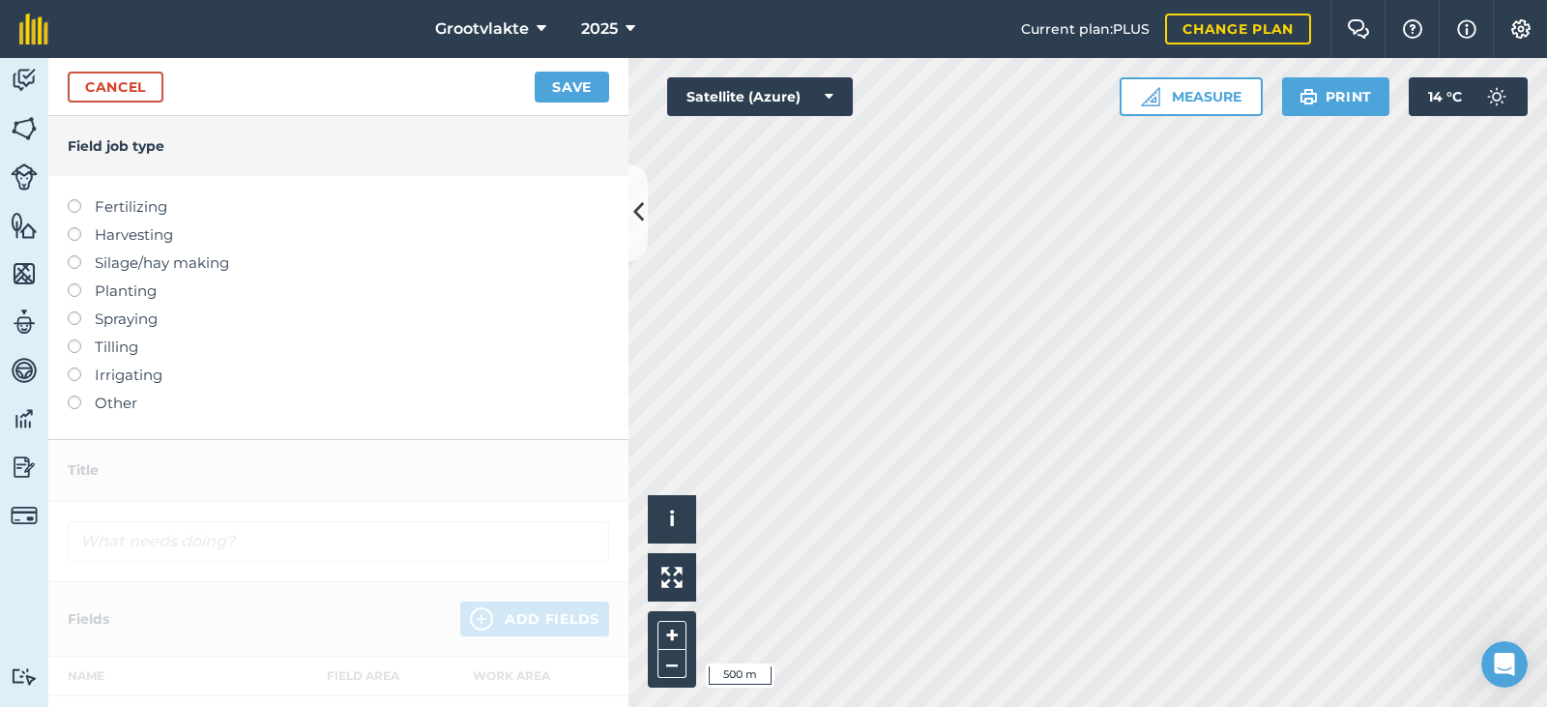
click at [114, 411] on label "Other" at bounding box center [338, 402] width 541 height 23
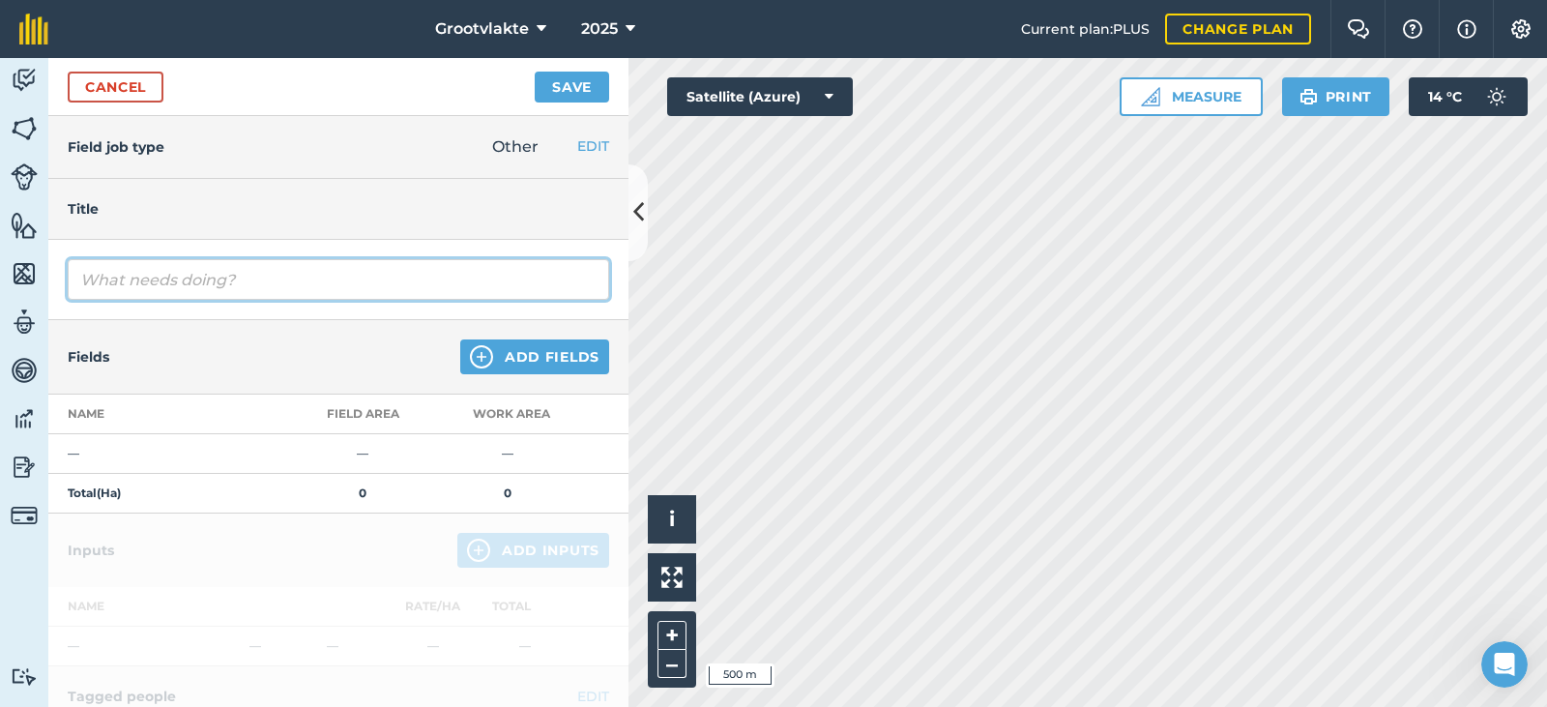
click at [165, 276] on input "text" at bounding box center [338, 279] width 541 height 41
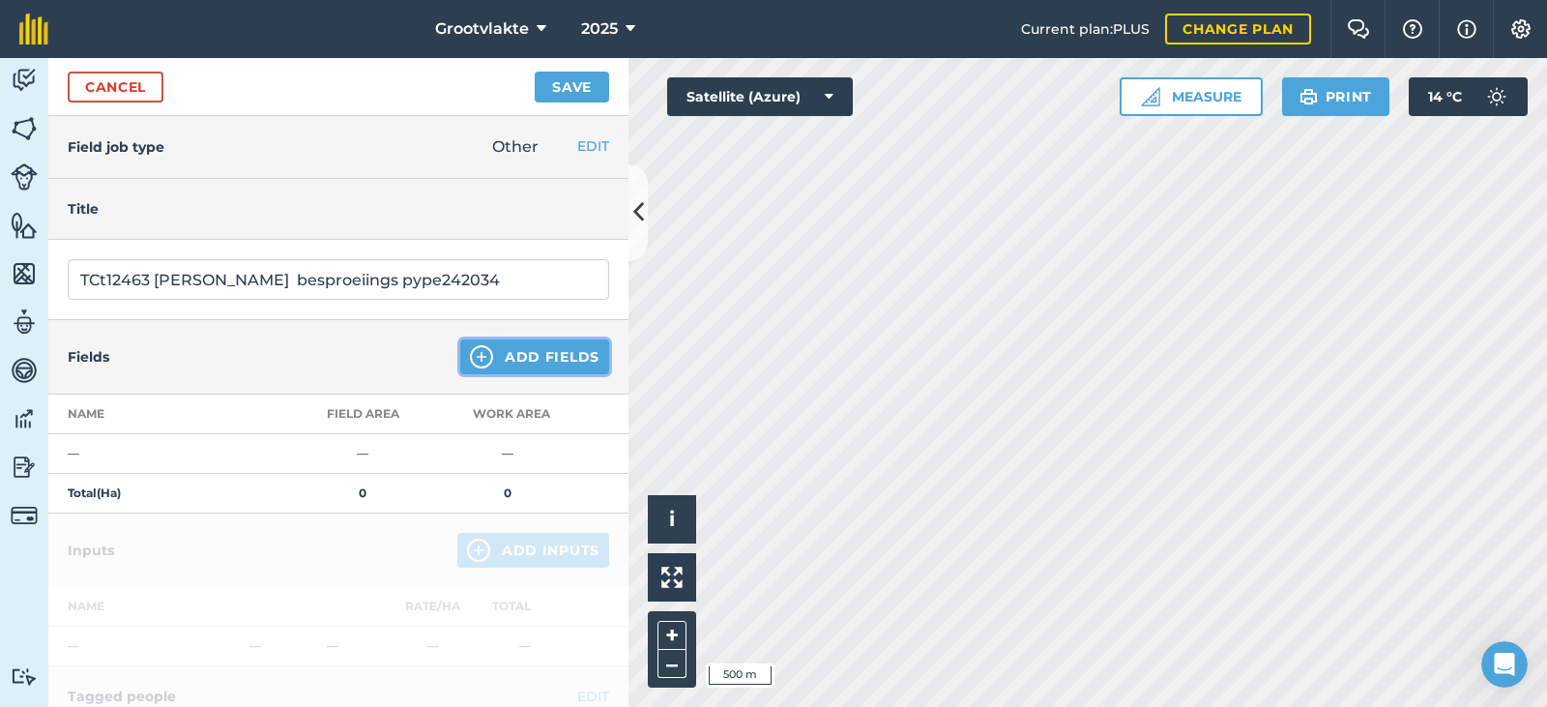
click at [504, 356] on button "Add Fields" at bounding box center [534, 356] width 149 height 35
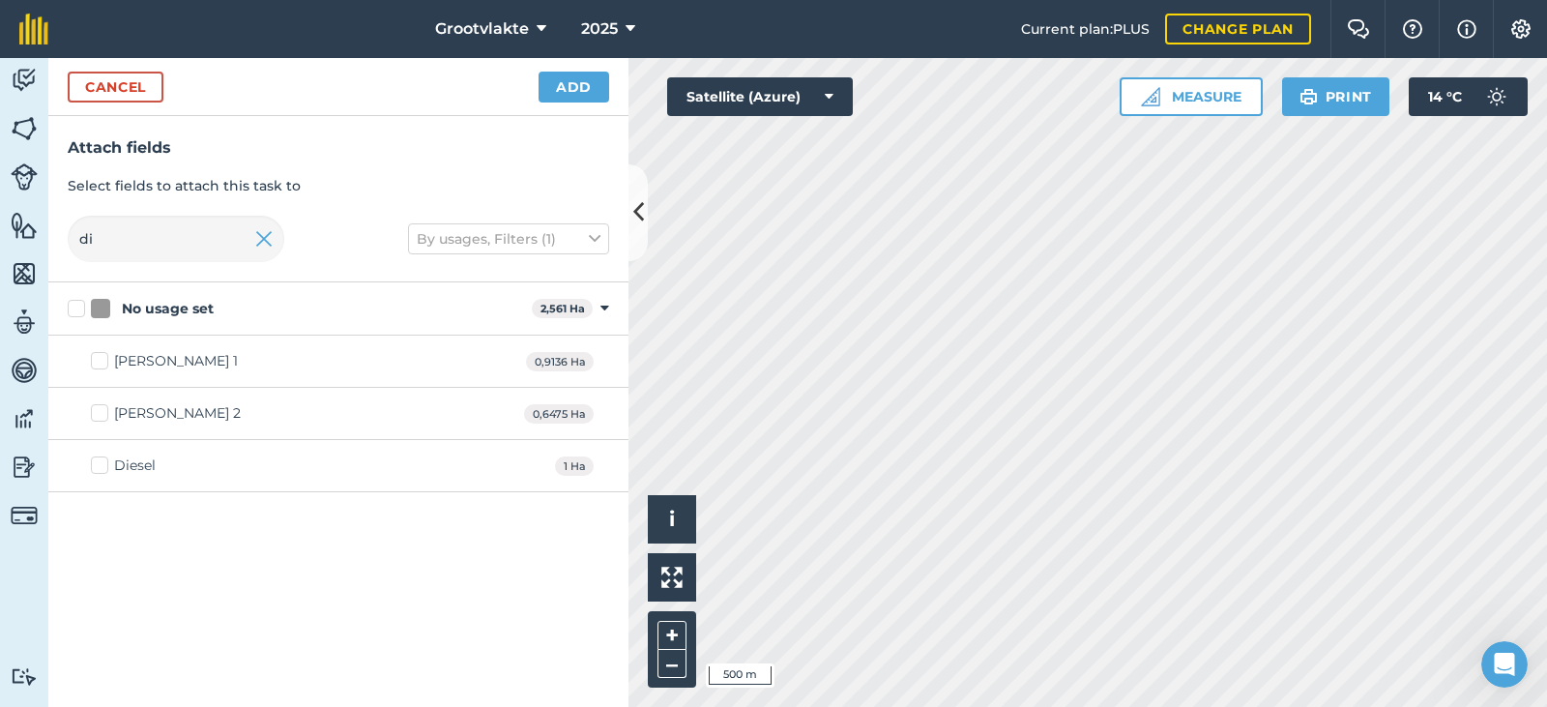
drag, startPoint x: 95, startPoint y: 462, endPoint x: 106, endPoint y: 454, distance: 13.9
click at [95, 462] on label "Diesel" at bounding box center [123, 465] width 65 height 20
click at [95, 462] on input "Diesel" at bounding box center [97, 461] width 13 height 13
click at [552, 89] on button "Add" at bounding box center [573, 87] width 71 height 31
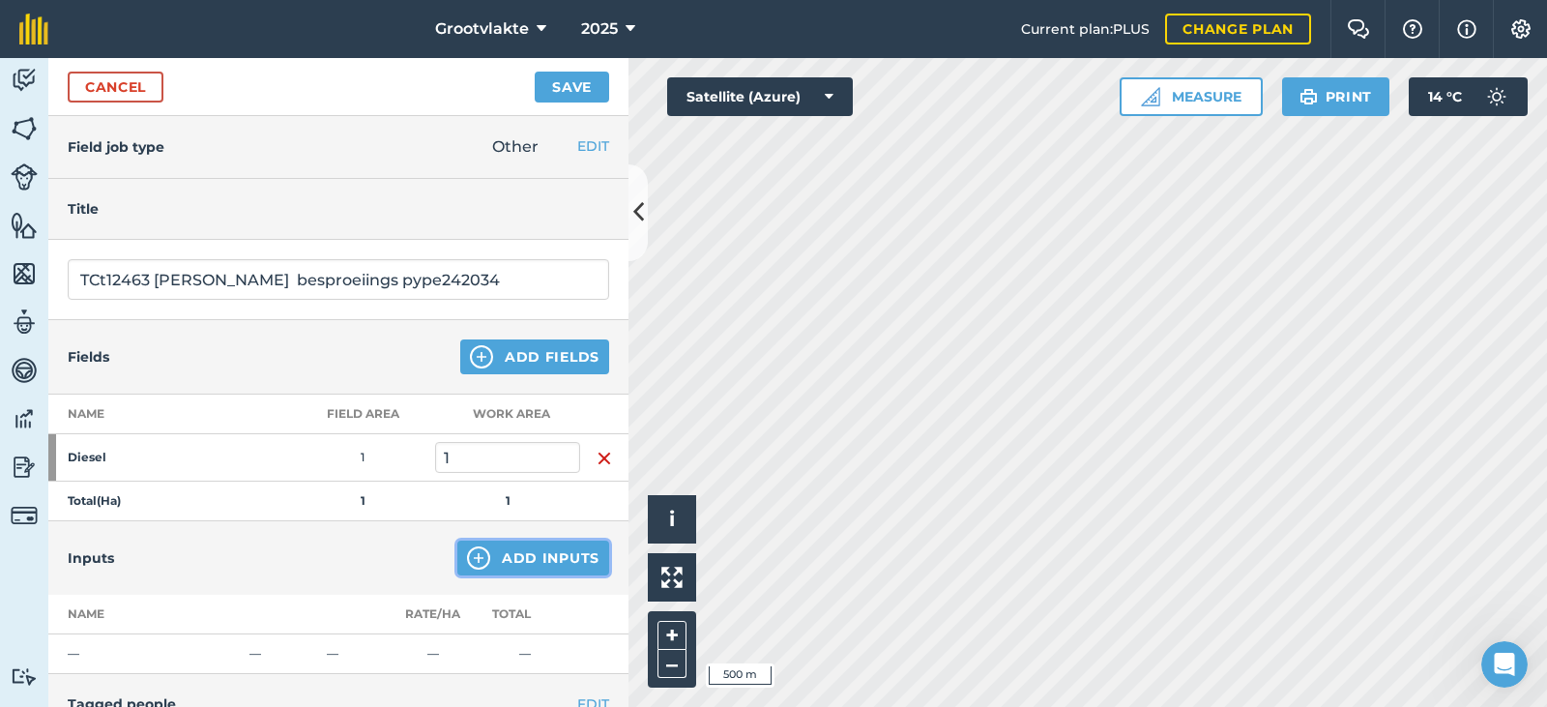
click at [488, 564] on button "Add Inputs" at bounding box center [533, 557] width 152 height 35
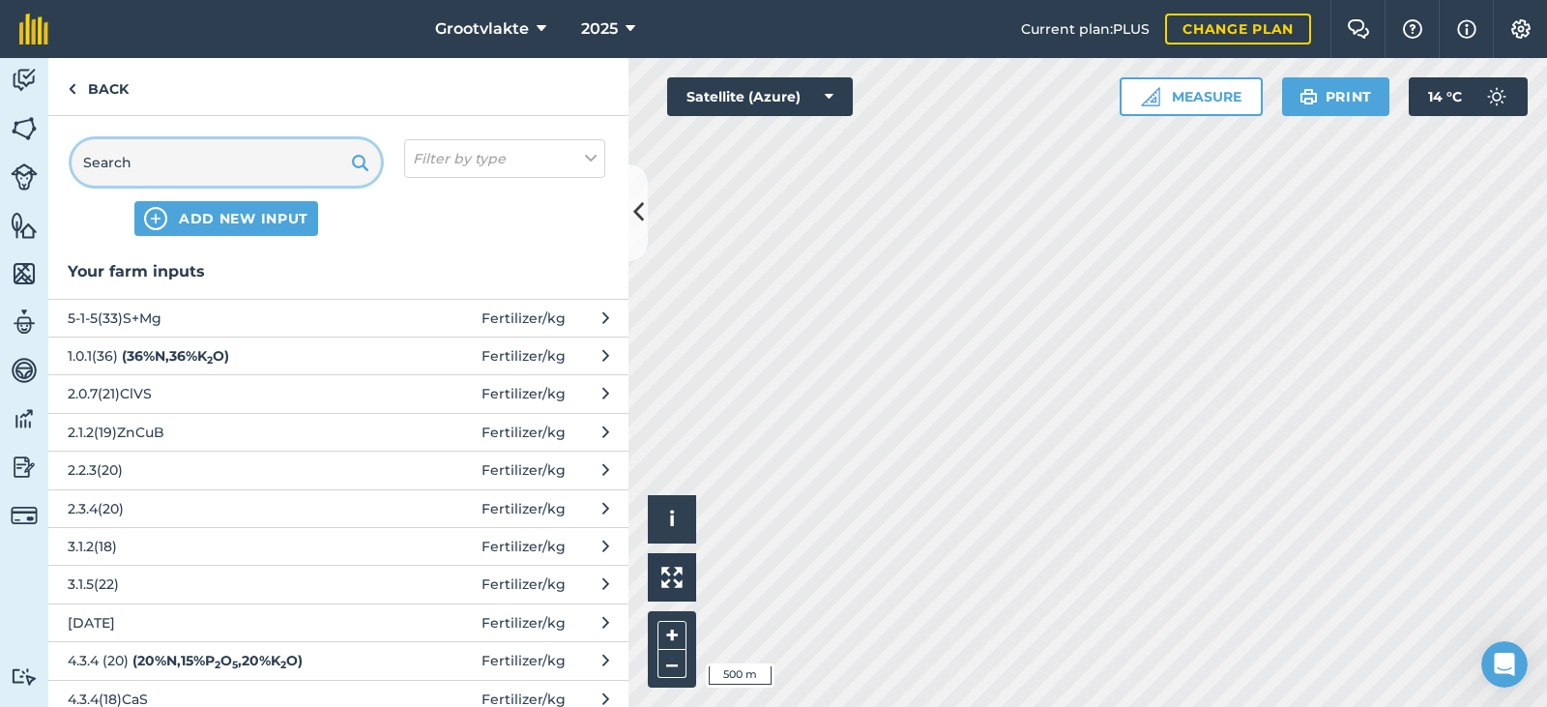
click at [231, 159] on input "text" at bounding box center [226, 162] width 309 height 46
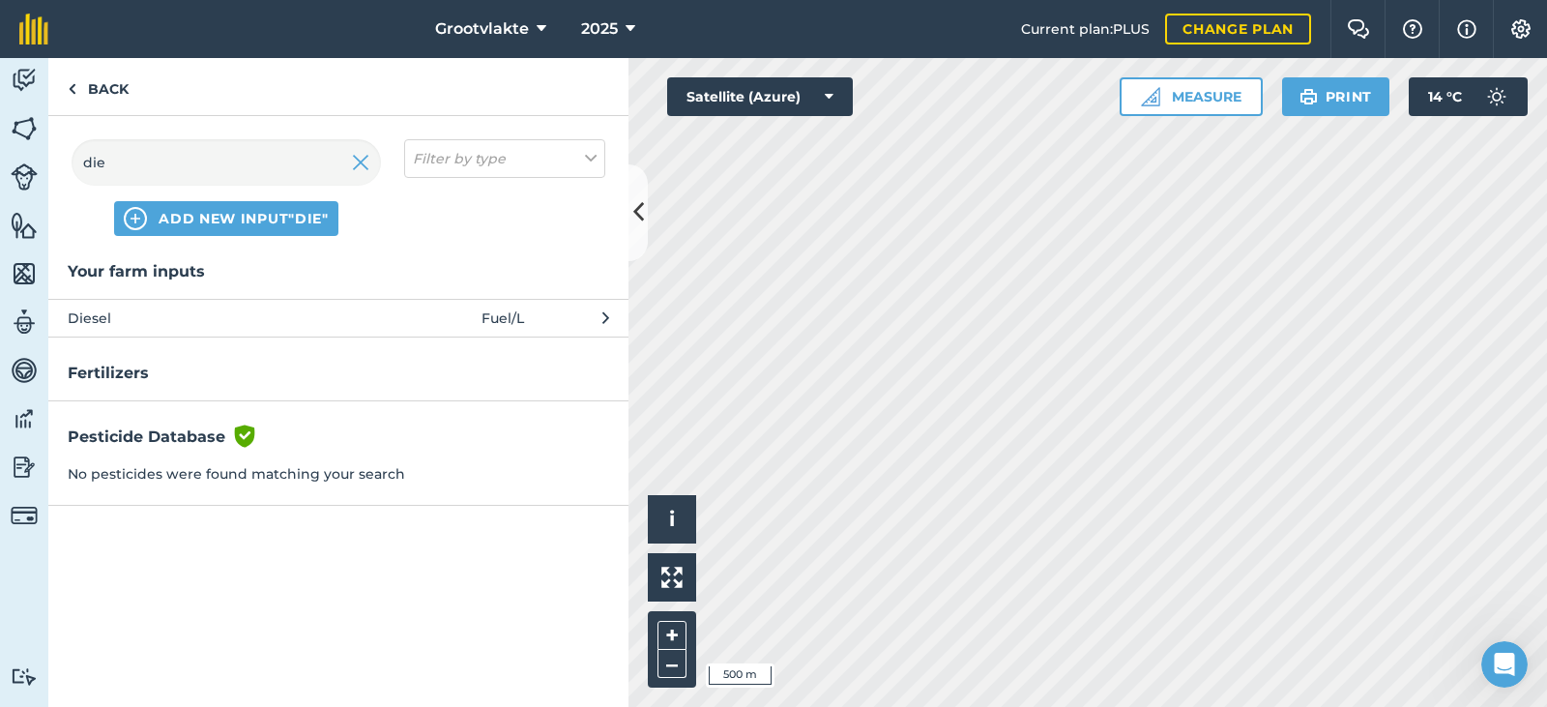
click at [224, 324] on span "Diesel" at bounding box center [226, 317] width 316 height 21
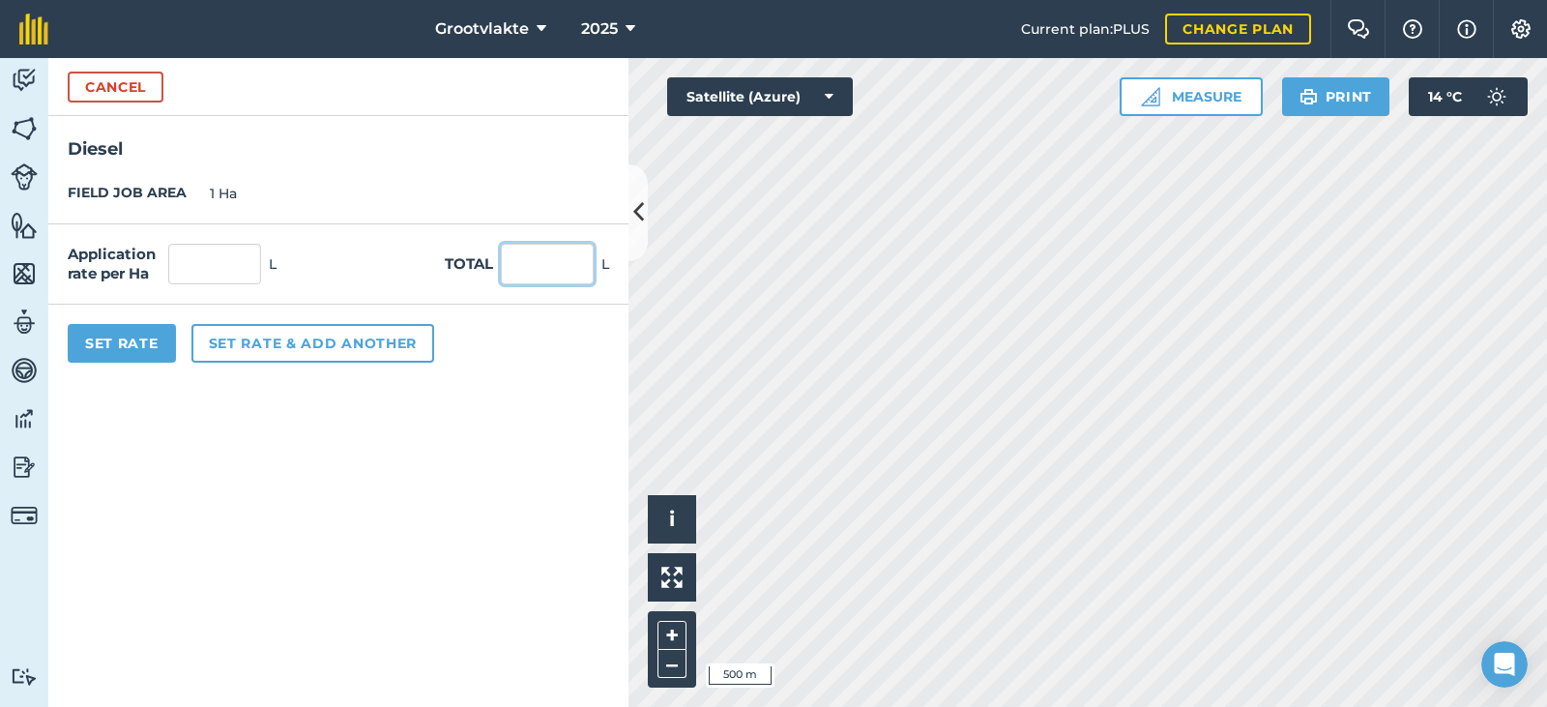
drag, startPoint x: 224, startPoint y: 324, endPoint x: 561, endPoint y: 260, distance: 342.4
click at [561, 260] on input "text" at bounding box center [547, 264] width 93 height 41
click at [90, 344] on button "Set Rate" at bounding box center [122, 343] width 108 height 39
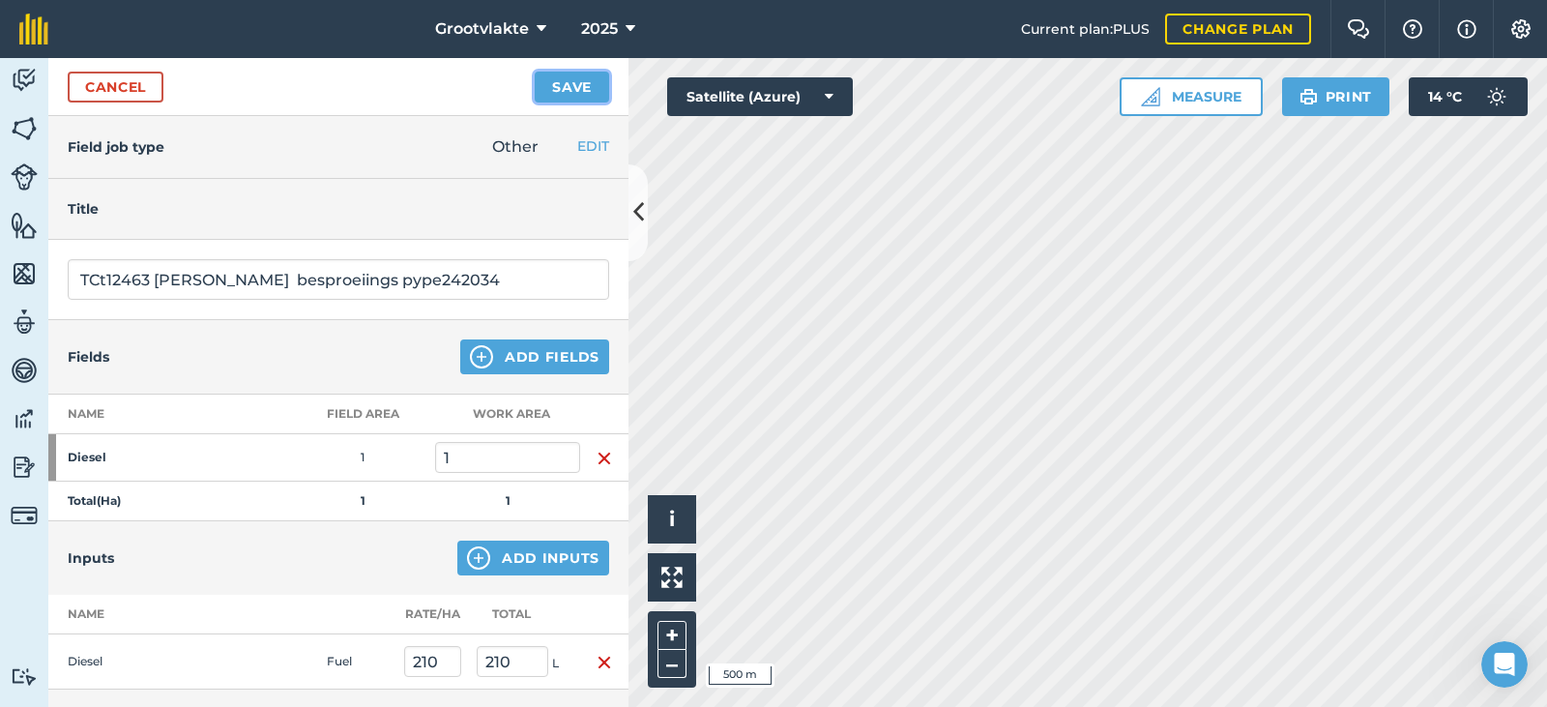
click at [579, 95] on button "Save" at bounding box center [572, 87] width 74 height 31
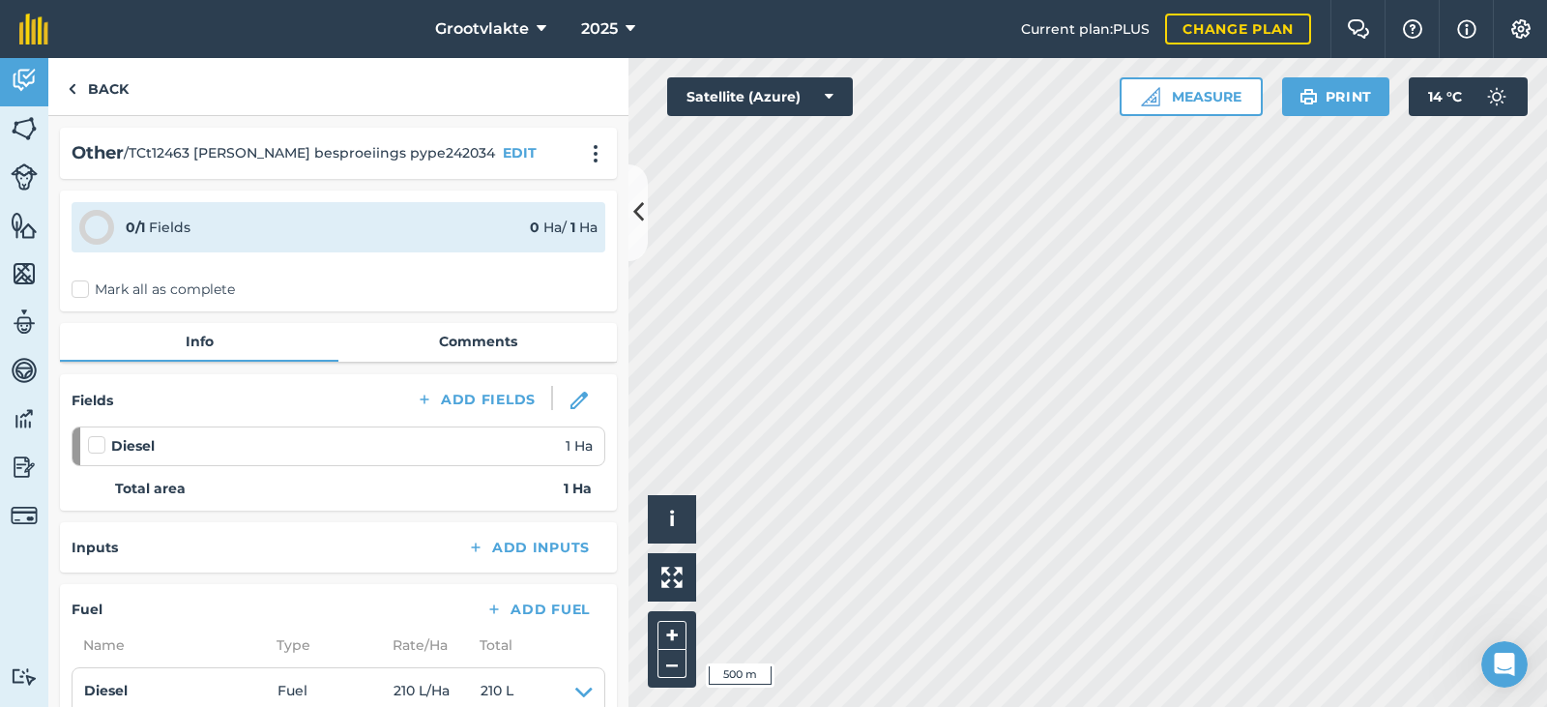
click at [115, 287] on label "Mark all as complete" at bounding box center [153, 289] width 163 height 20
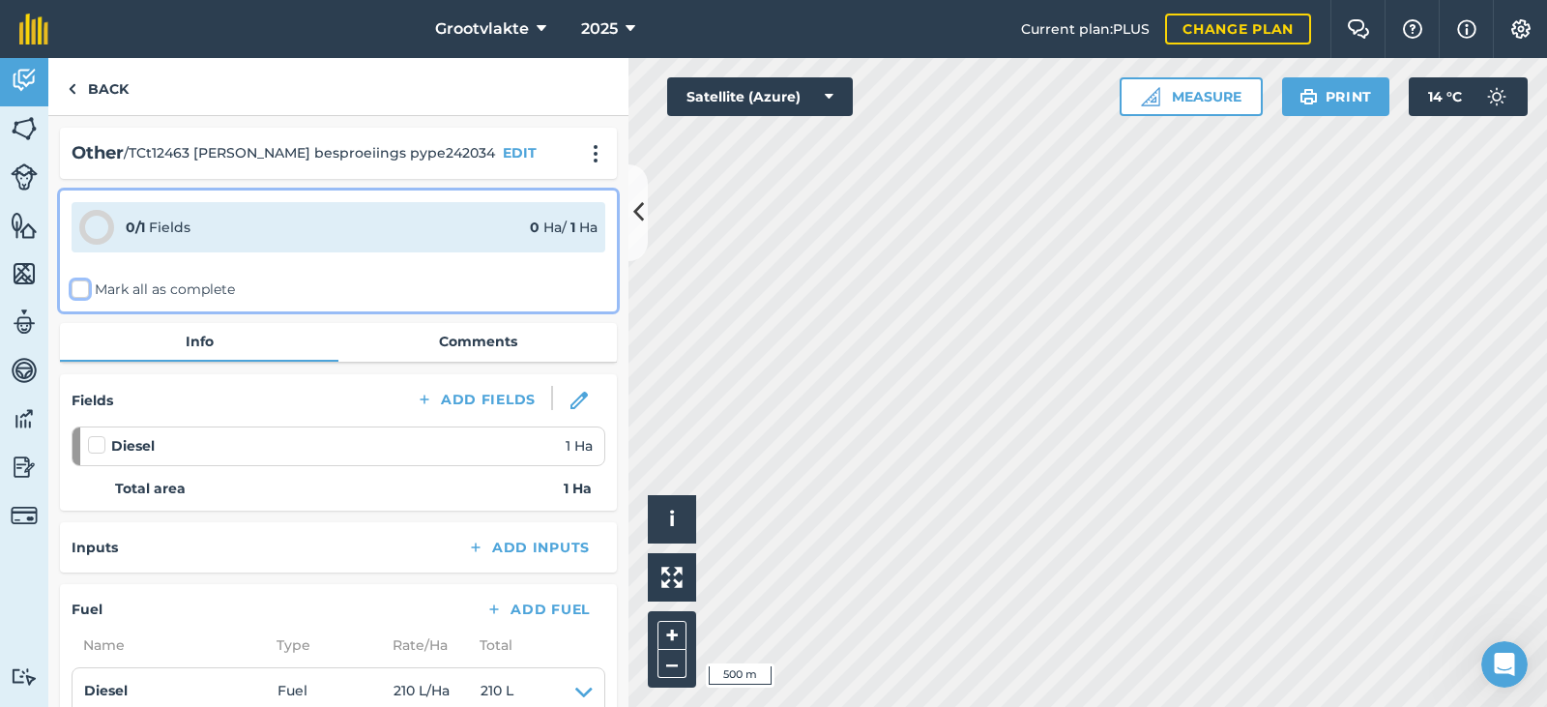
click at [84, 287] on input "Mark all as complete" at bounding box center [78, 285] width 13 height 13
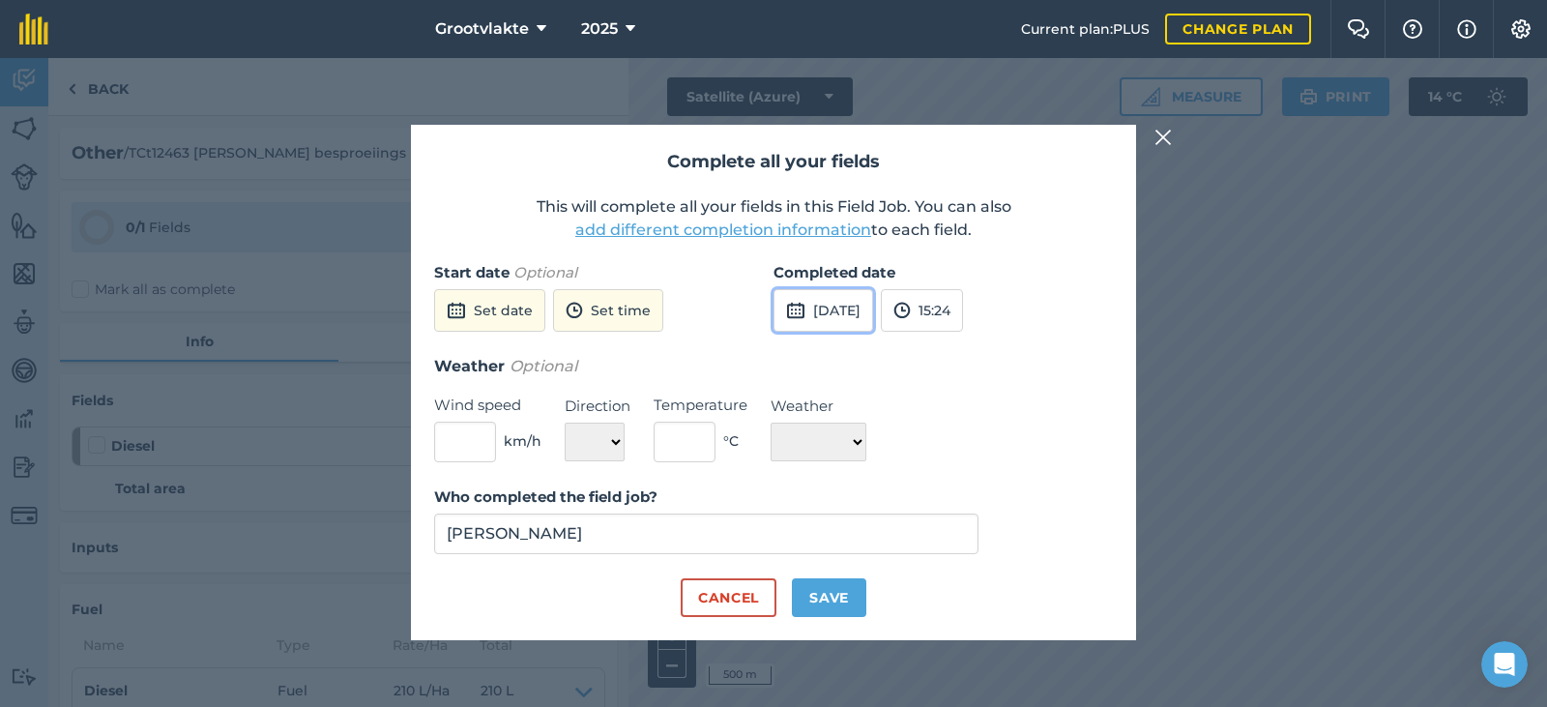
click at [820, 308] on button "[DATE]" at bounding box center [823, 310] width 100 height 43
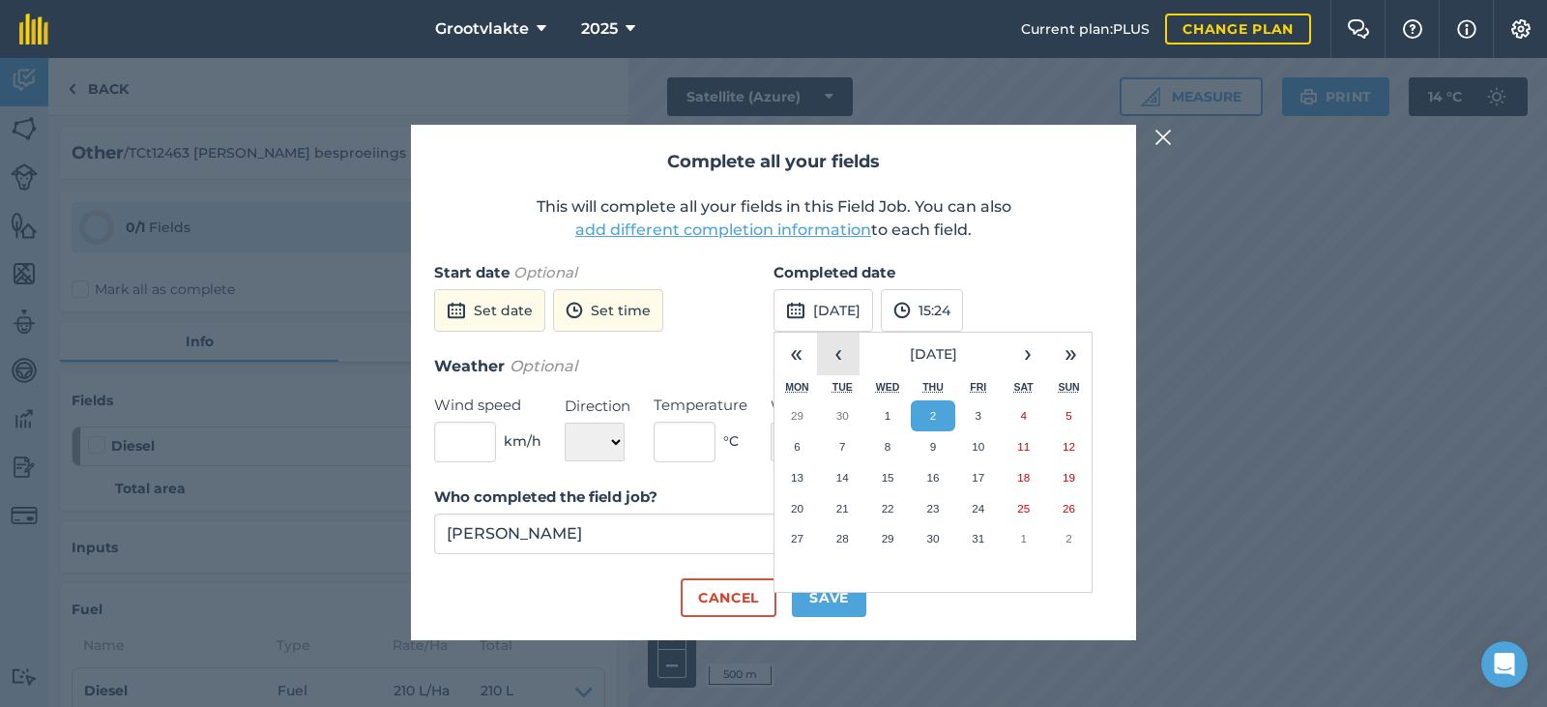
click at [837, 356] on button "‹" at bounding box center [838, 354] width 43 height 43
click at [975, 511] on abbr "26" at bounding box center [977, 508] width 13 height 13
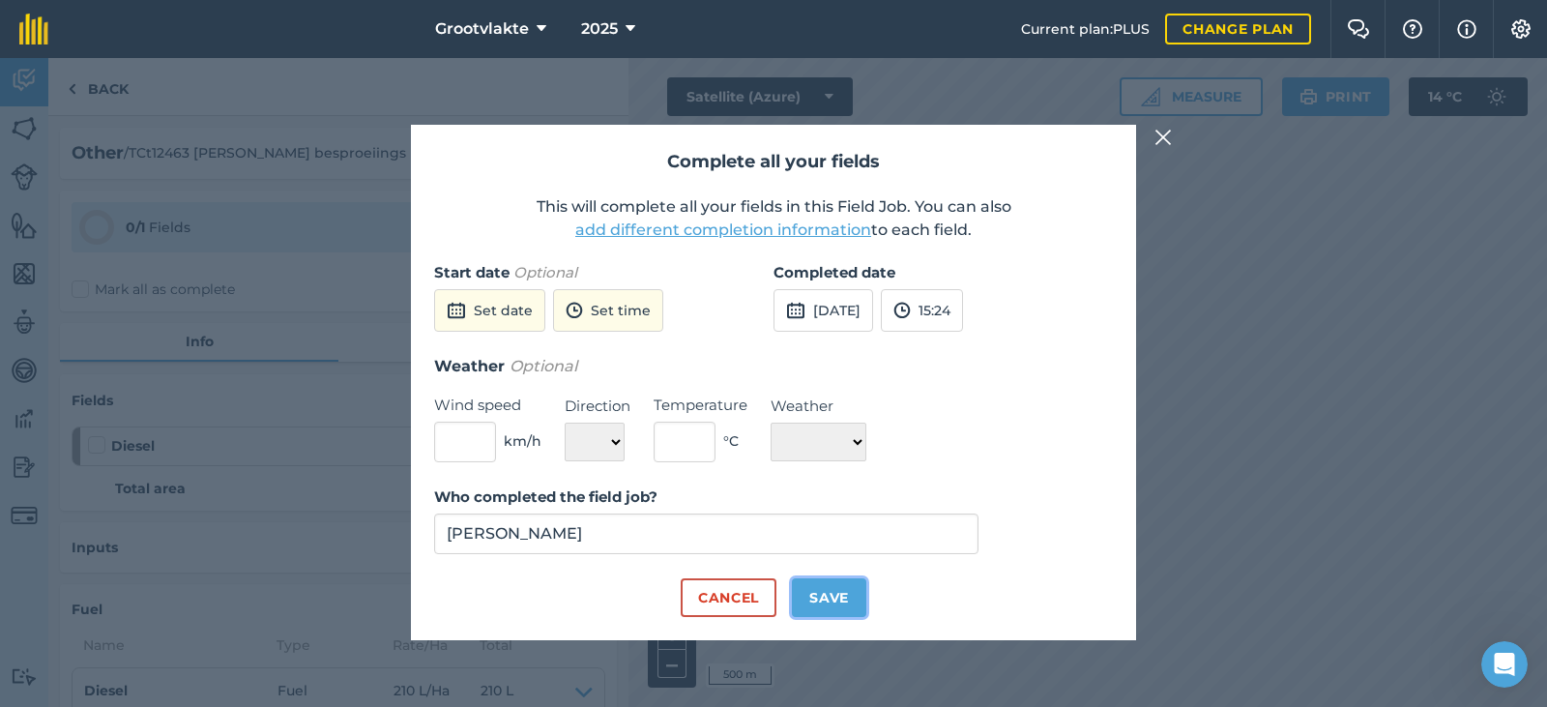
click at [858, 589] on button "Save" at bounding box center [829, 597] width 74 height 39
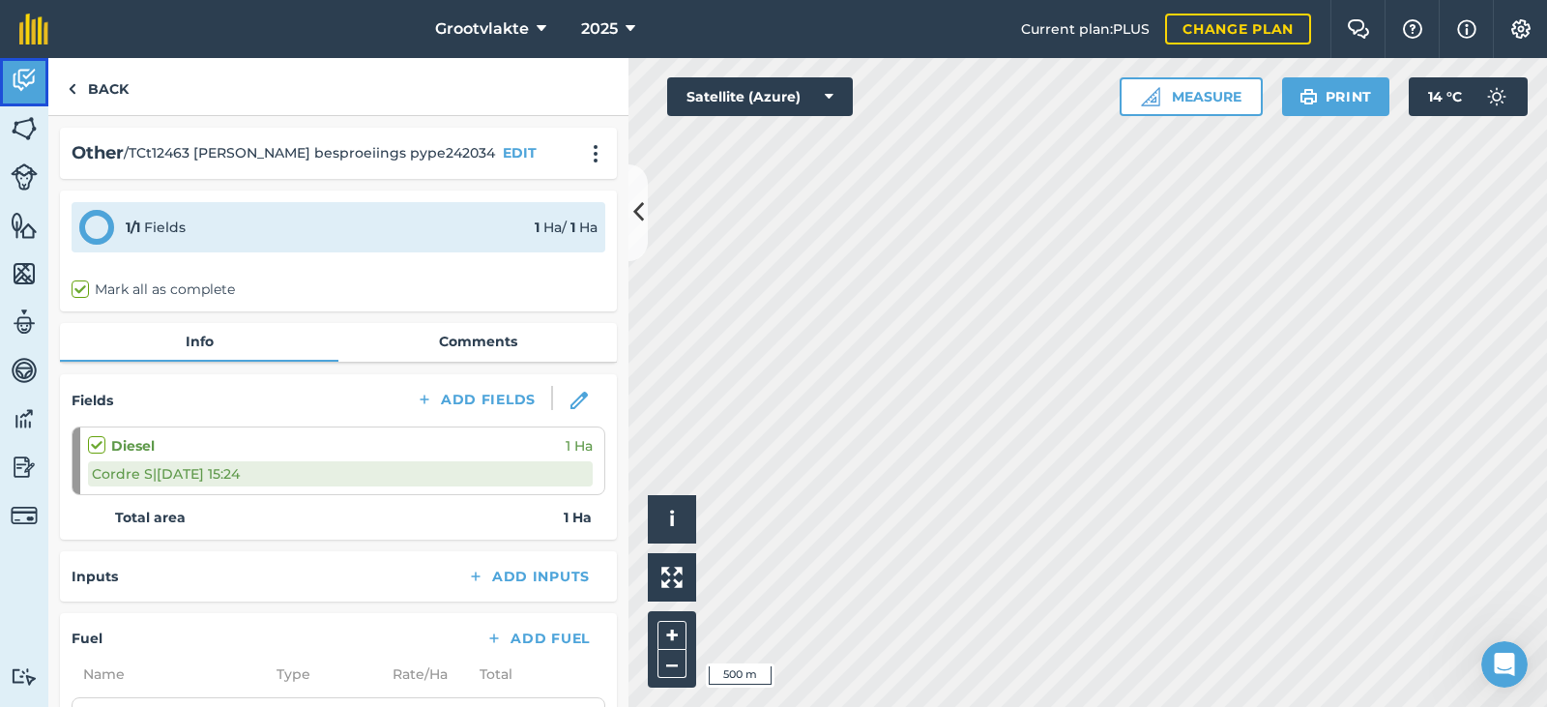
click at [43, 92] on link "Activity" at bounding box center [24, 82] width 48 height 48
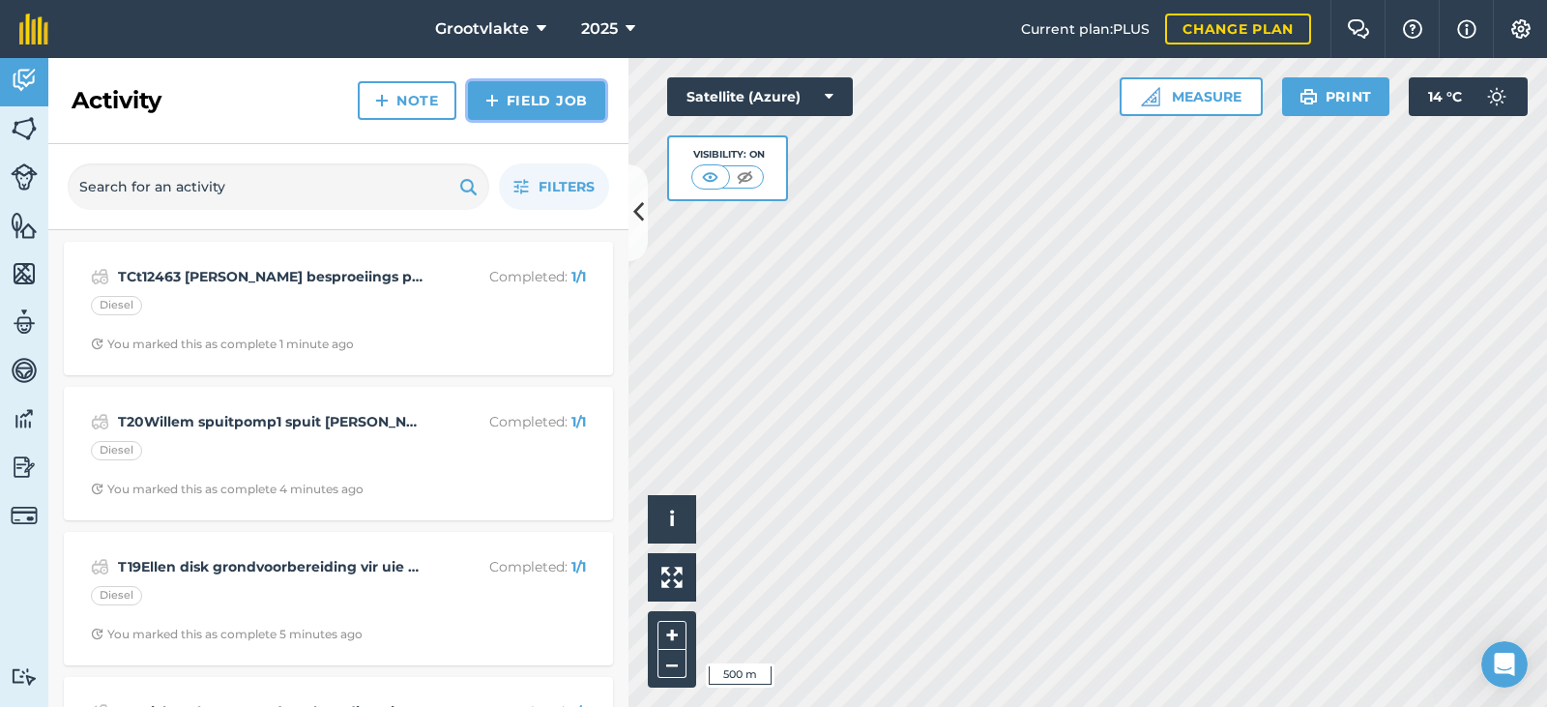
click at [536, 100] on link "Field Job" at bounding box center [536, 100] width 137 height 39
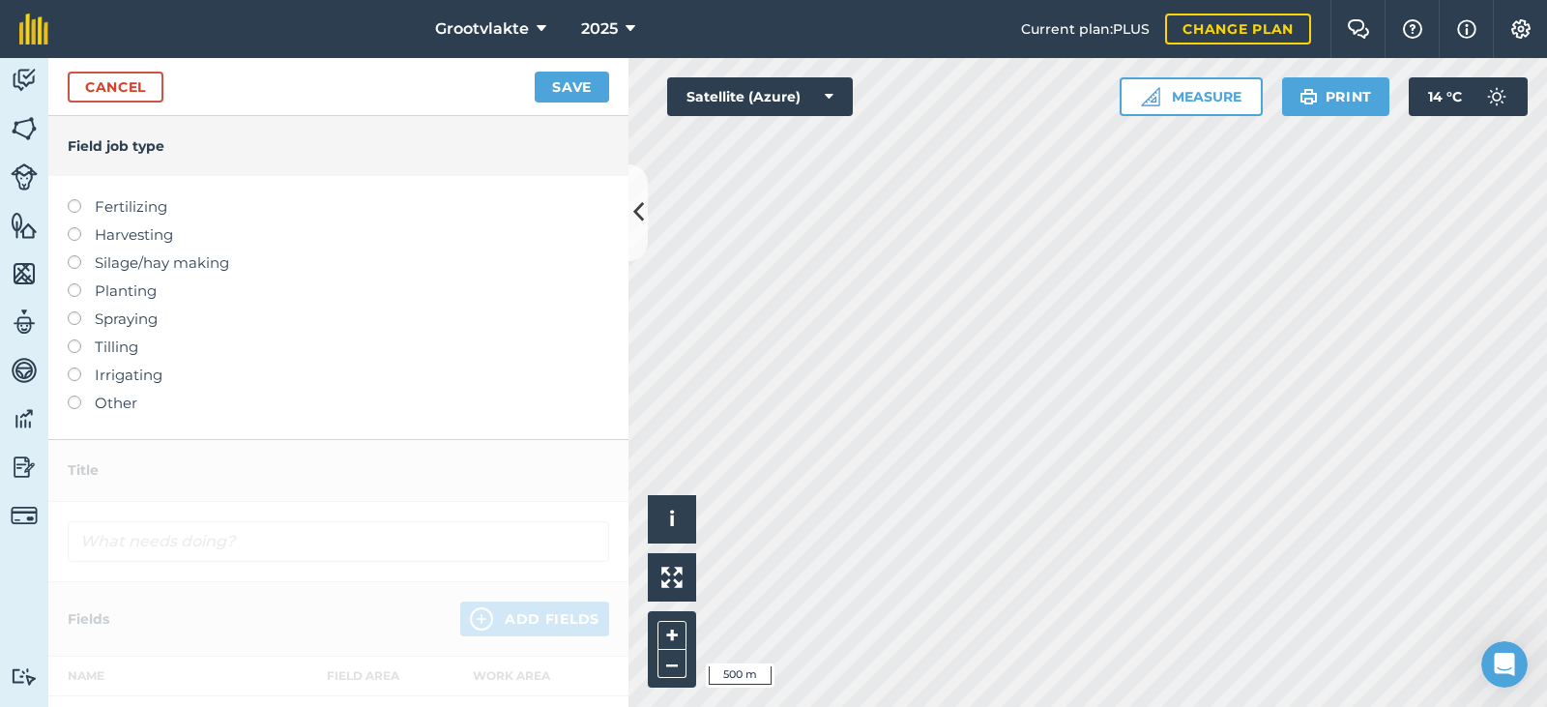
click at [116, 398] on label "Other" at bounding box center [338, 402] width 541 height 23
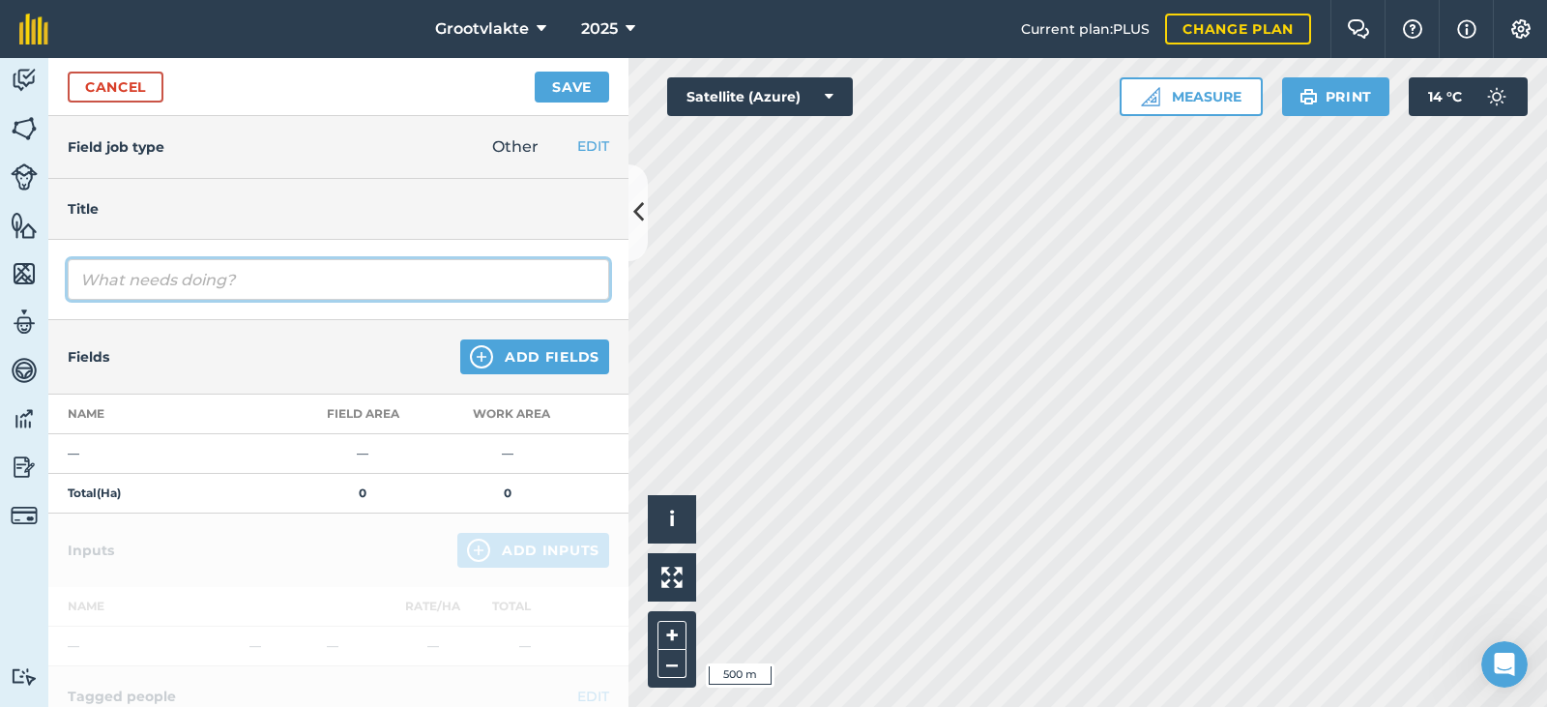
click at [118, 286] on input "text" at bounding box center [338, 279] width 541 height 41
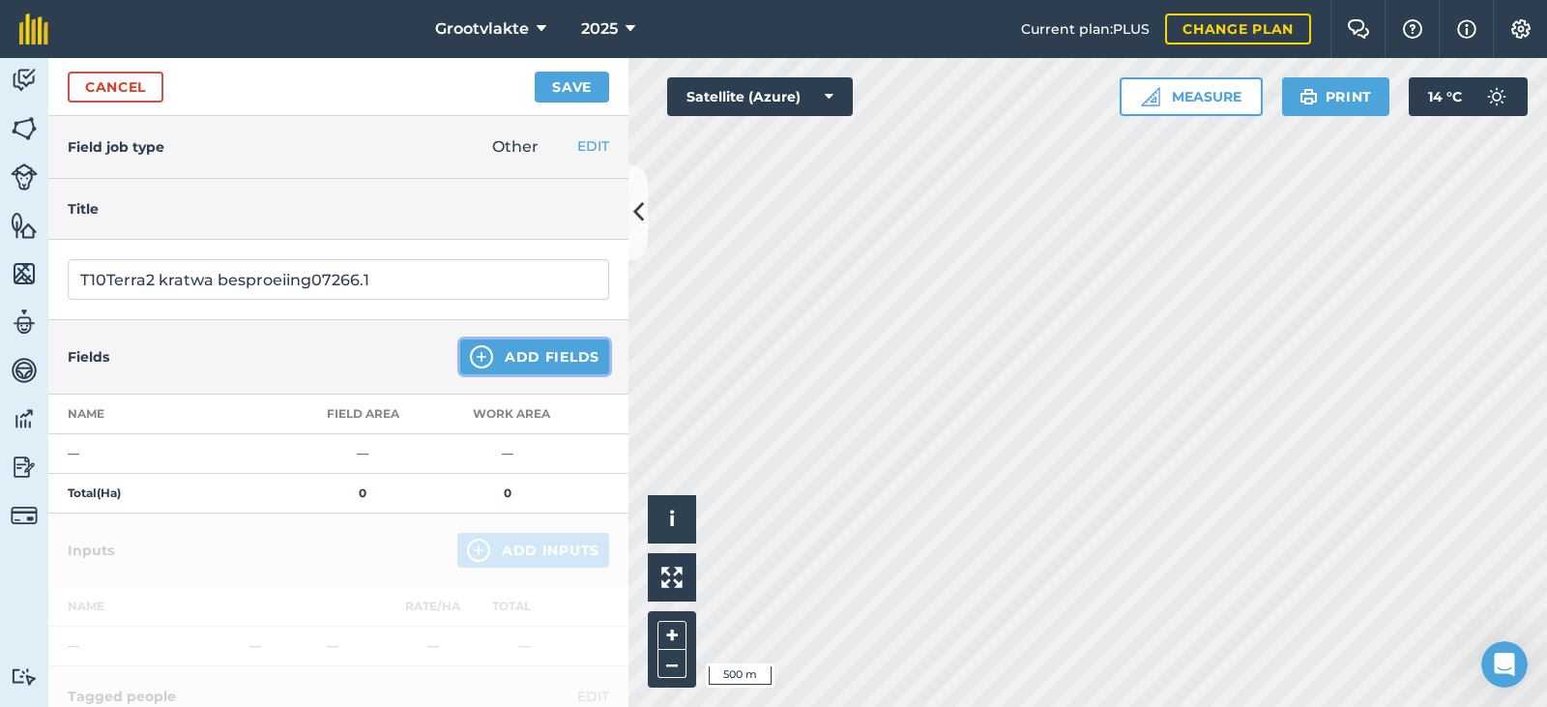
click at [525, 351] on button "Add Fields" at bounding box center [534, 356] width 149 height 35
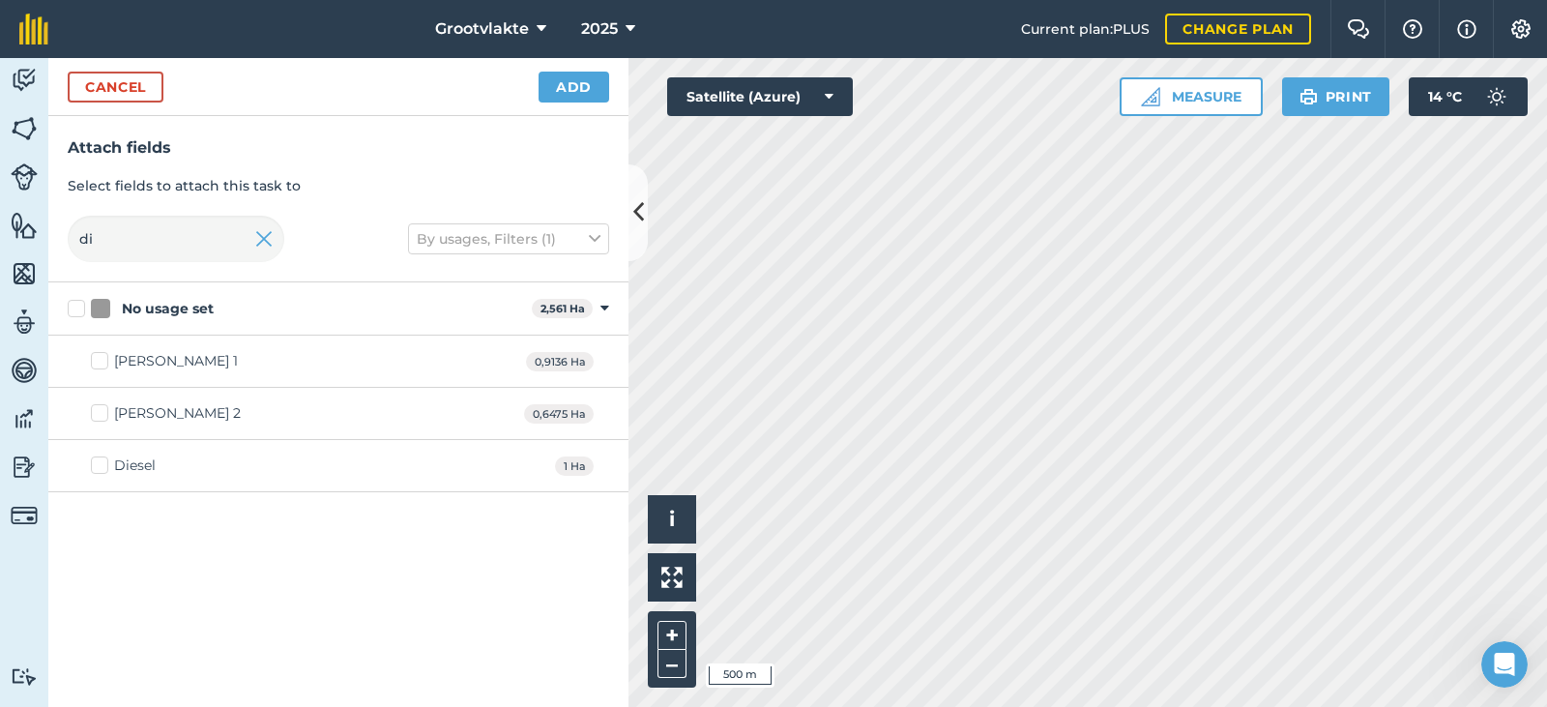
click at [101, 458] on label "Diesel" at bounding box center [123, 465] width 65 height 20
click at [101, 458] on input "Diesel" at bounding box center [97, 461] width 13 height 13
click at [582, 73] on button "Add" at bounding box center [573, 87] width 71 height 31
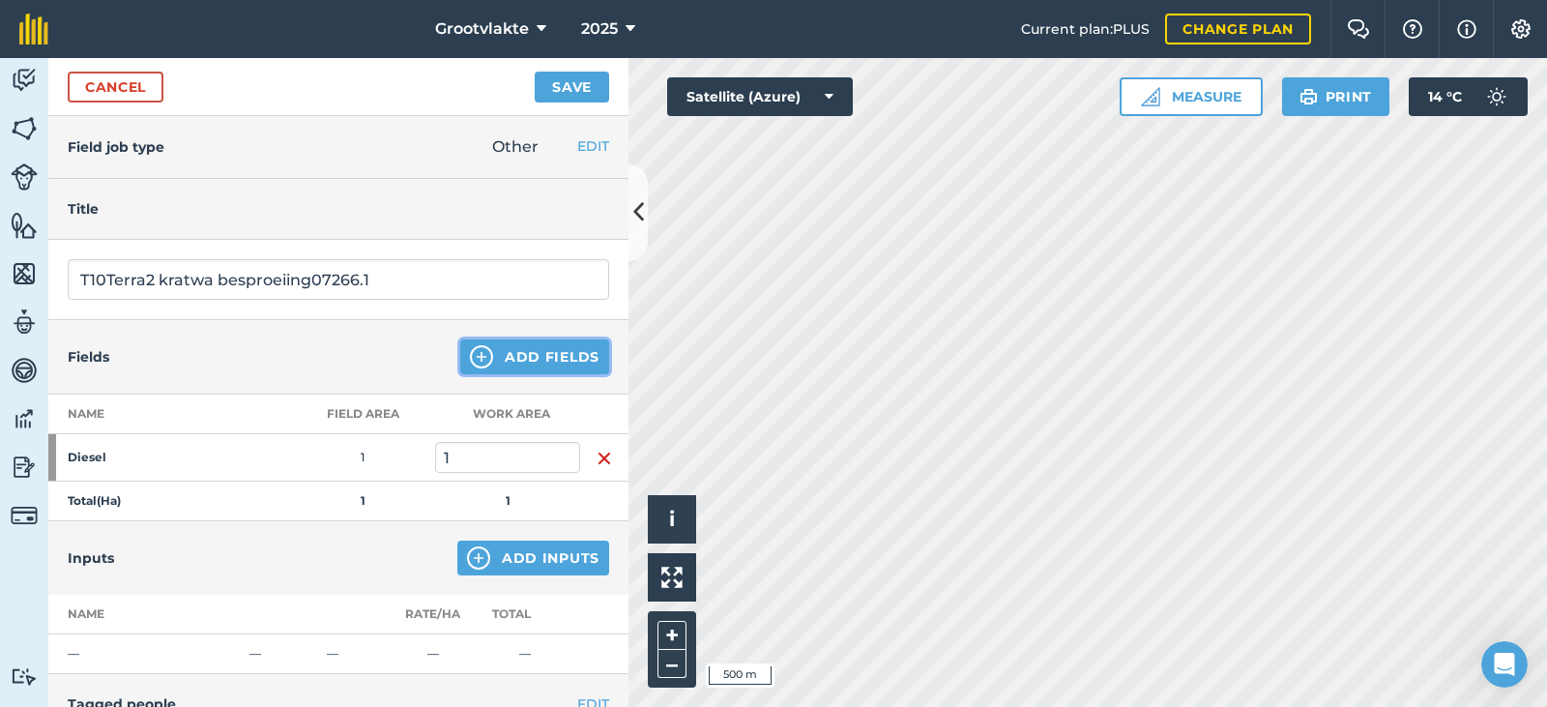
click at [516, 362] on button "Add Fields" at bounding box center [534, 356] width 149 height 35
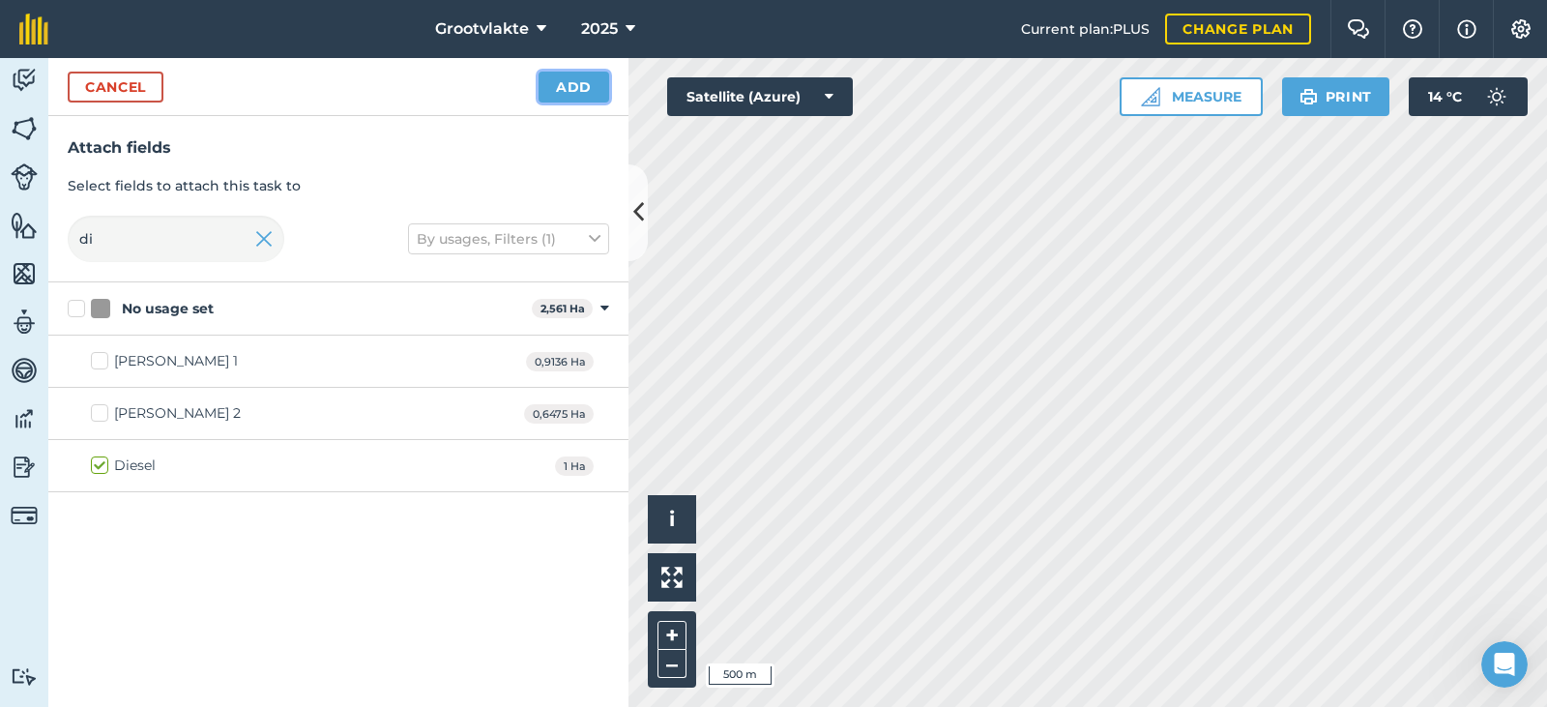
click at [580, 79] on button "Add" at bounding box center [573, 87] width 71 height 31
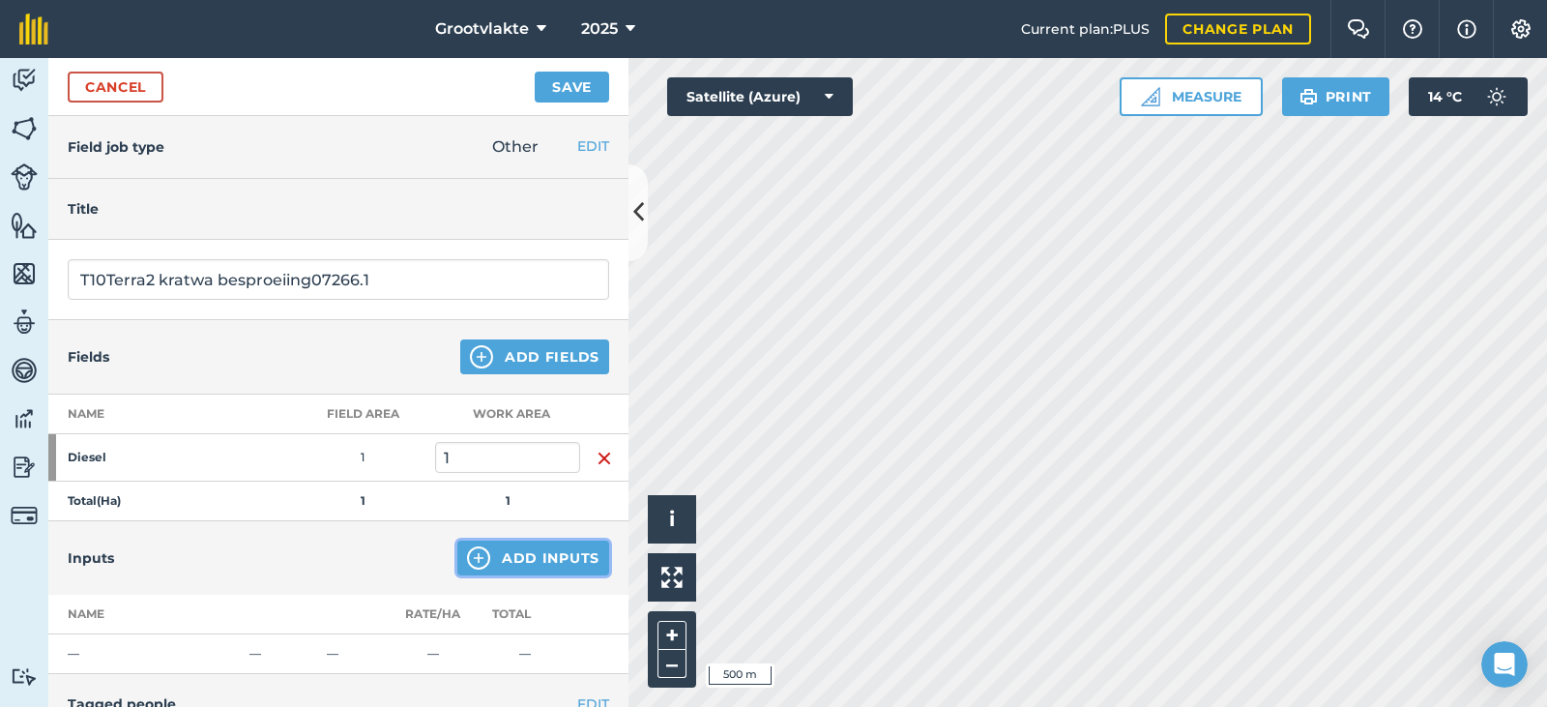
click at [515, 544] on button "Add Inputs" at bounding box center [533, 557] width 152 height 35
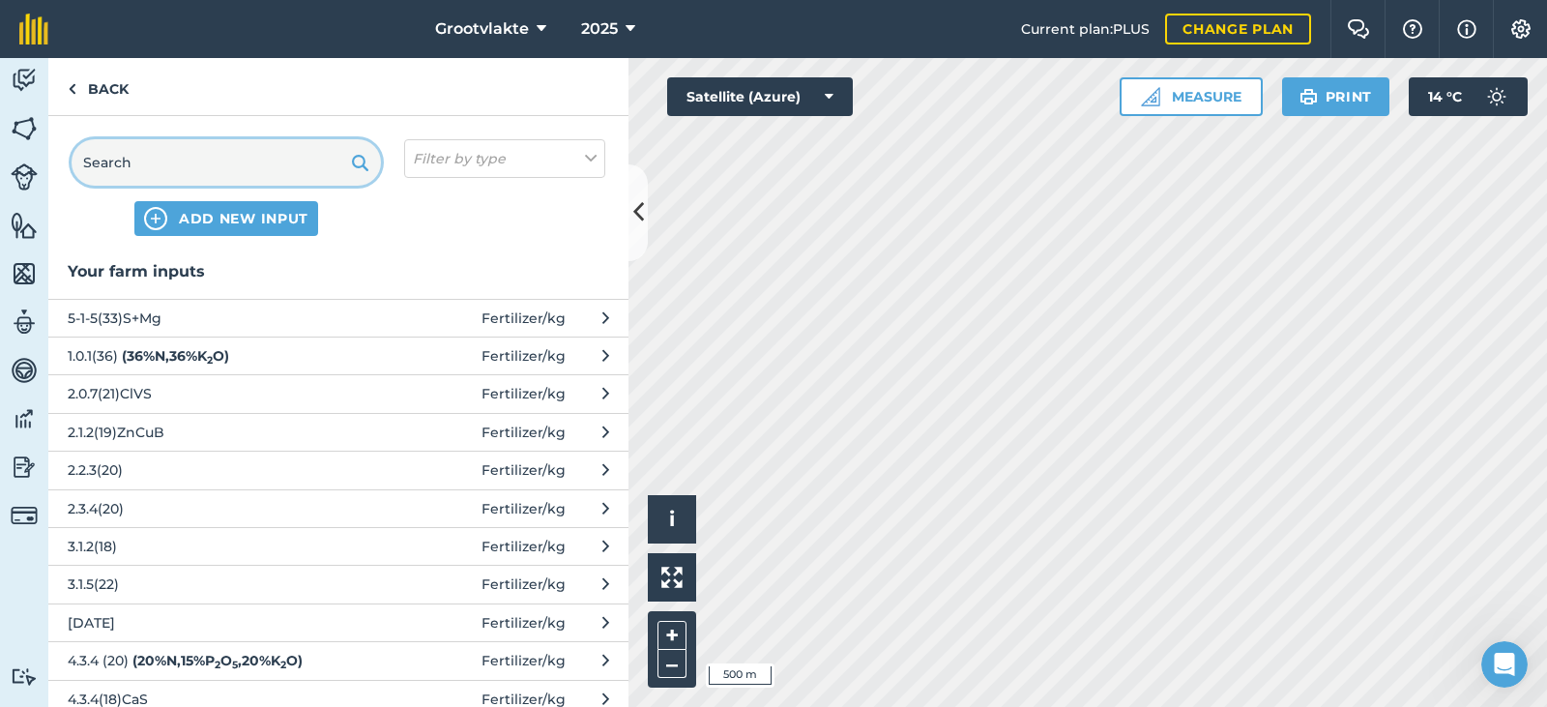
click at [142, 154] on input "text" at bounding box center [226, 162] width 309 height 46
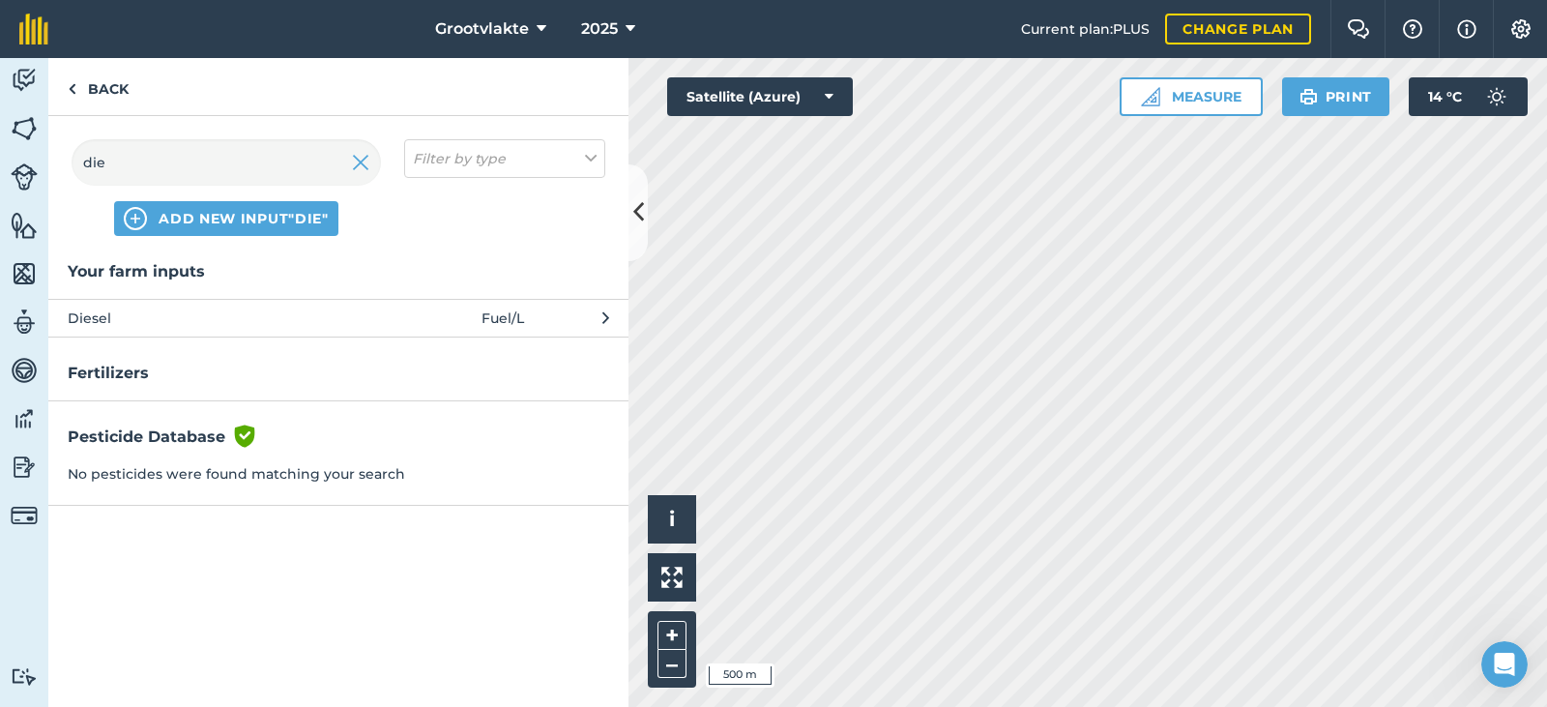
click at [127, 315] on span "Diesel" at bounding box center [226, 317] width 316 height 21
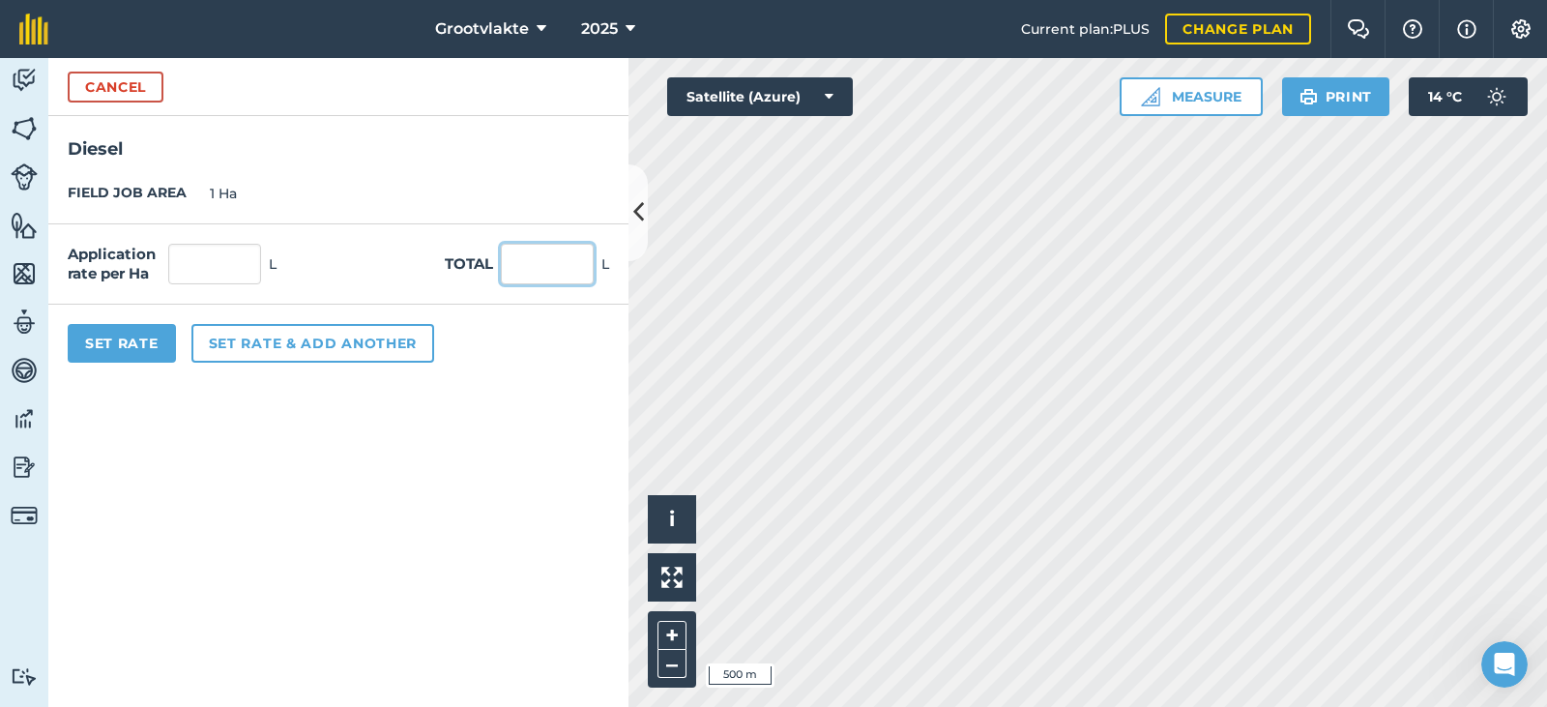
click at [569, 272] on input "text" at bounding box center [547, 264] width 93 height 41
click at [141, 350] on button "Set Rate" at bounding box center [122, 343] width 108 height 39
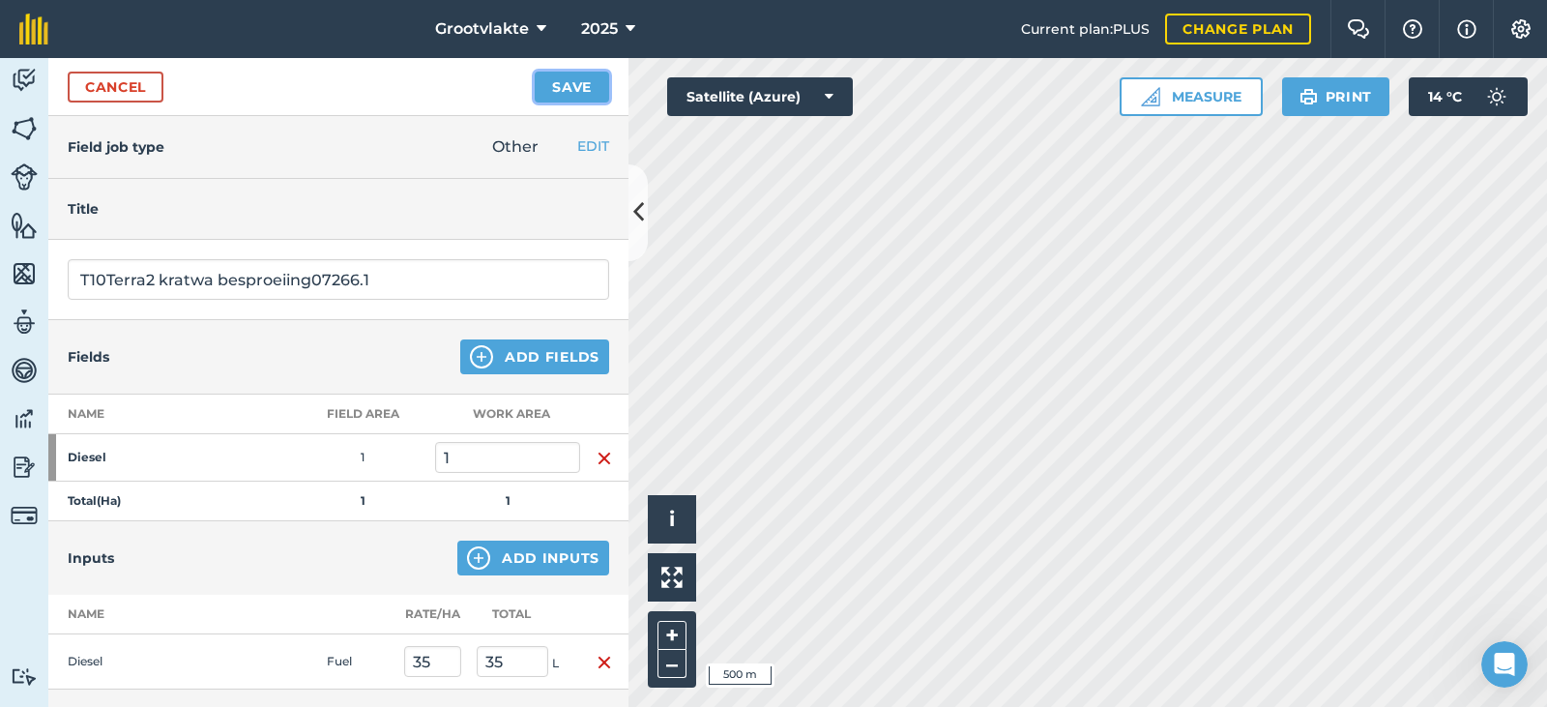
drag, startPoint x: 567, startPoint y: 80, endPoint x: 557, endPoint y: 90, distance: 14.4
click at [557, 89] on button "Save" at bounding box center [572, 87] width 74 height 31
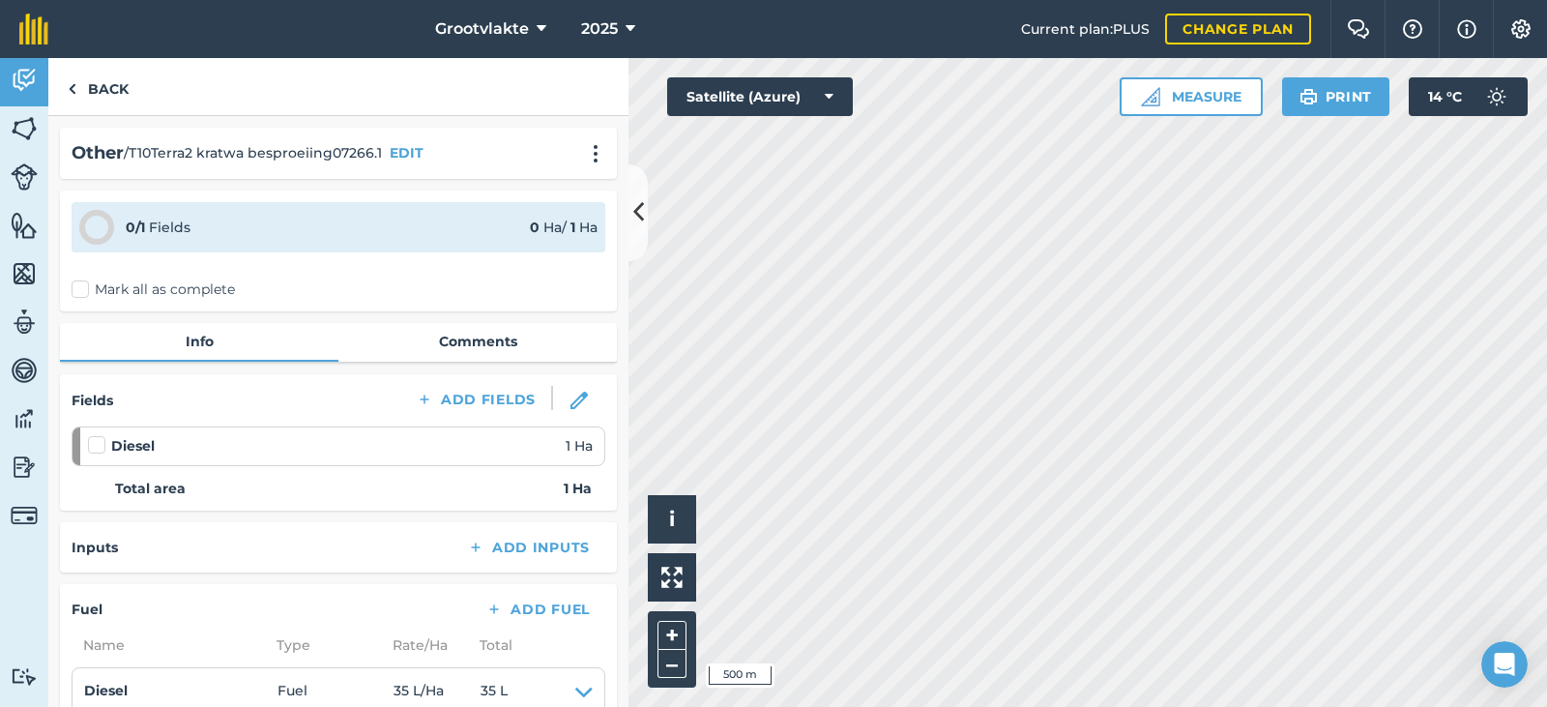
click at [98, 288] on label "Mark all as complete" at bounding box center [153, 289] width 163 height 20
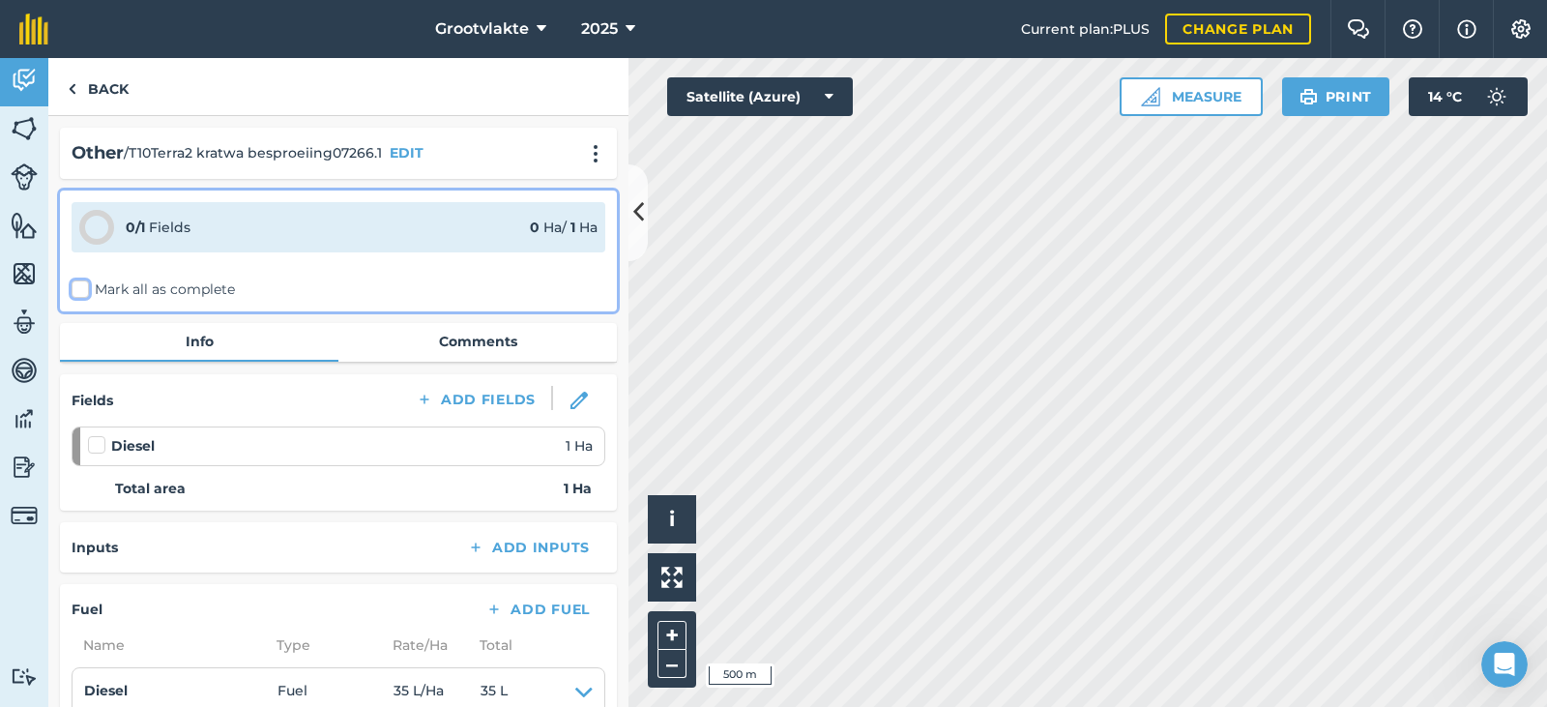
click at [84, 288] on input "Mark all as complete" at bounding box center [78, 285] width 13 height 13
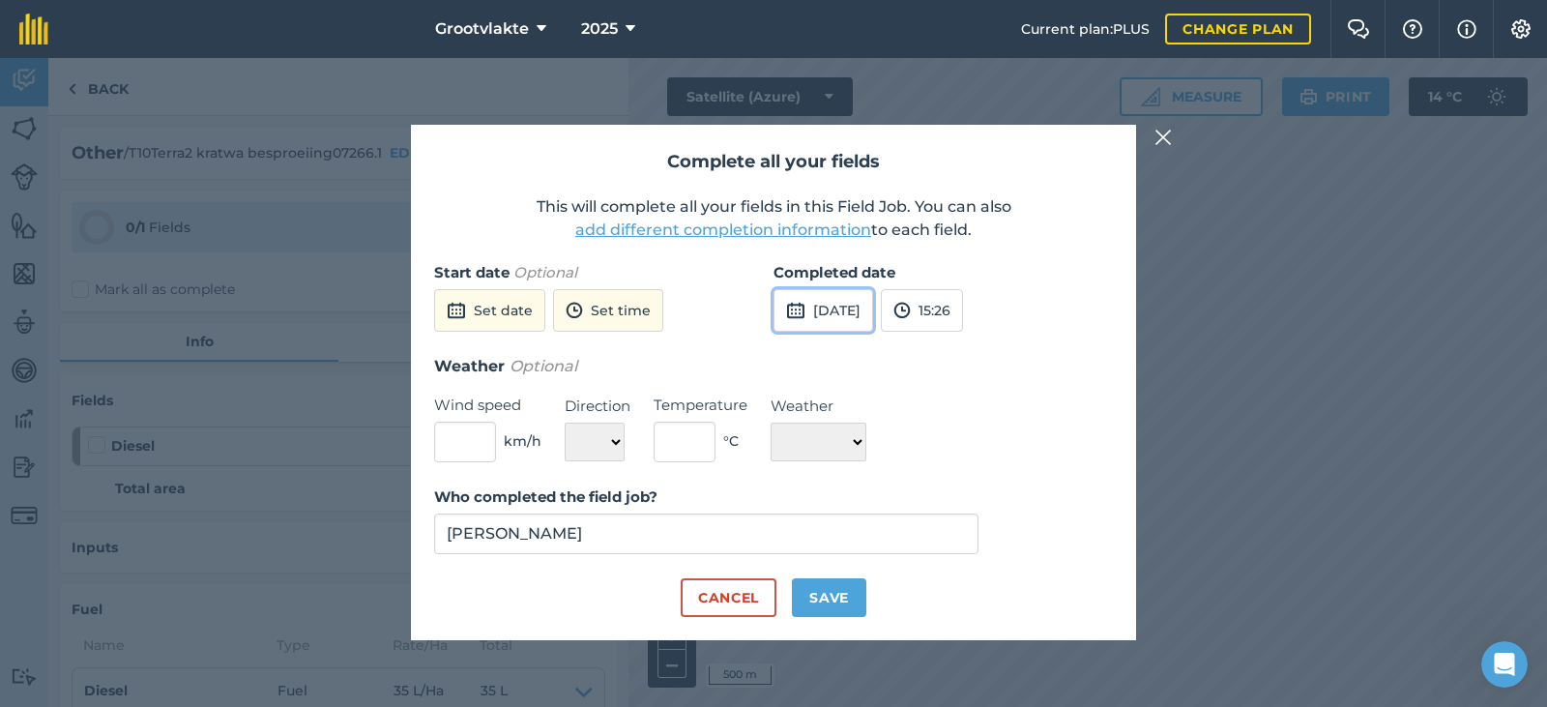
click at [835, 314] on button "[DATE]" at bounding box center [823, 310] width 100 height 43
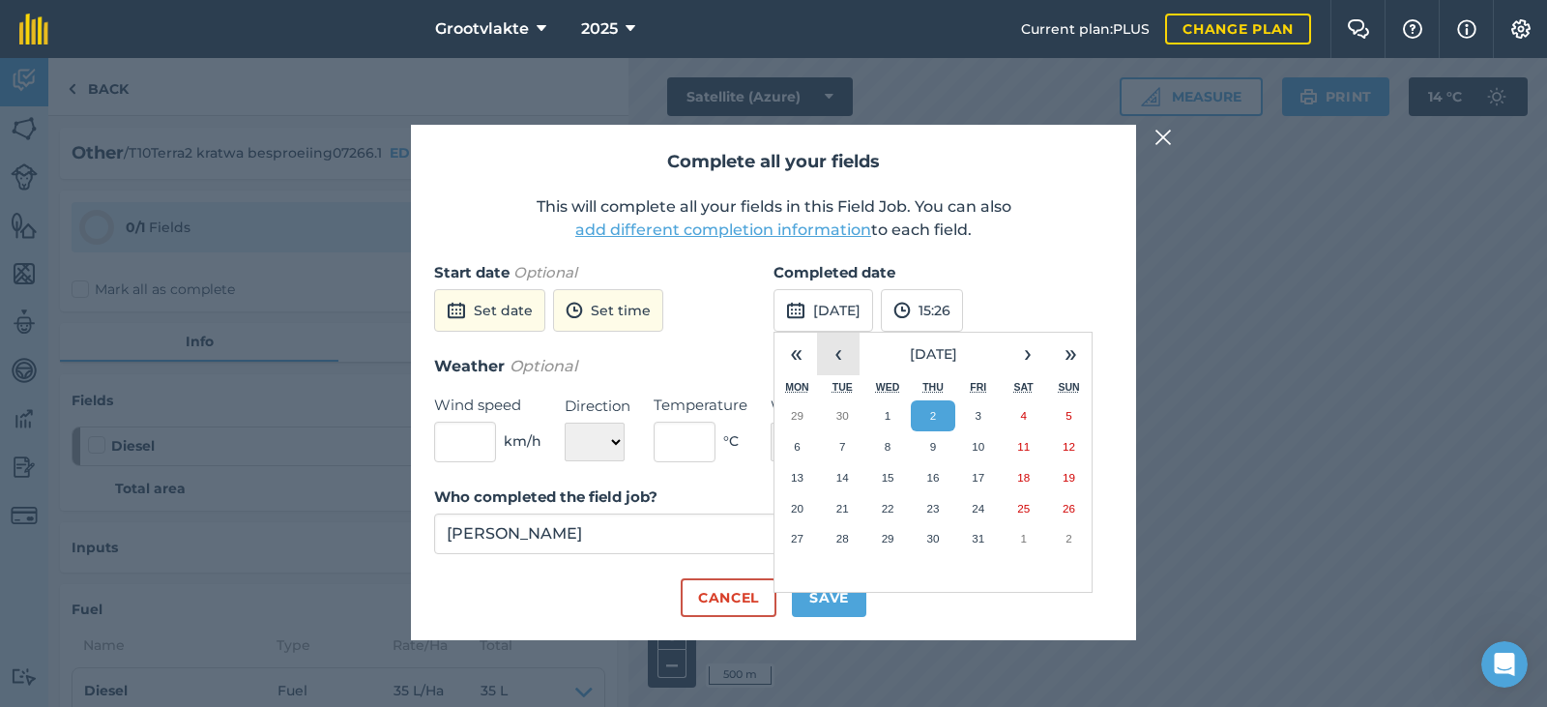
click at [829, 352] on button "‹" at bounding box center [838, 354] width 43 height 43
click at [794, 541] on abbr "29" at bounding box center [797, 538] width 13 height 13
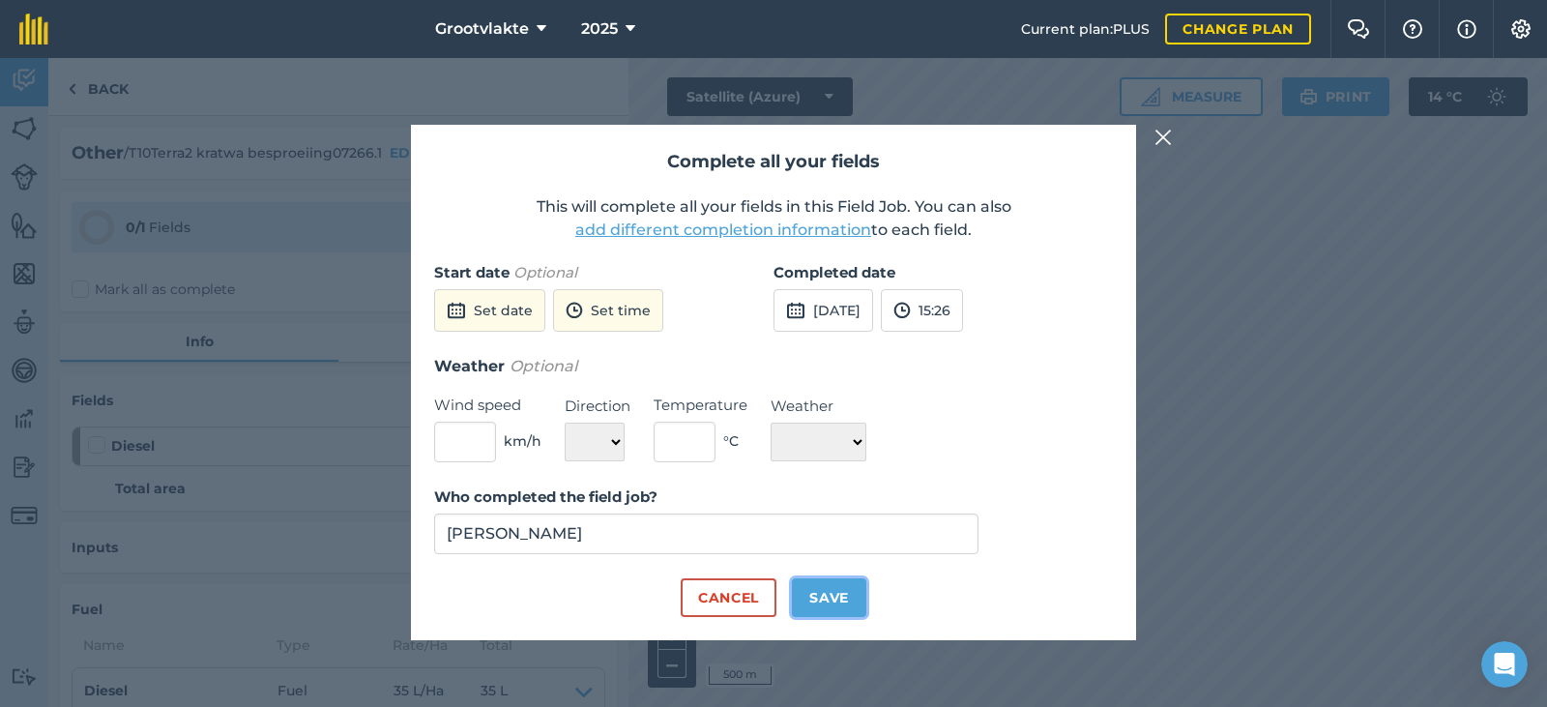
click at [813, 596] on button "Save" at bounding box center [829, 597] width 74 height 39
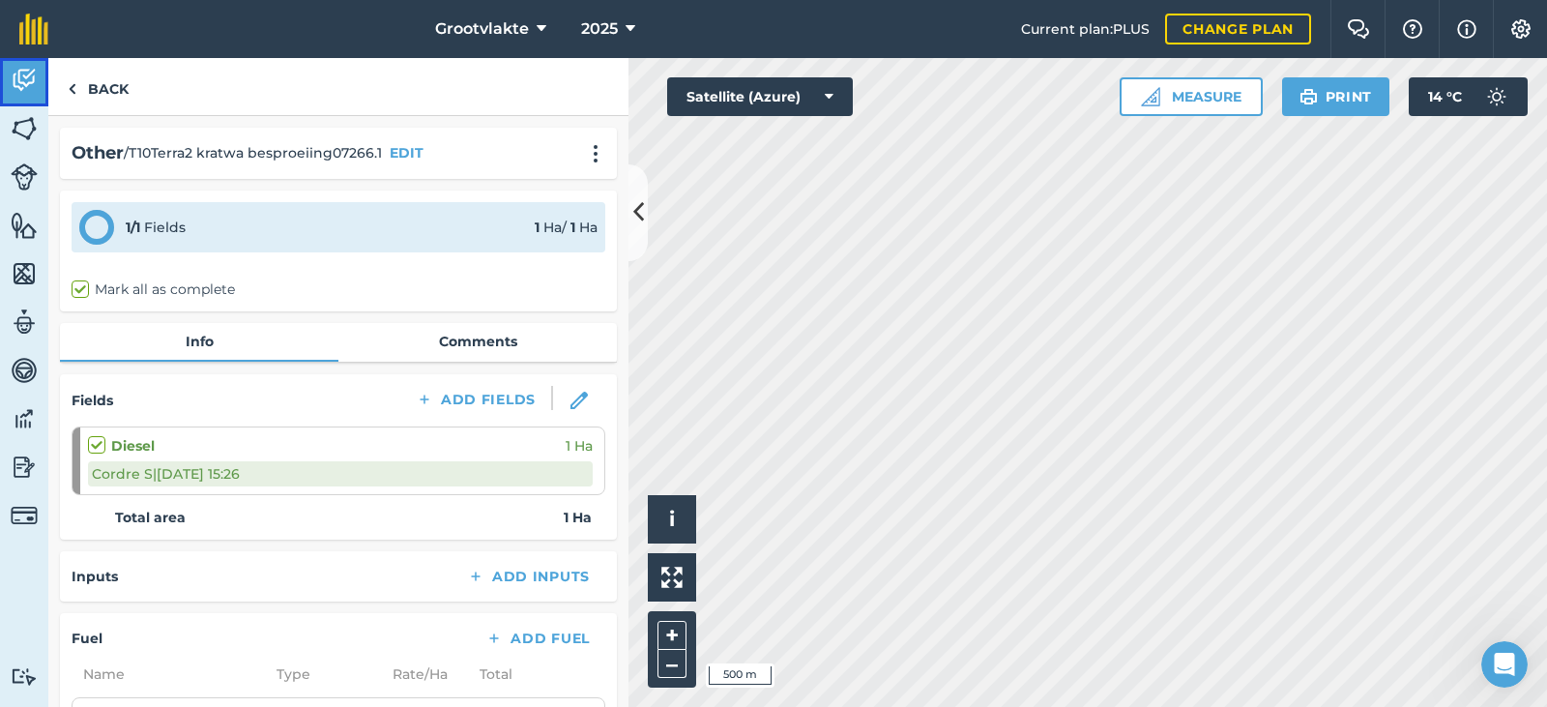
click at [34, 87] on img at bounding box center [24, 80] width 27 height 29
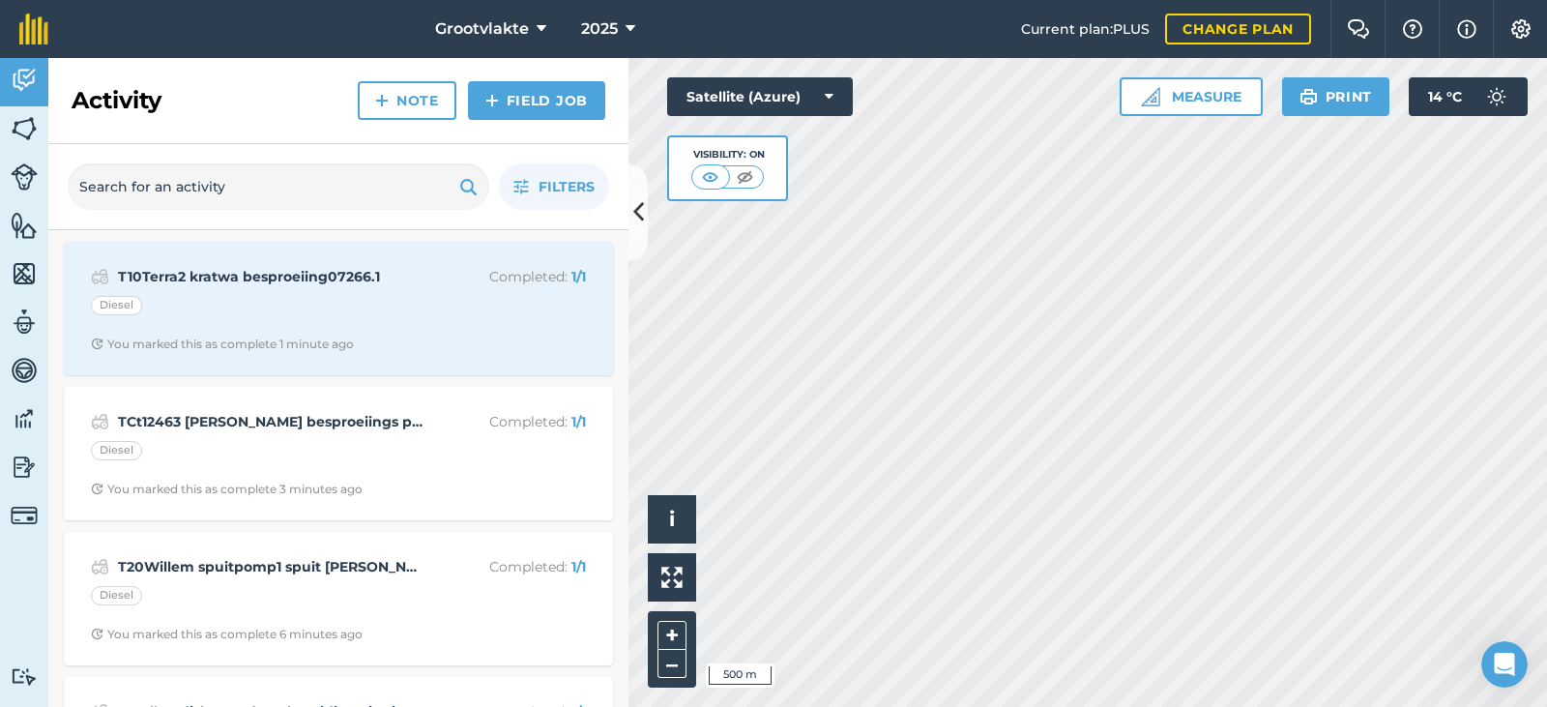
click at [541, 123] on div "Activity Note Field Job" at bounding box center [338, 101] width 580 height 86
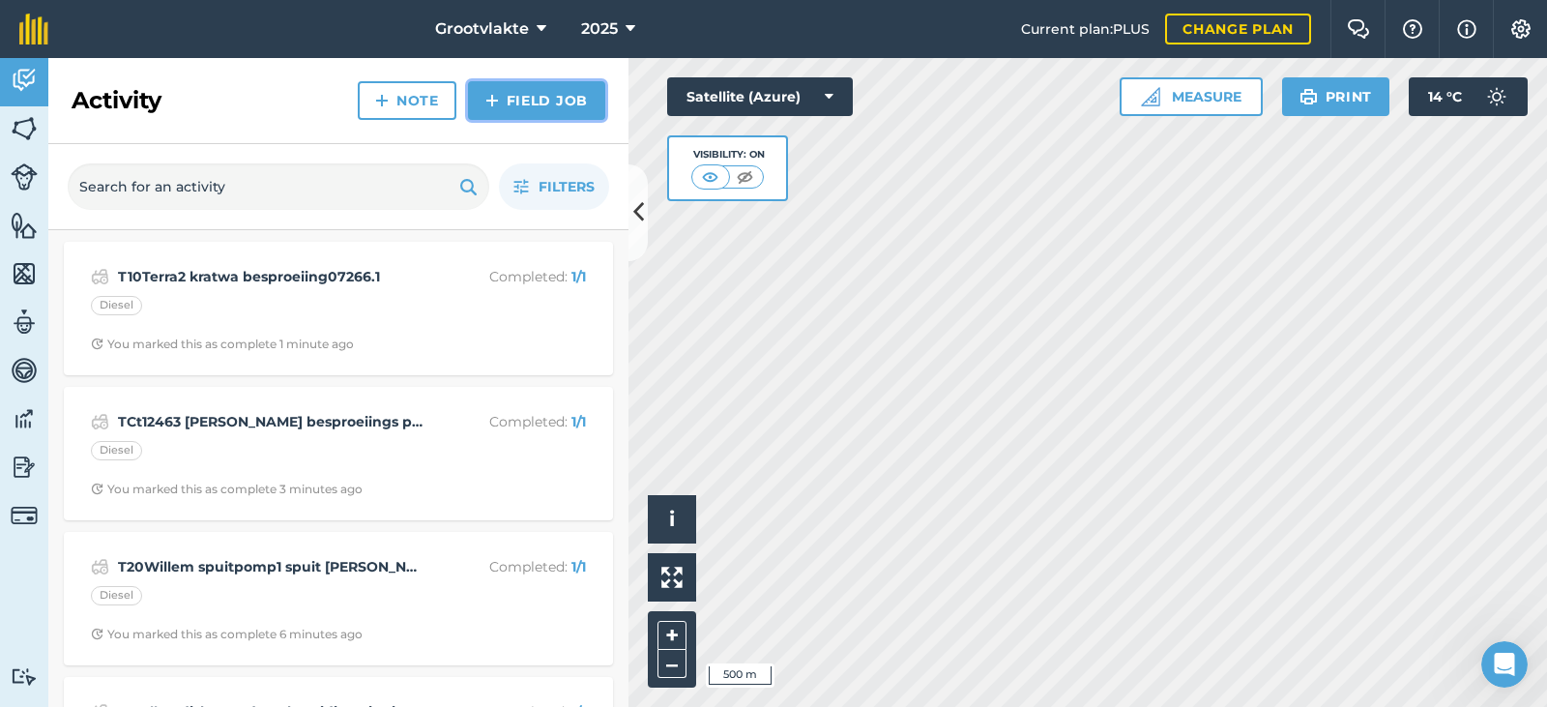
click at [540, 101] on link "Field Job" at bounding box center [536, 100] width 137 height 39
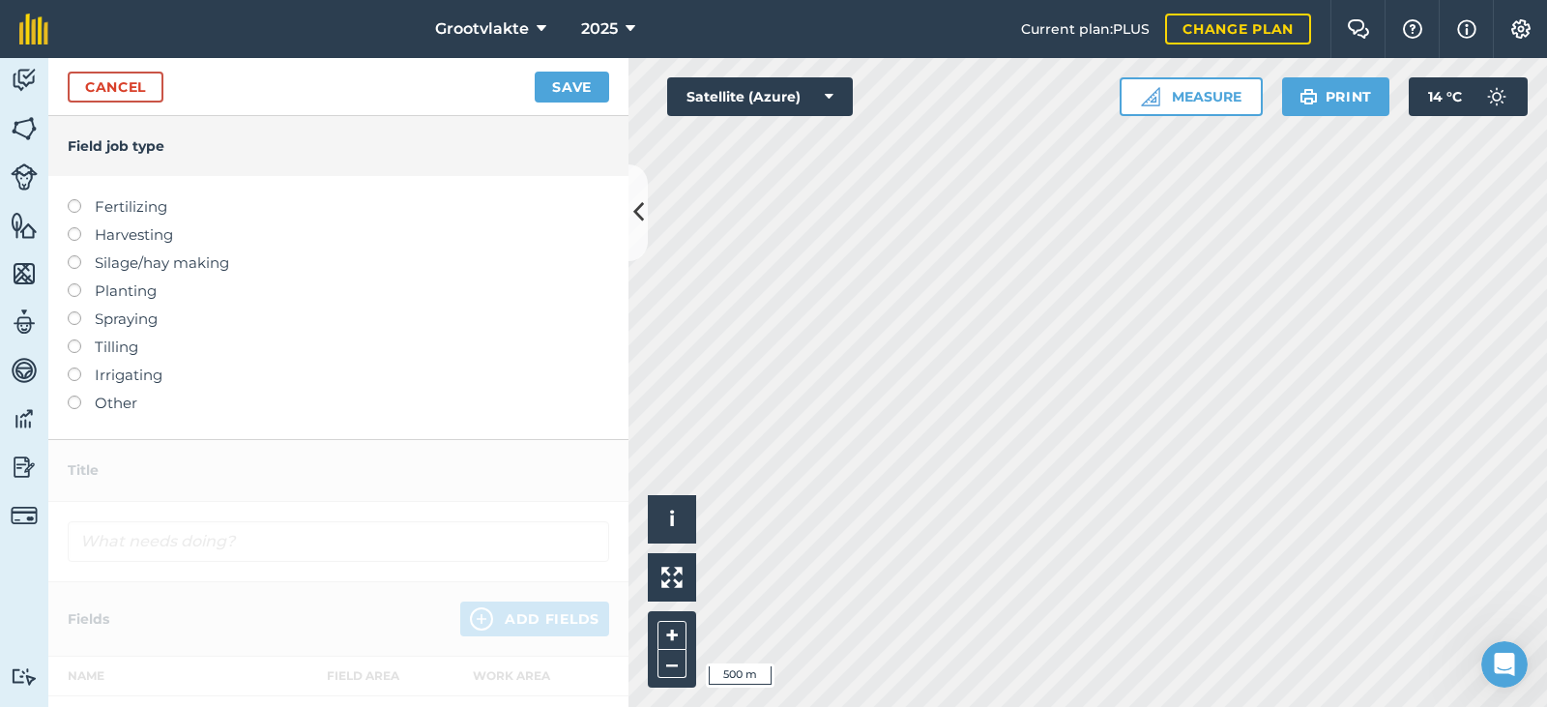
click at [130, 402] on label "Other" at bounding box center [338, 402] width 541 height 23
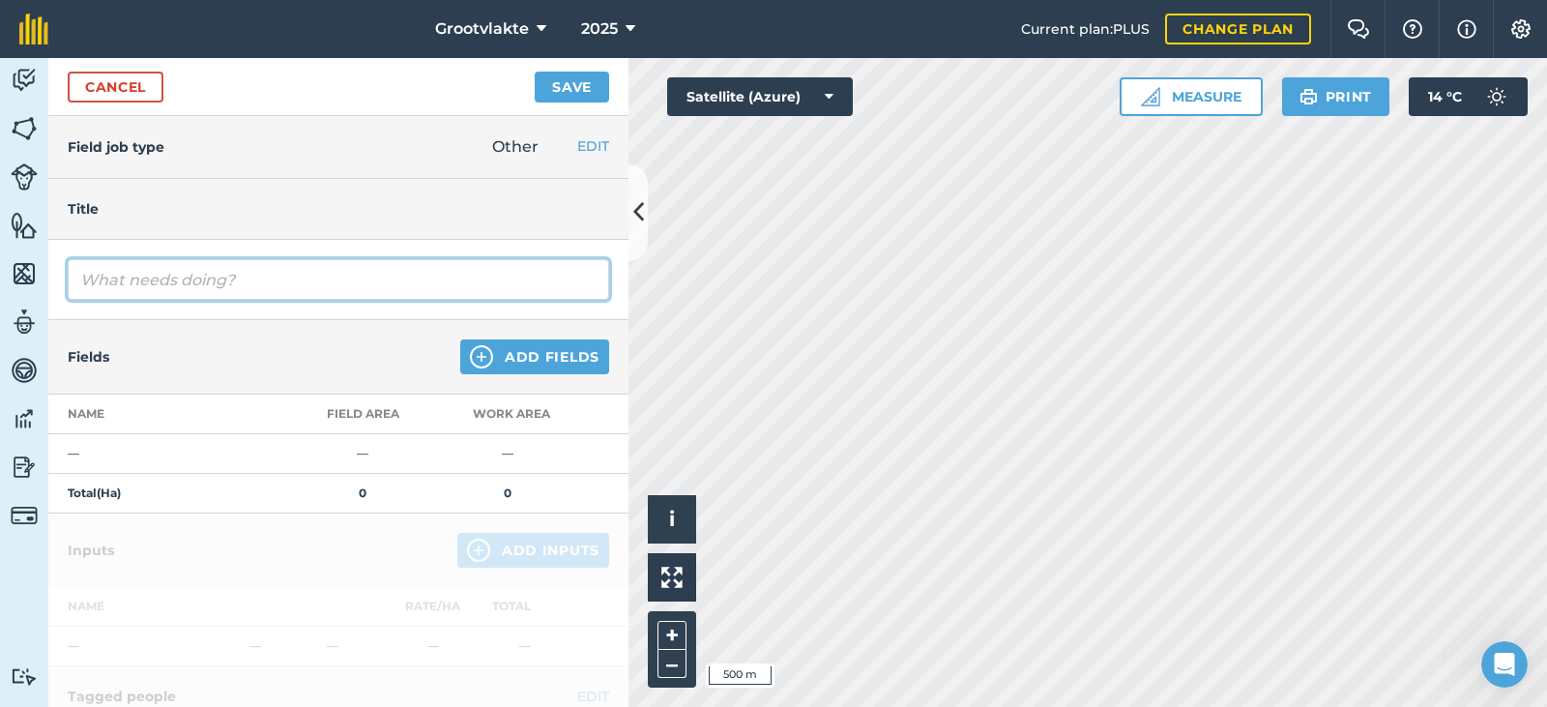
click at [101, 289] on input "text" at bounding box center [338, 279] width 541 height 41
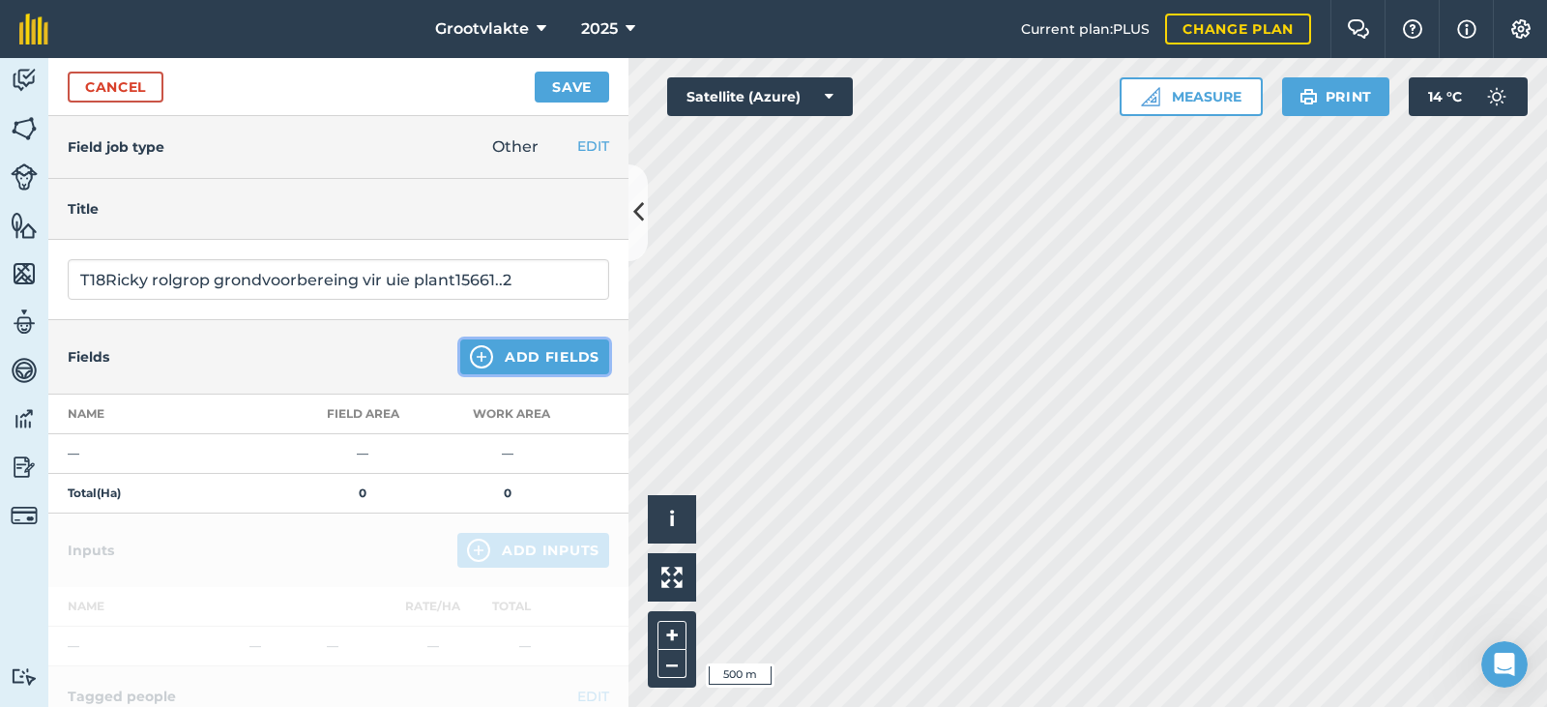
click at [491, 353] on button "Add Fields" at bounding box center [534, 356] width 149 height 35
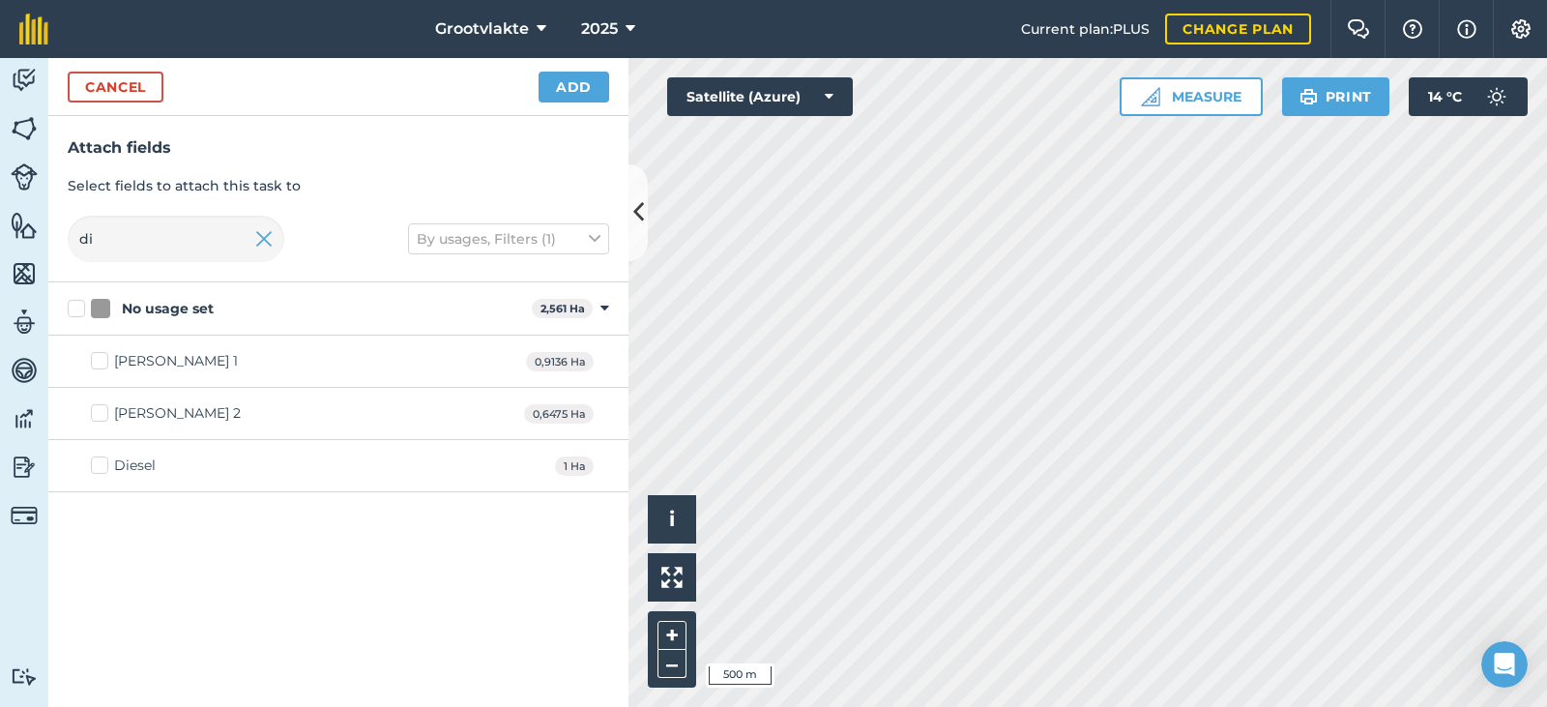
click at [154, 476] on div "Diesel" at bounding box center [135, 465] width 42 height 20
click at [103, 468] on input "Diesel" at bounding box center [97, 461] width 13 height 13
click at [552, 95] on button "Add" at bounding box center [573, 87] width 71 height 31
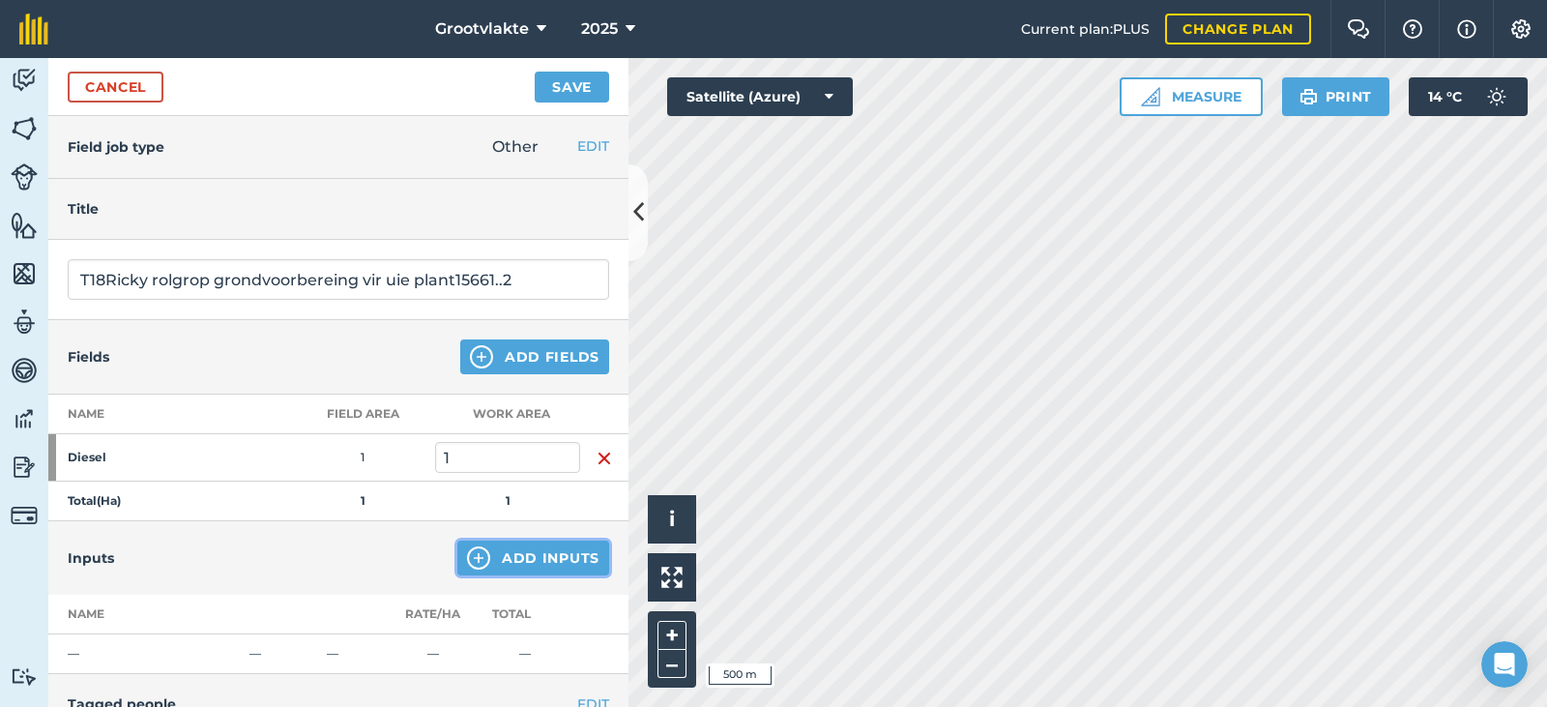
click at [496, 566] on button "Add Inputs" at bounding box center [533, 557] width 152 height 35
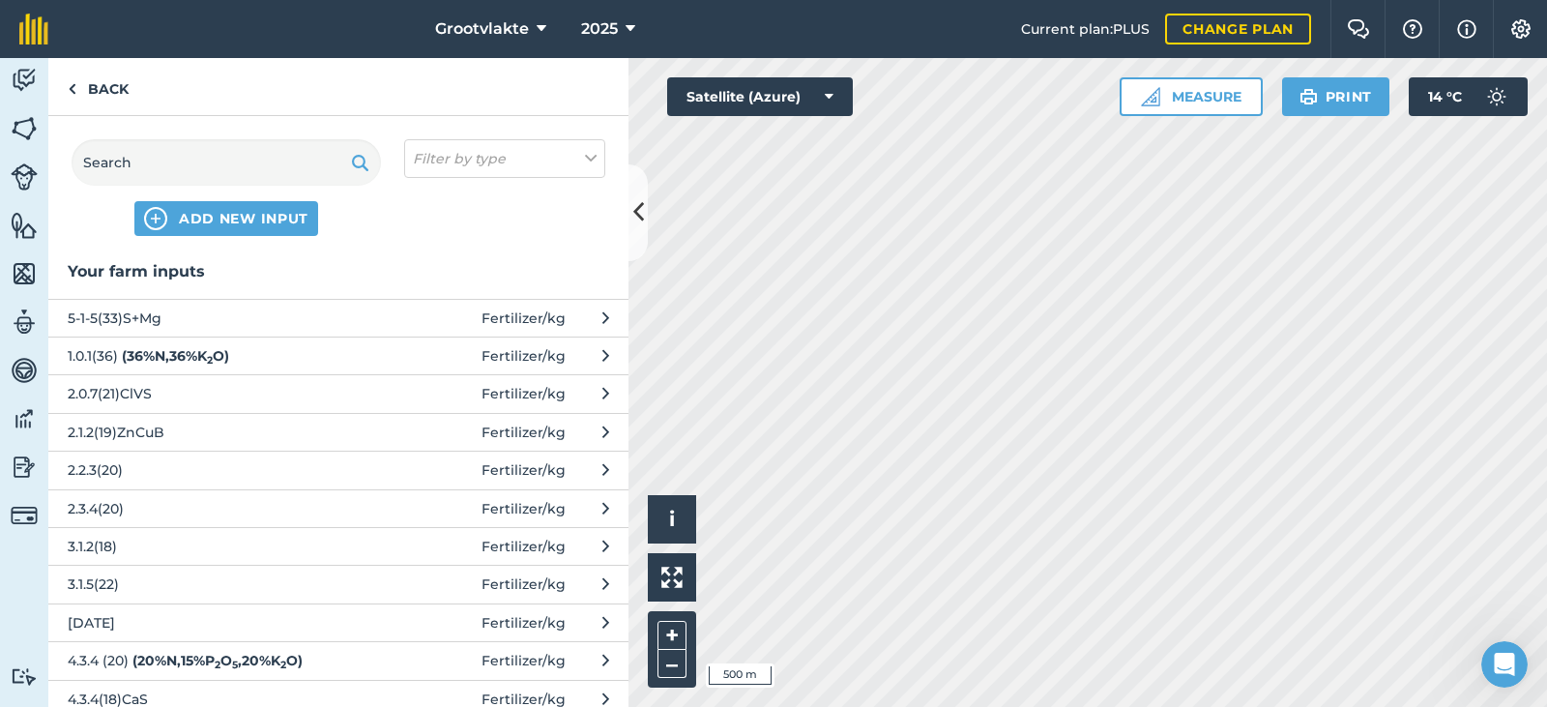
click at [162, 133] on div "ADD NEW INPUT Filter by type" at bounding box center [338, 187] width 580 height 143
click at [158, 169] on input "text" at bounding box center [226, 162] width 309 height 46
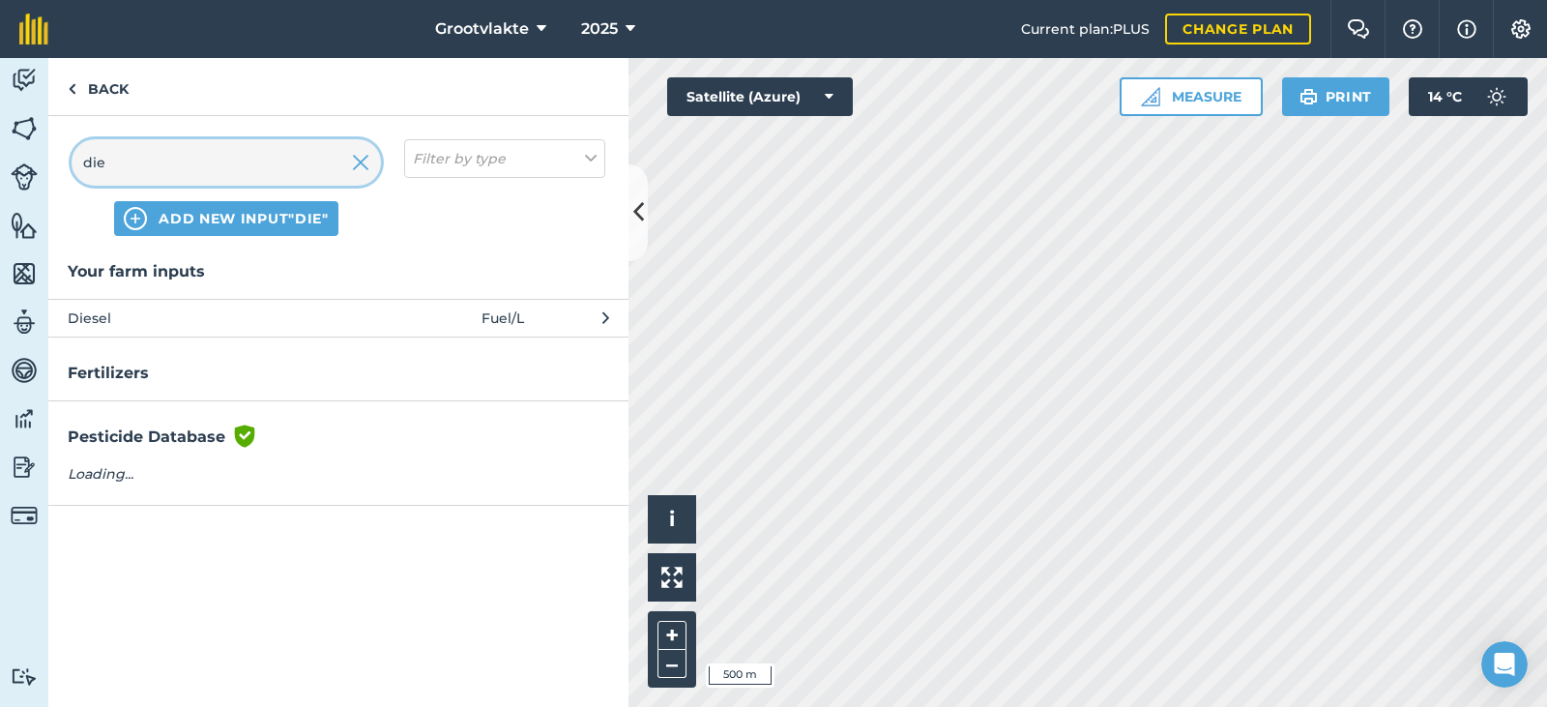
drag, startPoint x: 156, startPoint y: 171, endPoint x: 136, endPoint y: 289, distance: 119.5
click at [138, 279] on div "Back die ADD NEW INPUT "die" Filter by type Your farm inputs Diesel Fuel / L Fe…" at bounding box center [338, 382] width 580 height 649
click at [133, 315] on span "Diesel" at bounding box center [226, 317] width 316 height 21
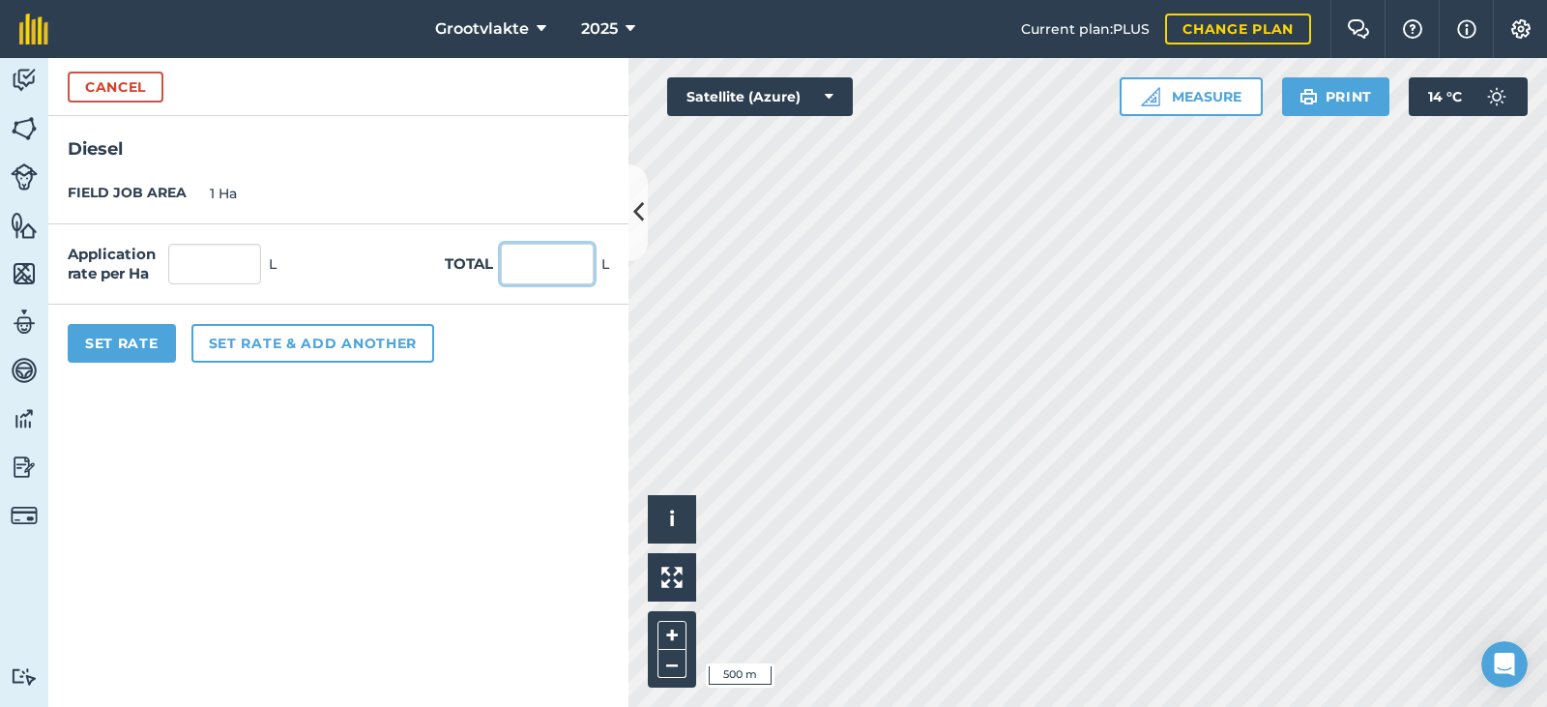
click at [541, 277] on input "text" at bounding box center [547, 264] width 93 height 41
click at [171, 333] on button "Set Rate" at bounding box center [122, 343] width 108 height 39
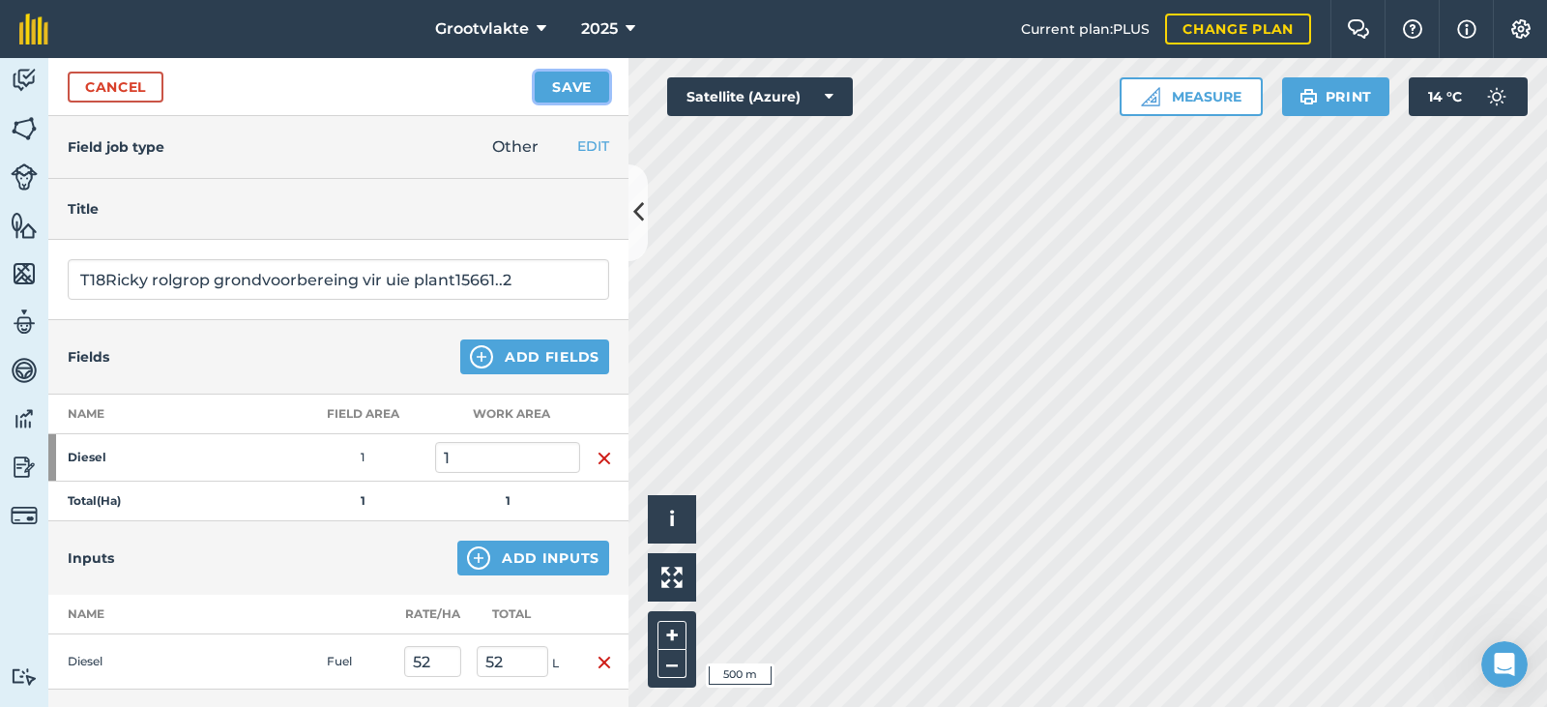
drag, startPoint x: 561, startPoint y: 78, endPoint x: 513, endPoint y: 150, distance: 85.8
click at [561, 79] on button "Save" at bounding box center [572, 87] width 74 height 31
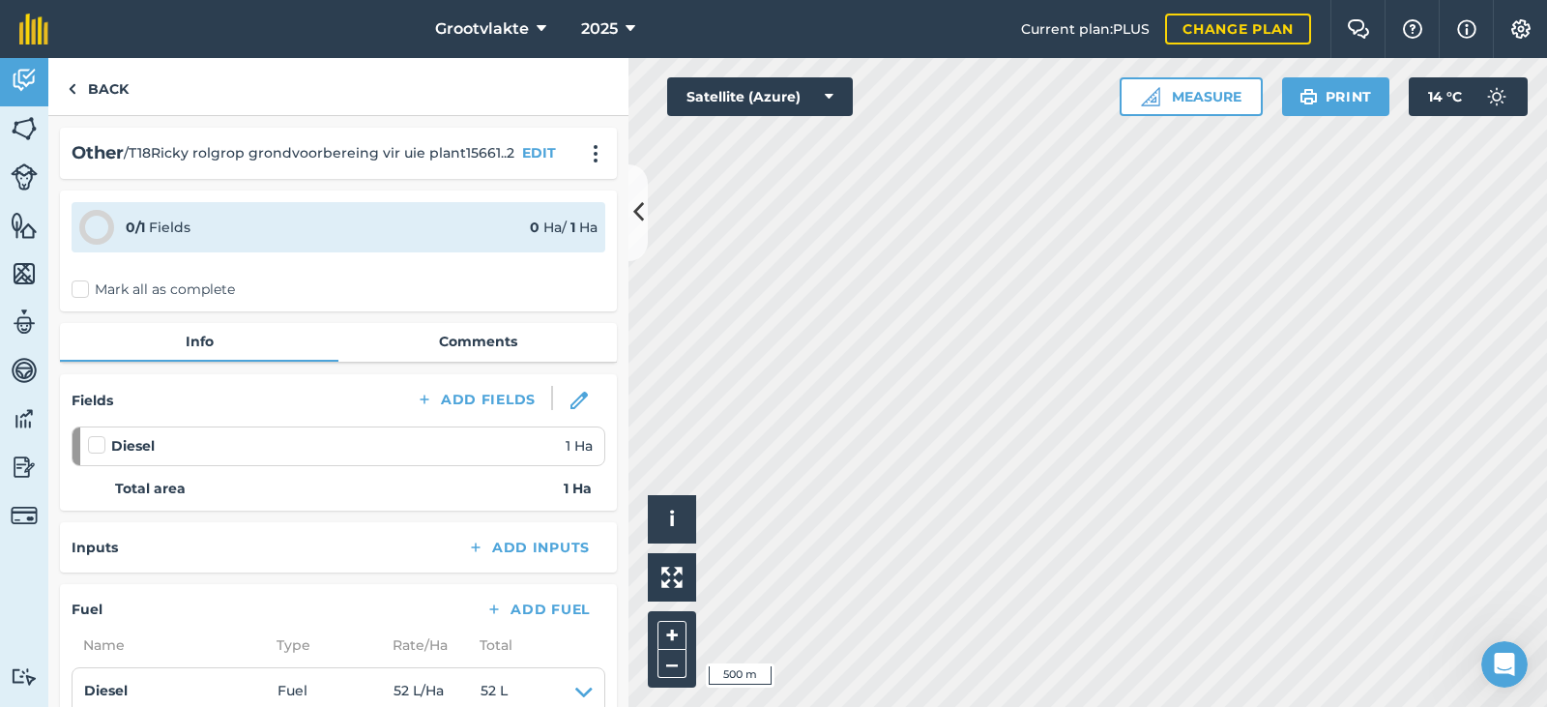
click at [102, 284] on label "Mark all as complete" at bounding box center [153, 289] width 163 height 20
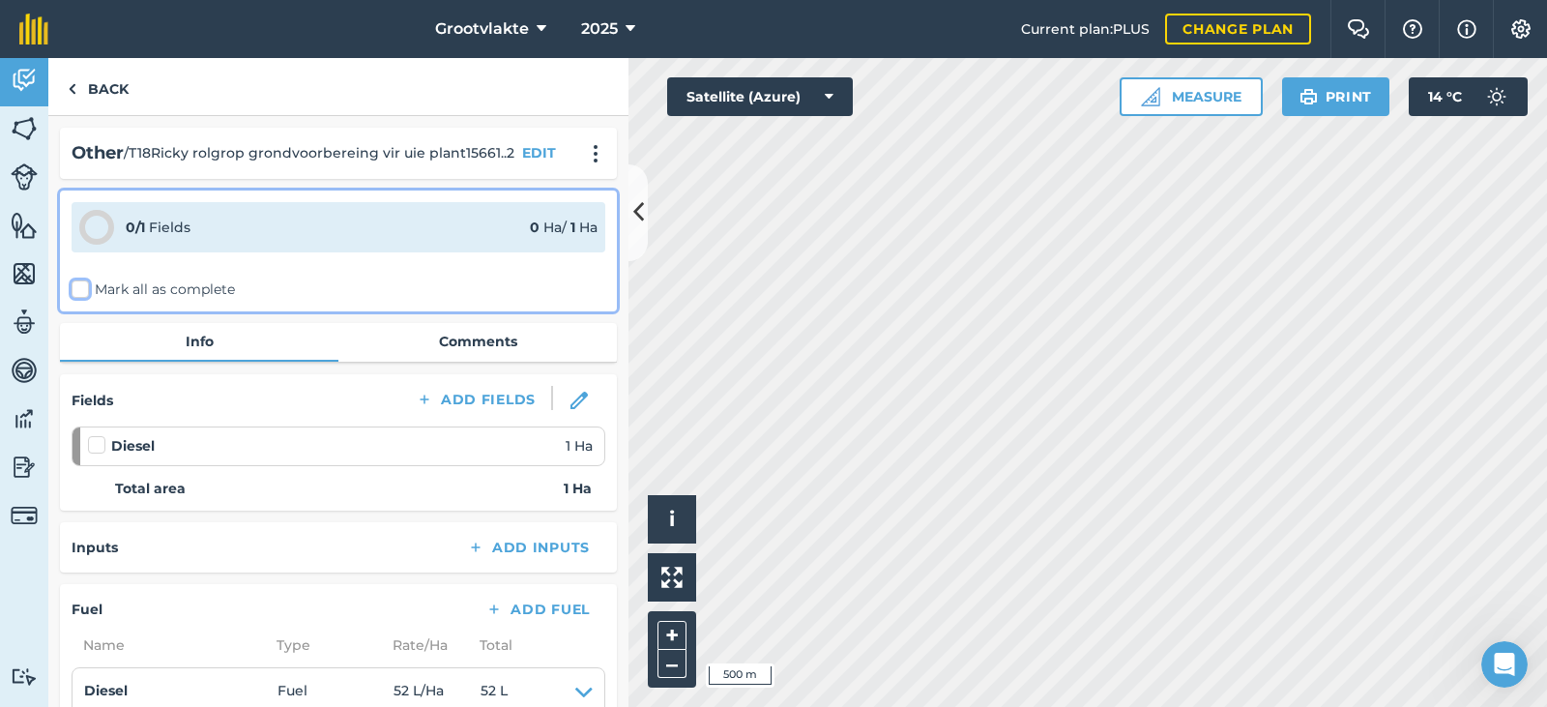
click at [84, 284] on input "Mark all as complete" at bounding box center [78, 285] width 13 height 13
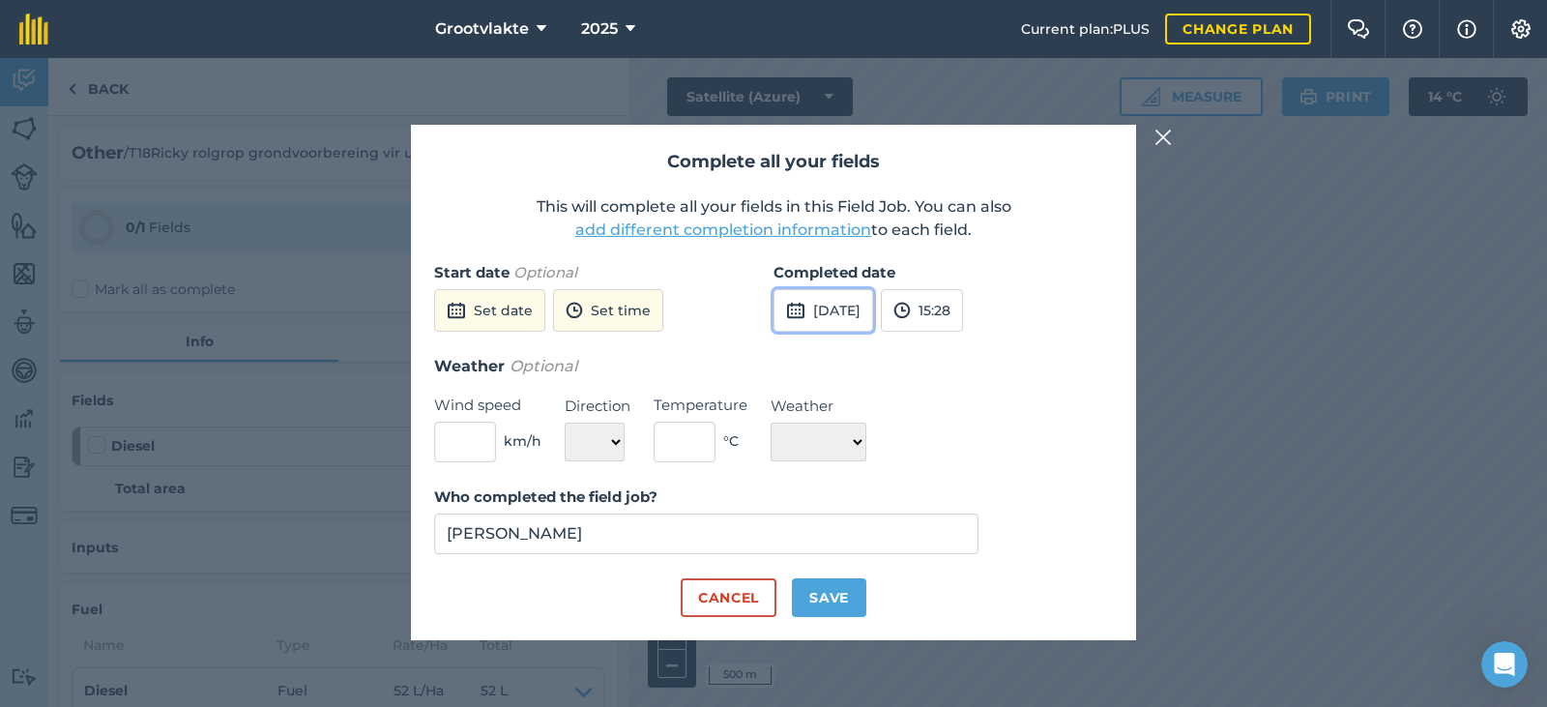
click at [873, 311] on button "[DATE]" at bounding box center [823, 310] width 100 height 43
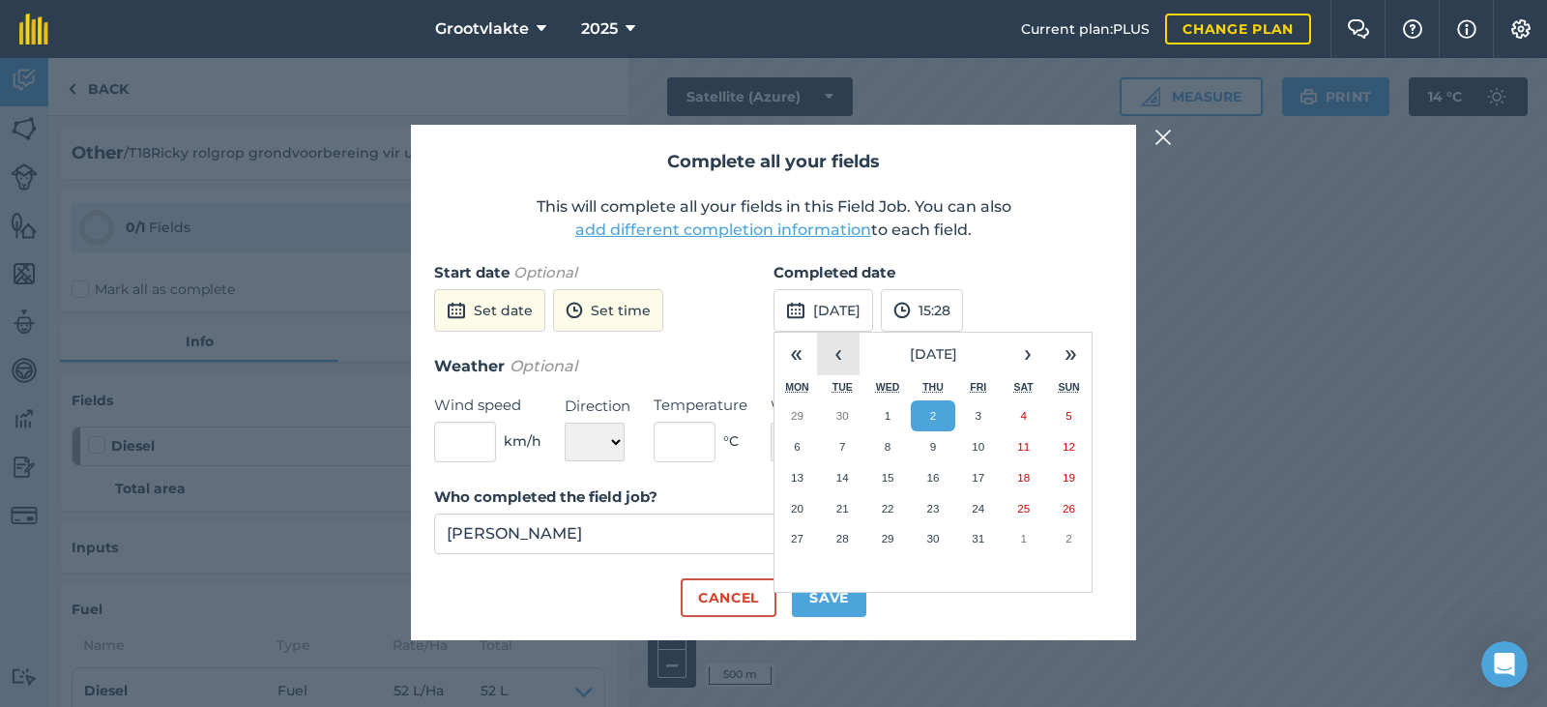
drag, startPoint x: 842, startPoint y: 352, endPoint x: 871, endPoint y: 399, distance: 55.5
click at [841, 352] on button "‹" at bounding box center [838, 354] width 43 height 43
click at [777, 533] on button "29" at bounding box center [796, 538] width 45 height 31
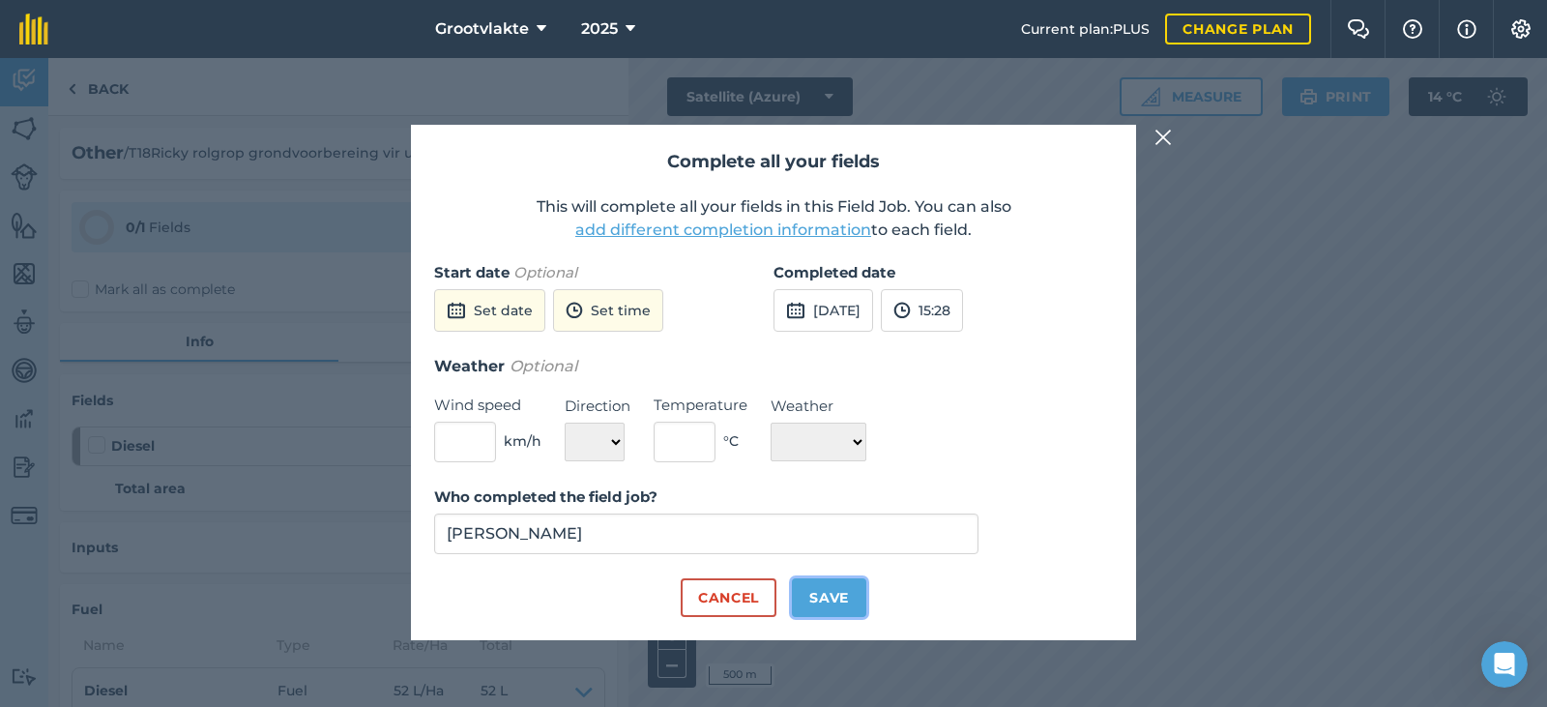
click at [812, 602] on button "Save" at bounding box center [829, 597] width 74 height 39
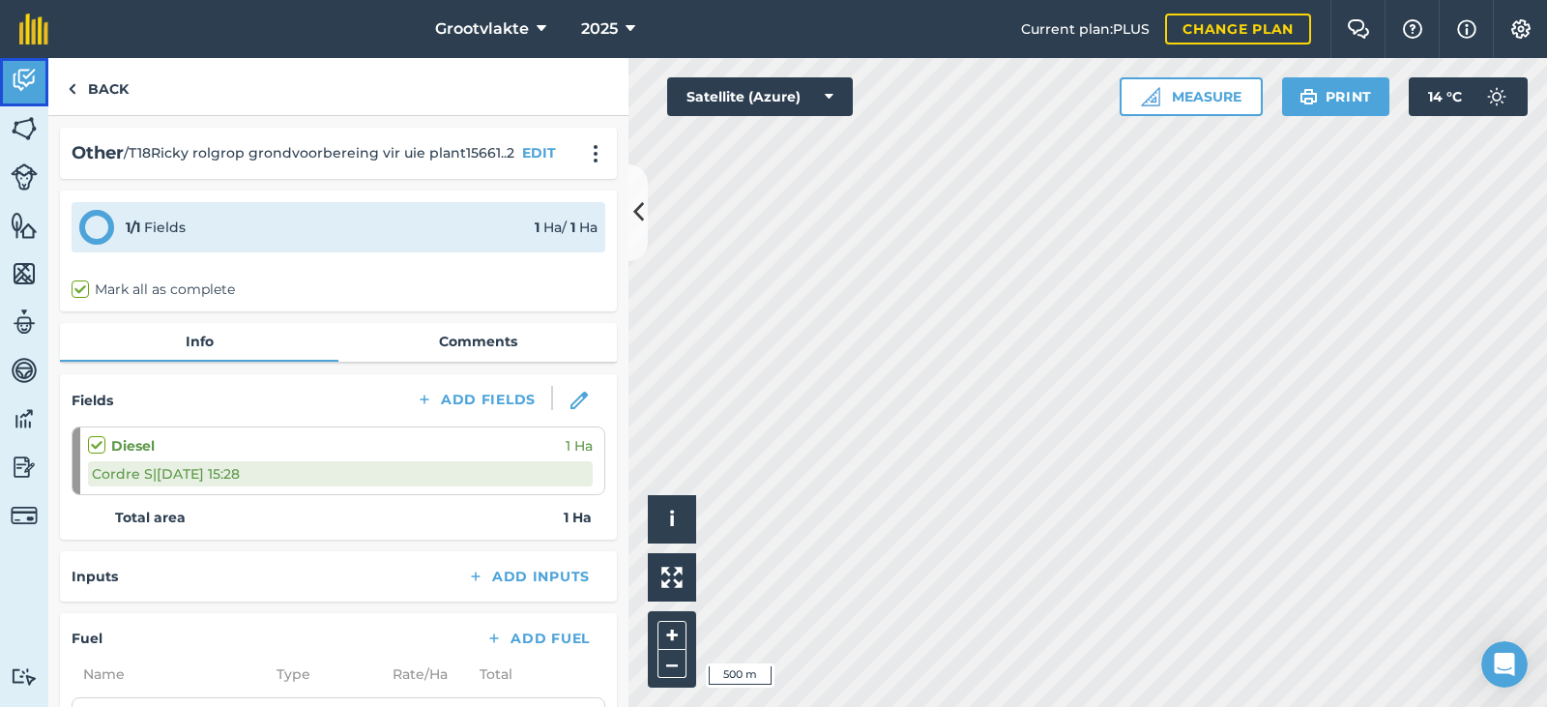
click at [32, 78] on img at bounding box center [24, 80] width 27 height 29
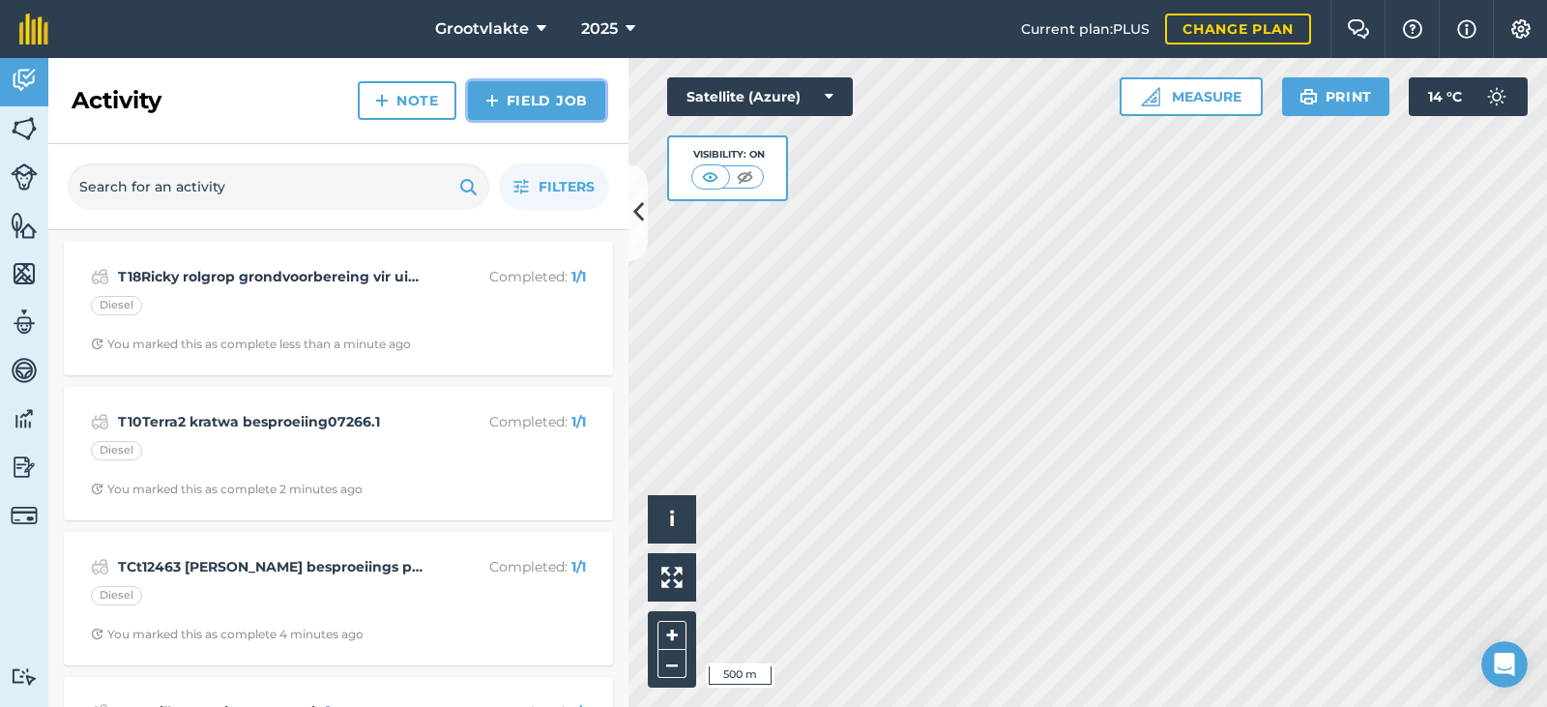
click at [546, 96] on link "Field Job" at bounding box center [536, 100] width 137 height 39
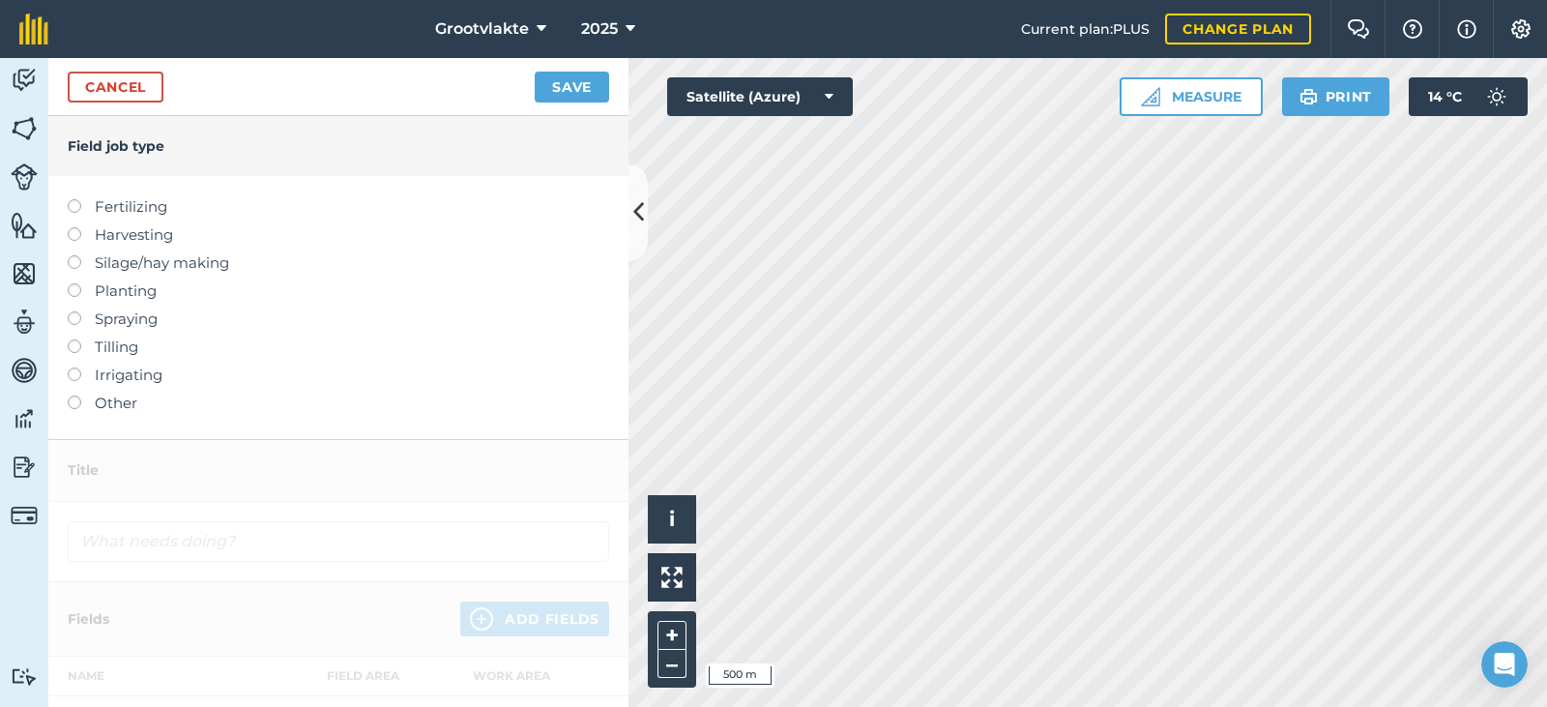
click at [109, 412] on label "Other" at bounding box center [338, 402] width 541 height 23
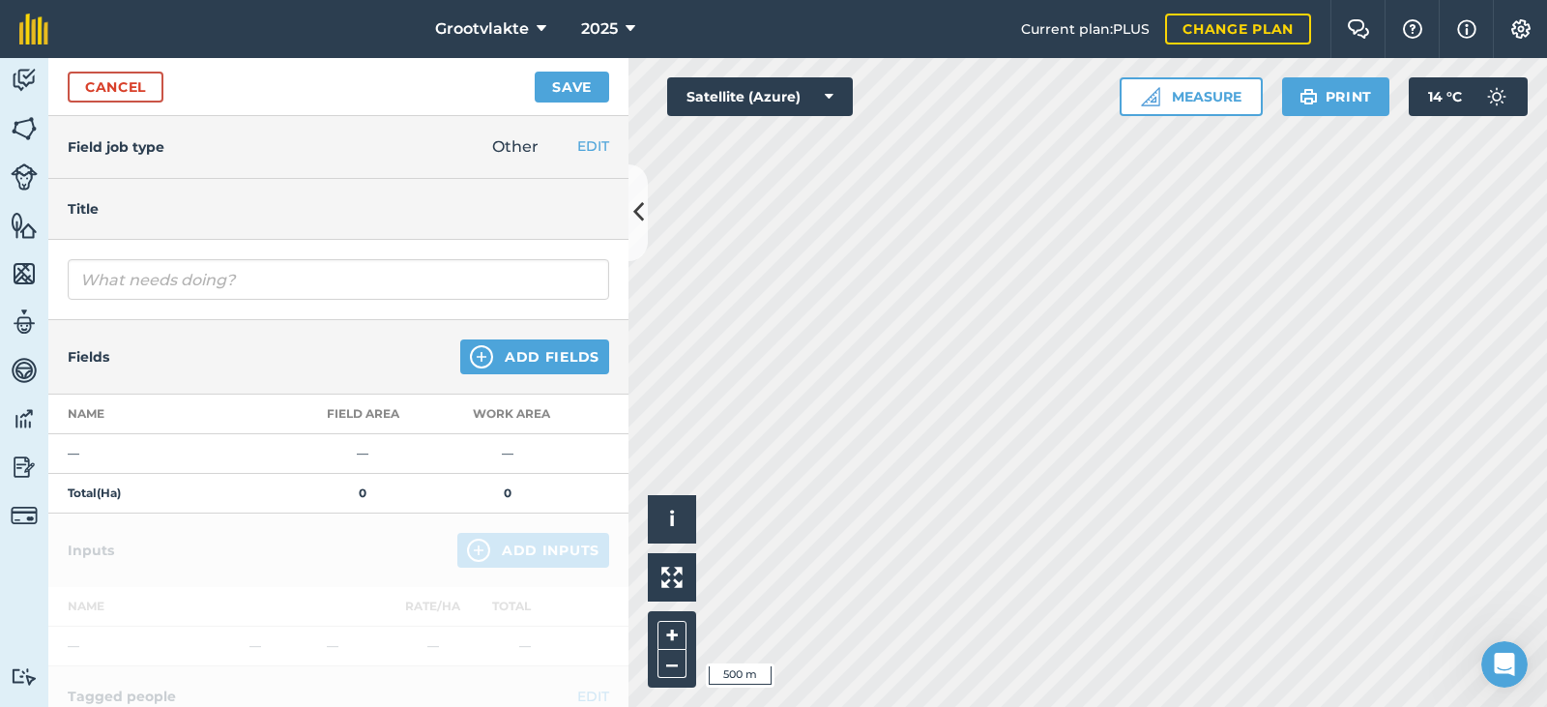
click at [150, 258] on div at bounding box center [338, 280] width 580 height 80
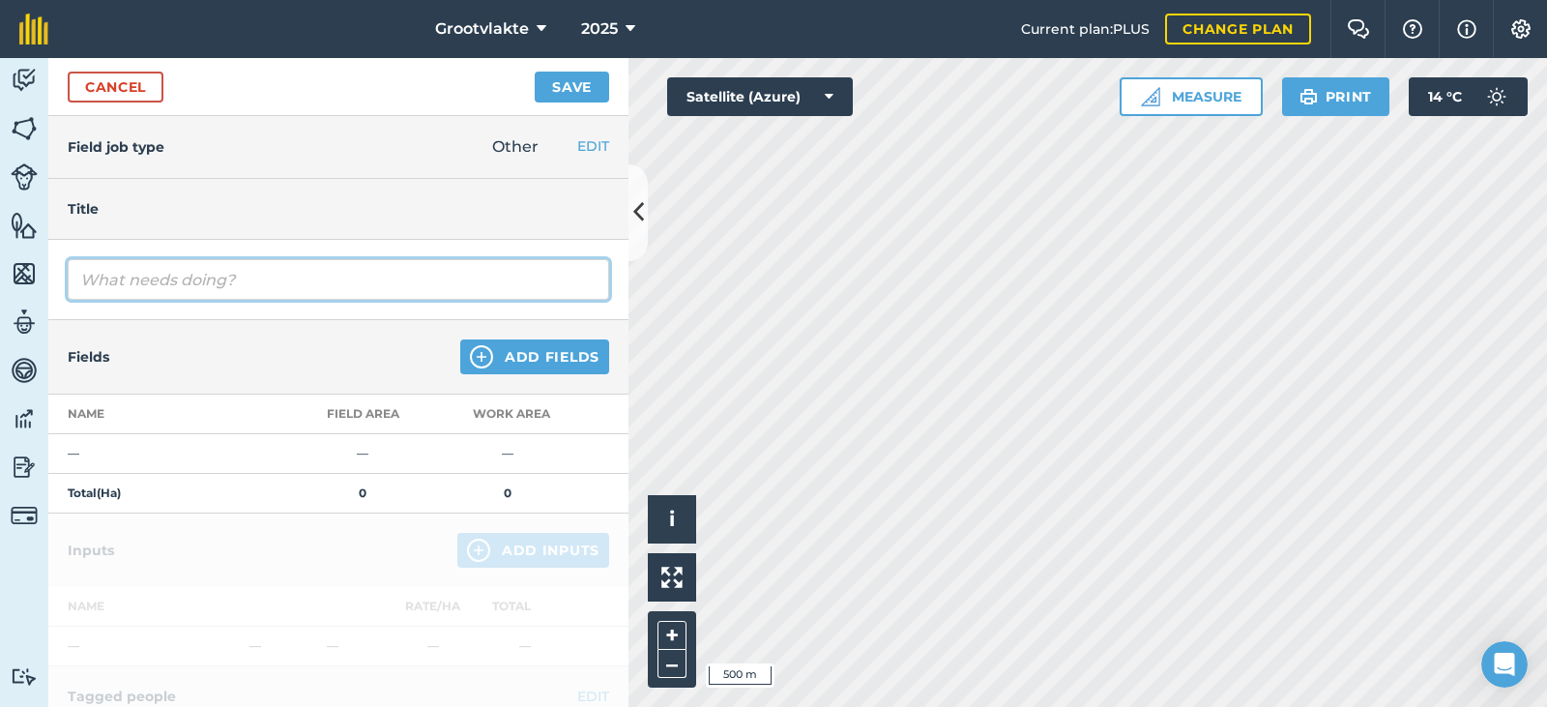
click at [162, 278] on input "text" at bounding box center [338, 279] width 541 height 41
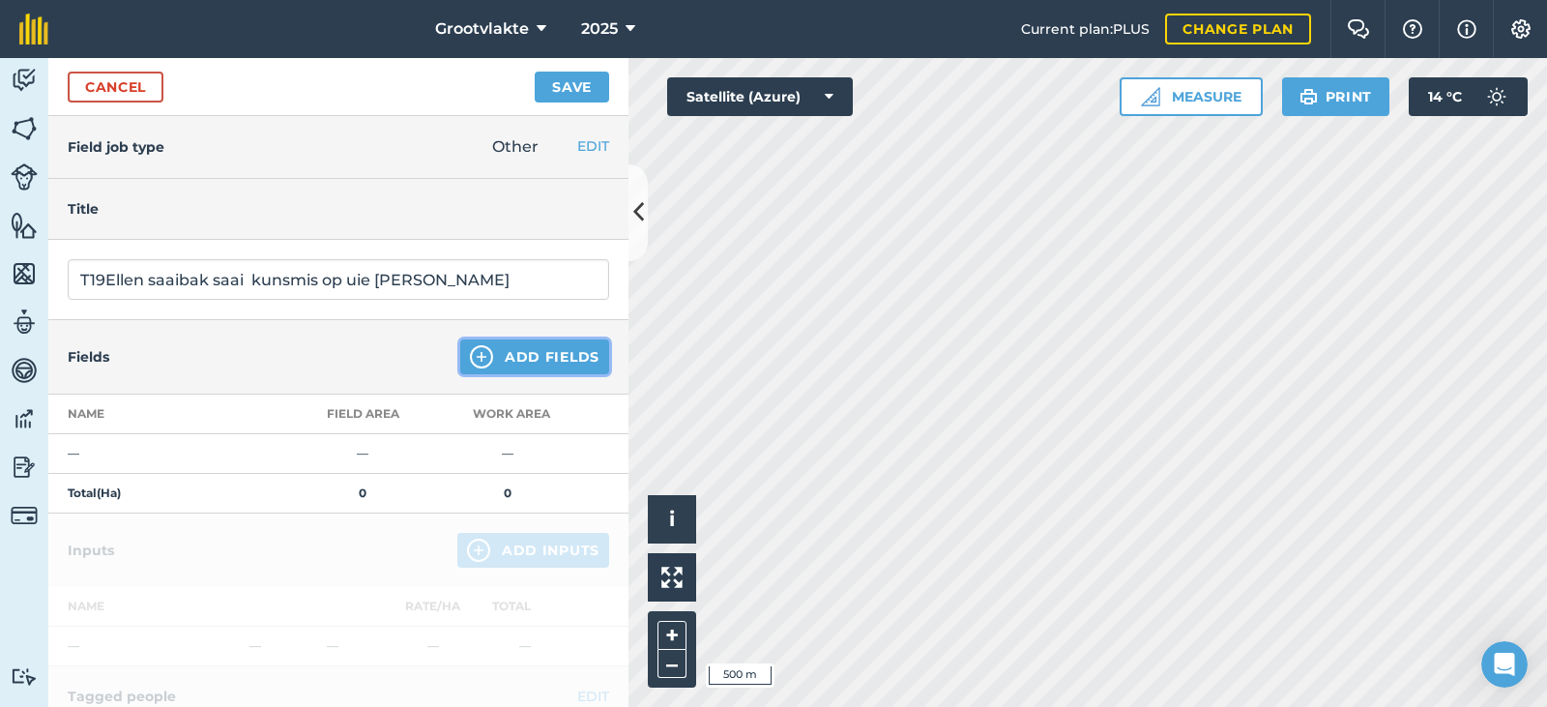
click at [533, 357] on button "Add Fields" at bounding box center [534, 356] width 149 height 35
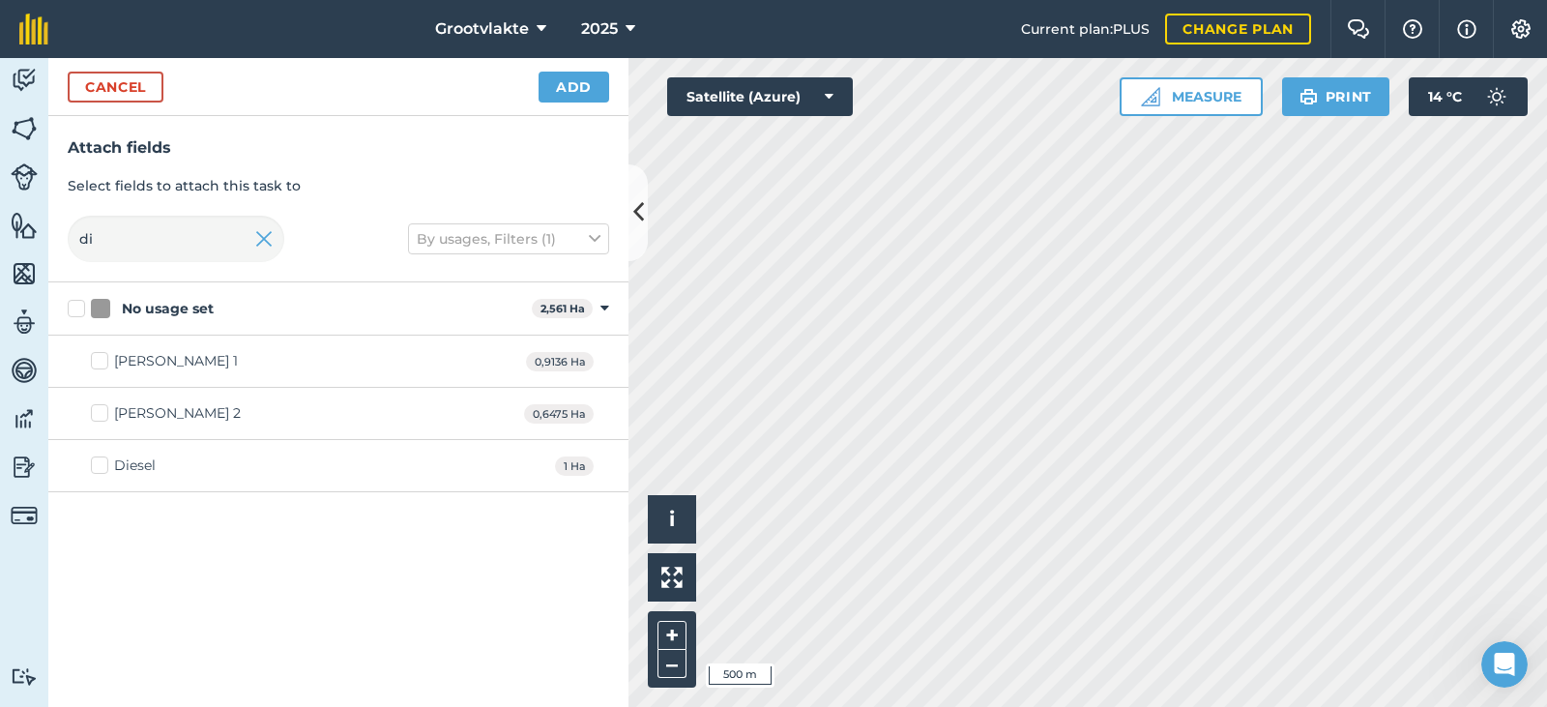
click at [136, 467] on div "Diesel" at bounding box center [135, 465] width 42 height 20
click at [103, 467] on input "Diesel" at bounding box center [97, 461] width 13 height 13
click at [567, 80] on button "Add" at bounding box center [573, 87] width 71 height 31
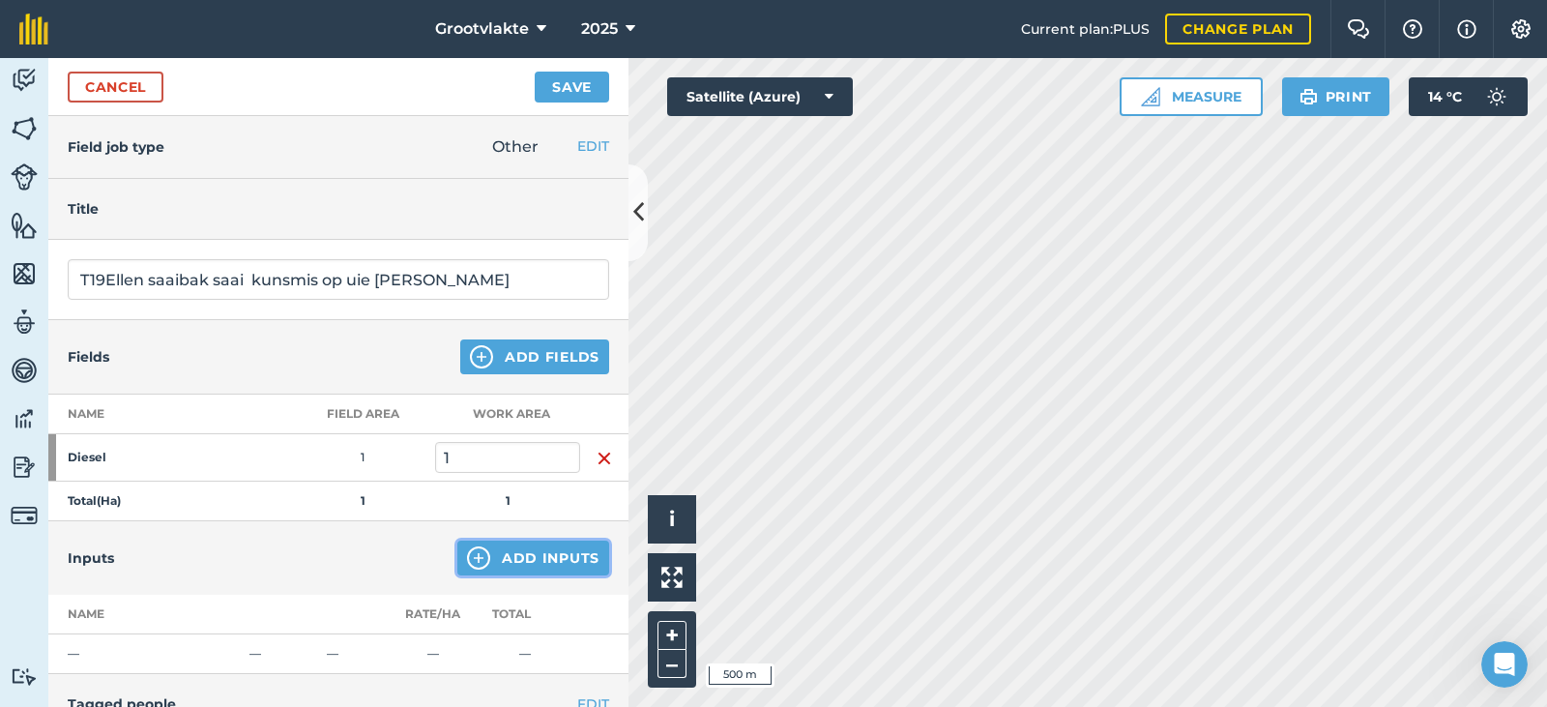
click at [548, 571] on button "Add Inputs" at bounding box center [533, 557] width 152 height 35
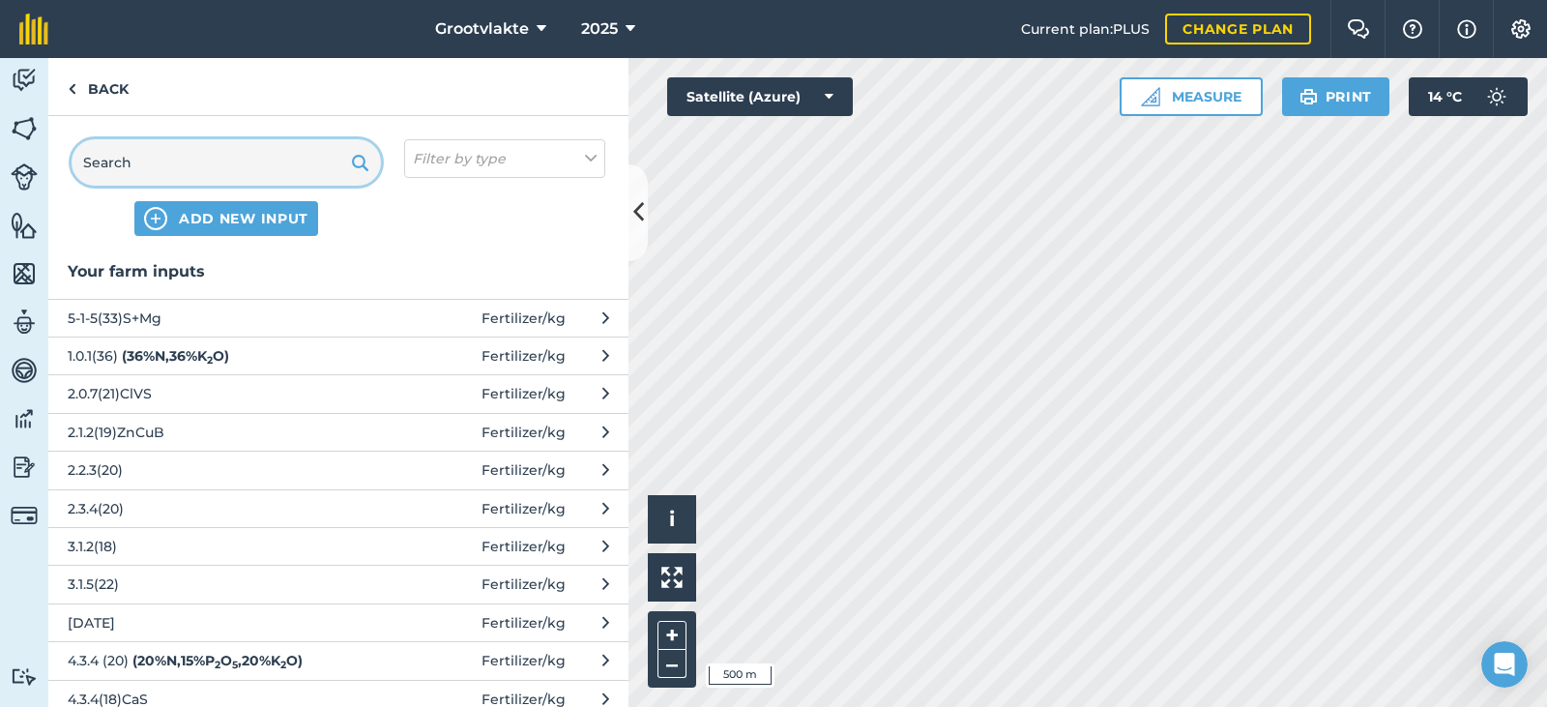
click at [187, 172] on input "text" at bounding box center [226, 162] width 309 height 46
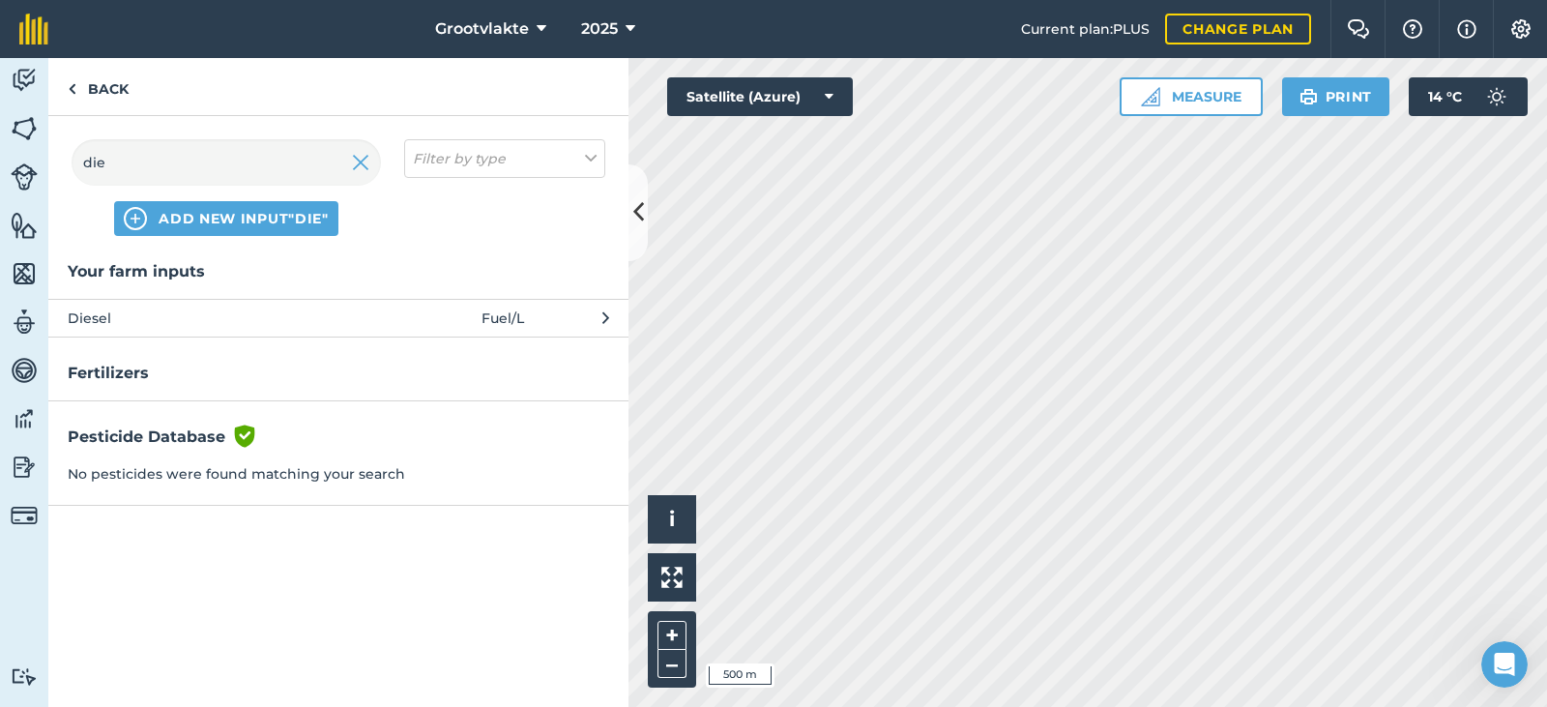
click at [176, 311] on span "Diesel" at bounding box center [226, 317] width 316 height 21
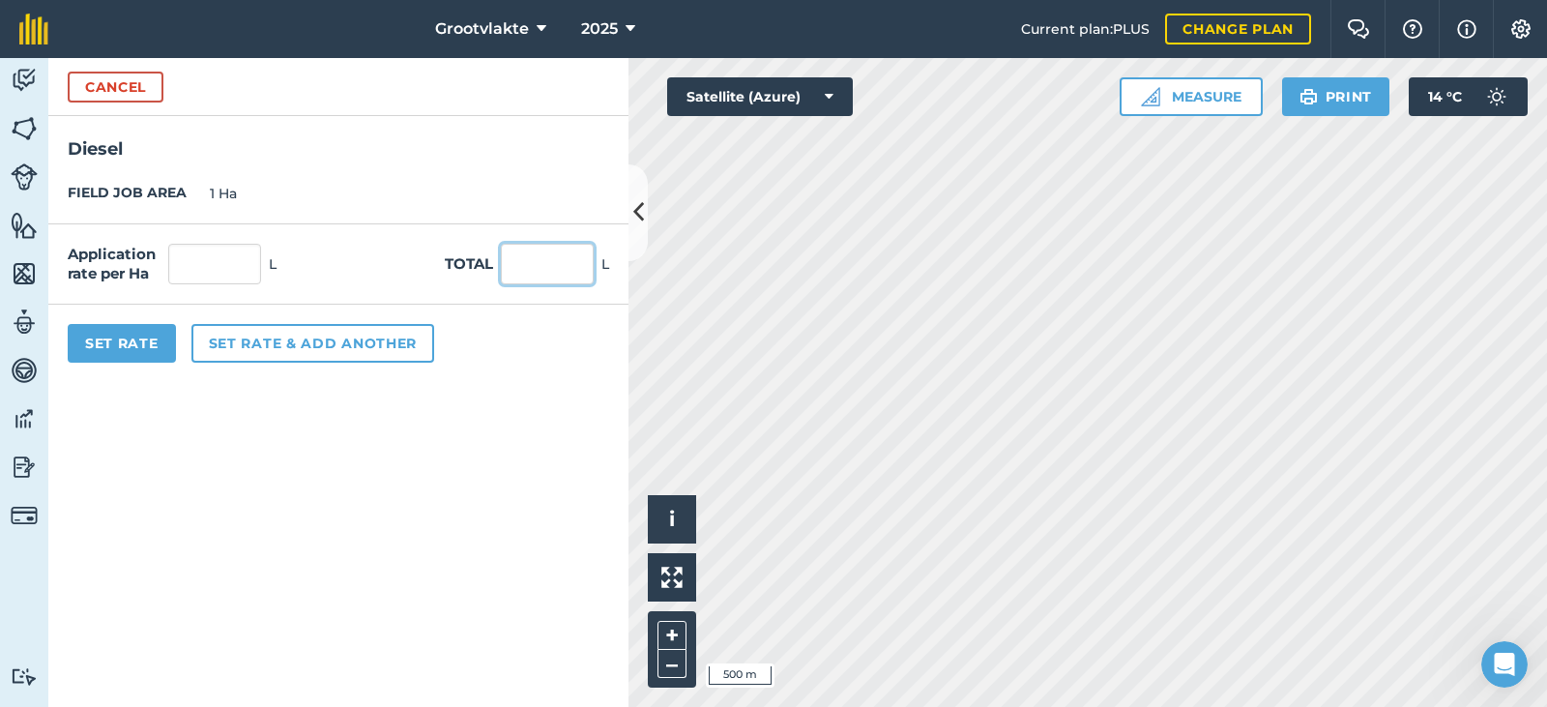
click at [520, 256] on input "text" at bounding box center [547, 264] width 93 height 41
click at [79, 349] on button "Set Rate" at bounding box center [122, 343] width 108 height 39
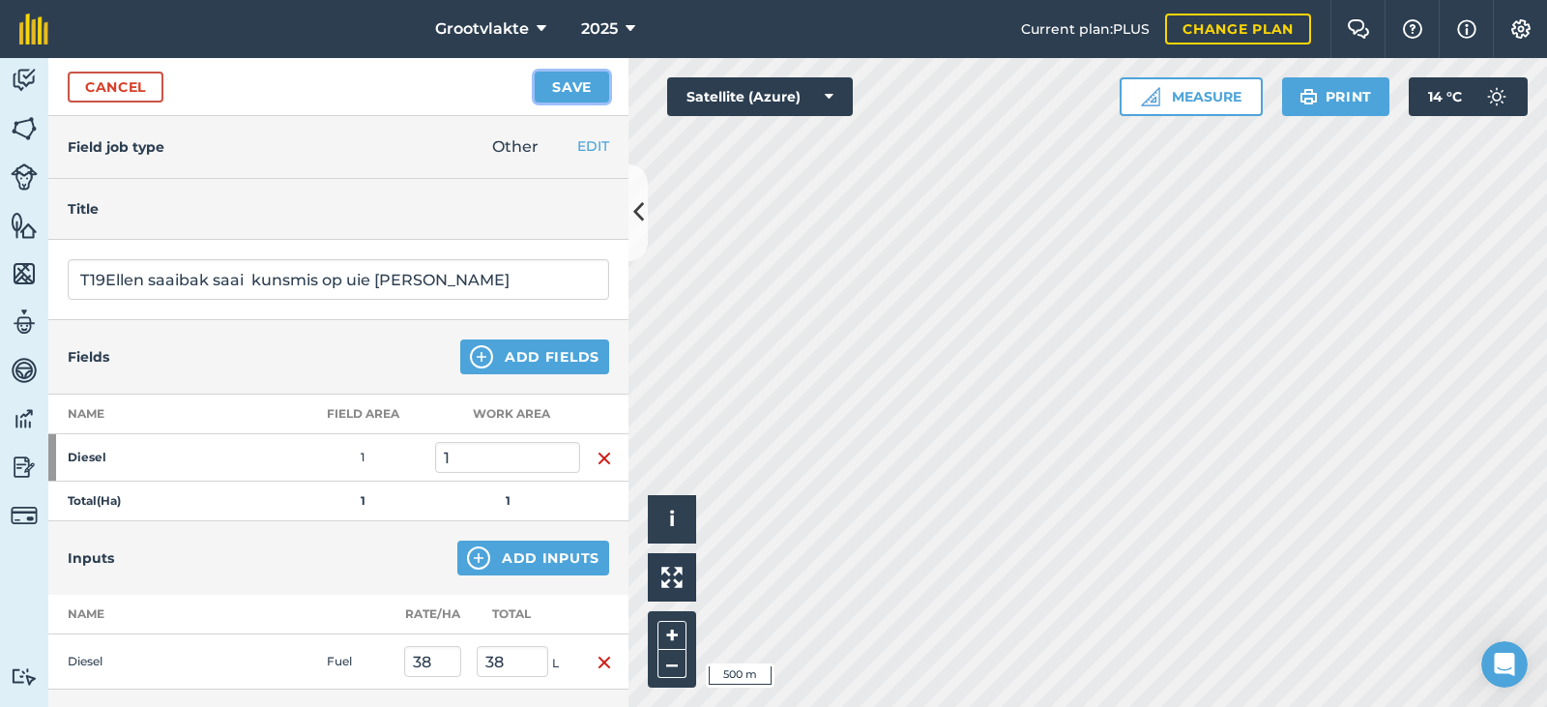
click at [565, 87] on button "Save" at bounding box center [572, 87] width 74 height 31
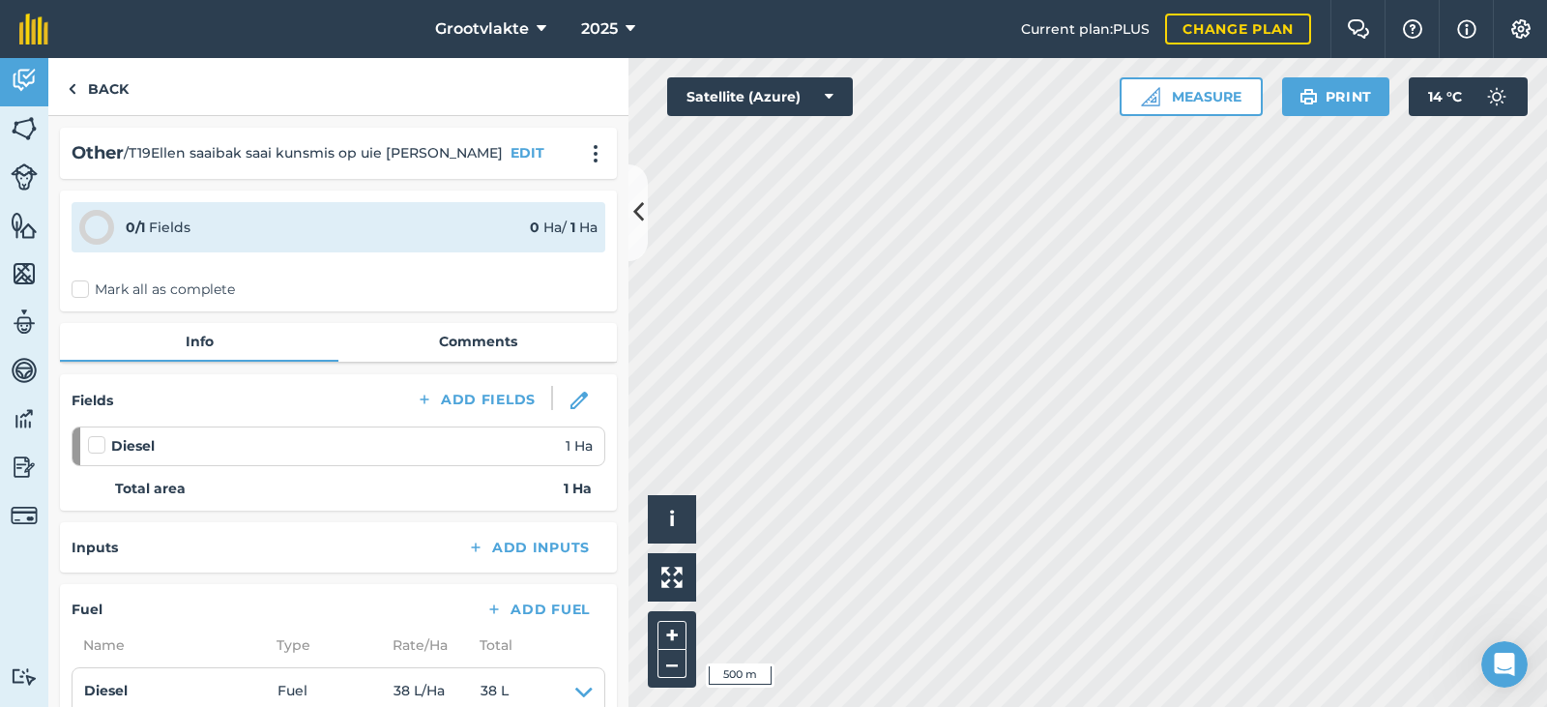
click at [94, 293] on label "Mark all as complete" at bounding box center [153, 289] width 163 height 20
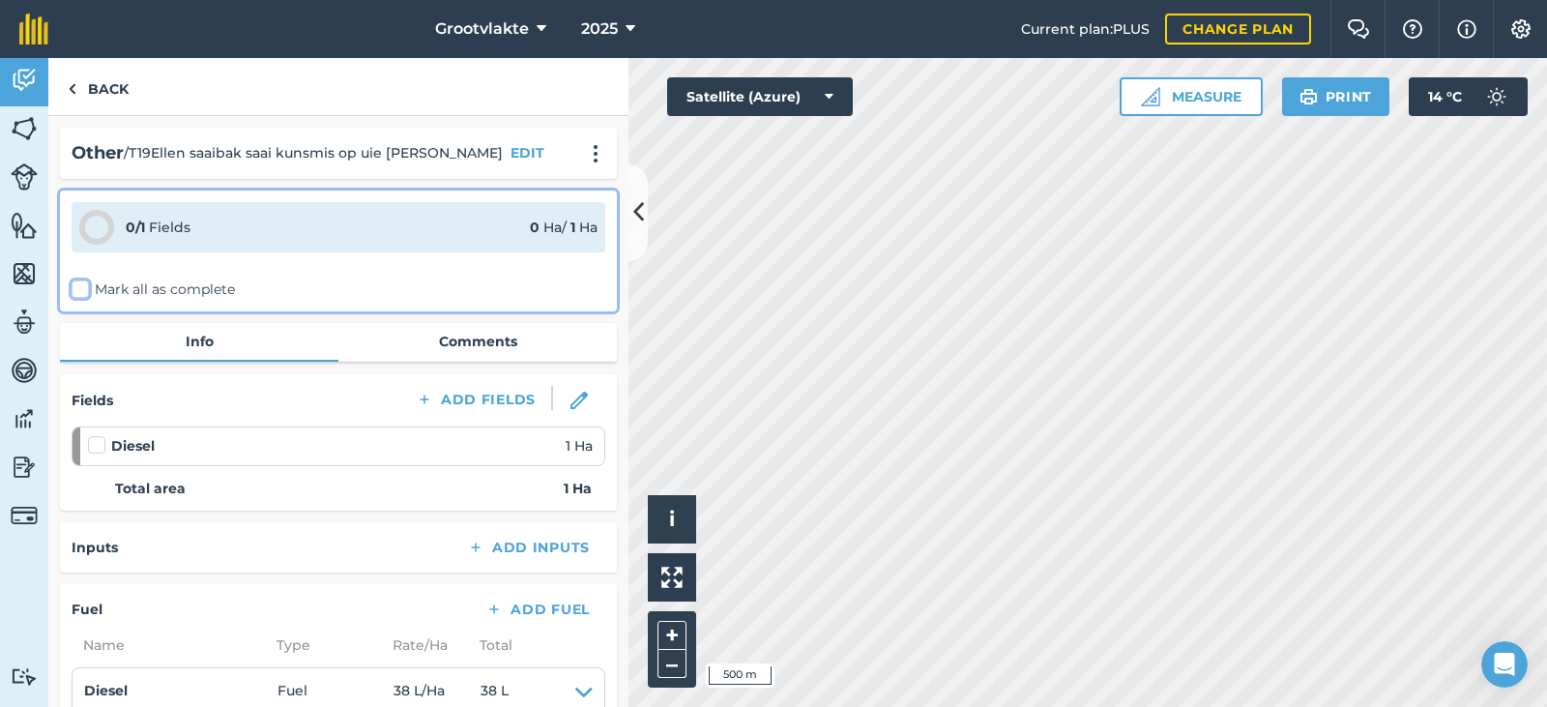
click at [84, 292] on input "Mark all as complete" at bounding box center [78, 285] width 13 height 13
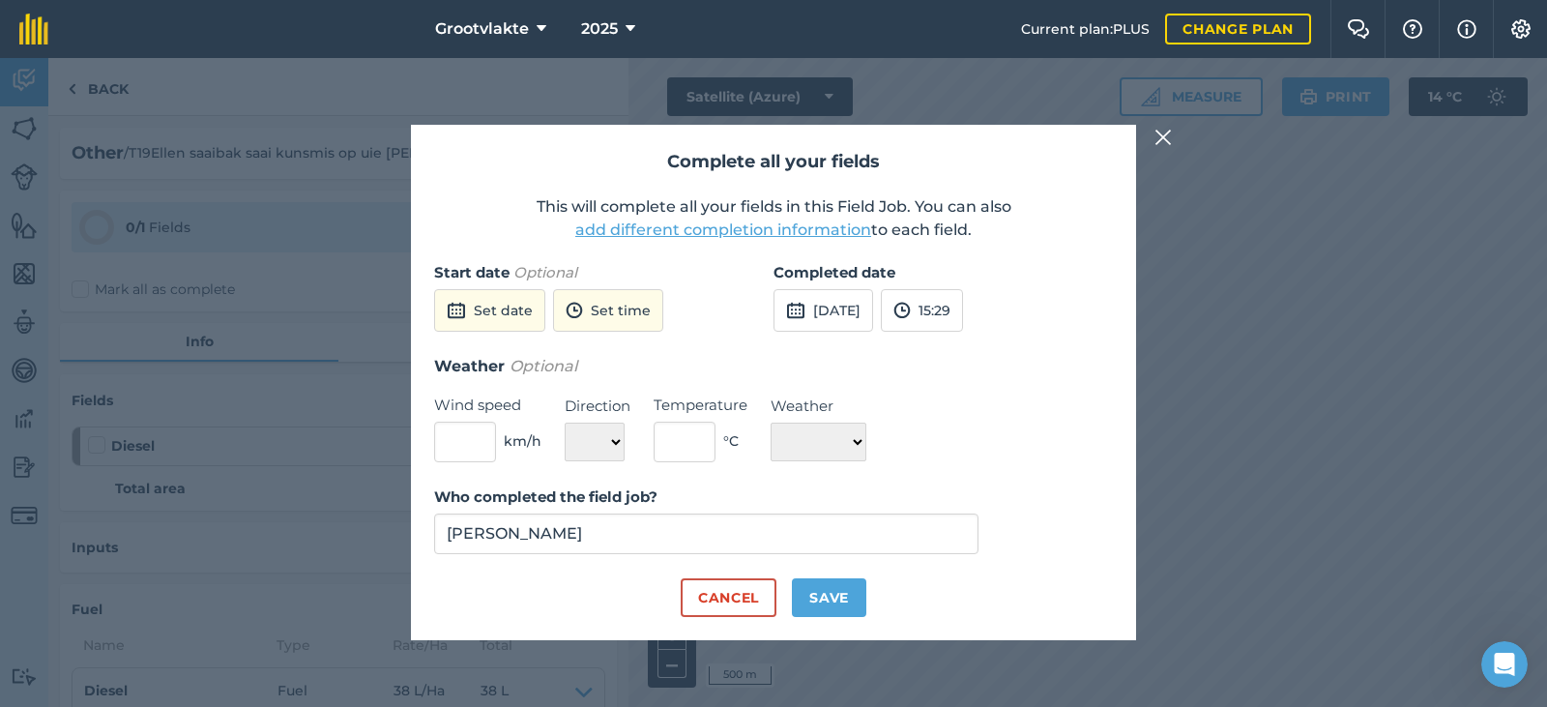
click at [828, 331] on div "Completed date [DATE] 15:29" at bounding box center [942, 307] width 339 height 93
click at [831, 324] on button "[DATE]" at bounding box center [823, 310] width 100 height 43
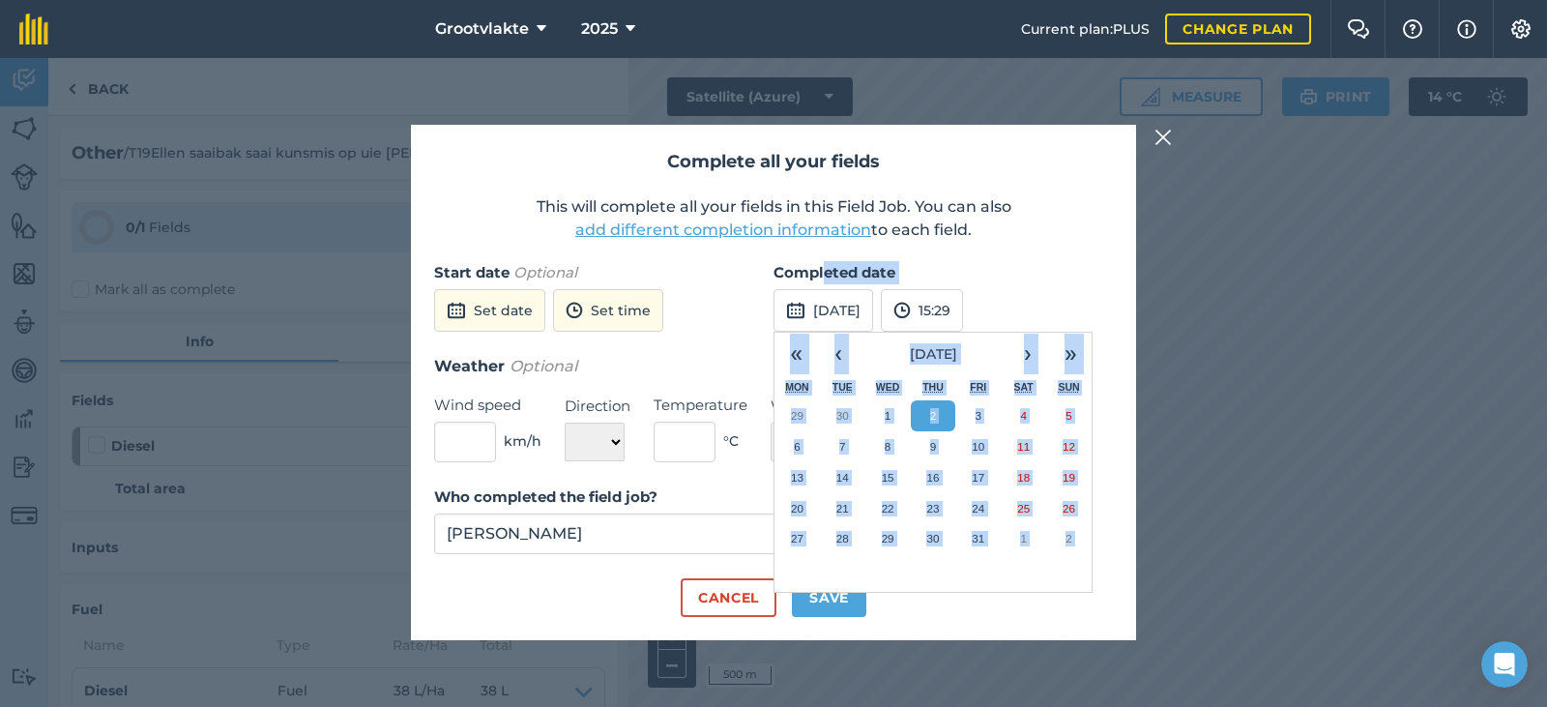
click at [970, 265] on label "Completed date" at bounding box center [942, 272] width 339 height 23
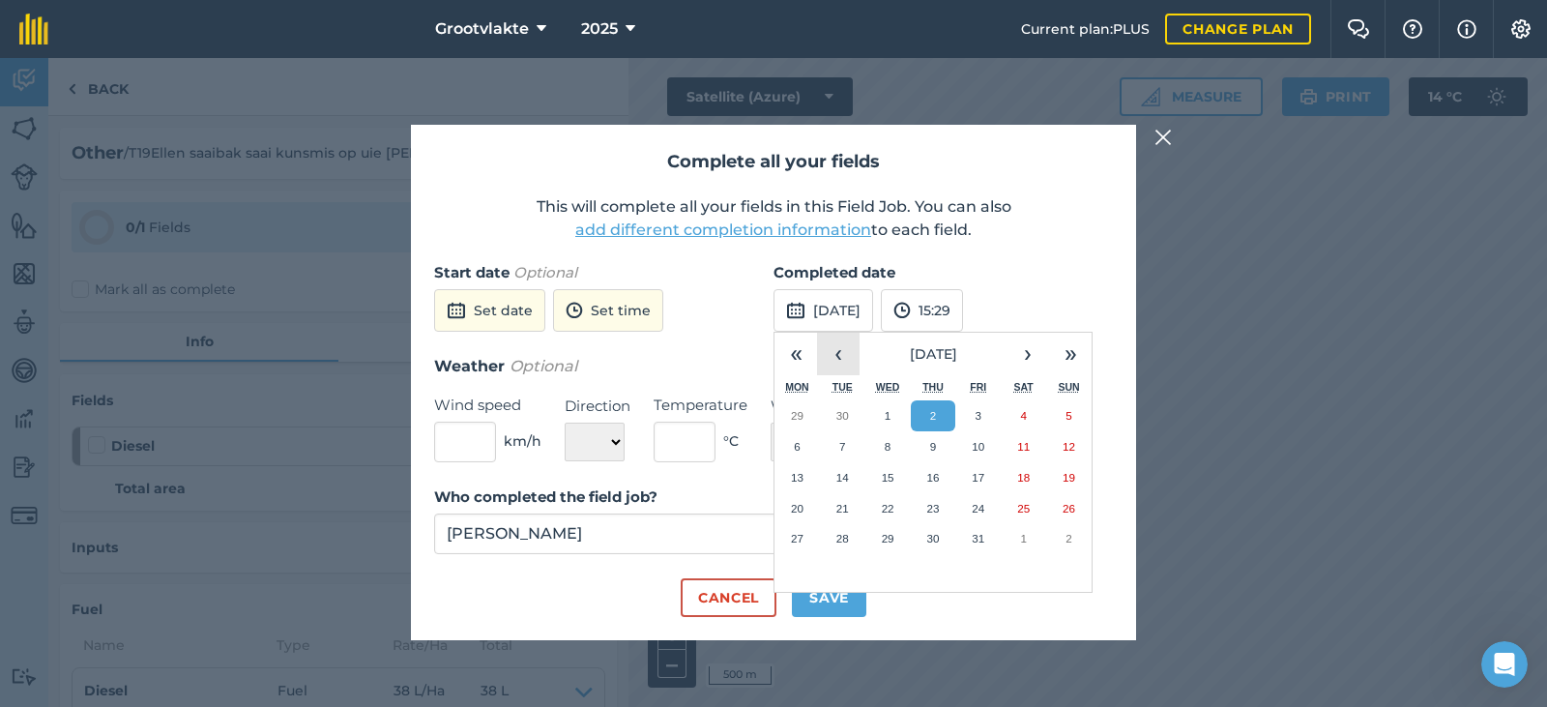
click at [836, 365] on button "‹" at bounding box center [838, 354] width 43 height 43
click at [790, 546] on button "29" at bounding box center [796, 538] width 45 height 31
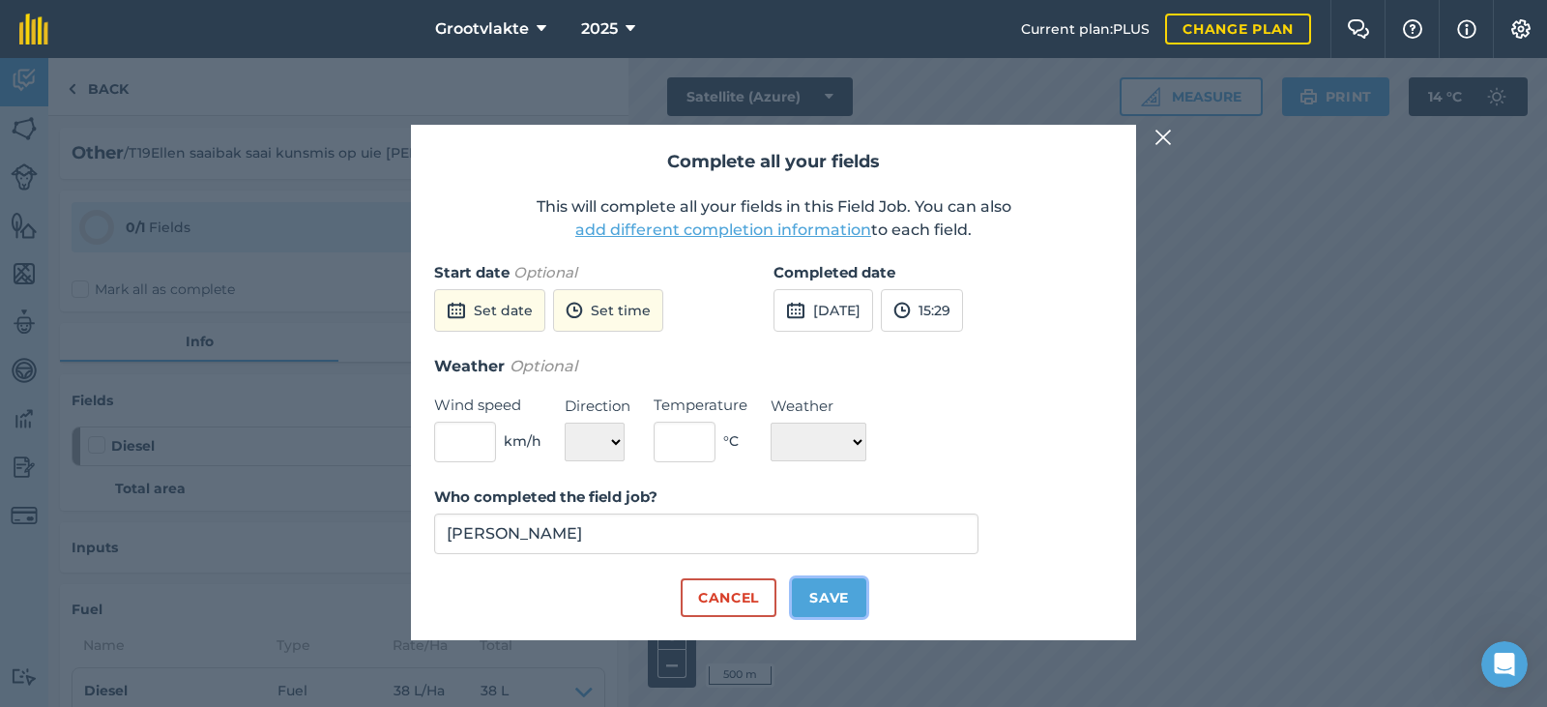
click at [807, 604] on button "Save" at bounding box center [829, 597] width 74 height 39
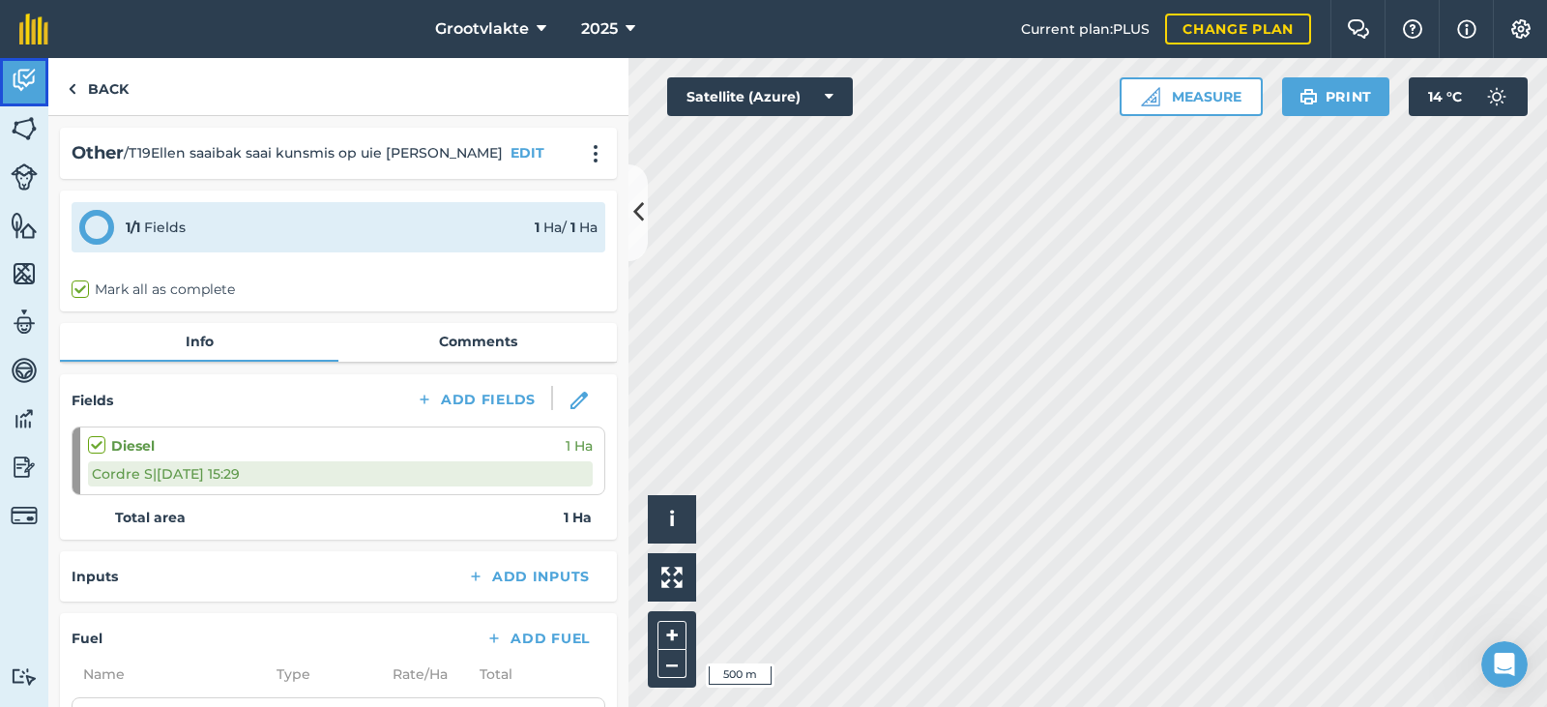
click at [37, 72] on img at bounding box center [24, 80] width 27 height 29
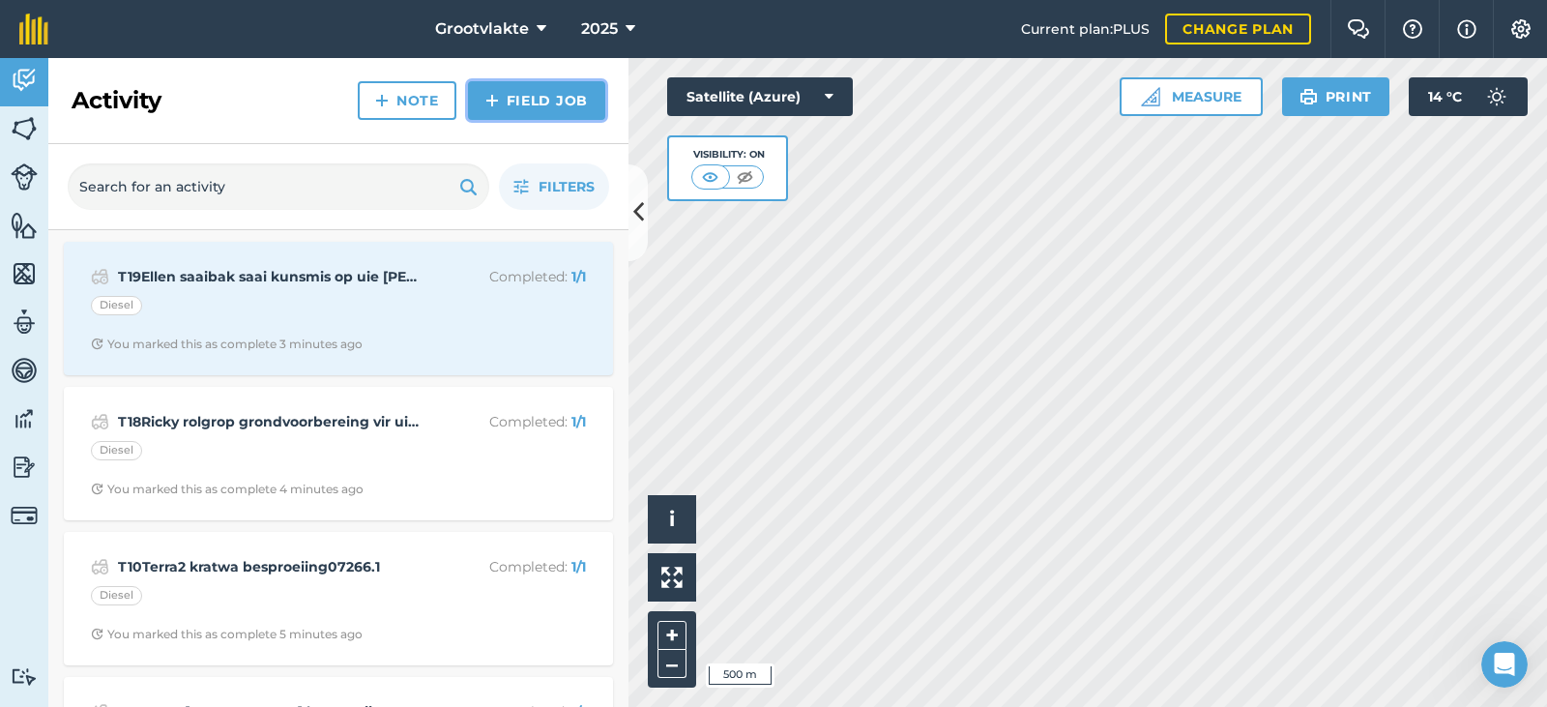
click at [552, 84] on link "Field Job" at bounding box center [536, 100] width 137 height 39
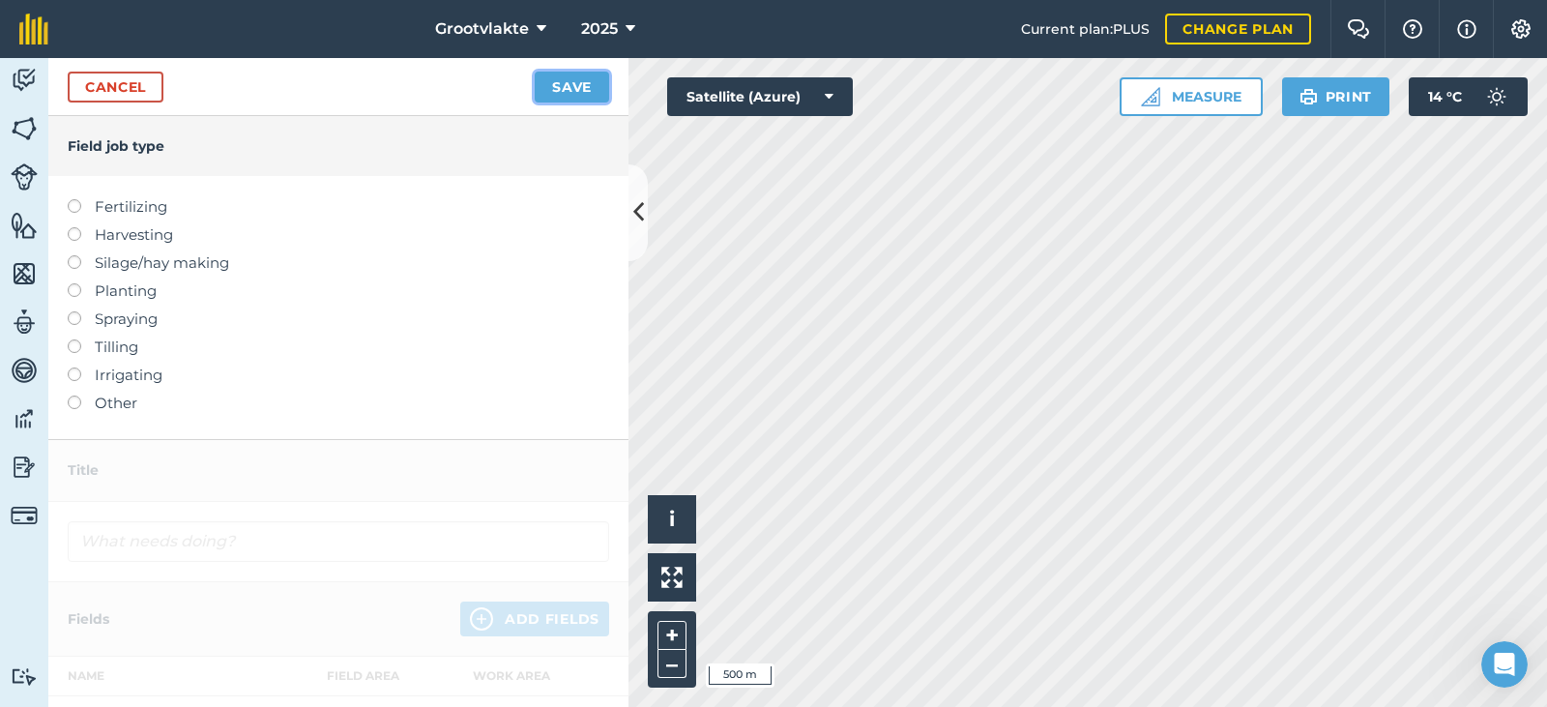
click at [553, 95] on button "Save" at bounding box center [572, 87] width 74 height 31
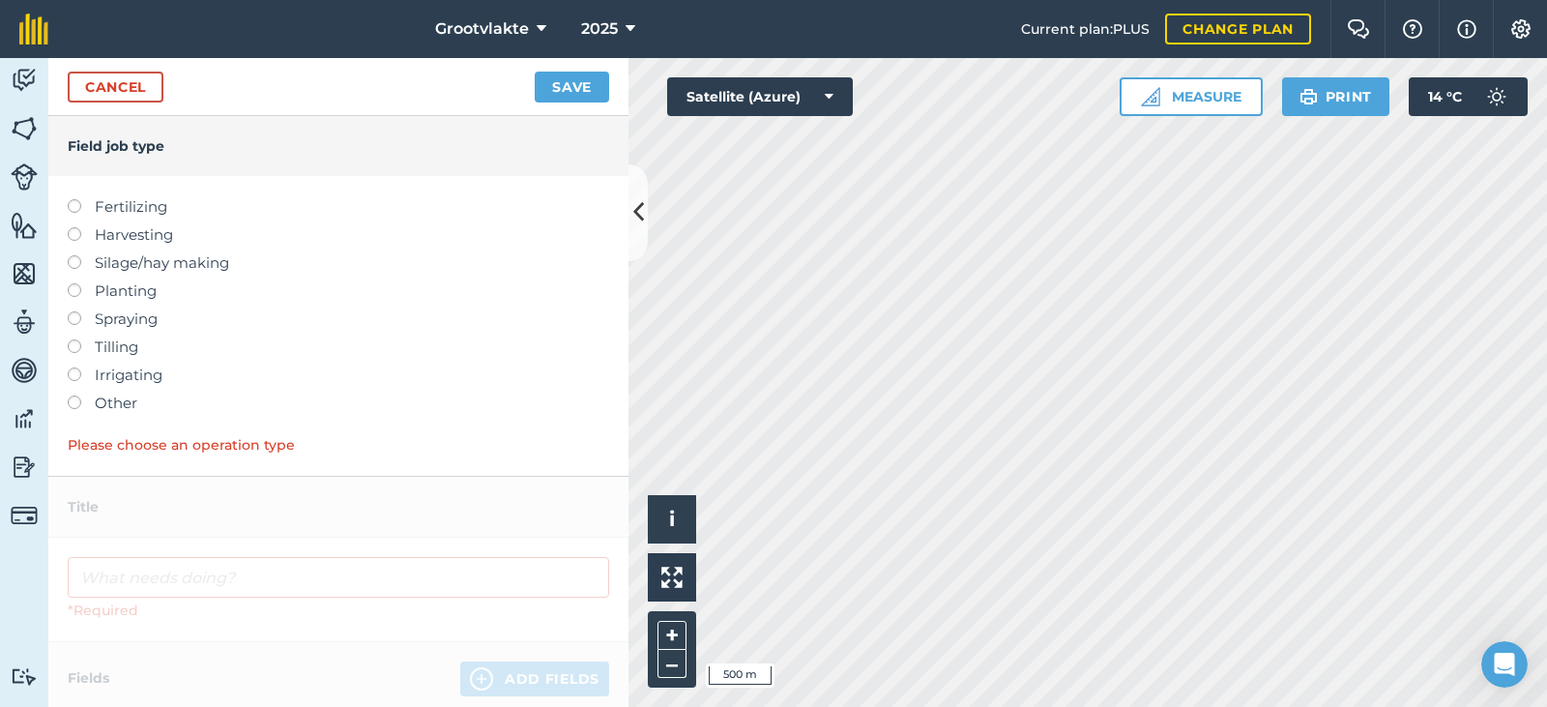
click at [90, 407] on label "Other" at bounding box center [338, 402] width 541 height 23
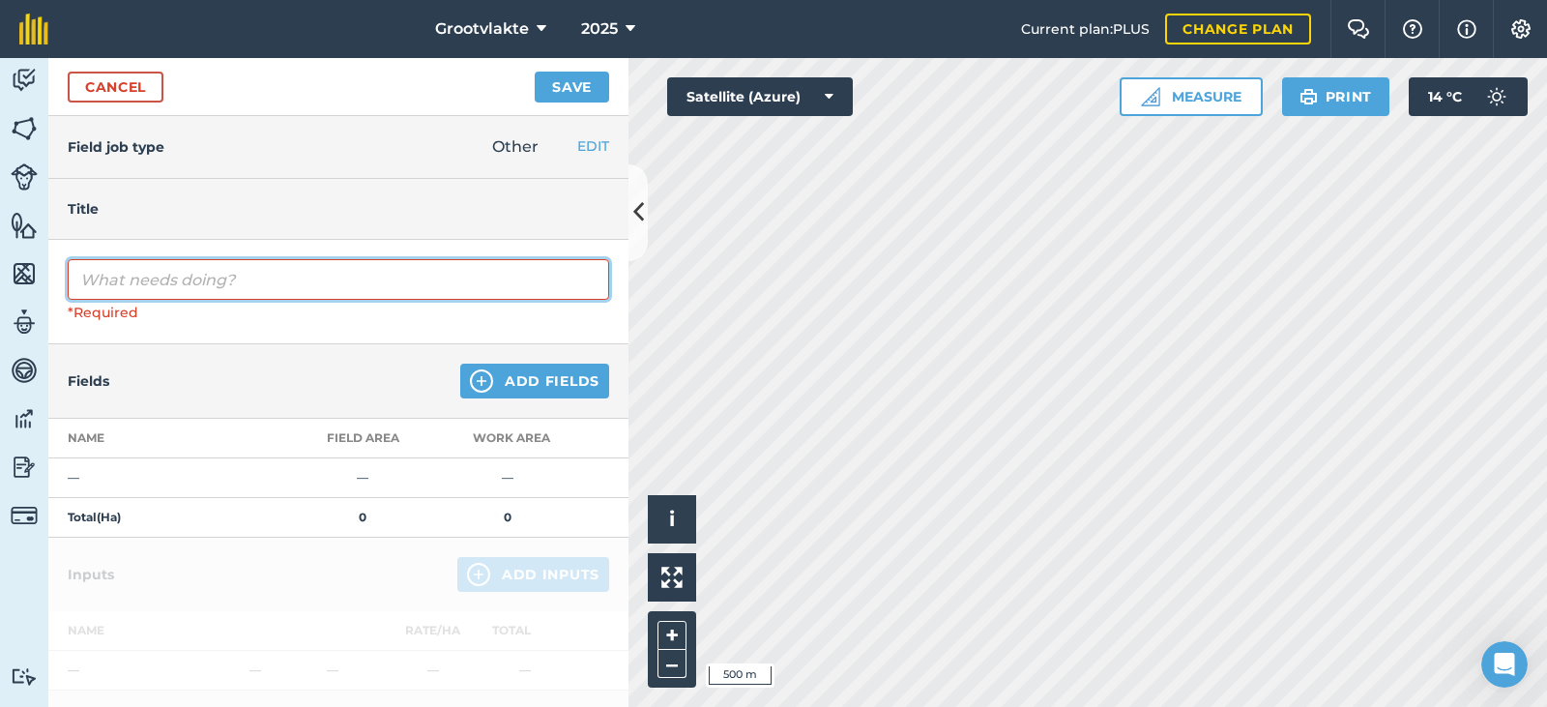
click at [139, 279] on input "text" at bounding box center [338, 279] width 541 height 41
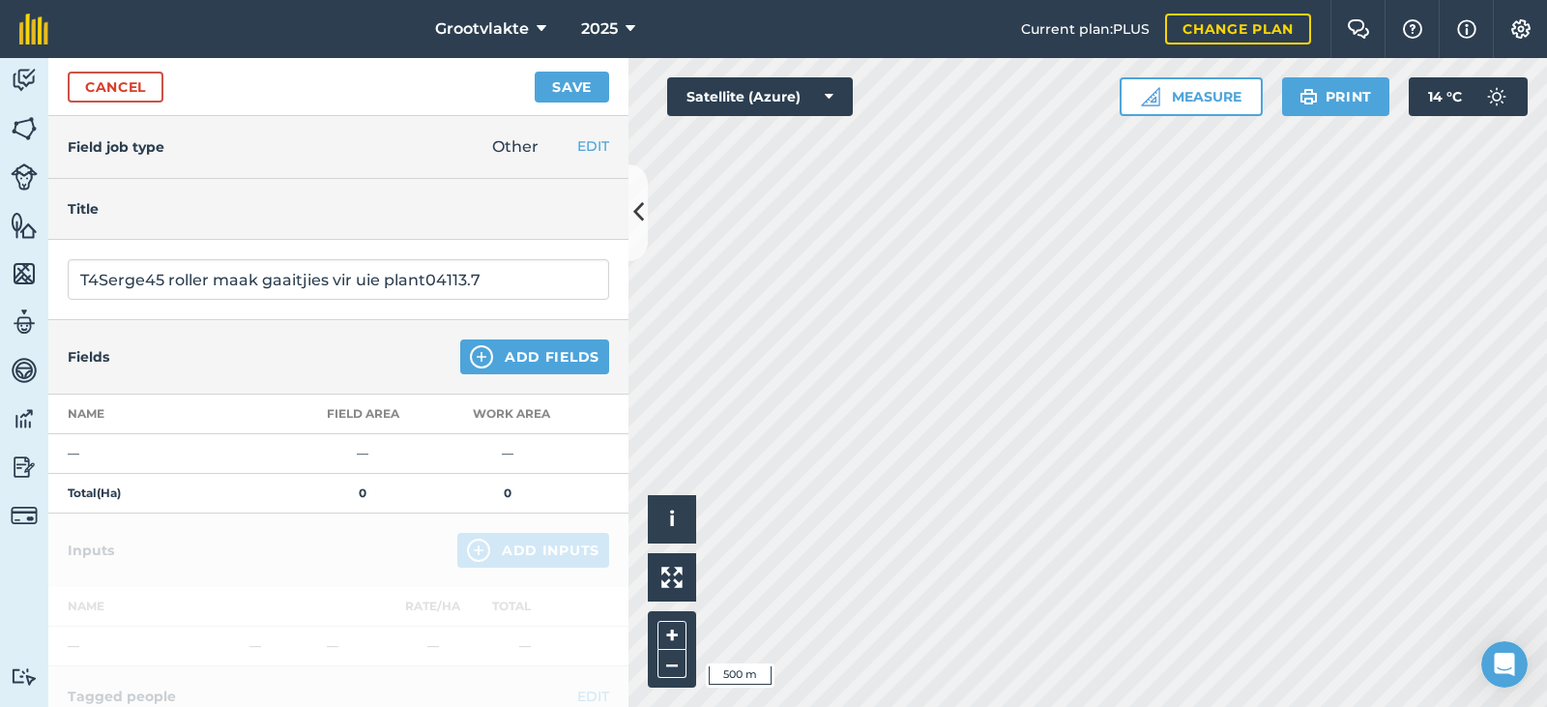
click at [512, 336] on div "Fields Add Fields" at bounding box center [338, 357] width 580 height 74
click at [513, 356] on button "Add Fields" at bounding box center [534, 356] width 149 height 35
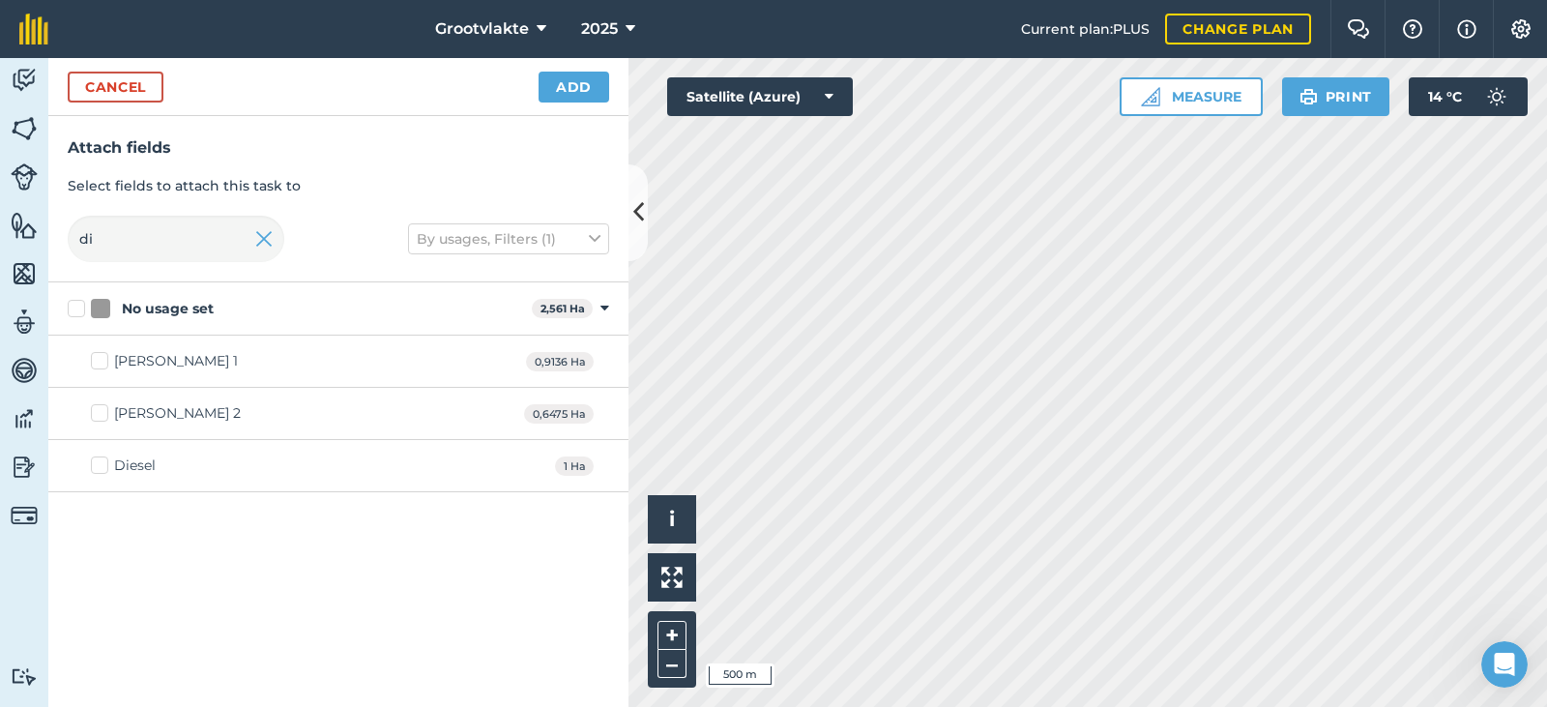
click at [101, 461] on label "Diesel" at bounding box center [123, 465] width 65 height 20
click at [101, 461] on input "Diesel" at bounding box center [97, 461] width 13 height 13
click at [598, 84] on button "Add" at bounding box center [573, 87] width 71 height 31
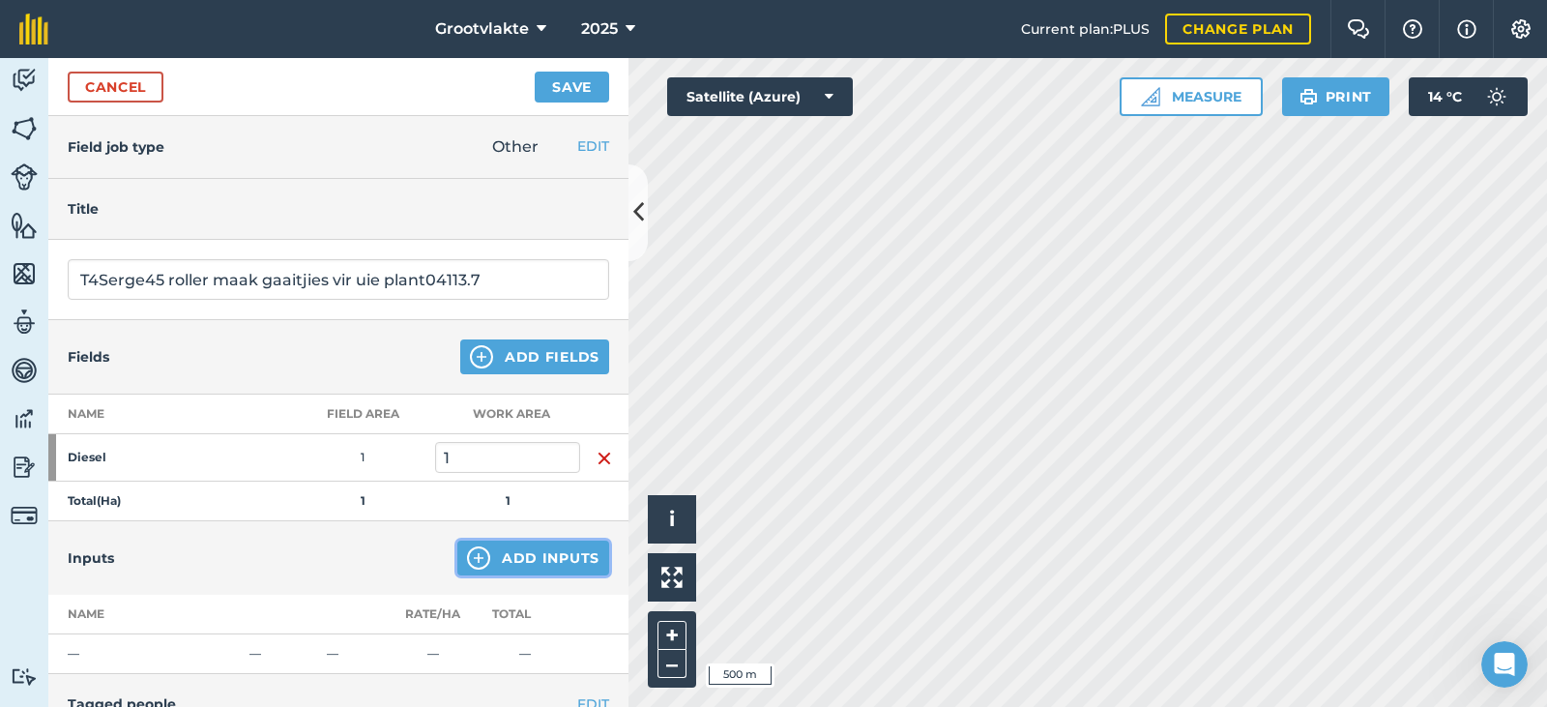
click at [493, 550] on button "Add Inputs" at bounding box center [533, 557] width 152 height 35
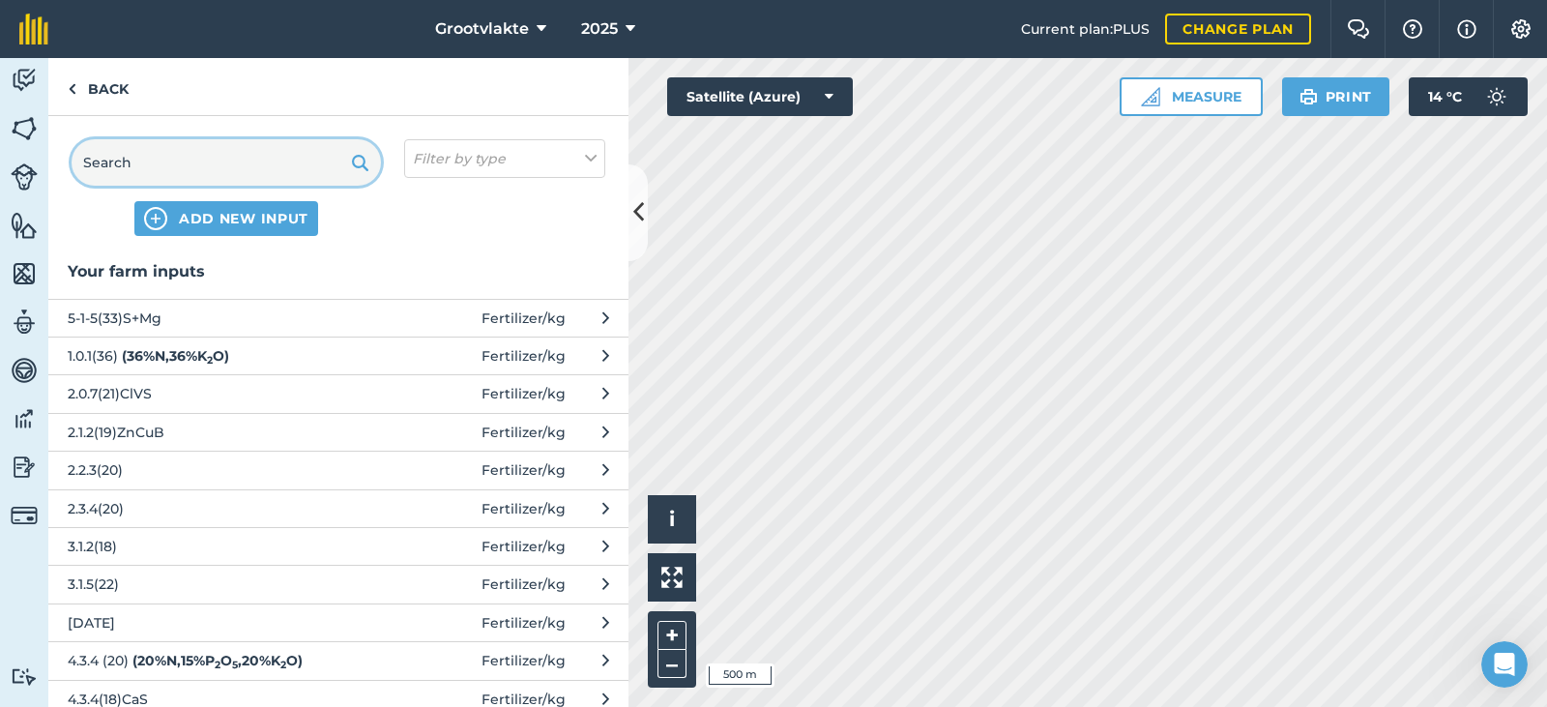
click at [260, 174] on input "text" at bounding box center [226, 162] width 309 height 46
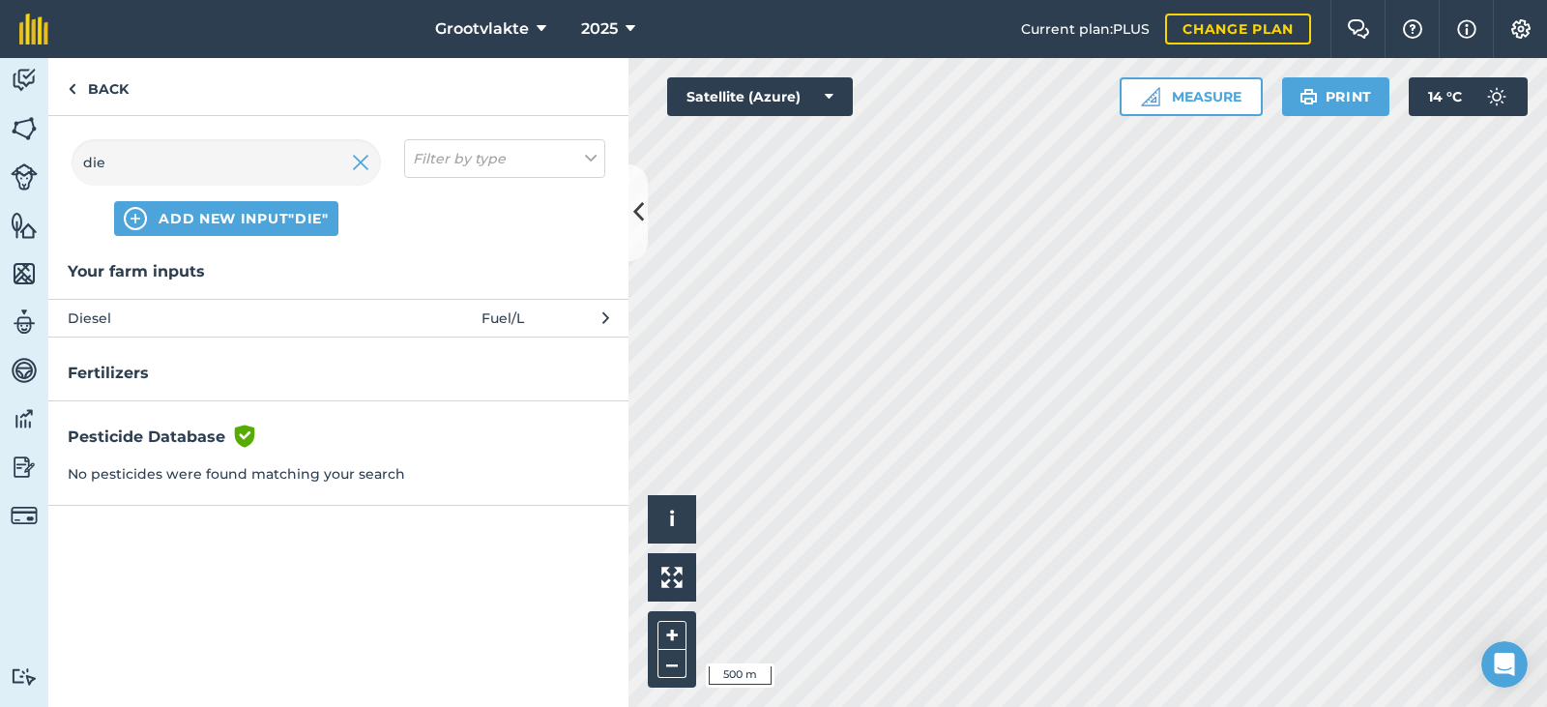
click at [176, 324] on span "Diesel" at bounding box center [226, 317] width 316 height 21
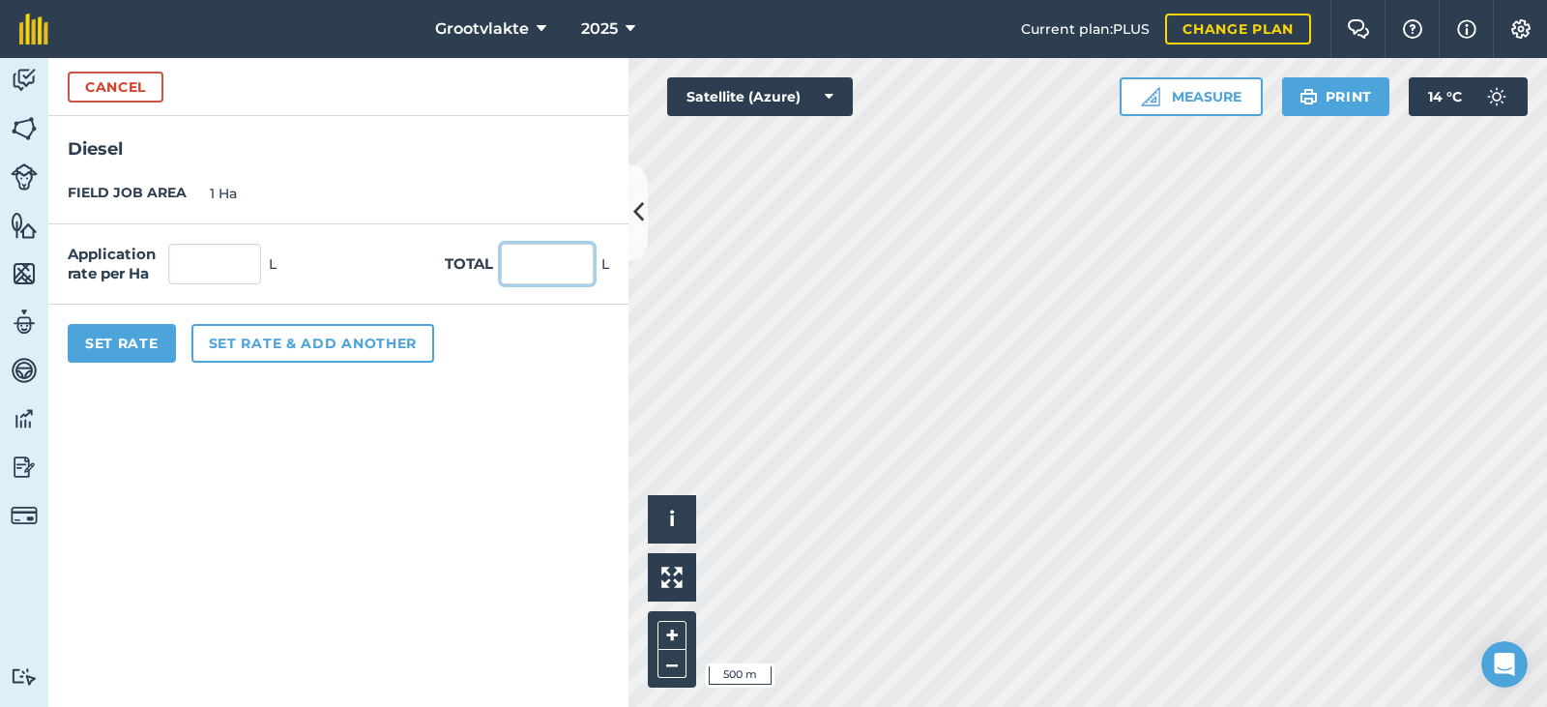
click at [547, 263] on input "text" at bounding box center [547, 264] width 93 height 41
click at [151, 352] on button "Set Rate" at bounding box center [122, 343] width 108 height 39
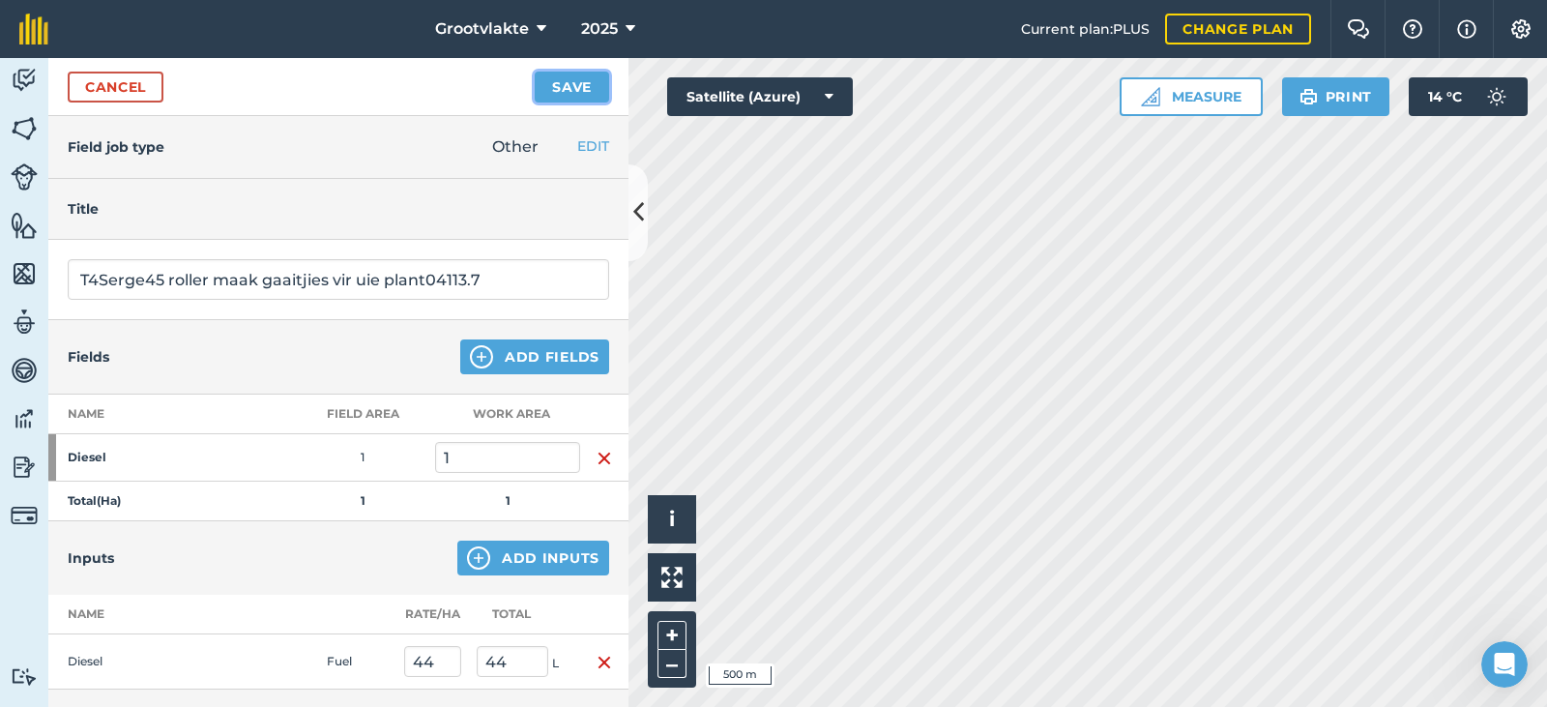
click at [566, 89] on button "Save" at bounding box center [572, 87] width 74 height 31
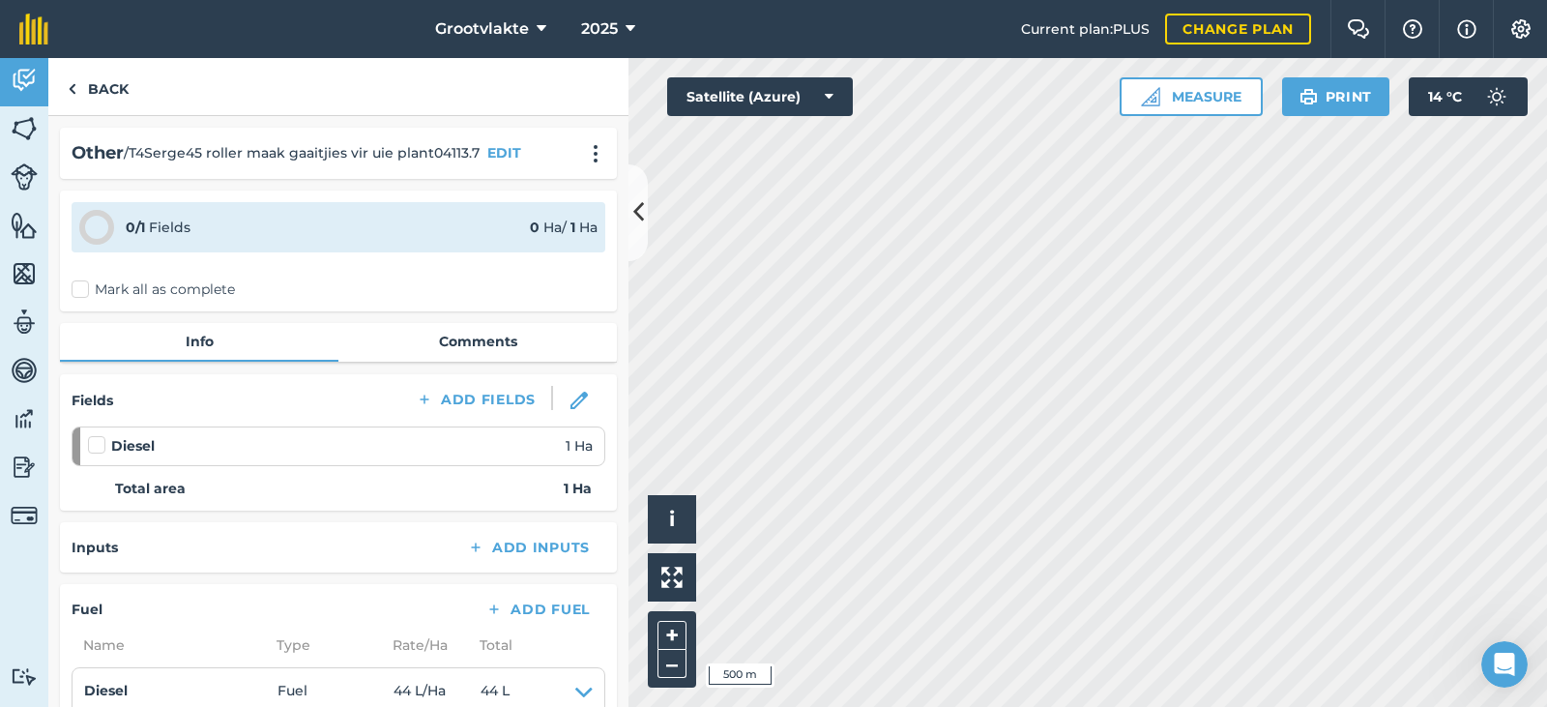
click at [97, 284] on label "Mark all as complete" at bounding box center [153, 289] width 163 height 20
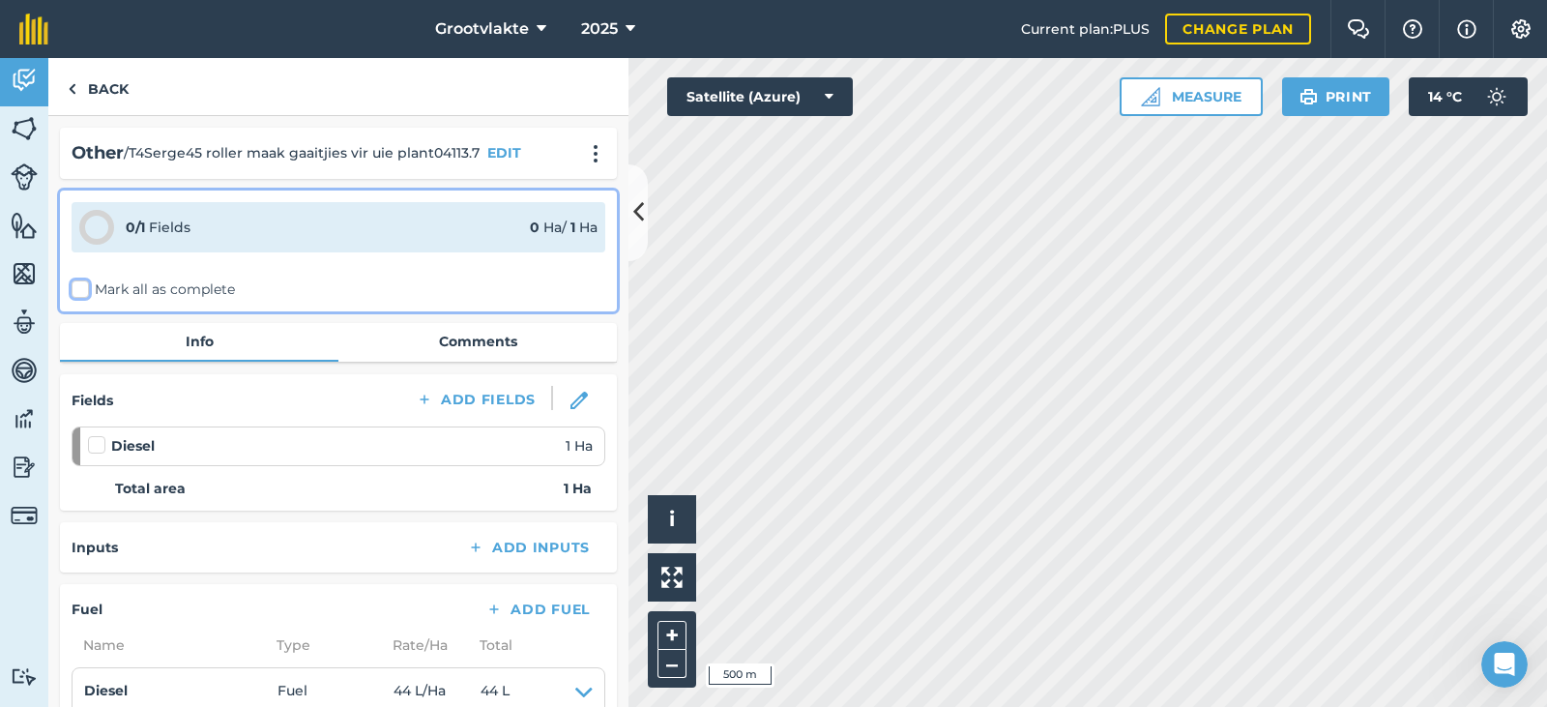
click at [84, 284] on input "Mark all as complete" at bounding box center [78, 285] width 13 height 13
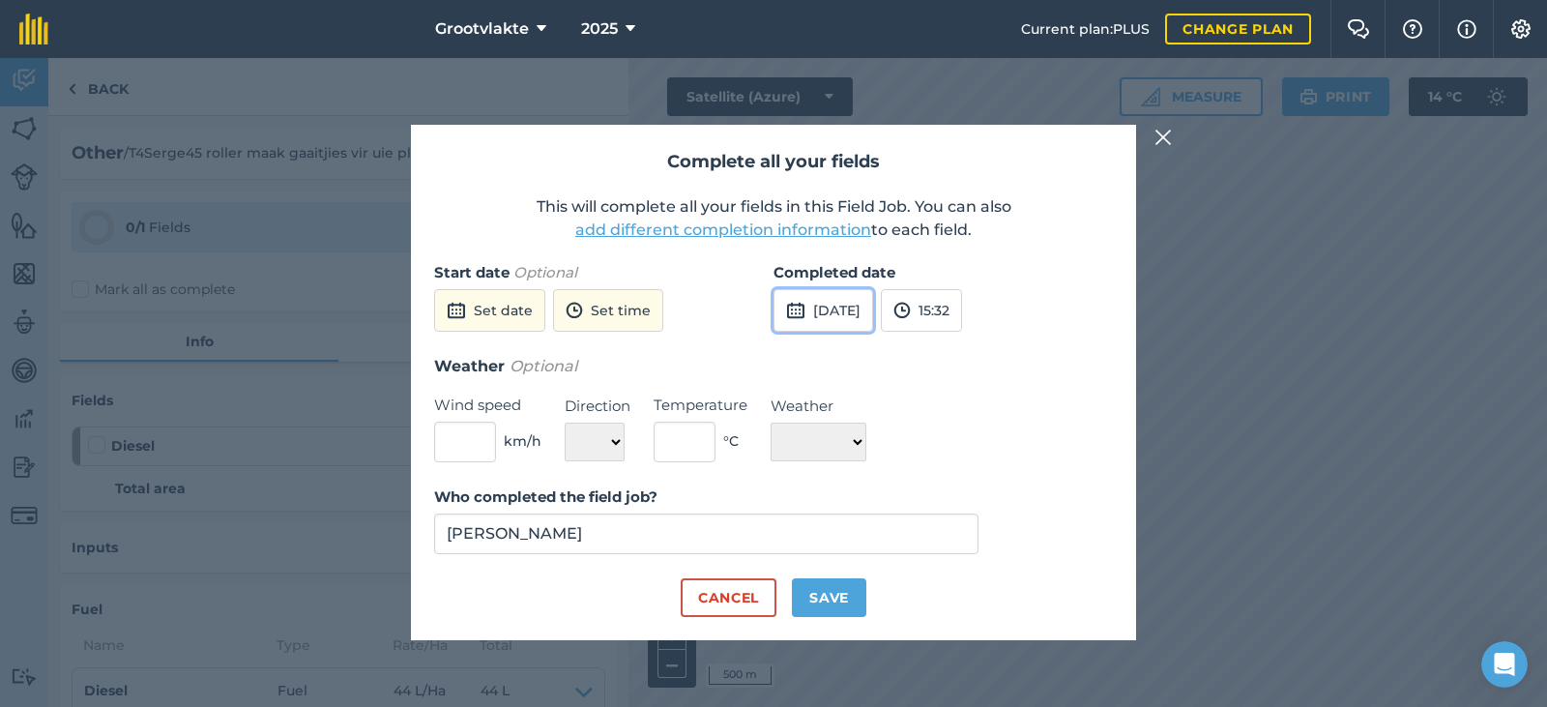
click at [831, 305] on button "[DATE]" at bounding box center [823, 310] width 100 height 43
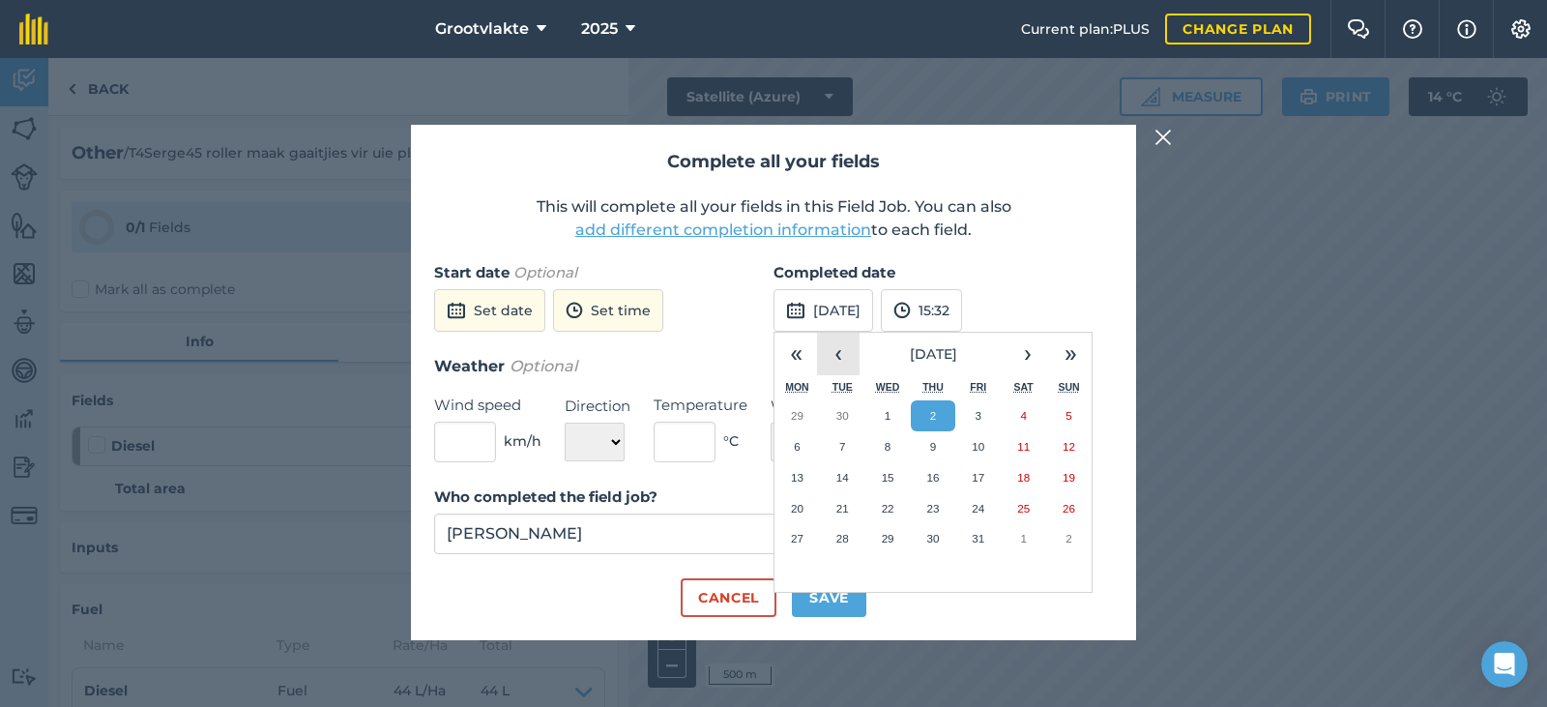
click at [846, 351] on button "‹" at bounding box center [838, 354] width 43 height 43
drag, startPoint x: 841, startPoint y: 540, endPoint x: 837, endPoint y: 556, distance: 15.9
click at [839, 539] on abbr "30" at bounding box center [842, 538] width 13 height 13
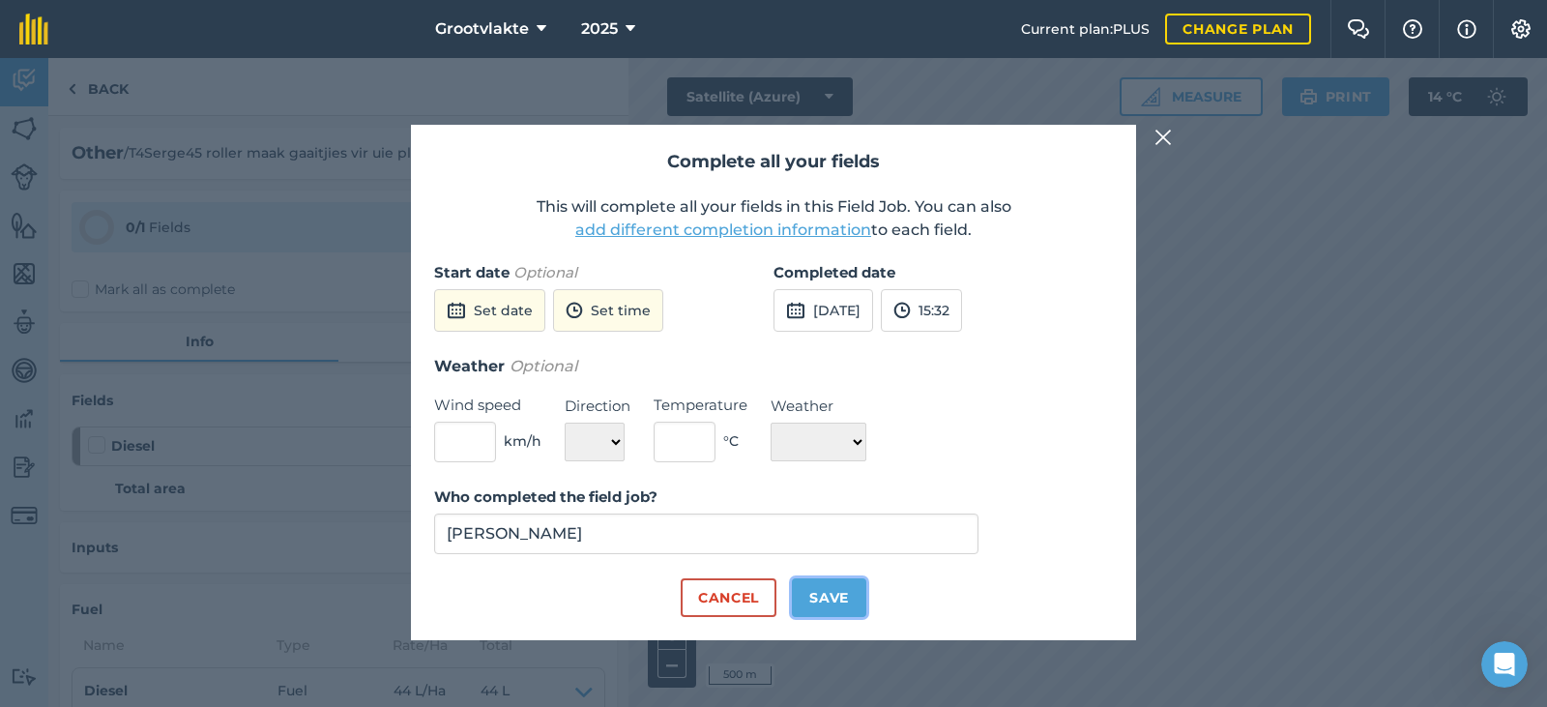
click at [831, 602] on button "Save" at bounding box center [829, 597] width 74 height 39
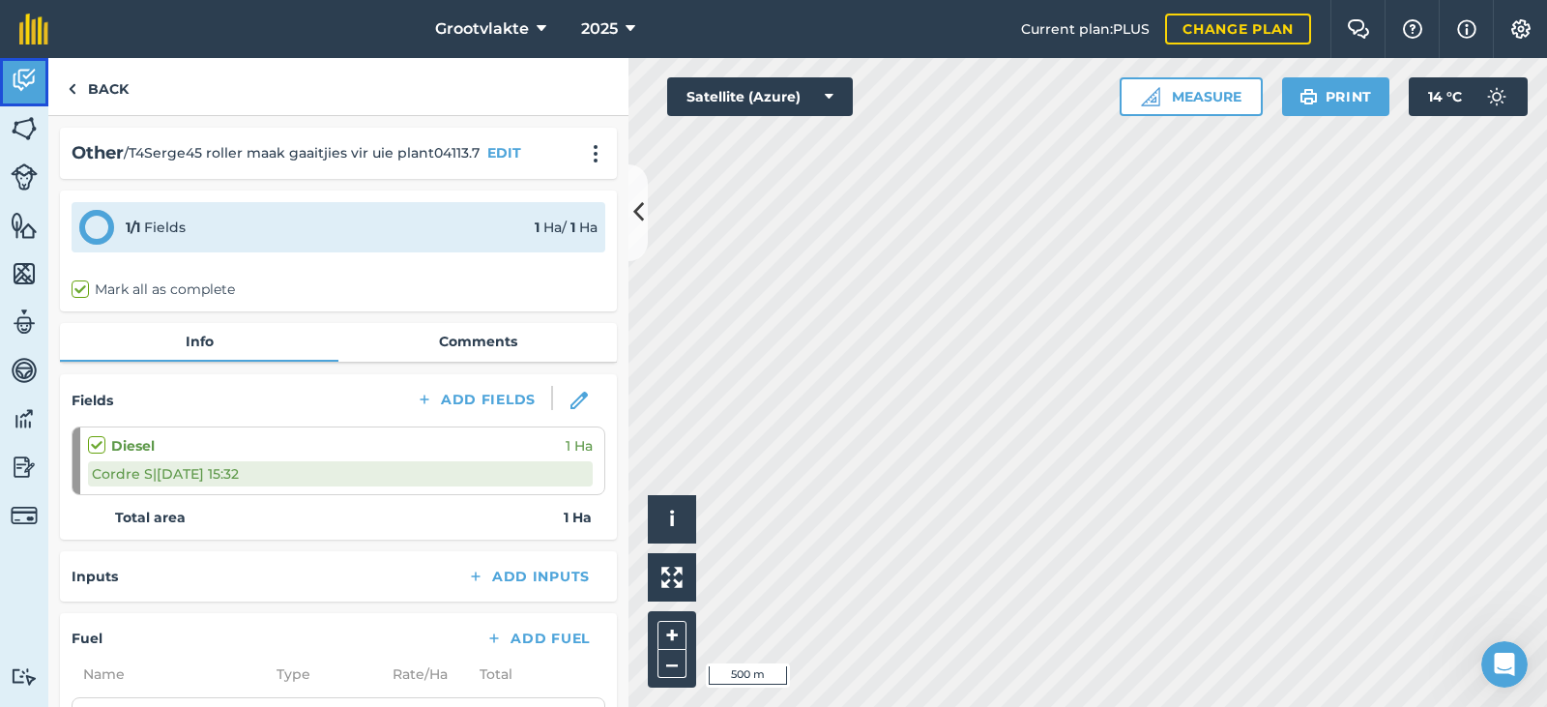
click at [26, 84] on img at bounding box center [24, 80] width 27 height 29
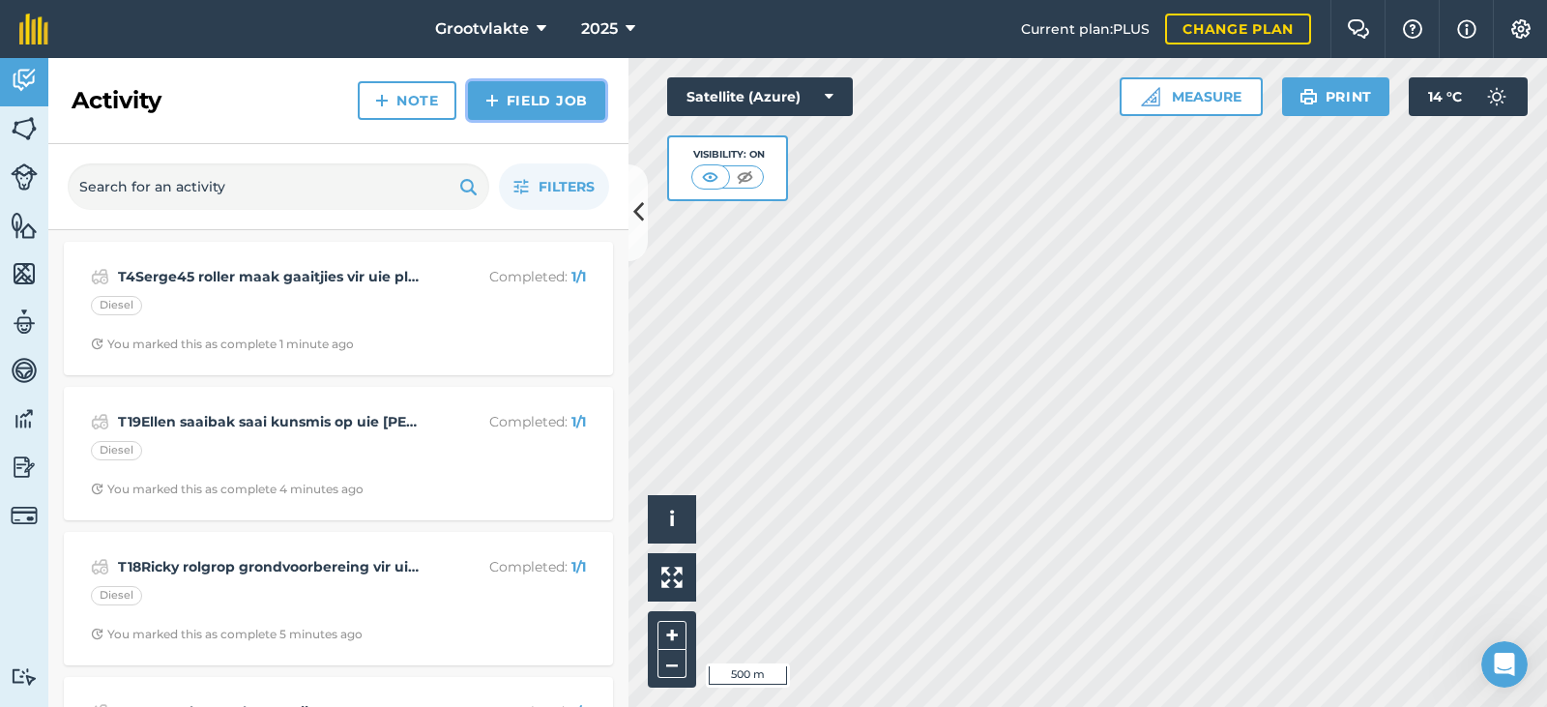
click at [567, 98] on link "Field Job" at bounding box center [536, 100] width 137 height 39
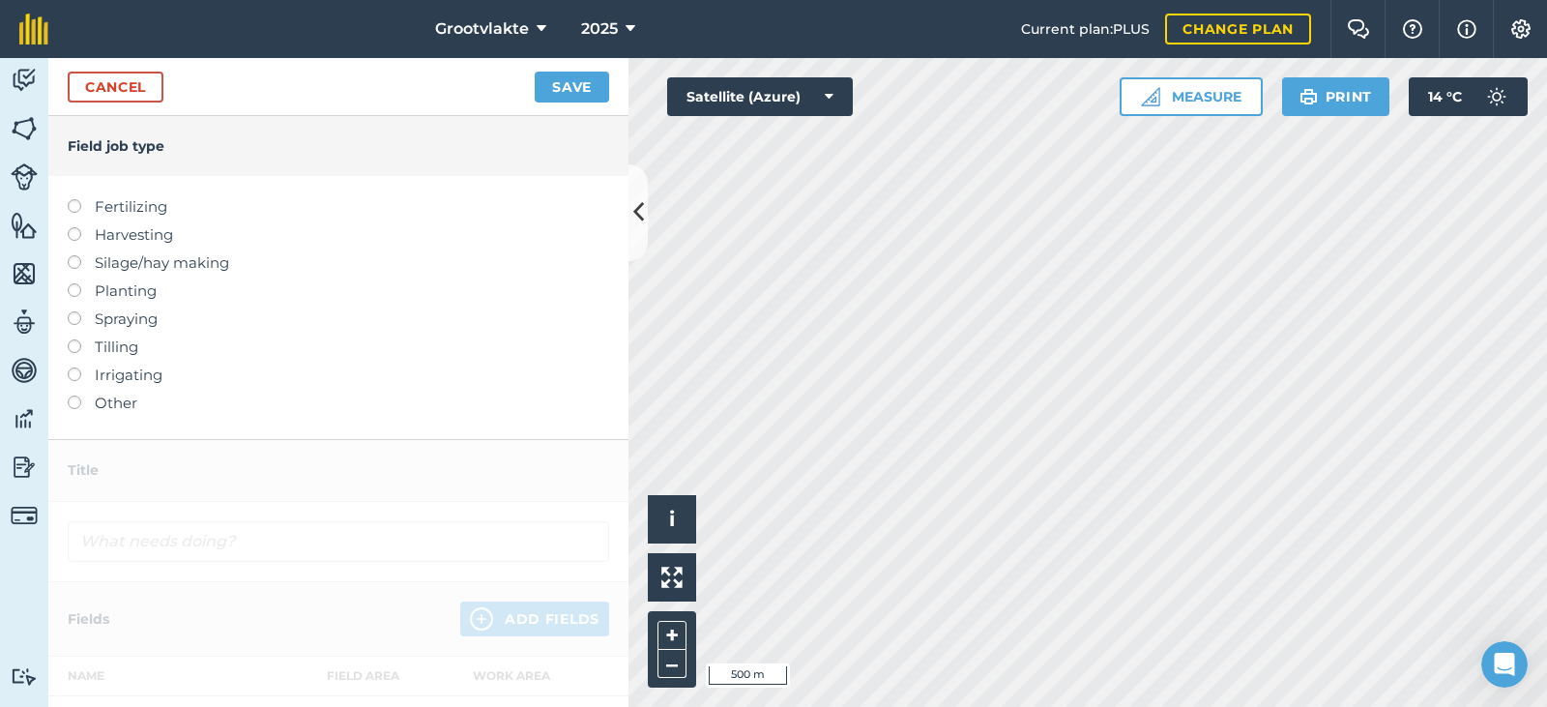
click at [139, 407] on label "Other" at bounding box center [338, 402] width 541 height 23
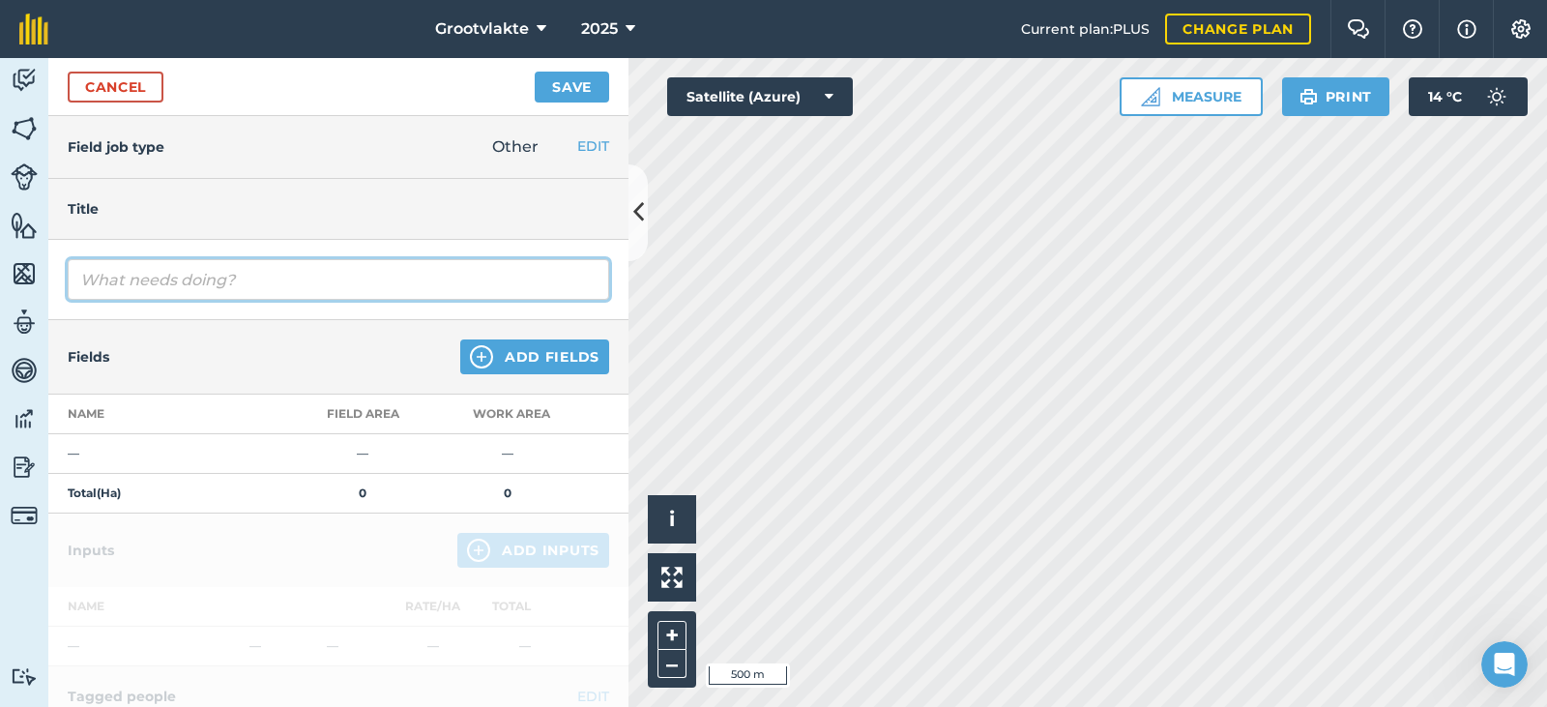
click at [137, 298] on input "text" at bounding box center [338, 279] width 541 height 41
click at [154, 284] on input "T8Sello20spuitpomp4" at bounding box center [338, 279] width 541 height 41
click at [269, 277] on input "T8Sello20 spuitpomp4" at bounding box center [338, 279] width 541 height 41
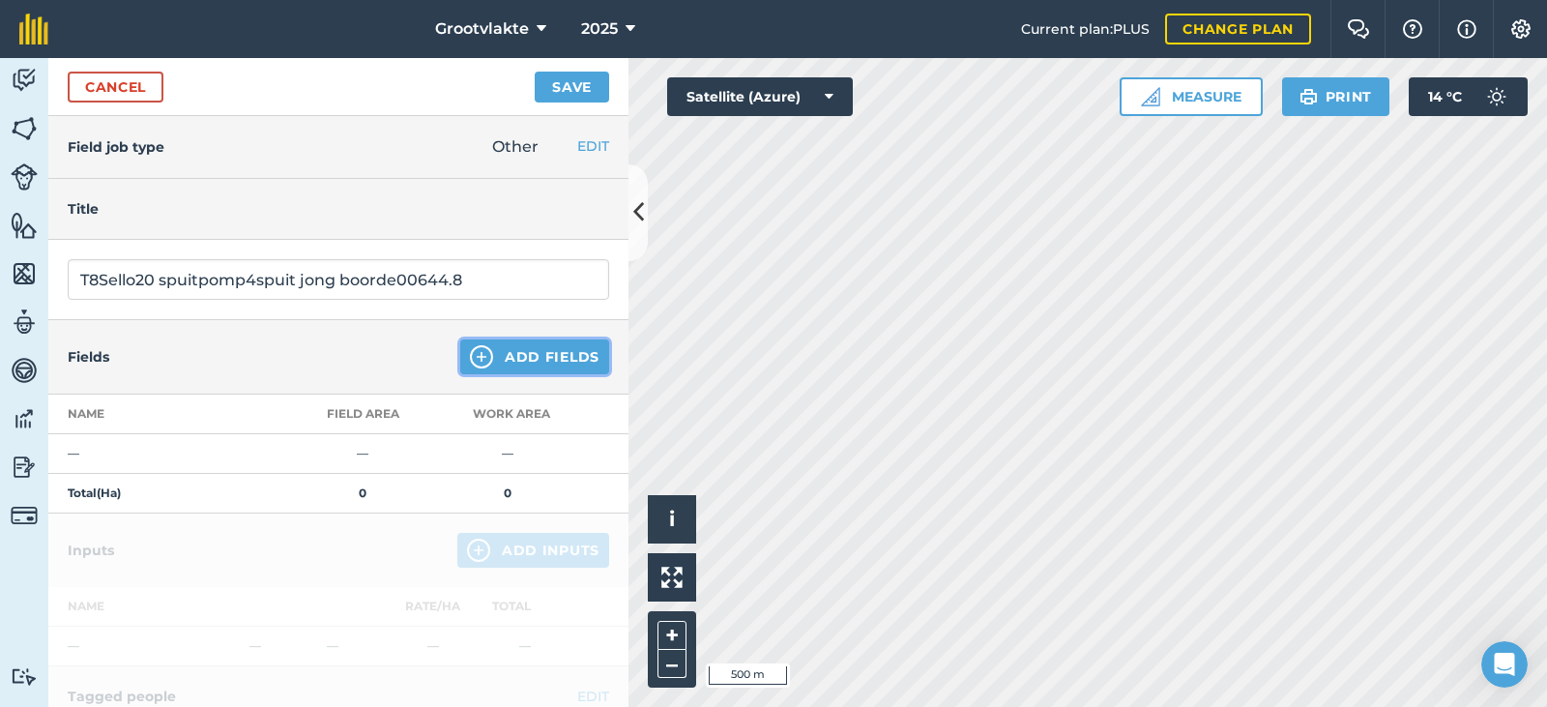
click at [518, 352] on button "Add Fields" at bounding box center [534, 356] width 149 height 35
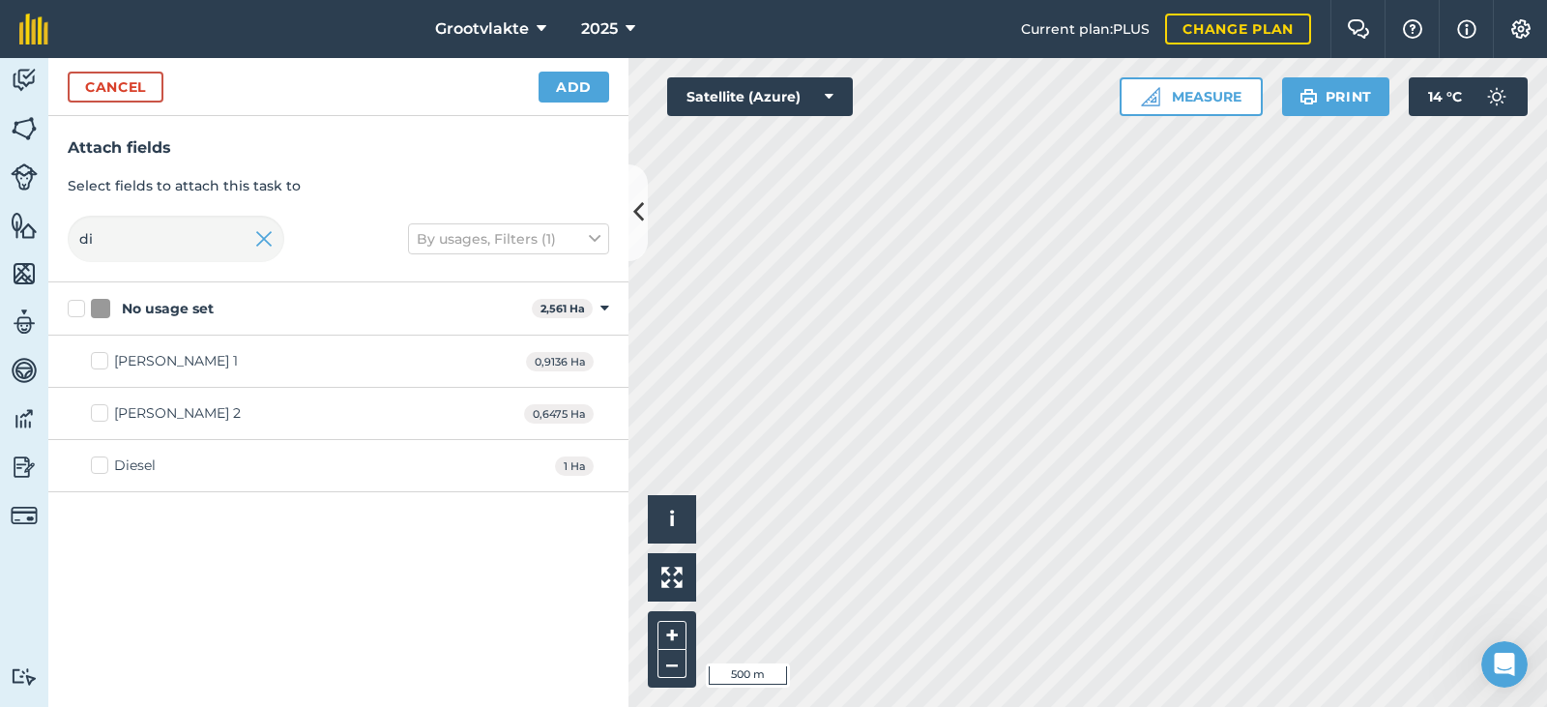
click at [100, 468] on label "Diesel" at bounding box center [123, 465] width 65 height 20
click at [100, 468] on input "Diesel" at bounding box center [97, 461] width 13 height 13
drag, startPoint x: 537, startPoint y: 99, endPoint x: 544, endPoint y: 109, distance: 12.6
click at [539, 99] on div "Cancel Add" at bounding box center [338, 87] width 580 height 58
drag, startPoint x: 555, startPoint y: 99, endPoint x: 556, endPoint y: 139, distance: 40.6
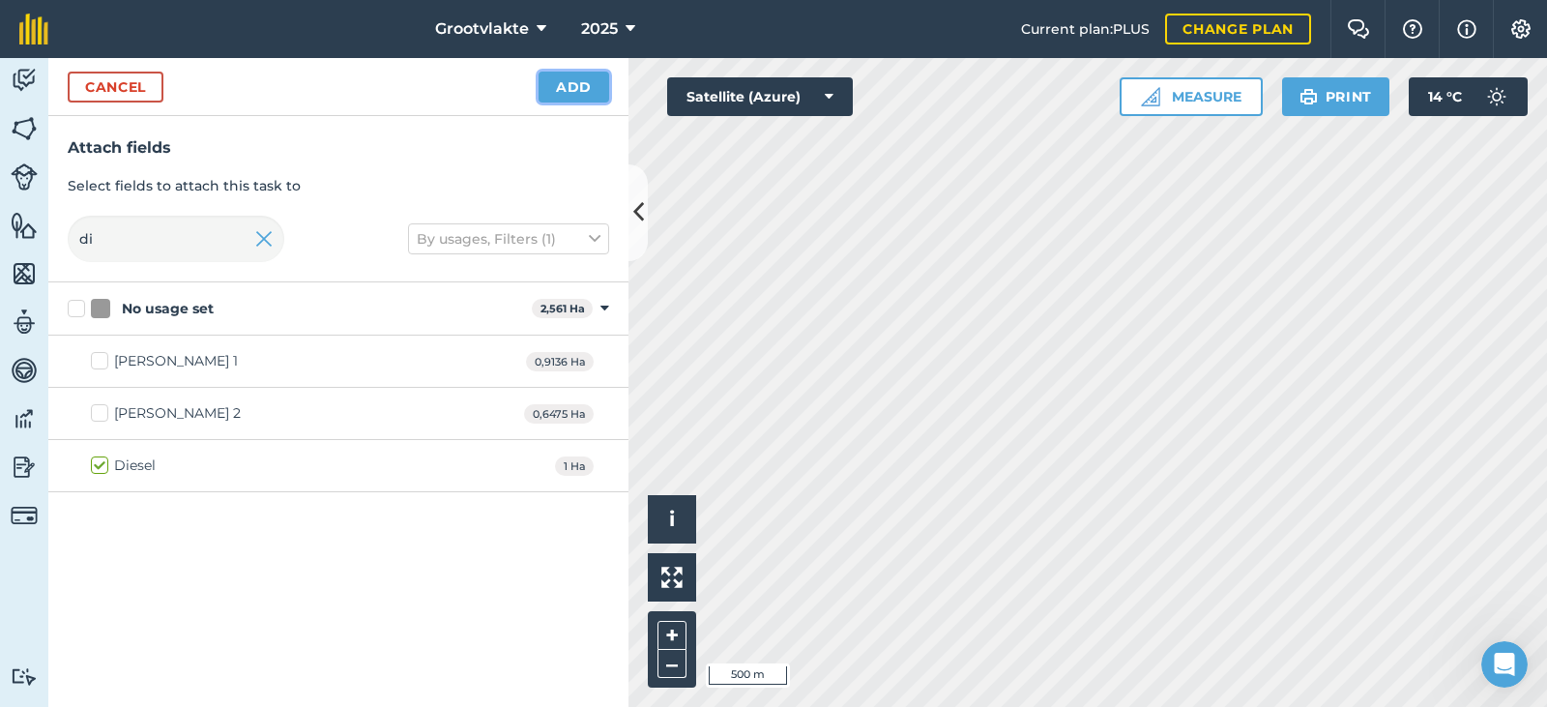
click at [556, 98] on button "Add" at bounding box center [573, 87] width 71 height 31
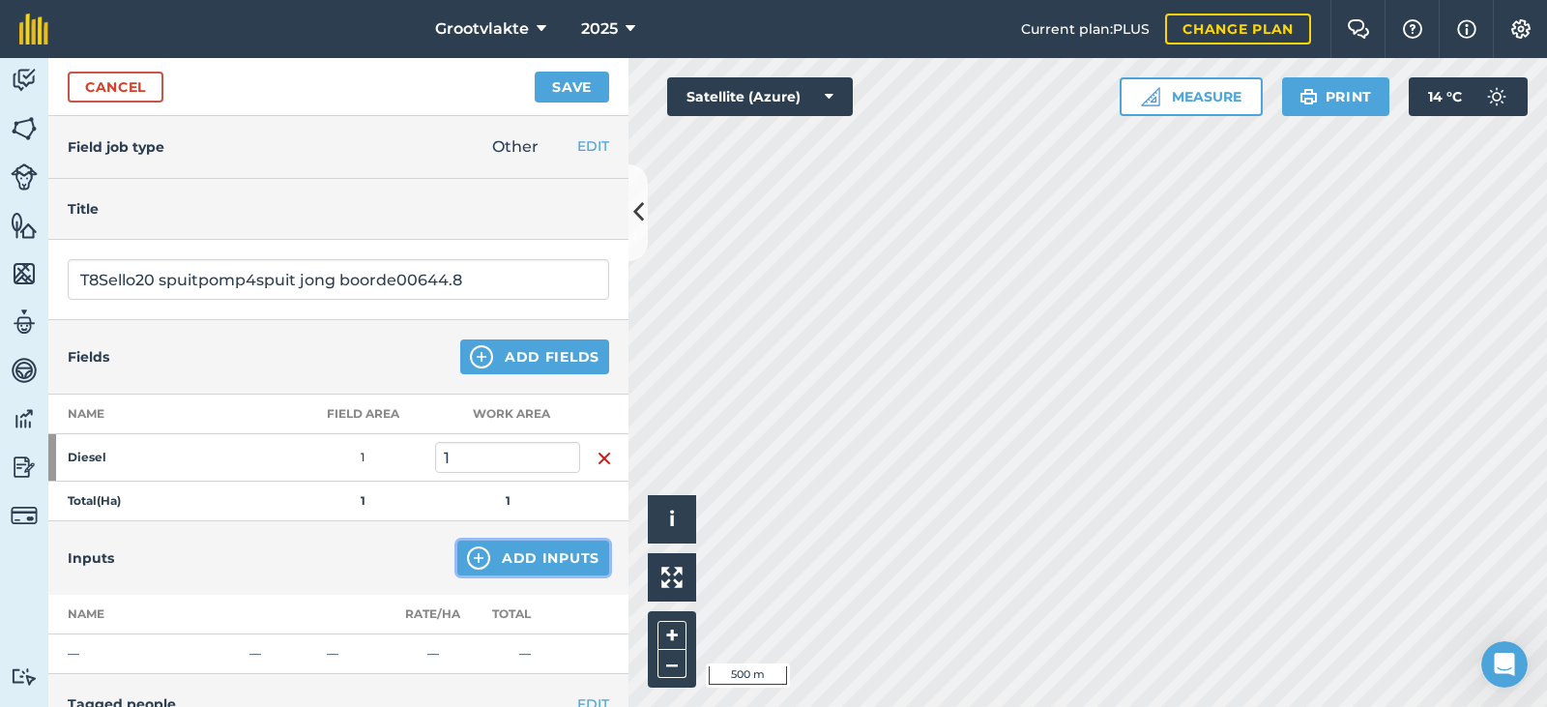
click at [485, 562] on button "Add Inputs" at bounding box center [533, 557] width 152 height 35
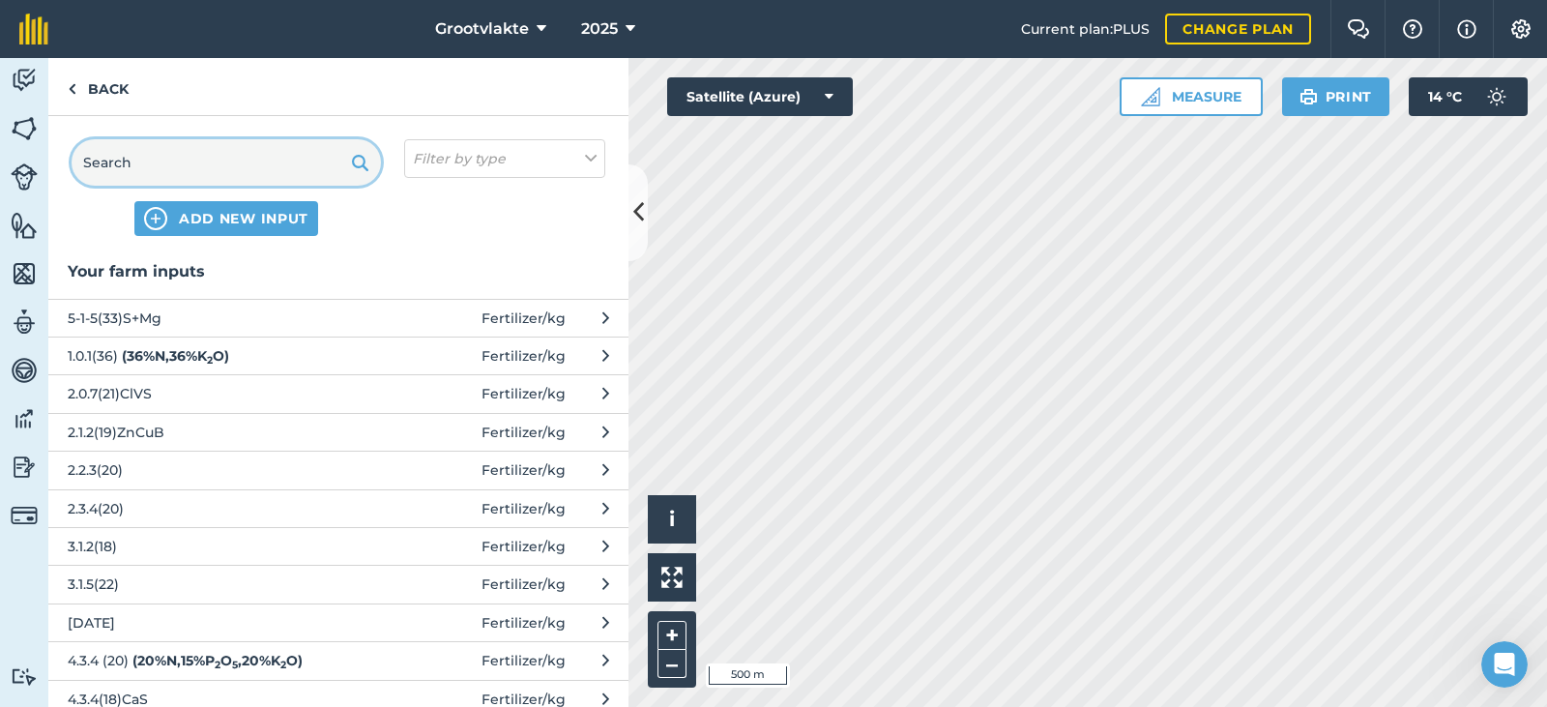
click at [213, 156] on input "text" at bounding box center [226, 162] width 309 height 46
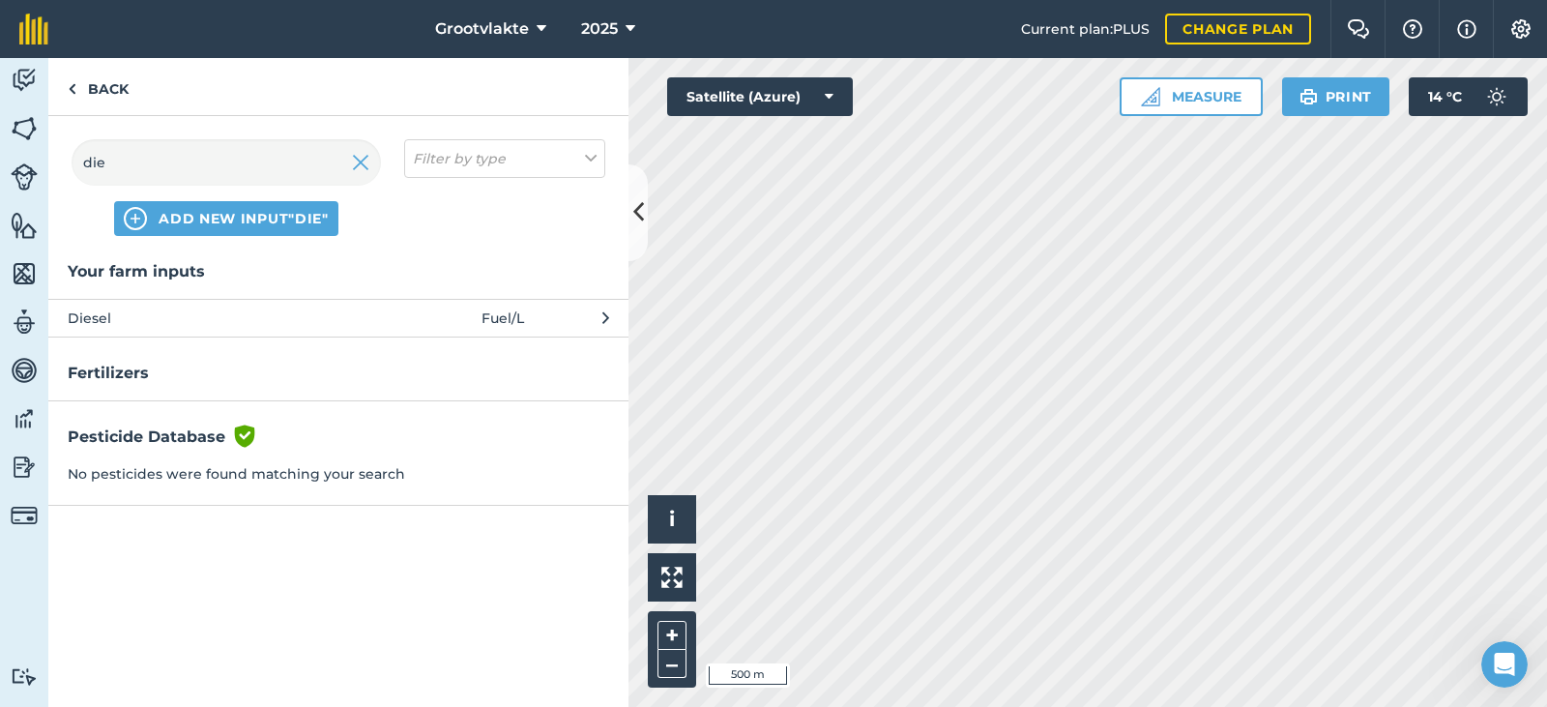
click at [118, 312] on span "Diesel" at bounding box center [226, 317] width 316 height 21
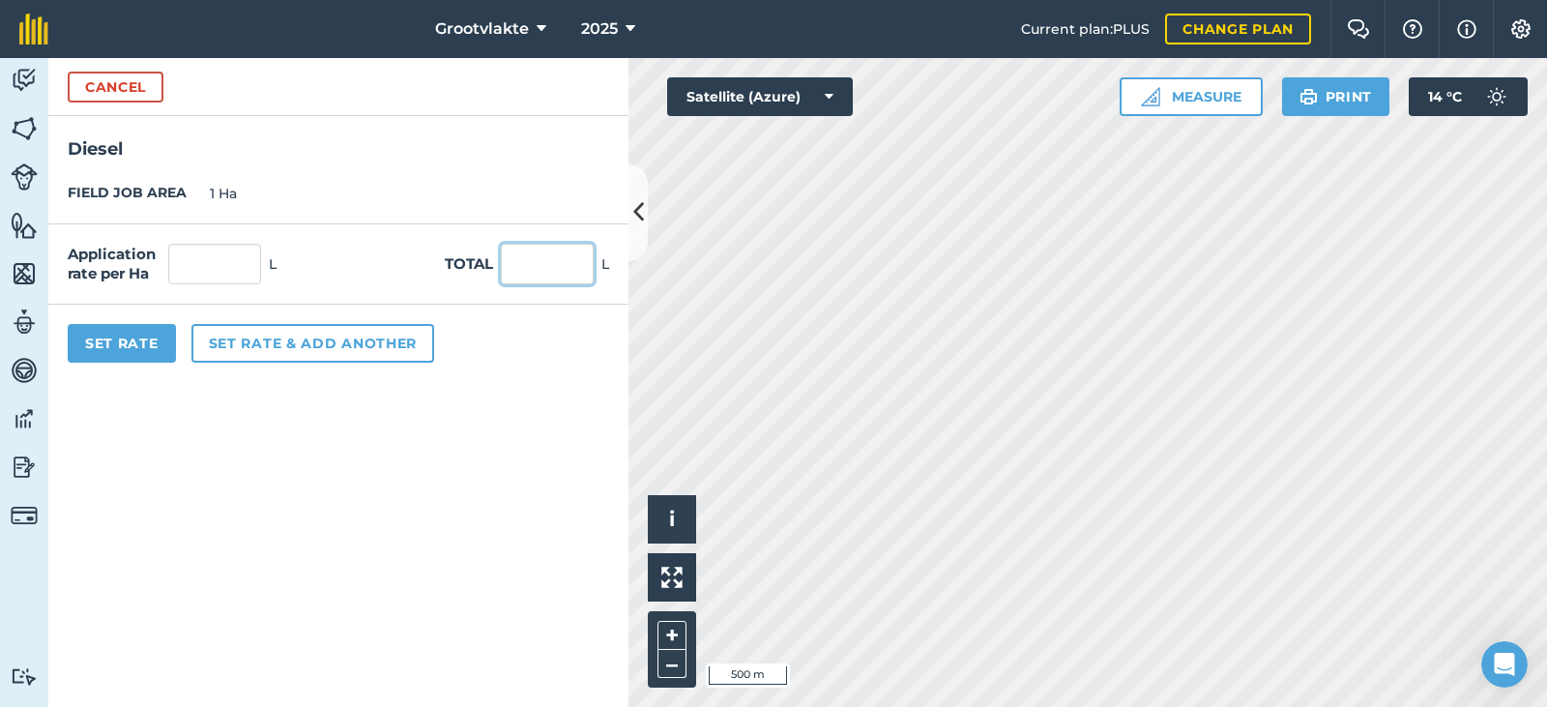
click at [528, 263] on input "text" at bounding box center [547, 264] width 93 height 41
click at [157, 354] on button "Set Rate" at bounding box center [122, 343] width 108 height 39
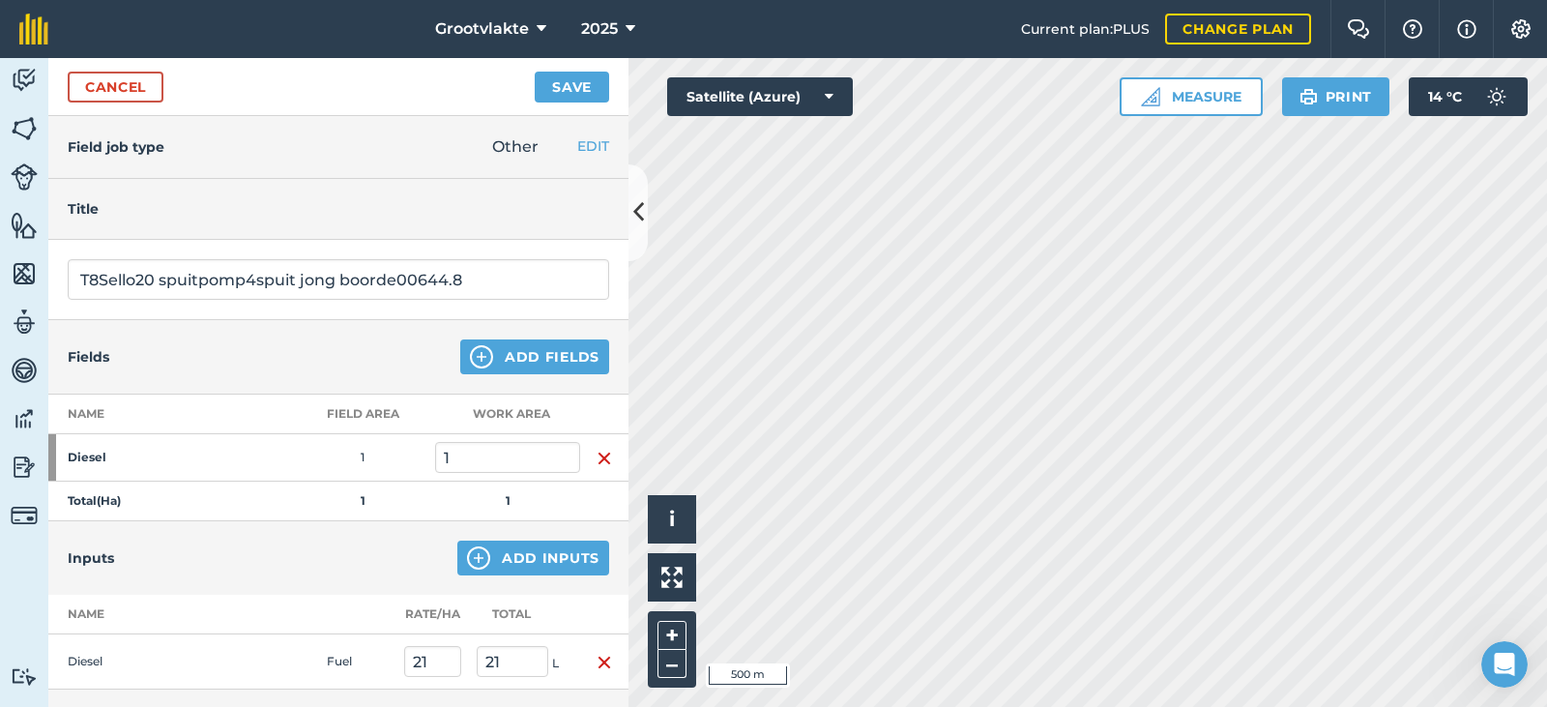
click at [609, 91] on div "Cancel Save" at bounding box center [338, 87] width 580 height 58
click at [599, 86] on button "Save" at bounding box center [572, 87] width 74 height 31
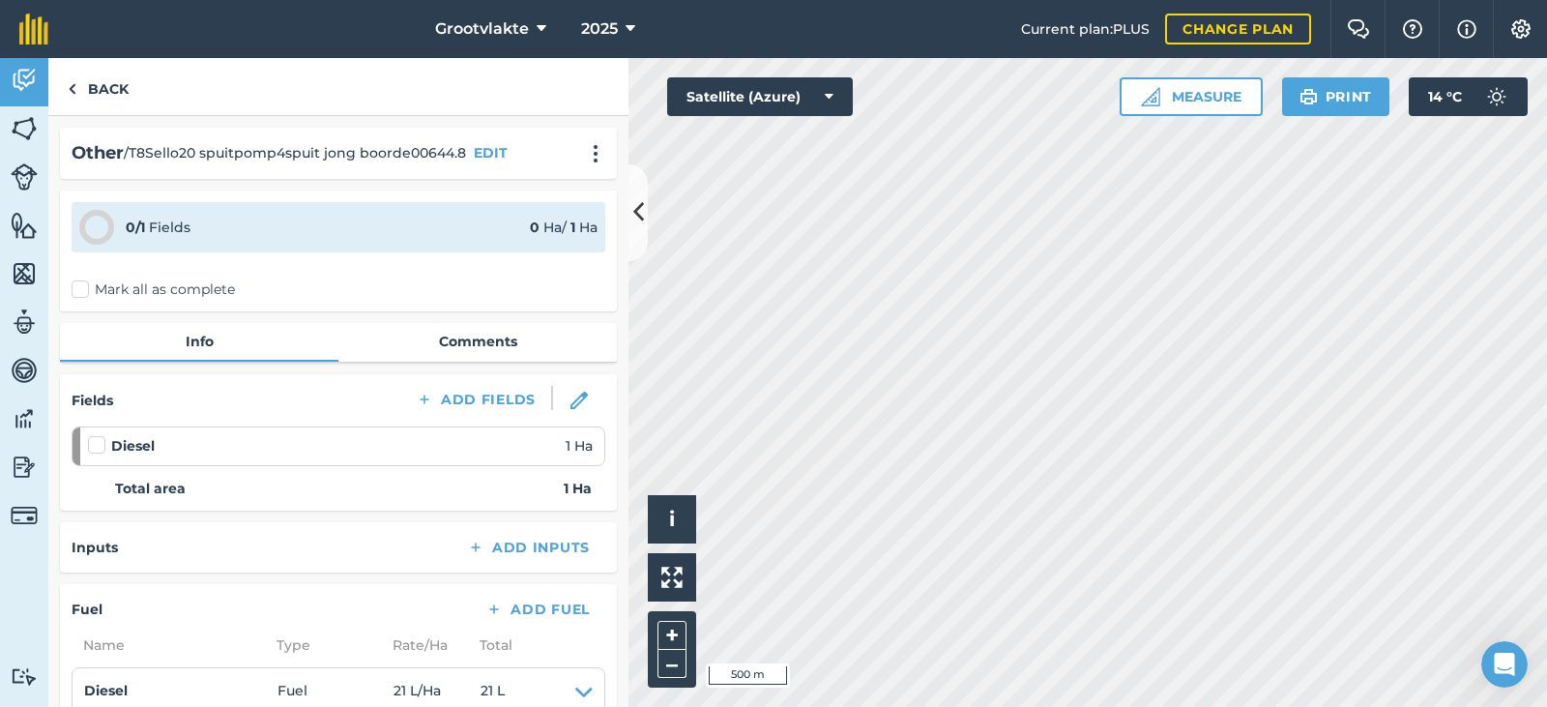
click at [110, 299] on label "Mark all as complete" at bounding box center [153, 289] width 163 height 20
click at [84, 292] on input "Mark all as complete" at bounding box center [78, 285] width 13 height 13
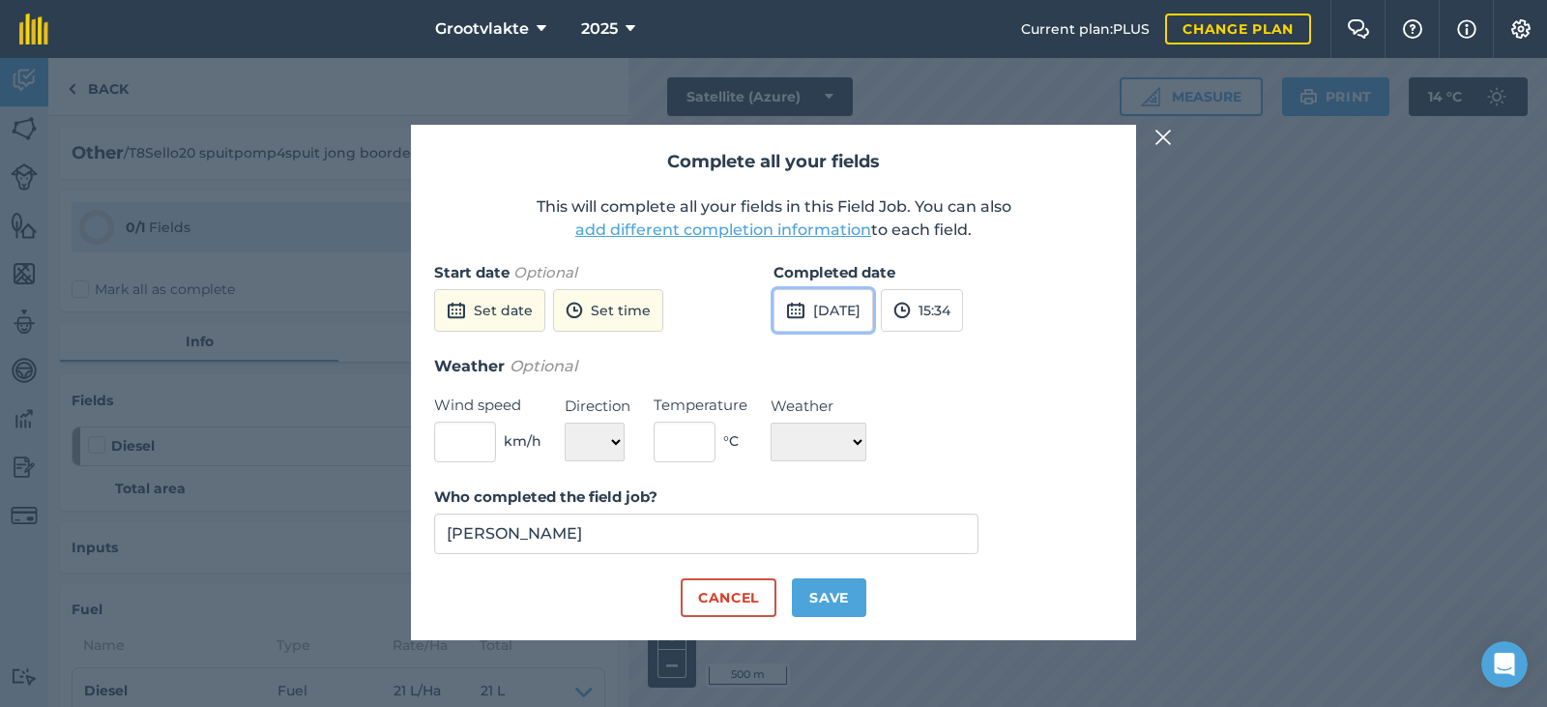
click at [856, 312] on button "[DATE]" at bounding box center [823, 310] width 100 height 43
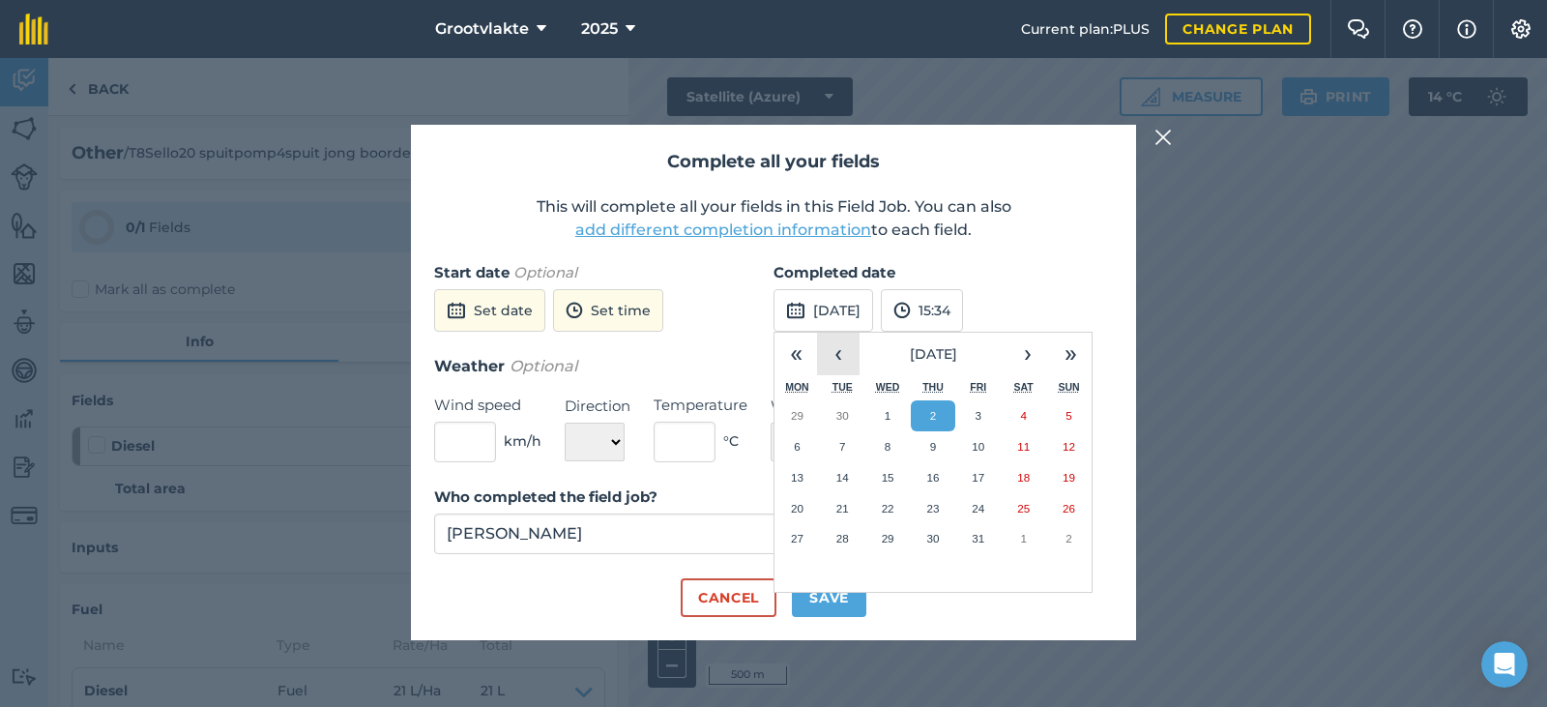
click at [837, 364] on button "‹" at bounding box center [838, 354] width 43 height 43
click at [854, 536] on button "30" at bounding box center [842, 538] width 45 height 31
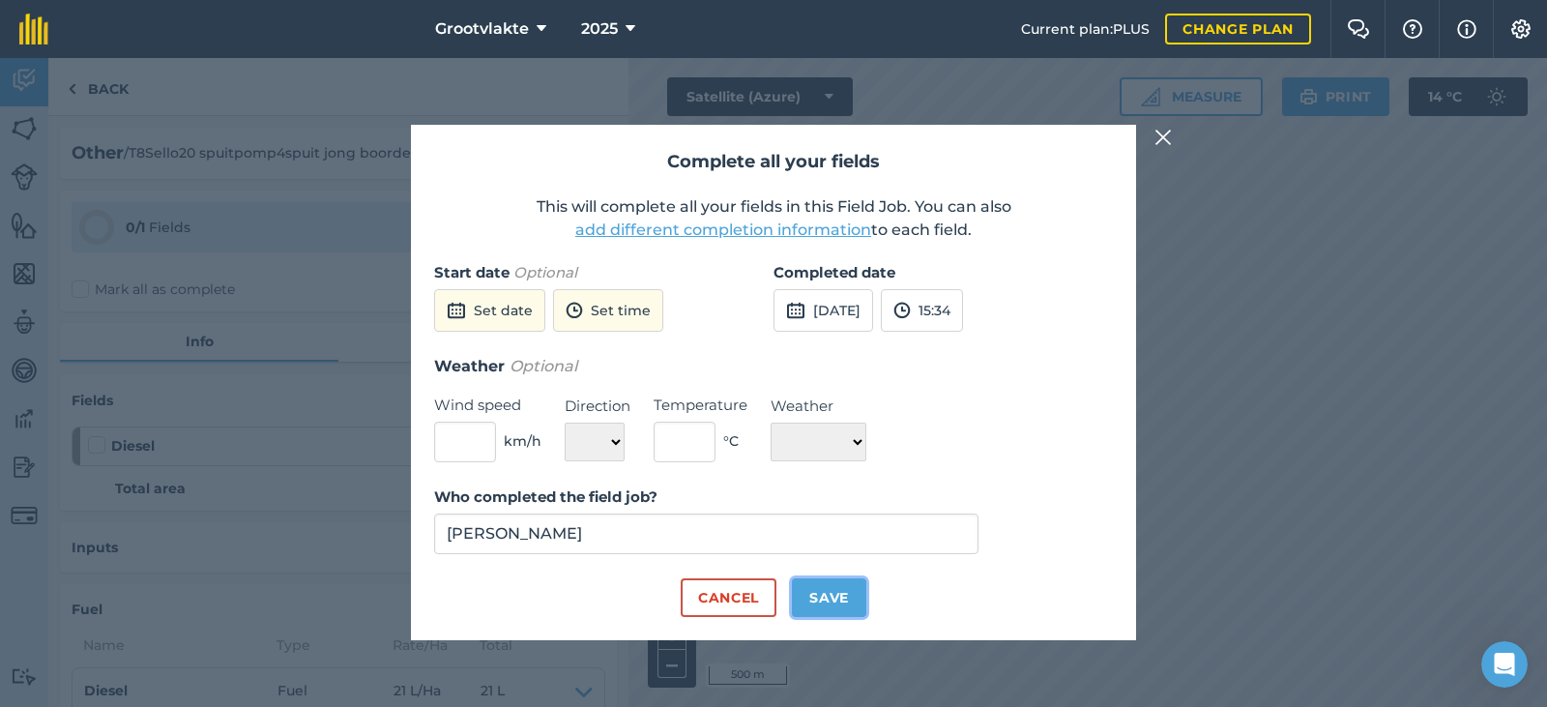
click at [845, 593] on button "Save" at bounding box center [829, 597] width 74 height 39
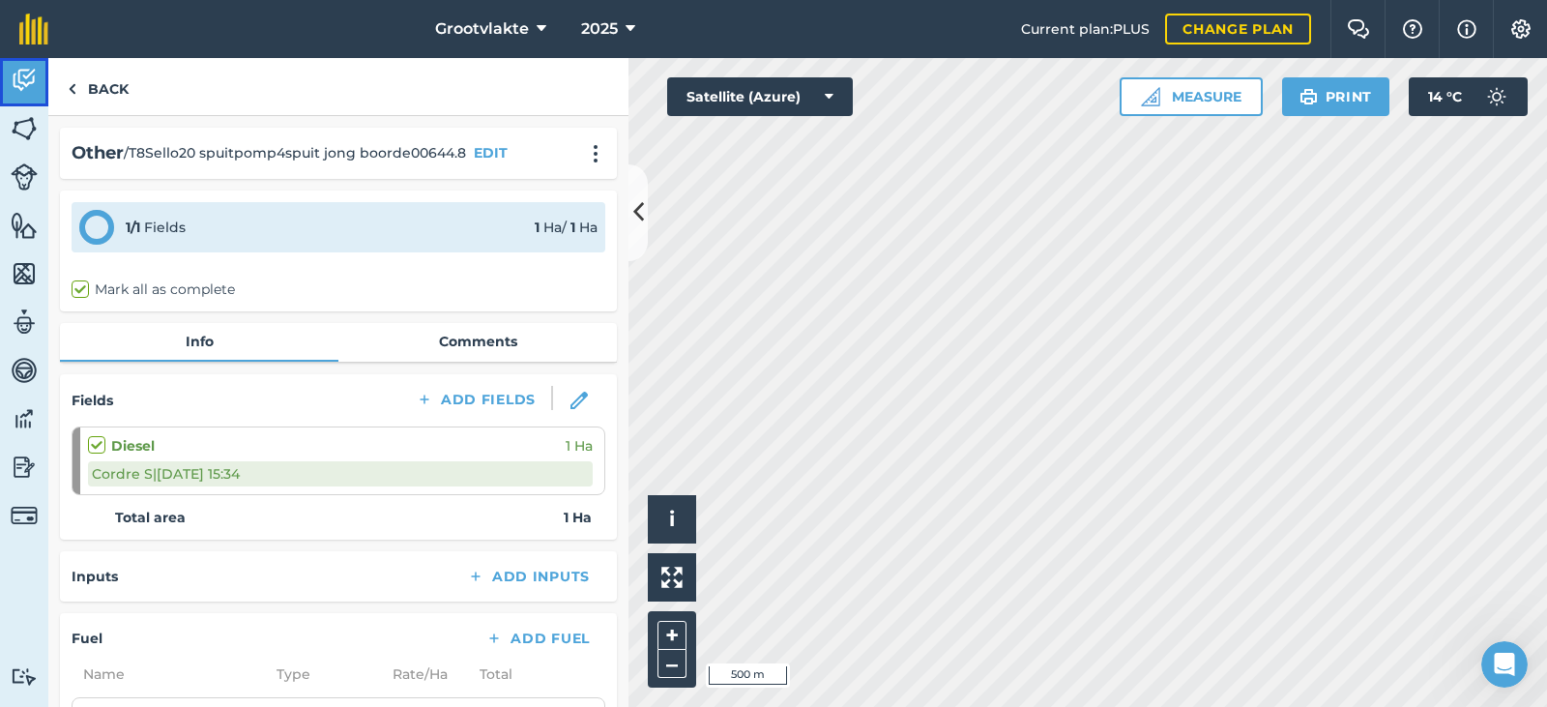
click at [29, 86] on img at bounding box center [24, 80] width 27 height 29
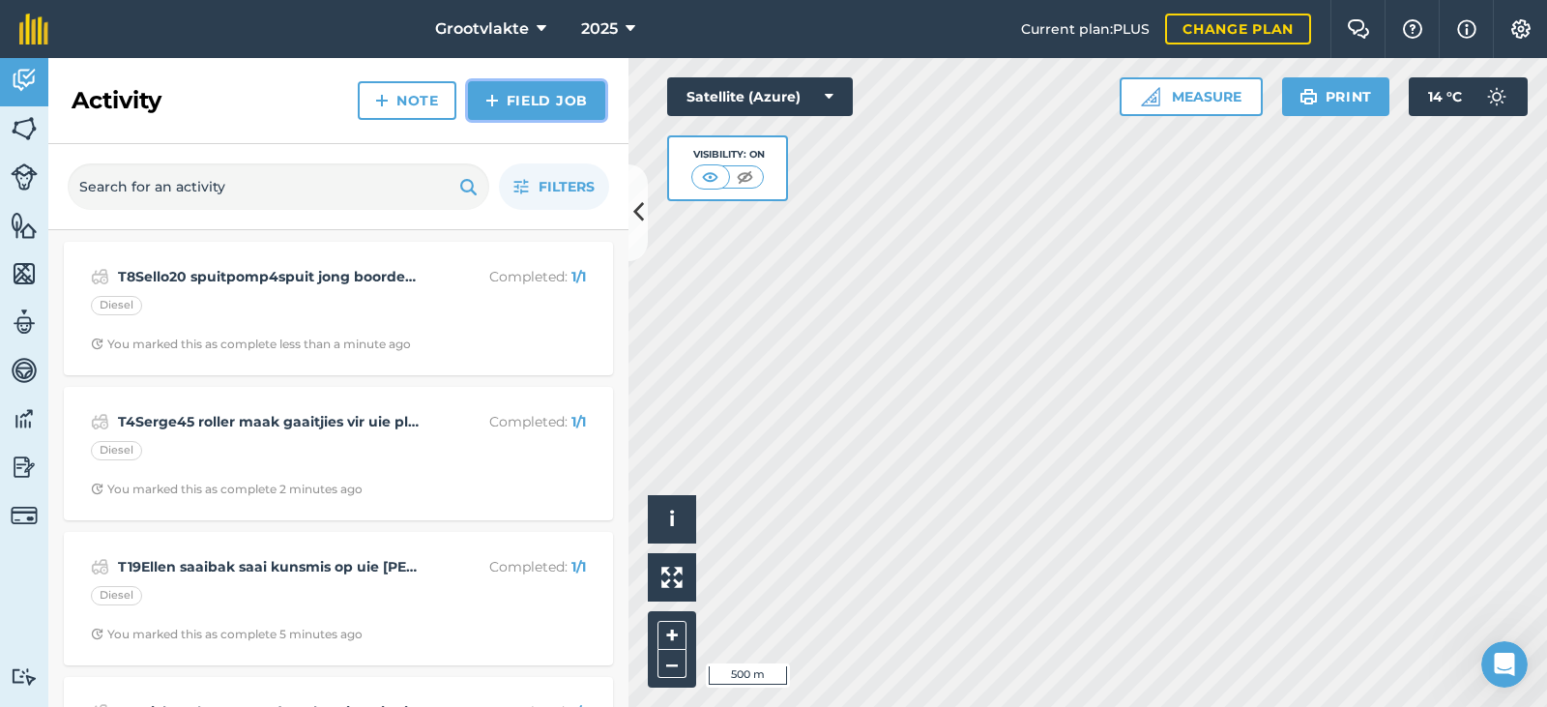
click at [529, 110] on link "Field Job" at bounding box center [536, 100] width 137 height 39
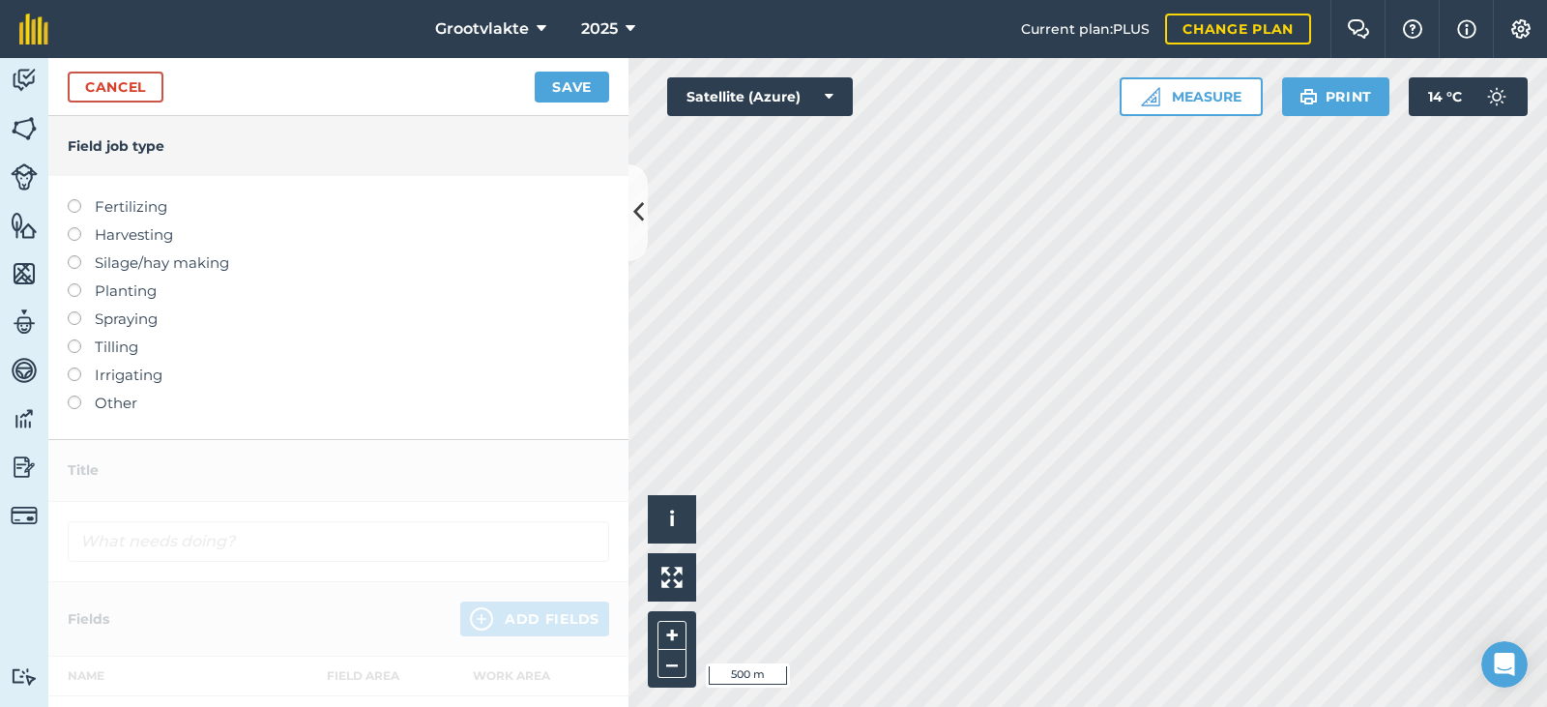
click at [119, 397] on label "Other" at bounding box center [338, 402] width 541 height 23
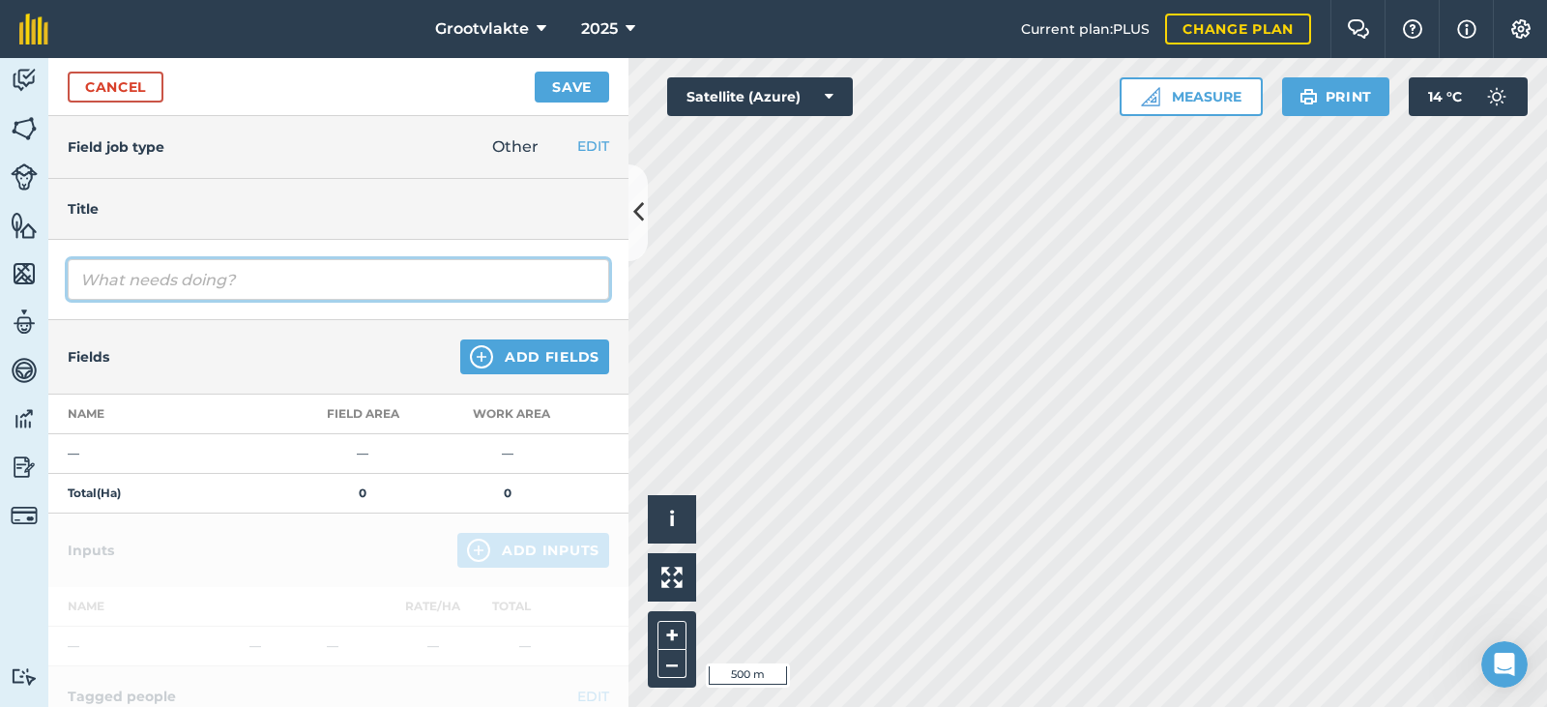
click at [171, 284] on input "text" at bounding box center [338, 279] width 541 height 41
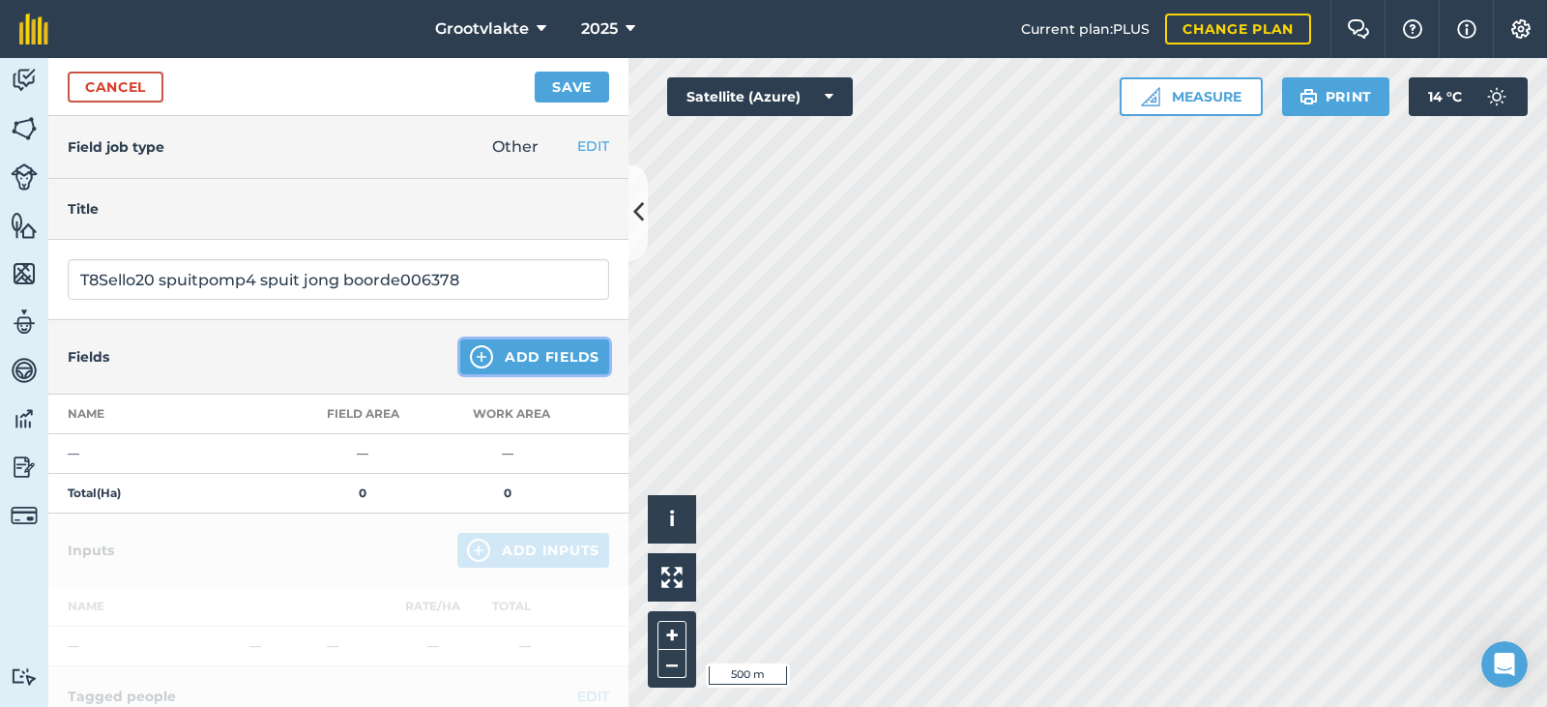
click at [501, 352] on button "Add Fields" at bounding box center [534, 356] width 149 height 35
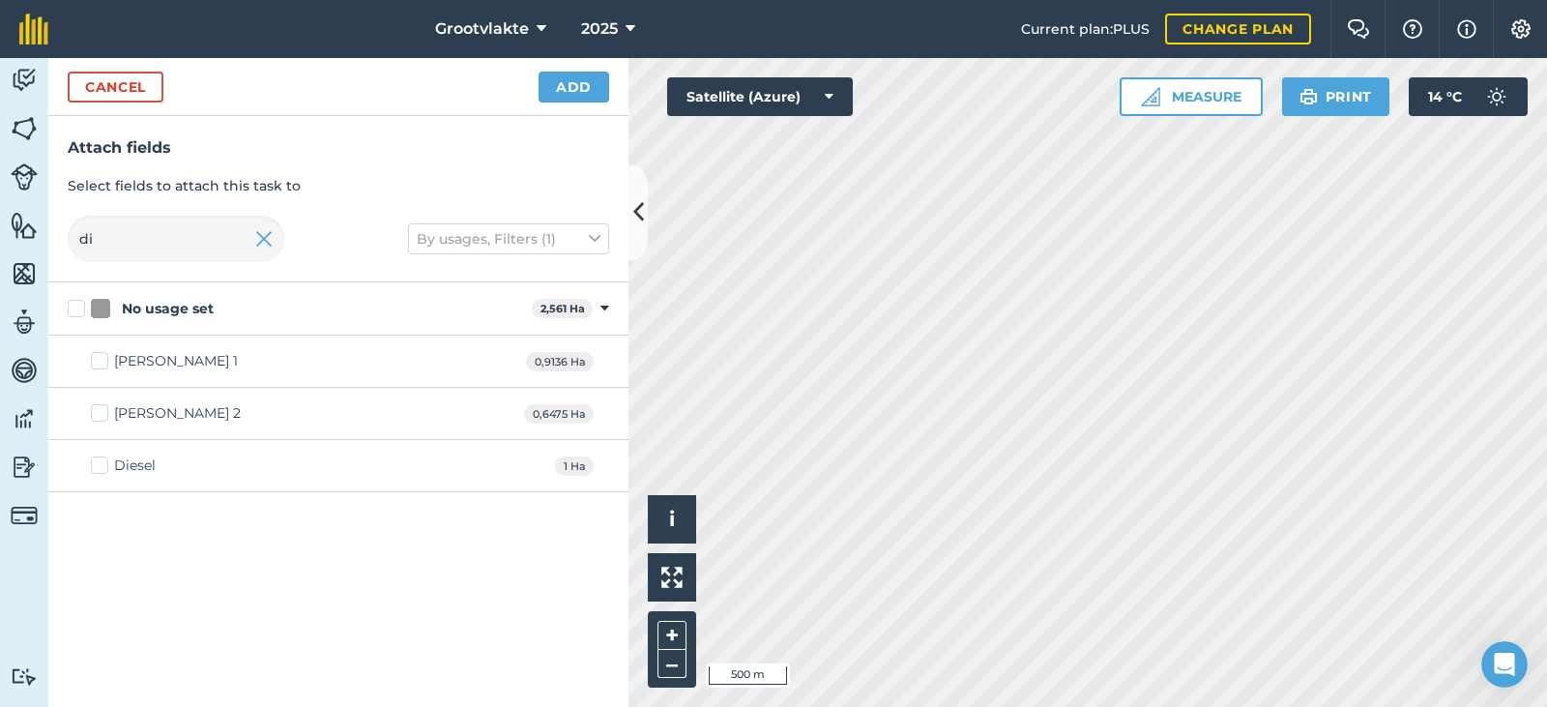
click at [86, 470] on div "Diesel 1 Ha" at bounding box center [338, 466] width 580 height 52
click at [113, 455] on label "Diesel" at bounding box center [123, 465] width 65 height 20
click at [103, 455] on input "Diesel" at bounding box center [97, 461] width 13 height 13
click at [610, 104] on div "Cancel Add" at bounding box center [338, 87] width 580 height 58
click at [597, 61] on div "Cancel Add" at bounding box center [338, 87] width 580 height 58
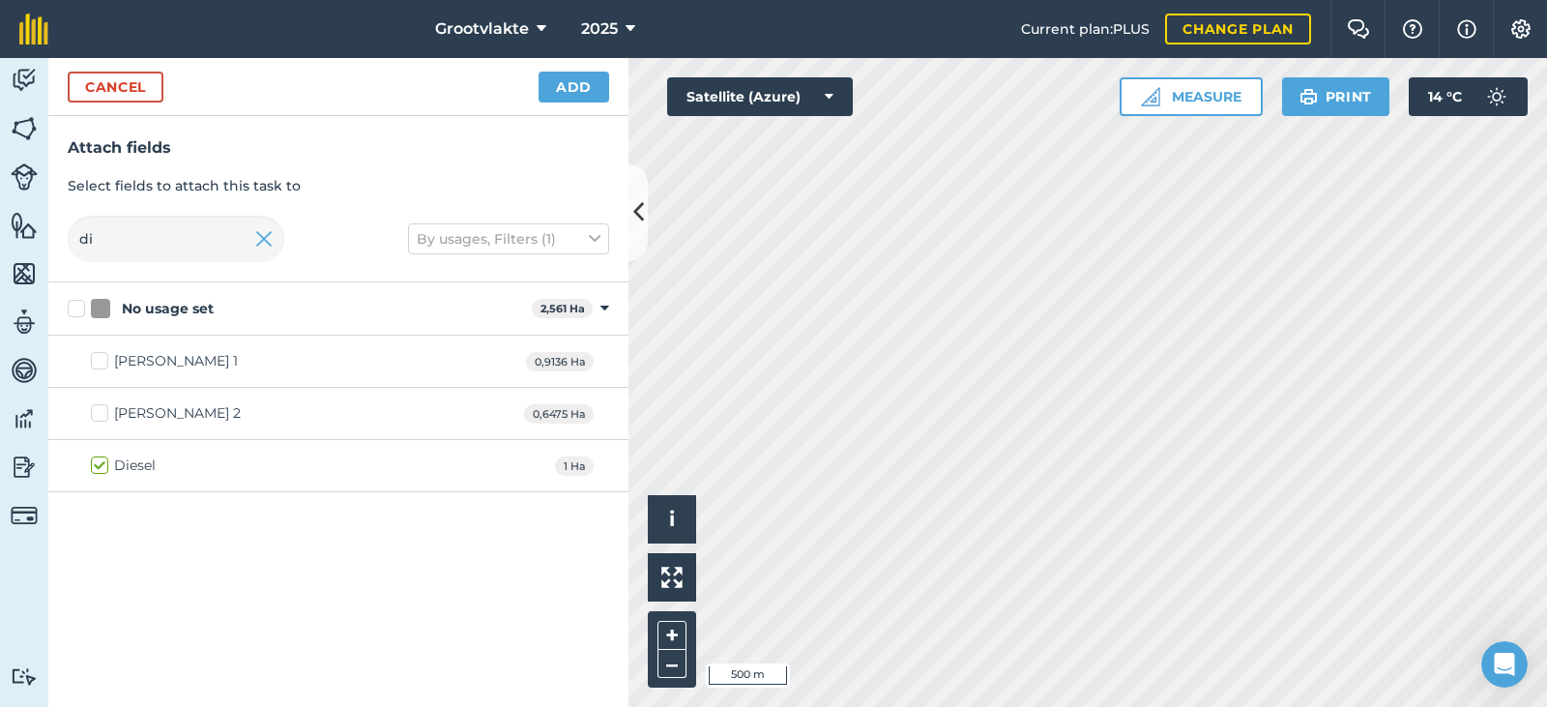
click at [572, 110] on div "Cancel Add" at bounding box center [338, 87] width 580 height 58
click at [577, 84] on button "Add" at bounding box center [573, 87] width 71 height 31
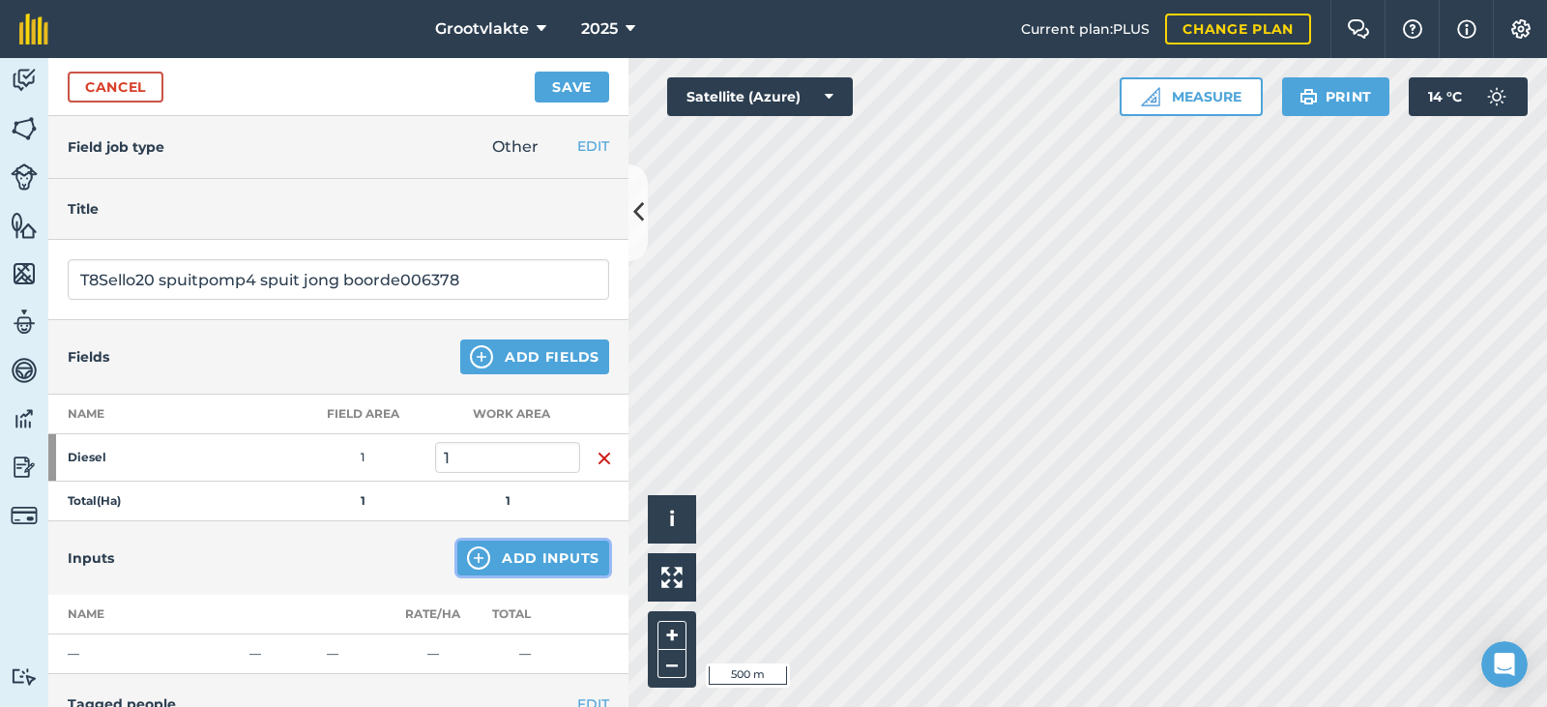
click at [553, 558] on button "Add Inputs" at bounding box center [533, 557] width 152 height 35
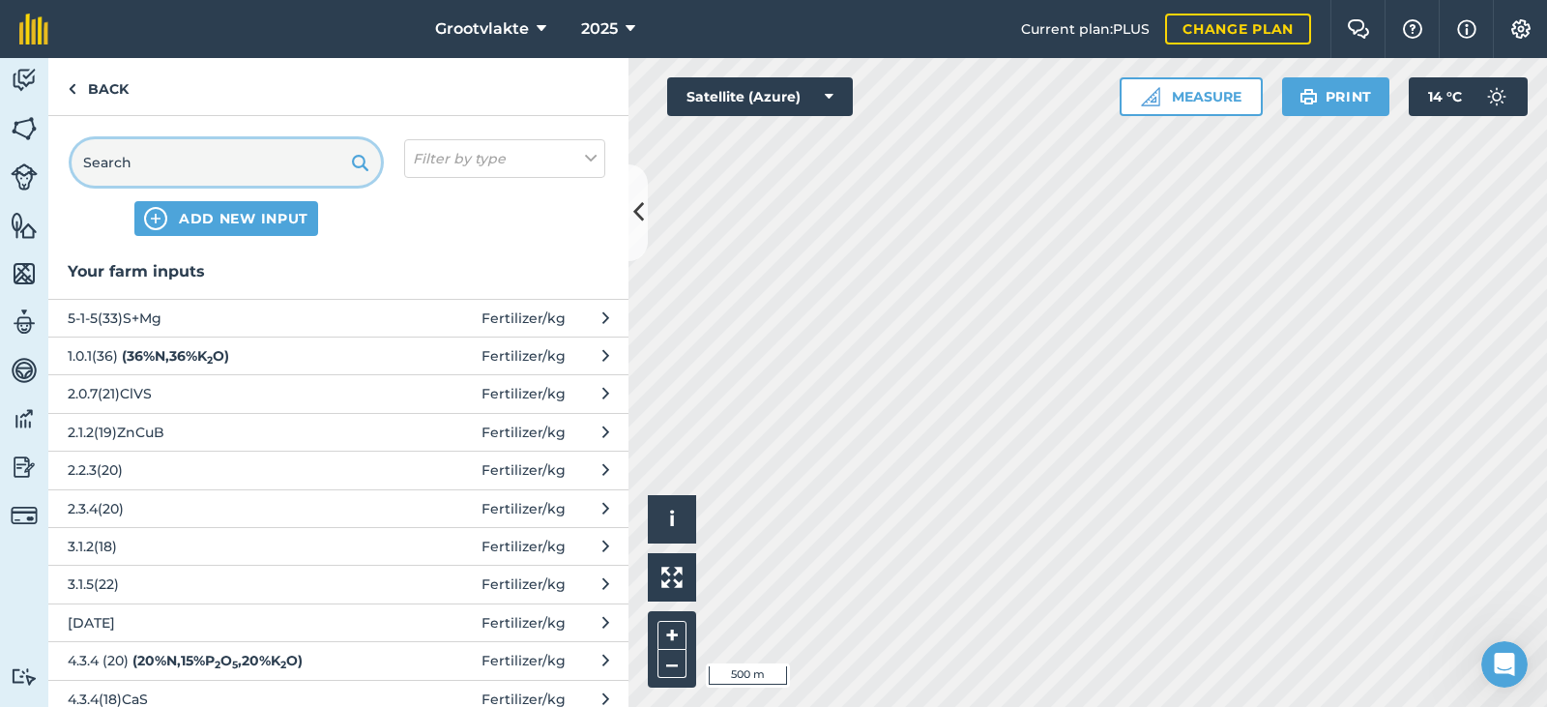
click at [191, 167] on input "text" at bounding box center [226, 162] width 309 height 46
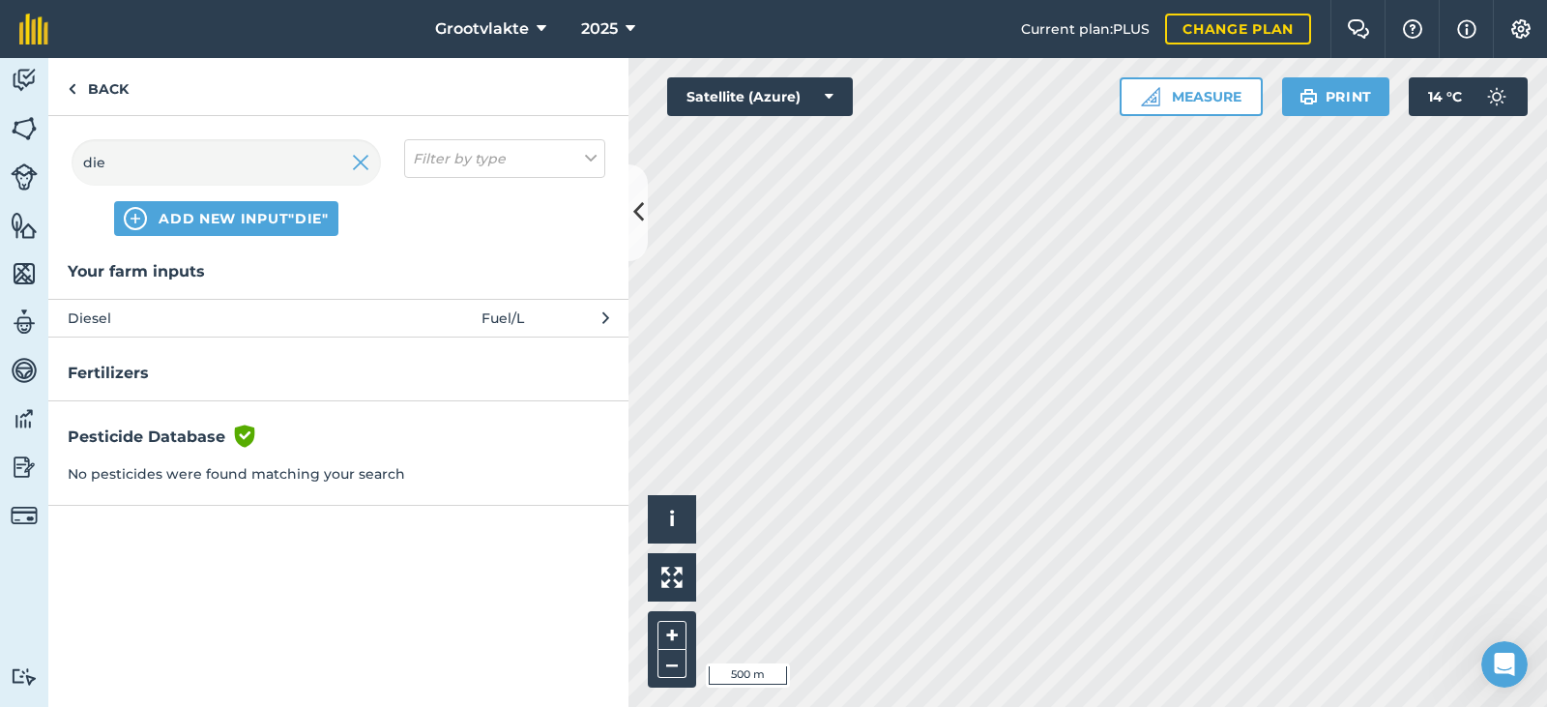
click at [190, 301] on button "Diesel Fuel / L" at bounding box center [338, 318] width 580 height 38
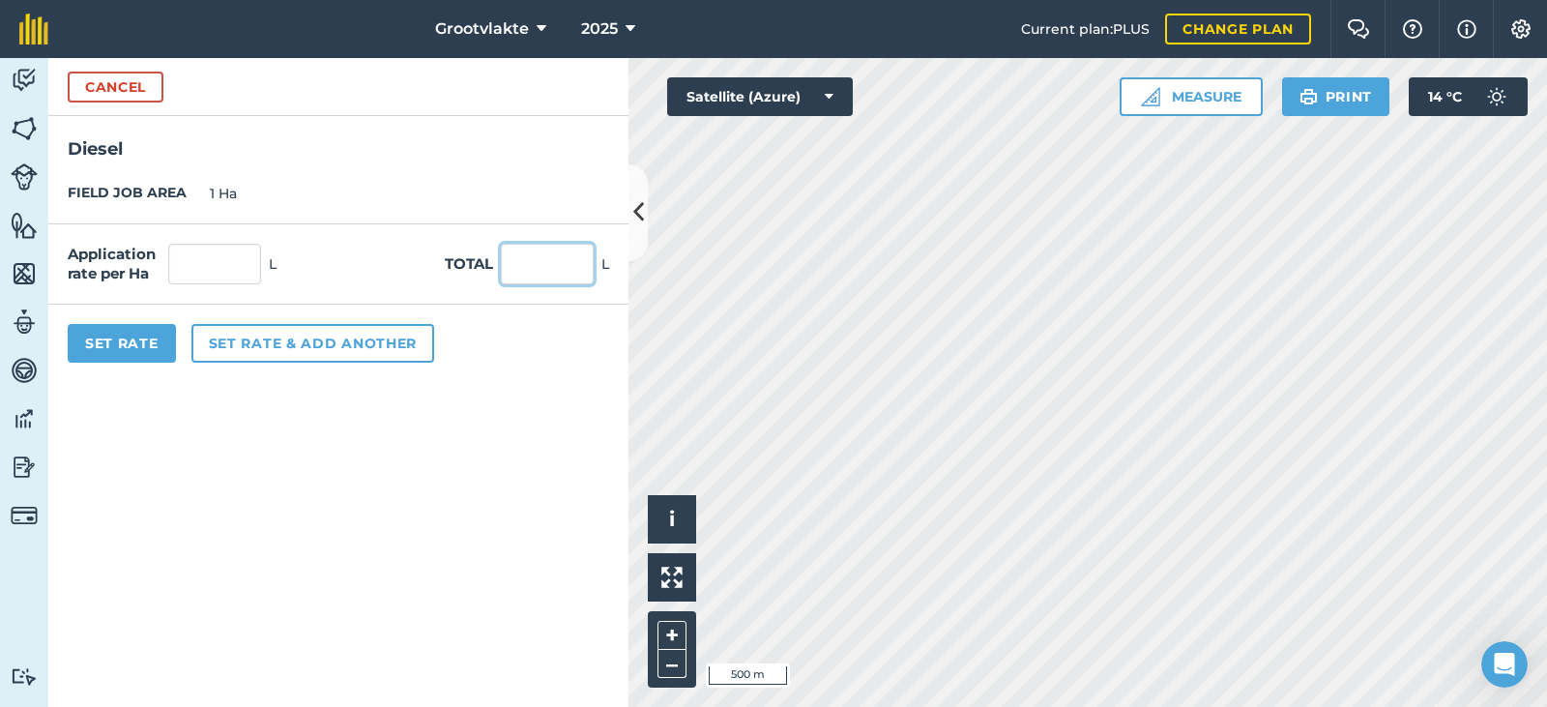
drag, startPoint x: 527, startPoint y: 270, endPoint x: 534, endPoint y: 253, distance: 17.8
click at [528, 270] on input "text" at bounding box center [547, 264] width 93 height 41
click at [129, 345] on button "Set Rate" at bounding box center [122, 343] width 108 height 39
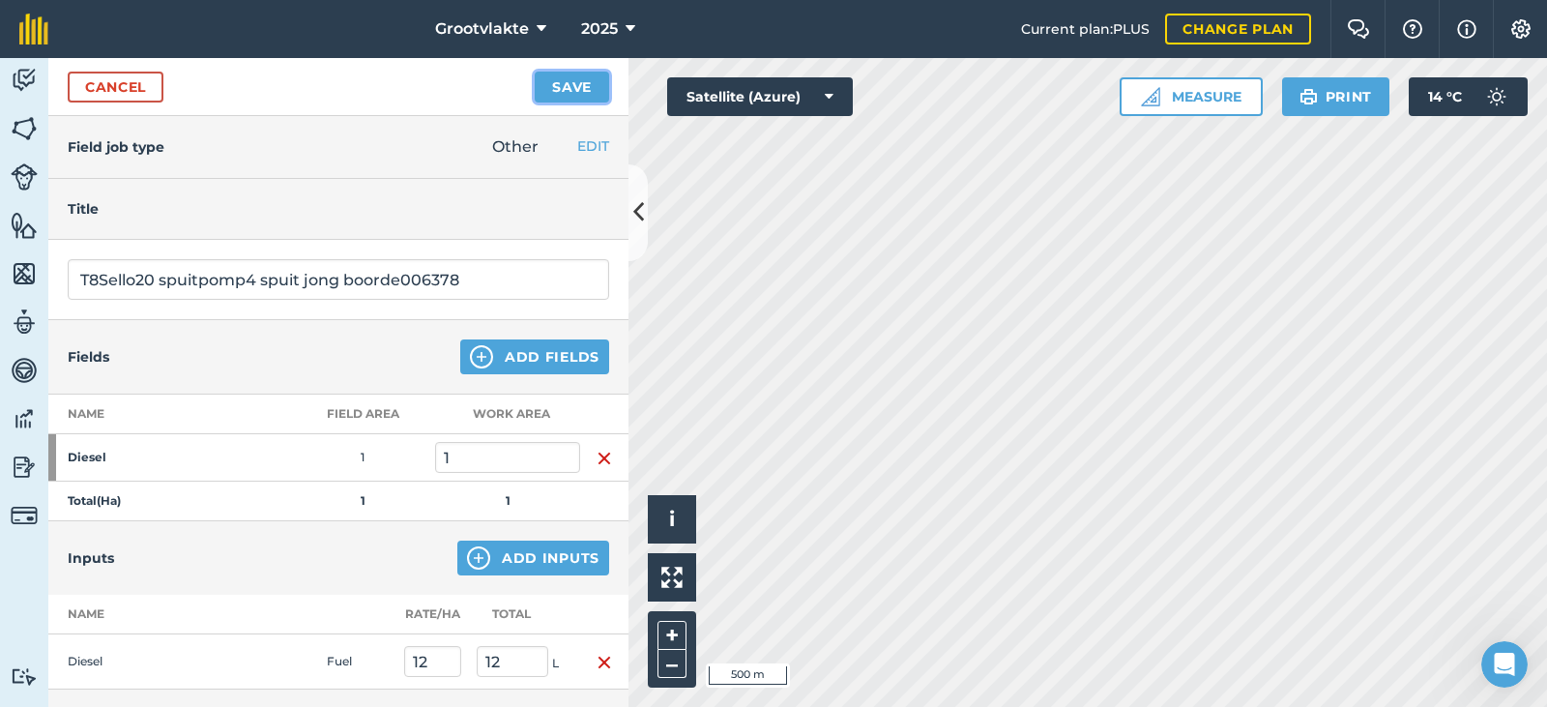
click at [551, 81] on button "Save" at bounding box center [572, 87] width 74 height 31
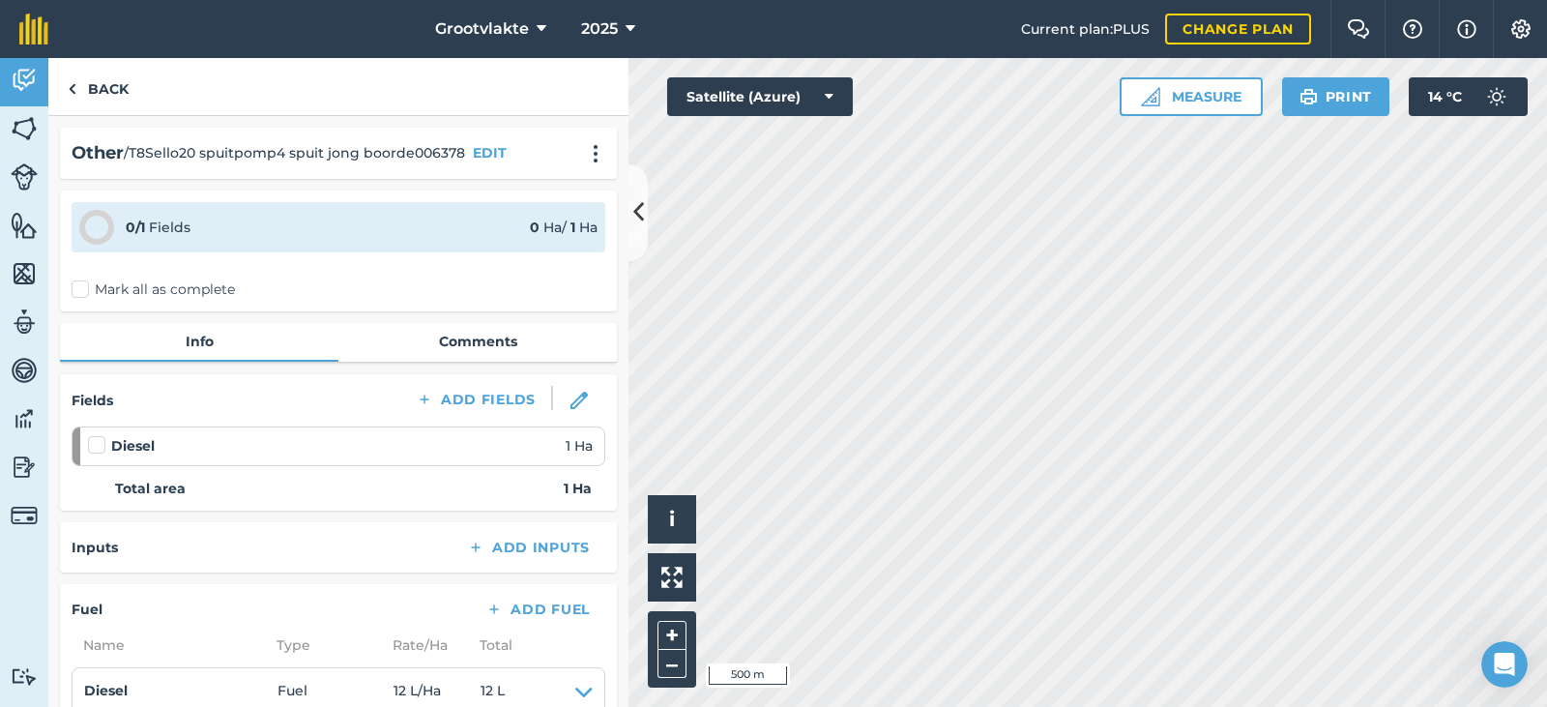
click at [100, 301] on div "0 / 1 Fields 0 Ha / 1 [PERSON_NAME] all as complete" at bounding box center [338, 250] width 557 height 121
click at [131, 286] on label "Mark all as complete" at bounding box center [153, 289] width 163 height 20
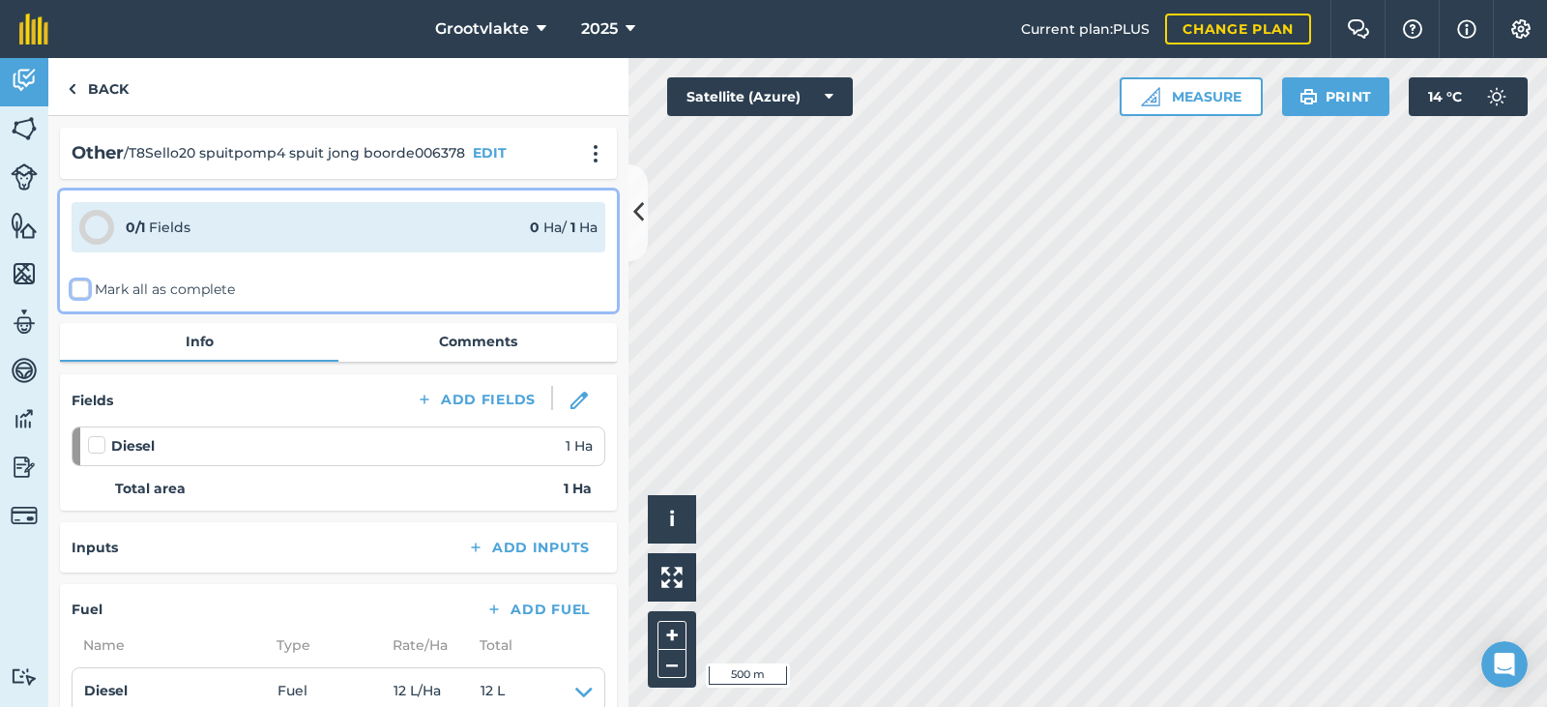
click at [84, 286] on input "Mark all as complete" at bounding box center [78, 285] width 13 height 13
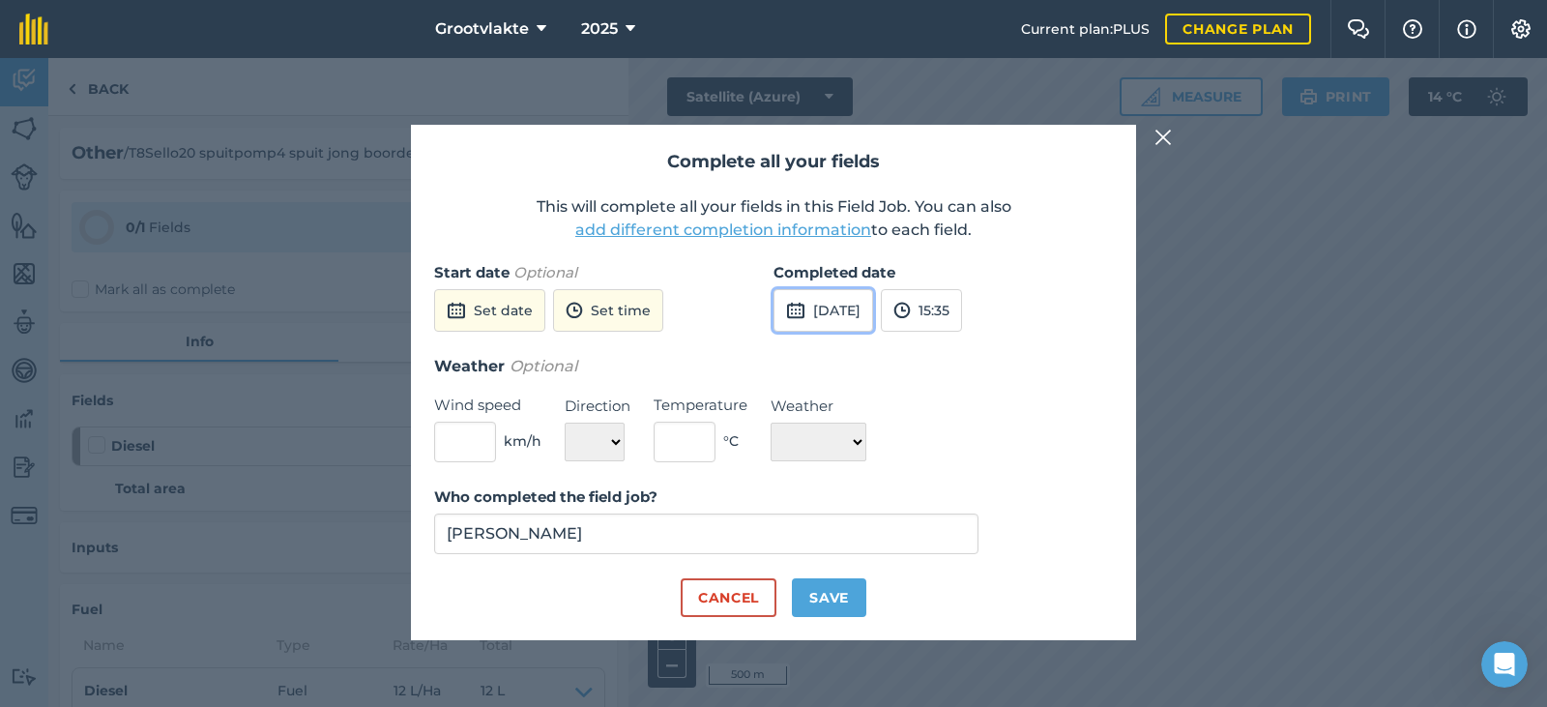
click at [871, 310] on button "[DATE]" at bounding box center [823, 310] width 100 height 43
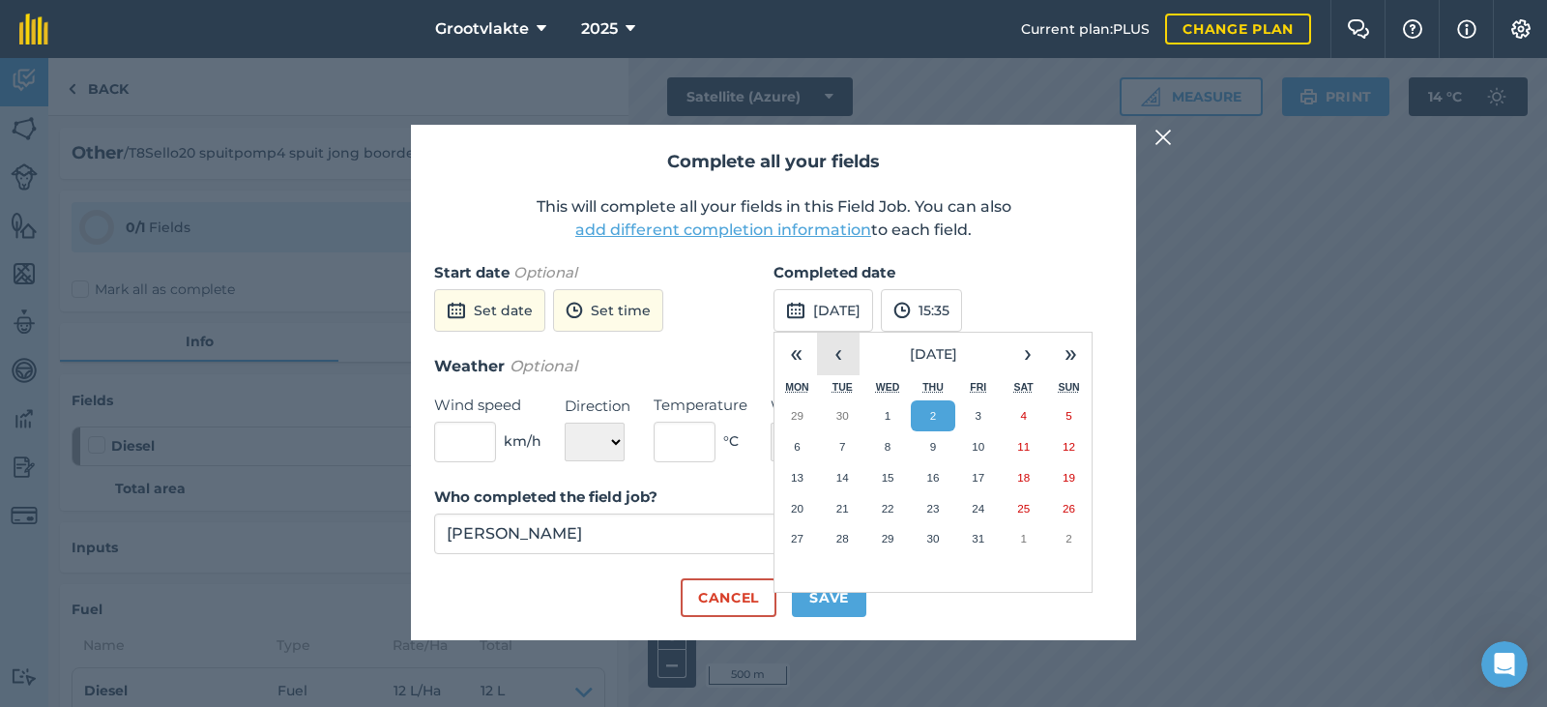
click at [824, 357] on button "‹" at bounding box center [838, 354] width 43 height 43
click at [861, 538] on button "30" at bounding box center [842, 538] width 45 height 31
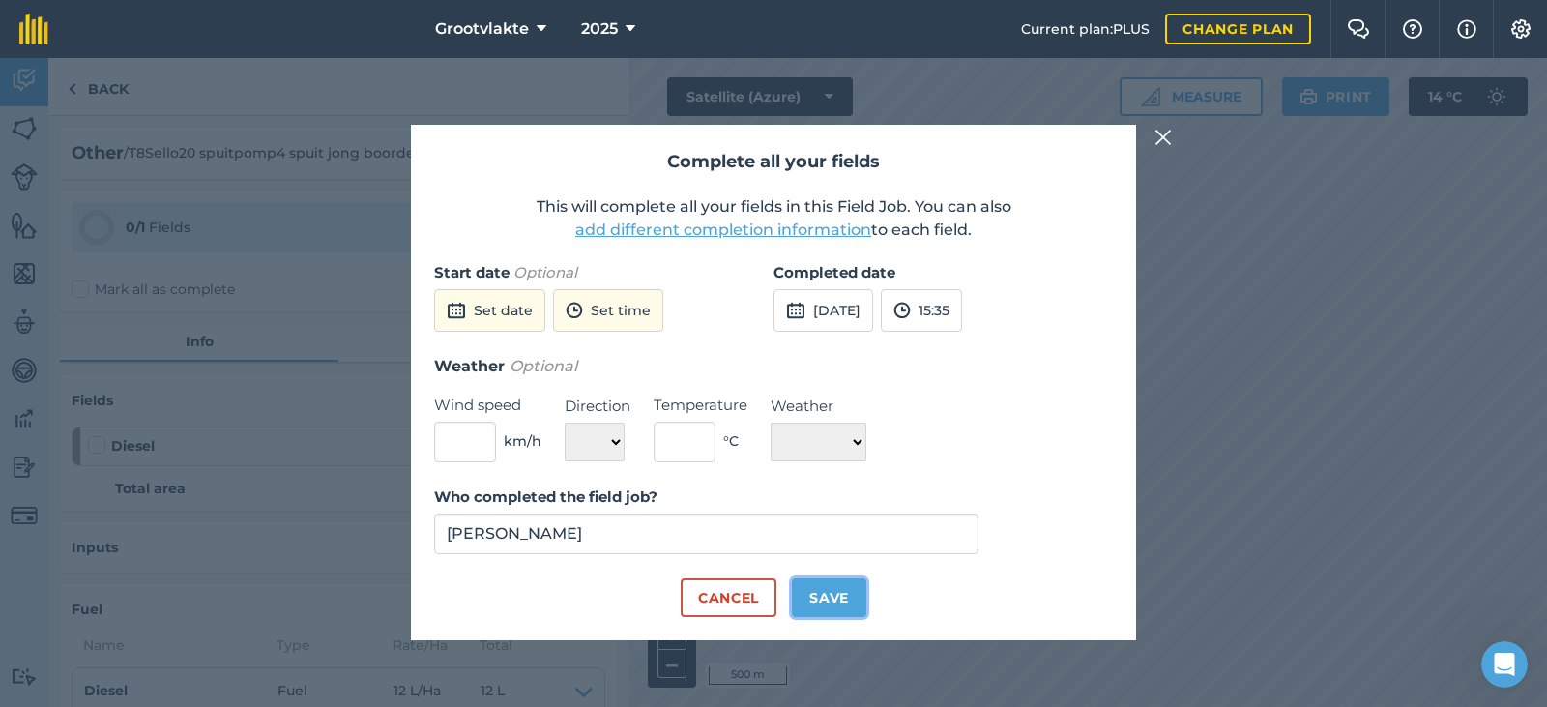
click at [833, 595] on button "Save" at bounding box center [829, 597] width 74 height 39
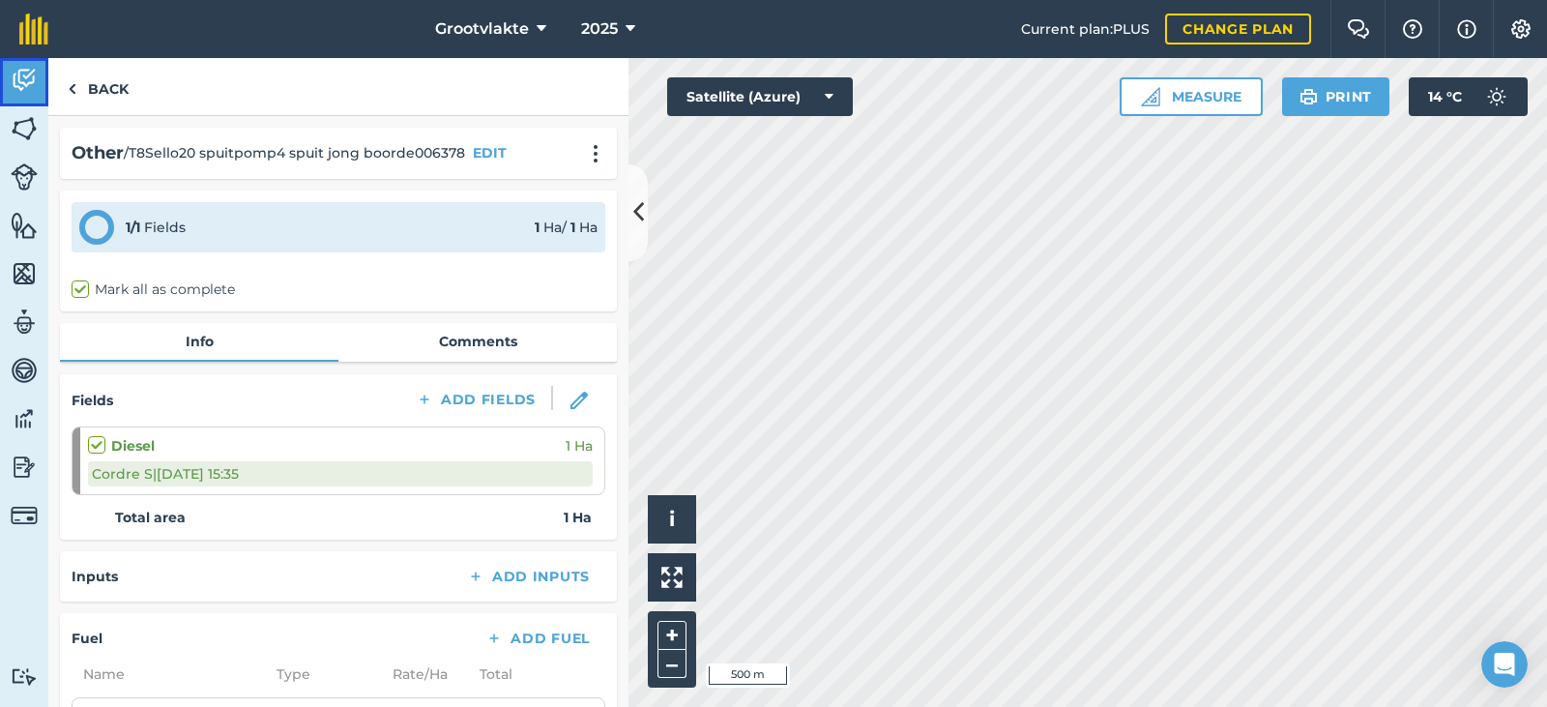
click at [30, 100] on link "Activity" at bounding box center [24, 82] width 48 height 48
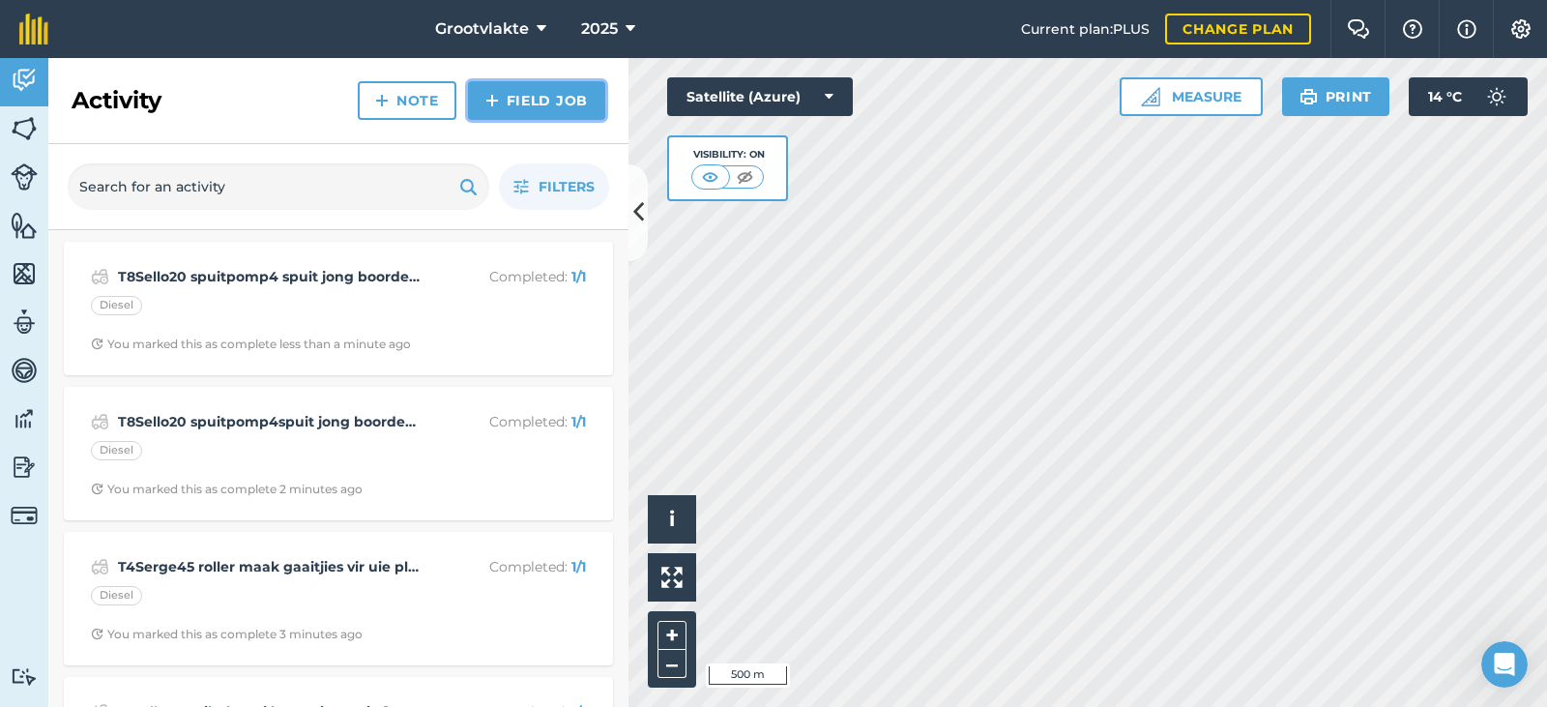
click at [554, 103] on link "Field Job" at bounding box center [536, 100] width 137 height 39
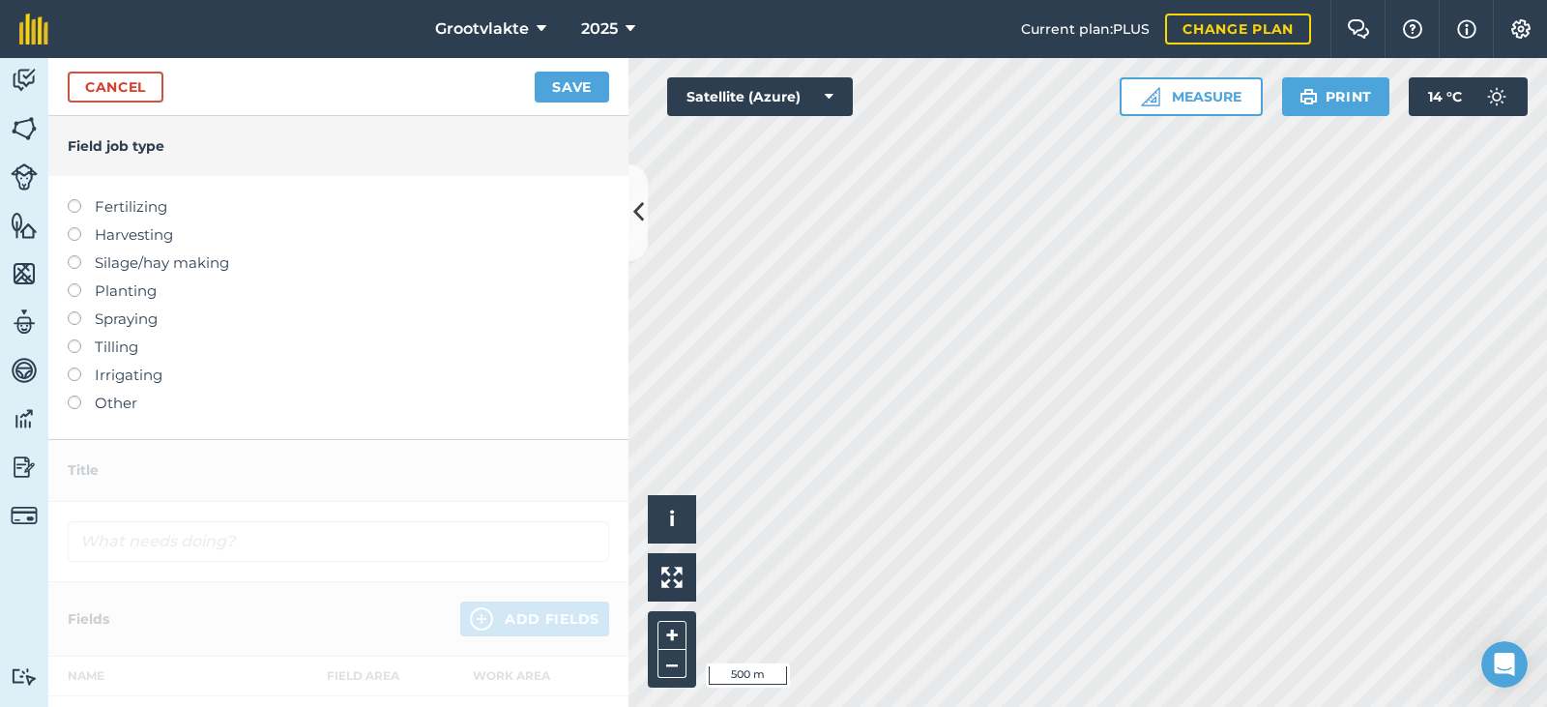
click at [135, 414] on label "Other" at bounding box center [338, 402] width 541 height 23
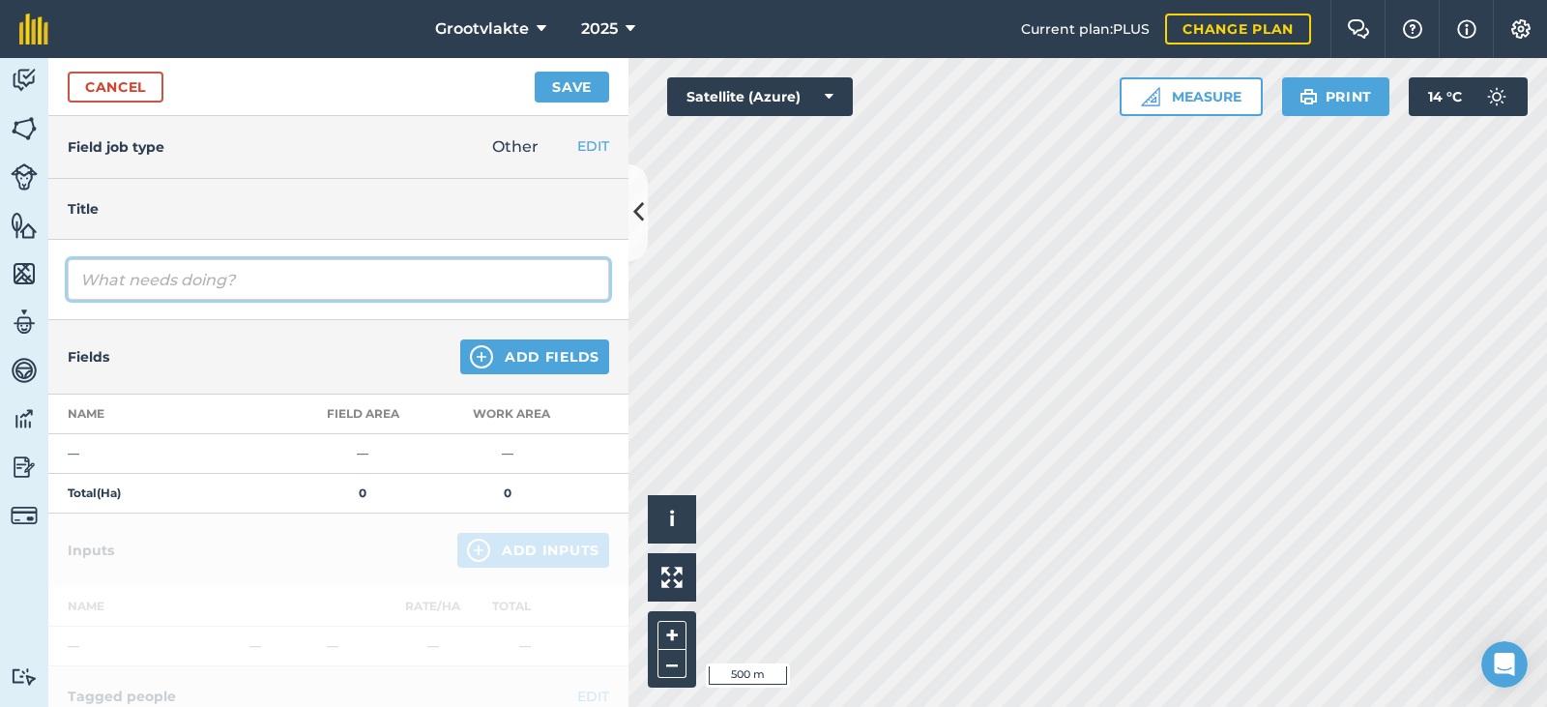
click at [154, 268] on input "text" at bounding box center [338, 279] width 541 height 41
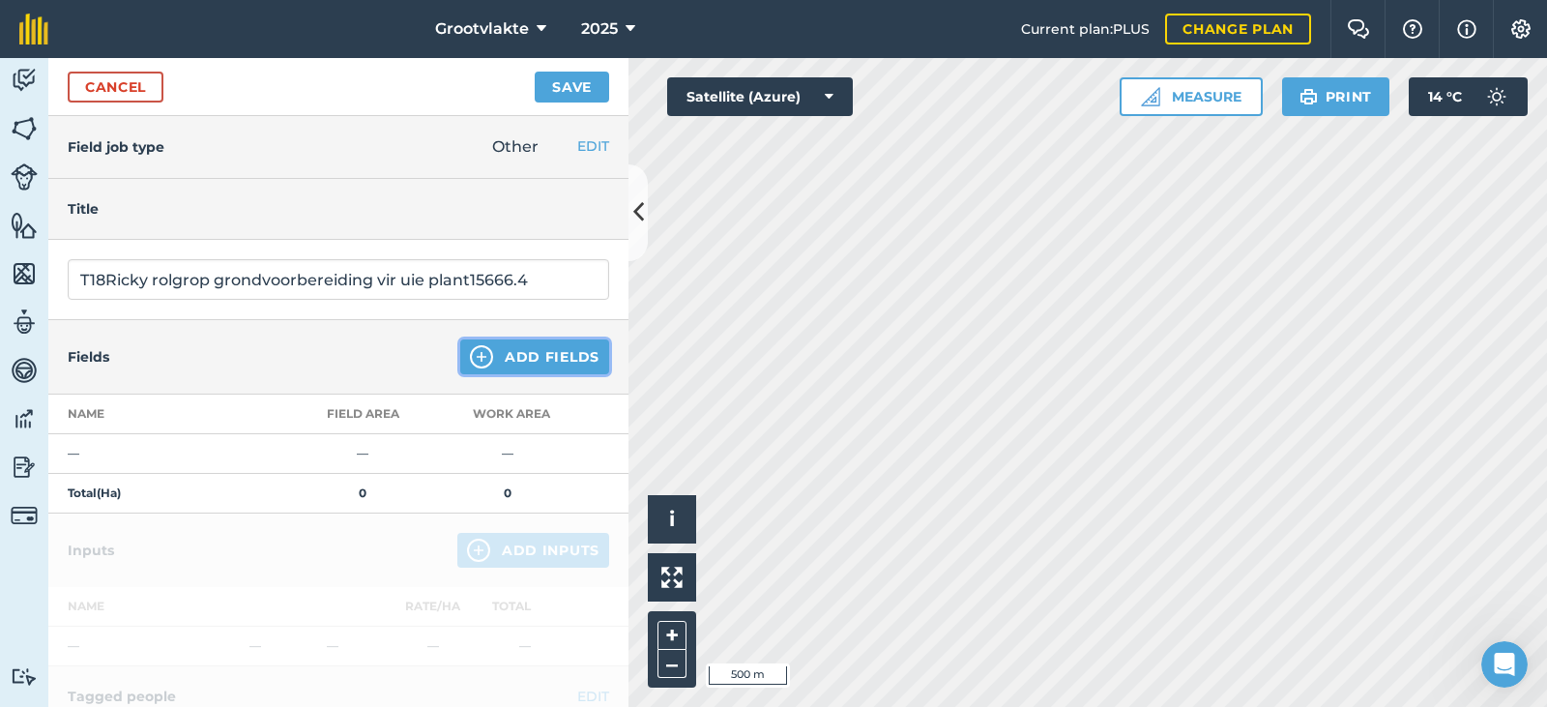
click at [470, 360] on img at bounding box center [481, 356] width 23 height 23
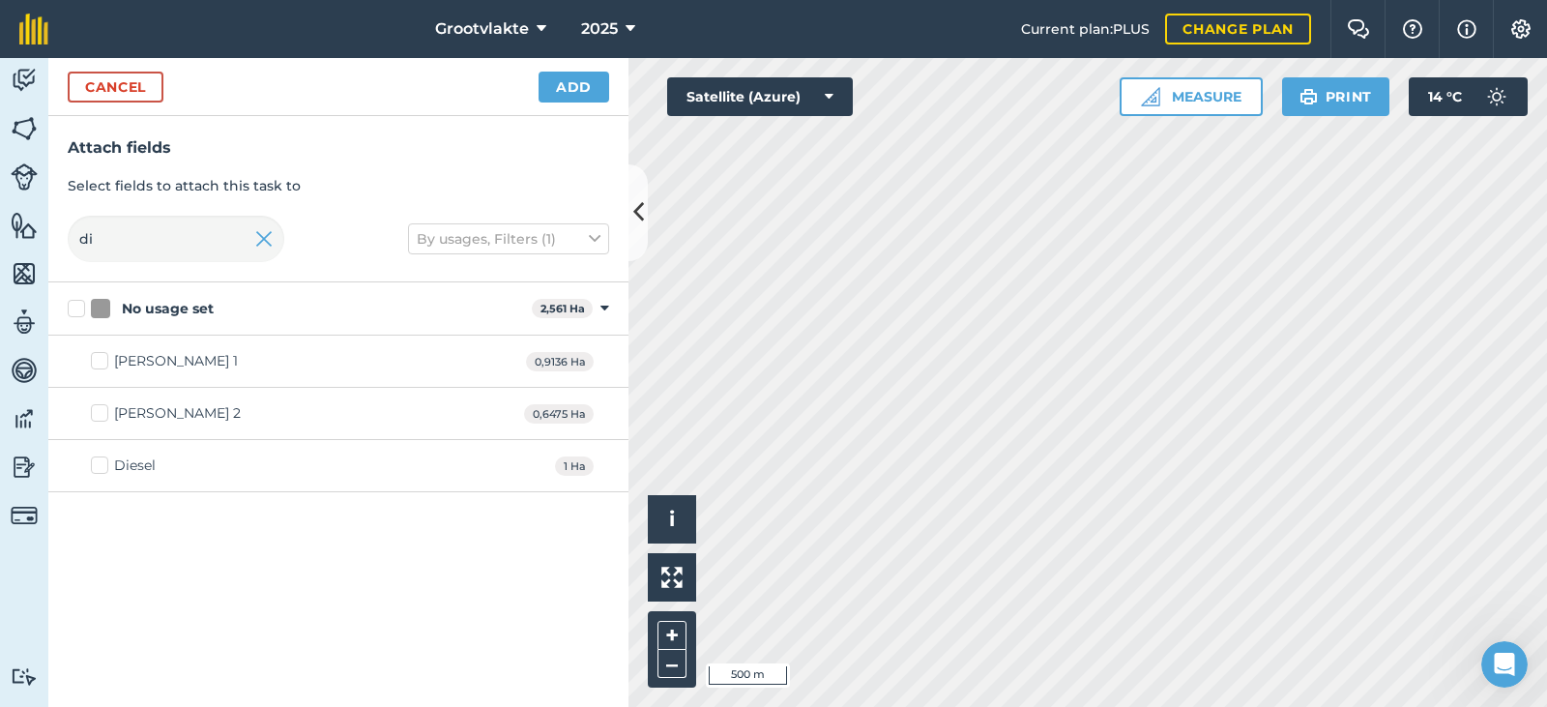
click at [160, 455] on div "Diesel 1 Ha" at bounding box center [338, 466] width 580 height 52
click at [142, 459] on div "Diesel" at bounding box center [135, 465] width 42 height 20
click at [103, 459] on input "Diesel" at bounding box center [97, 461] width 13 height 13
click at [594, 76] on button "Add" at bounding box center [573, 87] width 71 height 31
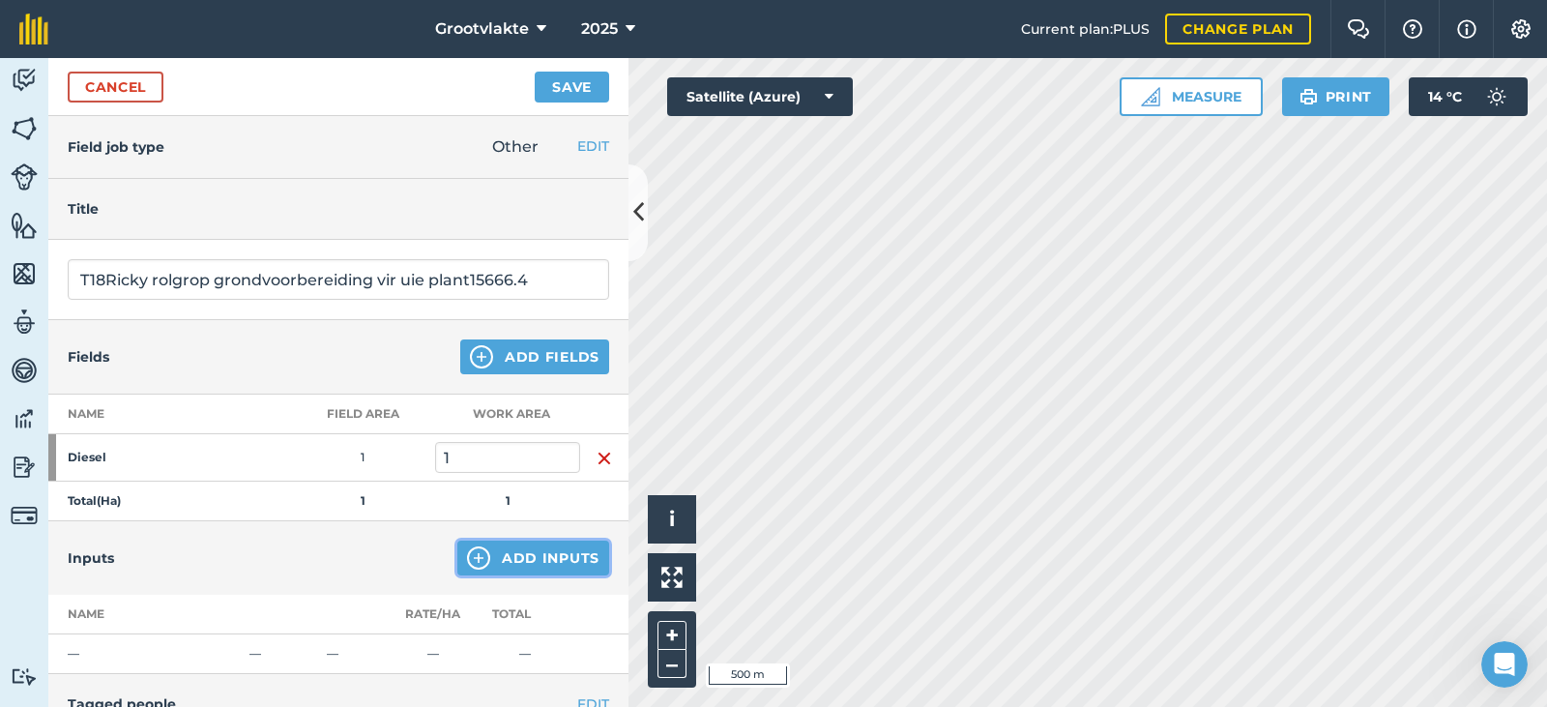
click at [467, 551] on img at bounding box center [478, 557] width 23 height 23
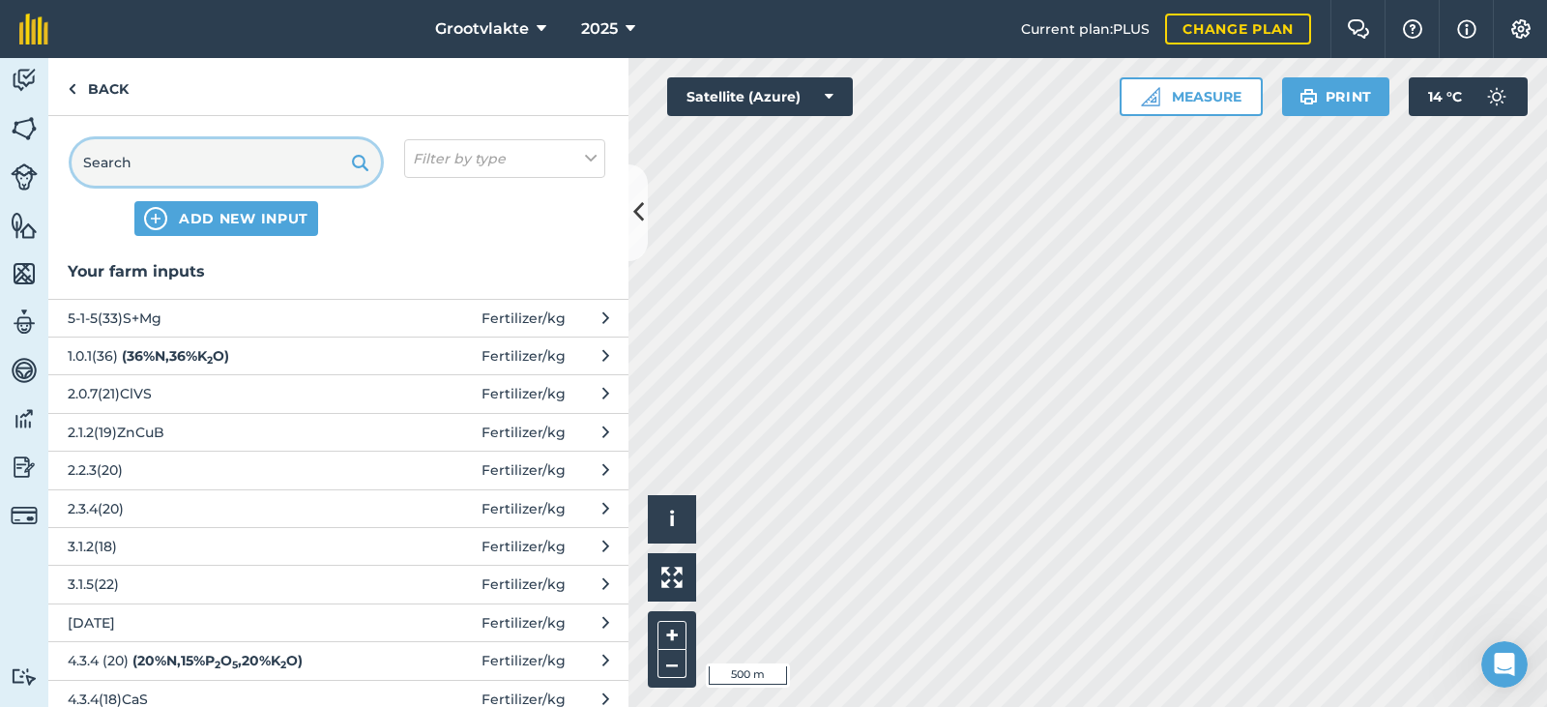
click at [268, 169] on input "text" at bounding box center [226, 162] width 309 height 46
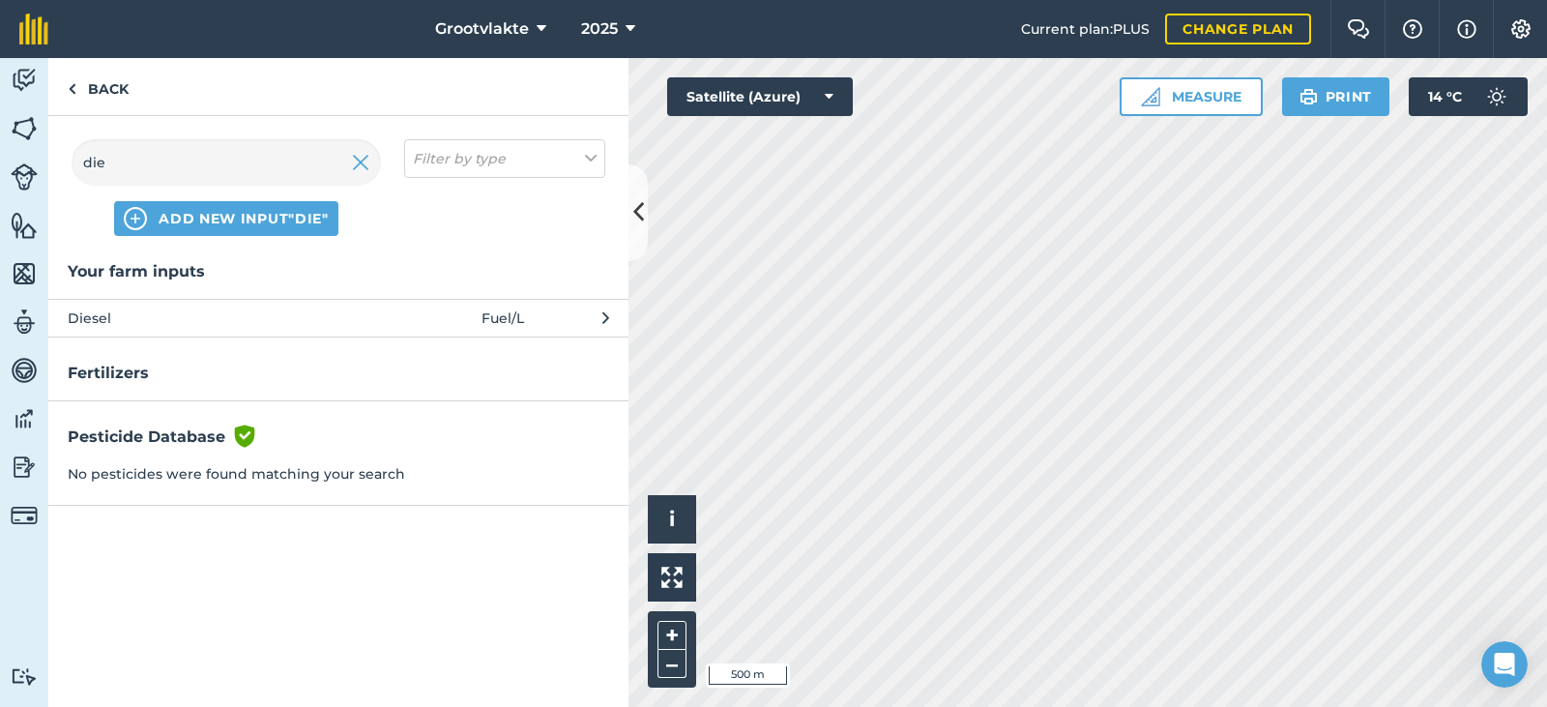
click at [241, 308] on button "Diesel Fuel / L" at bounding box center [338, 318] width 580 height 38
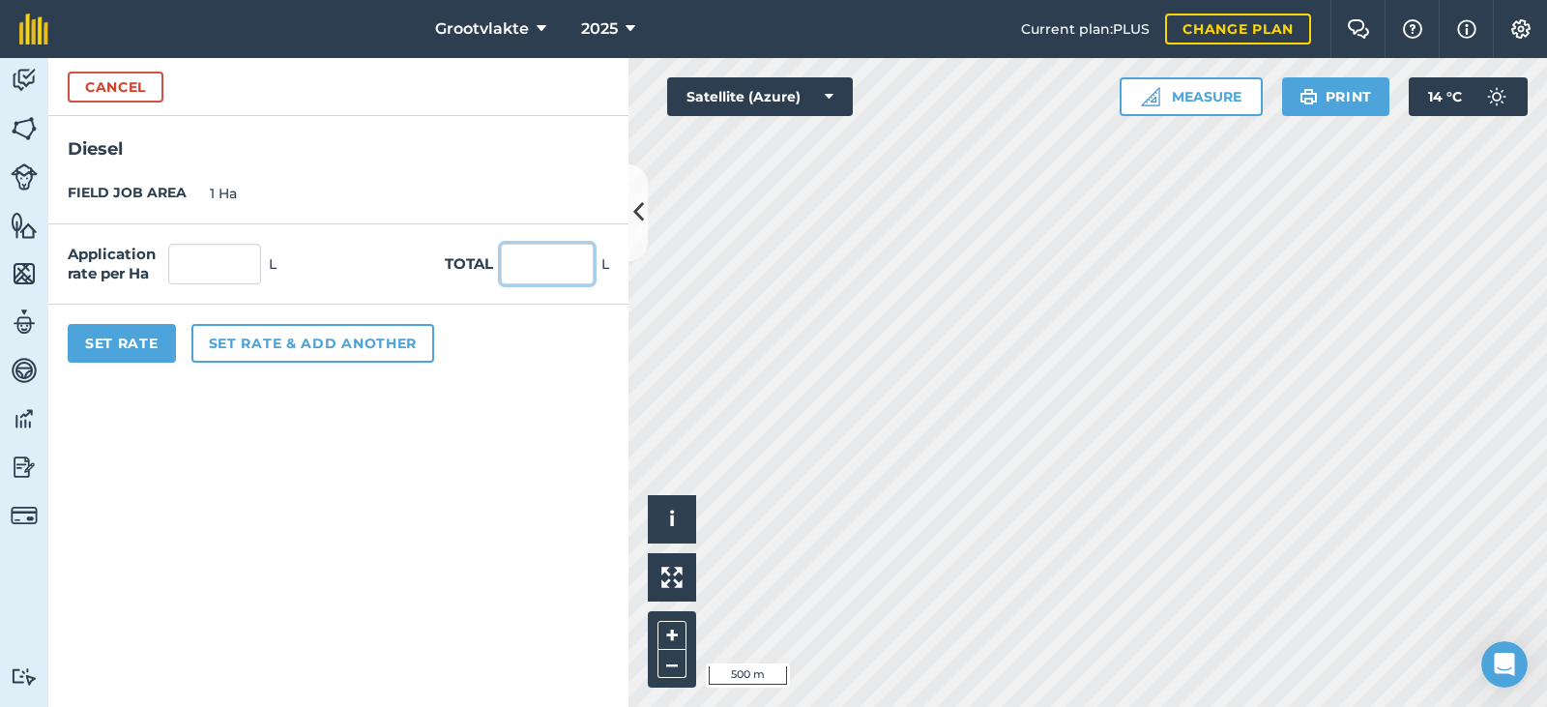
click at [534, 266] on input "text" at bounding box center [547, 264] width 93 height 41
click at [133, 338] on button "Set Rate" at bounding box center [122, 343] width 108 height 39
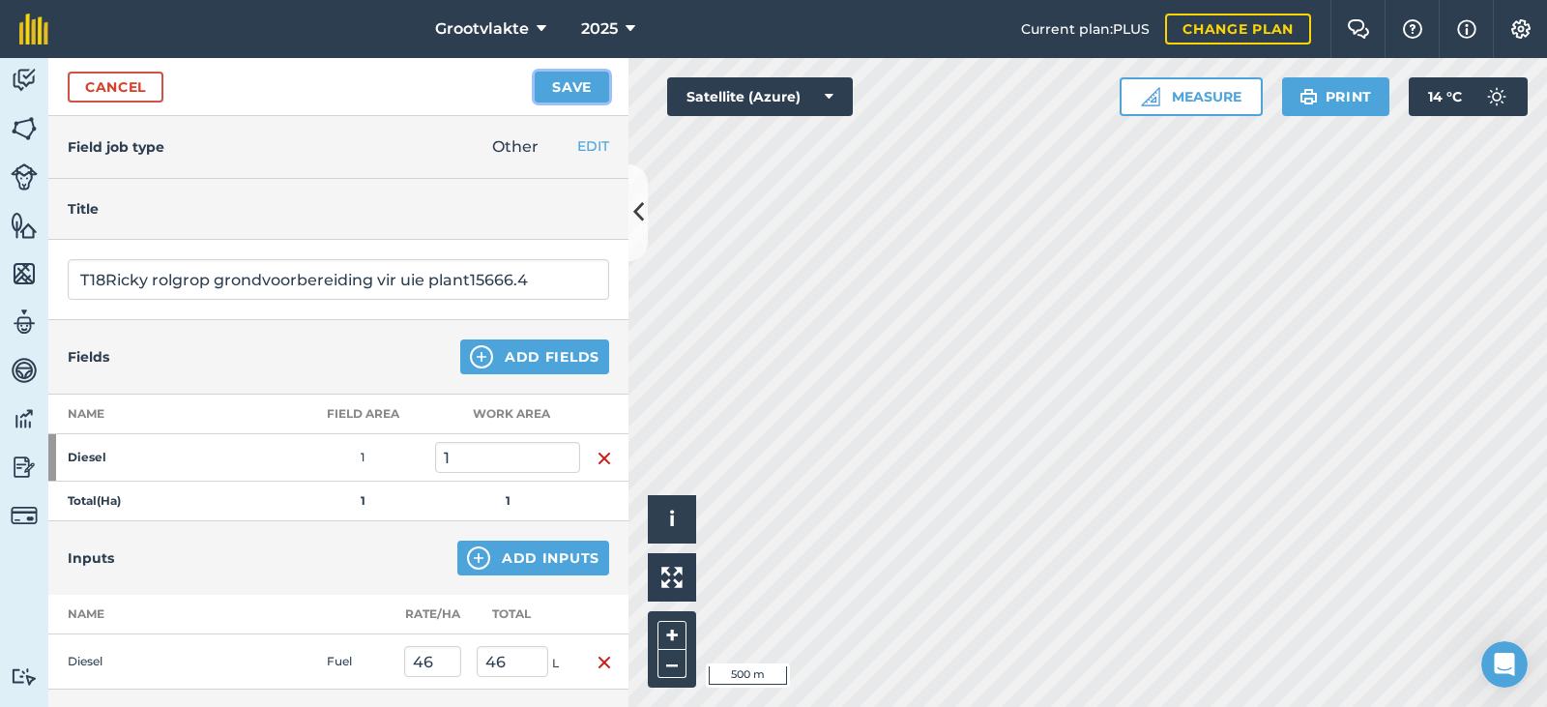
click at [558, 81] on button "Save" at bounding box center [572, 87] width 74 height 31
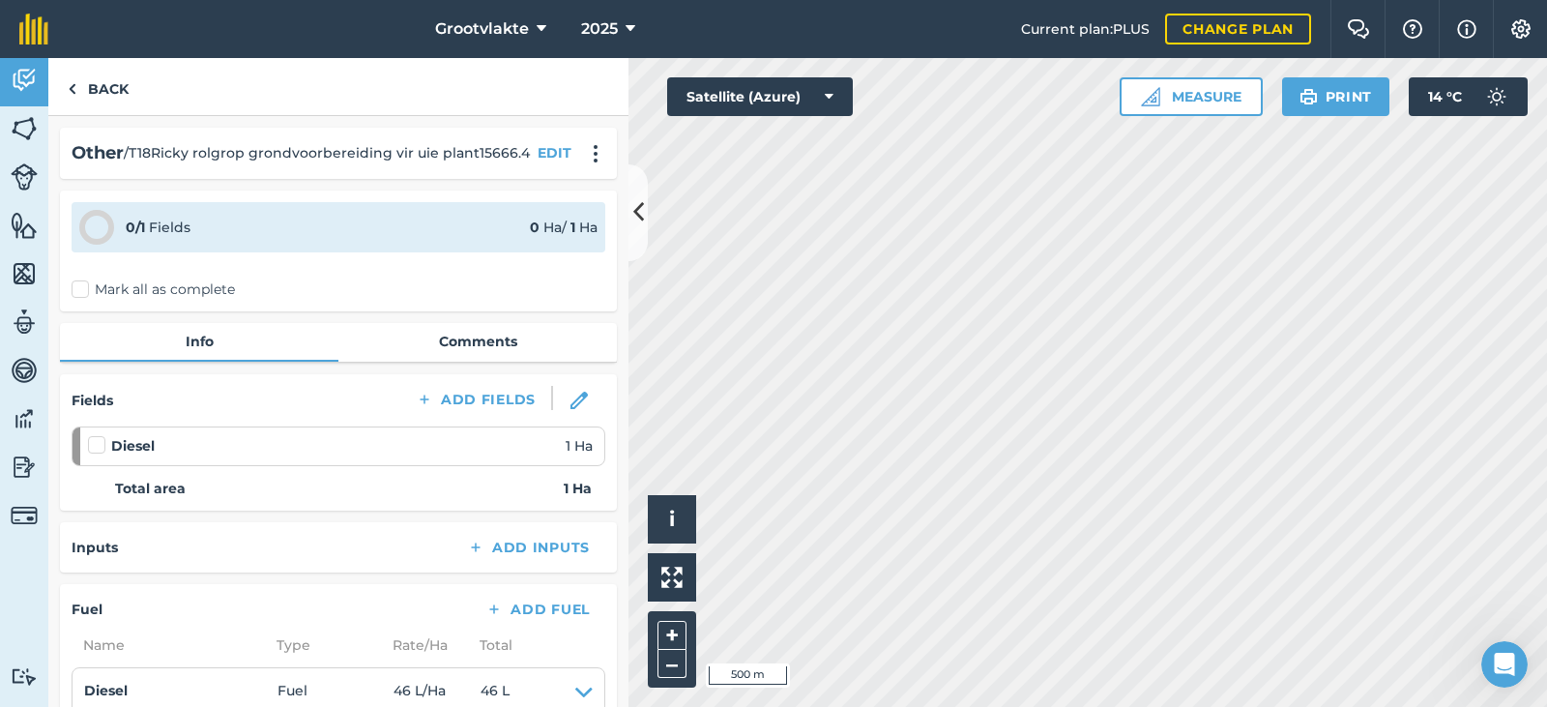
click at [90, 288] on label "Mark all as complete" at bounding box center [153, 289] width 163 height 20
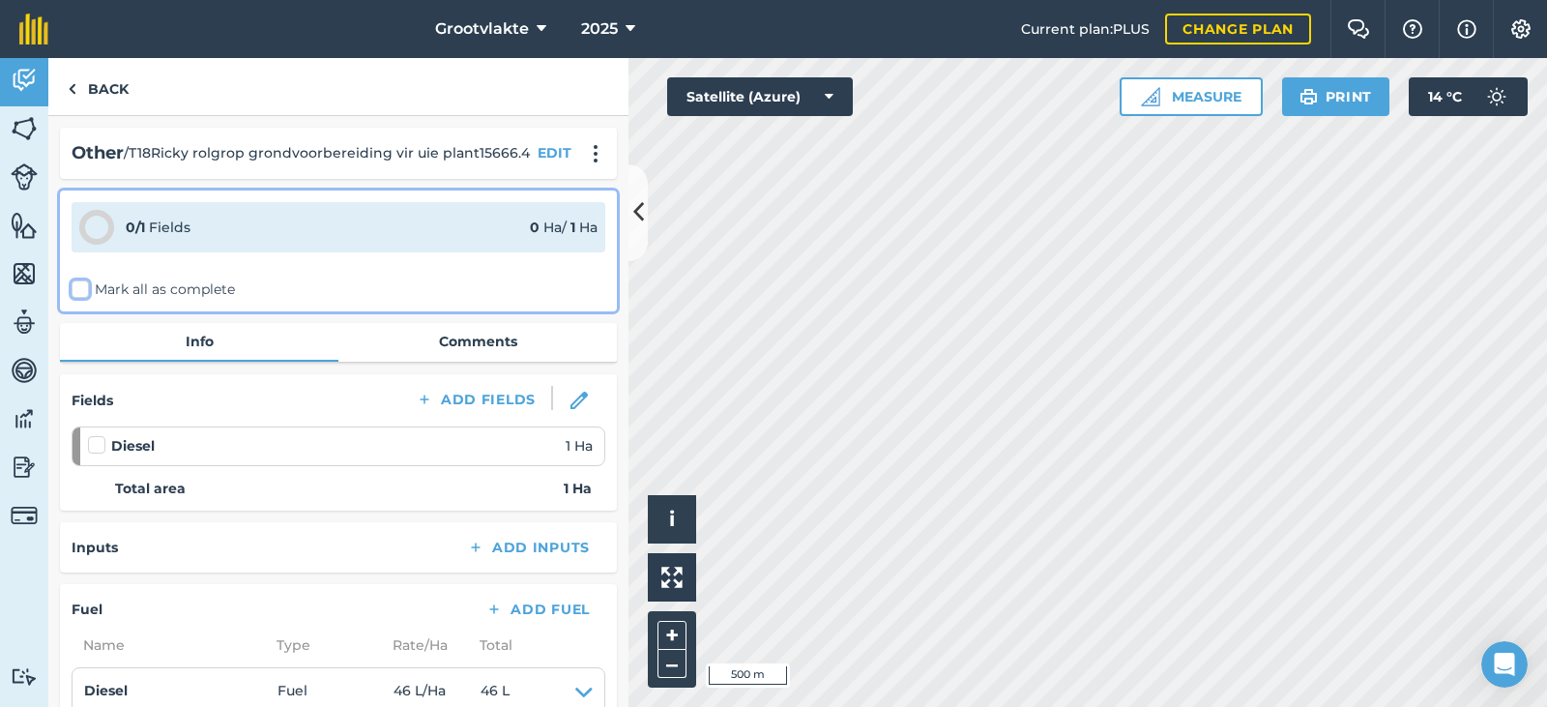
click at [84, 288] on input "Mark all as complete" at bounding box center [78, 285] width 13 height 13
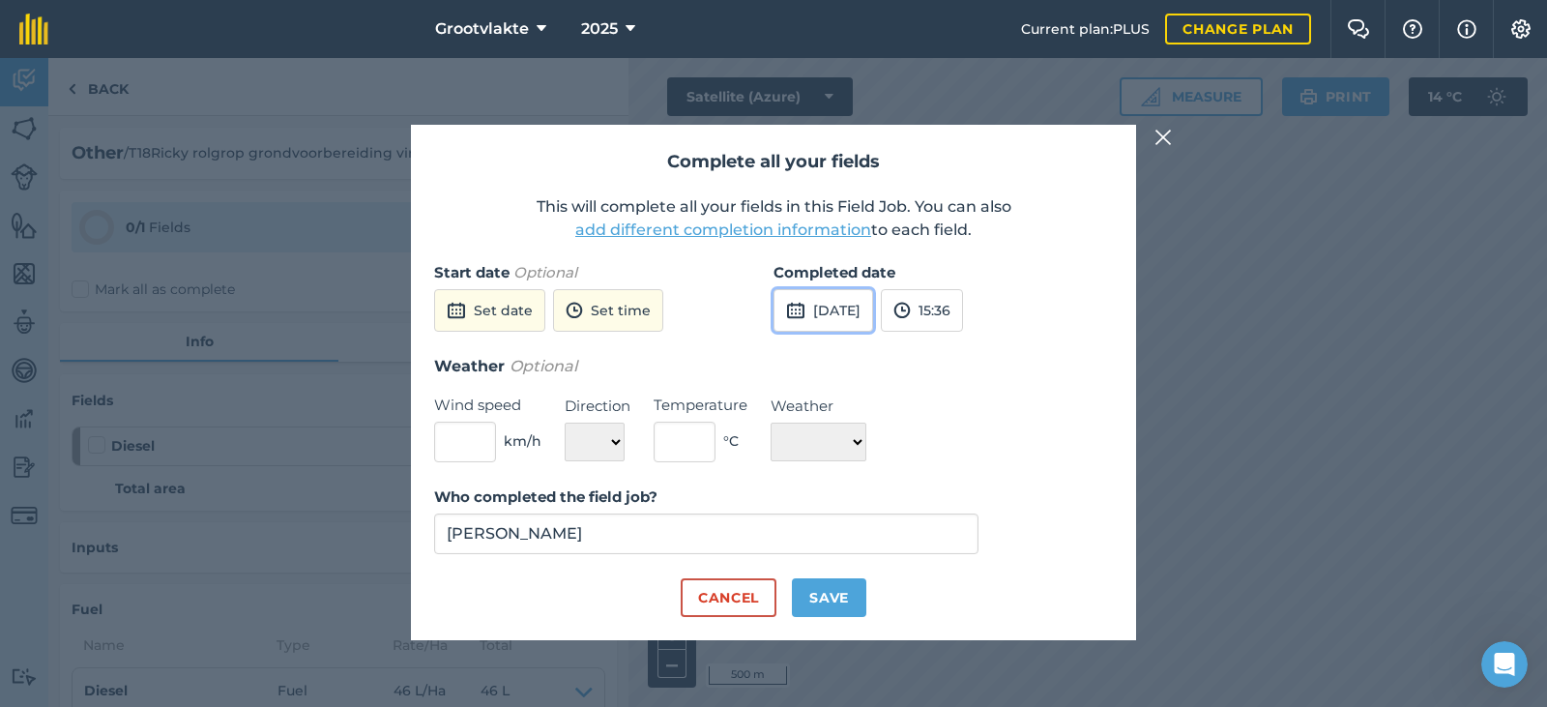
click at [869, 327] on button "[DATE]" at bounding box center [823, 310] width 100 height 43
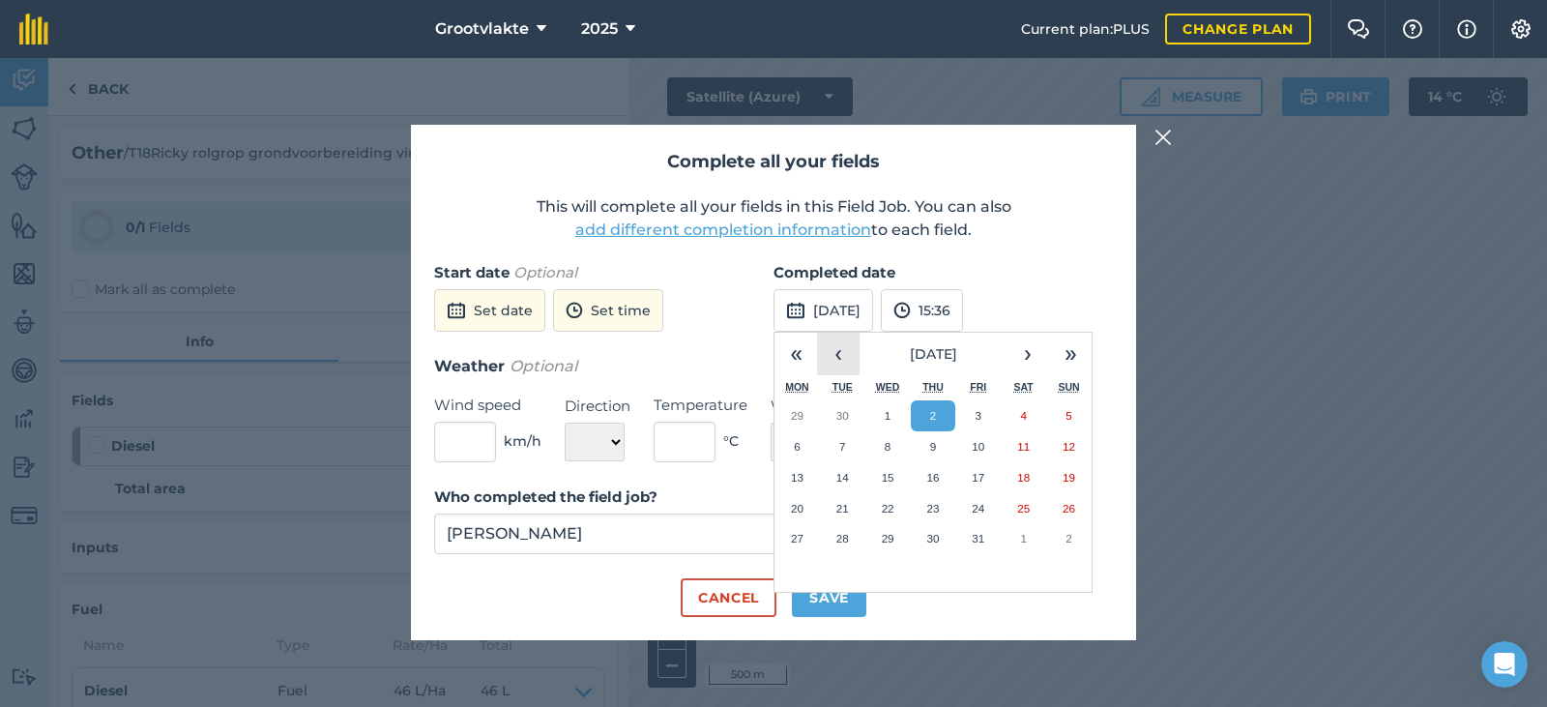
drag, startPoint x: 839, startPoint y: 349, endPoint x: 837, endPoint y: 384, distance: 34.9
click at [838, 349] on button "‹" at bounding box center [838, 354] width 43 height 43
click at [850, 534] on button "30" at bounding box center [842, 538] width 45 height 31
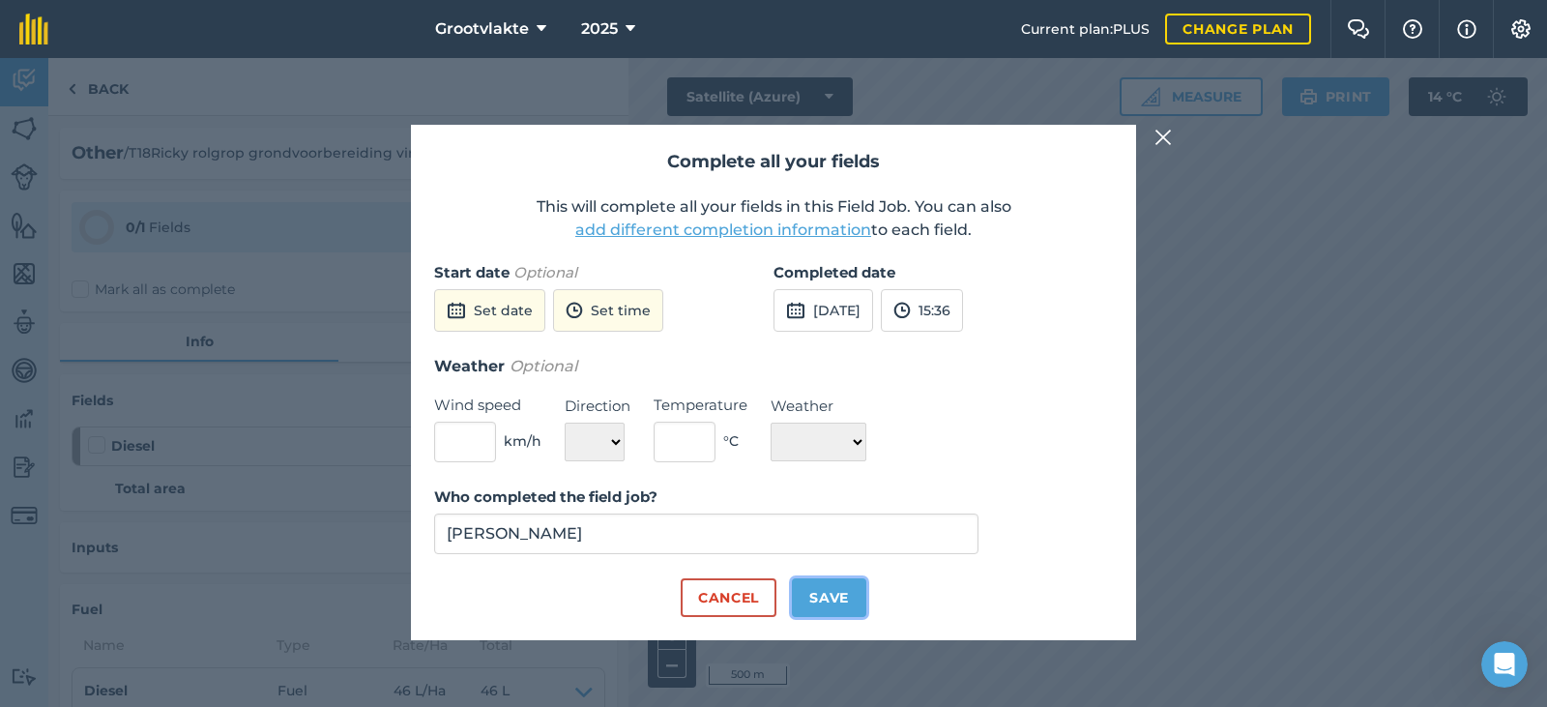
click at [845, 592] on button "Save" at bounding box center [829, 597] width 74 height 39
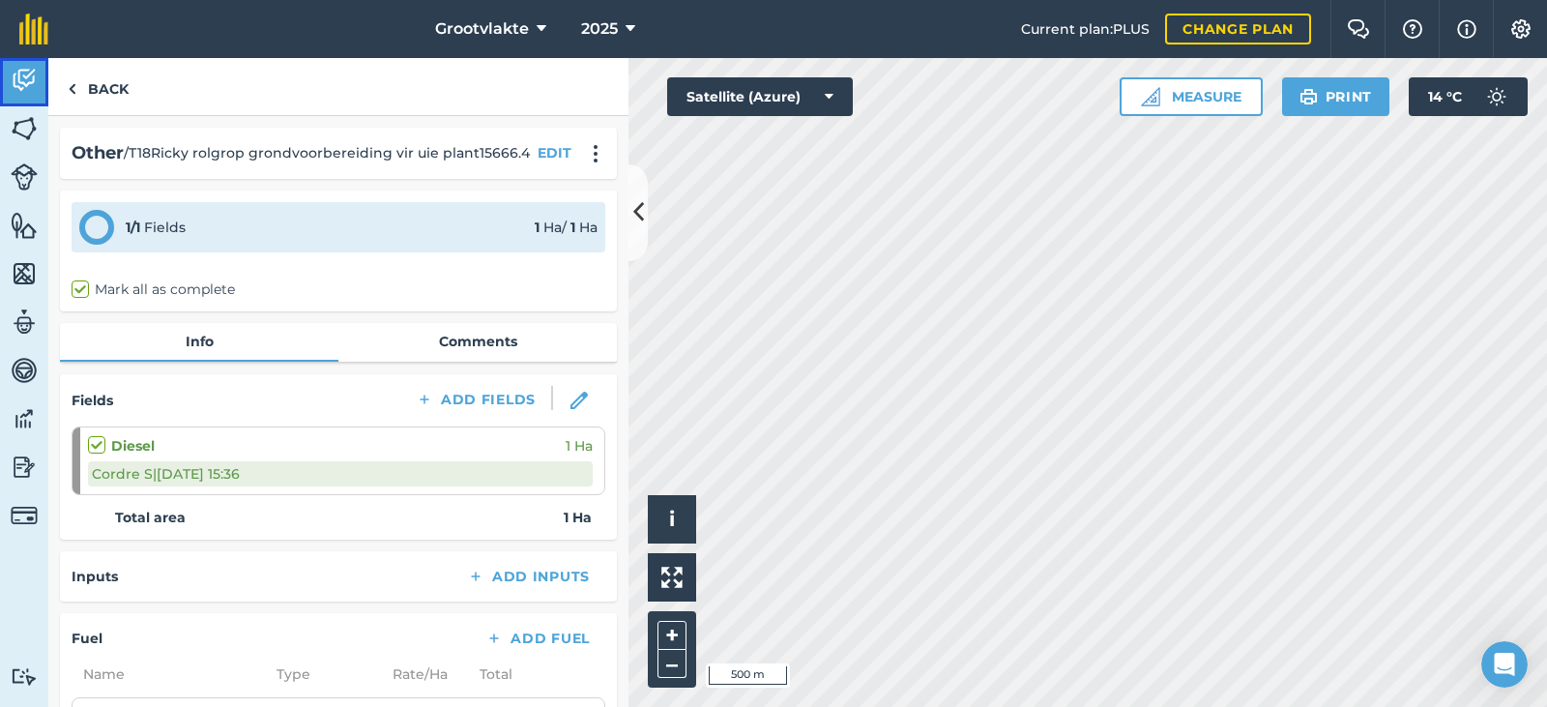
click at [7, 72] on link "Activity" at bounding box center [24, 82] width 48 height 48
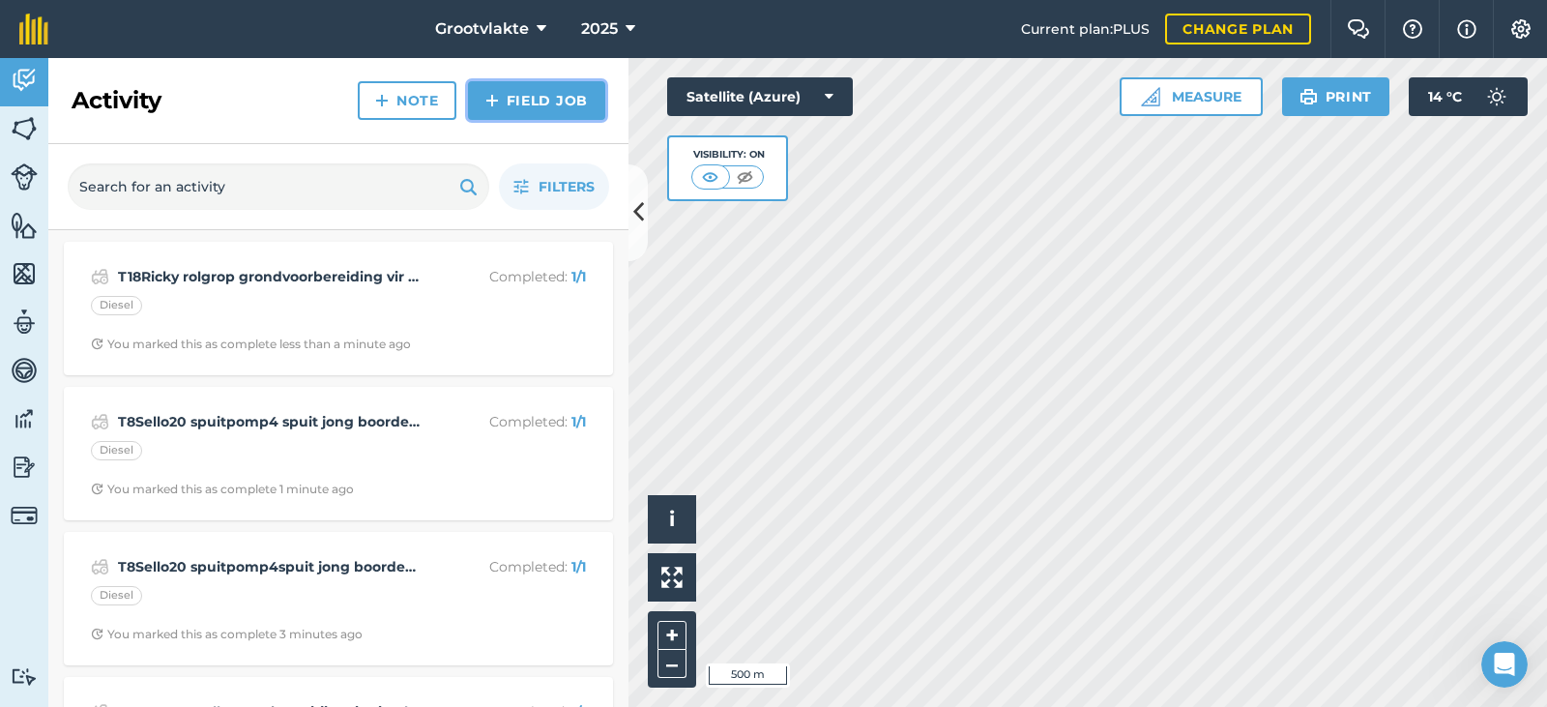
click at [545, 92] on link "Field Job" at bounding box center [536, 100] width 137 height 39
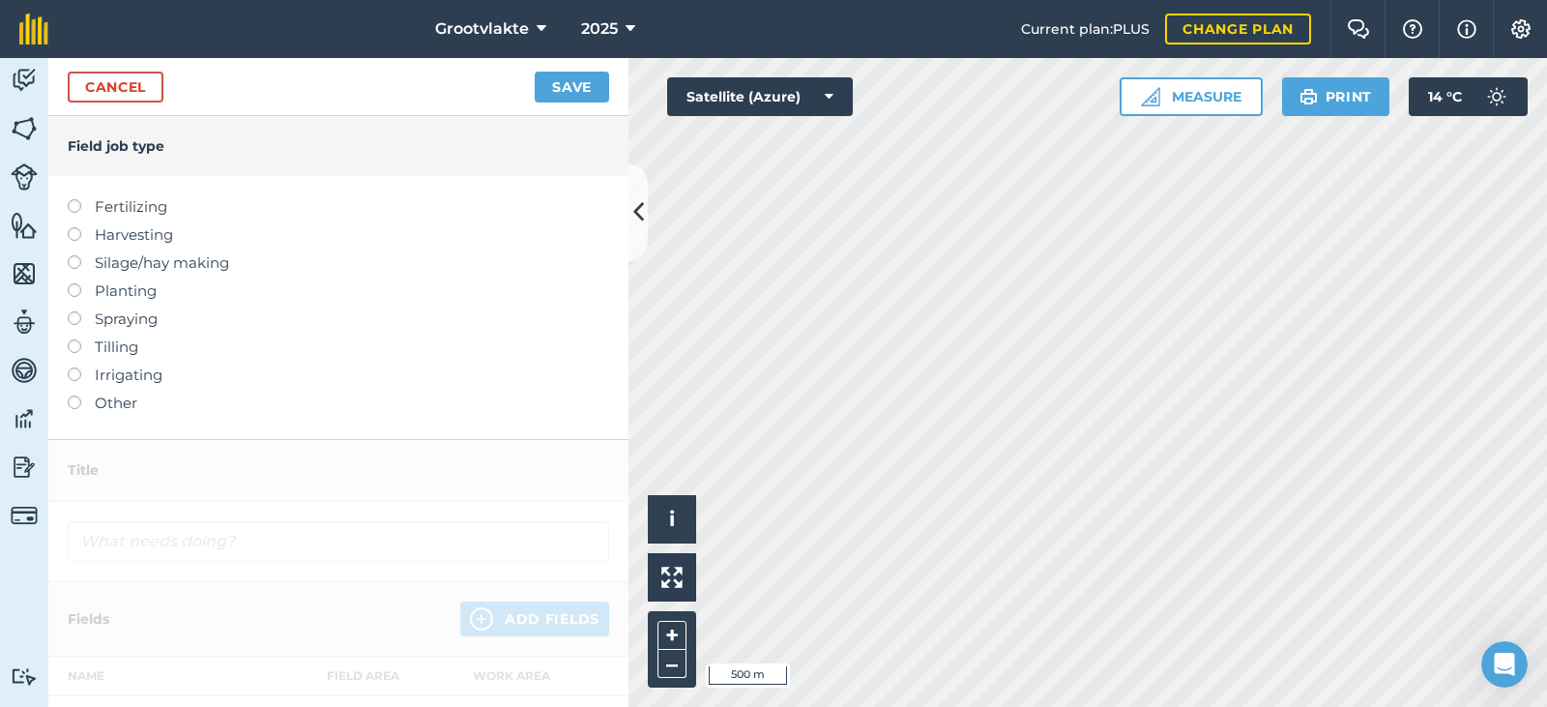
click at [87, 395] on div at bounding box center [81, 393] width 27 height 4
click at [88, 401] on label "Other" at bounding box center [338, 402] width 541 height 23
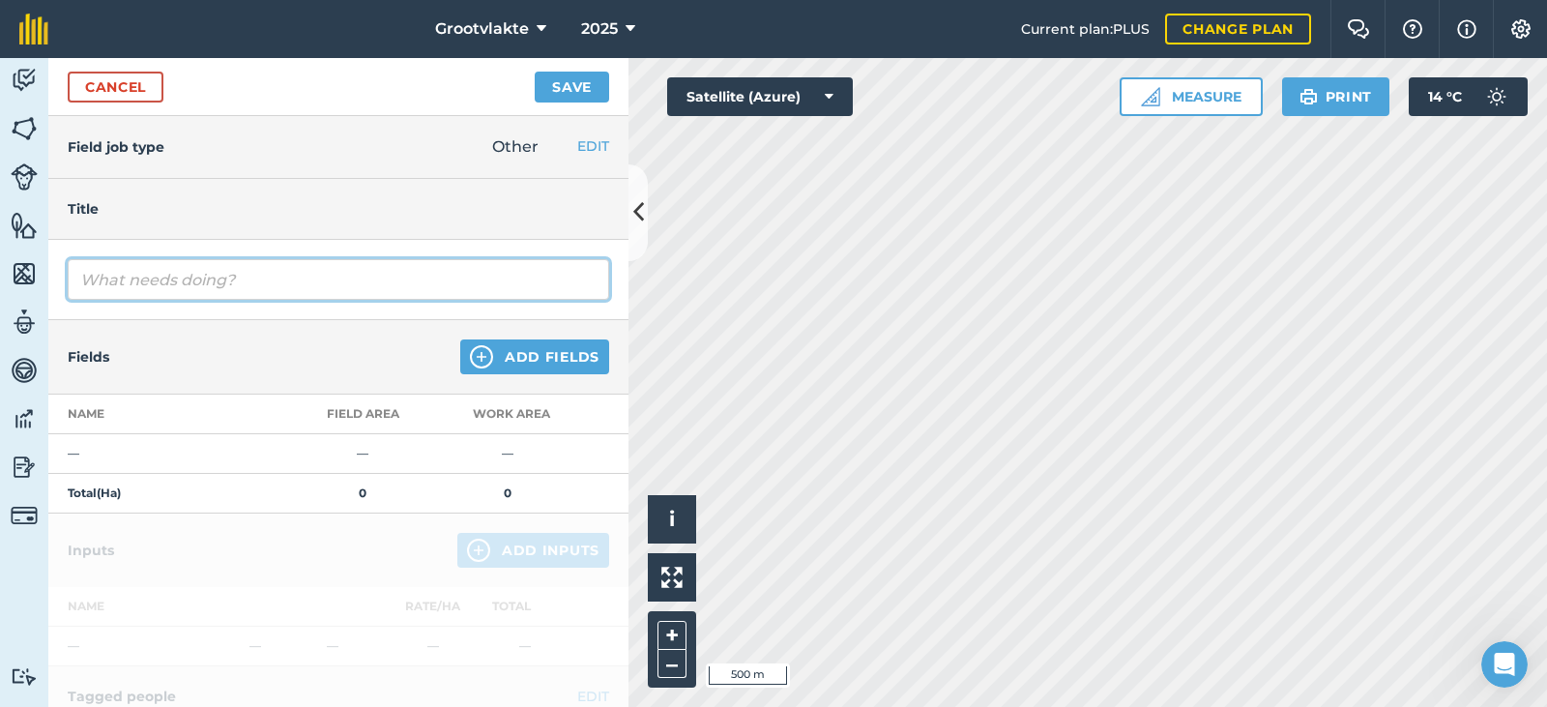
click at [190, 288] on input "text" at bounding box center [338, 279] width 541 height 41
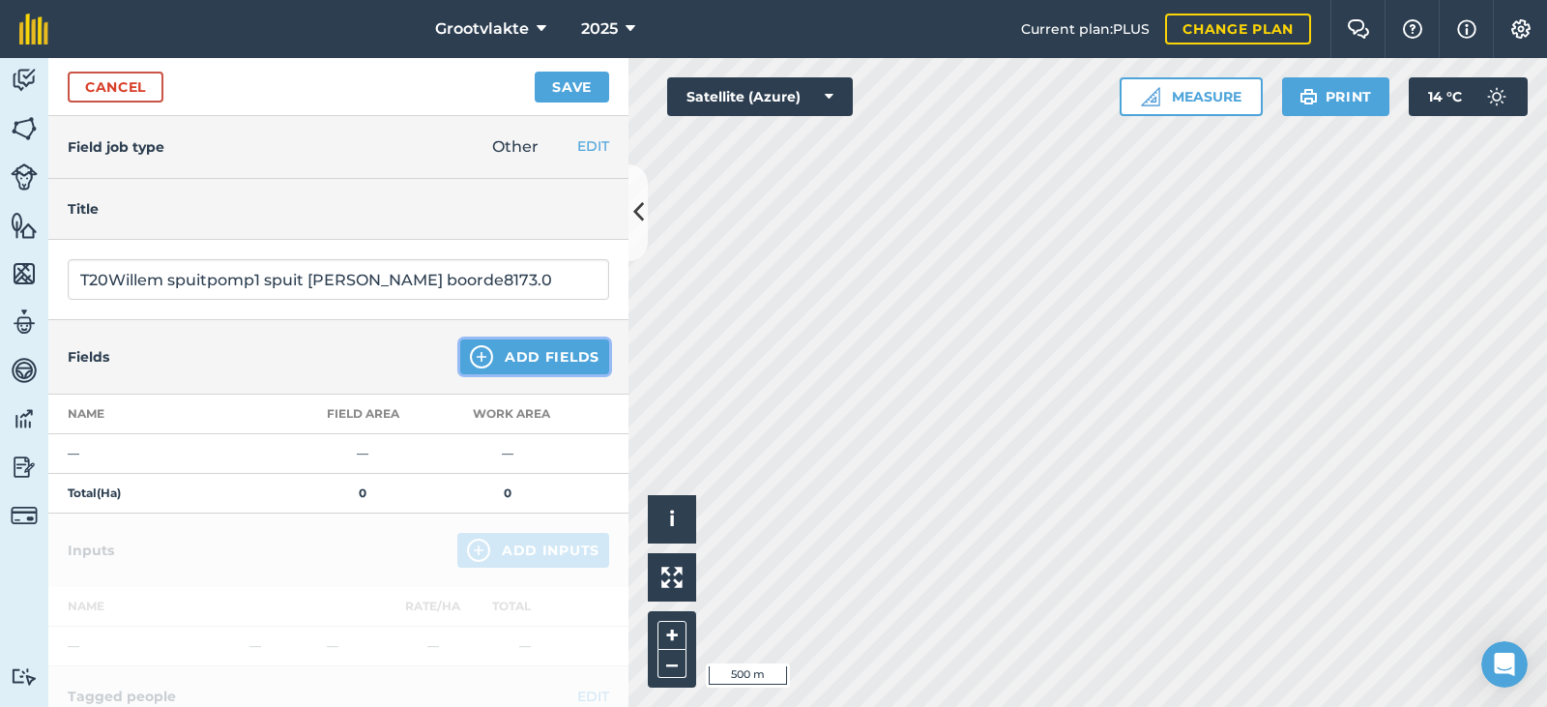
click at [507, 361] on button "Add Fields" at bounding box center [534, 356] width 149 height 35
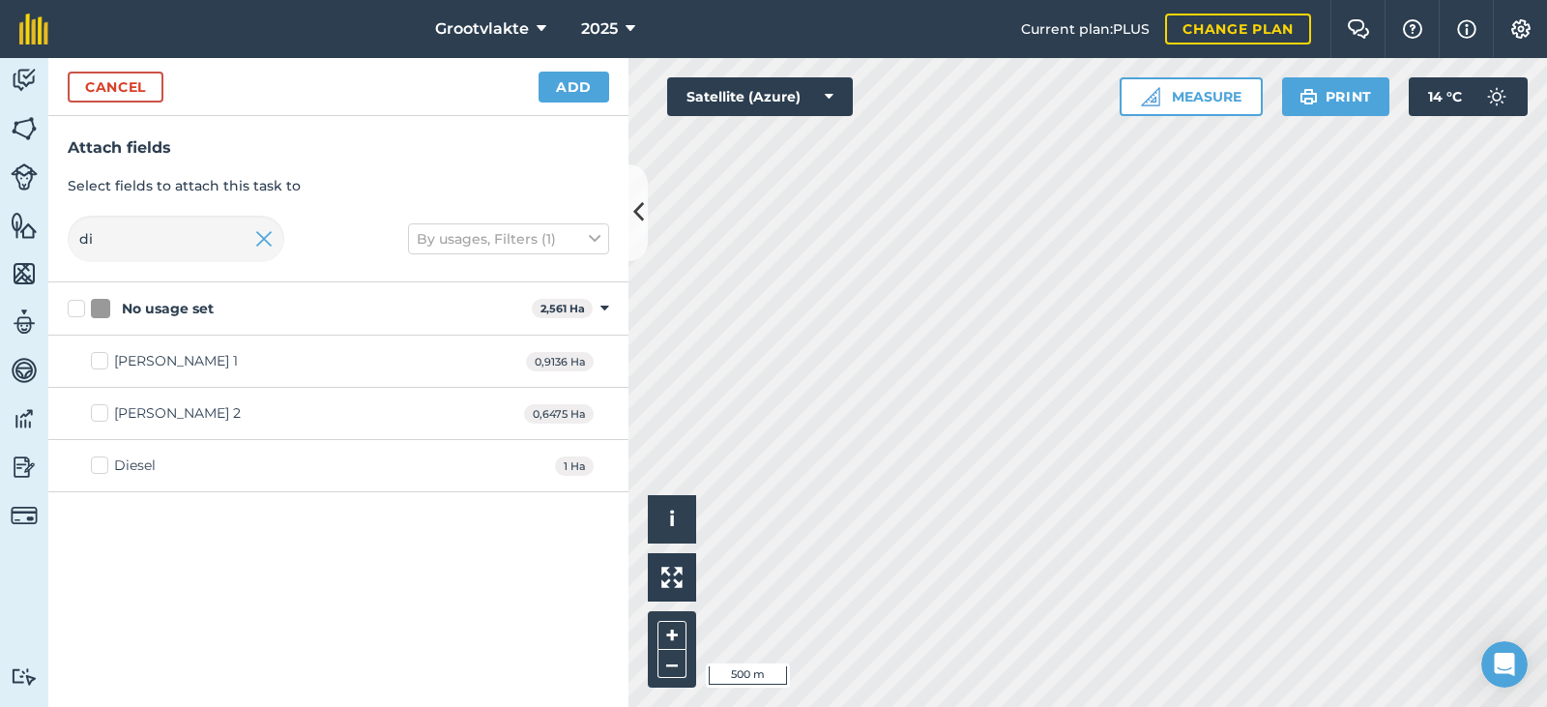
click at [152, 473] on div "Diesel" at bounding box center [135, 465] width 42 height 20
click at [103, 468] on input "Diesel" at bounding box center [97, 461] width 13 height 13
click at [568, 90] on button "Add" at bounding box center [573, 87] width 71 height 31
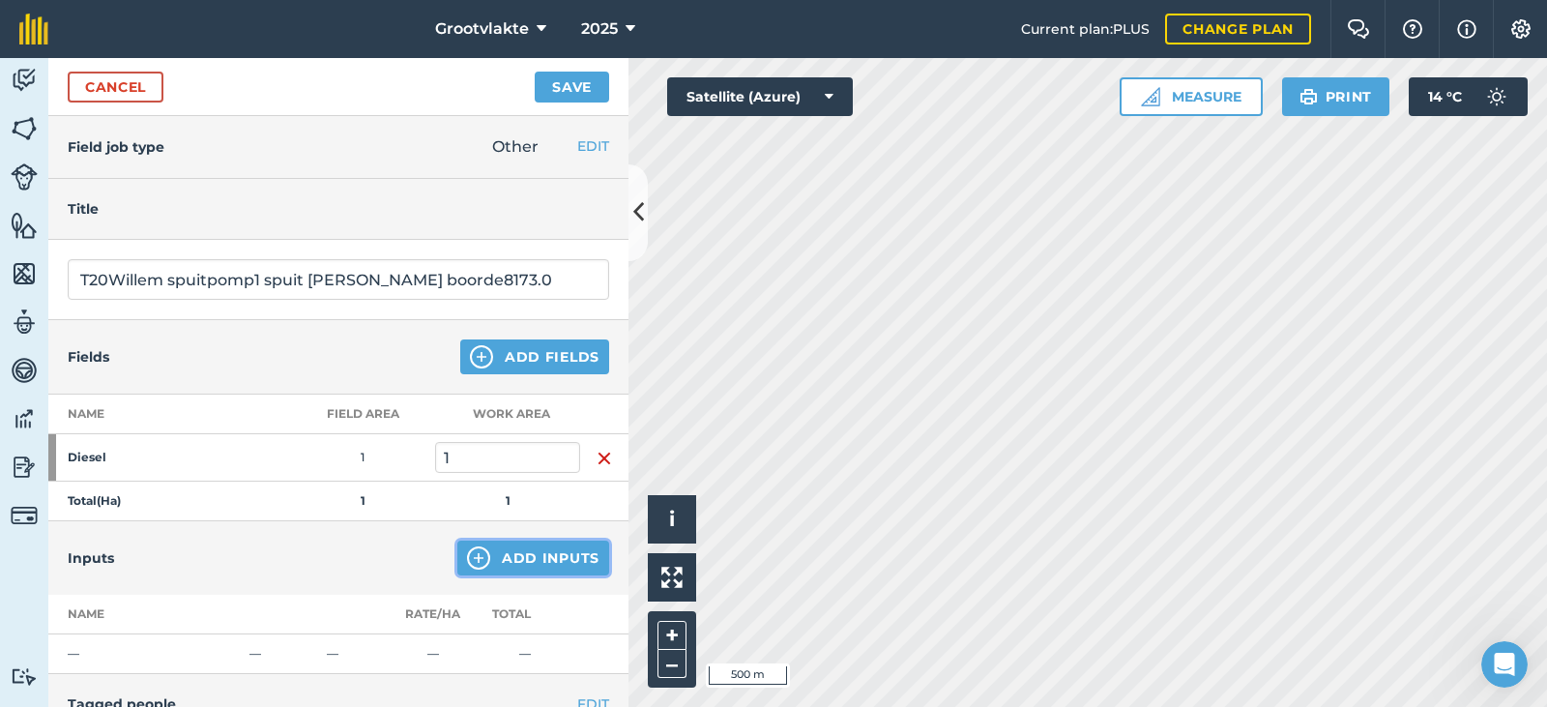
click at [484, 559] on button "Add Inputs" at bounding box center [533, 557] width 152 height 35
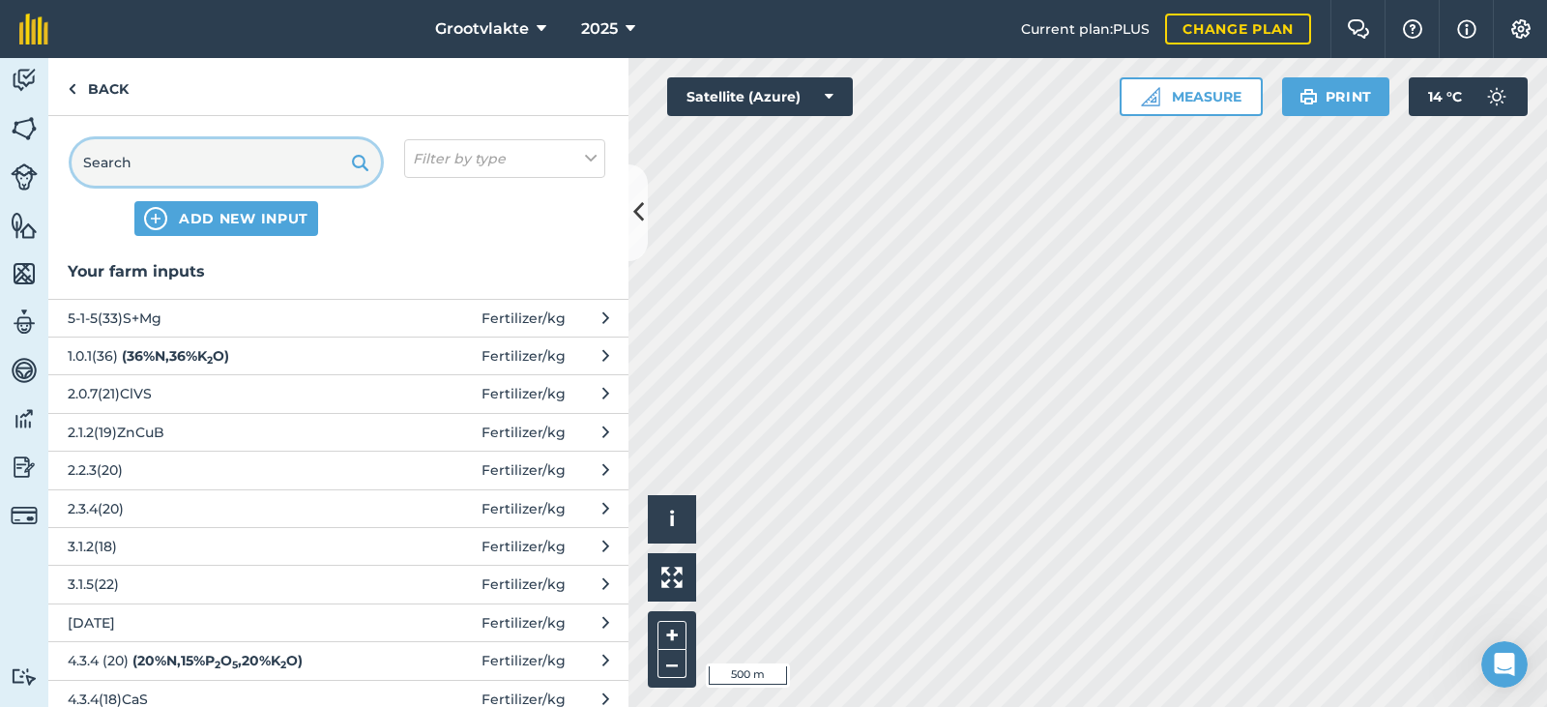
click at [172, 172] on input "text" at bounding box center [226, 162] width 309 height 46
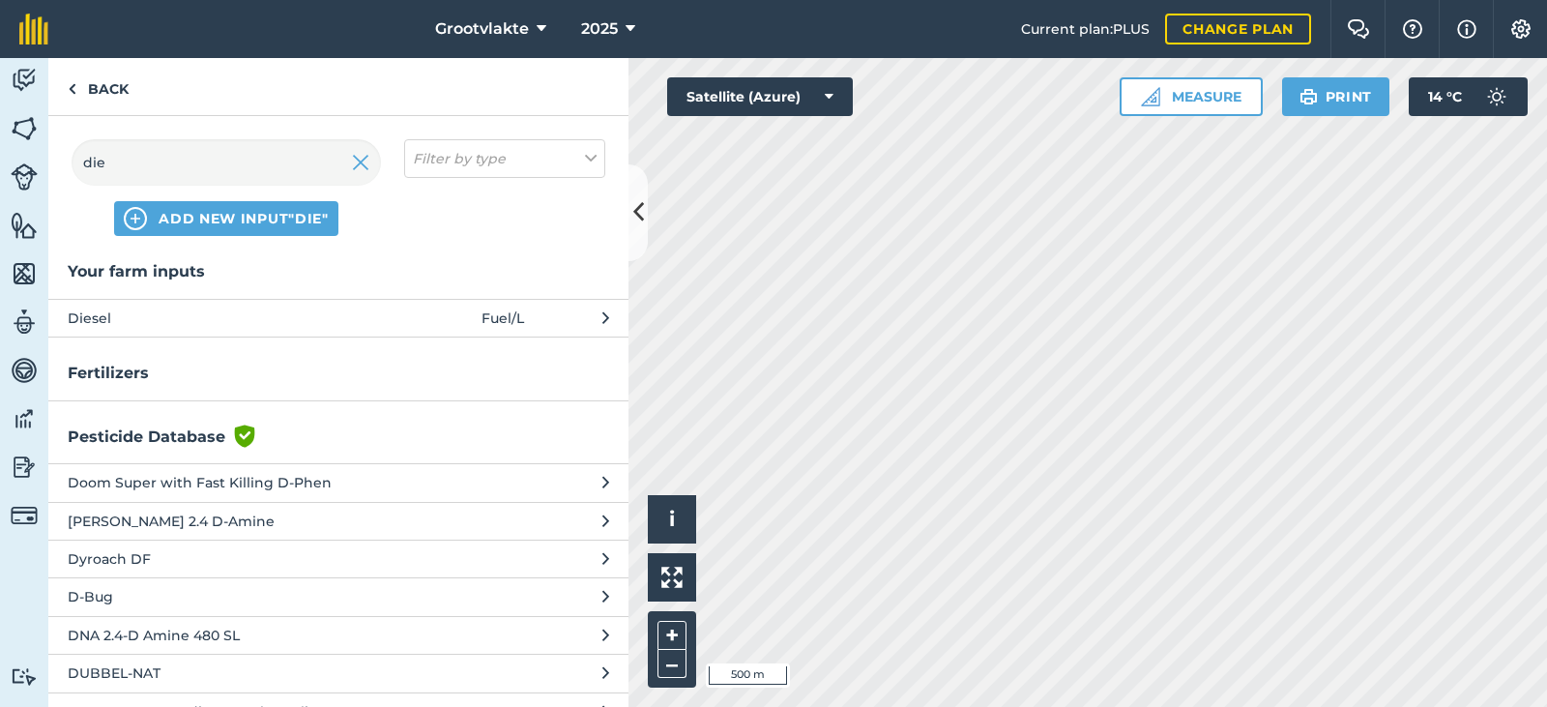
type input "die"
click at [159, 315] on span "Diesel" at bounding box center [226, 317] width 316 height 21
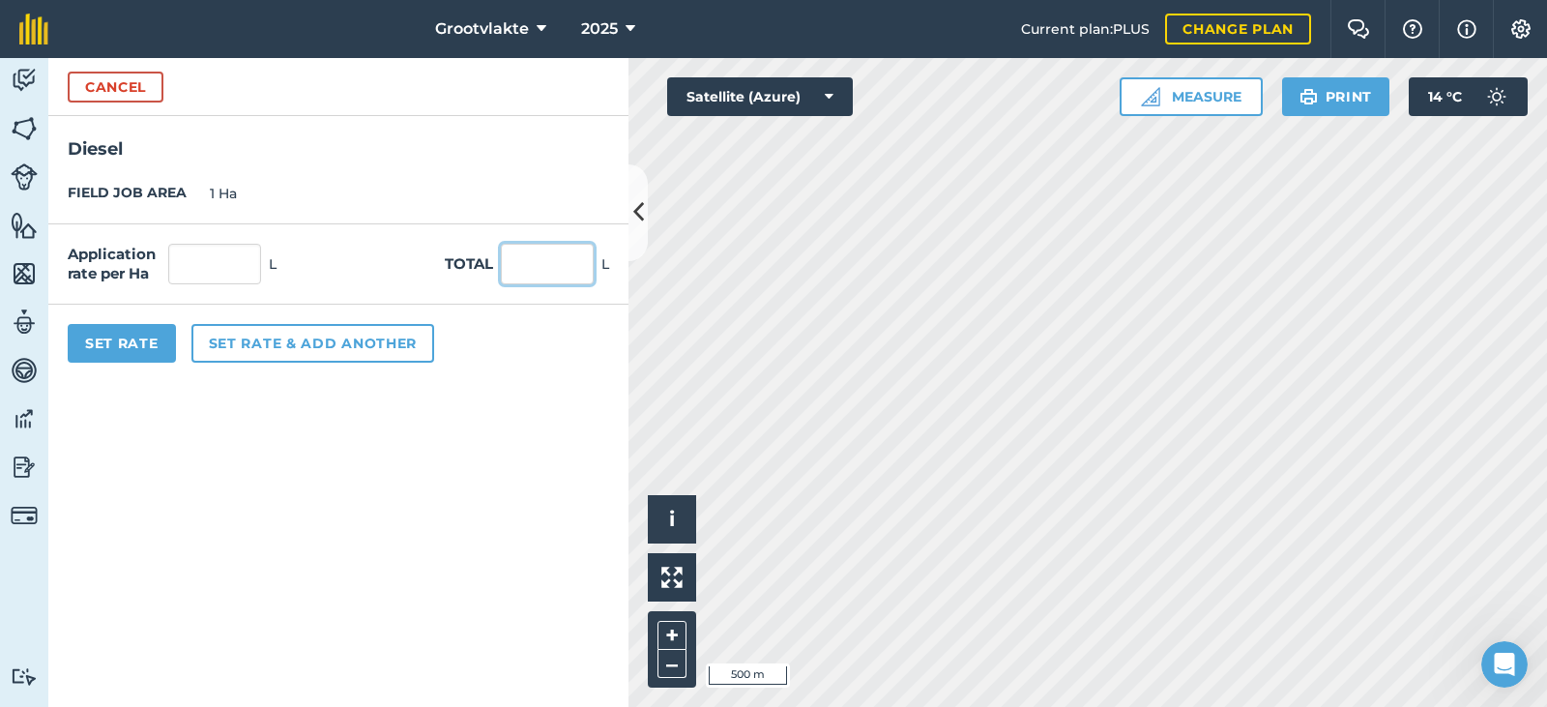
click at [544, 271] on input "text" at bounding box center [547, 264] width 93 height 41
type input "20"
click at [149, 341] on button "Set Rate" at bounding box center [122, 343] width 108 height 39
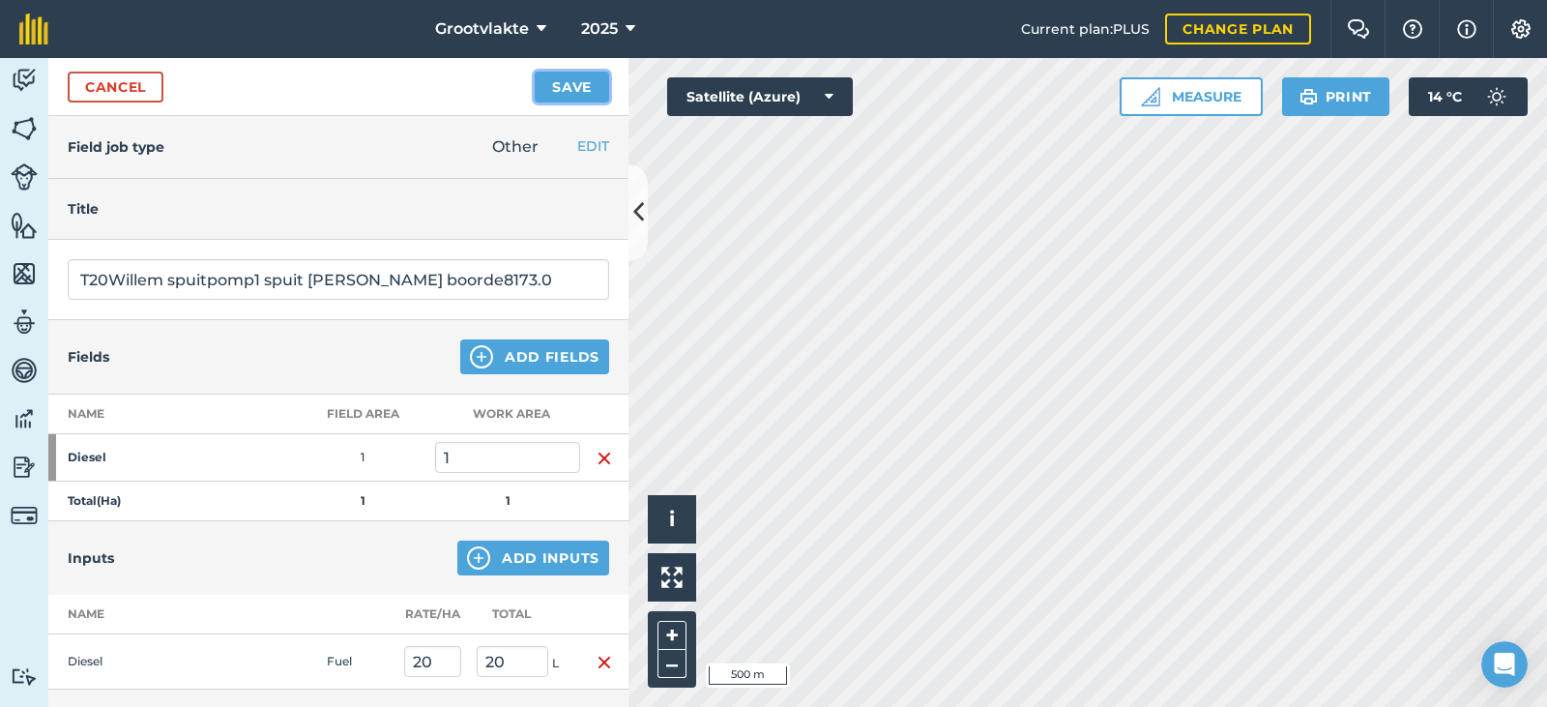
click at [585, 84] on button "Save" at bounding box center [572, 87] width 74 height 31
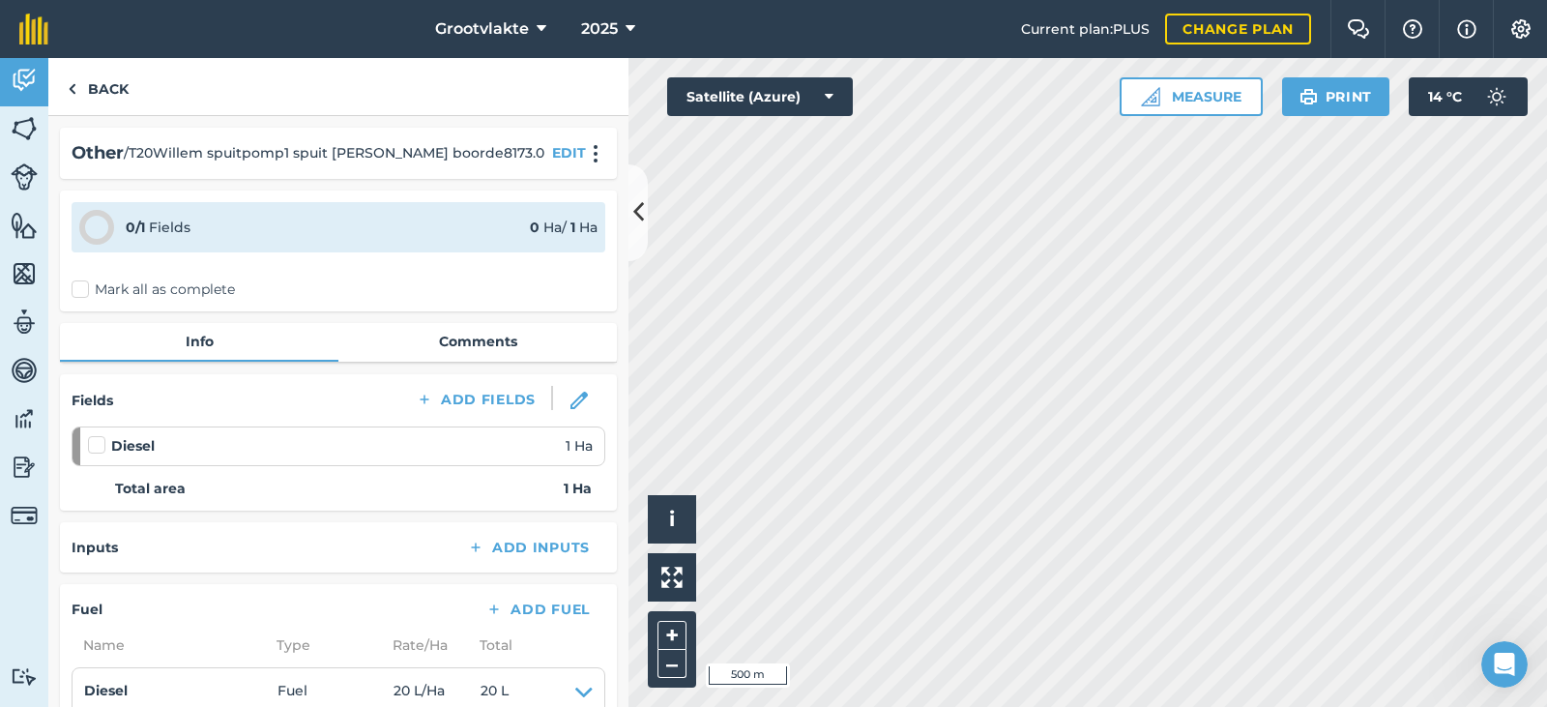
click at [122, 279] on label "Mark all as complete" at bounding box center [153, 289] width 163 height 20
click at [84, 279] on input "Mark all as complete" at bounding box center [78, 285] width 13 height 13
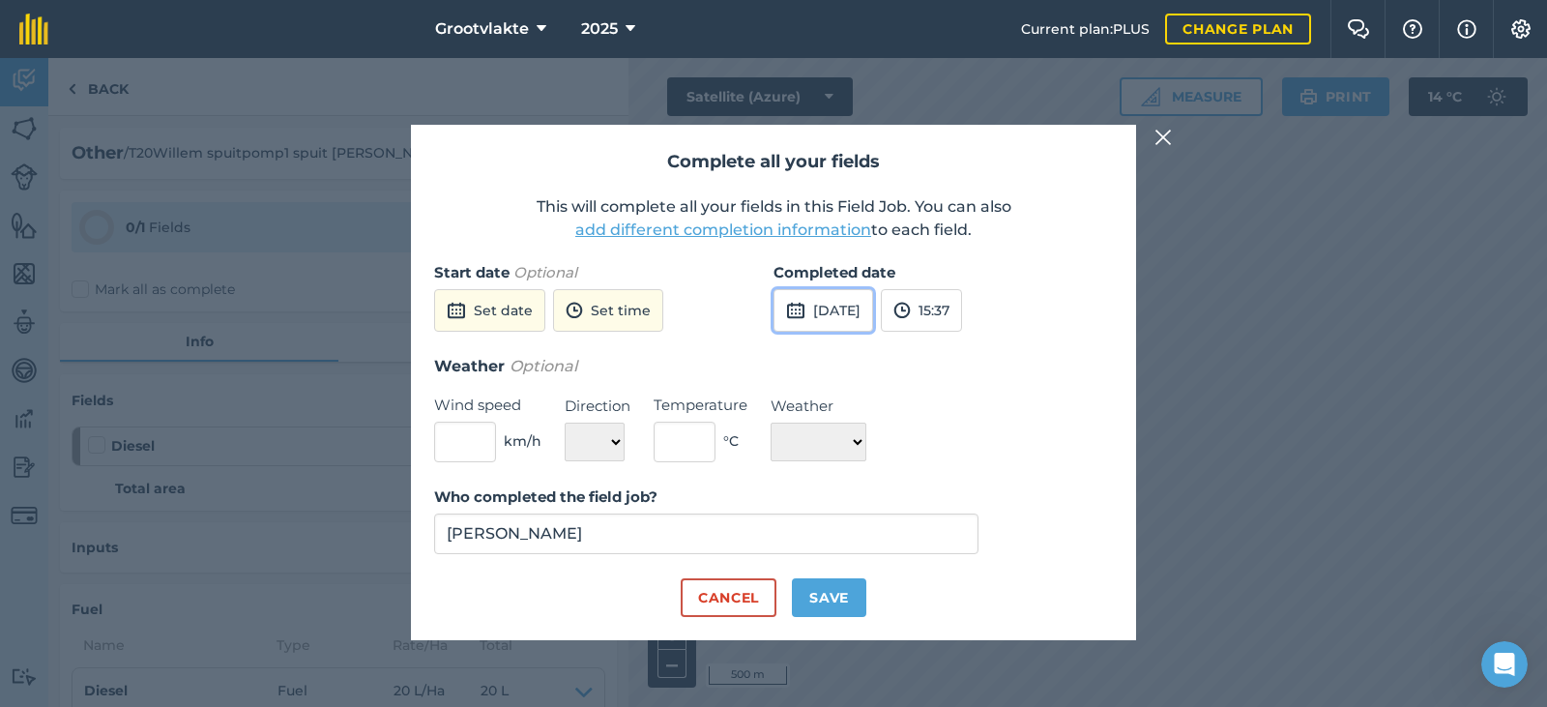
click at [806, 313] on button "[DATE]" at bounding box center [823, 310] width 100 height 43
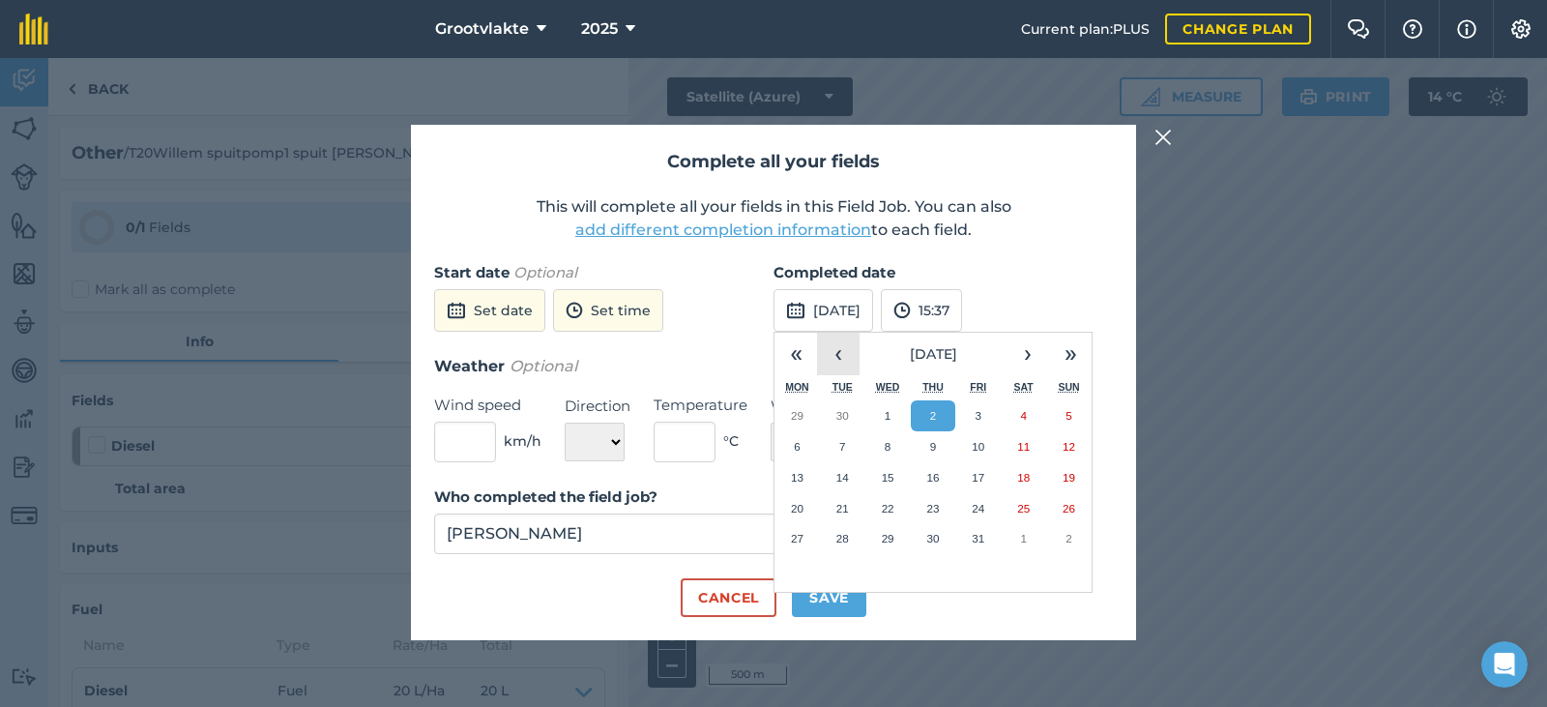
click at [839, 354] on button "‹" at bounding box center [838, 354] width 43 height 43
drag, startPoint x: 847, startPoint y: 534, endPoint x: 858, endPoint y: 566, distance: 34.9
click at [847, 535] on abbr "30" at bounding box center [842, 538] width 13 height 13
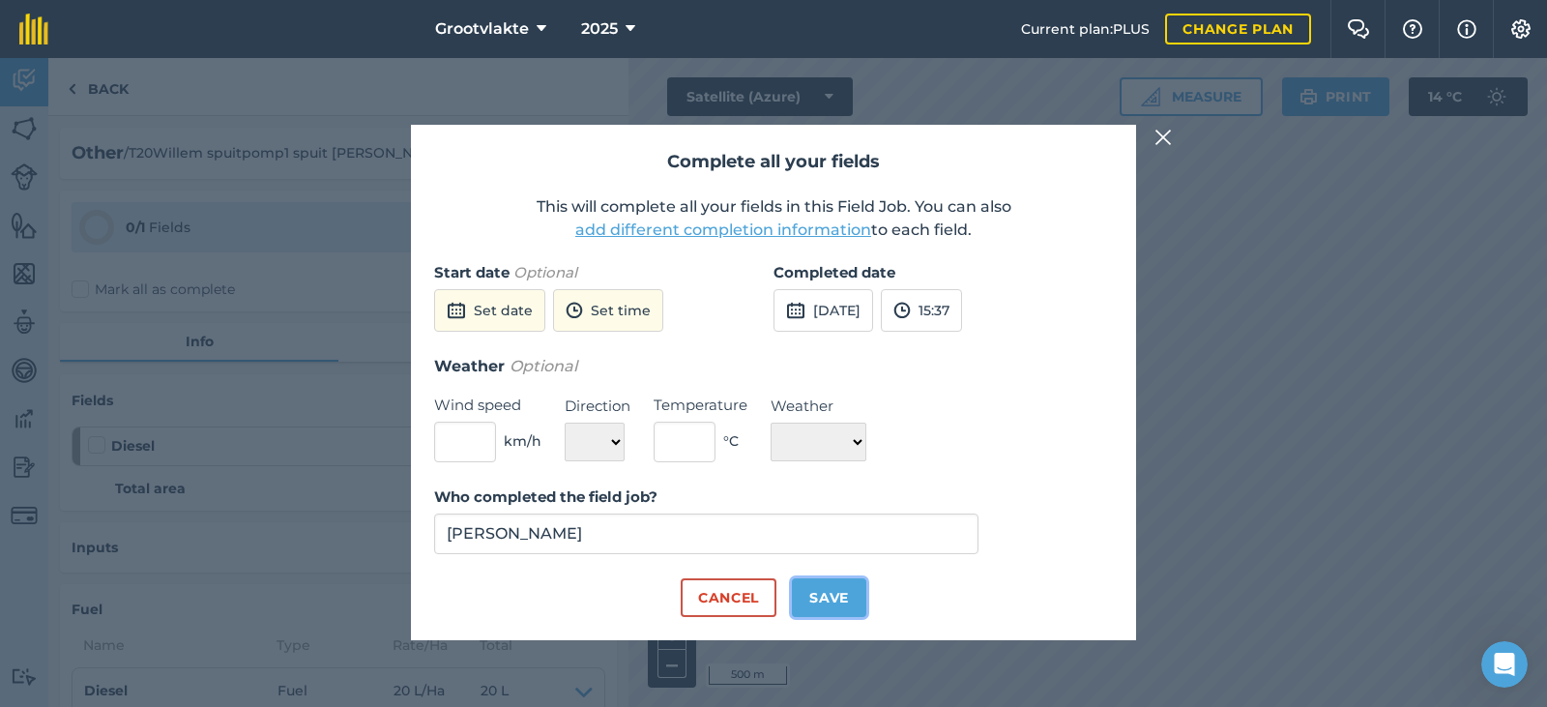
drag, startPoint x: 858, startPoint y: 585, endPoint x: 858, endPoint y: 597, distance: 12.6
click at [858, 597] on button "Save" at bounding box center [829, 597] width 74 height 39
checkbox input "true"
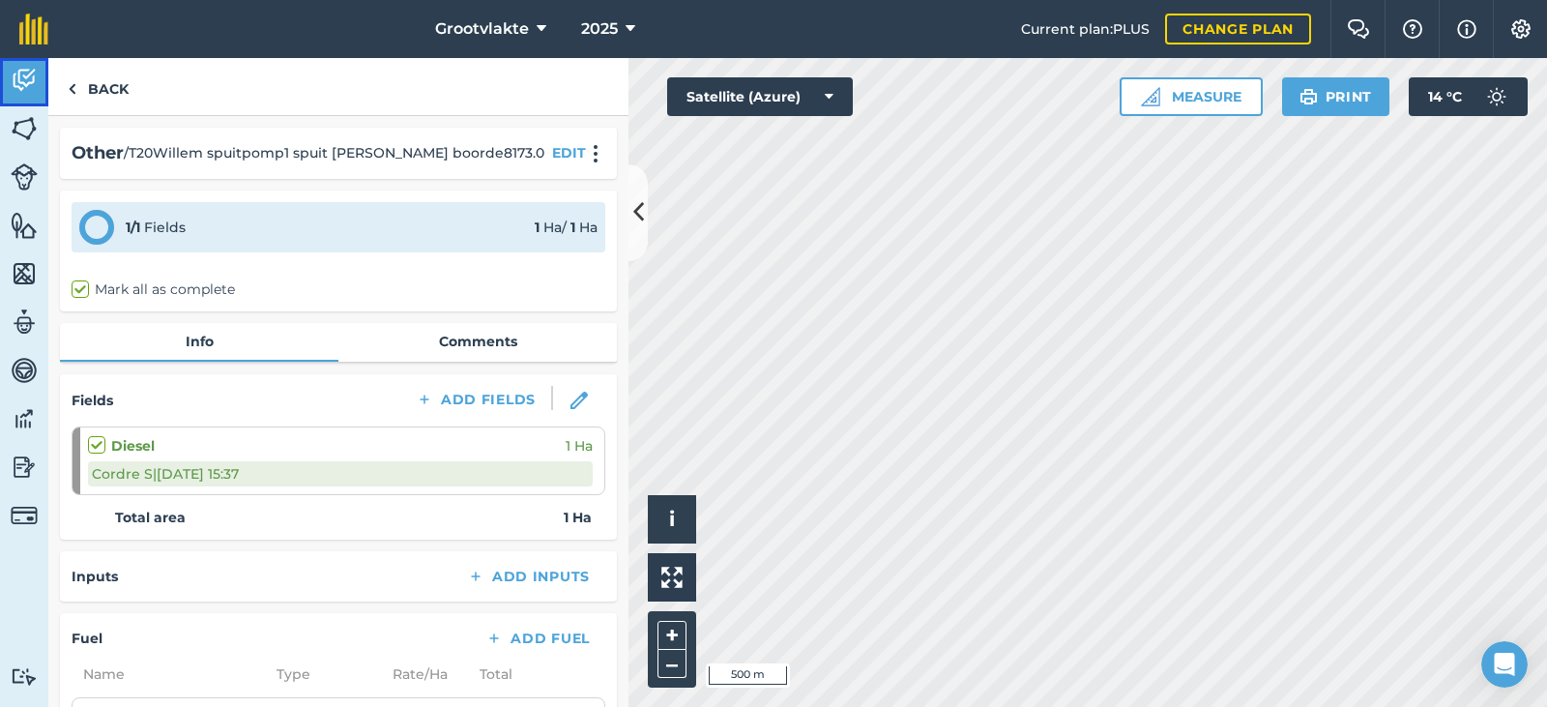
click at [23, 98] on link "Activity" at bounding box center [24, 82] width 48 height 48
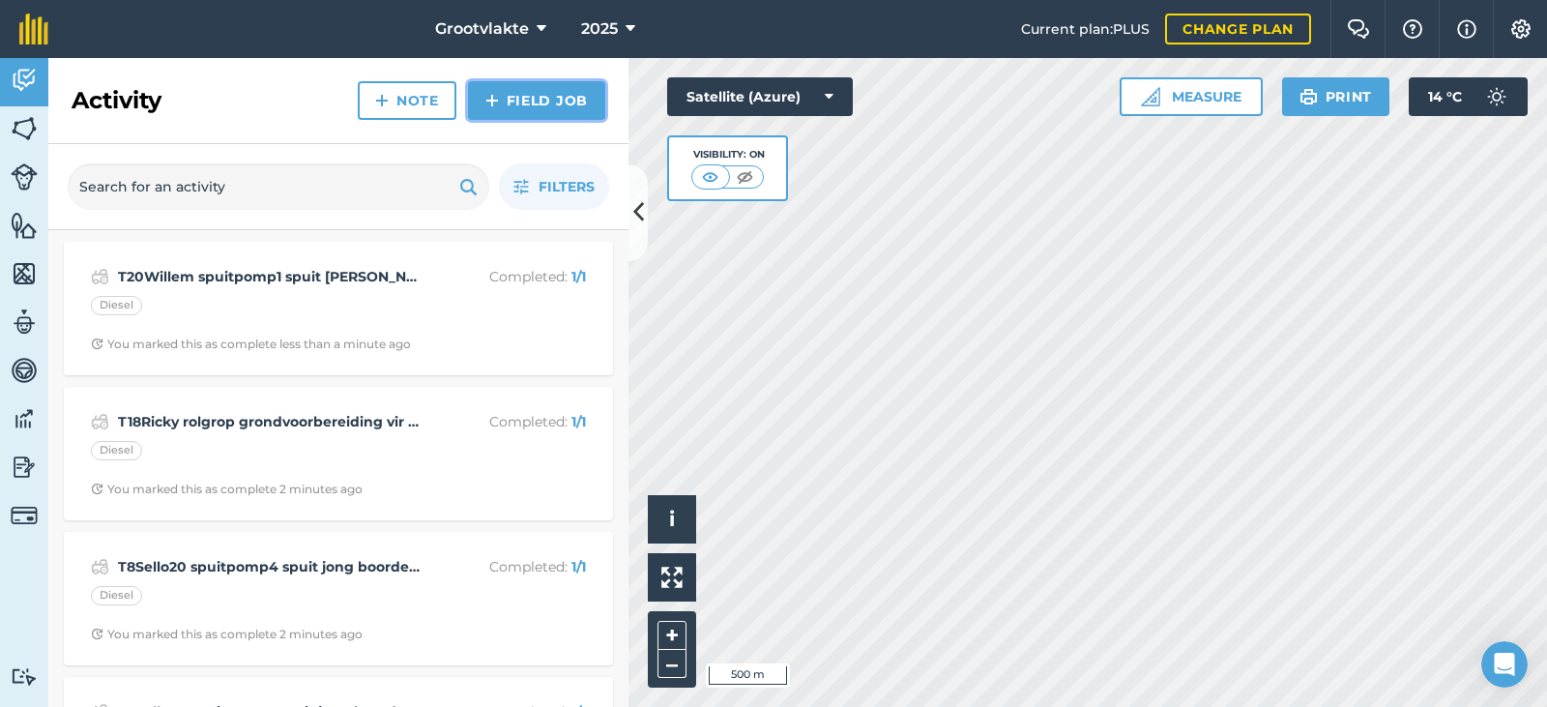
click at [491, 100] on img at bounding box center [492, 100] width 14 height 23
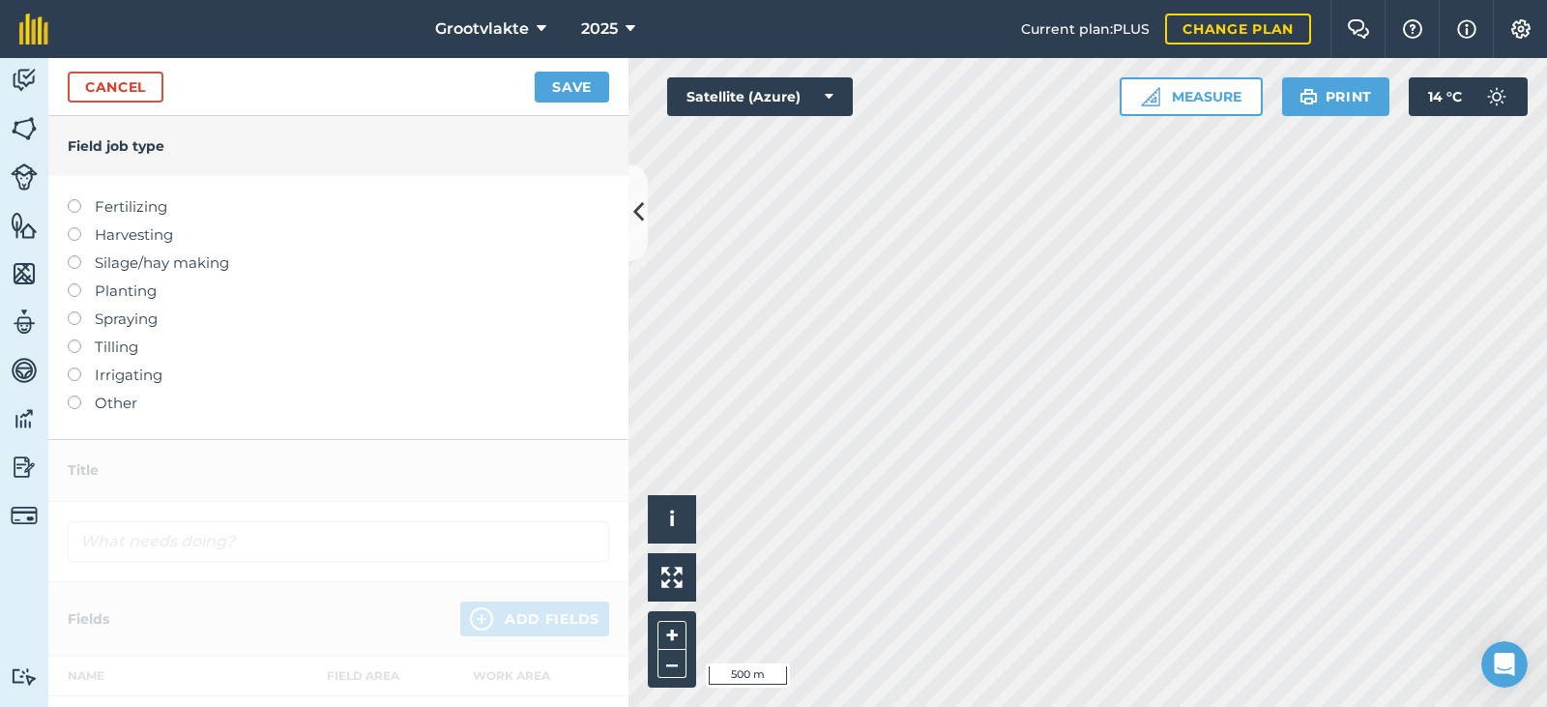
click at [127, 400] on label "Other" at bounding box center [338, 402] width 541 height 23
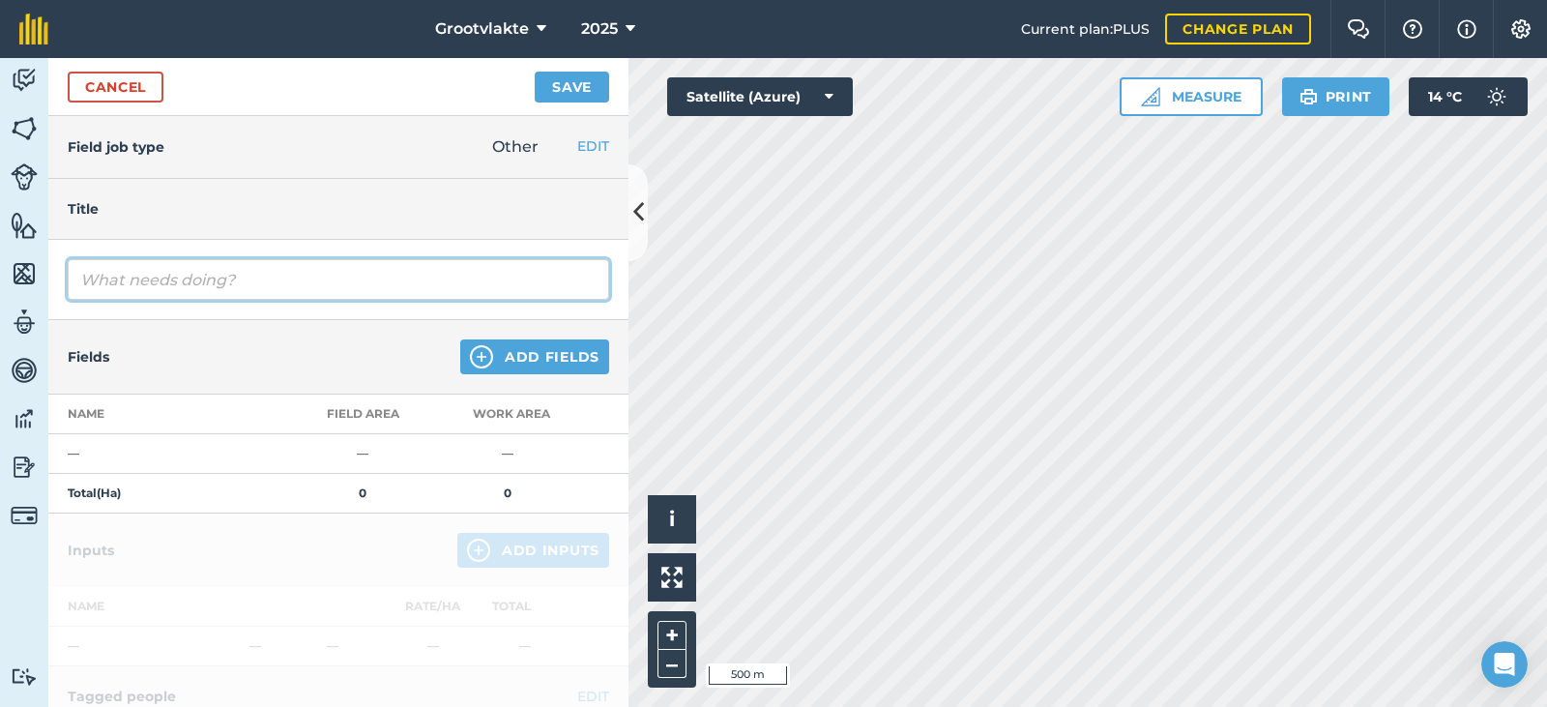
click at [176, 285] on input "text" at bounding box center [338, 279] width 541 height 41
type input "T21Booi spuitpomp3 spuit appel boorde1663.3"
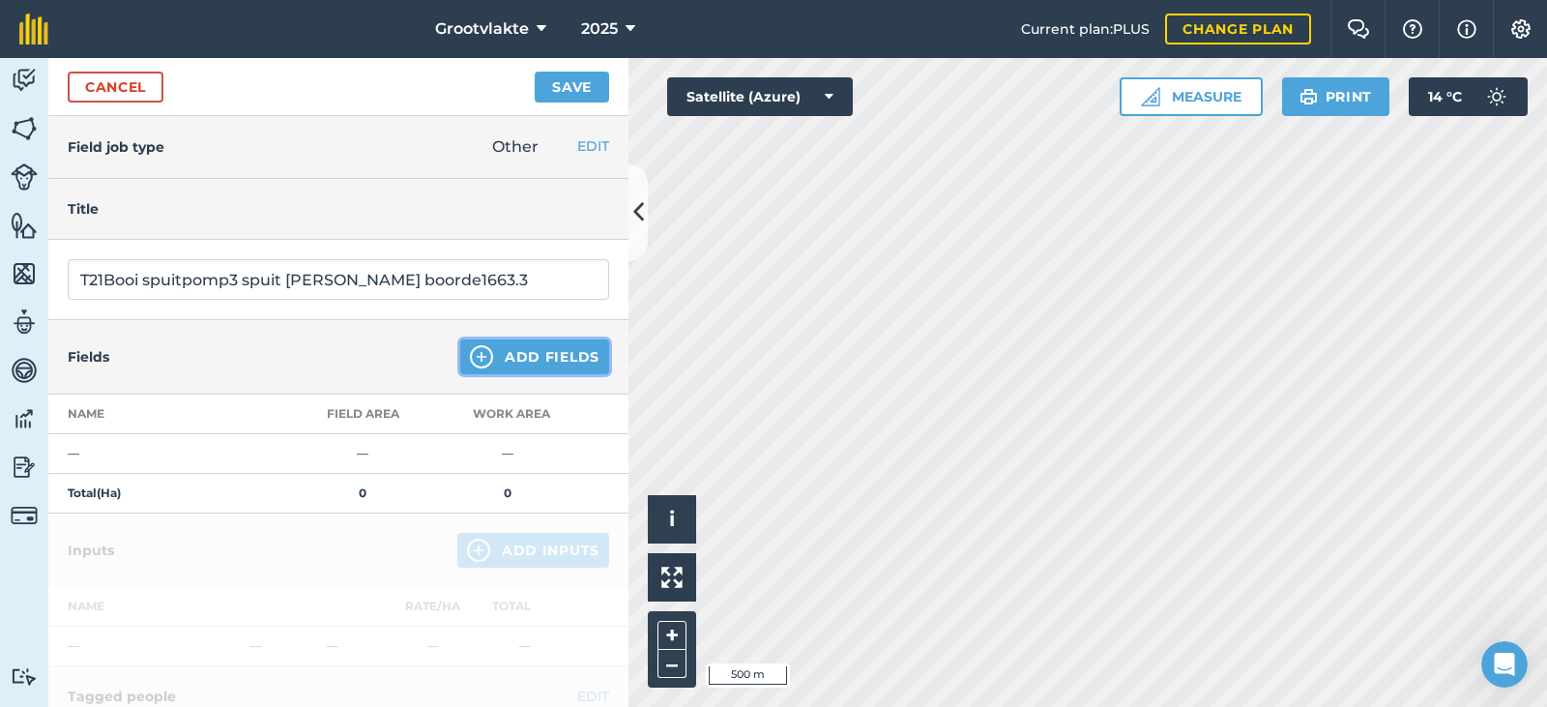
click at [470, 363] on img at bounding box center [481, 356] width 23 height 23
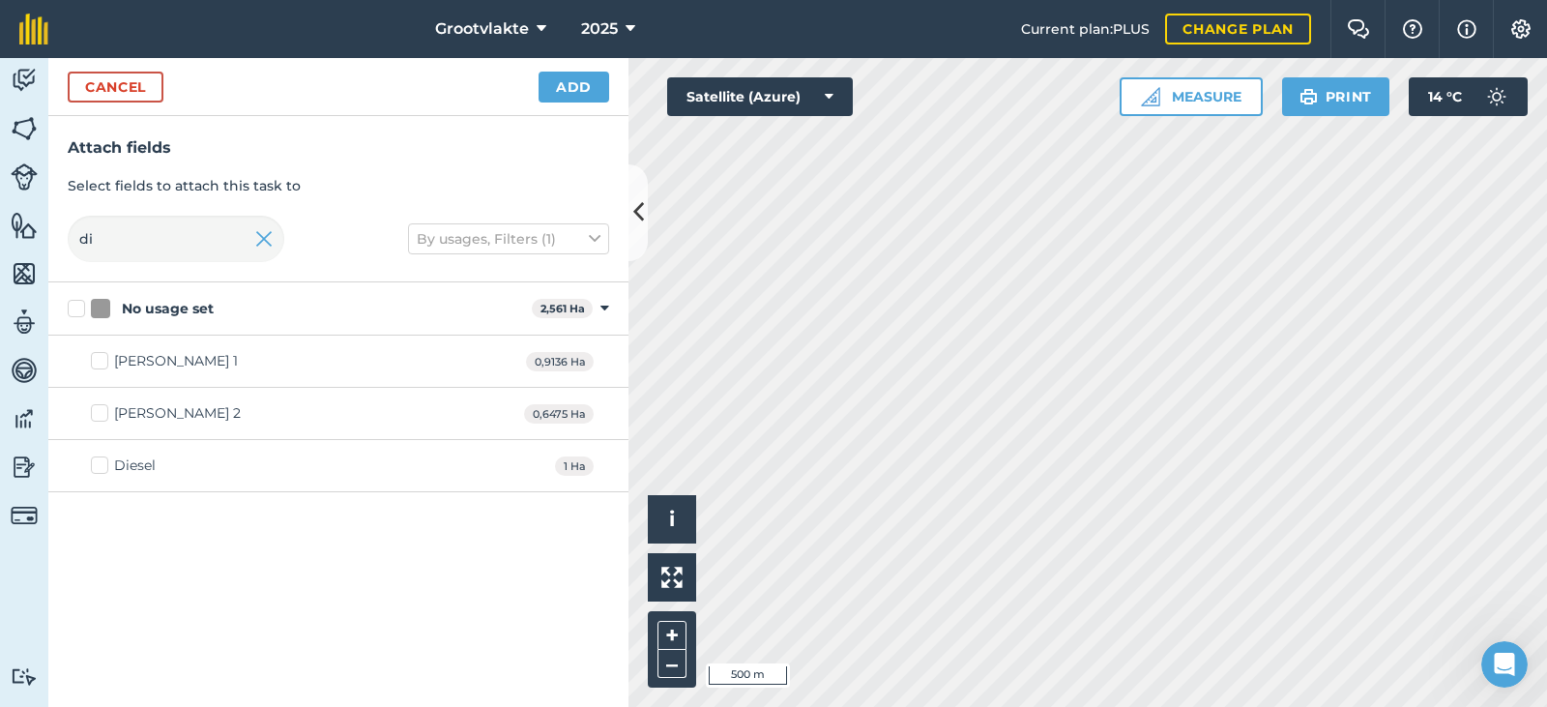
click at [149, 462] on div "Diesel" at bounding box center [135, 465] width 42 height 20
click at [103, 462] on input "Diesel" at bounding box center [97, 461] width 13 height 13
checkbox input "true"
click at [564, 99] on button "Add" at bounding box center [573, 87] width 71 height 31
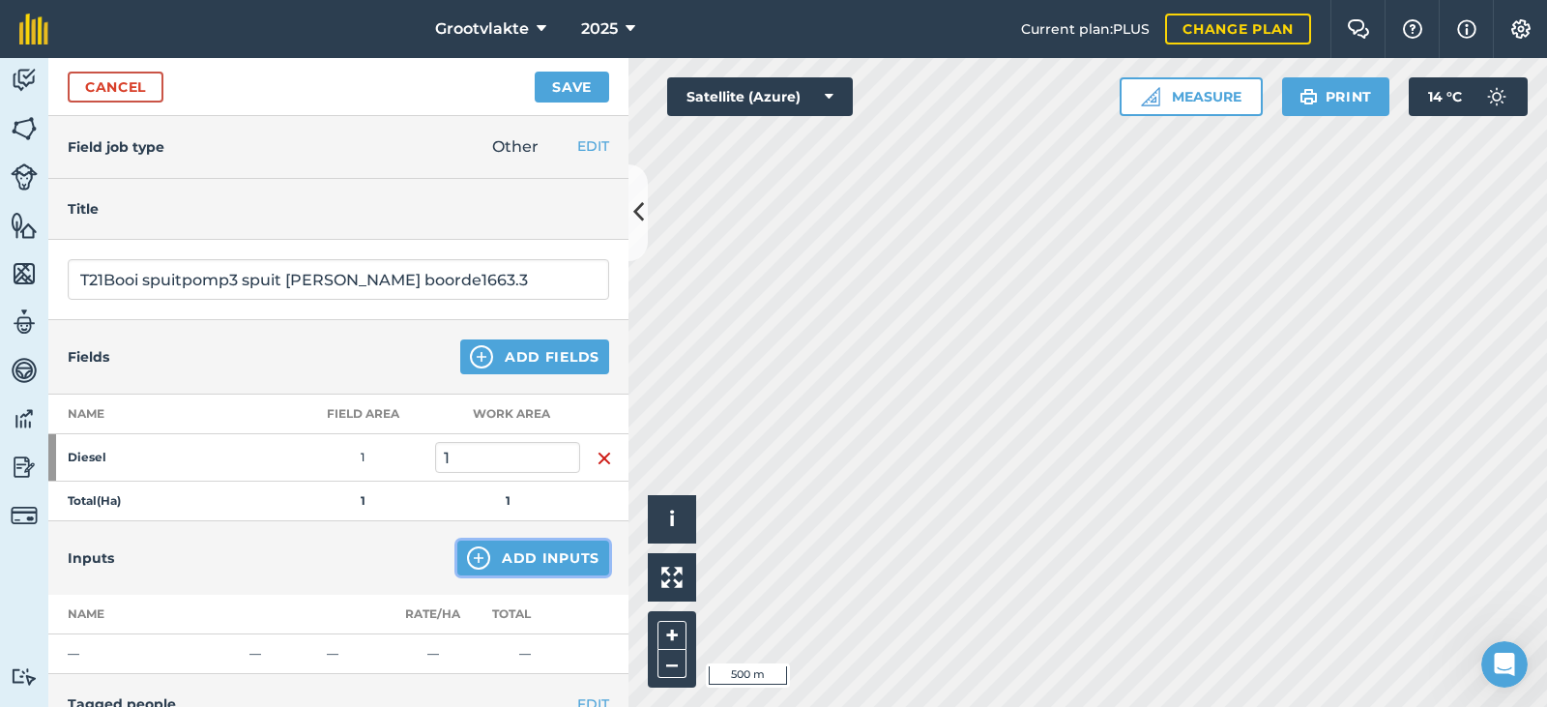
click at [536, 545] on button "Add Inputs" at bounding box center [533, 557] width 152 height 35
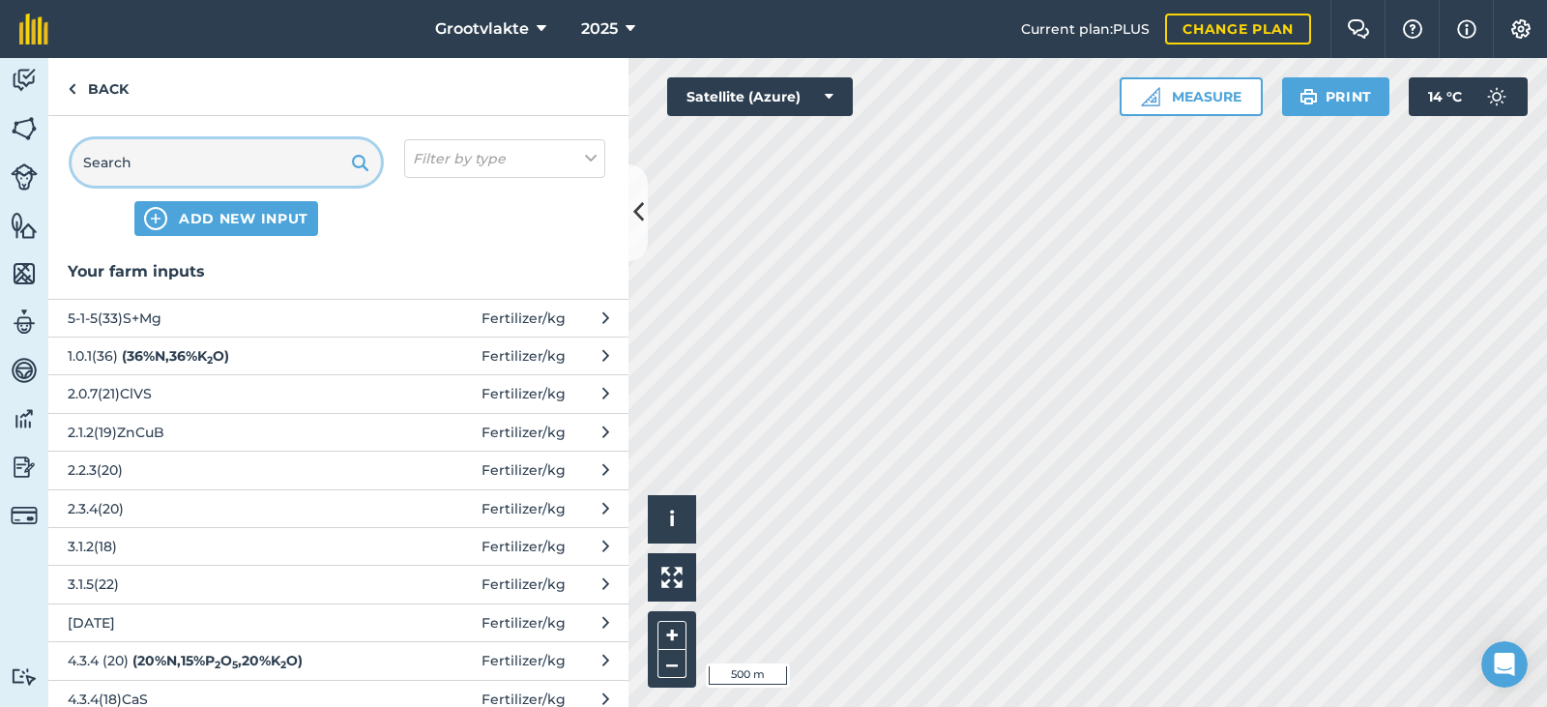
click at [225, 159] on input "text" at bounding box center [226, 162] width 309 height 46
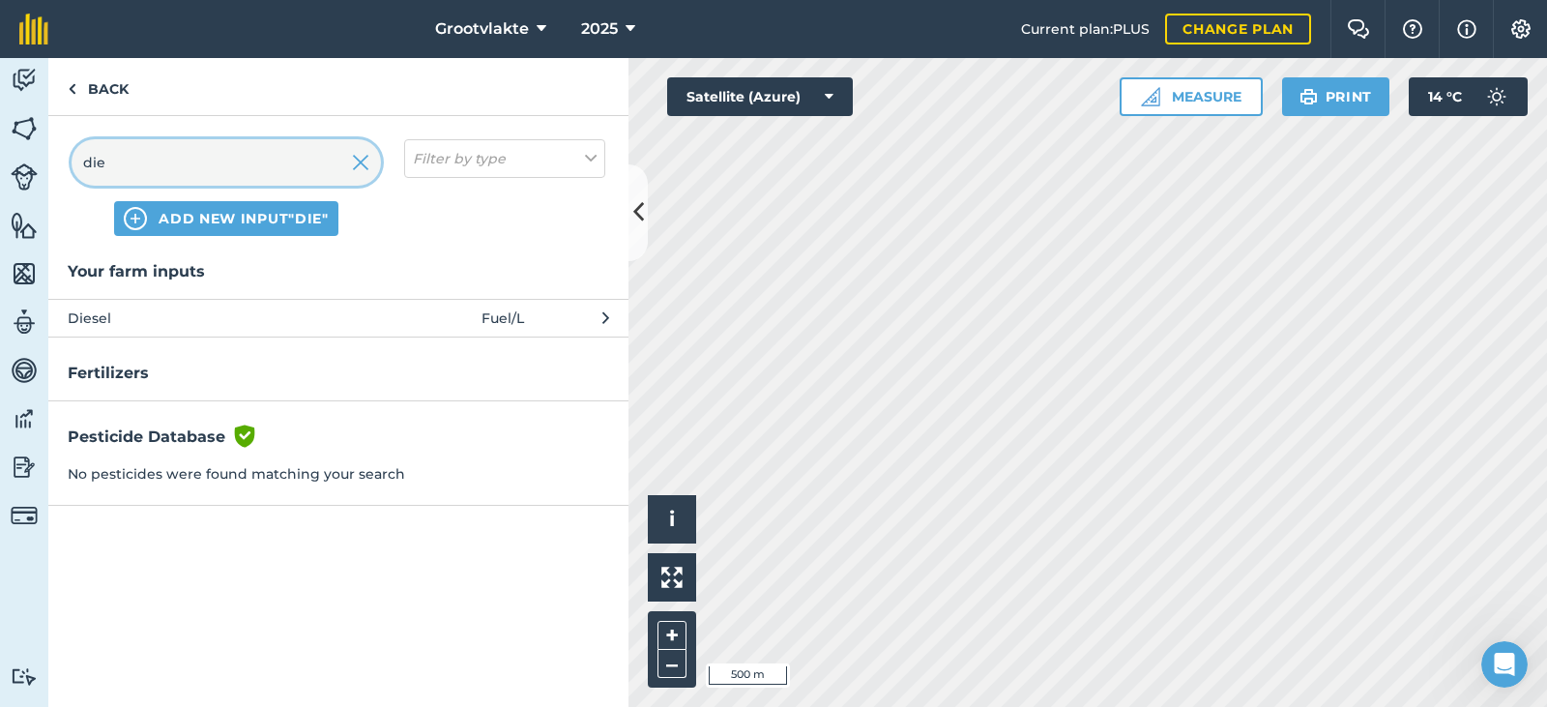
type input "die"
click at [240, 324] on span "Diesel" at bounding box center [226, 317] width 316 height 21
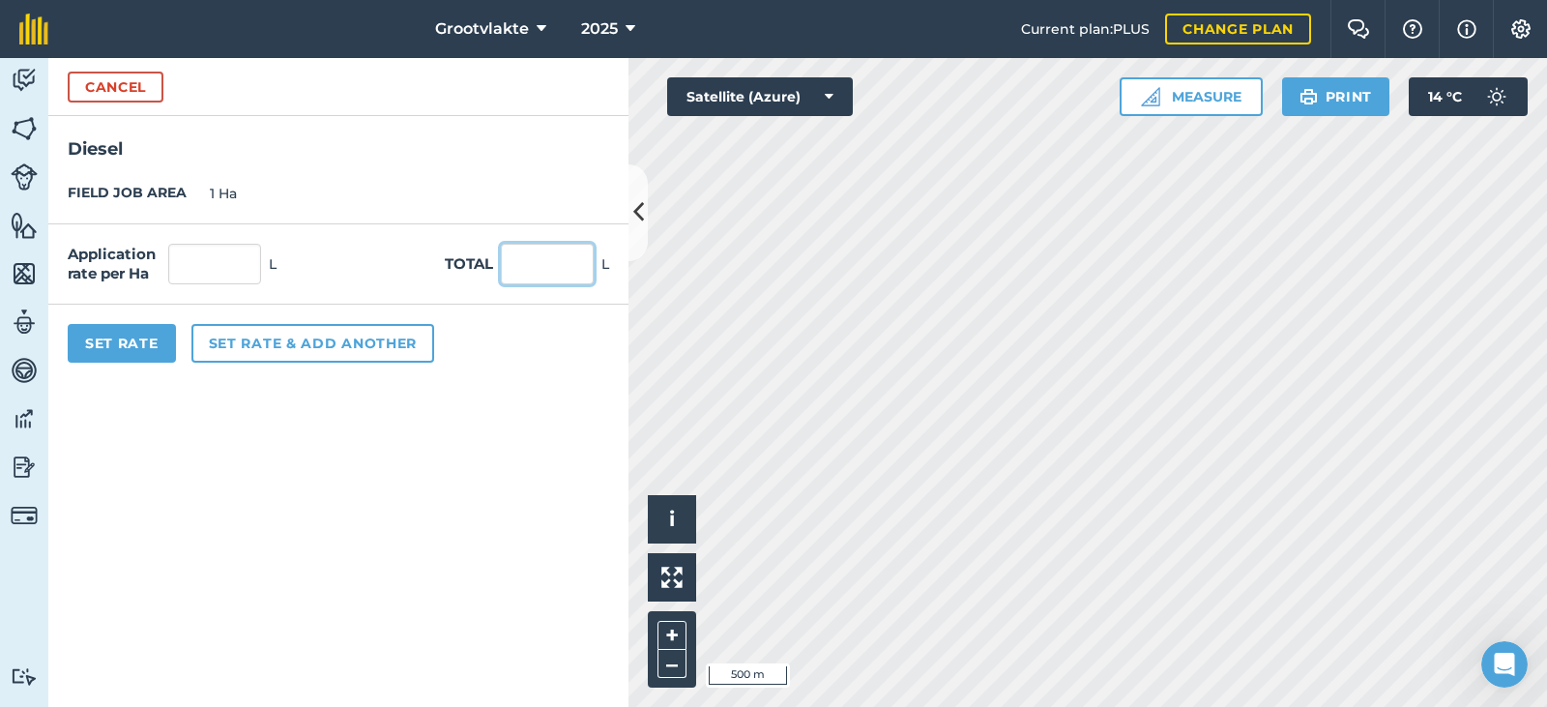
click at [557, 284] on input "text" at bounding box center [547, 264] width 93 height 41
type input "42"
click at [114, 346] on button "Set Rate" at bounding box center [122, 343] width 108 height 39
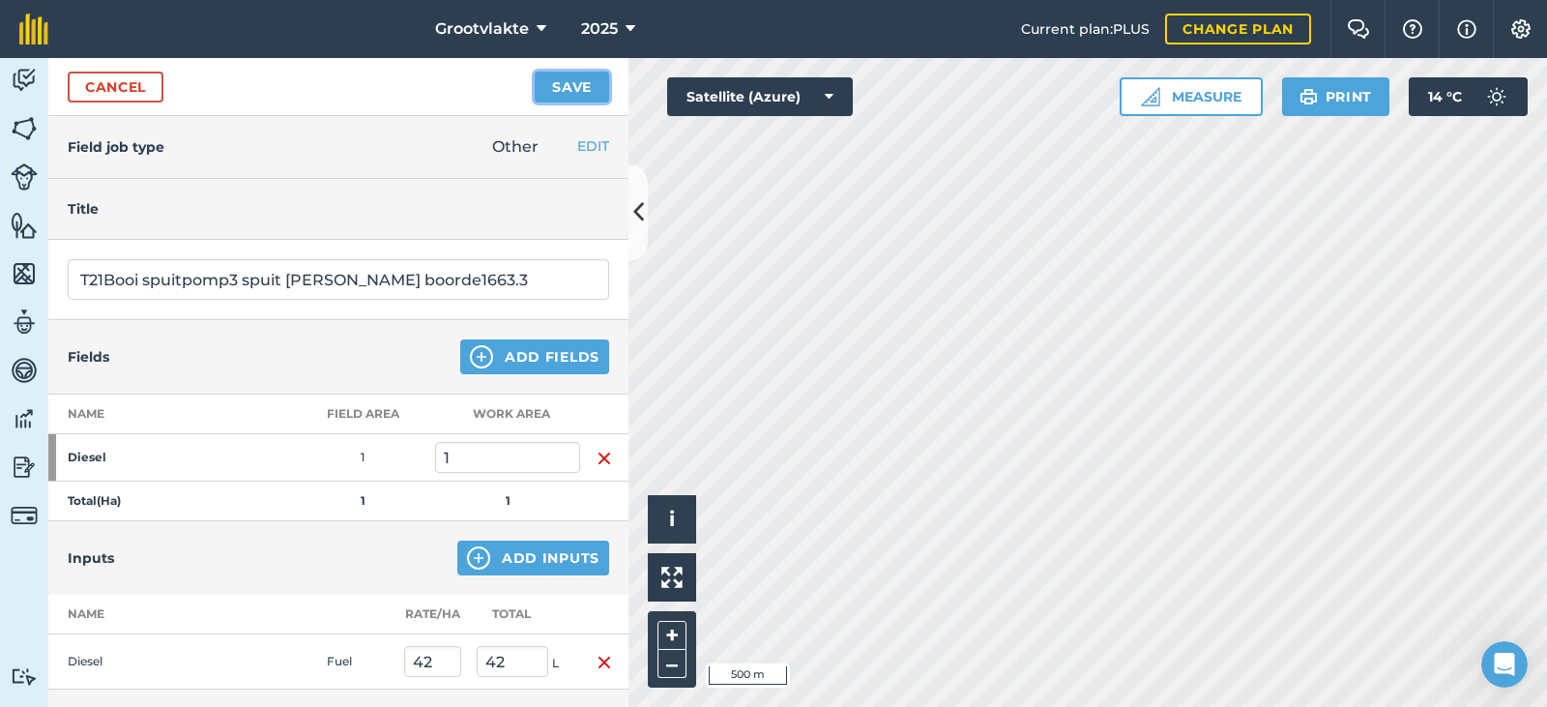
click at [572, 83] on button "Save" at bounding box center [572, 87] width 74 height 31
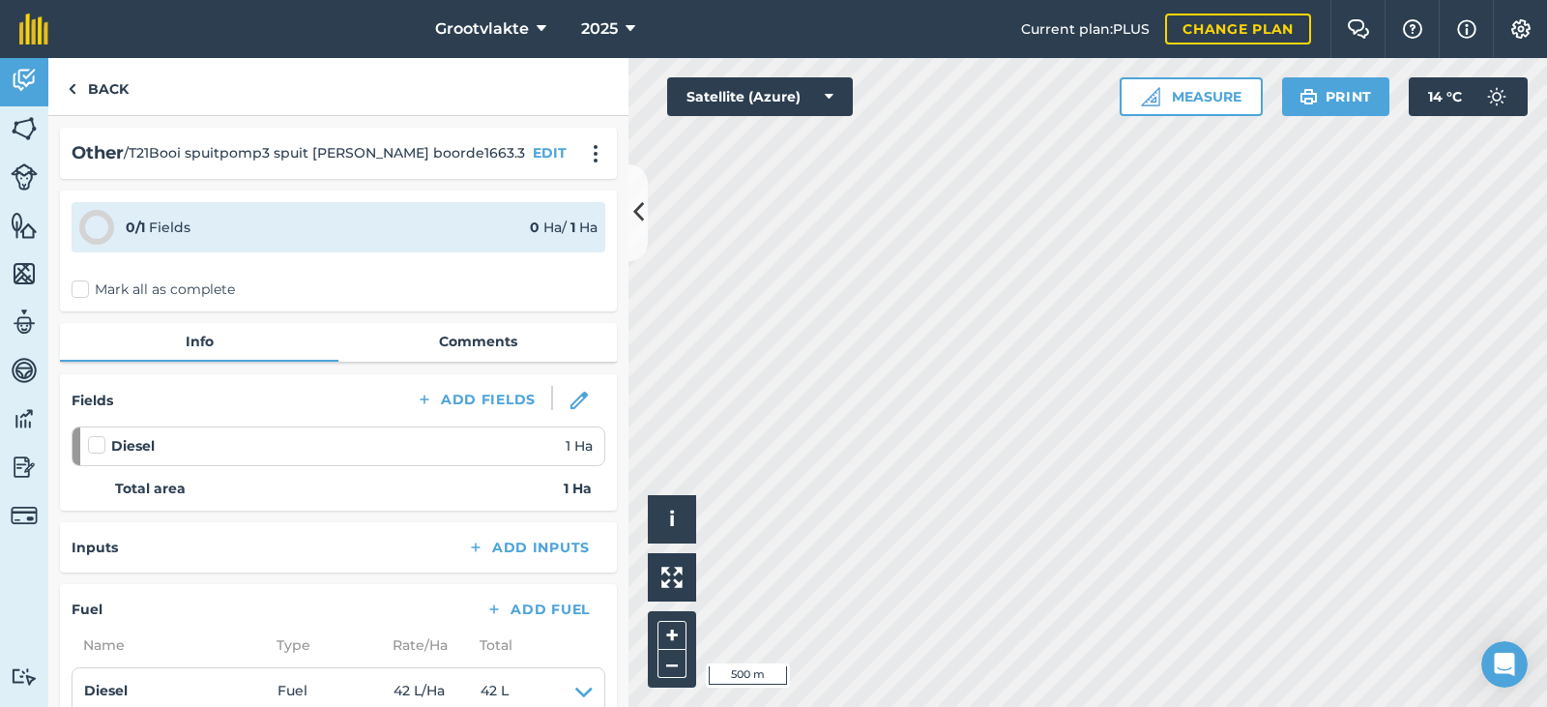
click at [101, 290] on label "Mark all as complete" at bounding box center [153, 289] width 163 height 20
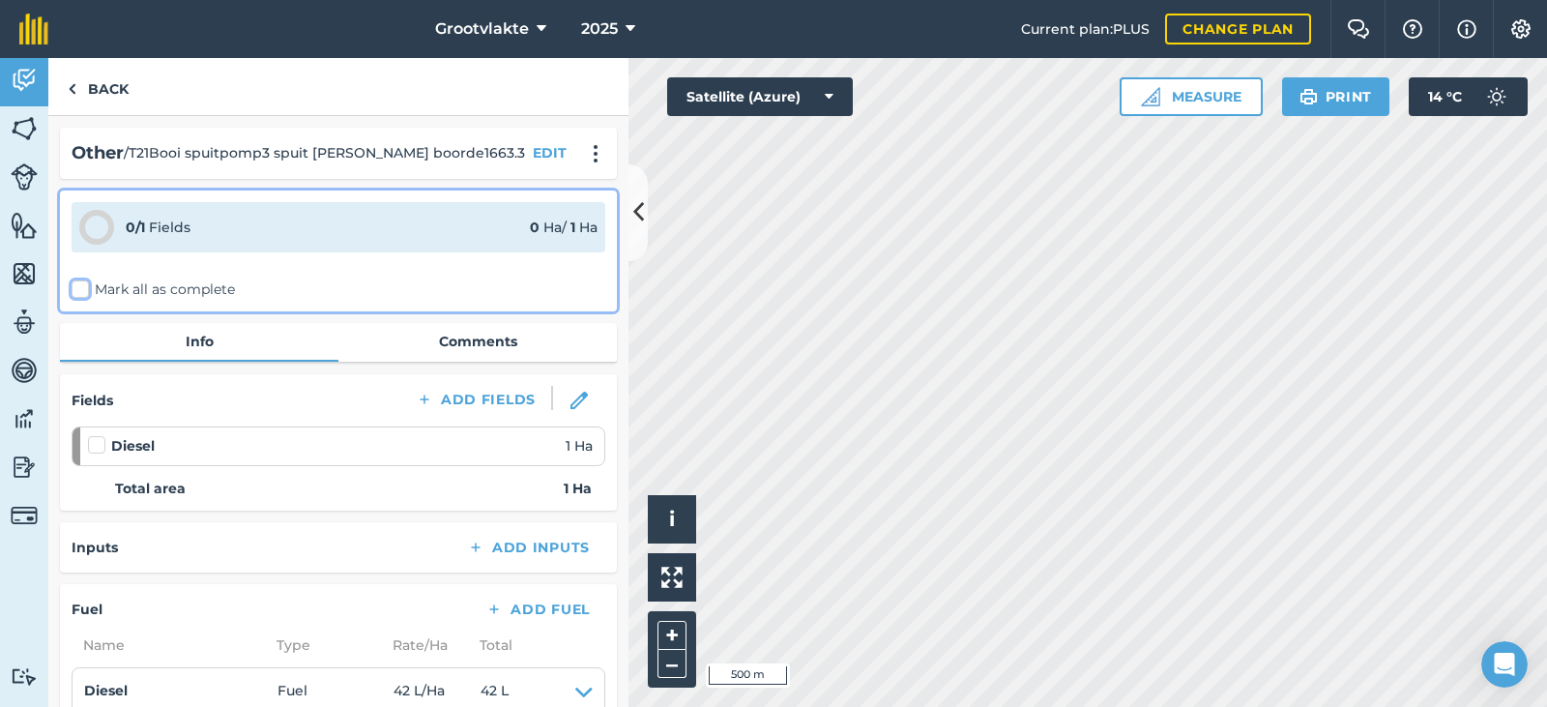
click at [84, 290] on input "Mark all as complete" at bounding box center [78, 285] width 13 height 13
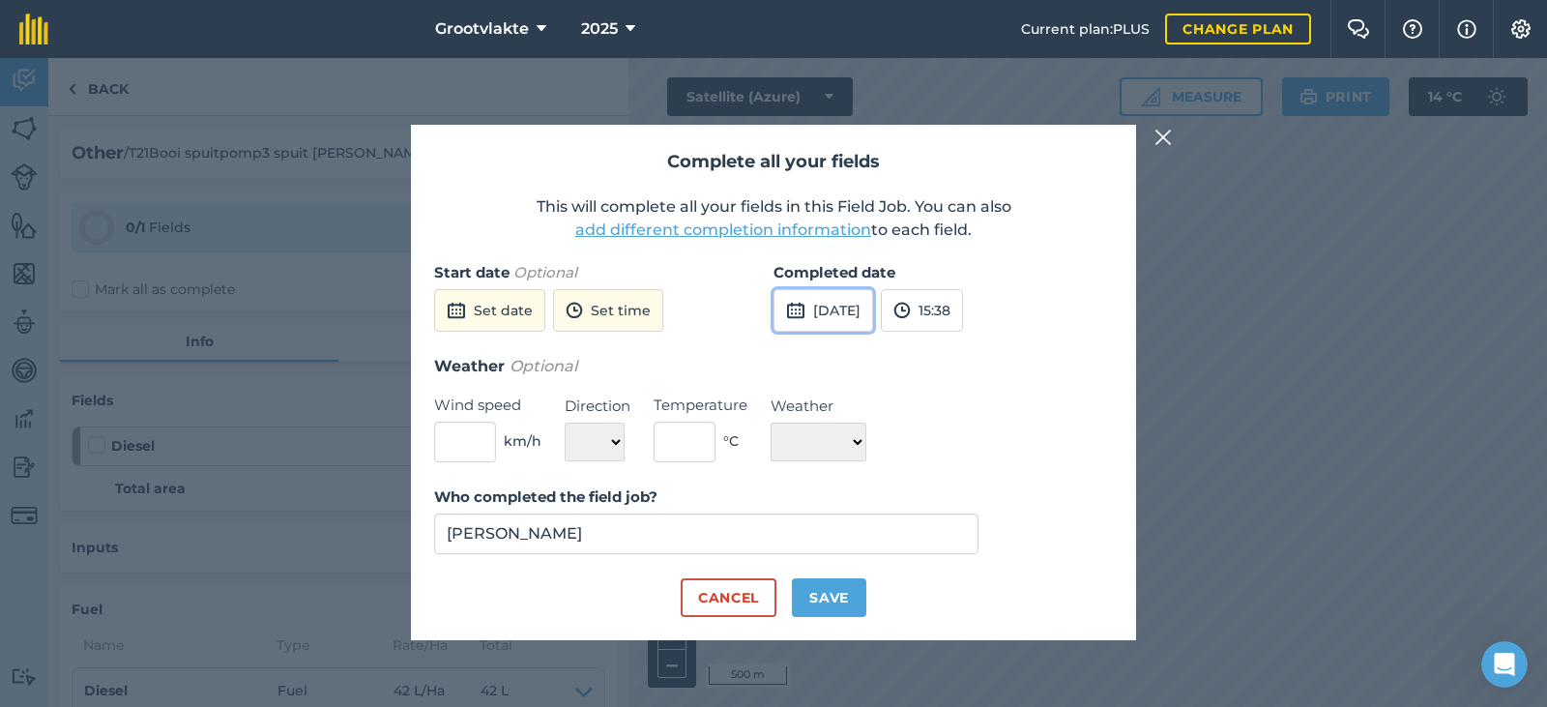
click at [858, 307] on button "[DATE]" at bounding box center [823, 310] width 100 height 43
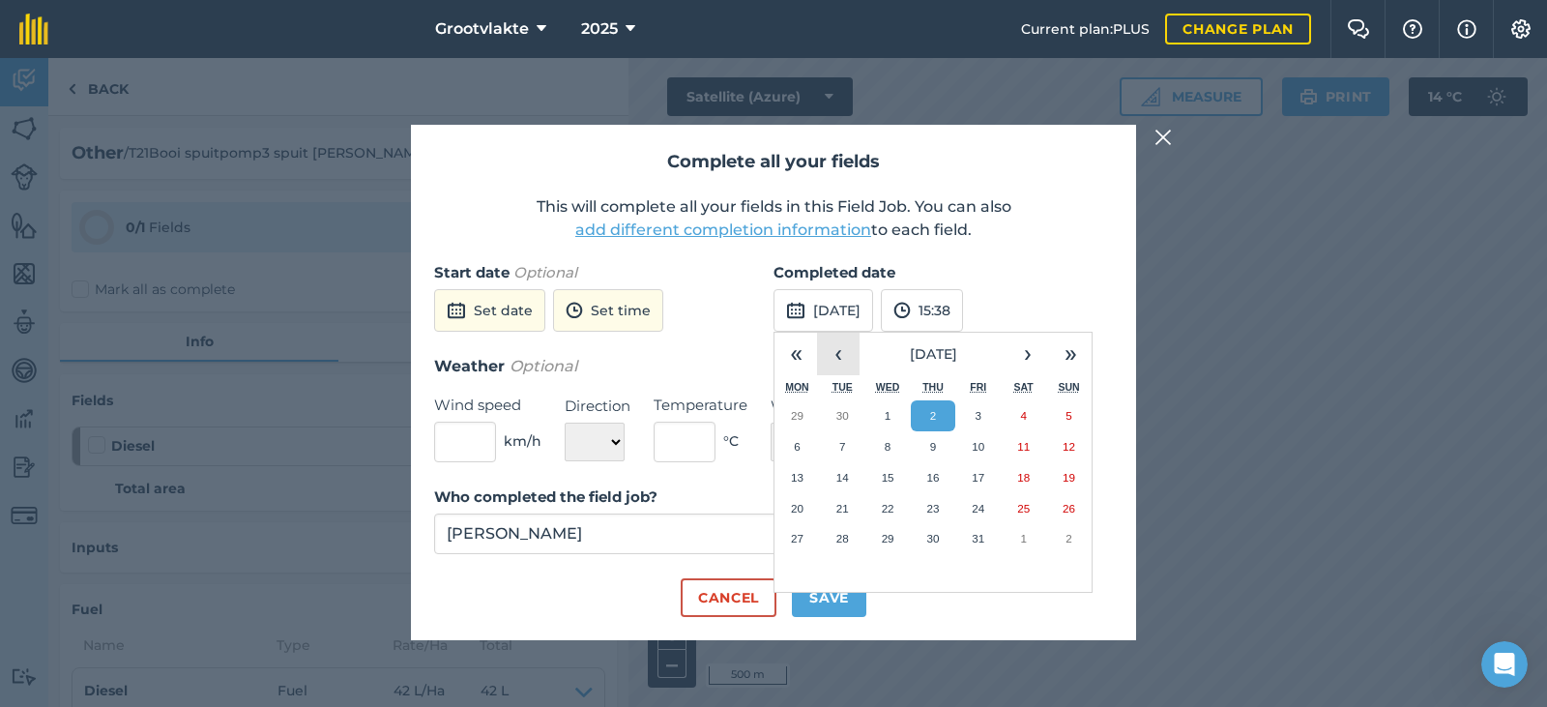
click at [839, 358] on button "‹" at bounding box center [838, 354] width 43 height 43
click at [848, 536] on abbr "30" at bounding box center [842, 538] width 13 height 13
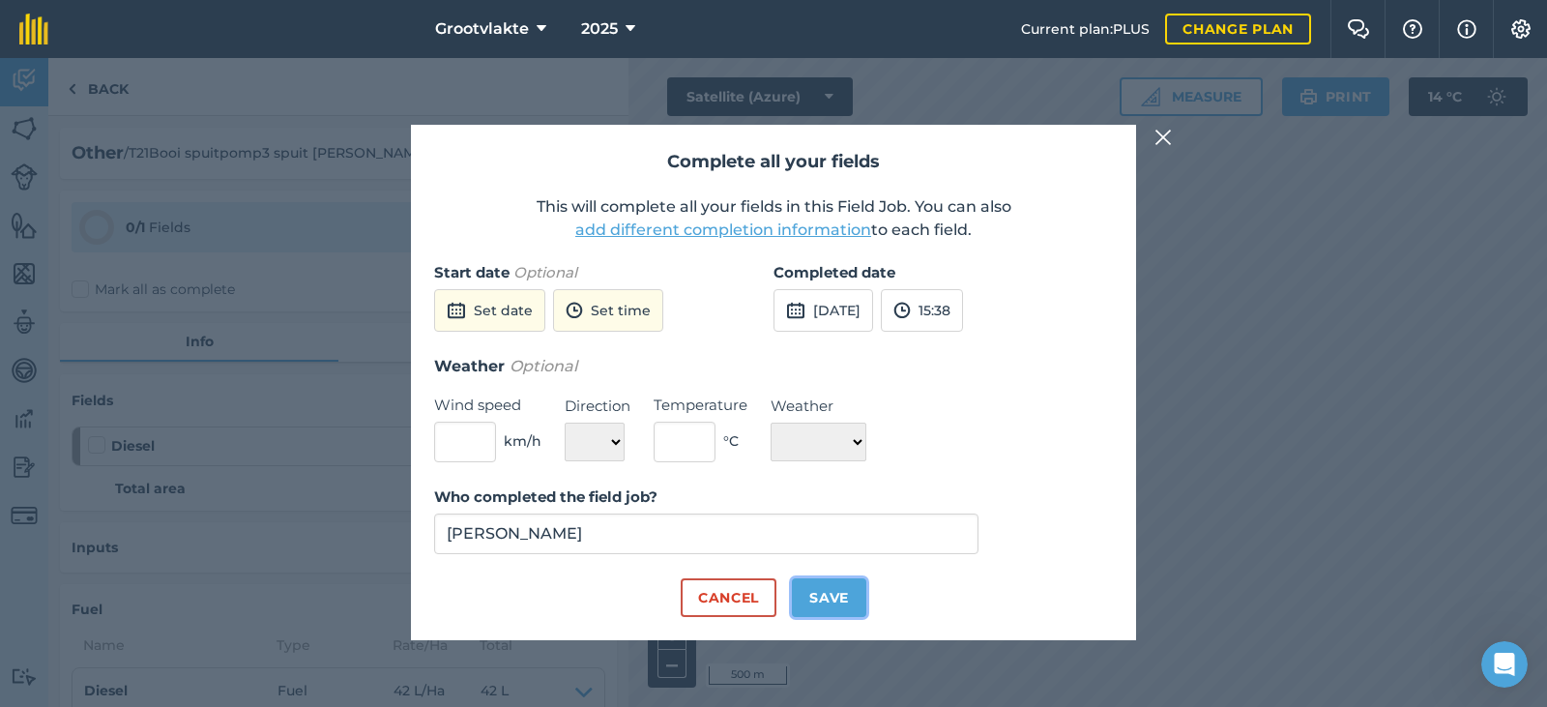
click at [839, 600] on button "Save" at bounding box center [829, 597] width 74 height 39
checkbox input "true"
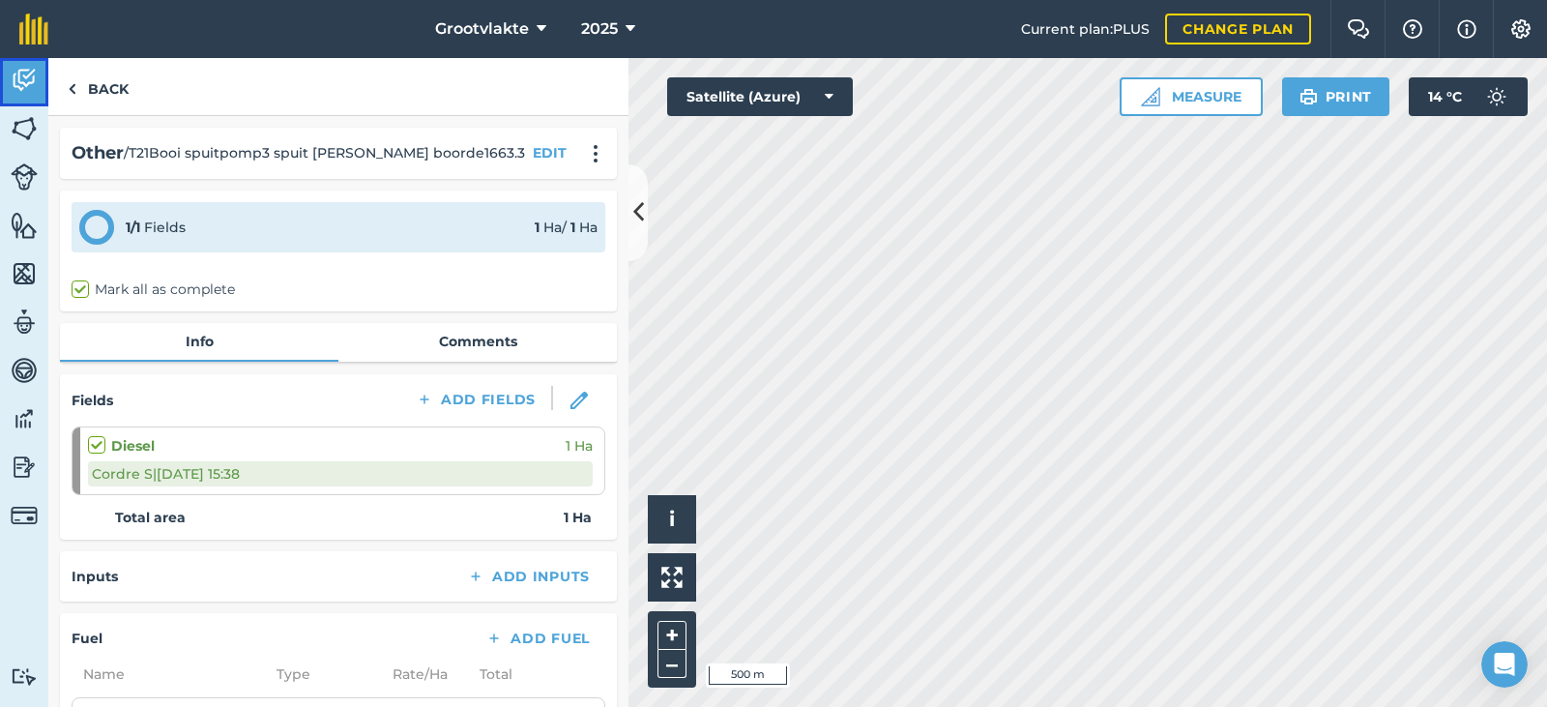
click at [15, 94] on img at bounding box center [24, 80] width 27 height 29
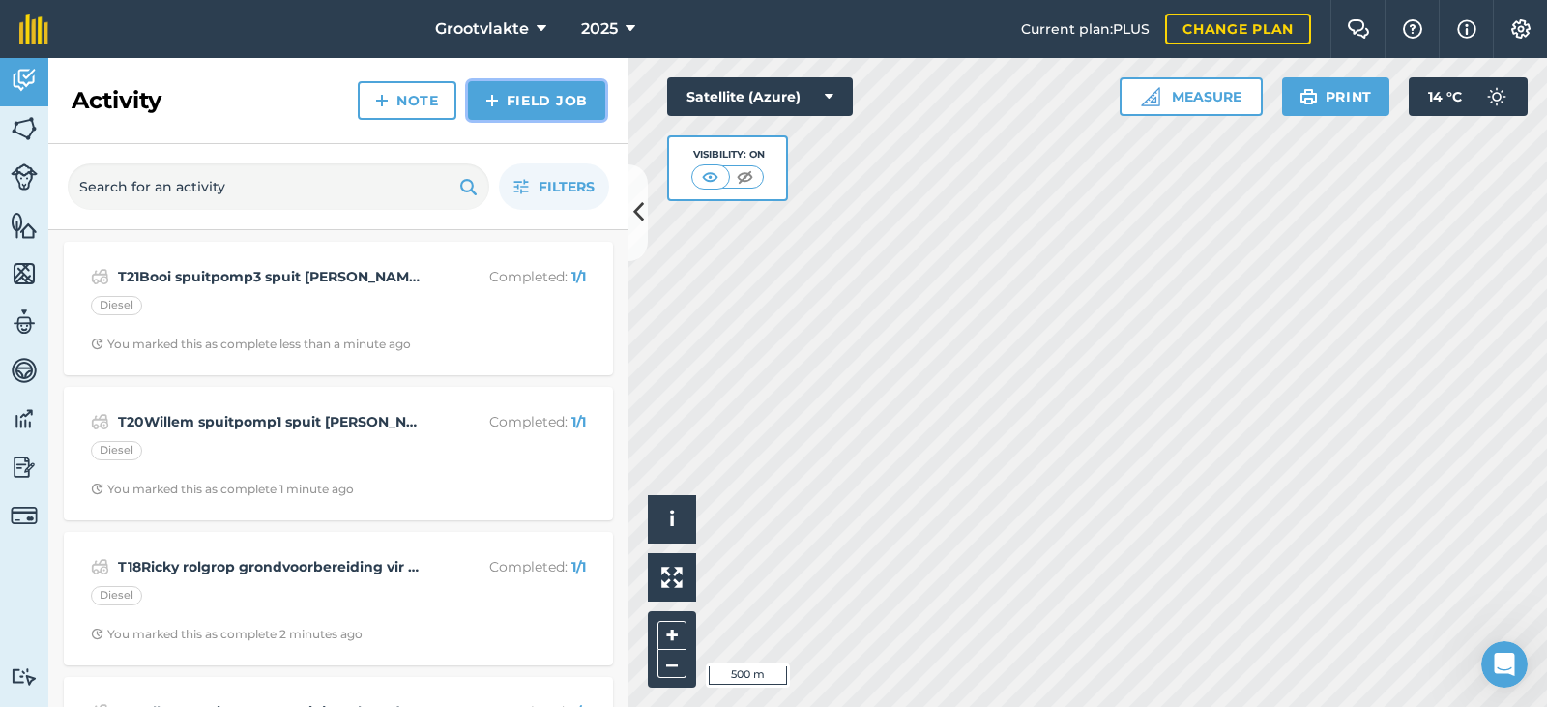
click at [586, 101] on link "Field Job" at bounding box center [536, 100] width 137 height 39
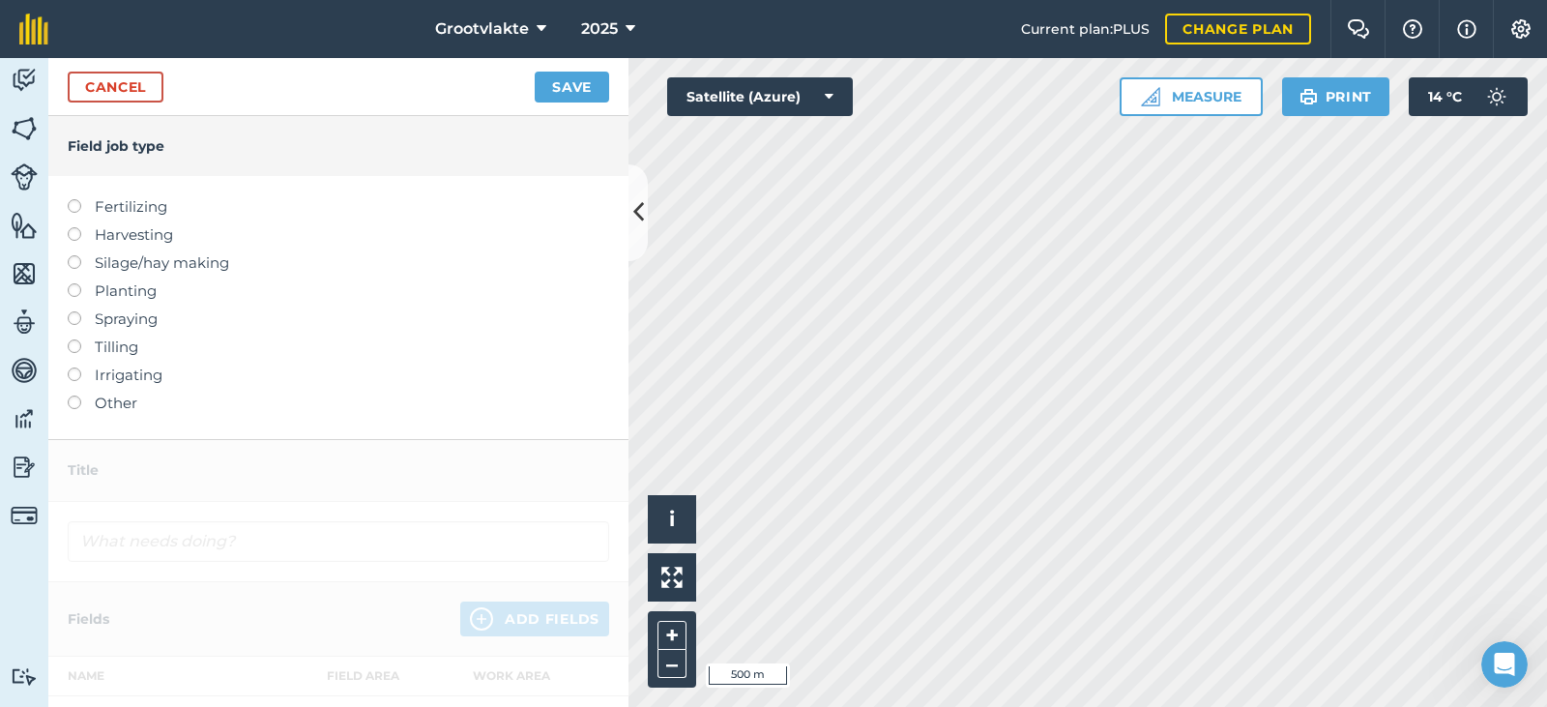
click at [128, 402] on label "Other" at bounding box center [338, 402] width 541 height 23
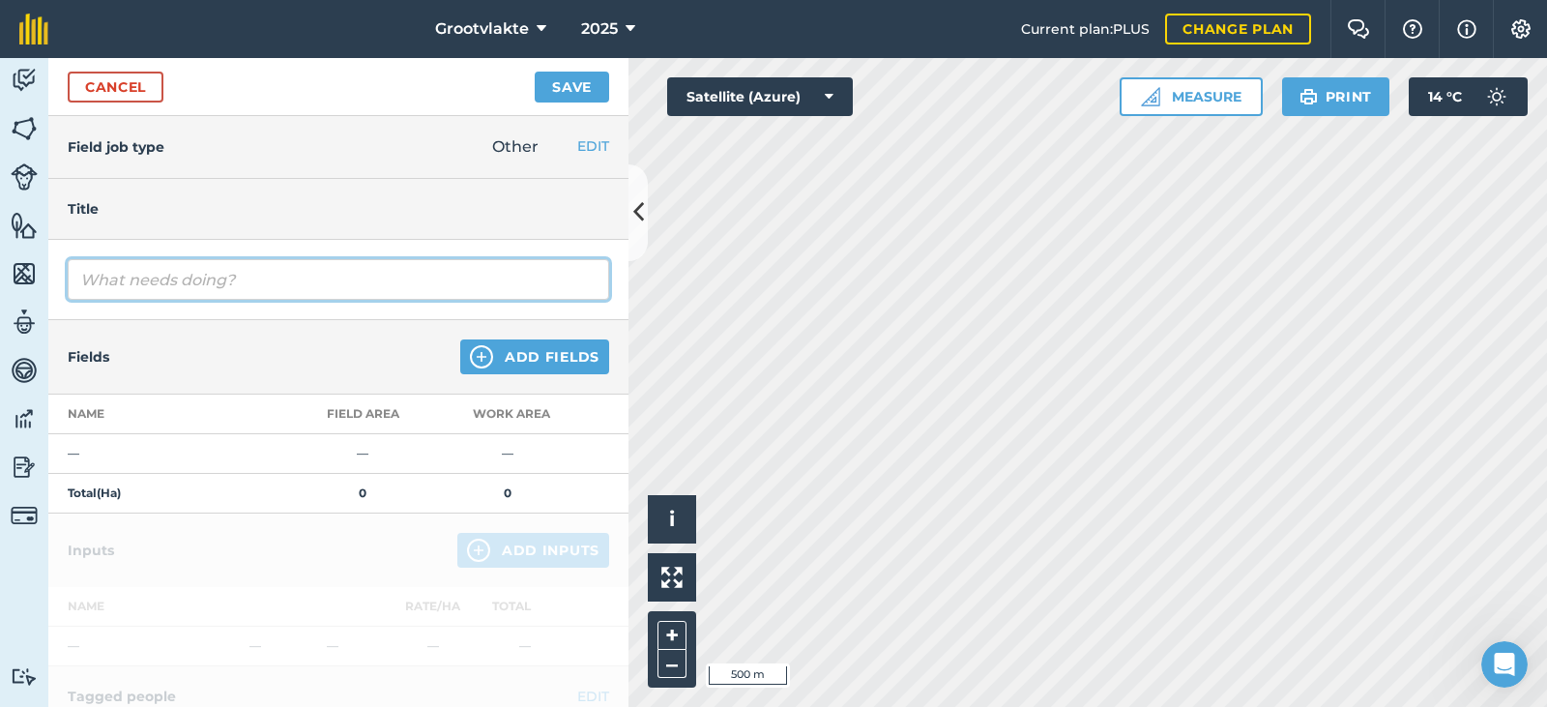
click at [174, 264] on input "text" at bounding box center [338, 279] width 541 height 41
type input "T21Booi spuitpomp3 spuit peer boorde1657.7"
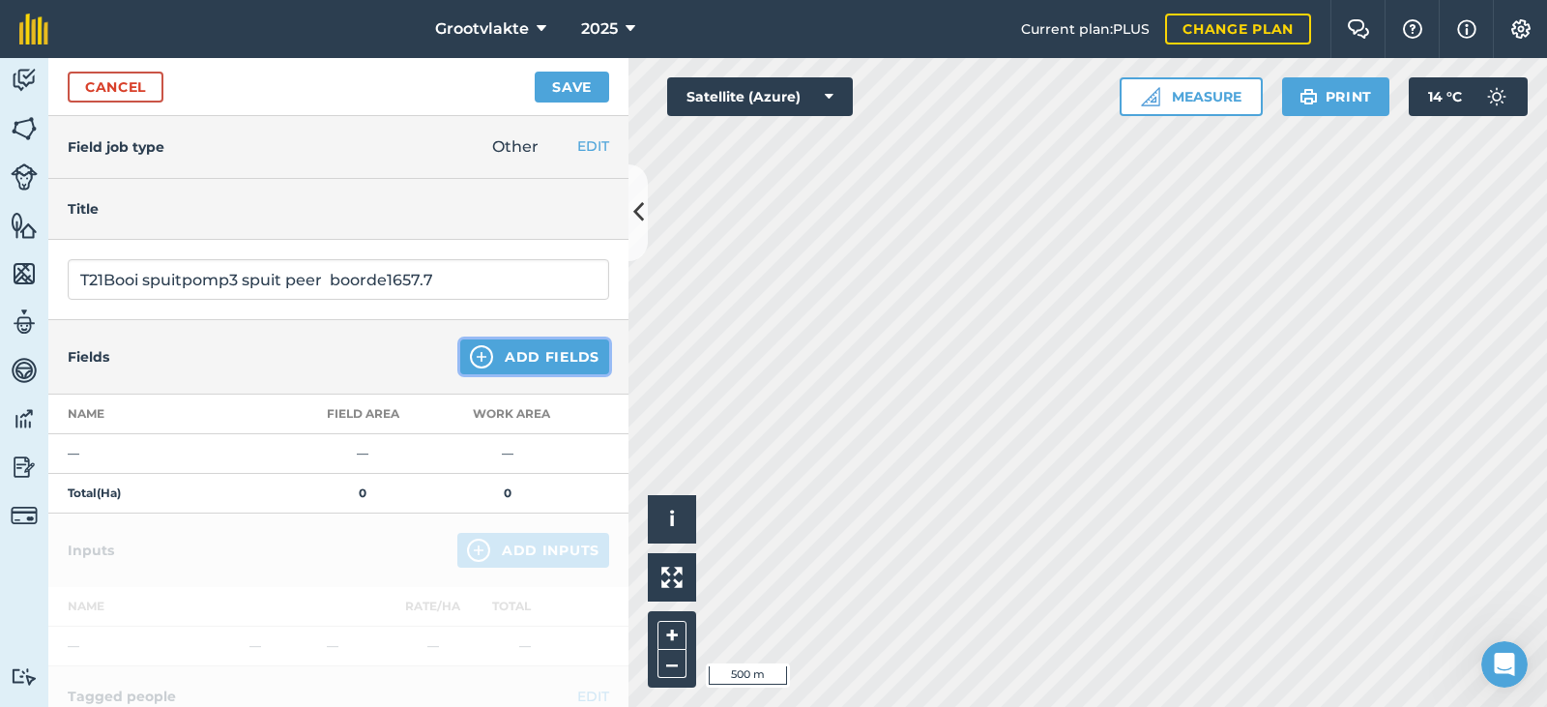
click at [529, 369] on button "Add Fields" at bounding box center [534, 356] width 149 height 35
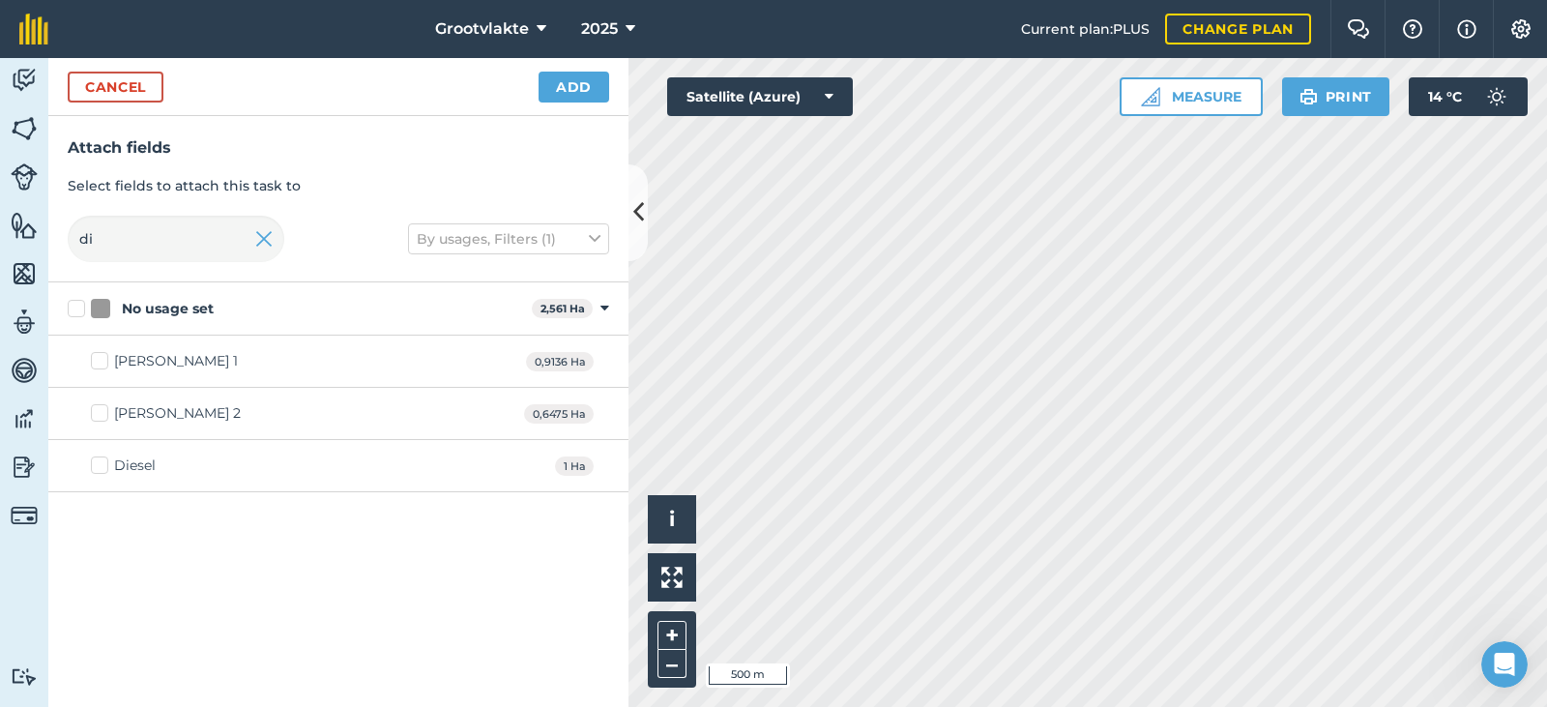
click at [146, 459] on div "Diesel" at bounding box center [135, 465] width 42 height 20
click at [103, 459] on input "Diesel" at bounding box center [97, 461] width 13 height 13
checkbox input "true"
click at [590, 93] on button "Add" at bounding box center [573, 87] width 71 height 31
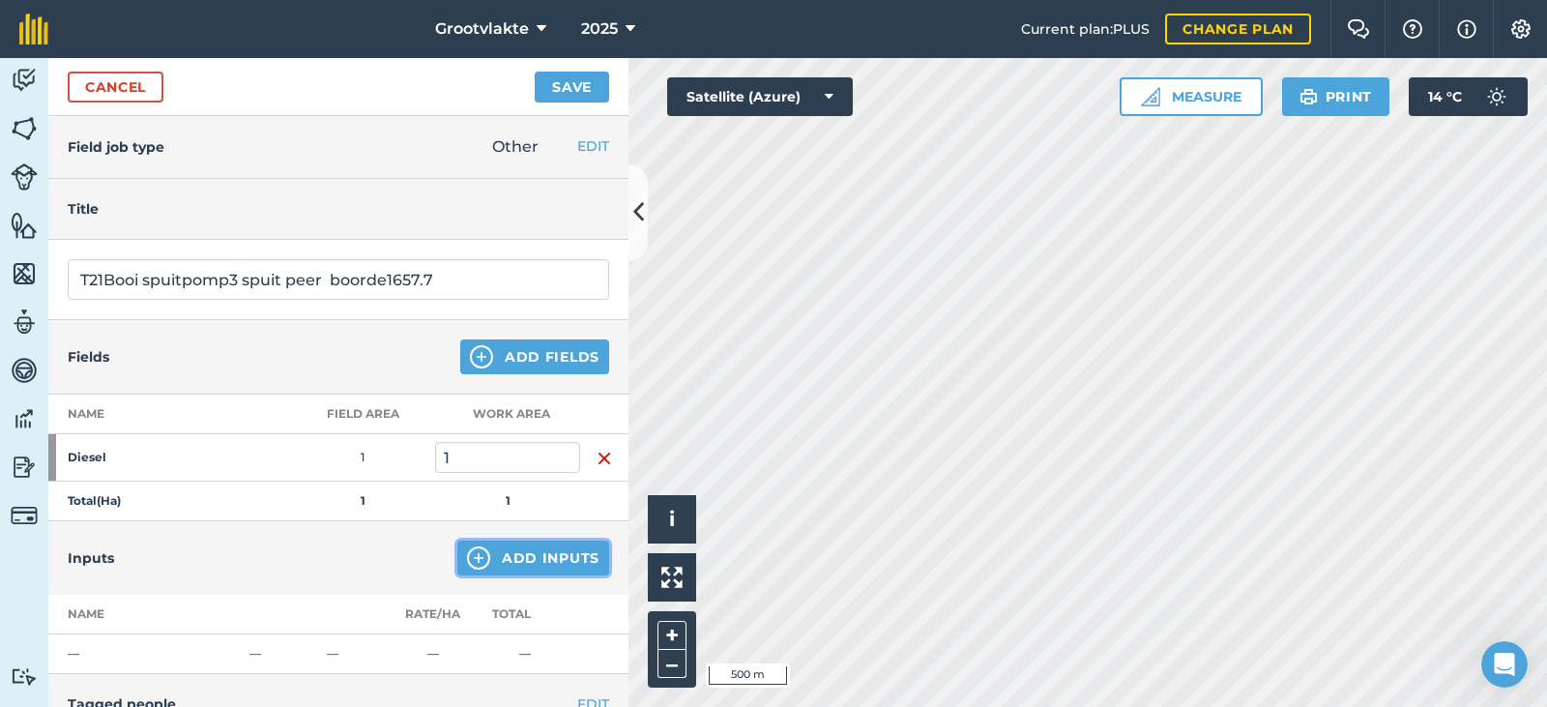
click at [542, 543] on button "Add Inputs" at bounding box center [533, 557] width 152 height 35
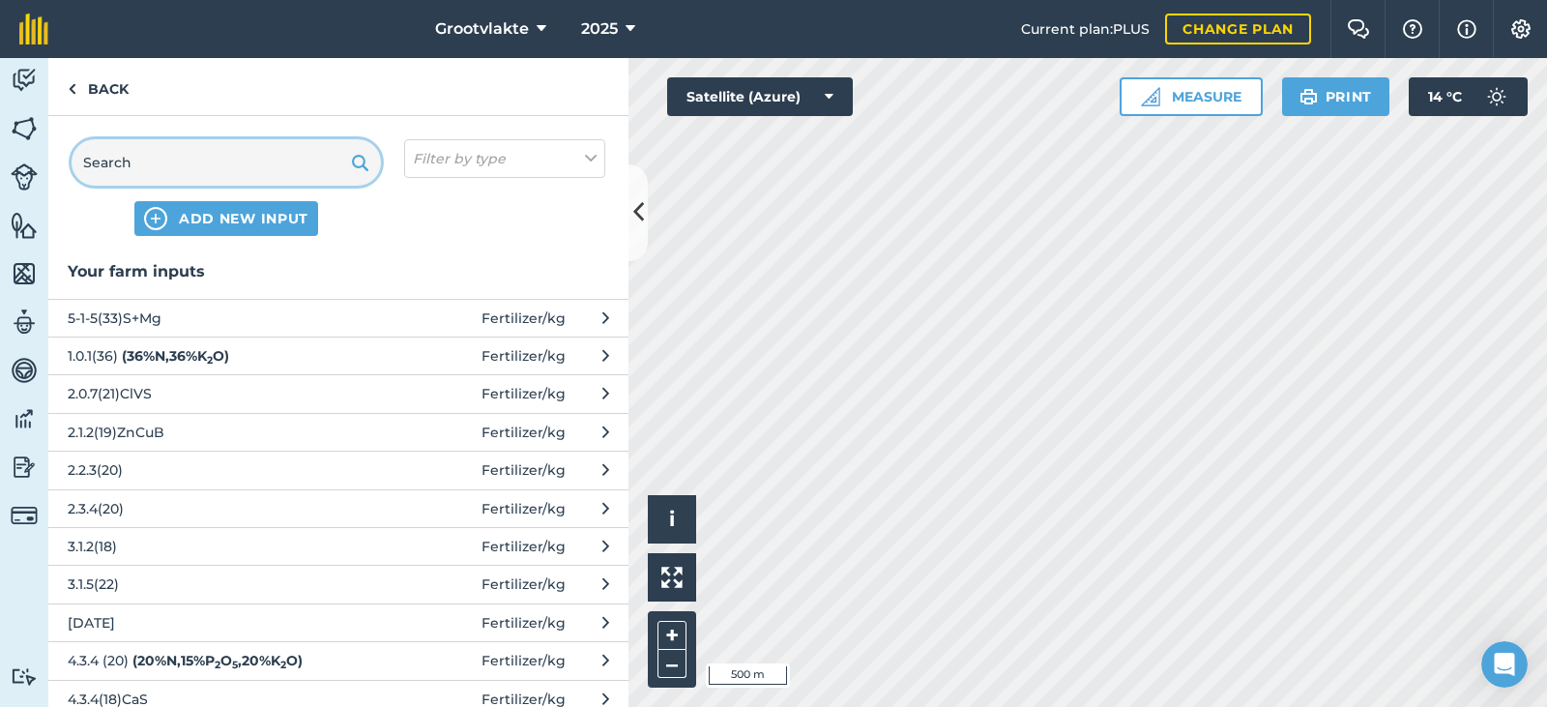
click at [223, 161] on input "text" at bounding box center [226, 162] width 309 height 46
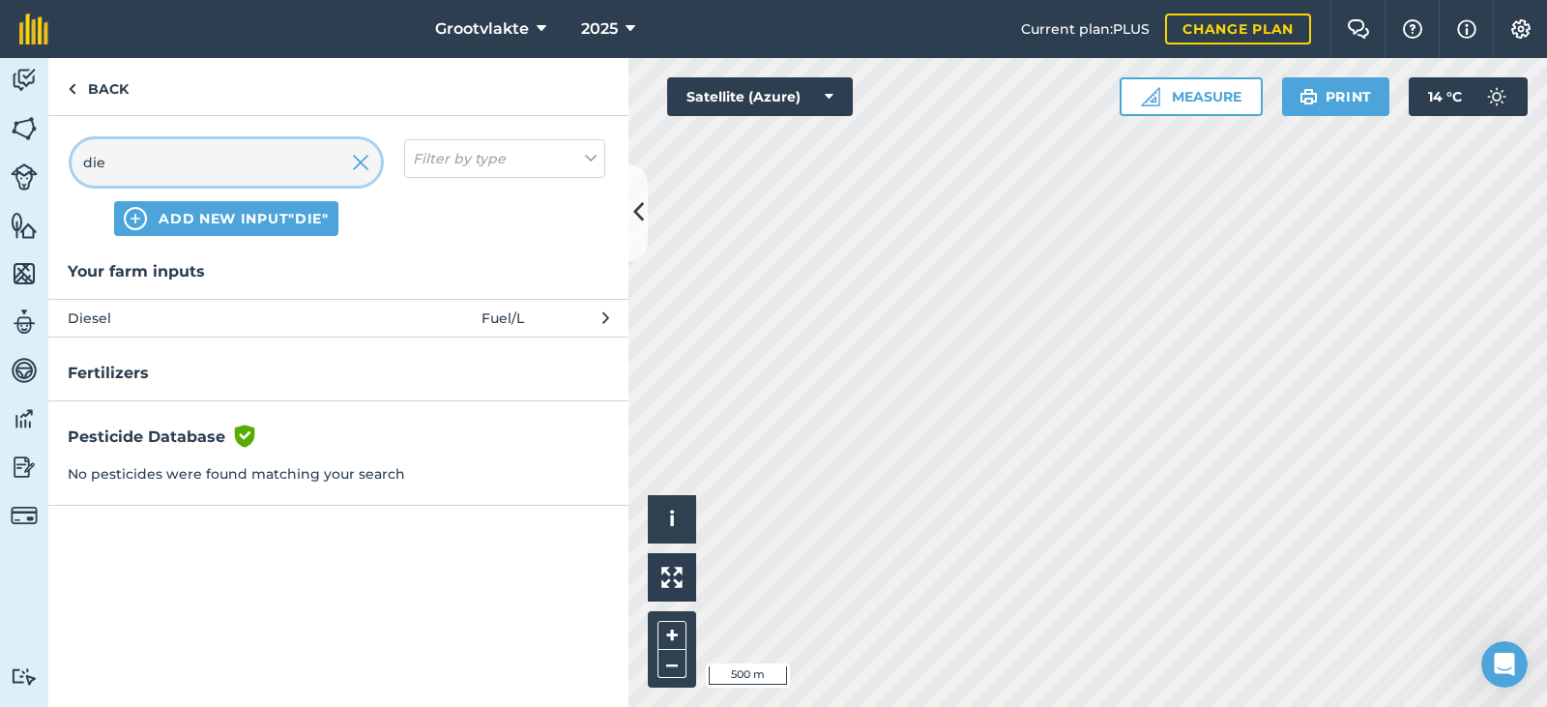
type input "die"
click at [177, 312] on span "Diesel" at bounding box center [226, 317] width 316 height 21
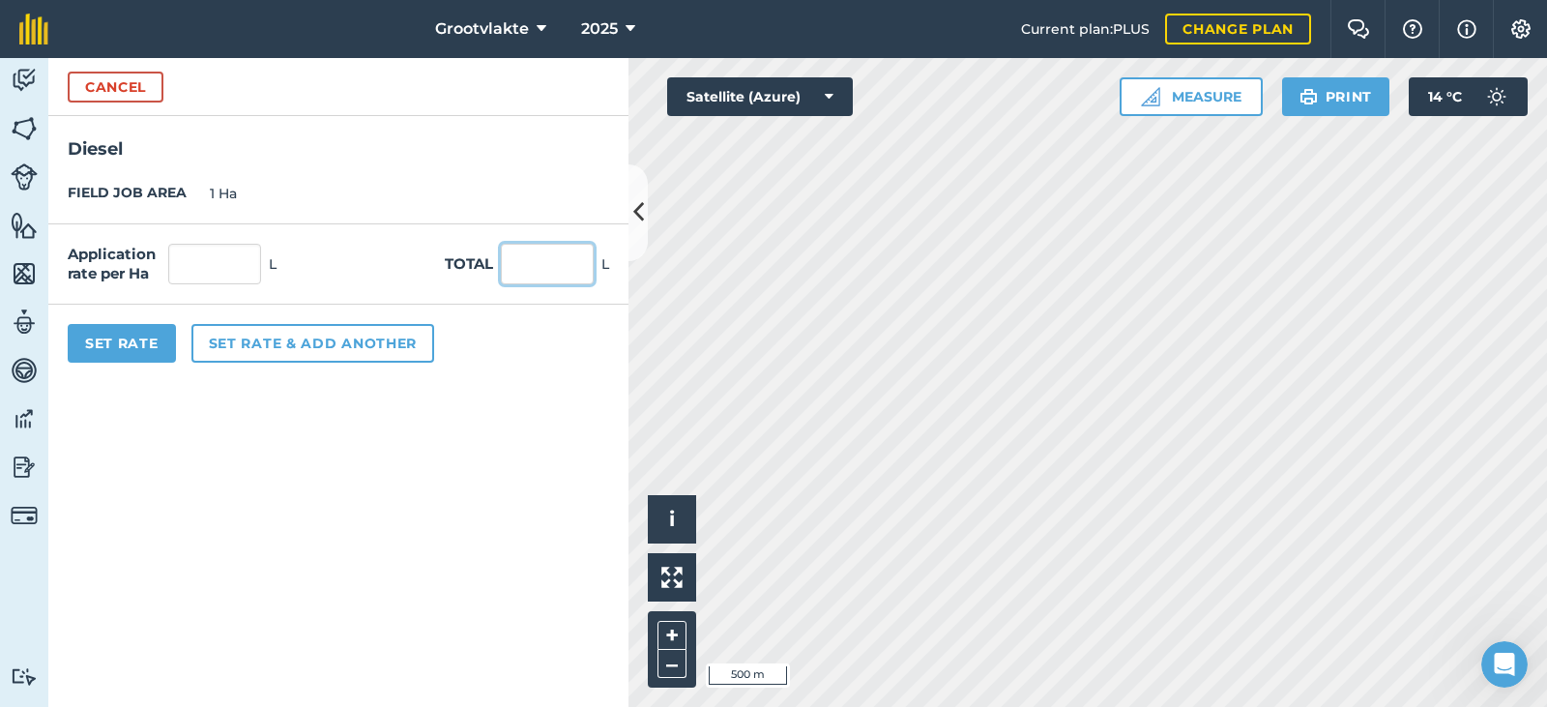
click at [538, 276] on input "text" at bounding box center [547, 264] width 93 height 41
type input "23"
click at [138, 357] on button "Set Rate" at bounding box center [122, 343] width 108 height 39
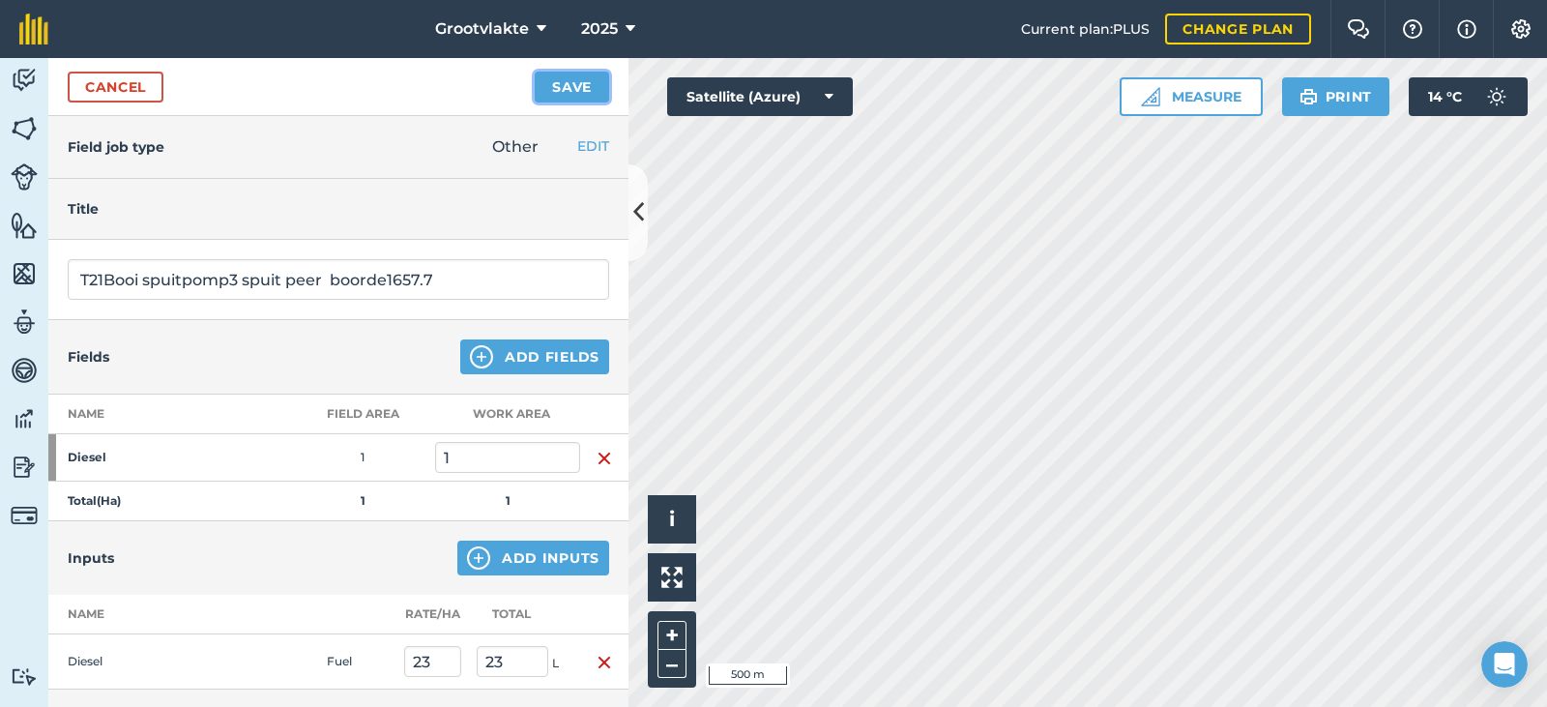
click at [581, 89] on button "Save" at bounding box center [572, 87] width 74 height 31
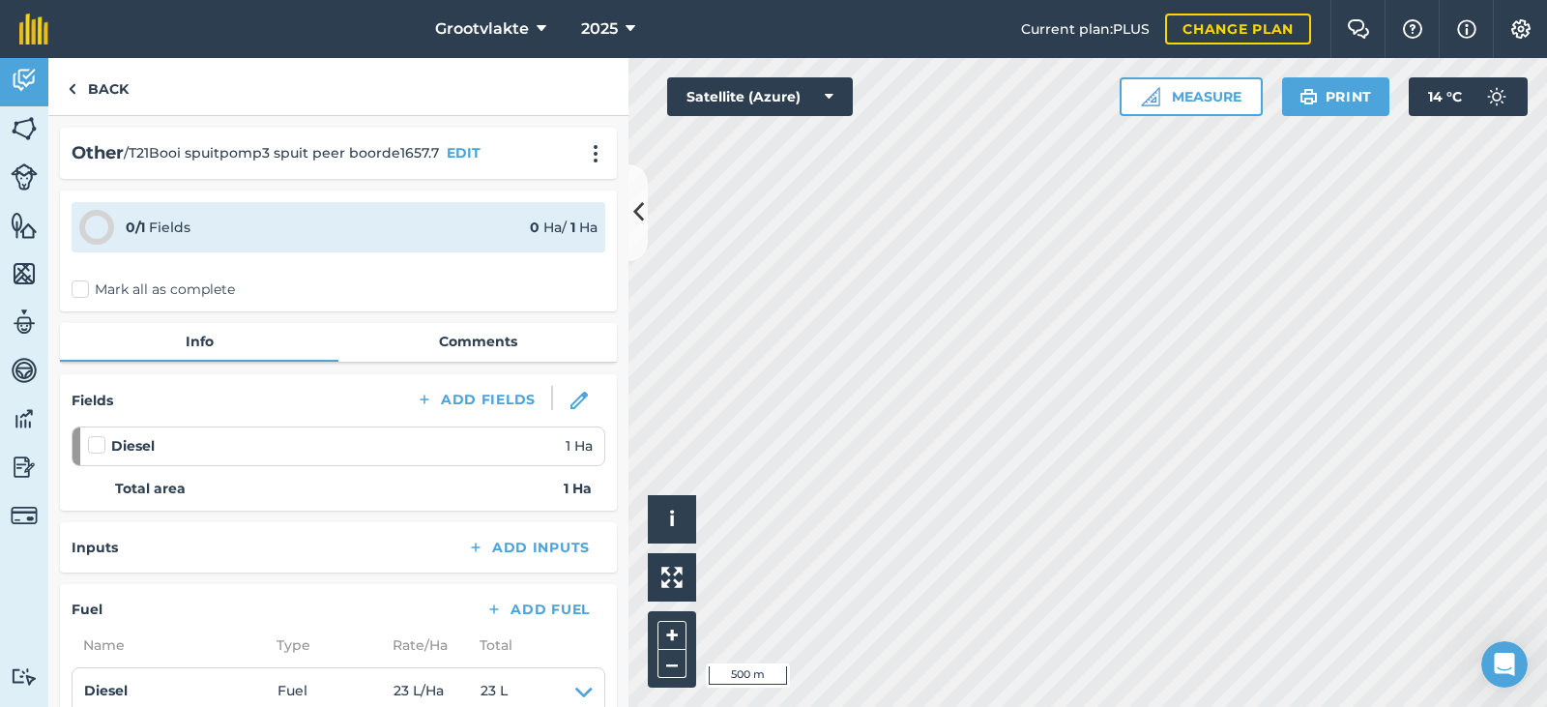
drag, startPoint x: 99, startPoint y: 281, endPoint x: 271, endPoint y: 345, distance: 183.5
click at [105, 294] on label "Mark all as complete" at bounding box center [153, 289] width 163 height 20
click at [140, 293] on label "Mark all as complete" at bounding box center [153, 289] width 163 height 20
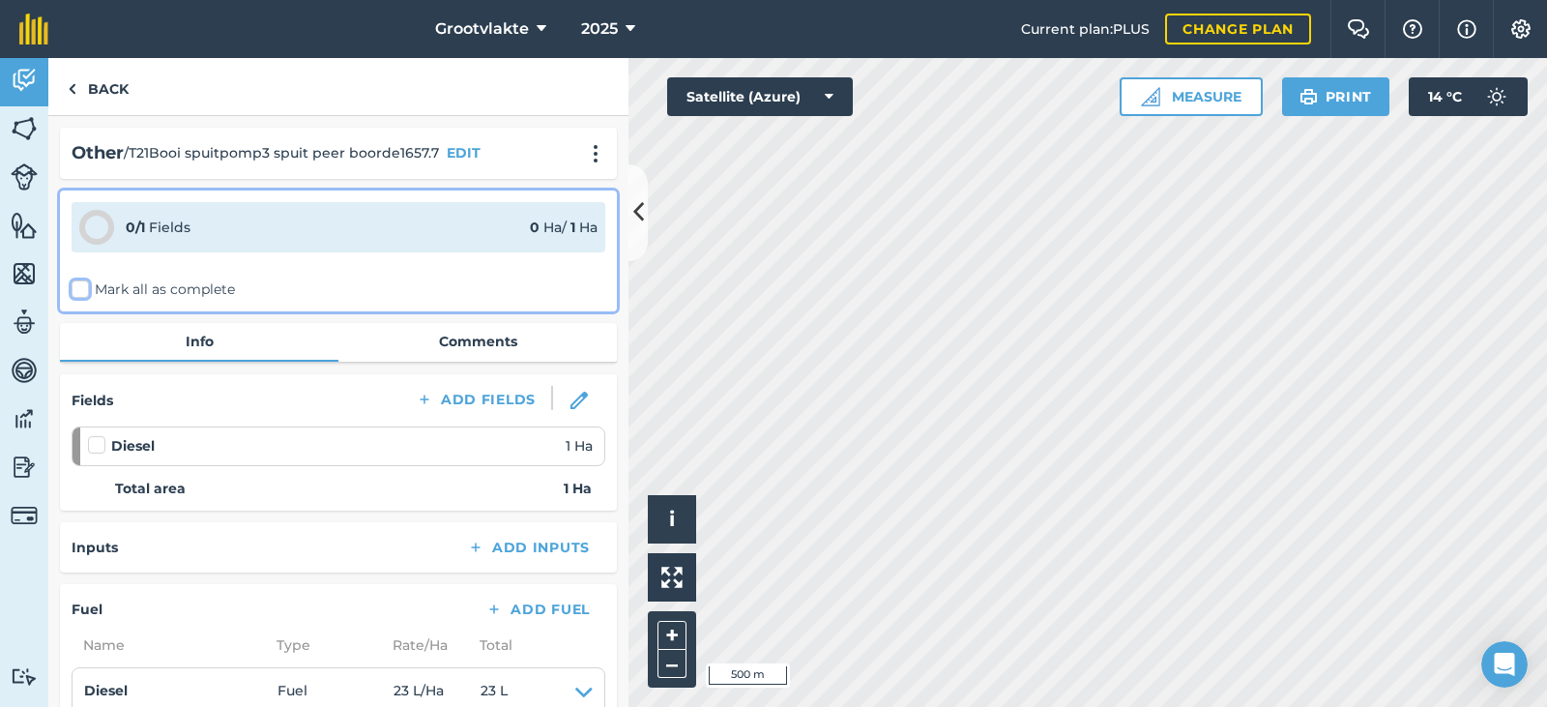
click at [84, 292] on input "Mark all as complete" at bounding box center [78, 285] width 13 height 13
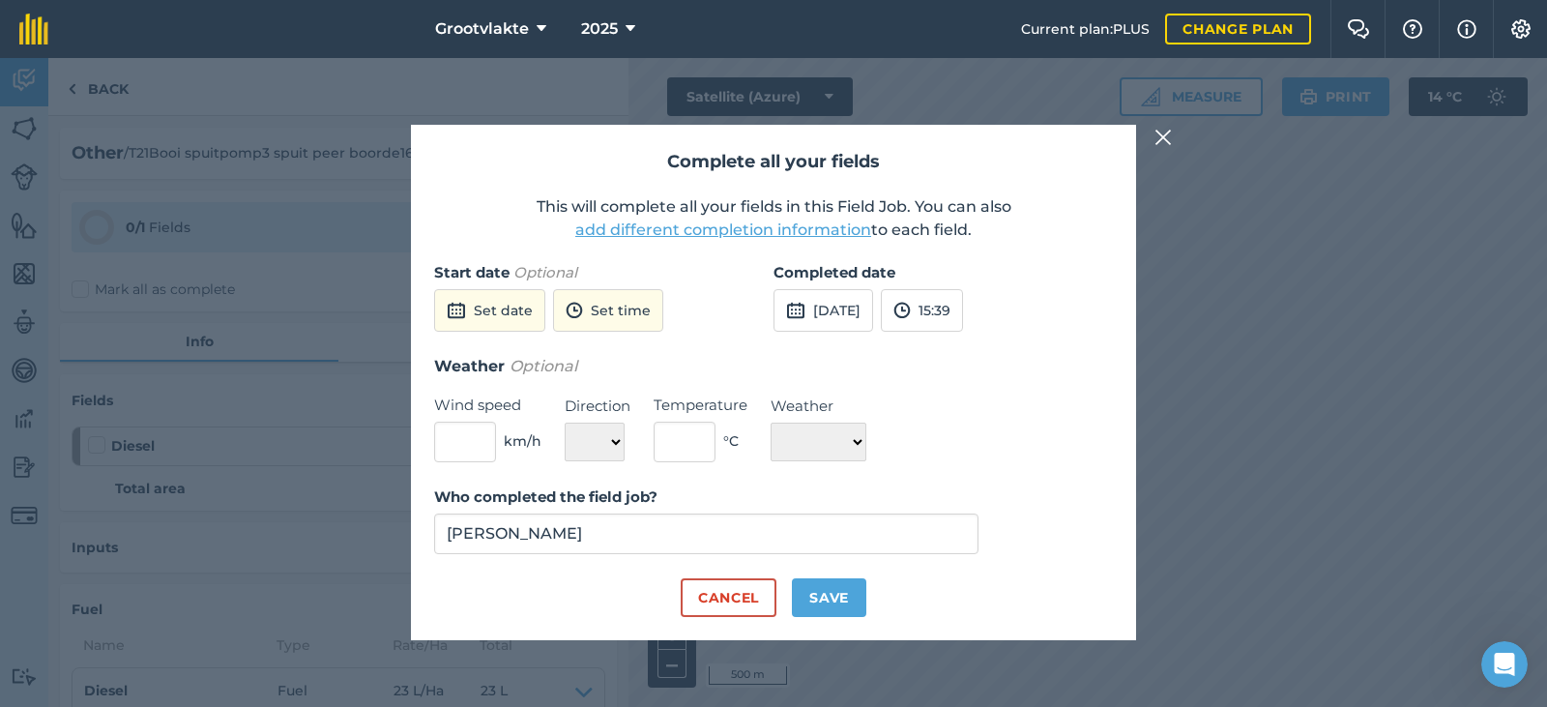
click at [838, 331] on div "Completed date 2nd Oct 2025 15:39" at bounding box center [942, 307] width 339 height 93
click at [837, 331] on button "[DATE]" at bounding box center [823, 310] width 100 height 43
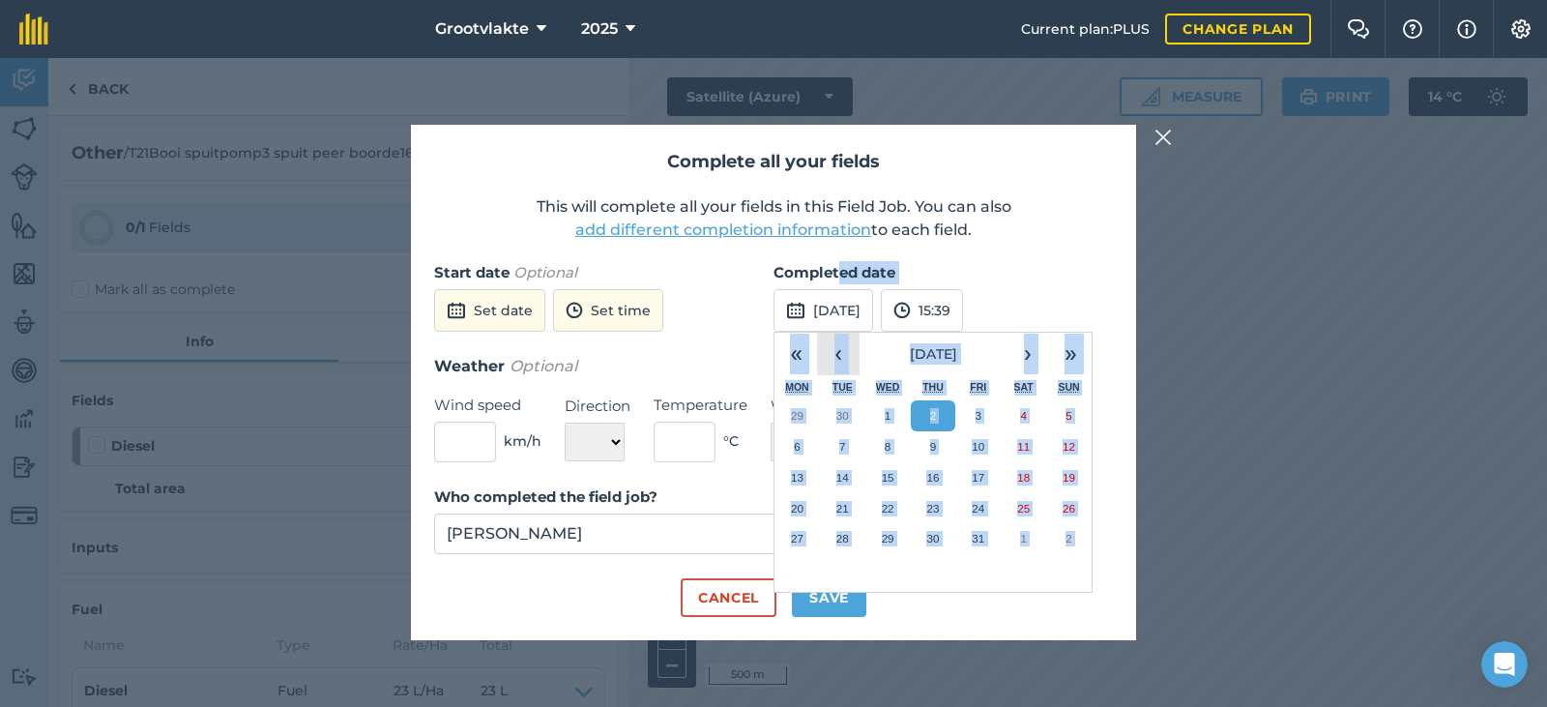
click at [832, 353] on button "‹" at bounding box center [838, 354] width 43 height 43
click at [912, 581] on div "« ‹ September 2025 › » Mon Tue Wed Thu Fri Sat Sun 1 2 3 4 5 6 7 8 9 10 11 12 1…" at bounding box center [932, 462] width 319 height 261
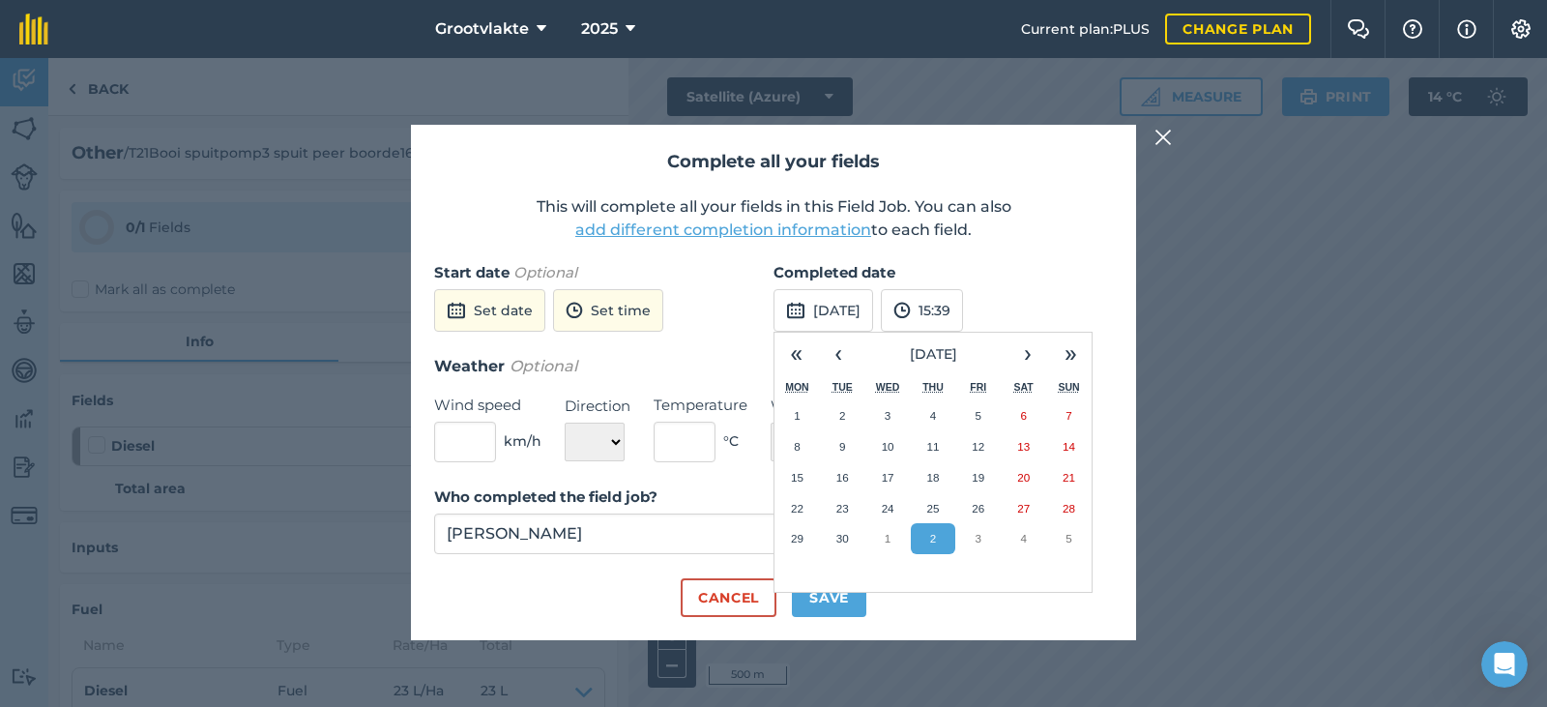
click at [913, 594] on div "Cancel Save" at bounding box center [773, 597] width 679 height 39
drag, startPoint x: 848, startPoint y: 527, endPoint x: 846, endPoint y: 548, distance: 21.4
click at [846, 542] on button "30" at bounding box center [842, 538] width 45 height 31
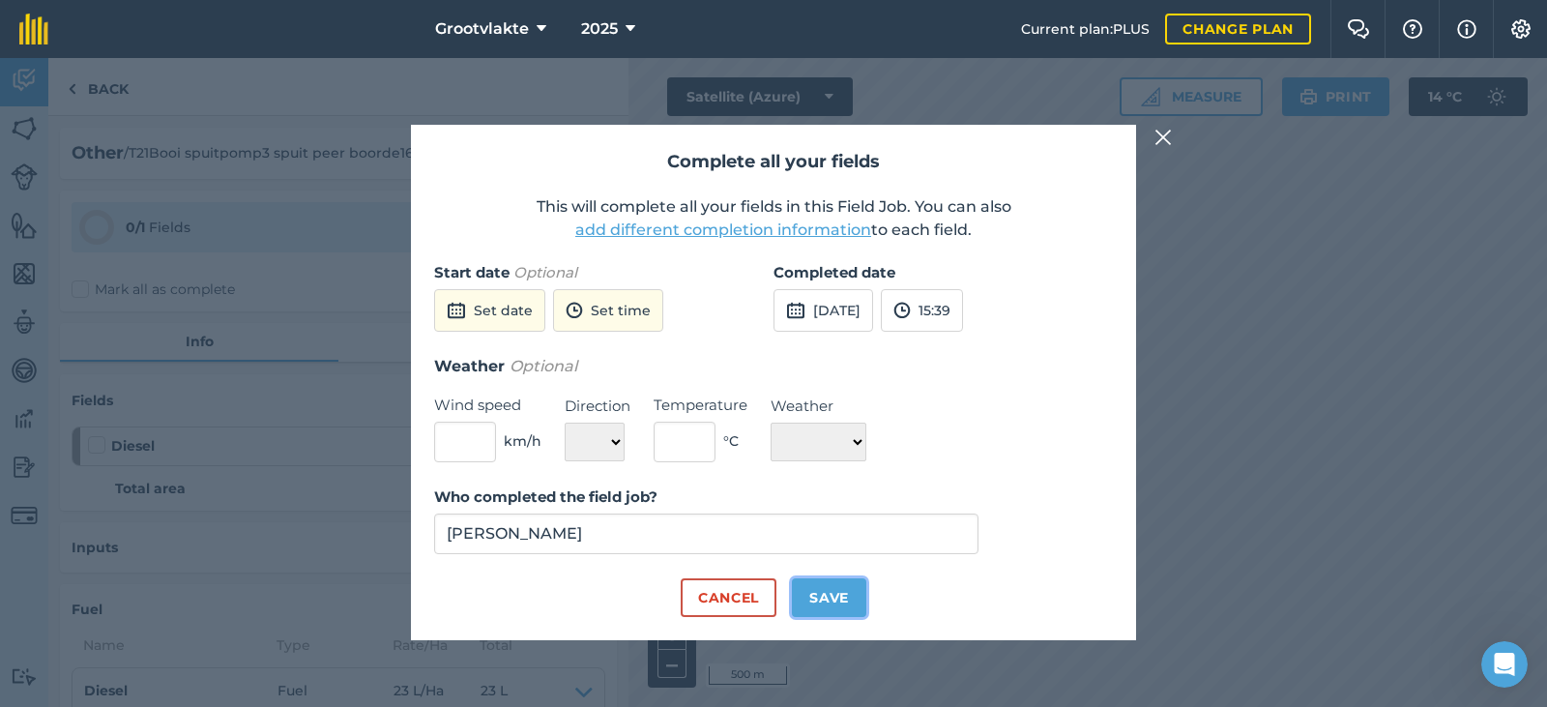
click at [838, 590] on button "Save" at bounding box center [829, 597] width 74 height 39
checkbox input "true"
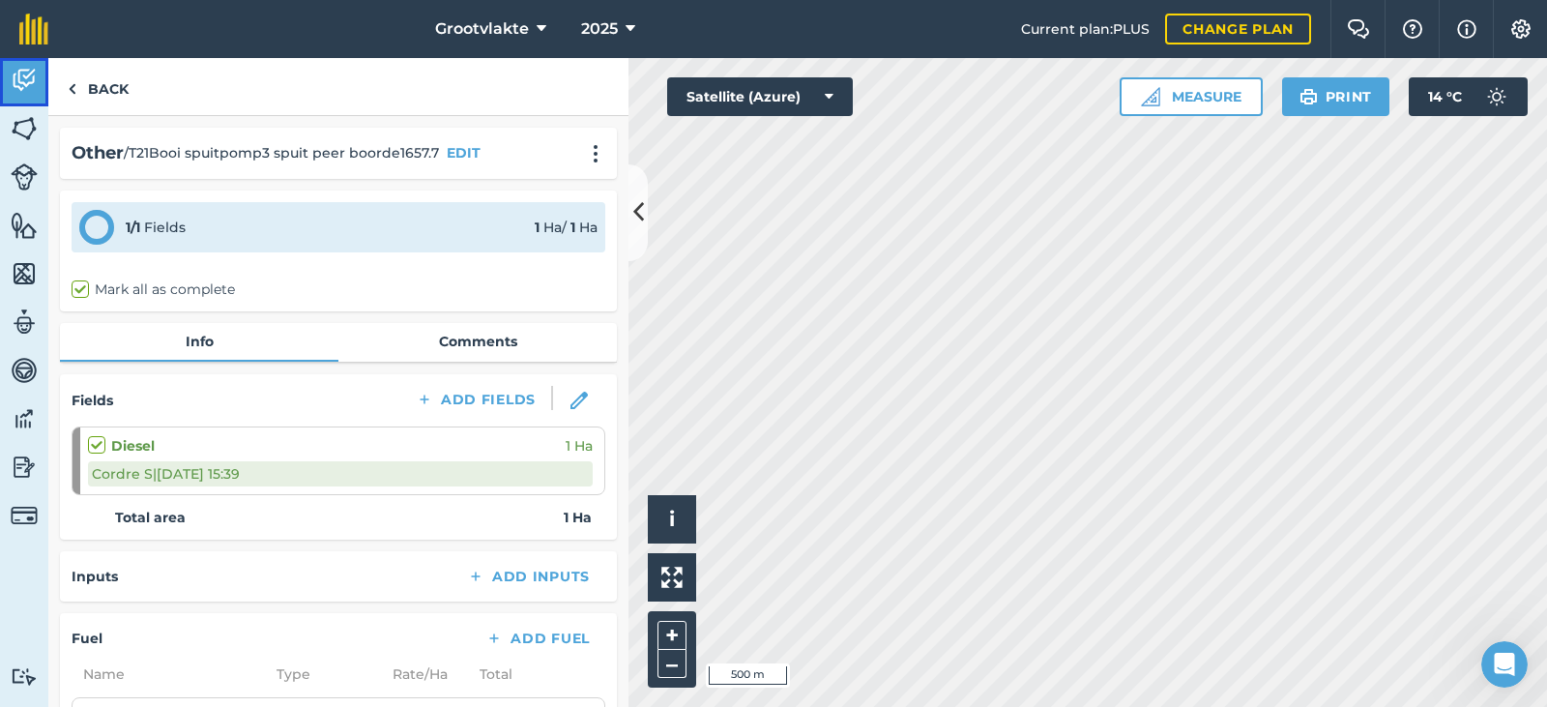
click at [41, 89] on link "Activity" at bounding box center [24, 82] width 48 height 48
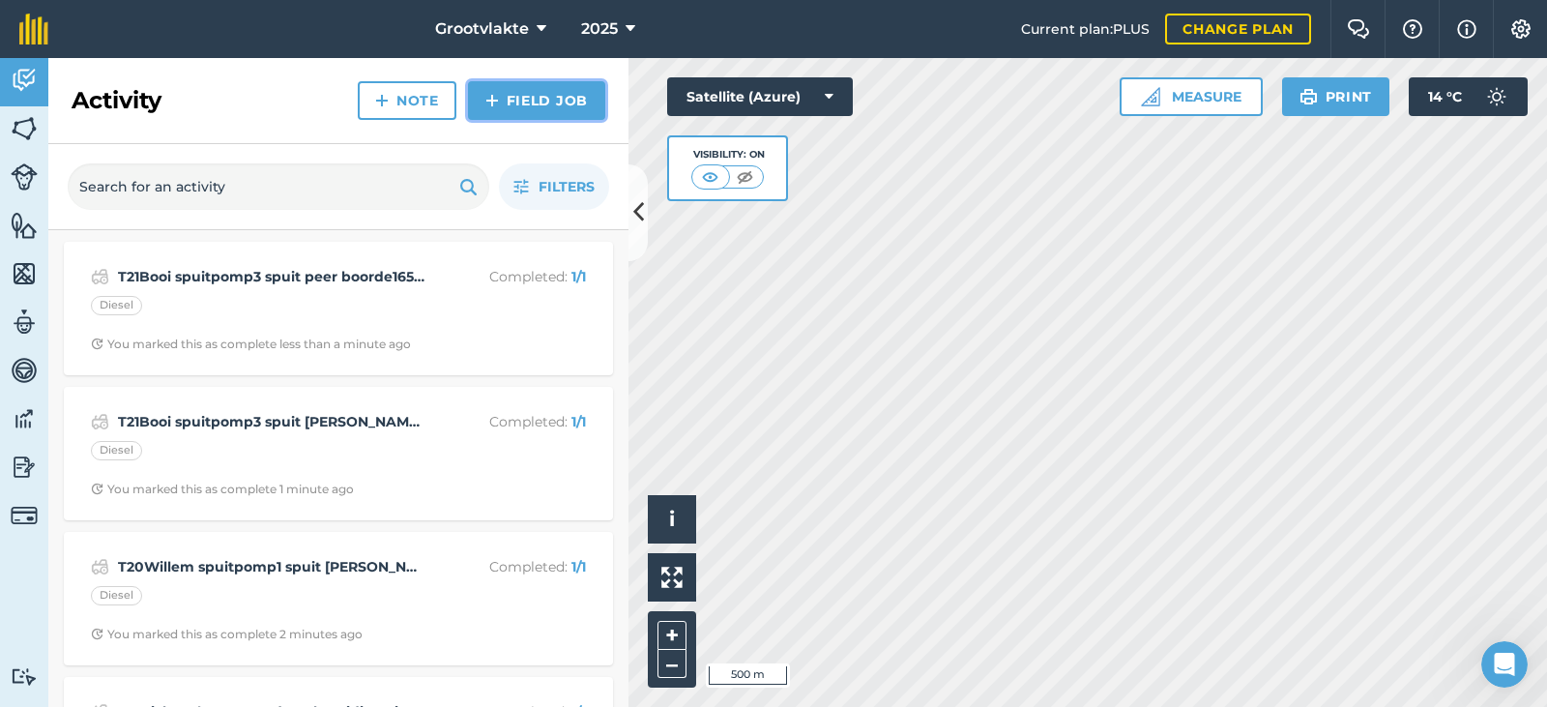
click at [532, 99] on link "Field Job" at bounding box center [536, 100] width 137 height 39
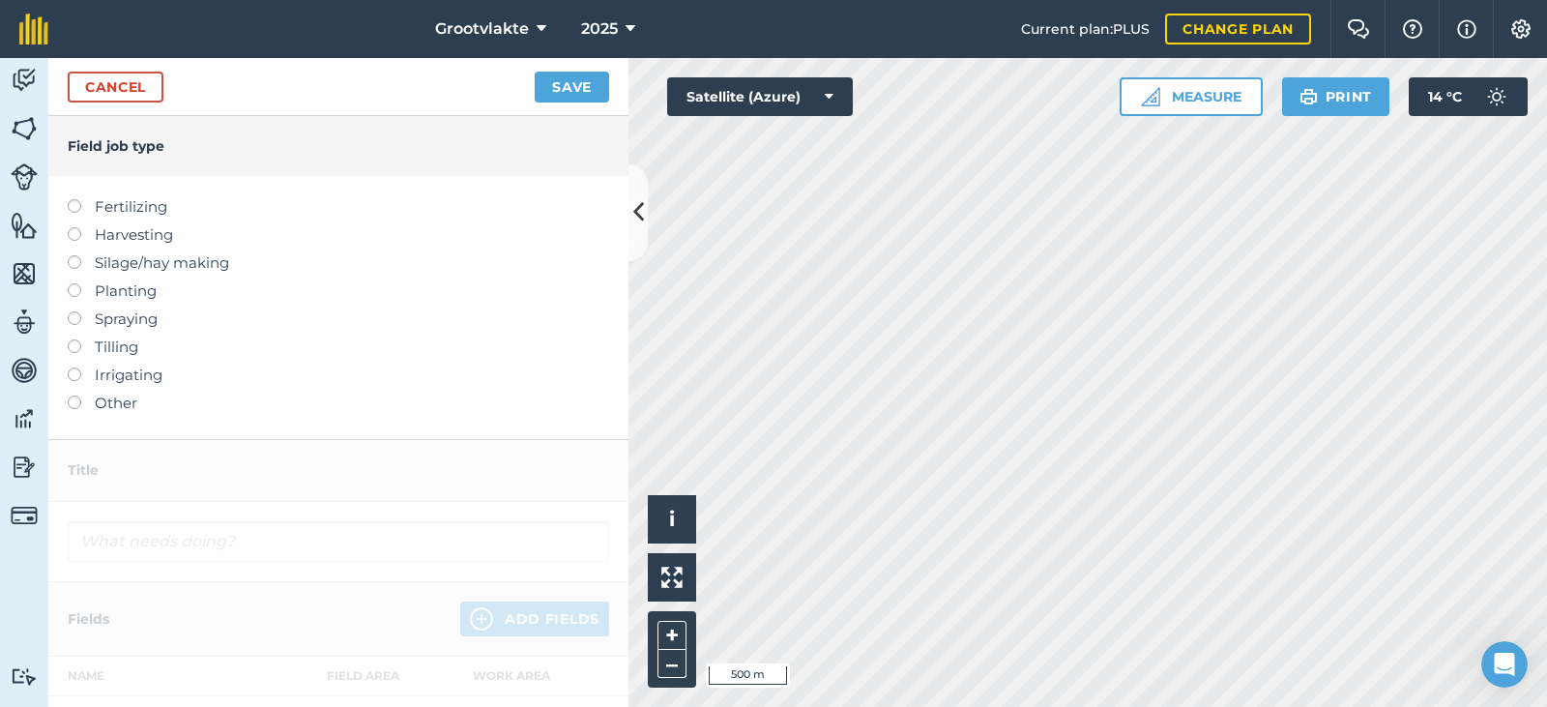
click at [135, 401] on label "Other" at bounding box center [338, 402] width 541 height 23
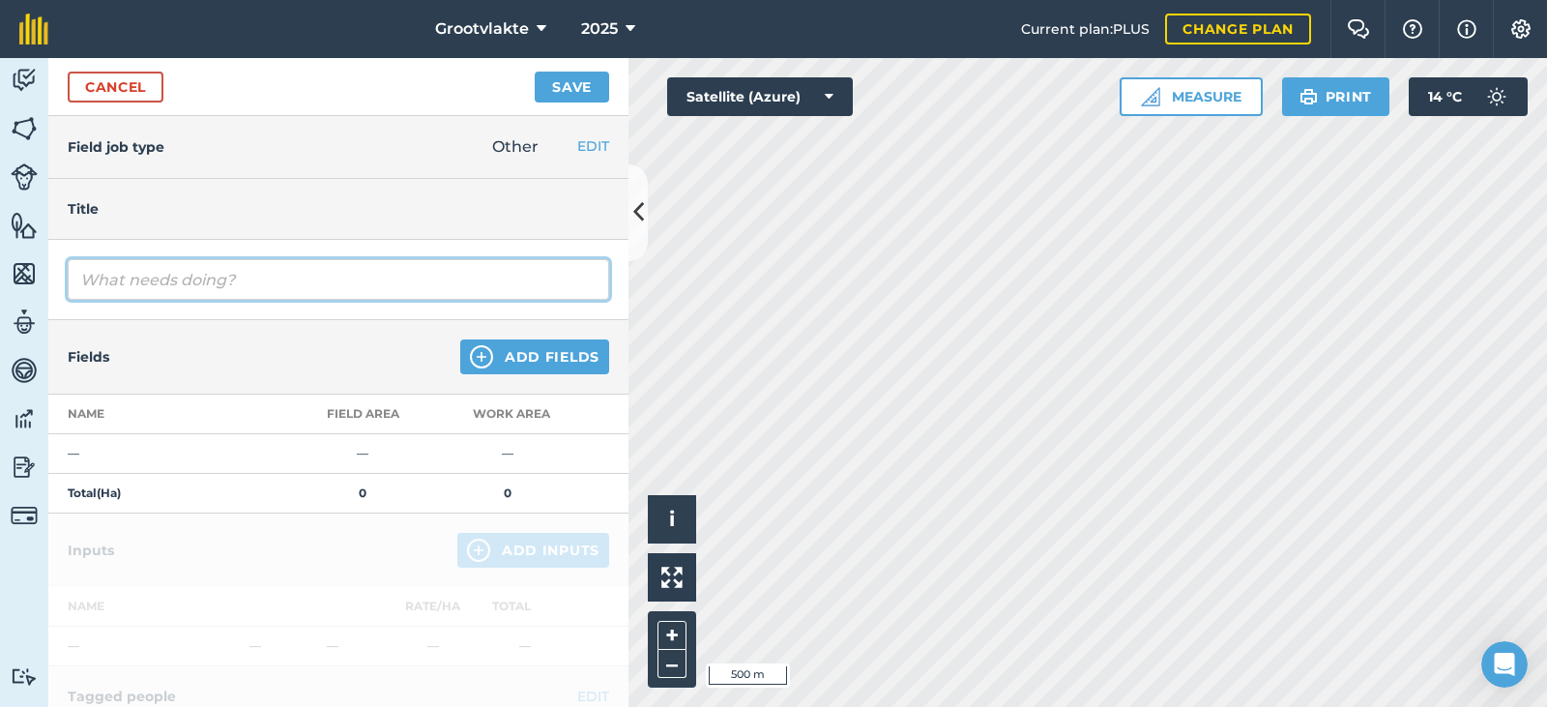
click at [201, 290] on input "text" at bounding box center [338, 279] width 541 height 41
type input "TFord ranger3.0 jan besproeiing402769"
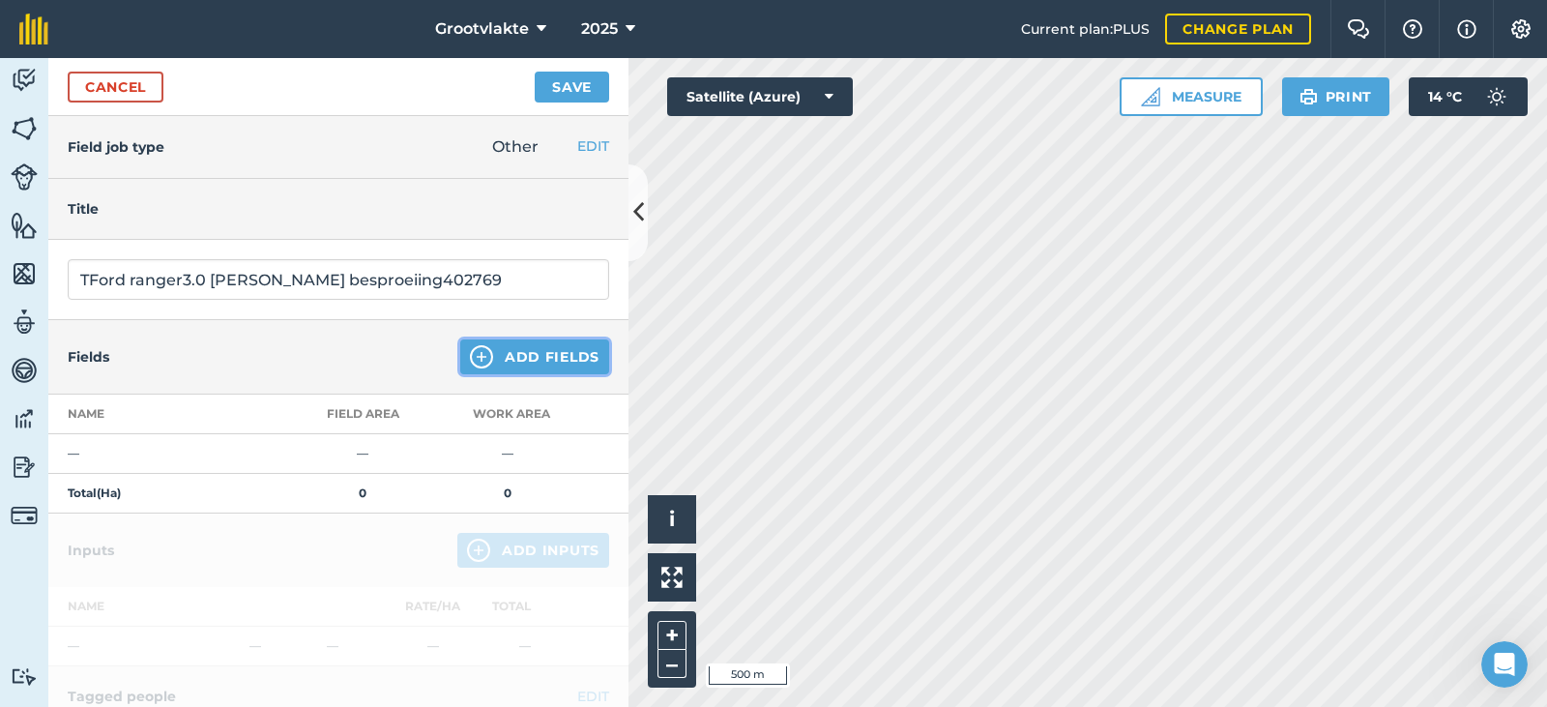
click at [507, 358] on button "Add Fields" at bounding box center [534, 356] width 149 height 35
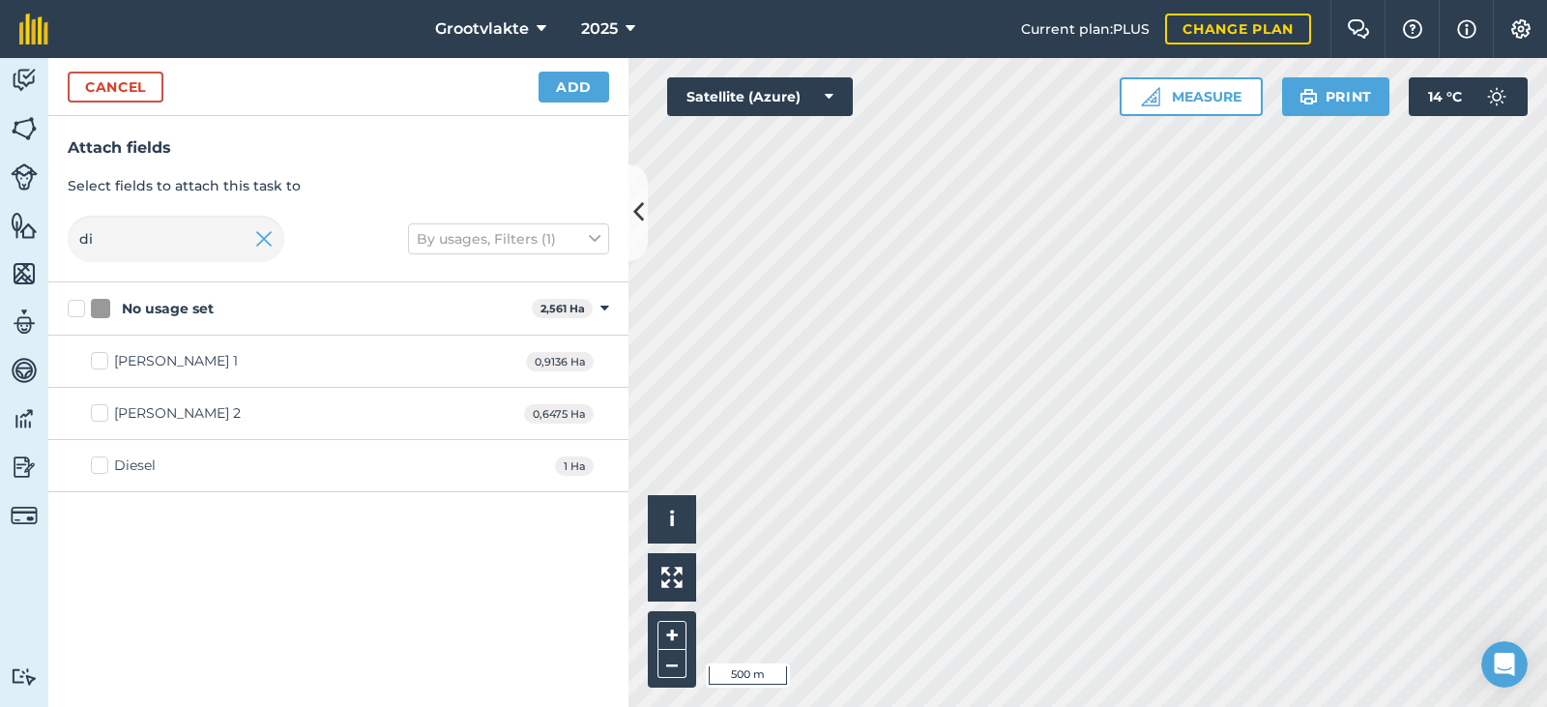
click at [153, 467] on div "Diesel" at bounding box center [135, 465] width 42 height 20
click at [103, 467] on input "Diesel" at bounding box center [97, 461] width 13 height 13
checkbox input "true"
click at [561, 101] on button "Add" at bounding box center [573, 87] width 71 height 31
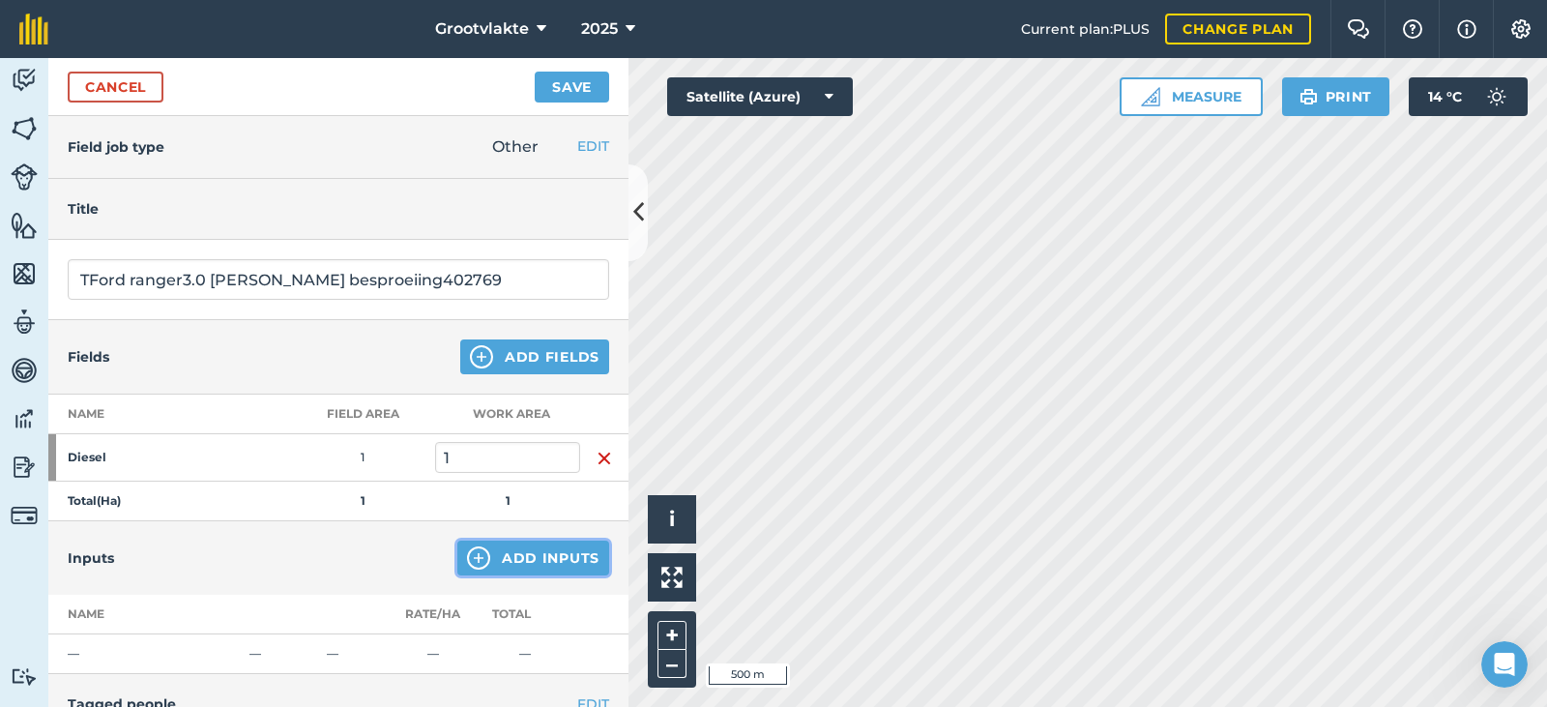
click at [524, 556] on button "Add Inputs" at bounding box center [533, 557] width 152 height 35
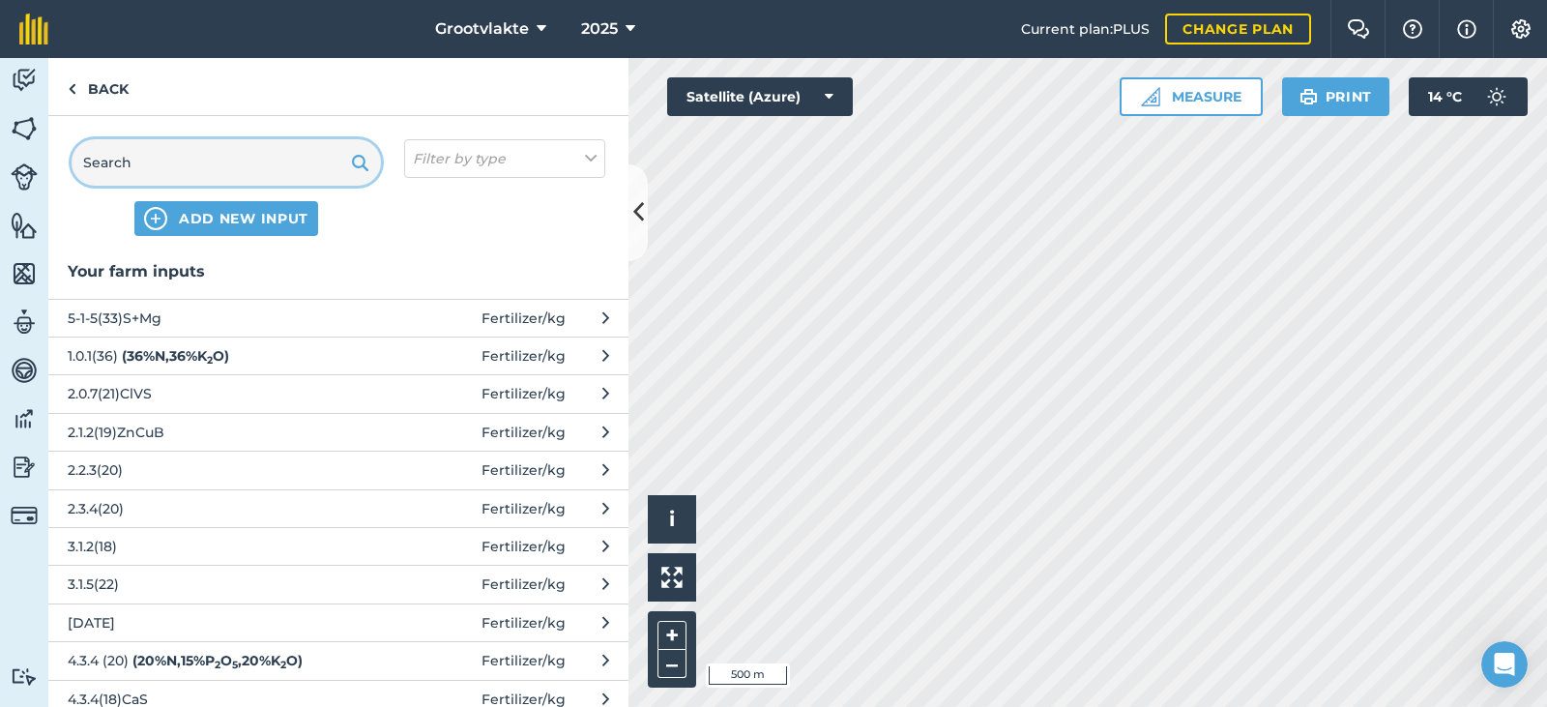
click at [176, 163] on input "text" at bounding box center [226, 162] width 309 height 46
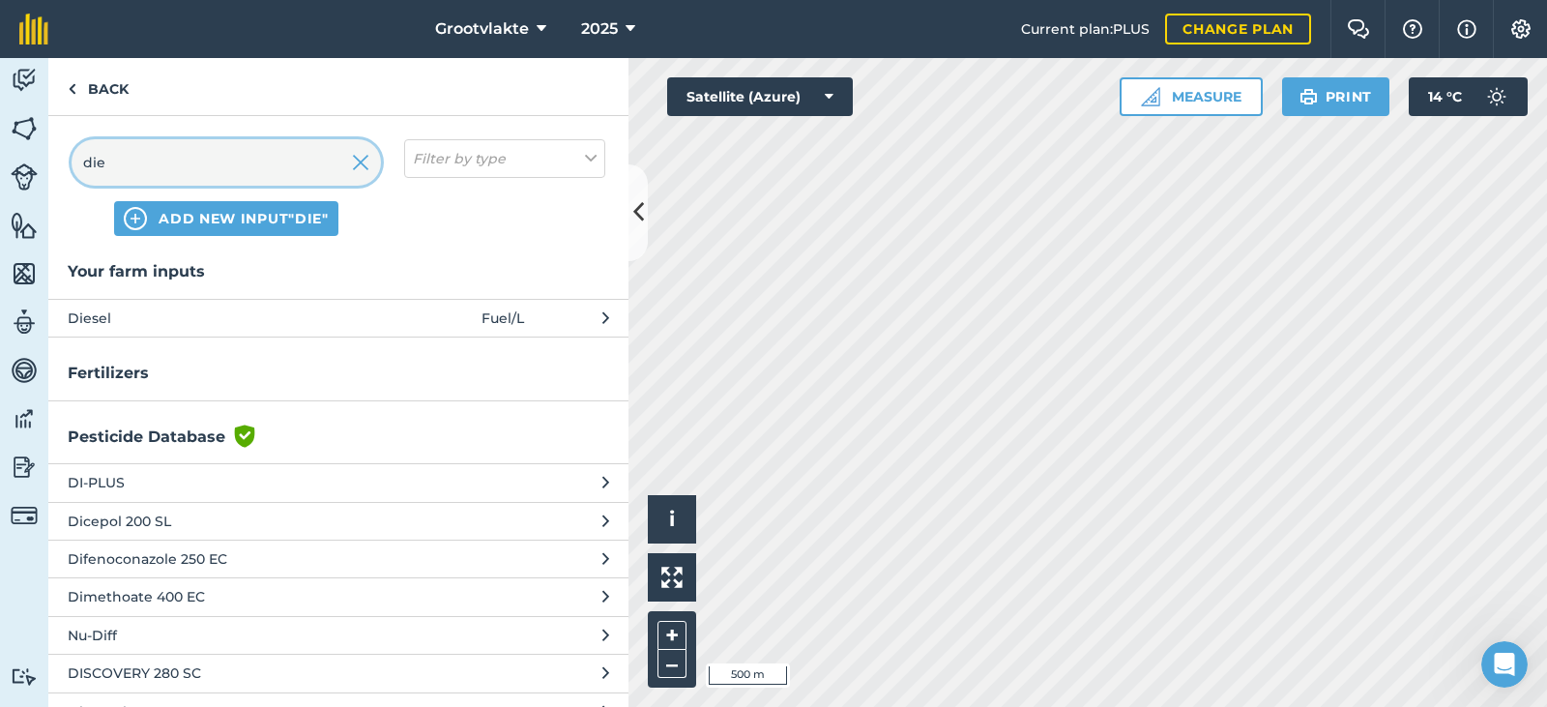
type input "die"
click at [261, 314] on span "Diesel" at bounding box center [226, 317] width 316 height 21
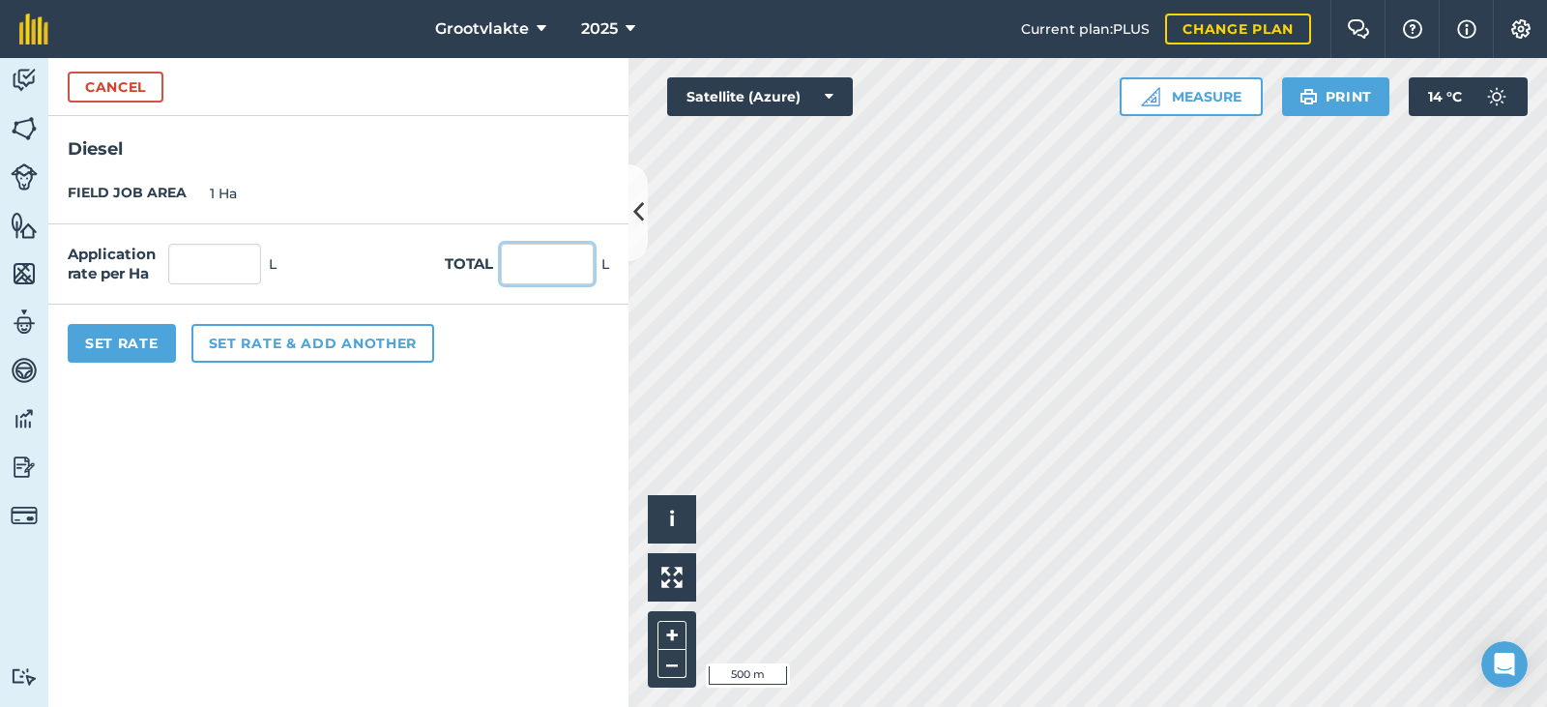
click at [547, 272] on input "text" at bounding box center [547, 264] width 93 height 41
type input "70"
click at [103, 343] on button "Set Rate" at bounding box center [122, 343] width 108 height 39
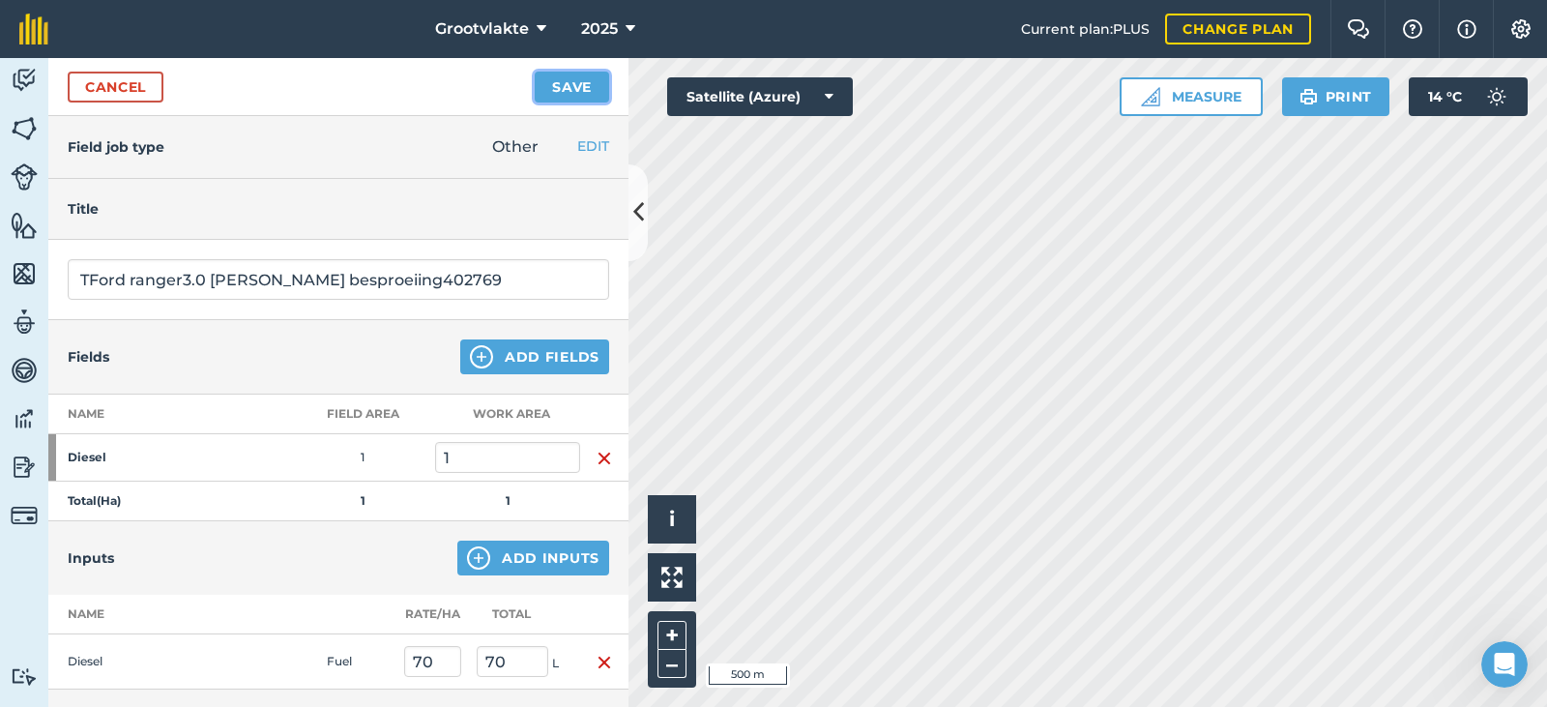
click at [594, 80] on button "Save" at bounding box center [572, 87] width 74 height 31
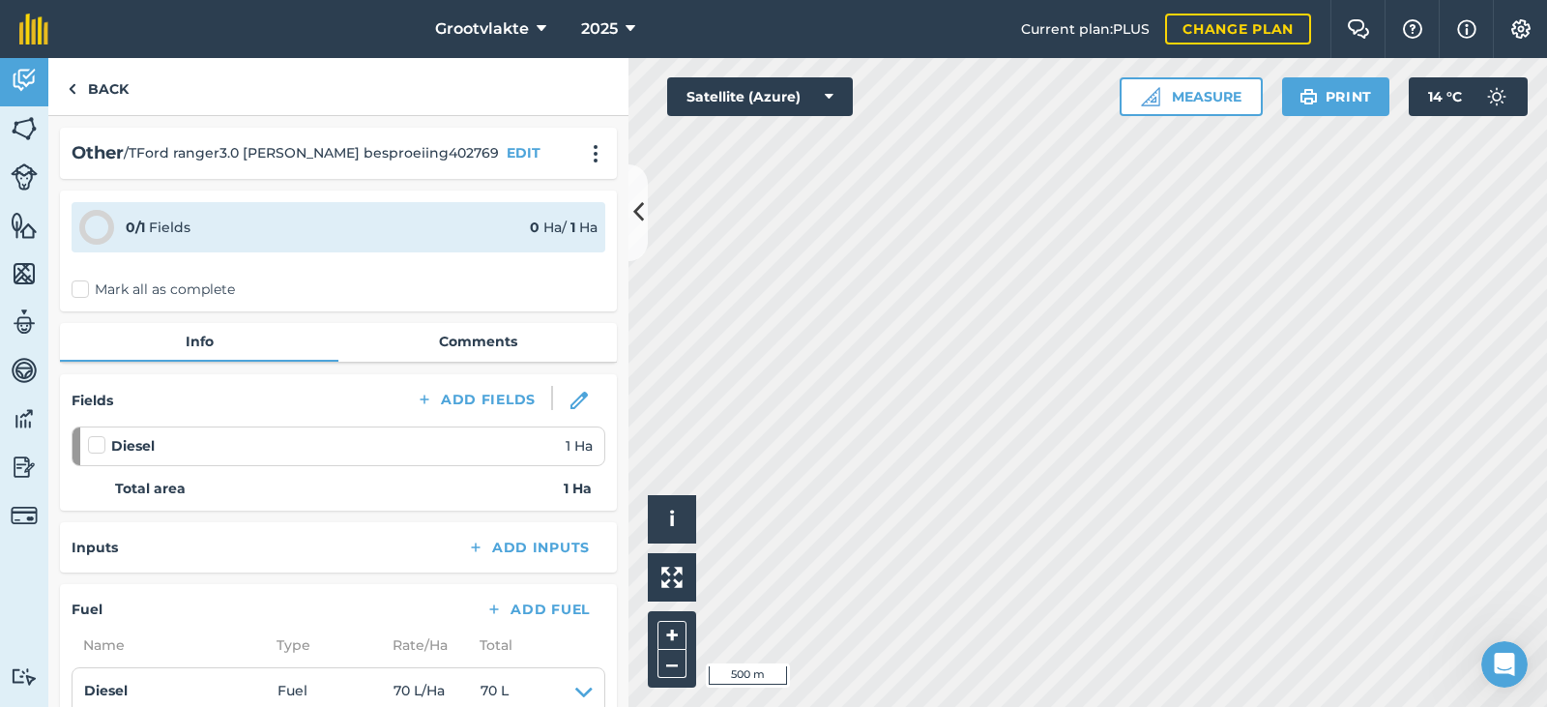
click at [78, 284] on label "Mark all as complete" at bounding box center [153, 289] width 163 height 20
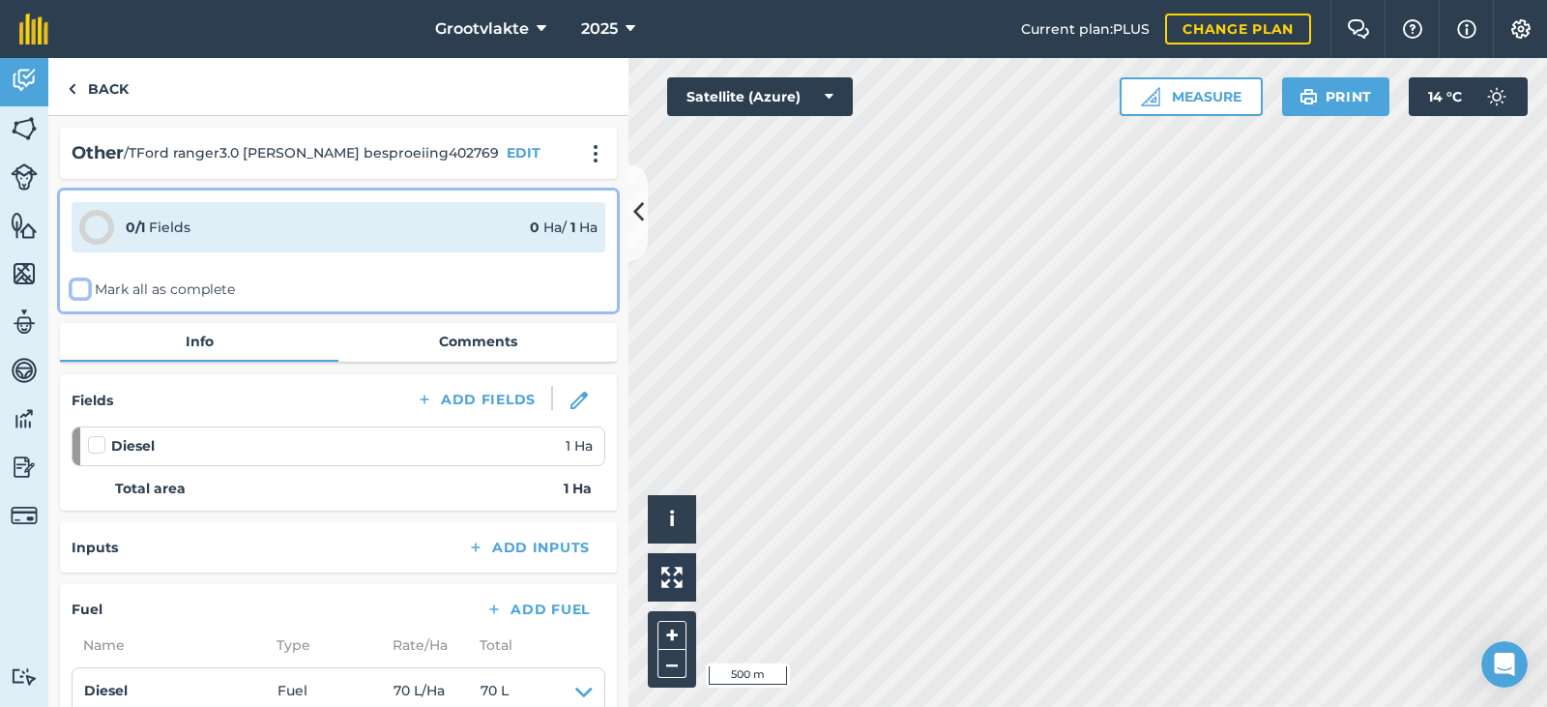
click at [78, 284] on input "Mark all as complete" at bounding box center [78, 285] width 13 height 13
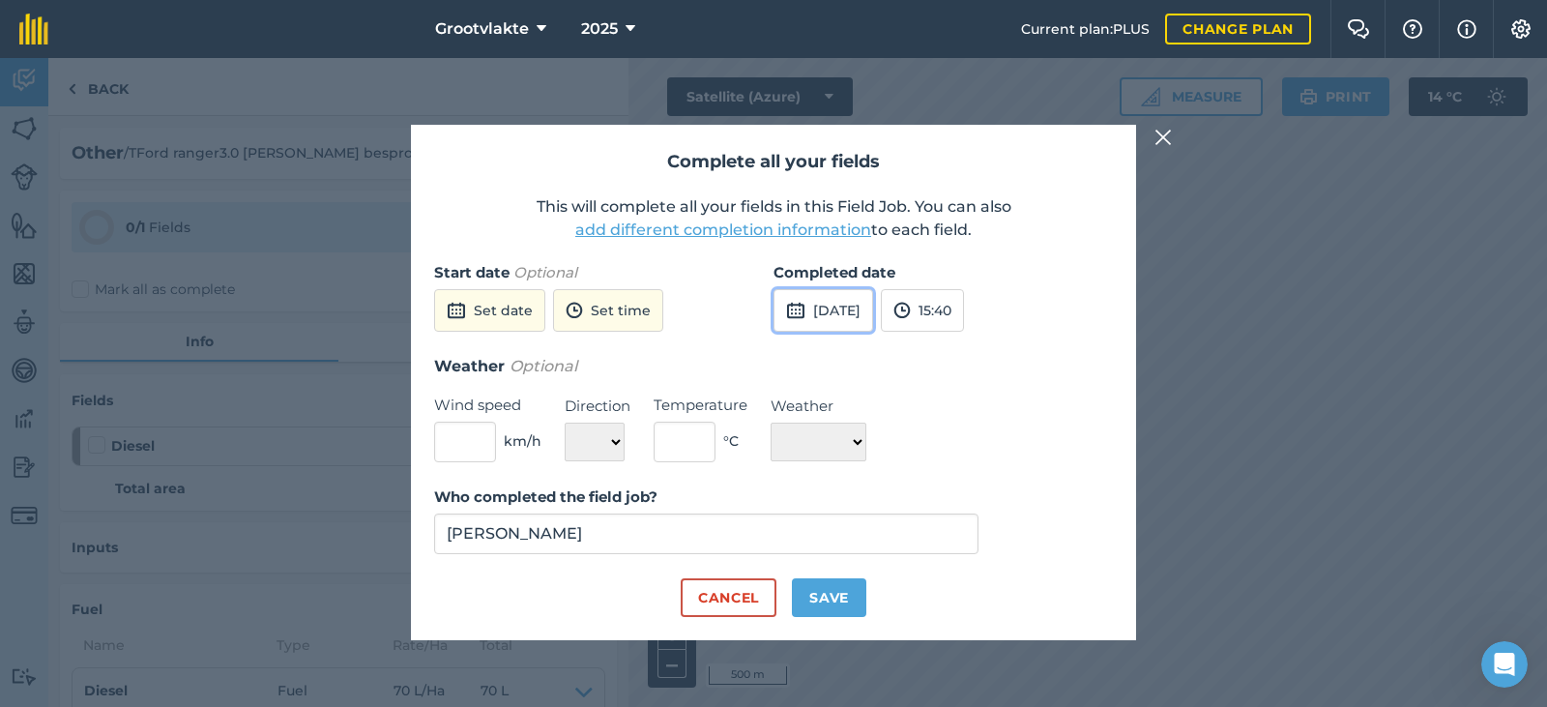
click at [862, 320] on button "[DATE]" at bounding box center [823, 310] width 100 height 43
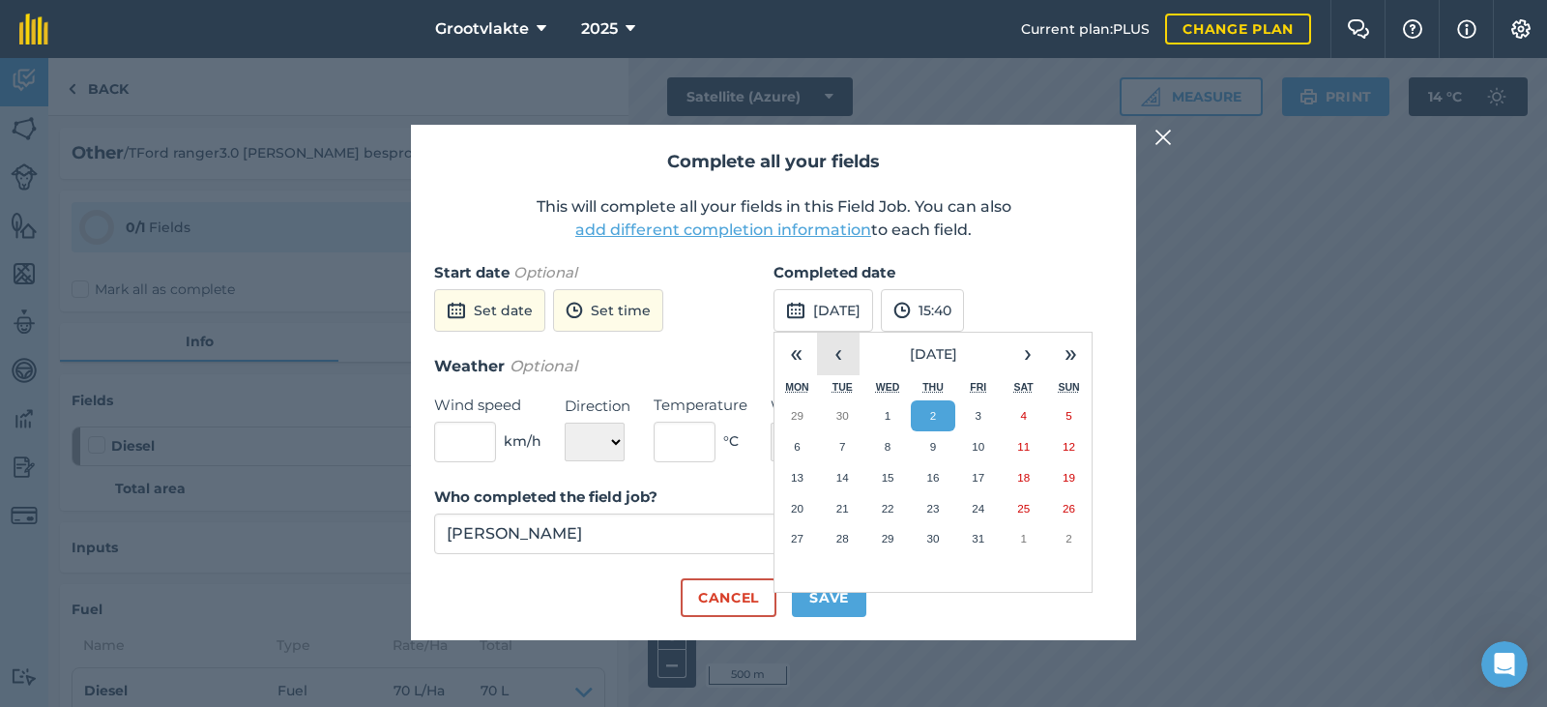
click at [836, 352] on button "‹" at bounding box center [838, 354] width 43 height 43
drag, startPoint x: 846, startPoint y: 541, endPoint x: 845, endPoint y: 583, distance: 41.6
click at [846, 544] on abbr "30" at bounding box center [842, 538] width 13 height 13
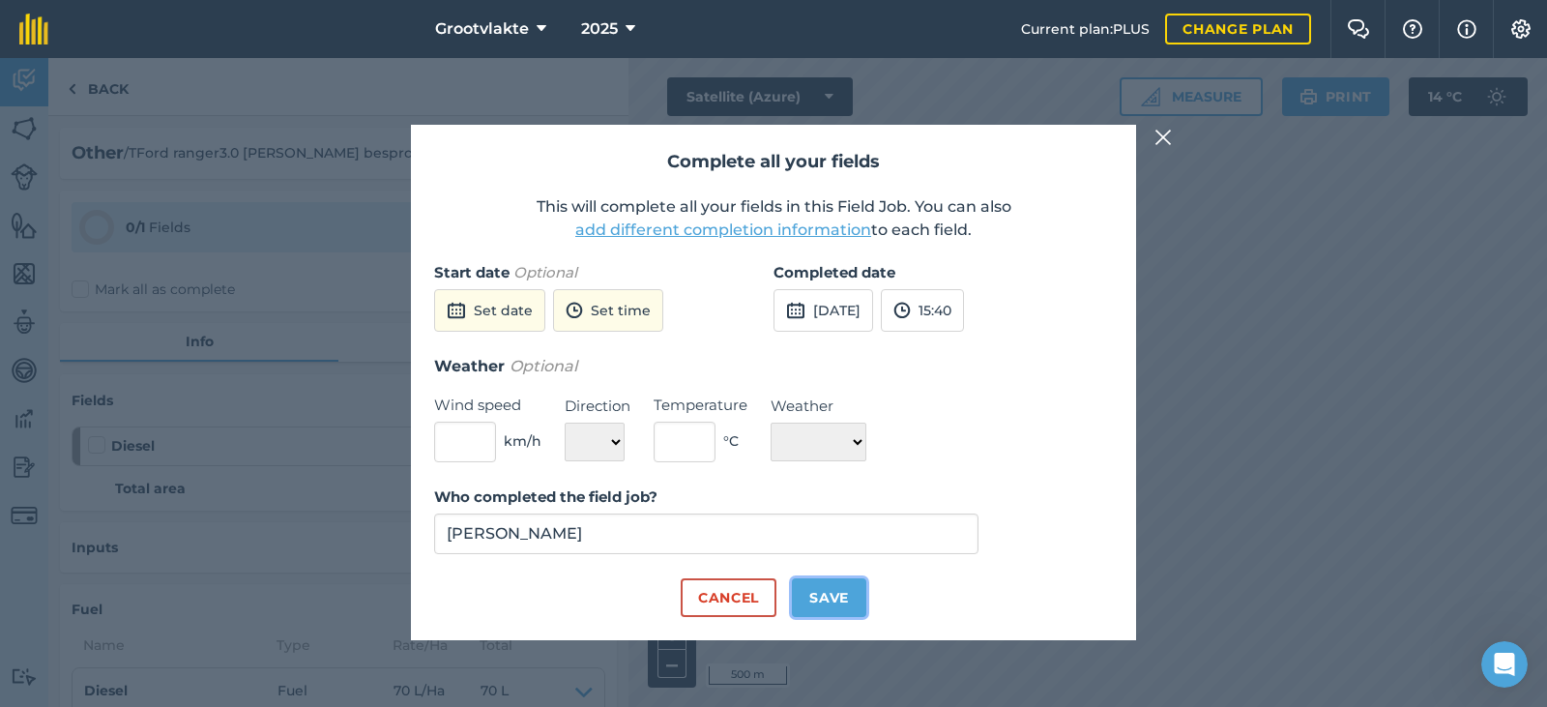
click at [843, 591] on button "Save" at bounding box center [829, 597] width 74 height 39
checkbox input "true"
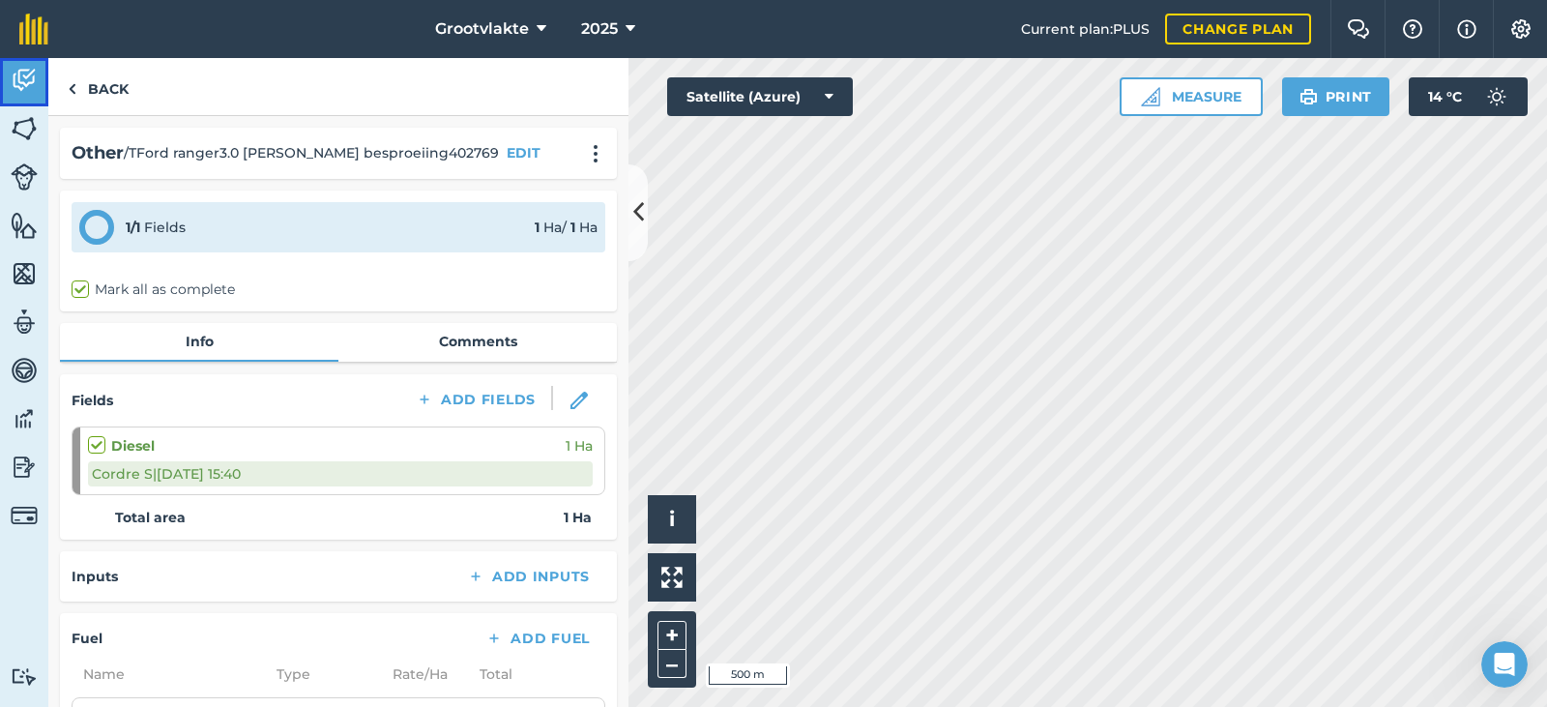
click at [39, 87] on link "Activity" at bounding box center [24, 82] width 48 height 48
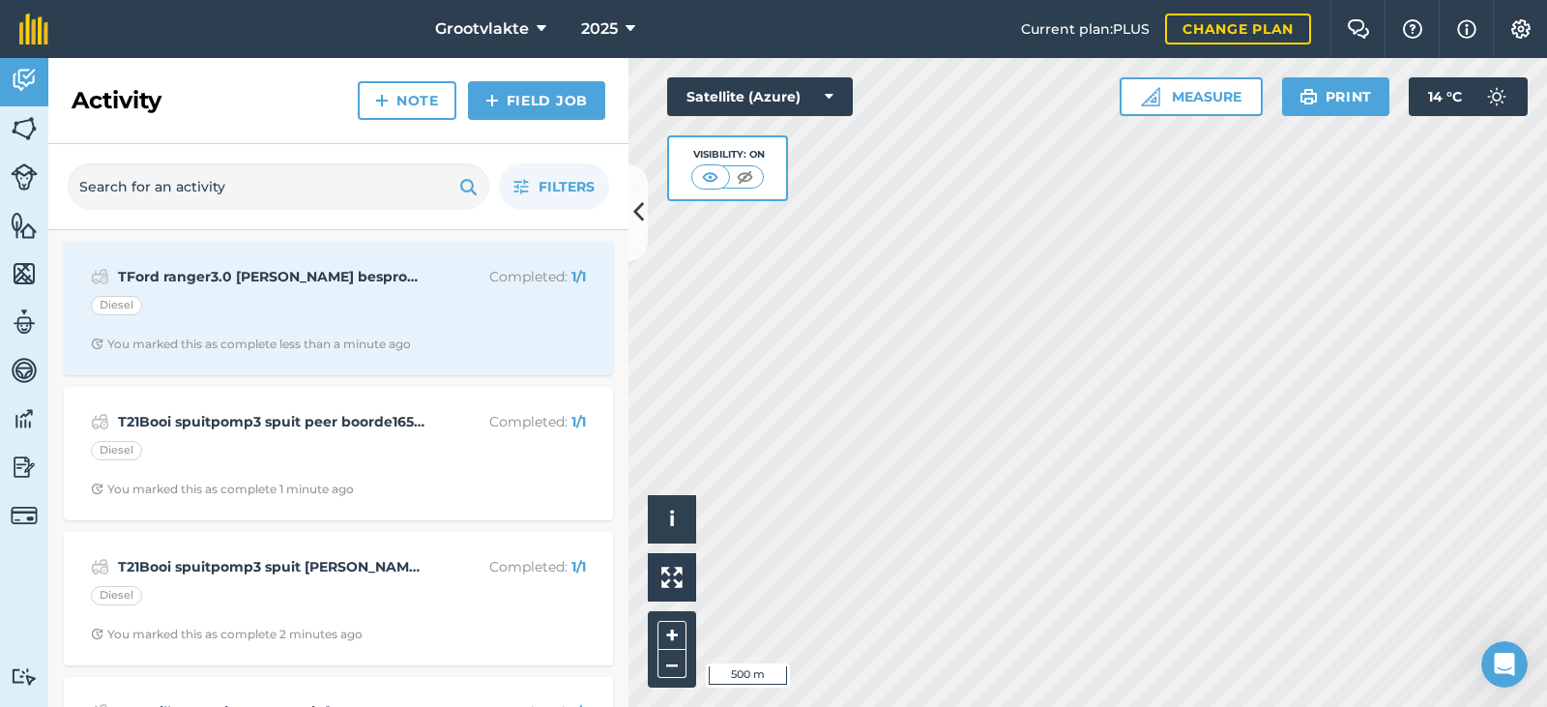
drag, startPoint x: 39, startPoint y: 87, endPoint x: 537, endPoint y: 106, distance: 499.2
click at [533, 121] on div "Activity Note Field Job" at bounding box center [338, 101] width 580 height 86
click at [537, 106] on link "Field Job" at bounding box center [536, 100] width 137 height 39
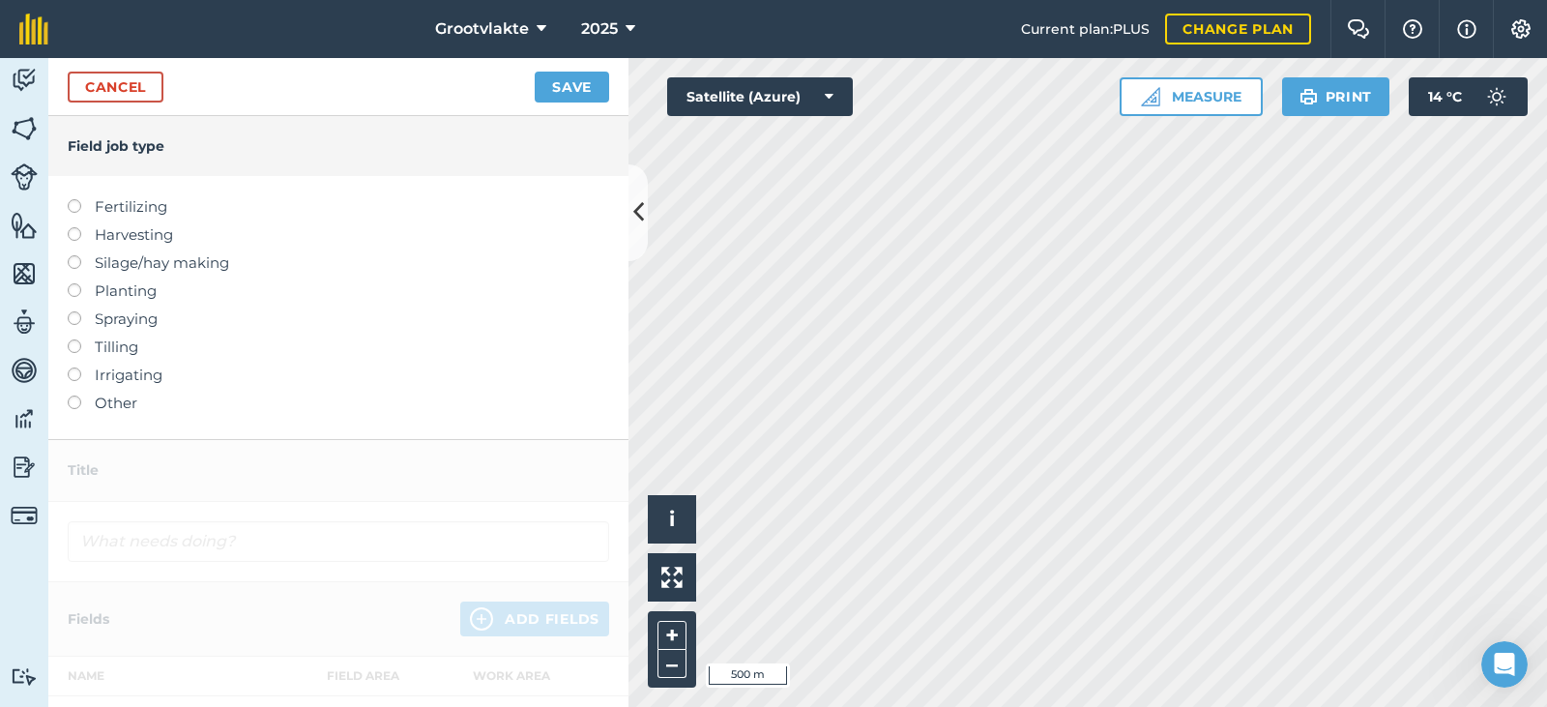
drag, startPoint x: 127, startPoint y: 412, endPoint x: 168, endPoint y: 322, distance: 99.0
click at [127, 411] on label "Other" at bounding box center [338, 402] width 541 height 23
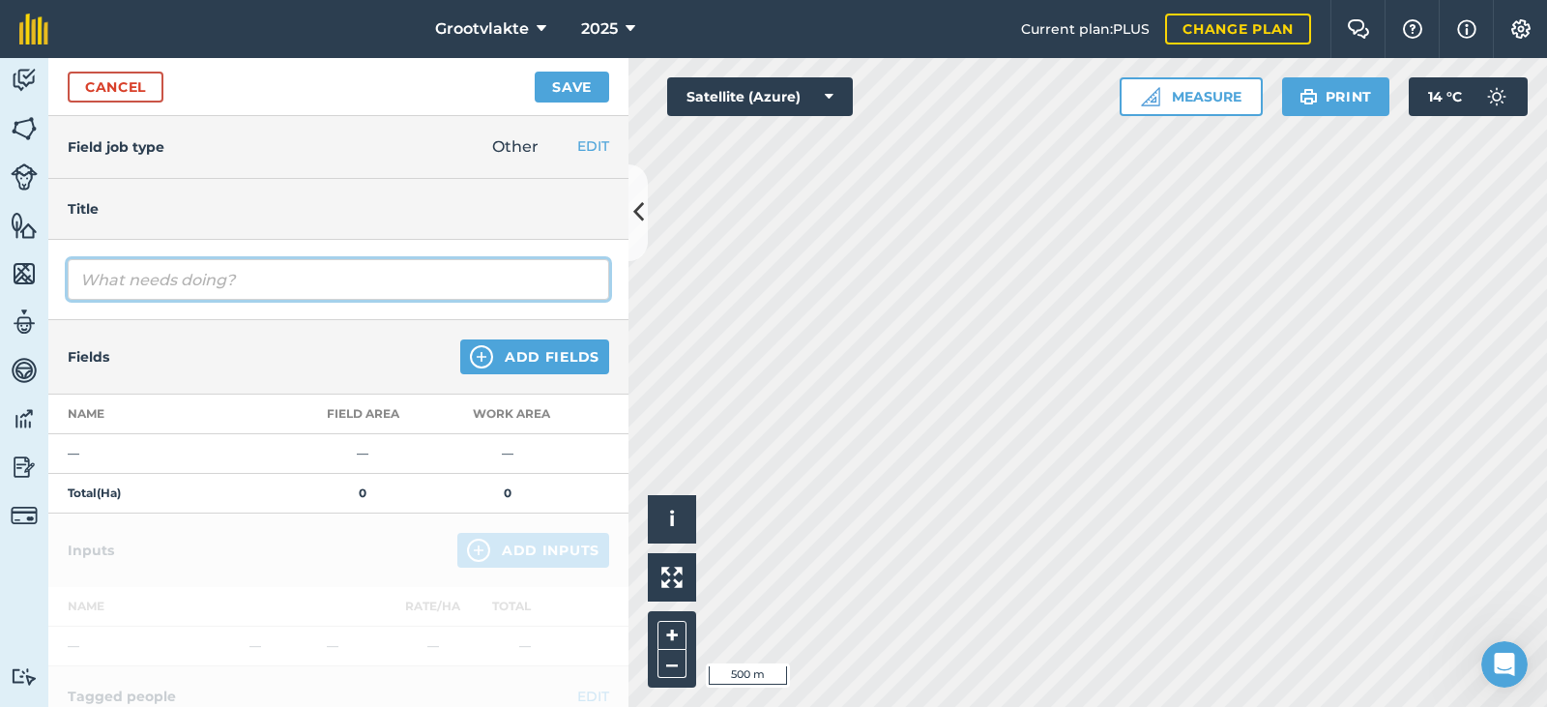
click at [178, 283] on input "text" at bounding box center [338, 279] width 541 height 41
type input "TCt27 Abram trailor ry uie plantjies68639"
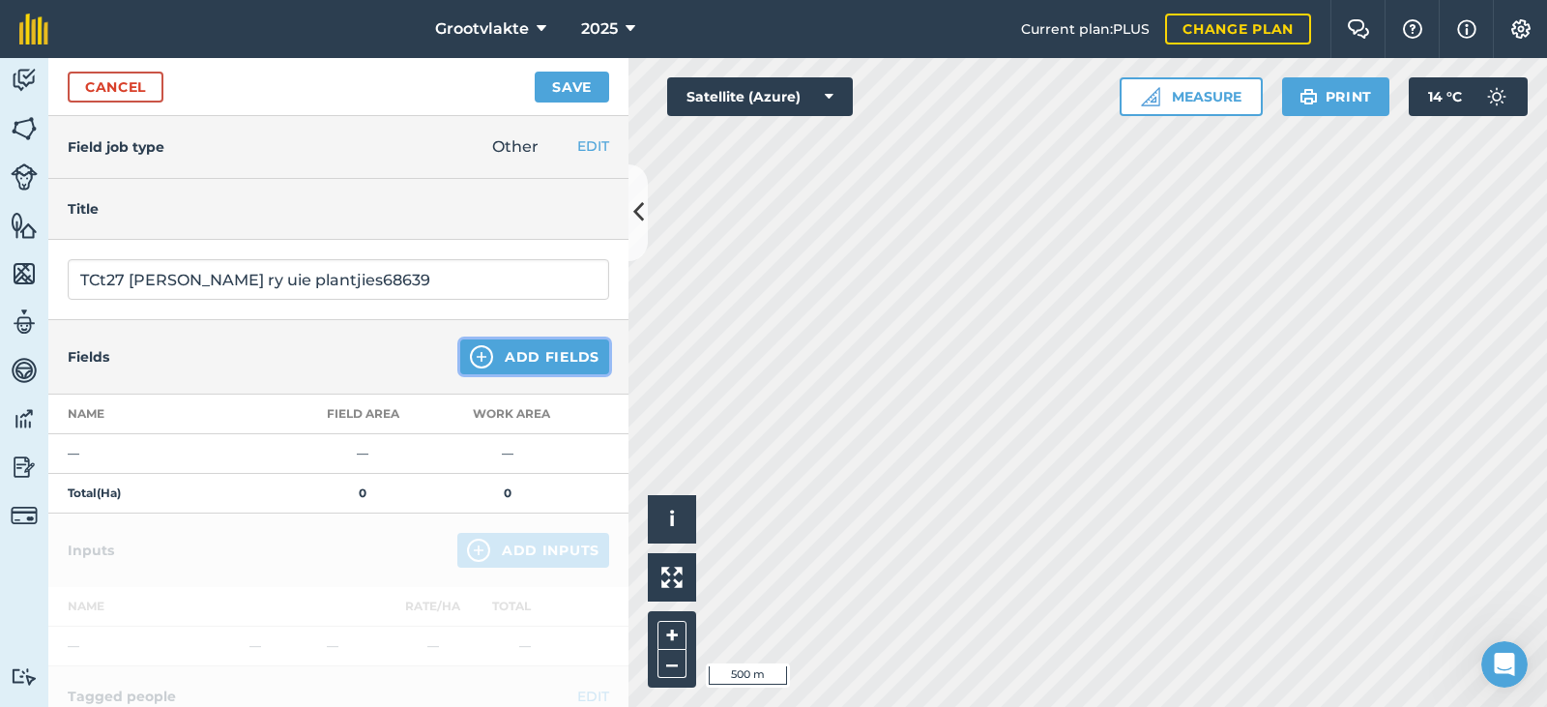
click at [508, 361] on button "Add Fields" at bounding box center [534, 356] width 149 height 35
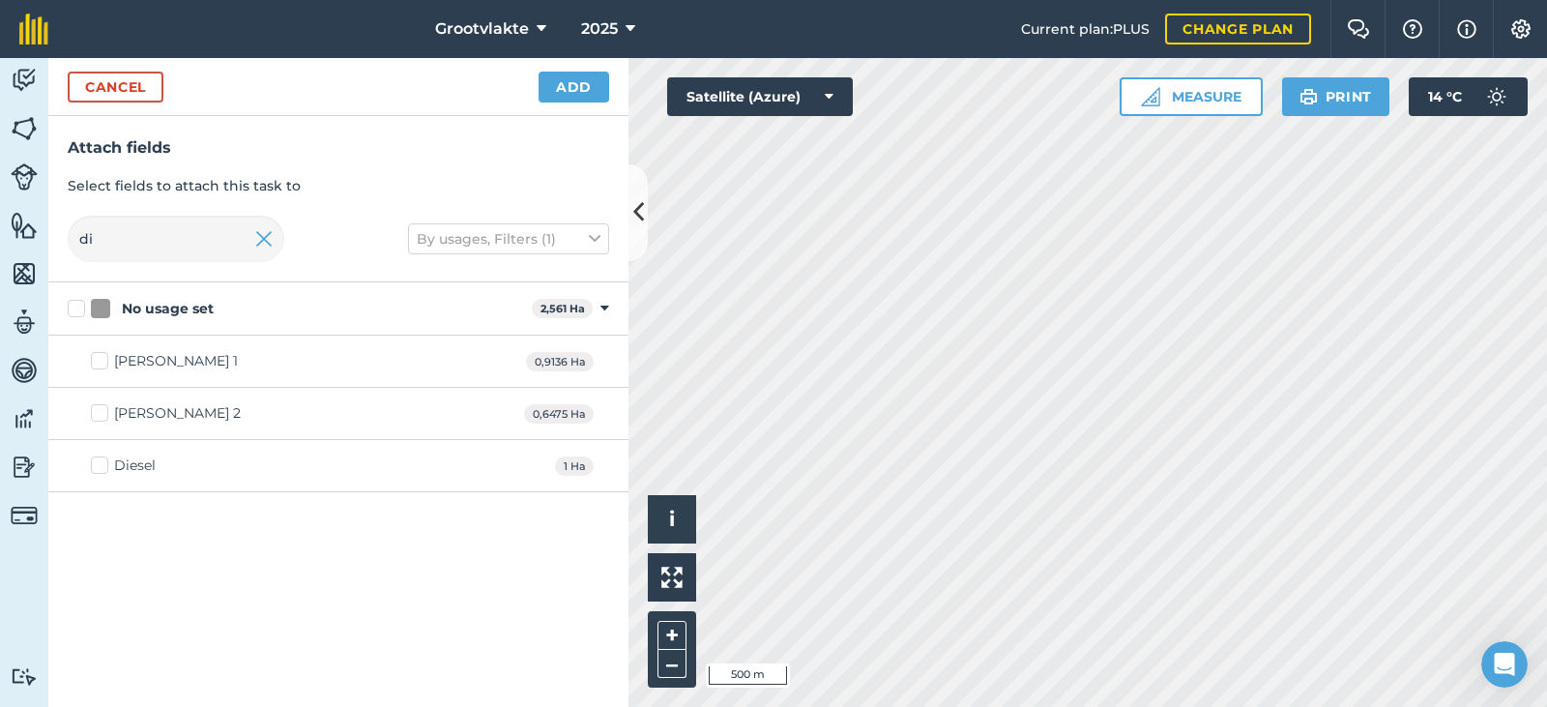
click at [141, 451] on div "Diesel 1 Ha" at bounding box center [338, 466] width 580 height 52
click at [139, 455] on div "Diesel 1 Ha" at bounding box center [338, 466] width 580 height 52
click at [139, 467] on div "Diesel" at bounding box center [135, 465] width 42 height 20
click at [103, 467] on input "Diesel" at bounding box center [97, 461] width 13 height 13
checkbox input "true"
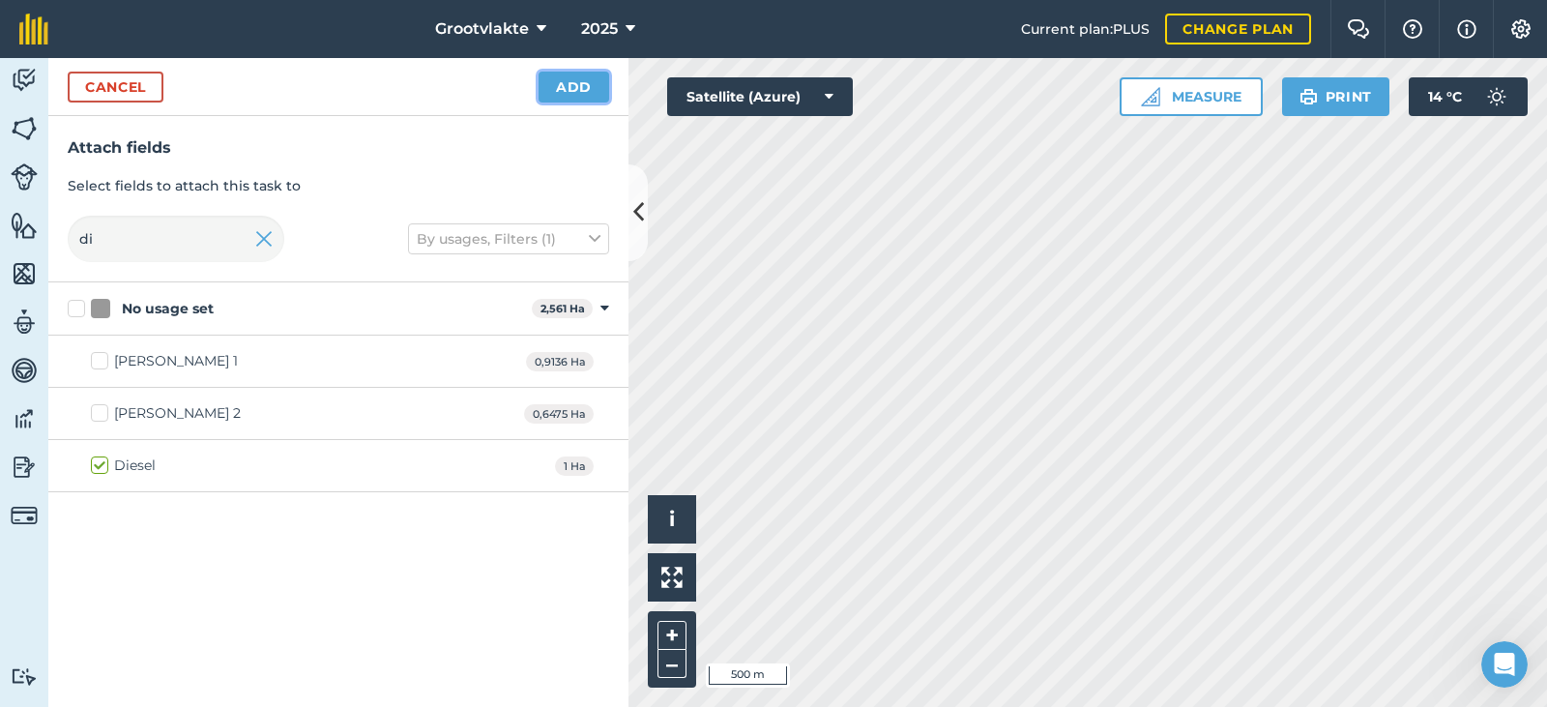
click at [553, 94] on button "Add" at bounding box center [573, 87] width 71 height 31
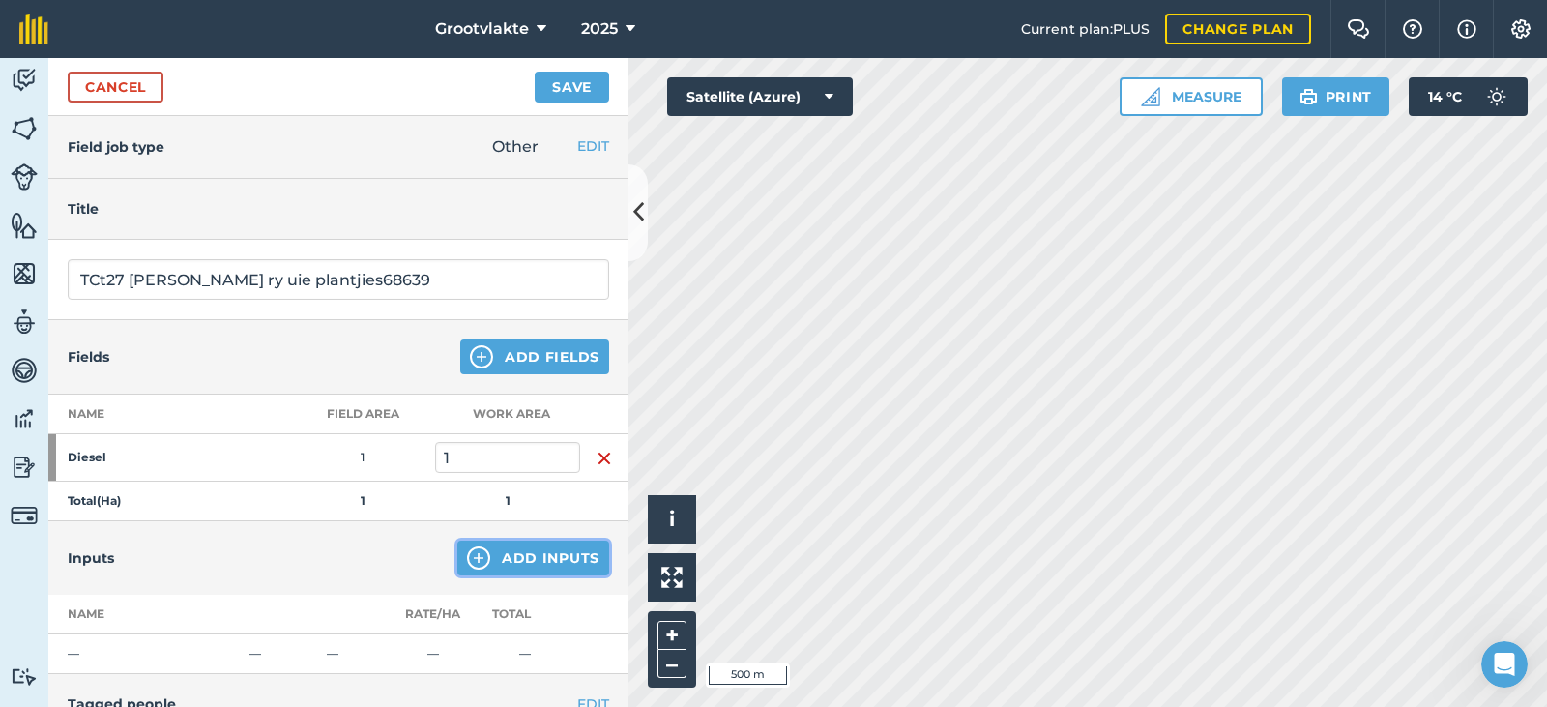
click at [493, 565] on button "Add Inputs" at bounding box center [533, 557] width 152 height 35
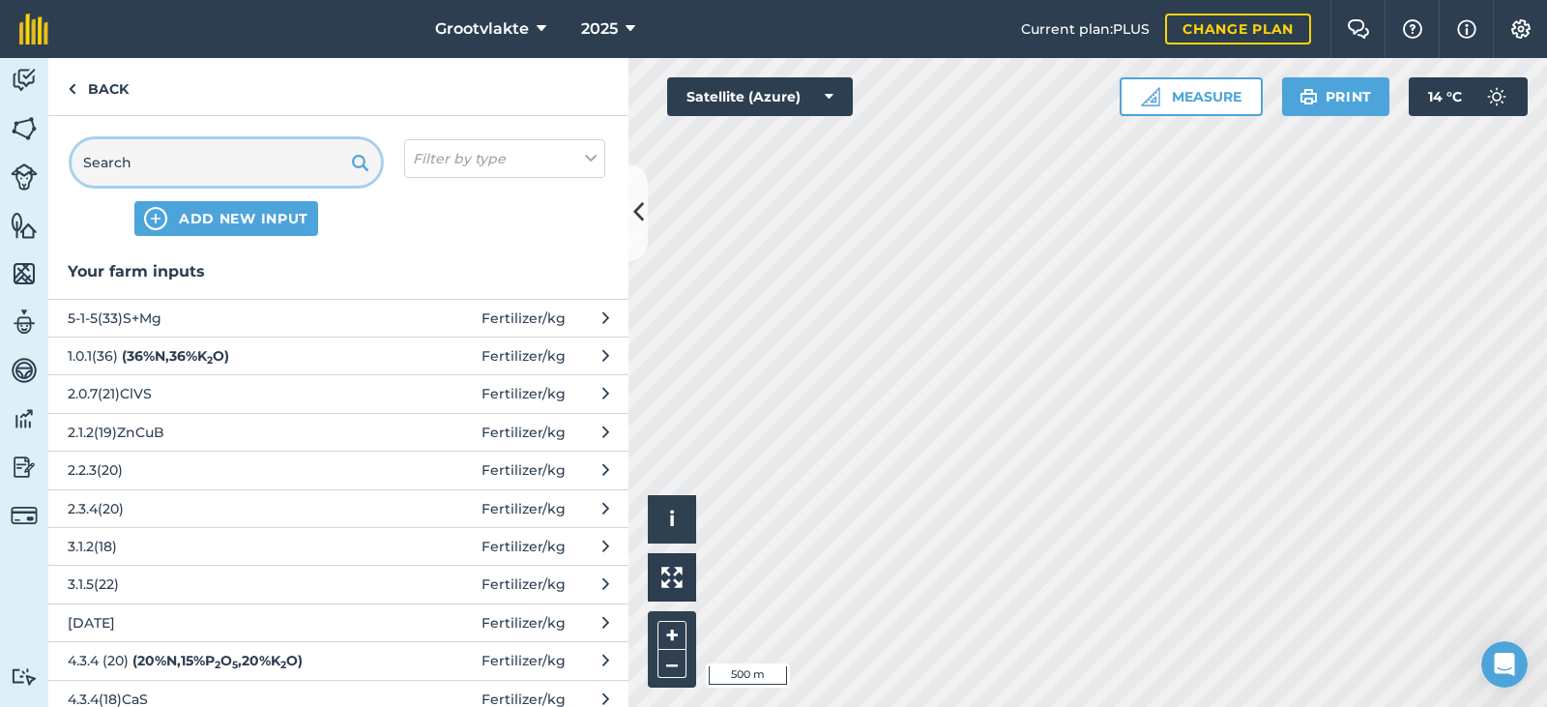
click at [173, 146] on input "text" at bounding box center [226, 162] width 309 height 46
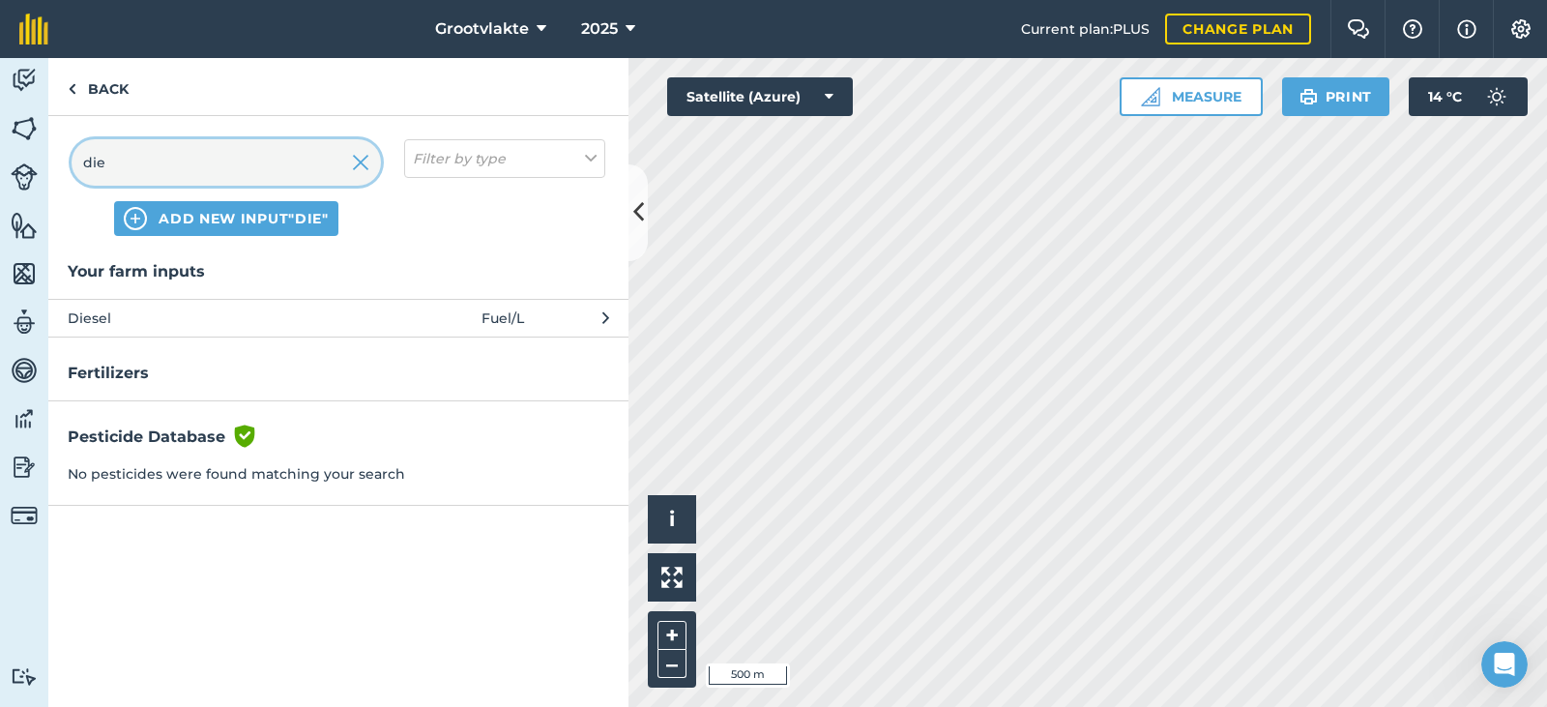
type input "die"
click at [173, 316] on span "Diesel" at bounding box center [226, 317] width 316 height 21
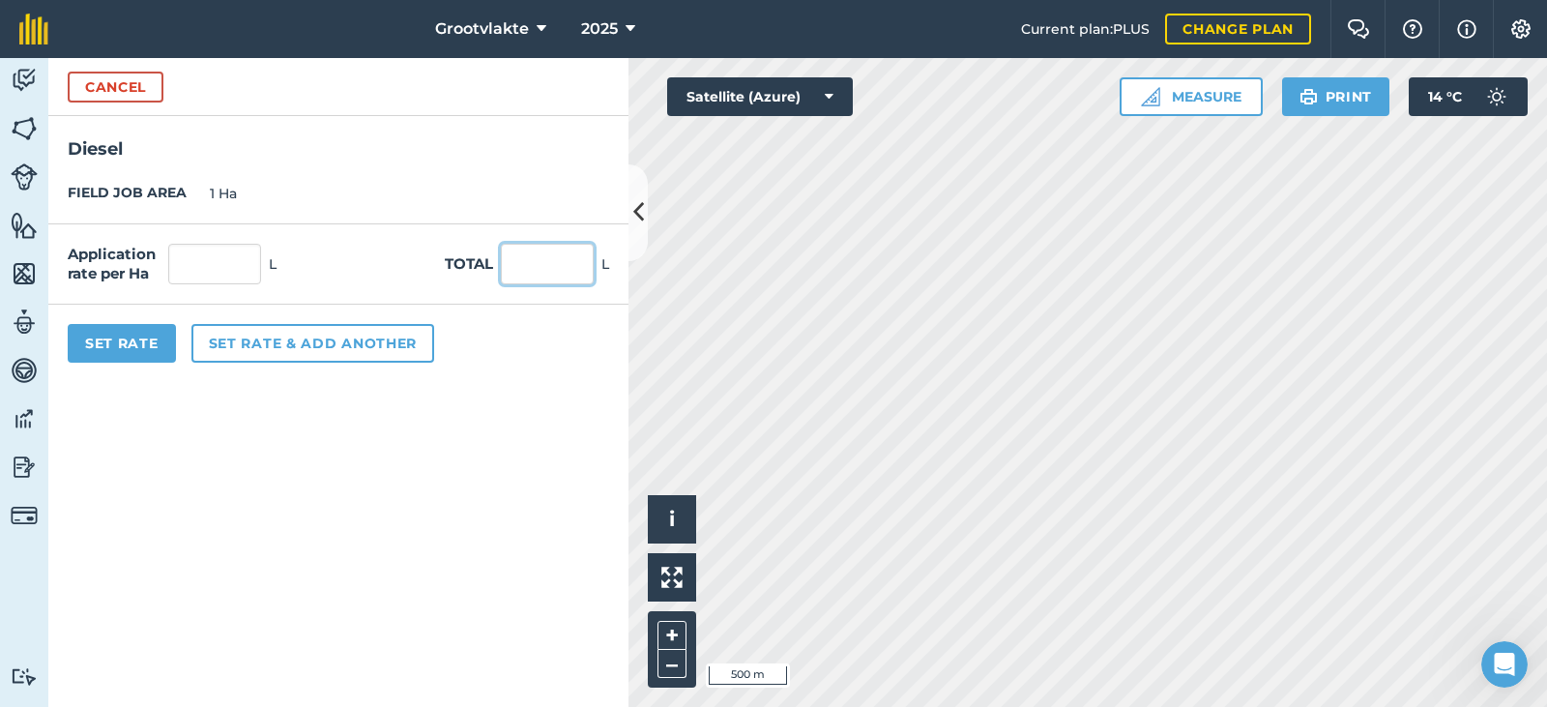
click at [544, 275] on input "text" at bounding box center [547, 264] width 93 height 41
type input "100"
click at [132, 339] on button "Set Rate" at bounding box center [122, 343] width 108 height 39
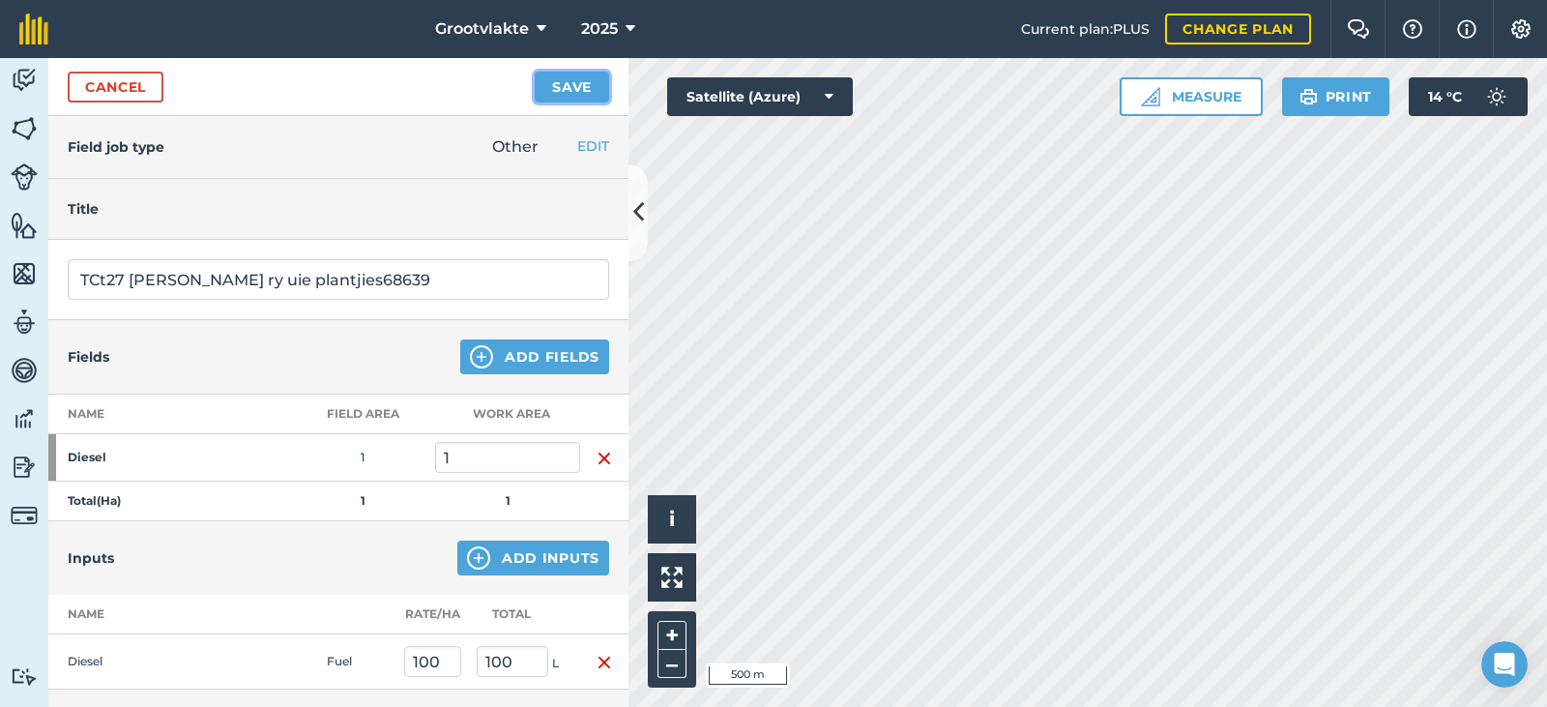
click at [543, 91] on button "Save" at bounding box center [572, 87] width 74 height 31
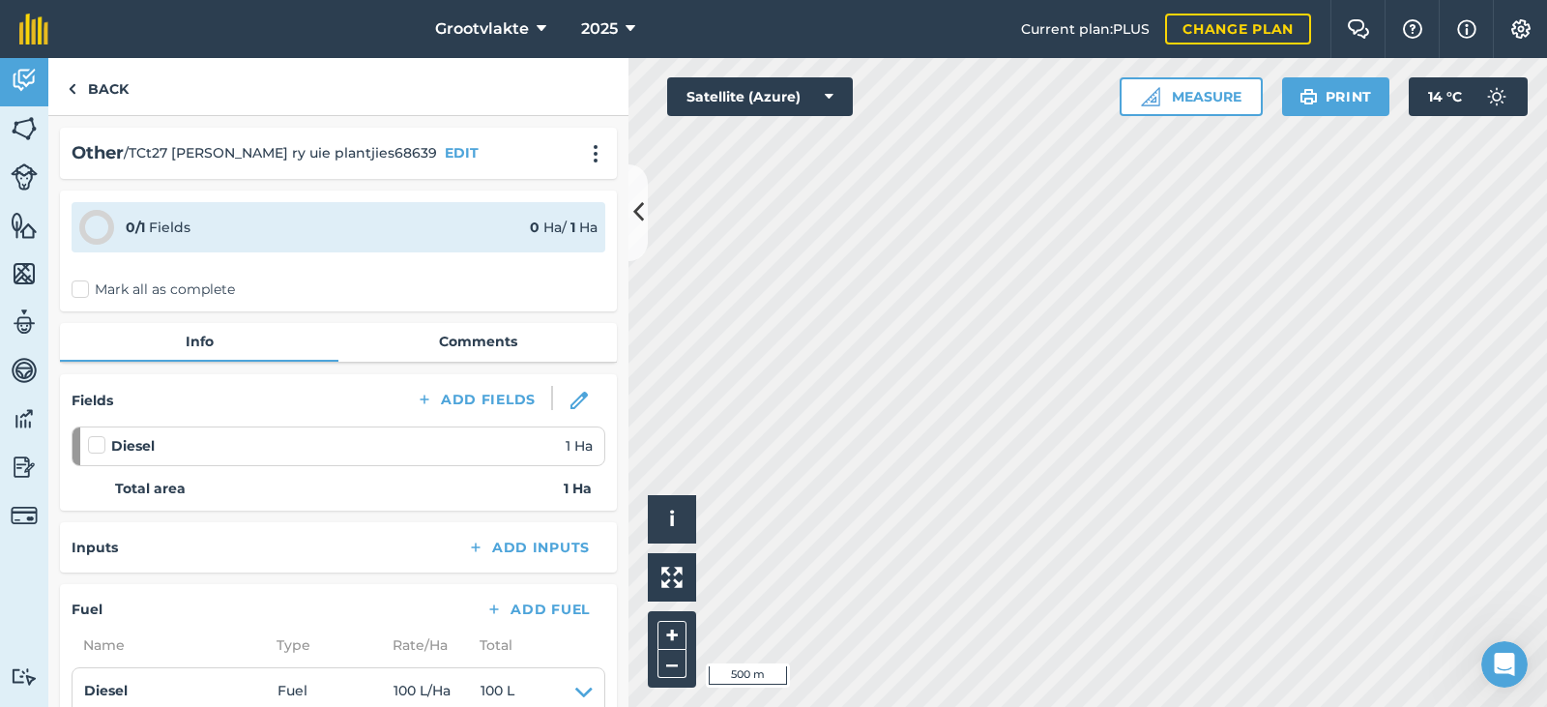
click at [102, 287] on label "Mark all as complete" at bounding box center [153, 289] width 163 height 20
click at [84, 287] on input "Mark all as complete" at bounding box center [78, 285] width 13 height 13
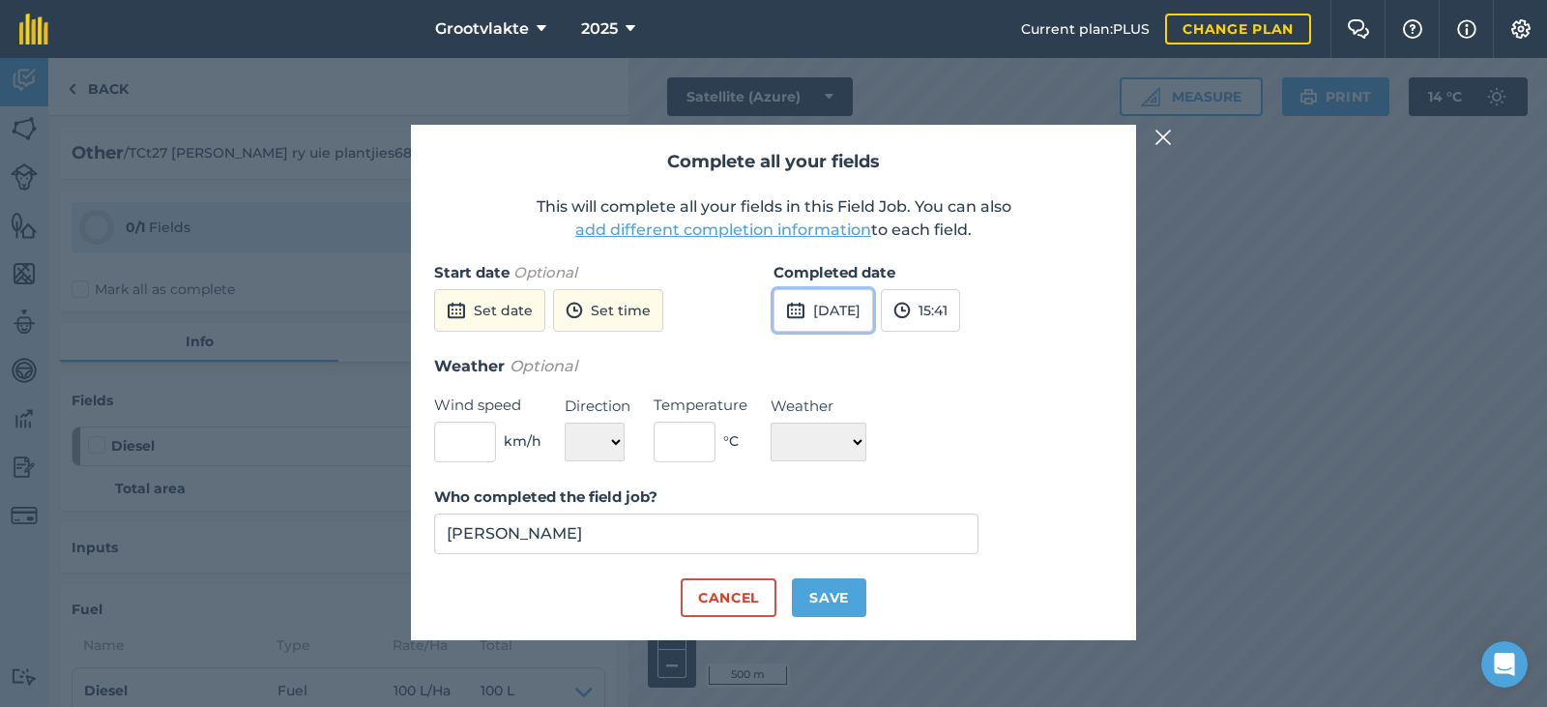
click at [795, 319] on img at bounding box center [795, 310] width 19 height 23
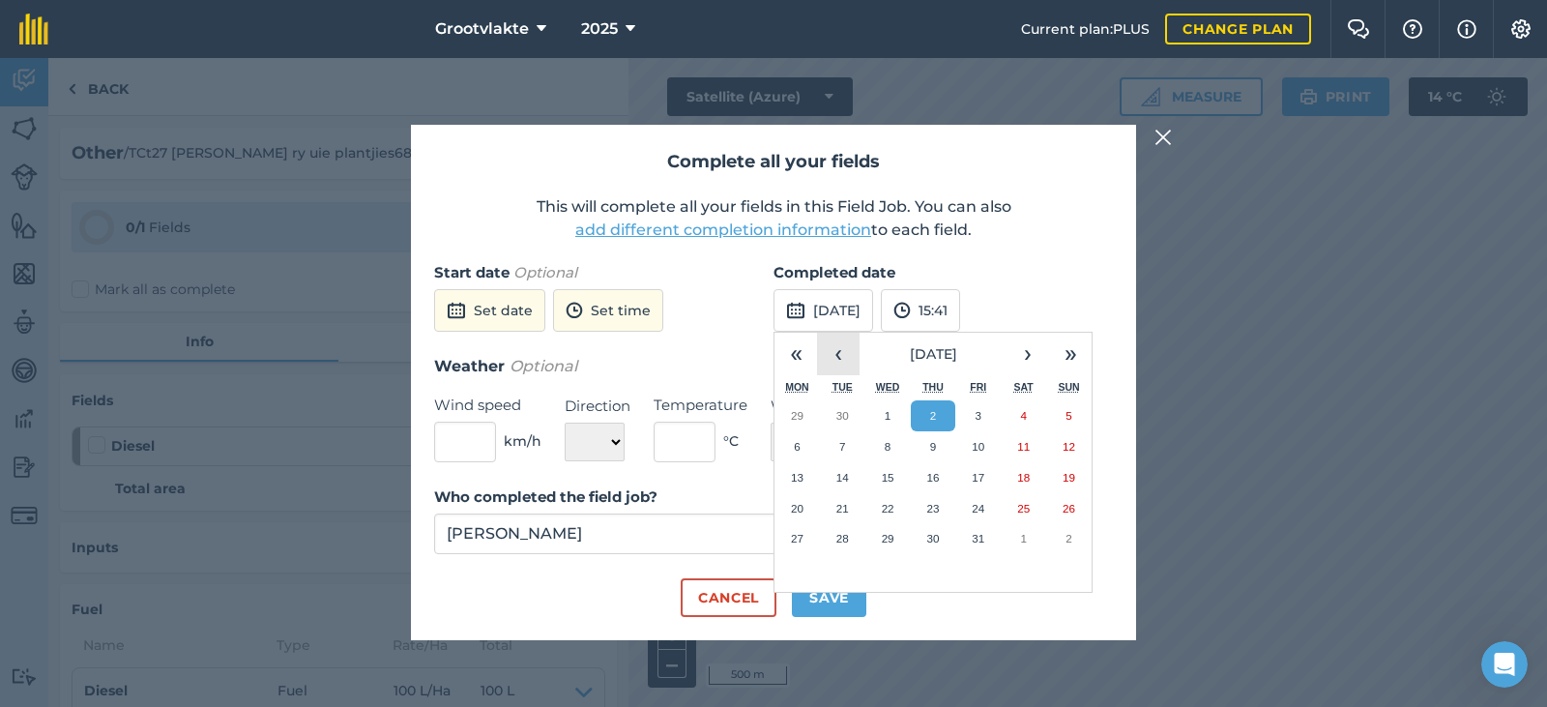
click at [845, 358] on button "‹" at bounding box center [838, 354] width 43 height 43
drag, startPoint x: 847, startPoint y: 541, endPoint x: 854, endPoint y: 602, distance: 61.3
click at [848, 541] on abbr "30" at bounding box center [842, 538] width 13 height 13
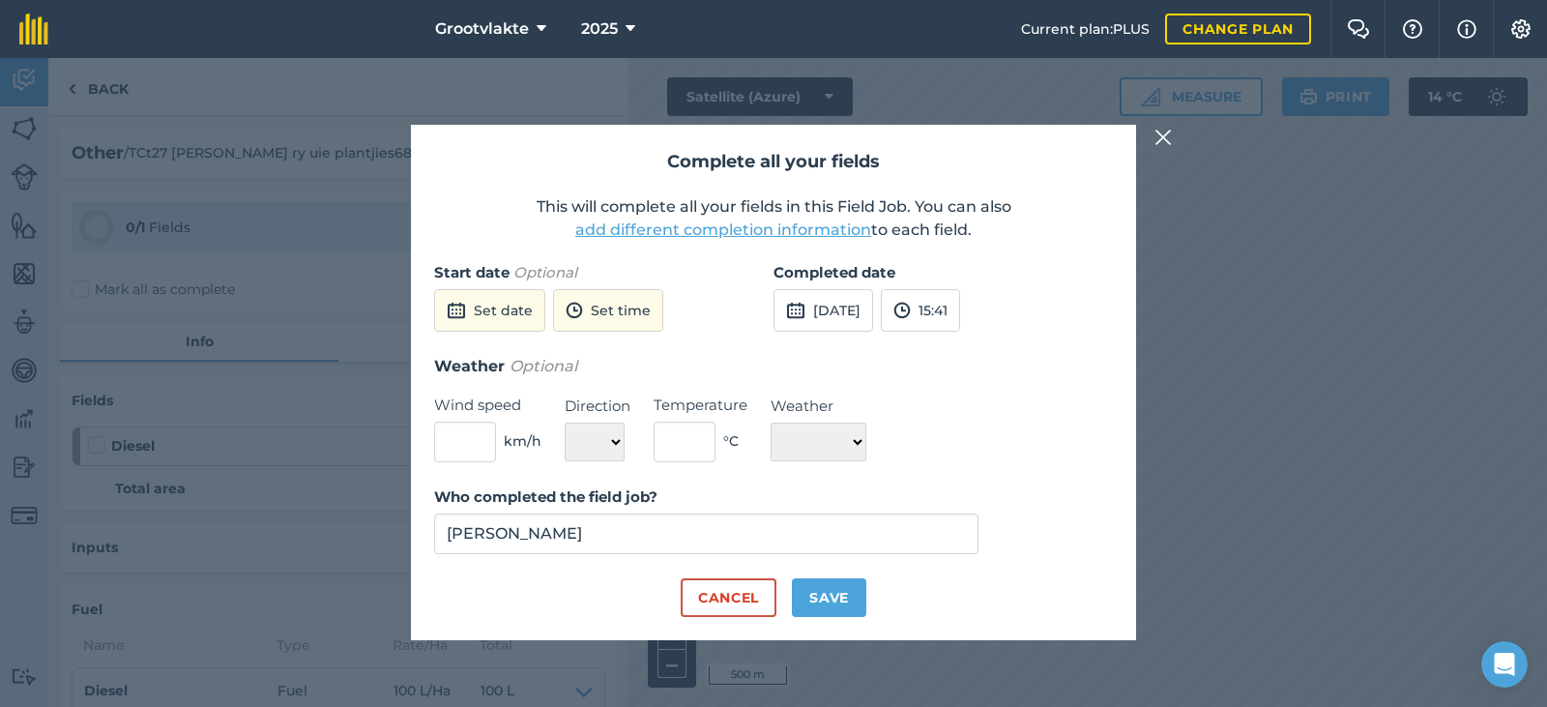
click at [857, 620] on div "Complete all your fields This will complete all your fields in this Field Job. …" at bounding box center [773, 382] width 725 height 514
click at [841, 569] on div "Who completed the field job? [PERSON_NAME]" at bounding box center [773, 531] width 679 height 93
click at [852, 623] on div "Complete all your fields This will complete all your fields in this Field Job. …" at bounding box center [773, 382] width 725 height 514
click at [852, 606] on button "Save" at bounding box center [829, 597] width 74 height 39
checkbox input "true"
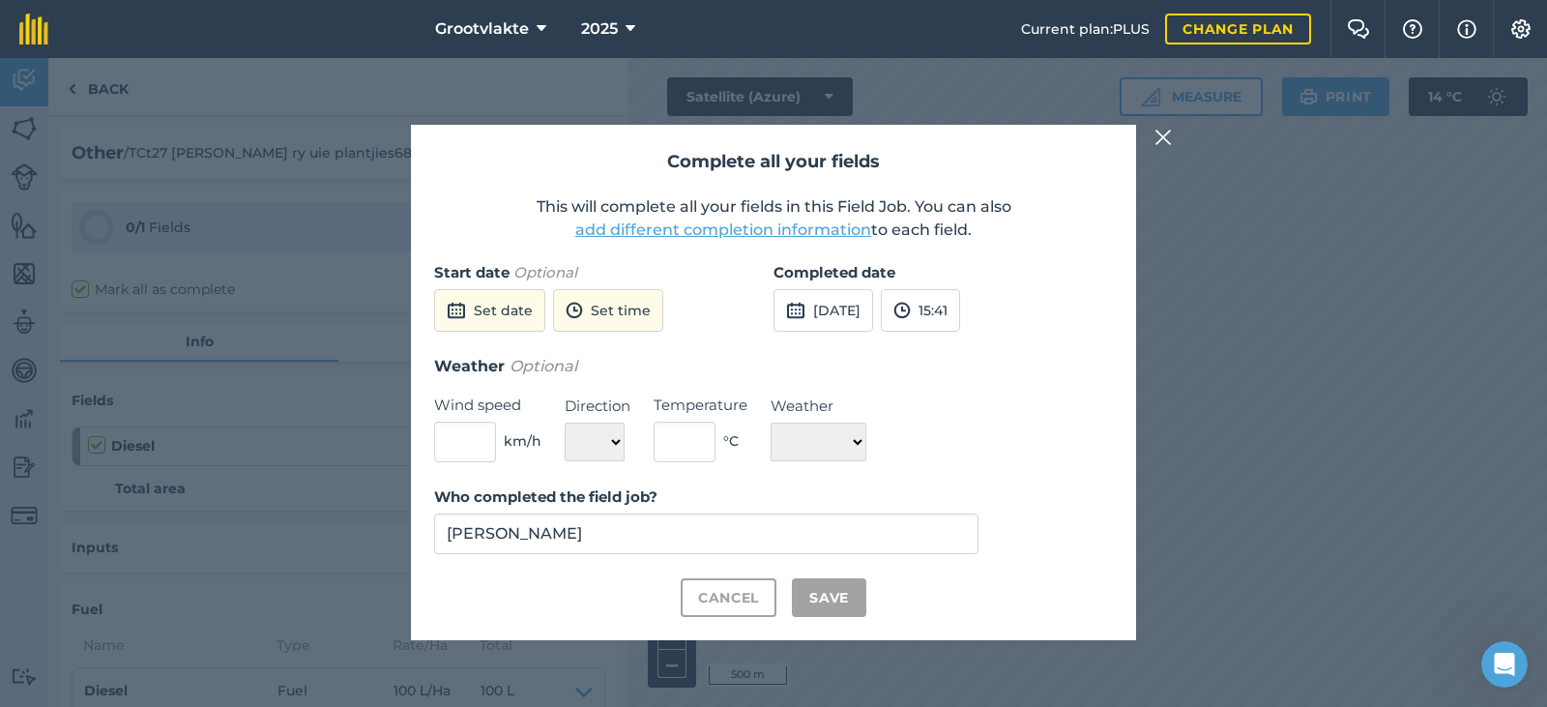
checkbox input "true"
